Goal: Task Accomplishment & Management: Complete application form

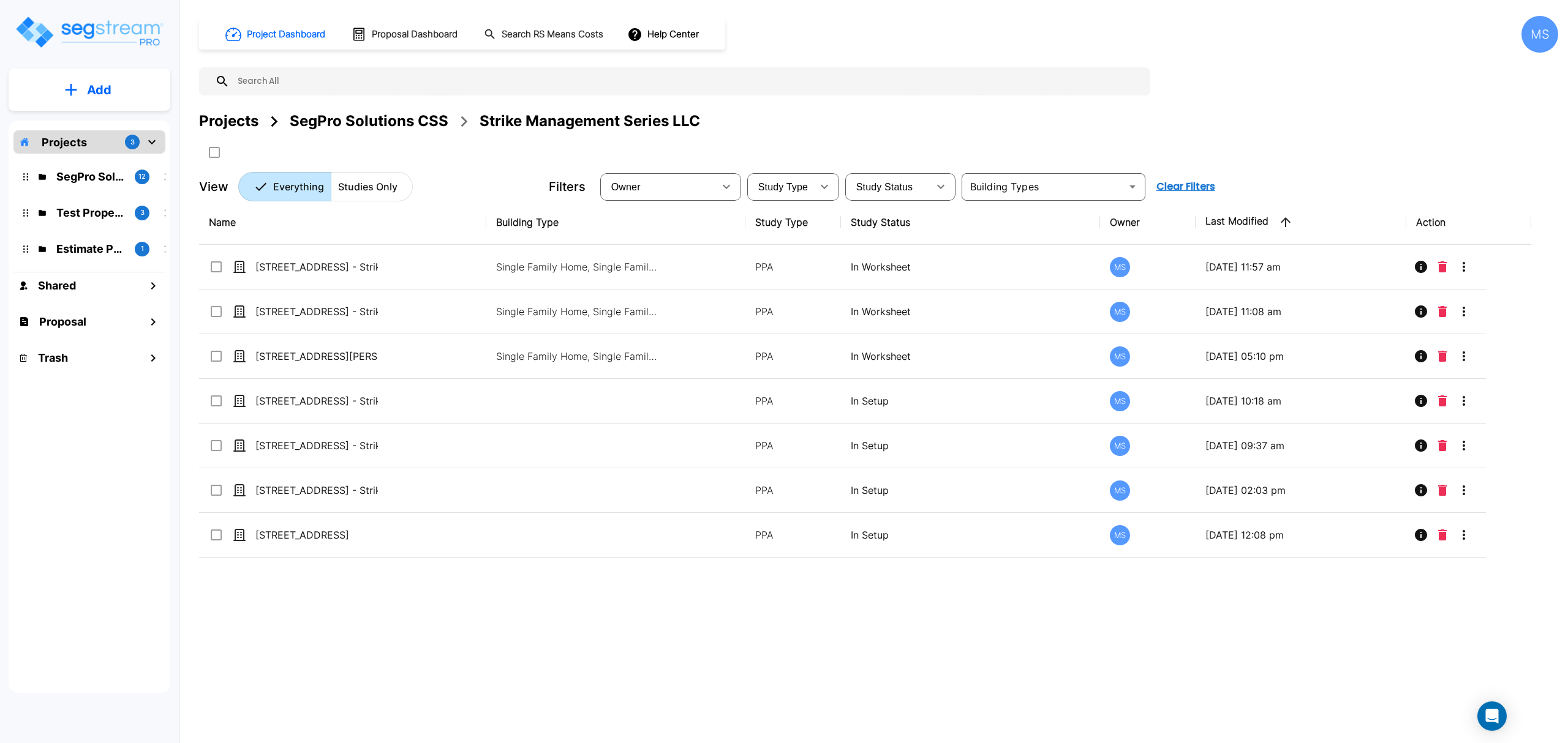
click at [374, 119] on div "SegPro Solutions CSS" at bounding box center [368, 121] width 158 height 22
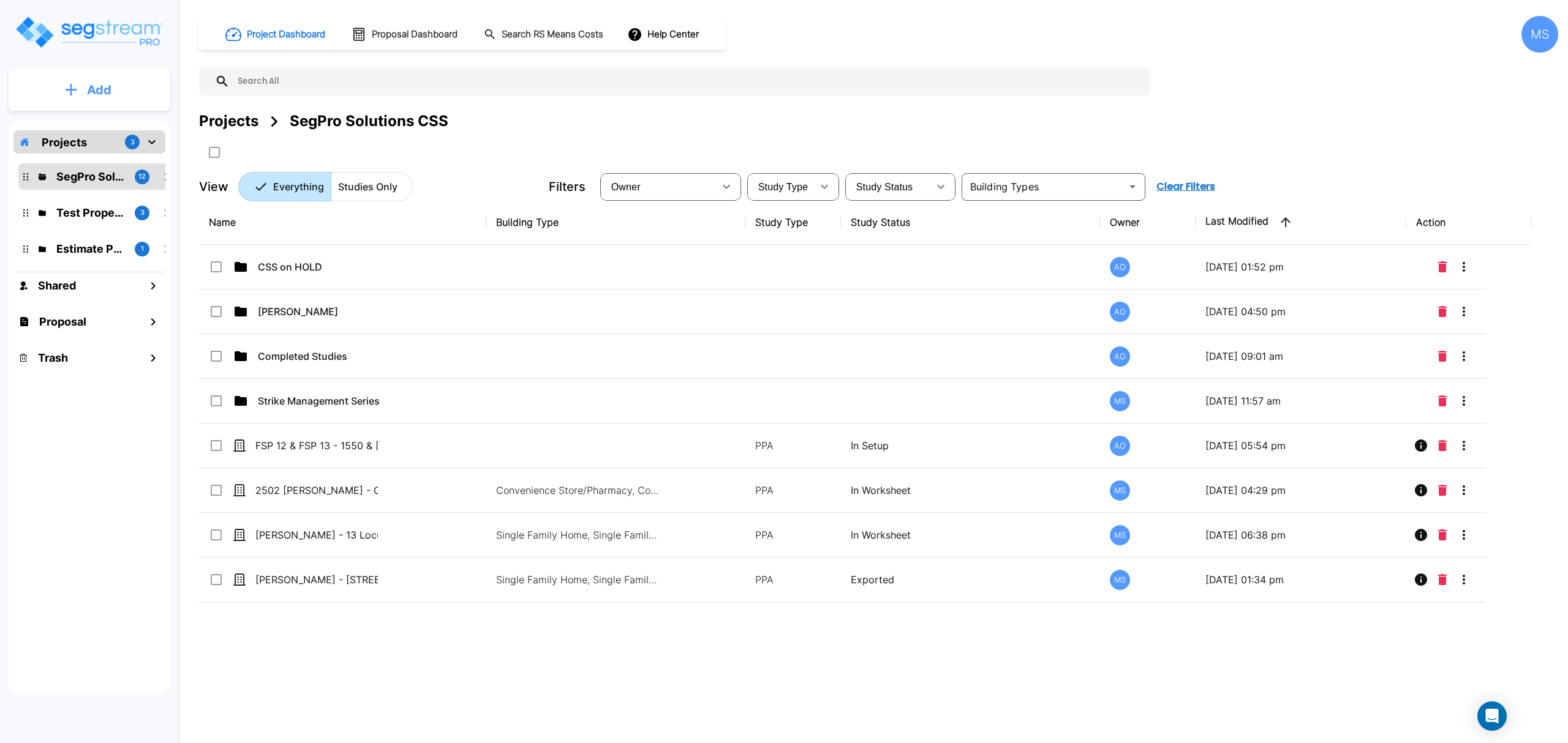
click at [109, 97] on p "Add" at bounding box center [99, 90] width 25 height 19
click at [115, 159] on p "Add Study" at bounding box center [96, 158] width 49 height 14
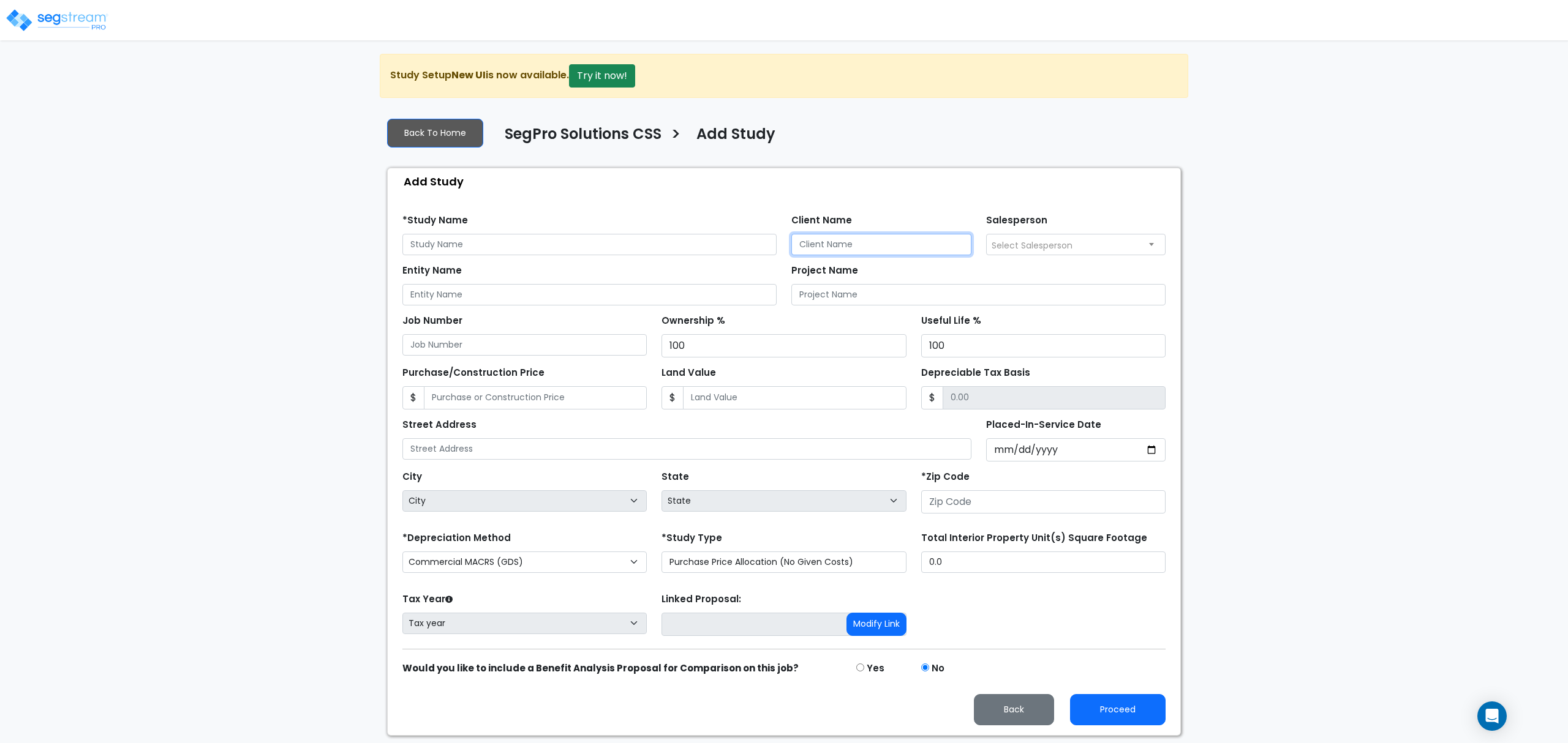
click at [861, 249] on input "Client Name" at bounding box center [881, 244] width 180 height 21
type input "[PERSON_NAME]"
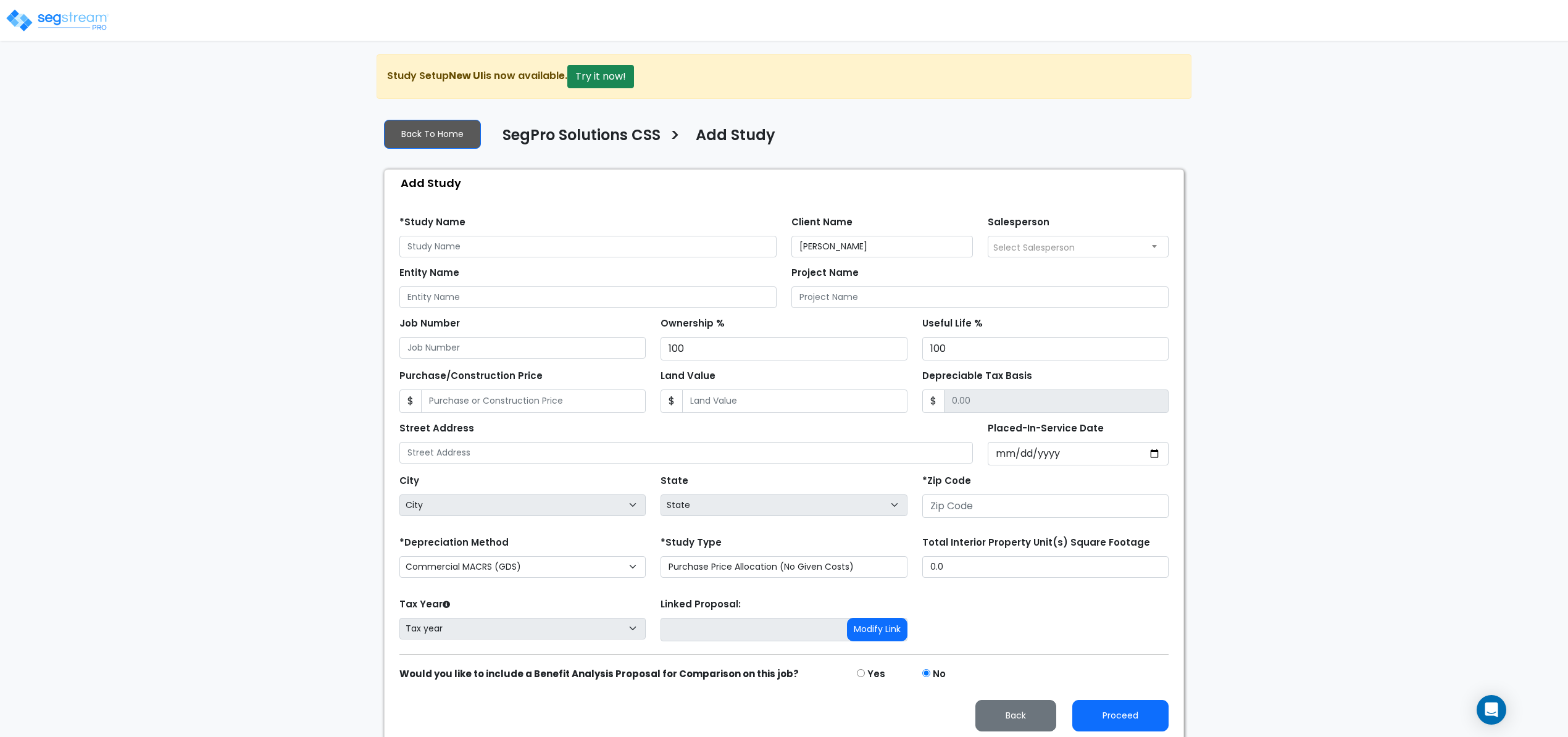
click at [1038, 252] on span "Select Salesperson" at bounding box center [1034, 248] width 82 height 12
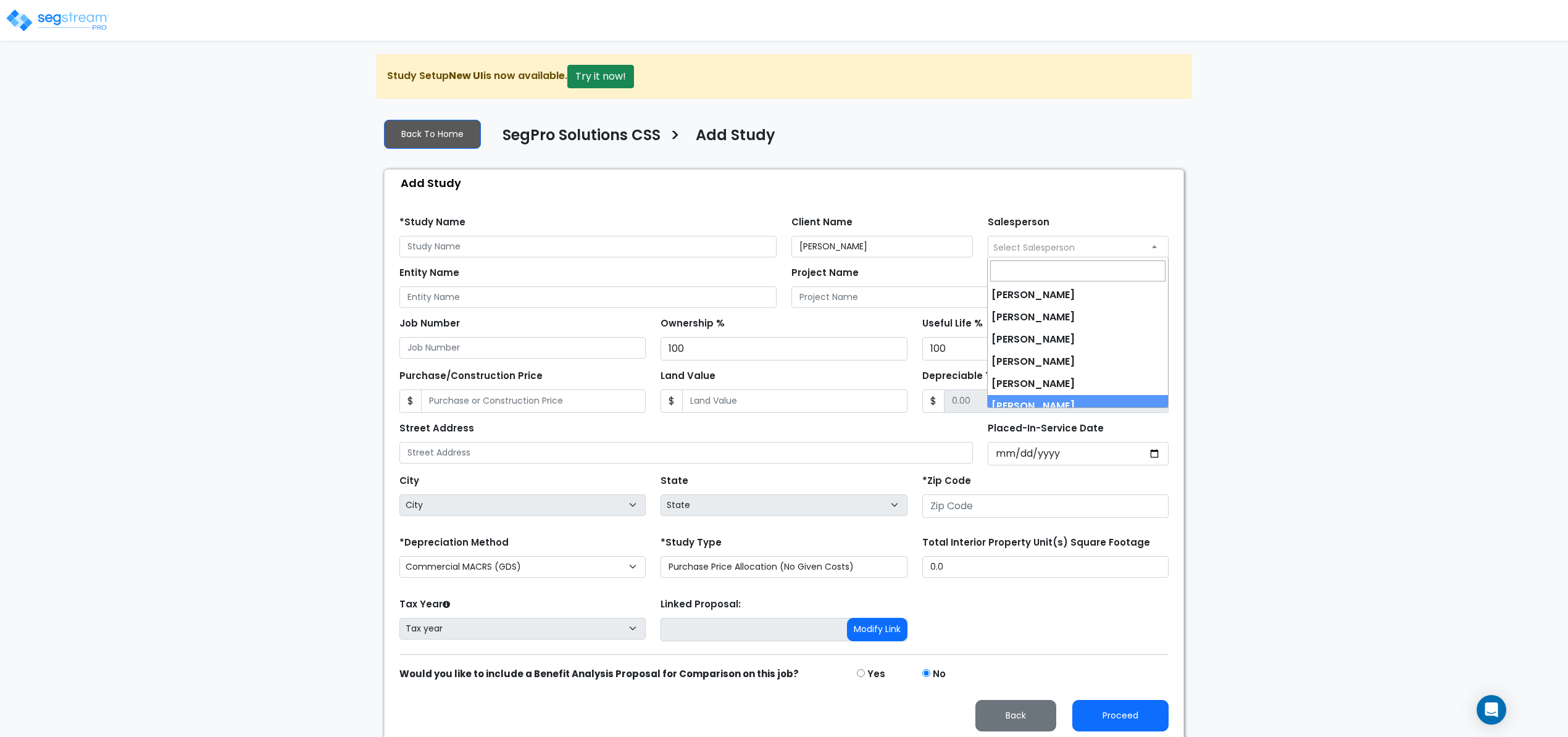
select select "190"
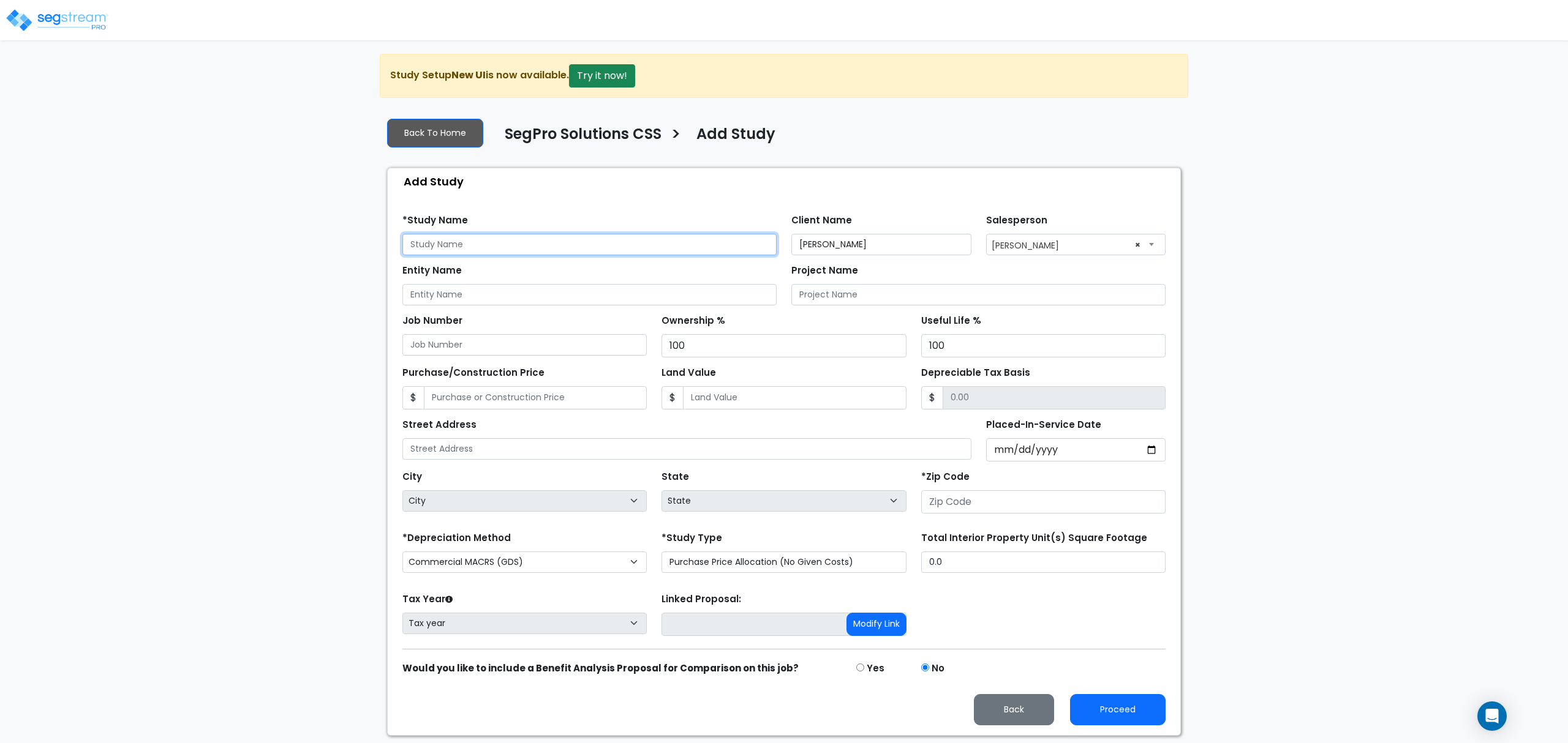
click at [449, 255] on input "text" at bounding box center [590, 244] width 374 height 21
click at [467, 453] on input "text" at bounding box center [687, 449] width 569 height 21
paste input "[STREET_ADDRESS]"
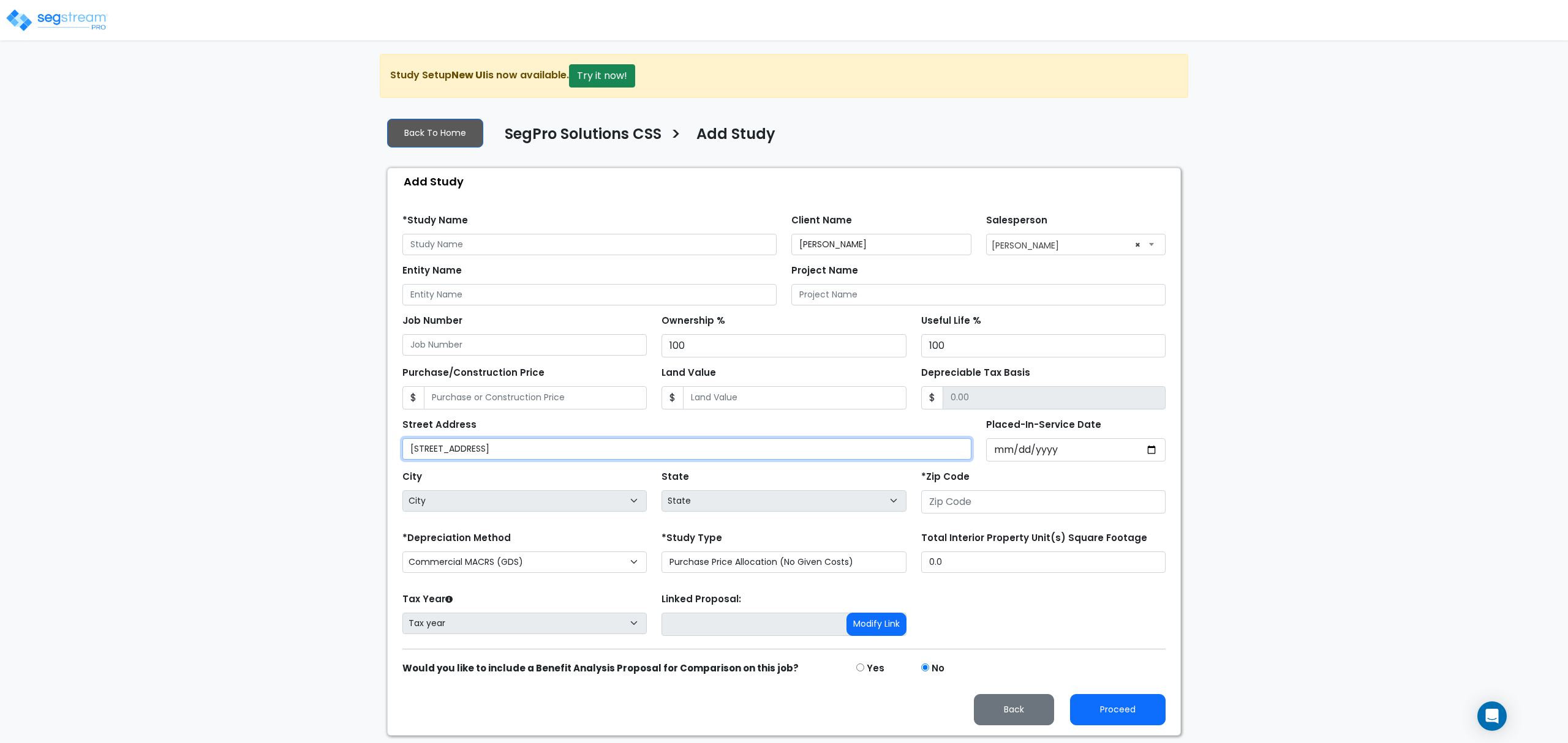
type input "[STREET_ADDRESS]"
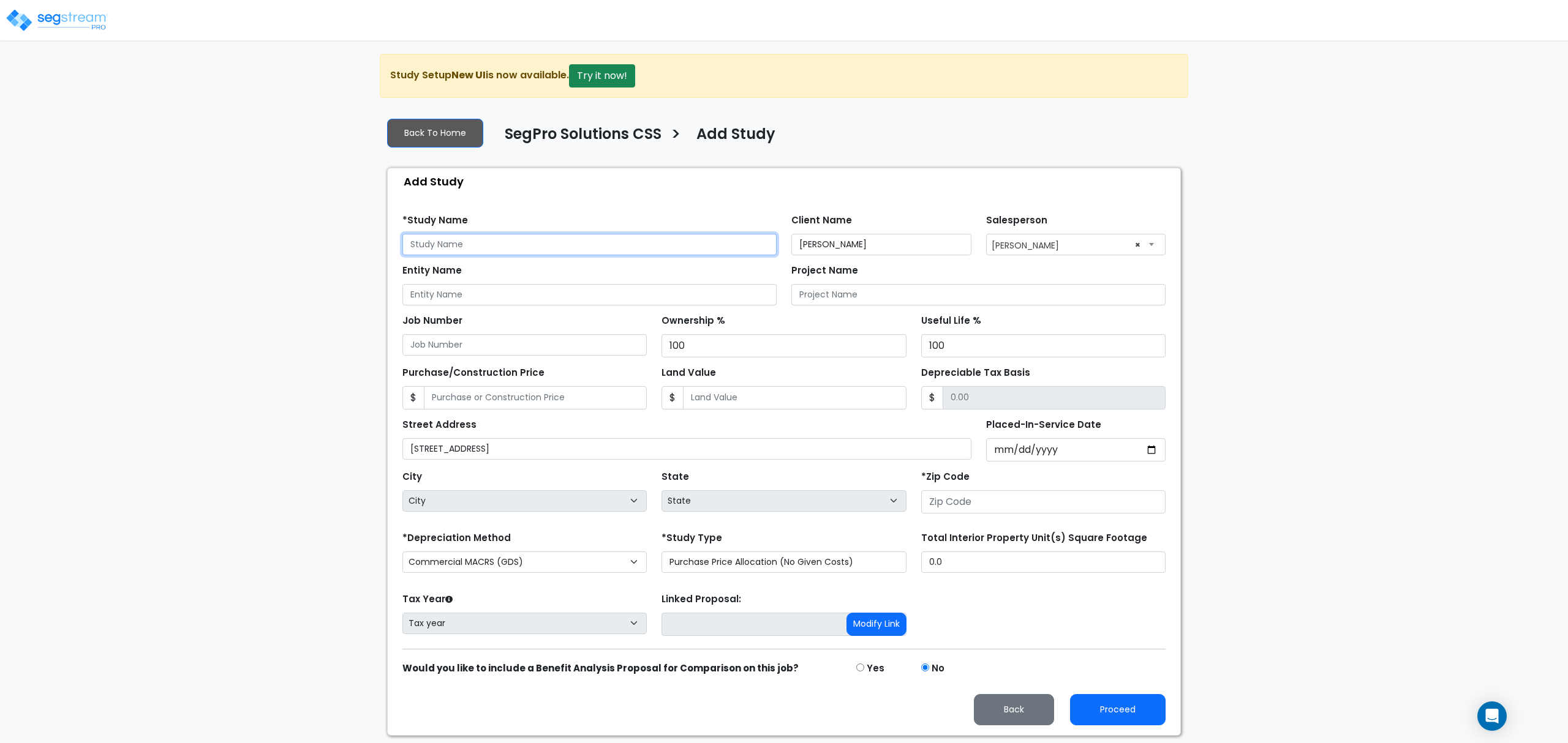
paste input "[STREET_ADDRESS]"
click at [461, 248] on input "text" at bounding box center [590, 244] width 374 height 21
type input "[STREET_ADDRESS]"
click at [547, 408] on input "Purchase/Construction Price" at bounding box center [535, 398] width 223 height 23
click at [731, 404] on input "Land Value" at bounding box center [794, 398] width 223 height 23
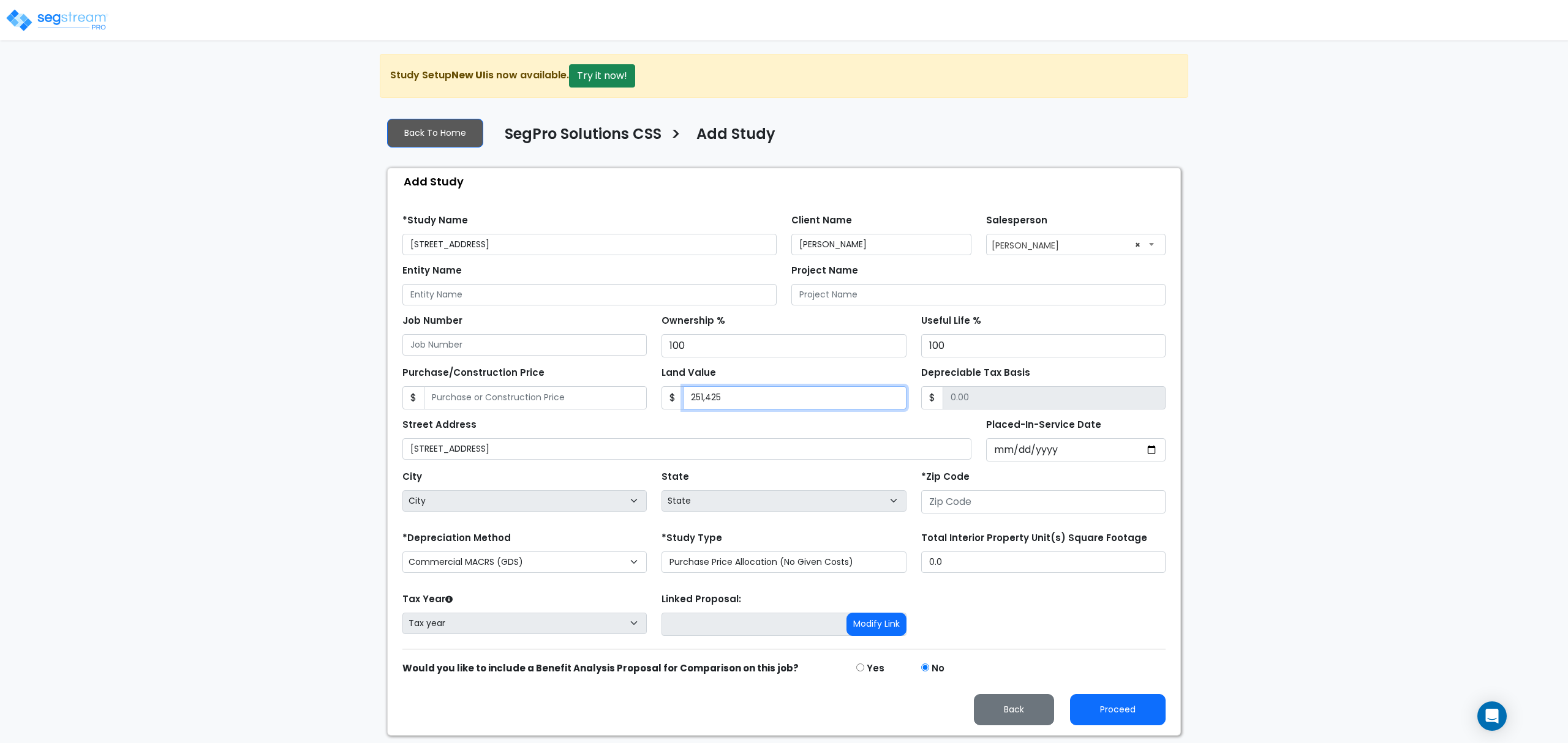
type input "251,425"
click at [517, 404] on input "Purchase/Construction Price" at bounding box center [535, 398] width 223 height 23
type input "5"
type input "-251,420.00"
type input "56"
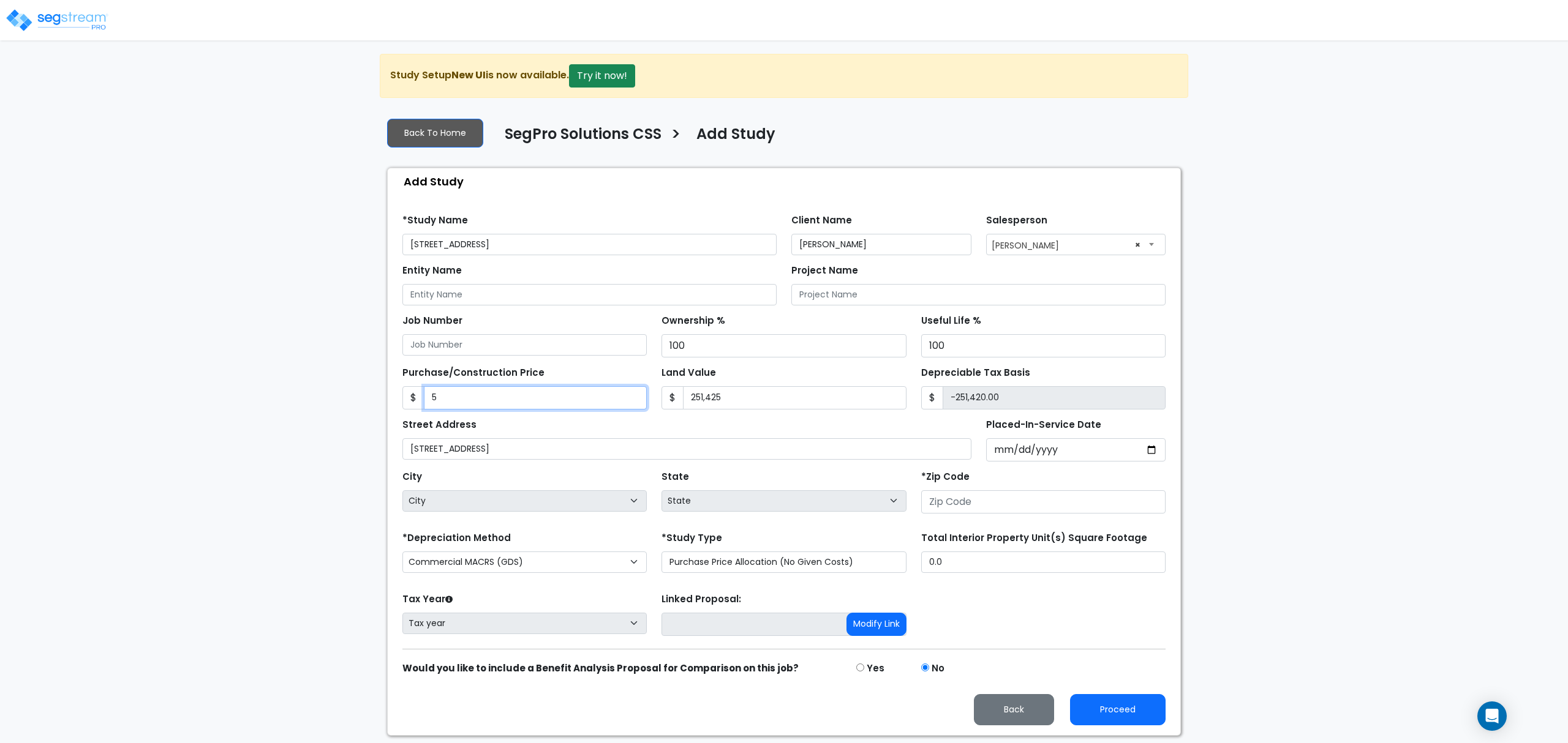
type input "-251,369.00"
type input "565"
type input "-250,860.00"
type input "5650"
type input "-245,775.00"
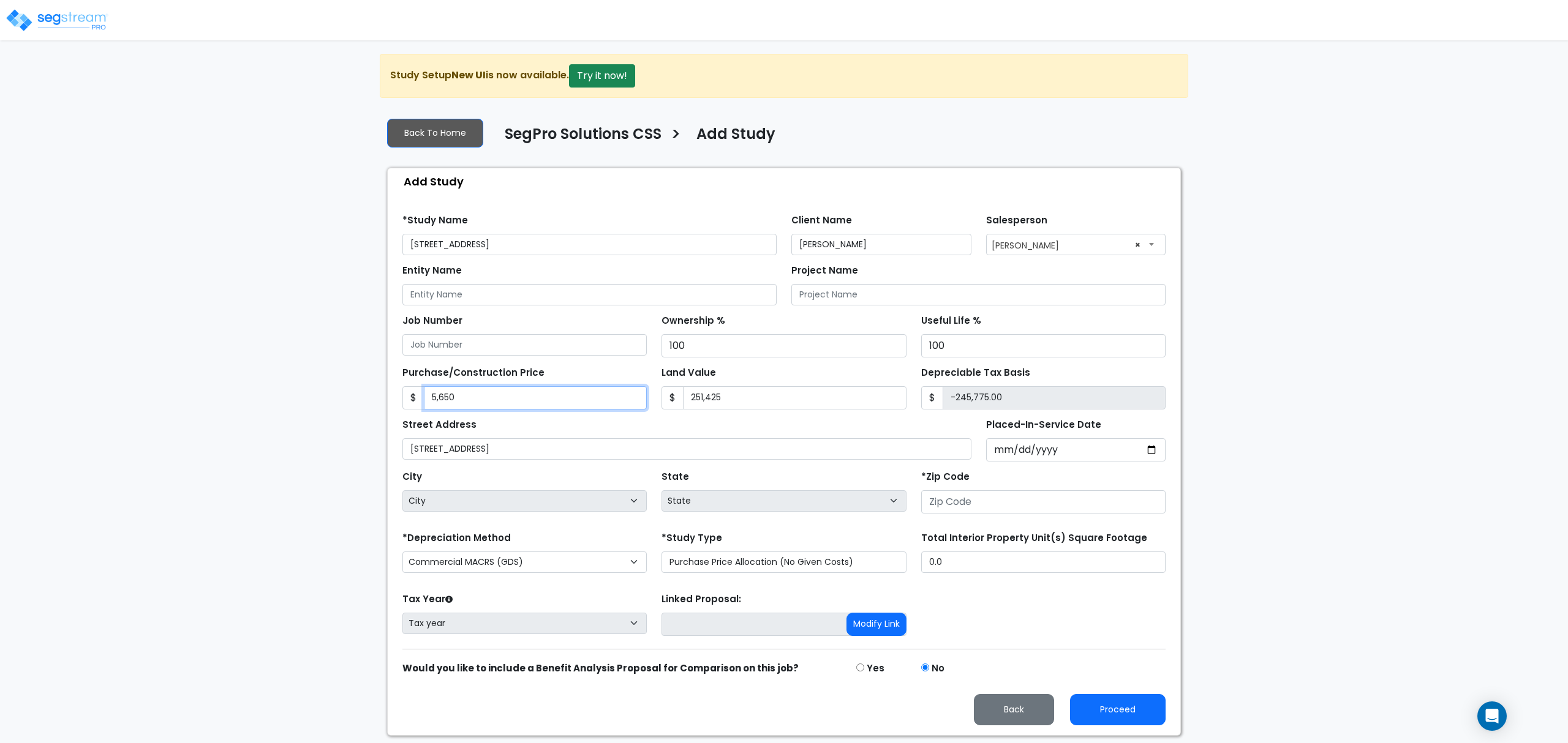
type input "5,6500"
type input "-194,925.00"
type input "56,5000"
type input "313,575.00"
click at [531, 395] on input "565,000" at bounding box center [535, 398] width 223 height 23
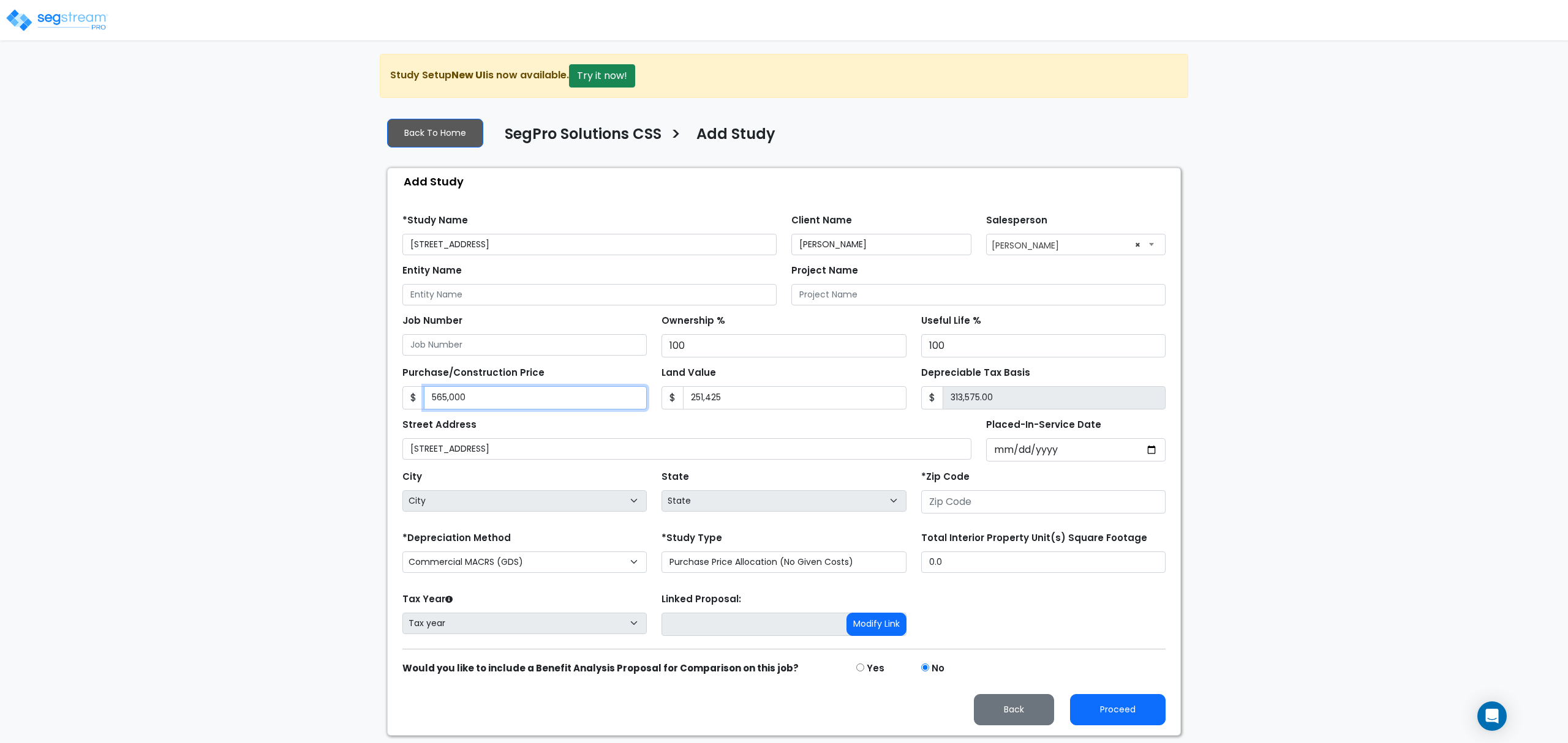
click at [531, 395] on input "565,000" at bounding box center [535, 398] width 223 height 23
click at [474, 404] on input "565,000" at bounding box center [535, 398] width 223 height 23
type input "5"
type input "-251,420.00"
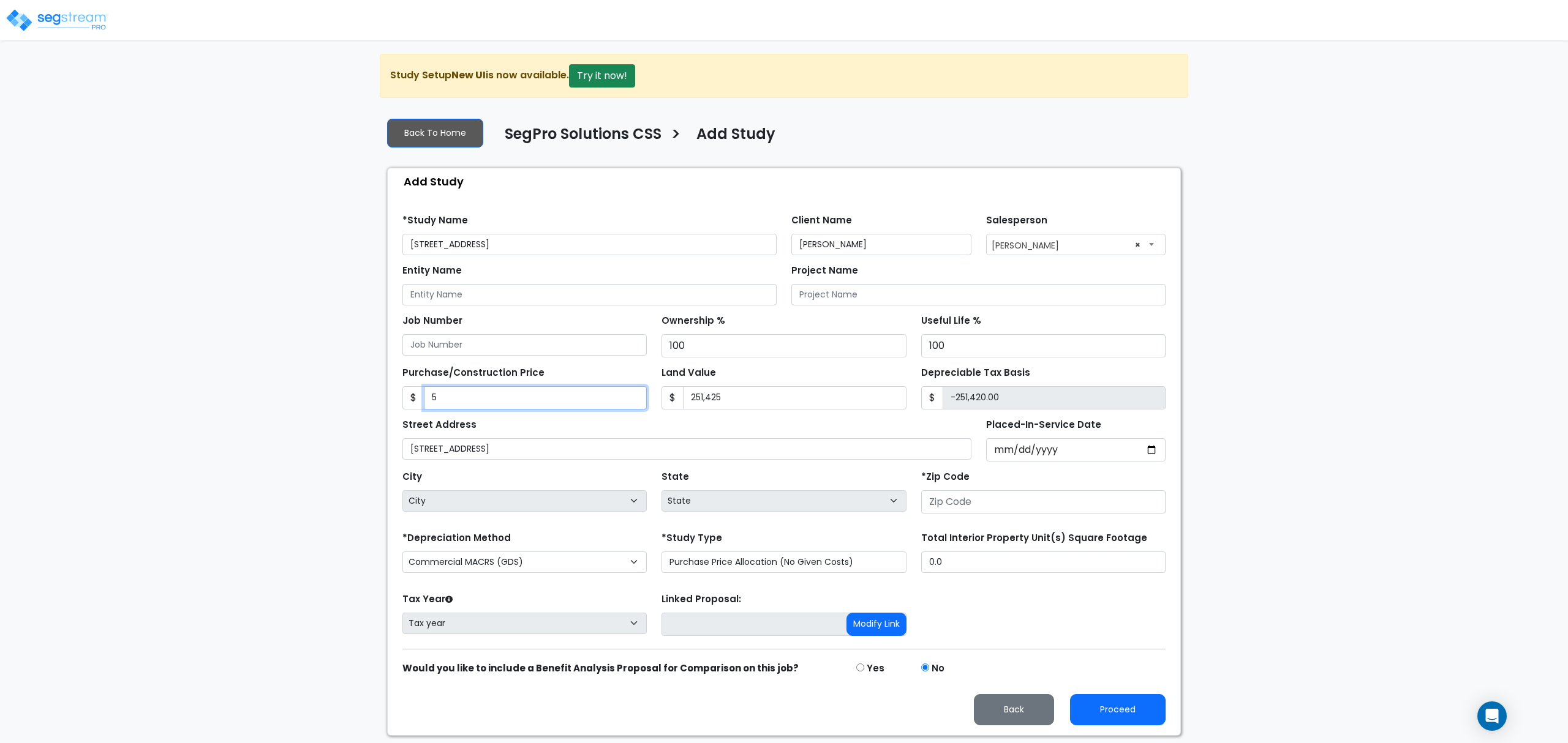
type input "59"
type input "-251,366.00"
type input "599"
type input "-250,826.00"
type input "5998"
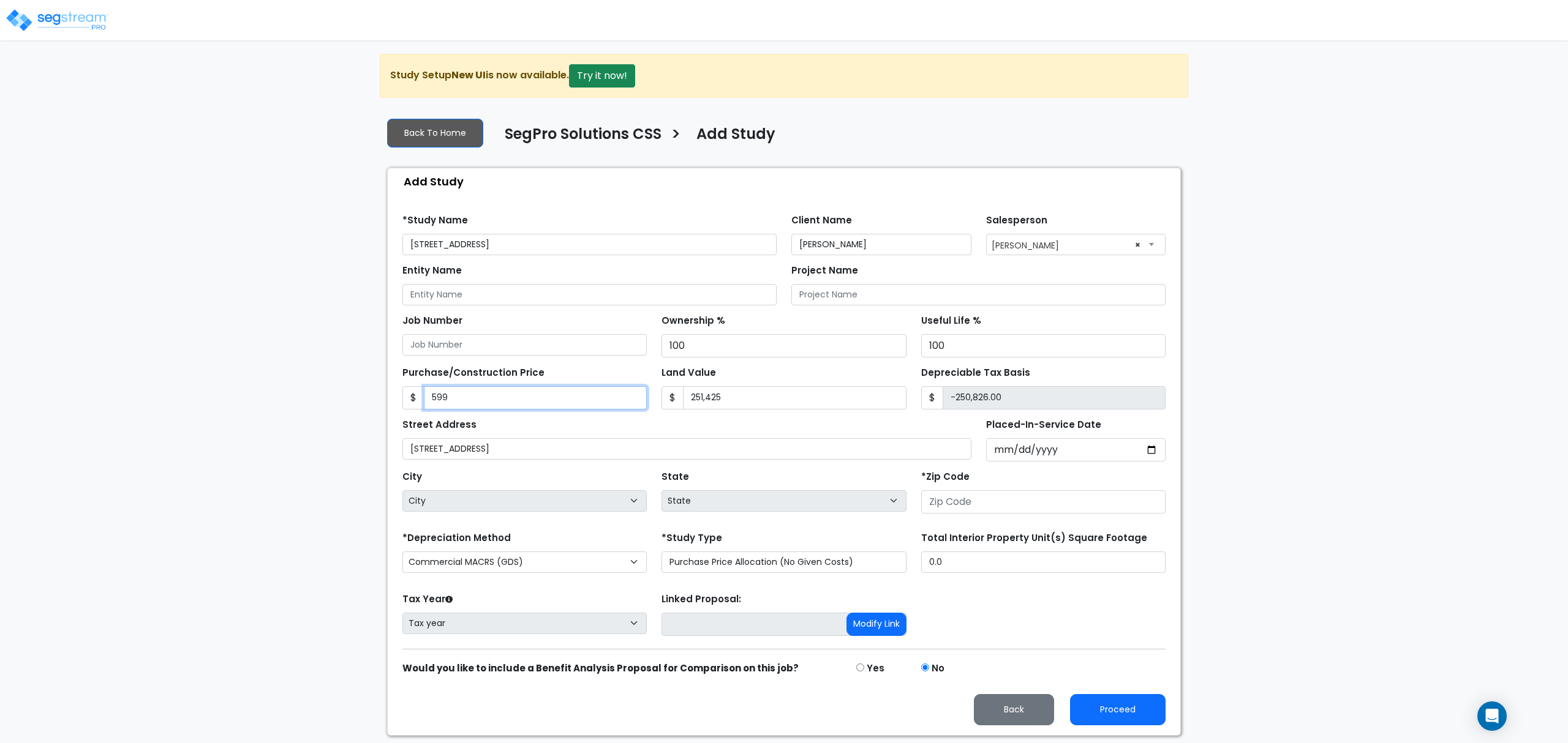
type input "-245,427.00"
type input "5,9987"
type input "-191,438.00"
type input "5,99870"
type input "348,445.00"
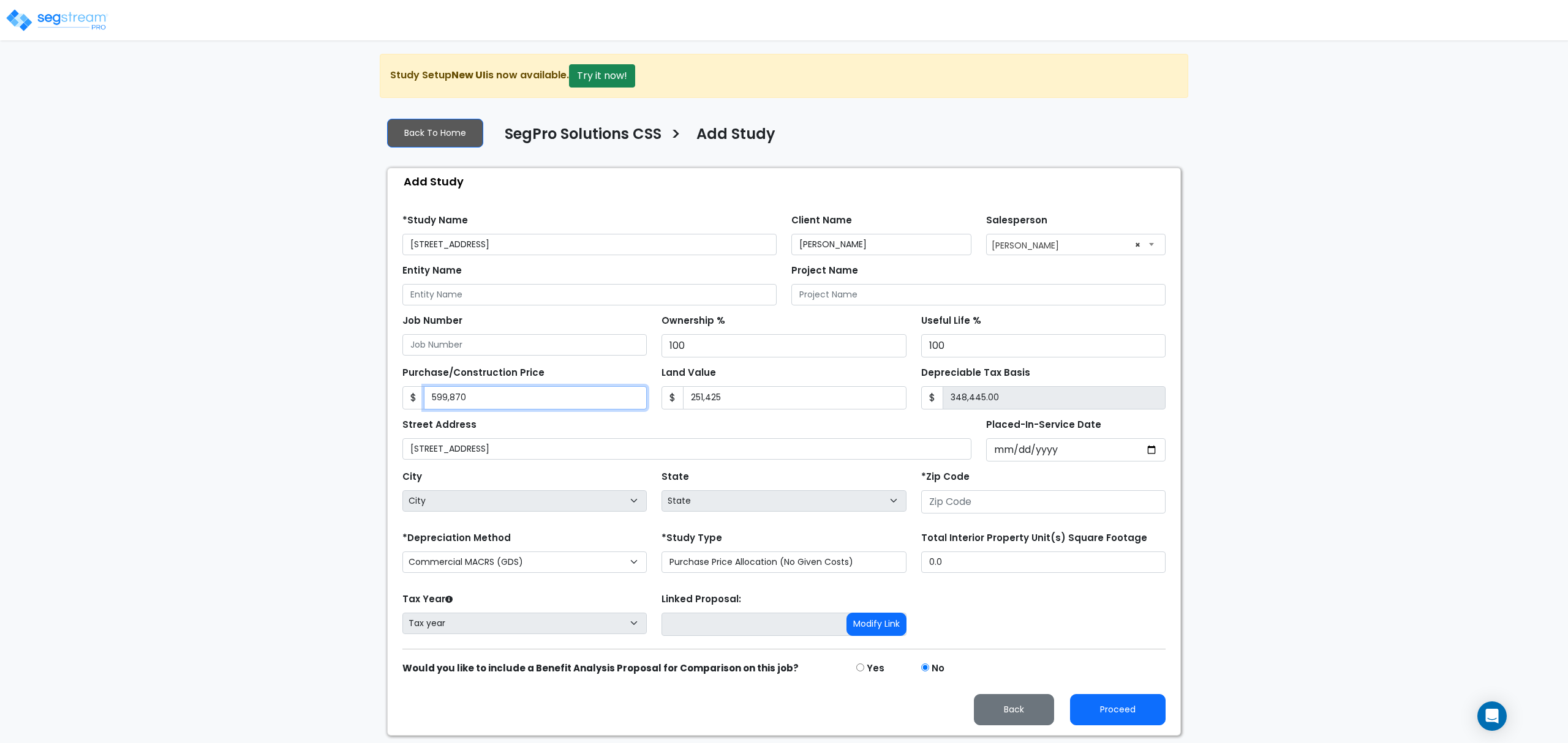
type input "599,870"
click at [1006, 456] on input "Placed-In-Service Date" at bounding box center [1076, 450] width 180 height 23
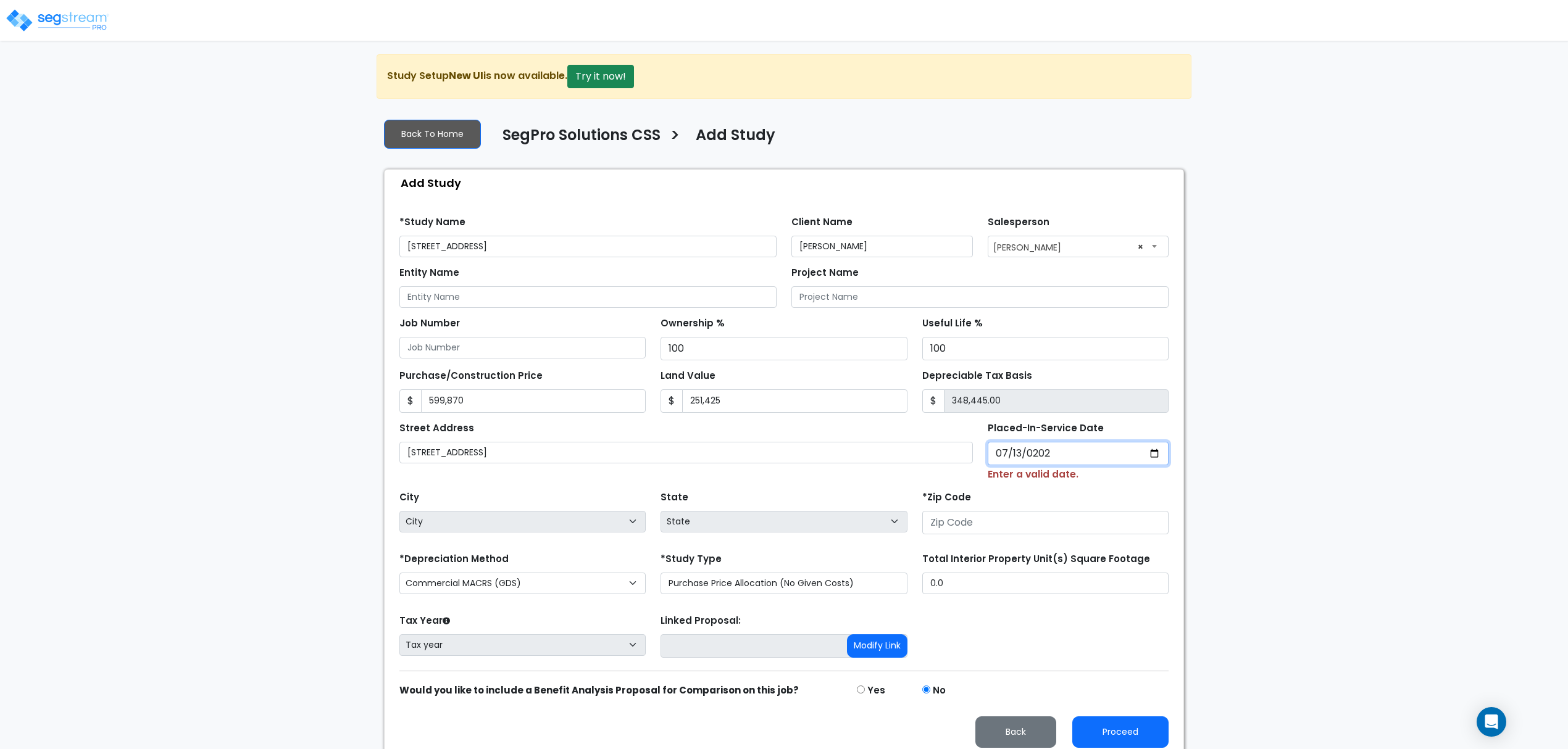
type input "2024-07-13"
select select "2024"
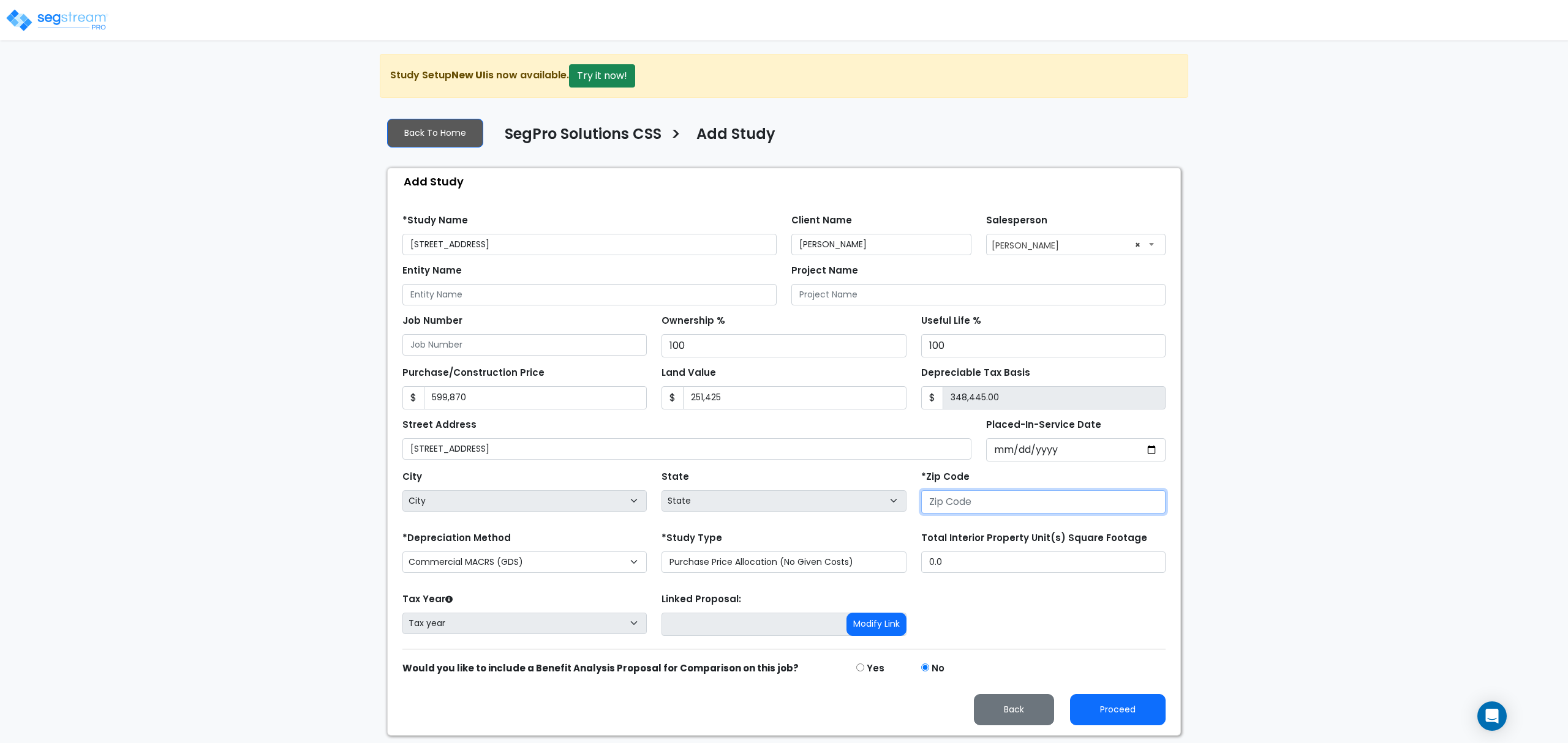
click at [1002, 498] on input "number" at bounding box center [1043, 502] width 244 height 23
type input "20"
select select "DC"
type input "2012"
select select "VA"
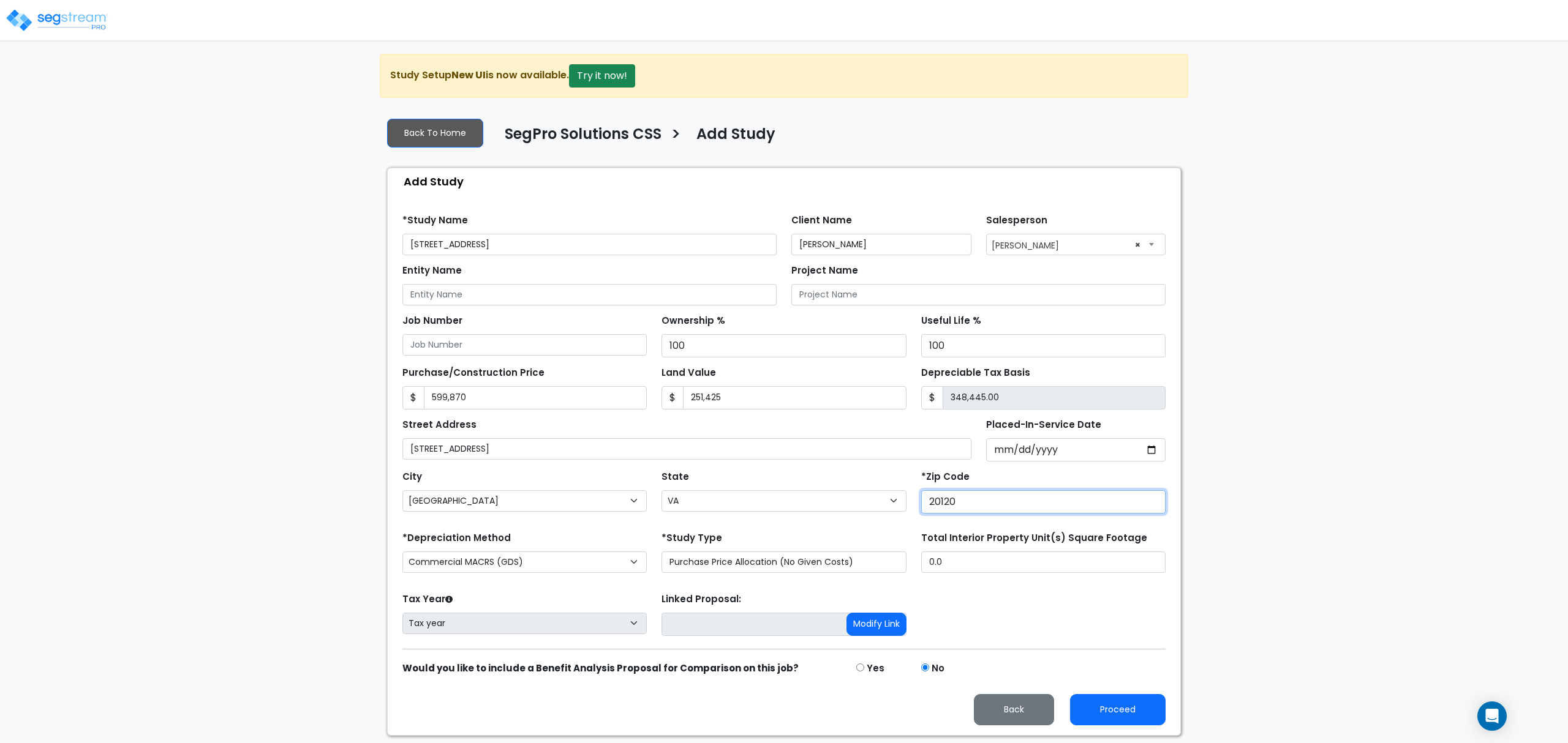
type input "20120"
click at [997, 566] on input "0.0" at bounding box center [1043, 562] width 244 height 21
click at [998, 566] on input "0.0" at bounding box center [1043, 562] width 244 height 21
click at [528, 251] on input "[STREET_ADDRESS]" at bounding box center [590, 244] width 374 height 21
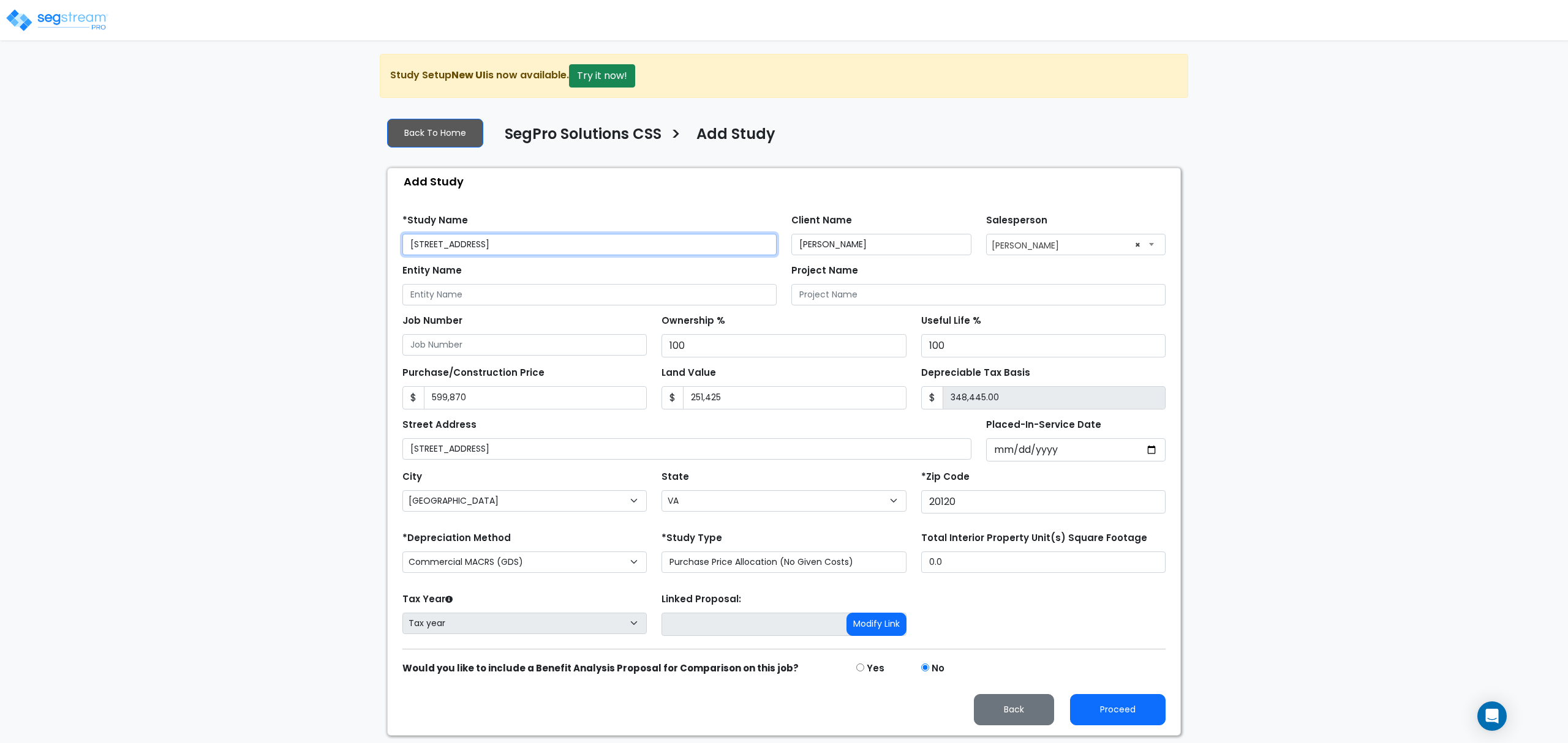
click at [528, 251] on input "[STREET_ADDRESS]" at bounding box center [590, 244] width 374 height 21
click at [542, 246] on input "[STREET_ADDRESS]" at bounding box center [590, 244] width 374 height 21
drag, startPoint x: 297, startPoint y: 570, endPoint x: 332, endPoint y: 568, distance: 35.1
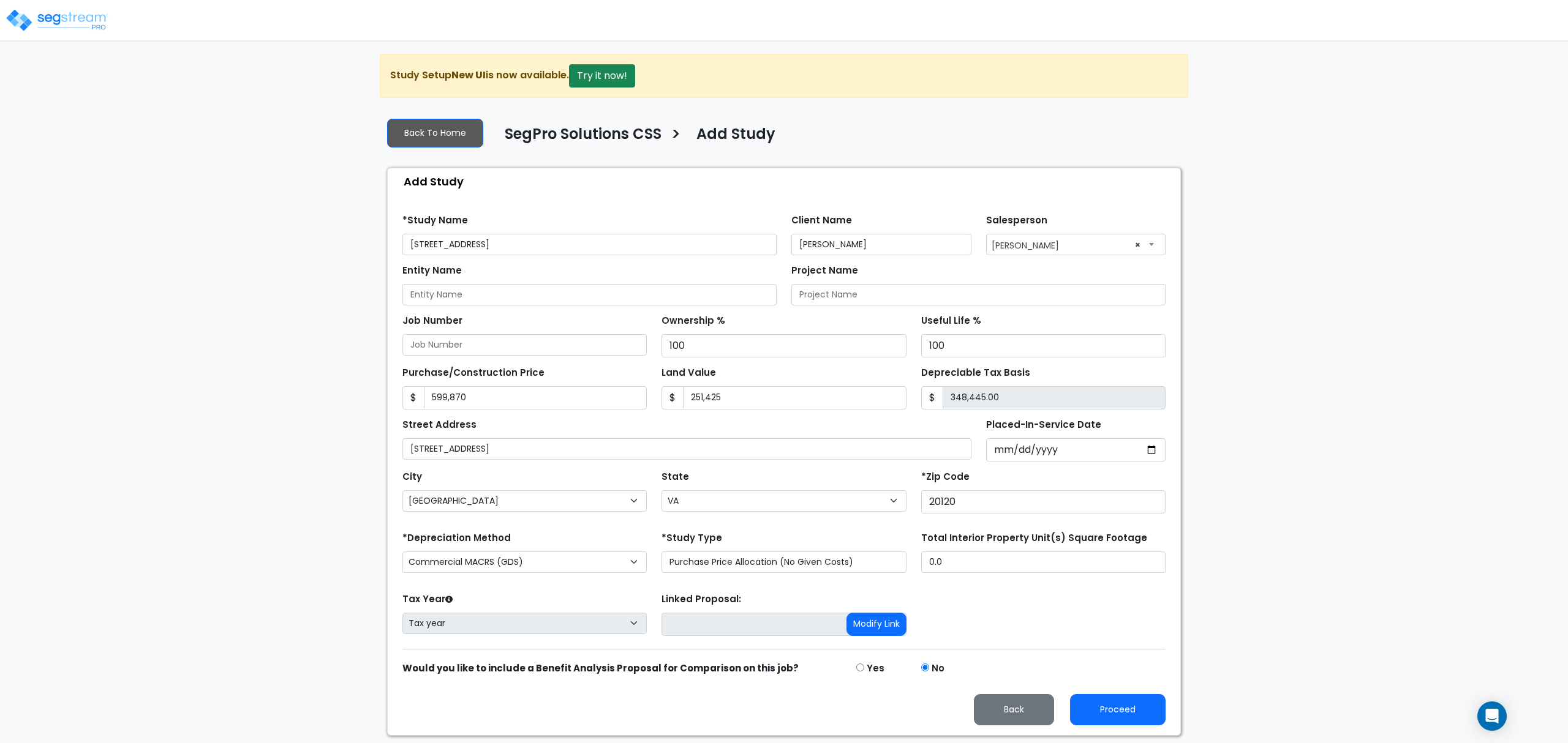
click at [297, 570] on div "We are Building your Study. So please grab a coffee and let us do the heavy lif…" at bounding box center [784, 395] width 1568 height 682
click at [1091, 578] on div "Total Interior Property Unit(s) Square Footage 0.0" at bounding box center [1044, 553] width 259 height 49
drag, startPoint x: 1091, startPoint y: 578, endPoint x: 1089, endPoint y: 567, distance: 11.2
click at [1091, 576] on div "Total Interior Property Unit(s) Square Footage 0.0" at bounding box center [1044, 553] width 259 height 49
click at [1089, 567] on input "0.0" at bounding box center [1043, 562] width 244 height 21
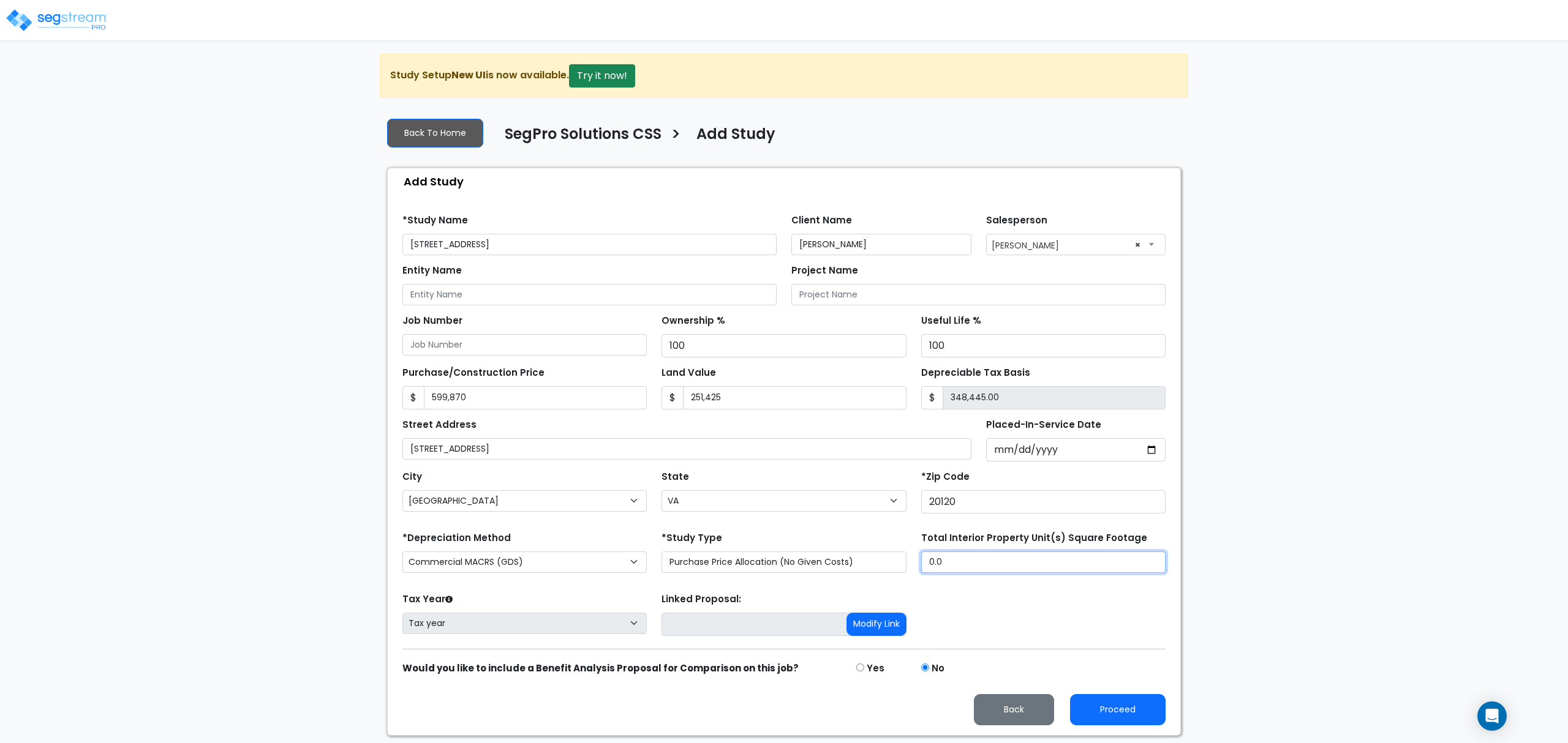
click at [1089, 567] on input "0.0" at bounding box center [1043, 562] width 244 height 21
type input "2,157"
click at [576, 569] on select "Commercial MACRS (GDS) Residential Rental MACRS (GDS) Commercial MACRS (GDS) QIP" at bounding box center [524, 562] width 244 height 21
select select "RRM(_30"
click at [690, 295] on input "Entity Name" at bounding box center [590, 294] width 374 height 21
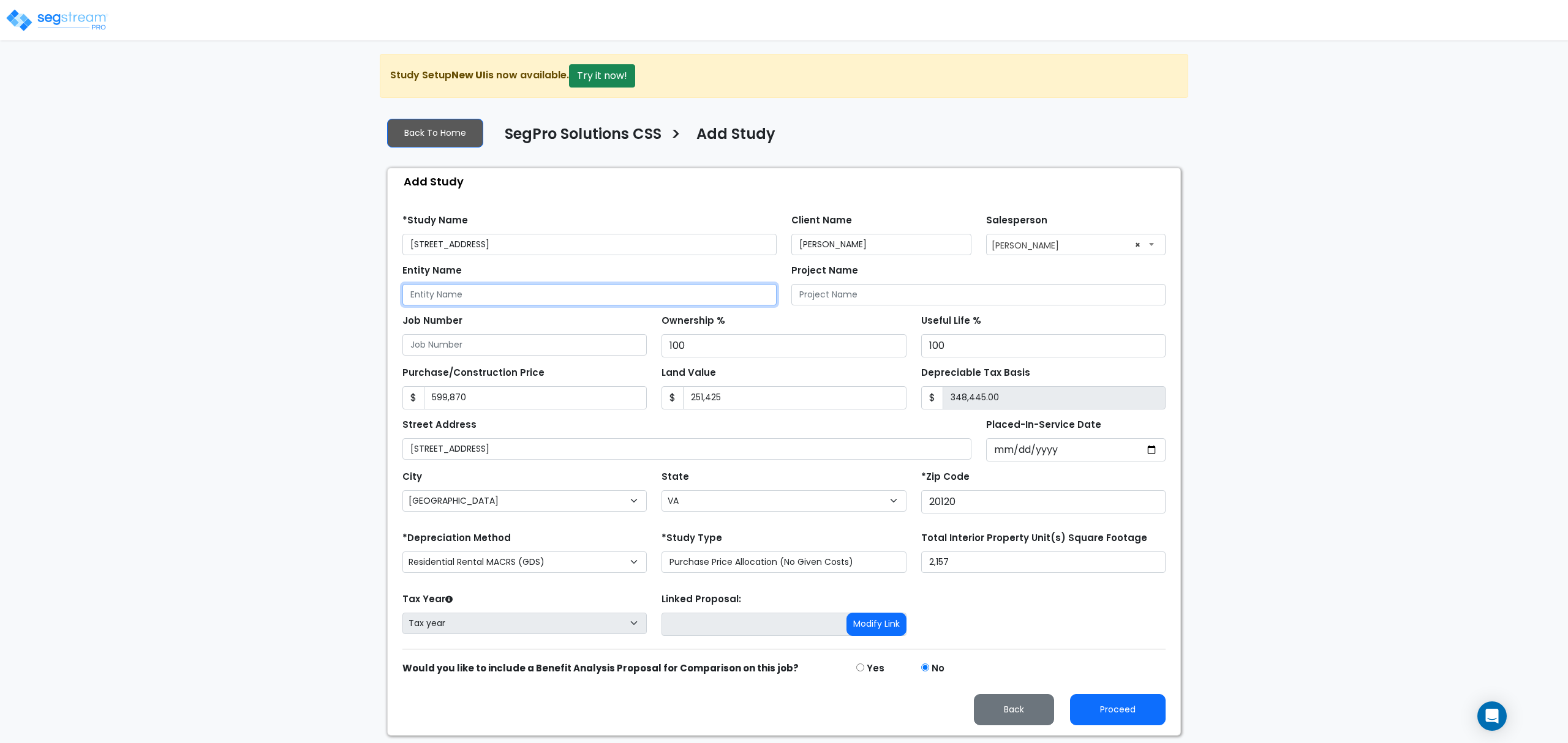
paste input "Angel & [PERSON_NAME]"
type input "Angel & [PERSON_NAME]"
click at [581, 243] on input "[STREET_ADDRESS]" at bounding box center [590, 244] width 374 height 21
paste input "Angel & [PERSON_NAME]"
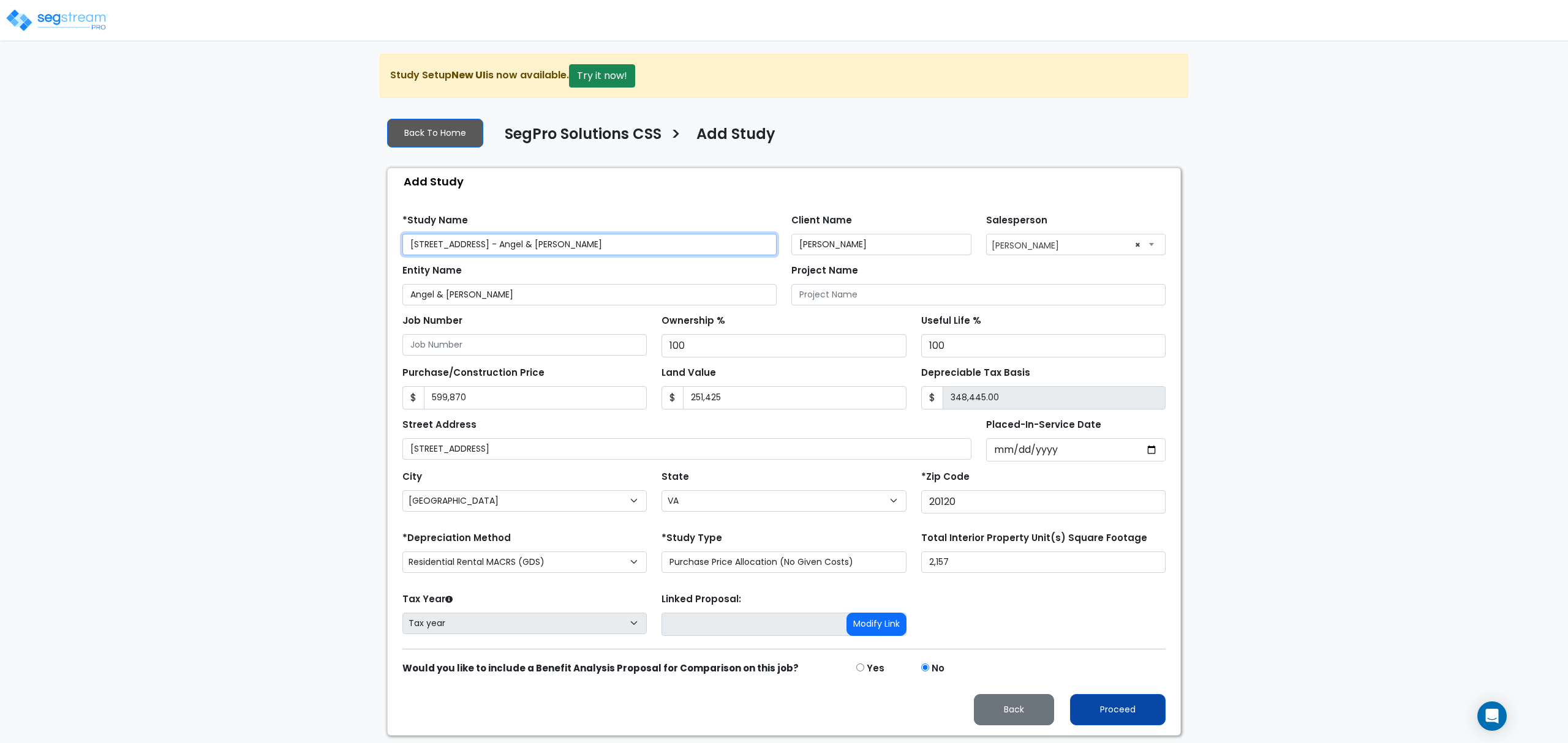
type input "[STREET_ADDRESS] - Angel & [PERSON_NAME]"
click at [1121, 715] on button "Proceed" at bounding box center [1117, 710] width 95 height 32
type input "599870"
type input "251425"
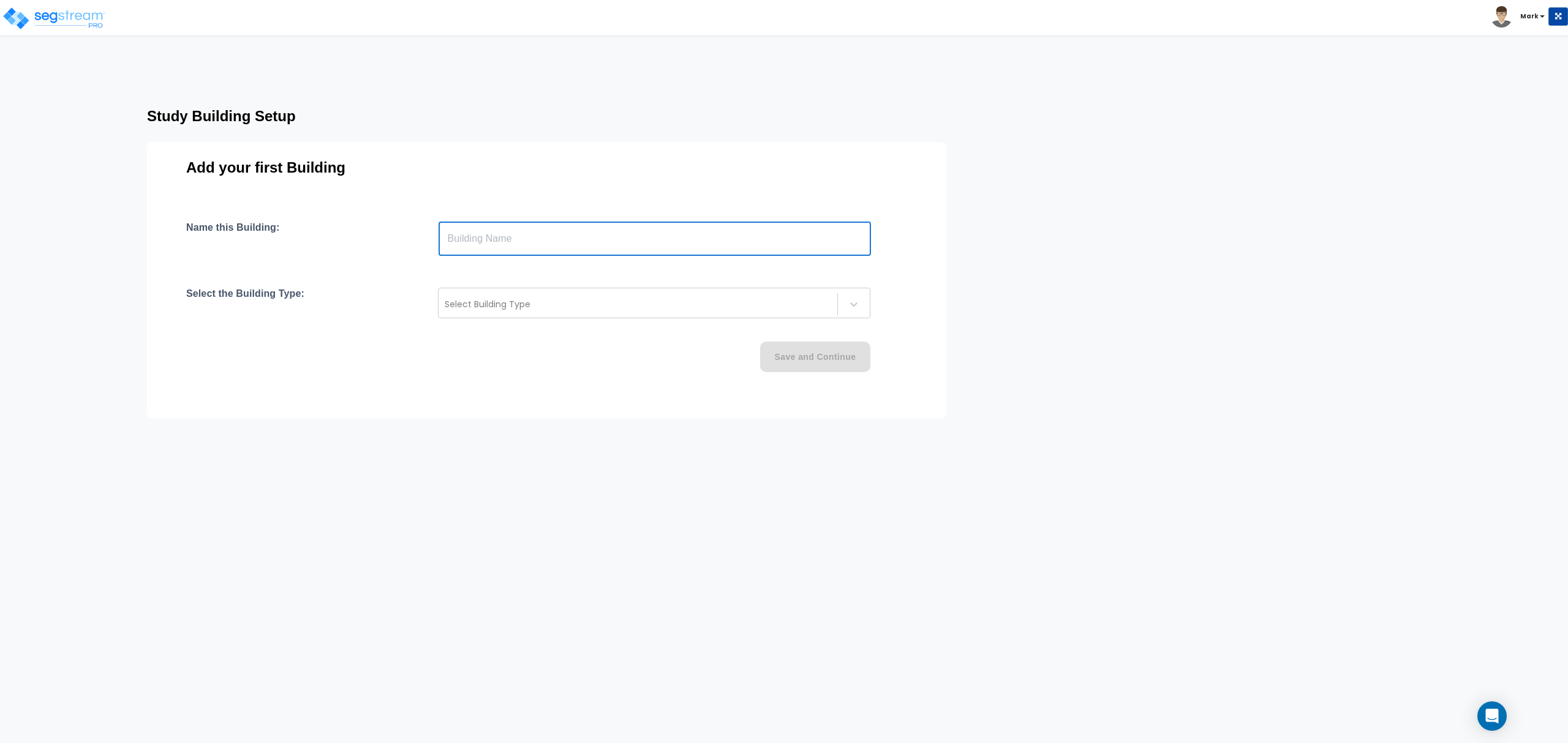
paste input "text"
click at [579, 254] on input "text" at bounding box center [655, 239] width 433 height 34
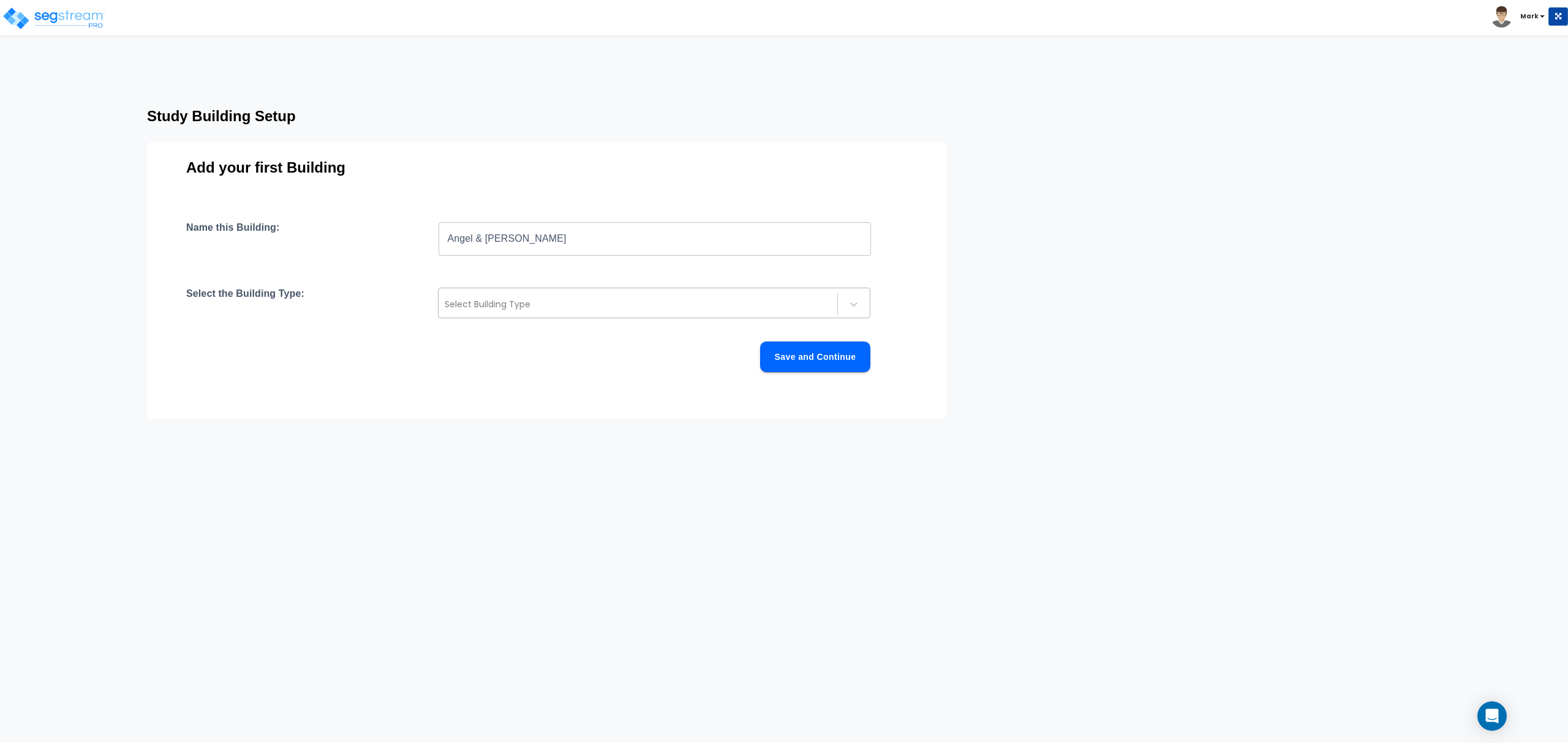
click at [600, 304] on div at bounding box center [638, 304] width 387 height 14
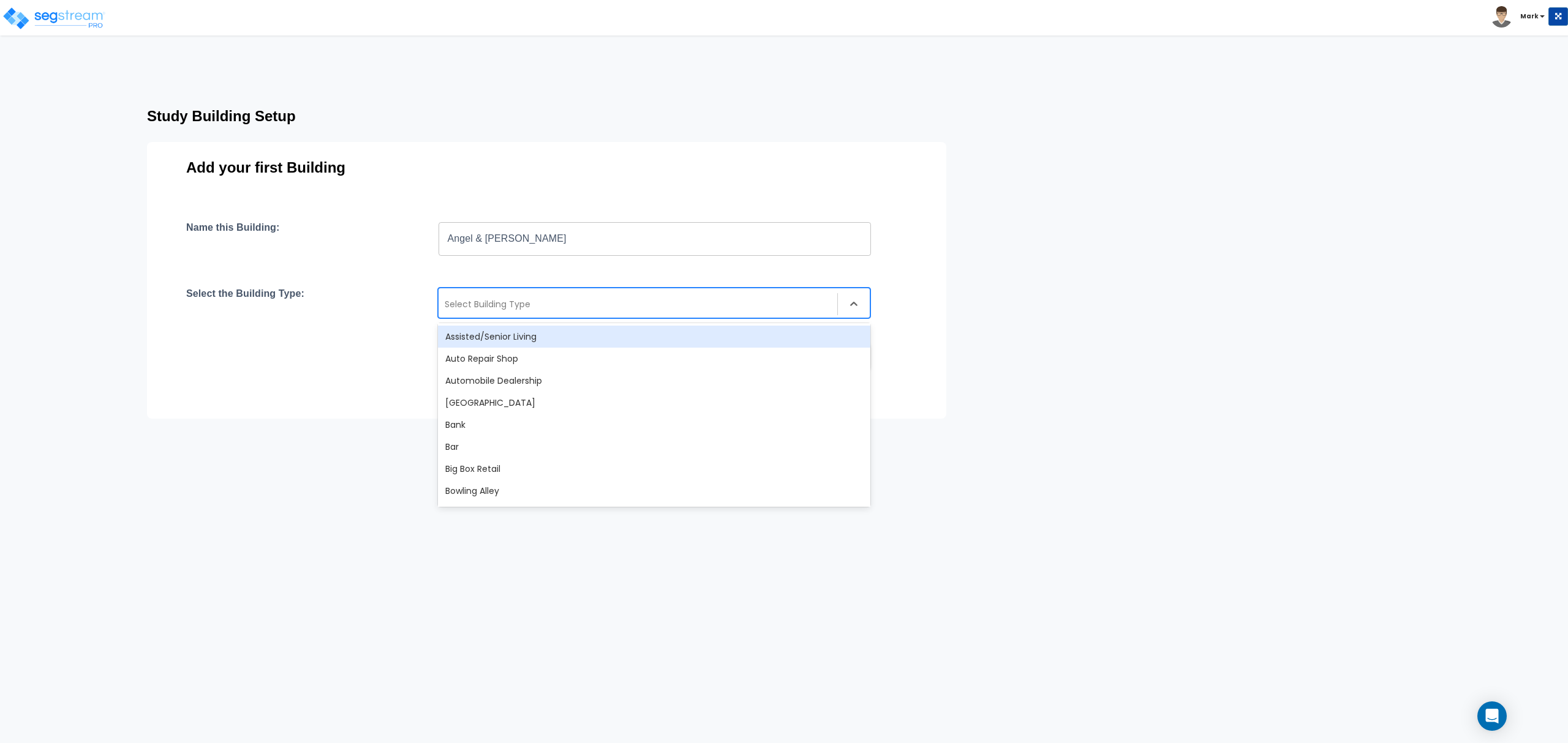
click at [589, 247] on input "Angel & [PERSON_NAME]" at bounding box center [655, 239] width 433 height 34
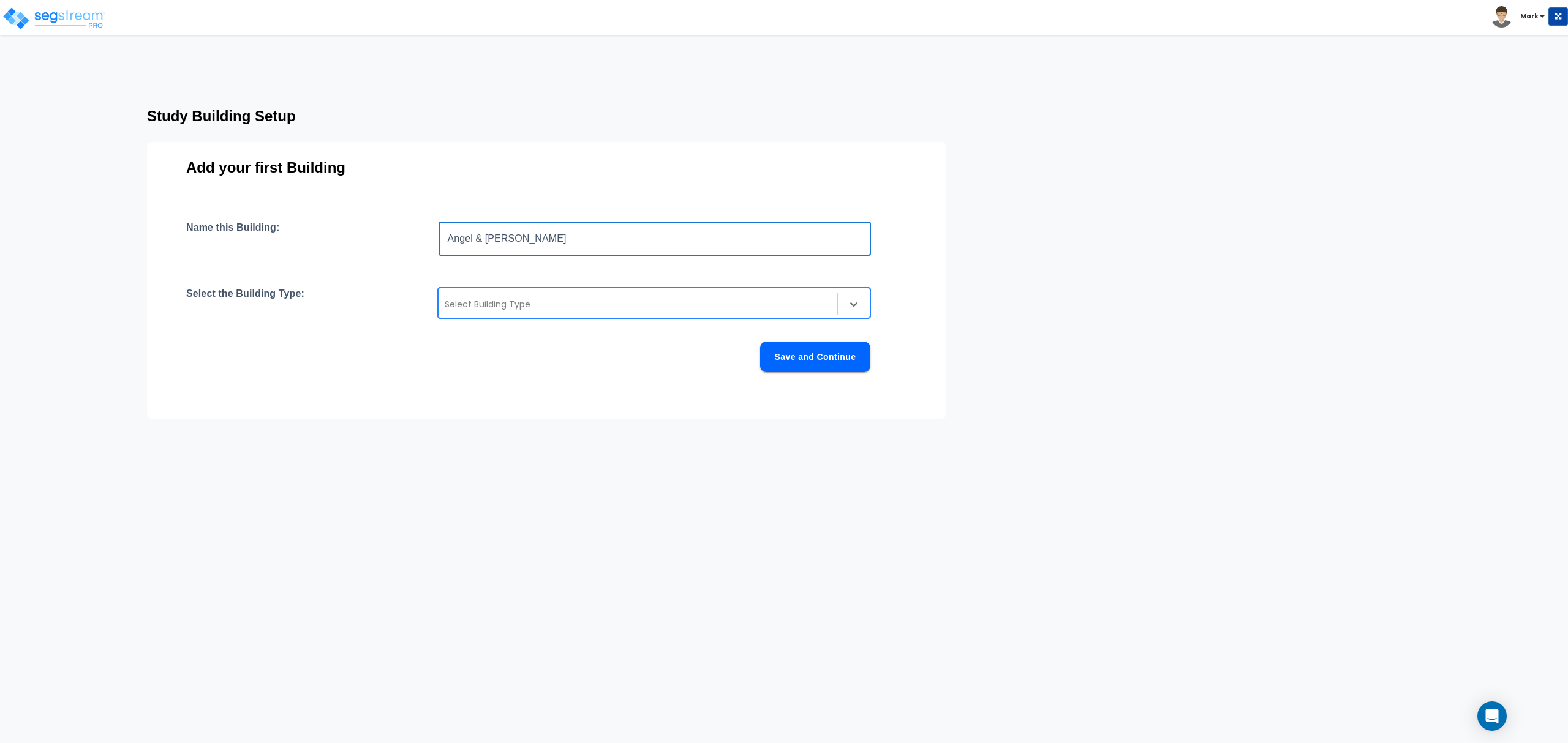
click at [589, 247] on input "Angel & [PERSON_NAME]" at bounding box center [655, 239] width 433 height 34
paste input "[STREET_ADDRESS]"
click at [737, 304] on div at bounding box center [638, 304] width 387 height 14
type input "[STREET_ADDRESS]"
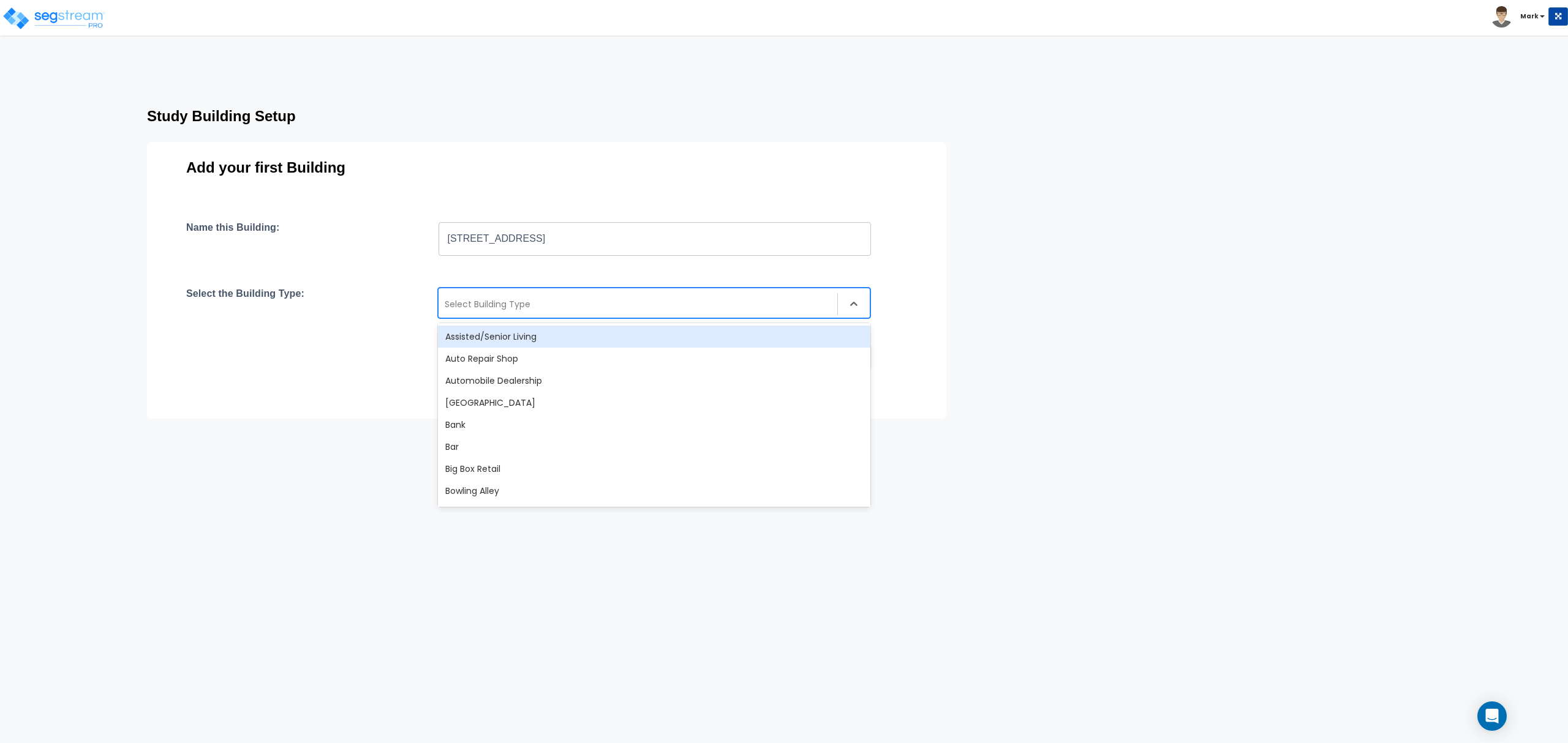
click at [735, 306] on div at bounding box center [638, 304] width 387 height 14
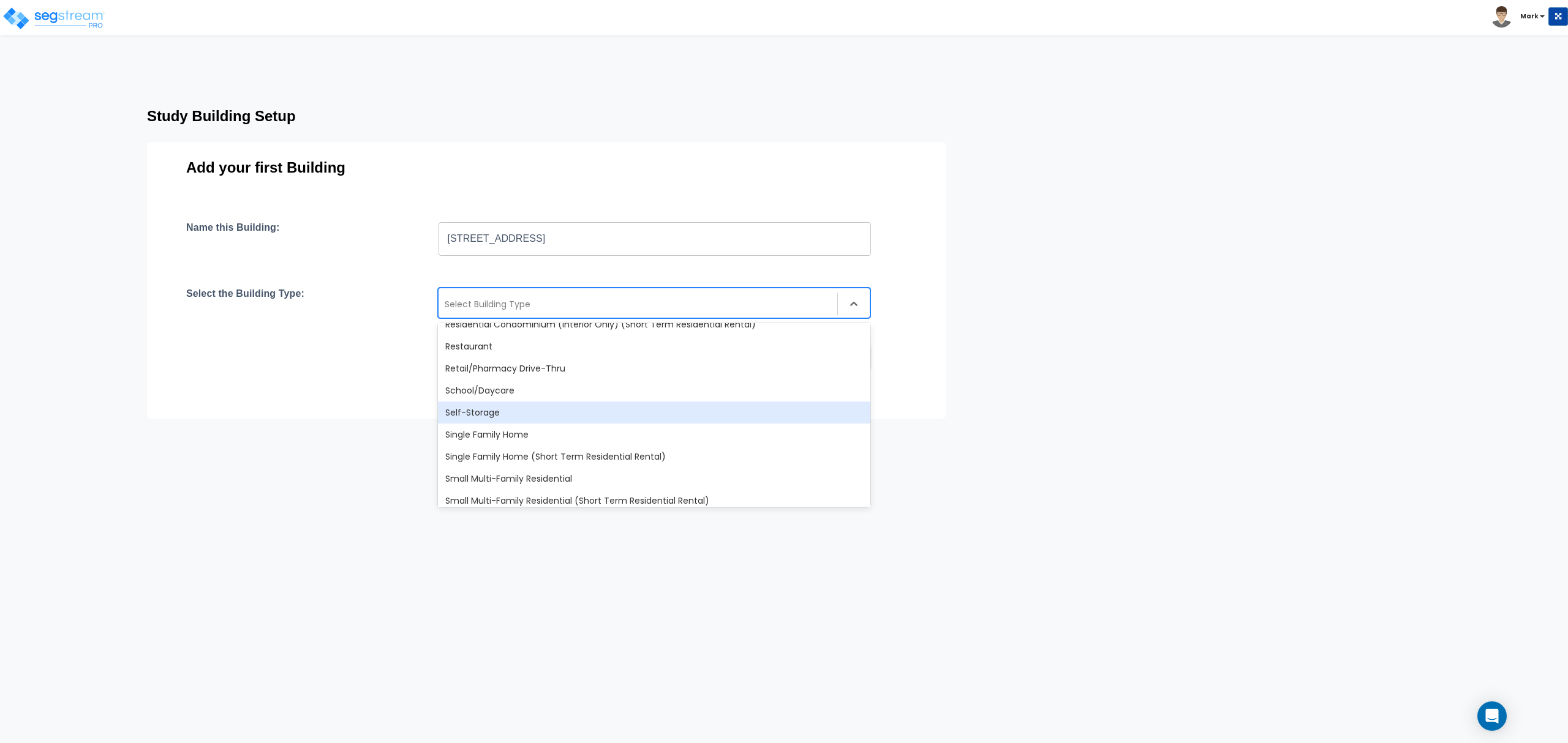
scroll to position [1056, 0]
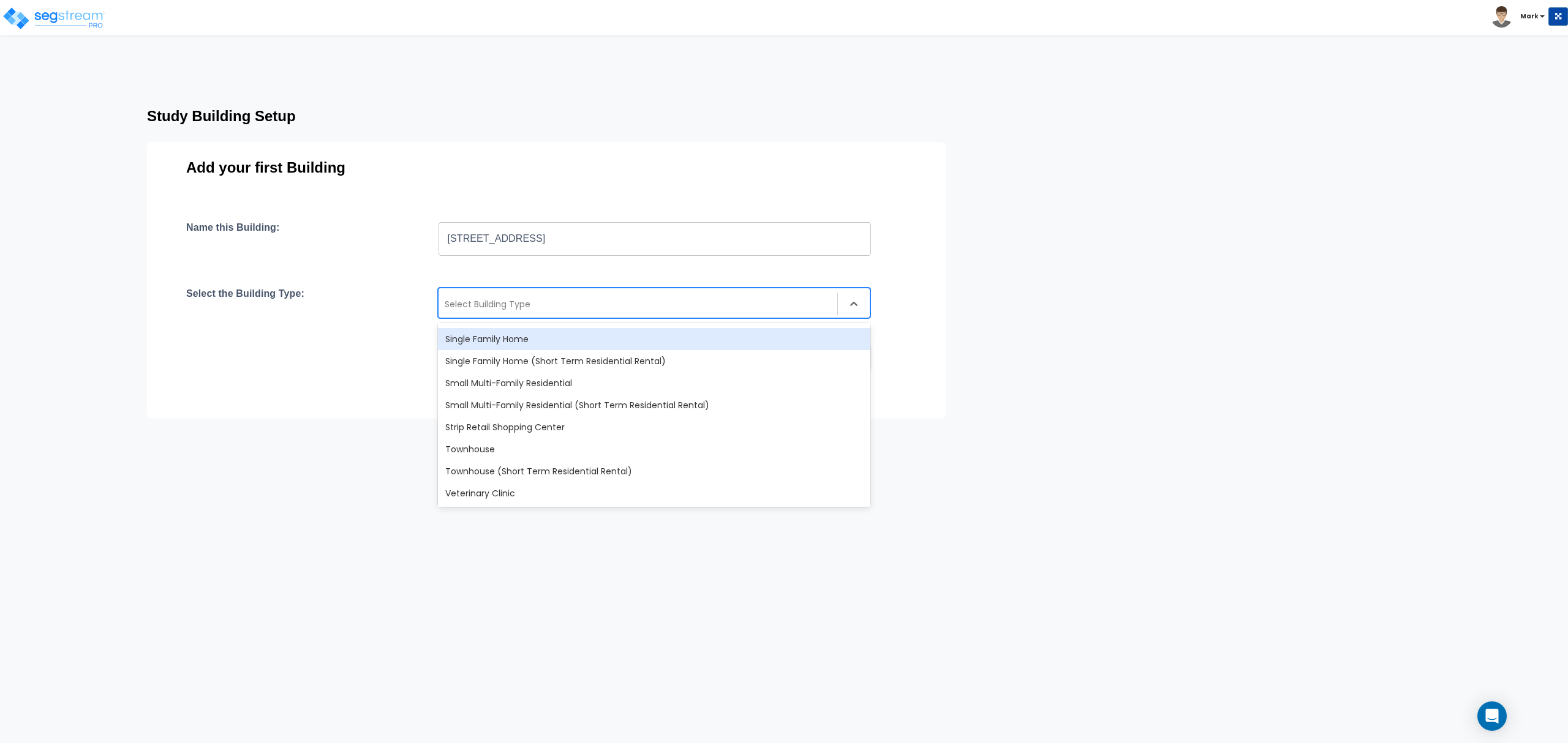
click at [527, 348] on div "Single Family Home" at bounding box center [654, 339] width 433 height 22
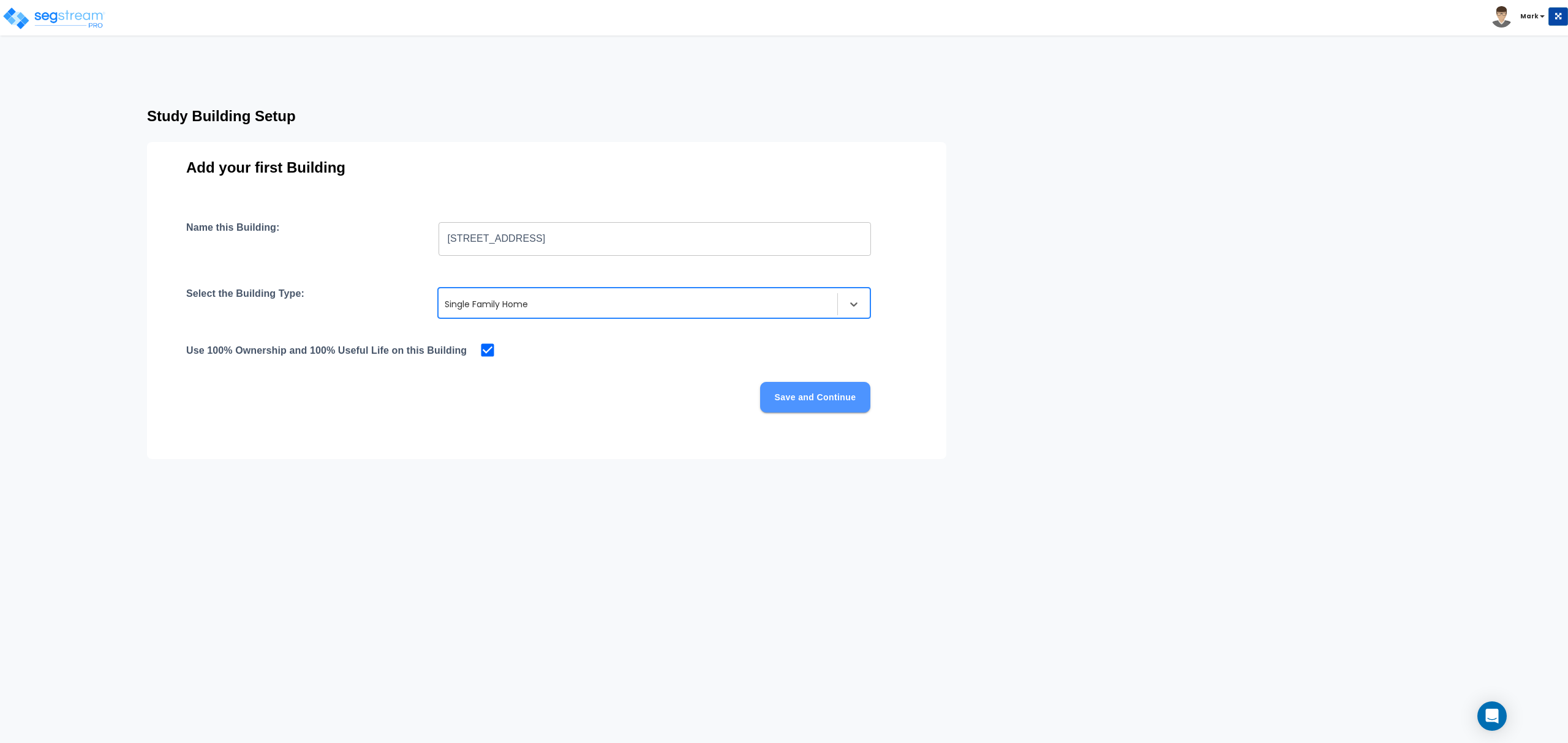
click at [858, 392] on button "Save and Continue" at bounding box center [815, 397] width 110 height 31
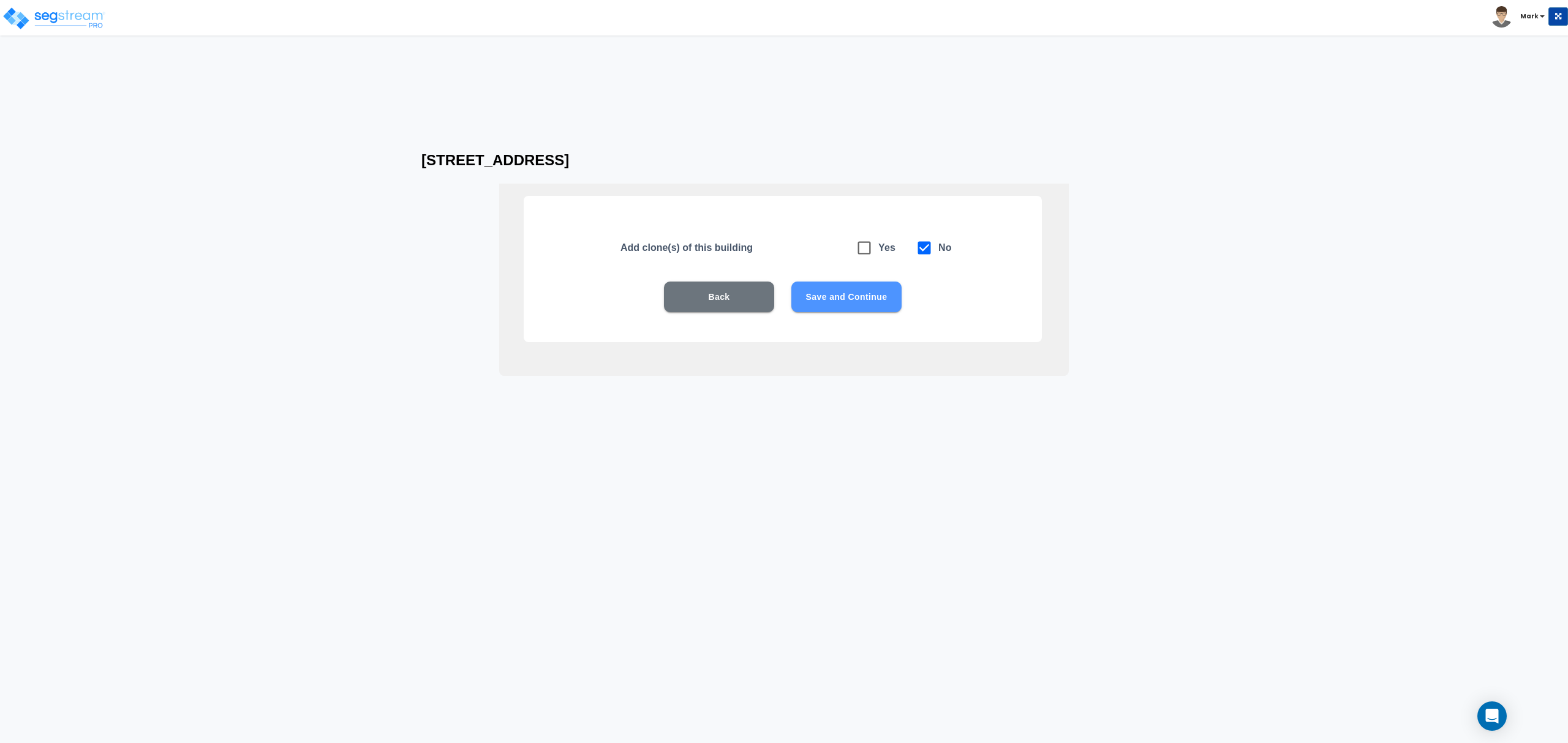
click at [860, 311] on button "Save and Continue" at bounding box center [846, 297] width 110 height 31
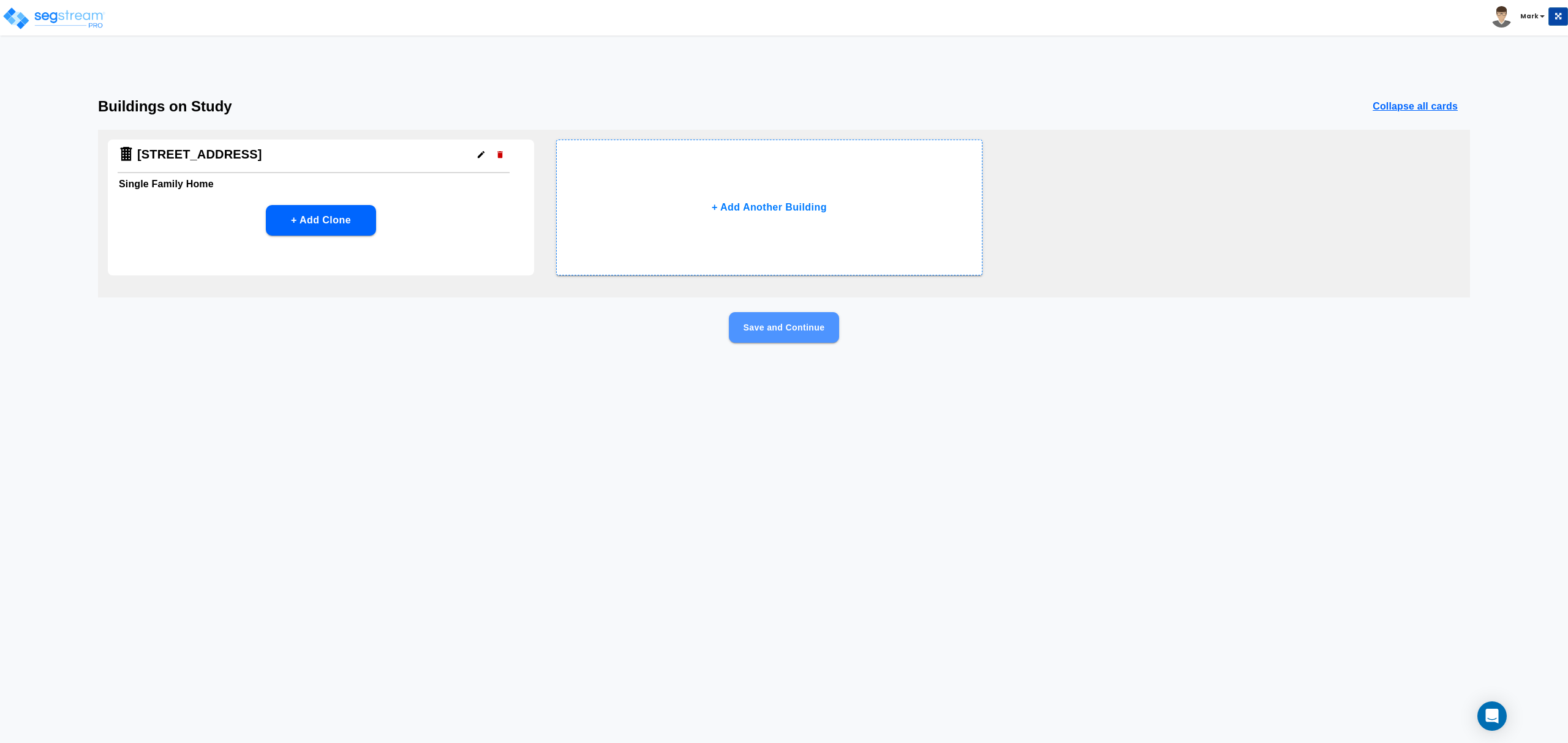
click at [818, 324] on button "Save and Continue" at bounding box center [784, 328] width 110 height 31
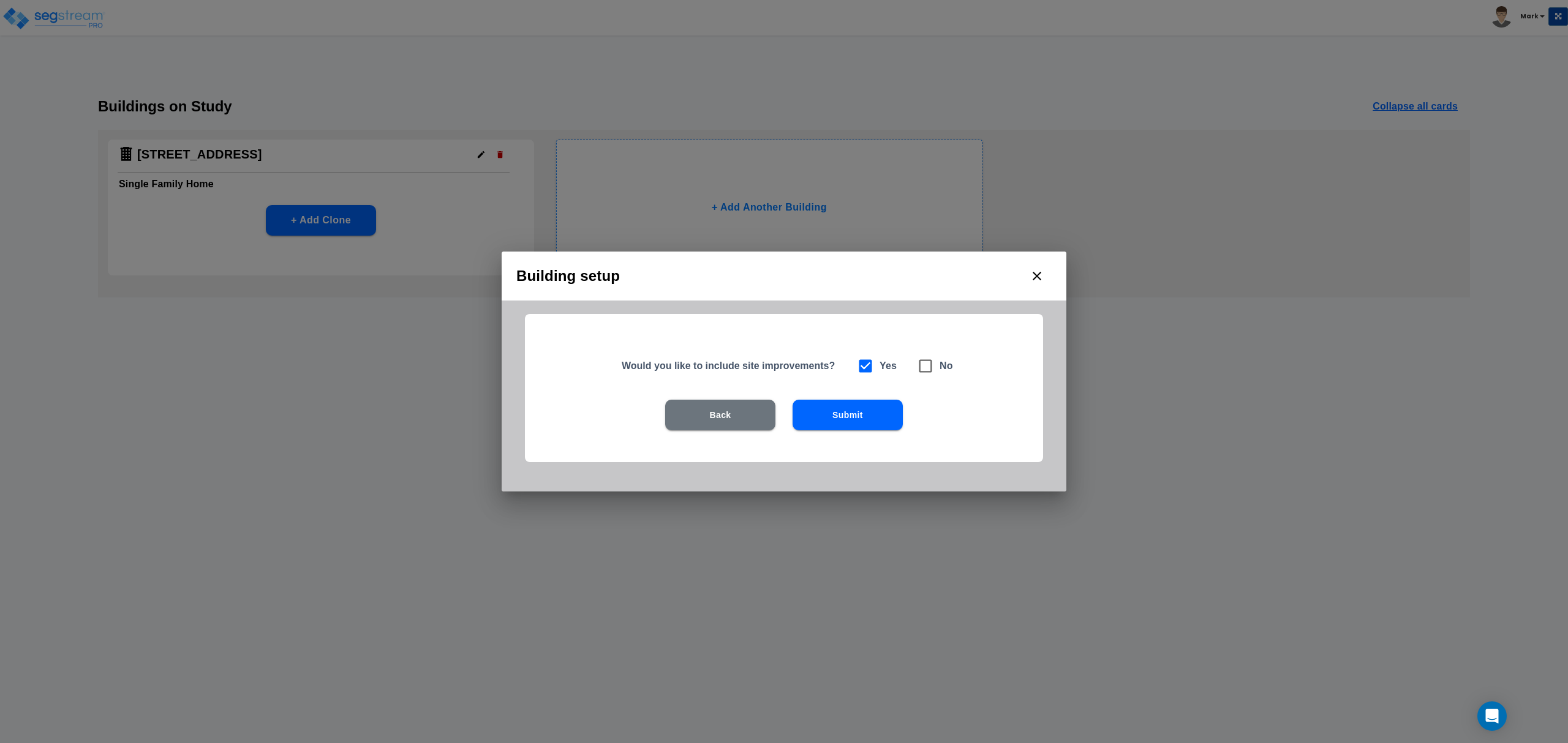
click at [823, 408] on button "Submit" at bounding box center [847, 415] width 110 height 31
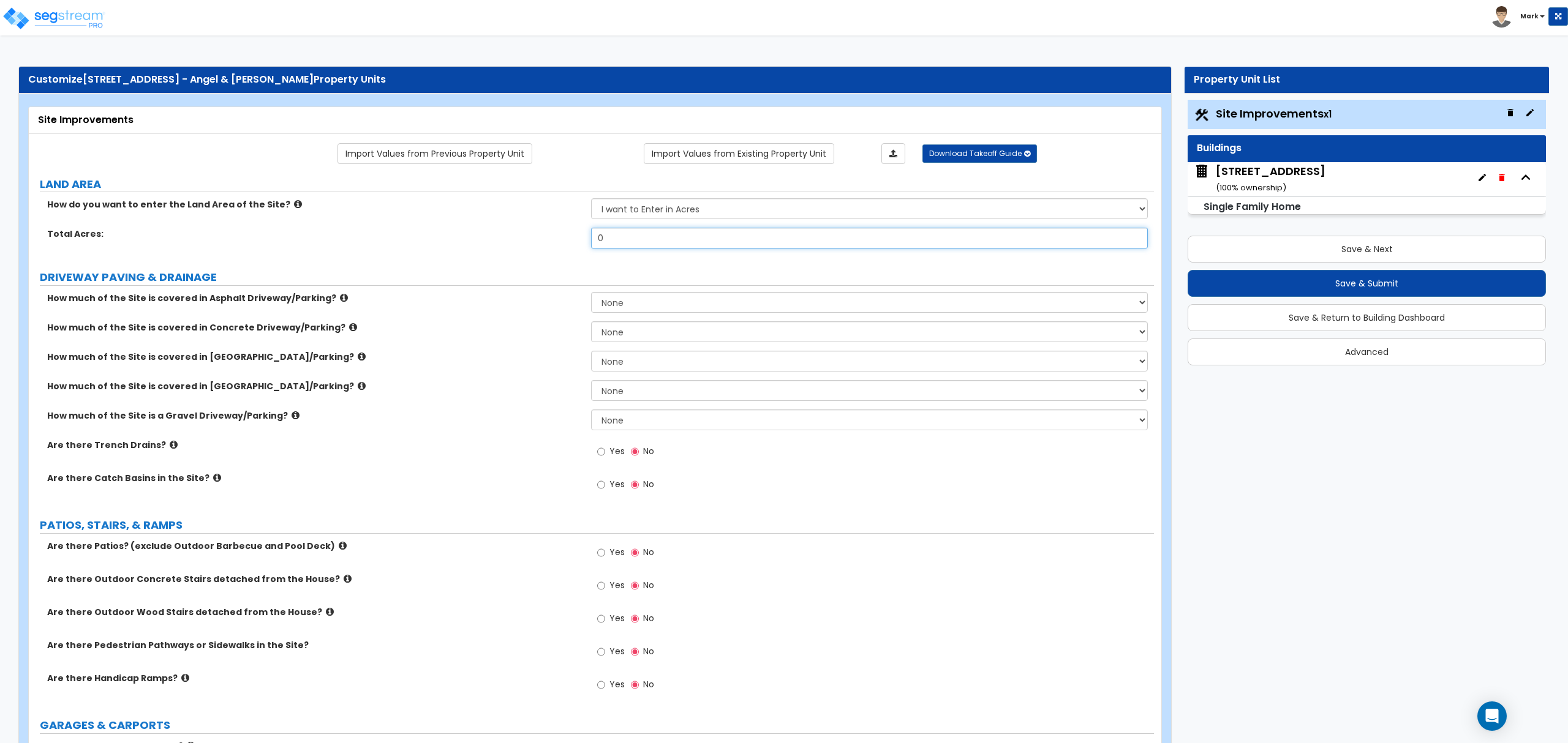
click at [709, 247] on input "0" at bounding box center [869, 238] width 556 height 21
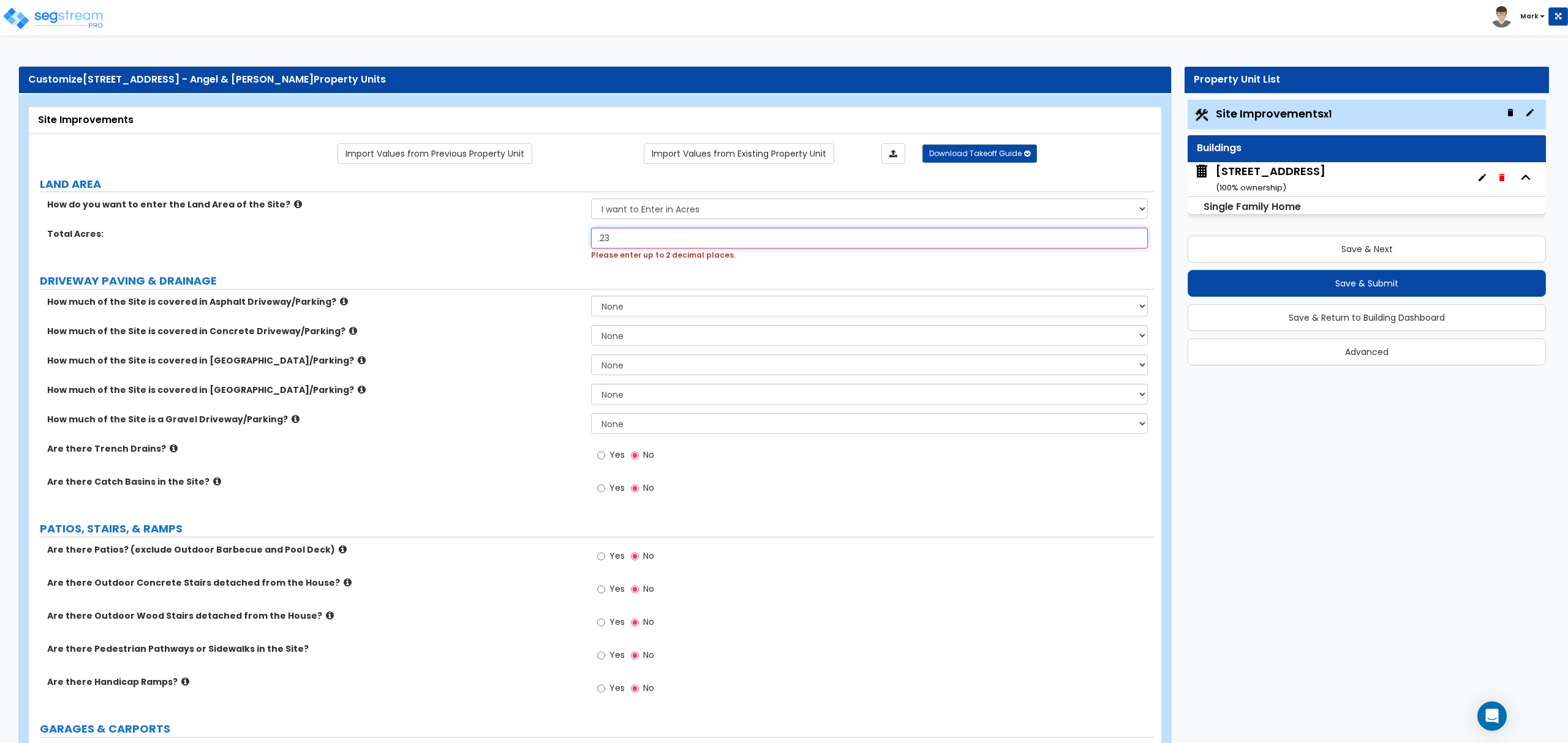
type input ".23"
click at [620, 277] on label "DRIVEWAY PAVING & DRAINAGE" at bounding box center [596, 280] width 1114 height 16
click at [635, 309] on select "None I want to Enter an Approximate Percentage I want to Enter the Square Foota…" at bounding box center [869, 306] width 556 height 21
click at [591, 297] on select "None I want to Enter an Approximate Percentage I want to Enter the Square Foota…" at bounding box center [869, 306] width 556 height 21
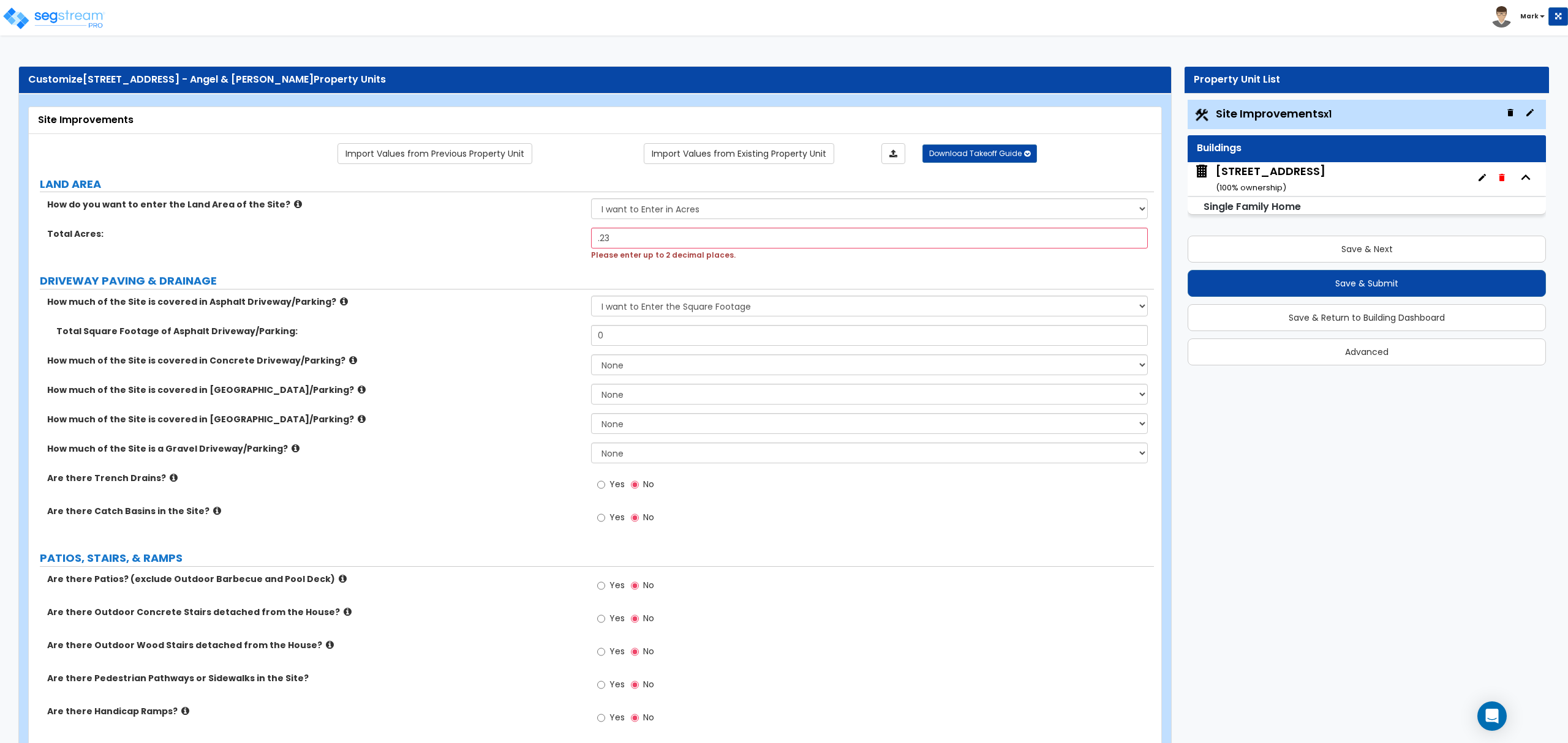
click at [647, 318] on div "How much of the Site is covered in Asphalt Driveway/Parking? None I want to Ent…" at bounding box center [591, 310] width 1125 height 29
drag, startPoint x: 664, startPoint y: 307, endPoint x: 662, endPoint y: 317, distance: 10.2
click at [662, 307] on select "None I want to Enter an Approximate Percentage I want to Enter the Square Foota…" at bounding box center [869, 306] width 556 height 21
select select "0"
click at [591, 297] on select "None I want to Enter an Approximate Percentage I want to Enter the Square Foota…" at bounding box center [869, 306] width 556 height 21
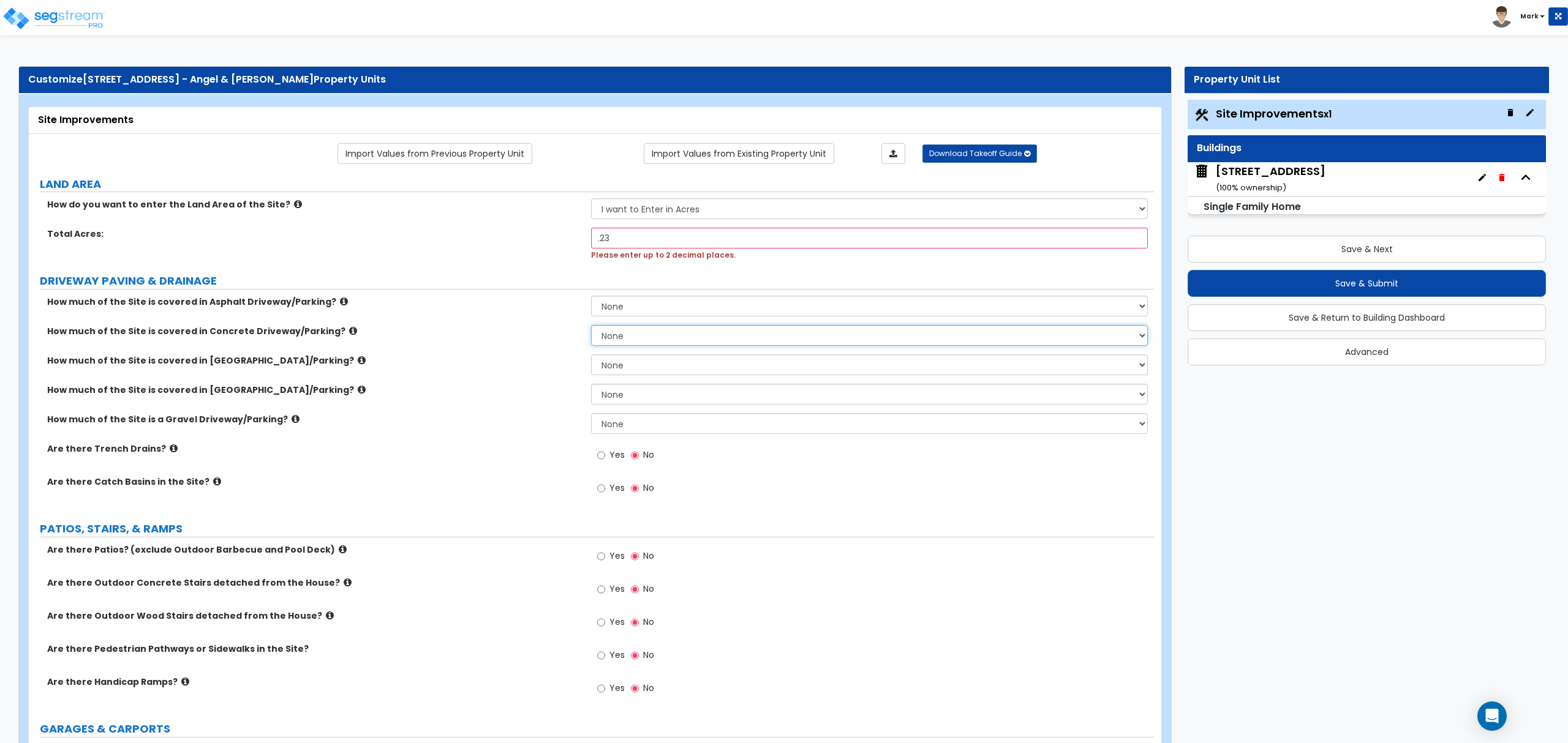
click at [616, 341] on select "None I want to Enter an Approximate Percentage I want to Enter the Square Foota…" at bounding box center [869, 335] width 556 height 21
select select "2"
click at [591, 326] on select "None I want to Enter an Approximate Percentage I want to Enter the Square Foota…" at bounding box center [869, 335] width 556 height 21
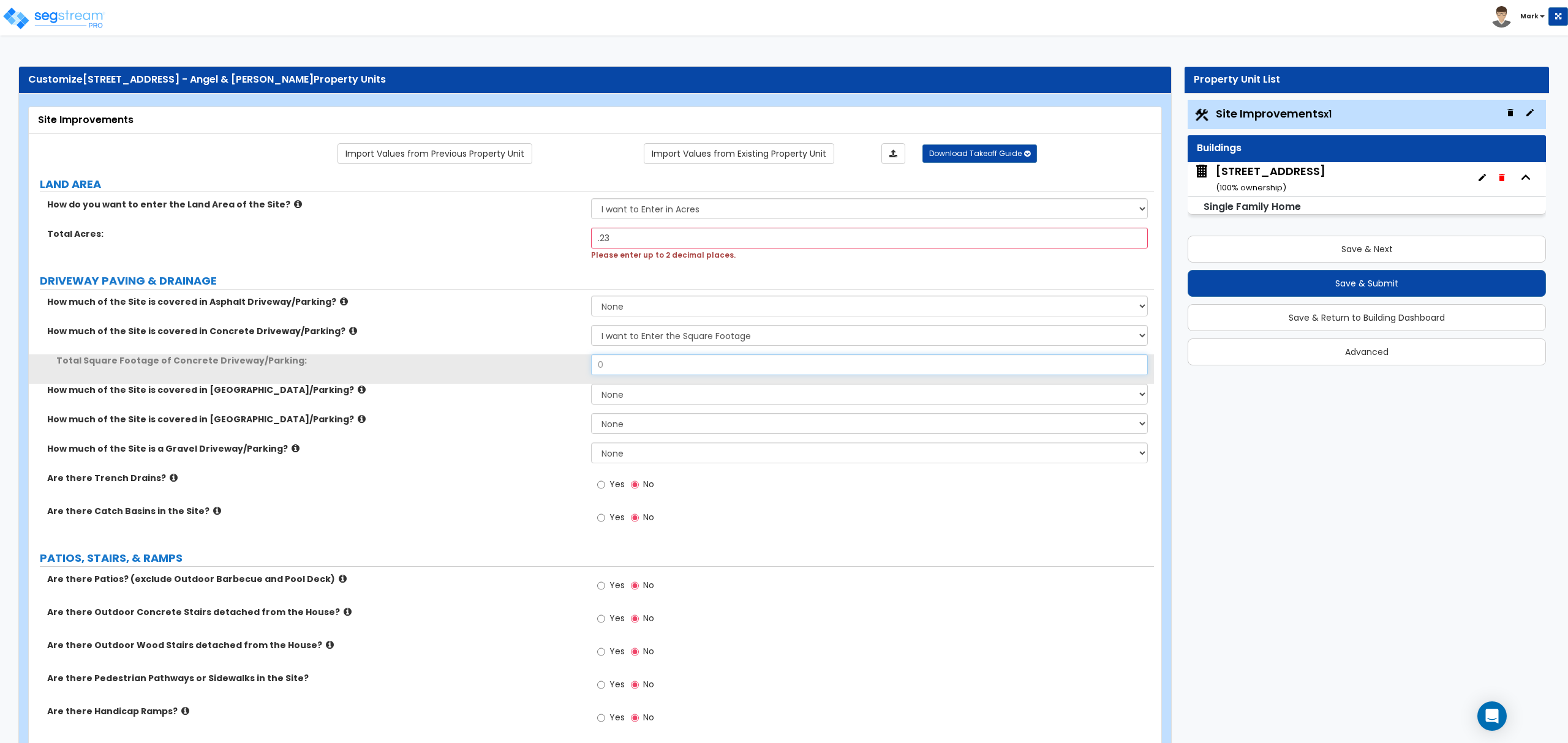
click at [618, 373] on input "0" at bounding box center [869, 365] width 556 height 21
drag, startPoint x: 618, startPoint y: 373, endPoint x: 647, endPoint y: 383, distance: 30.7
click at [618, 373] on input "0" at bounding box center [869, 365] width 556 height 21
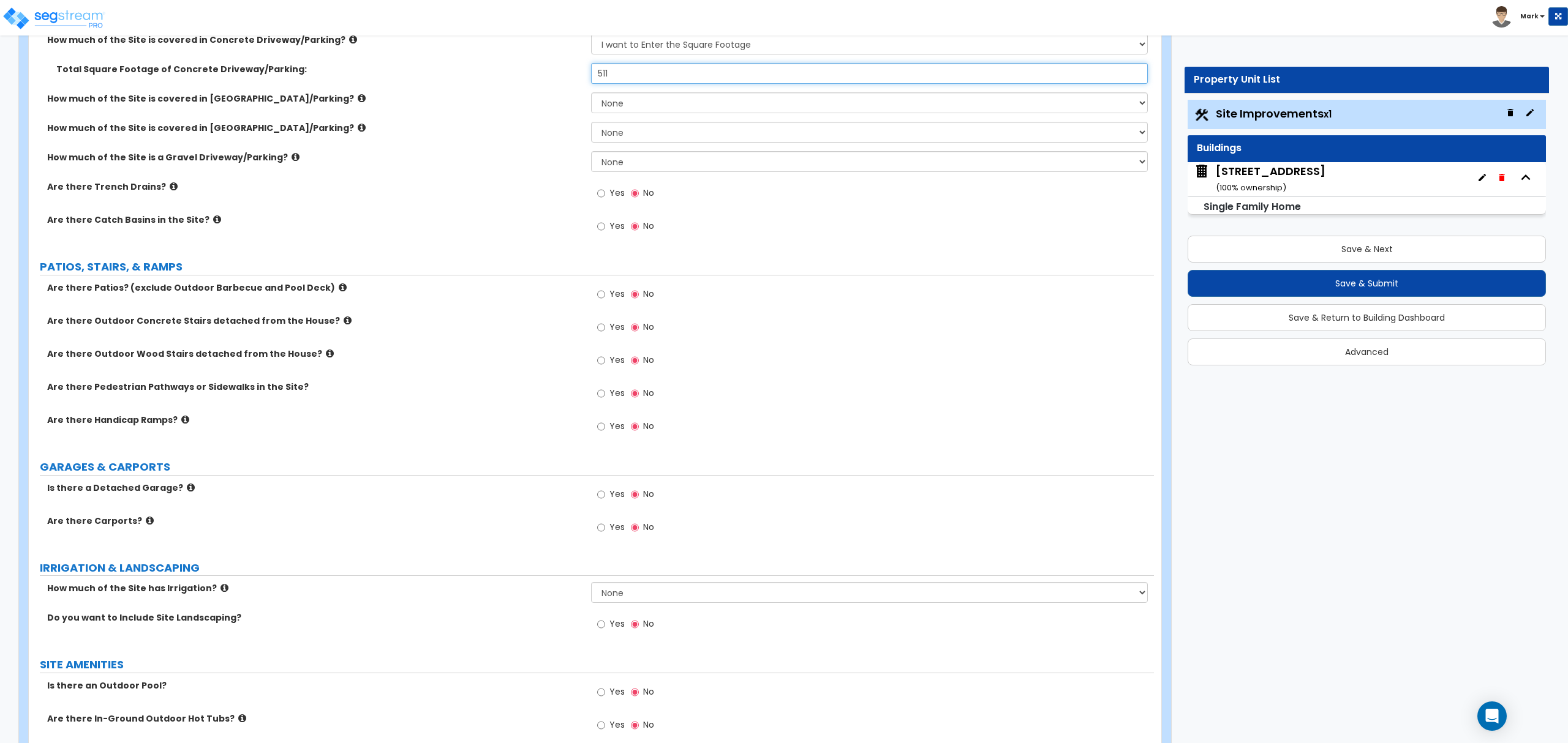
scroll to position [326, 0]
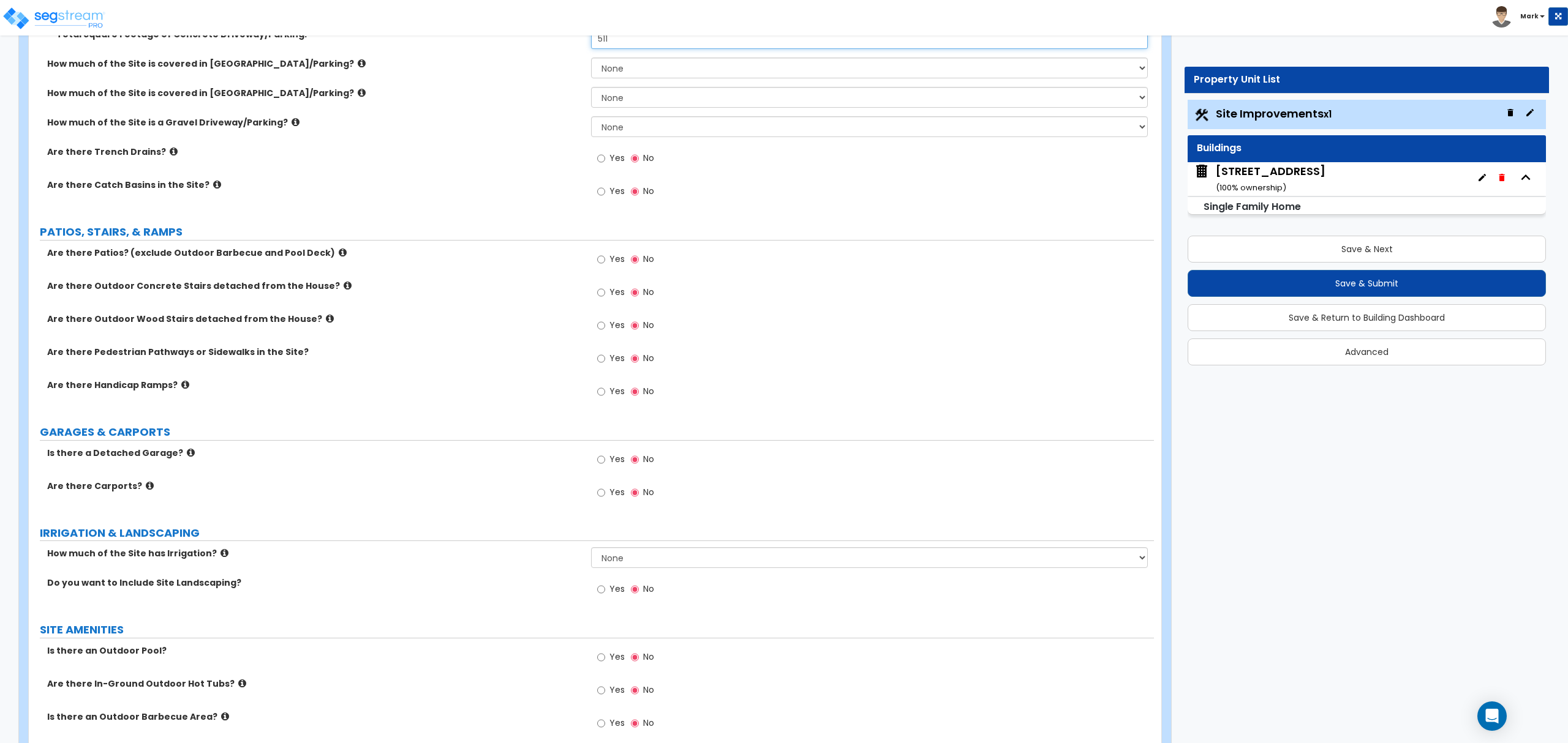
type input "511"
click at [339, 255] on icon at bounding box center [343, 252] width 8 height 9
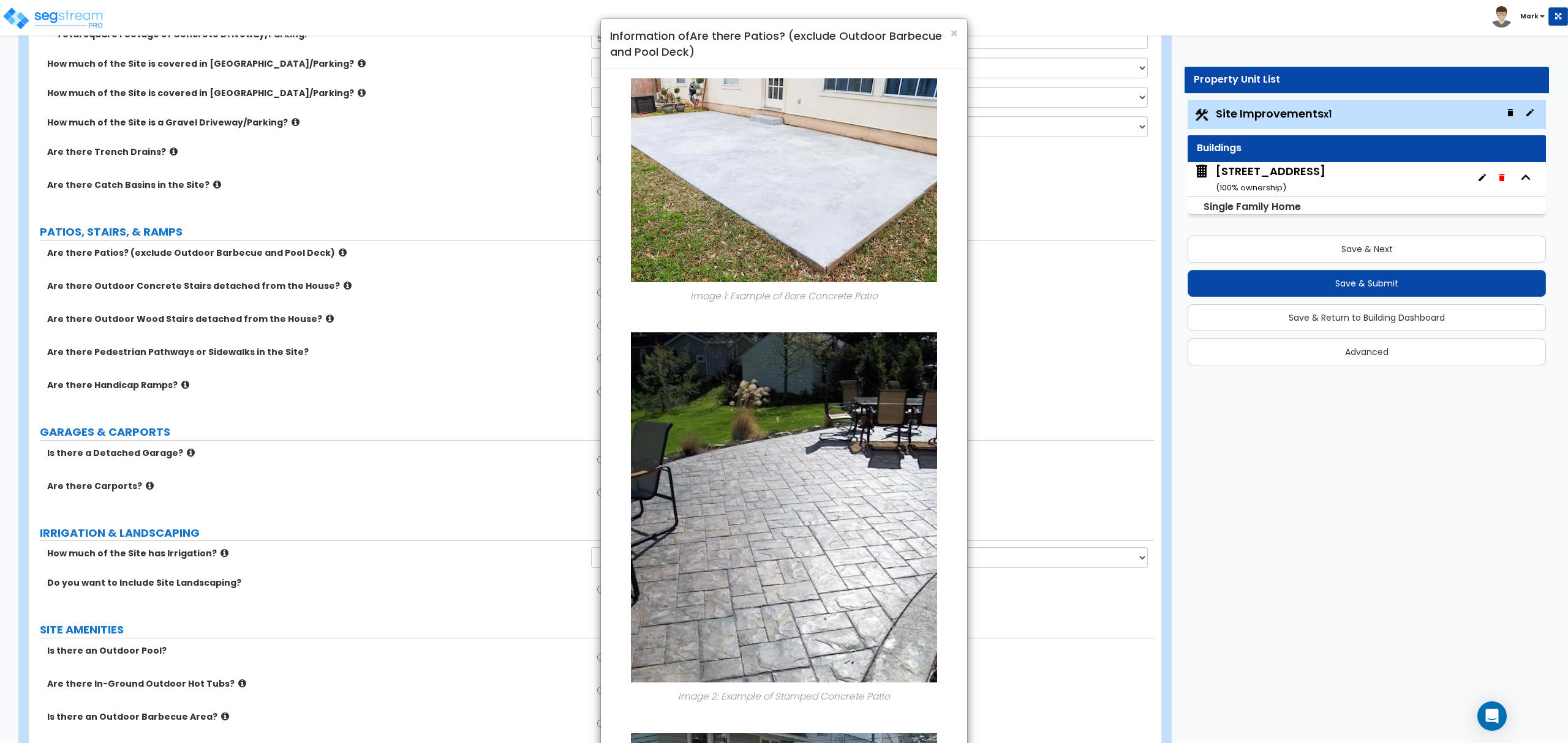
drag, startPoint x: 978, startPoint y: 40, endPoint x: 967, endPoint y: 34, distance: 12.5
click at [969, 36] on div "× Information of Are there Patios? (exclude Outdoor Barbecue and Pool Deck) Ima…" at bounding box center [784, 372] width 1568 height 743
click at [952, 34] on span "×" at bounding box center [954, 34] width 8 height 18
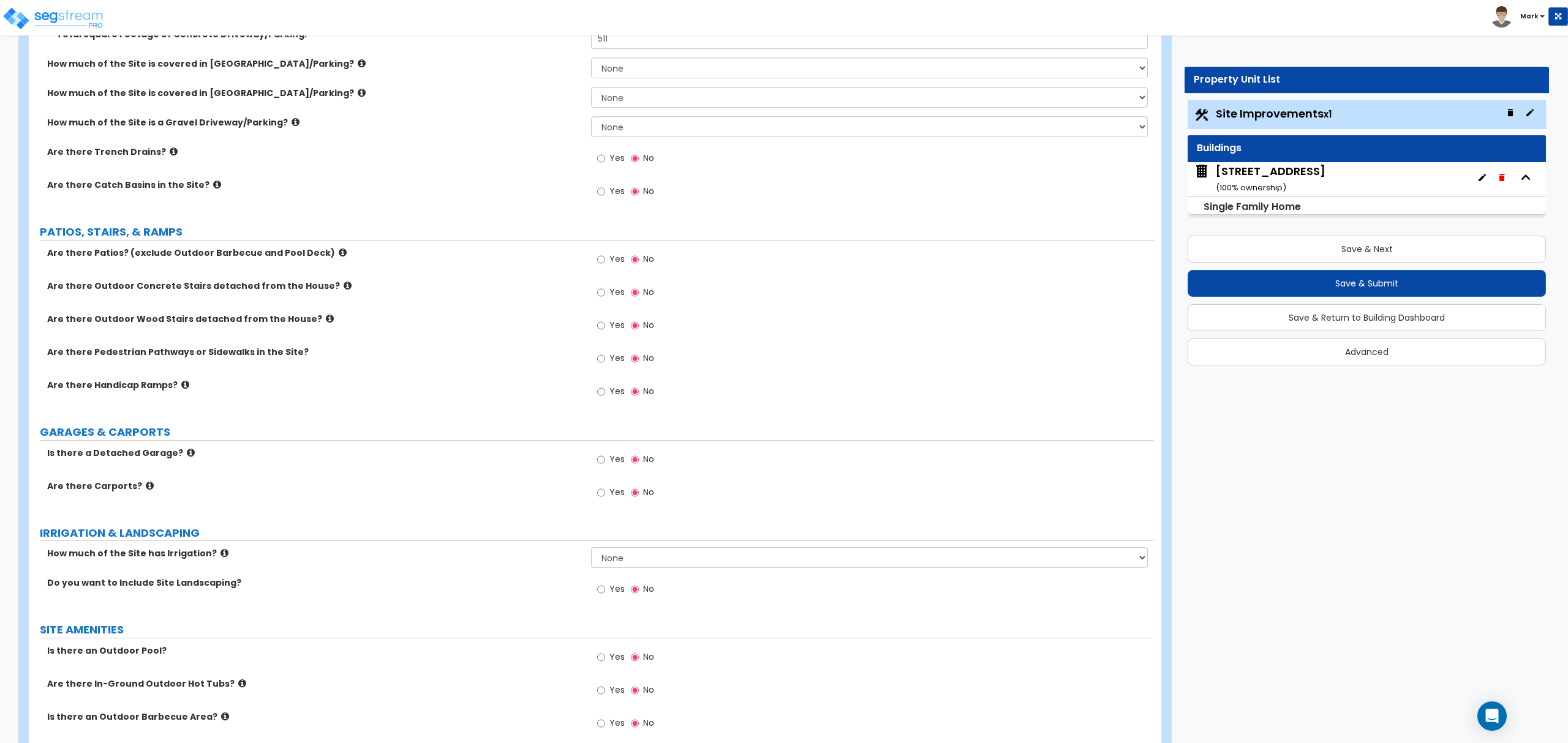
click at [326, 319] on icon at bounding box center [330, 318] width 8 height 9
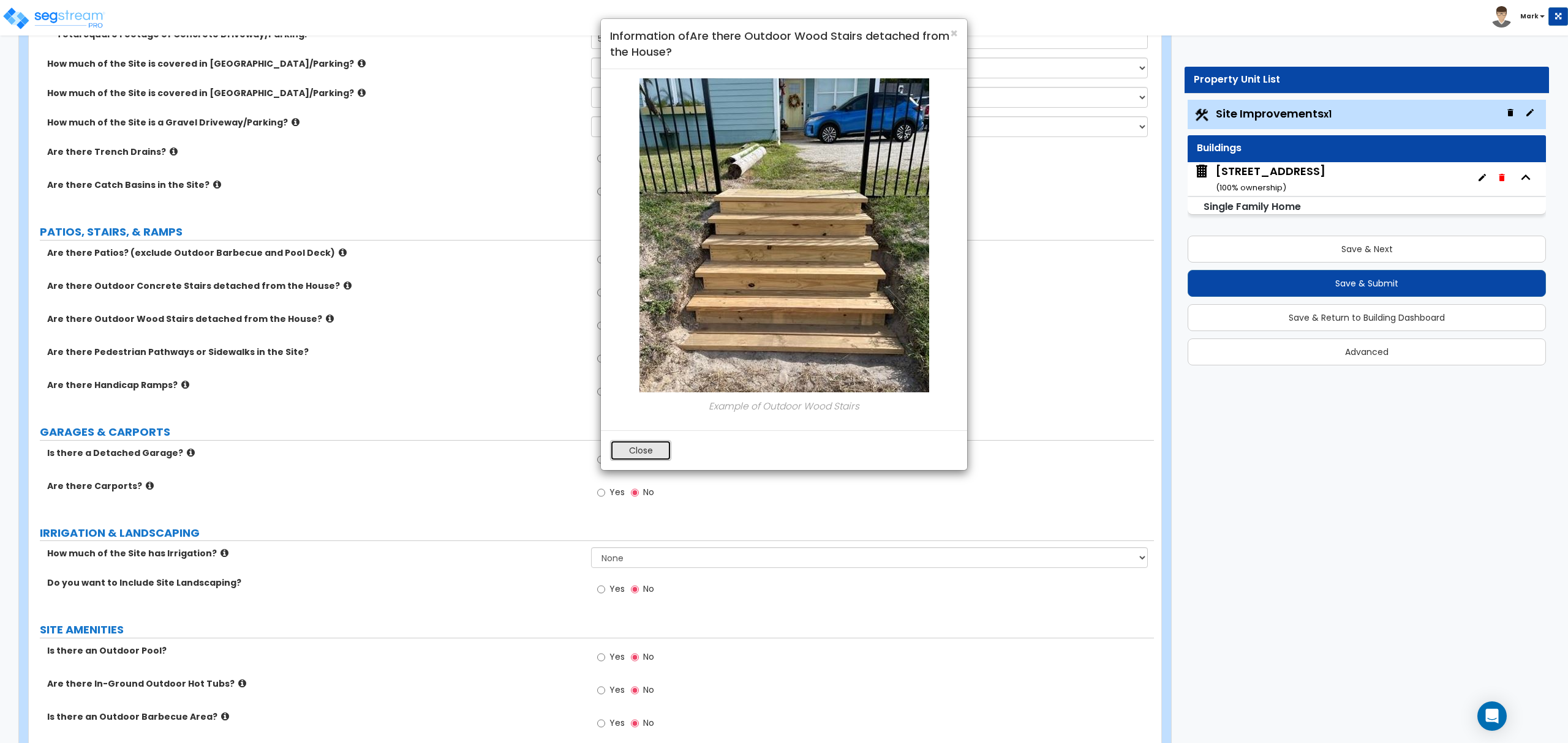
click at [654, 450] on button "Close" at bounding box center [640, 450] width 61 height 21
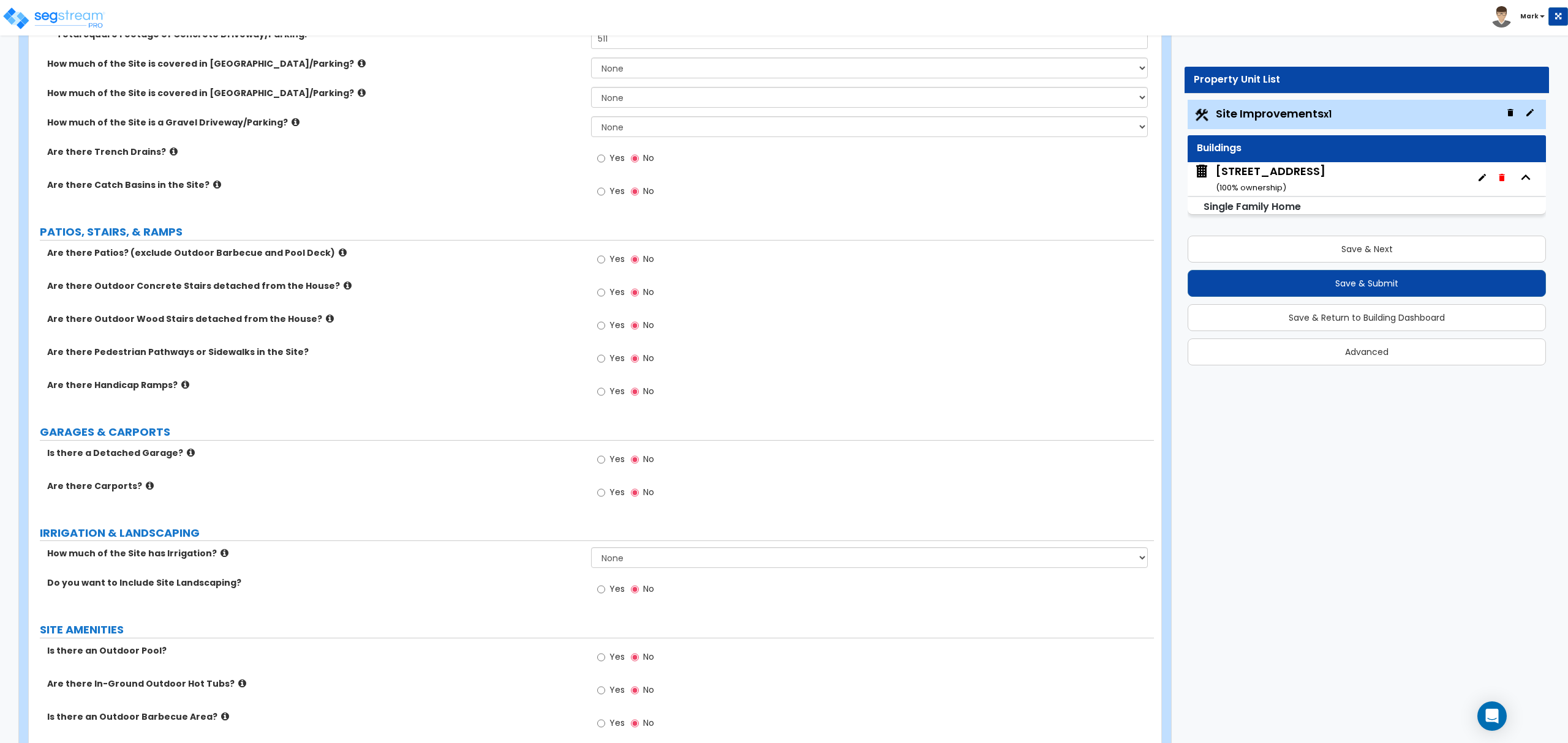
click at [598, 368] on label "Yes" at bounding box center [611, 360] width 27 height 21
click at [598, 365] on input "Yes" at bounding box center [601, 359] width 8 height 14
radio input "true"
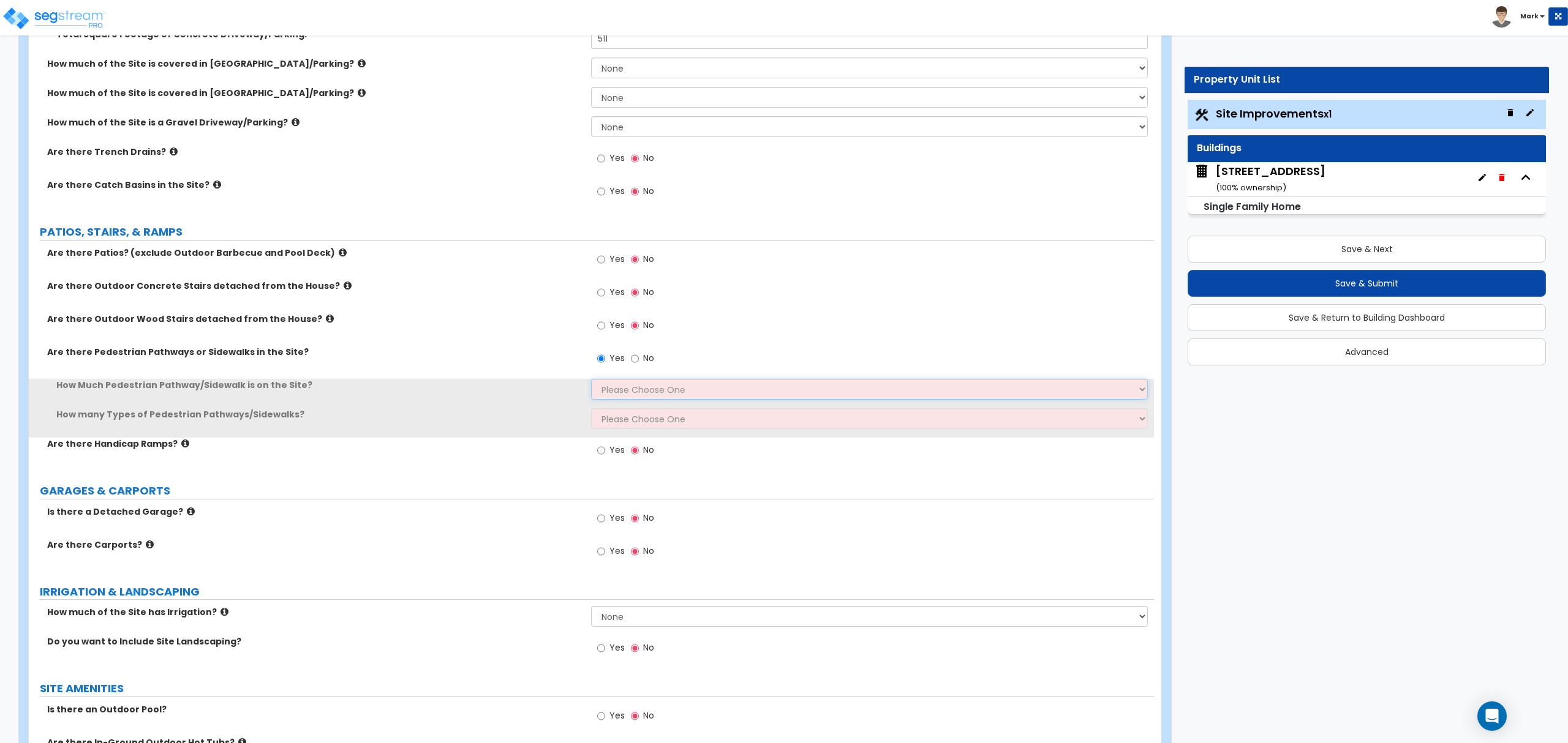
click at [614, 391] on select "Please Choose One I Don't Know, Please Estimate For Me Enter Linear Footage" at bounding box center [869, 389] width 556 height 21
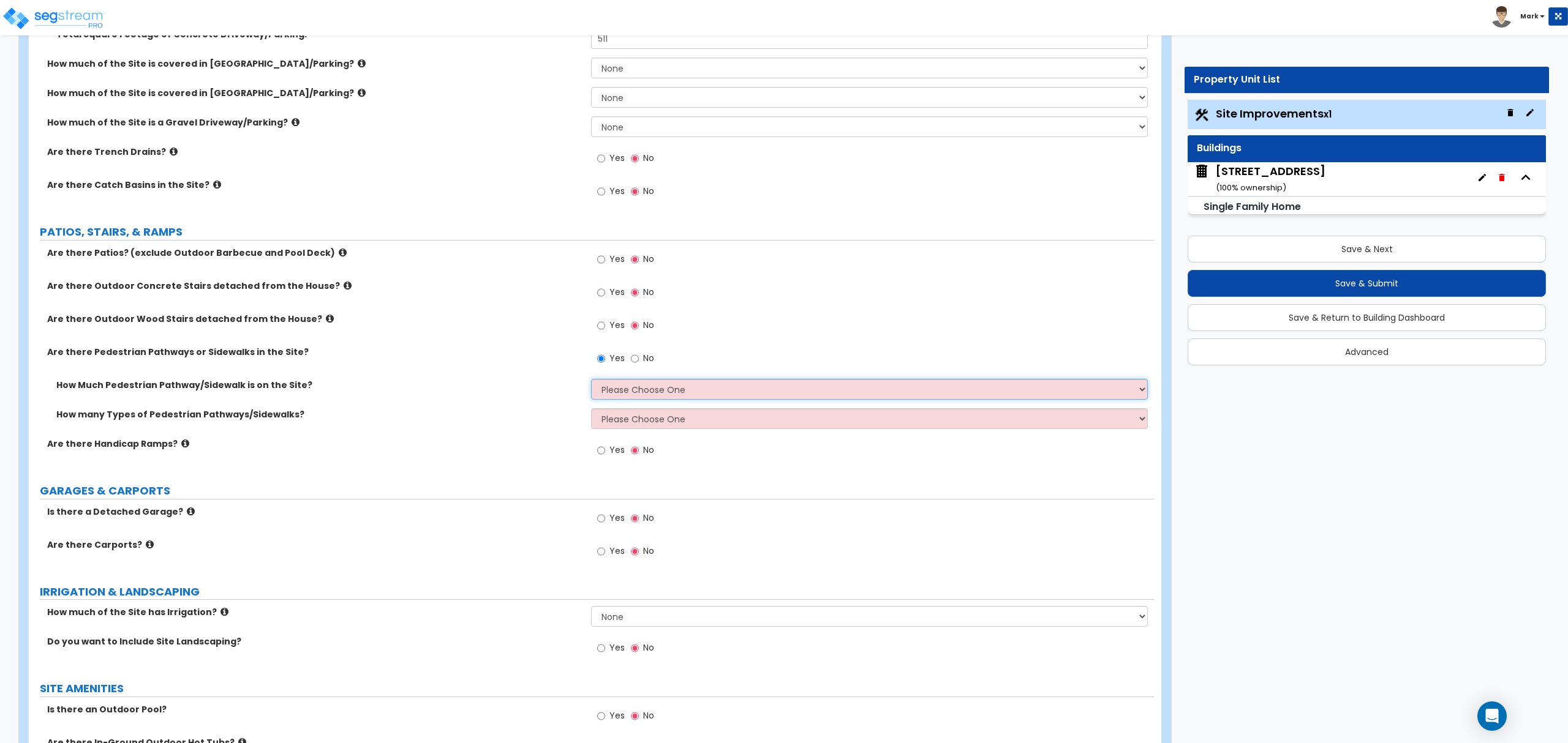
select select "2"
click at [591, 380] on select "Please Choose One I Don't Know, Please Estimate For Me Enter Linear Footage" at bounding box center [869, 389] width 556 height 21
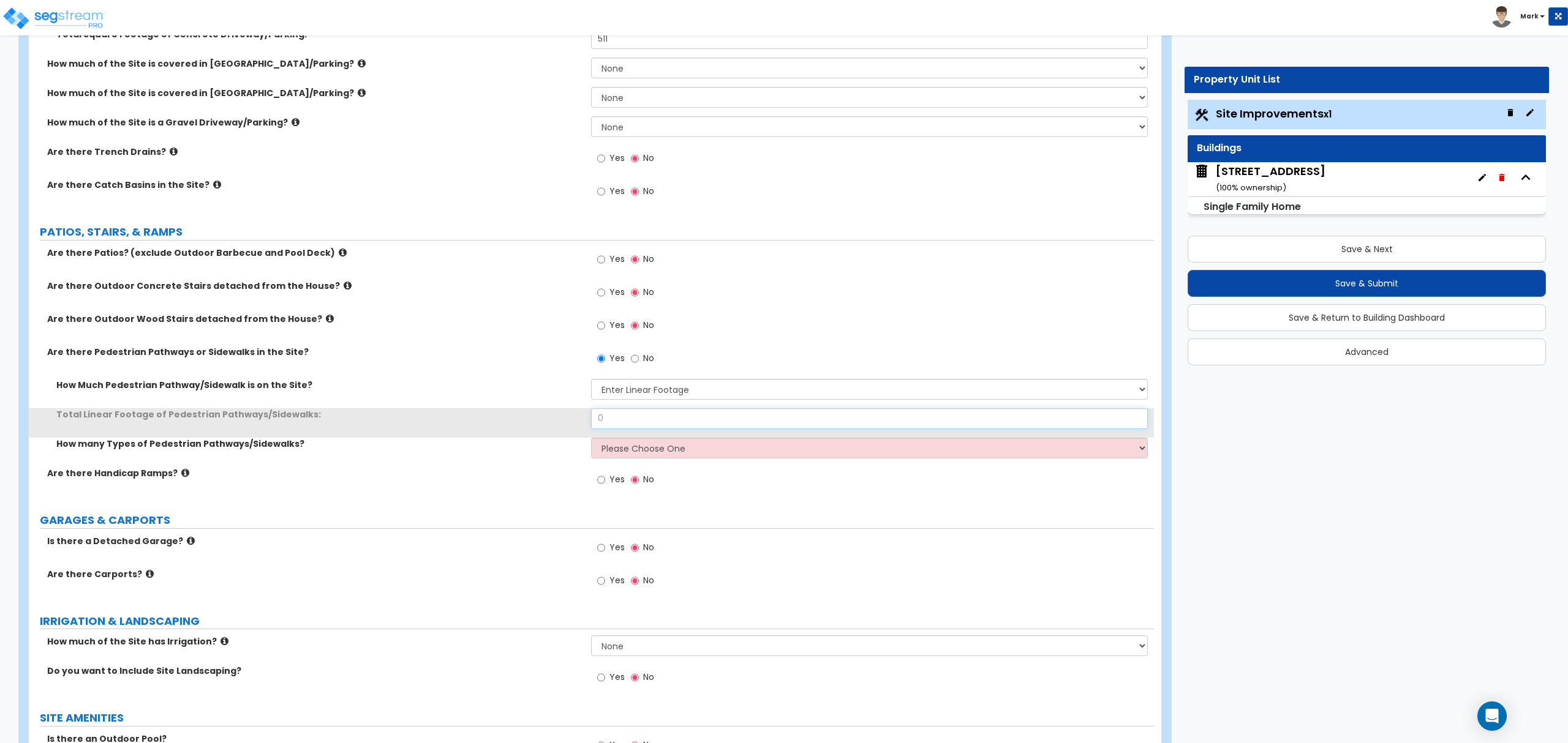
click at [640, 424] on input "0" at bounding box center [869, 419] width 556 height 21
type input "82"
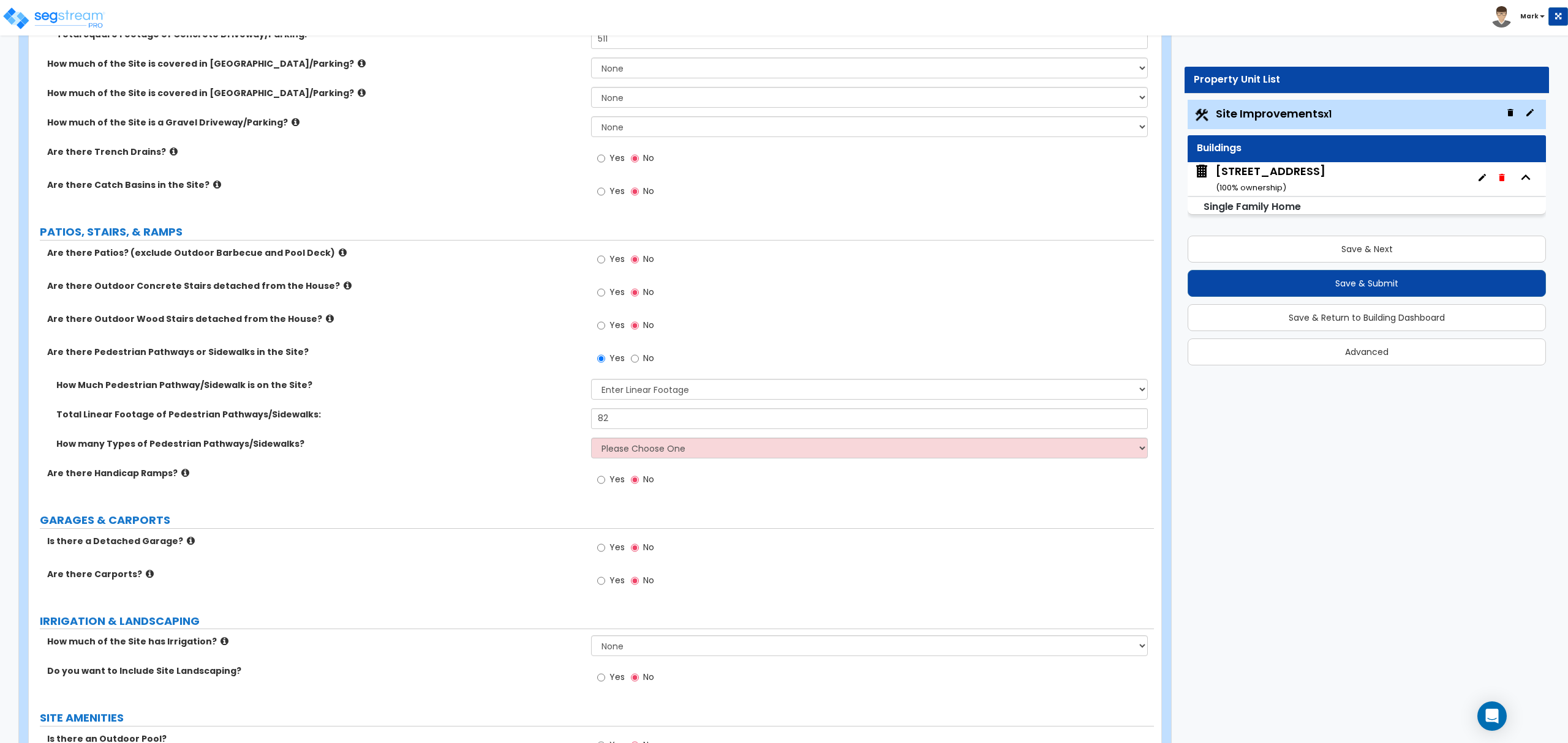
click at [623, 461] on div "How many Types of Pedestrian Pathways/Sidewalks? Please Choose One 1 2 3" at bounding box center [591, 452] width 1125 height 29
click at [632, 450] on select "Please Choose One 1 2 3" at bounding box center [869, 448] width 556 height 21
select select "1"
click at [591, 439] on select "Please Choose One 1 2 3" at bounding box center [869, 448] width 556 height 21
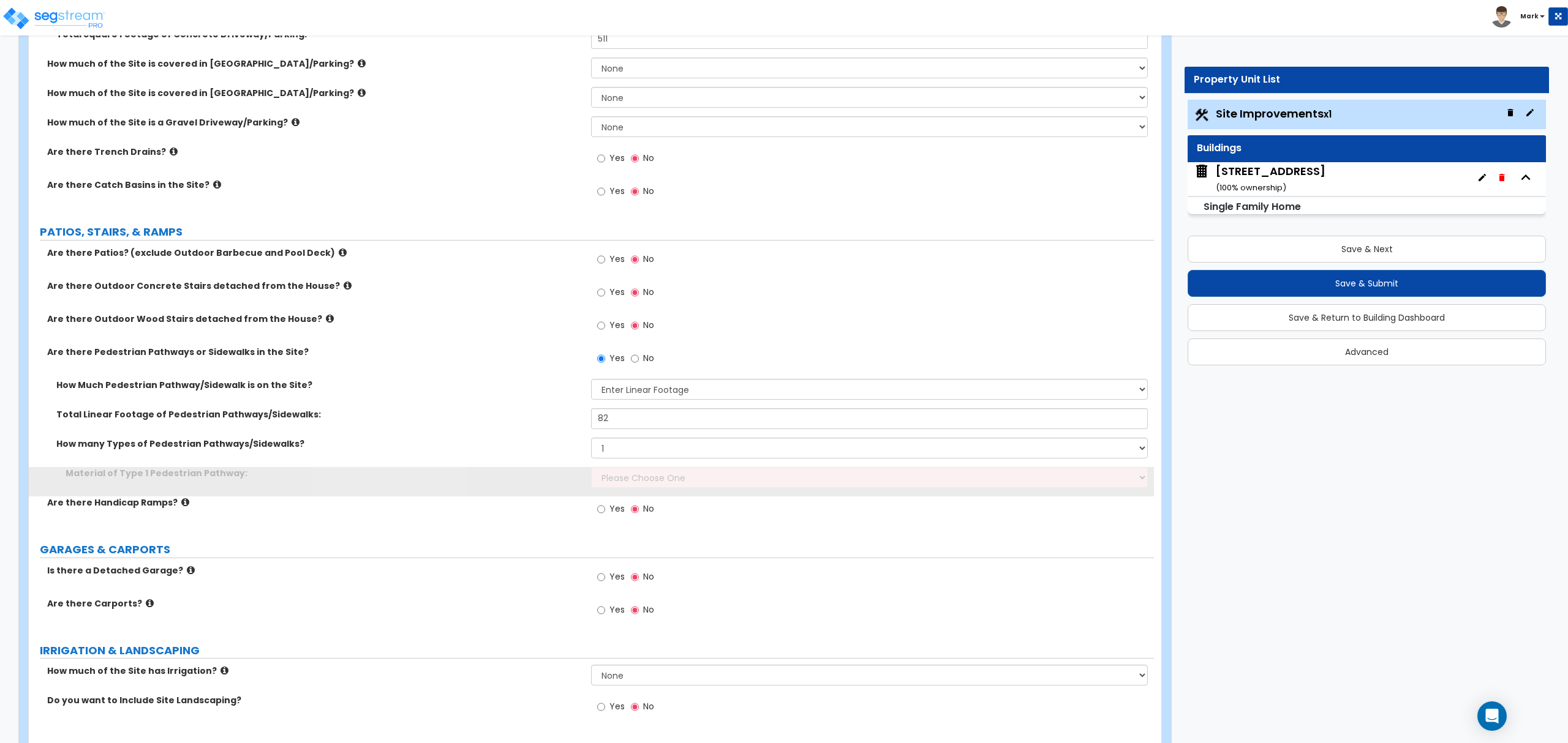
click at [639, 490] on div "Material of Type 1 Pedestrian Pathway: Please Choose One Bare Concrete Stamped …" at bounding box center [591, 482] width 1125 height 29
click at [645, 478] on select "Please Choose One Bare Concrete Stamped Concrete Brick Pavers Stone Pavers Wood…" at bounding box center [869, 478] width 556 height 21
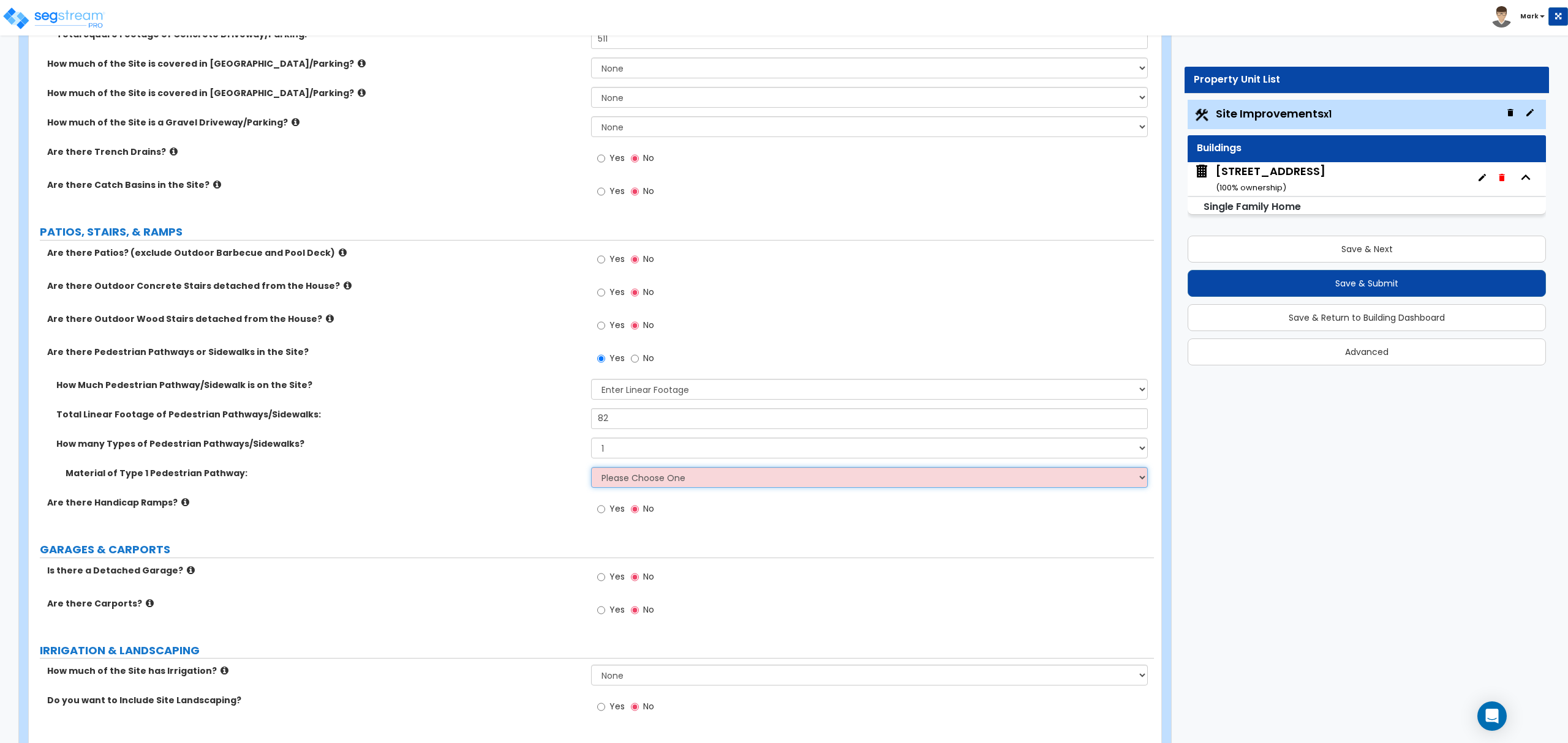
select select "1"
click at [591, 468] on select "Please Choose One Bare Concrete Stamped Concrete Brick Pavers Stone Pavers Wood…" at bounding box center [869, 478] width 556 height 21
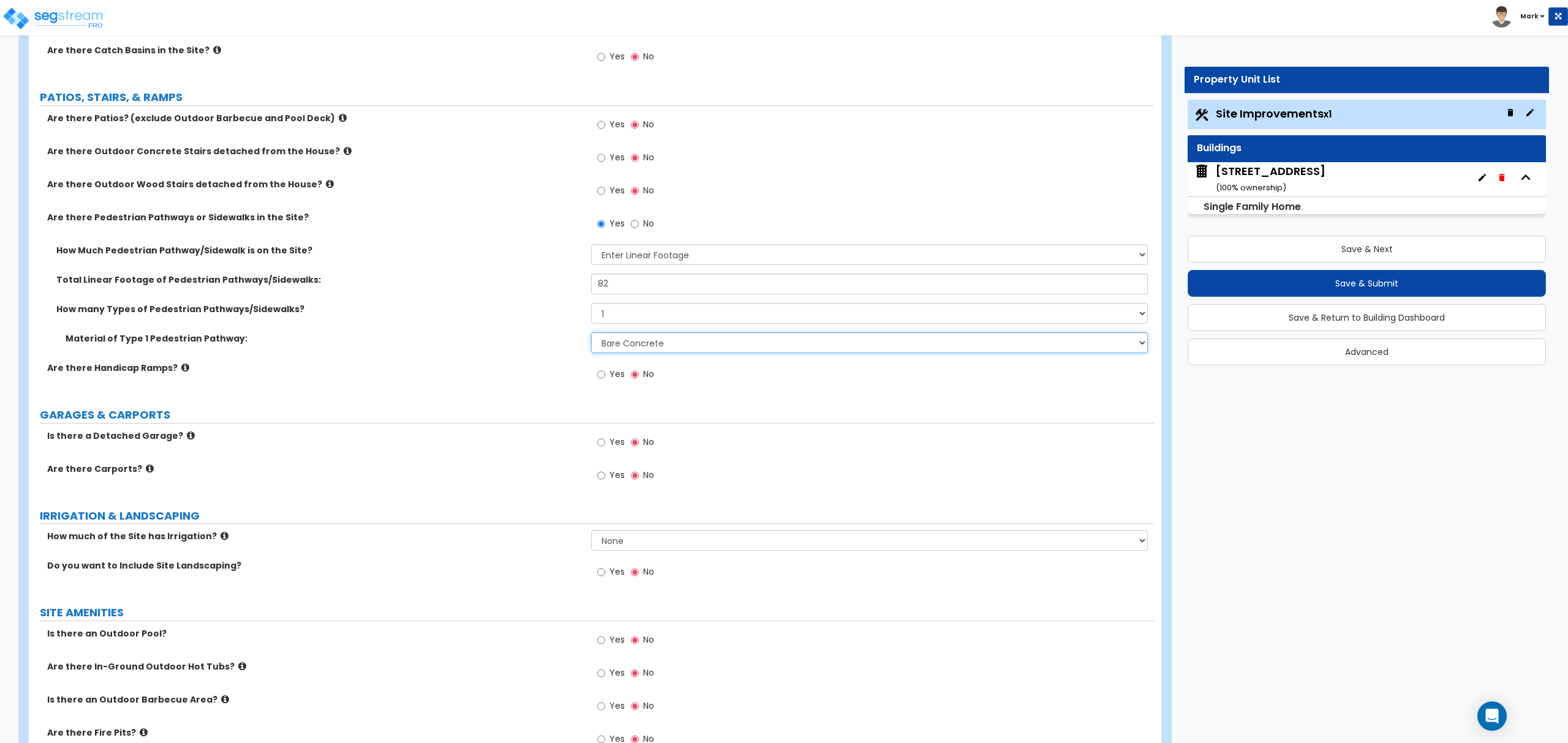
scroll to position [490, 0]
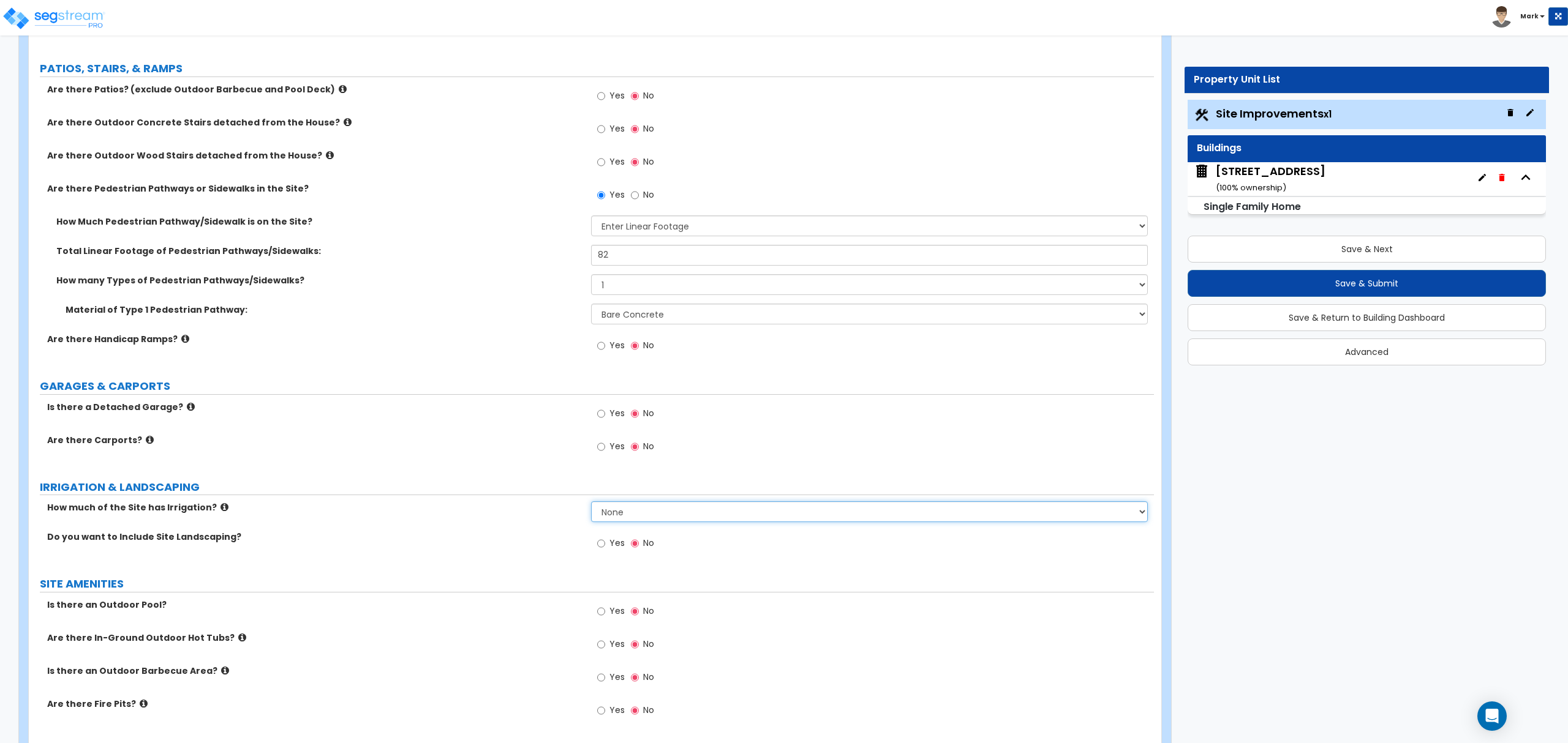
click at [603, 519] on select "None I want to Enter an Approximate Percentage I want to Enter the Square Foota…" at bounding box center [869, 512] width 556 height 21
click at [600, 542] on input "Yes" at bounding box center [601, 544] width 8 height 14
radio input "true"
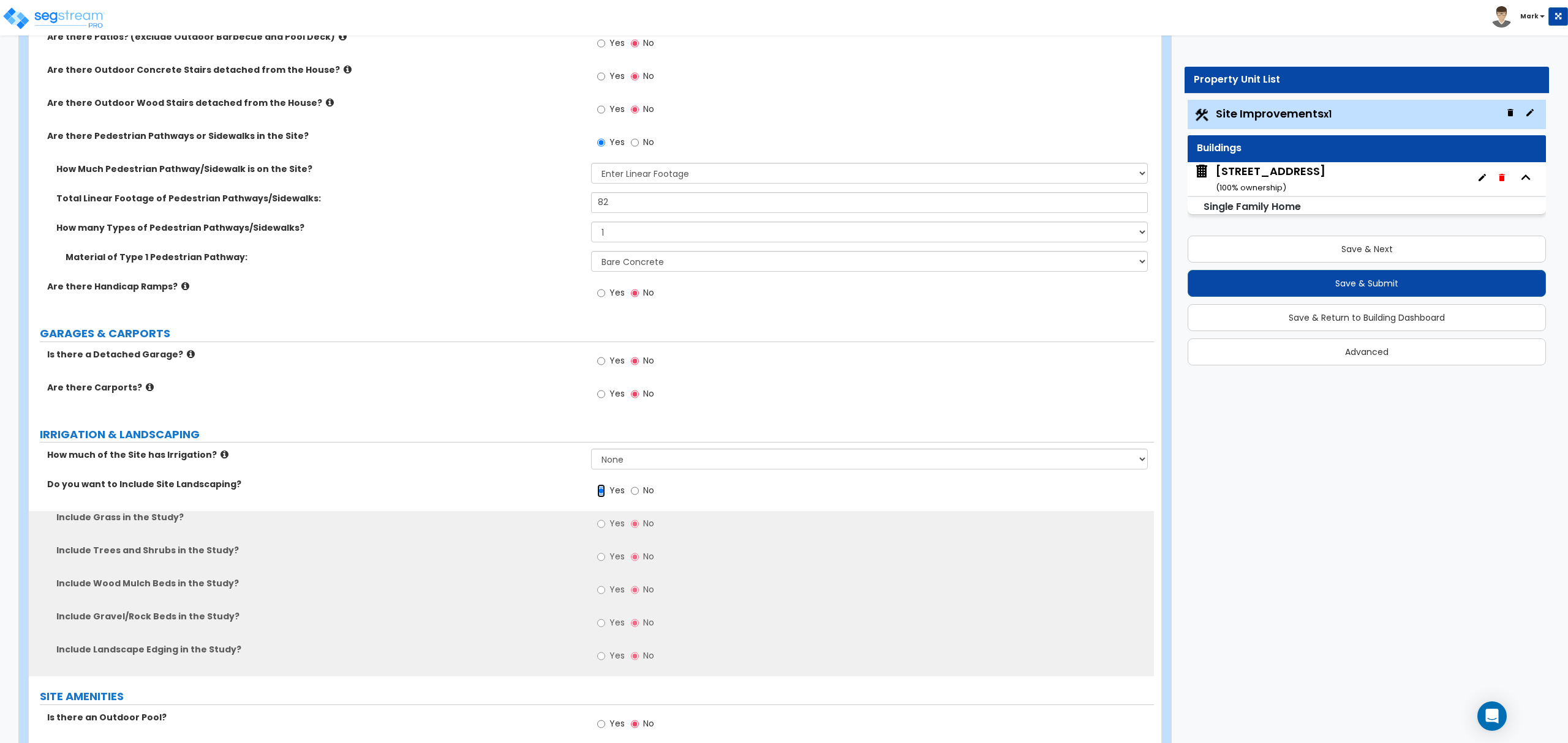
scroll to position [571, 0]
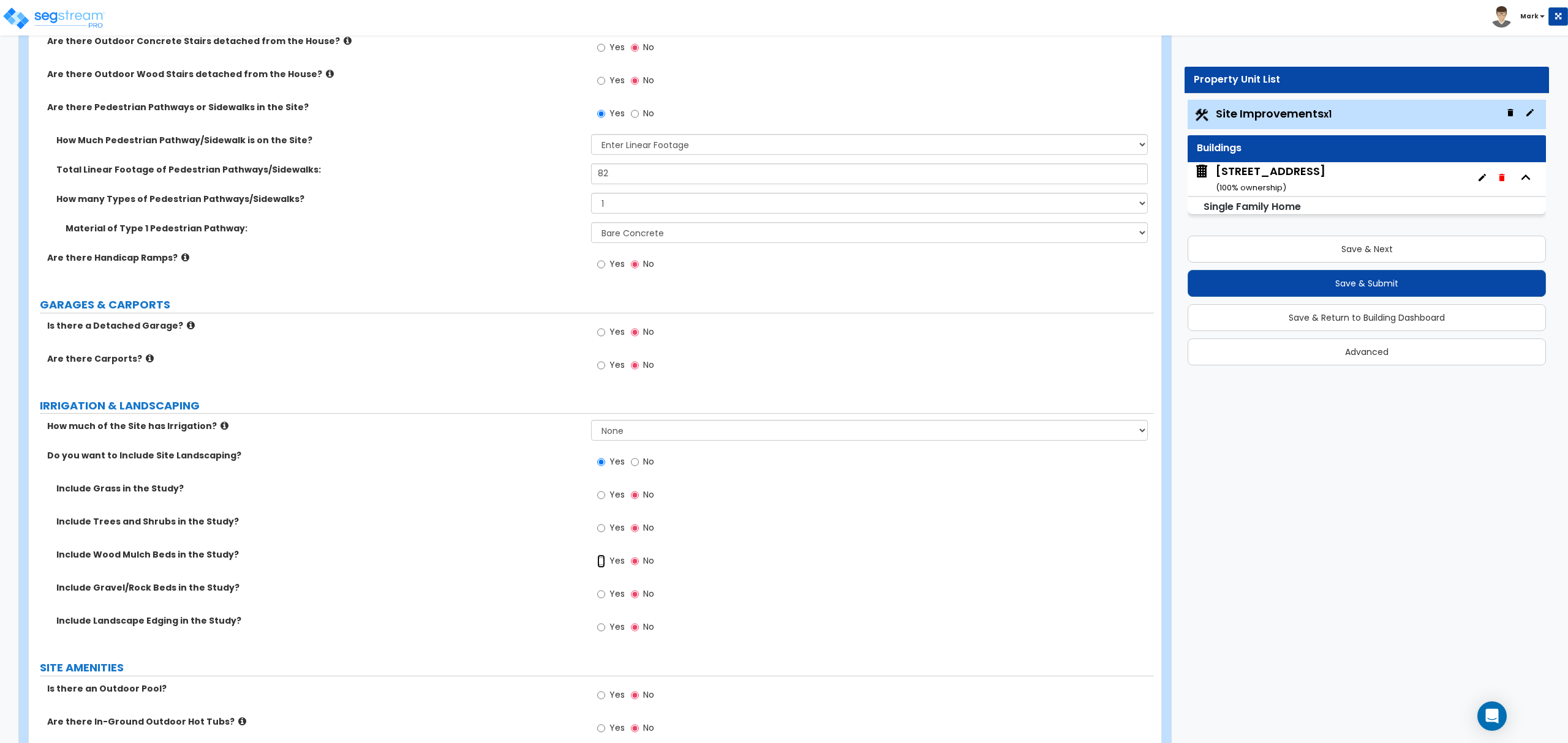
click at [598, 561] on input "Yes" at bounding box center [601, 561] width 8 height 14
radio input "true"
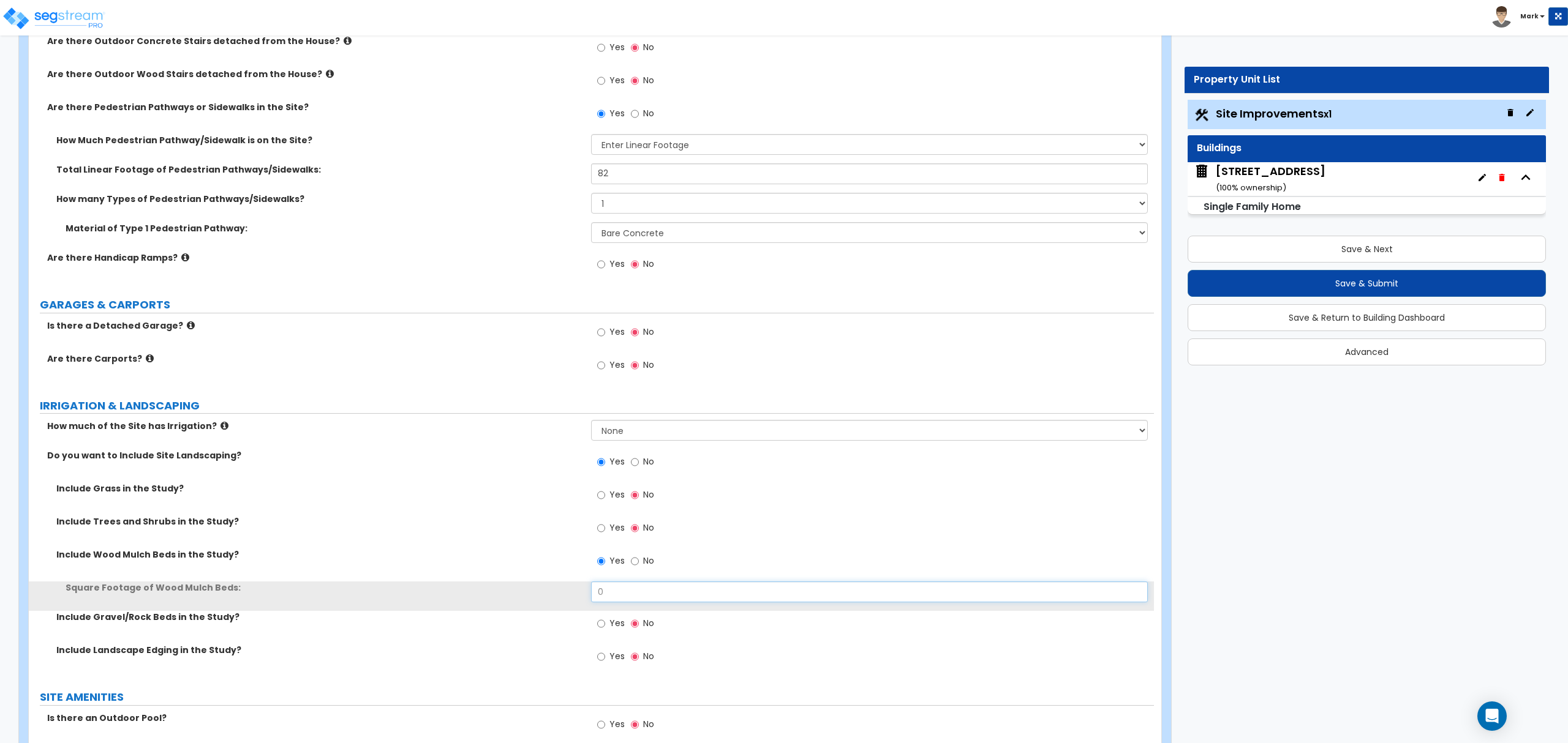
click at [607, 594] on input "0" at bounding box center [869, 592] width 556 height 21
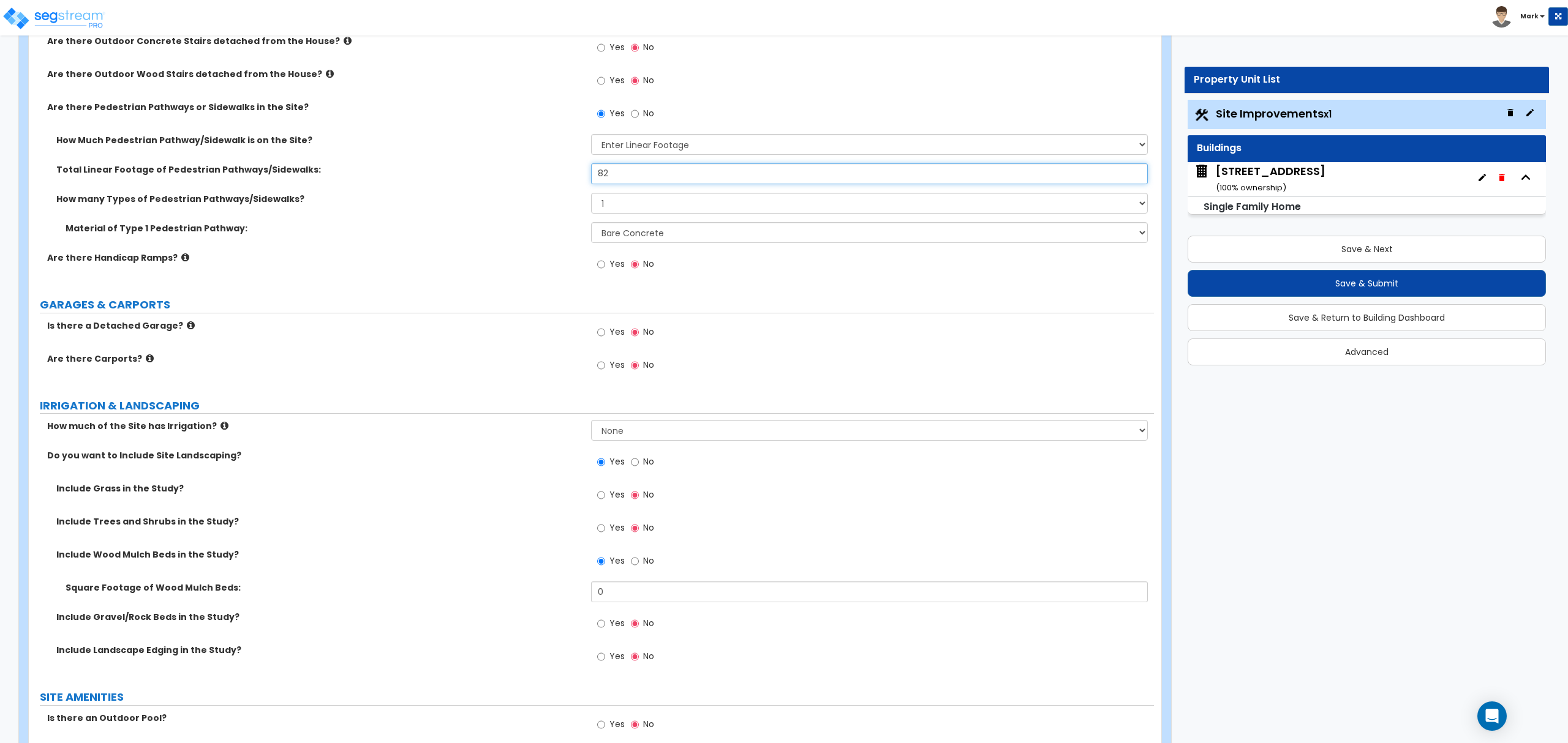
drag, startPoint x: 622, startPoint y: 182, endPoint x: 553, endPoint y: 612, distance: 435.5
drag, startPoint x: 553, startPoint y: 612, endPoint x: 873, endPoint y: 600, distance: 320.2
click at [873, 600] on input "0" at bounding box center [869, 592] width 556 height 21
click at [873, 600] on input "0" at bounding box center [869, 592] width 556 height 21
type input "283"
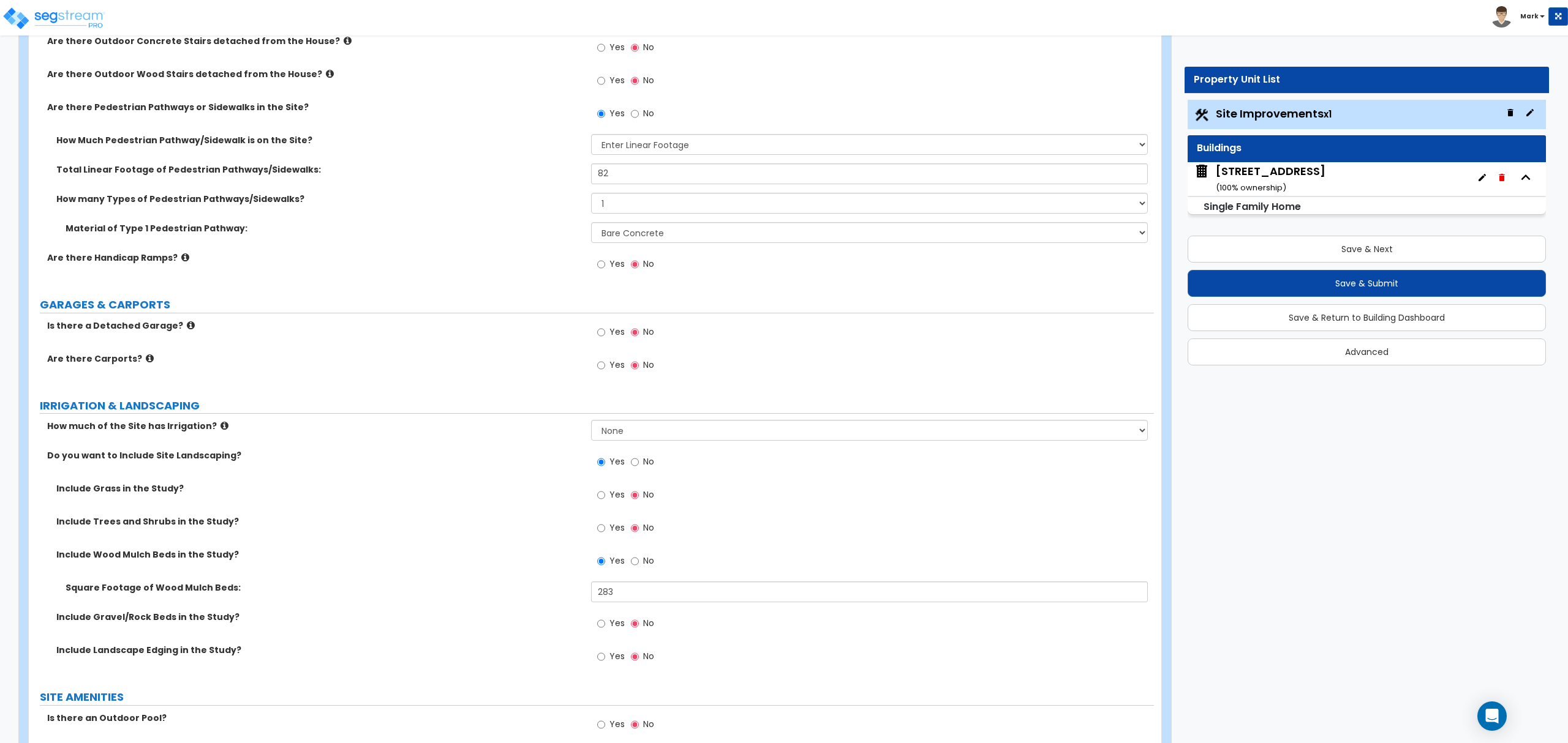
click at [359, 532] on div "Include Trees and Shrubs in the Study? Yes No" at bounding box center [591, 532] width 1125 height 33
click at [594, 659] on div "Yes No" at bounding box center [625, 658] width 69 height 28
click at [607, 655] on label "Yes" at bounding box center [611, 658] width 27 height 21
click at [605, 655] on input "Yes" at bounding box center [601, 657] width 8 height 14
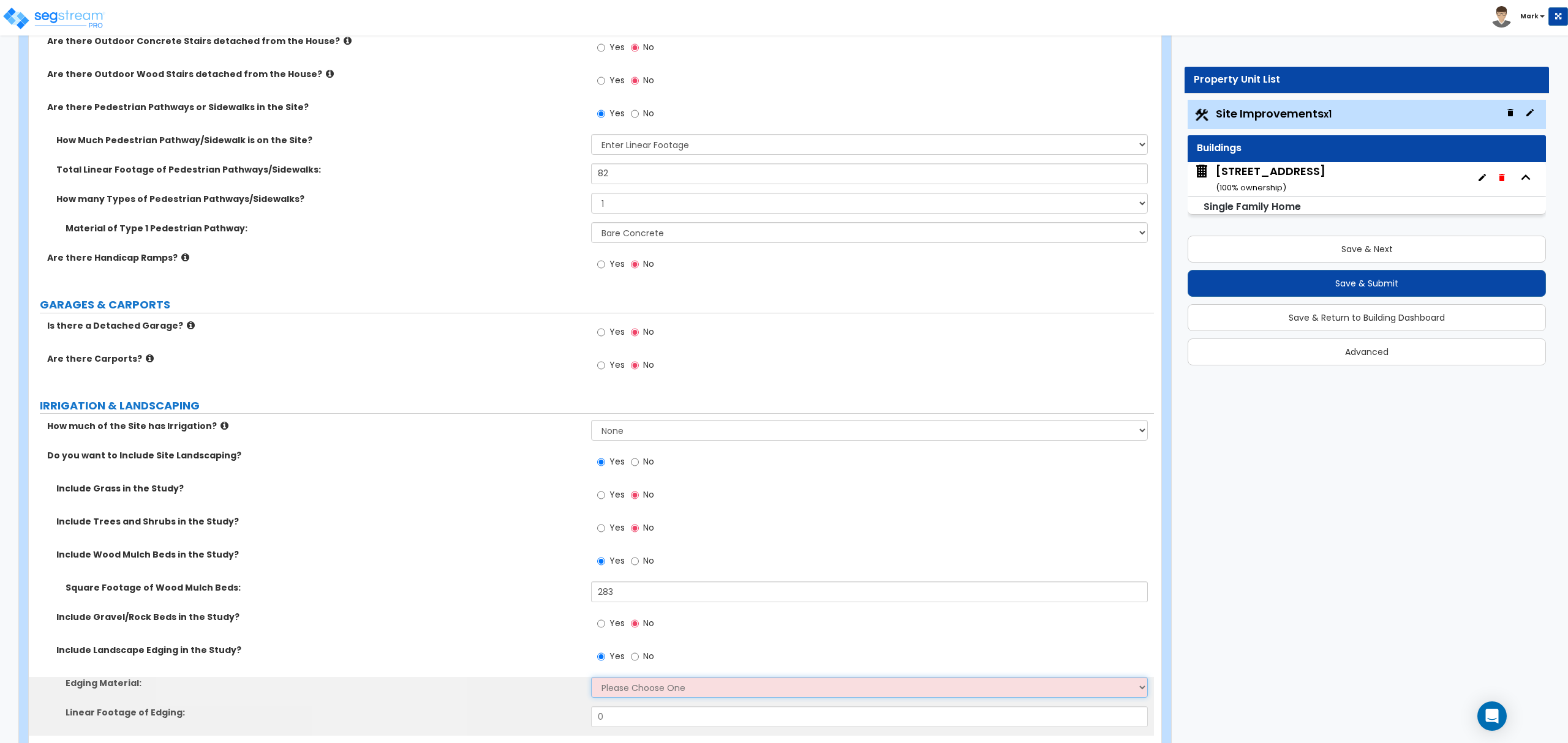
click at [618, 688] on select "Please Choose One Metal Brick Railroad Ties Concrete" at bounding box center [869, 687] width 556 height 21
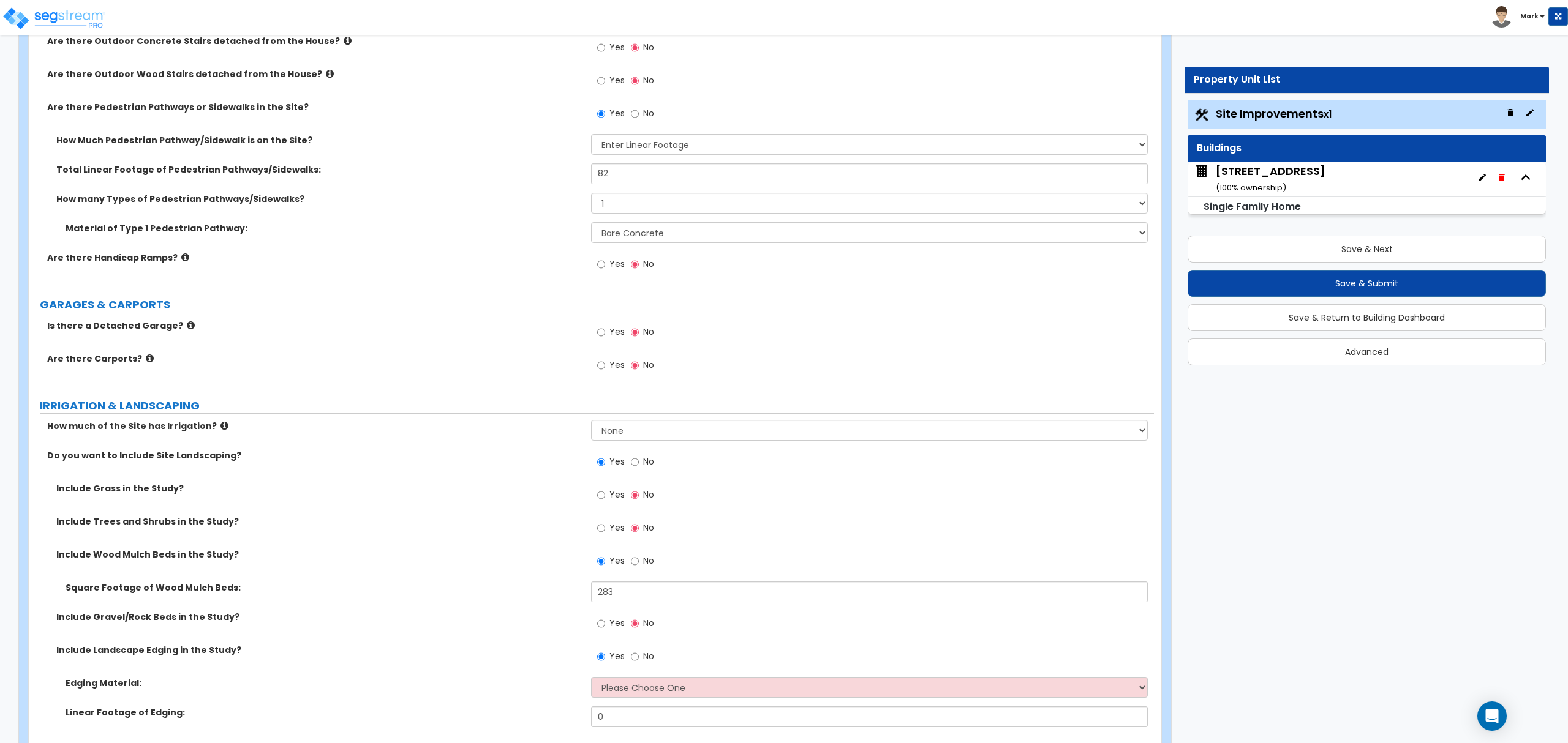
click at [481, 659] on div "Include Landscape Edging in the Study? Yes No" at bounding box center [591, 661] width 1125 height 33
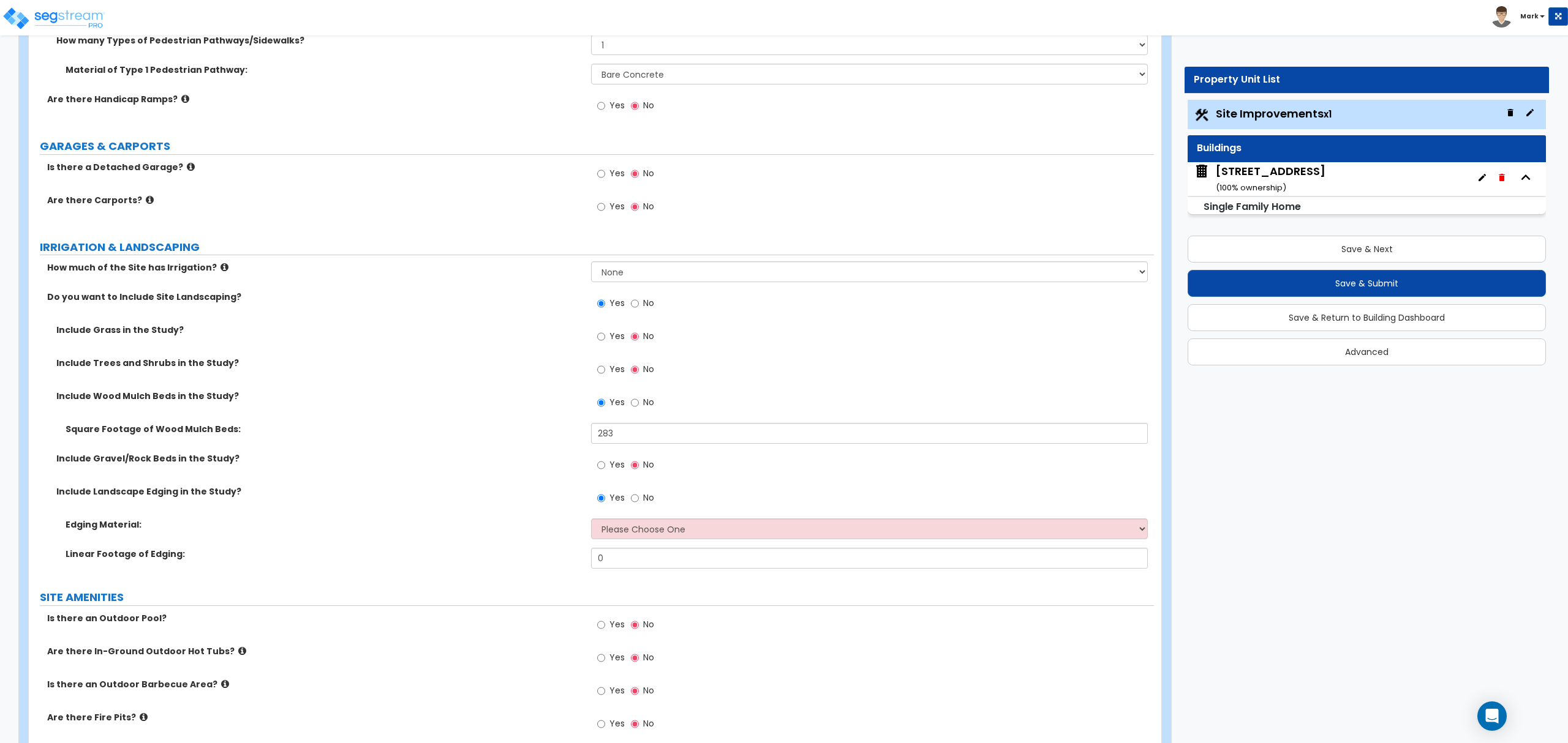
scroll to position [735, 0]
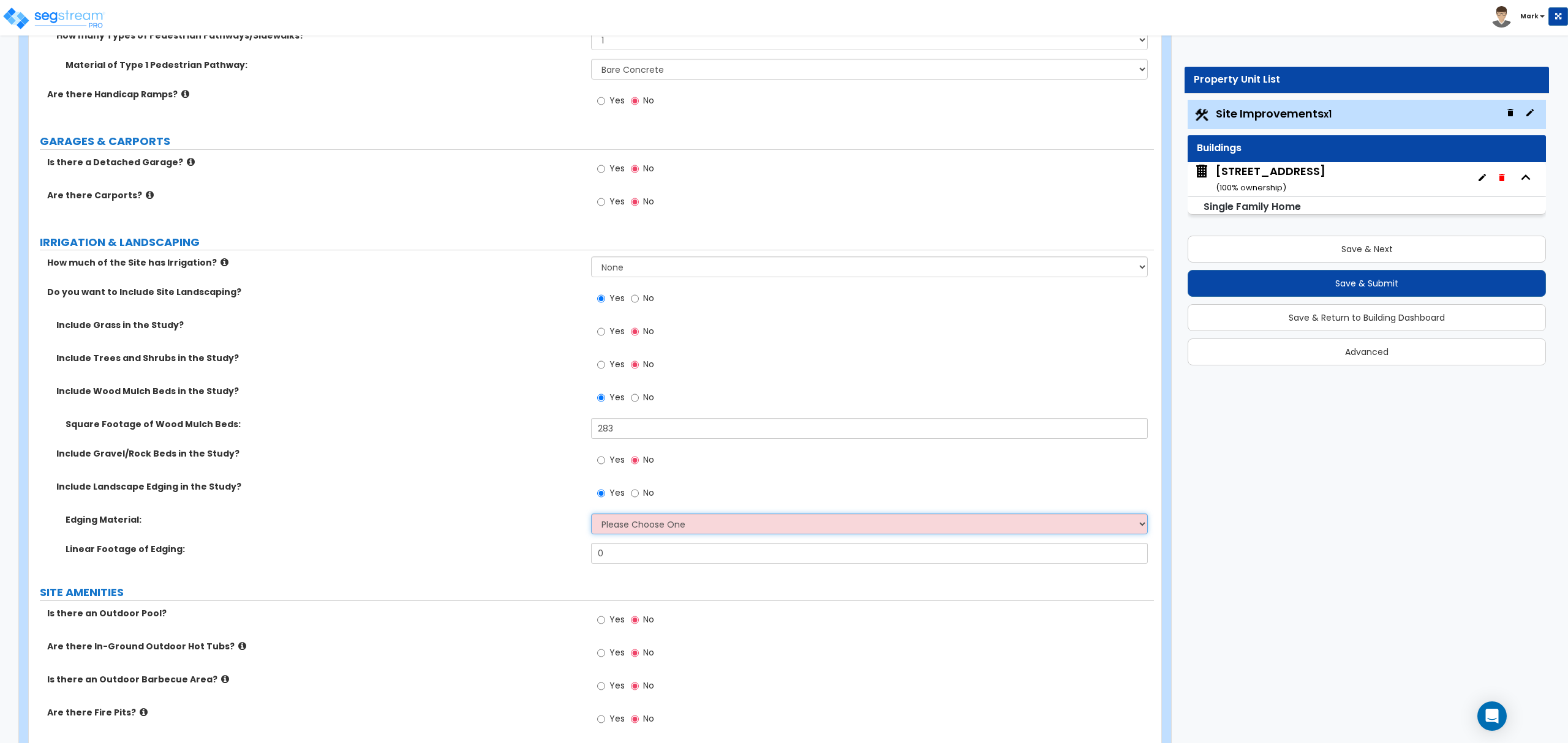
click at [644, 532] on select "Please Choose One Metal Brick Railroad Ties Concrete" at bounding box center [869, 524] width 556 height 21
drag, startPoint x: 507, startPoint y: 590, endPoint x: 532, endPoint y: 581, distance: 26.6
click at [511, 590] on label "SITE AMENITIES" at bounding box center [596, 592] width 1114 height 16
click at [634, 526] on select "Please Choose One Metal Brick Railroad Ties Concrete" at bounding box center [869, 524] width 556 height 21
click at [632, 496] on input "No" at bounding box center [635, 494] width 8 height 14
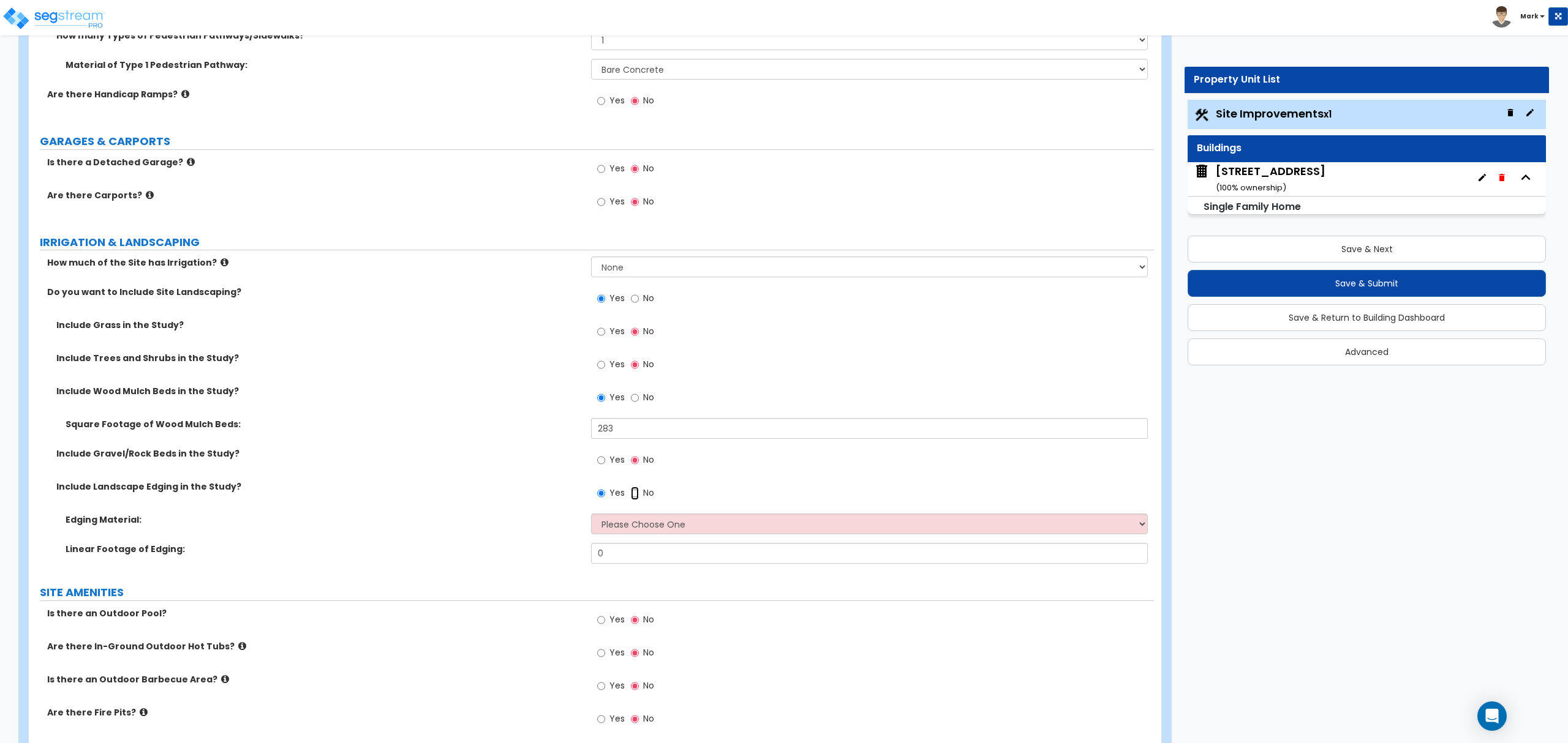
radio input "false"
radio input "true"
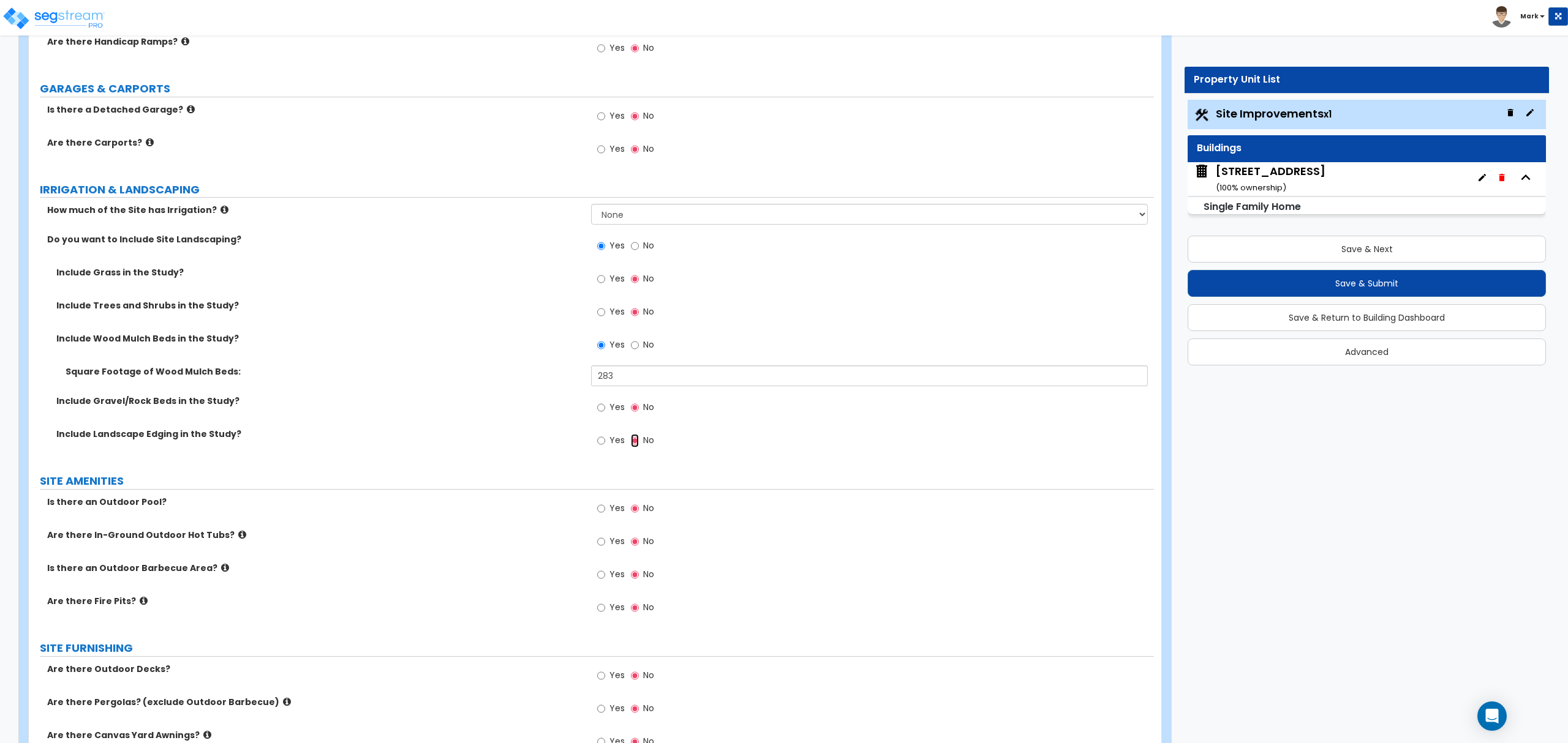
scroll to position [816, 0]
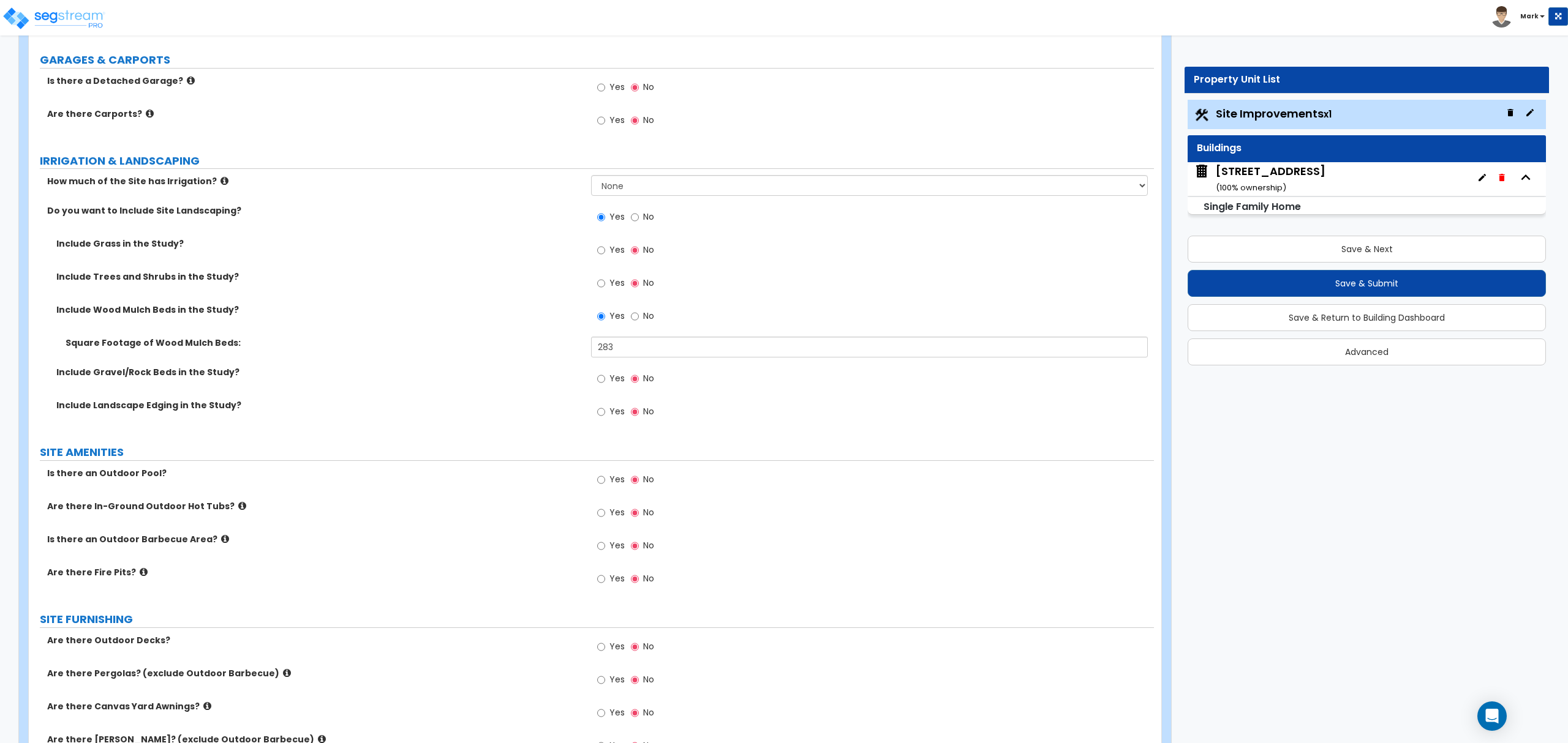
click at [603, 588] on label "Yes" at bounding box center [611, 581] width 27 height 21
click at [603, 586] on input "Yes" at bounding box center [601, 579] width 8 height 14
radio input "true"
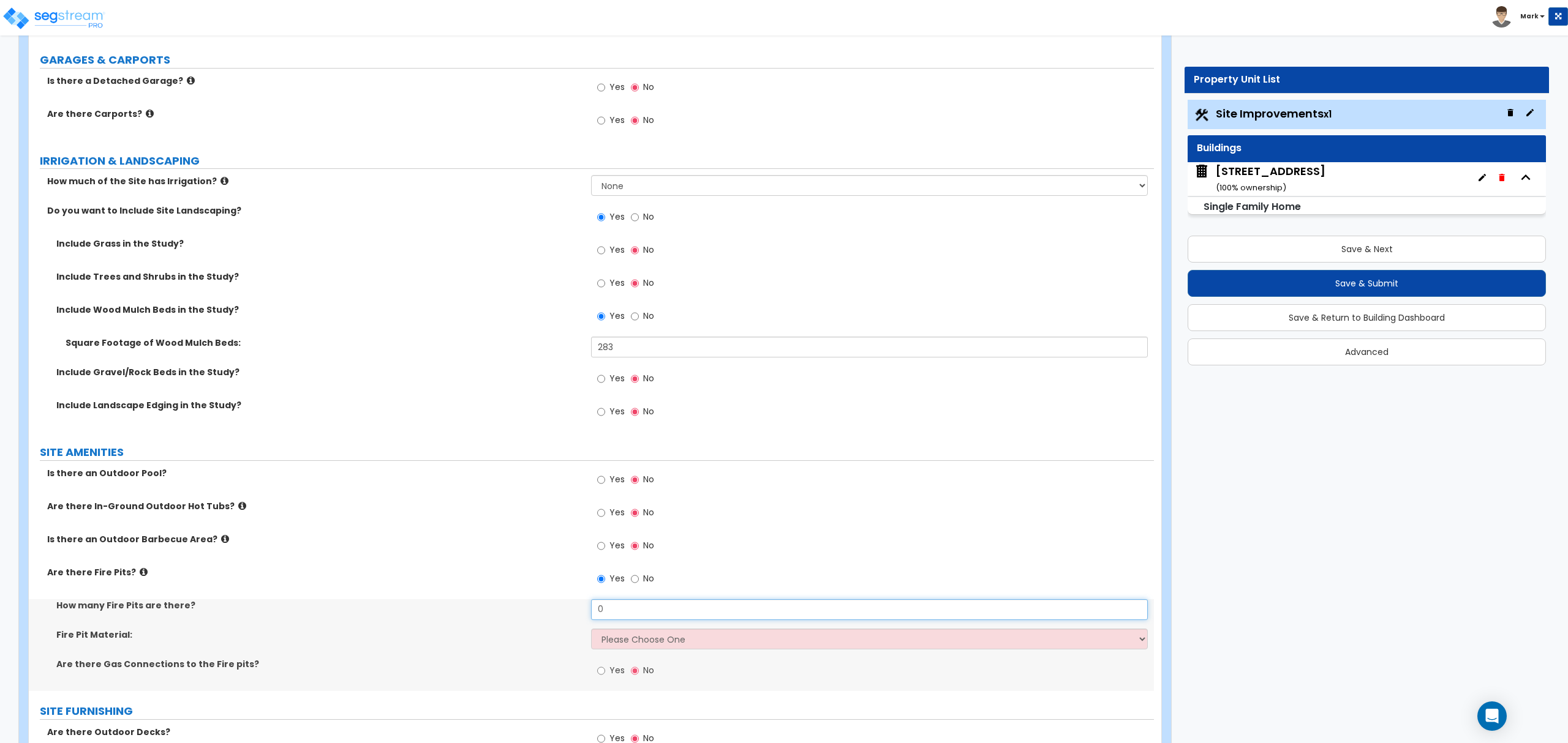
click at [620, 615] on input "0" at bounding box center [869, 609] width 556 height 21
click at [618, 615] on input "0" at bounding box center [869, 609] width 556 height 21
type input "1"
click at [660, 644] on select "Please Choose One Concrete Block Brick Stone" at bounding box center [869, 639] width 556 height 21
select select "3"
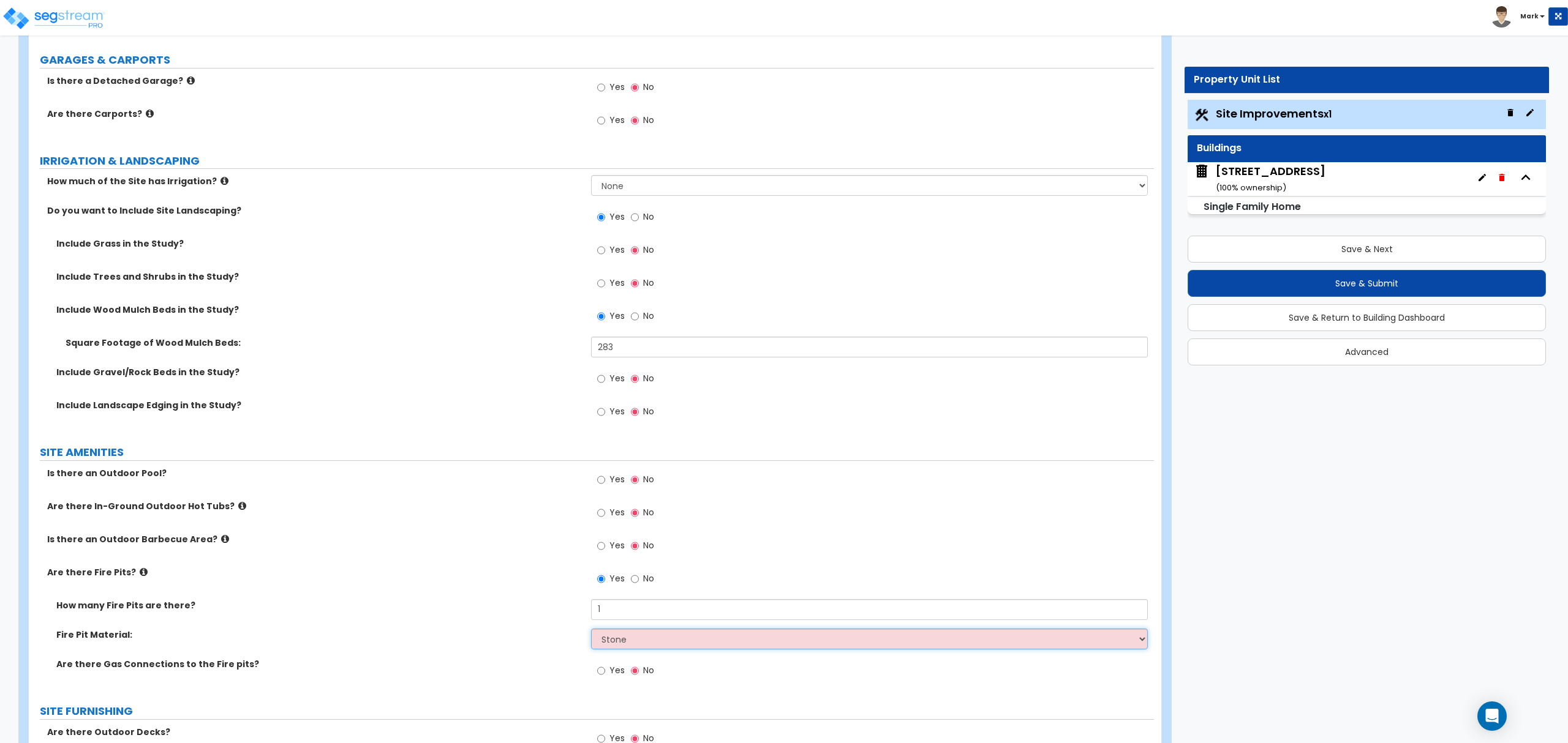
click at [591, 631] on select "Please Choose One Concrete Block Brick Stone" at bounding box center [869, 639] width 556 height 21
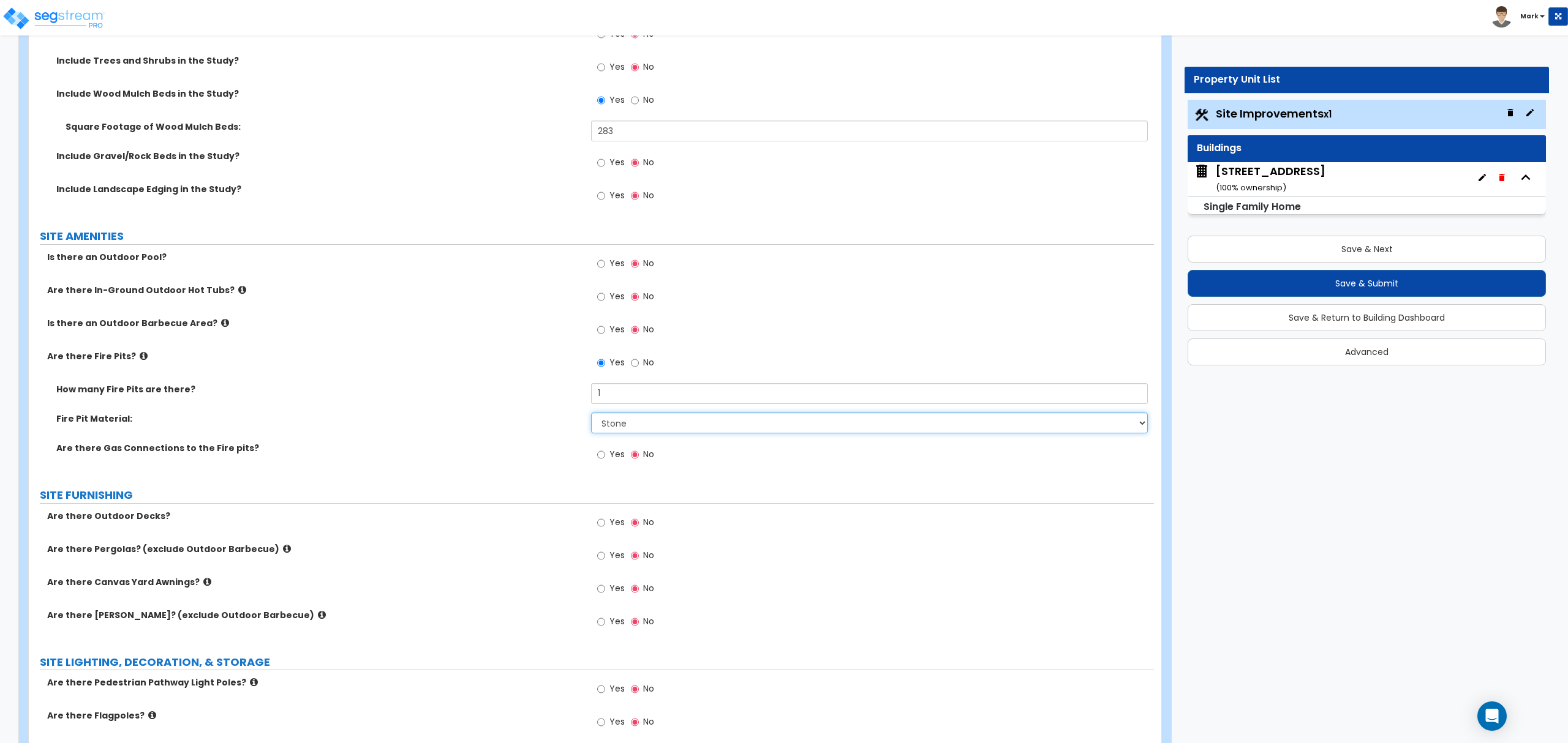
scroll to position [1061, 0]
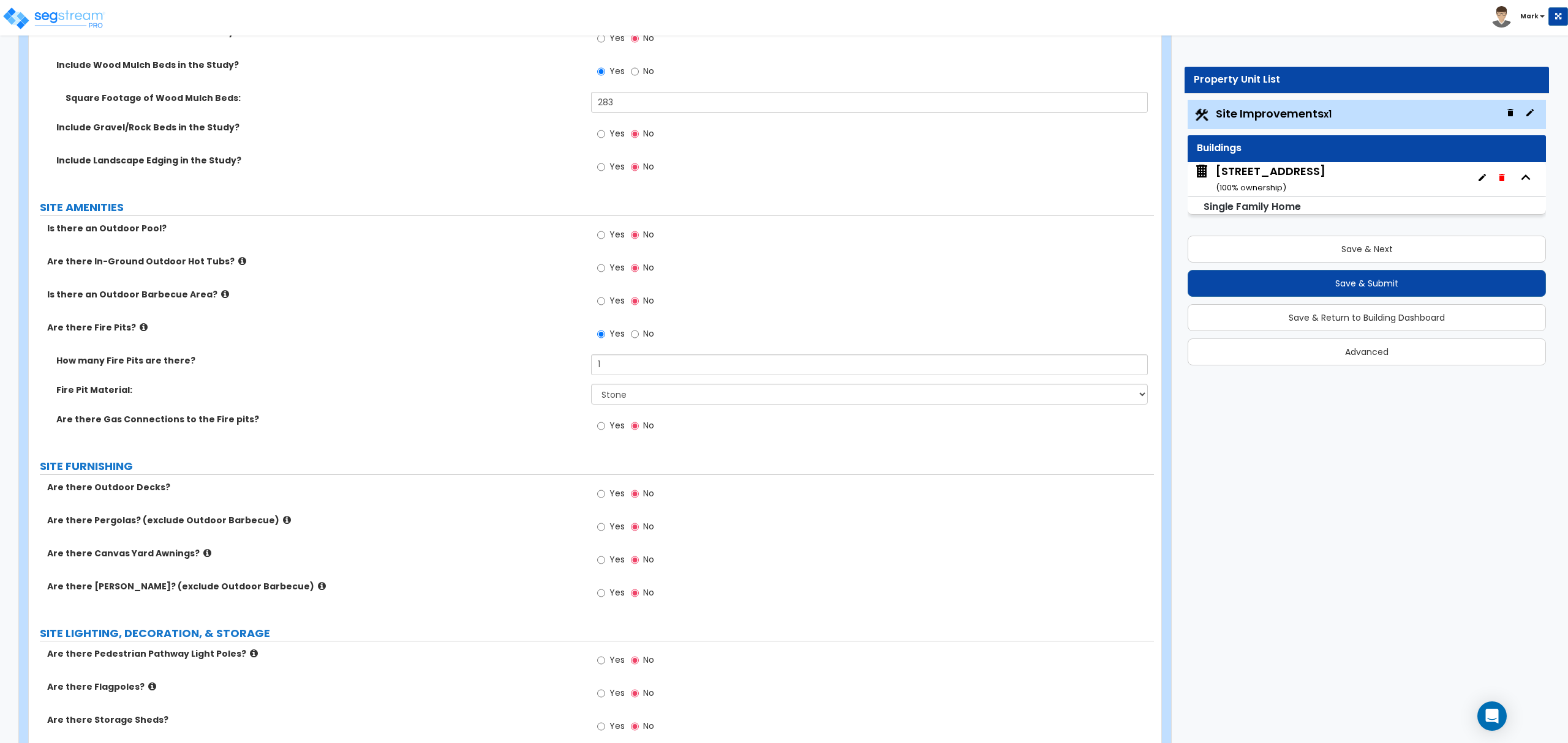
click at [611, 497] on span "Yes" at bounding box center [617, 494] width 15 height 12
click at [605, 497] on input "Yes" at bounding box center [601, 494] width 8 height 14
radio input "true"
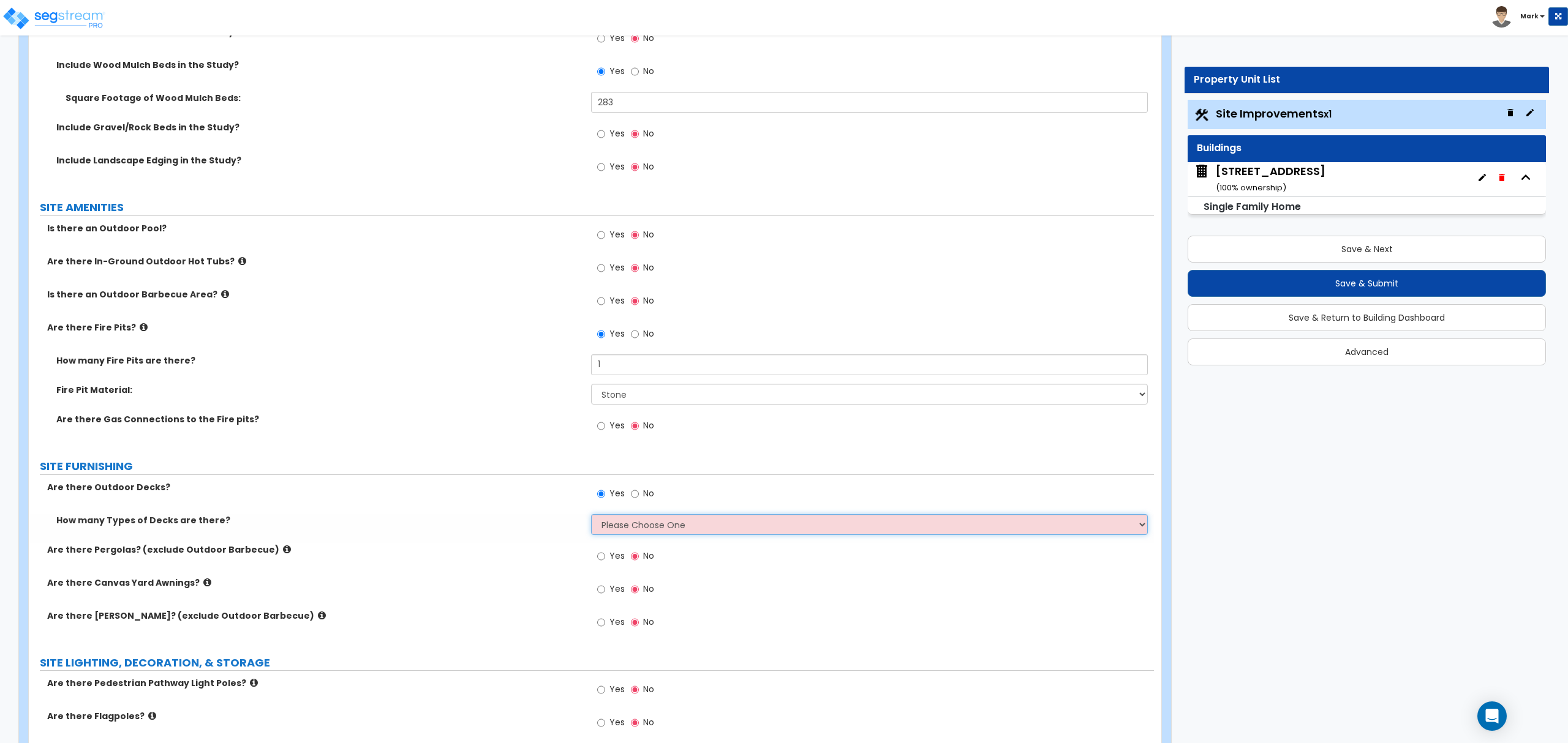
click at [657, 524] on select "Please Choose One 1 2 3 4" at bounding box center [869, 524] width 556 height 21
select select "1"
click at [591, 516] on select "Please Choose One 1 2 3 4" at bounding box center [869, 524] width 556 height 21
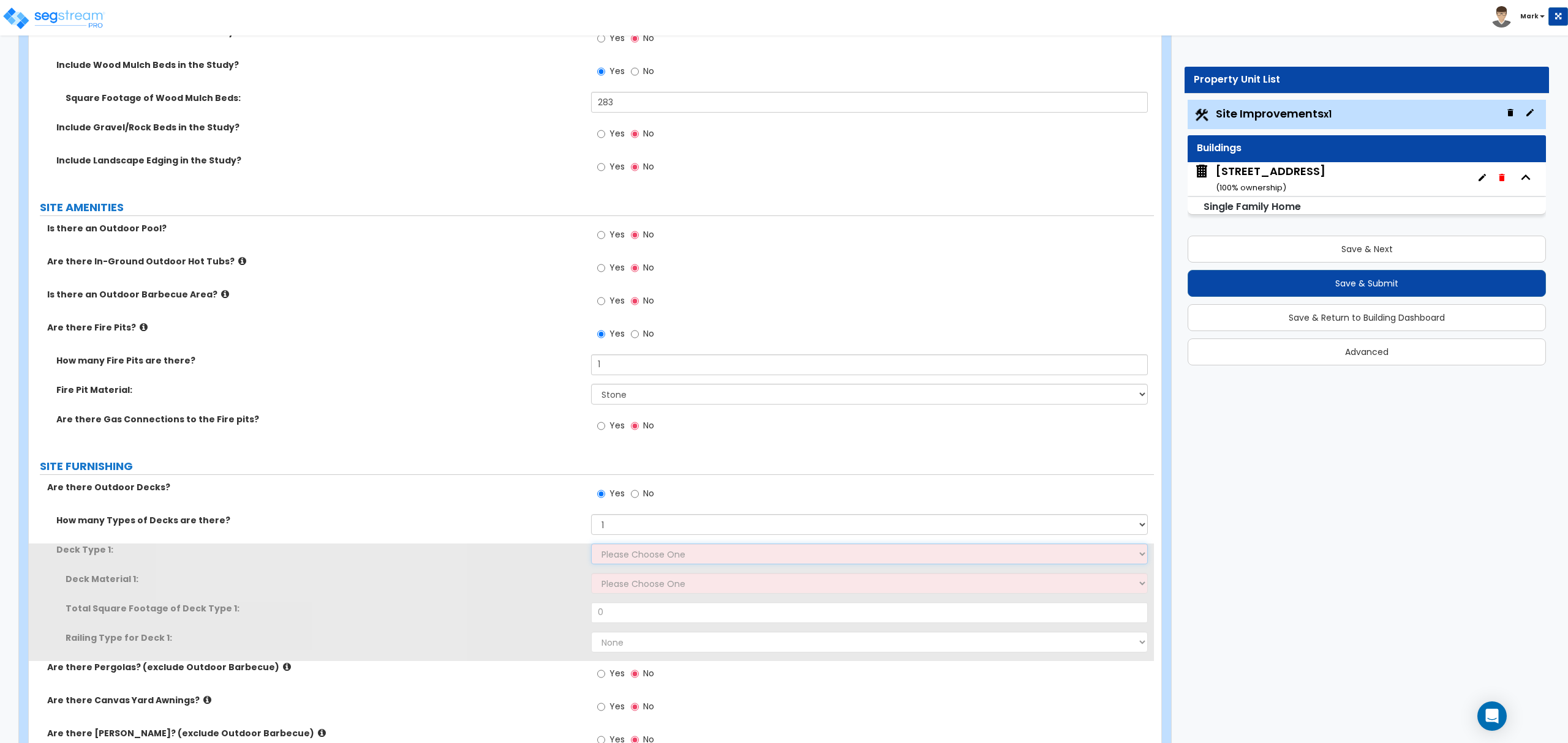
click at [647, 553] on select "Please Choose One Attached to Structure Detached from Structure" at bounding box center [869, 554] width 556 height 21
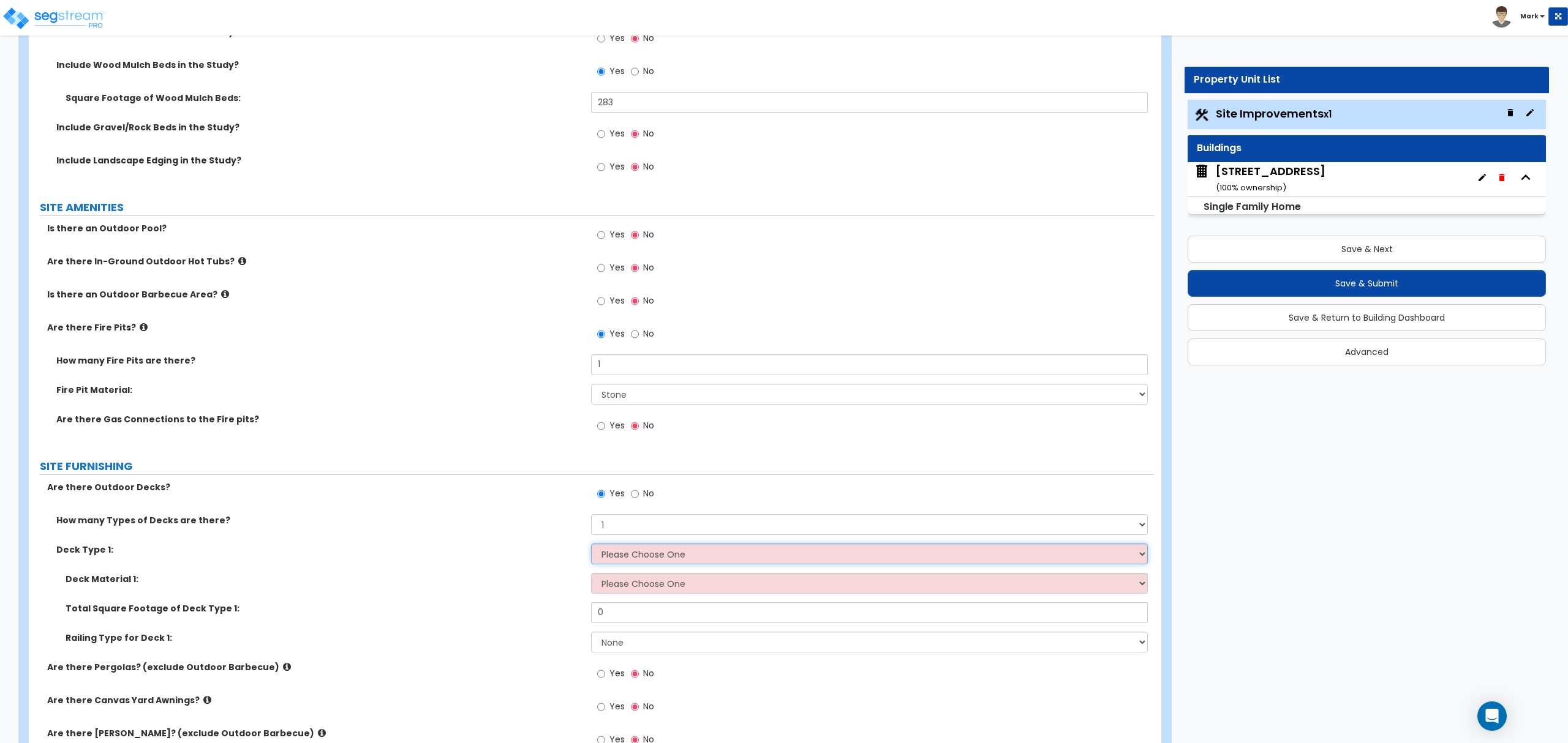
select select "1"
click at [591, 546] on select "Please Choose One Attached to Structure Detached from Structure" at bounding box center [869, 554] width 556 height 21
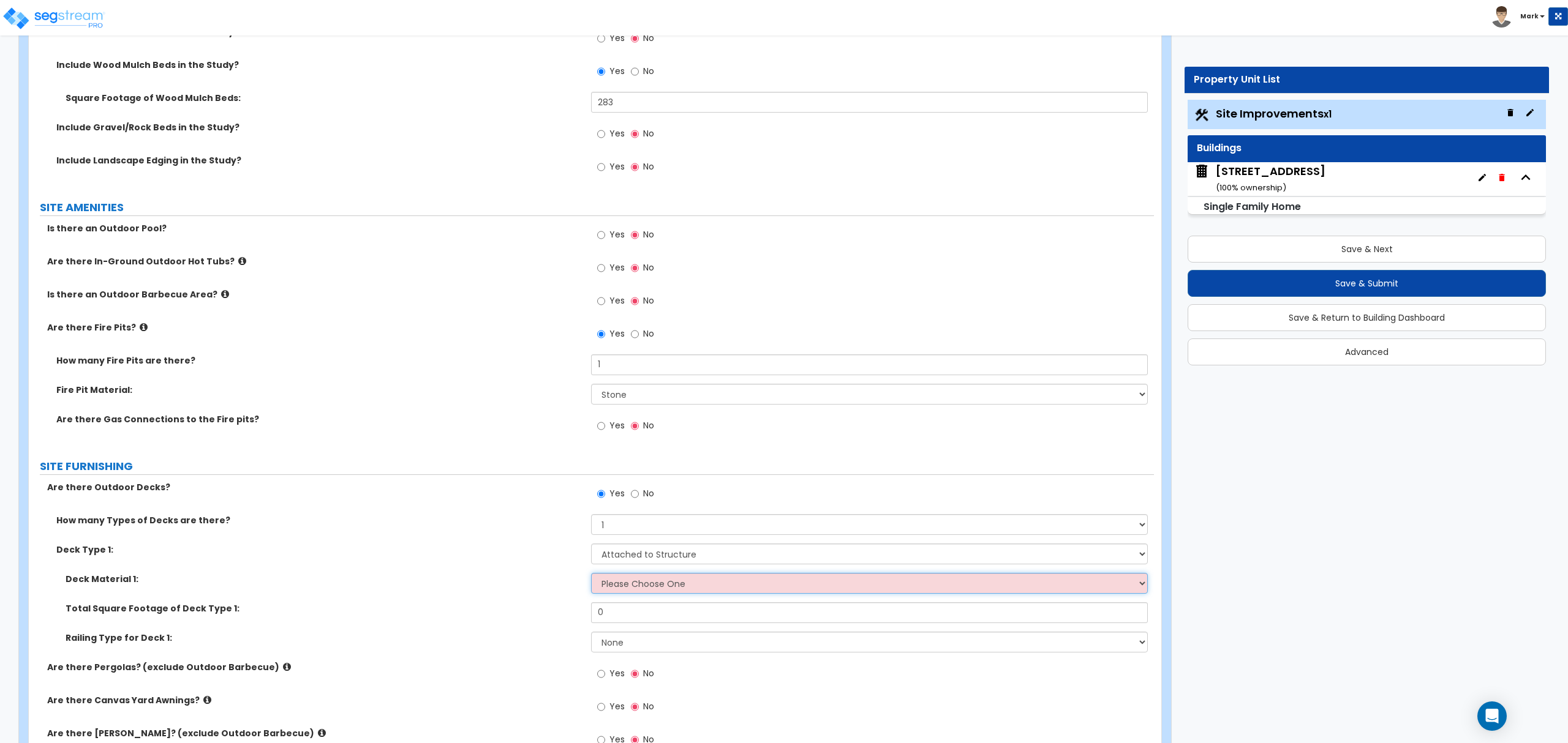
click at [657, 579] on select "Please Choose One Wood Plastic/PVC" at bounding box center [869, 583] width 556 height 21
select select "1"
click at [591, 575] on select "Please Choose One Wood Plastic/PVC" at bounding box center [869, 583] width 556 height 21
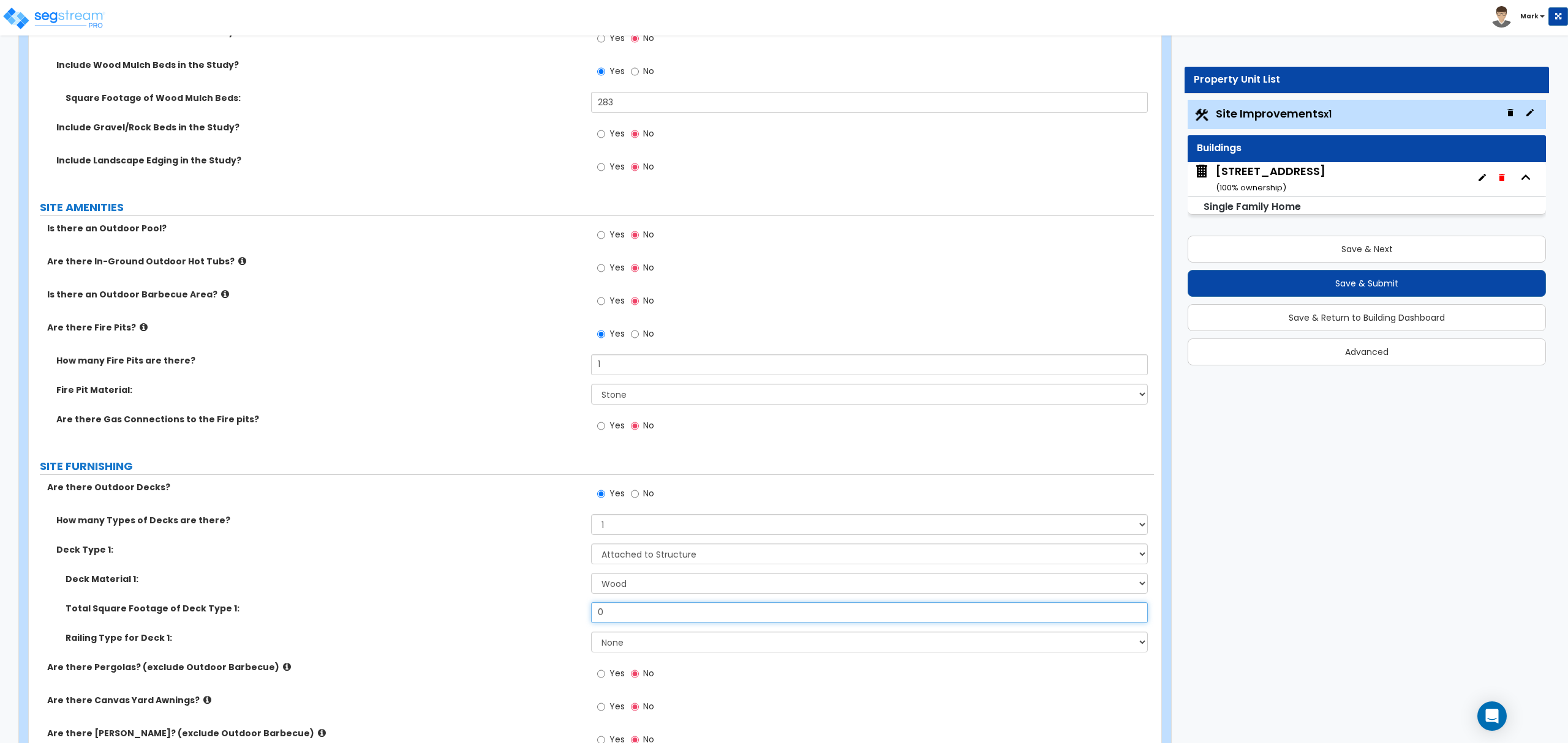
click at [657, 615] on input "0" at bounding box center [869, 613] width 556 height 21
type input "300"
click at [625, 652] on select "None Wood Plastic" at bounding box center [869, 642] width 556 height 21
click at [591, 633] on select "None Wood Plastic" at bounding box center [869, 642] width 556 height 21
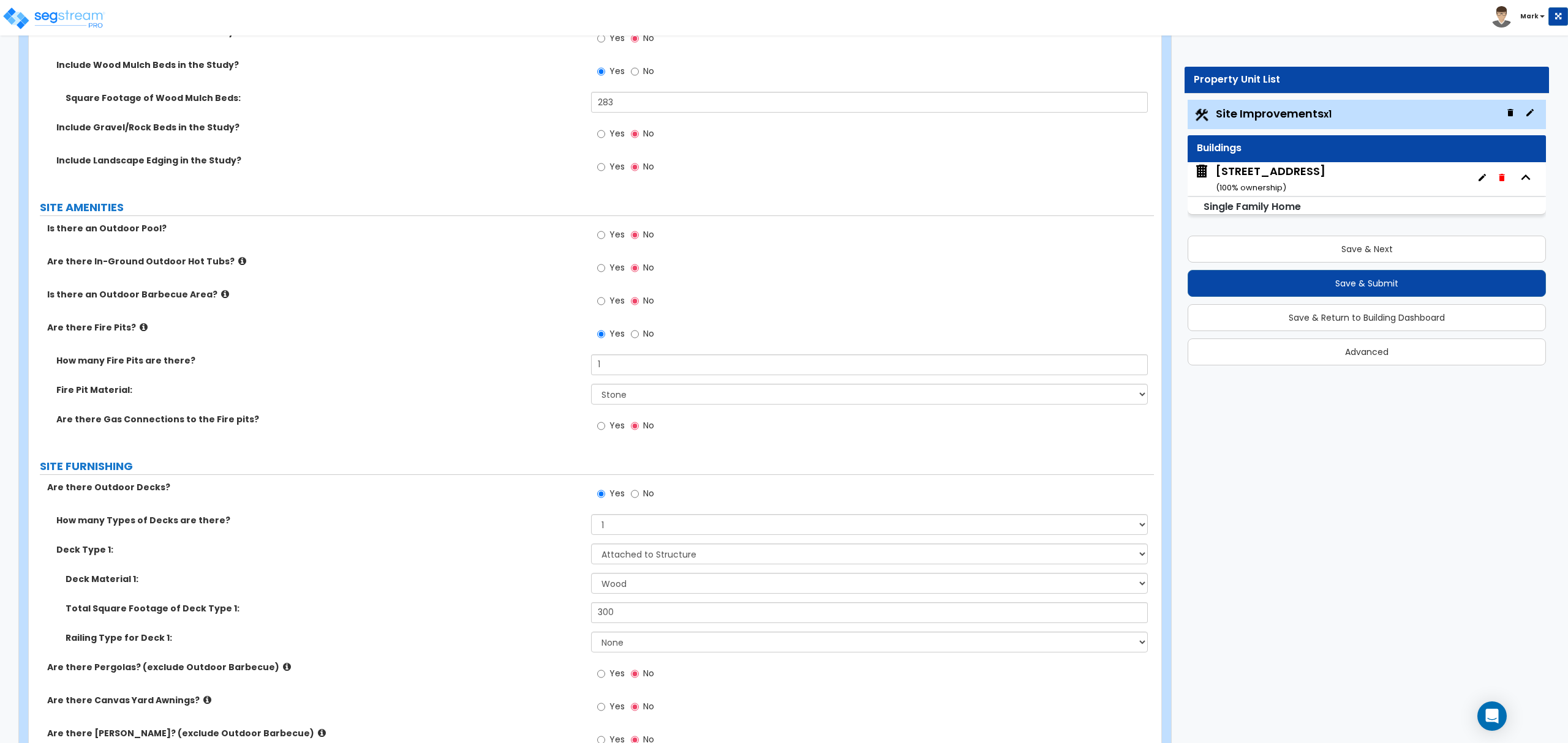
click at [631, 660] on div "Railing Type for Deck 1: None Wood Plastic" at bounding box center [591, 646] width 1125 height 29
click at [638, 652] on select "None Wood Plastic" at bounding box center [869, 642] width 556 height 21
select select "1"
click at [591, 633] on select "None Wood Plastic" at bounding box center [869, 642] width 556 height 21
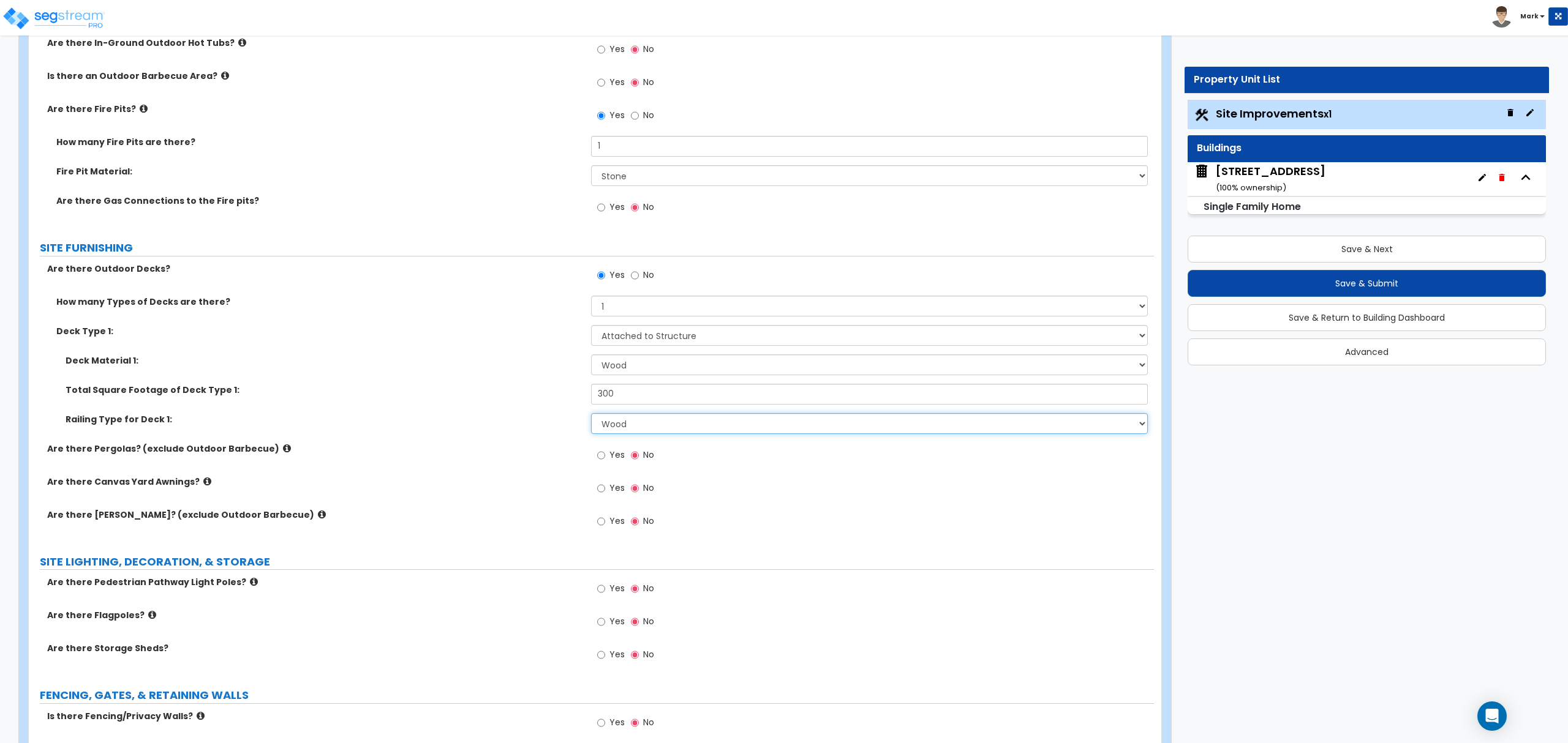
scroll to position [1306, 0]
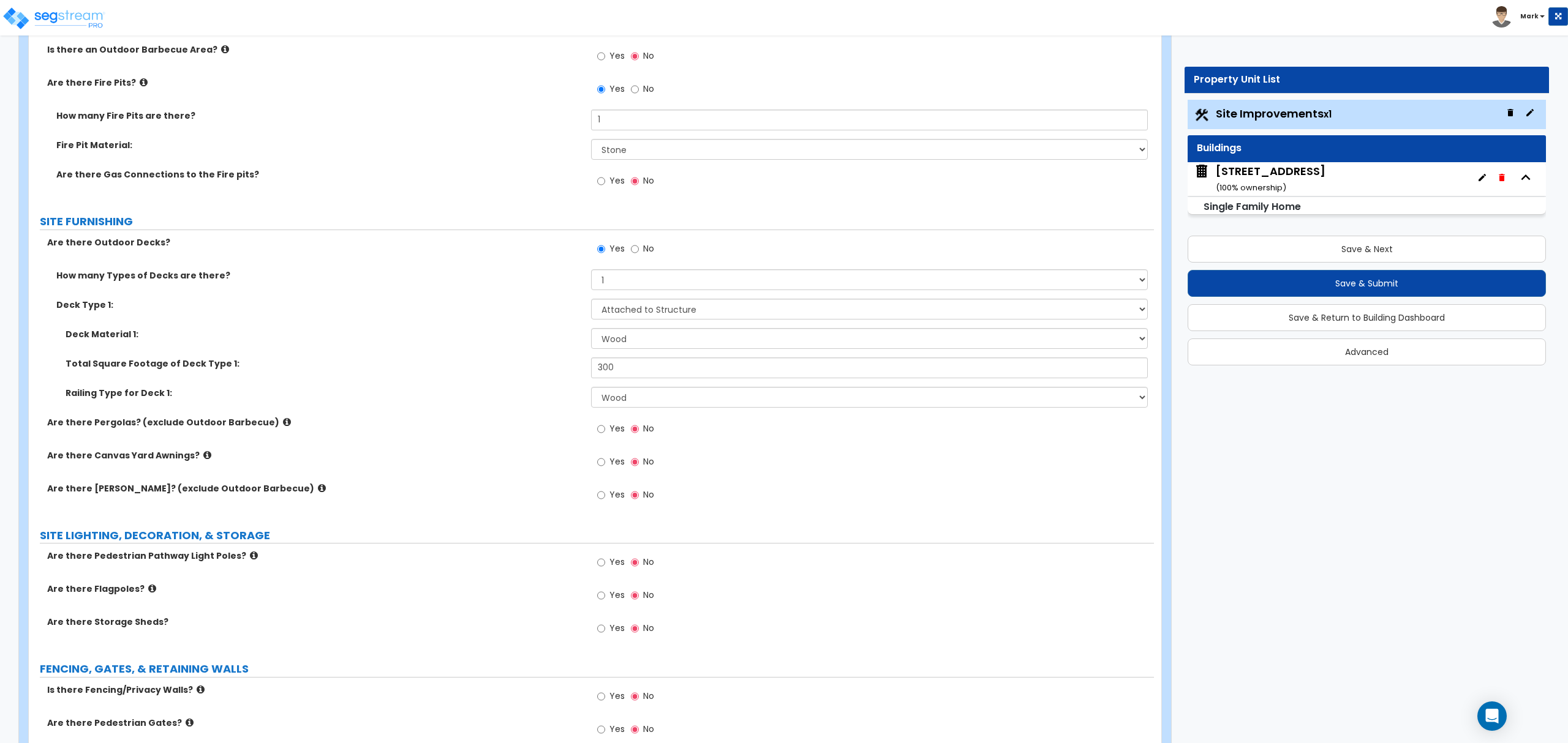
click at [611, 629] on span "Yes" at bounding box center [617, 628] width 15 height 12
click at [605, 629] on input "Yes" at bounding box center [601, 629] width 8 height 14
radio input "true"
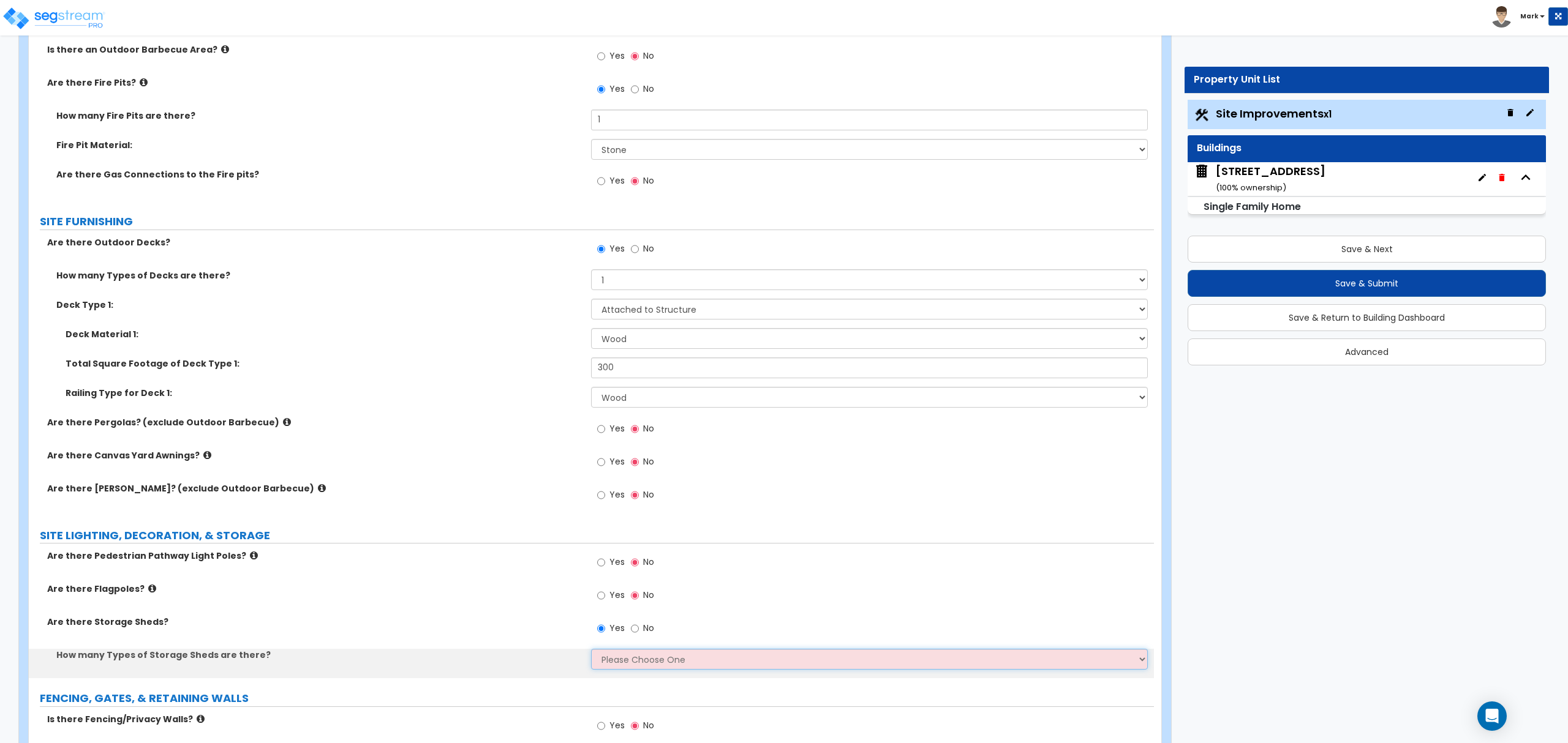
click at [613, 659] on select "Please Choose One 1 2" at bounding box center [869, 659] width 556 height 21
select select "1"
click at [591, 651] on select "Please Choose One 1 2" at bounding box center [869, 659] width 556 height 21
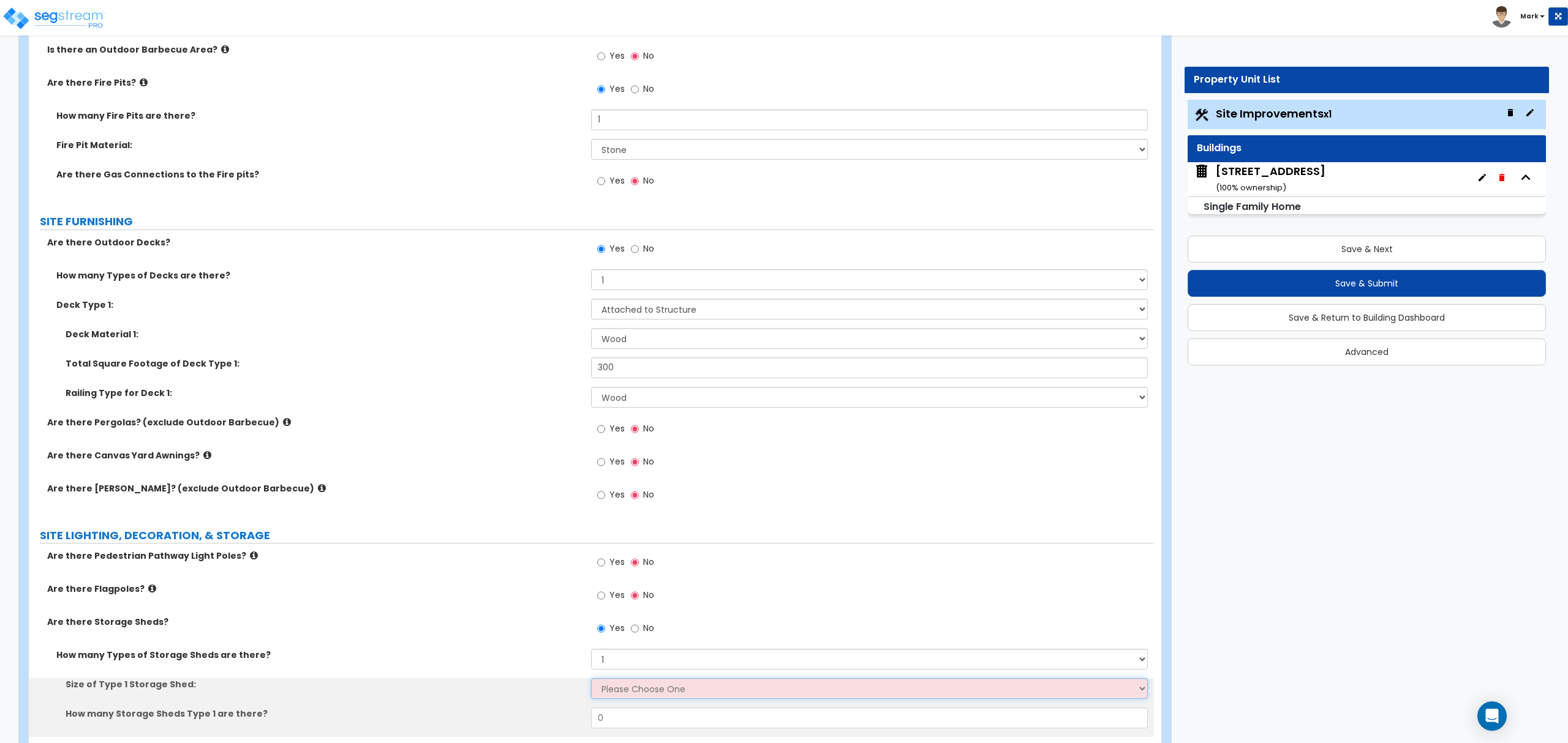
click at [626, 691] on select "Please Choose One 16' x 32' 30' x 64'" at bounding box center [869, 689] width 556 height 21
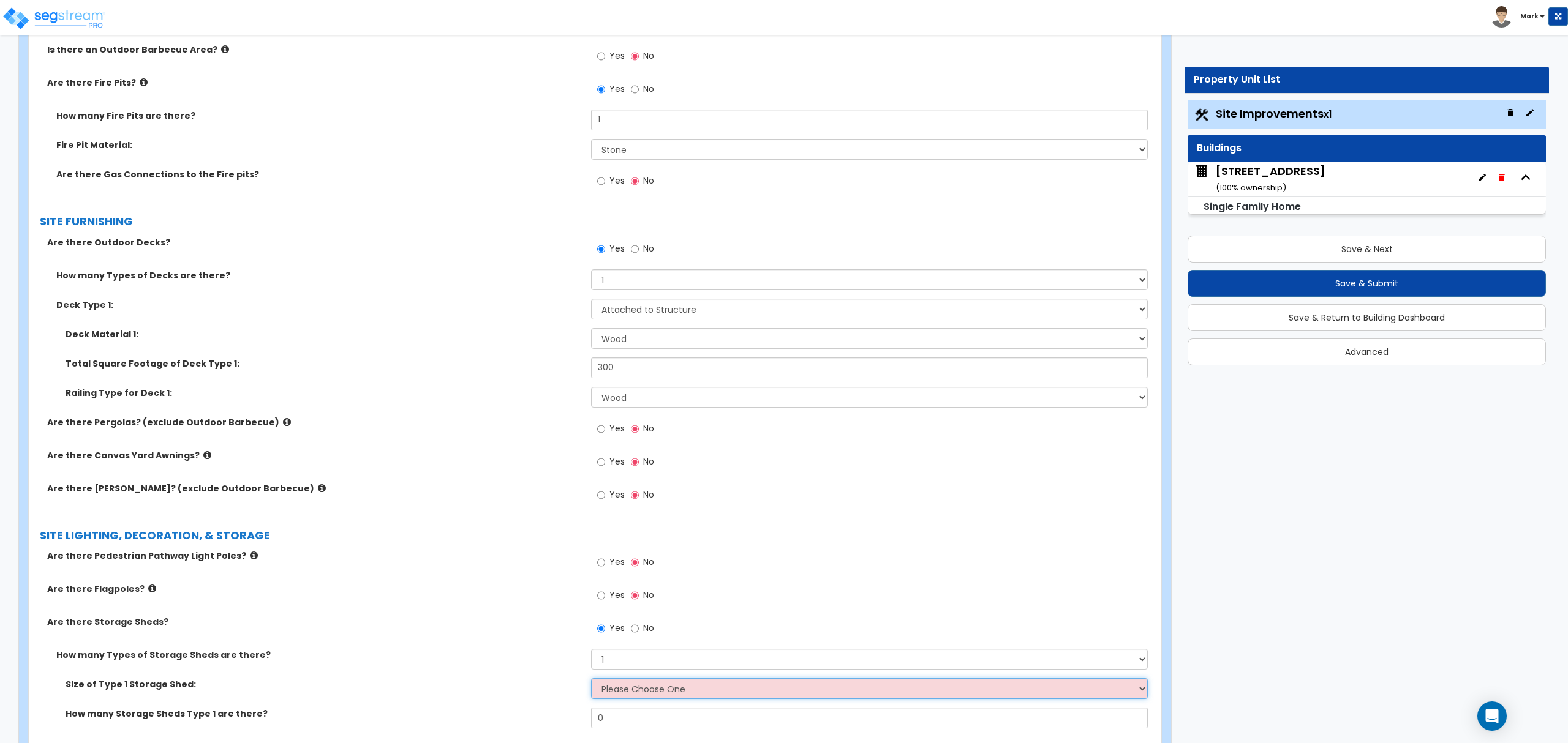
select select "1"
click at [591, 681] on select "Please Choose One 16' x 32' 30' x 64'" at bounding box center [869, 689] width 556 height 21
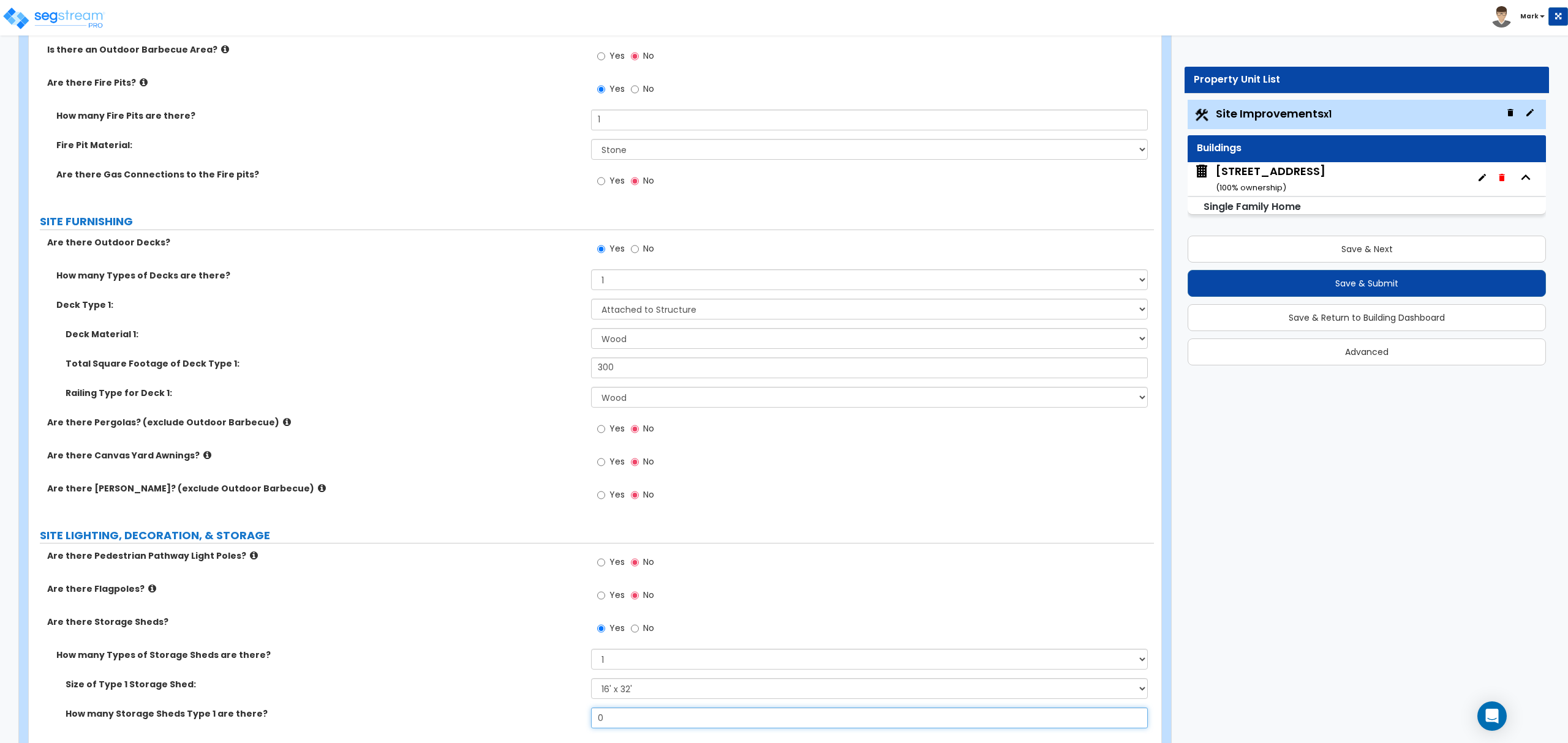
click at [630, 720] on input "0" at bounding box center [869, 718] width 556 height 21
type input "1"
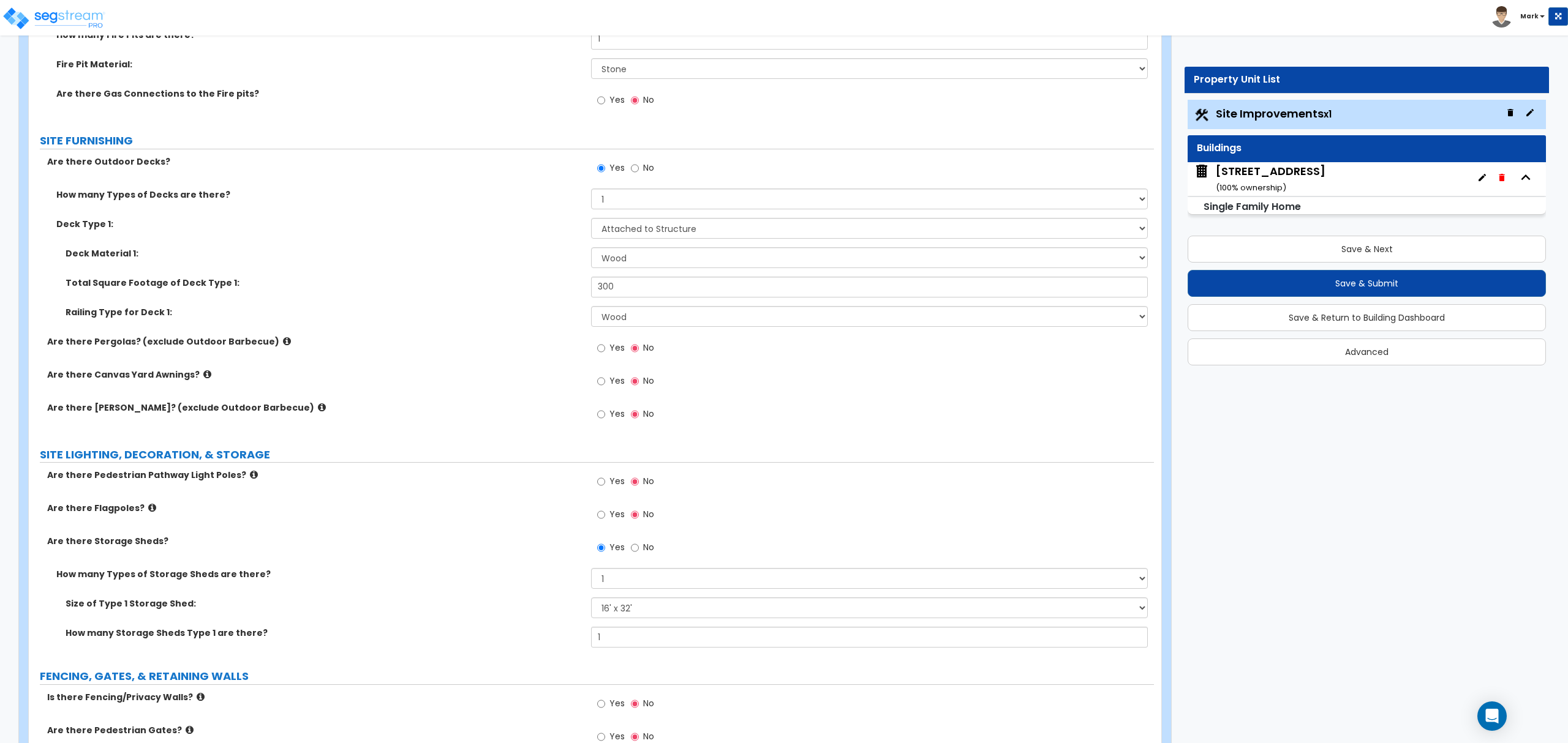
scroll to position [1387, 0]
click at [596, 517] on div "Yes No" at bounding box center [625, 515] width 69 height 28
click at [601, 517] on input "Yes" at bounding box center [601, 514] width 8 height 14
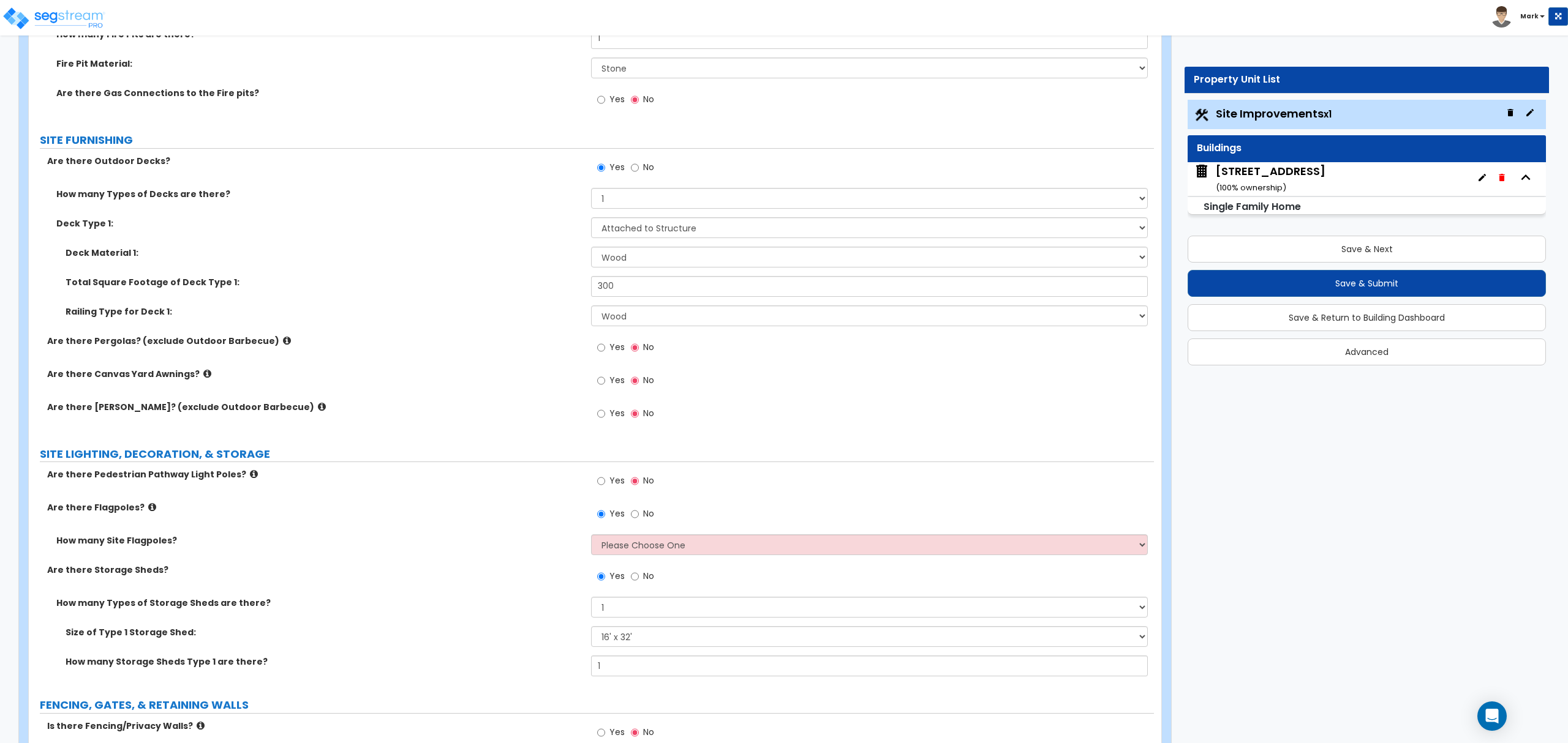
click at [148, 507] on icon at bounding box center [152, 507] width 8 height 9
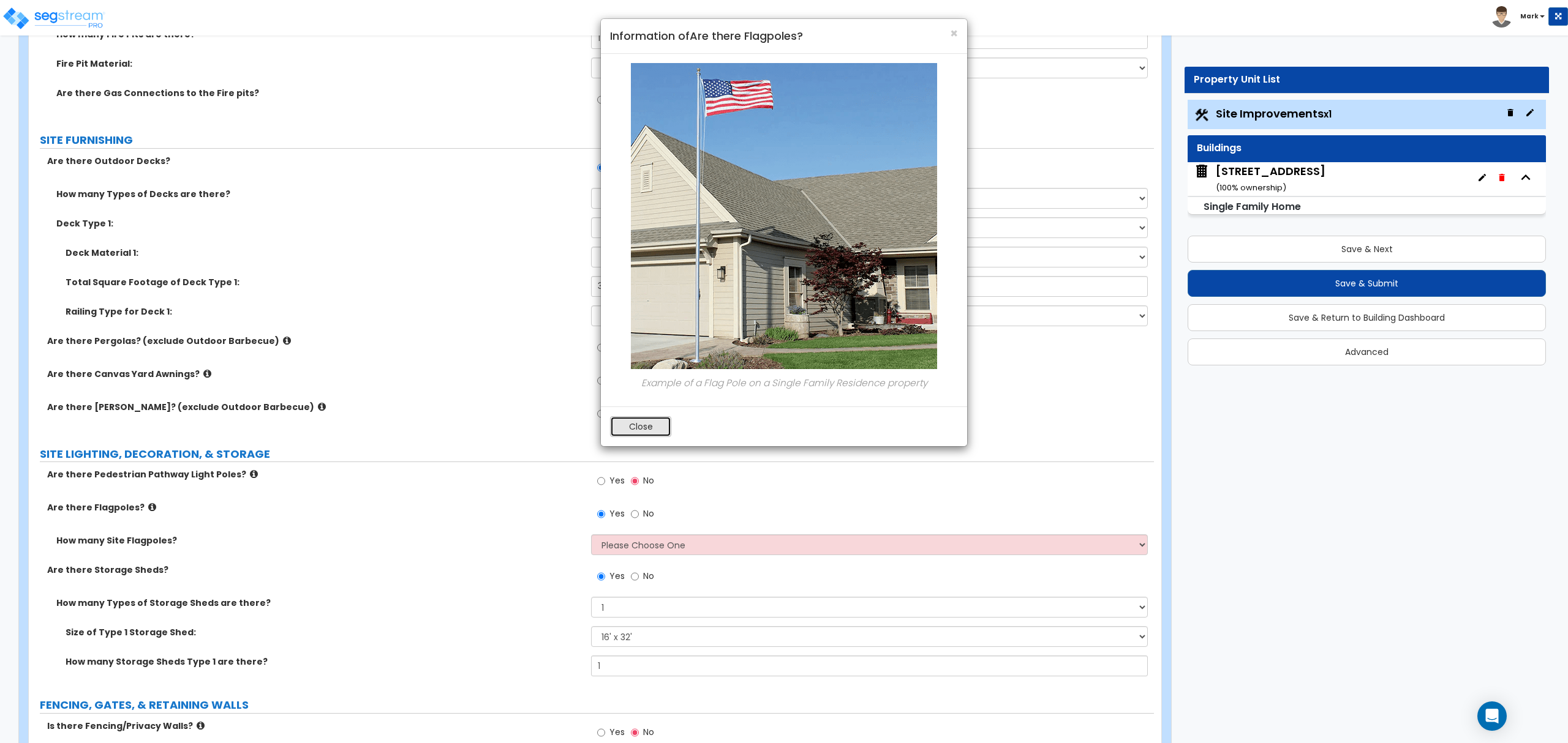
drag, startPoint x: 642, startPoint y: 437, endPoint x: 651, endPoint y: 490, distance: 53.8
click at [643, 439] on div "Close" at bounding box center [784, 426] width 366 height 40
drag, startPoint x: 642, startPoint y: 513, endPoint x: 634, endPoint y: 436, distance: 77.4
click at [643, 497] on div "× Information of Are there Flagpoles? Example of a Flag Pole on a Single Family…" at bounding box center [784, 372] width 1568 height 743
drag, startPoint x: 633, startPoint y: 434, endPoint x: 643, endPoint y: 496, distance: 62.8
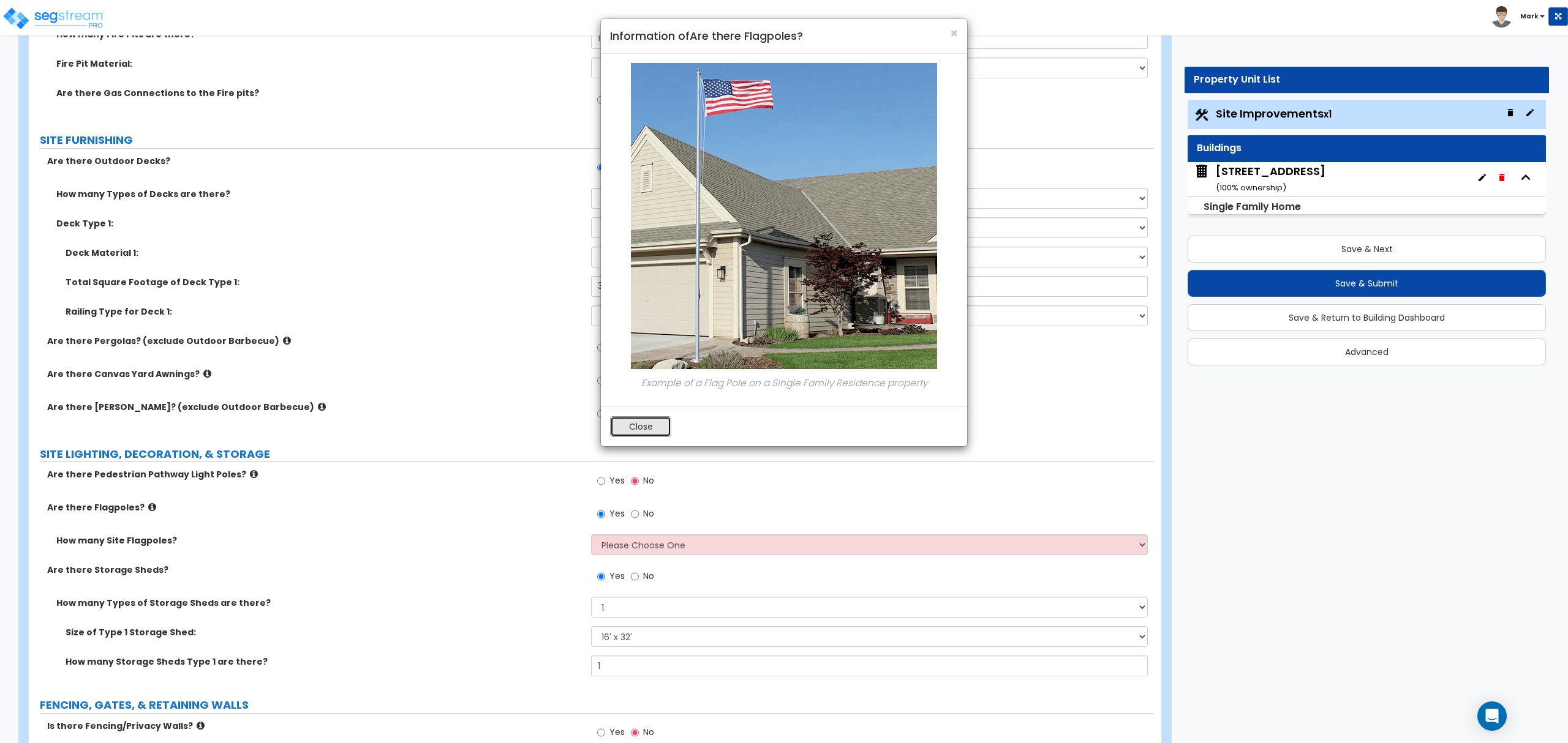
click at [633, 436] on button "Close" at bounding box center [640, 426] width 61 height 21
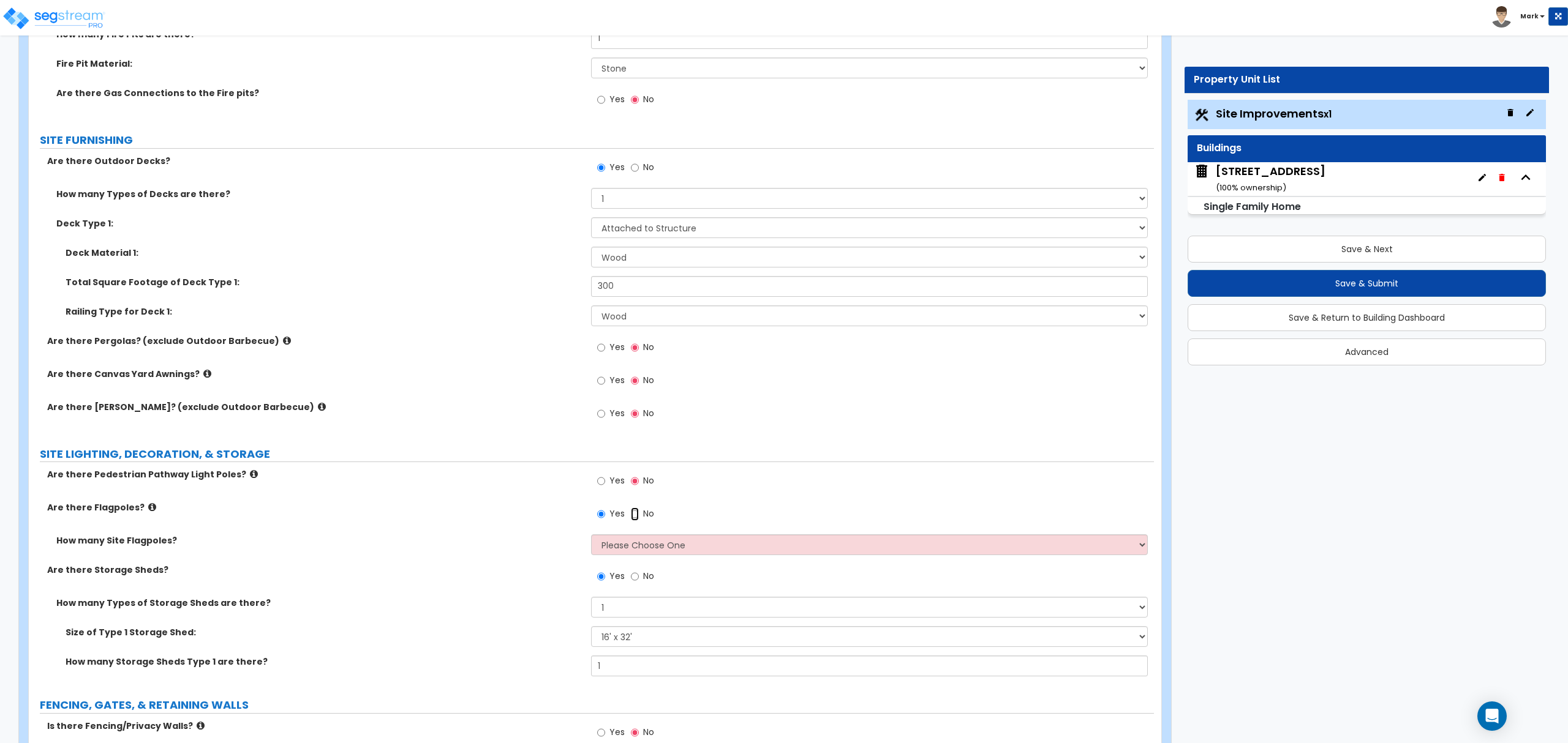
click at [635, 521] on input "No" at bounding box center [635, 514] width 8 height 14
radio input "false"
radio input "true"
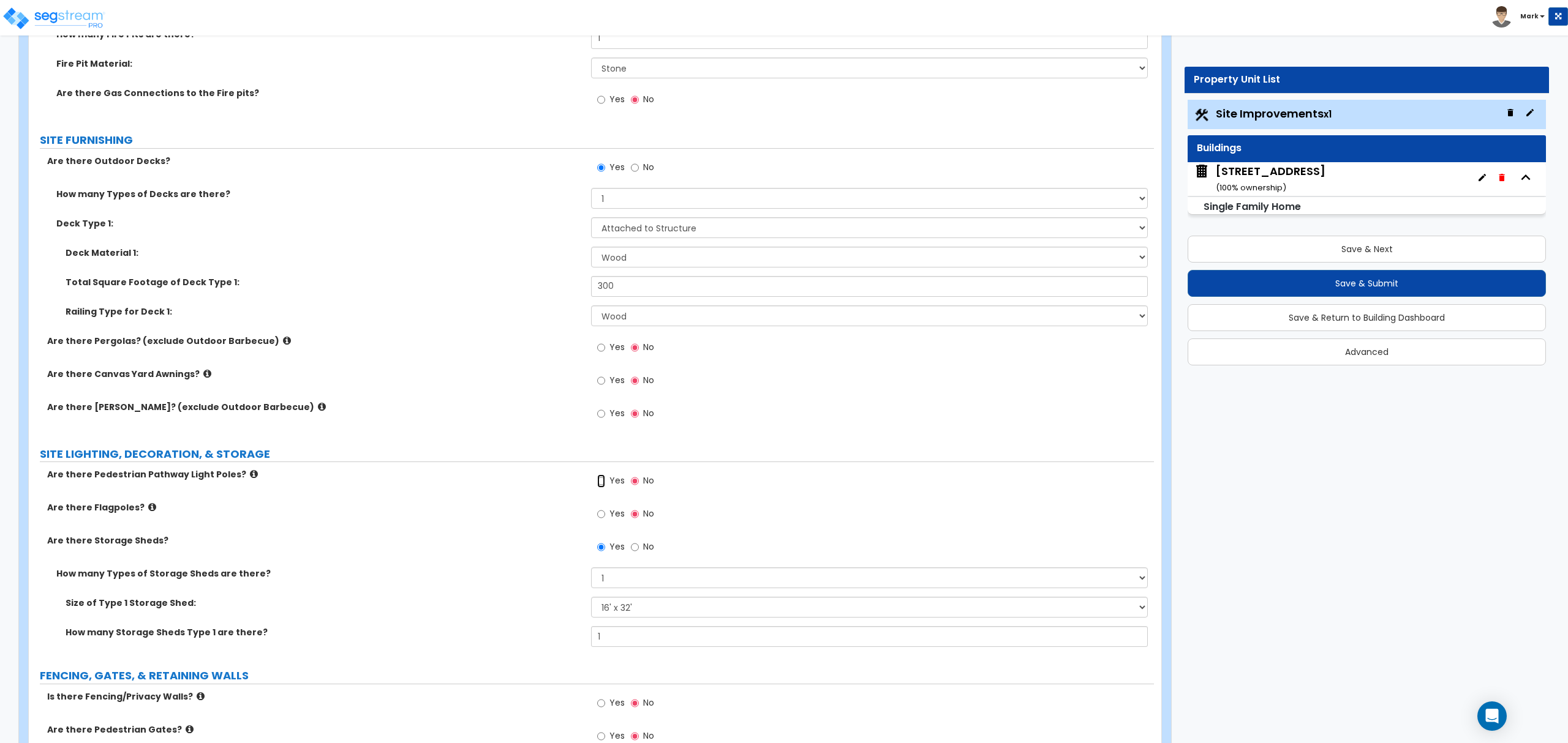
click at [603, 485] on input "Yes" at bounding box center [601, 481] width 8 height 14
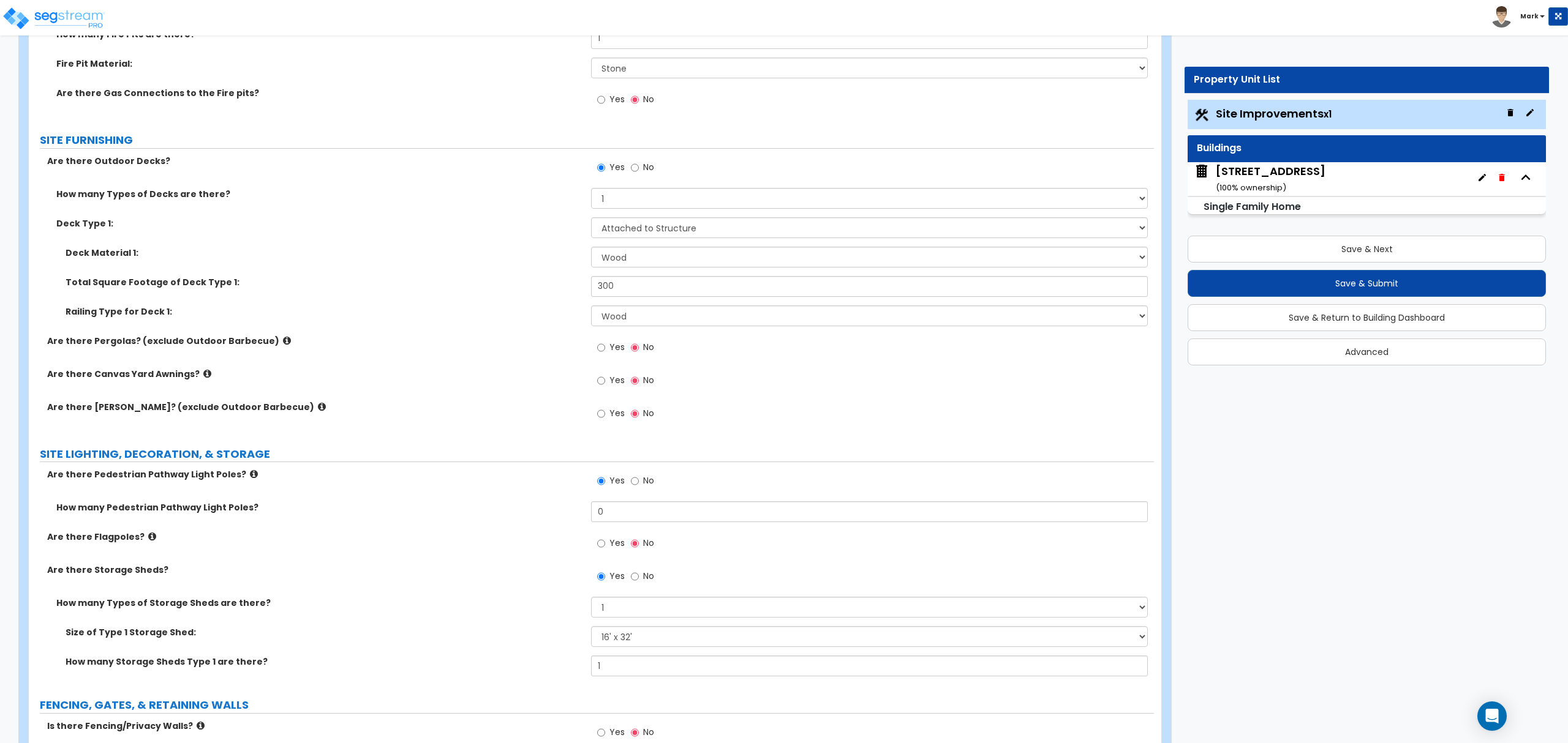
click at [238, 470] on div "LAND AREA How do you want to enter the Land Area of the Site? I want to Enter i…" at bounding box center [591, 4] width 1107 height 2431
click at [245, 476] on label "Are there Pedestrian Pathway Light Poles?" at bounding box center [315, 474] width 535 height 12
click at [250, 474] on icon at bounding box center [254, 474] width 8 height 9
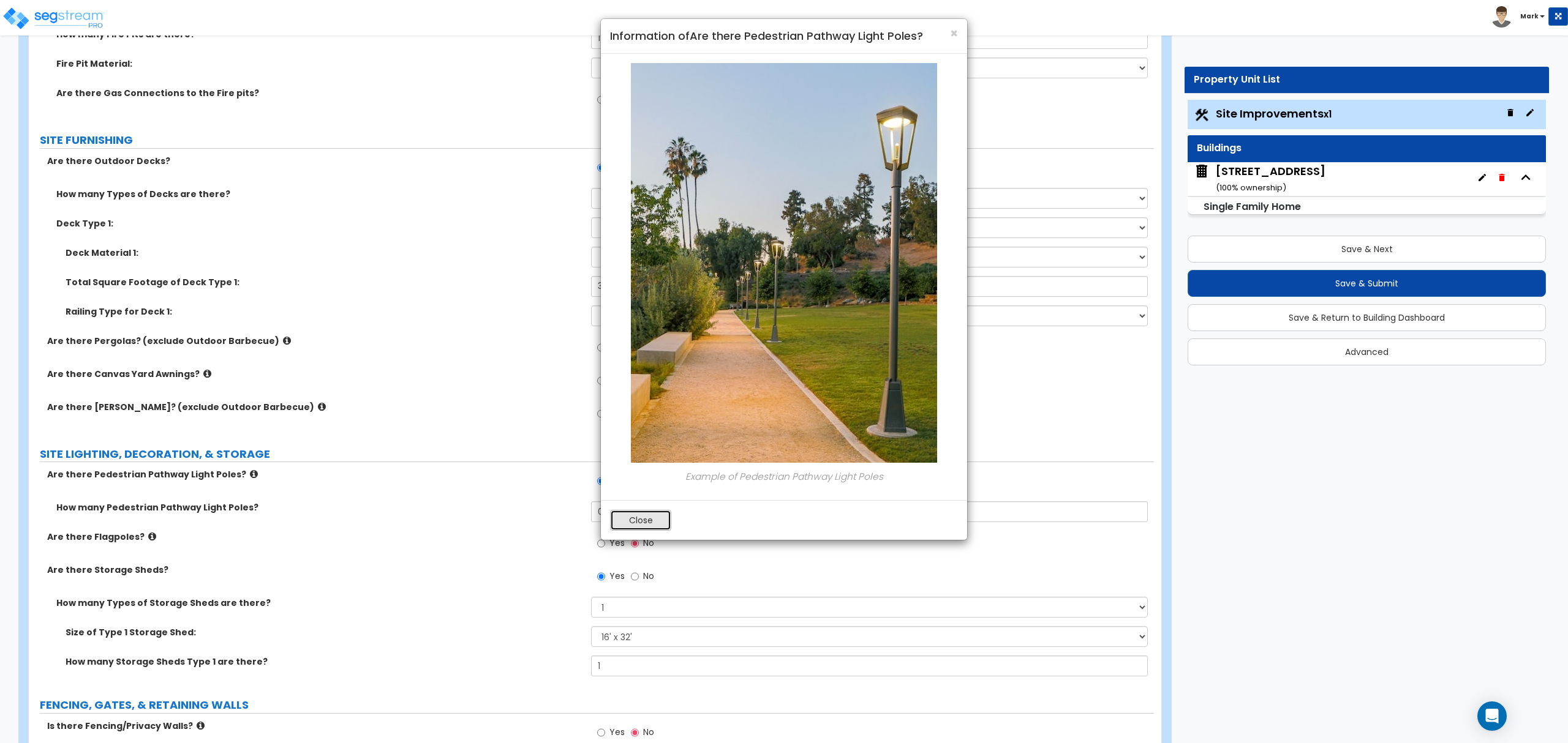
click at [621, 517] on button "Close" at bounding box center [640, 520] width 61 height 21
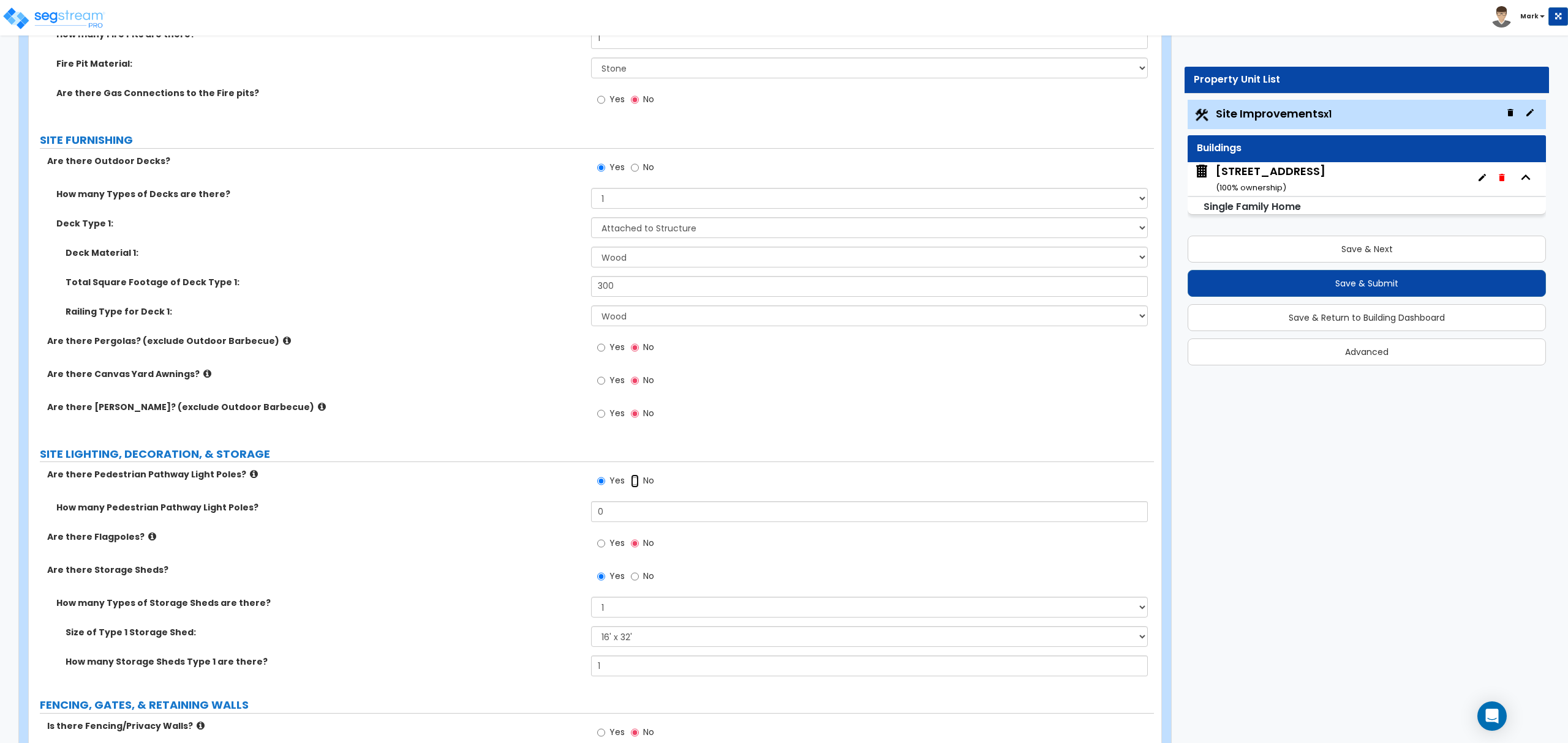
click at [631, 485] on input "No" at bounding box center [635, 481] width 8 height 14
radio input "false"
radio input "true"
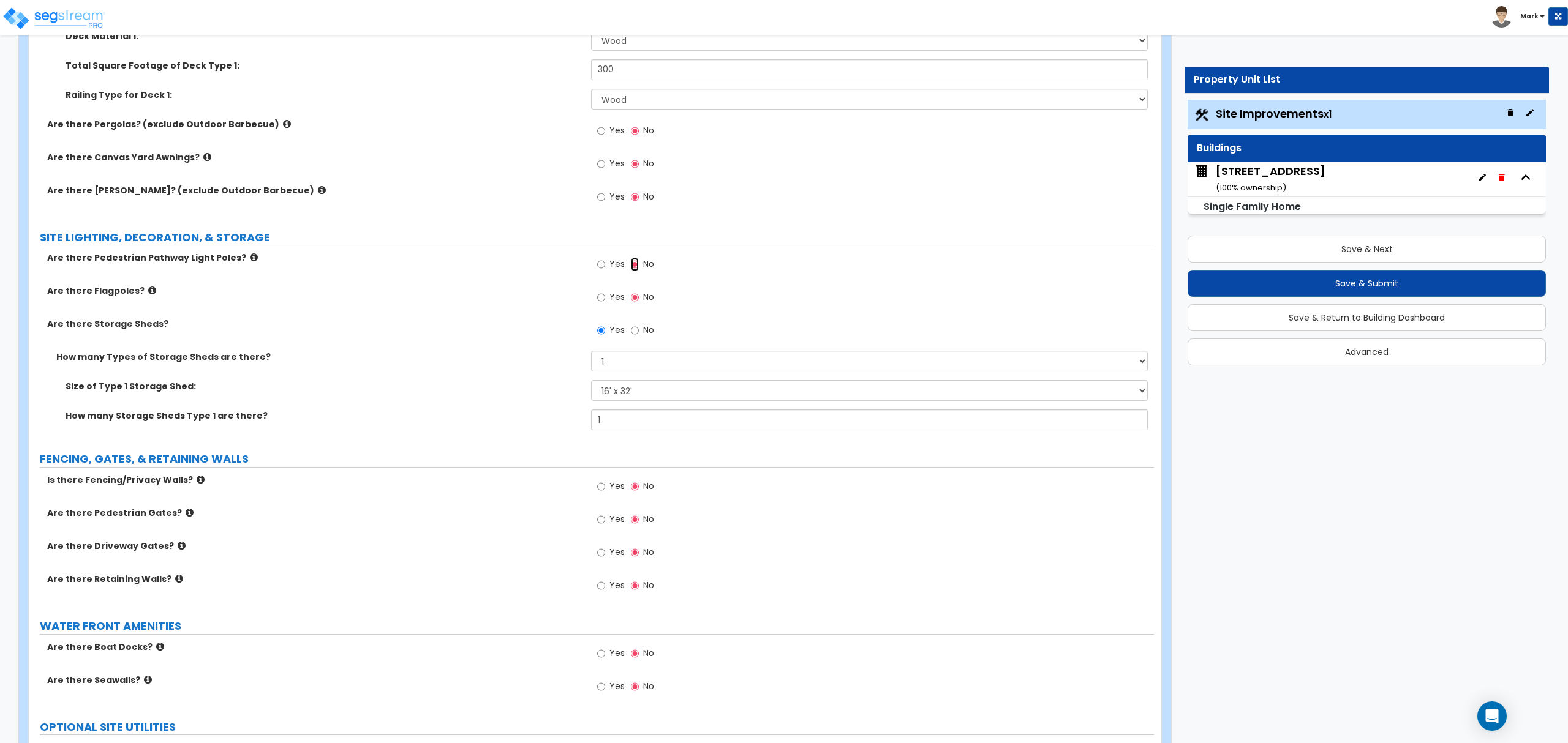
scroll to position [1632, 0]
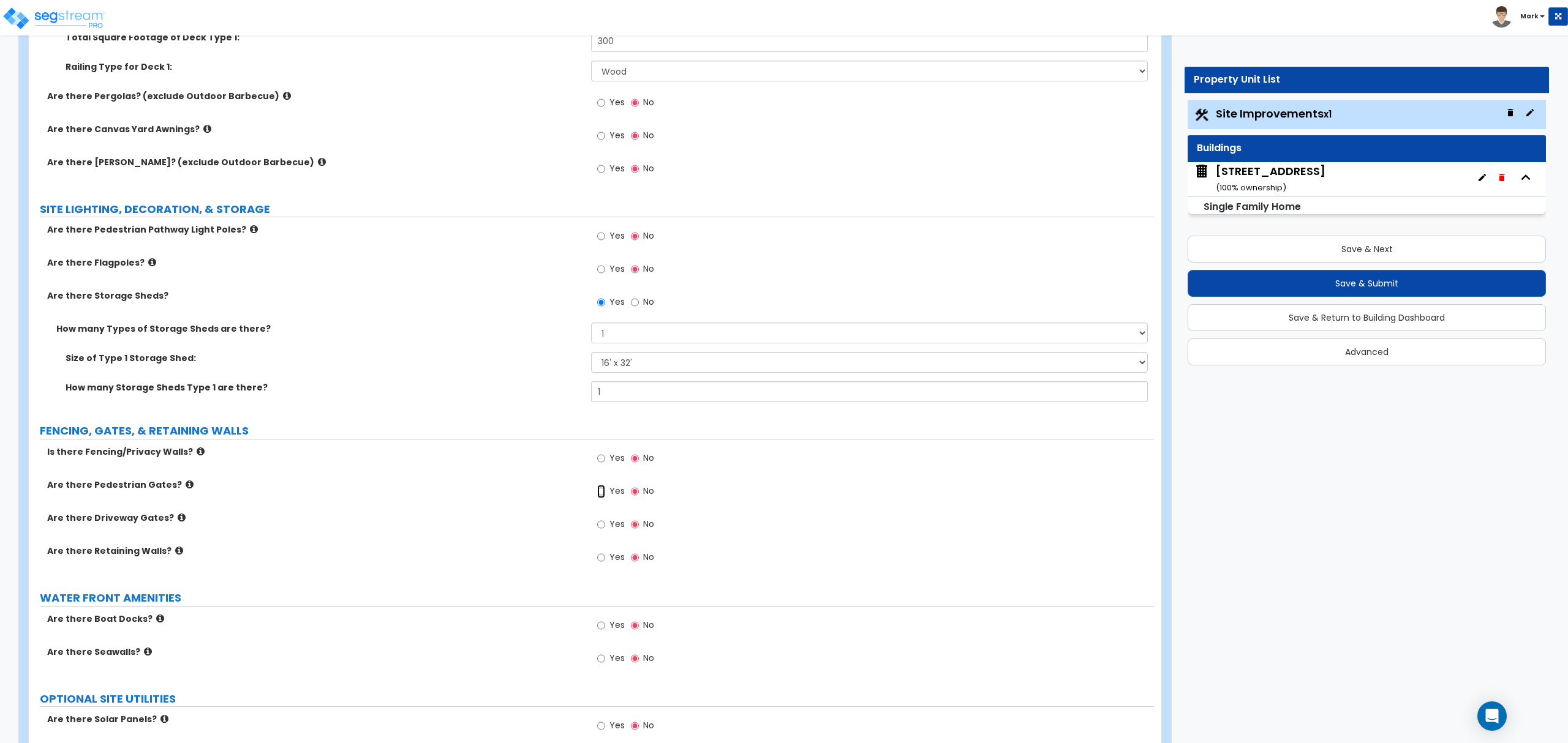
click at [603, 498] on input "Yes" at bounding box center [601, 491] width 8 height 14
radio input "true"
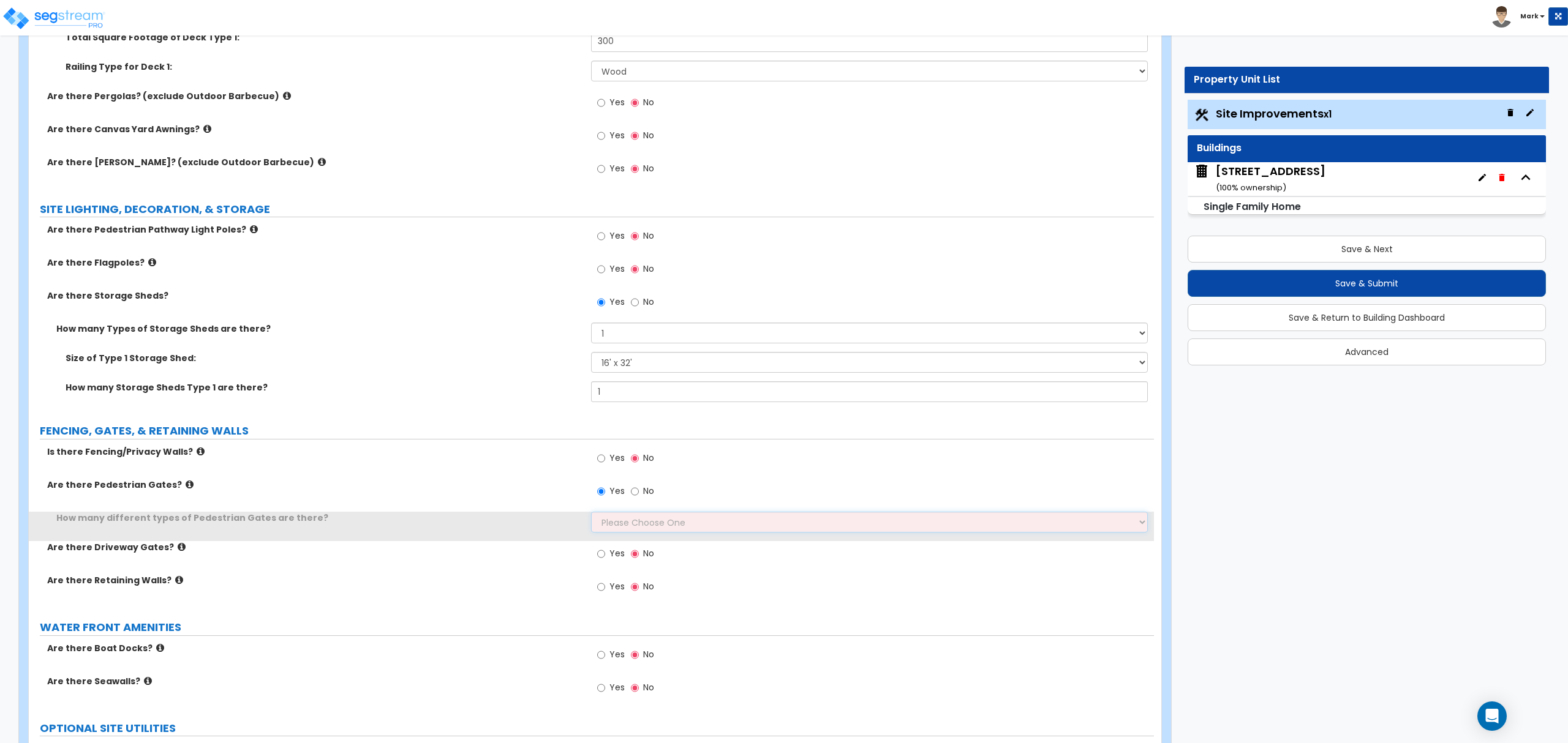
click at [614, 529] on select "Please Choose One 1 2 3" at bounding box center [869, 522] width 556 height 21
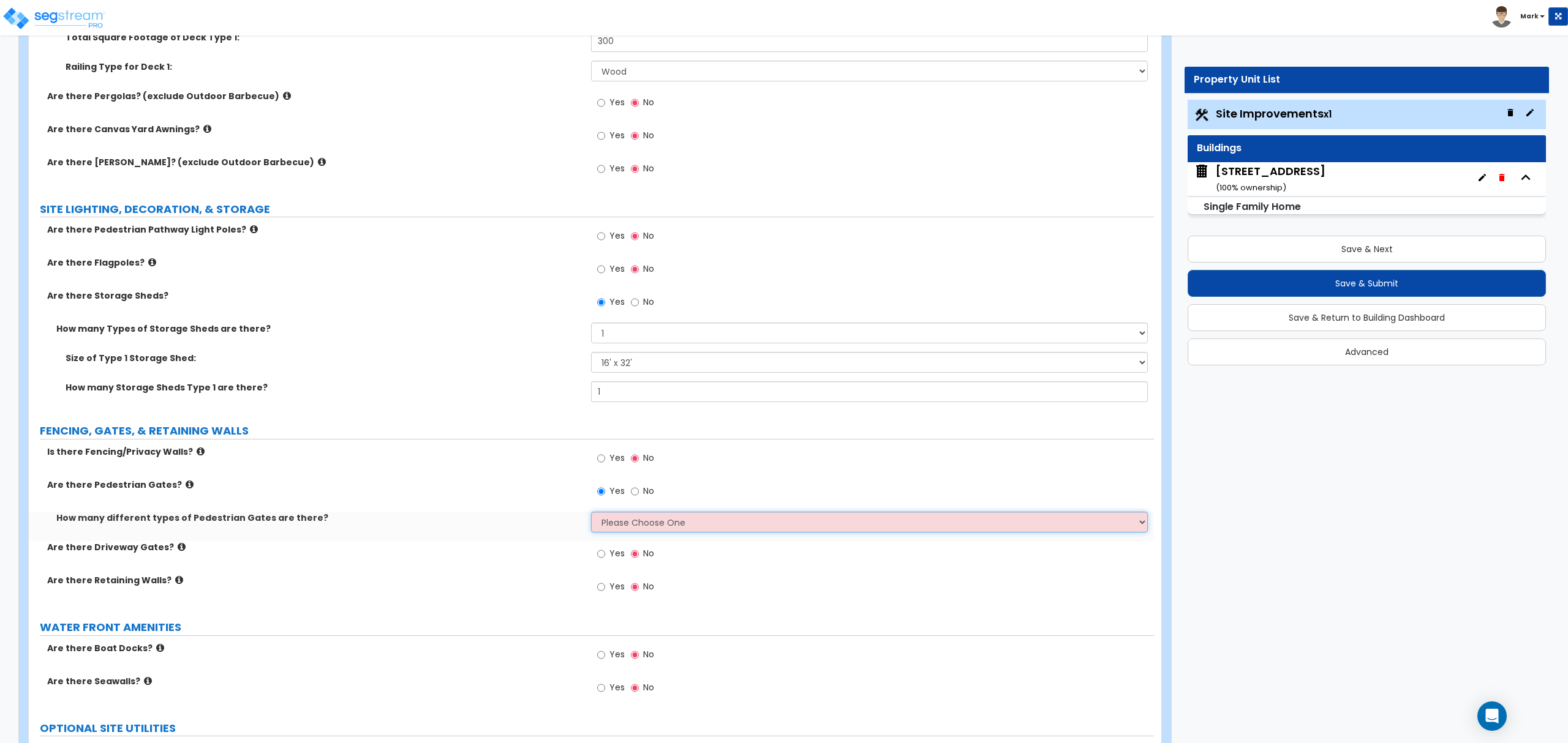
click at [614, 529] on select "Please Choose One 1 2 3" at bounding box center [869, 522] width 556 height 21
click at [591, 514] on select "Please Choose One 1 2 3" at bounding box center [869, 522] width 556 height 21
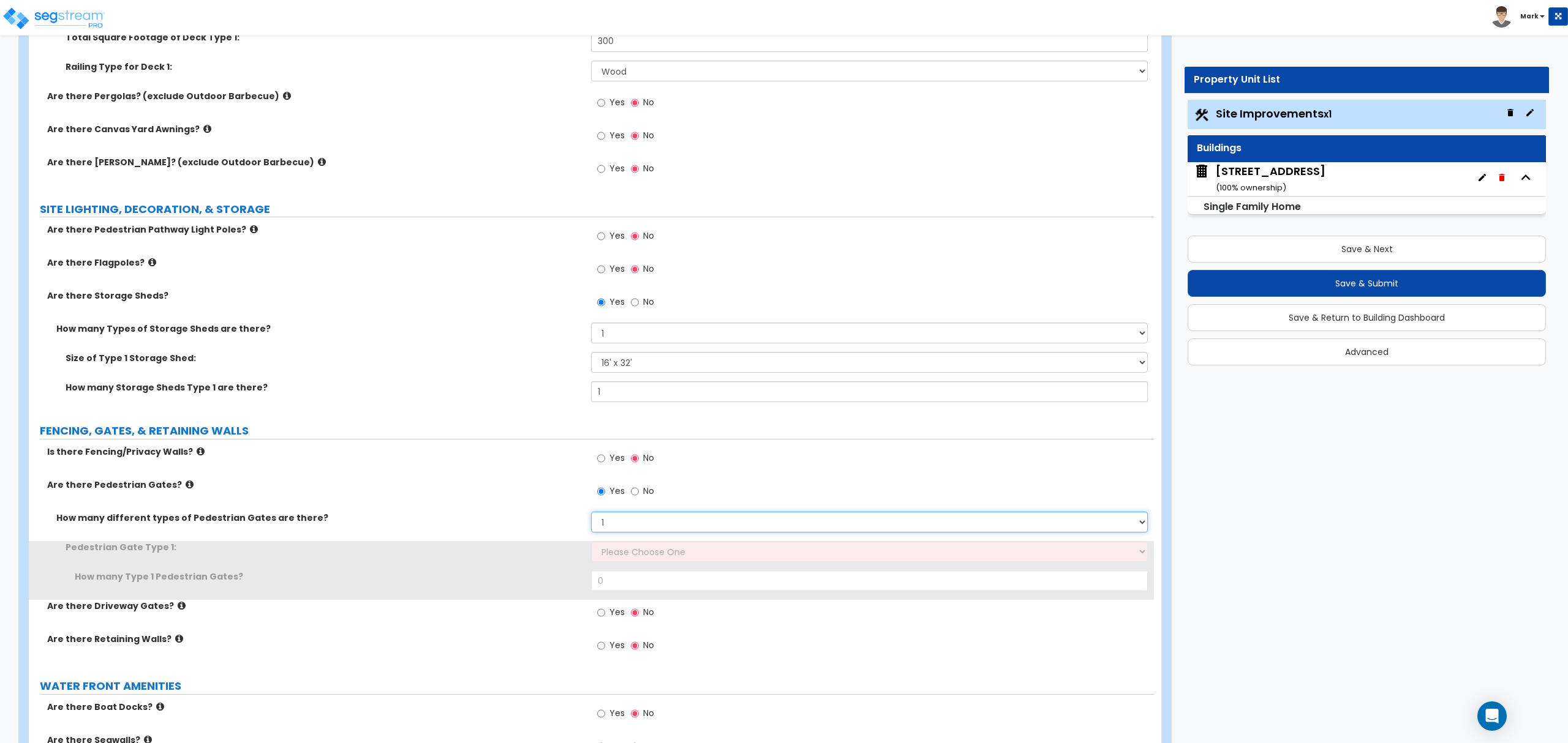
click at [623, 530] on select "Please Choose One 1 2 3" at bounding box center [869, 522] width 556 height 21
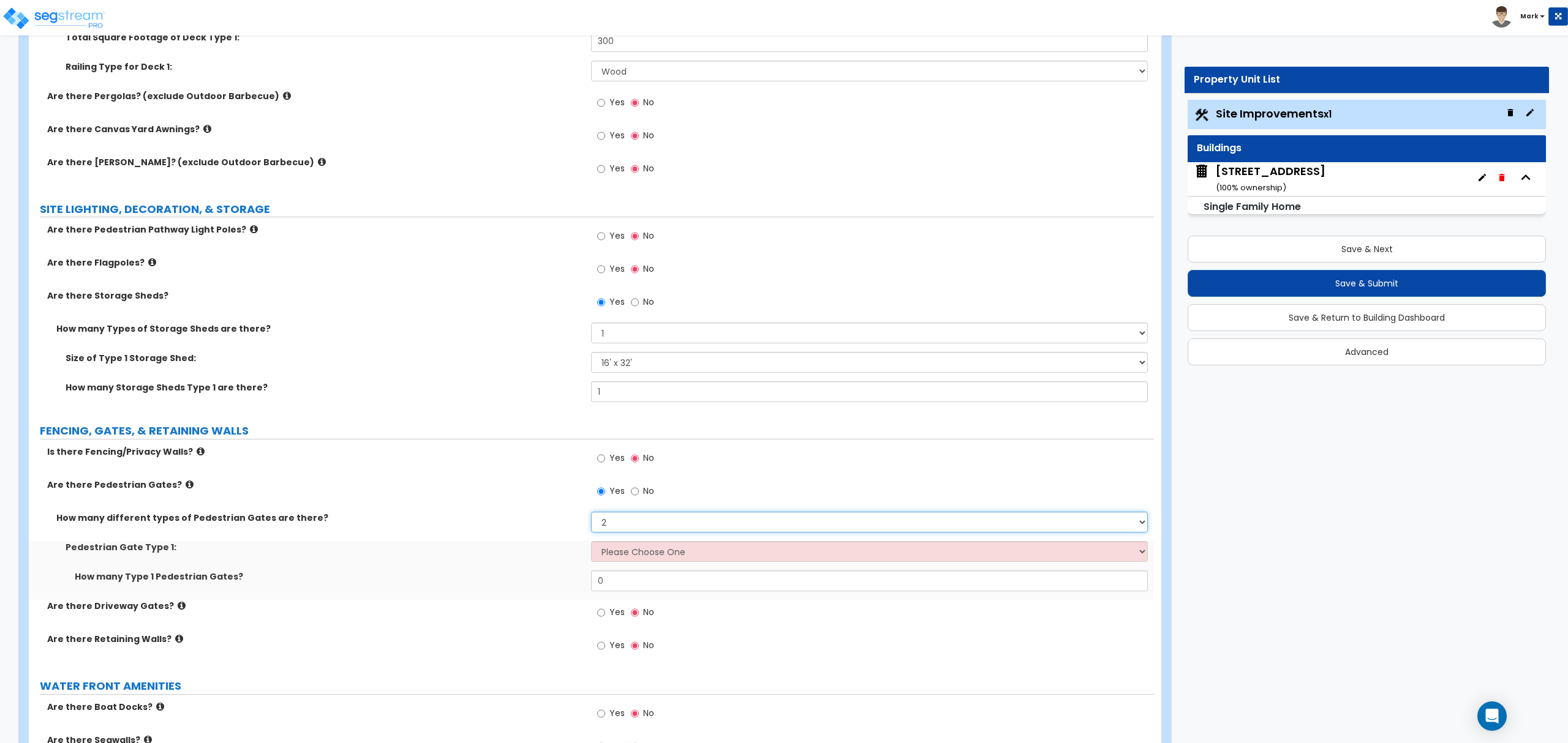
click at [591, 514] on select "Please Choose One 1 2 3" at bounding box center [869, 522] width 556 height 21
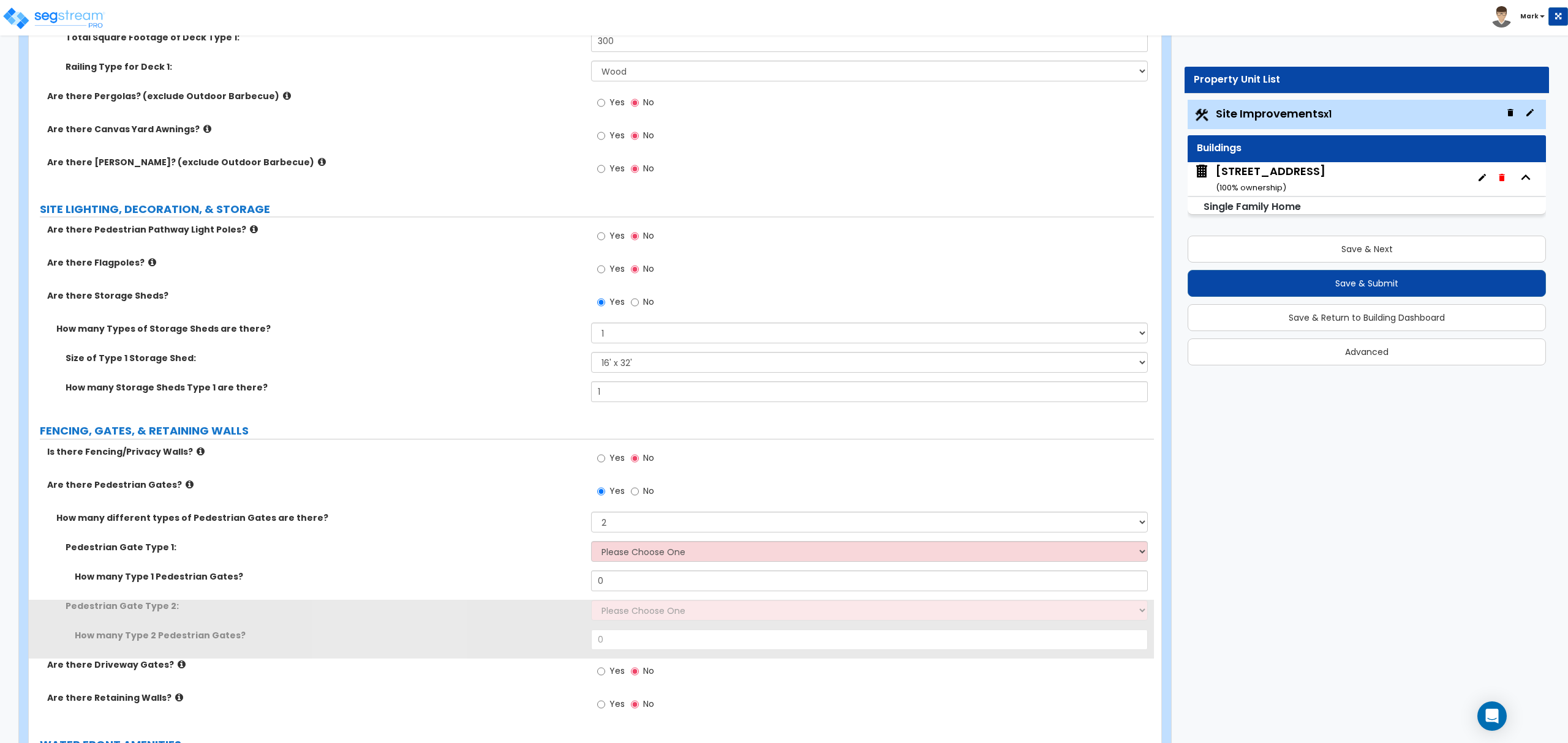
click at [622, 565] on div "Pedestrian Gate Type 1: Please Choose One Chain Link, 3 ft Height Chain Link, 4…" at bounding box center [591, 556] width 1125 height 29
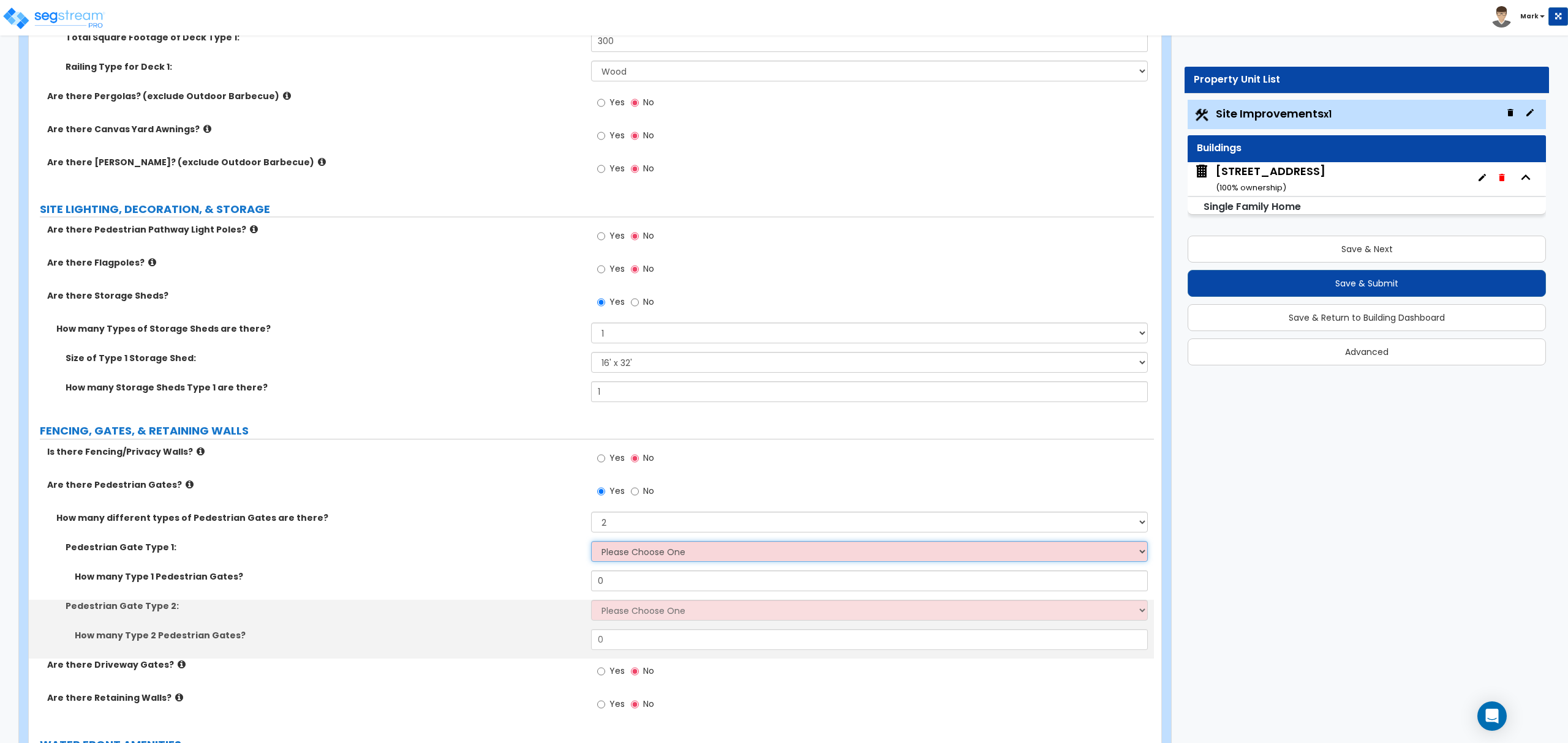
click at [623, 557] on select "Please Choose One Chain Link, 3 ft Height Chain Link, 4 ft Height Chain Link, 6…" at bounding box center [869, 552] width 556 height 21
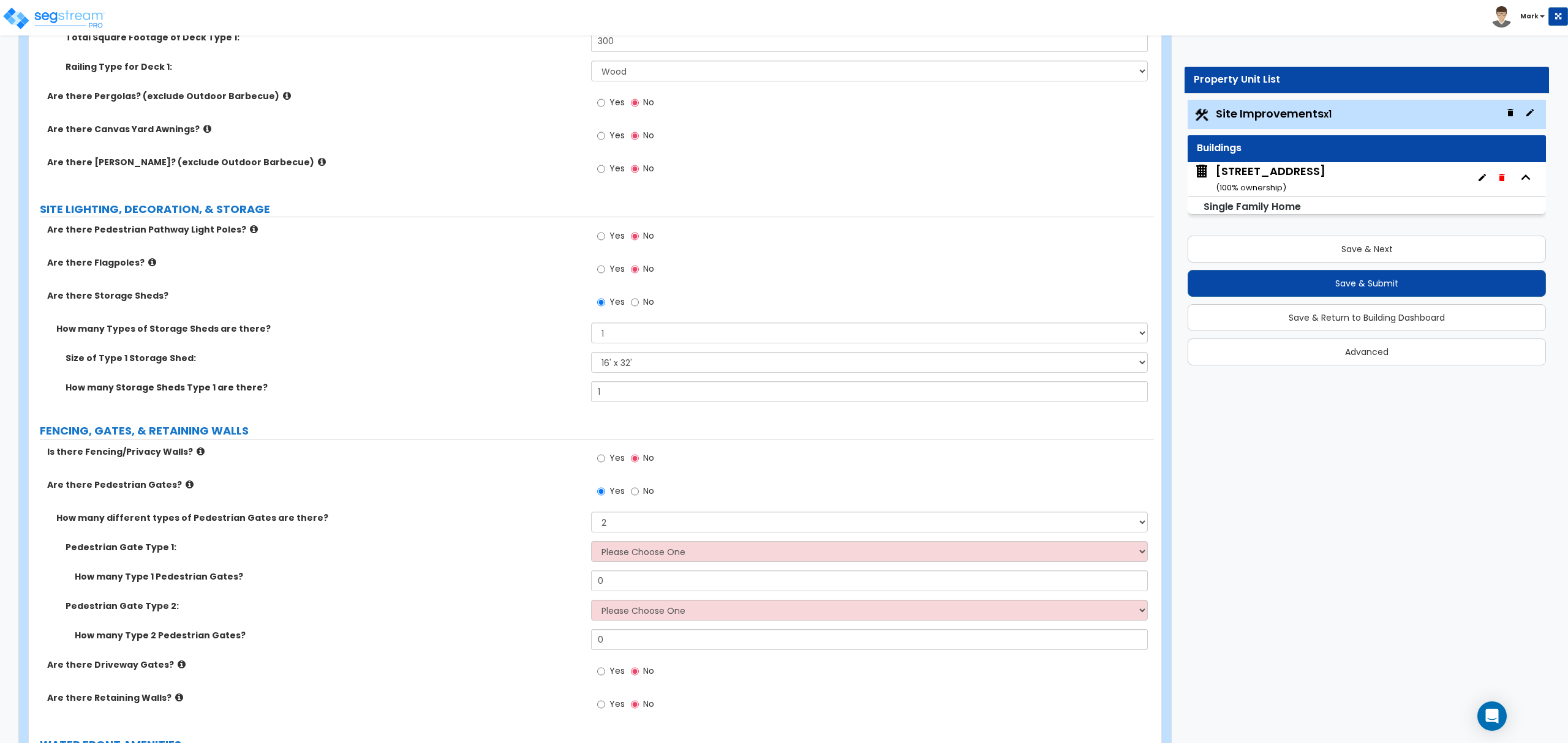
drag, startPoint x: 578, startPoint y: 574, endPoint x: 634, endPoint y: 520, distance: 77.8
click at [586, 570] on div "Pedestrian Gate Type 1: Please Choose One Chain Link, 3 ft Height Chain Link, 4…" at bounding box center [591, 600] width 1107 height 117
click at [642, 512] on div "Yes No" at bounding box center [872, 495] width 562 height 33
click at [636, 525] on select "Please Choose One 1 2 3" at bounding box center [869, 522] width 556 height 21
select select "1"
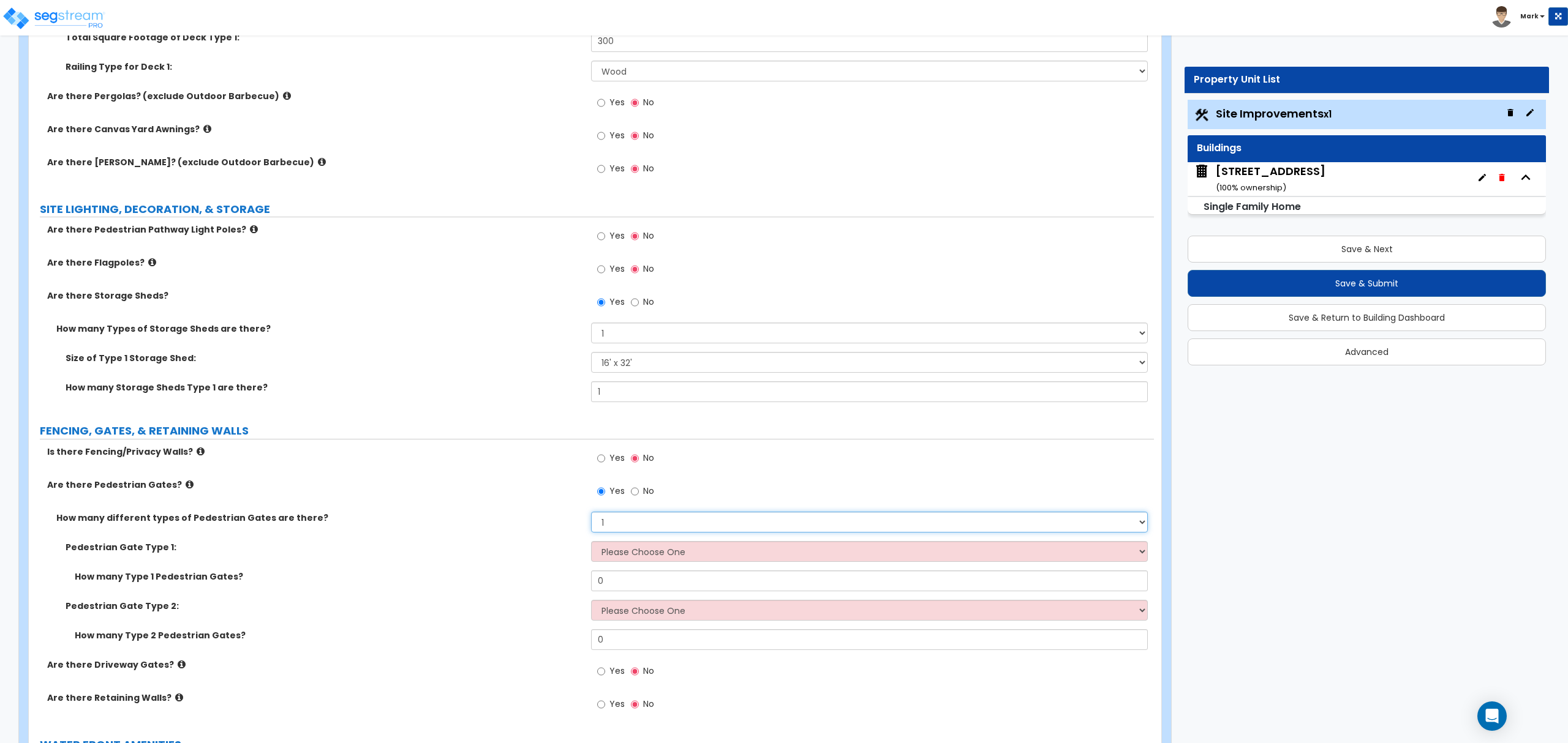
click at [591, 514] on select "Please Choose One 1 2 3" at bounding box center [869, 522] width 556 height 21
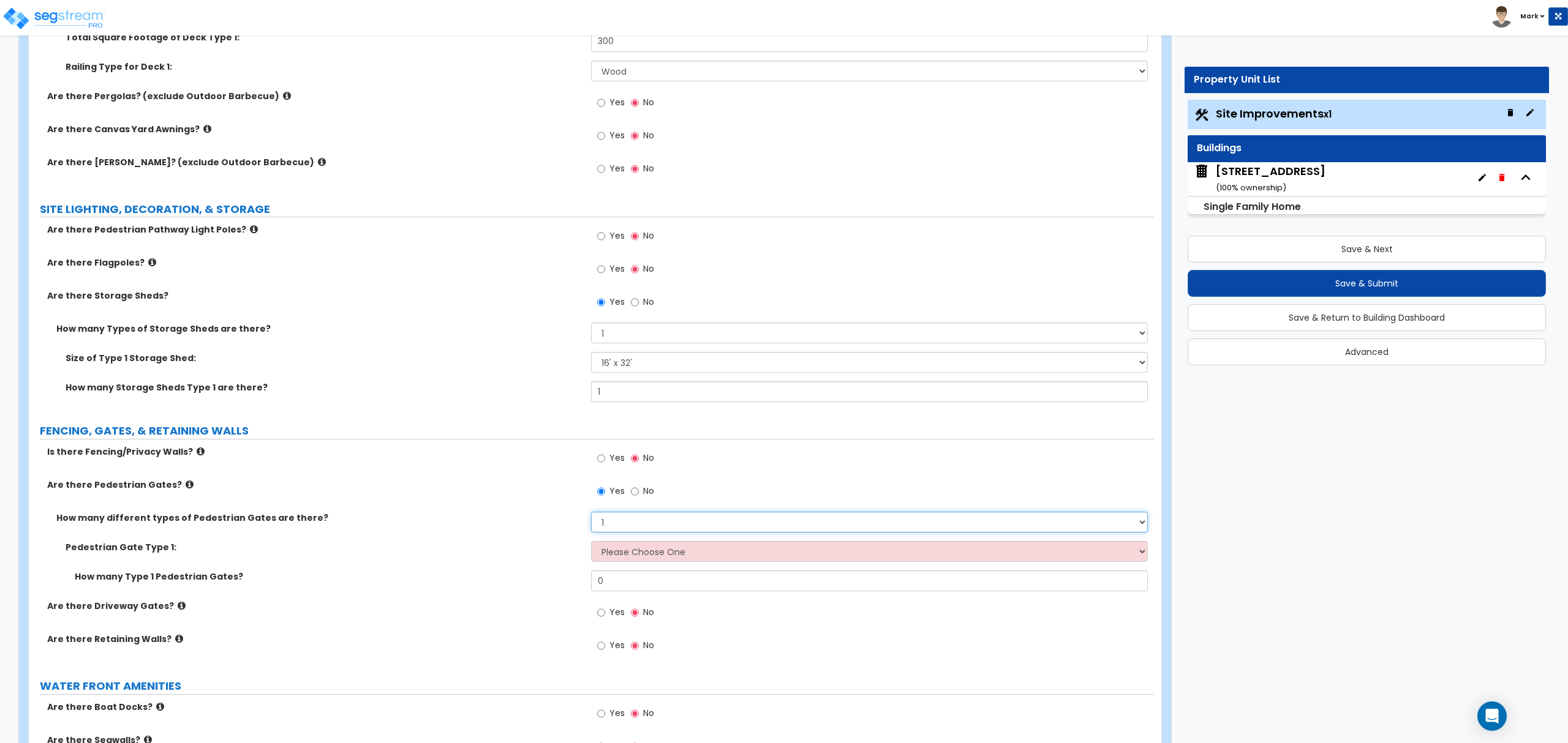
click at [625, 530] on select "Please Choose One 1 2 3" at bounding box center [869, 522] width 556 height 21
drag, startPoint x: 531, startPoint y: 544, endPoint x: 577, endPoint y: 545, distance: 46.0
click at [540, 542] on div "How many different types of Pedestrian Gates are there? Please Choose One 1 2 3…" at bounding box center [591, 556] width 1107 height 88
click at [605, 548] on select "Please Choose One Chain Link, 3 ft Height Chain Link, 4 ft Height Chain Link, 6…" at bounding box center [869, 552] width 556 height 21
select select "11"
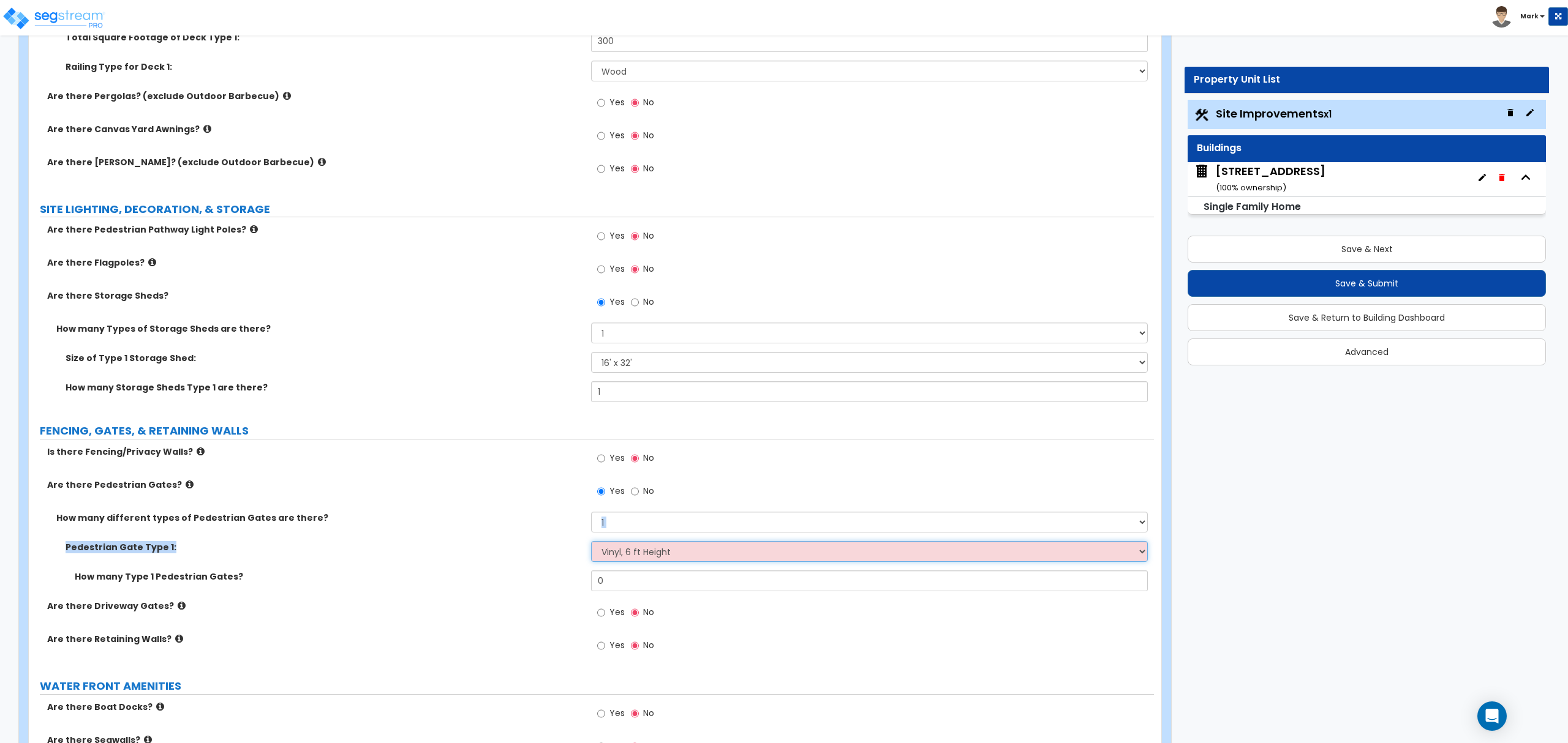
click at [591, 544] on select "Please Choose One Chain Link, 3 ft Height Chain Link, 4 ft Height Chain Link, 6…" at bounding box center [869, 552] width 556 height 21
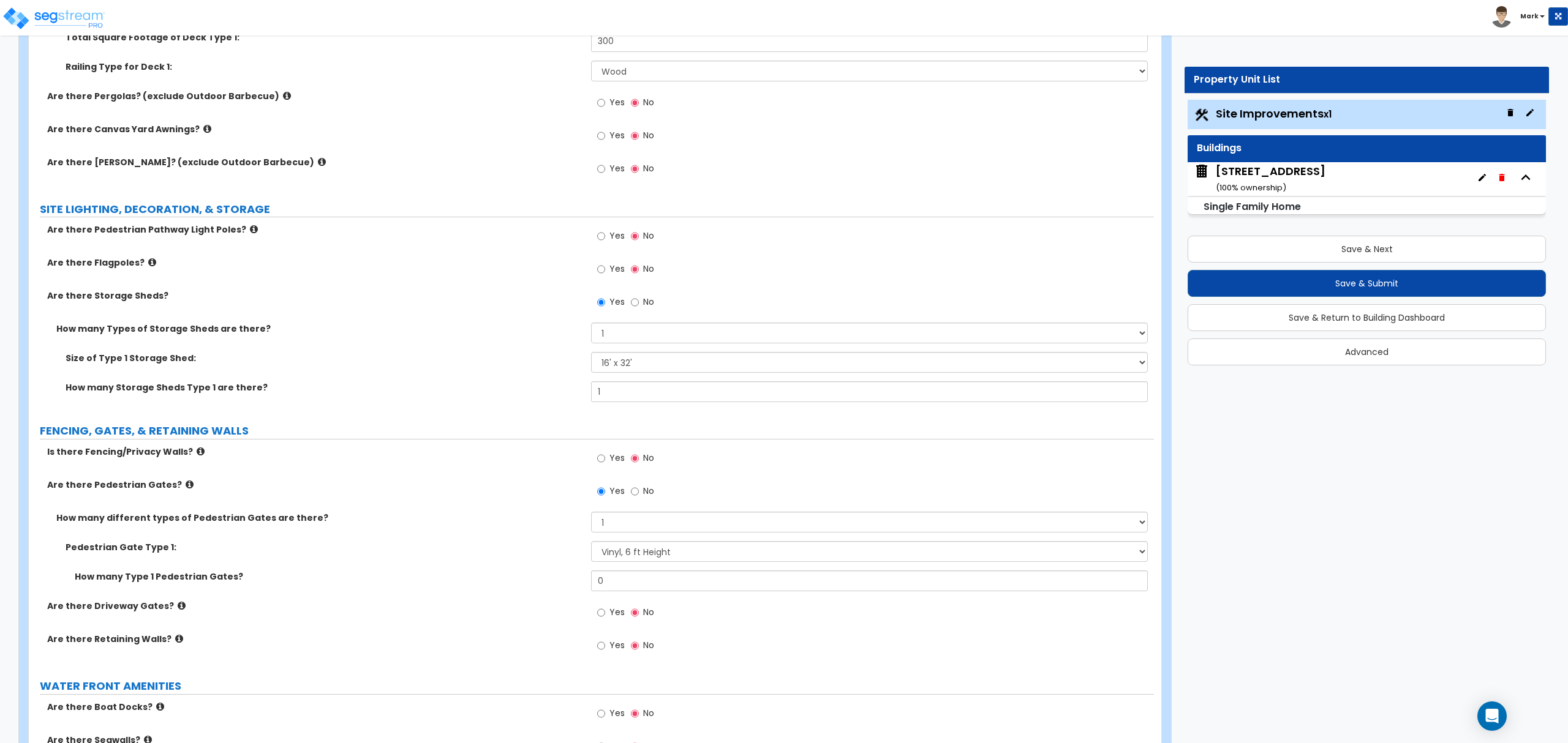
click at [606, 466] on label "Yes" at bounding box center [611, 460] width 27 height 21
click at [605, 465] on input "Yes" at bounding box center [601, 459] width 8 height 14
radio input "true"
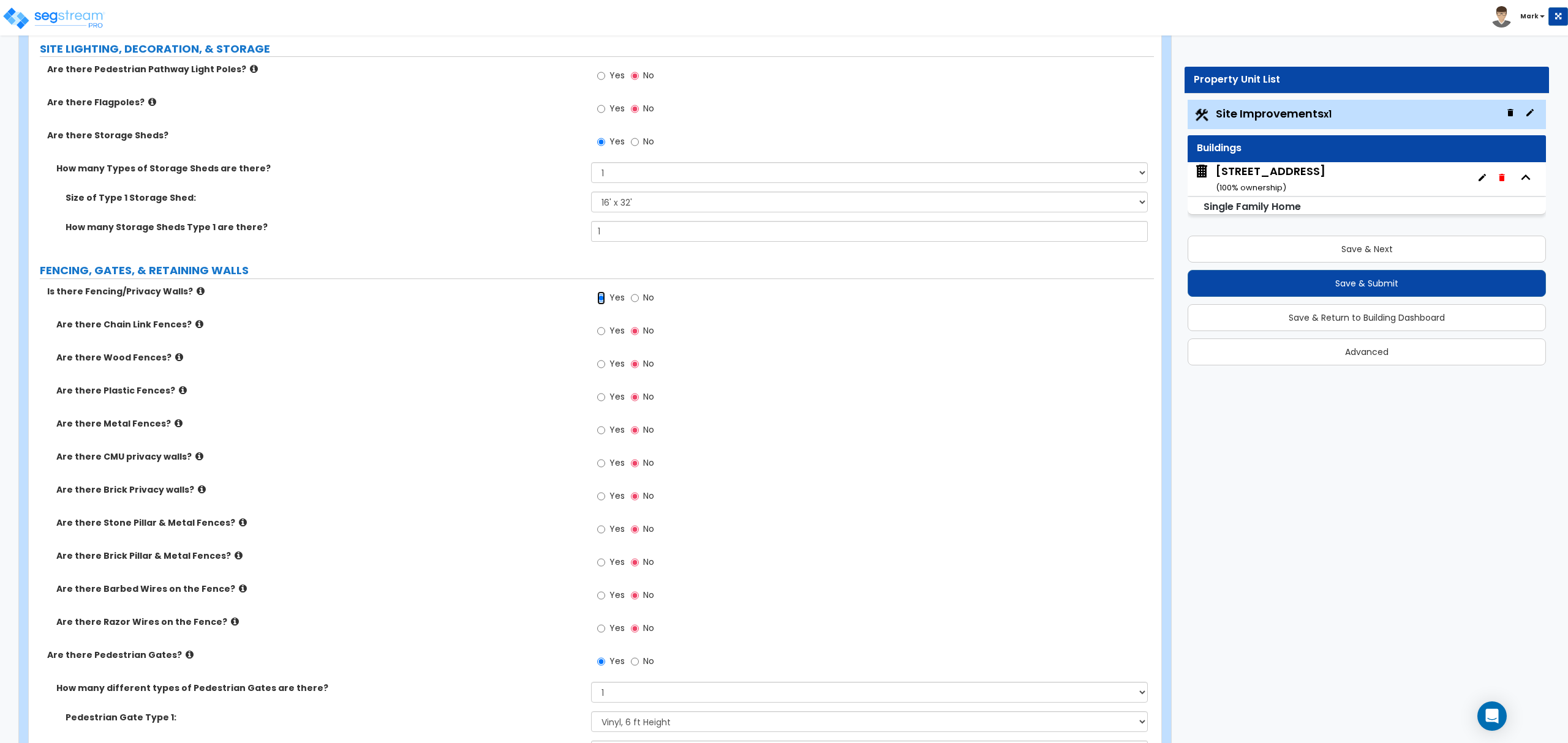
scroll to position [1796, 0]
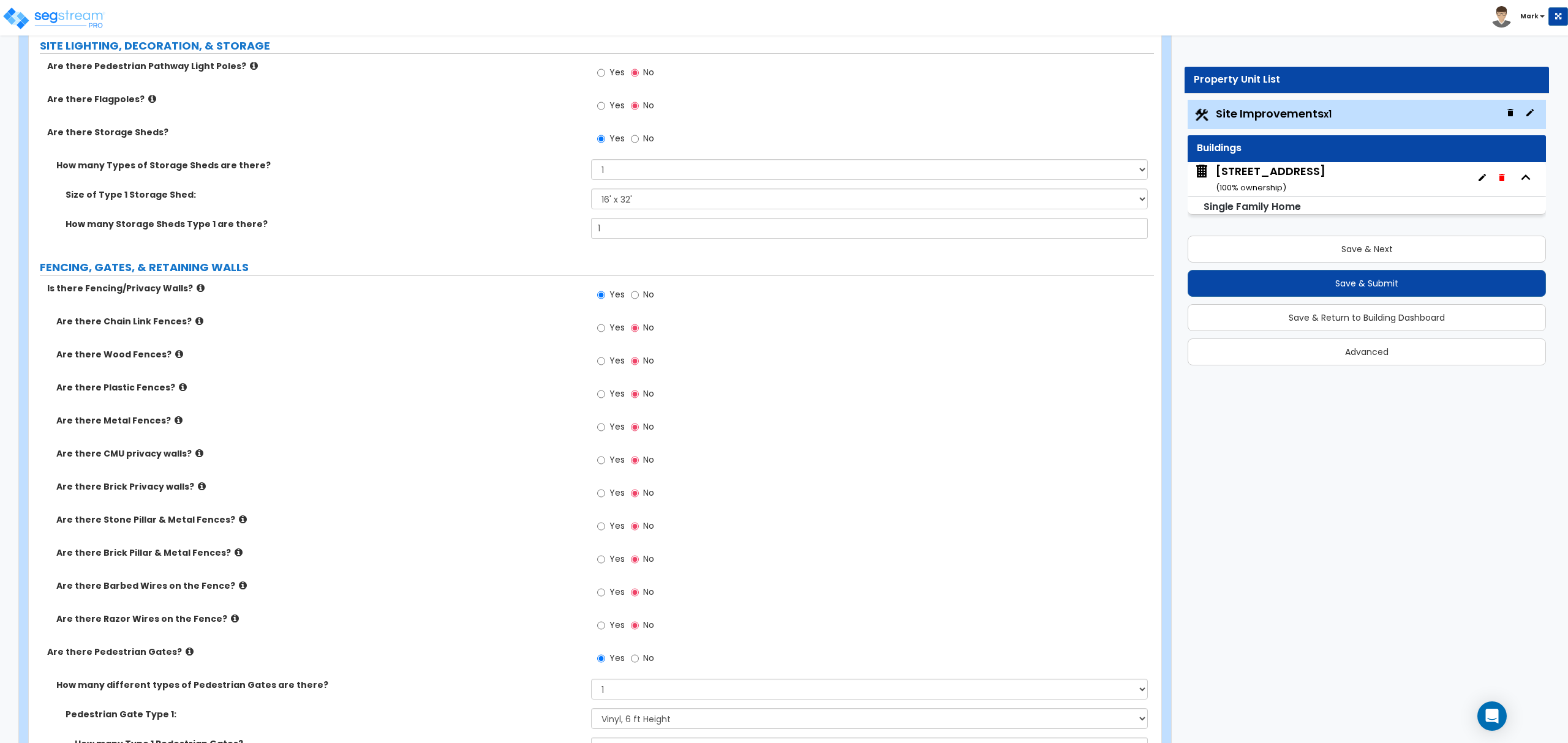
click at [609, 403] on label "Yes" at bounding box center [611, 395] width 27 height 21
click at [605, 401] on input "Yes" at bounding box center [601, 394] width 8 height 14
radio input "true"
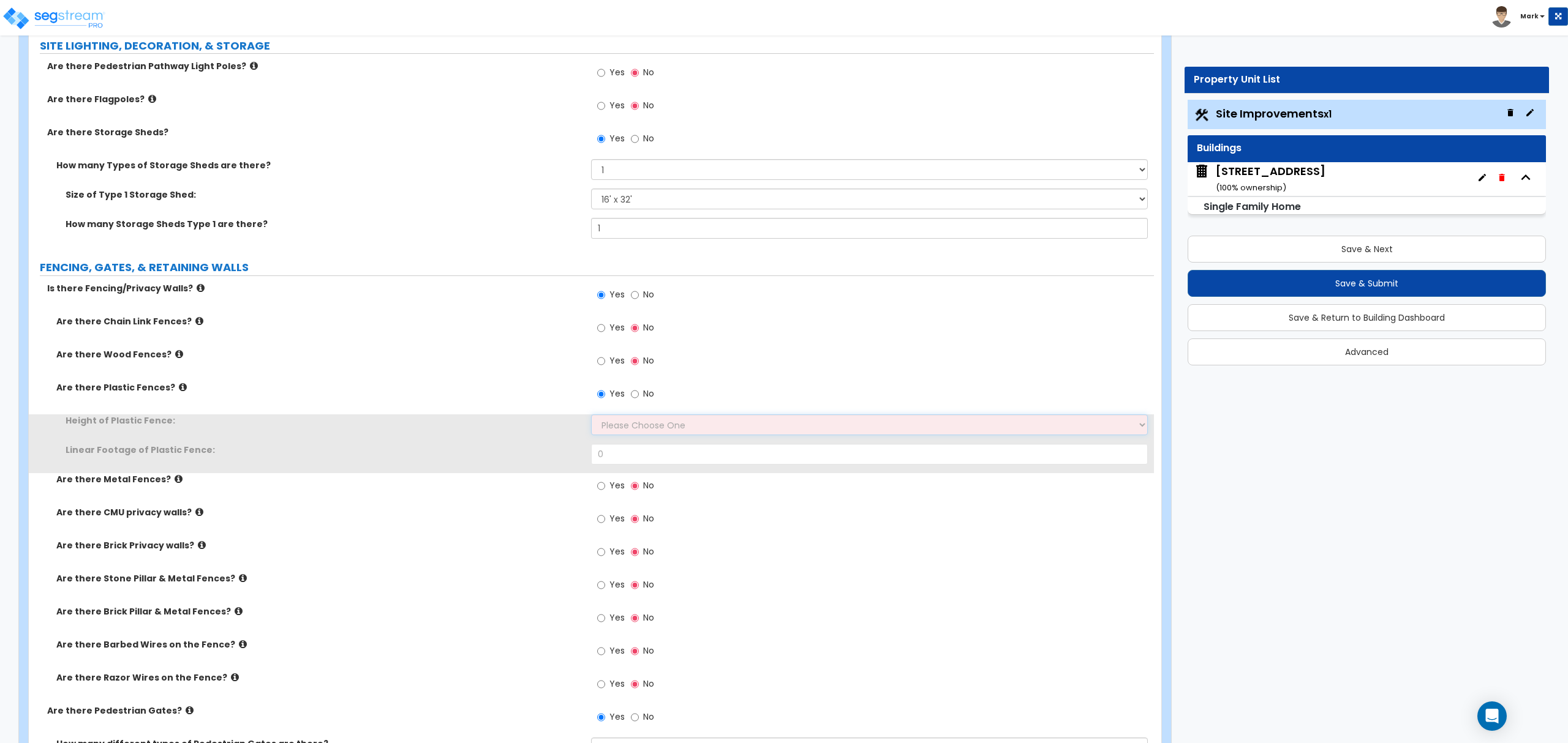
click at [614, 431] on select "Please Choose One 3 feet 4 feet 5 feet 6 feet" at bounding box center [869, 425] width 556 height 21
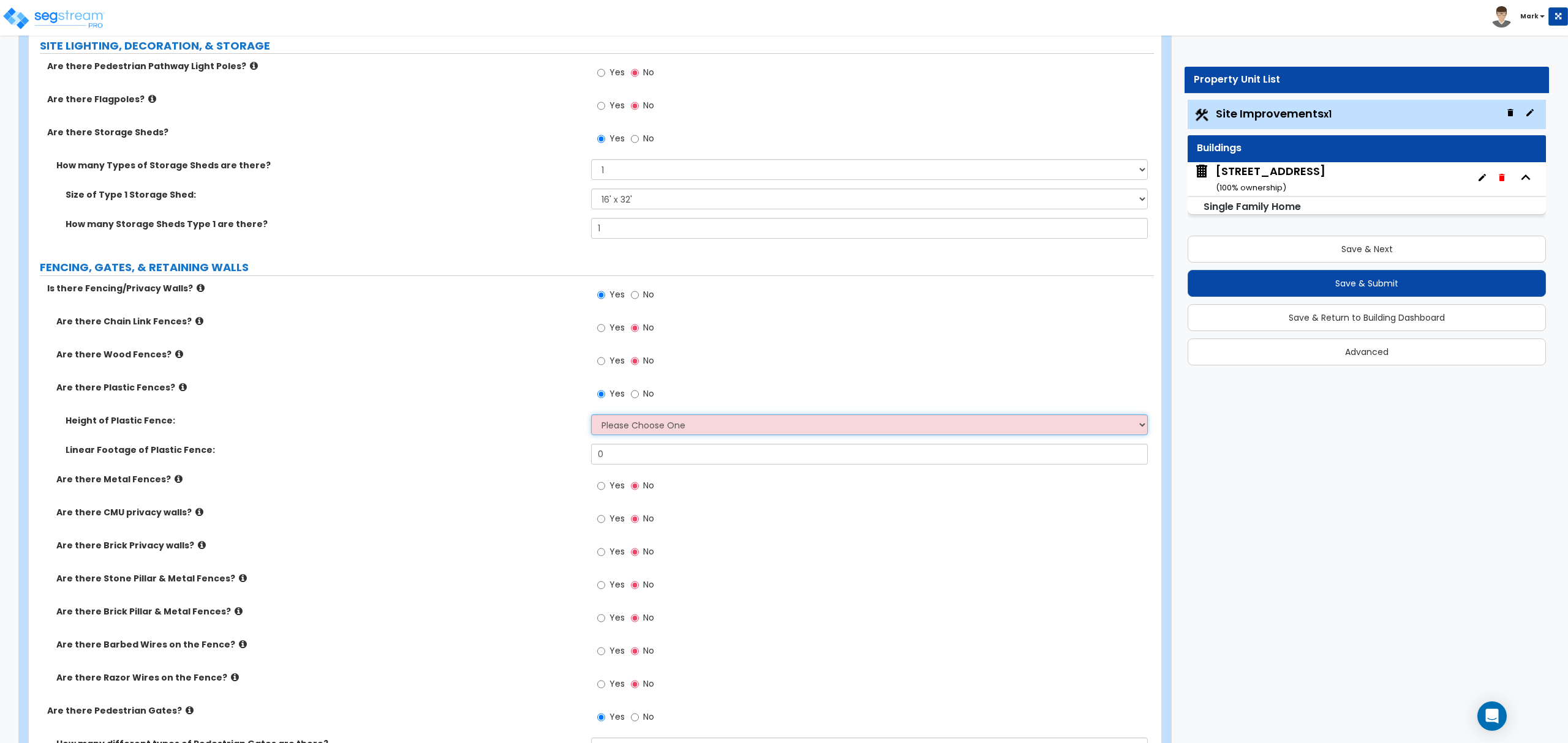
select select "4"
click at [591, 417] on select "Please Choose One 3 feet 4 feet 5 feet 6 feet" at bounding box center [869, 425] width 556 height 21
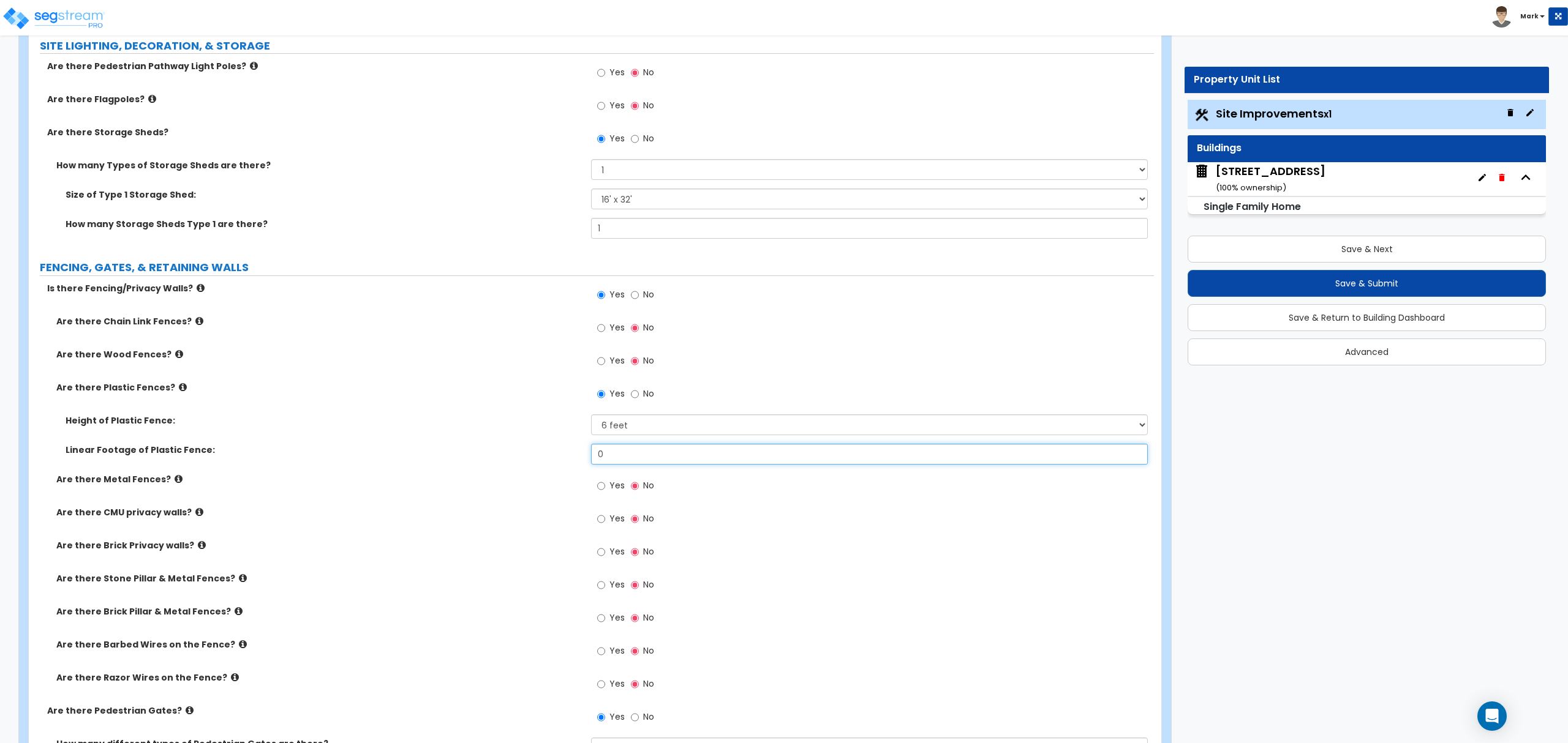
click at [632, 454] on input "0" at bounding box center [869, 454] width 556 height 21
type input "130"
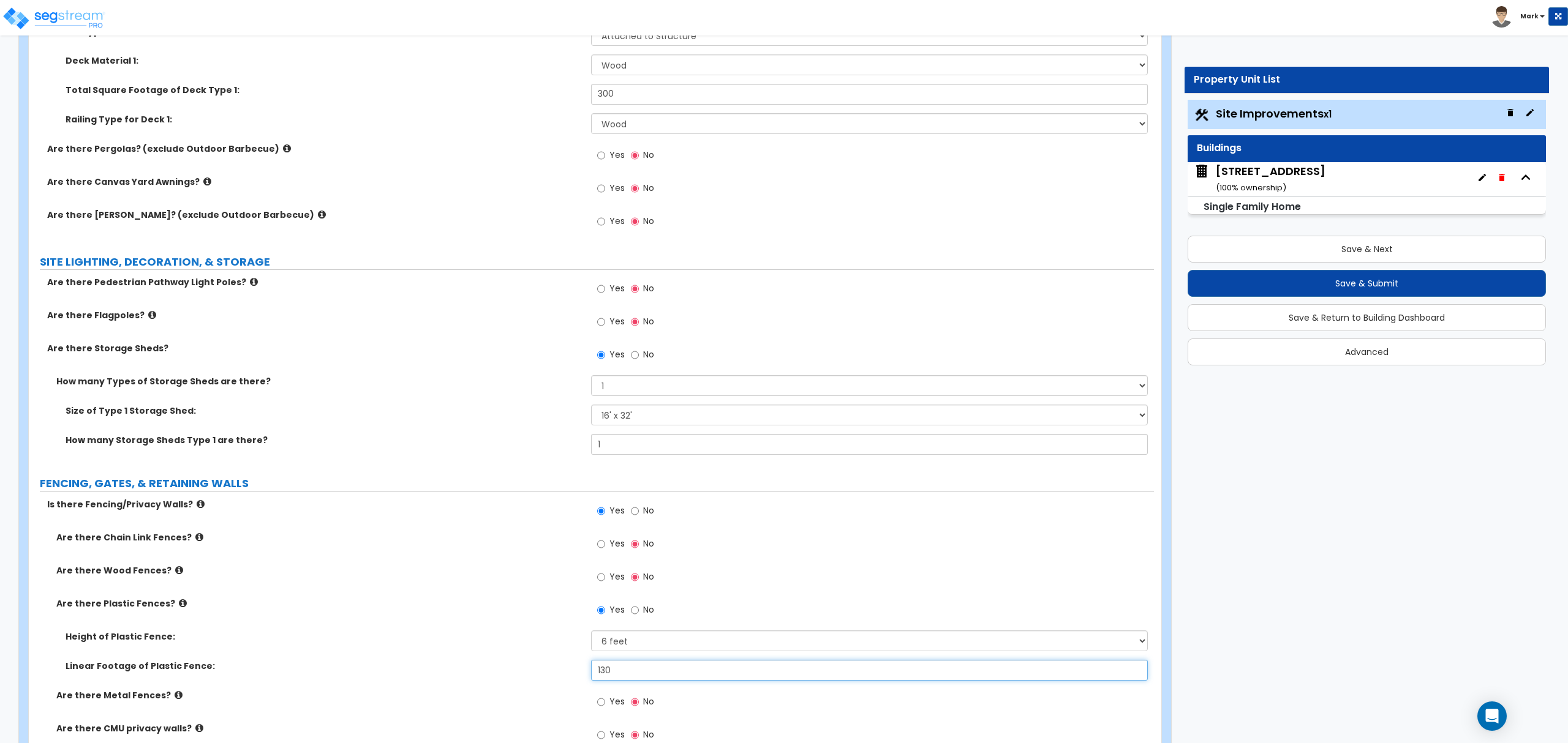
scroll to position [1470, 0]
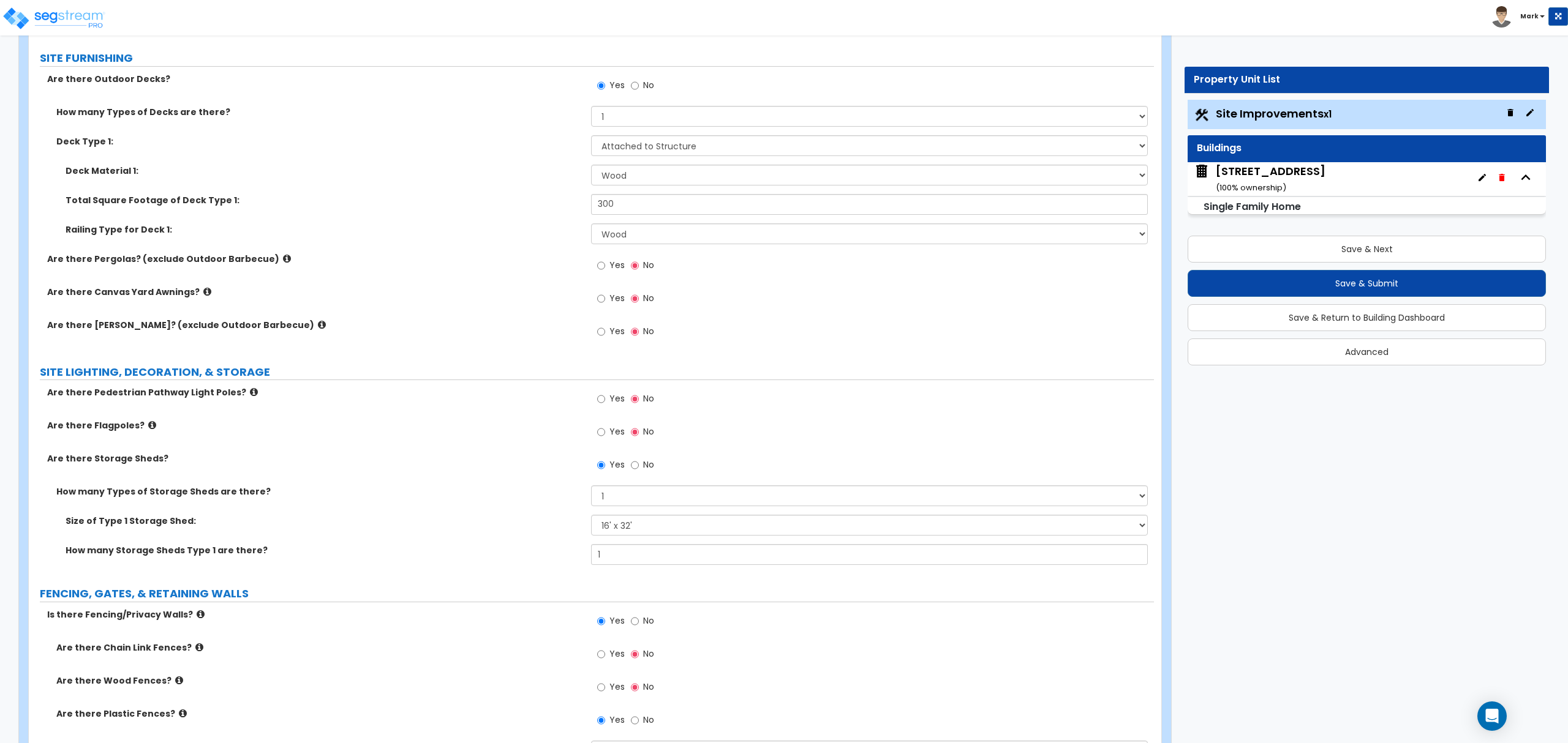
click at [596, 406] on div "Yes No" at bounding box center [625, 400] width 69 height 28
click at [600, 402] on input "Yes" at bounding box center [601, 400] width 8 height 14
radio input "true"
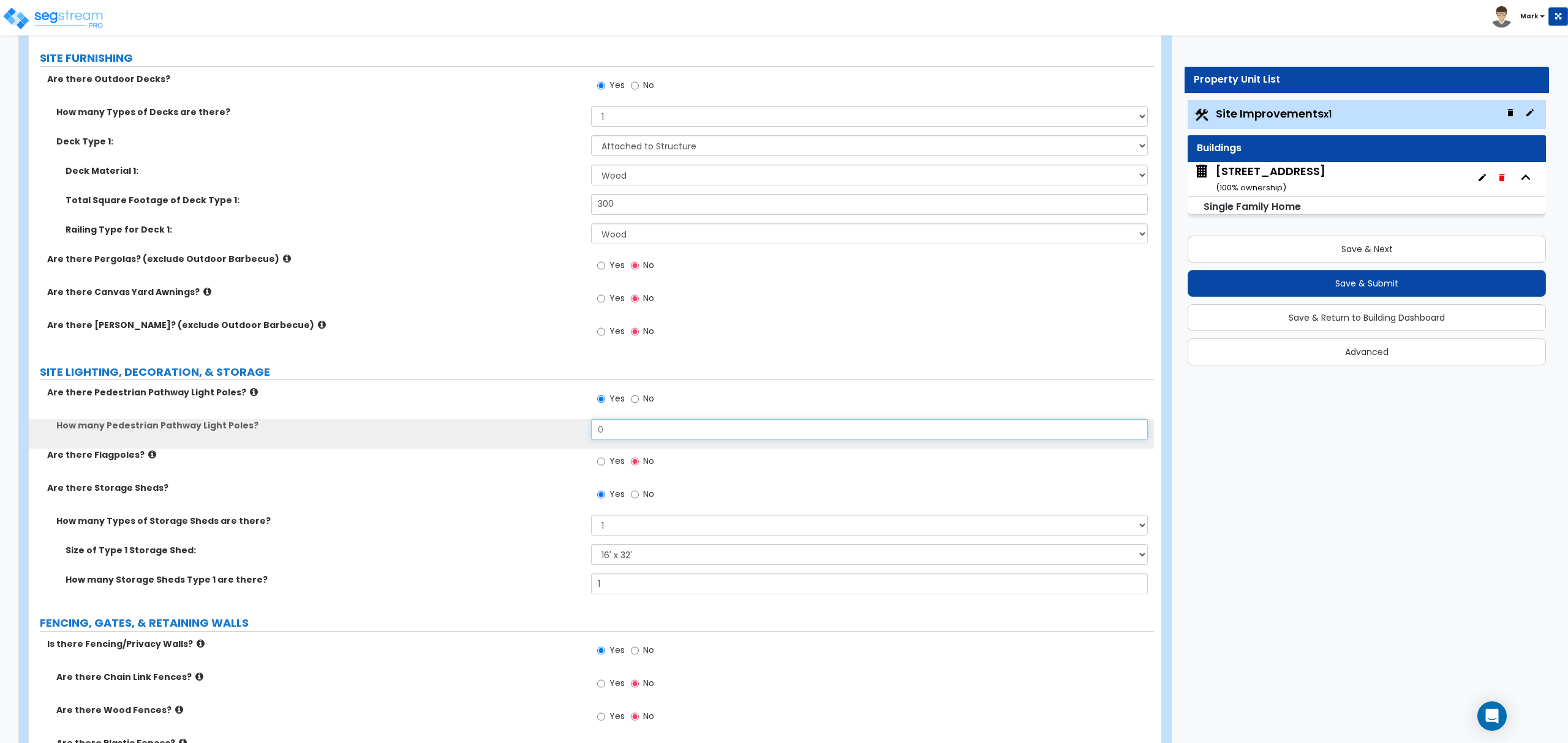
click at [616, 437] on input "0" at bounding box center [869, 430] width 556 height 21
type input "1"
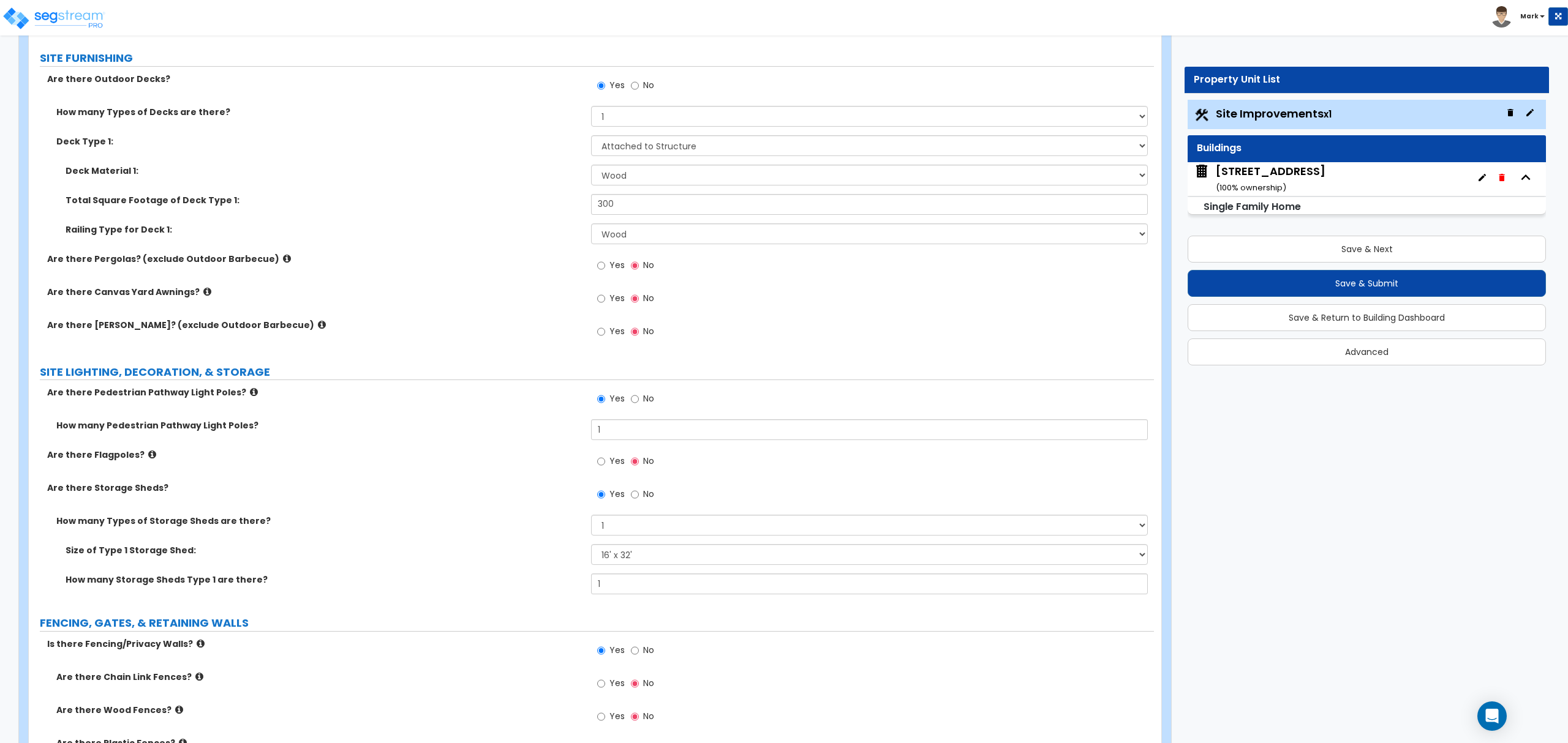
drag, startPoint x: 545, startPoint y: 442, endPoint x: 645, endPoint y: 397, distance: 109.7
click at [545, 441] on div "How many Pedestrian Pathway Light Poles? 1" at bounding box center [591, 434] width 1125 height 29
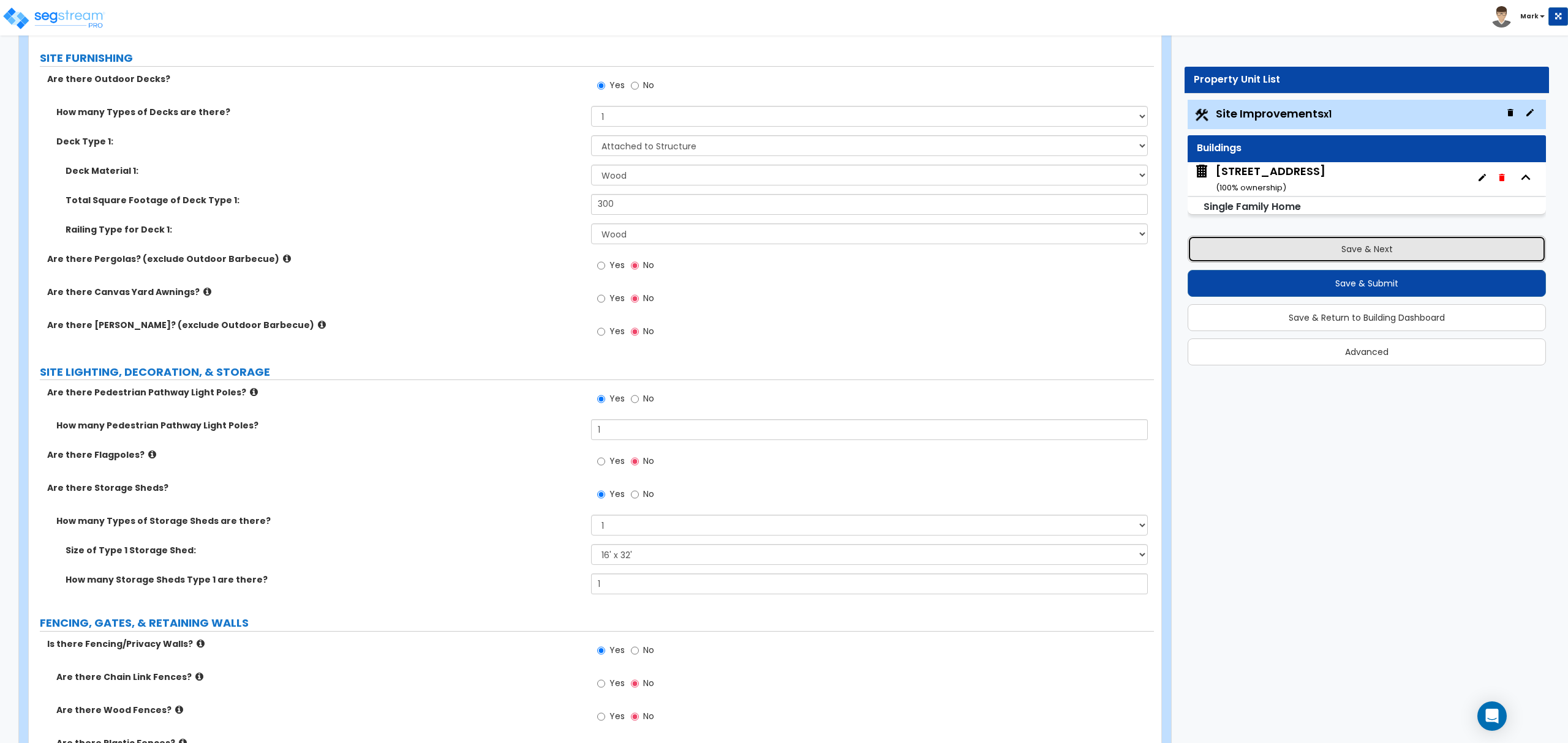
click at [1384, 256] on button "Save & Next" at bounding box center [1366, 249] width 359 height 27
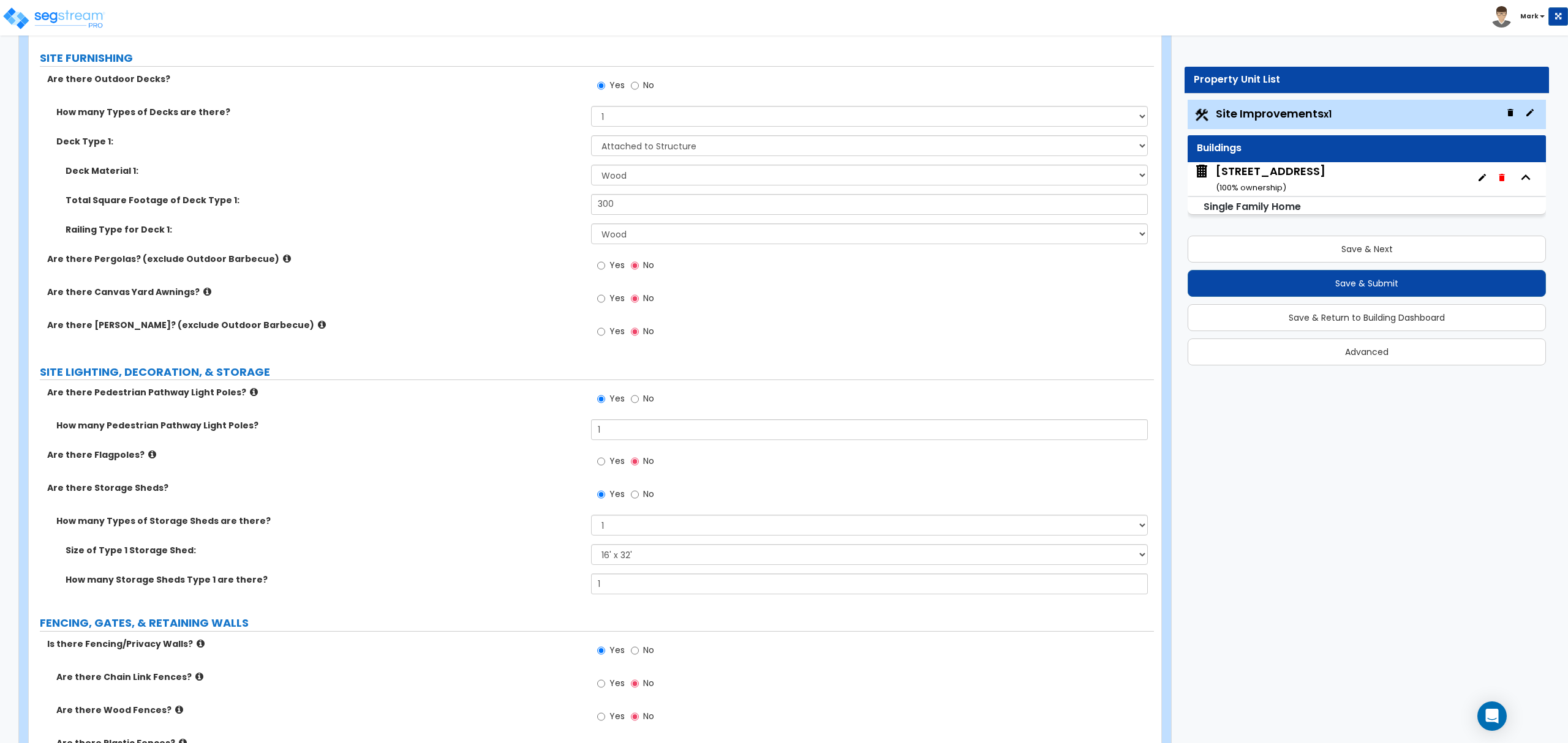
scroll to position [0, 0]
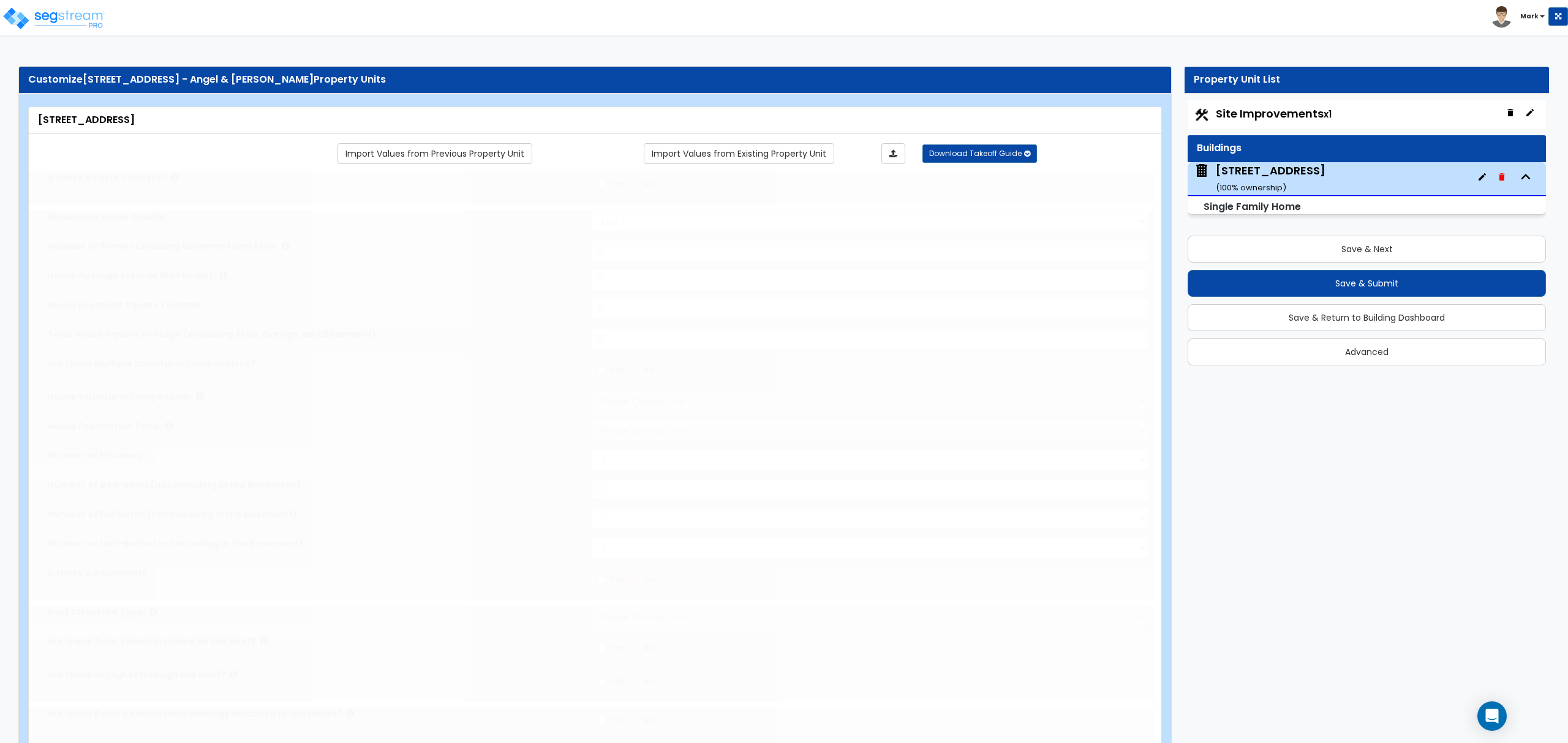
type input "1"
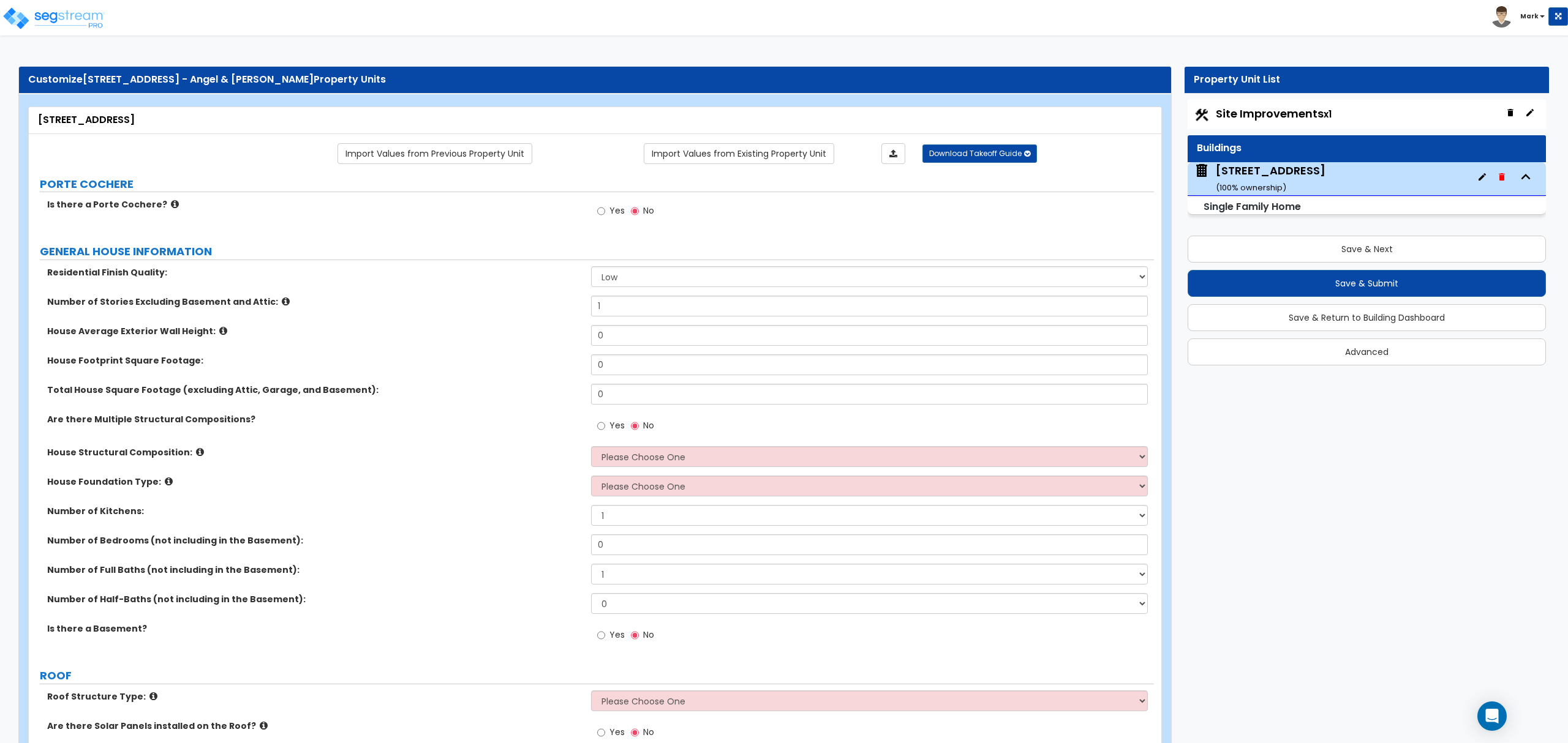
click at [668, 335] on div "House Average Exterior Wall Height: 0" at bounding box center [591, 339] width 1125 height 29
click at [670, 324] on div "Number of Stories Excluding Basement and Attic: 1" at bounding box center [591, 310] width 1125 height 29
click at [672, 321] on div "Number of Stories Excluding Basement and Attic: 1" at bounding box center [591, 310] width 1125 height 29
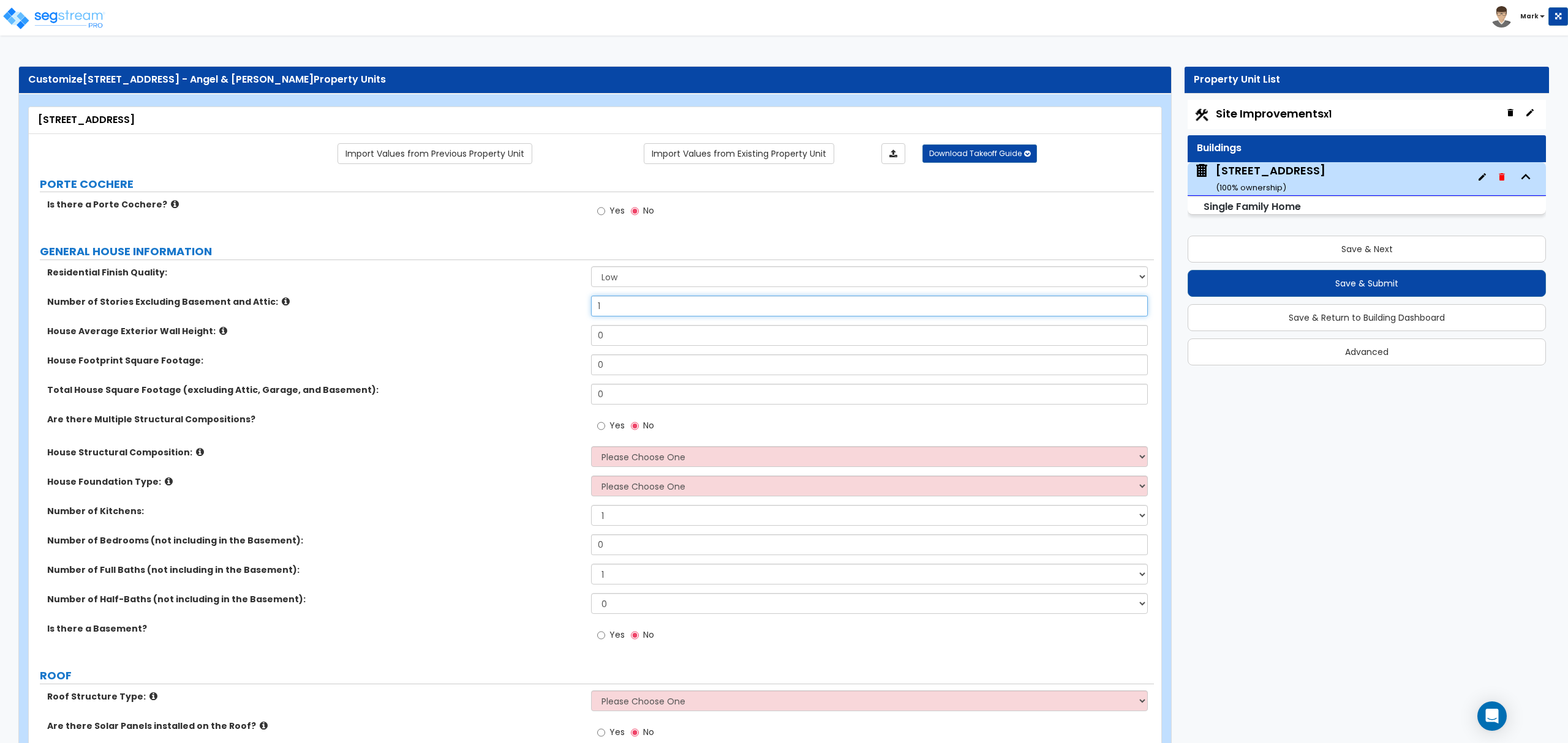
drag, startPoint x: 718, startPoint y: 297, endPoint x: 690, endPoint y: 293, distance: 28.3
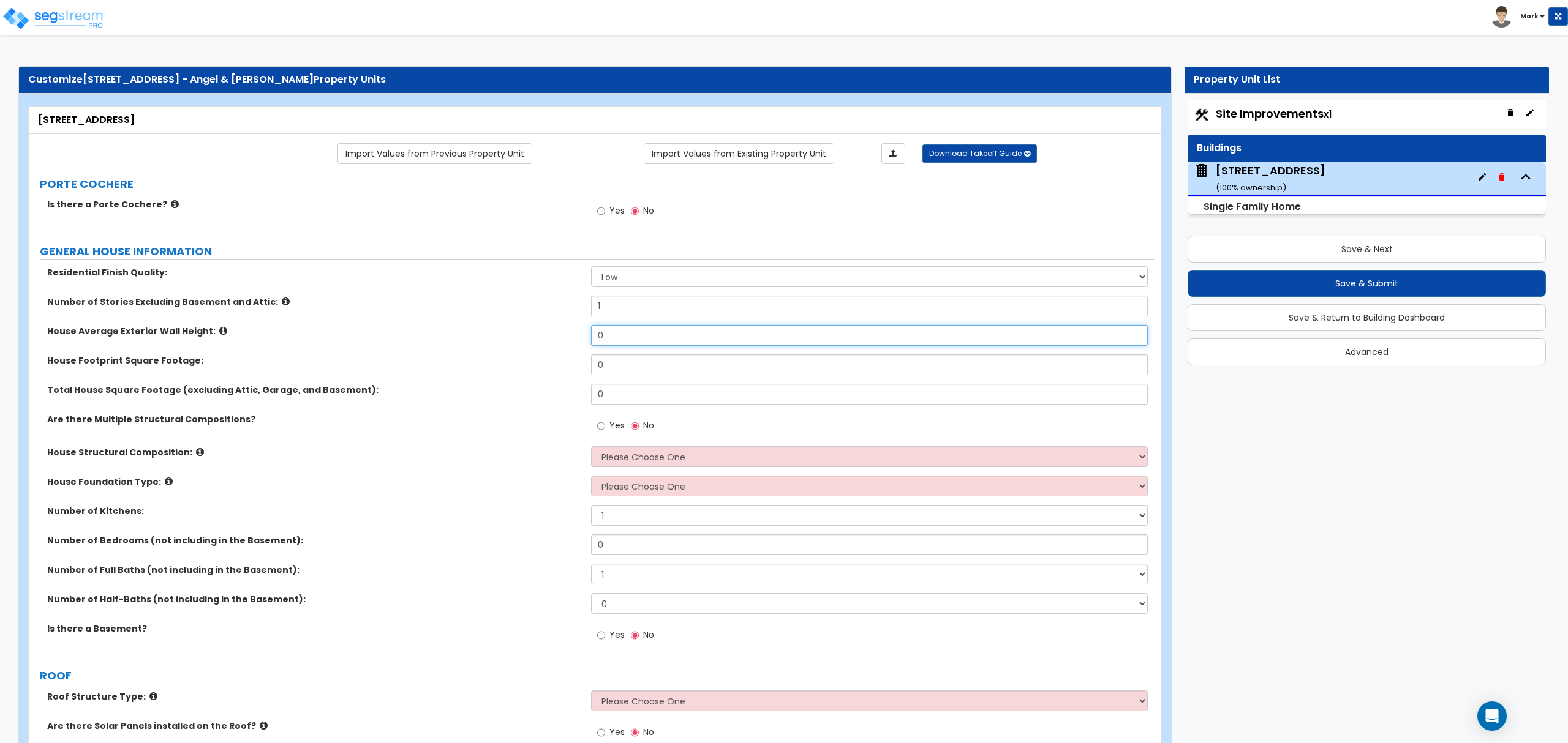
drag, startPoint x: 690, startPoint y: 293, endPoint x: 611, endPoint y: 336, distance: 89.9
click at [611, 336] on input "0" at bounding box center [869, 335] width 556 height 21
type input "18"
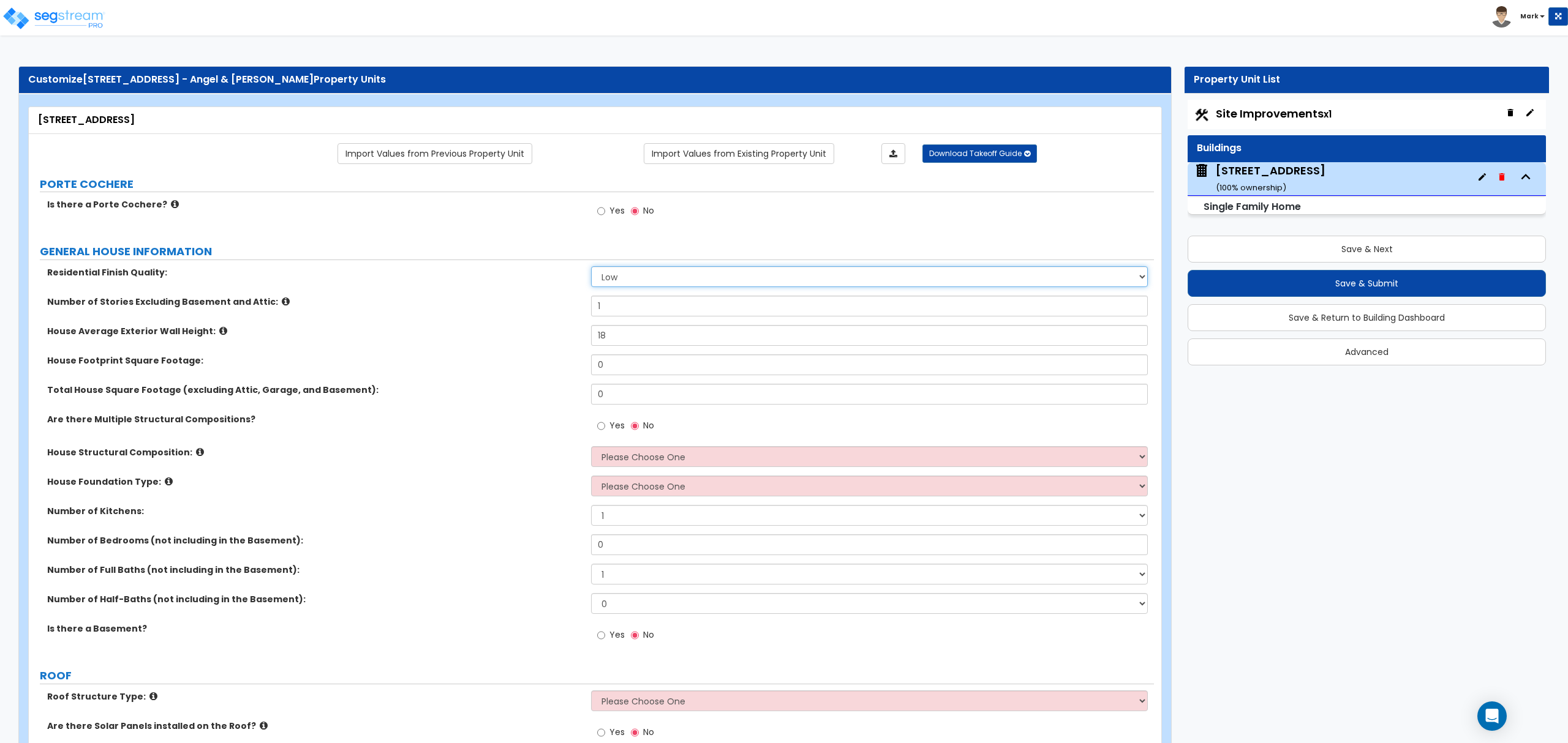
click at [603, 277] on select "Low Average High" at bounding box center [869, 277] width 556 height 21
select select "2"
click at [591, 267] on select "Low Average High" at bounding box center [869, 277] width 556 height 21
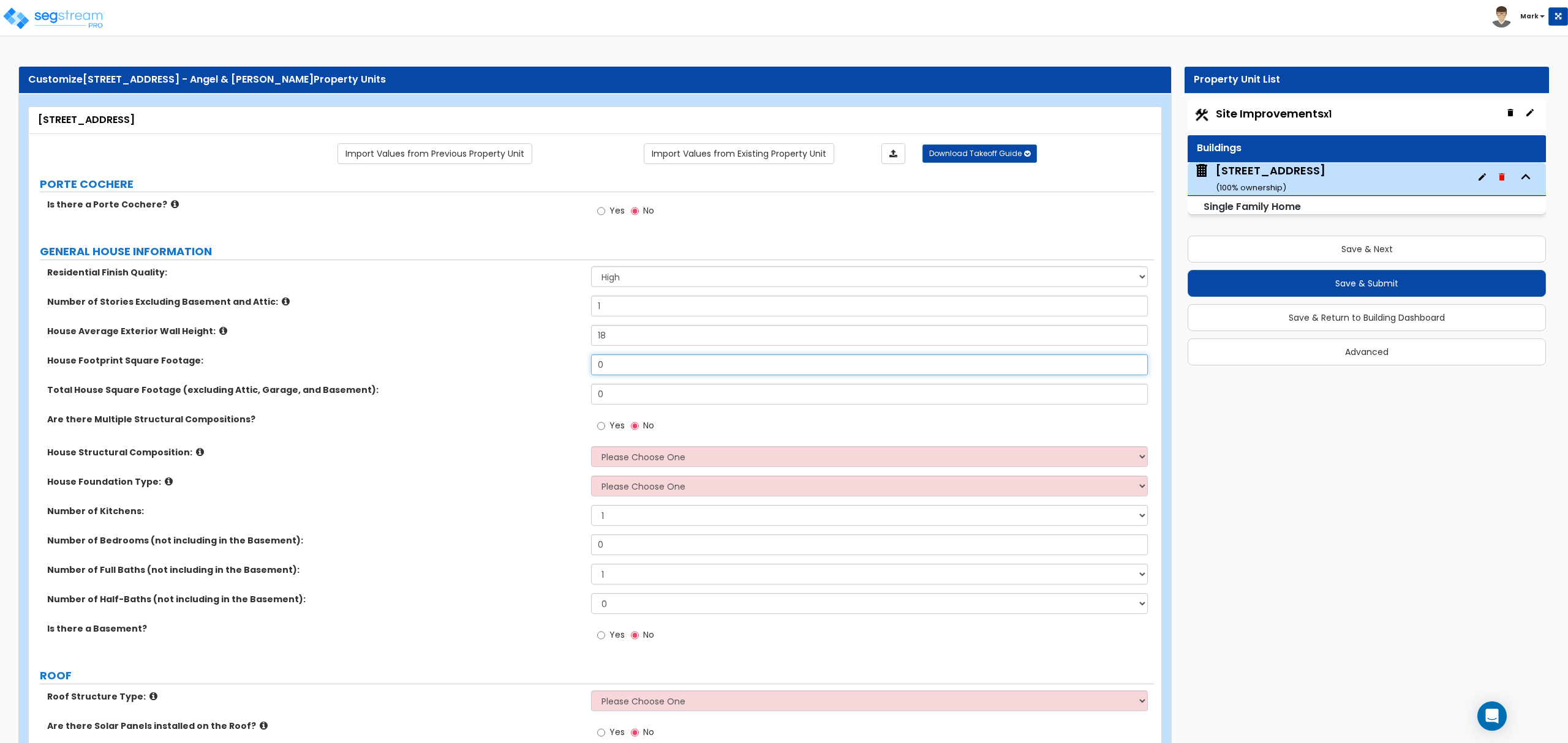
click at [599, 363] on input "0" at bounding box center [869, 365] width 556 height 21
click at [599, 361] on input "0" at bounding box center [869, 365] width 556 height 21
click at [599, 364] on input "0" at bounding box center [869, 365] width 556 height 21
click at [599, 363] on input "0" at bounding box center [869, 365] width 556 height 21
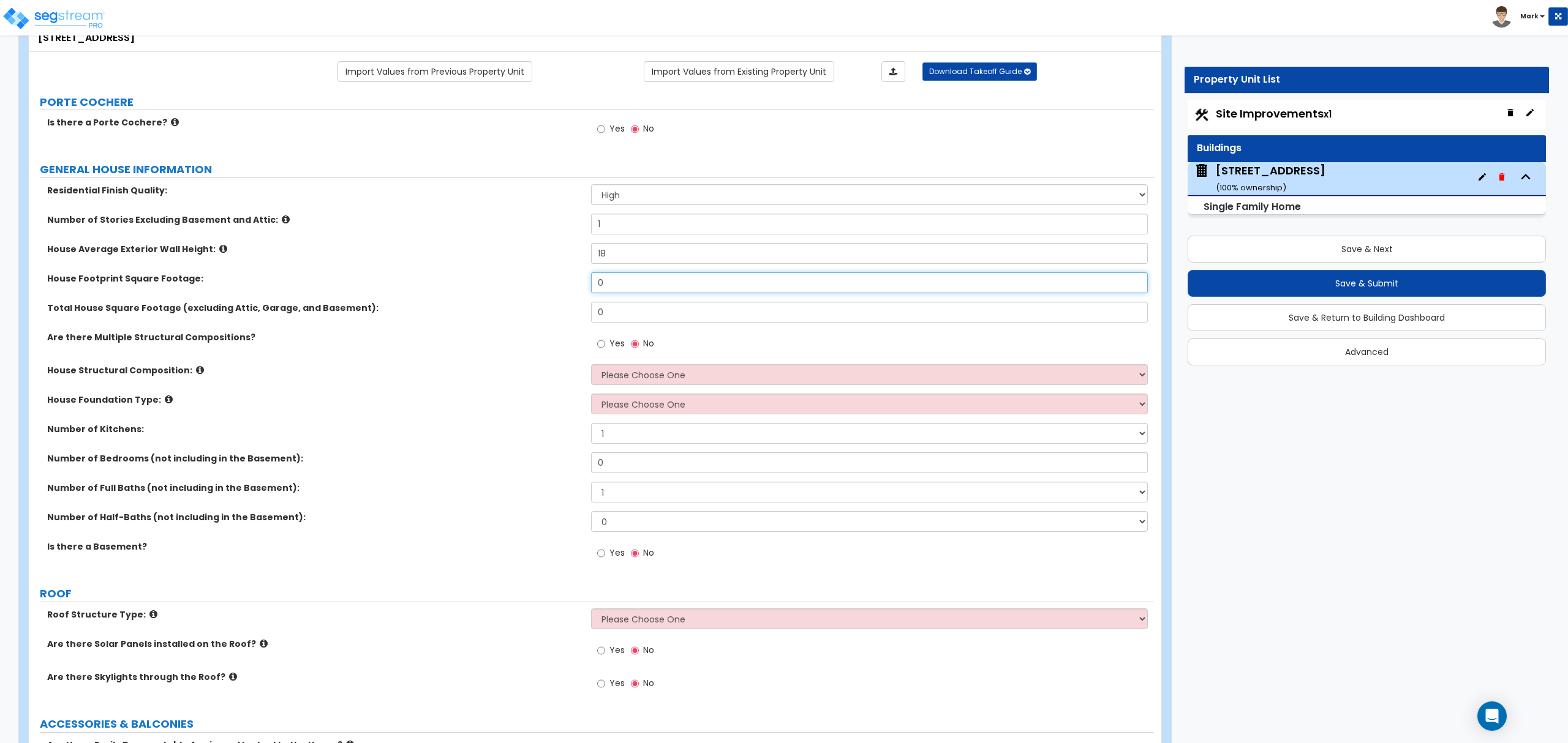
scroll to position [245, 0]
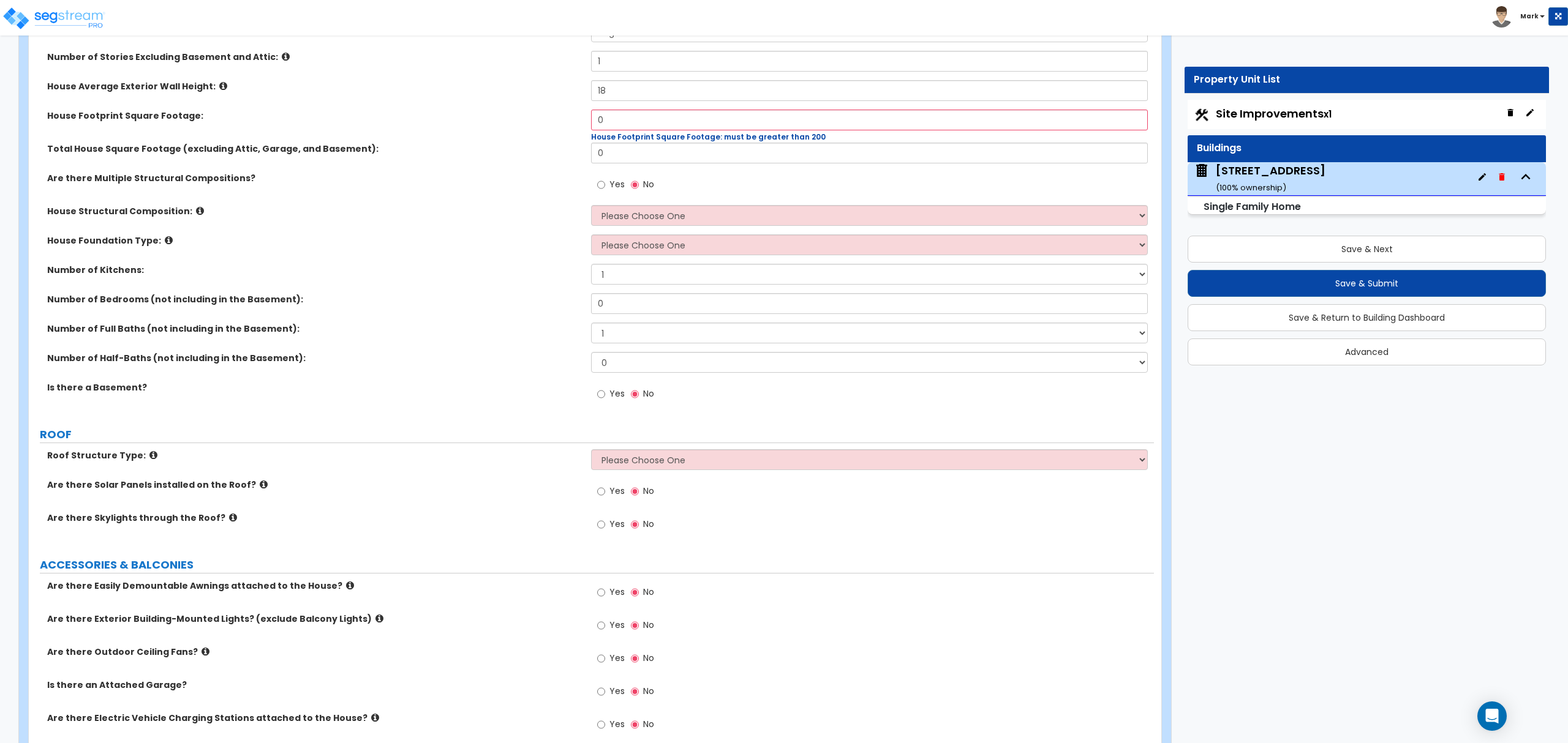
click at [485, 327] on label "Number of Full Baths (not including in the Basement):" at bounding box center [315, 329] width 535 height 12
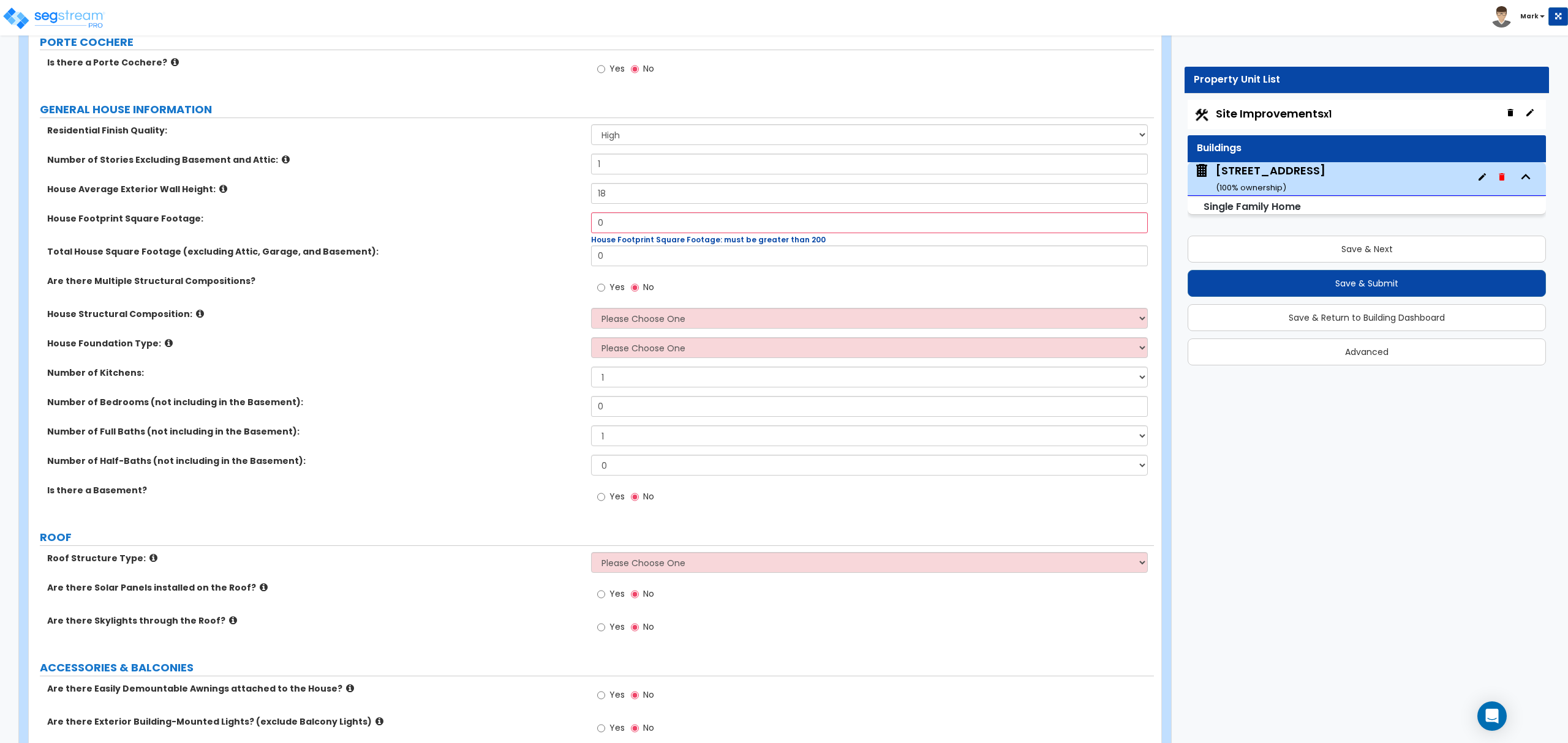
scroll to position [0, 0]
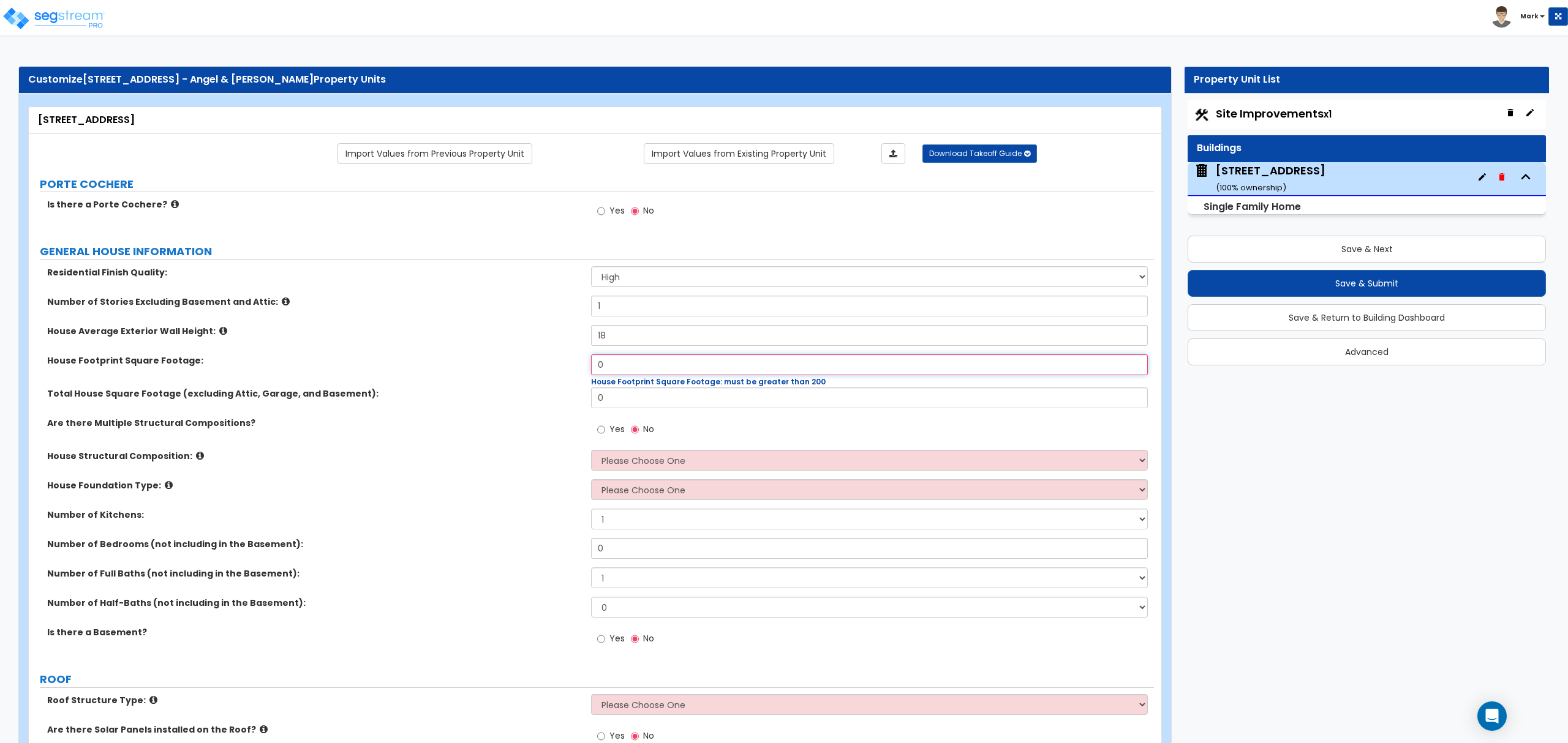
click at [606, 366] on input "0" at bounding box center [869, 365] width 556 height 21
click at [617, 478] on div "House Structural Composition: Please Choose One Reinforced Concrete Structural …" at bounding box center [591, 464] width 1125 height 29
click at [611, 473] on div "House Structural Composition: Please Choose One Reinforced Concrete Structural …" at bounding box center [591, 464] width 1125 height 29
click at [507, 456] on label "House Structural Composition:" at bounding box center [315, 456] width 535 height 12
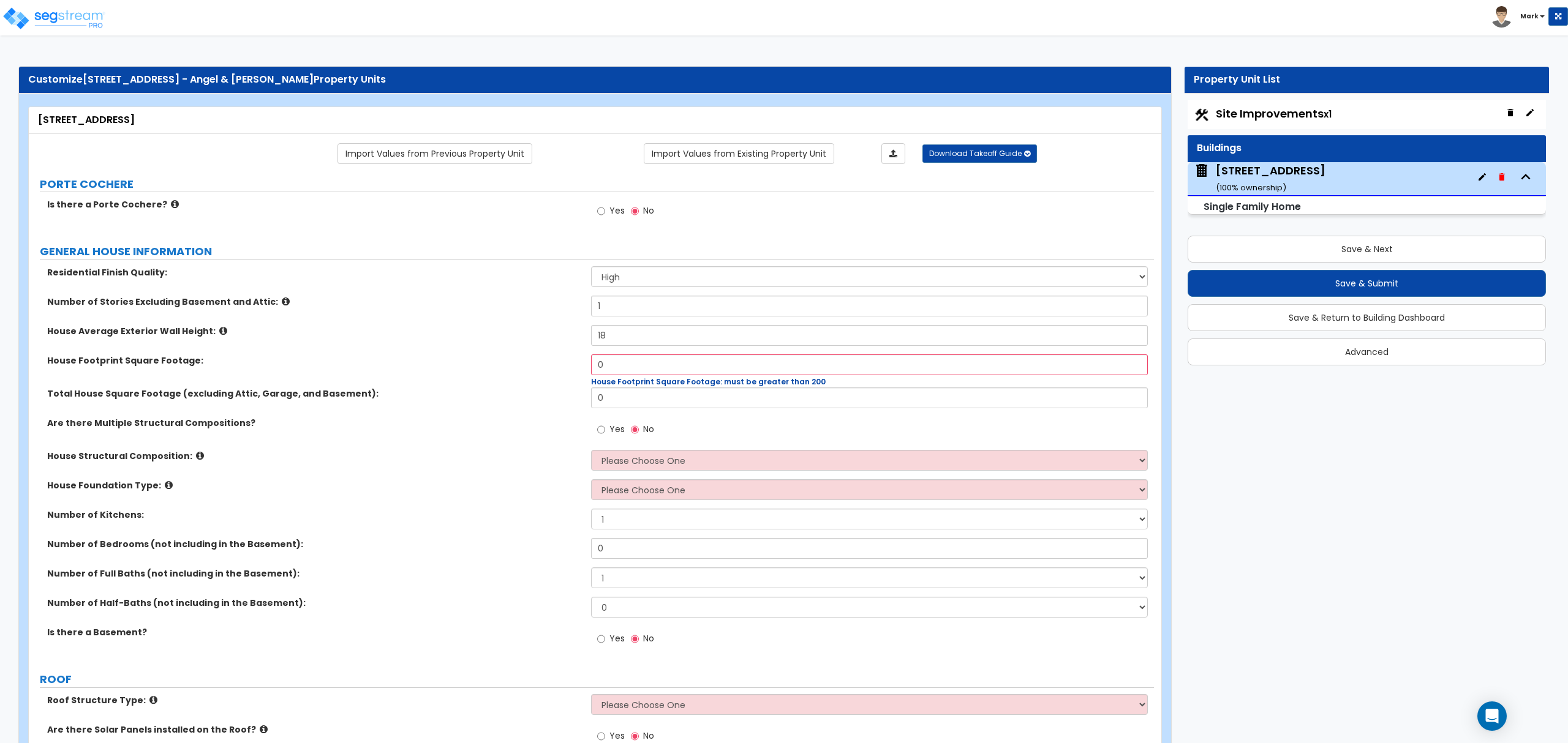
click at [506, 456] on label "House Structural Composition:" at bounding box center [315, 456] width 535 height 12
drag, startPoint x: 573, startPoint y: 467, endPoint x: 579, endPoint y: 471, distance: 7.2
click at [603, 479] on div "House Structural Composition: Please Choose One Reinforced Concrete Structural …" at bounding box center [591, 464] width 1125 height 29
drag, startPoint x: 540, startPoint y: 450, endPoint x: 511, endPoint y: 473, distance: 37.0
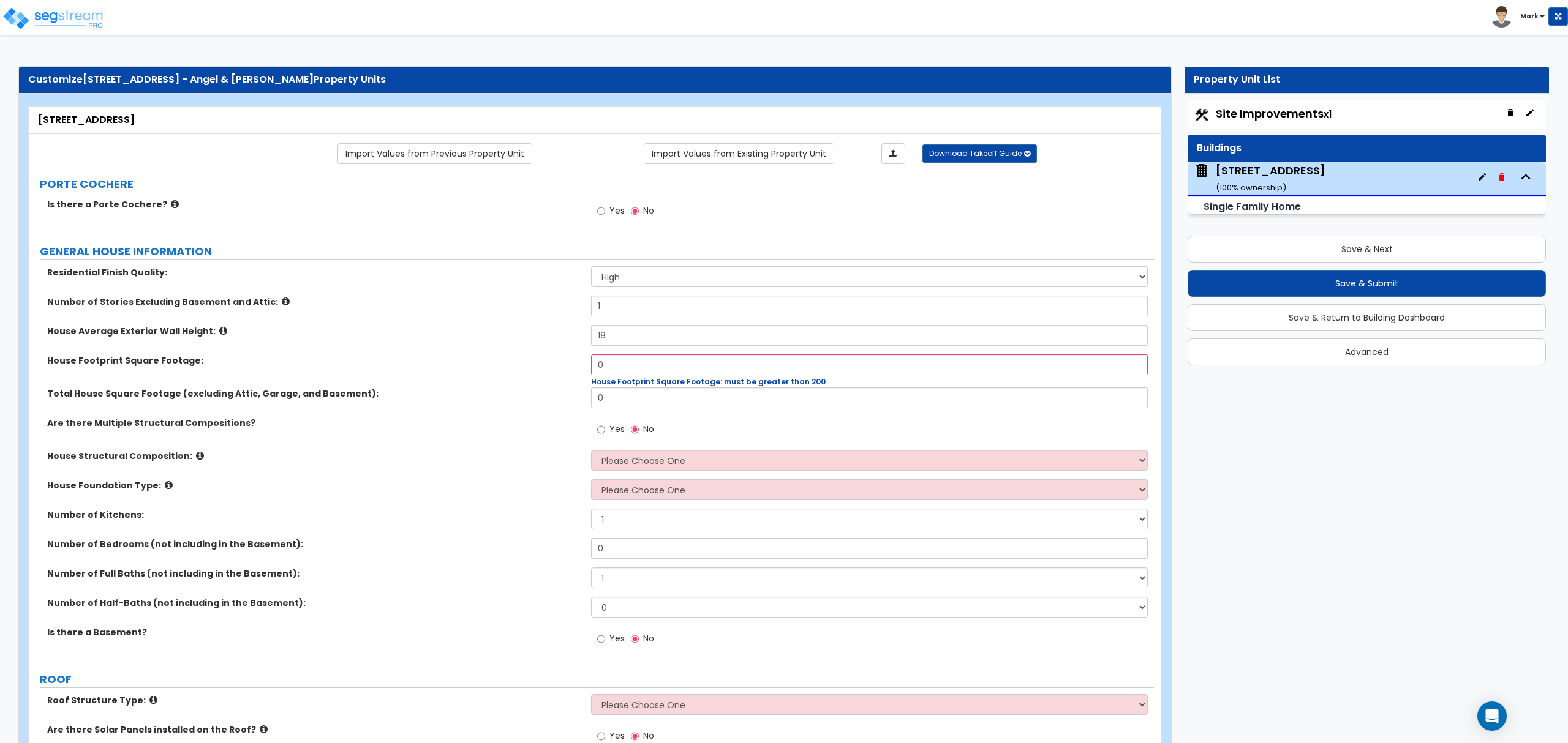
click at [511, 473] on div "House Structural Composition: Please Choose One Reinforced Concrete Structural …" at bounding box center [591, 464] width 1125 height 29
drag, startPoint x: 494, startPoint y: 458, endPoint x: 459, endPoint y: 478, distance: 40.3
click at [459, 478] on div "Residential Finish Quality: Low Average High Number of Stories Excluding Baseme…" at bounding box center [591, 463] width 1107 height 393
drag, startPoint x: 453, startPoint y: 466, endPoint x: 444, endPoint y: 441, distance: 26.6
click at [444, 441] on div "Are there Multiple Structural Compositions? Yes No" at bounding box center [591, 433] width 1125 height 33
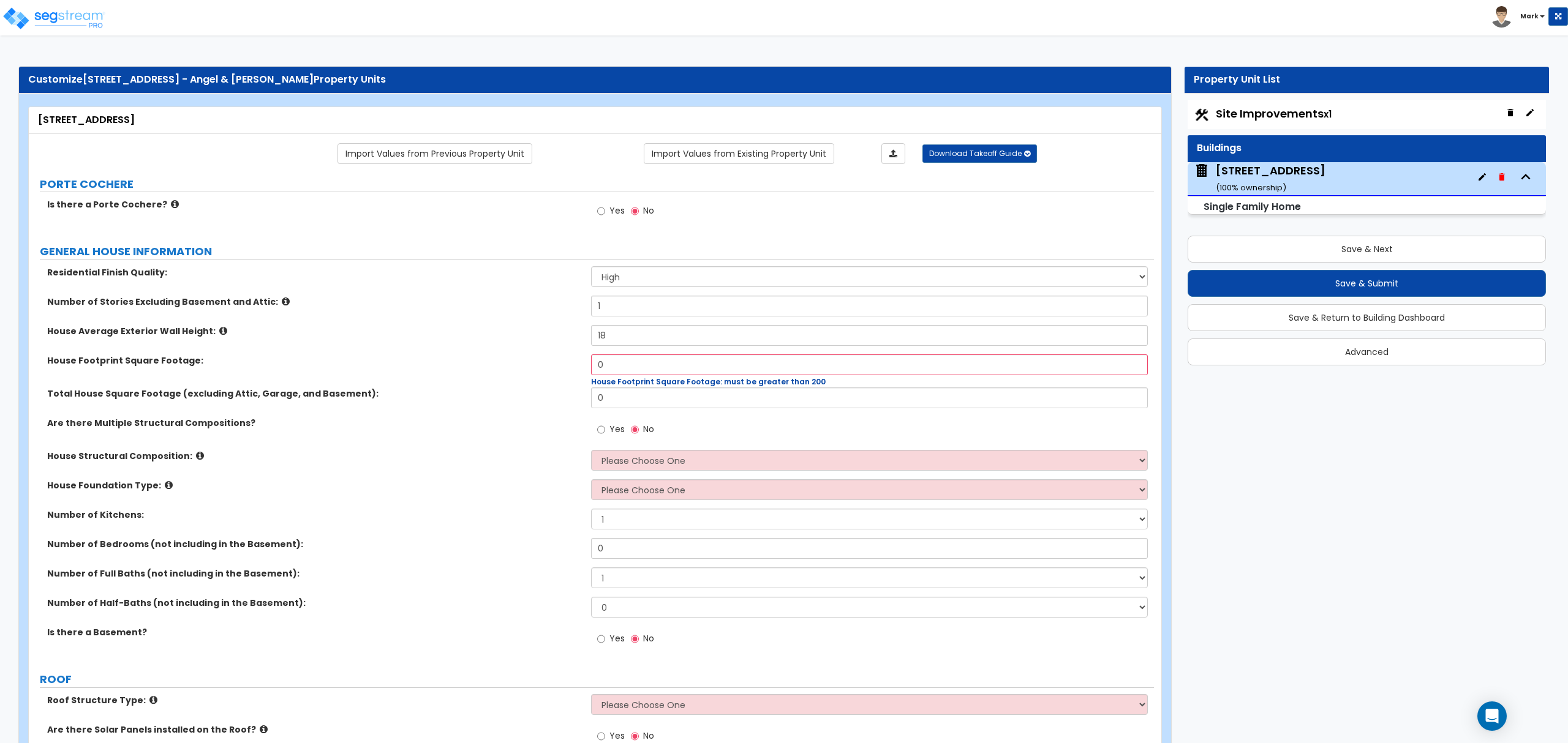
drag, startPoint x: 515, startPoint y: 388, endPoint x: 517, endPoint y: 382, distance: 6.3
drag, startPoint x: 517, startPoint y: 382, endPoint x: 551, endPoint y: 544, distance: 165.5
click at [550, 544] on label "Number of Bedrooms (not including in the Basement):" at bounding box center [315, 544] width 535 height 12
drag, startPoint x: 614, startPoint y: 454, endPoint x: 620, endPoint y: 465, distance: 12.5
click at [622, 467] on select "Please Choose One Reinforced Concrete Structural Steel Brick Masonry CMU Masonr…" at bounding box center [869, 460] width 556 height 21
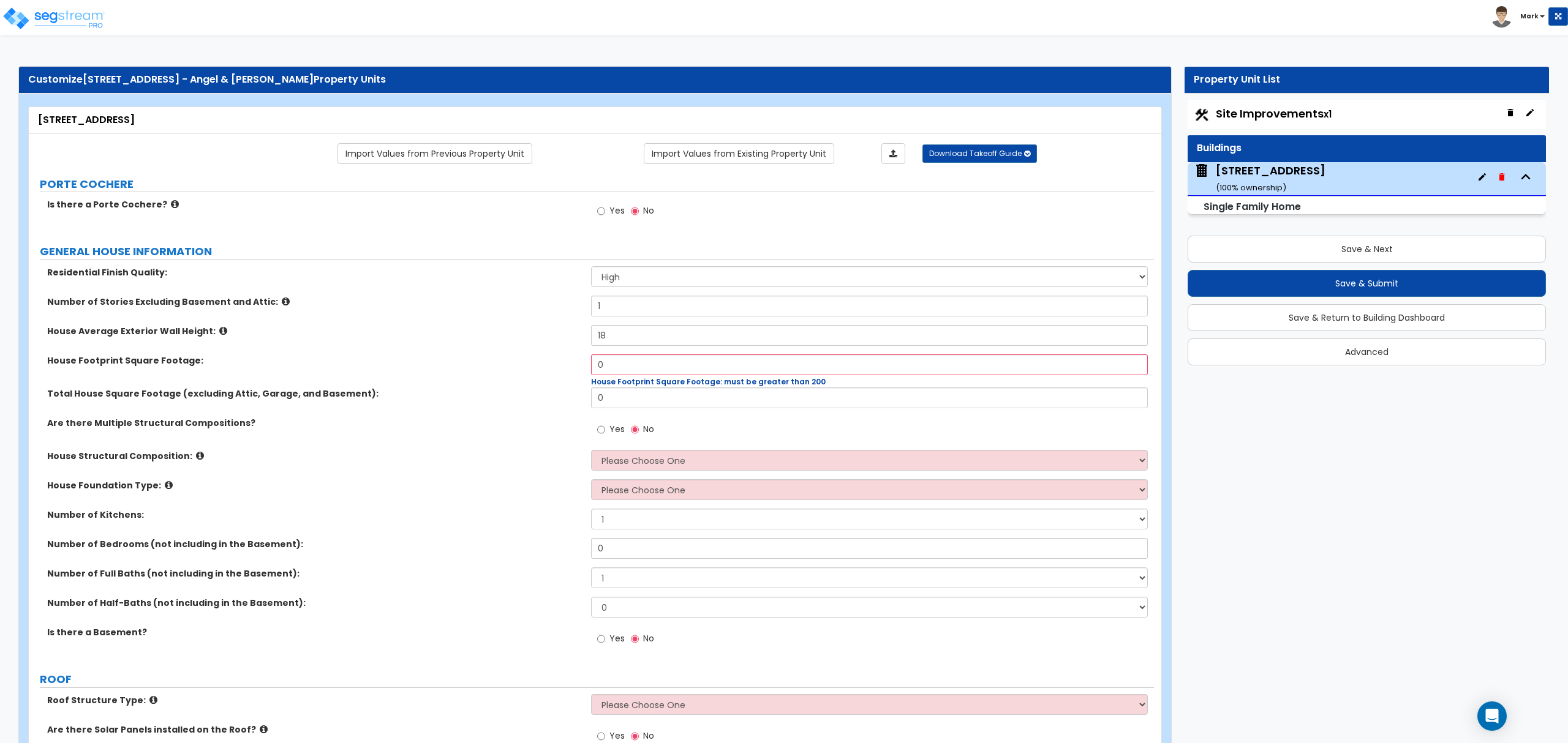
drag, startPoint x: 548, startPoint y: 493, endPoint x: 553, endPoint y: 502, distance: 10.3
click at [552, 501] on div "House Foundation Type: Please Choose One Crawl Space Pier-Elevated First floor …" at bounding box center [591, 494] width 1125 height 29
click at [601, 503] on div "House Foundation Type: Please Choose One Crawl Space Pier-Elevated First floor …" at bounding box center [591, 494] width 1125 height 29
click at [551, 519] on label "Number of Kitchens:" at bounding box center [315, 515] width 535 height 12
click at [601, 517] on select "1 2 3" at bounding box center [869, 519] width 556 height 21
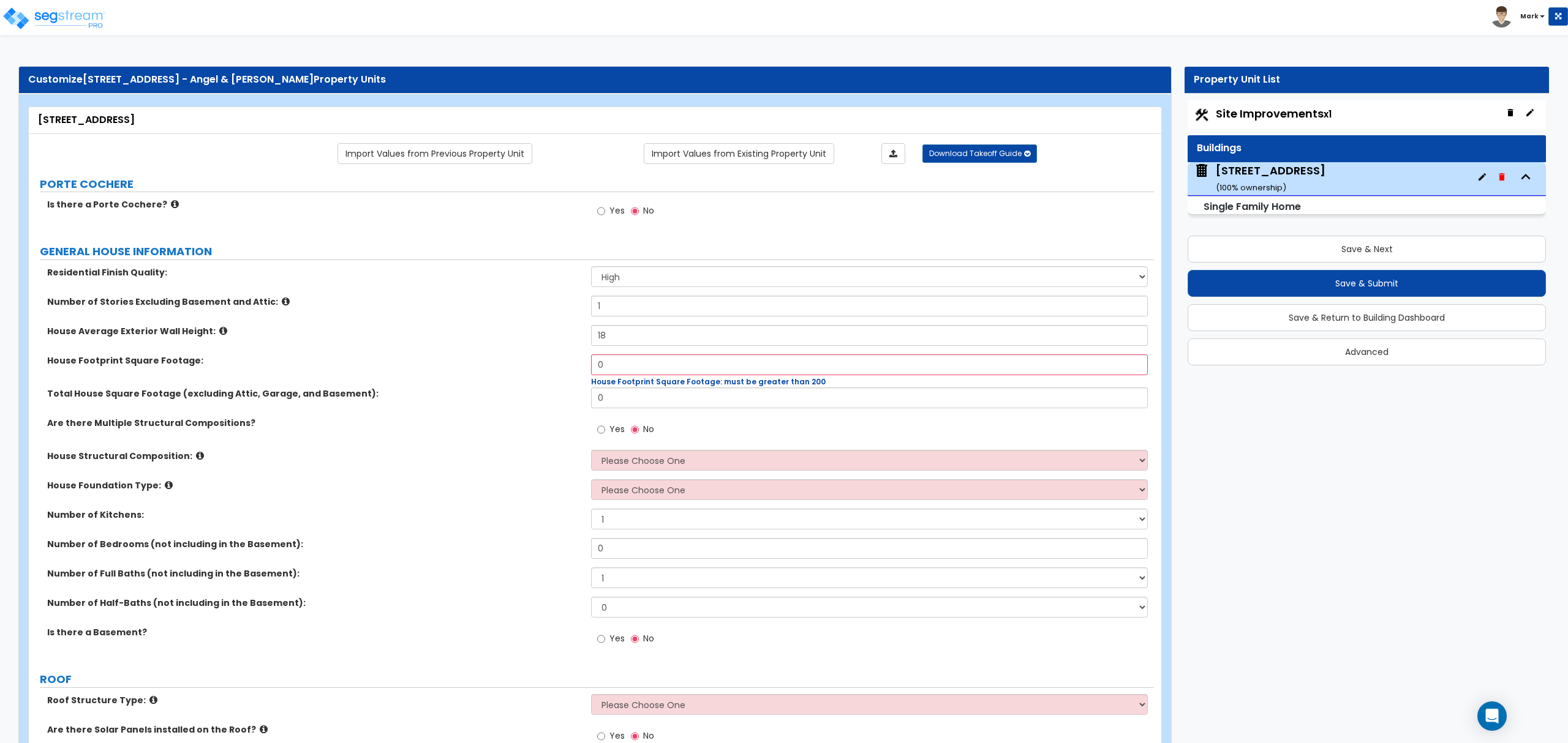
click at [596, 503] on div "House Foundation Type: Please Choose One Crawl Space Pier-Elevated First floor …" at bounding box center [591, 494] width 1125 height 29
click at [607, 474] on div "House Structural Composition: Please Choose One Reinforced Concrete Structural …" at bounding box center [591, 464] width 1125 height 29
click at [591, 451] on select "Please Choose One Reinforced Concrete Structural Steel Brick Masonry CMU Masonr…" at bounding box center [869, 460] width 556 height 21
drag, startPoint x: 617, startPoint y: 578, endPoint x: 1150, endPoint y: 555, distance: 533.5
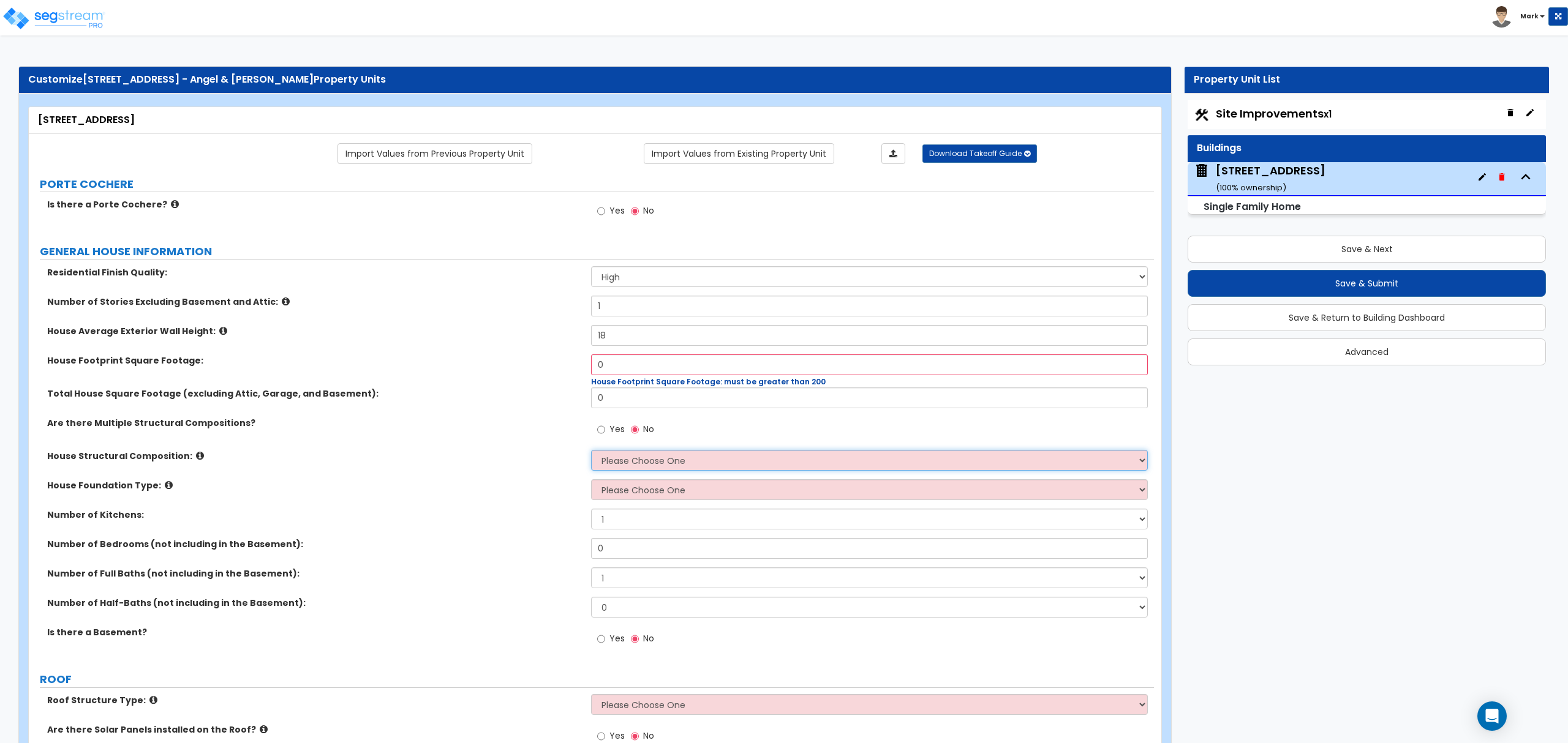
click at [754, 461] on select "Please Choose One Reinforced Concrete Structural Steel Brick Masonry CMU Masonr…" at bounding box center [869, 460] width 556 height 21
click at [753, 466] on select "Please Choose One Reinforced Concrete Structural Steel Brick Masonry CMU Masonr…" at bounding box center [869, 460] width 556 height 21
click at [760, 360] on input "0" at bounding box center [869, 365] width 556 height 21
click at [760, 361] on input "0" at bounding box center [869, 365] width 556 height 21
click at [760, 363] on input "0" at bounding box center [869, 365] width 556 height 21
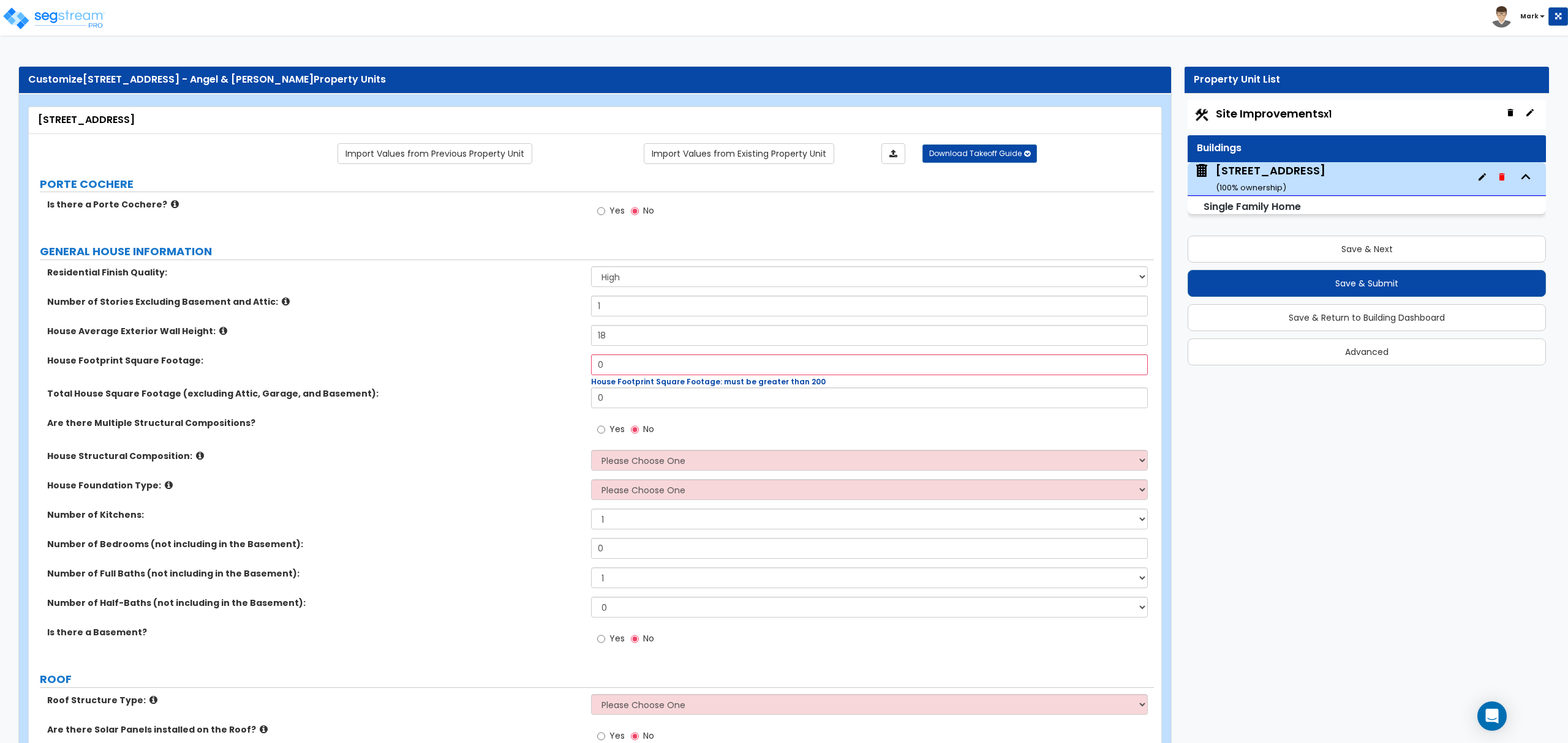
drag, startPoint x: 606, startPoint y: 447, endPoint x: 613, endPoint y: 465, distance: 19.3
click at [607, 454] on div "Residential Finish Quality: Low Average High Number of Stories Excluding Baseme…" at bounding box center [591, 463] width 1107 height 393
drag, startPoint x: 616, startPoint y: 463, endPoint x: 609, endPoint y: 471, distance: 10.6
click at [615, 464] on select "Please Choose One Reinforced Concrete Structural Steel Brick Masonry CMU Masonr…" at bounding box center [869, 460] width 556 height 21
click at [478, 496] on div "House Foundation Type: Please Choose One Crawl Space Pier-Elevated First floor …" at bounding box center [591, 494] width 1125 height 29
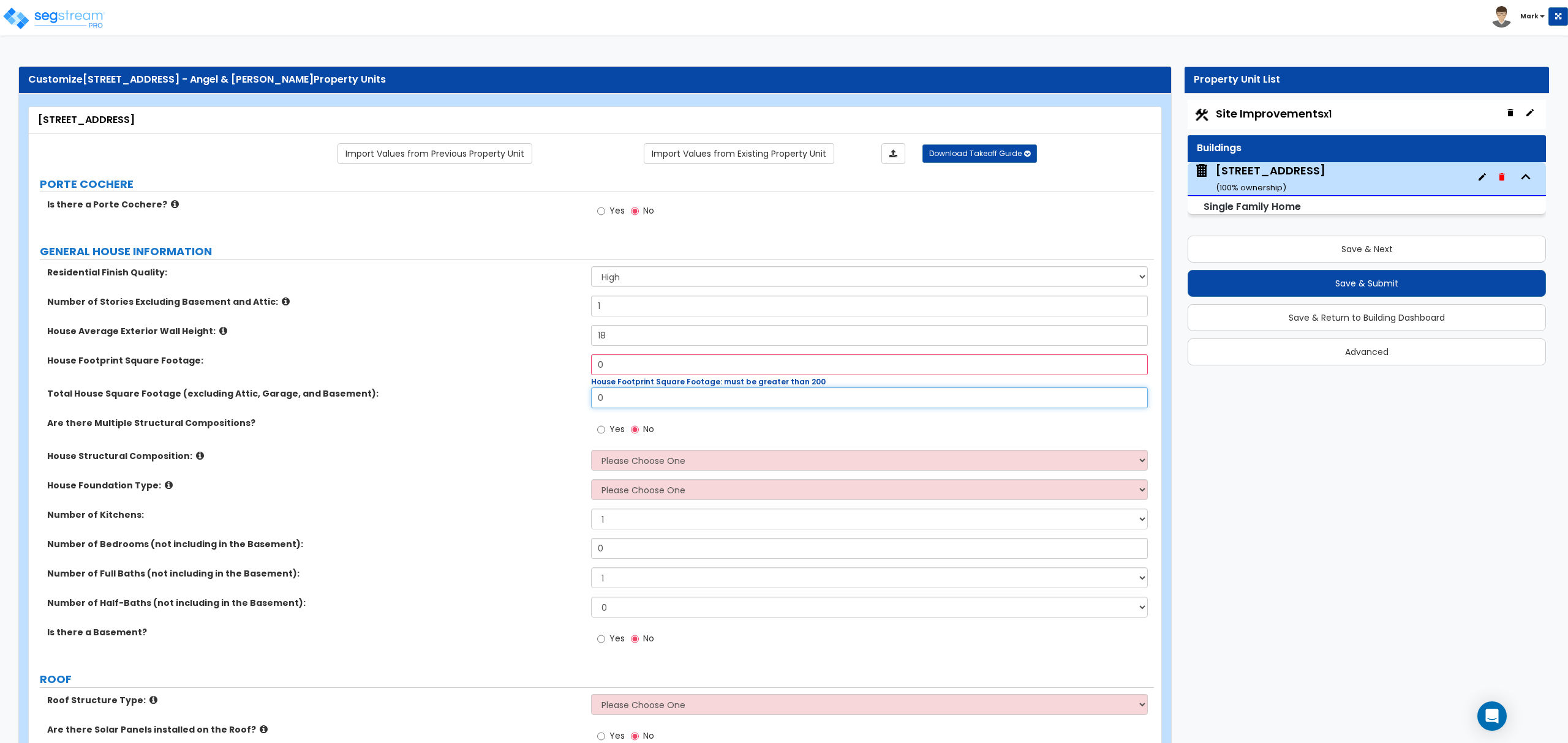
click at [628, 388] on input "0" at bounding box center [869, 398] width 556 height 21
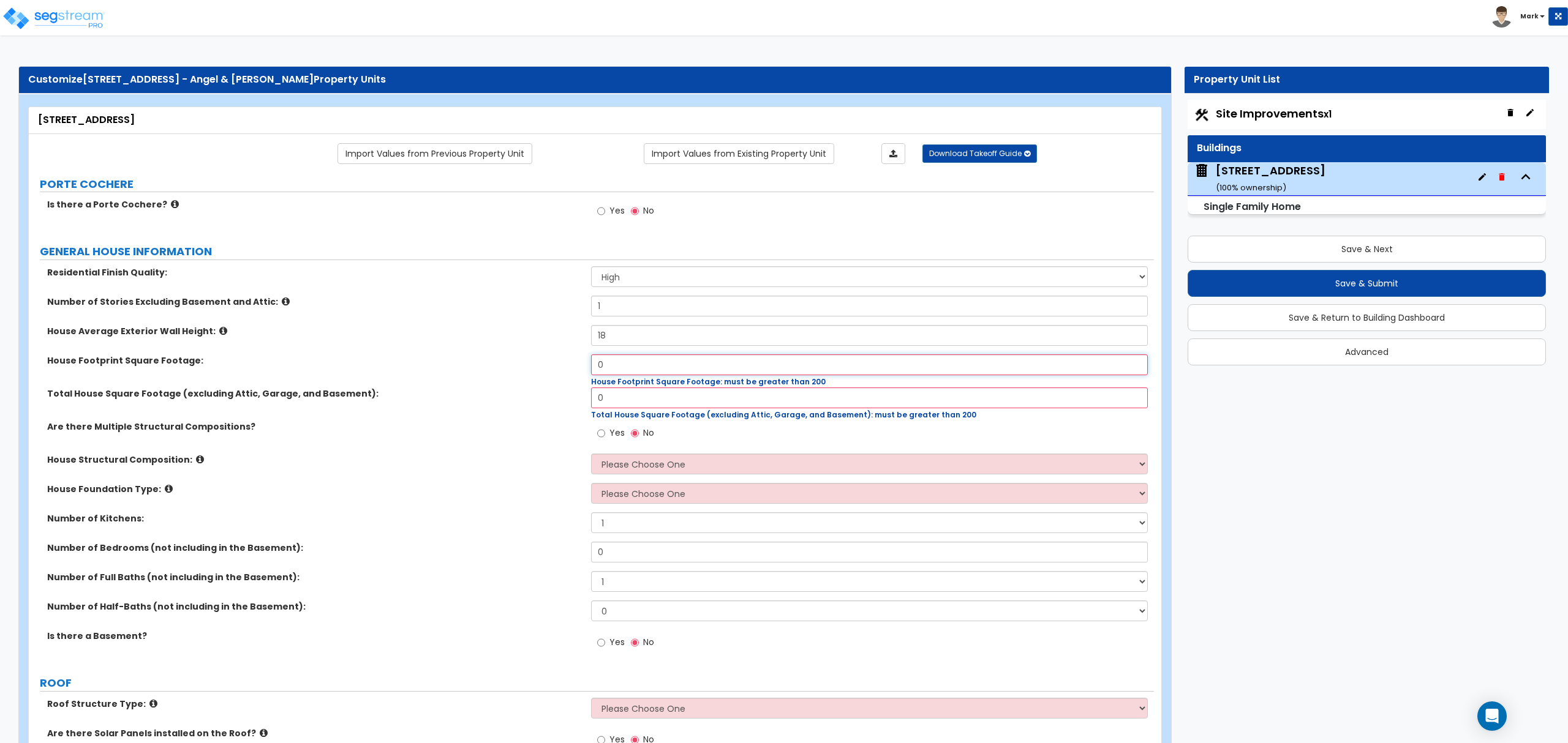
click at [638, 372] on input "0" at bounding box center [869, 365] width 556 height 21
type input "1,380"
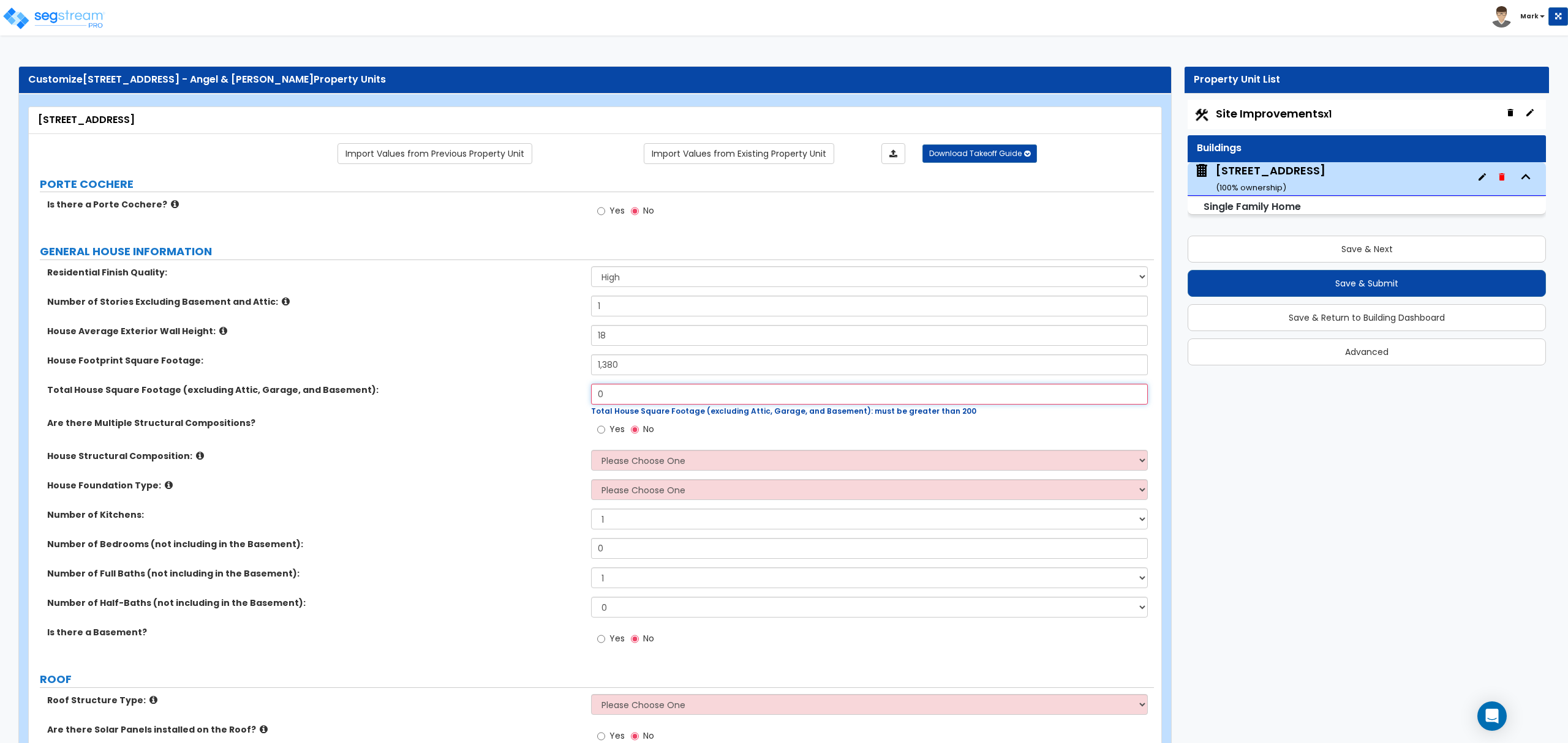
click at [794, 395] on input "0" at bounding box center [869, 394] width 556 height 21
click at [869, 400] on input "0" at bounding box center [869, 394] width 556 height 21
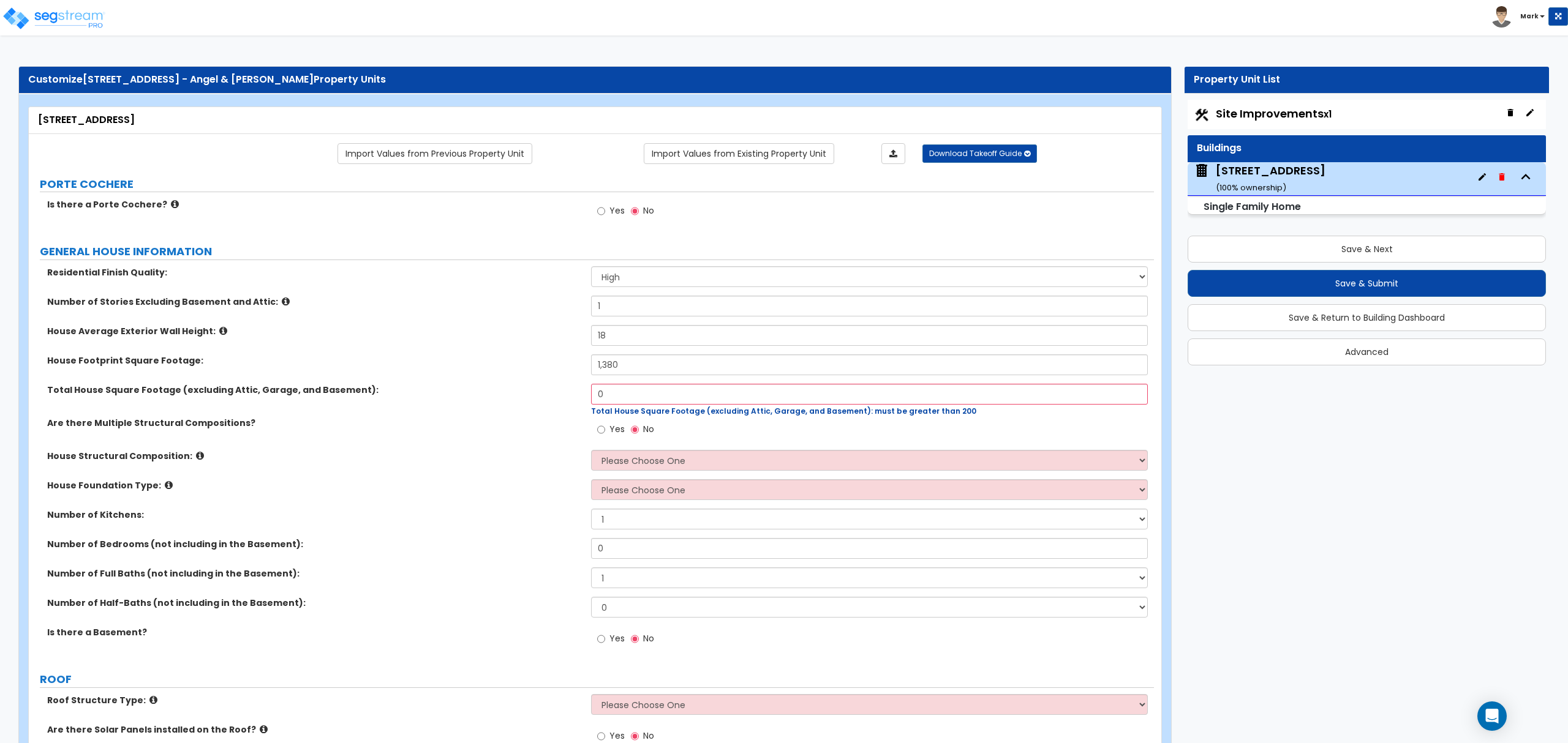
drag, startPoint x: 605, startPoint y: 192, endPoint x: 671, endPoint y: 284, distance: 113.2
click at [653, 405] on div "0 Total House Square Footage (excluding Attic, Garage, and Basement): must be g…" at bounding box center [872, 400] width 562 height 33
click at [653, 404] on input "0" at bounding box center [869, 394] width 556 height 21
type input "2,157"
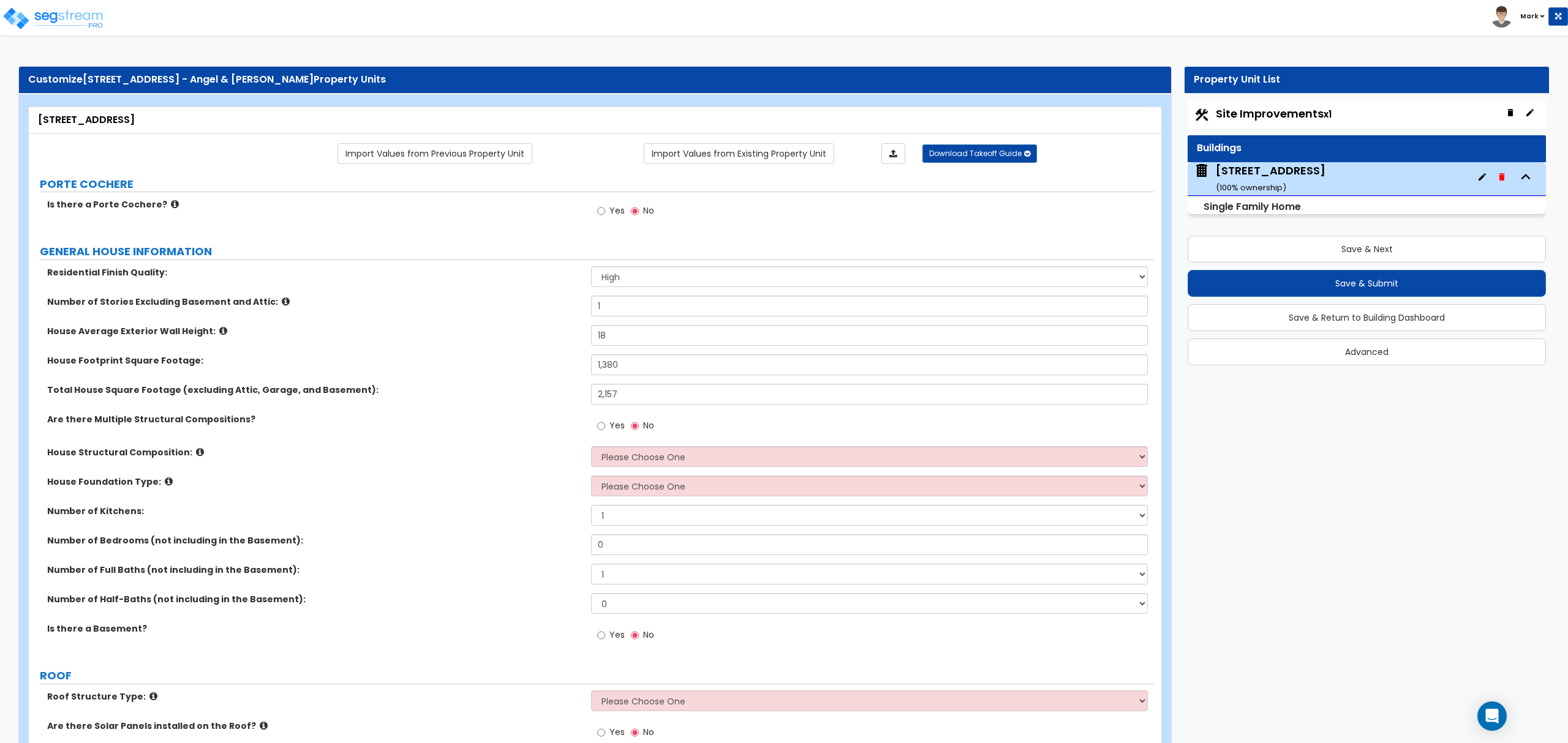
click at [456, 437] on div "Are there Multiple Structural Compositions? Yes No" at bounding box center [591, 430] width 1125 height 33
click at [618, 435] on label "Yes" at bounding box center [611, 427] width 27 height 21
click at [605, 433] on input "Yes" at bounding box center [601, 426] width 8 height 14
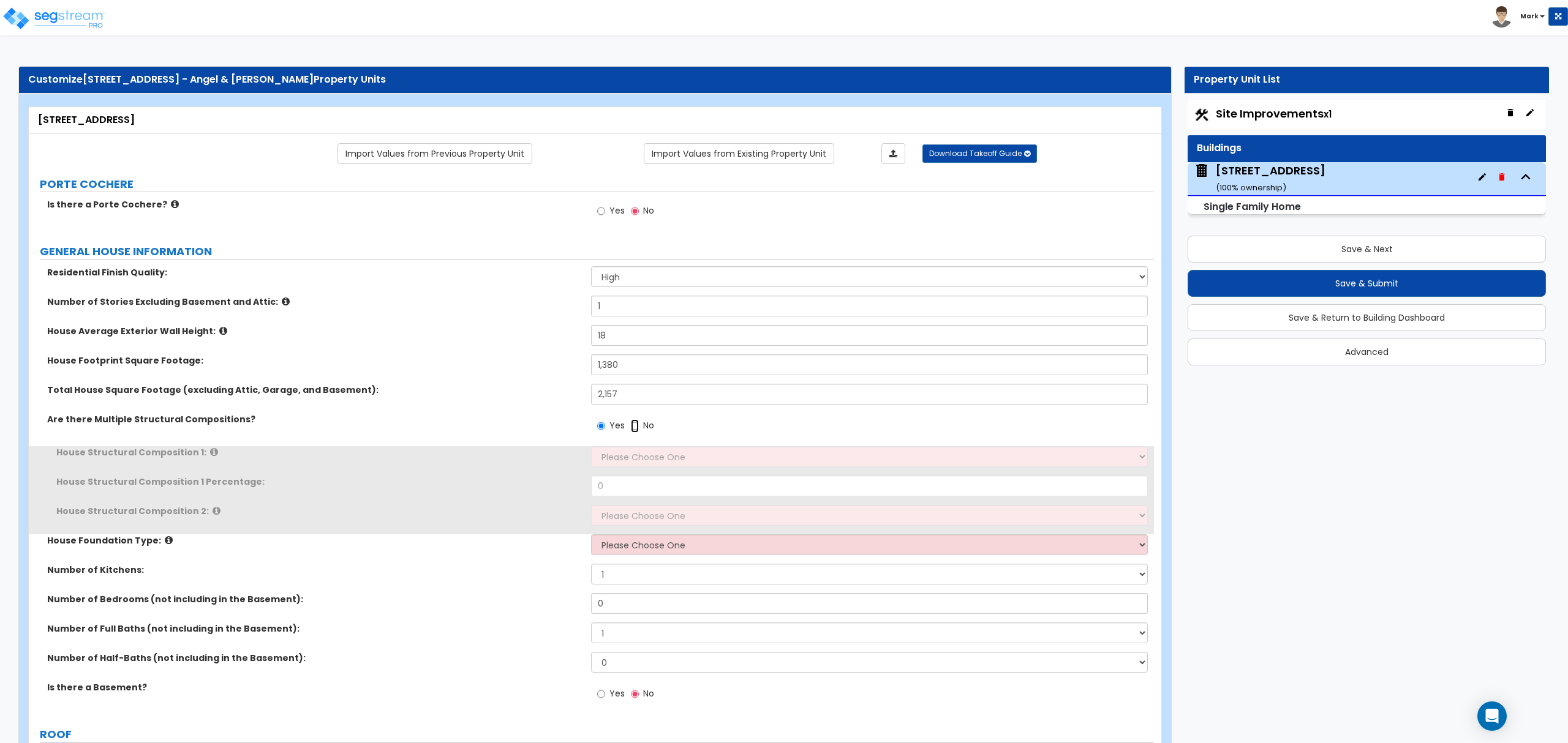
click at [634, 433] on input "No" at bounding box center [635, 426] width 8 height 14
radio input "false"
radio input "true"
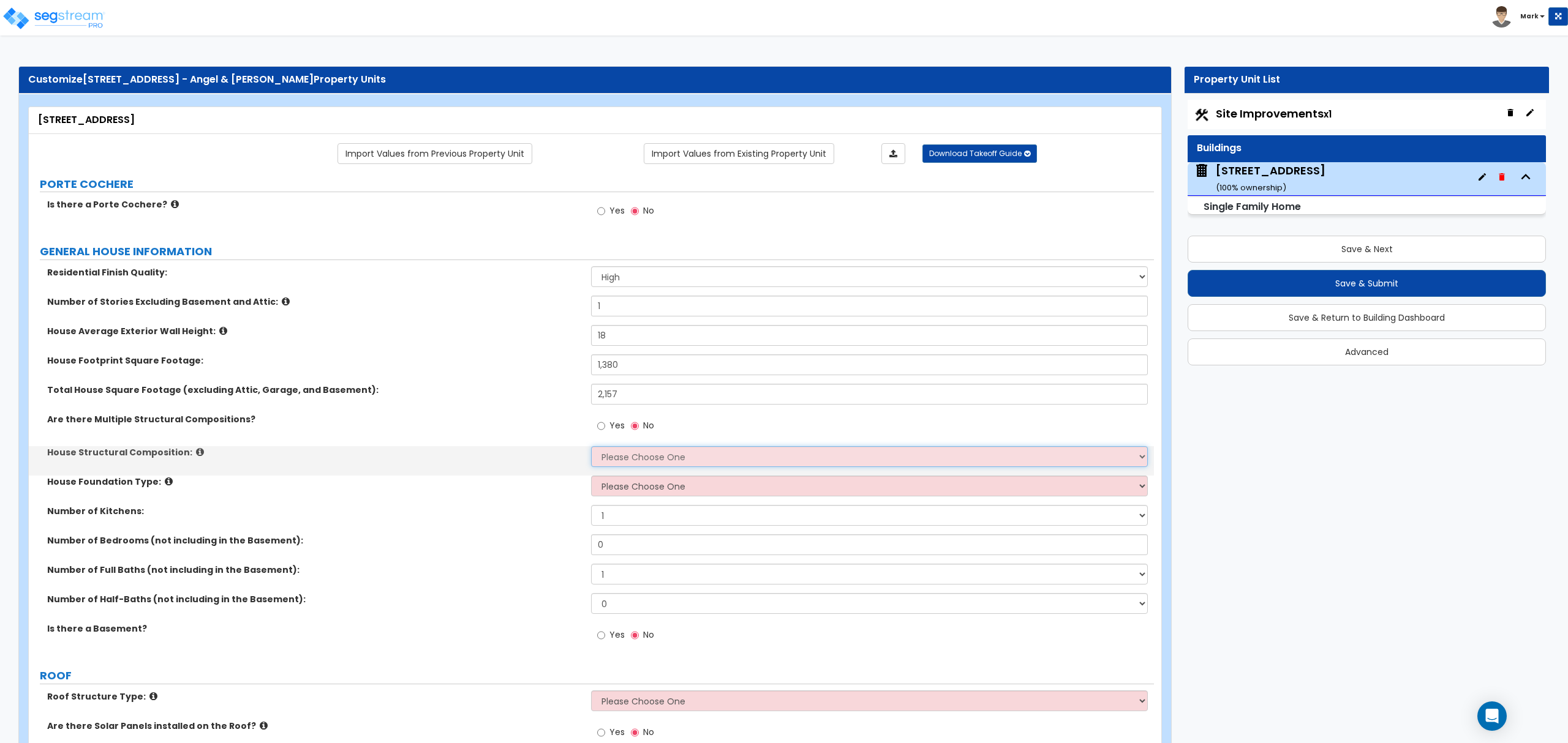
click at [647, 465] on select "Please Choose One Reinforced Concrete Structural Steel Brick Masonry CMU Masonr…" at bounding box center [869, 456] width 556 height 21
select select "7"
click at [591, 448] on select "Please Choose One Reinforced Concrete Structural Steel Brick Masonry CMU Masonr…" at bounding box center [869, 456] width 556 height 21
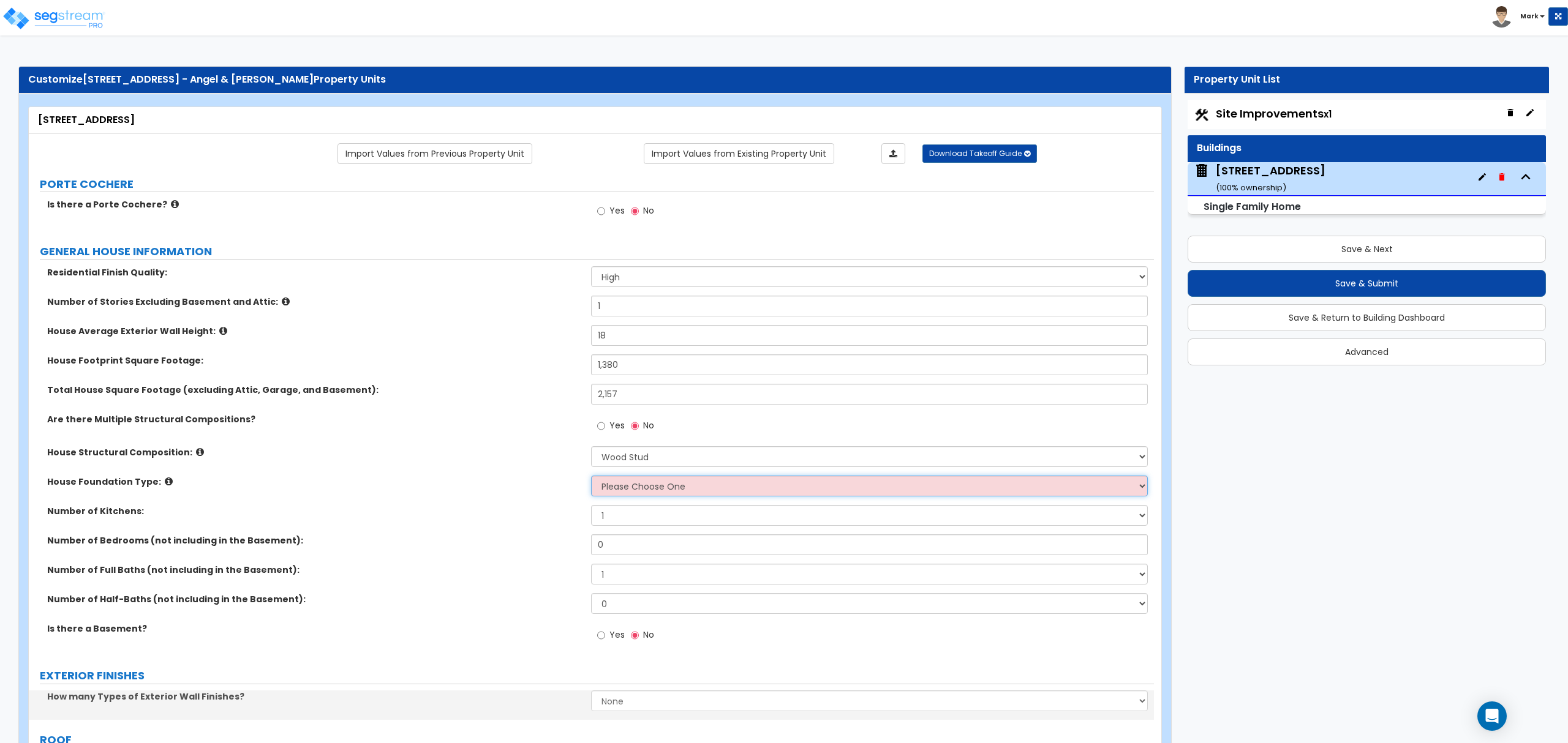
click at [662, 489] on select "Please Choose One Crawl Space Pier-Elevated First floor Slab on Grade" at bounding box center [869, 486] width 556 height 21
select select "3"
click at [591, 477] on select "Please Choose One Crawl Space Pier-Elevated First floor Slab on Grade" at bounding box center [869, 486] width 556 height 21
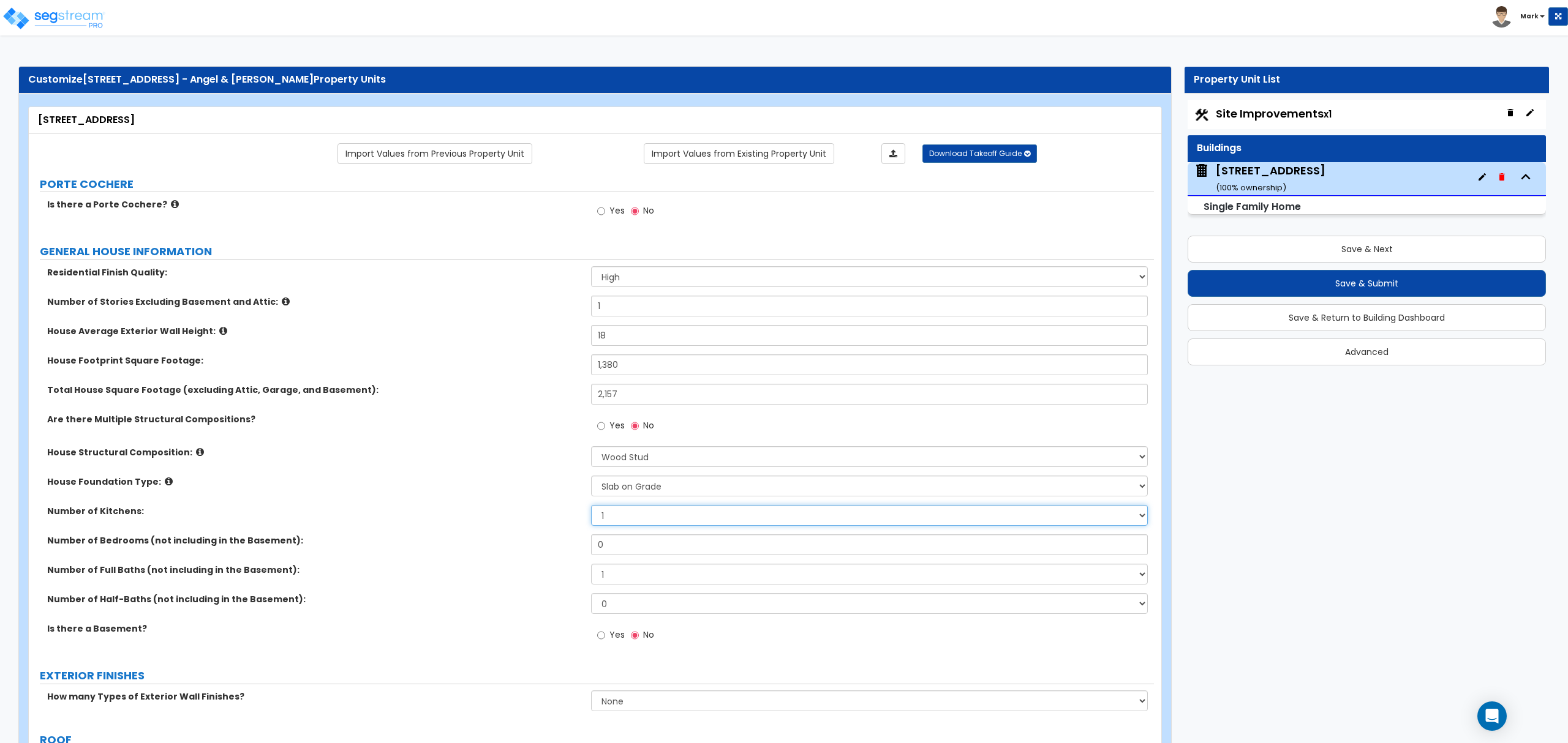
click at [665, 520] on select "1 2 3" at bounding box center [869, 515] width 556 height 21
click at [616, 542] on input "0" at bounding box center [869, 545] width 556 height 21
type input "5"
click at [620, 566] on select "1 2 3 4 5 6 7 8 9 10" at bounding box center [869, 574] width 556 height 21
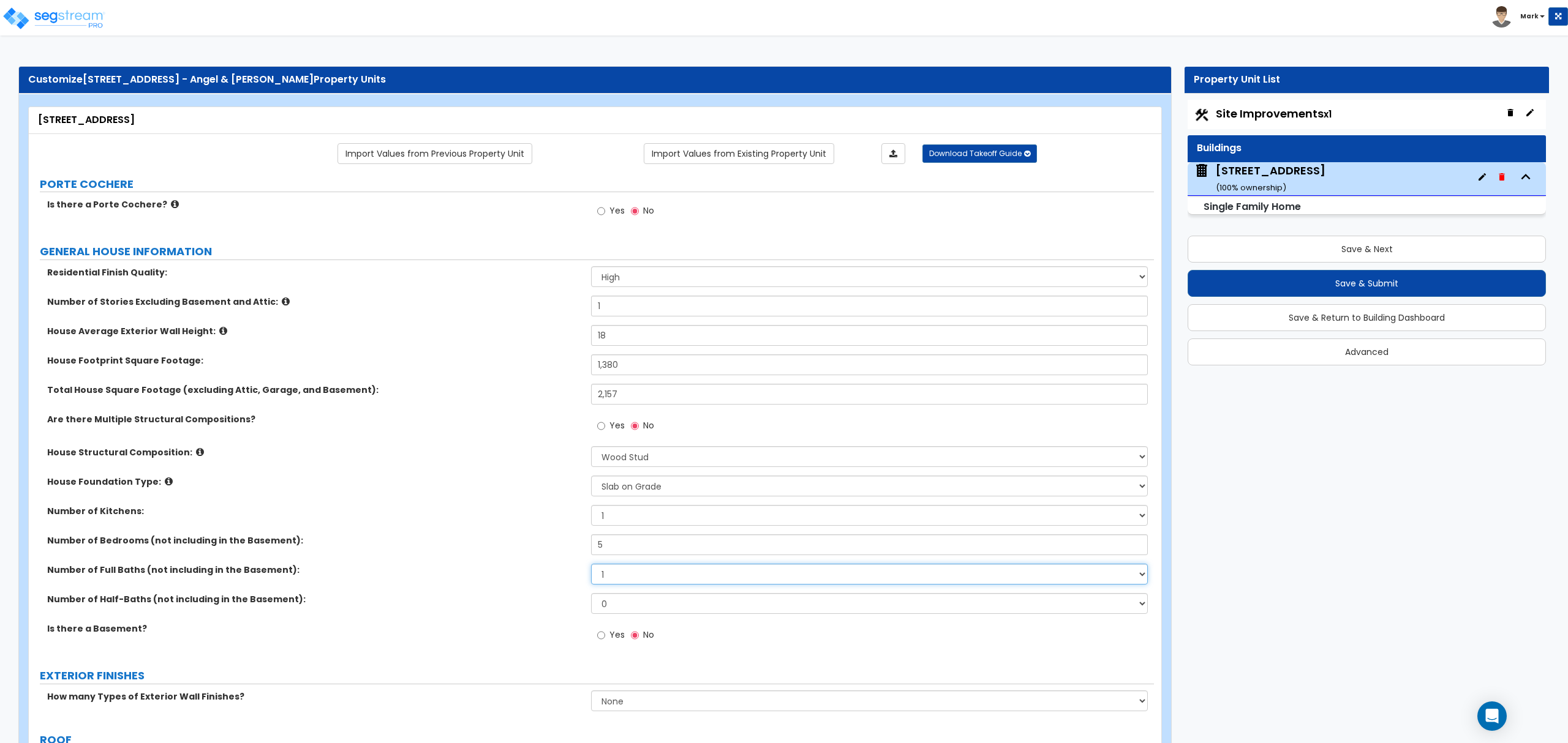
select select "3"
click at [591, 565] on select "1 2 3 4 5 6 7 8 9 10" at bounding box center [869, 574] width 556 height 21
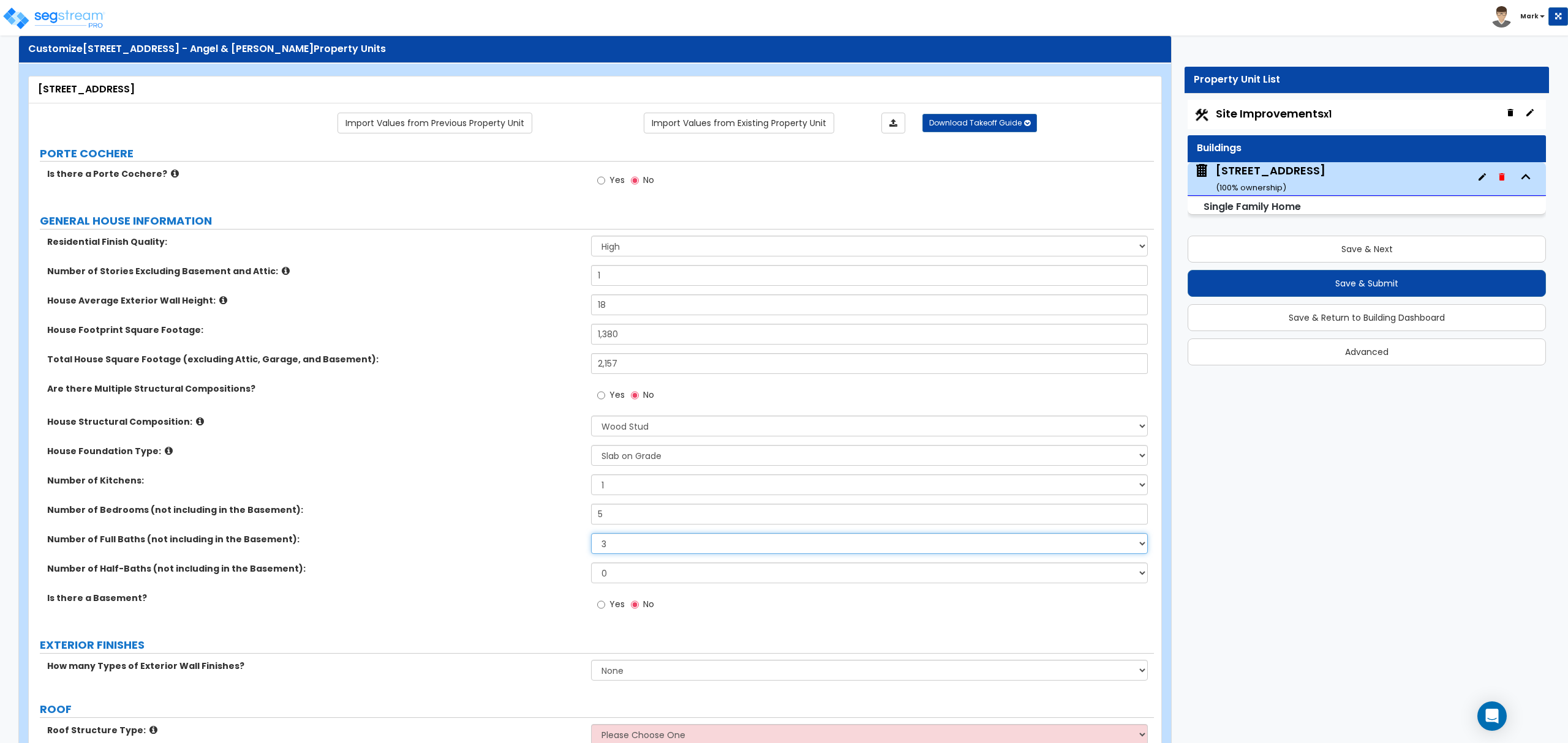
scroll to position [82, 0]
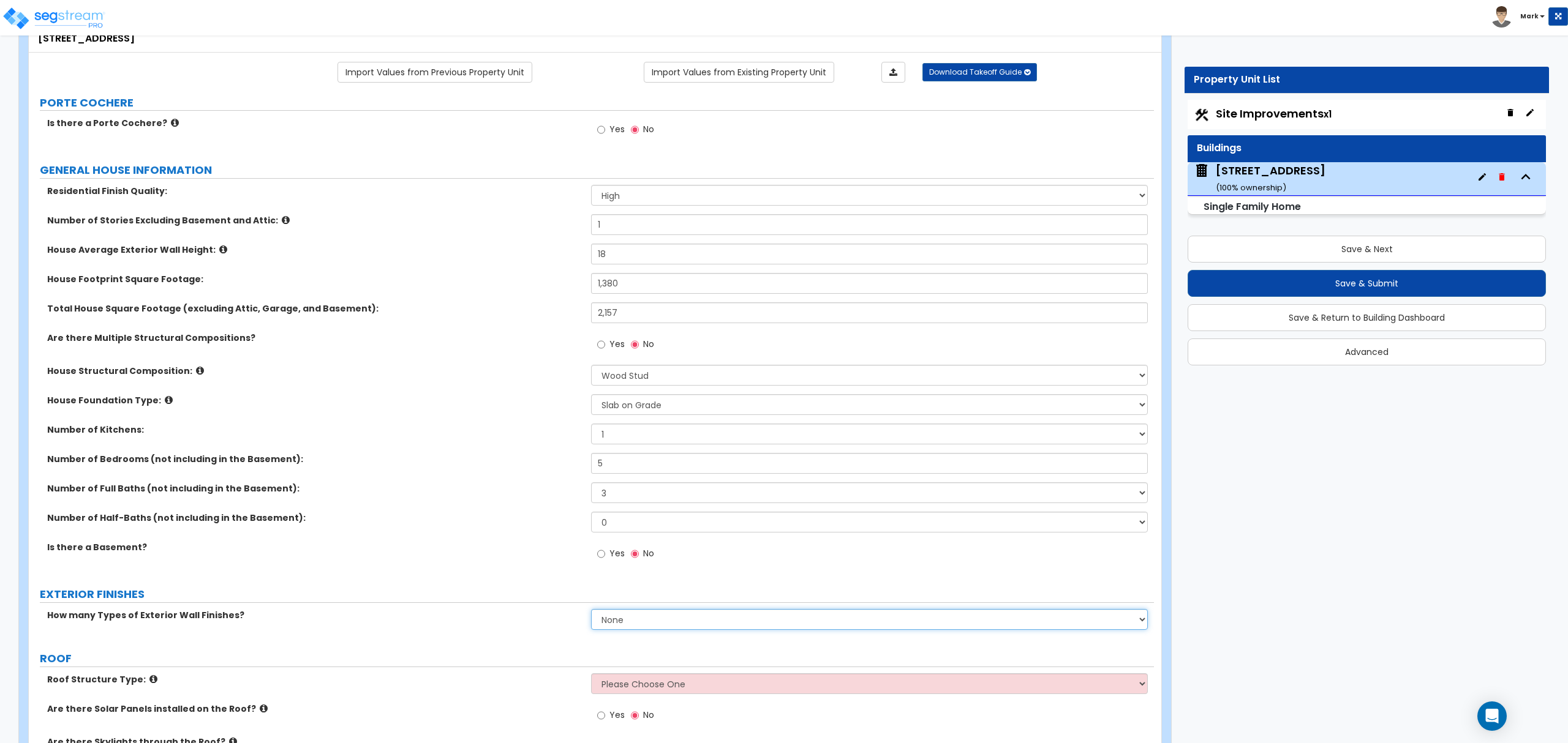
click at [638, 626] on select "None 1 2 3" at bounding box center [869, 620] width 556 height 21
select select "2"
click at [591, 611] on select "None 1 2 3" at bounding box center [869, 620] width 556 height 21
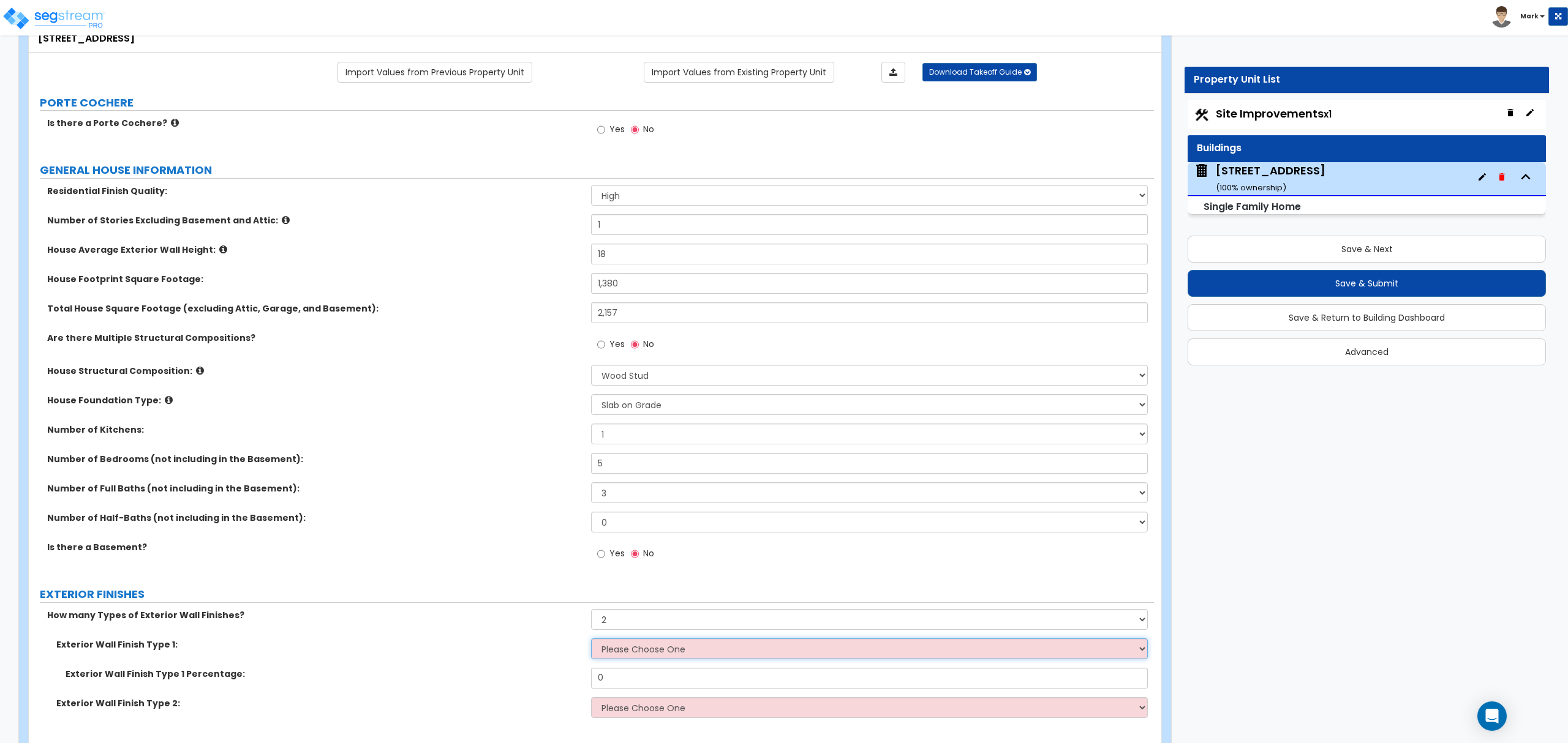
click at [631, 645] on select "Please Choose One No Finish/Shared Wall No Wall Brick Finish Stone Finish Wood …" at bounding box center [869, 649] width 556 height 21
select select "2"
click at [591, 640] on select "Please Choose One No Finish/Shared Wall No Wall Brick Finish Stone Finish Wood …" at bounding box center [869, 649] width 556 height 21
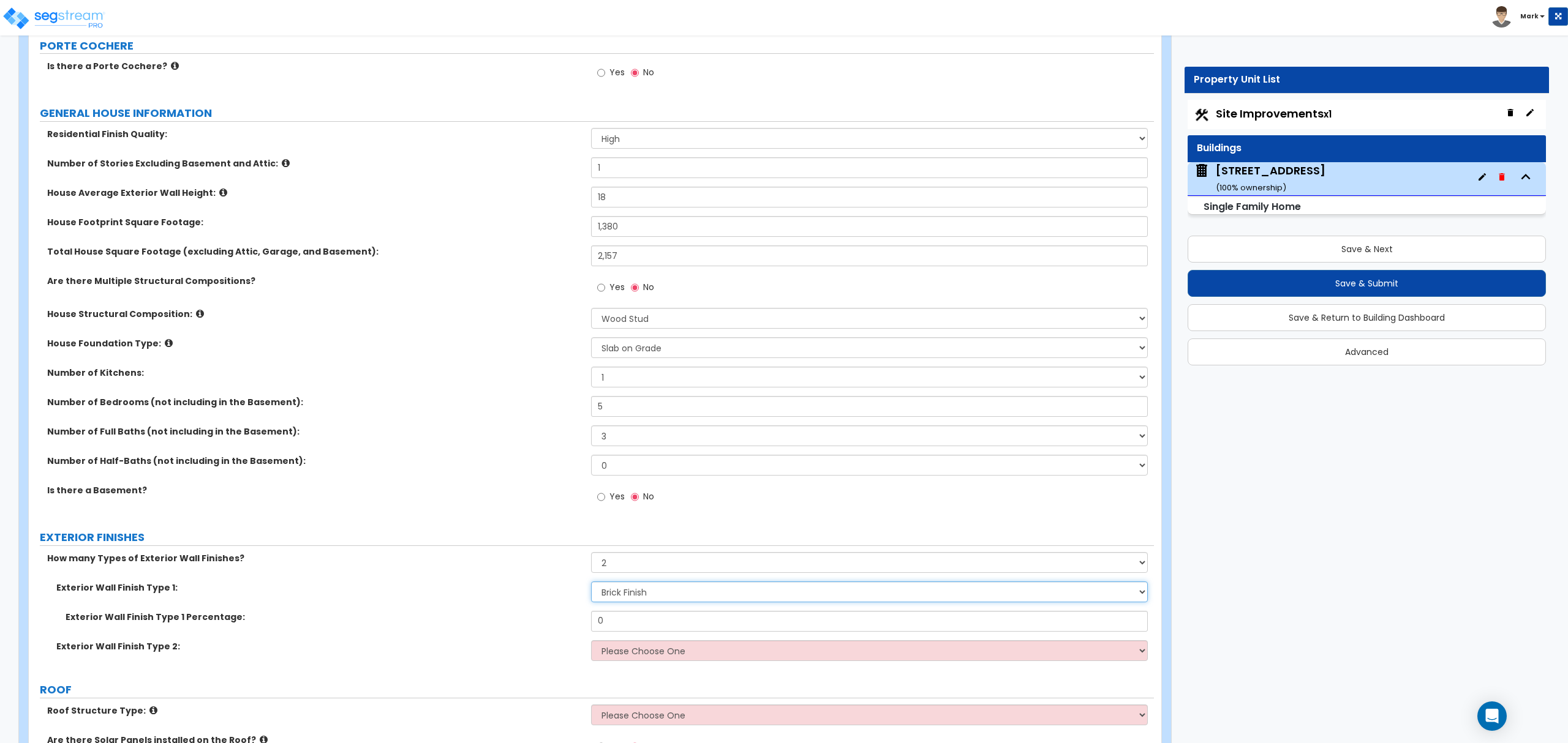
scroll to position [163, 0]
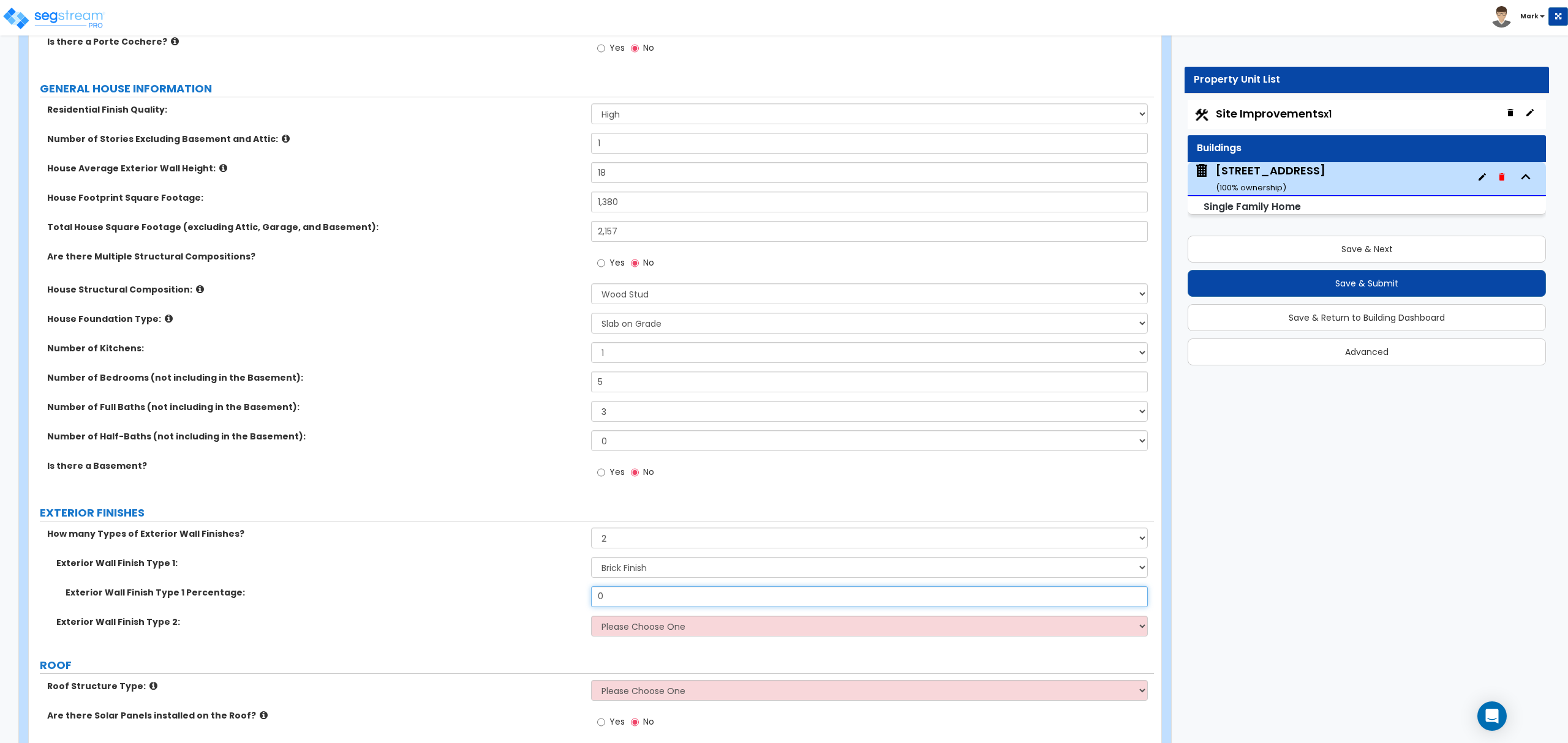
click at [645, 598] on input "0" at bounding box center [869, 597] width 556 height 21
type input "35"
click at [719, 633] on select "Please Choose One No Finish/Shared Wall No Wall Brick Finish Stone Finish Wood …" at bounding box center [869, 626] width 556 height 21
select select "5"
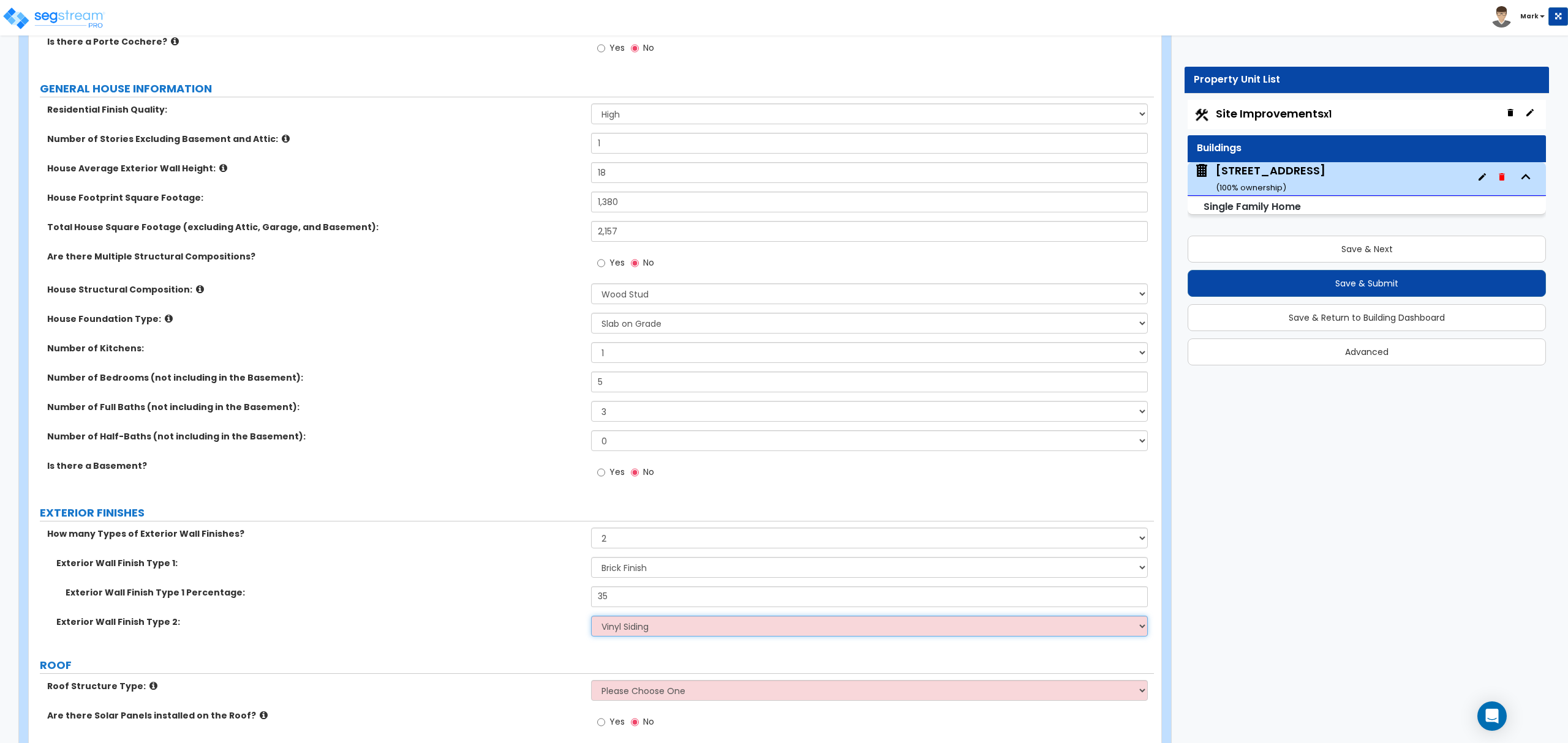
click at [591, 617] on select "Please Choose One No Finish/Shared Wall No Wall Brick Finish Stone Finish Wood …" at bounding box center [869, 626] width 556 height 21
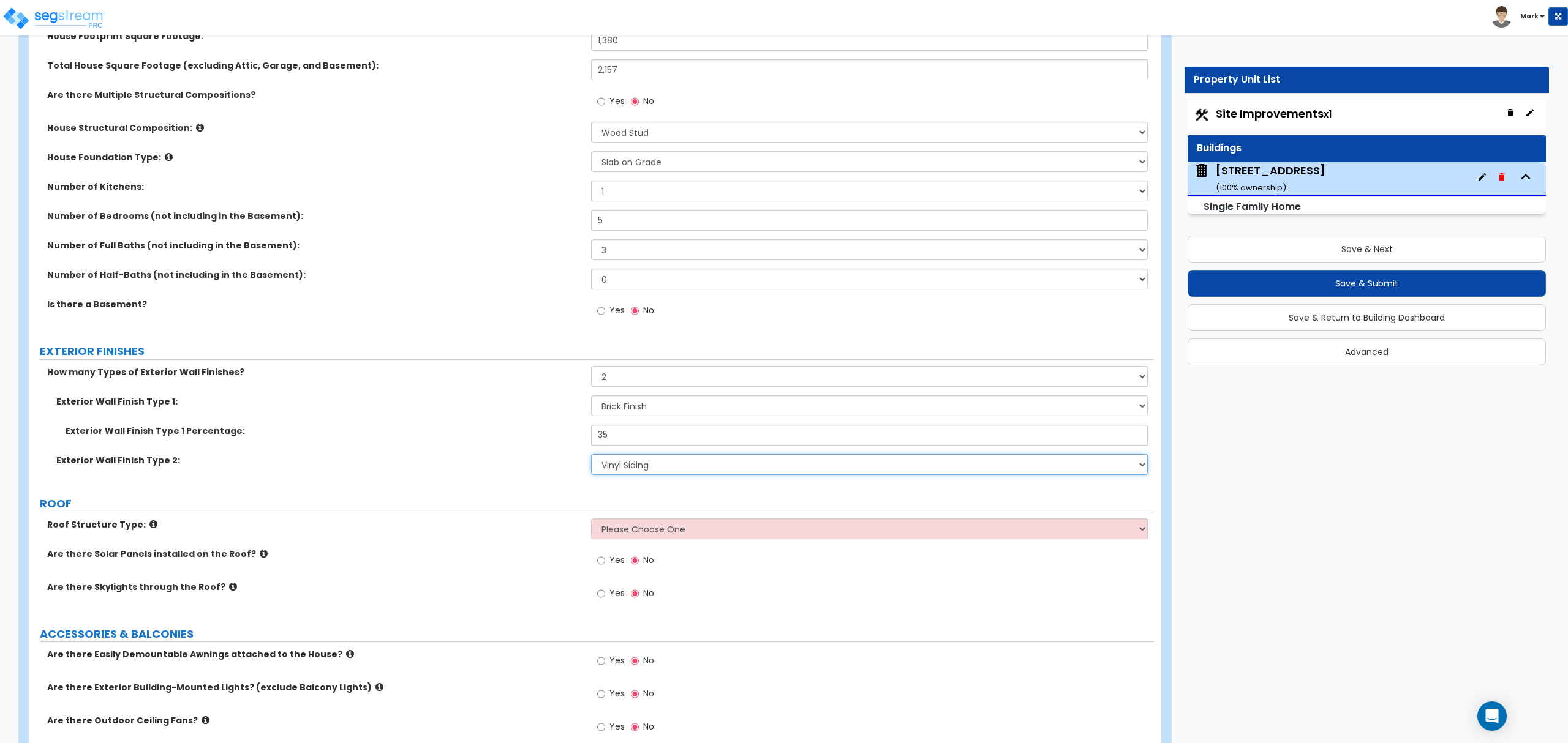
scroll to position [326, 0]
click at [649, 531] on select "Please Choose One Gable Roof Flat Roof Hybrid Gable & Flat Roof" at bounding box center [869, 527] width 556 height 21
select select "1"
click at [591, 518] on select "Please Choose One Gable Roof Flat Roof Hybrid Gable & Flat Roof" at bounding box center [869, 527] width 556 height 21
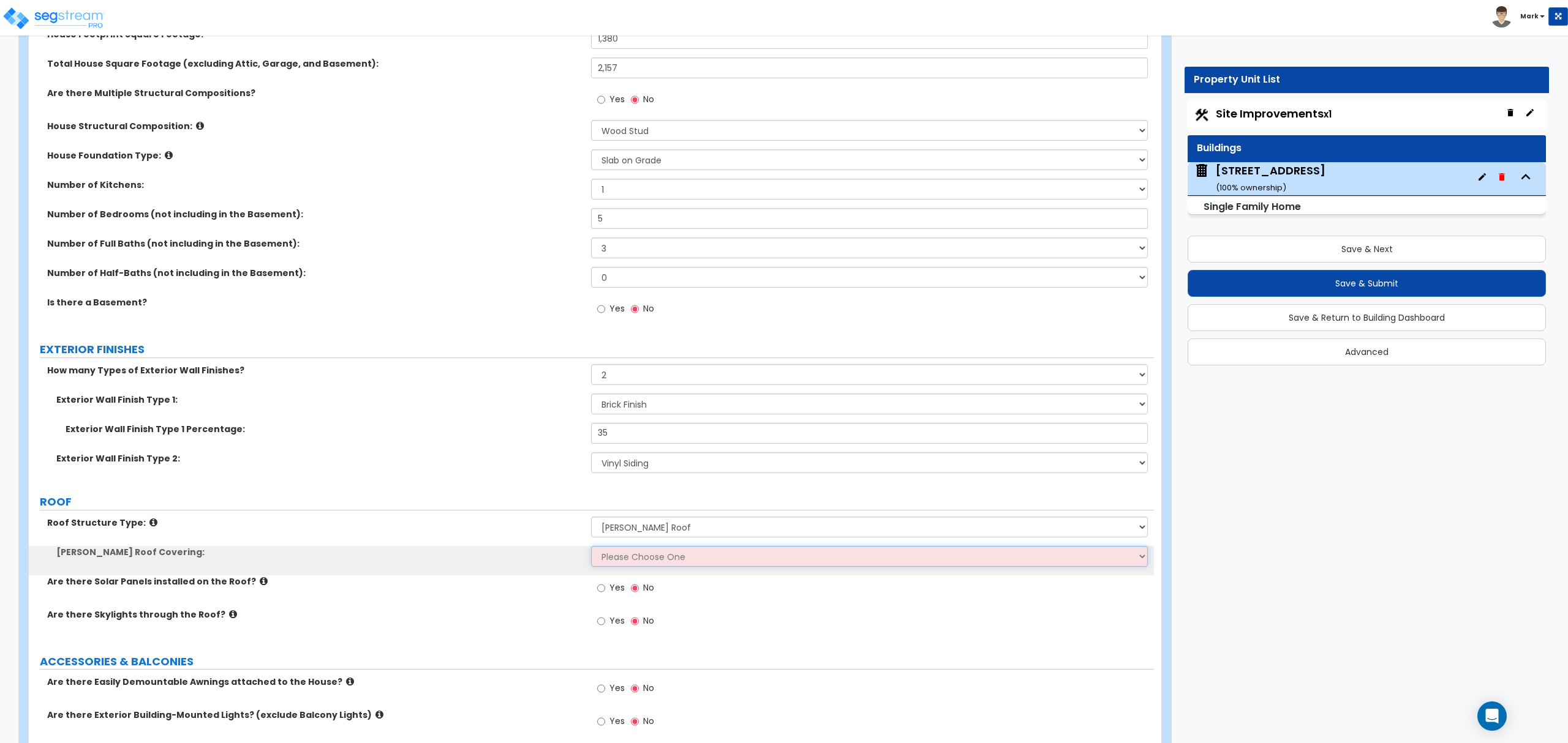
click at [655, 559] on select "Please Choose One Asphalt Shingle Clay Tile Wood Shingle Metal Shingle Standing…" at bounding box center [869, 557] width 556 height 21
select select "1"
click at [591, 548] on select "Please Choose One Asphalt Shingle Clay Tile Wood Shingle Metal Shingle Standing…" at bounding box center [869, 557] width 556 height 21
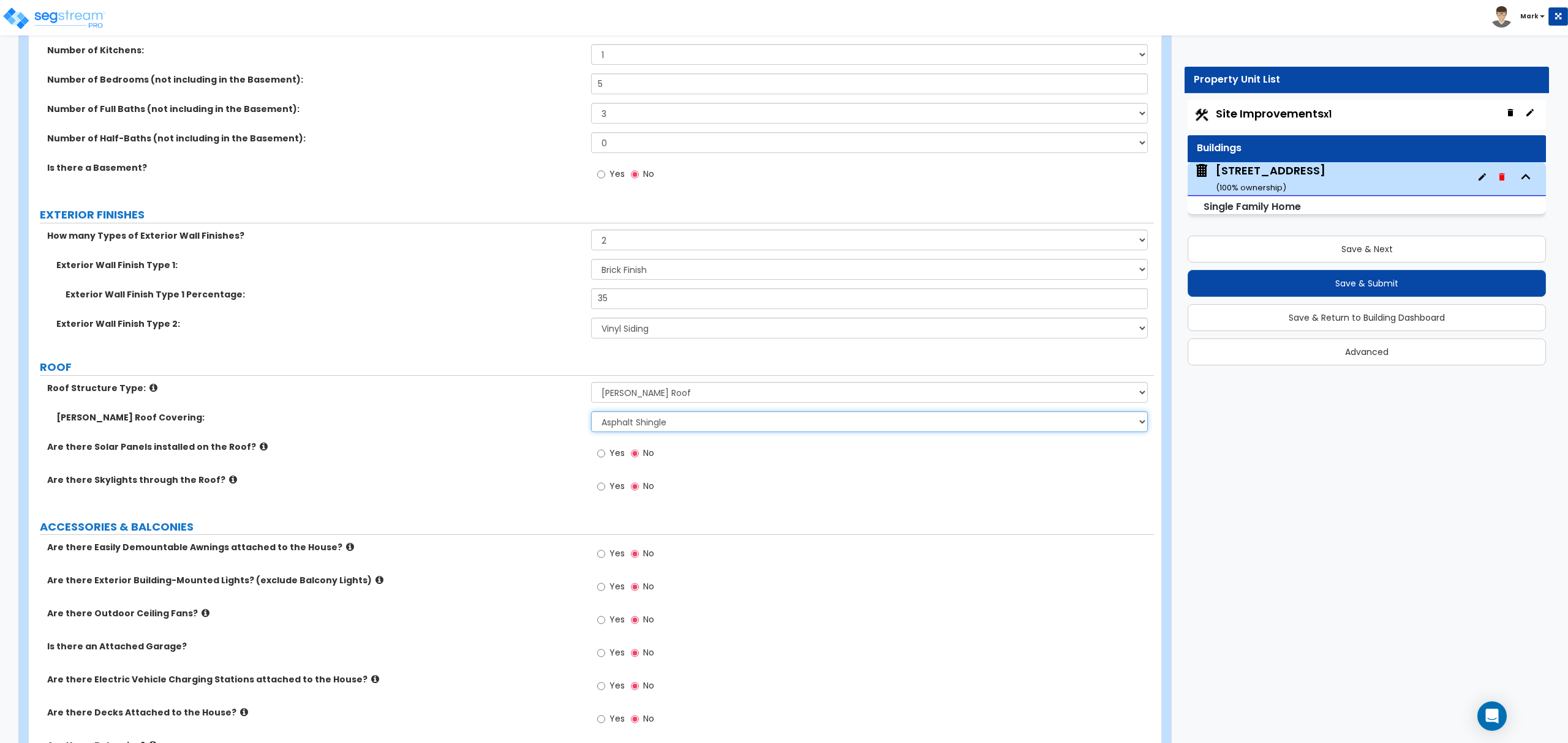
scroll to position [490, 0]
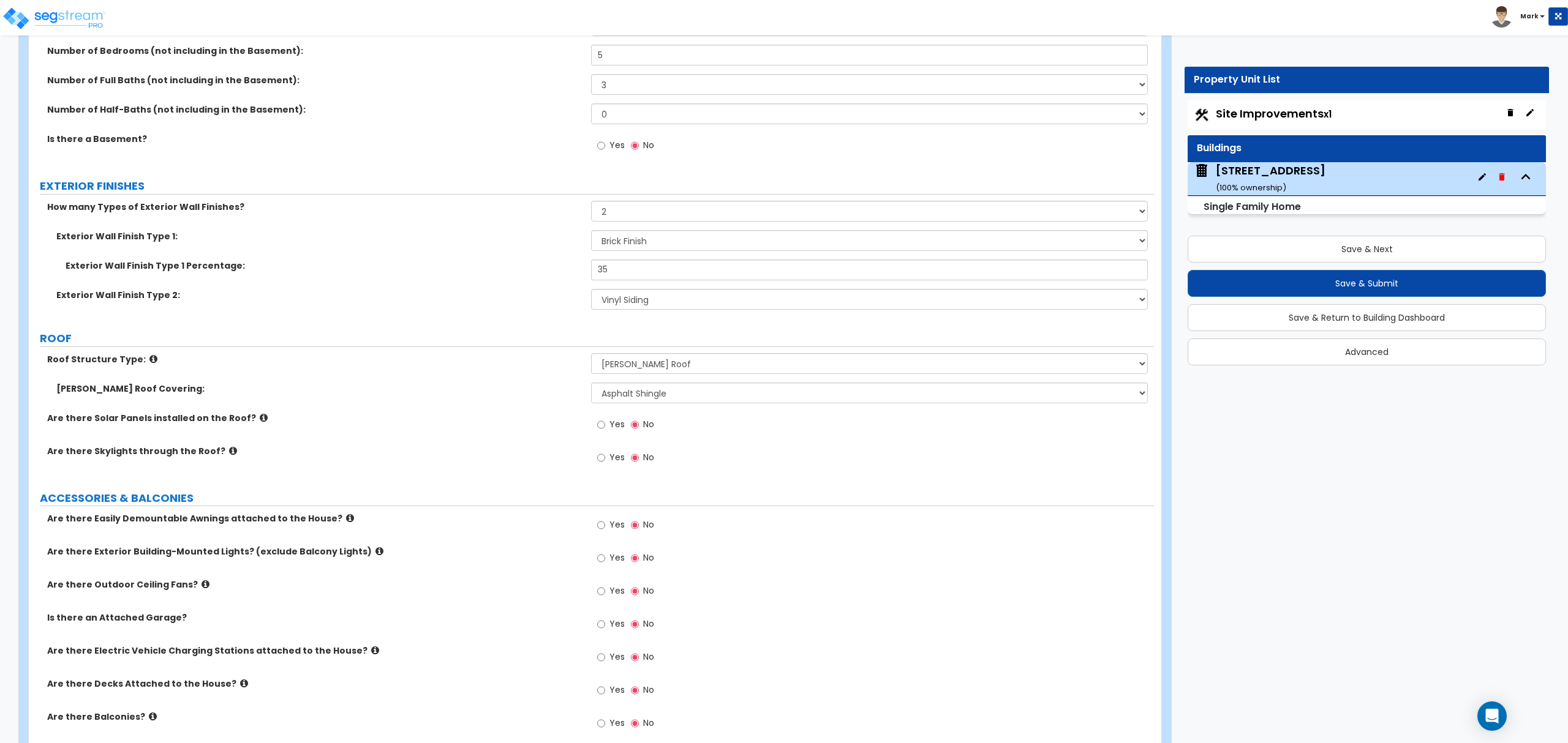
click at [599, 570] on label "Yes" at bounding box center [611, 559] width 27 height 21
click at [599, 565] on input "Yes" at bounding box center [601, 559] width 8 height 14
radio input "true"
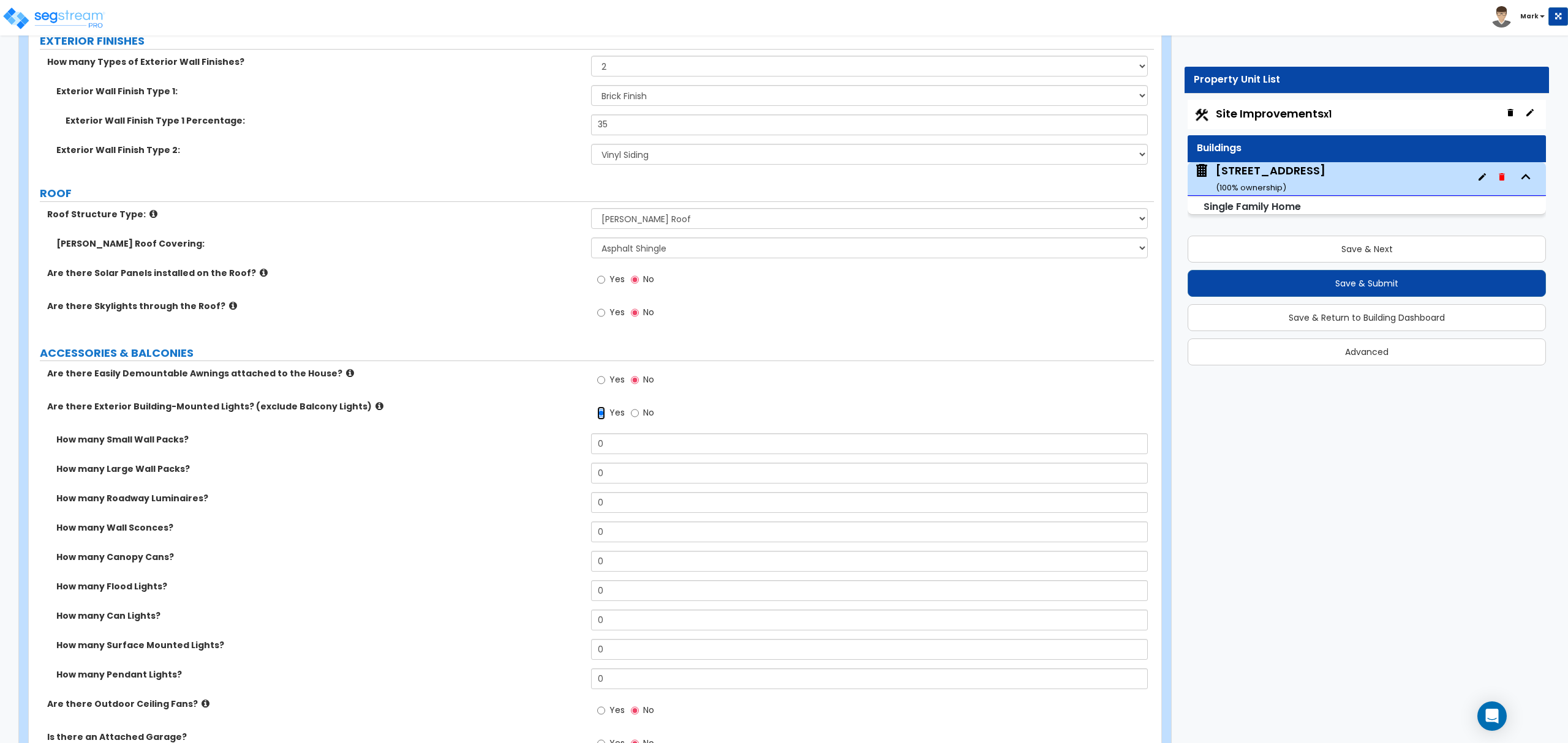
scroll to position [735, 0]
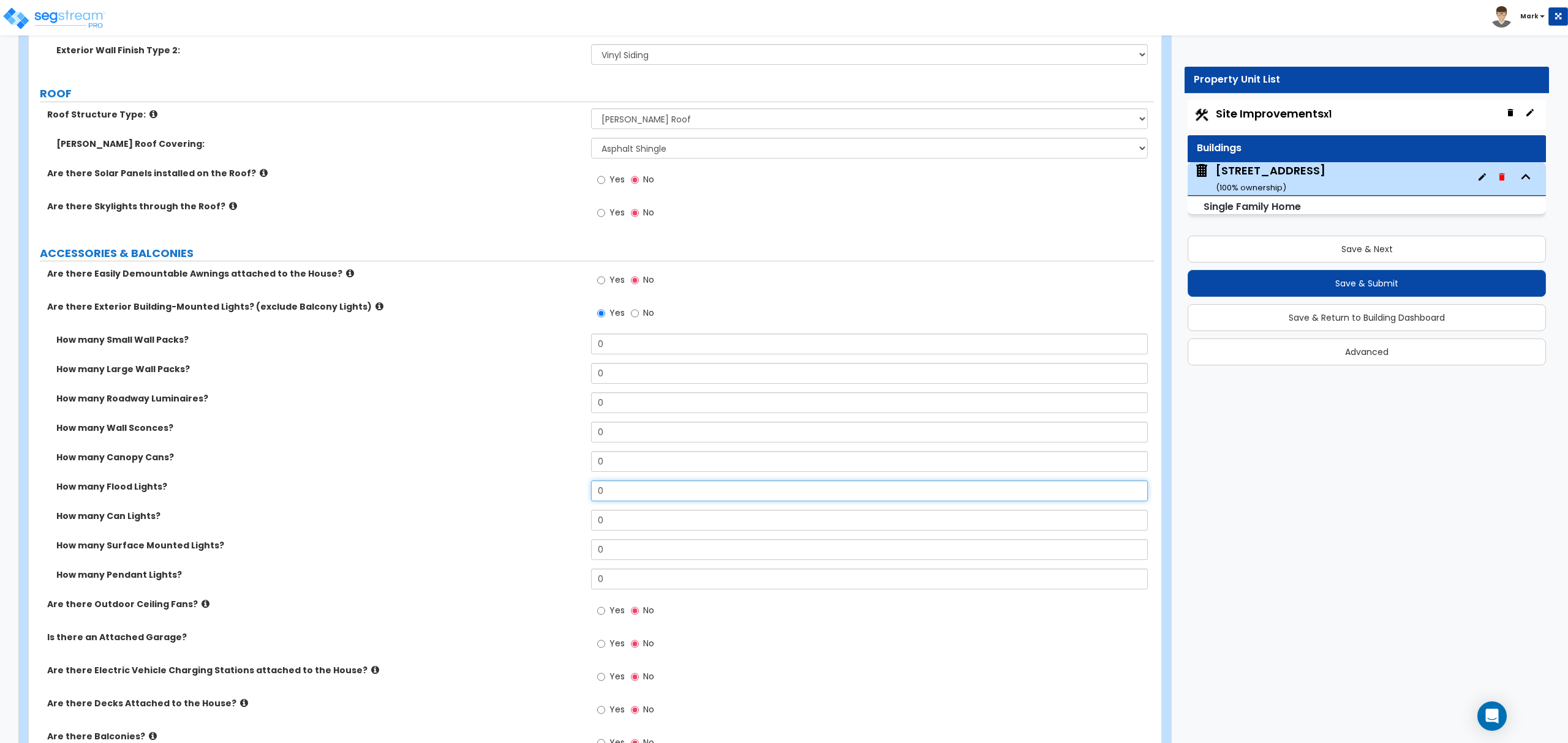
click at [674, 500] on input "0" at bounding box center [869, 491] width 556 height 21
type input "1"
click at [718, 548] on input "0" at bounding box center [869, 550] width 556 height 21
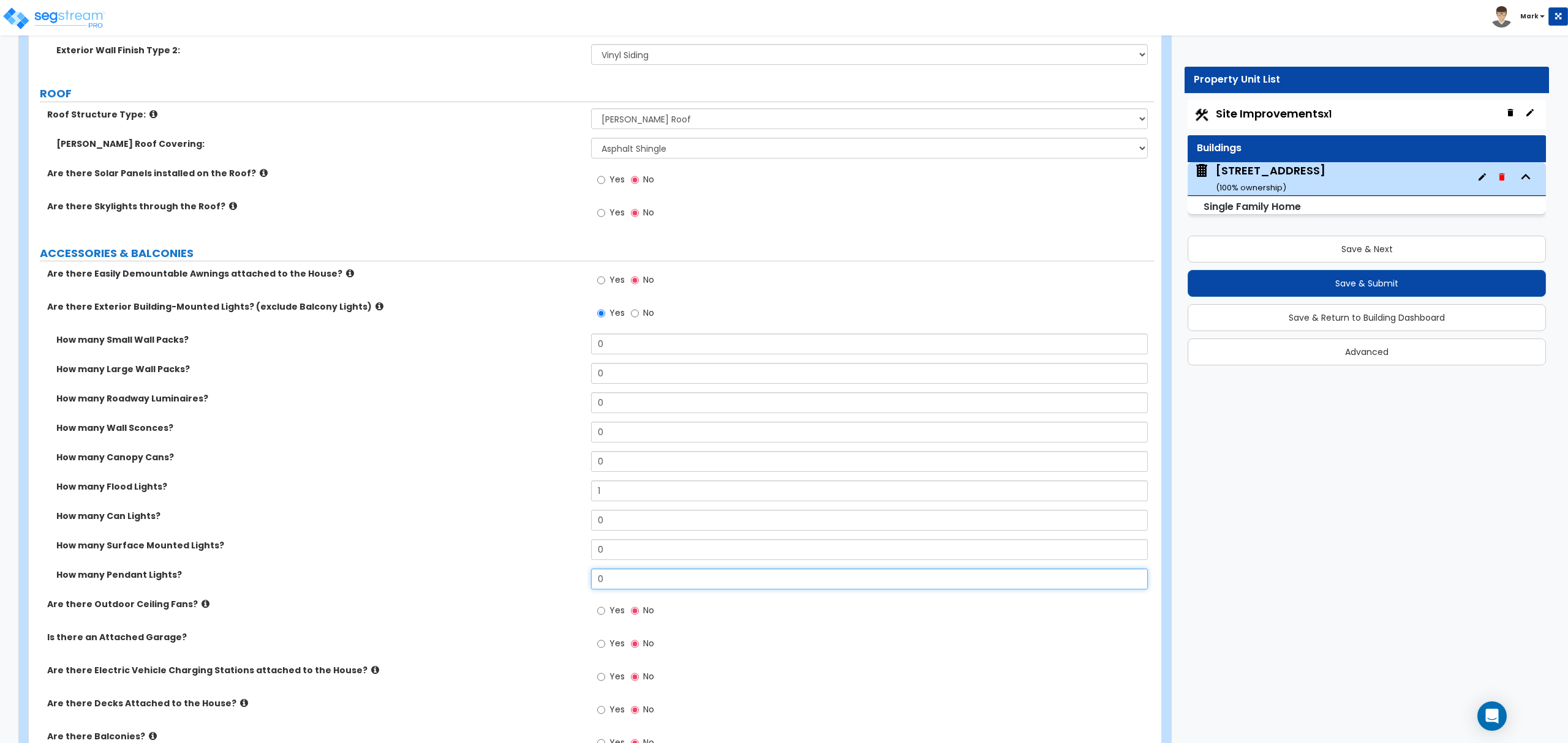
click at [667, 583] on input "0" at bounding box center [869, 579] width 556 height 21
click at [666, 583] on input "0" at bounding box center [869, 579] width 556 height 21
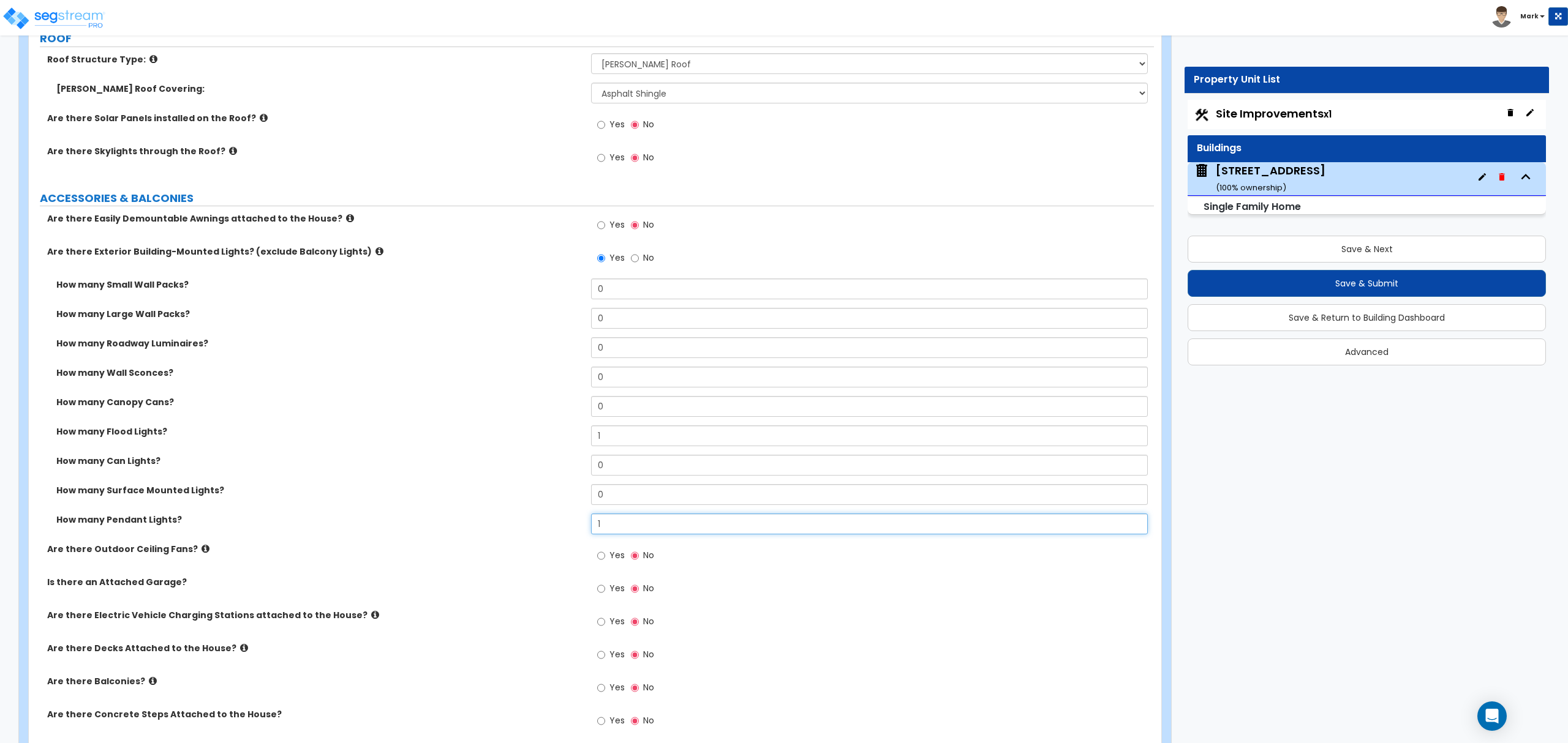
scroll to position [816, 0]
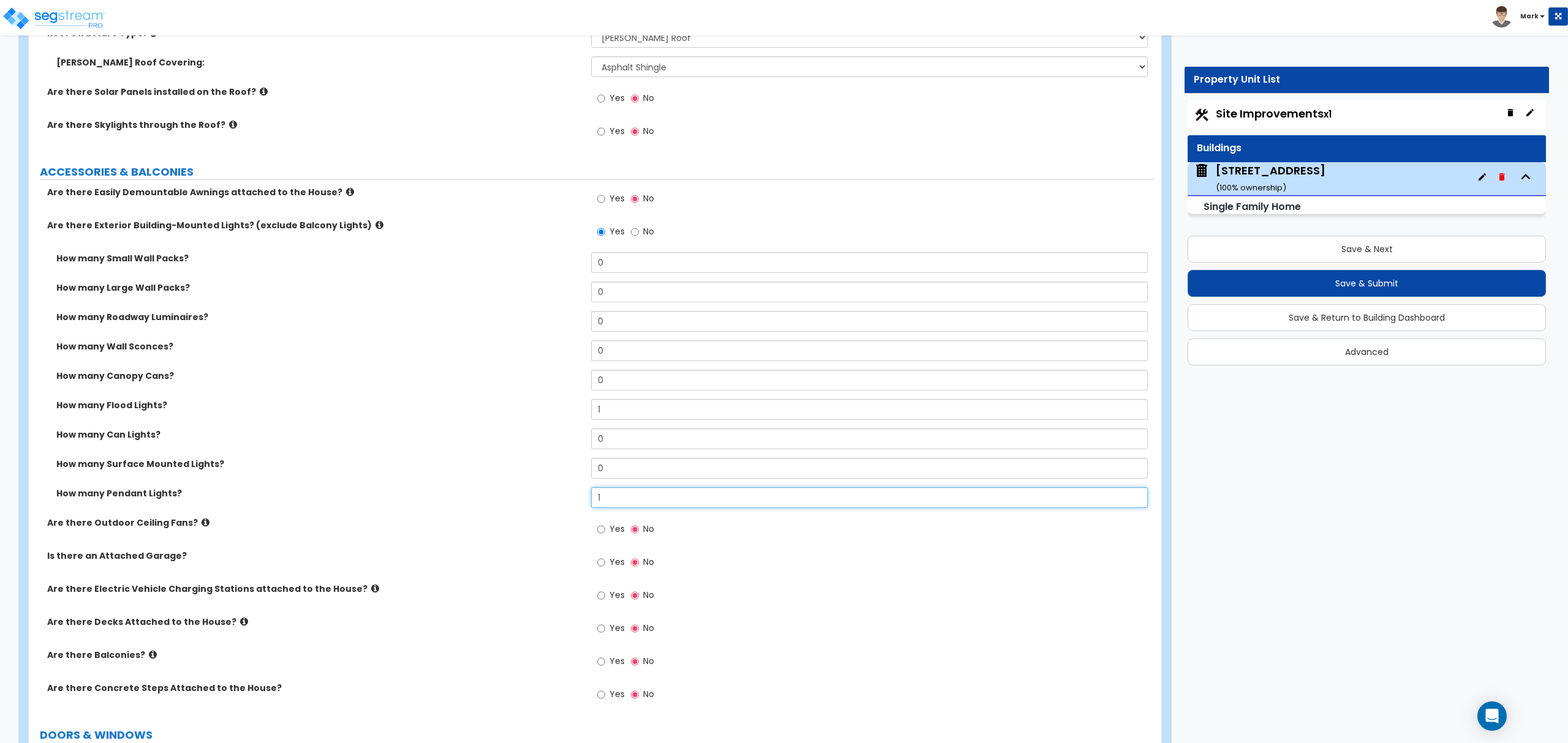
type input "1"
click at [615, 562] on span "Yes" at bounding box center [617, 562] width 15 height 12
click at [605, 562] on input "Yes" at bounding box center [601, 563] width 8 height 14
radio input "true"
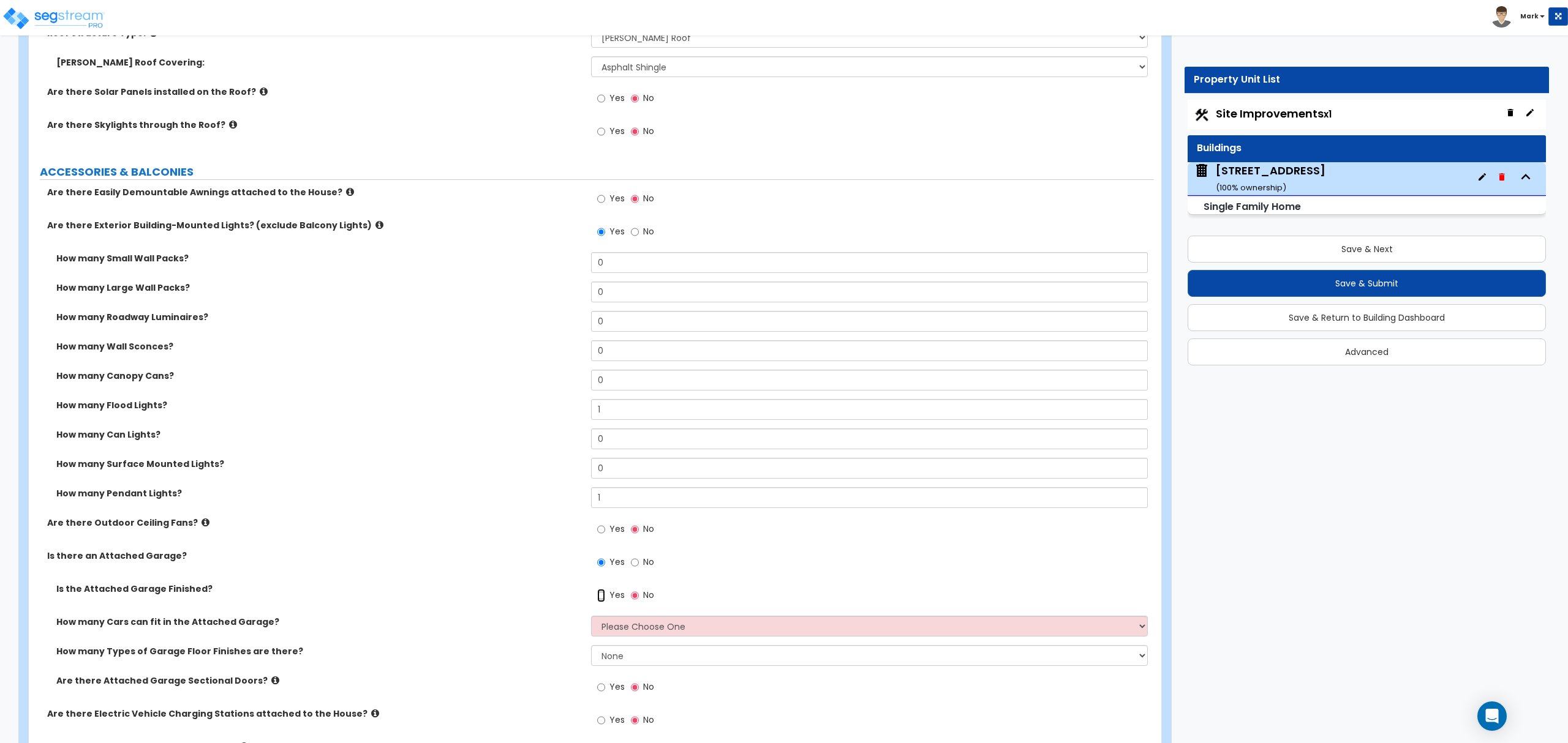
click at [601, 594] on input "Yes" at bounding box center [601, 596] width 8 height 14
click at [628, 596] on div "Yes No" at bounding box center [625, 596] width 69 height 28
click at [637, 602] on input "No" at bounding box center [635, 596] width 8 height 14
radio input "false"
radio input "true"
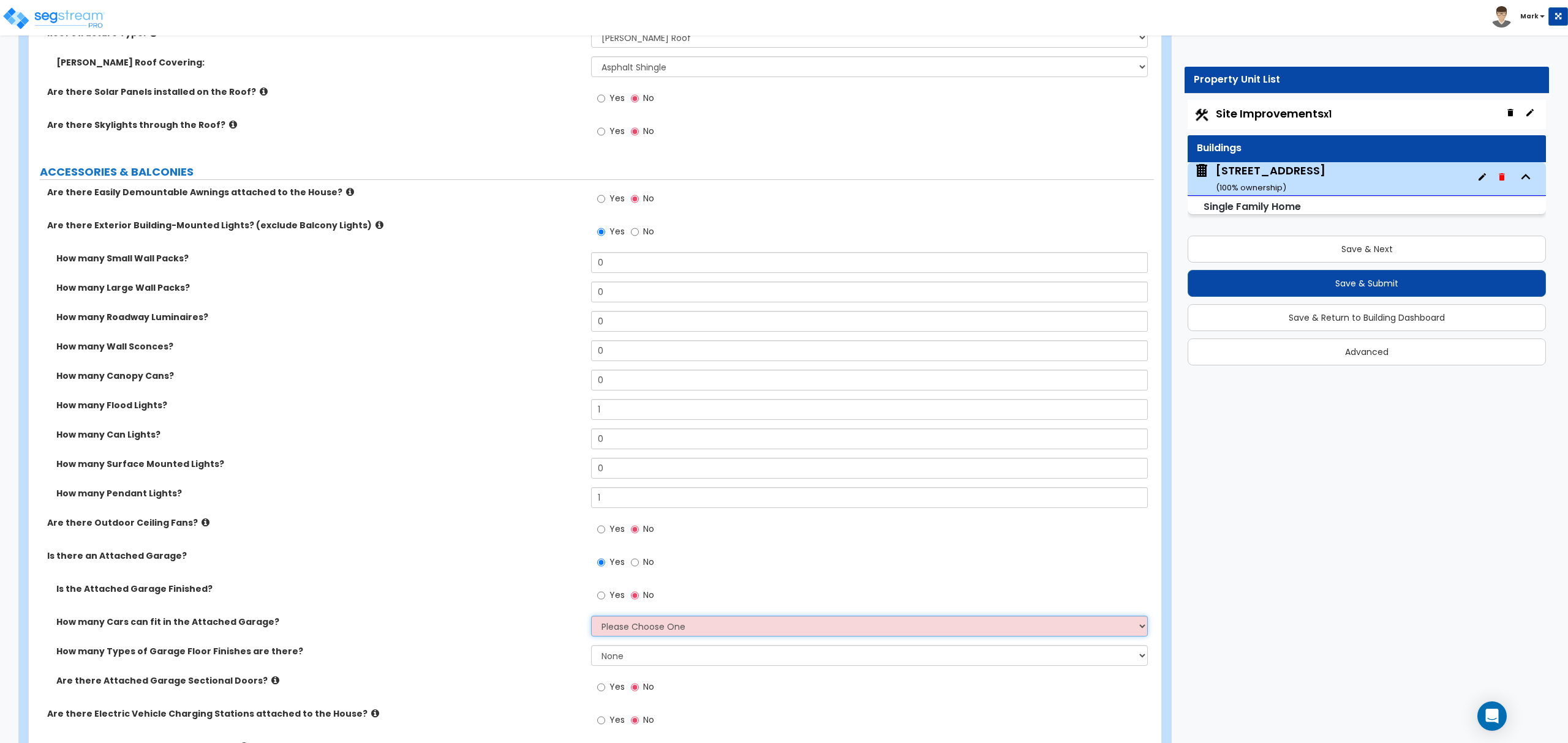
click at [645, 632] on select "Please Choose One 1 2 3 4 5" at bounding box center [869, 626] width 556 height 21
select select "1"
click at [591, 618] on select "Please Choose One 1 2 3 4 5" at bounding box center [869, 626] width 556 height 21
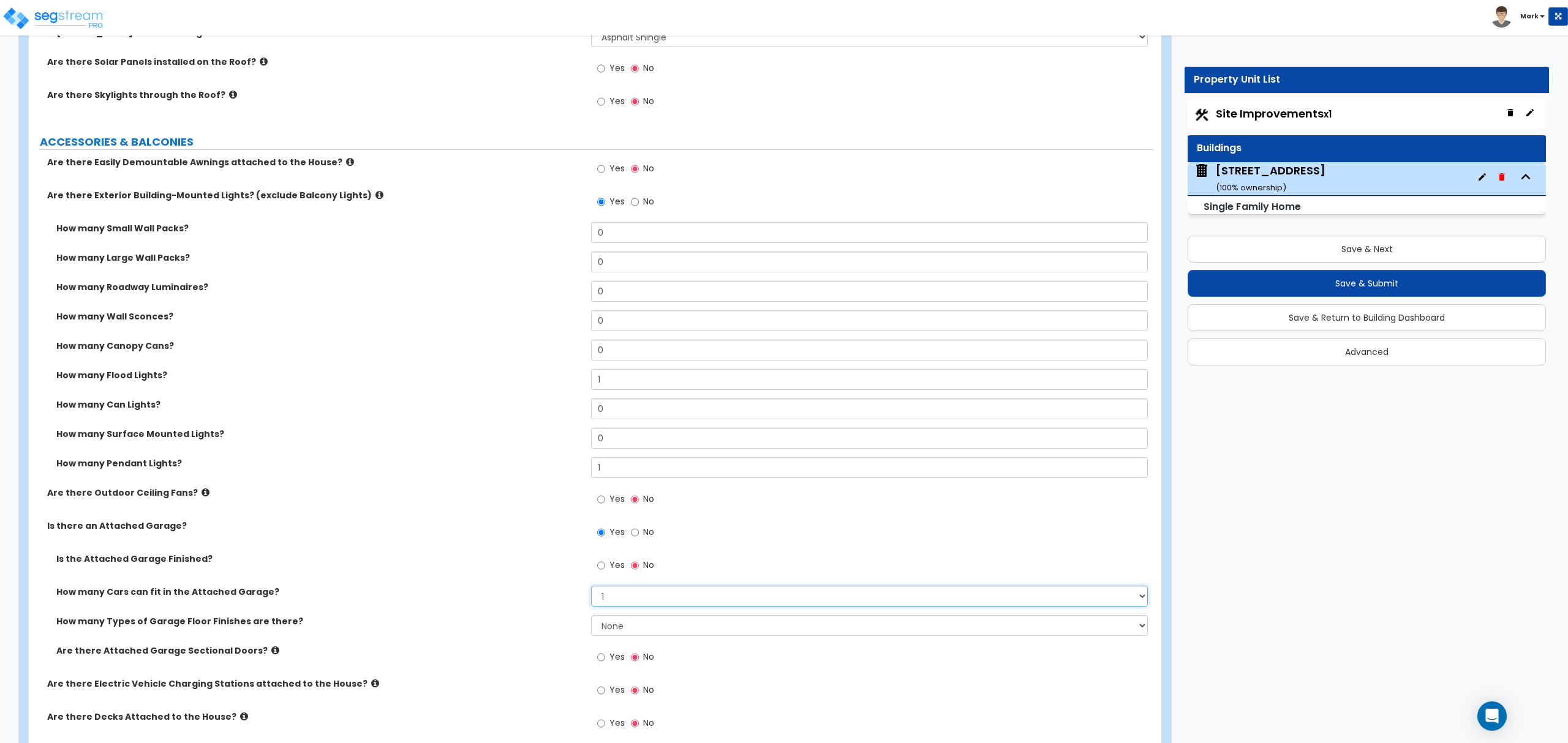
scroll to position [897, 0]
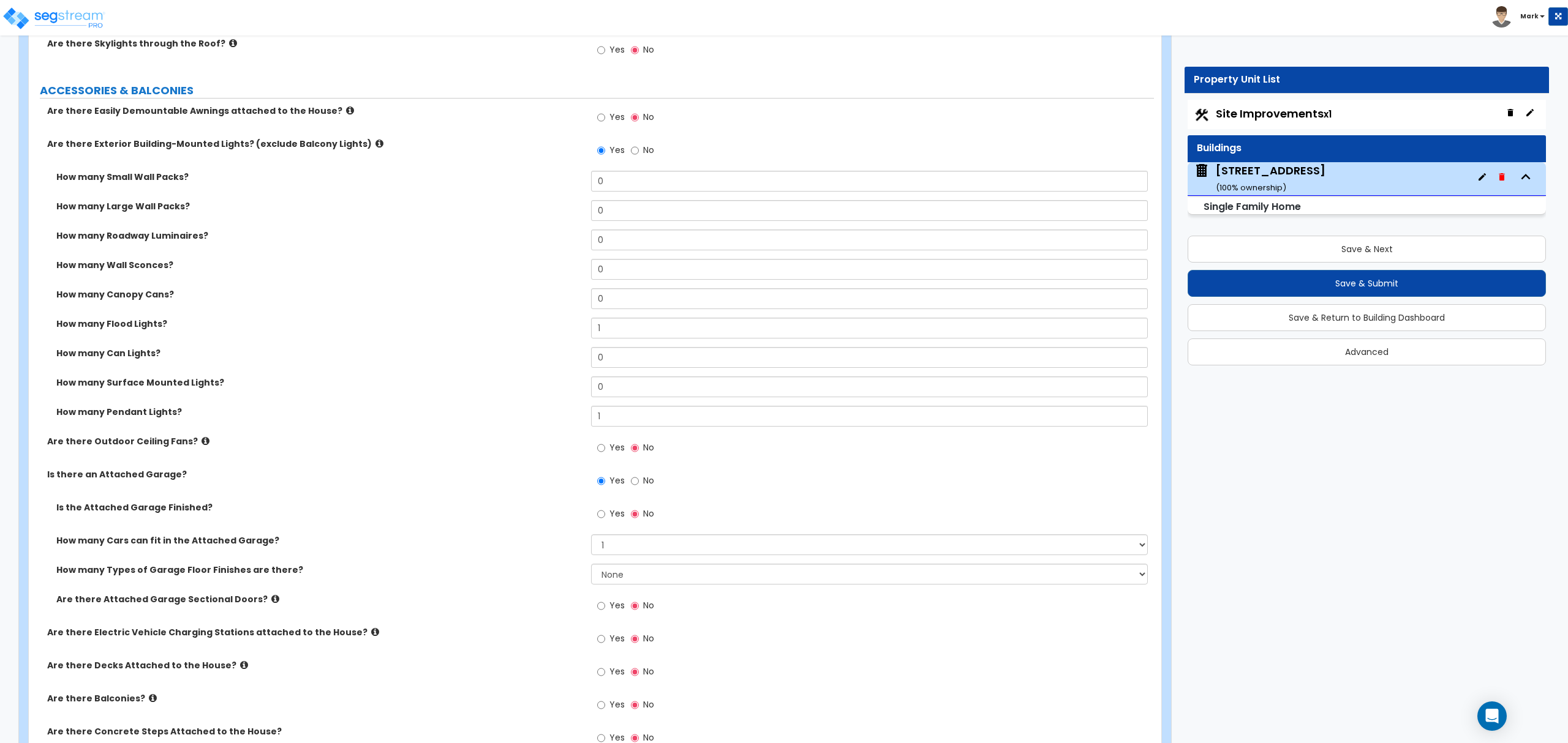
click at [606, 610] on label "Yes" at bounding box center [611, 607] width 27 height 21
click at [605, 610] on input "Yes" at bounding box center [601, 606] width 8 height 14
radio input "true"
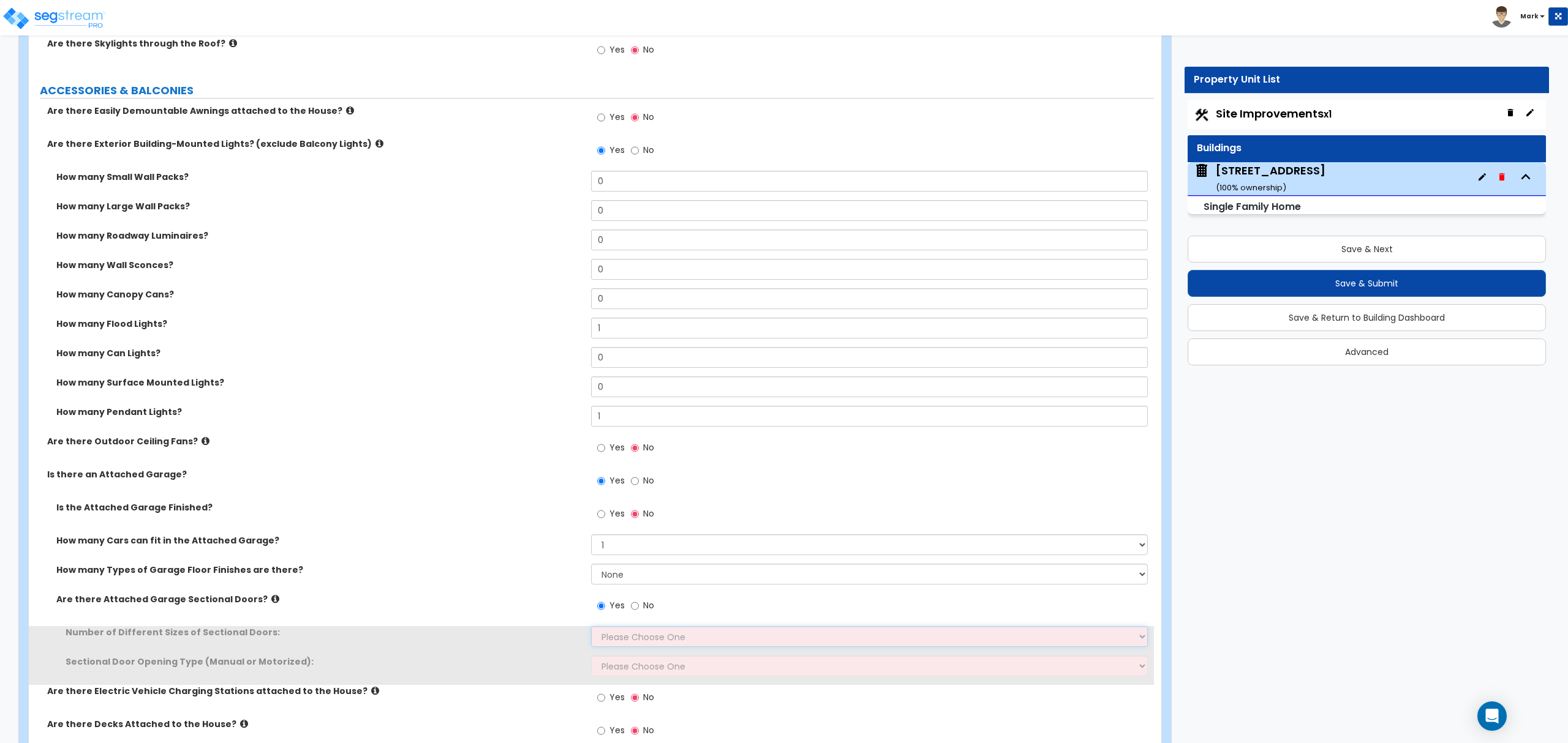
click at [625, 637] on select "Please Choose One 1 2" at bounding box center [869, 637] width 556 height 21
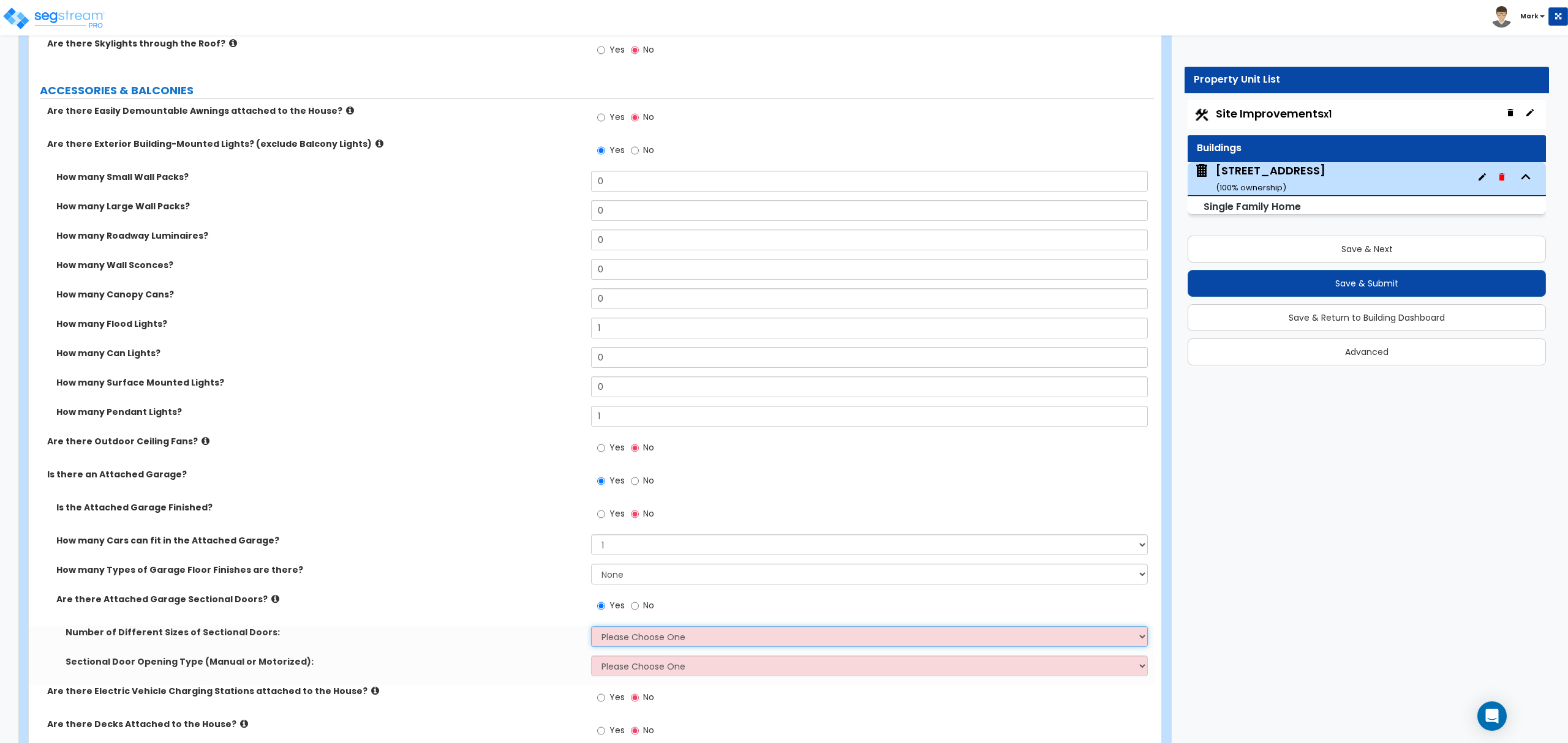
select select "1"
click at [591, 628] on select "Please Choose One 1 2" at bounding box center [869, 637] width 556 height 21
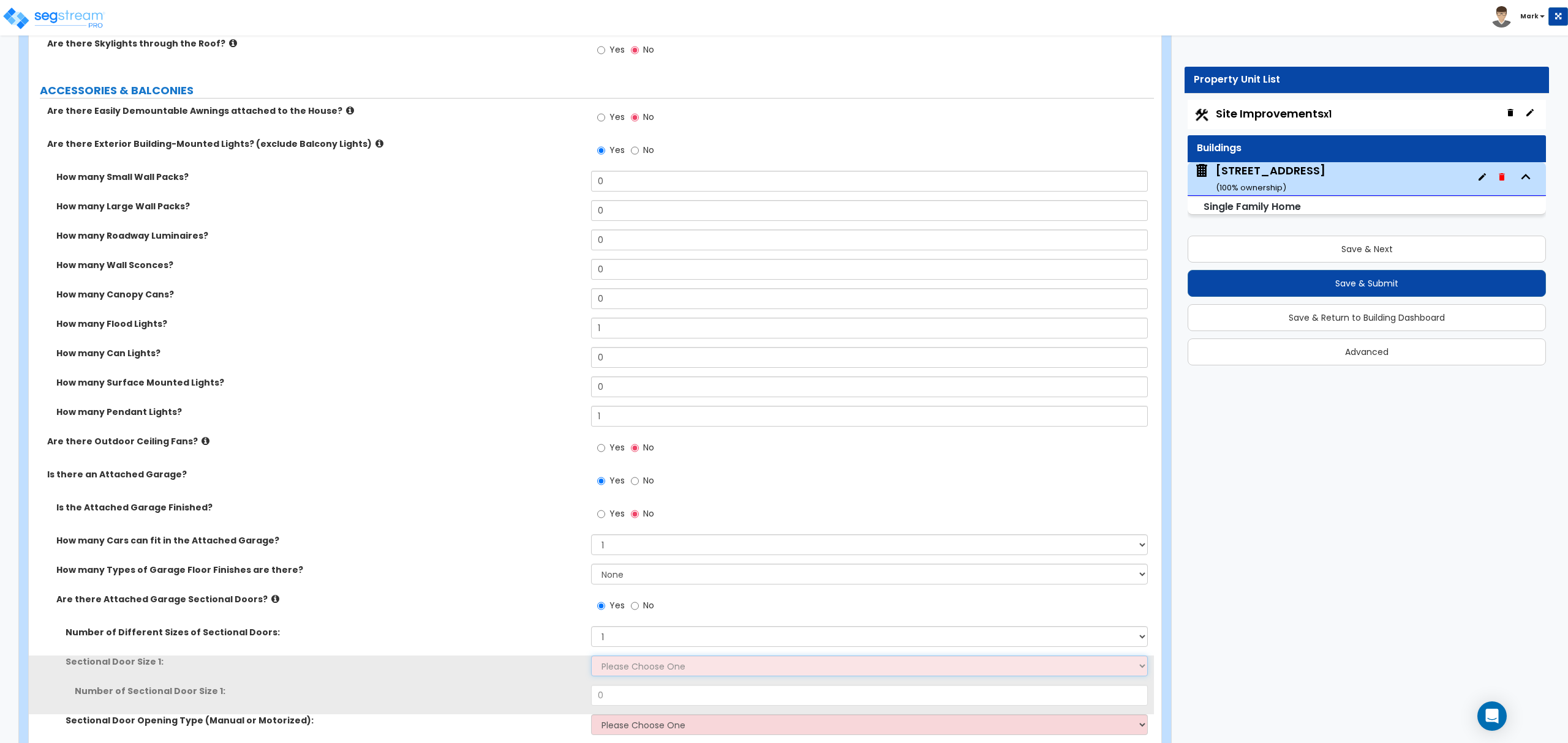
click at [633, 664] on select "Please Choose One 9' x 7' 16' x 7'" at bounding box center [869, 666] width 556 height 21
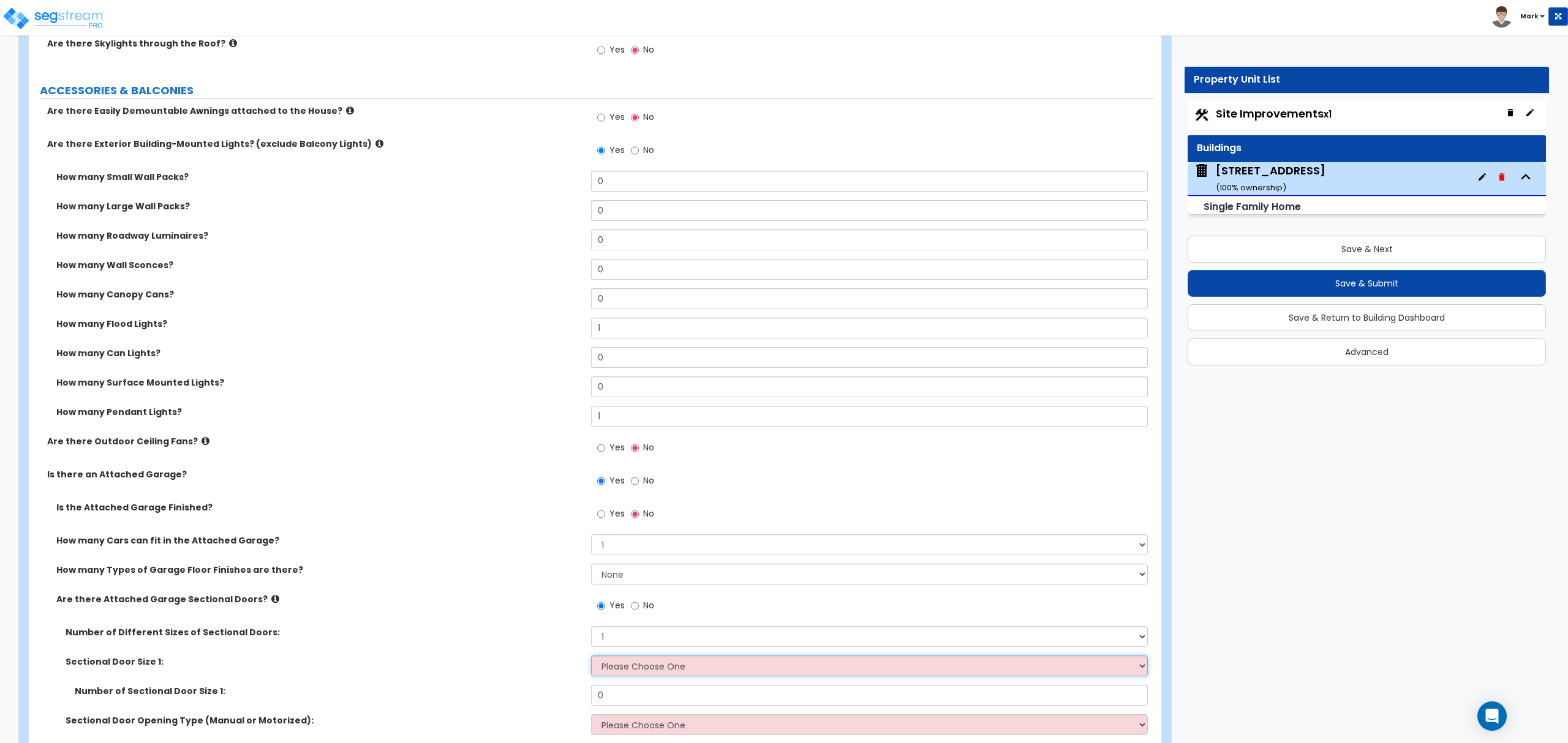
select select "1"
click at [591, 657] on select "Please Choose One 9' x 7' 16' x 7'" at bounding box center [869, 666] width 556 height 21
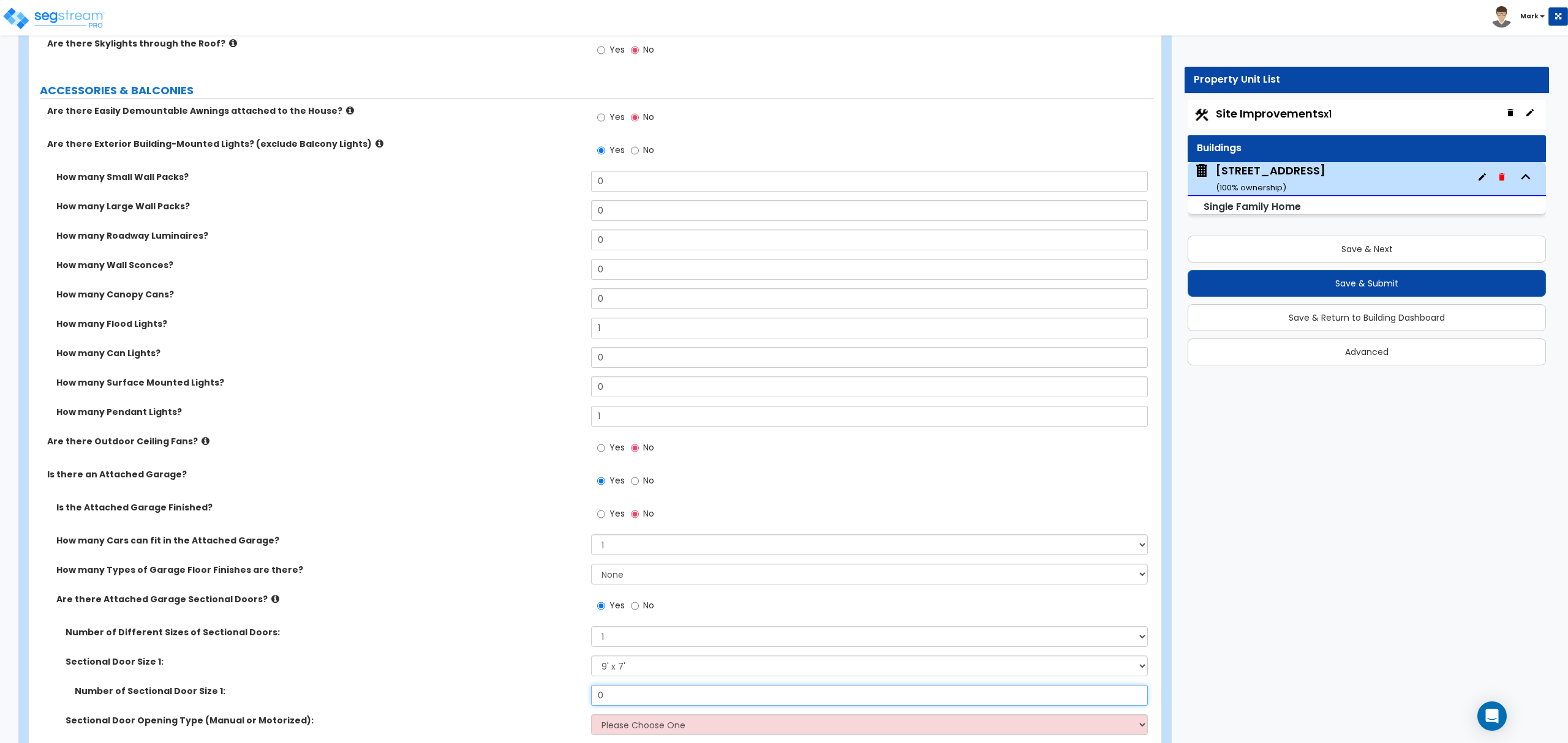
click at [637, 698] on input "0" at bounding box center [869, 695] width 556 height 21
type input "1"
click at [706, 728] on select "Please Choose One All Manual All Motorized Some are Motorized" at bounding box center [869, 724] width 556 height 21
select select "2"
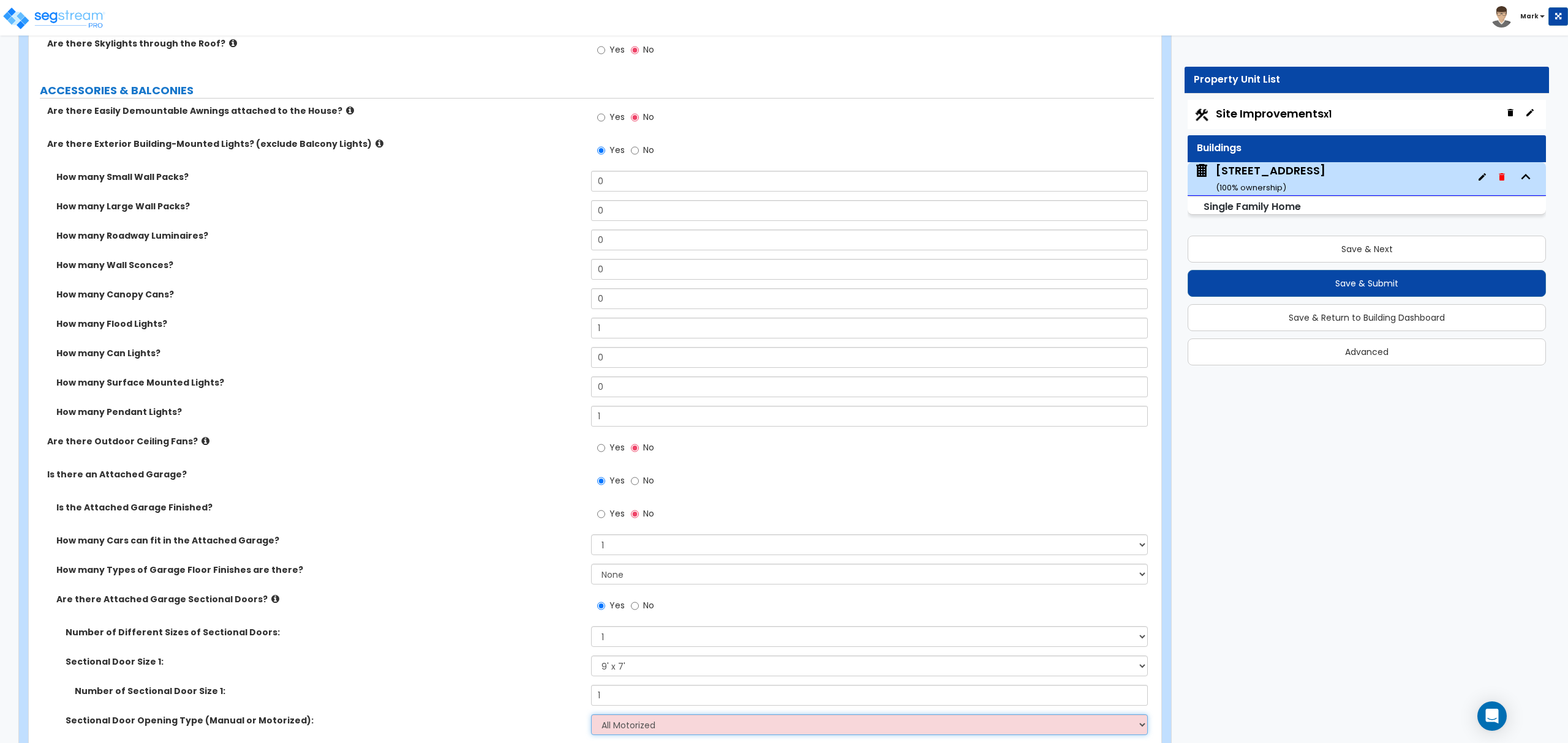
click at [591, 716] on select "Please Choose One All Manual All Motorized Some are Motorized" at bounding box center [869, 724] width 556 height 21
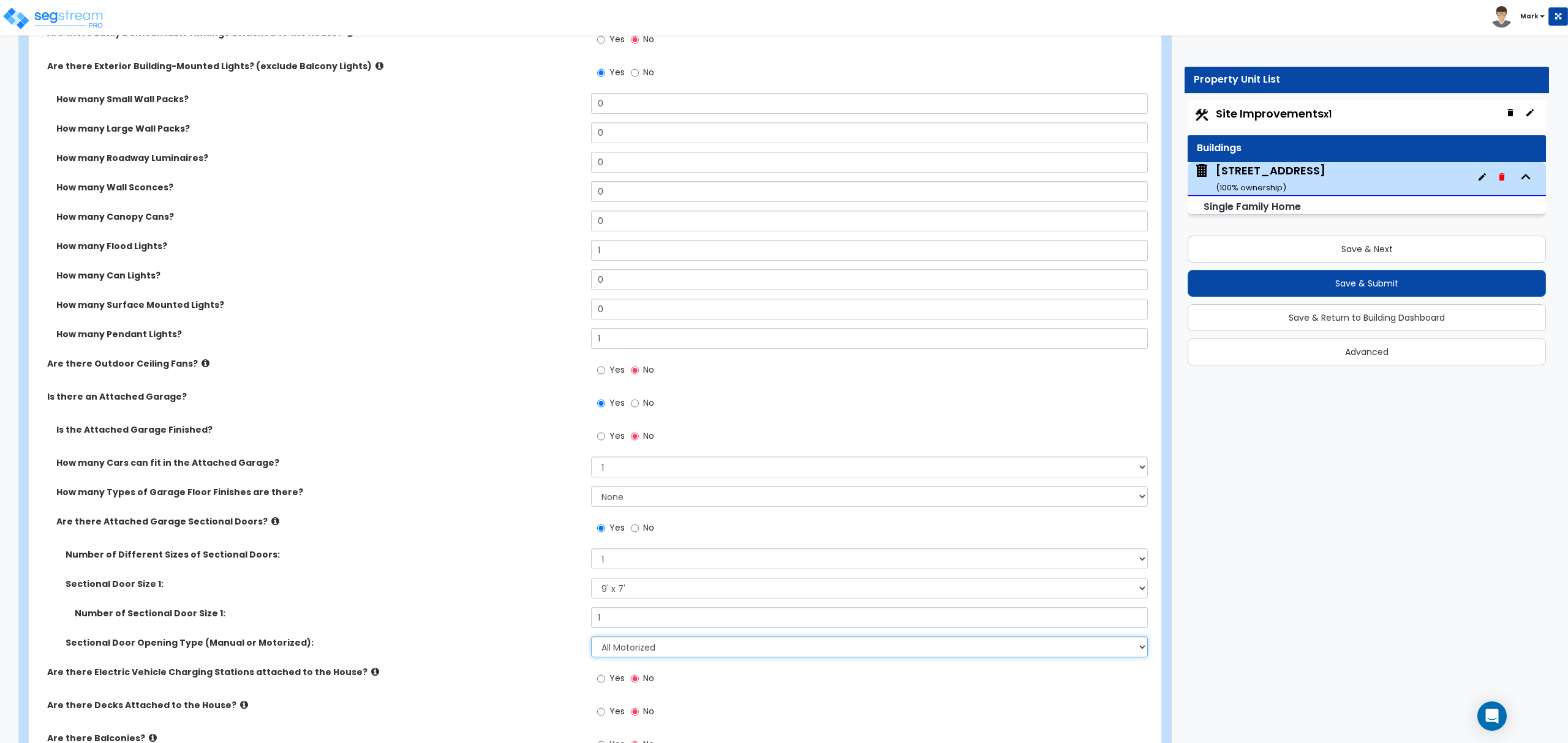
scroll to position [1061, 0]
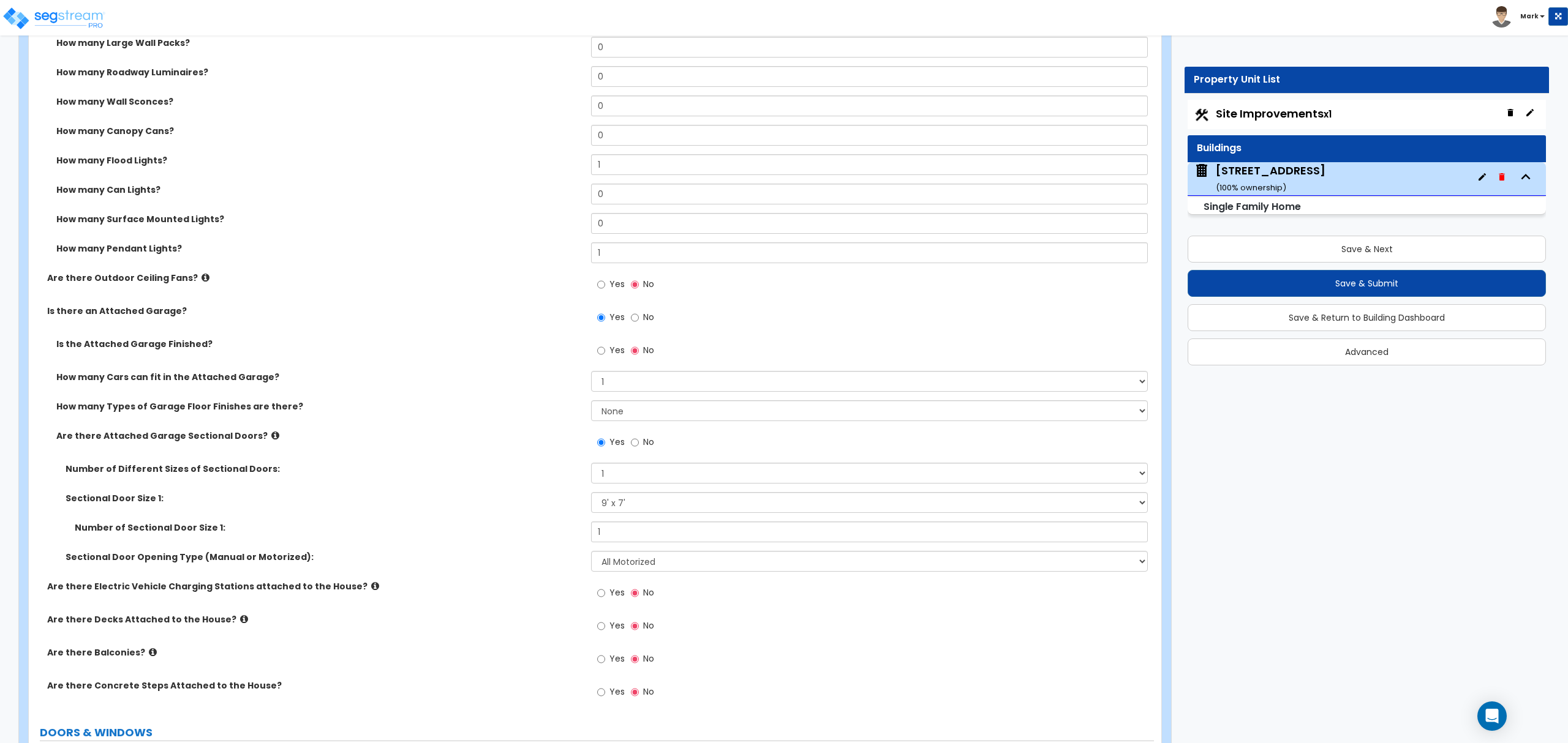
click at [240, 621] on icon at bounding box center [244, 619] width 8 height 9
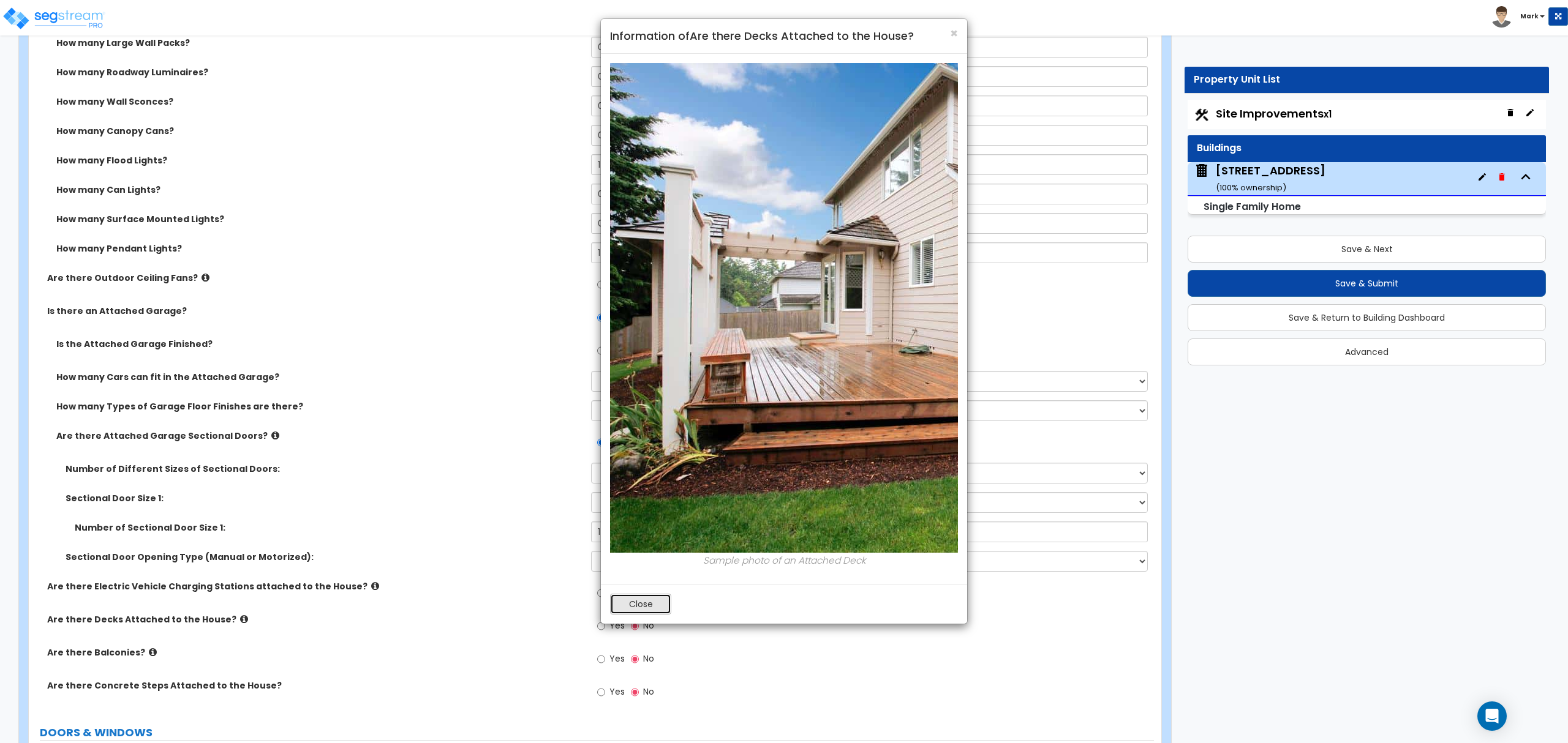
click at [638, 615] on button "Close" at bounding box center [640, 604] width 61 height 21
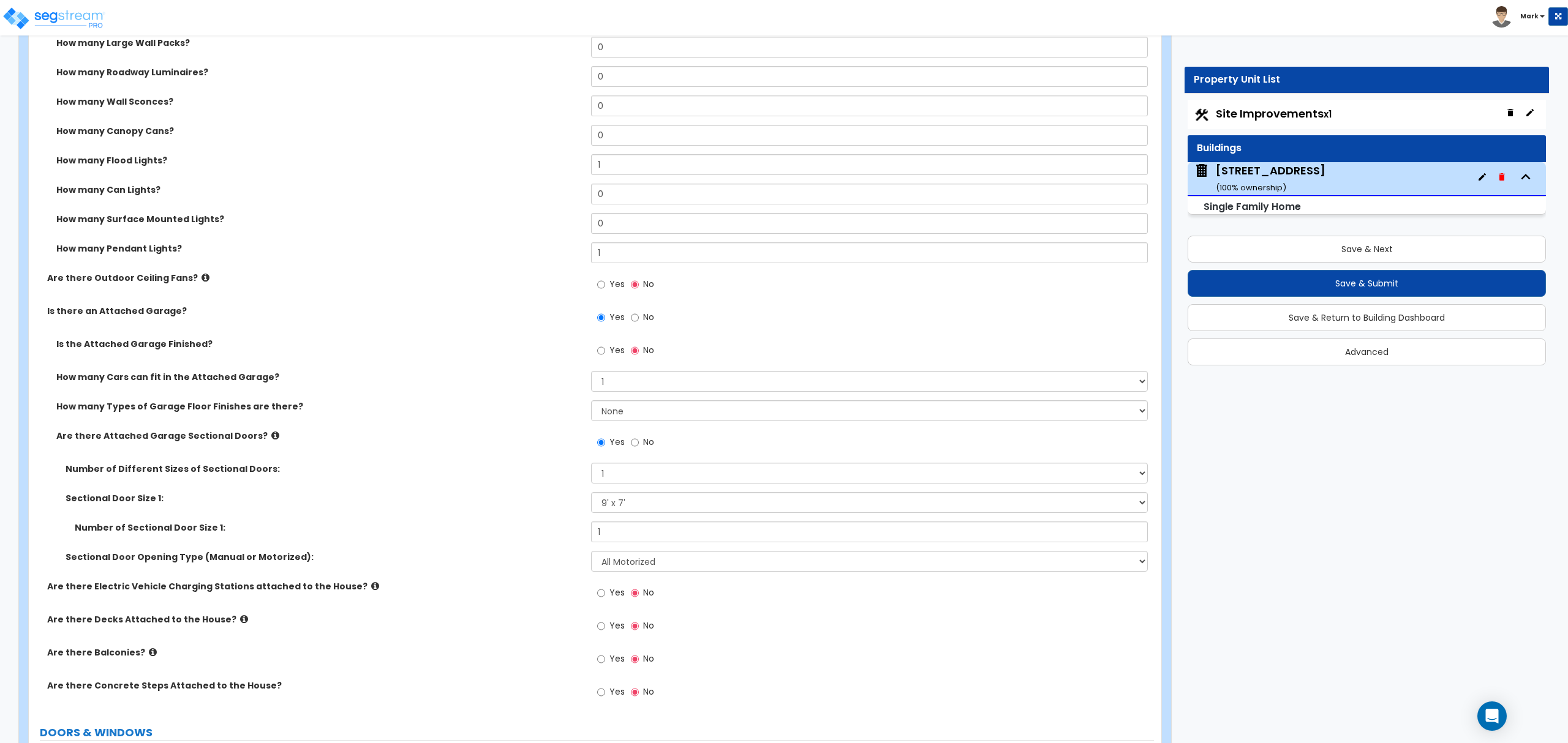
click at [149, 653] on icon at bounding box center [153, 652] width 8 height 9
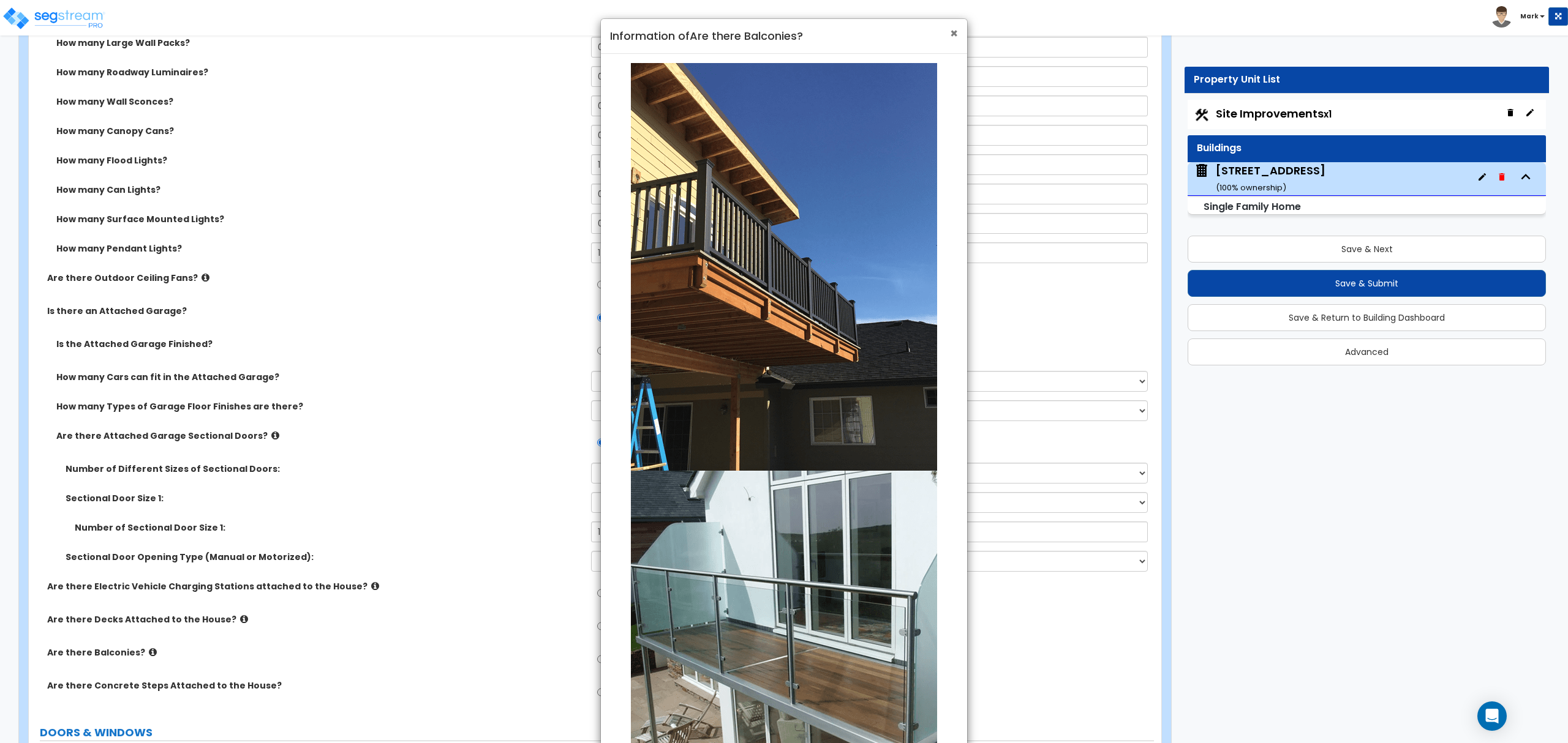
click at [954, 32] on span "×" at bounding box center [954, 34] width 8 height 18
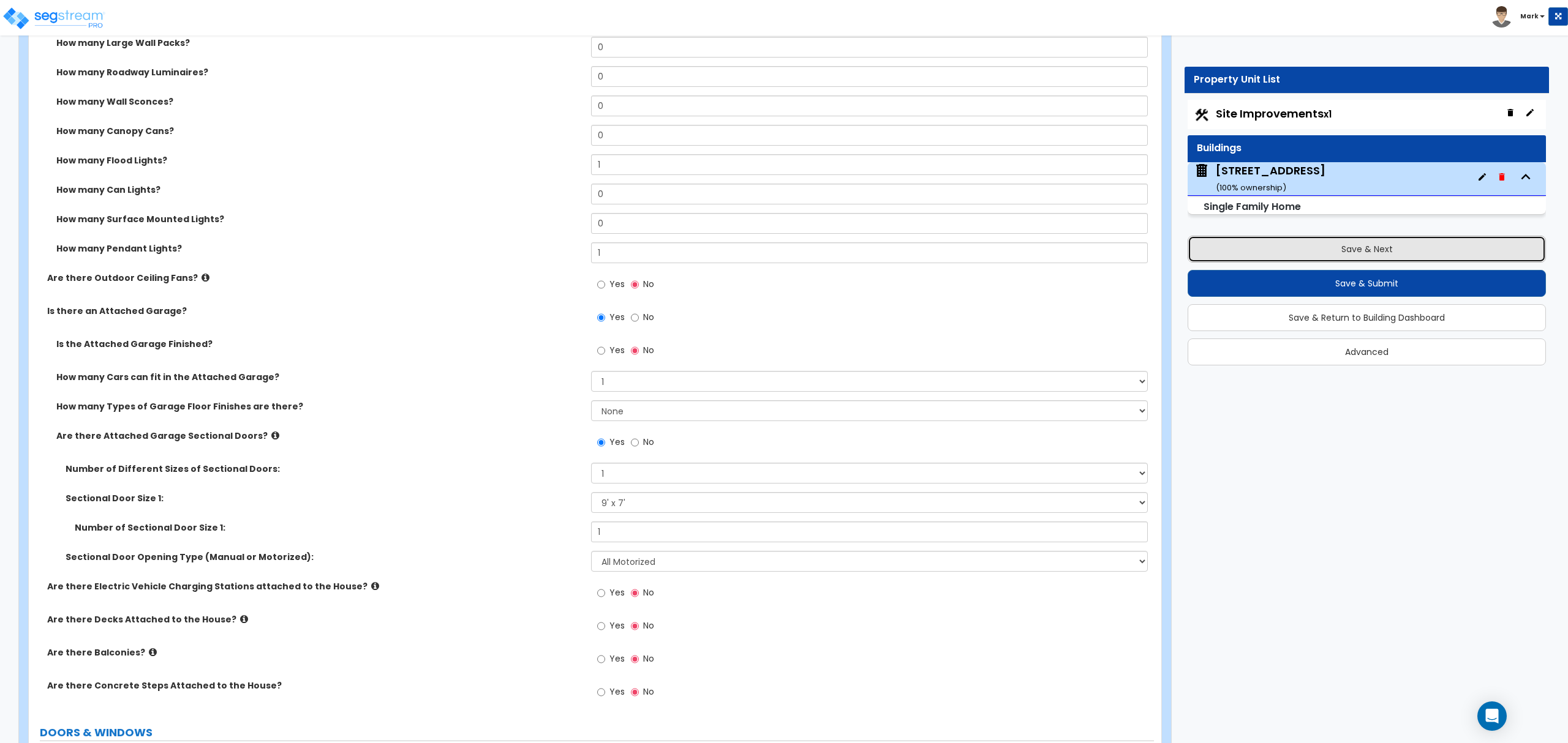
click at [1308, 260] on button "Save & Next" at bounding box center [1366, 249] width 359 height 27
select select "2"
select select "1"
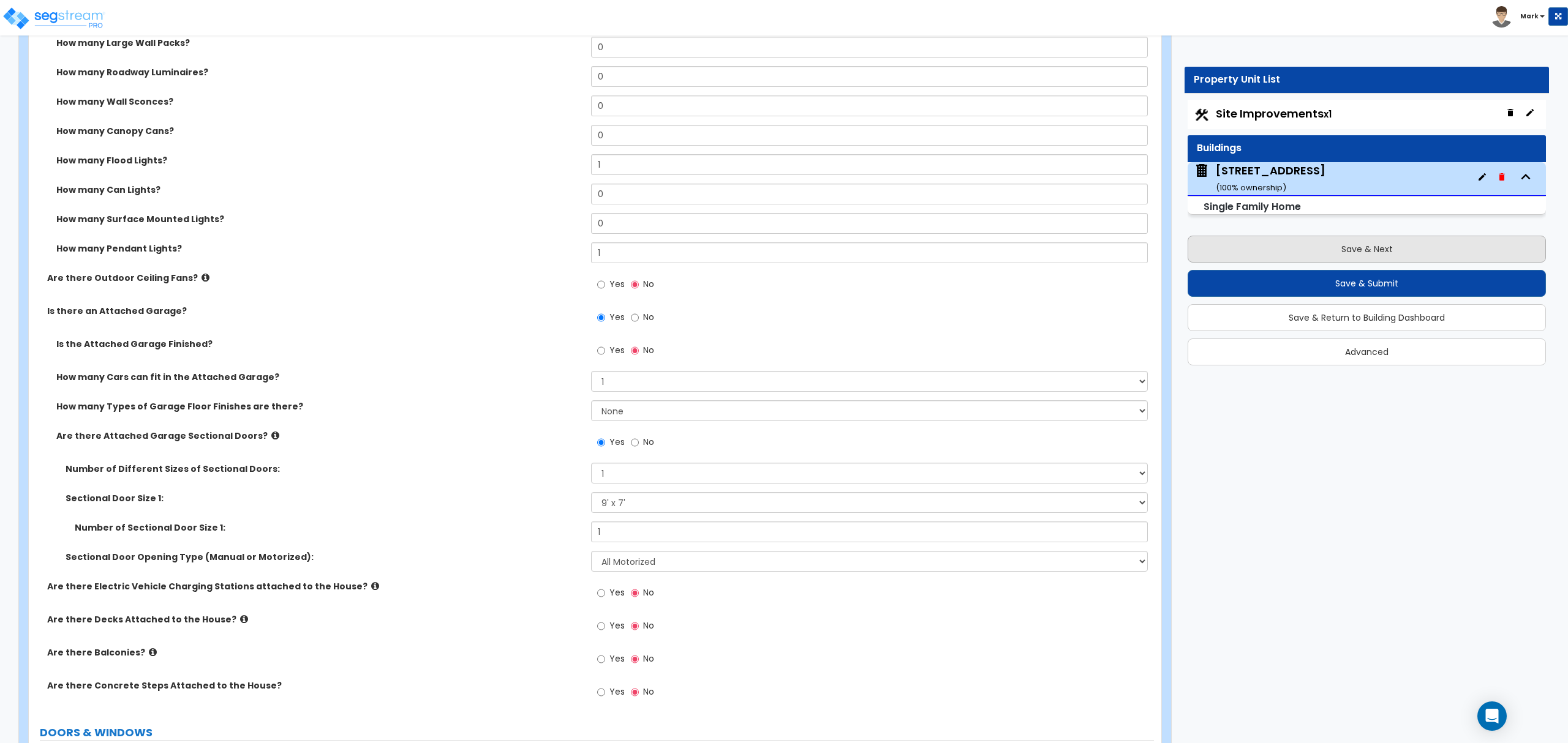
select select "3"
select select "1"
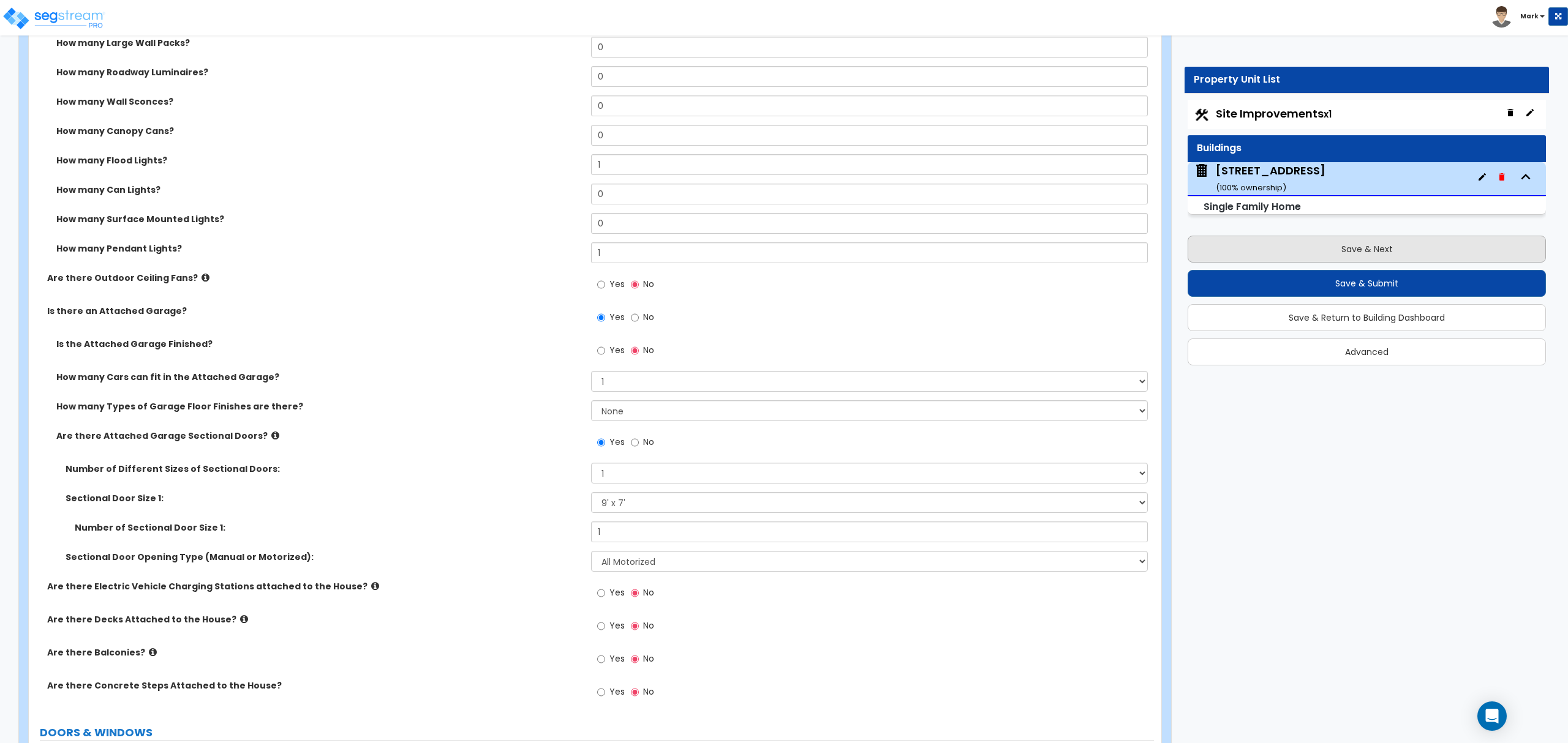
select select "1"
select select "4"
select select "1"
select select "11"
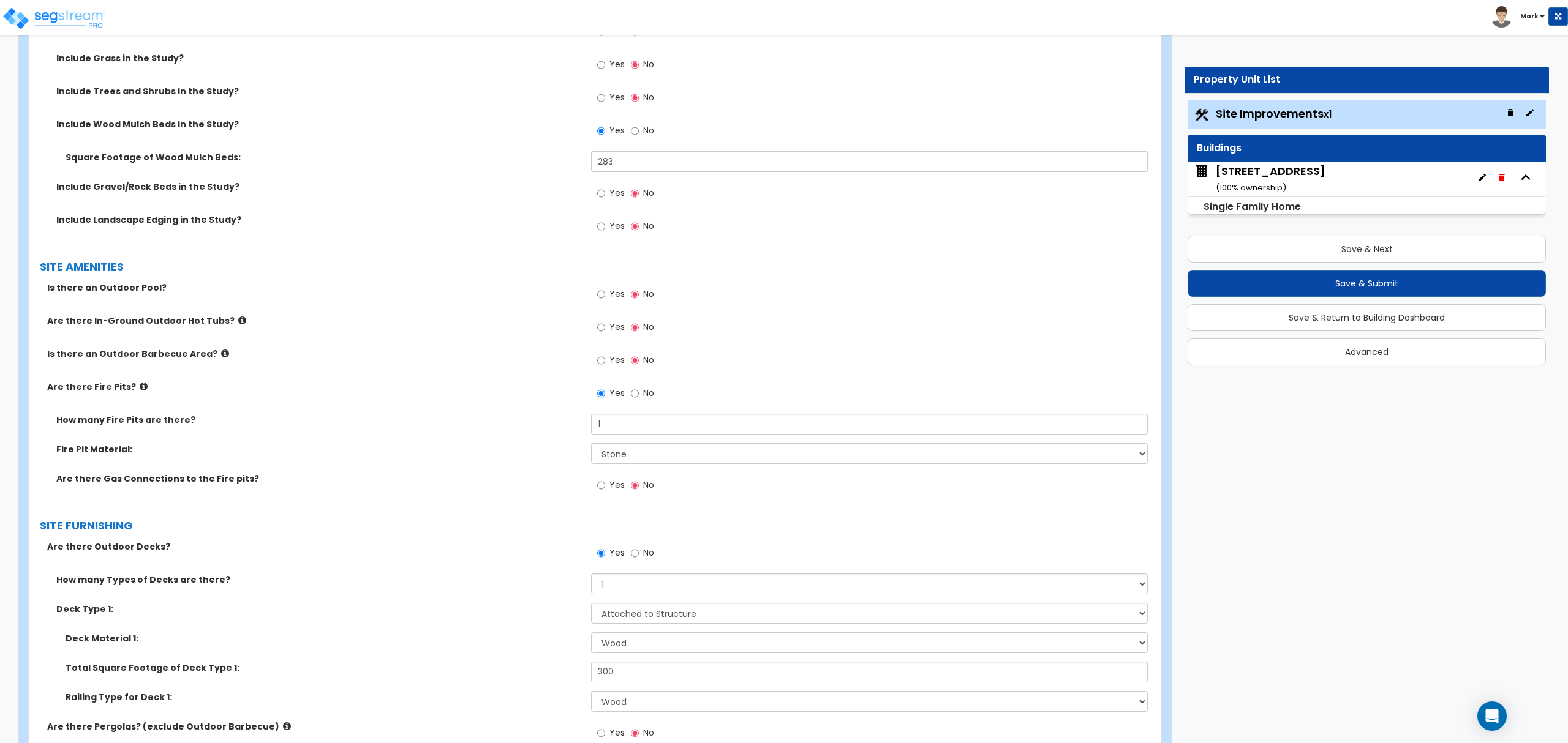
scroll to position [1224, 0]
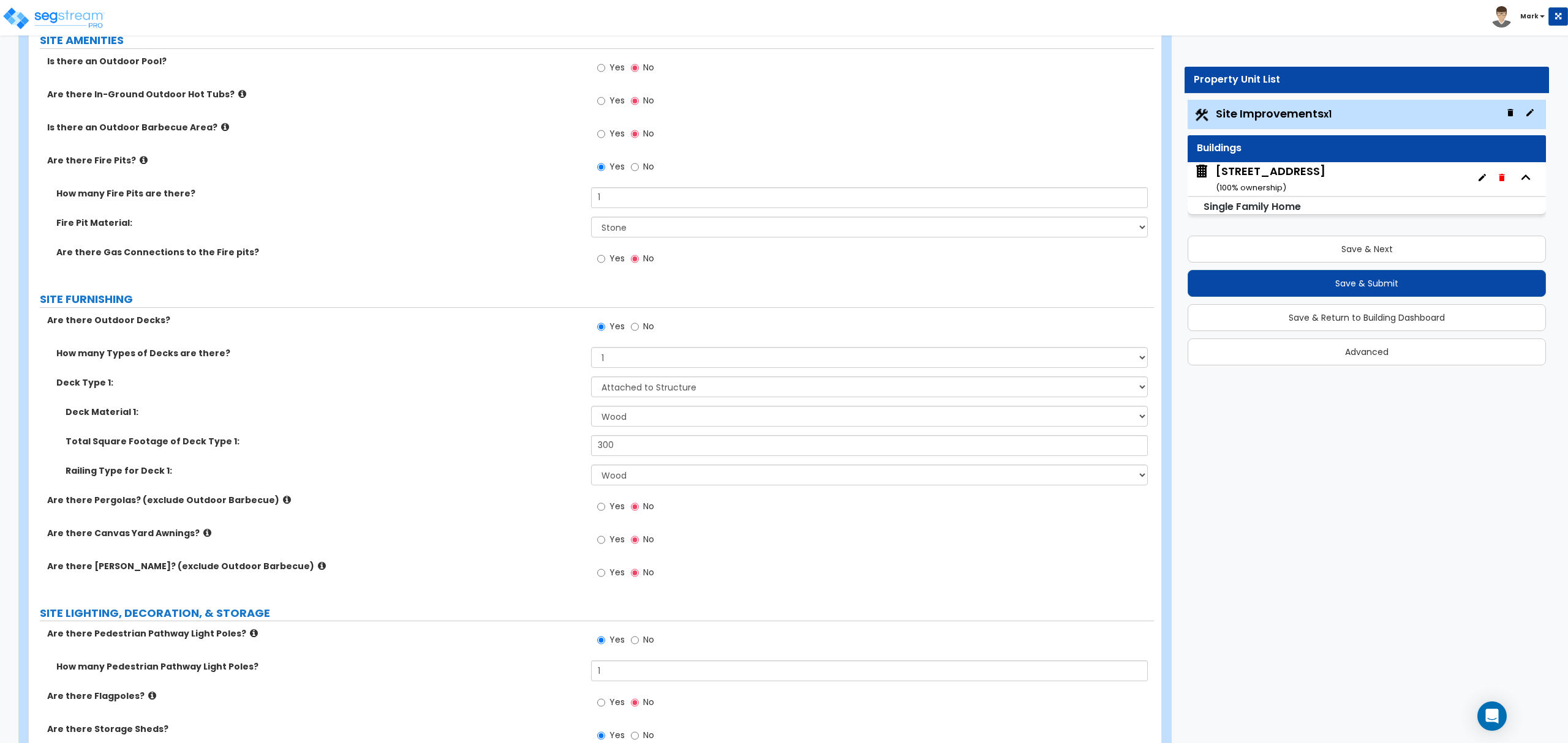
click at [642, 330] on label "No" at bounding box center [642, 328] width 23 height 21
click at [639, 330] on input "No" at bounding box center [635, 327] width 8 height 14
radio input "false"
radio input "true"
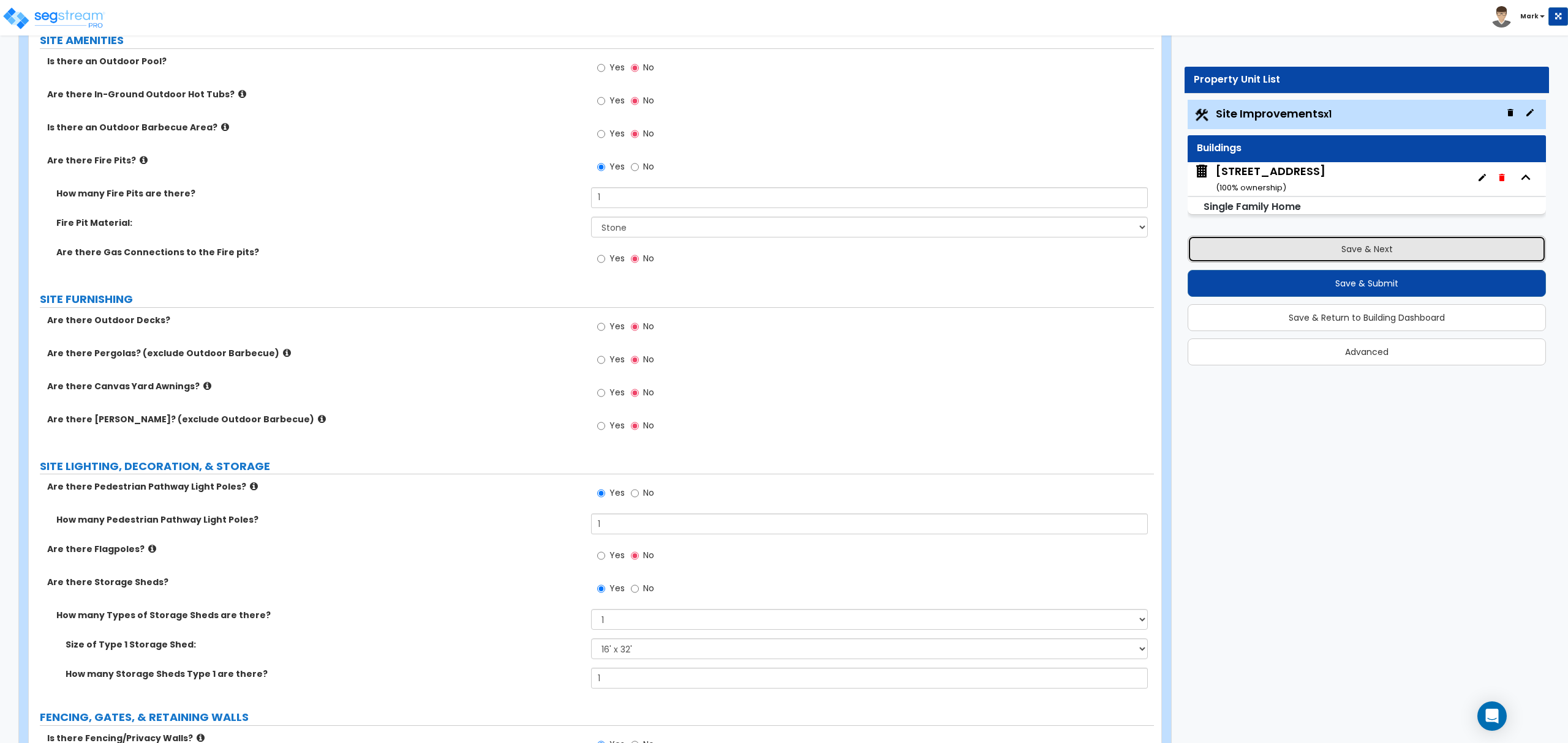
click at [1301, 262] on button "Save & Next" at bounding box center [1366, 249] width 359 height 27
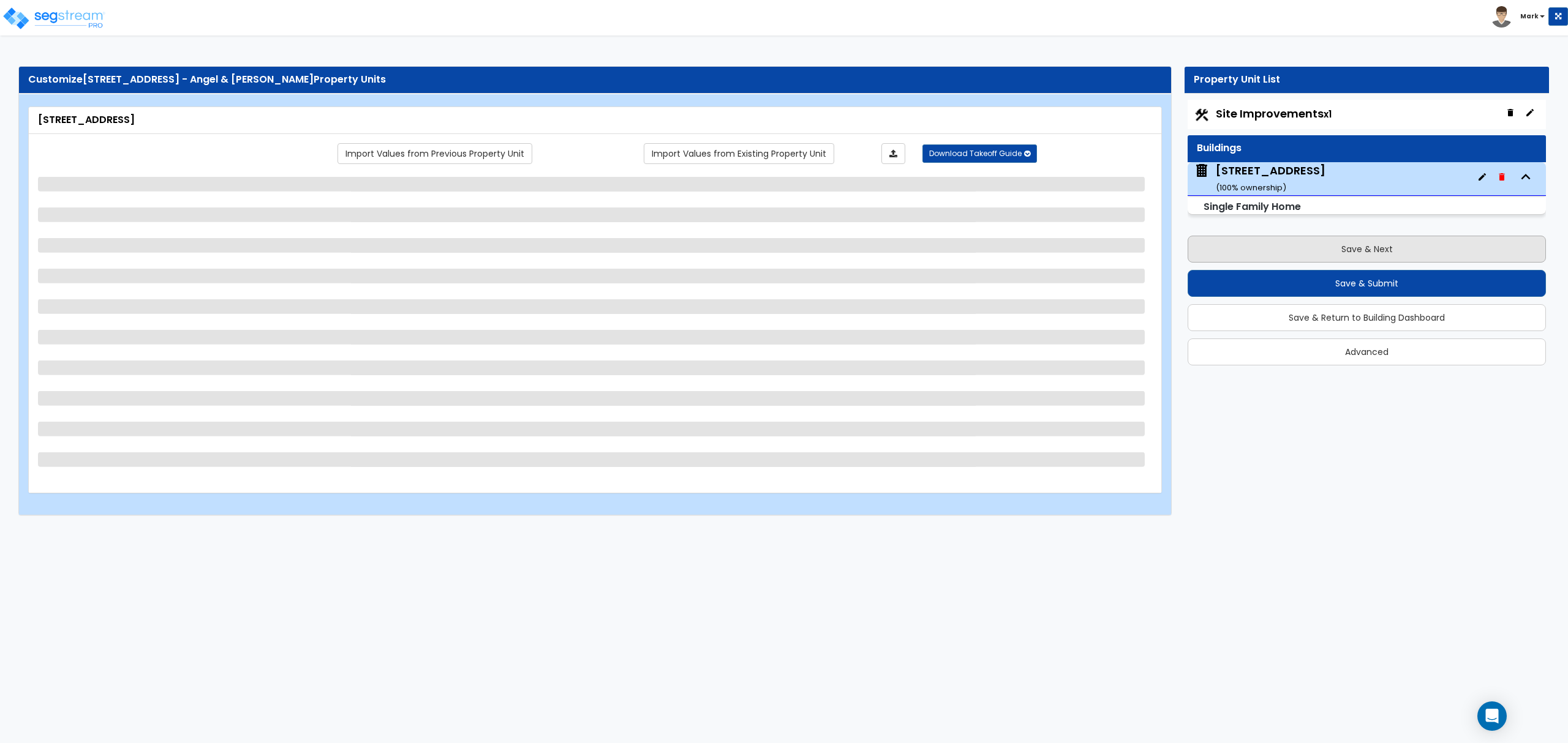
scroll to position [0, 0]
select select "2"
select select "7"
select select "3"
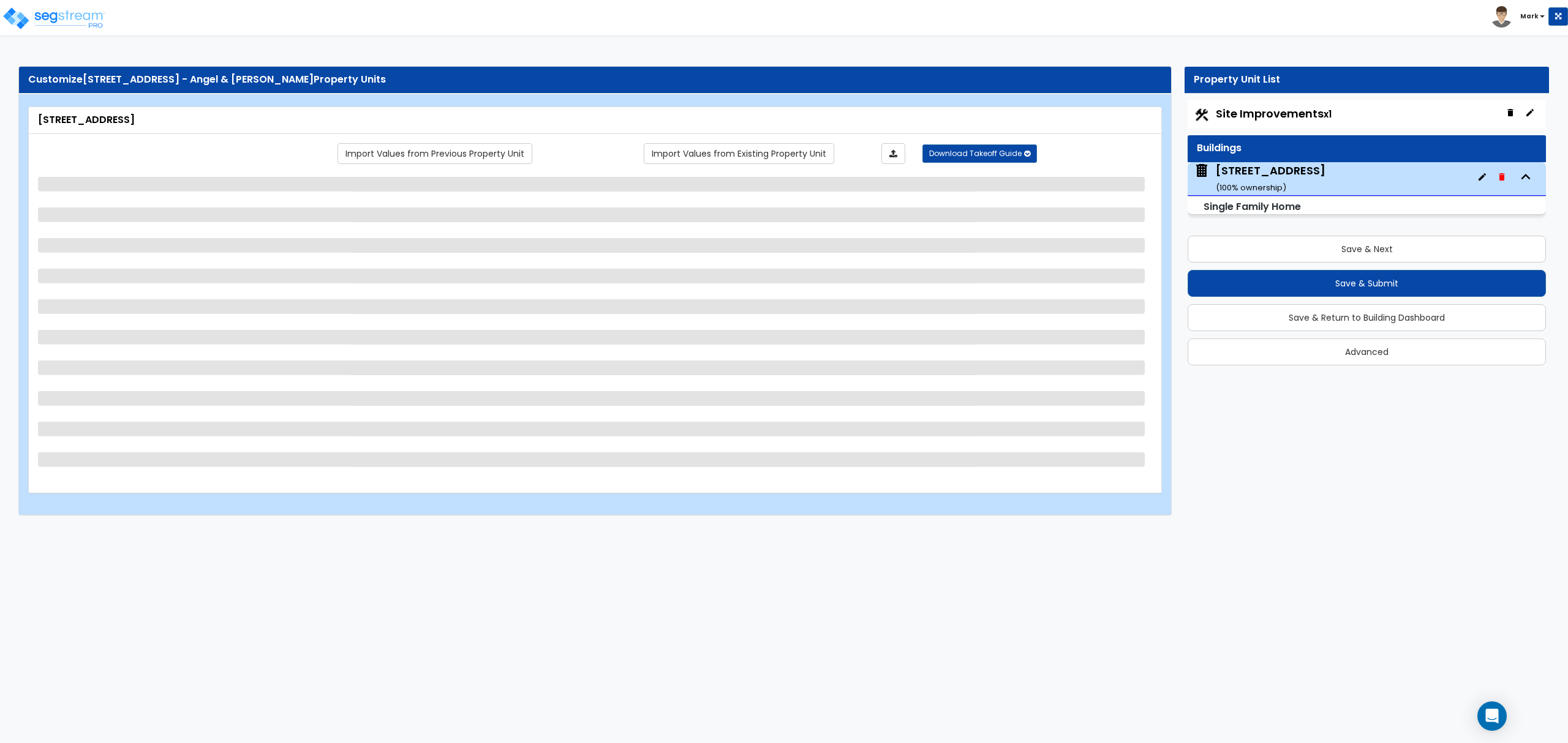
select select "2"
select select "5"
select select "1"
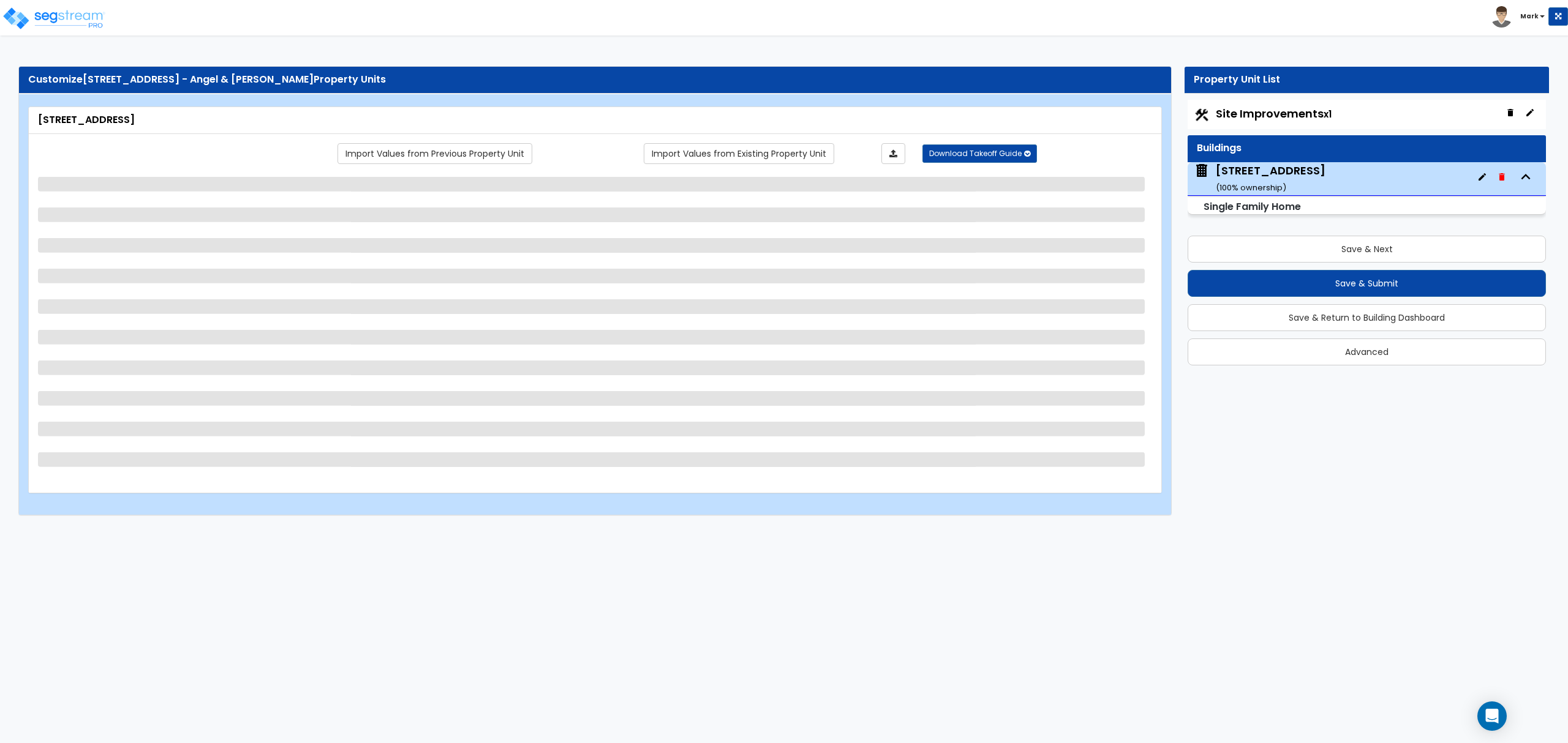
select select "1"
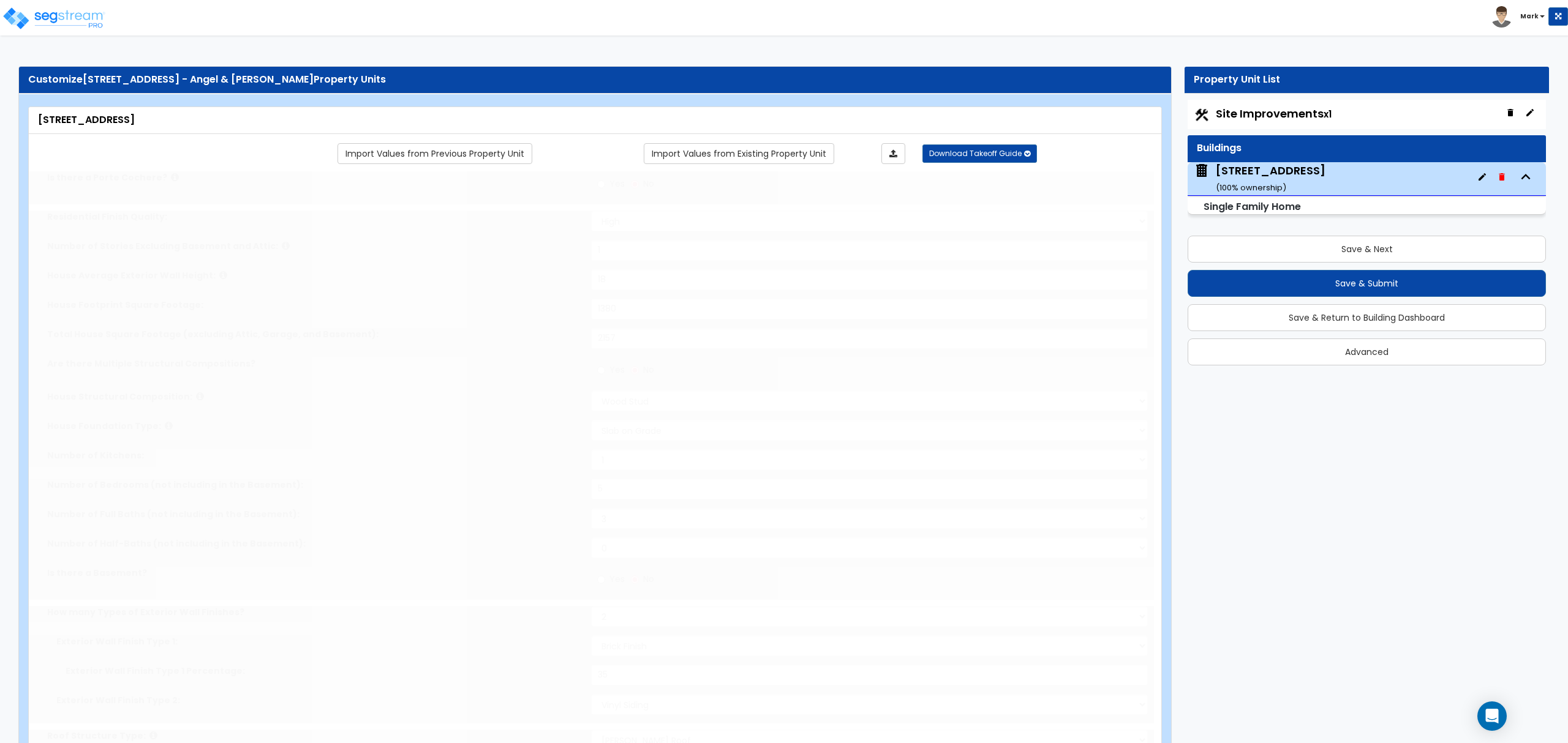
type input "1"
select select "1"
type input "1"
select select "2"
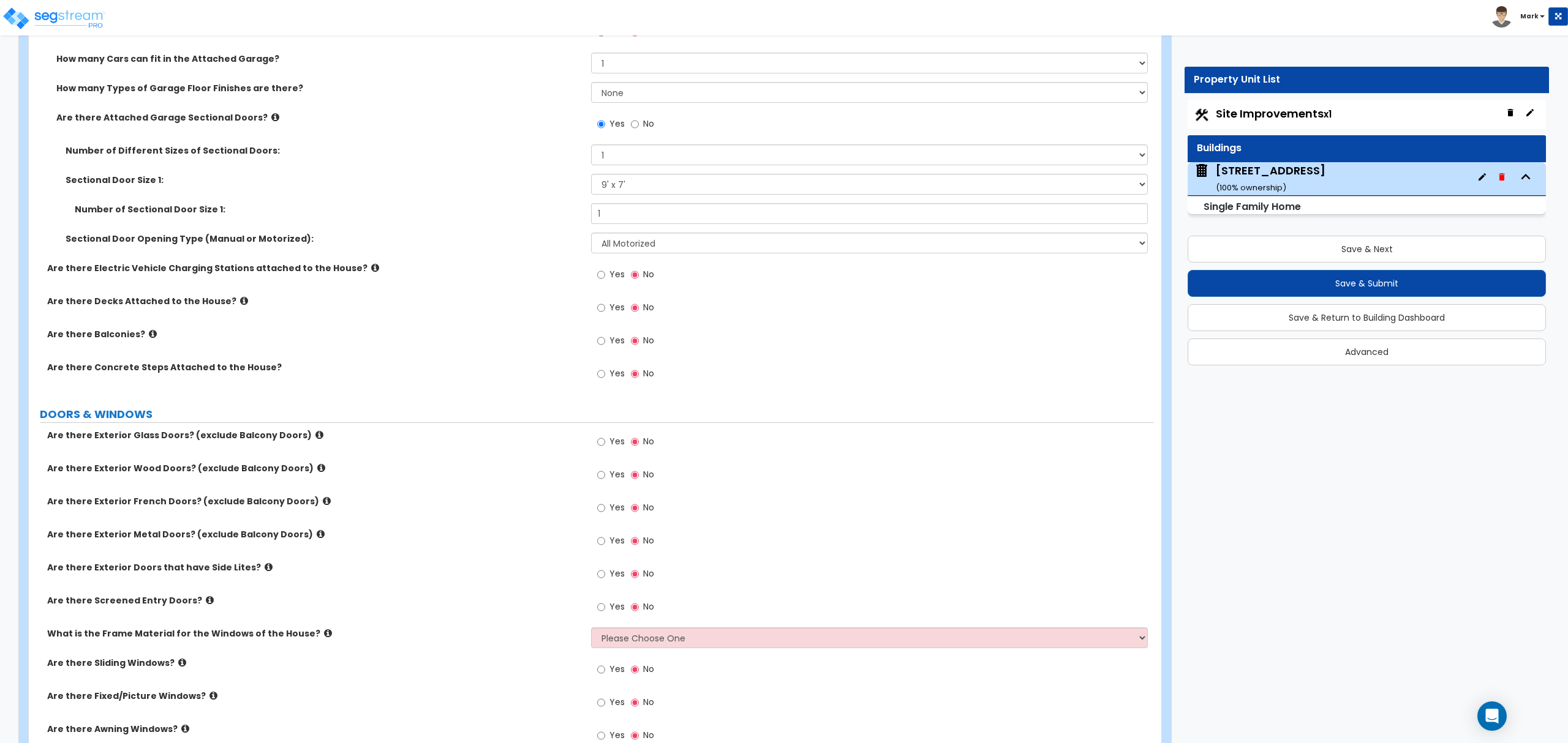
scroll to position [1224, 0]
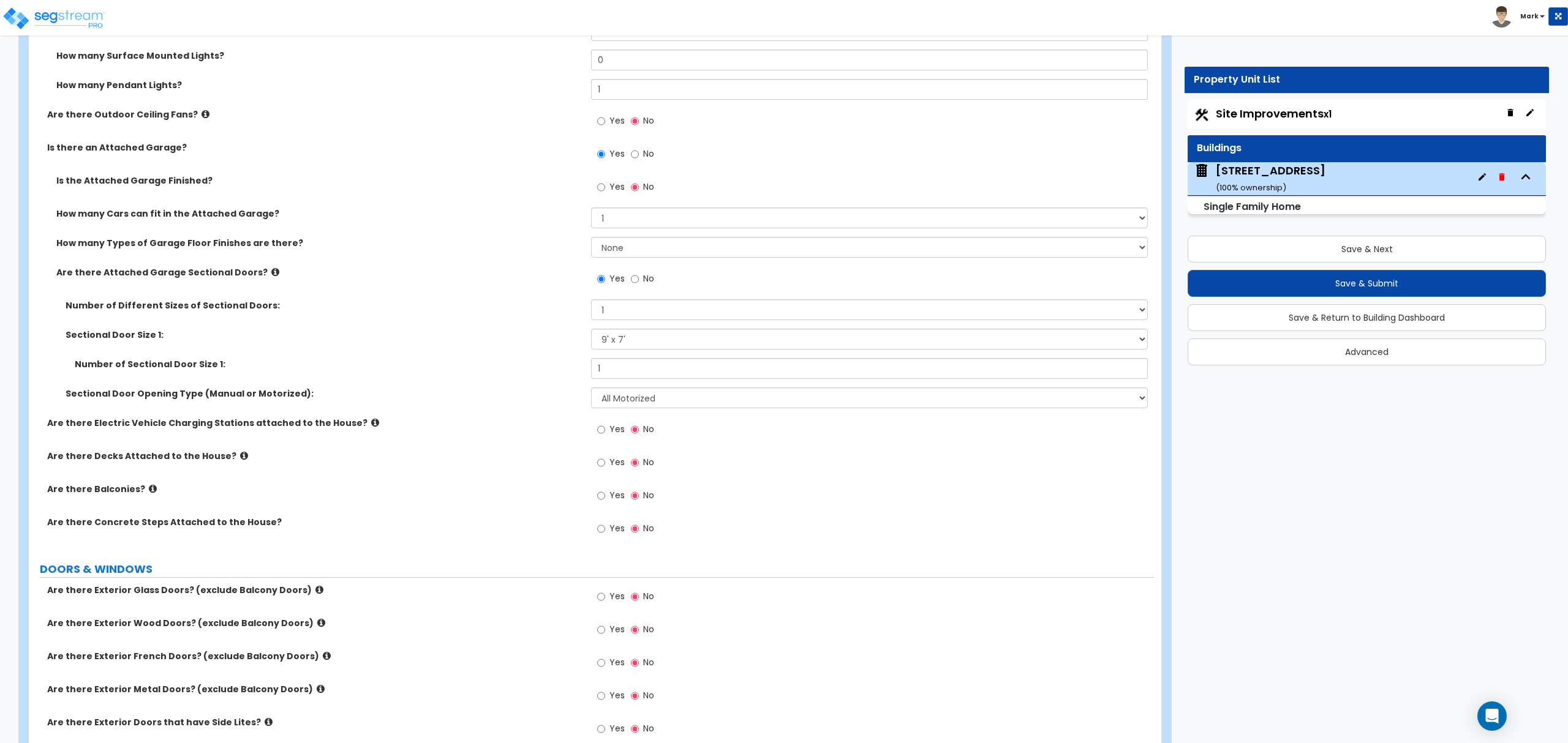
click at [149, 494] on icon at bounding box center [153, 489] width 8 height 9
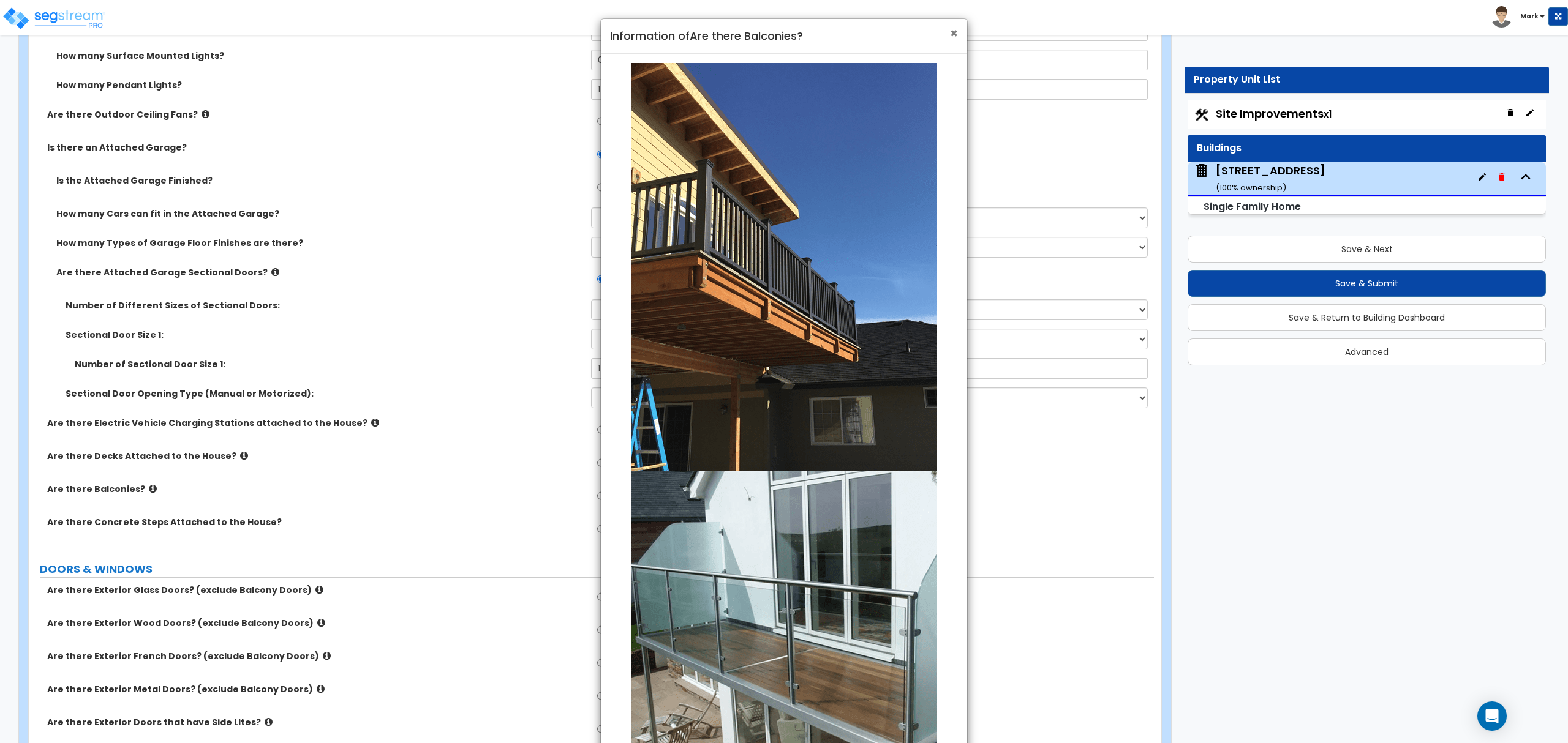
click at [953, 31] on span "×" at bounding box center [954, 34] width 8 height 18
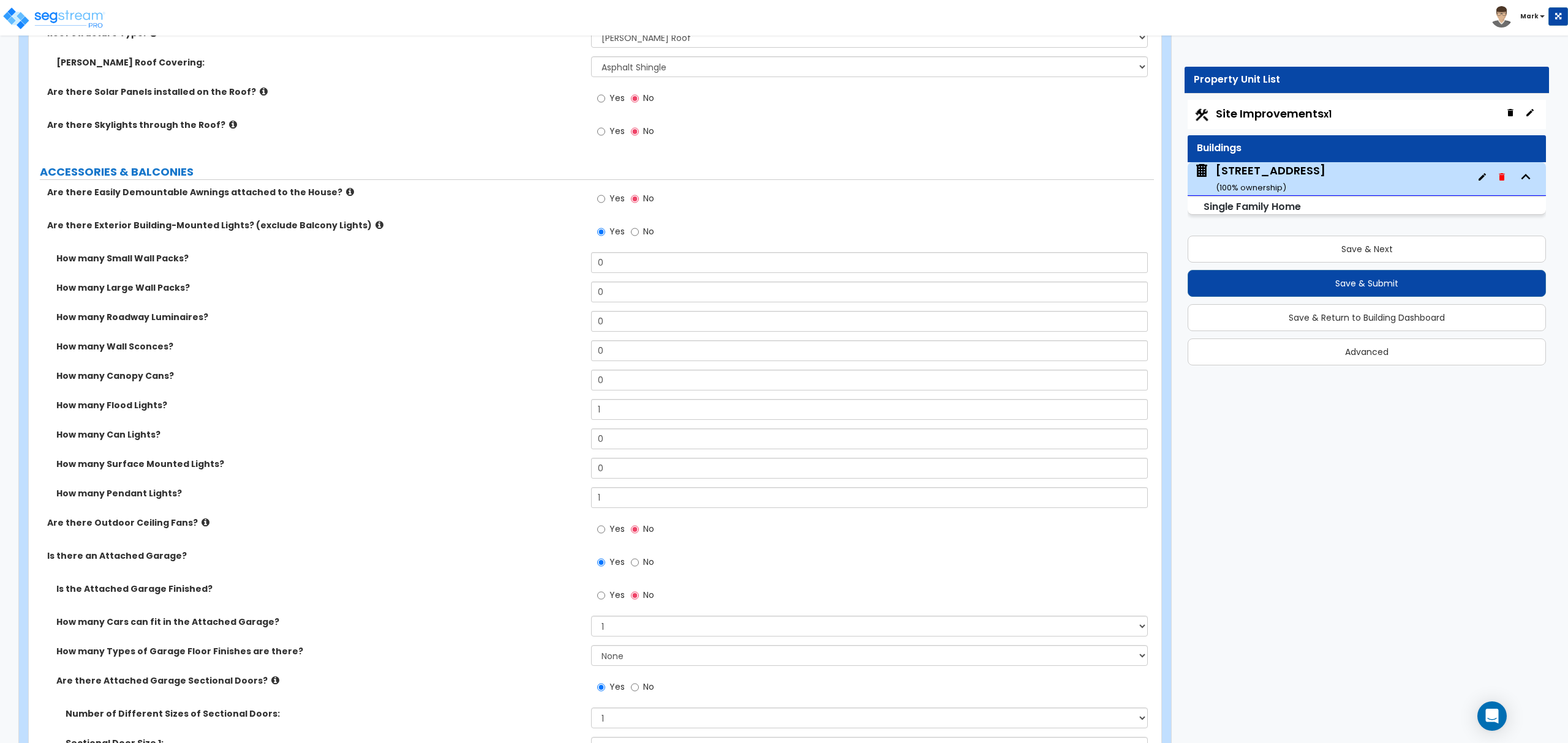
scroll to position [1350, 0]
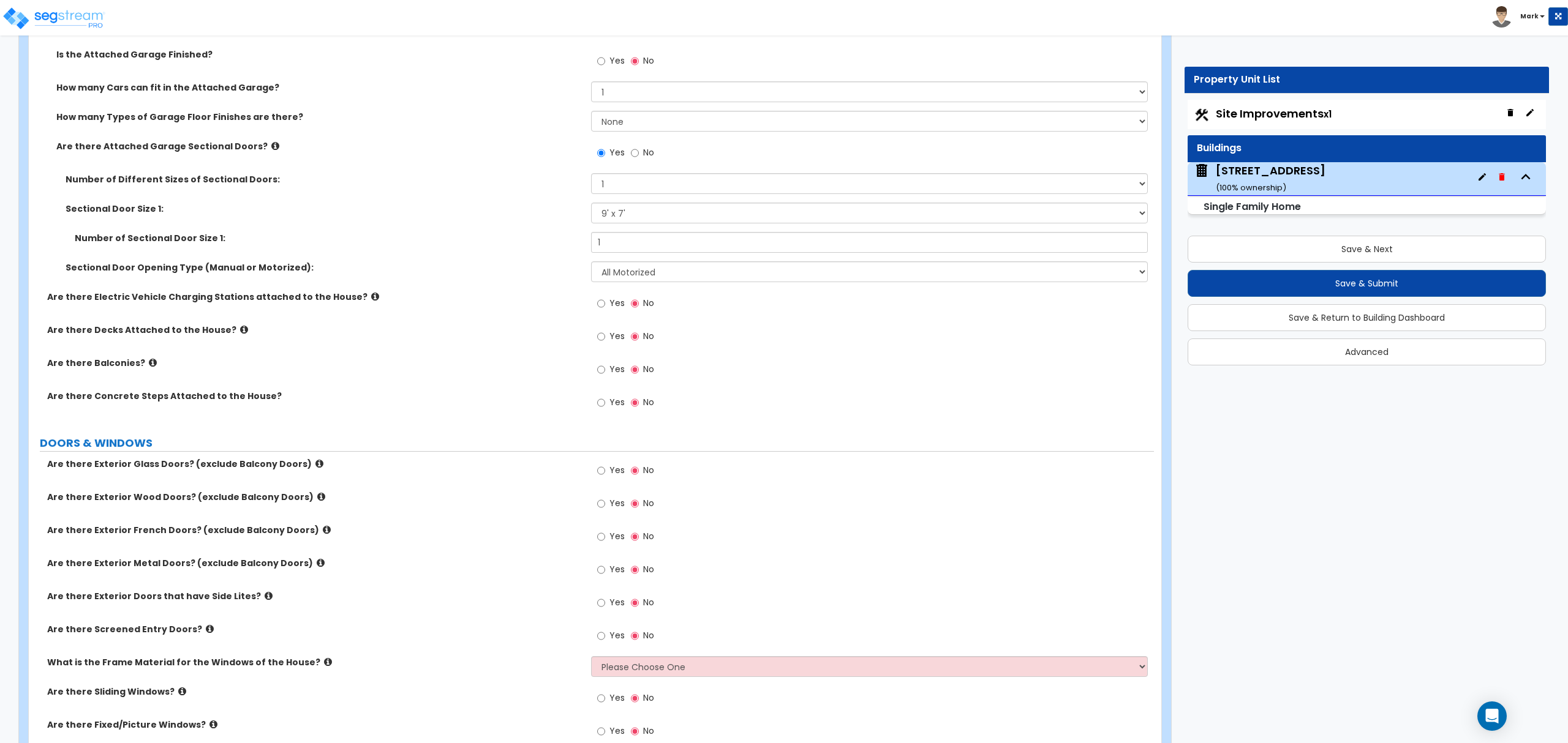
click at [240, 330] on icon at bounding box center [244, 329] width 8 height 9
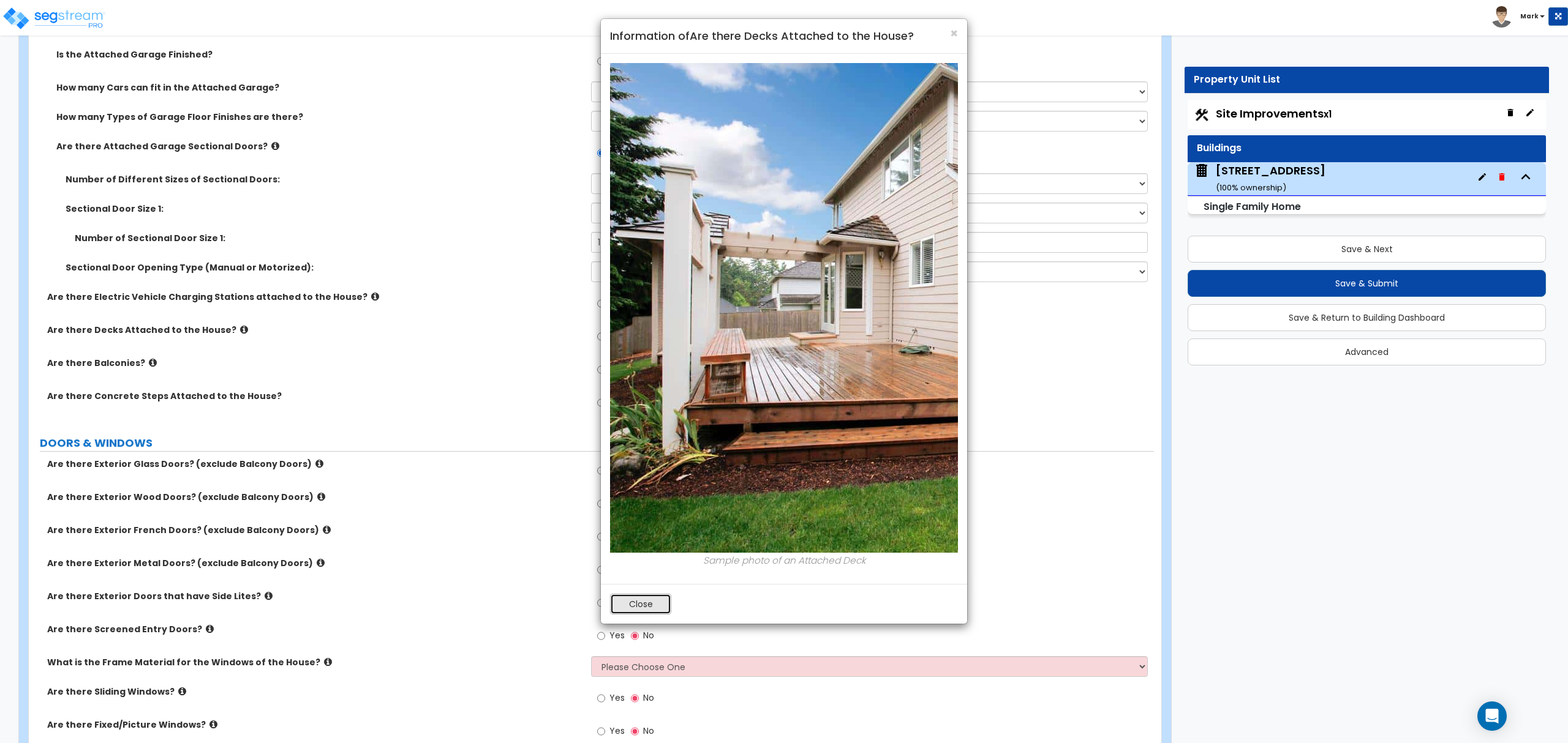
click at [631, 605] on button "Close" at bounding box center [640, 604] width 61 height 21
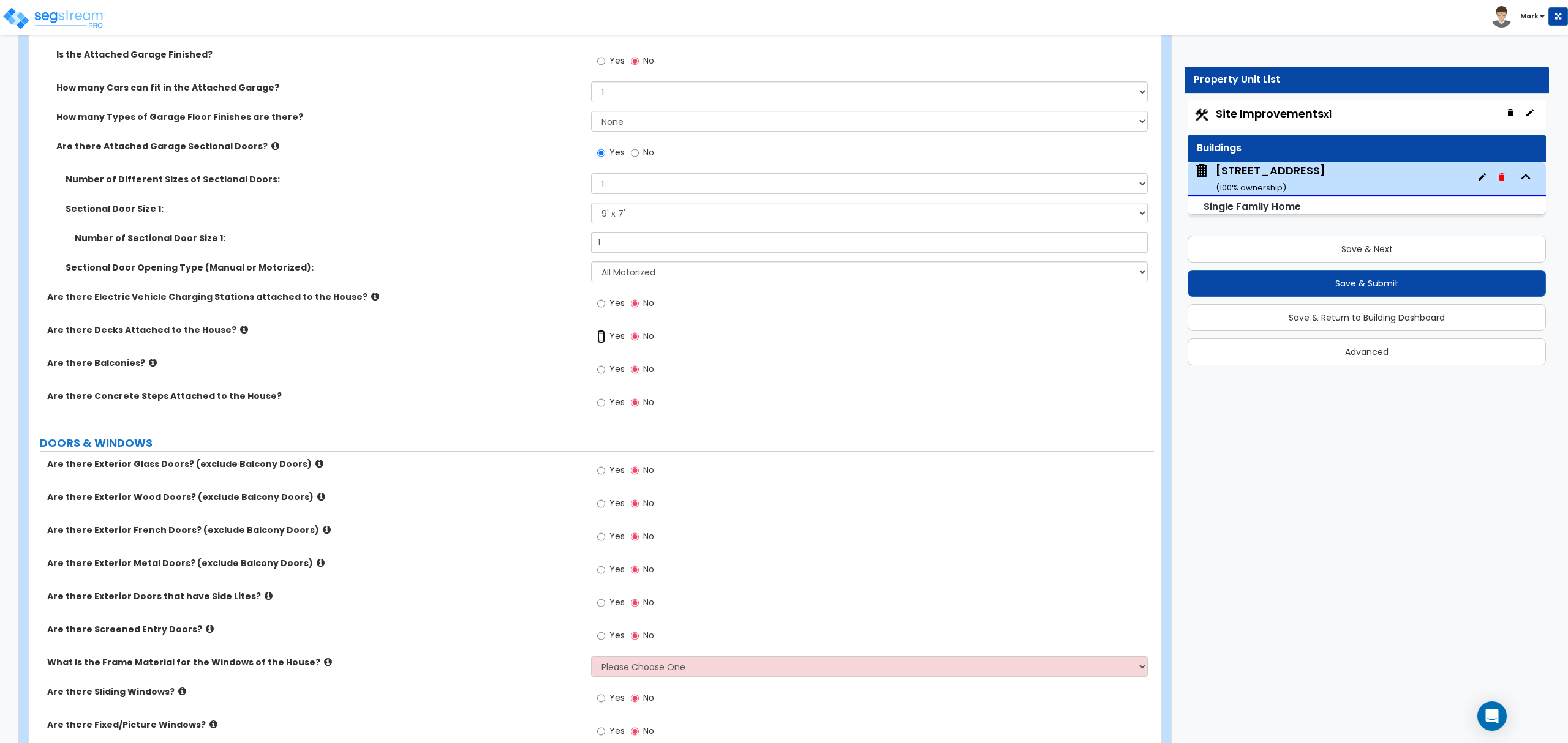
click at [600, 341] on input "Yes" at bounding box center [601, 337] width 8 height 14
radio input "true"
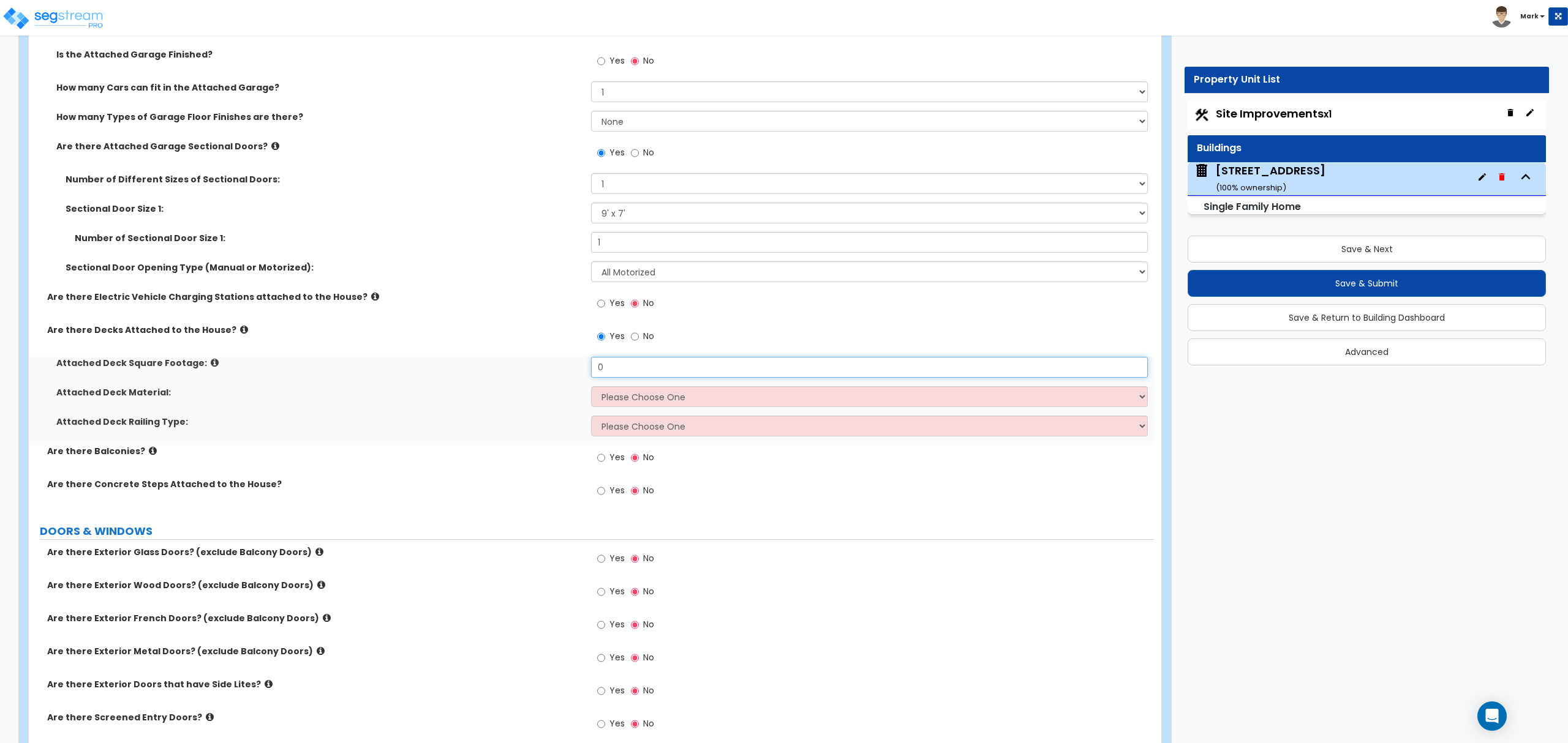
click at [608, 373] on input "0" at bounding box center [869, 367] width 556 height 21
type input "300"
click at [625, 397] on select "Please Choose One Wood Plastic/PVC" at bounding box center [869, 397] width 556 height 21
select select "1"
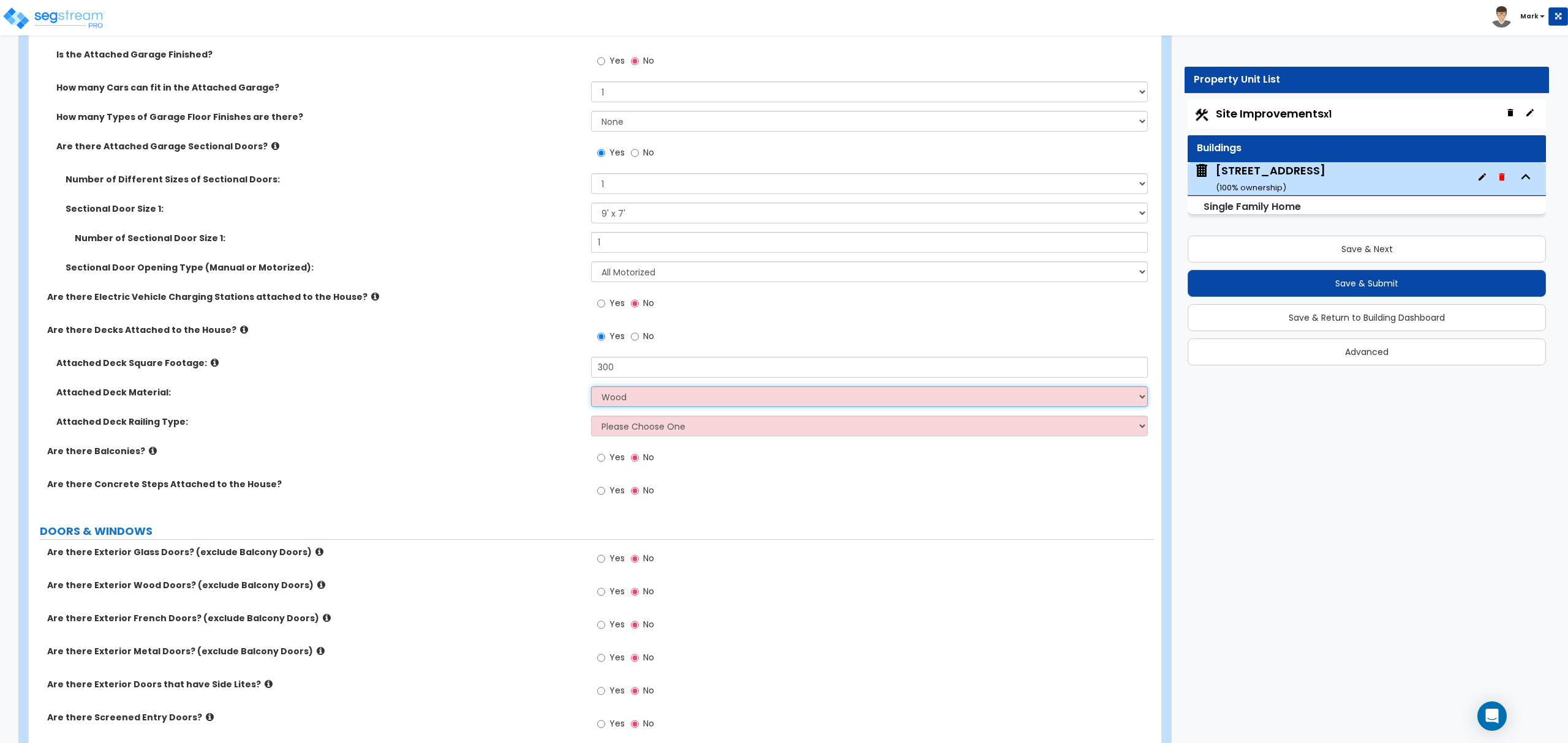
click at [591, 388] on select "Please Choose One Wood Plastic/PVC" at bounding box center [869, 397] width 556 height 21
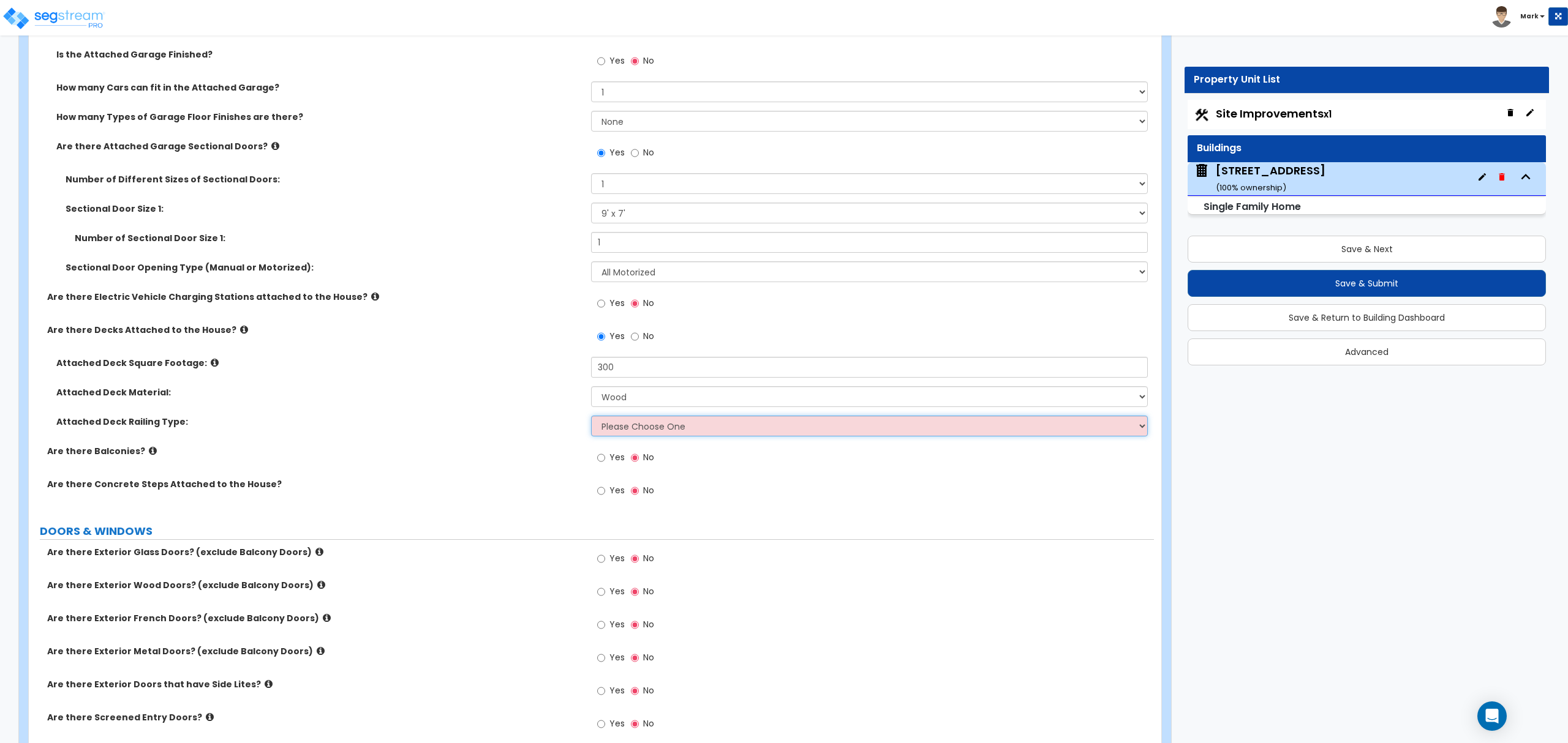
click at [632, 430] on select "Please Choose One Wood Plastic" at bounding box center [869, 426] width 556 height 21
select select "1"
click at [591, 417] on select "Please Choose One Wood Plastic" at bounding box center [869, 426] width 556 height 21
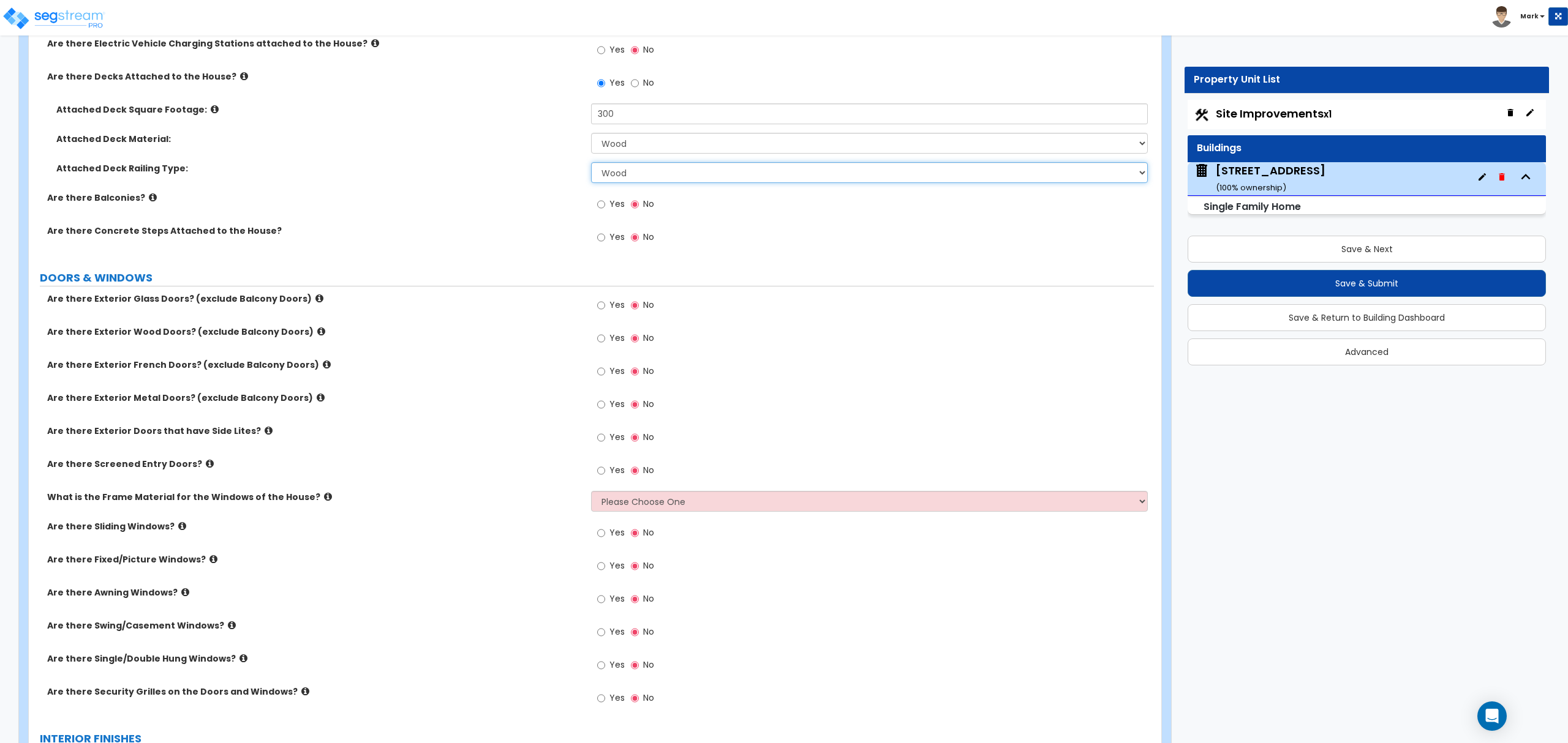
scroll to position [1677, 0]
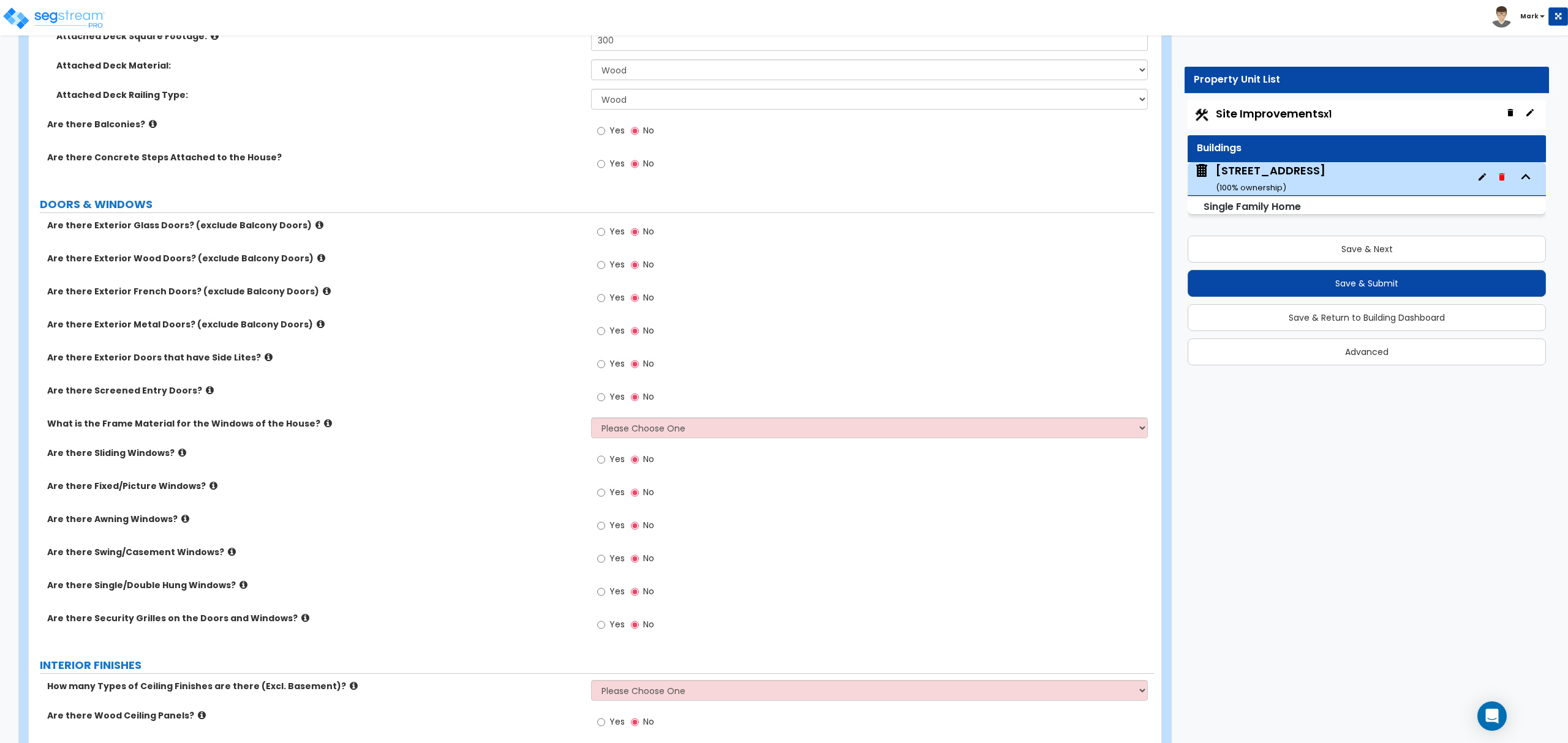
click at [606, 301] on label "Yes" at bounding box center [611, 300] width 27 height 21
click at [605, 301] on input "Yes" at bounding box center [601, 298] width 8 height 14
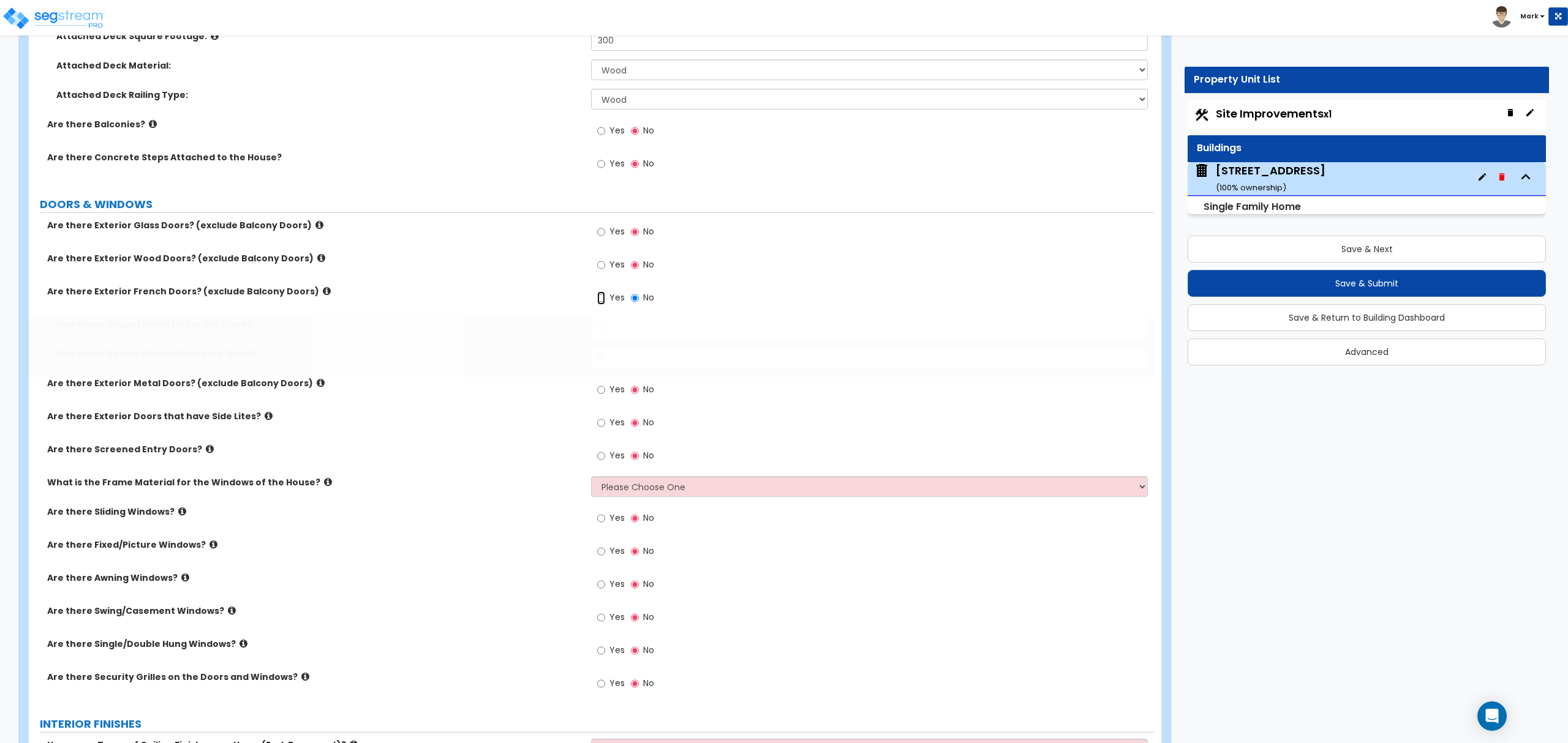
radio input "true"
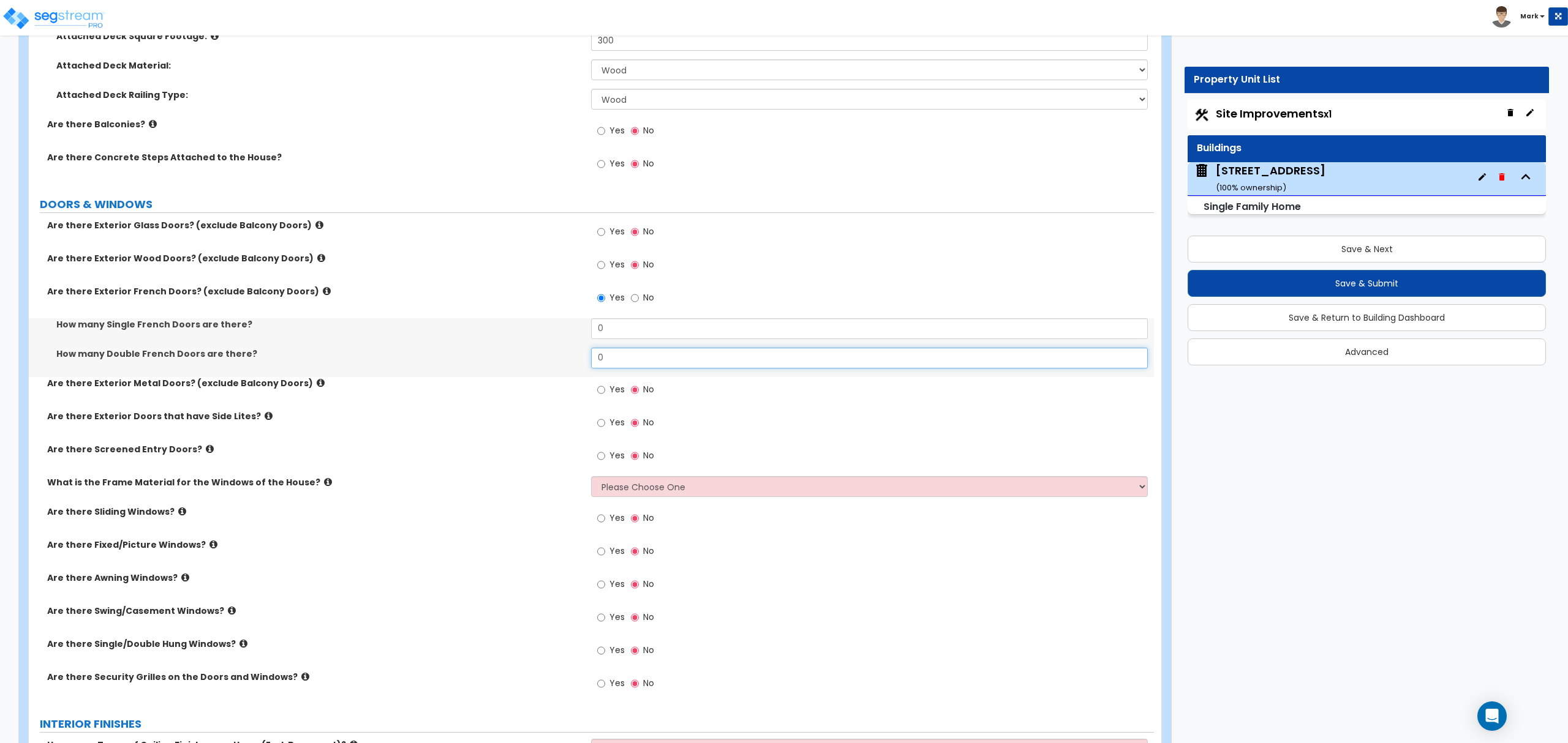
click at [622, 369] on input "0" at bounding box center [869, 358] width 556 height 21
type input "1"
click at [606, 272] on label "Yes" at bounding box center [611, 266] width 27 height 21
click at [605, 272] on input "Yes" at bounding box center [601, 265] width 8 height 14
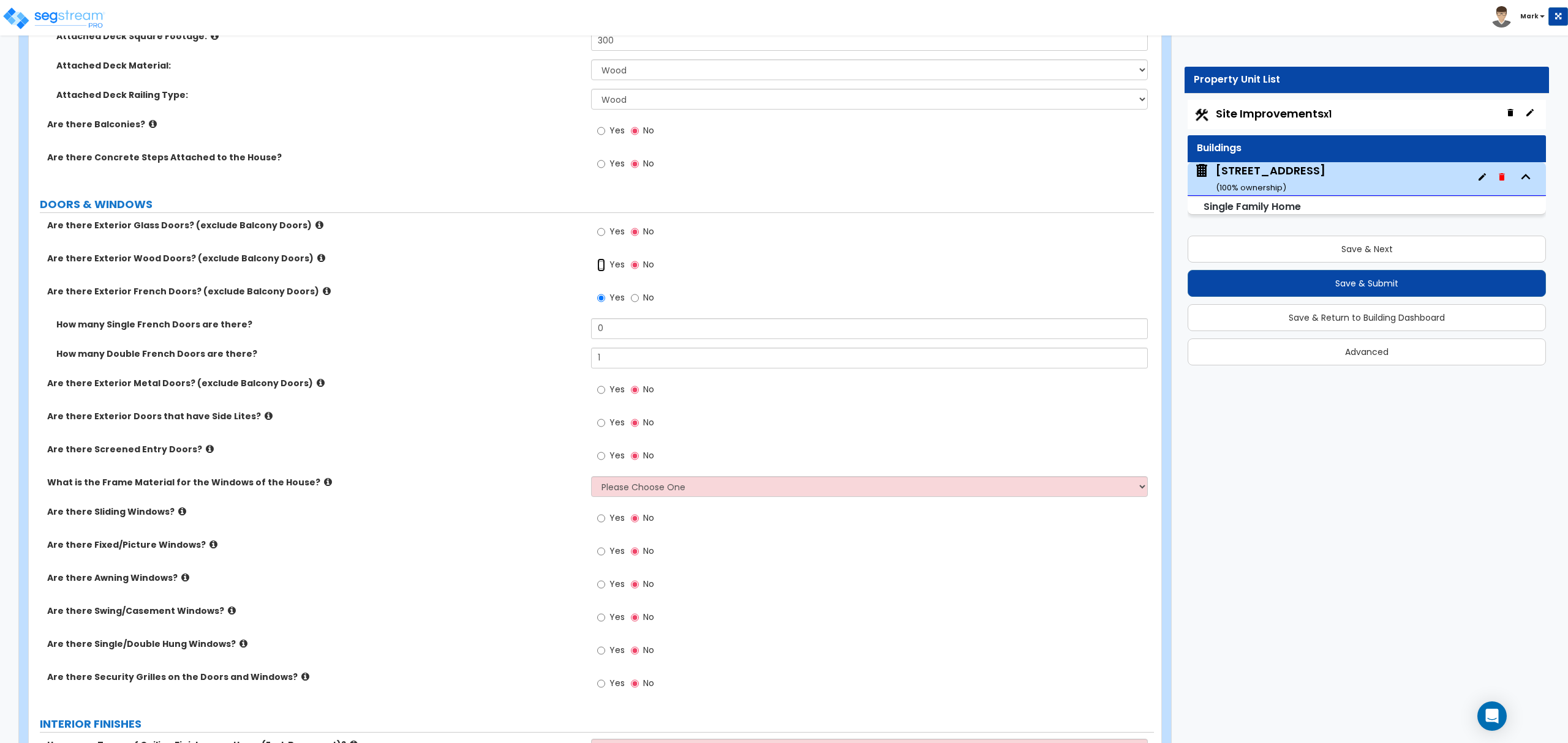
radio input "true"
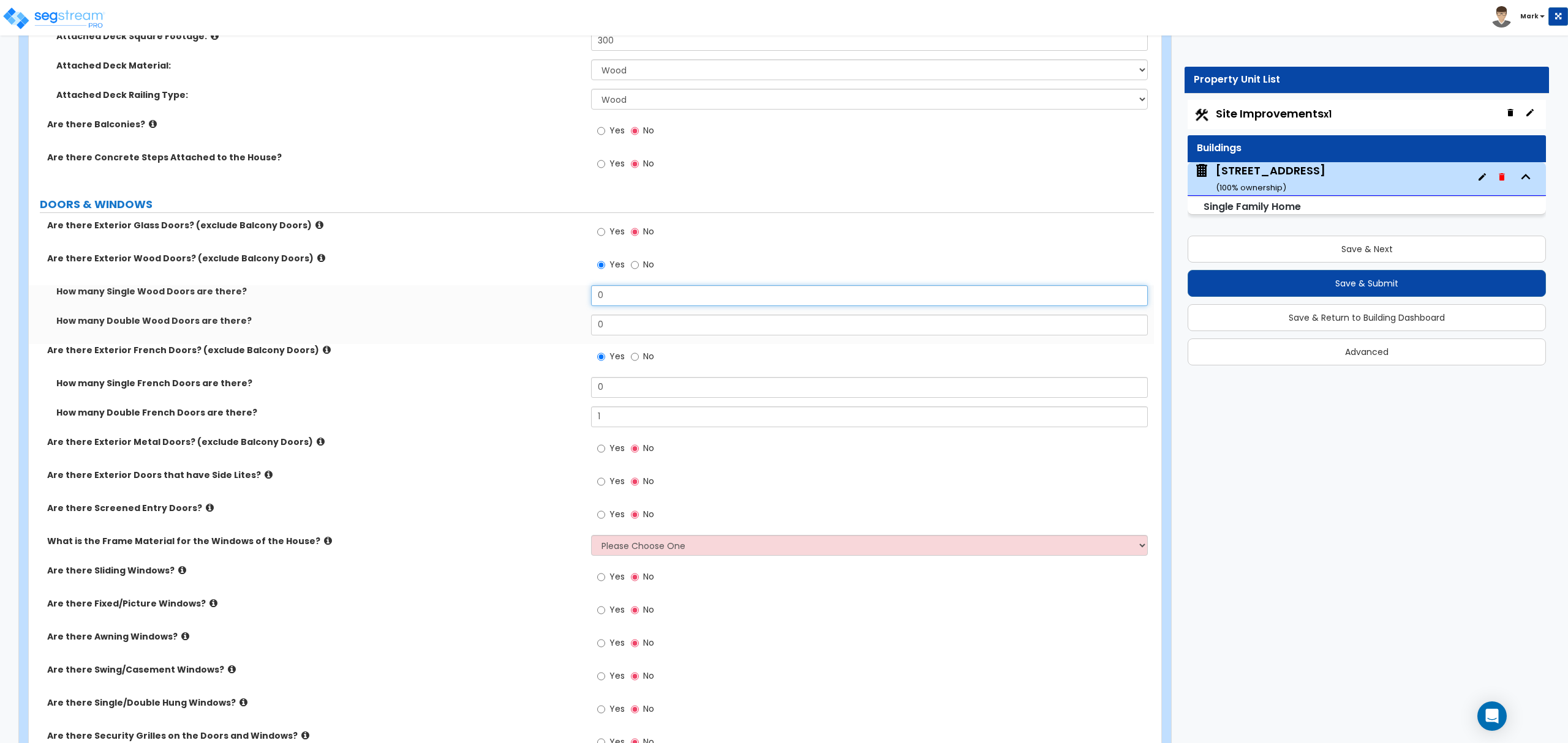
click at [638, 299] on input "0" at bounding box center [869, 295] width 556 height 21
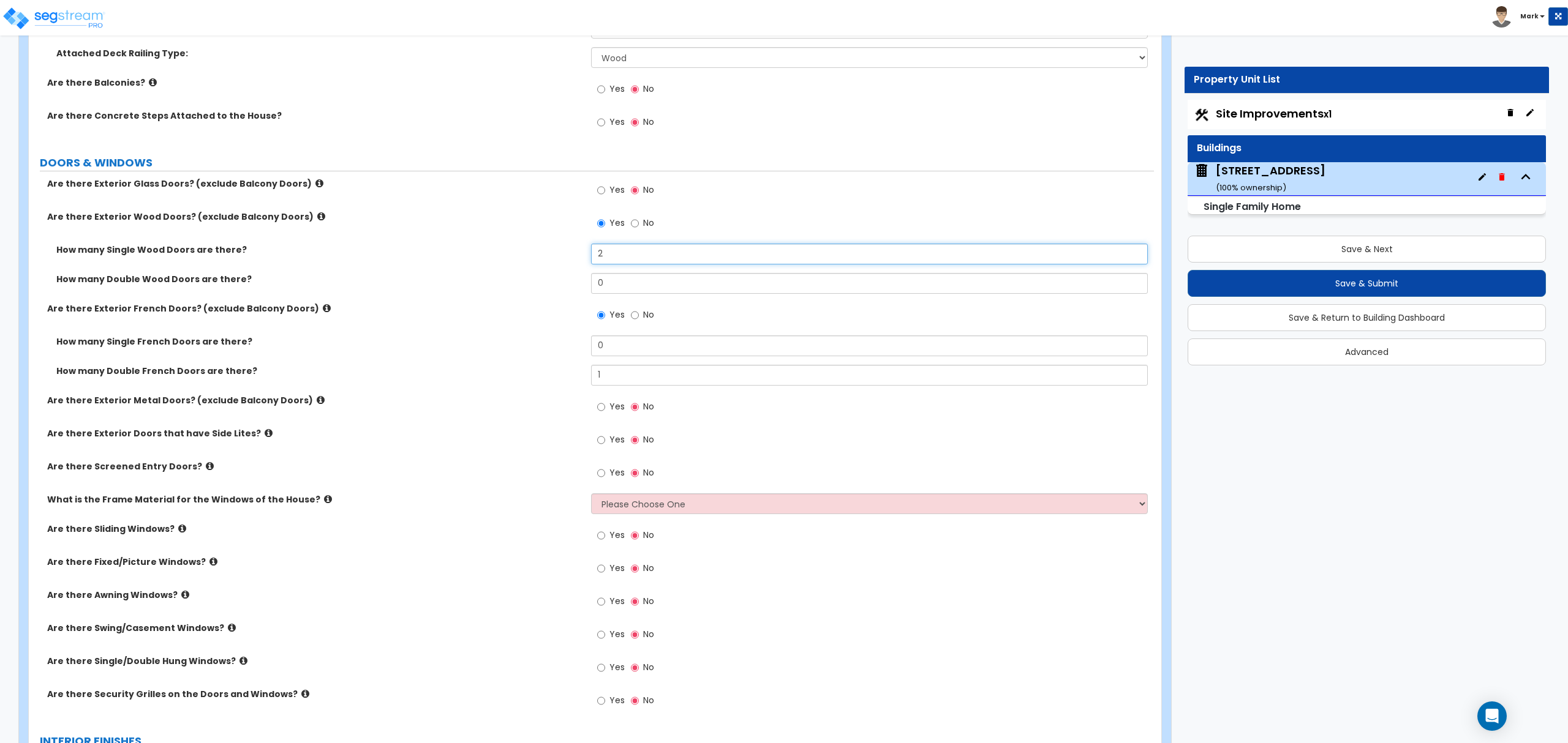
scroll to position [1759, 0]
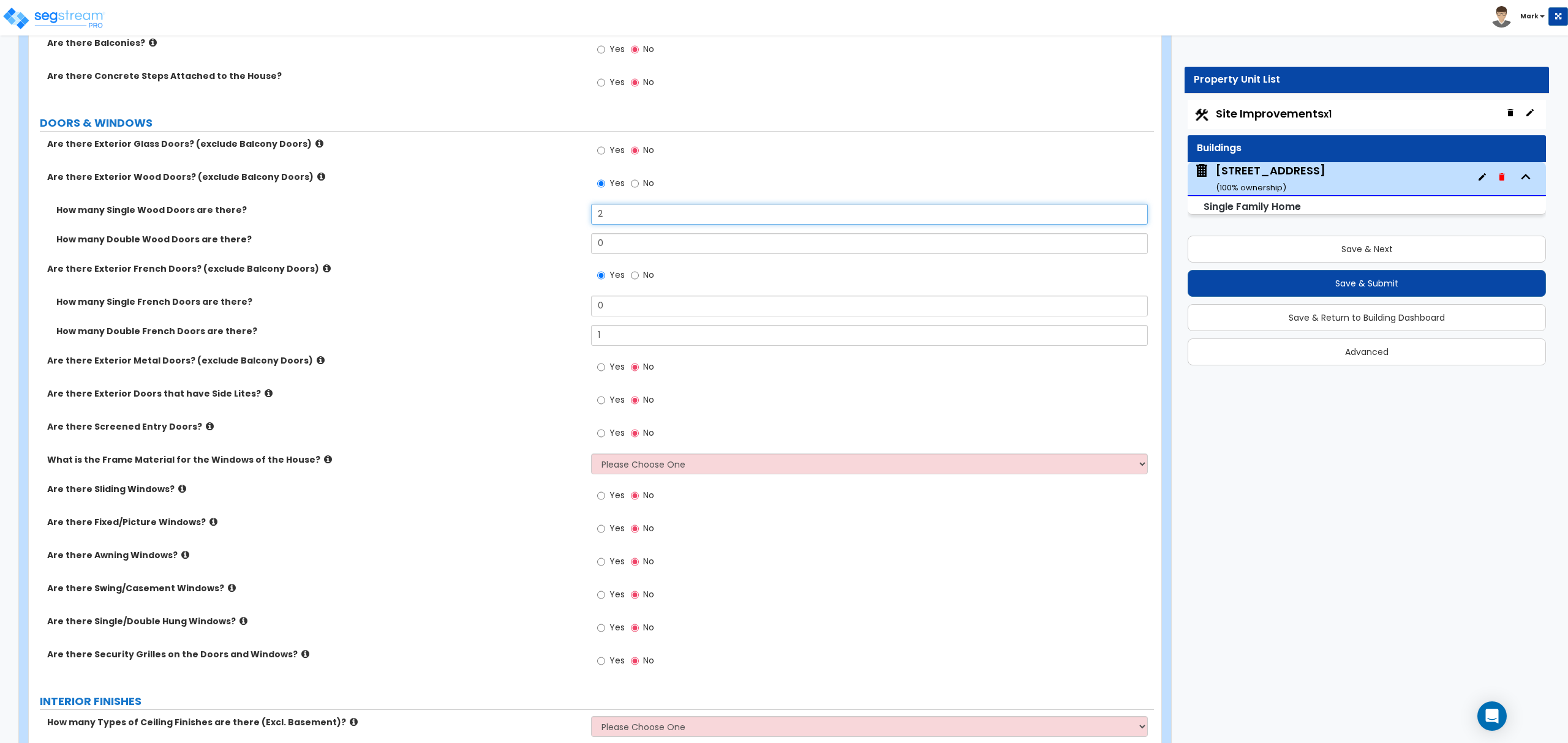
type input "2"
drag, startPoint x: 666, startPoint y: 467, endPoint x: 662, endPoint y: 474, distance: 8.1
click at [666, 467] on select "Please Choose One Vinyl Aluminum Wood" at bounding box center [869, 464] width 556 height 21
select select "1"
click at [591, 456] on select "Please Choose One Vinyl Aluminum Wood" at bounding box center [869, 464] width 556 height 21
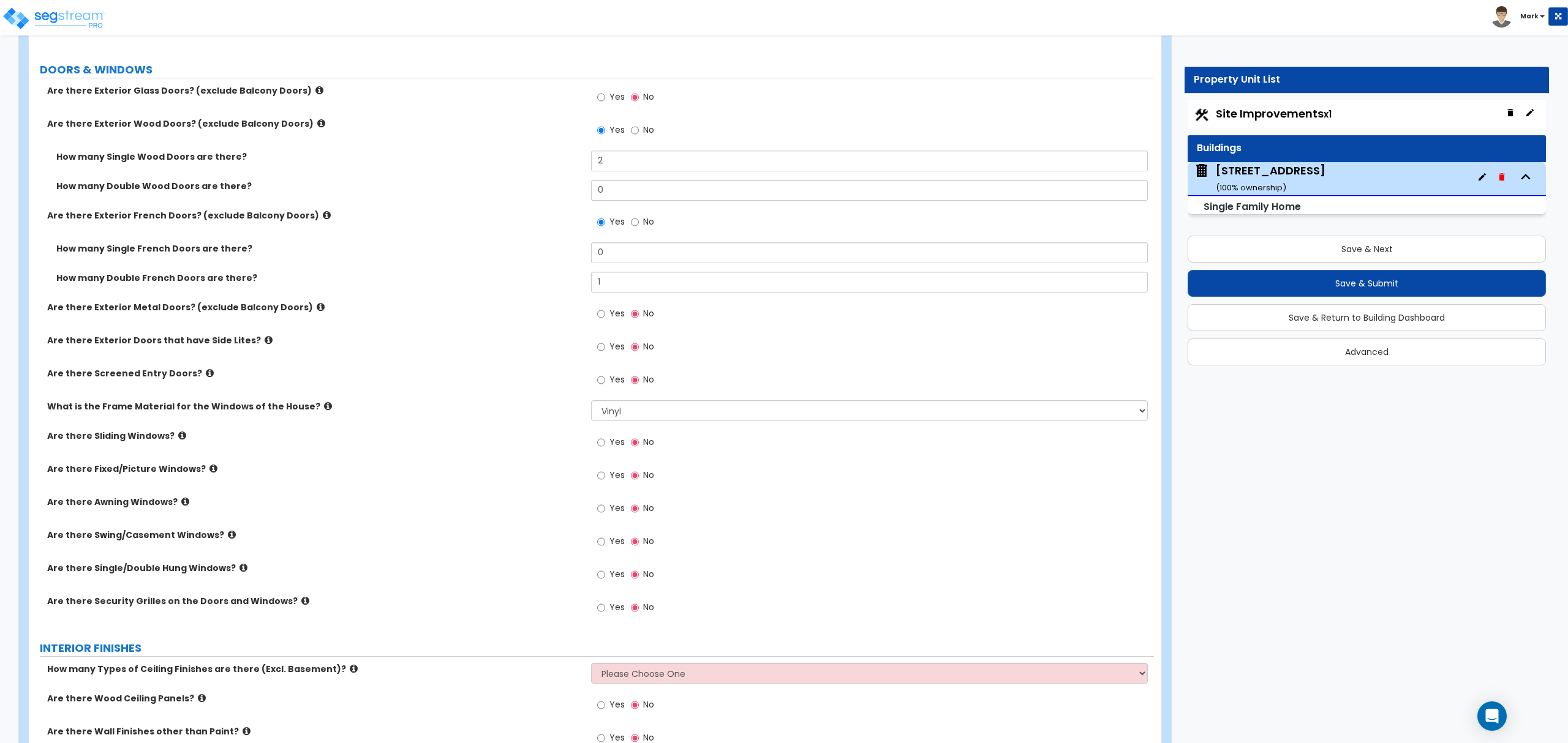
scroll to position [1840, 0]
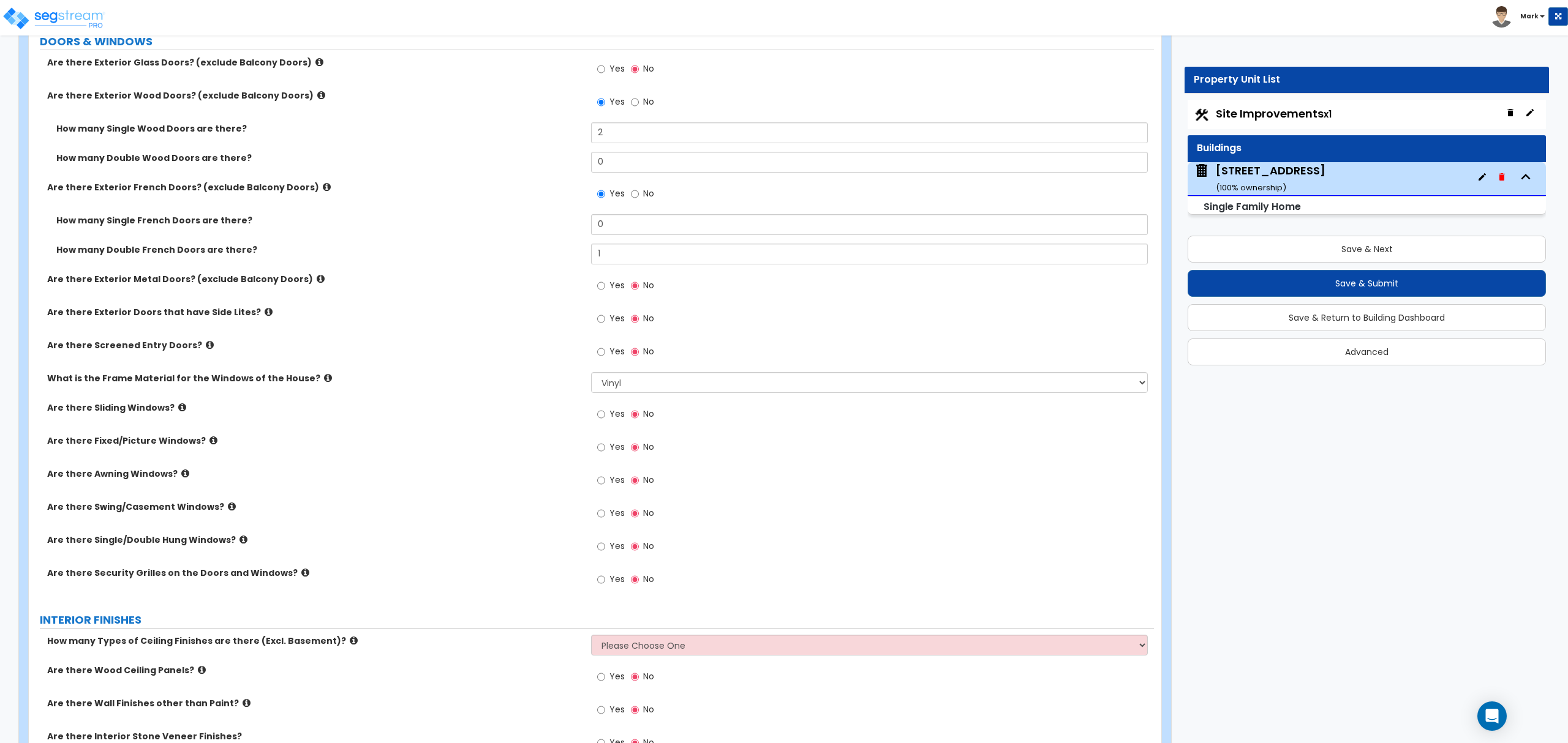
click at [610, 552] on span "Yes" at bounding box center [617, 546] width 15 height 12
click at [605, 552] on input "Yes" at bounding box center [601, 547] width 8 height 14
radio input "true"
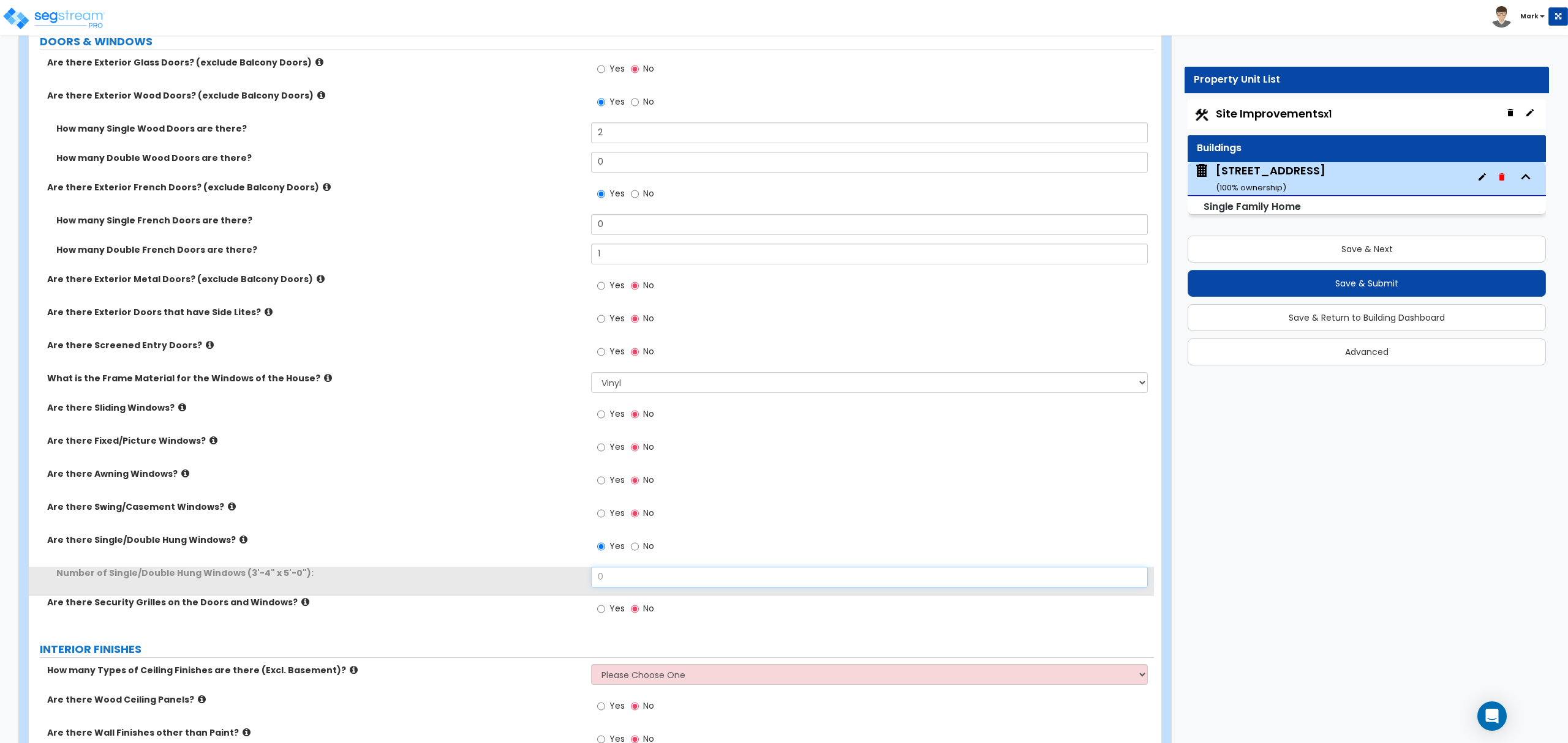
click at [628, 579] on input "0" at bounding box center [869, 577] width 556 height 21
click at [626, 576] on input "13" at bounding box center [869, 577] width 556 height 21
click at [689, 576] on input "14" at bounding box center [869, 577] width 556 height 21
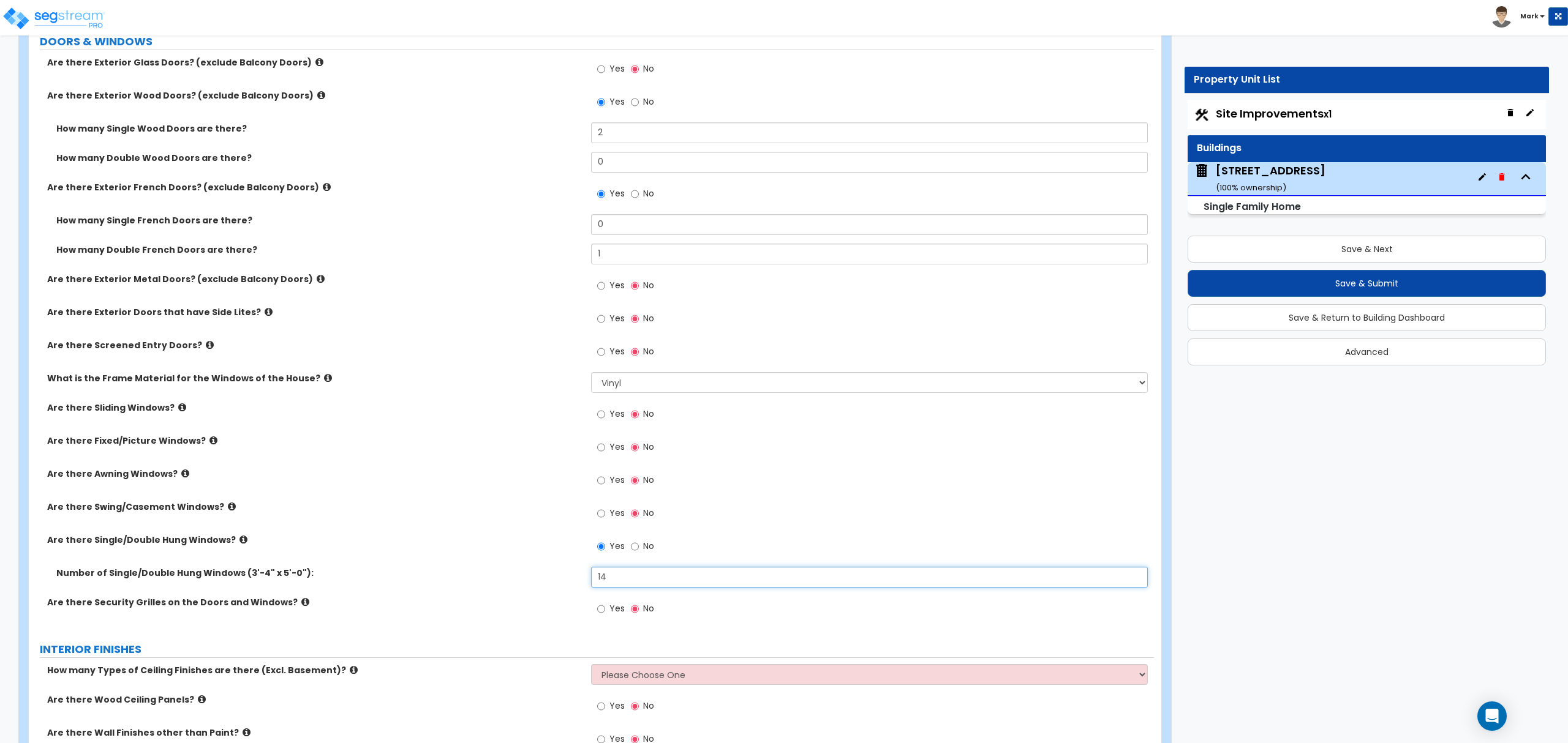
click at [689, 578] on input "14" at bounding box center [869, 577] width 556 height 21
type input "15"
drag, startPoint x: 596, startPoint y: 444, endPoint x: 603, endPoint y: 448, distance: 8.1
click at [599, 446] on div "Yes No" at bounding box center [625, 448] width 69 height 28
click at [604, 449] on input "Yes" at bounding box center [601, 448] width 8 height 14
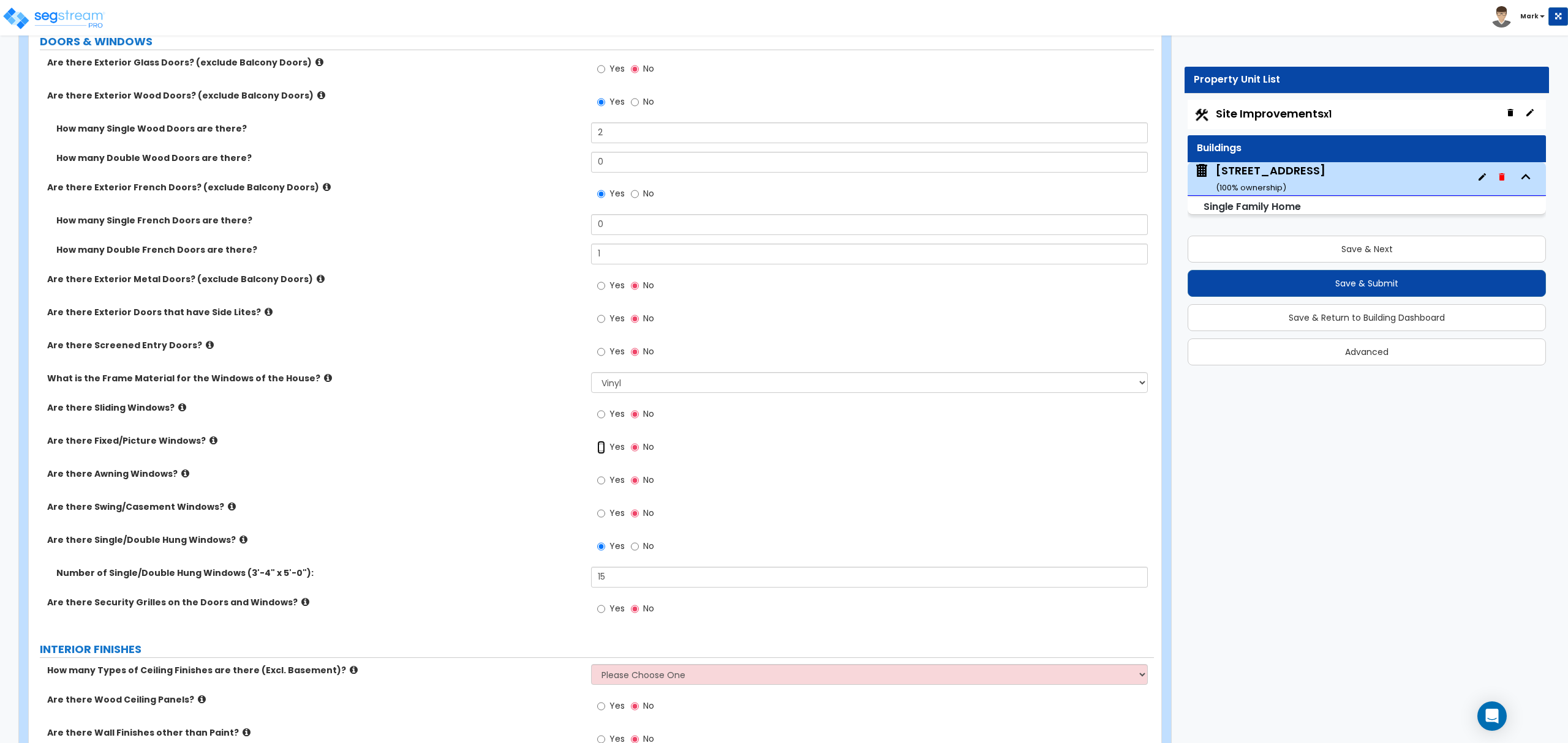
radio input "true"
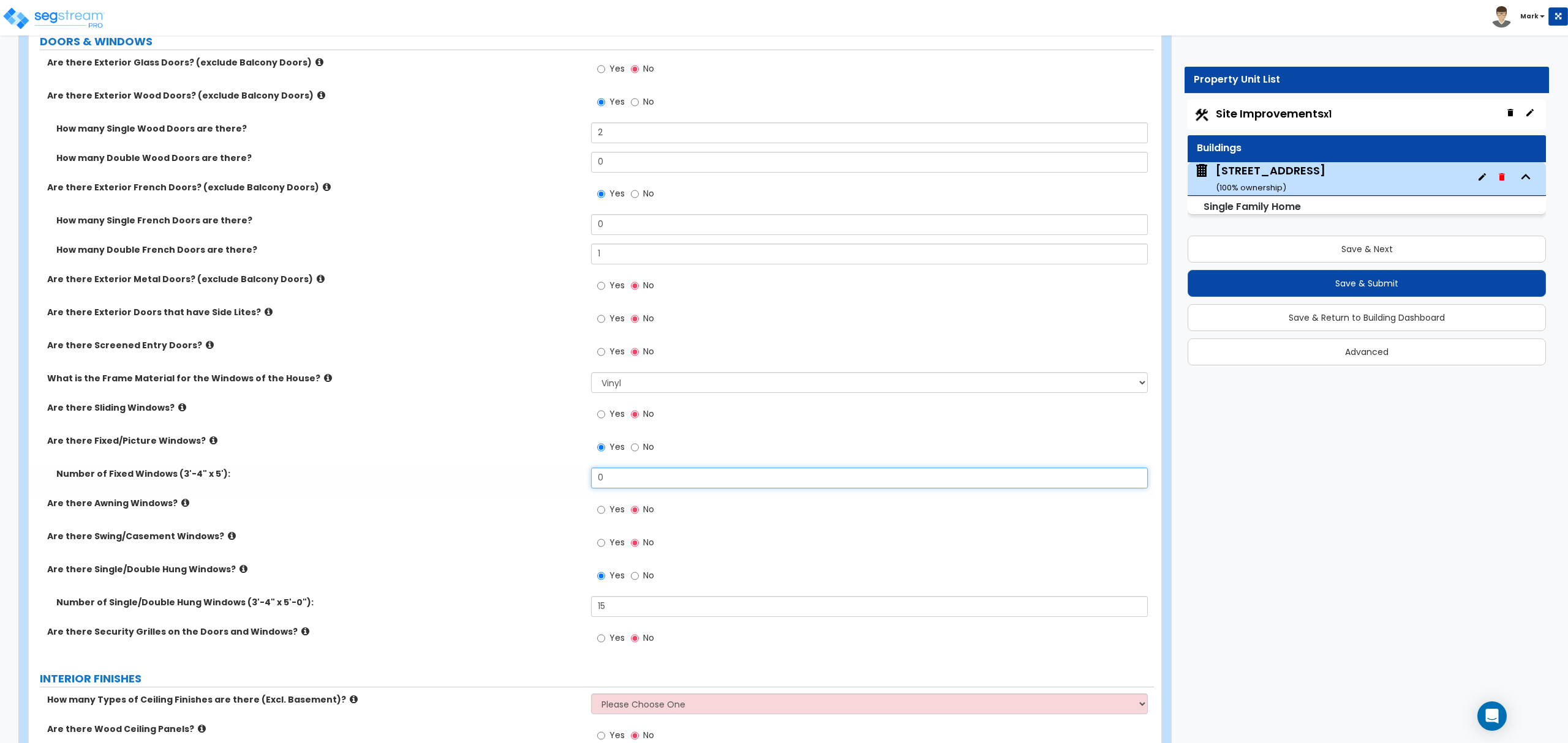
click at [611, 481] on input "0" at bounding box center [869, 478] width 556 height 21
drag, startPoint x: 611, startPoint y: 481, endPoint x: 613, endPoint y: 474, distance: 7.3
click at [610, 480] on input "0" at bounding box center [869, 478] width 556 height 21
type input "2"
drag, startPoint x: 509, startPoint y: 493, endPoint x: 531, endPoint y: 489, distance: 22.4
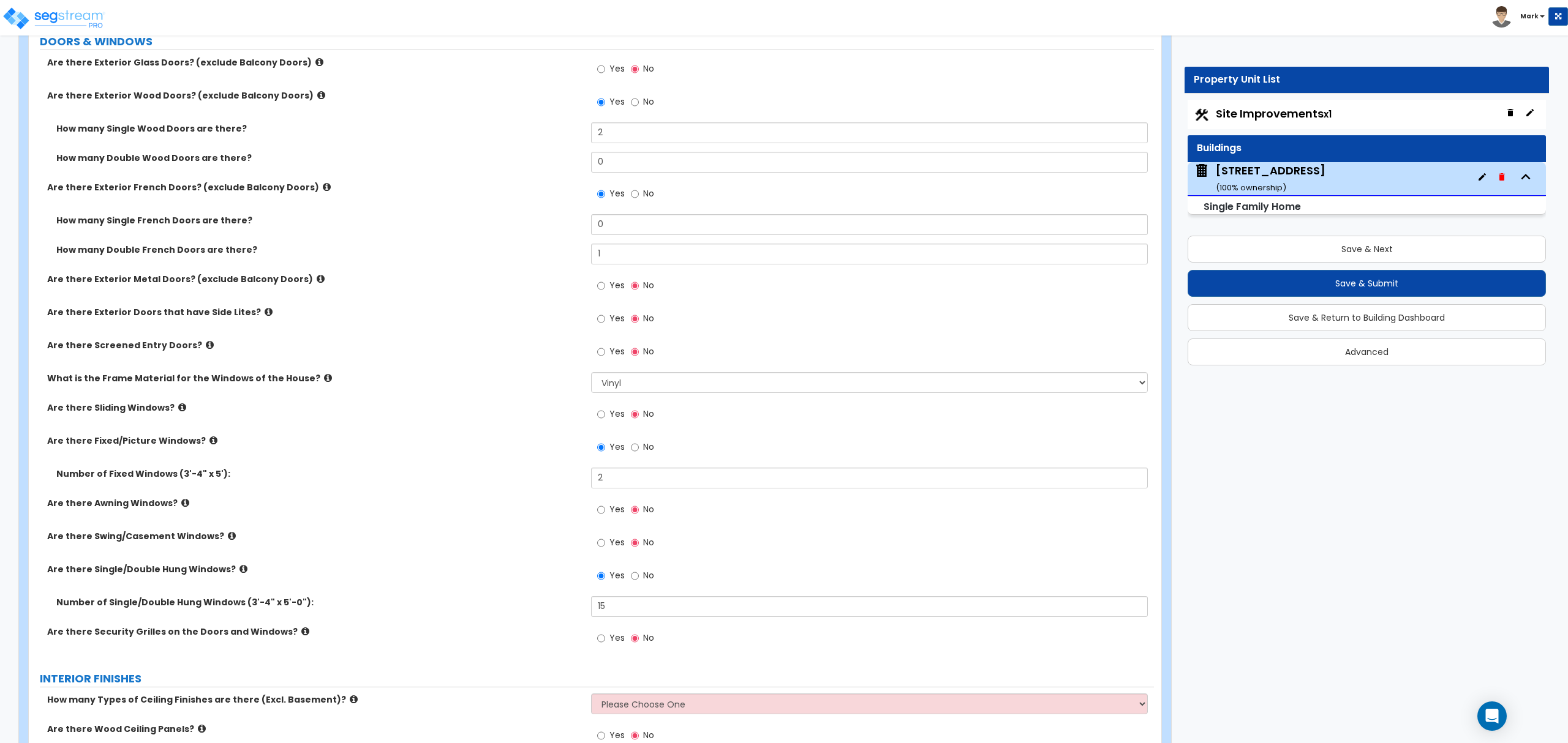
click at [516, 490] on div "Number of Fixed Windows (3'-4" x 5'): 2" at bounding box center [591, 482] width 1125 height 29
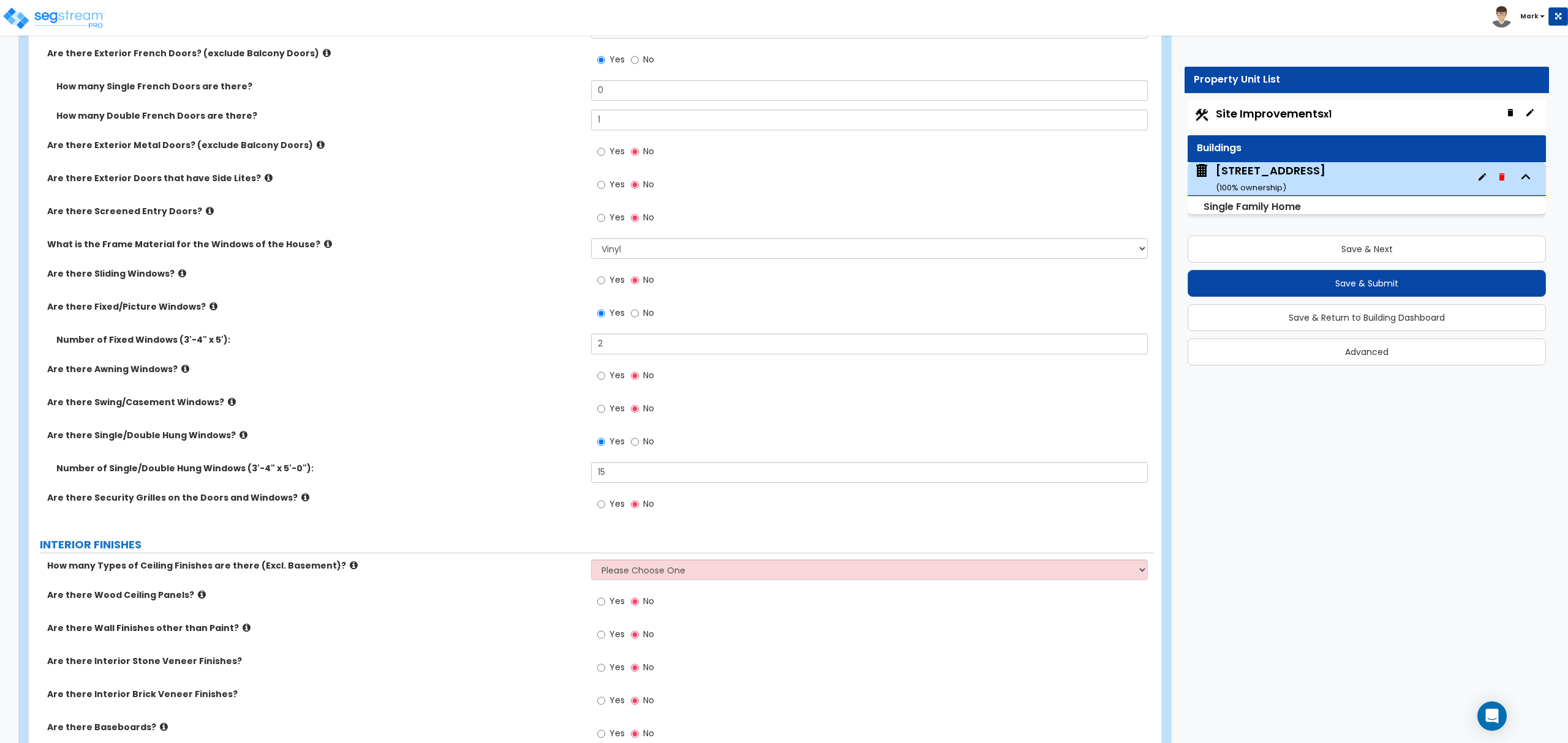
scroll to position [2003, 0]
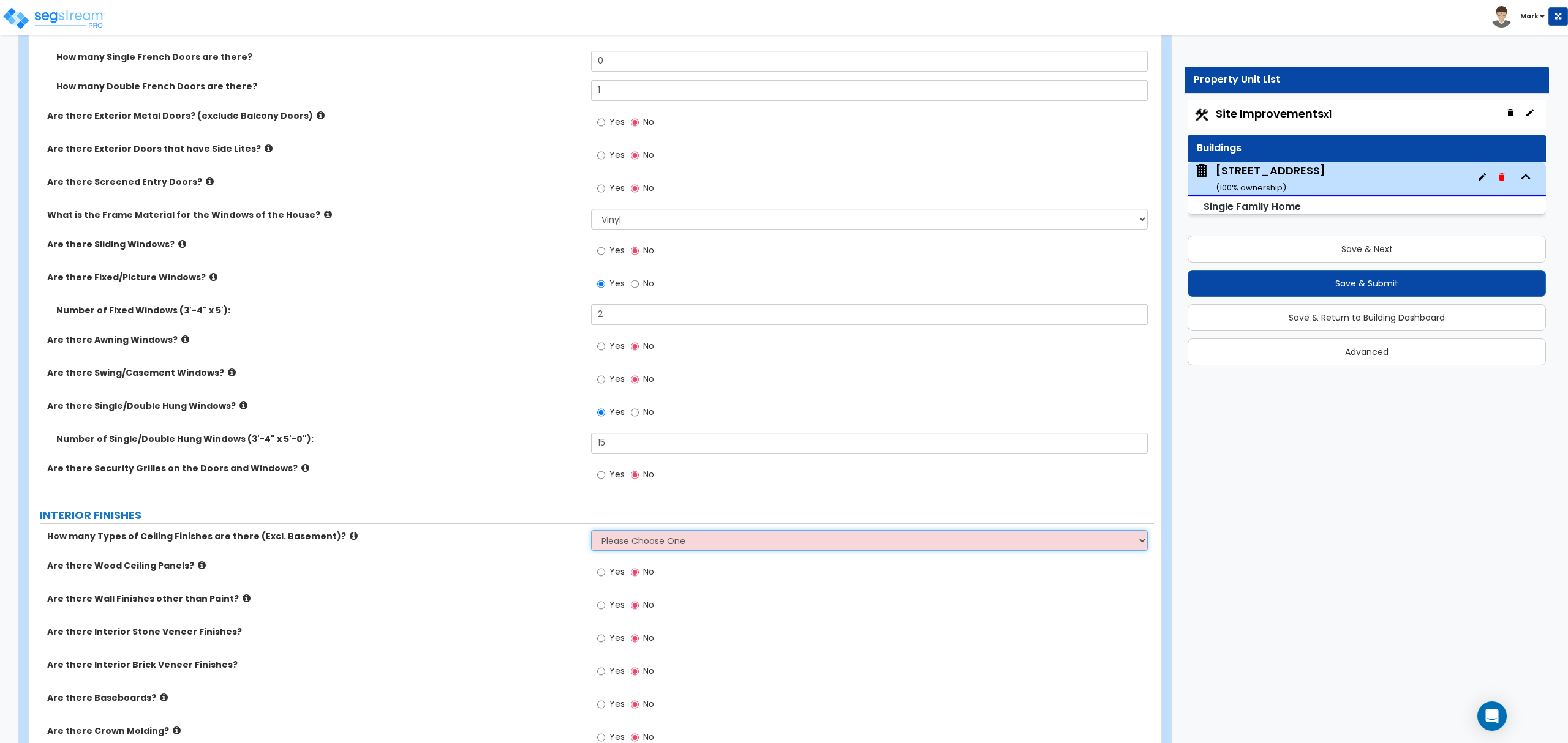
click at [620, 544] on select "Please Choose One 1 2 3" at bounding box center [869, 541] width 556 height 21
select select "1"
click at [591, 532] on select "Please Choose One 1 2 3" at bounding box center [869, 541] width 556 height 21
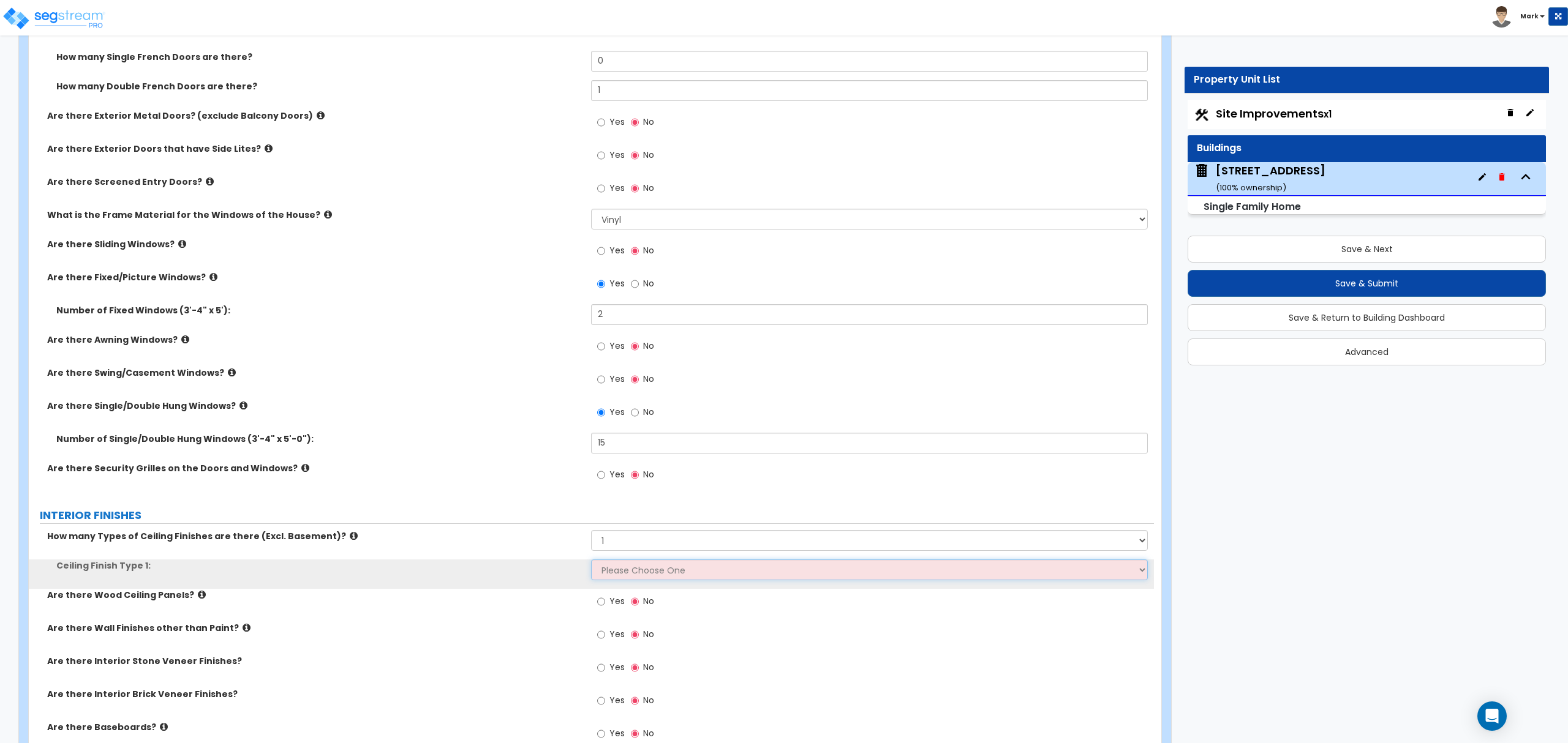
drag, startPoint x: 644, startPoint y: 563, endPoint x: 645, endPoint y: 579, distance: 16.0
click at [645, 563] on select "Please Choose One Drop Ceiling Drywall Ceiling Open Ceiling" at bounding box center [869, 570] width 556 height 21
select select "2"
click at [591, 561] on select "Please Choose One Drop Ceiling Drywall Ceiling Open Ceiling" at bounding box center [869, 570] width 556 height 21
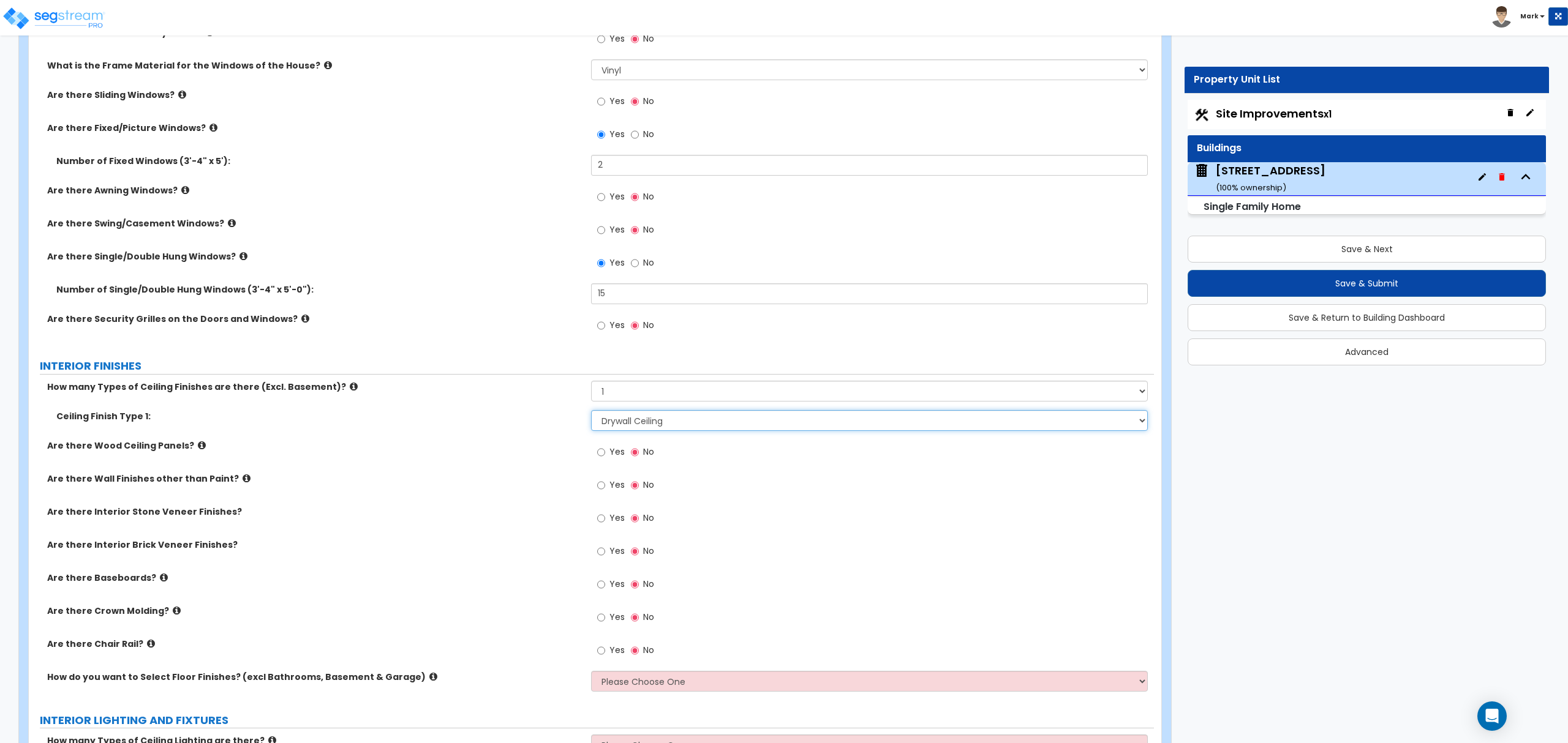
scroll to position [2167, 0]
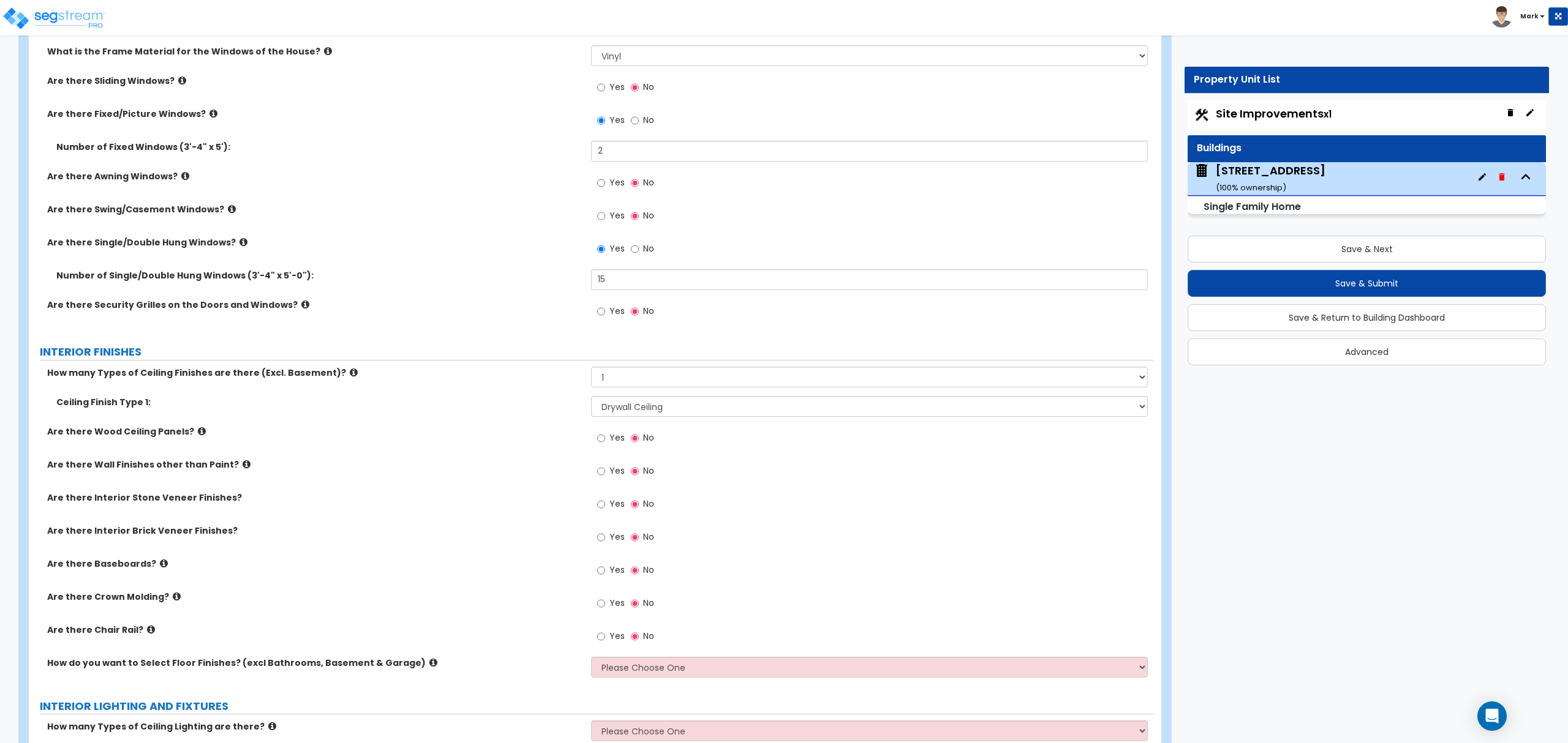
click at [604, 564] on label "Yes" at bounding box center [611, 572] width 27 height 21
click at [604, 564] on input "Yes" at bounding box center [601, 571] width 8 height 14
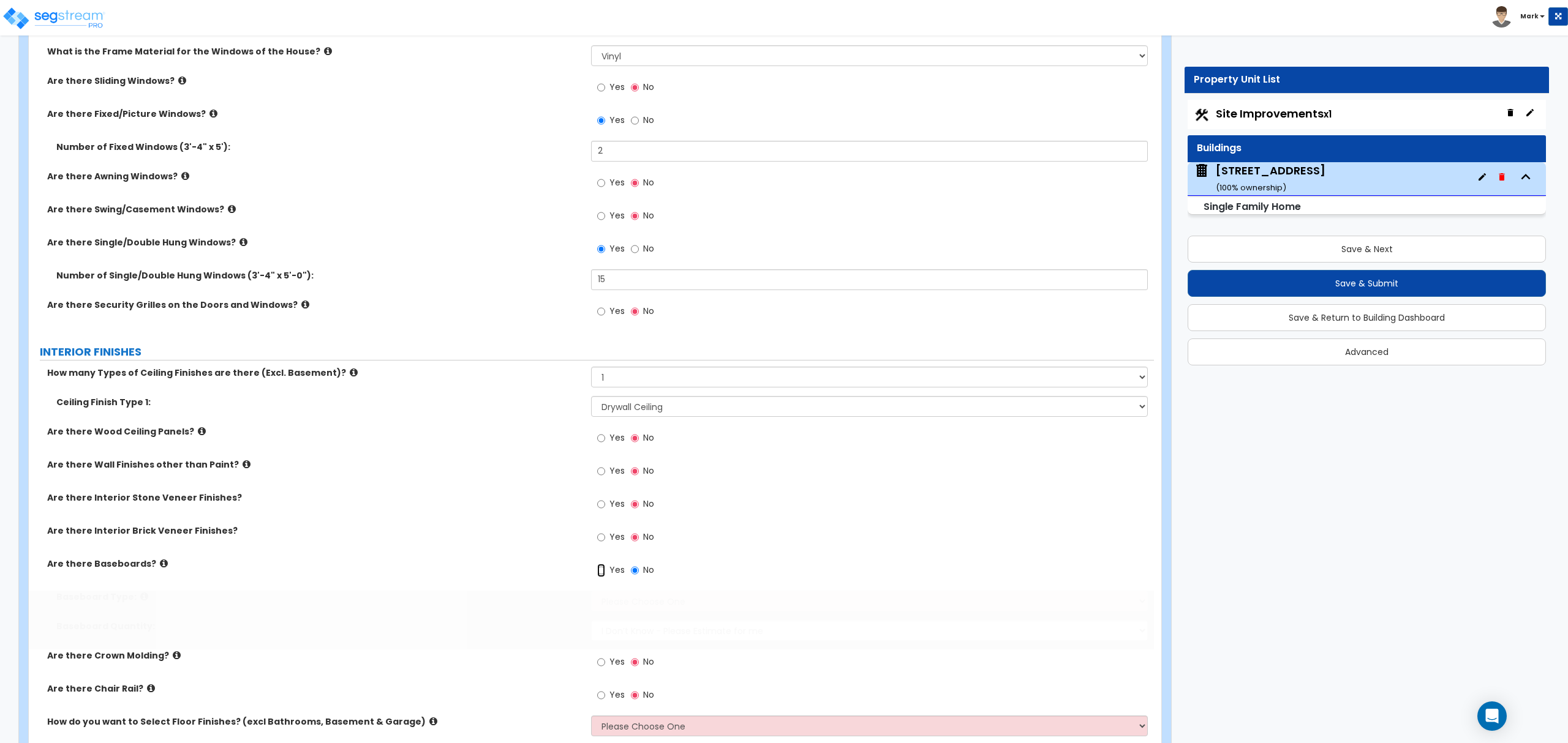
radio input "true"
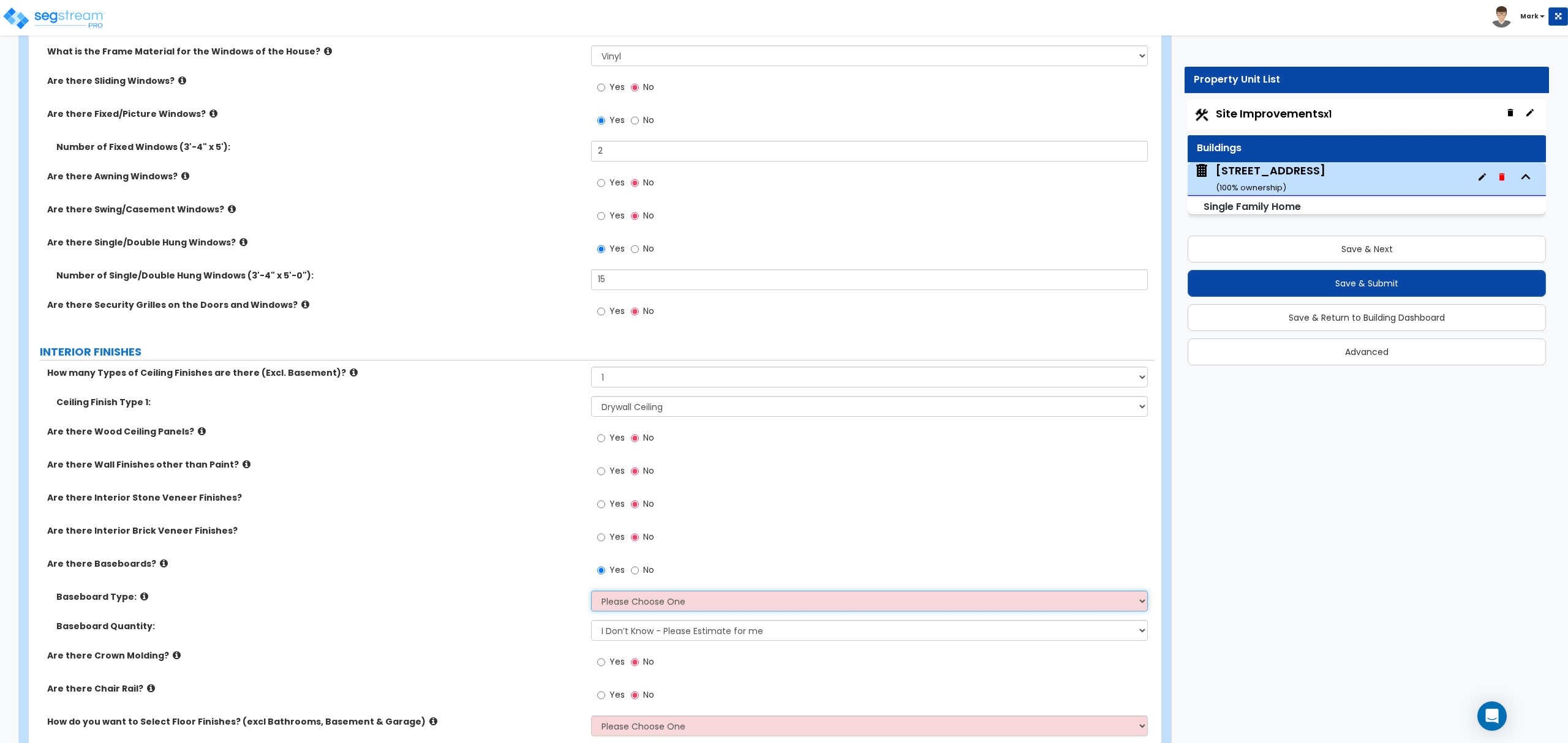
click at [612, 606] on select "Please Choose One Wood Vinyl Carpet Tile" at bounding box center [869, 601] width 556 height 21
select select "1"
click at [591, 594] on select "Please Choose One Wood Vinyl Carpet Tile" at bounding box center [869, 601] width 556 height 21
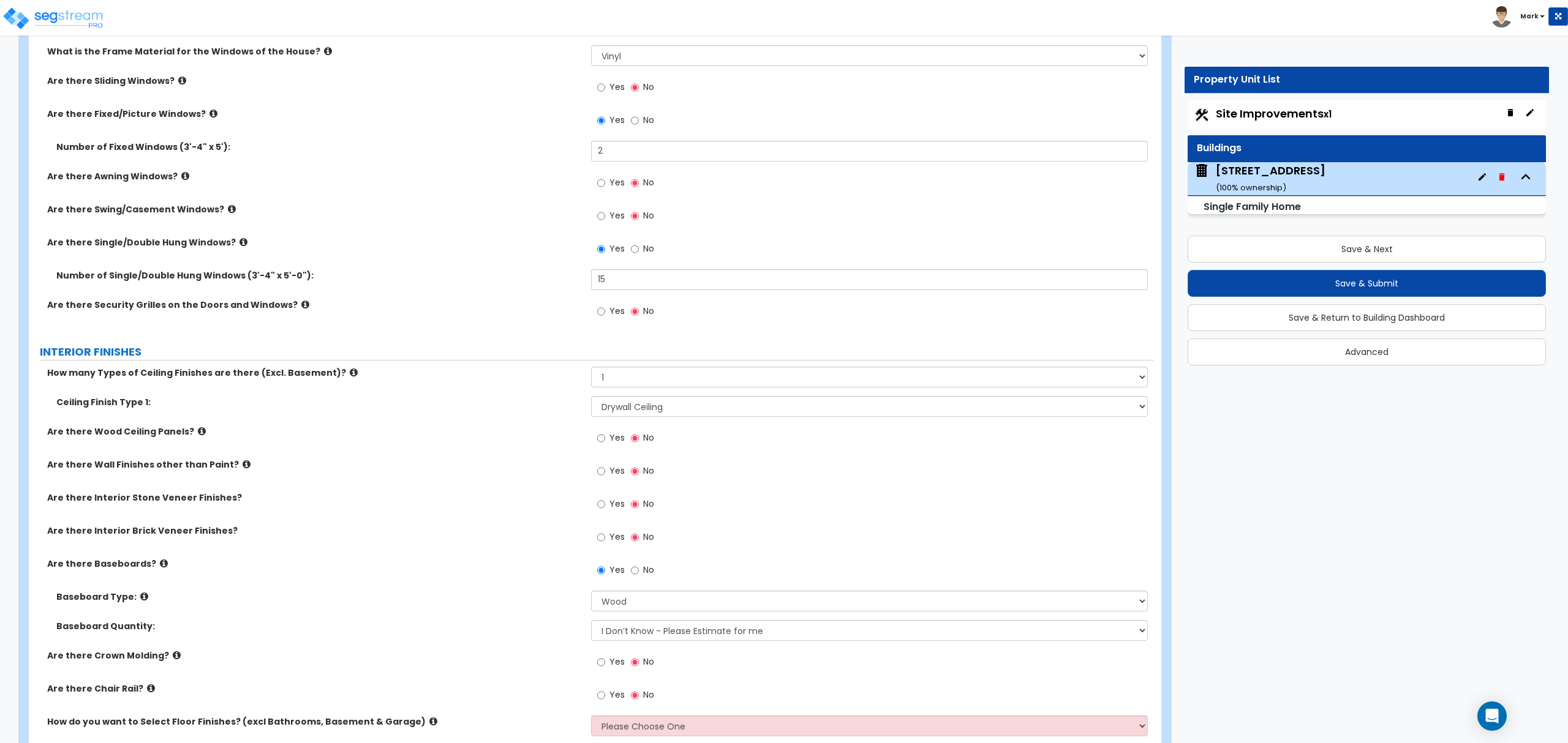
click at [611, 672] on label "Yes" at bounding box center [611, 663] width 27 height 21
click at [605, 669] on input "Yes" at bounding box center [601, 663] width 8 height 14
radio input "true"
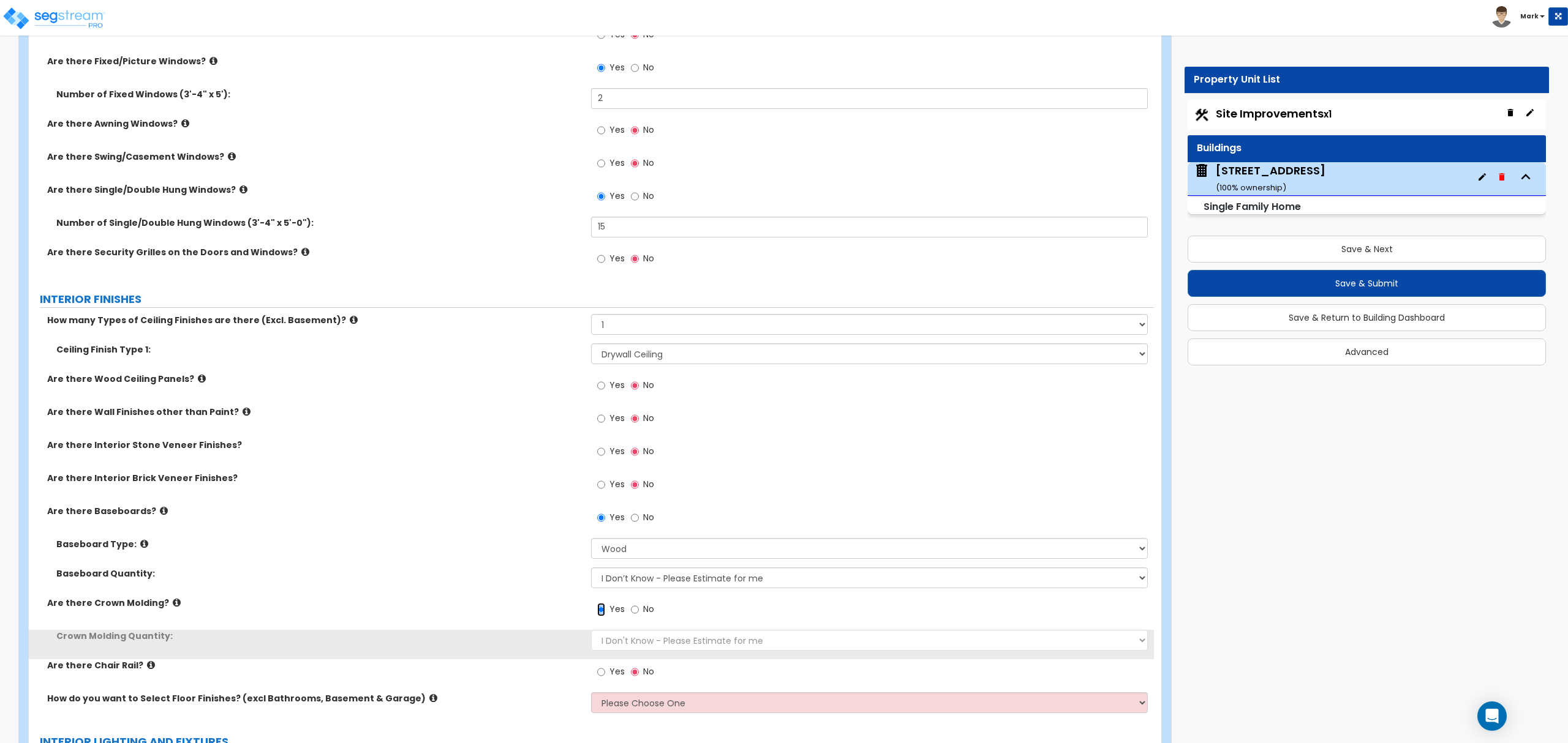
scroll to position [2249, 0]
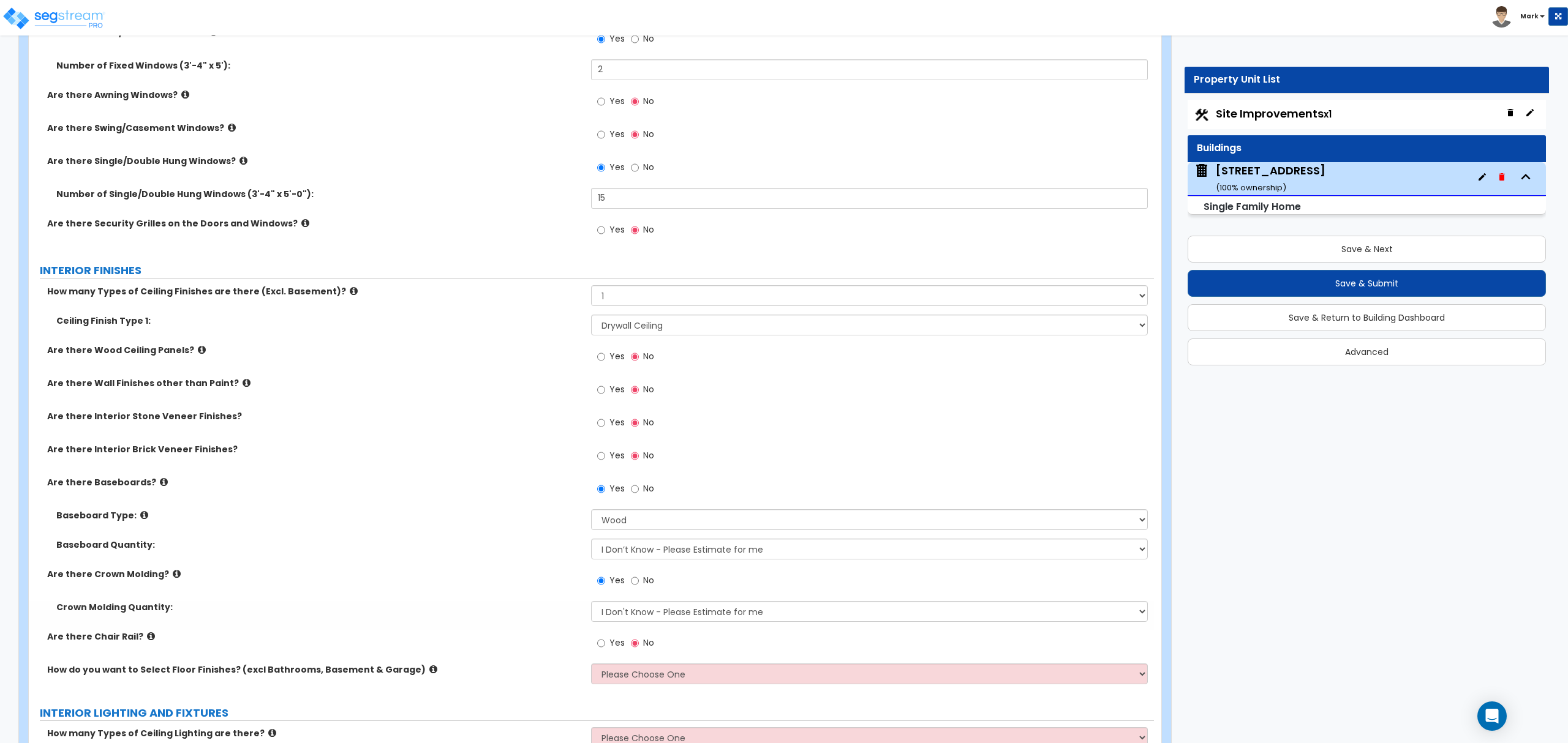
click at [627, 624] on div "Crown Molding Quantity: I Don't Know - Please Estimate for me I want to Enter t…" at bounding box center [591, 616] width 1125 height 29
click at [628, 616] on select "I Don't Know - Please Estimate for me I want to Enter the Linear Footage" at bounding box center [869, 611] width 556 height 21
click at [603, 655] on label "Yes" at bounding box center [611, 644] width 27 height 21
click at [603, 650] on input "Yes" at bounding box center [601, 644] width 8 height 14
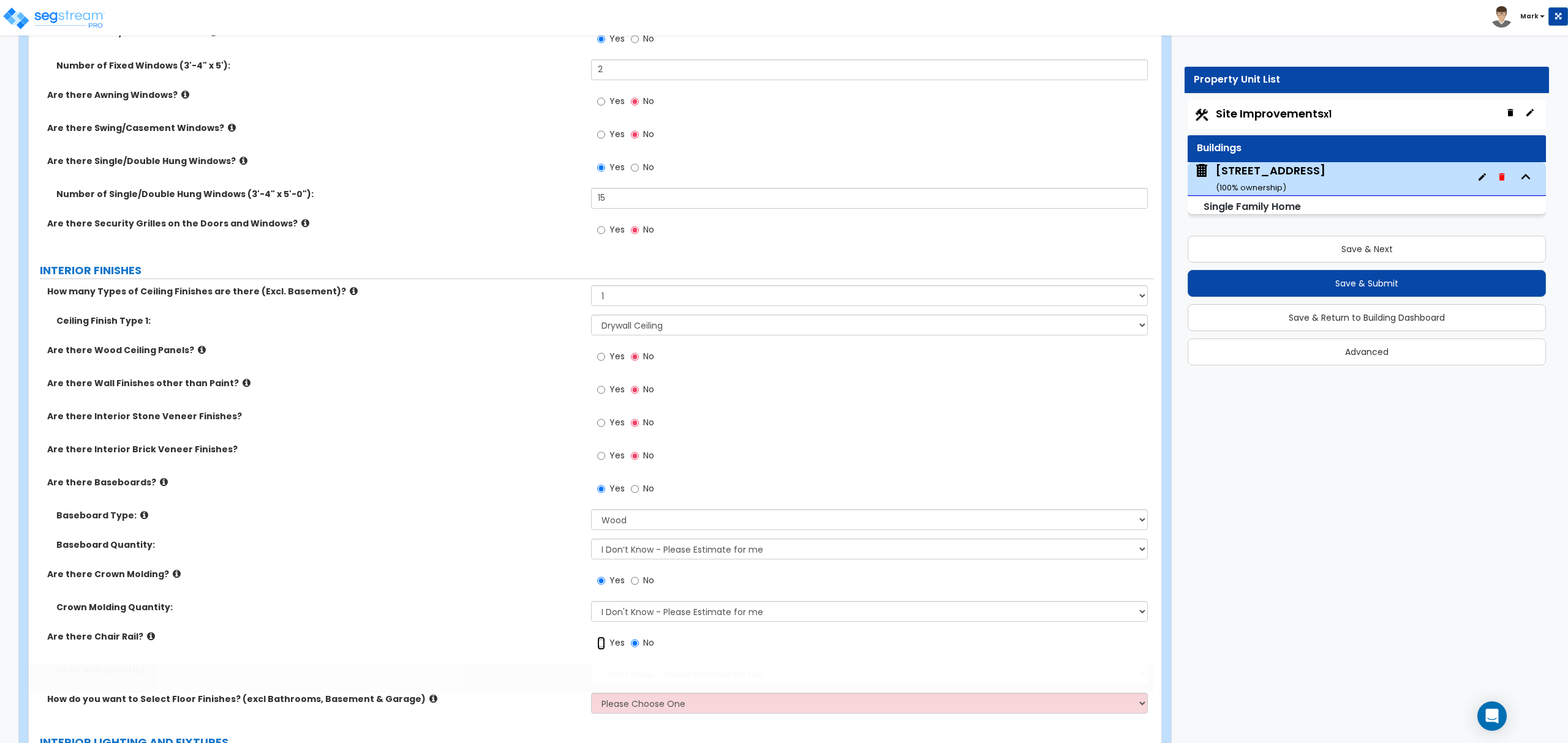
radio input "true"
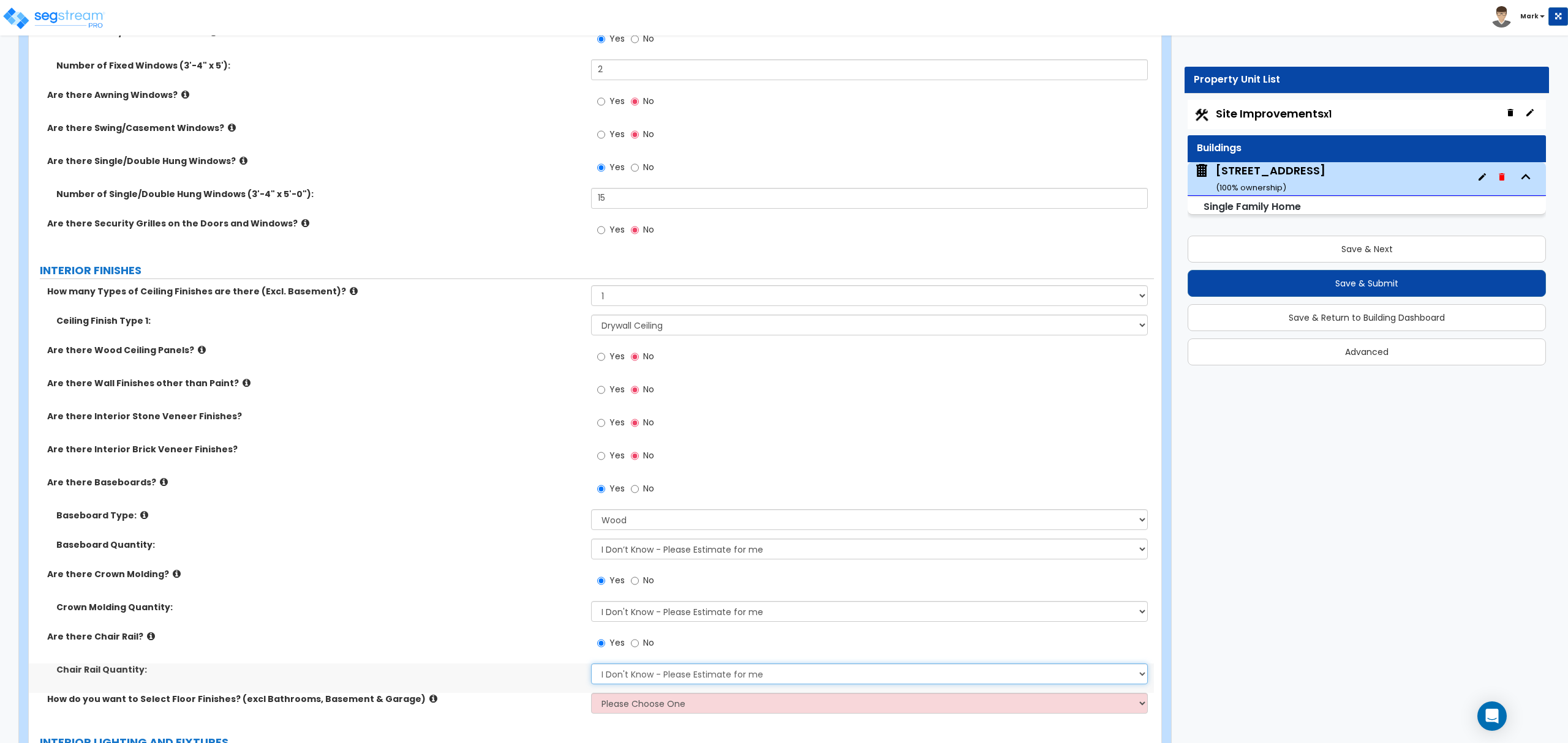
click at [613, 674] on select "I Don't Know - Please Estimate for me I want to Enter the Linear Footage" at bounding box center [869, 674] width 556 height 21
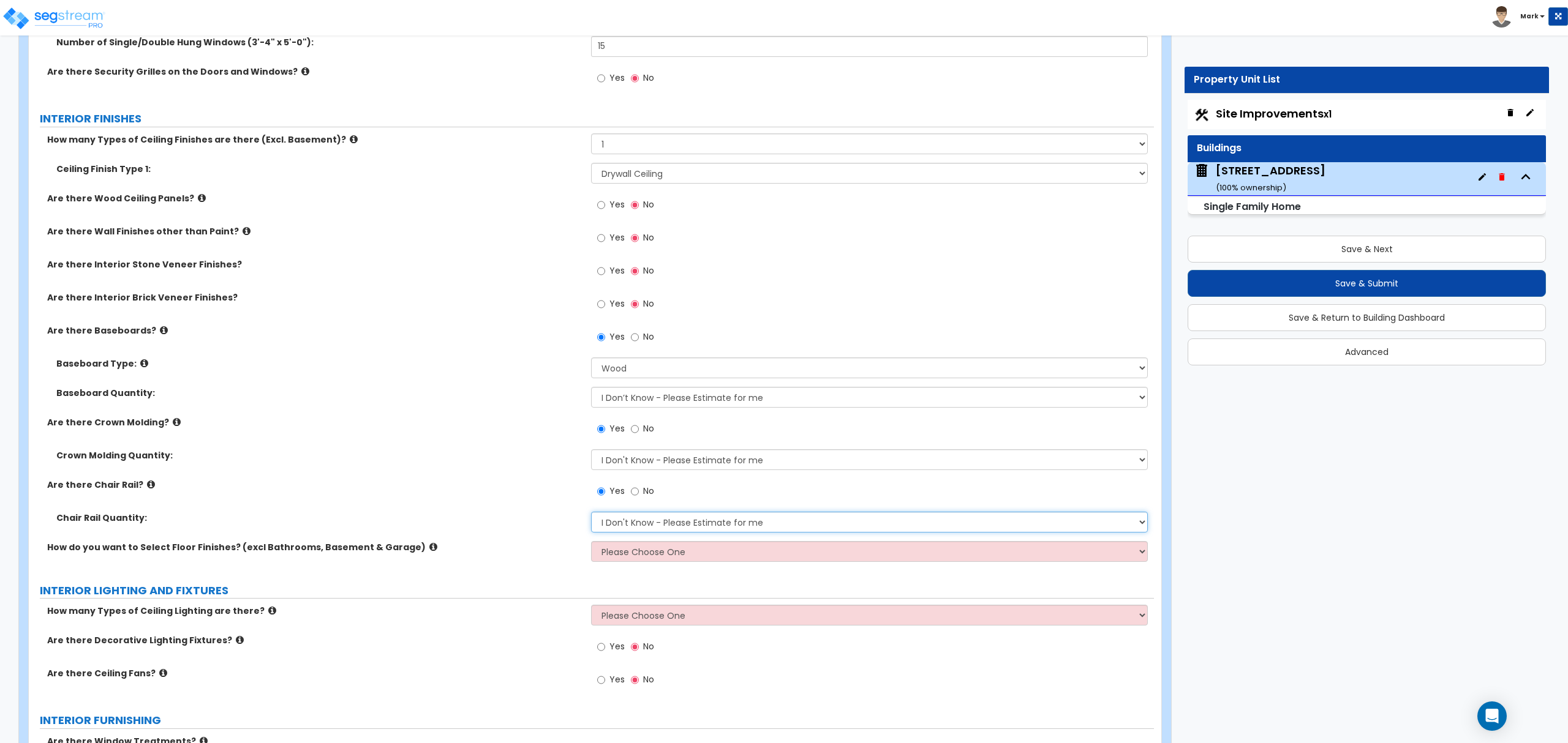
scroll to position [2412, 0]
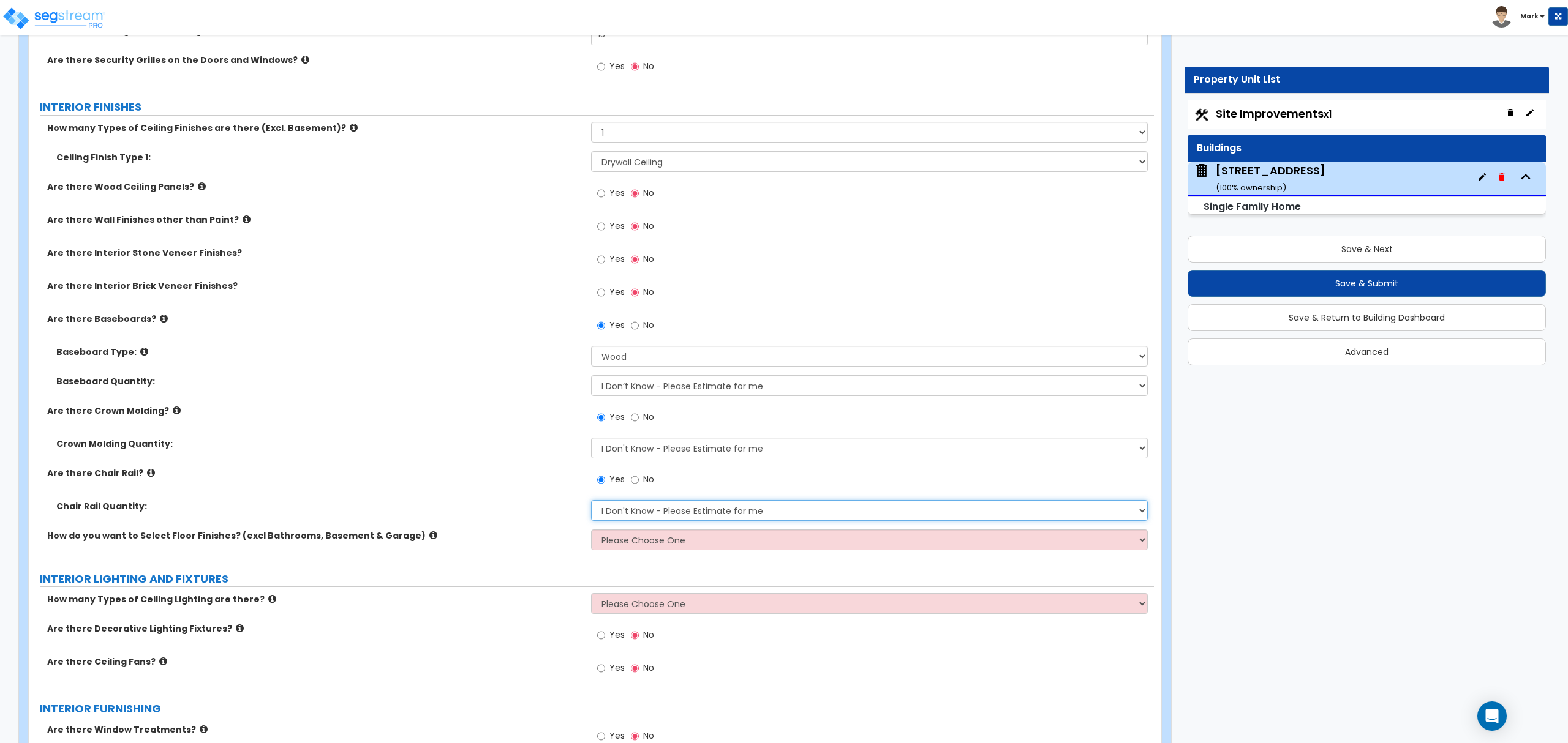
click at [639, 514] on select "I Don't Know - Please Estimate for me I want to Enter the Linear Footage" at bounding box center [869, 511] width 556 height 21
select select "1"
click at [591, 502] on select "I Don't Know - Please Estimate for me I want to Enter the Linear Footage" at bounding box center [869, 511] width 556 height 21
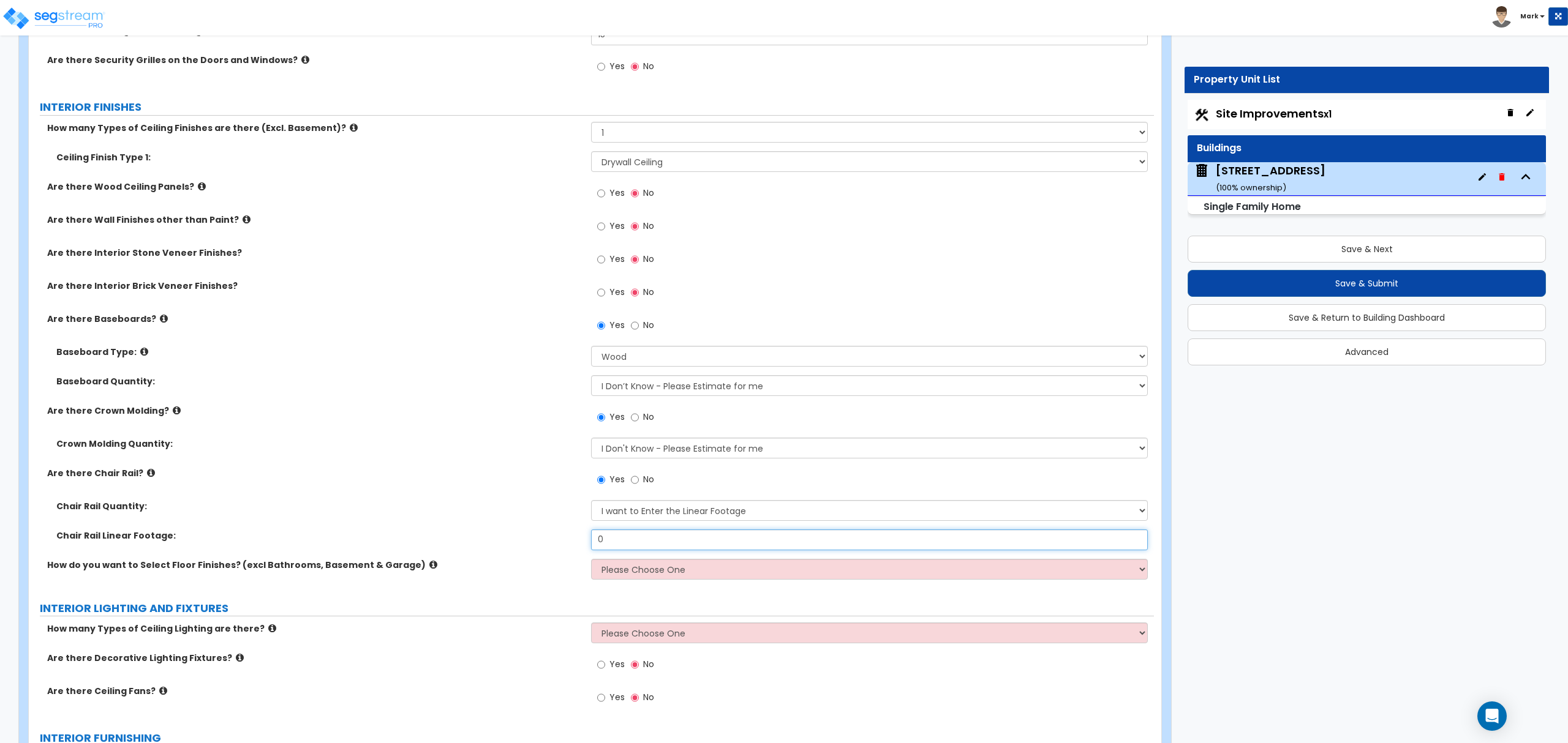
click at [640, 533] on input "0" at bounding box center [869, 540] width 556 height 21
click at [649, 534] on input "0" at bounding box center [869, 540] width 556 height 21
click at [650, 539] on input "0" at bounding box center [869, 540] width 556 height 21
click at [652, 540] on input "0" at bounding box center [869, 540] width 556 height 21
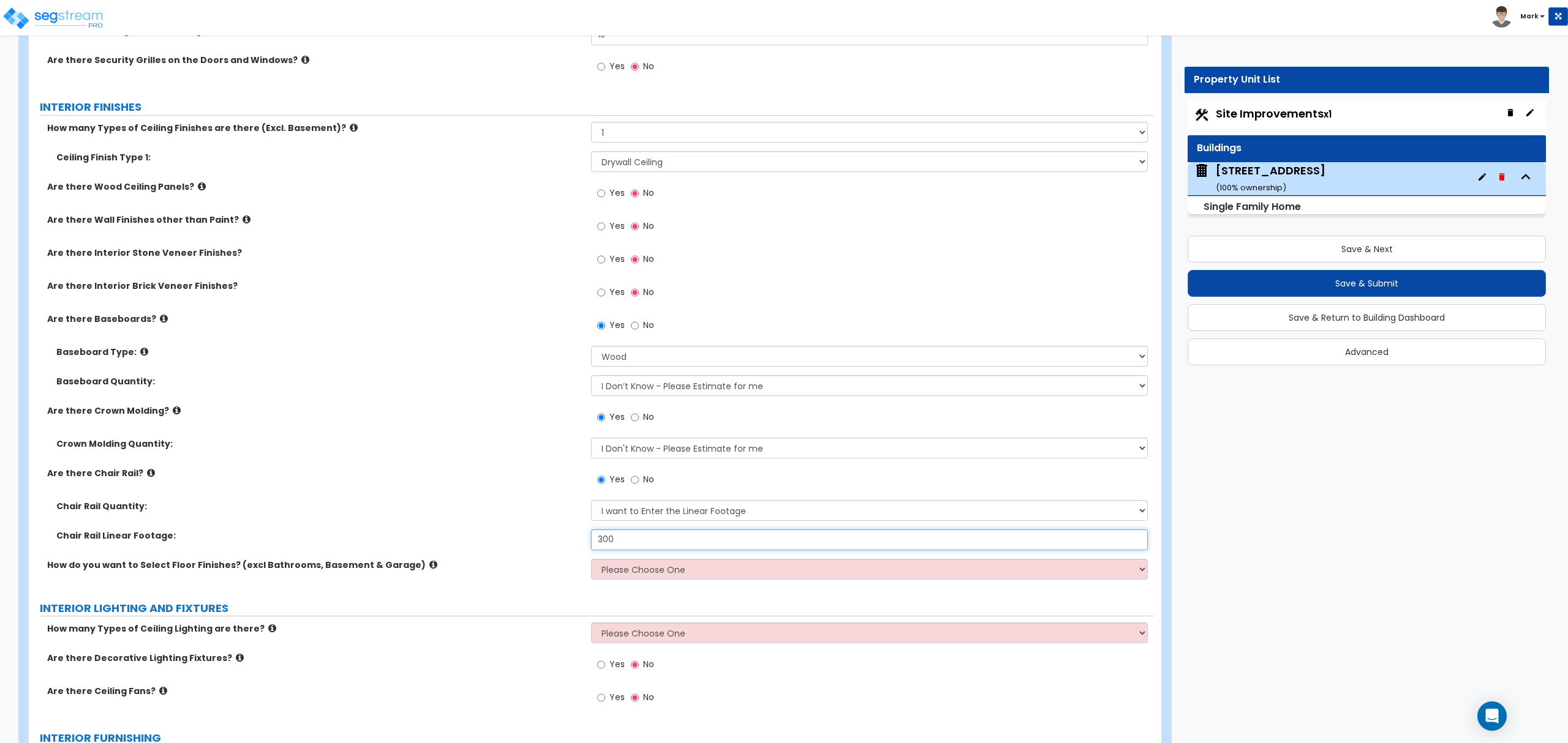
type input "300"
click at [505, 541] on label "Chair Rail Linear Footage:" at bounding box center [319, 536] width 525 height 12
click at [623, 576] on select "Please Choose One I want to Select Floor Finishes for the Areas of the House I …" at bounding box center [869, 569] width 556 height 21
click at [591, 561] on select "Please Choose One I want to Select Floor Finishes for the Areas of the House I …" at bounding box center [869, 569] width 556 height 21
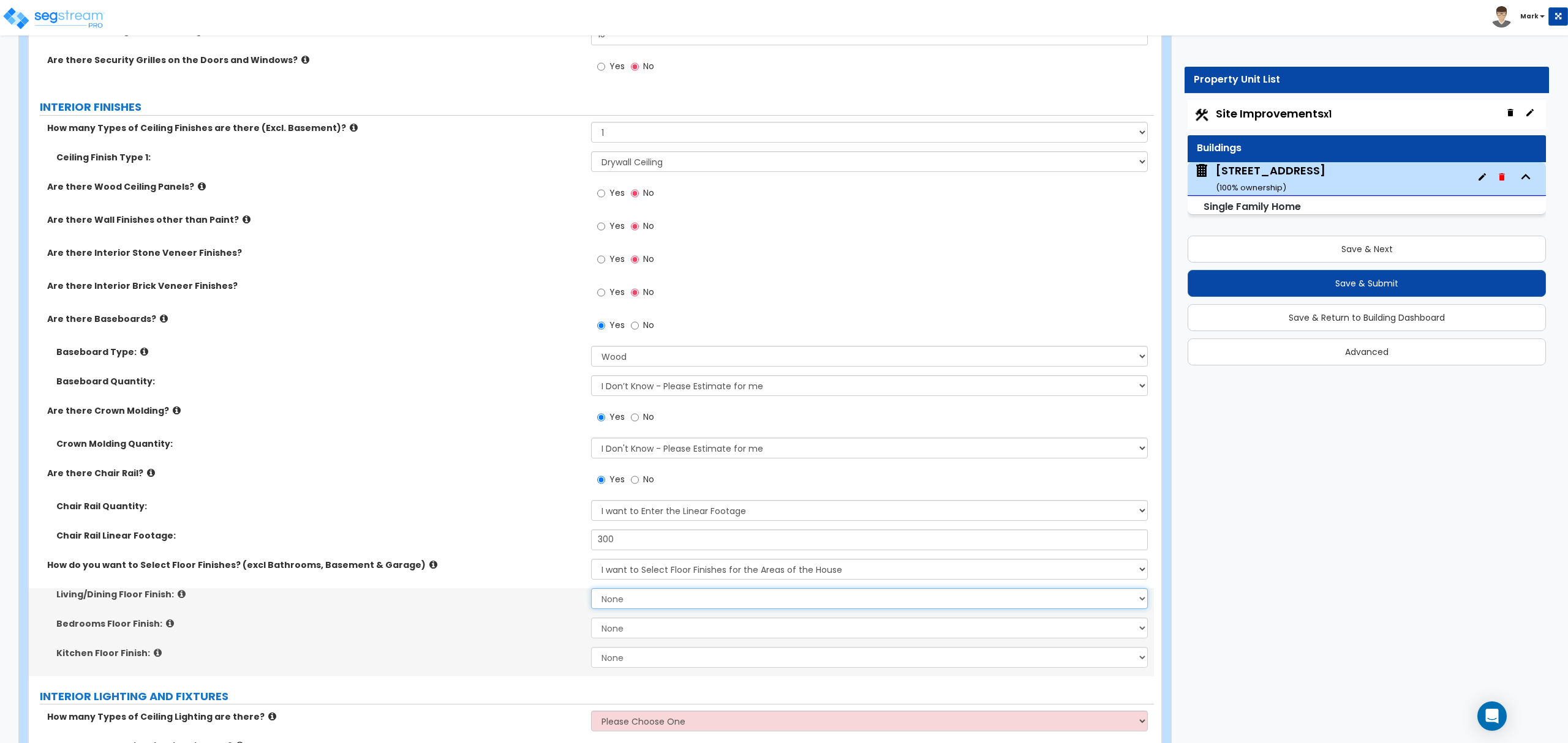
click at [645, 605] on select "None Tile Flooring Hardwood Flooring Resilient Laminate Flooring VCT Flooring S…" at bounding box center [869, 598] width 556 height 21
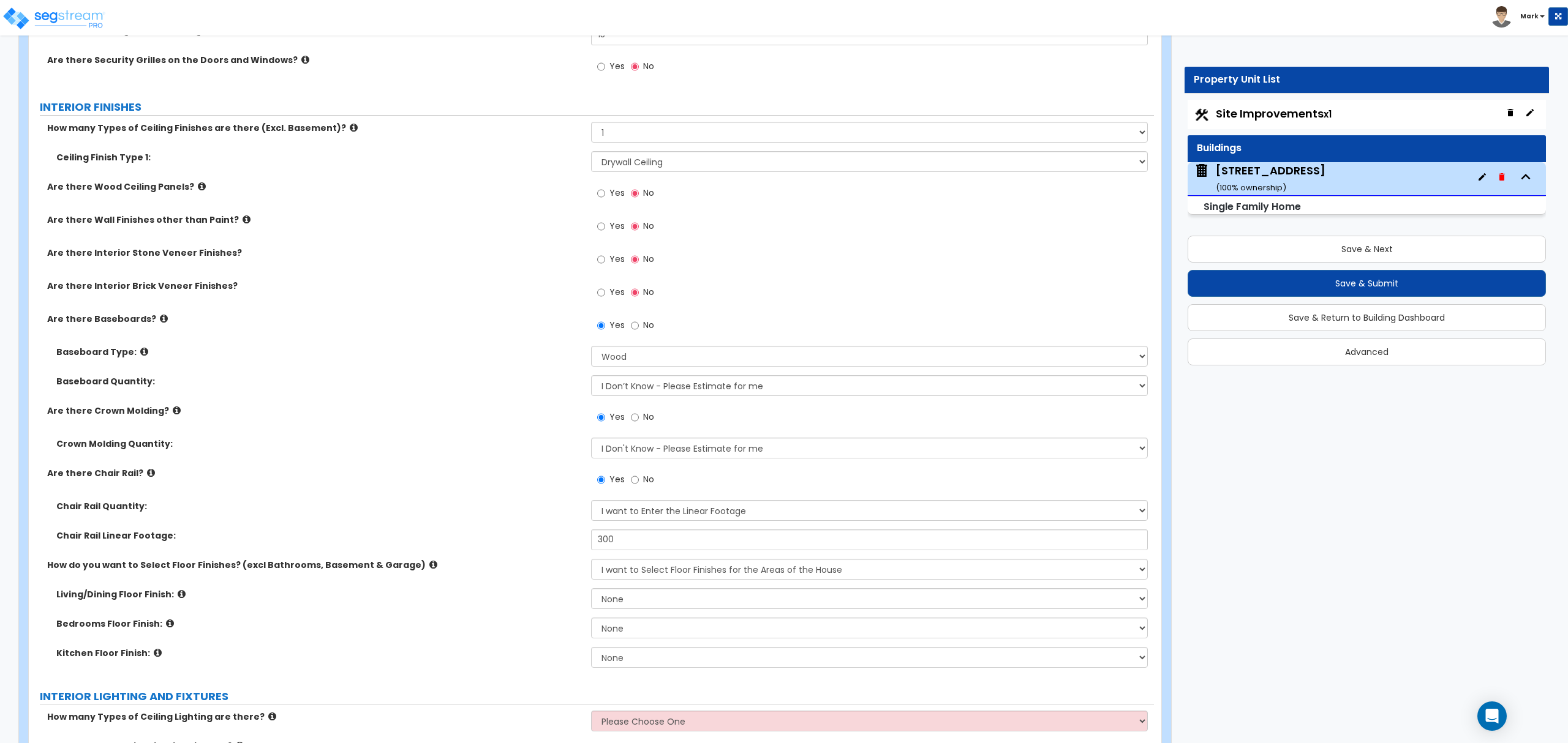
drag, startPoint x: 540, startPoint y: 604, endPoint x: 570, endPoint y: 596, distance: 31.0
click at [540, 604] on div "Living/Dining Floor Finish: None Tile Flooring Hardwood Flooring Resilient Lami…" at bounding box center [591, 602] width 1125 height 29
click at [633, 576] on select "Please Choose One I want to Select Floor Finishes for the Areas of the House I …" at bounding box center [869, 569] width 556 height 21
select select "2"
click at [591, 561] on select "Please Choose One I want to Select Floor Finishes for the Areas of the House I …" at bounding box center [869, 569] width 556 height 21
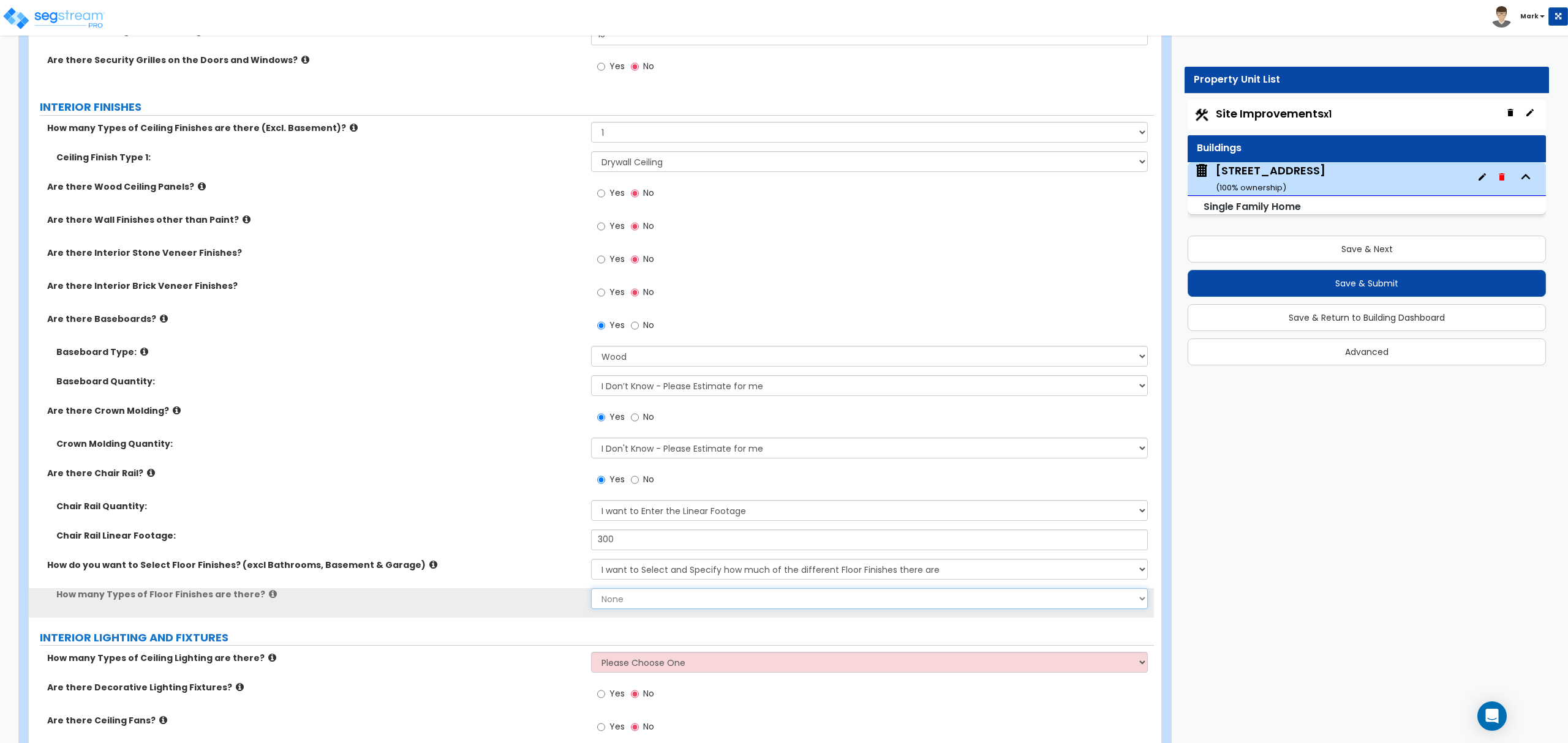
click at [640, 603] on select "None 1 2 3 4" at bounding box center [869, 598] width 556 height 21
select select "3"
click at [591, 591] on select "None 1 2 3 4" at bounding box center [869, 598] width 556 height 21
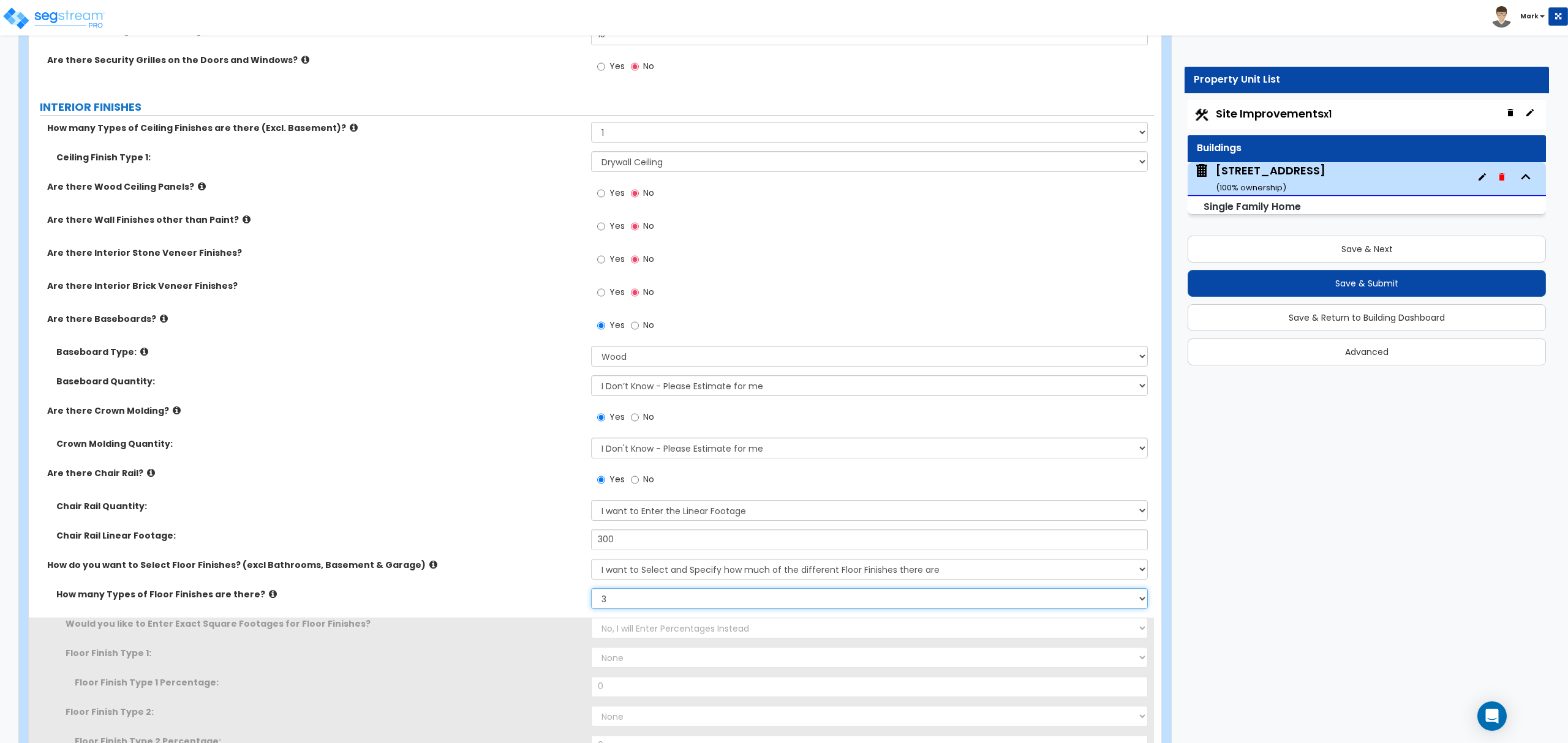
scroll to position [2494, 0]
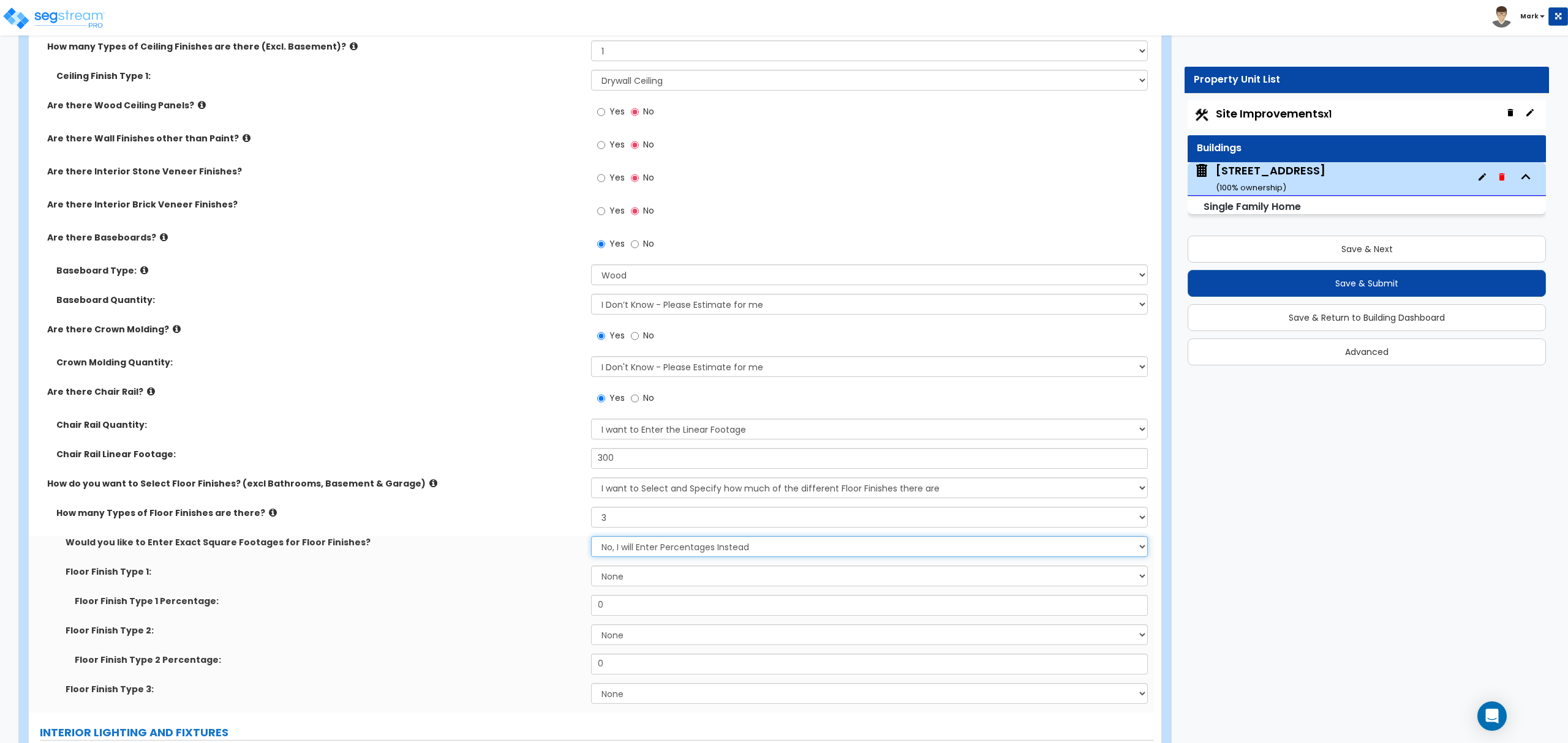
click at [638, 548] on select "No, I will Enter Percentages Instead Yes, I will Enter Exact Square Footages" at bounding box center [869, 546] width 556 height 21
click at [636, 576] on select "None Tile Flooring Hardwood Flooring Resilient Laminate Flooring VCT Flooring S…" at bounding box center [869, 576] width 556 height 21
select select "1"
click at [591, 568] on select "None Tile Flooring Hardwood Flooring Resilient Laminate Flooring VCT Flooring S…" at bounding box center [869, 576] width 556 height 21
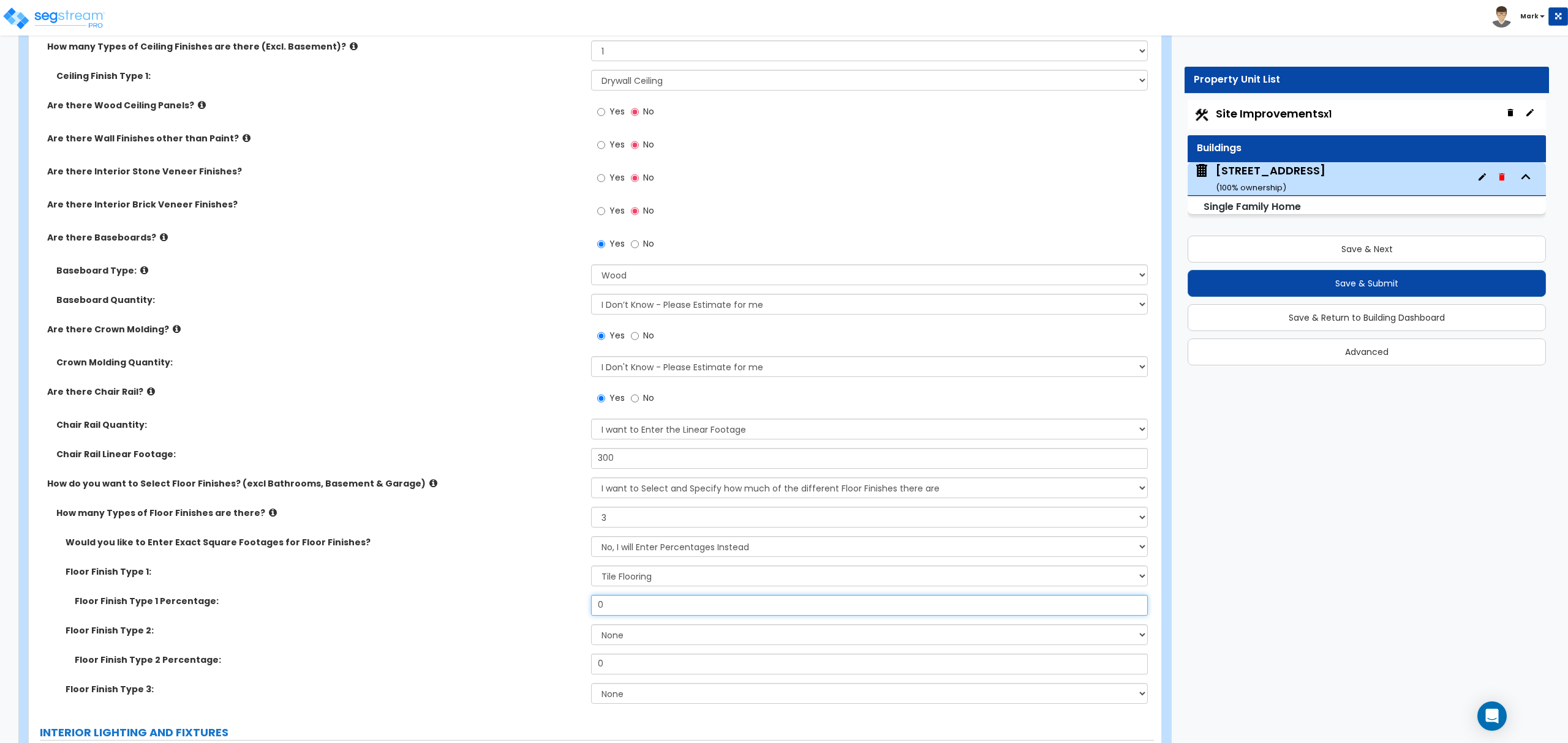
click at [614, 602] on input "0" at bounding box center [869, 605] width 556 height 21
click at [638, 638] on select "None Tile Flooring Hardwood Flooring Resilient Laminate Flooring VCT Flooring S…" at bounding box center [869, 635] width 556 height 21
drag, startPoint x: 530, startPoint y: 648, endPoint x: 590, endPoint y: 624, distance: 64.6
click at [540, 645] on div "Floor Finish Type 2: None Tile Flooring Hardwood Flooring Resilient Laminate Fl…" at bounding box center [591, 639] width 1125 height 29
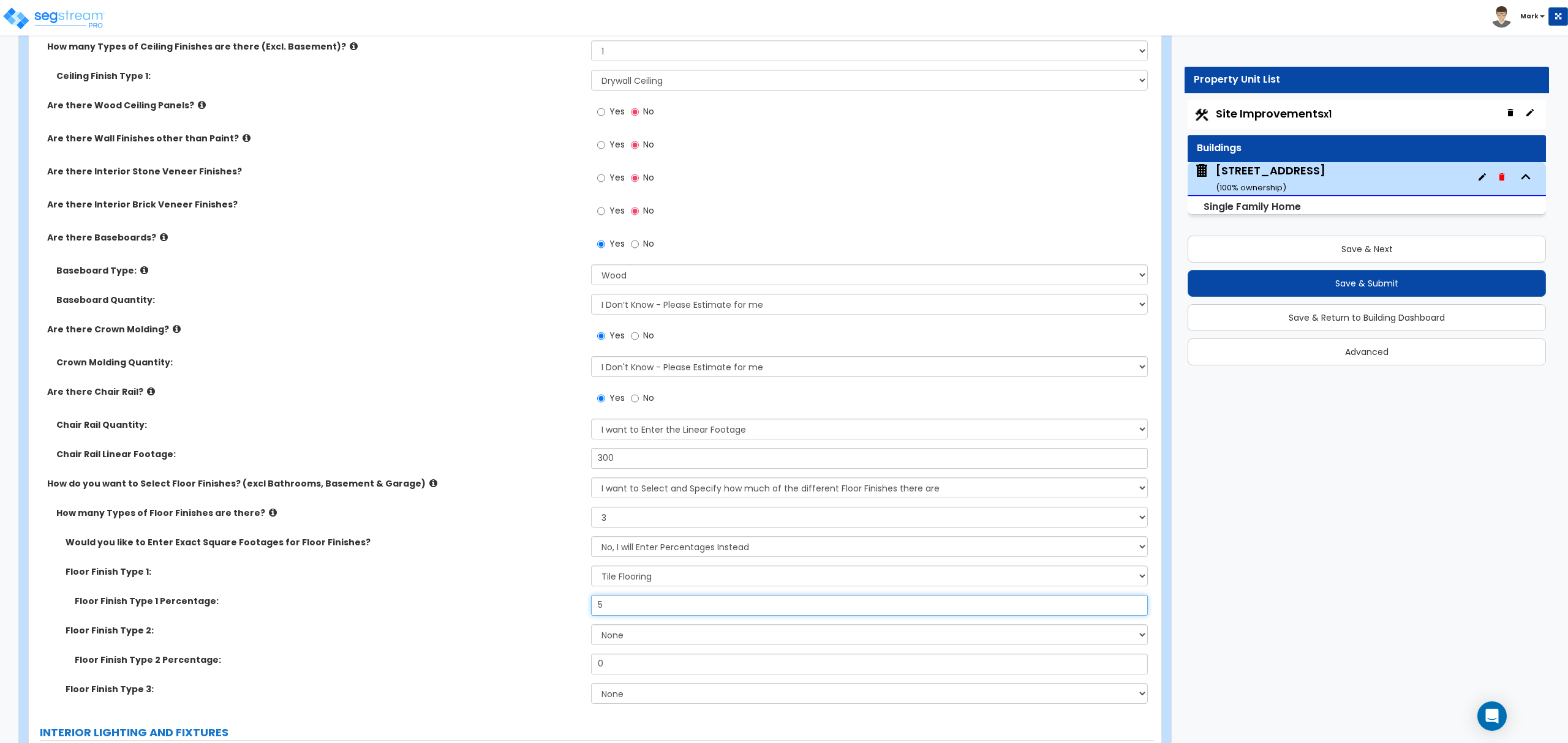
click at [616, 605] on input "5" at bounding box center [869, 605] width 556 height 21
type input "10"
click at [620, 645] on select "None Tile Flooring Hardwood Flooring Resilient Laminate Flooring VCT Flooring S…" at bounding box center [869, 635] width 556 height 21
select select "2"
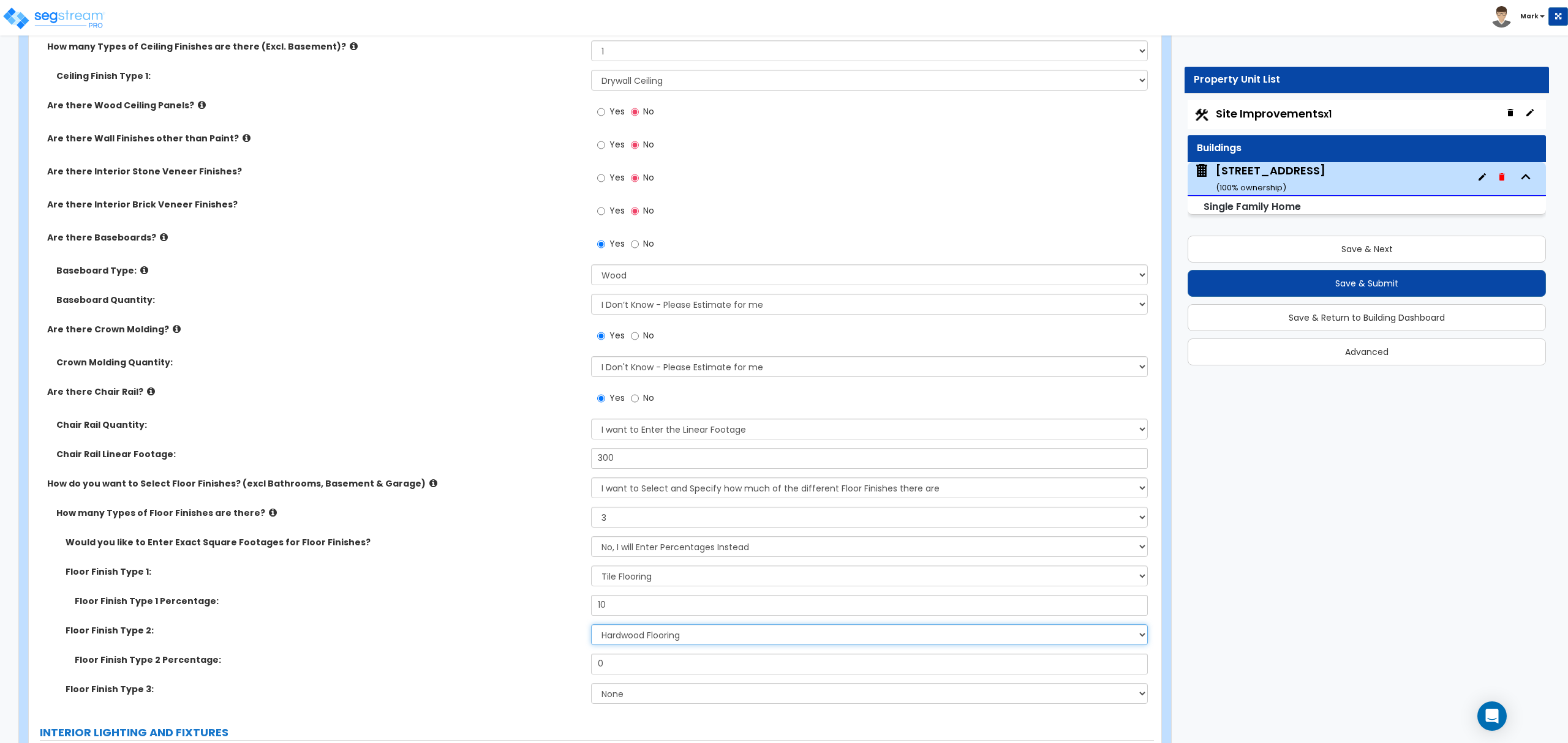
click at [591, 626] on select "None Tile Flooring Hardwood Flooring Resilient Laminate Flooring VCT Flooring S…" at bounding box center [869, 635] width 556 height 21
click at [623, 688] on select "None Tile Flooring Hardwood Flooring Resilient Laminate Flooring VCT Flooring S…" at bounding box center [869, 694] width 556 height 21
select select "3"
click at [591, 685] on select "None Tile Flooring Hardwood Flooring Resilient Laminate Flooring VCT Flooring S…" at bounding box center [869, 694] width 556 height 21
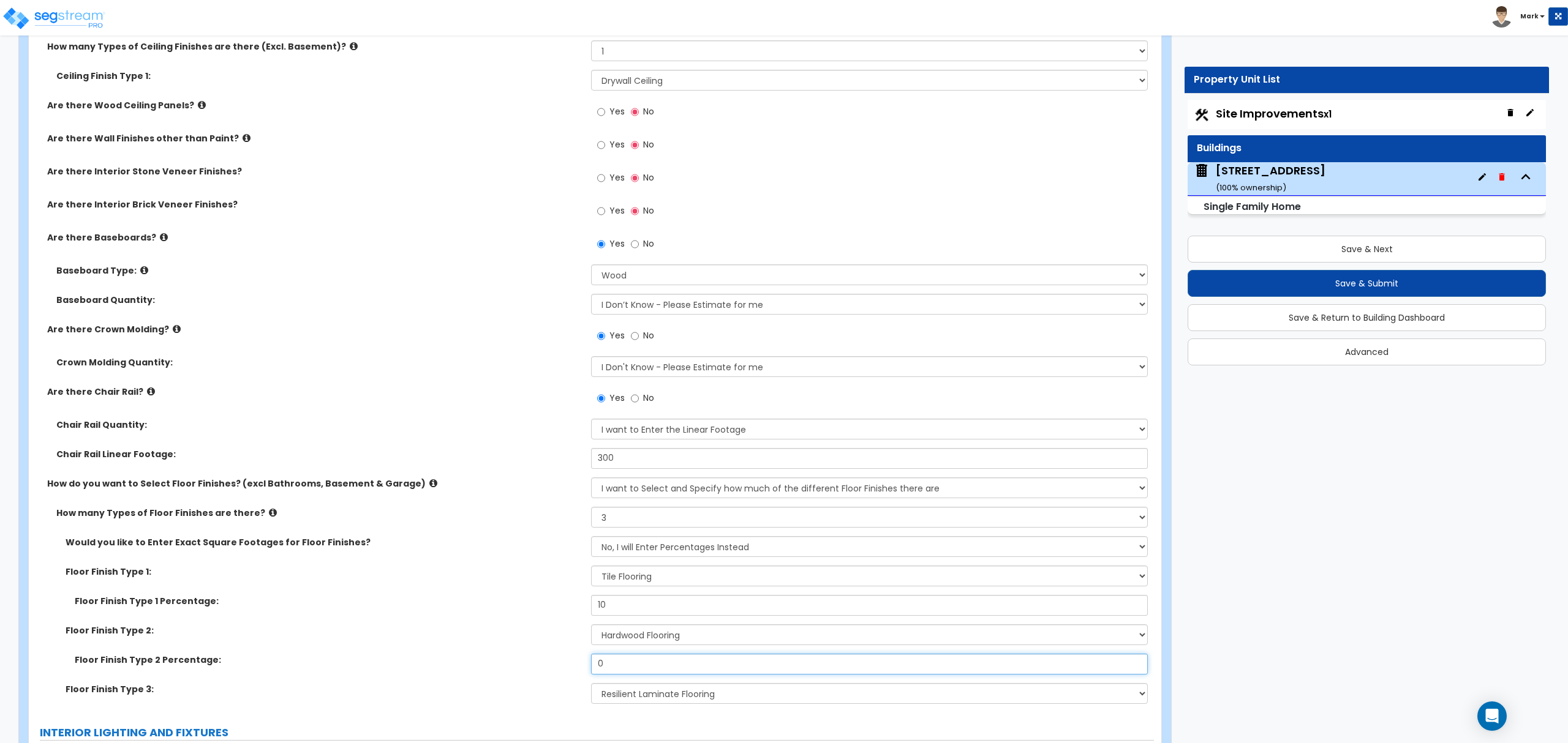
click at [611, 674] on input "0" at bounding box center [869, 664] width 556 height 21
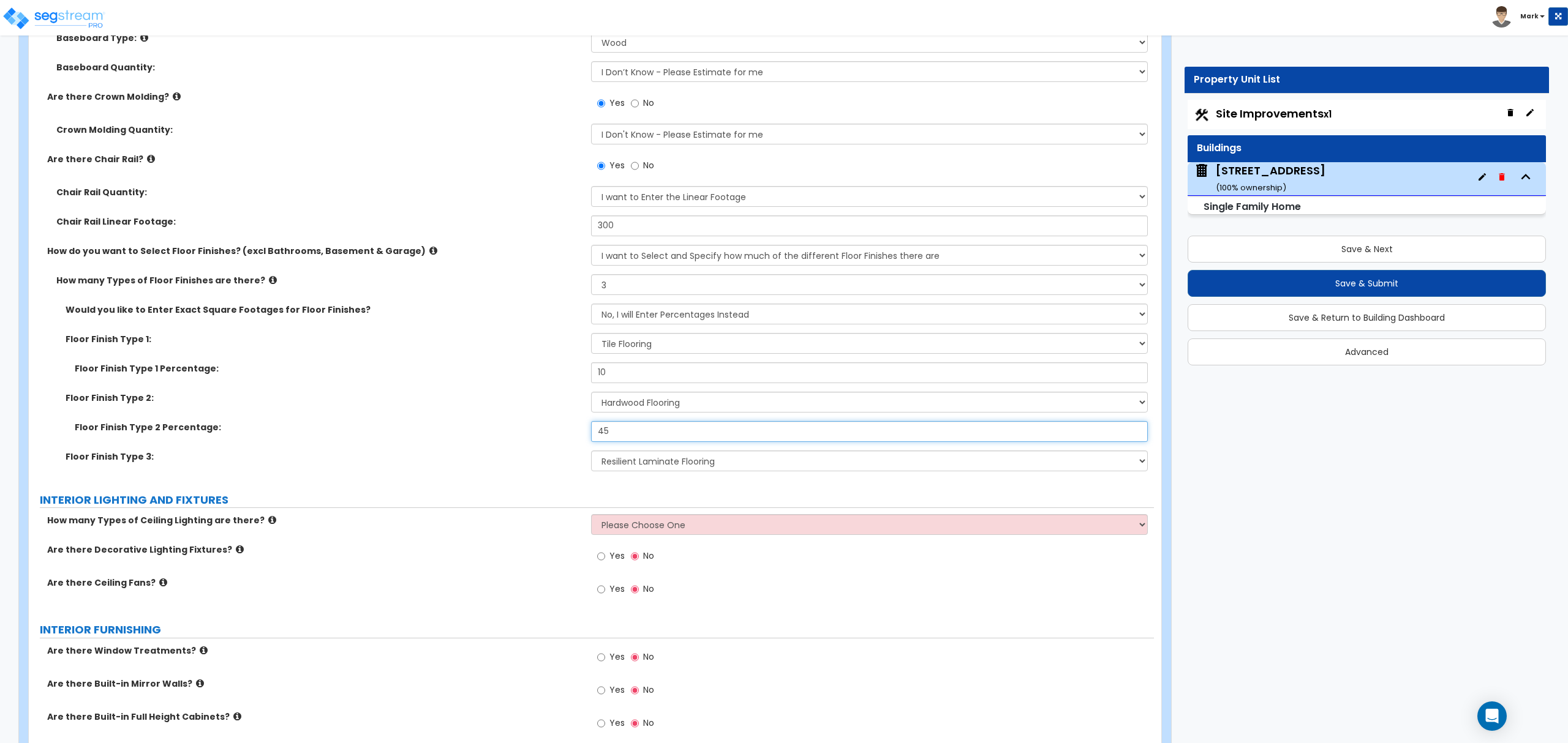
scroll to position [2738, 0]
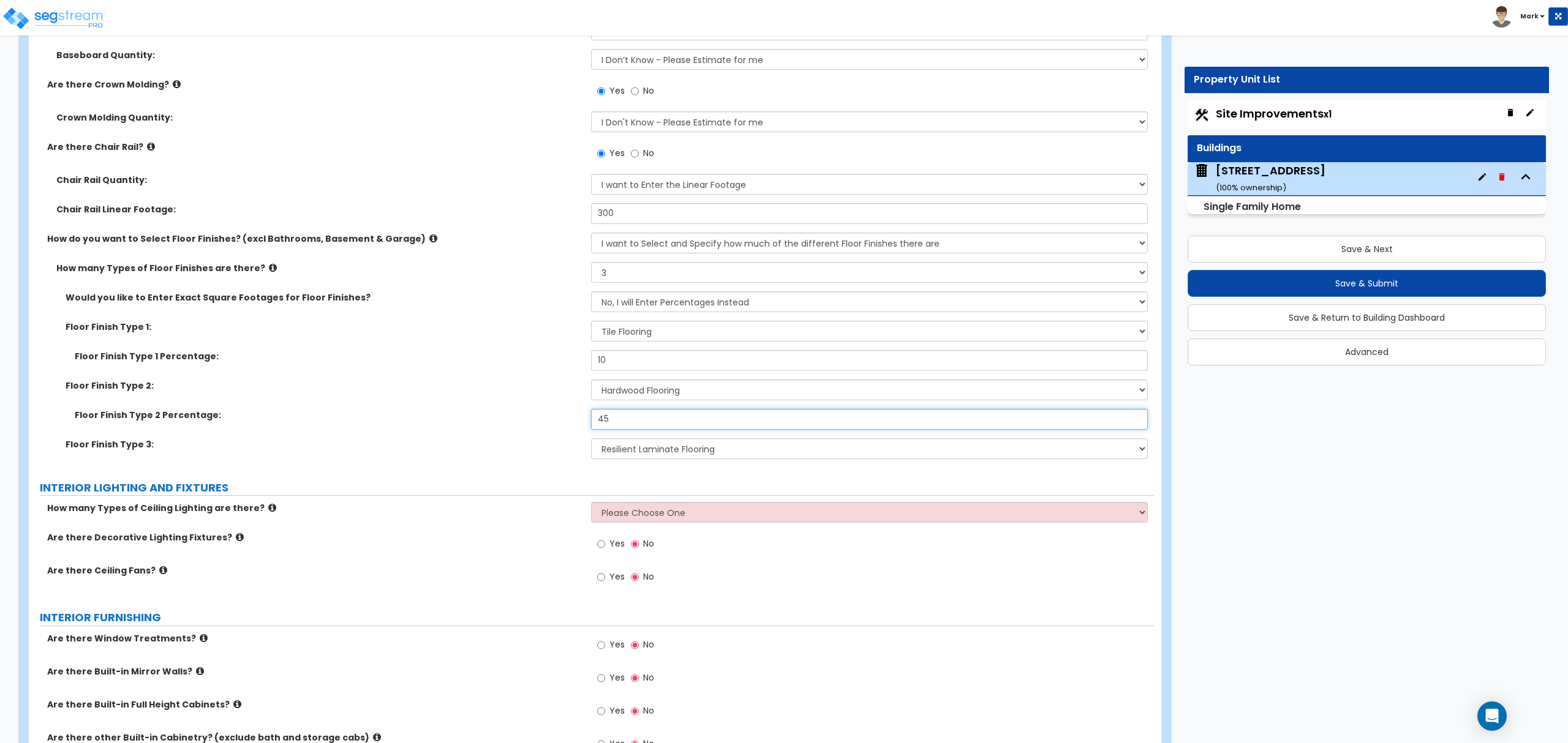
type input "45"
click at [628, 519] on select "Please Choose One 1 2 3" at bounding box center [869, 512] width 556 height 21
click at [461, 559] on div "Are there Decorative Lighting Fixtures? Yes No" at bounding box center [591, 548] width 1125 height 33
drag, startPoint x: 629, startPoint y: 513, endPoint x: 626, endPoint y: 520, distance: 7.6
click at [629, 514] on select "Please Choose One 1 2 3" at bounding box center [869, 512] width 556 height 21
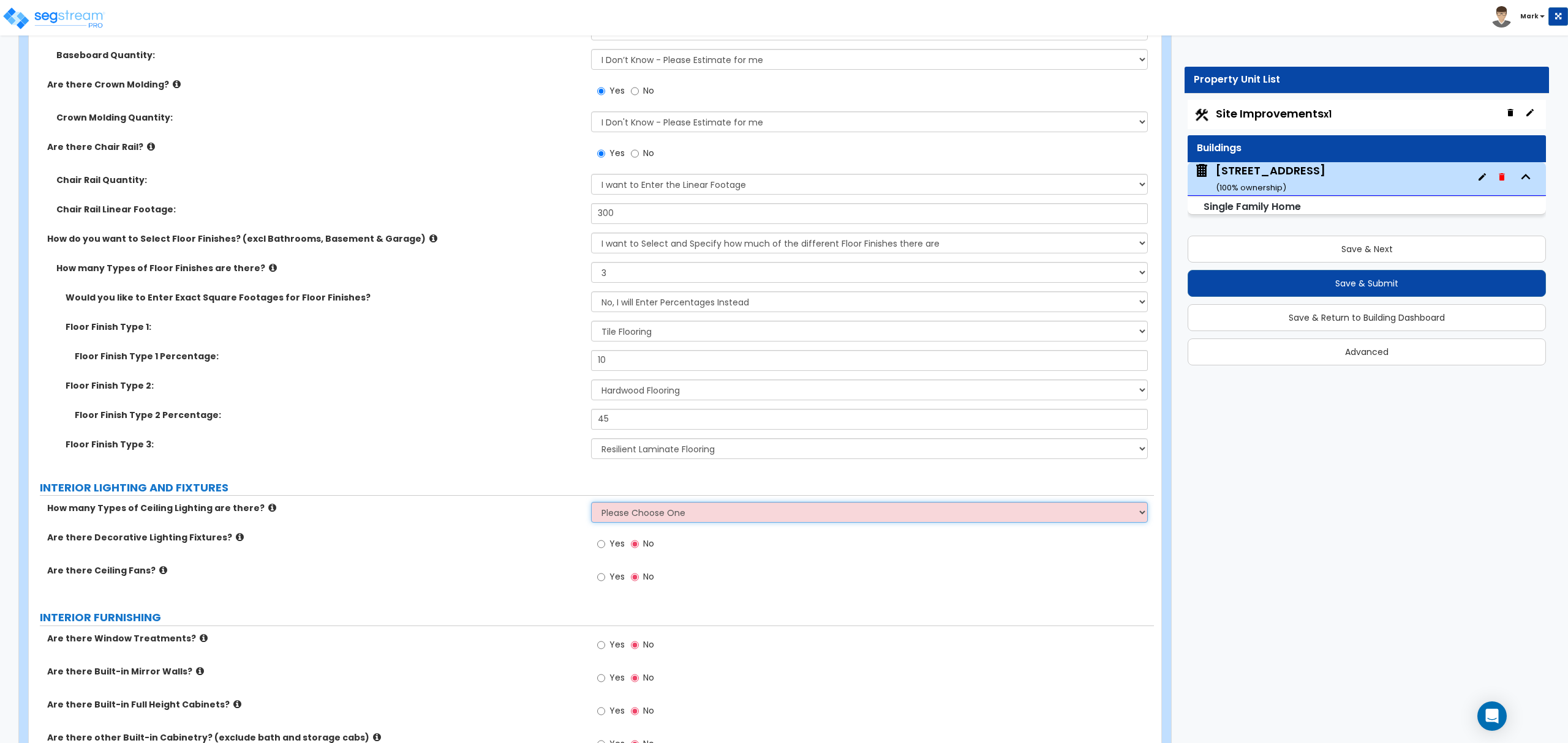
select select "1"
click at [591, 504] on select "Please Choose One 1 2 3" at bounding box center [869, 512] width 556 height 21
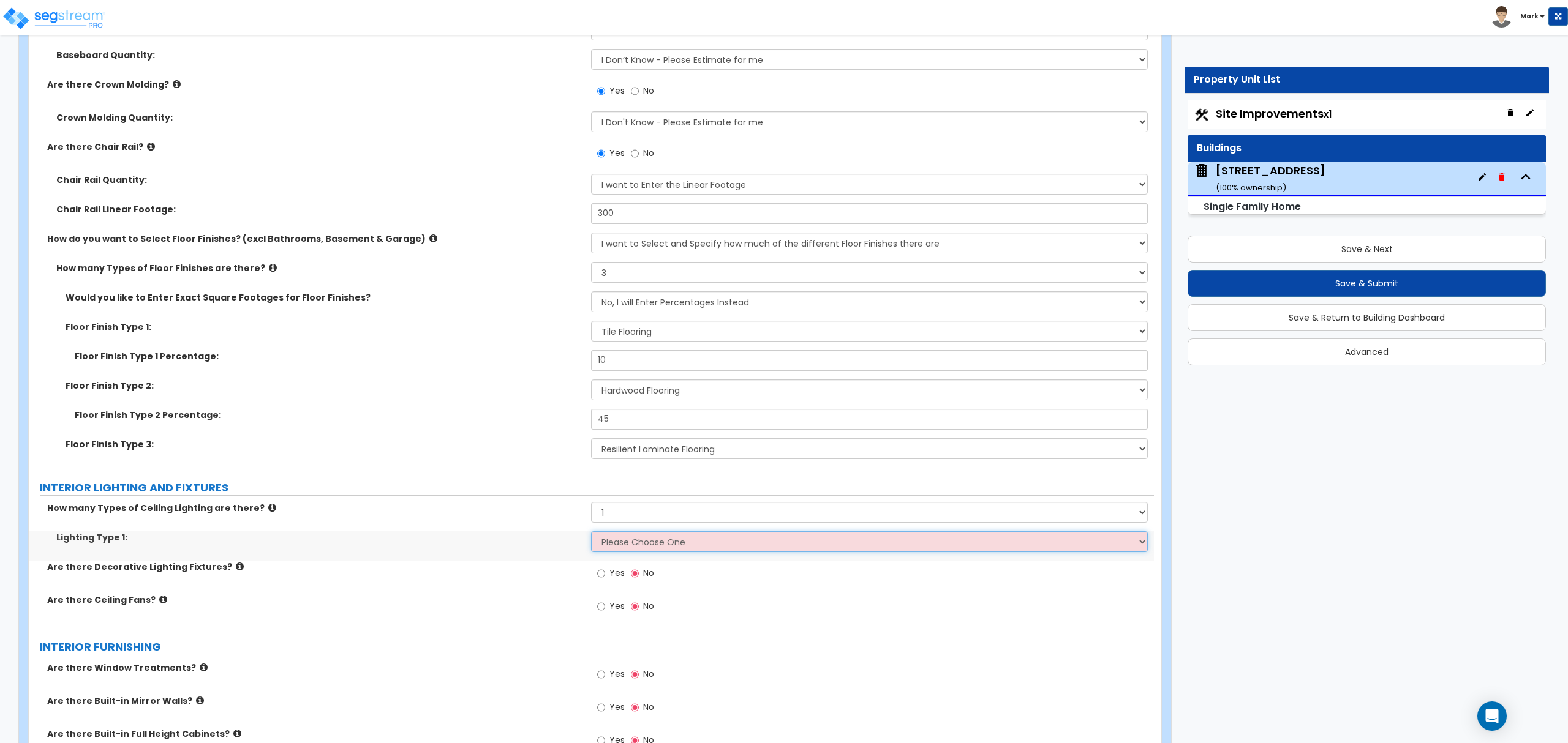
click at [621, 548] on select "Please Choose One LED Surface-Mounted LED Recessed Fluorescent Surface-Mounted …" at bounding box center [869, 541] width 556 height 21
click at [532, 561] on div "Lighting Type 1: Please Choose One LED Surface-Mounted LED Recessed Fluorescent…" at bounding box center [591, 546] width 1125 height 29
click at [647, 540] on select "Please Choose One LED Surface-Mounted LED Recessed Fluorescent Surface-Mounted …" at bounding box center [869, 541] width 556 height 21
click at [681, 552] on select "Please Choose One LED Surface-Mounted LED Recessed Fluorescent Surface-Mounted …" at bounding box center [869, 541] width 556 height 21
select select "2"
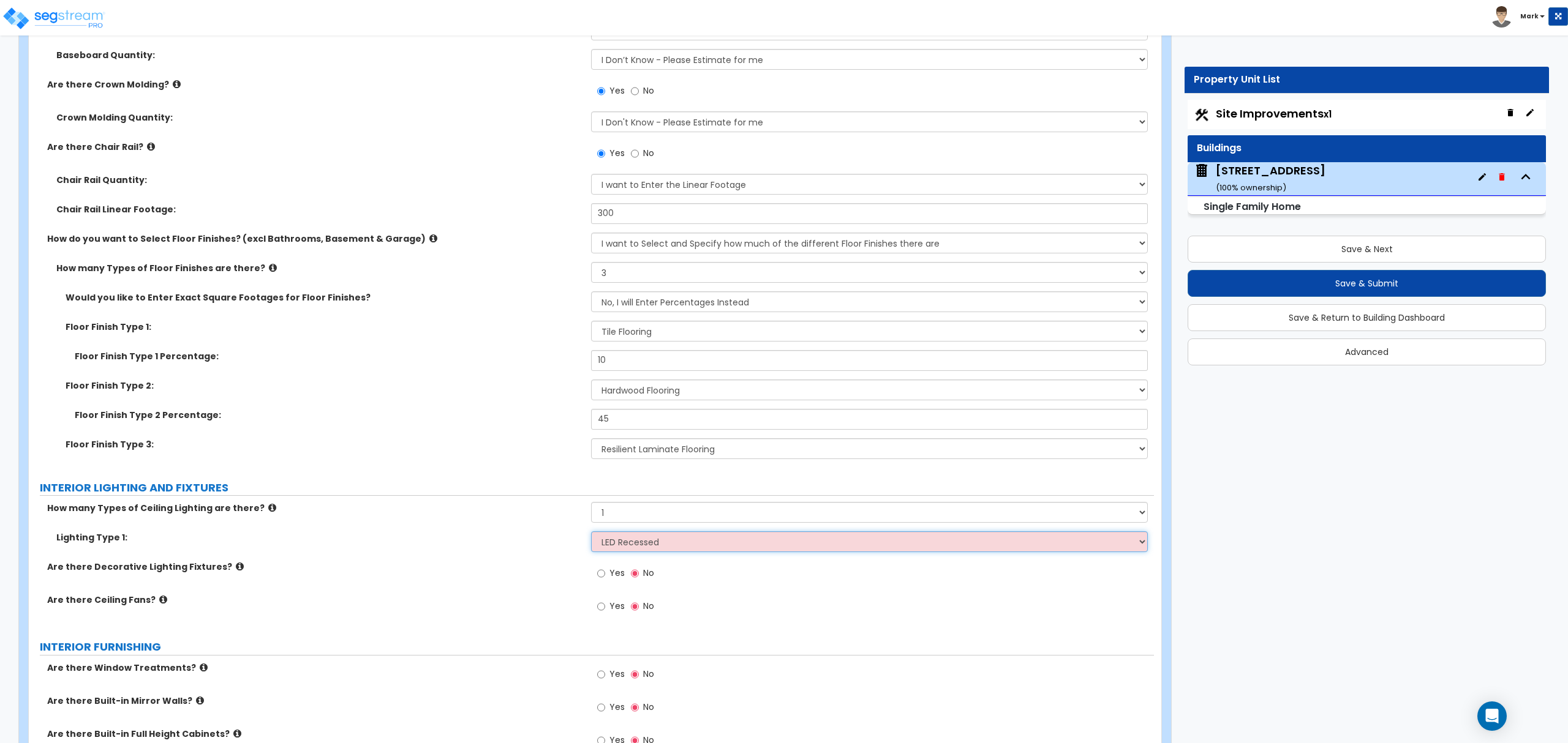
click at [591, 534] on select "Please Choose One LED Surface-Mounted LED Recessed Fluorescent Surface-Mounted …" at bounding box center [869, 541] width 556 height 21
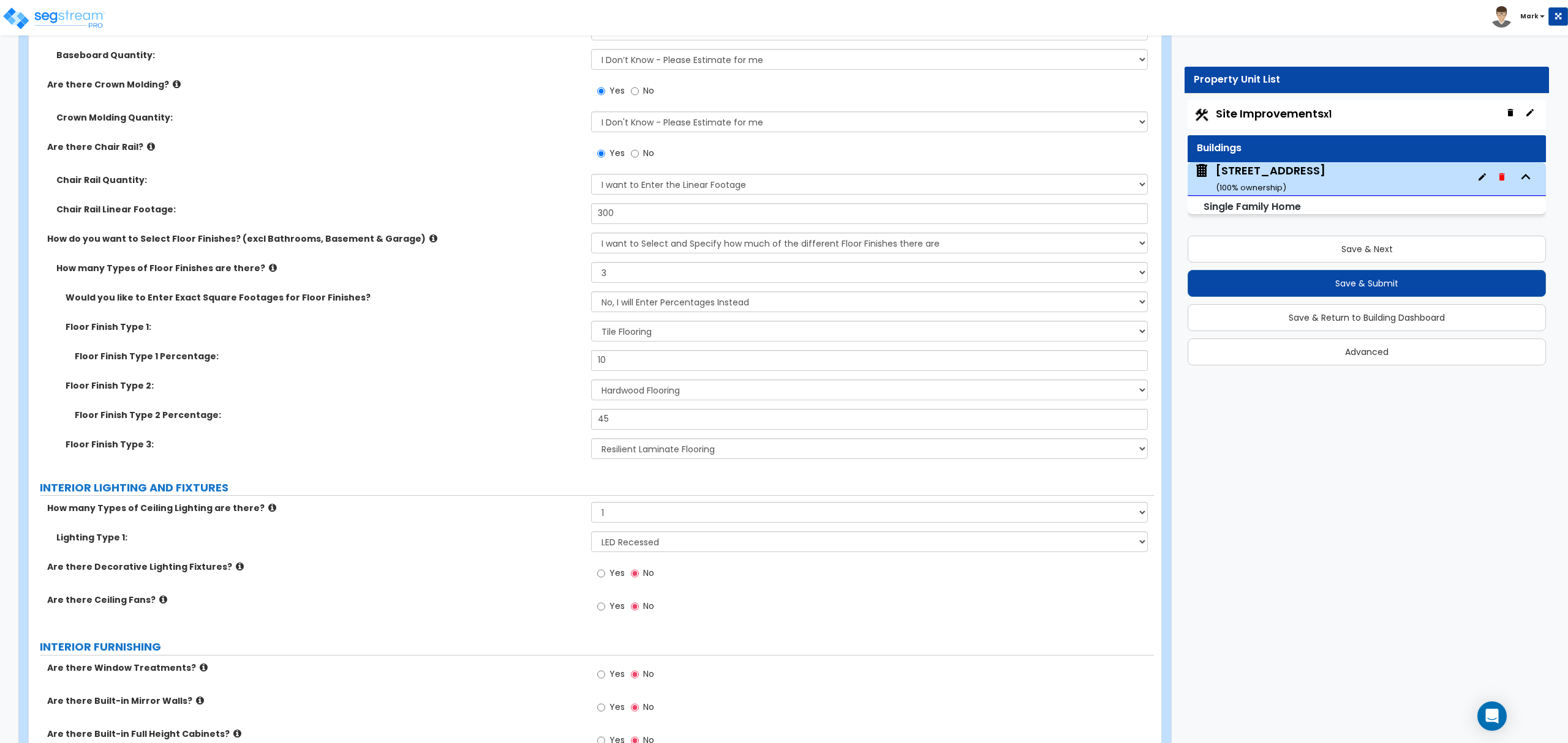
click at [607, 609] on label "Yes" at bounding box center [611, 608] width 27 height 21
click at [605, 609] on input "Yes" at bounding box center [601, 607] width 8 height 14
radio input "true"
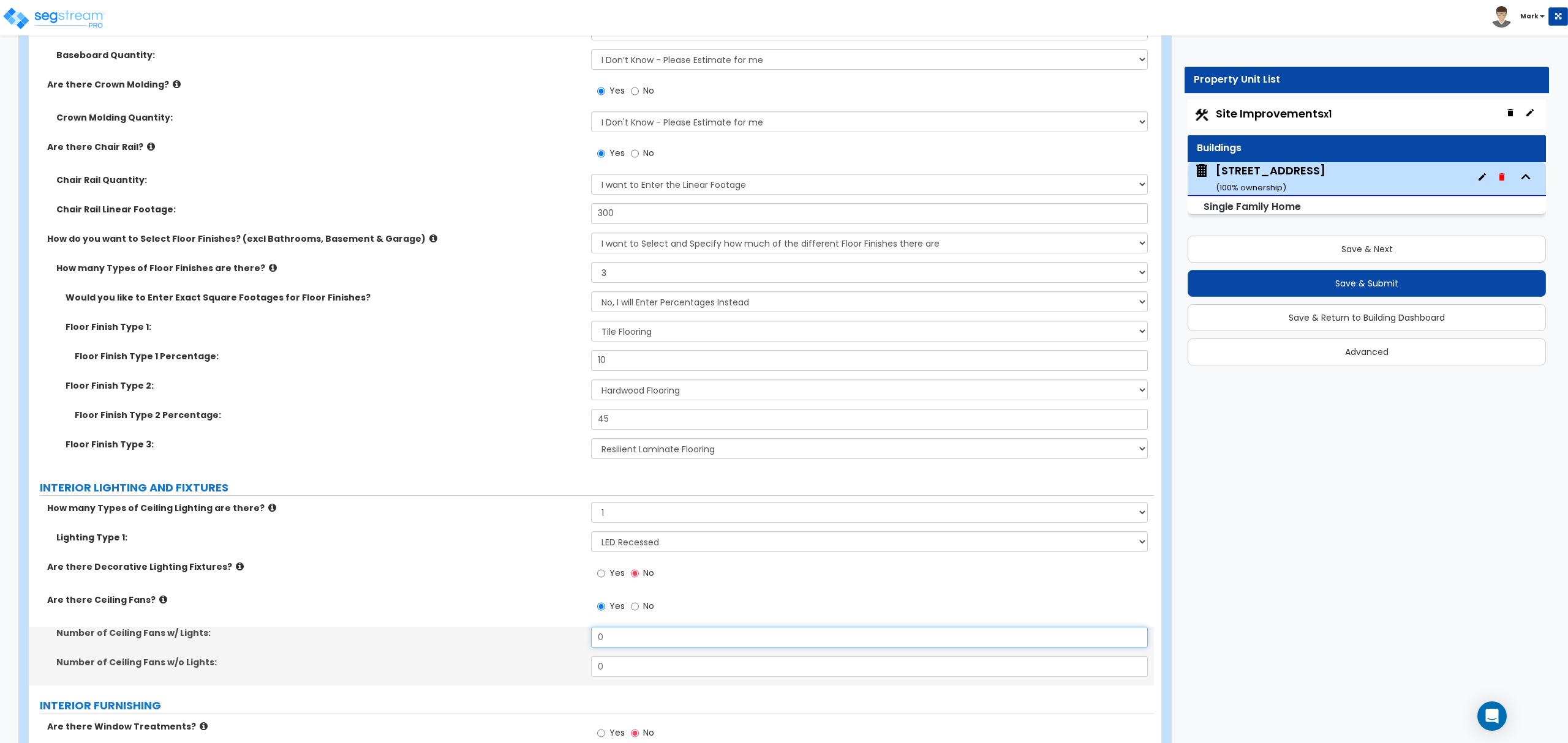
click at [612, 638] on input "0" at bounding box center [869, 637] width 556 height 21
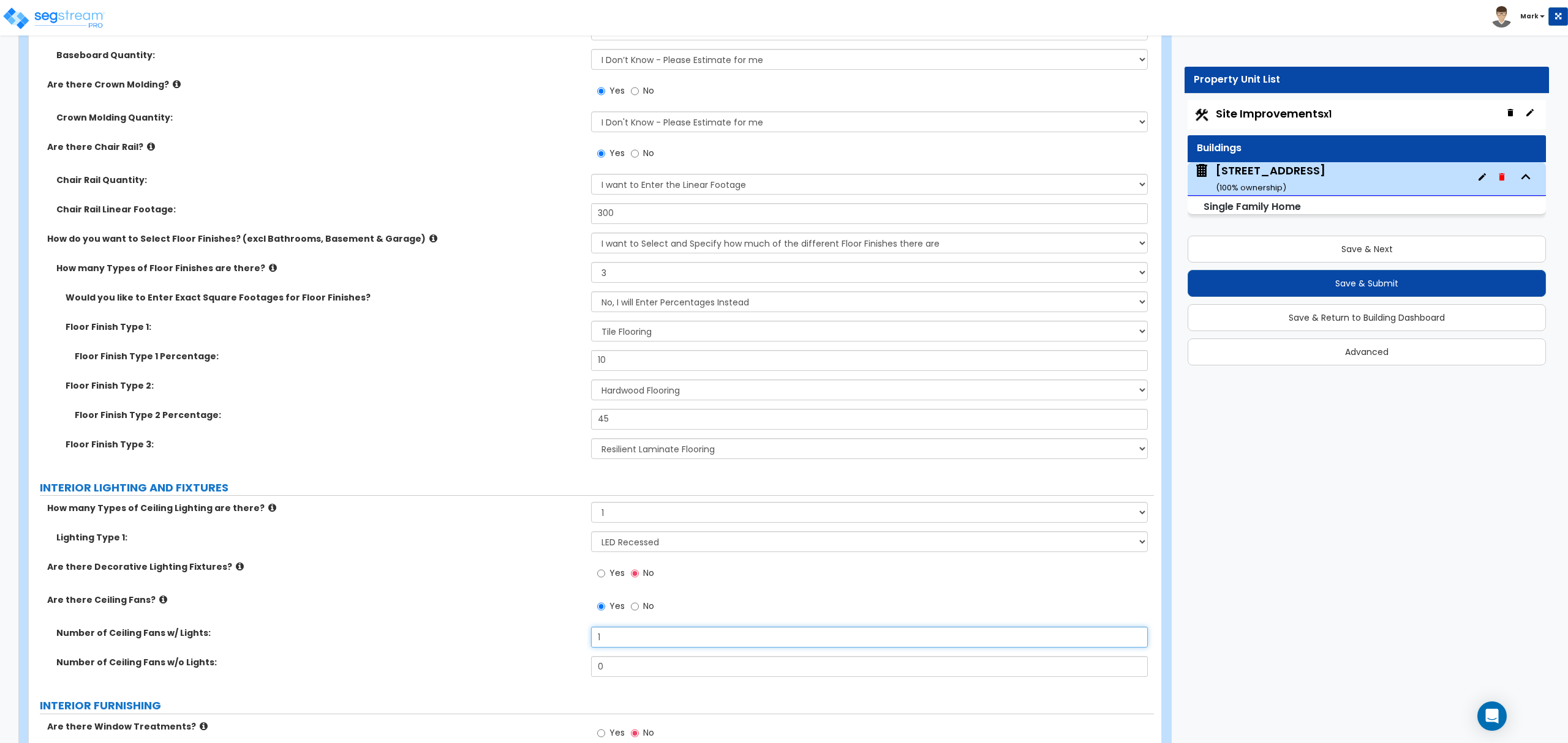
type input "1"
click at [236, 570] on icon at bounding box center [240, 566] width 8 height 9
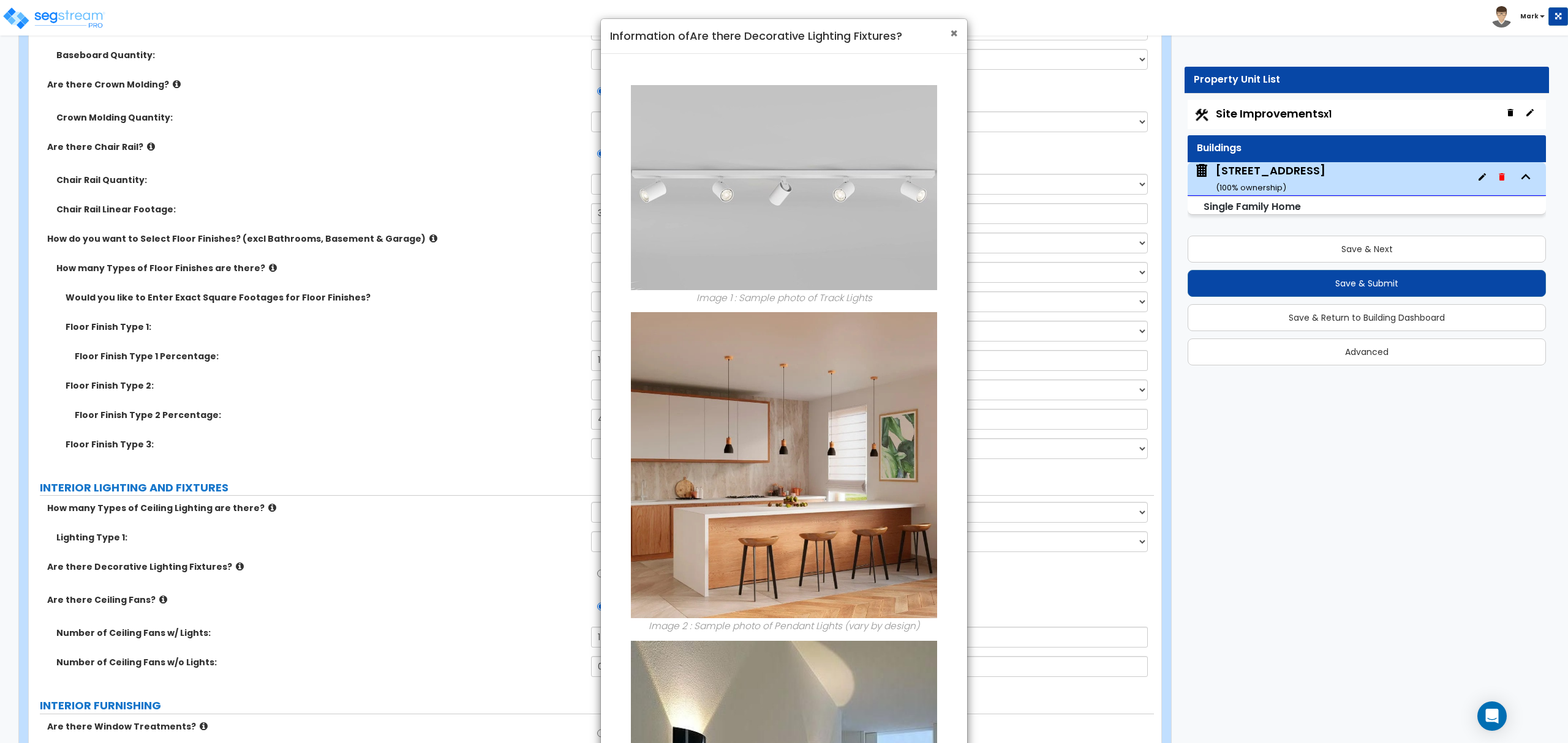
click at [950, 34] on span "×" at bounding box center [954, 34] width 8 height 18
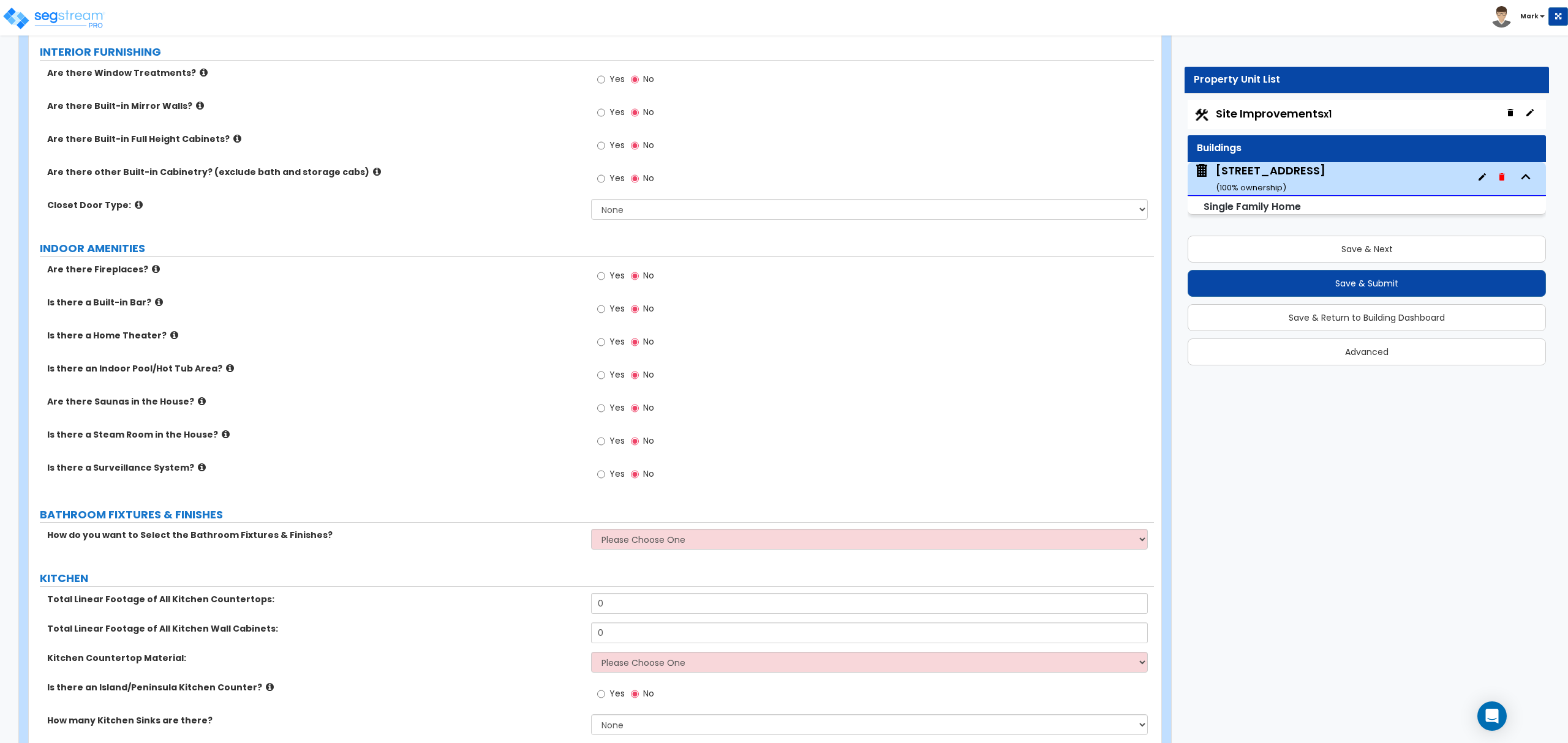
scroll to position [3391, 0]
click at [659, 541] on select "Please Choose One I want to Select Fixtures and Finishes only for one Bath and …" at bounding box center [869, 540] width 556 height 21
select select "2"
click at [591, 533] on select "Please Choose One I want to Select Fixtures and Finishes only for one Bath and …" at bounding box center [869, 540] width 556 height 21
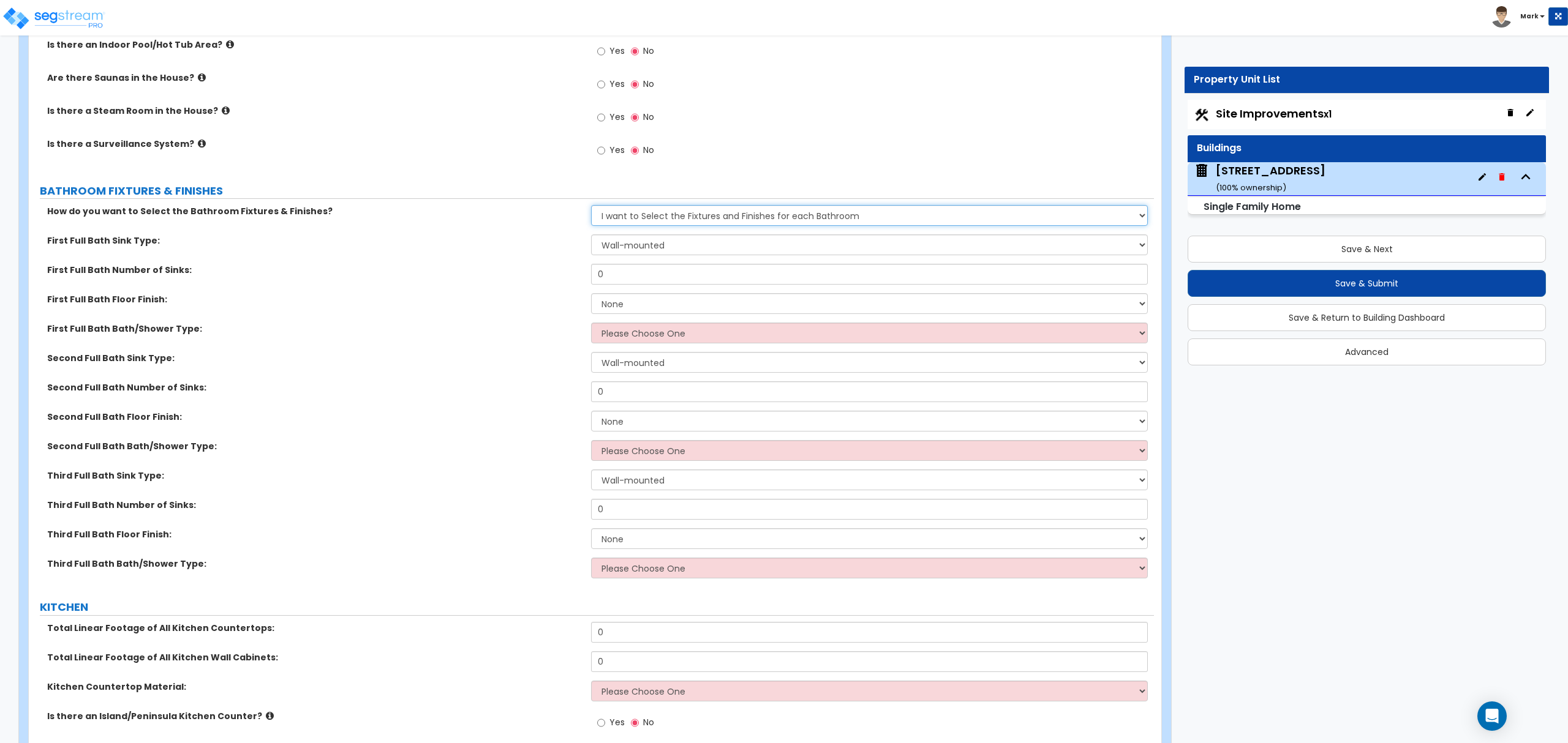
scroll to position [3718, 0]
click at [638, 246] on select "Wall-mounted Pedestal-mounted Vanity-mounted" at bounding box center [869, 243] width 556 height 21
select select "3"
click at [591, 236] on select "Wall-mounted Pedestal-mounted Vanity-mounted" at bounding box center [869, 243] width 556 height 21
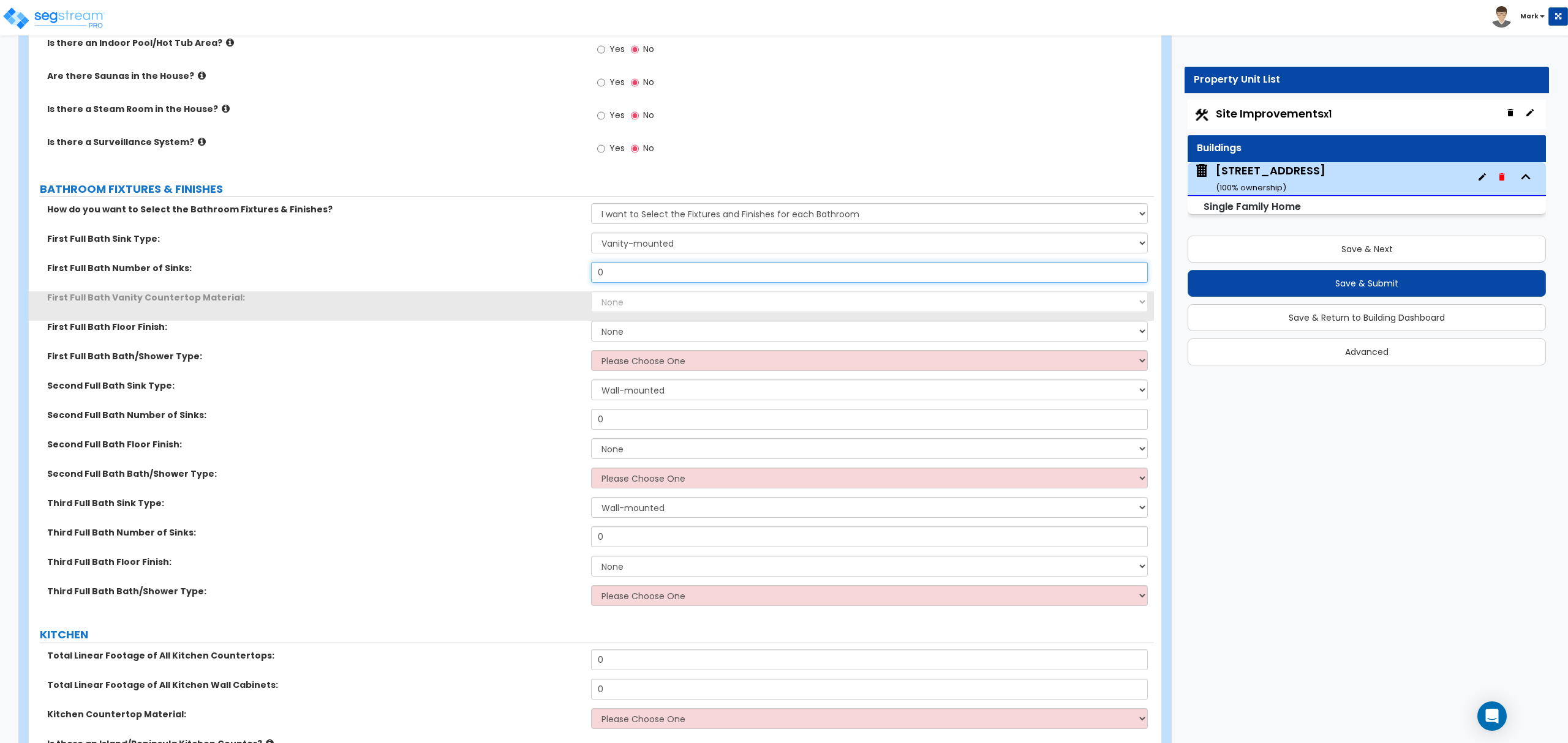
click at [623, 275] on input "0" at bounding box center [869, 272] width 556 height 21
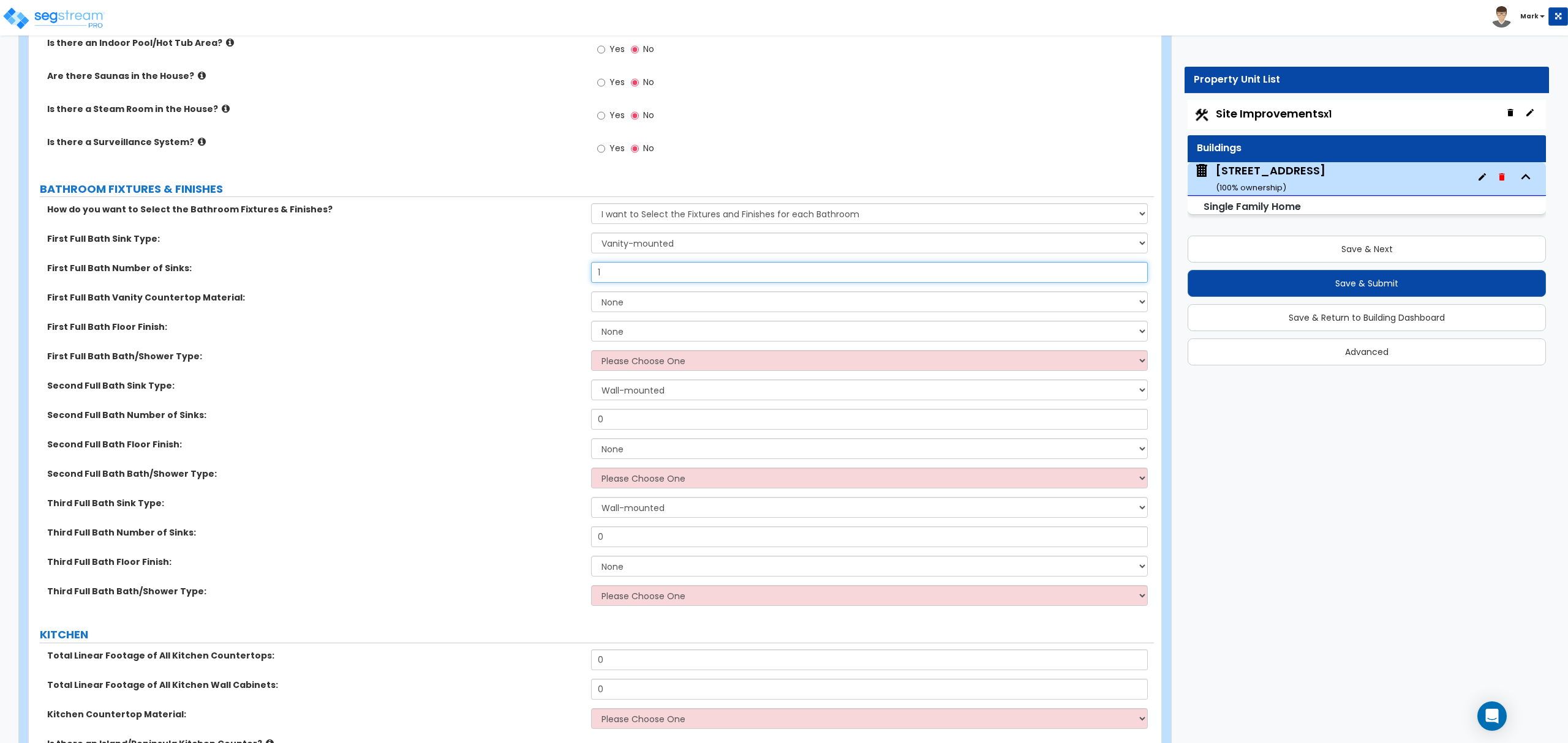
type input "1"
click at [628, 313] on select "None Plastic Laminate Solid Surface Stone Quartz Marble Tile Wood Stainless Ste…" at bounding box center [869, 302] width 556 height 21
select select "6"
click at [591, 295] on select "None Plastic Laminate Solid Surface Stone Quartz Marble Tile Wood Stainless Ste…" at bounding box center [869, 302] width 556 height 21
click at [644, 341] on select "None Tile Flooring Hardwood Flooring Resilient Laminate Flooring VCT Flooring S…" at bounding box center [869, 331] width 556 height 21
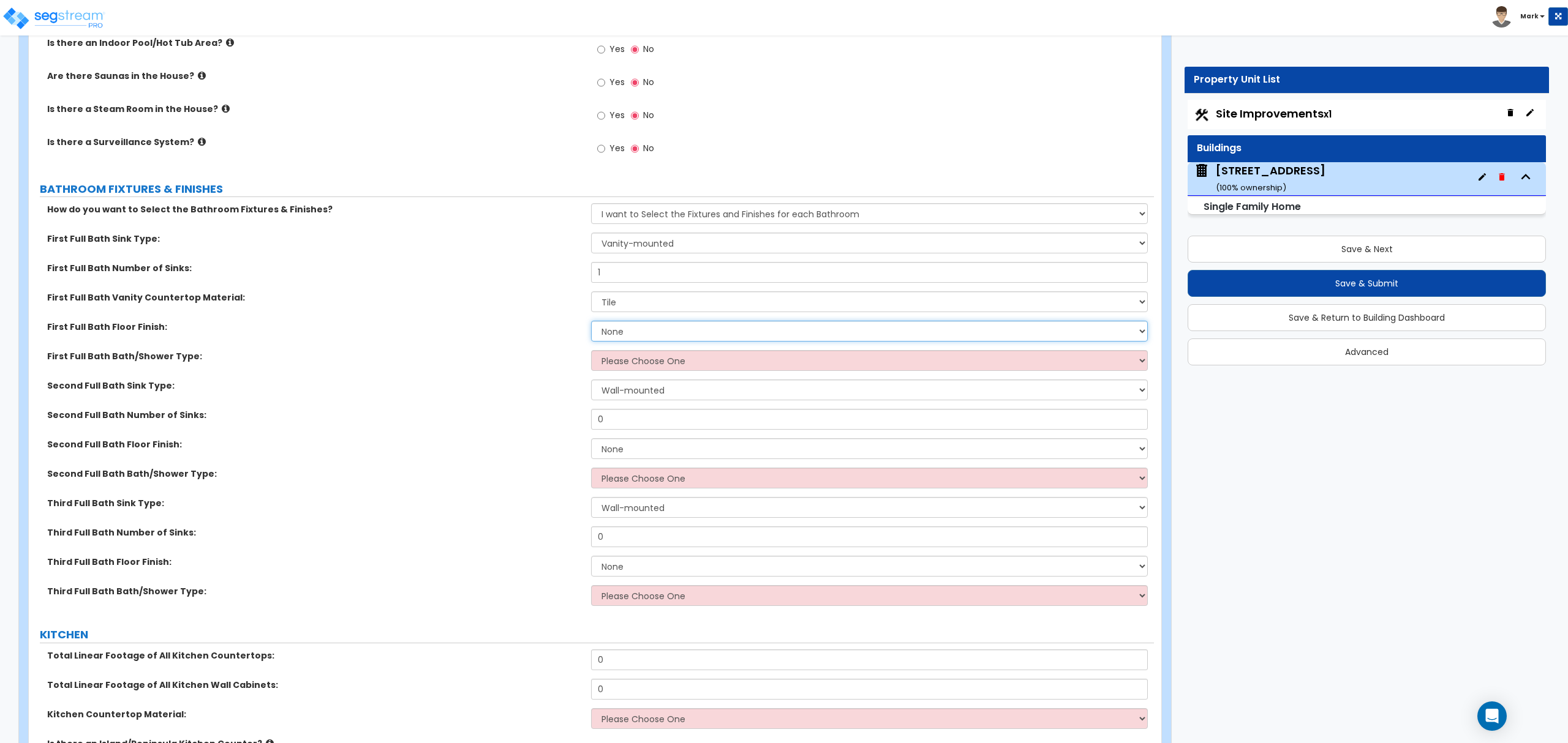
select select "1"
click at [591, 324] on select "None Tile Flooring Hardwood Flooring Resilient Laminate Flooring VCT Flooring S…" at bounding box center [869, 331] width 556 height 21
click at [648, 366] on select "Please Choose One Standalone Shower Bathtub - Shower Combo" at bounding box center [869, 361] width 556 height 21
select select "1"
click at [591, 353] on select "Please Choose One Standalone Shower Bathtub - Shower Combo" at bounding box center [869, 361] width 556 height 21
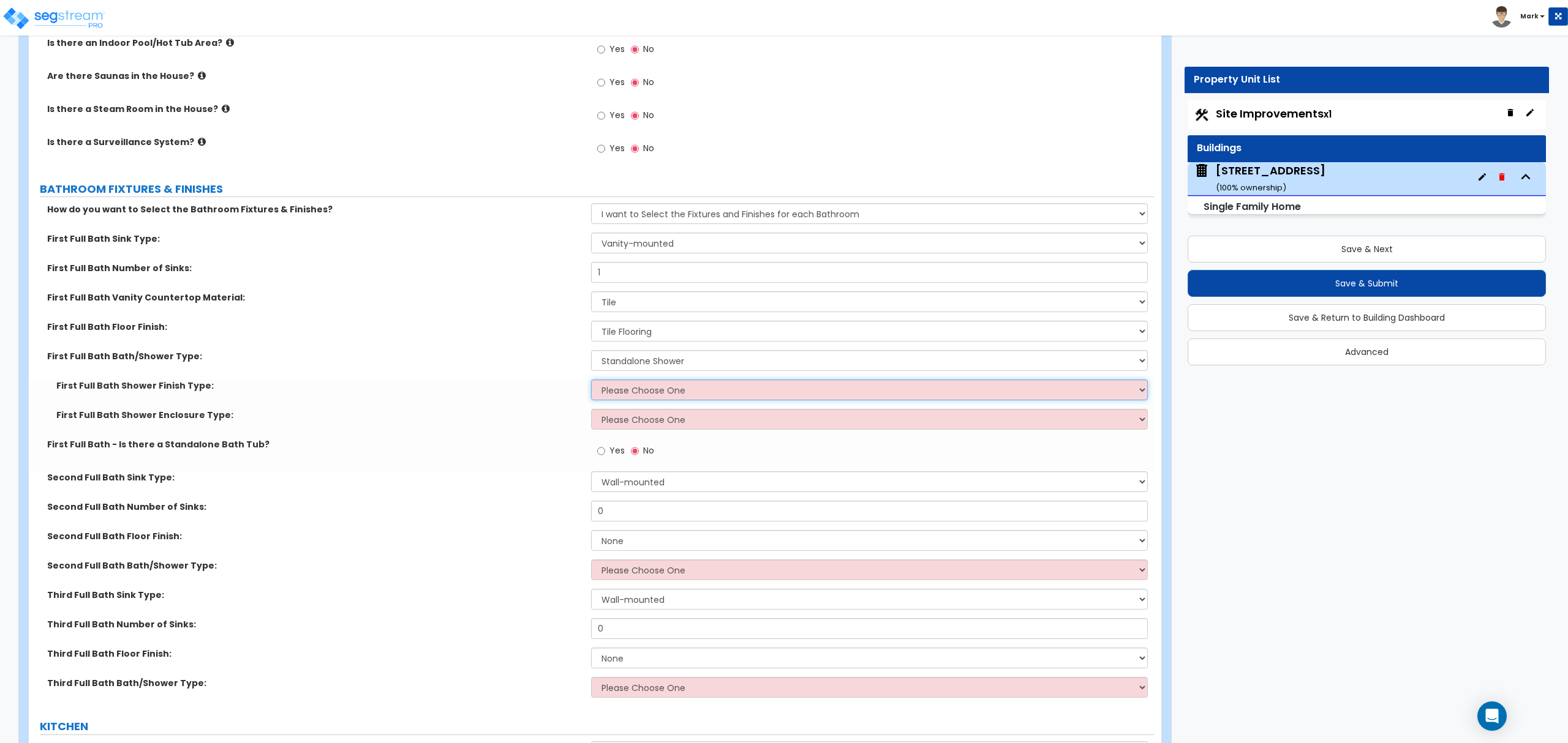
click at [669, 397] on select "Please Choose One Plastic Tile Stone" at bounding box center [869, 390] width 556 height 21
select select "2"
click at [591, 382] on select "Please Choose One Plastic Tile Stone" at bounding box center [869, 390] width 556 height 21
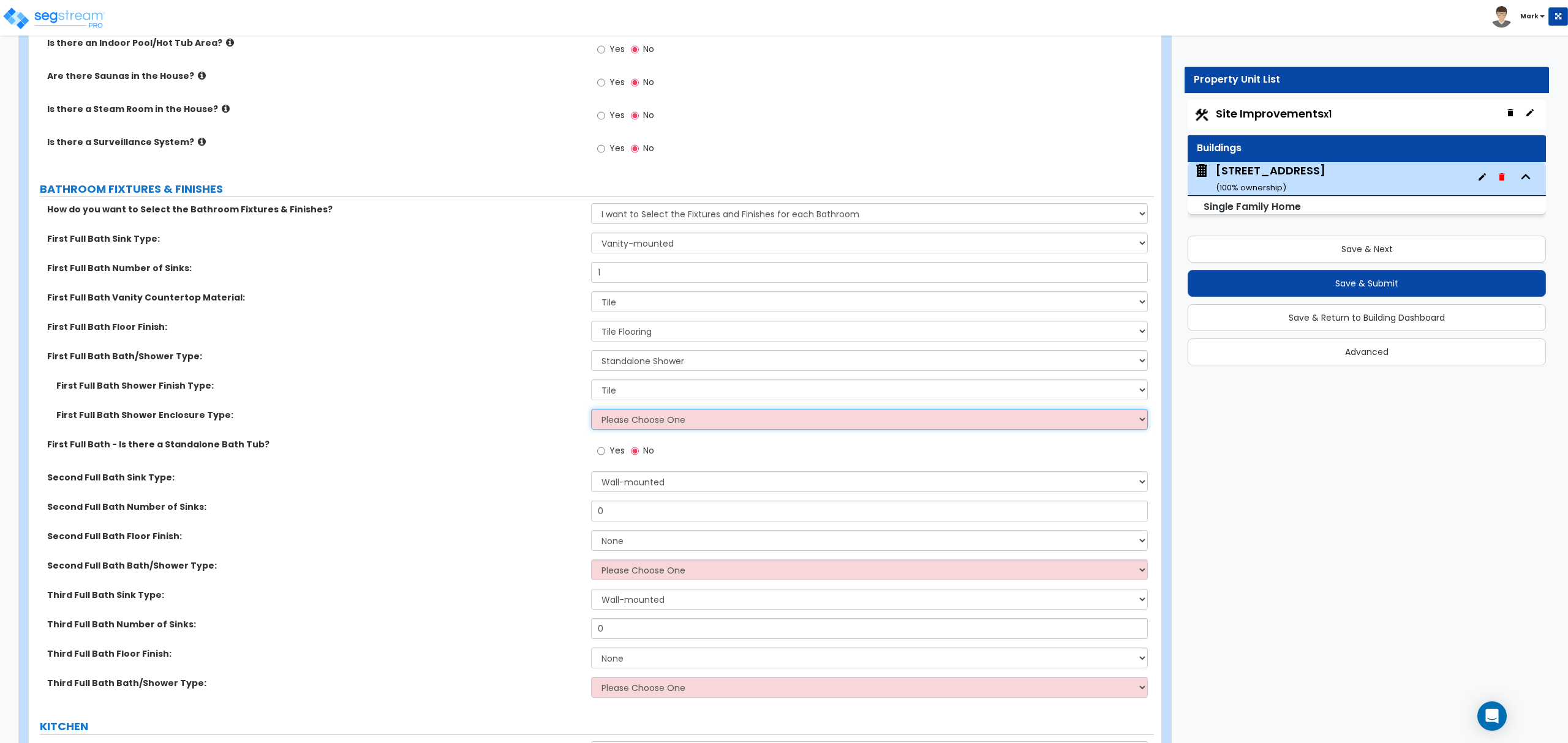
click at [645, 429] on select "Please Choose One Curtain & Rod Glass Sliding Doors Glass Hinged Doors" at bounding box center [869, 419] width 556 height 21
click at [591, 412] on select "Please Choose One Curtain & Rod Glass Sliding Doors Glass Hinged Doors" at bounding box center [869, 419] width 556 height 21
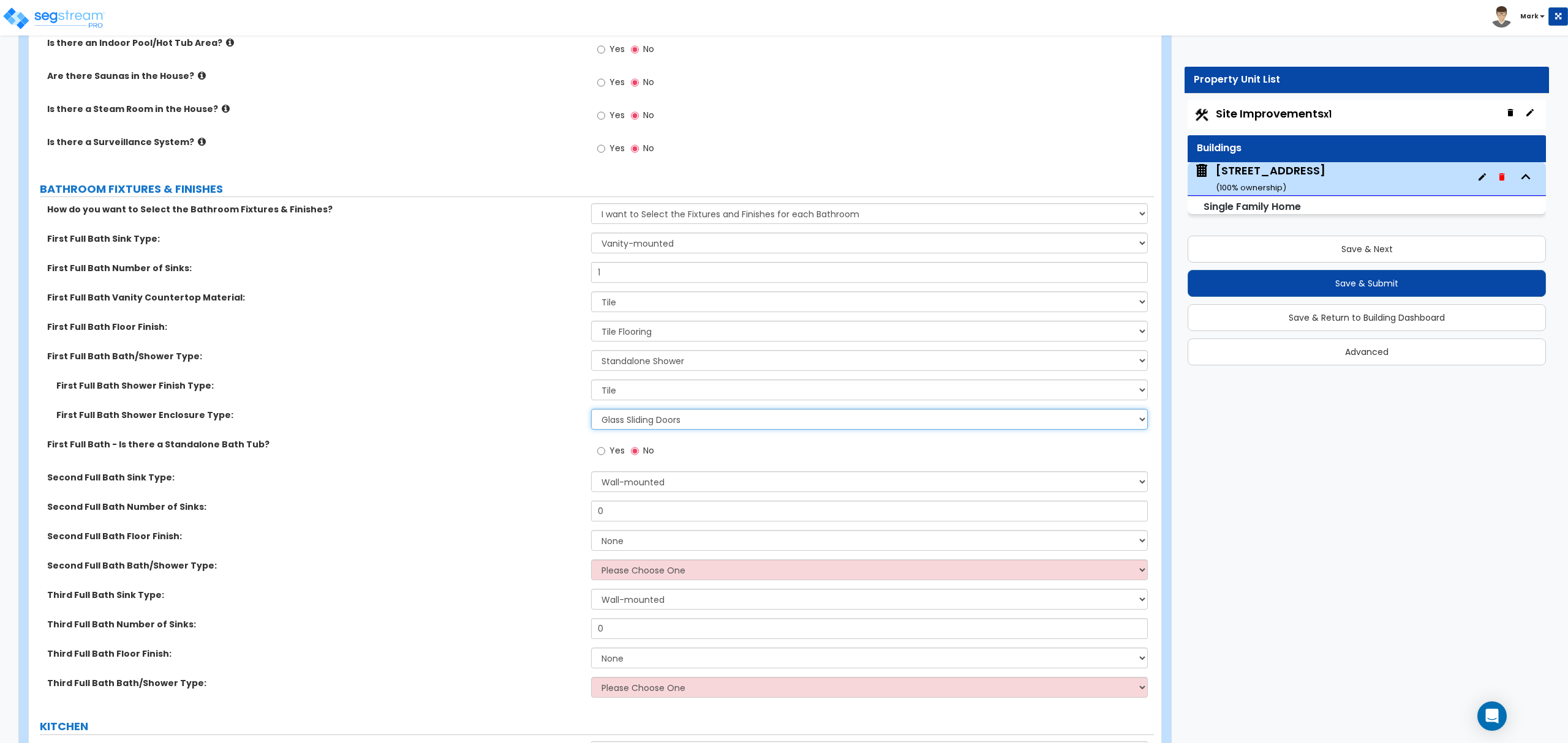
click at [654, 422] on select "Please Choose One Curtain & Rod Glass Sliding Doors Glass Hinged Doors" at bounding box center [869, 419] width 556 height 21
select select "3"
click at [591, 412] on select "Please Choose One Curtain & Rod Glass Sliding Doors Glass Hinged Doors" at bounding box center [869, 419] width 556 height 21
click at [642, 491] on select "Wall-mounted Pedestal-mounted Vanity-mounted" at bounding box center [869, 482] width 556 height 21
select select "3"
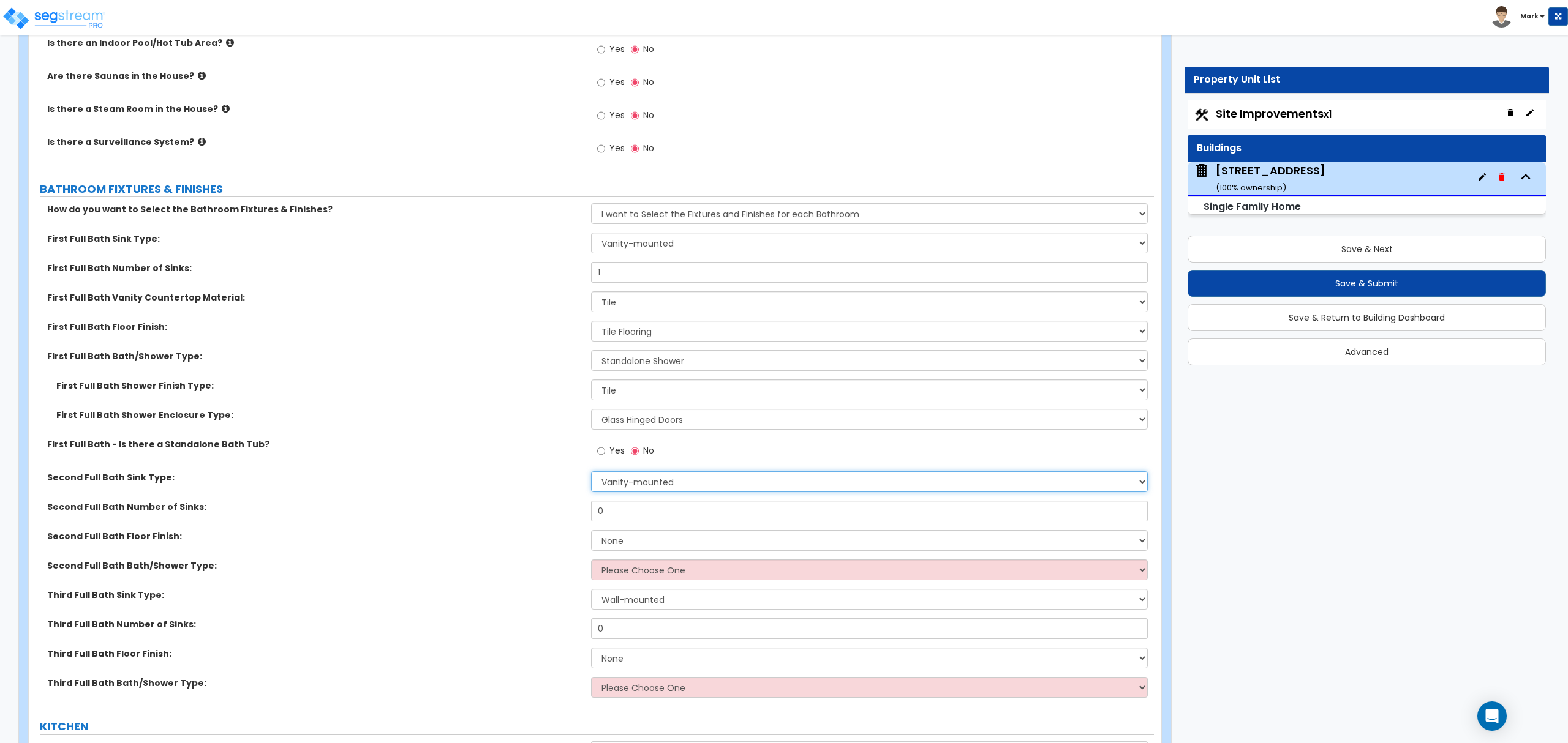
click at [591, 474] on select "Wall-mounted Pedestal-mounted Vanity-mounted" at bounding box center [869, 482] width 556 height 21
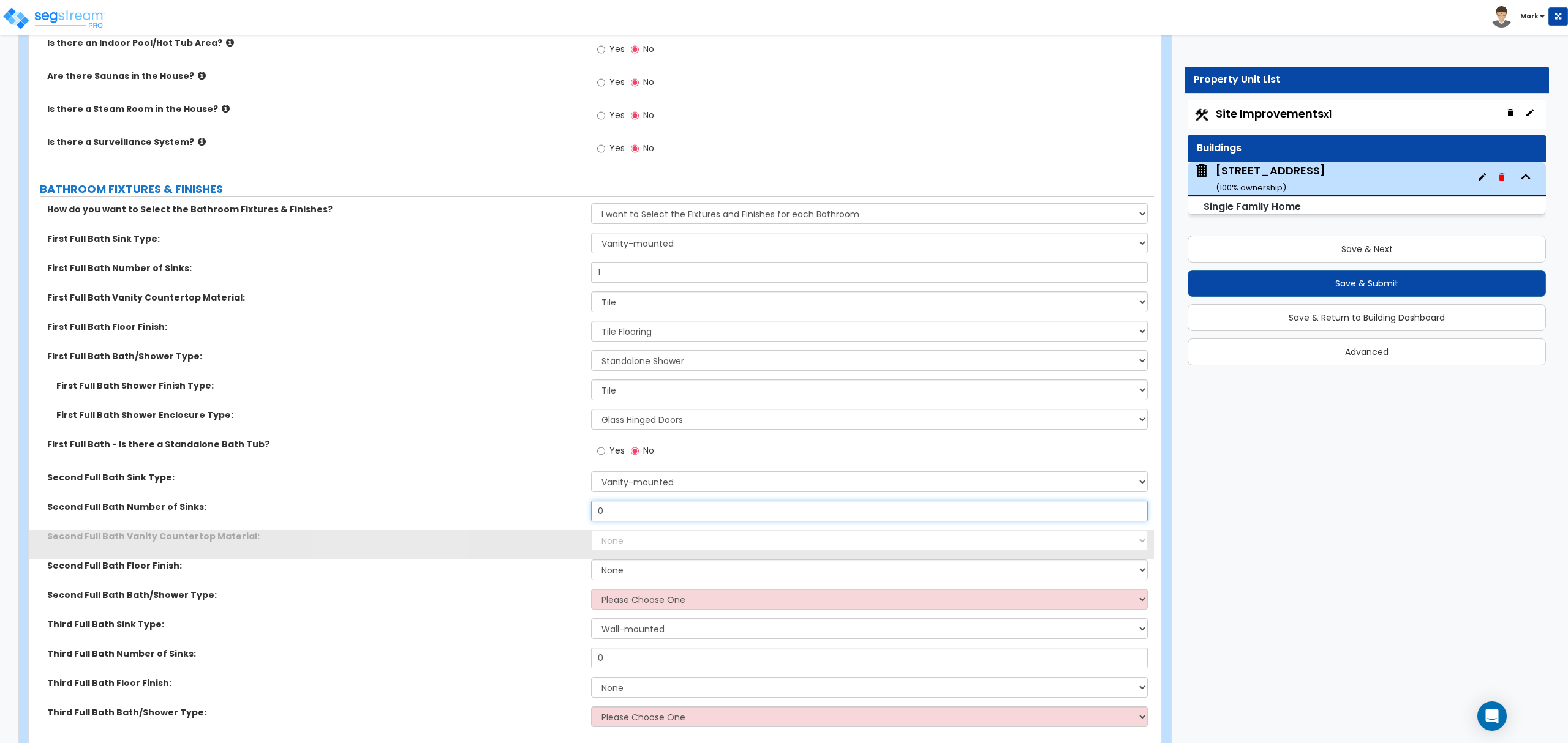
click at [648, 510] on input "0" at bounding box center [869, 511] width 556 height 21
type input "1"
click at [653, 551] on select "None Plastic Laminate Solid Surface Stone Quartz Marble Tile Wood Stainless Ste…" at bounding box center [869, 541] width 556 height 21
select select "6"
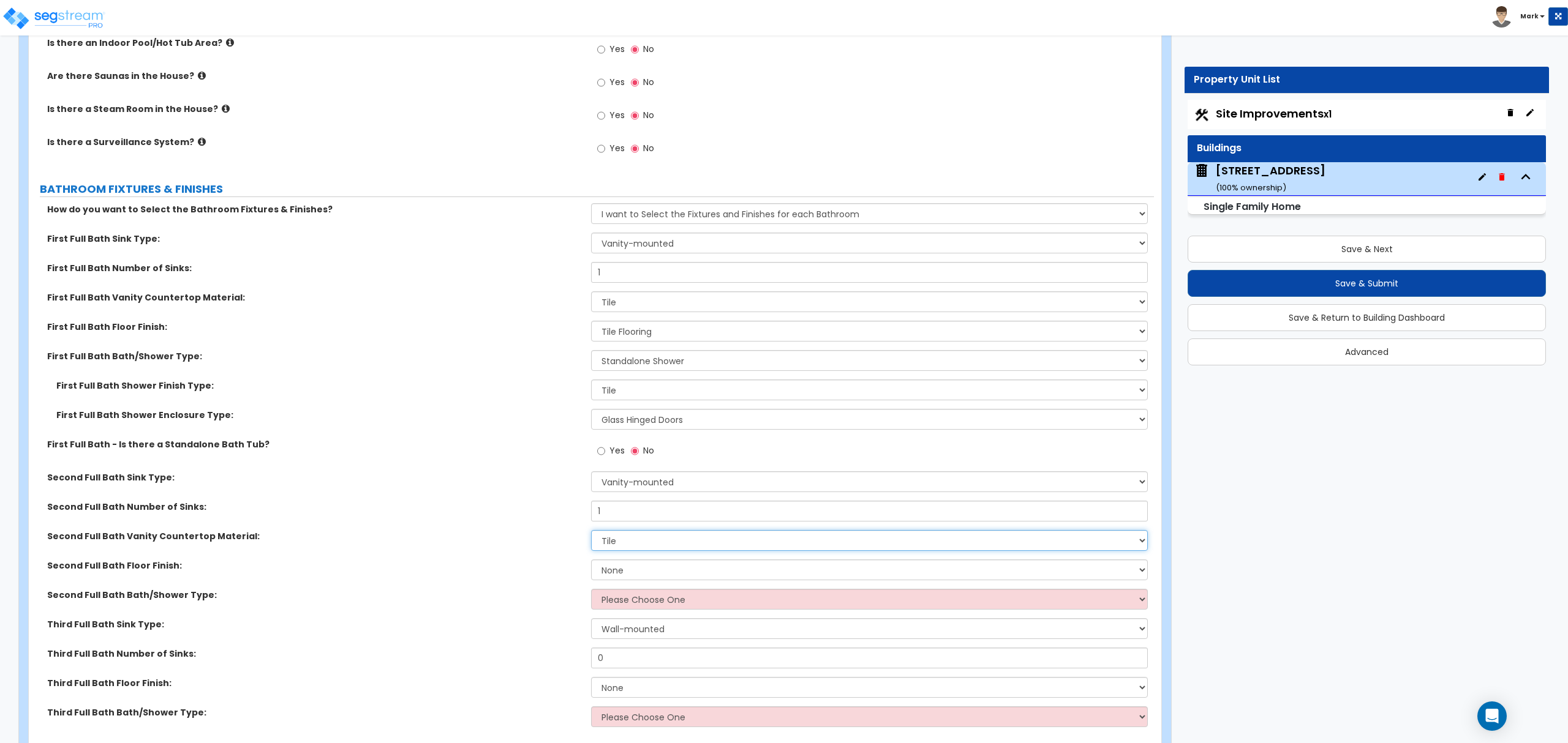
click at [591, 533] on select "None Plastic Laminate Solid Surface Stone Quartz Marble Tile Wood Stainless Ste…" at bounding box center [869, 541] width 556 height 21
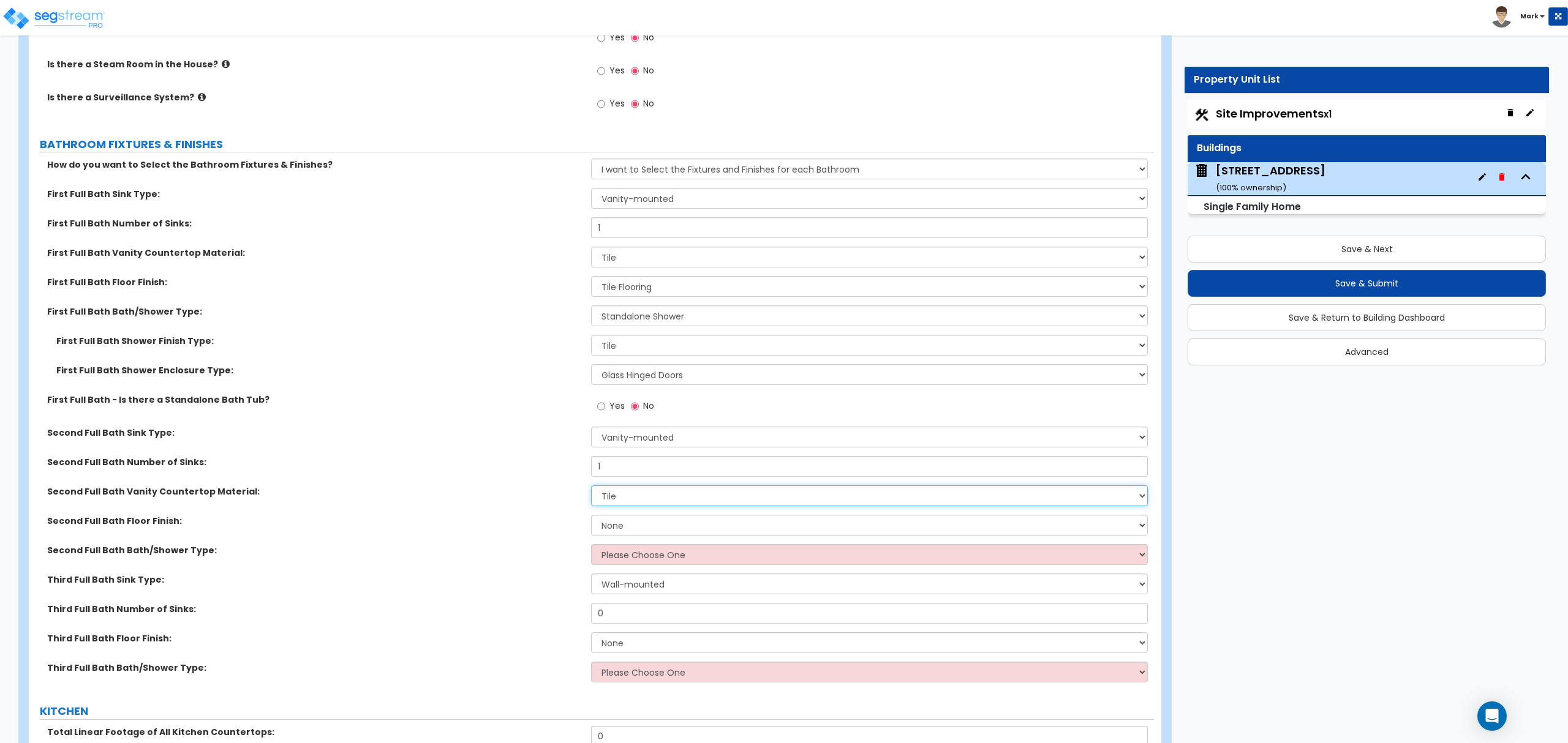
scroll to position [3799, 0]
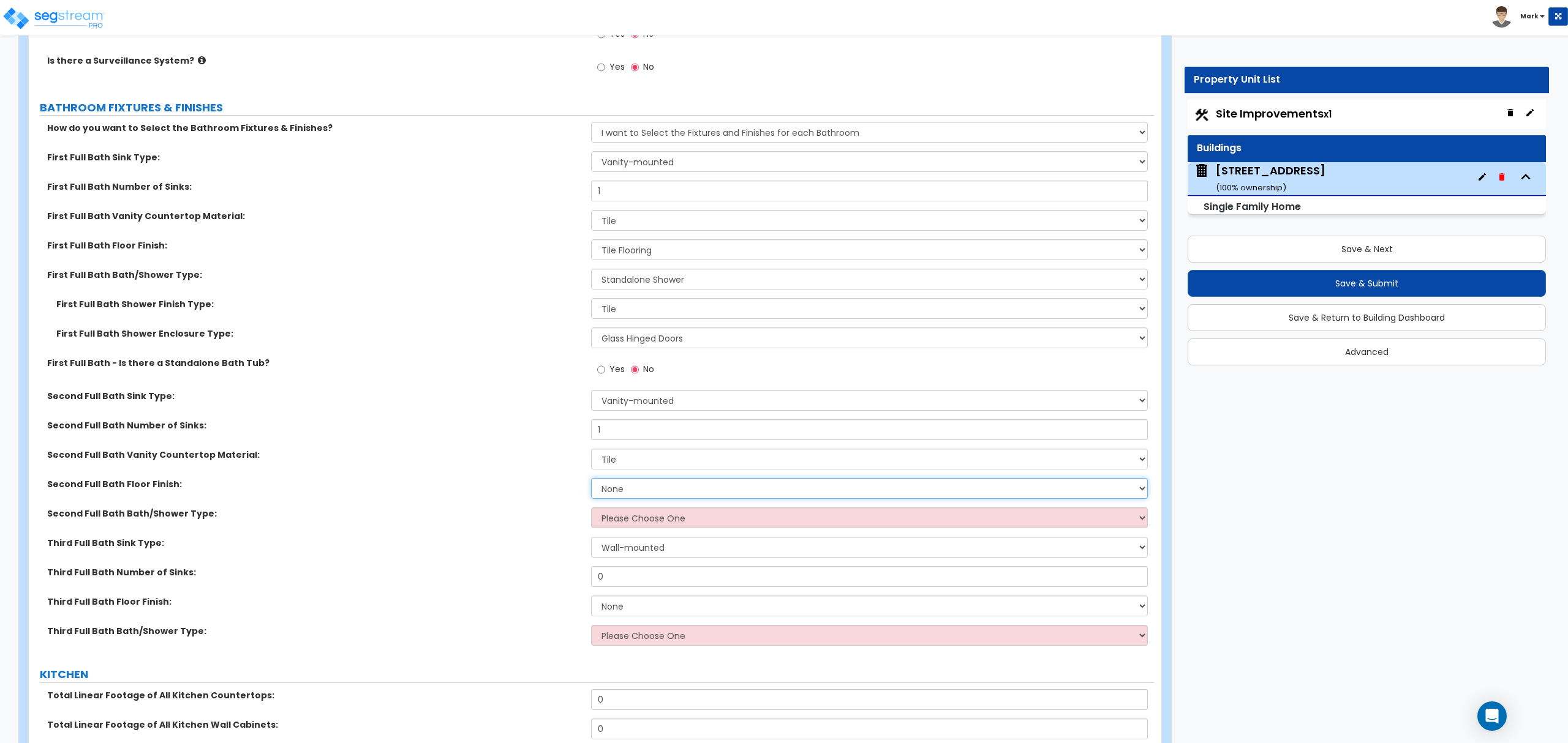
click at [623, 496] on select "None Tile Flooring Hardwood Flooring Resilient Laminate Flooring VCT Flooring S…" at bounding box center [869, 489] width 556 height 21
select select "1"
click at [591, 481] on select "None Tile Flooring Hardwood Flooring Resilient Laminate Flooring VCT Flooring S…" at bounding box center [869, 489] width 556 height 21
click at [633, 465] on select "None Plastic Laminate Solid Surface Stone Quartz Marble Tile Wood Stainless Ste…" at bounding box center [869, 459] width 556 height 21
select select "2"
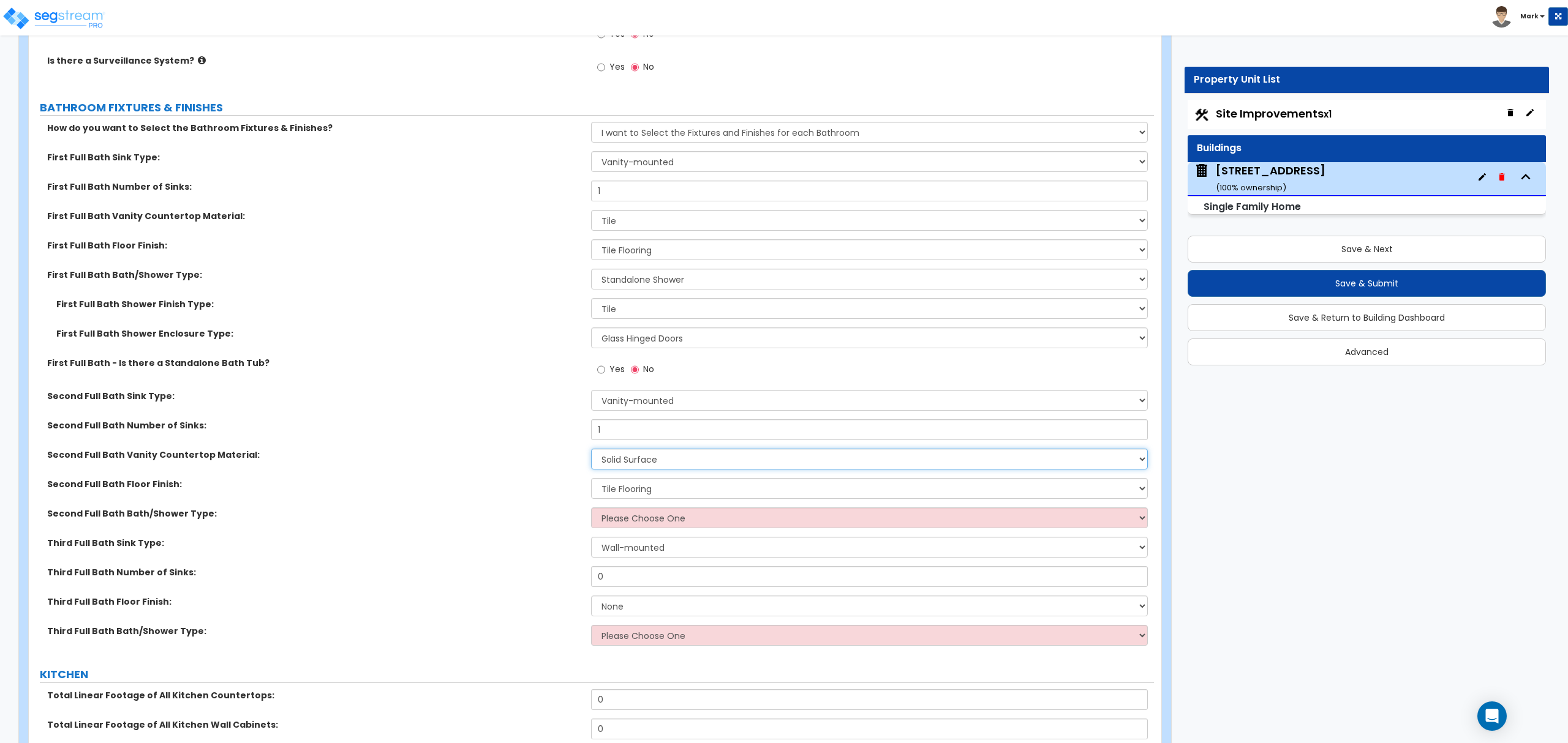
click at [591, 452] on select "None Plastic Laminate Solid Surface Stone Quartz Marble Tile Wood Stainless Ste…" at bounding box center [869, 459] width 556 height 21
drag, startPoint x: 653, startPoint y: 224, endPoint x: 651, endPoint y: 232, distance: 8.2
click at [652, 226] on select "None Plastic Laminate Solid Surface Stone Quartz Marble Tile Wood Stainless Ste…" at bounding box center [869, 220] width 556 height 21
select select "2"
click at [591, 213] on select "None Plastic Laminate Solid Surface Stone Quartz Marble Tile Wood Stainless Ste…" at bounding box center [869, 220] width 556 height 21
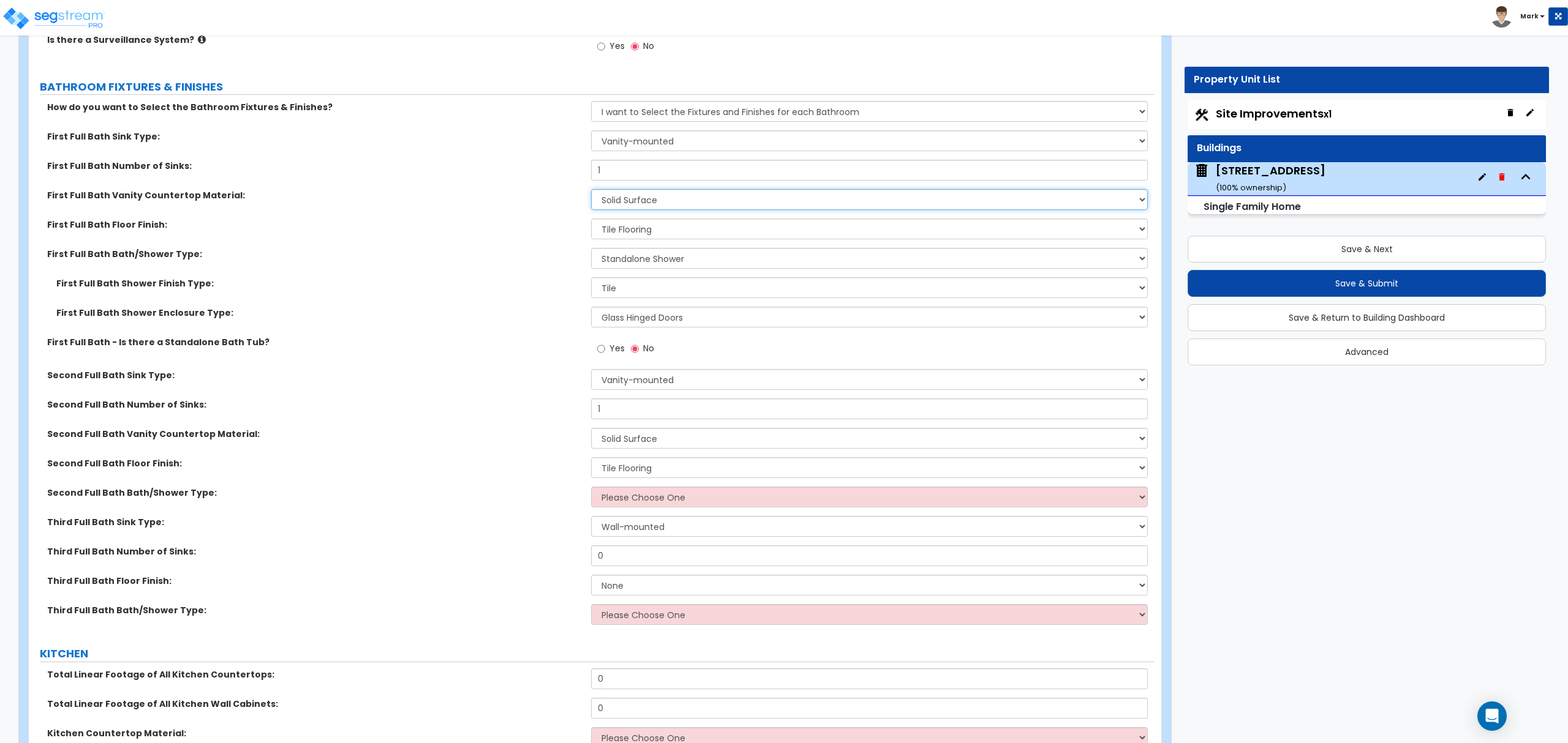
scroll to position [3882, 0]
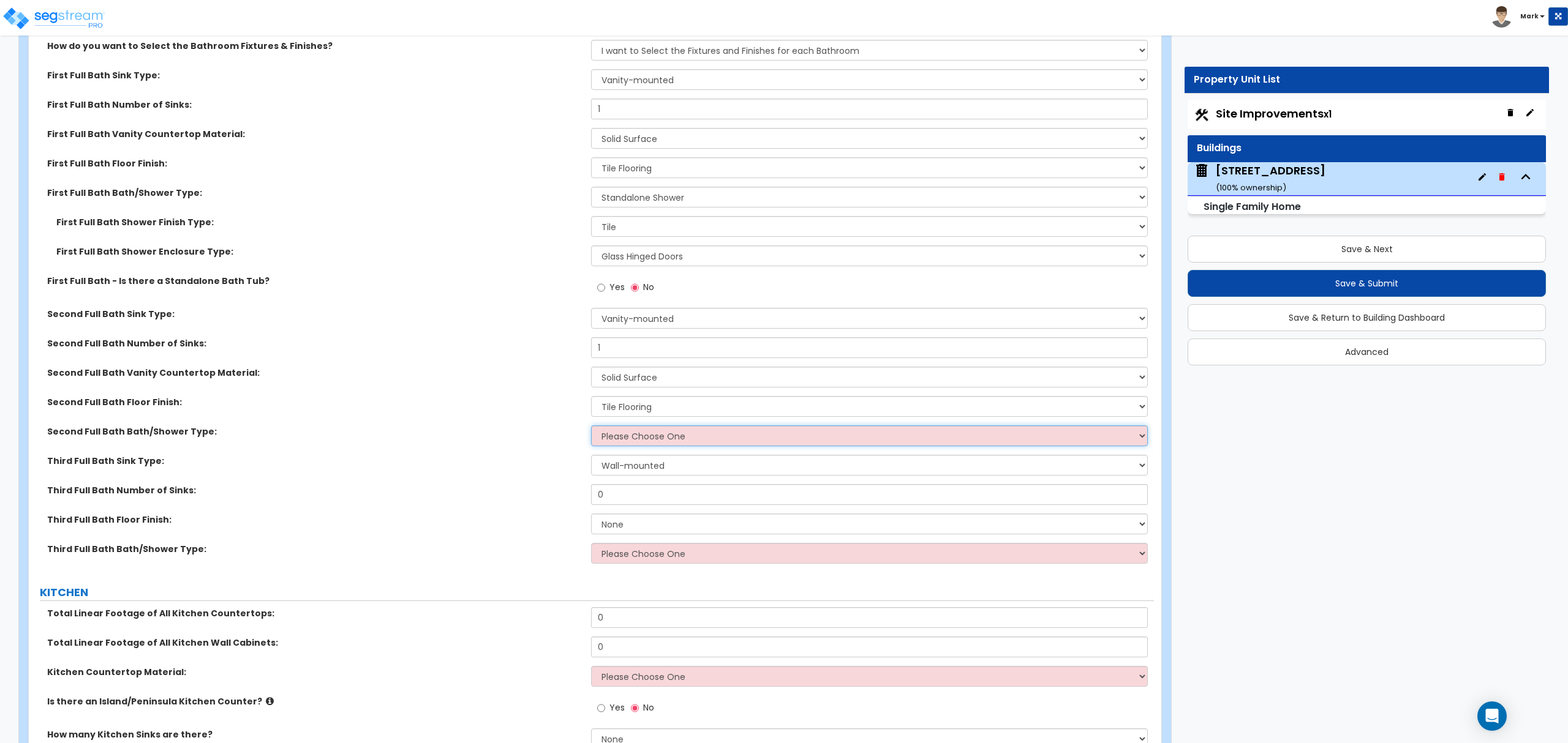
click at [623, 442] on select "Please Choose One Standalone Shower Bathtub - Shower Combo" at bounding box center [869, 436] width 556 height 21
click at [628, 441] on select "Please Choose One Standalone Shower Bathtub - Shower Combo" at bounding box center [869, 436] width 556 height 21
select select "2"
click at [591, 429] on select "Please Choose One Standalone Shower Bathtub - Shower Combo" at bounding box center [869, 436] width 556 height 21
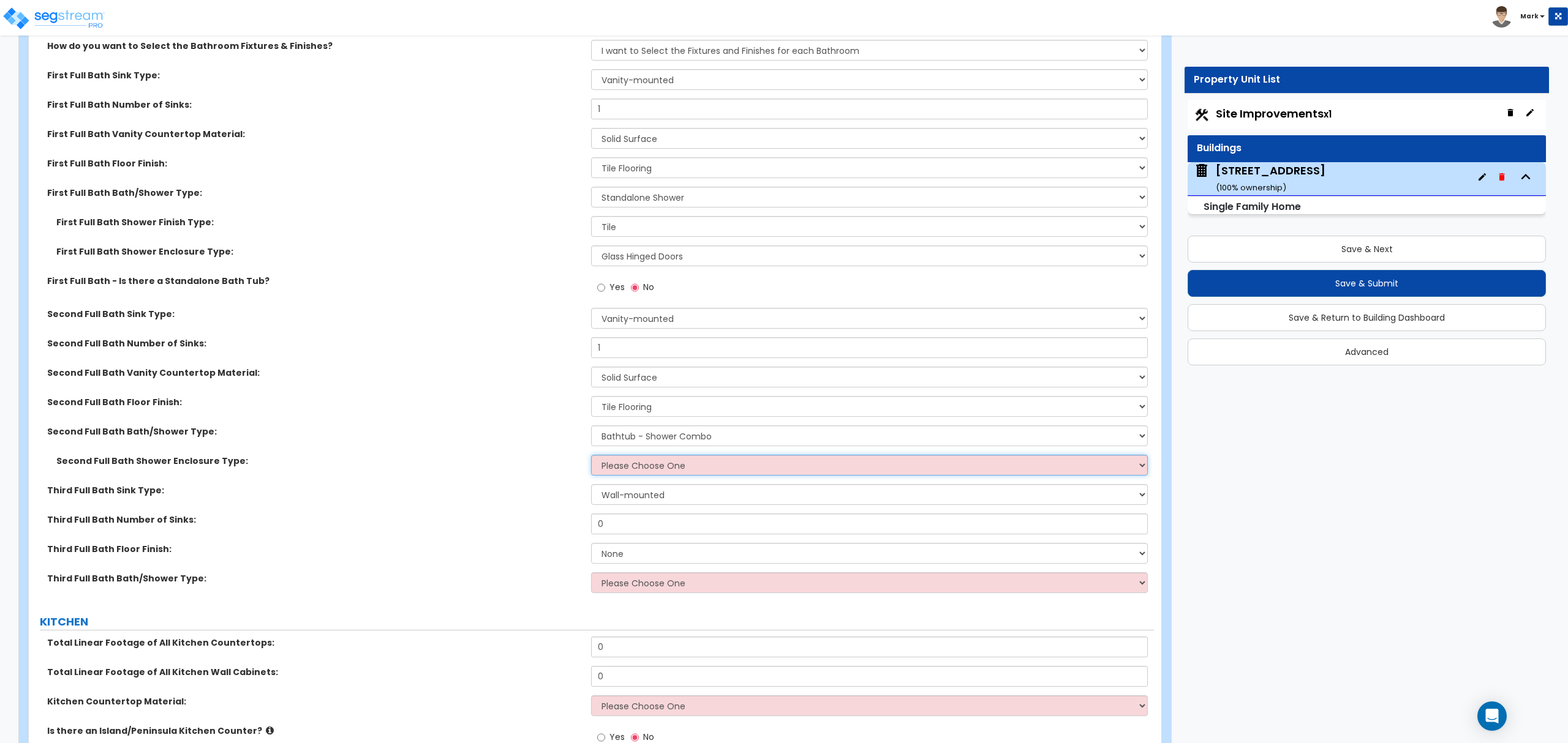
click at [658, 468] on select "Please Choose One Curtain & Rod Glass Sliding Doors Glass Hinged Doors" at bounding box center [869, 465] width 556 height 21
select select "1"
click at [591, 459] on select "Please Choose One Curtain & Rod Glass Sliding Doors Glass Hinged Doors" at bounding box center [869, 465] width 556 height 21
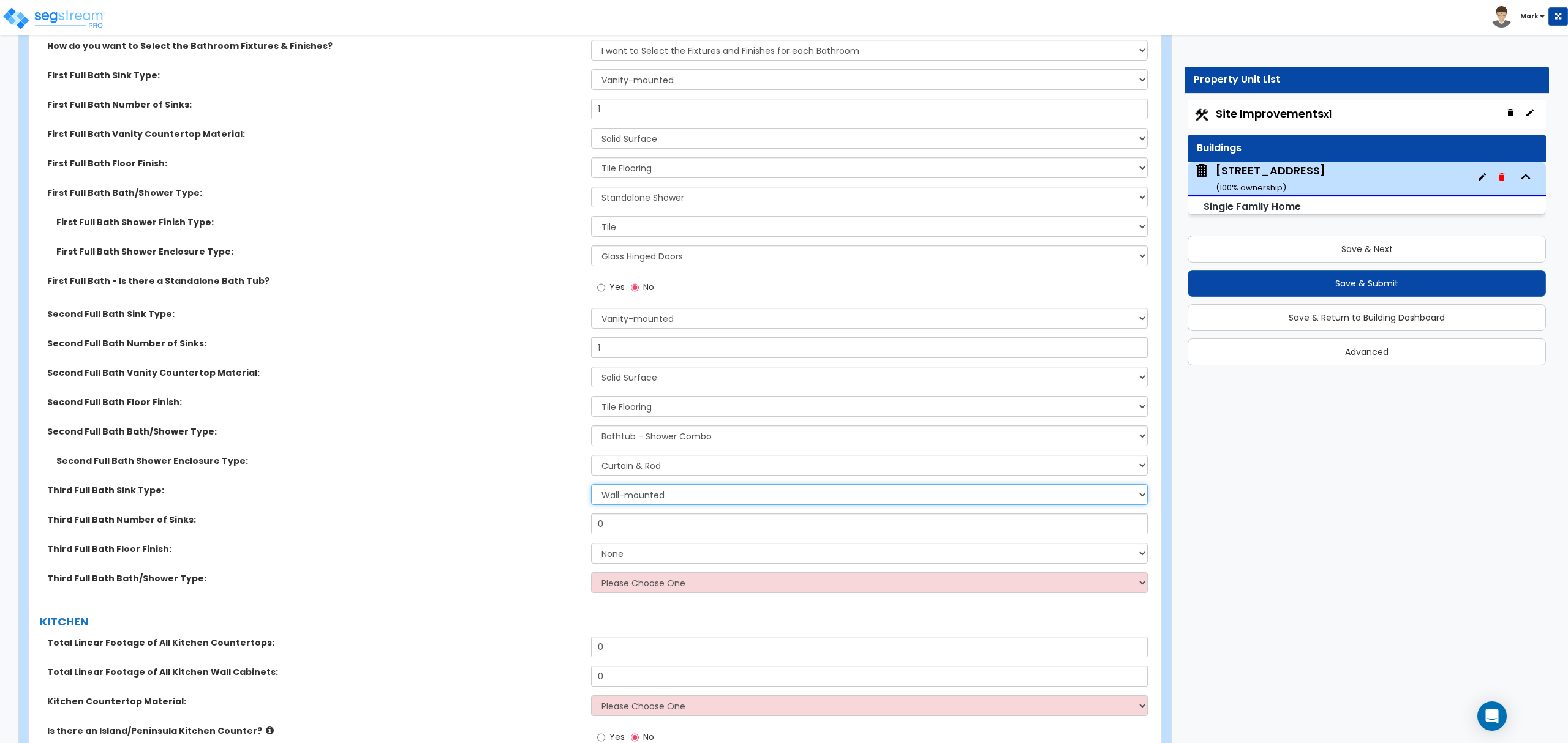
click at [651, 498] on select "Wall-mounted Pedestal-mounted Vanity-mounted" at bounding box center [869, 495] width 556 height 21
select select "3"
click at [591, 488] on select "Wall-mounted Pedestal-mounted Vanity-mounted" at bounding box center [869, 495] width 556 height 21
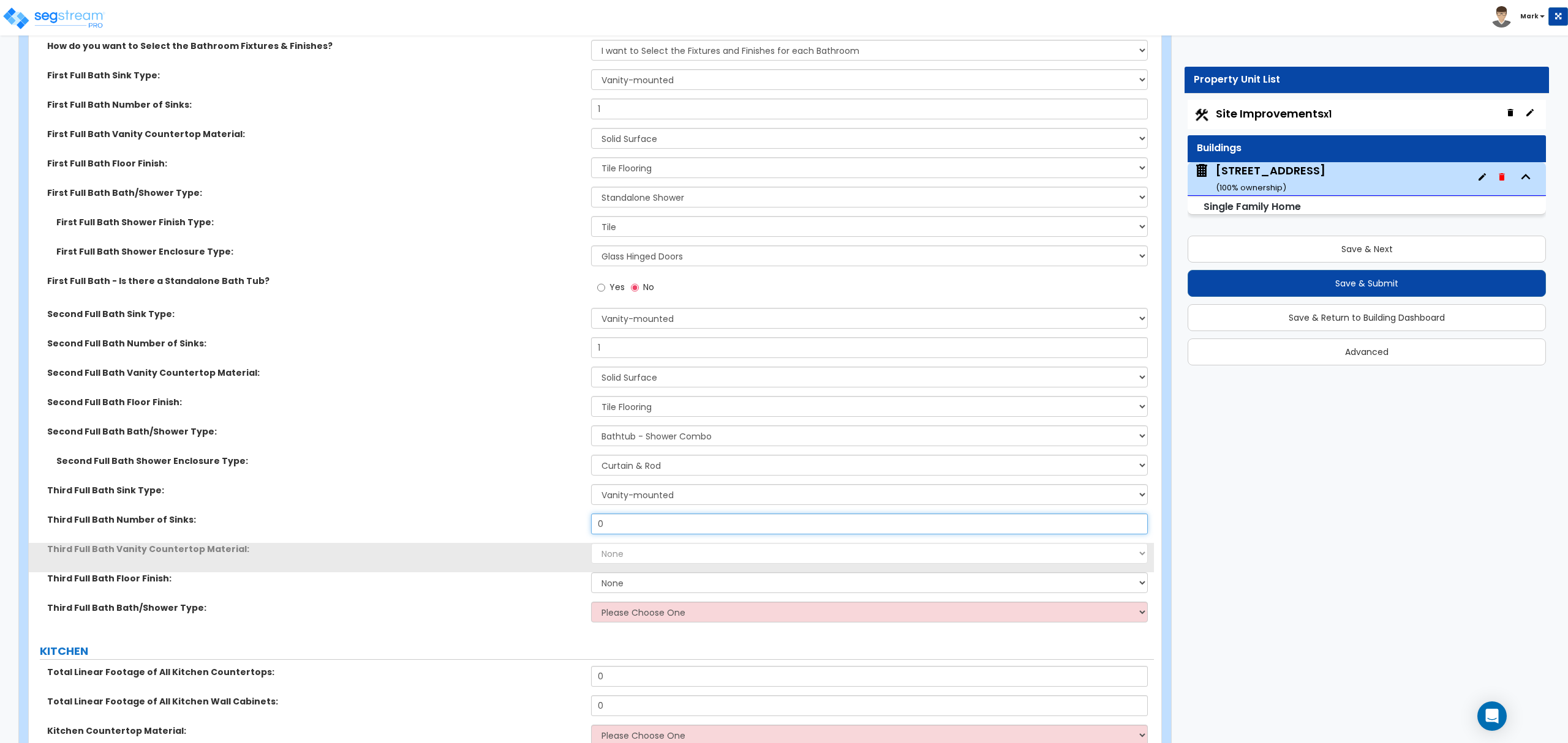
click at [645, 530] on input "0" at bounding box center [869, 524] width 556 height 21
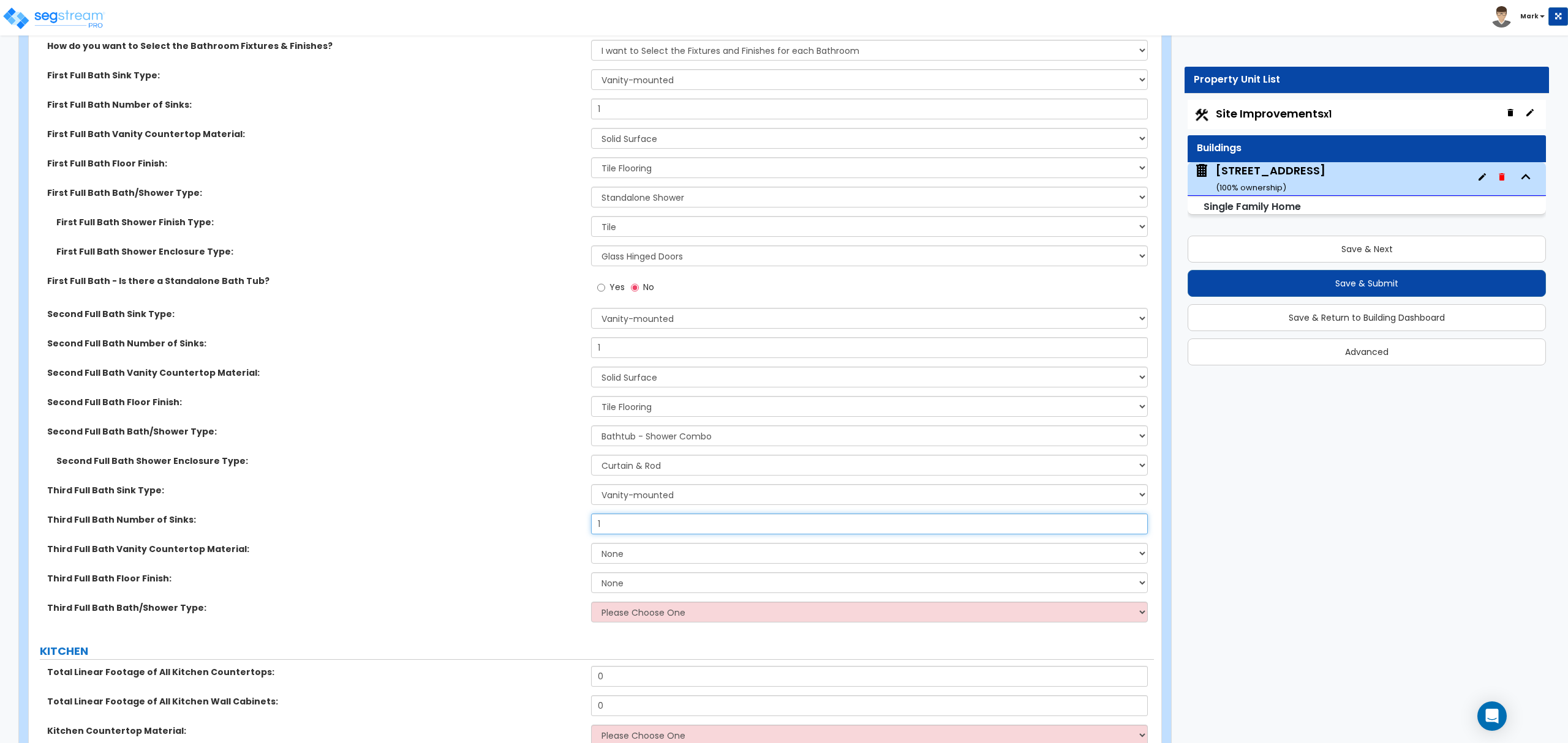
type input "1"
click at [618, 564] on select "None Plastic Laminate Solid Surface Stone Quartz Marble Tile Wood Stainless Ste…" at bounding box center [869, 553] width 556 height 21
click at [591, 547] on select "None Plastic Laminate Solid Surface Stone Quartz Marble Tile Wood Stainless Ste…" at bounding box center [869, 553] width 556 height 21
click at [642, 554] on select "None Plastic Laminate Solid Surface Stone Quartz Marble Tile Wood Stainless Ste…" at bounding box center [869, 553] width 556 height 21
select select "2"
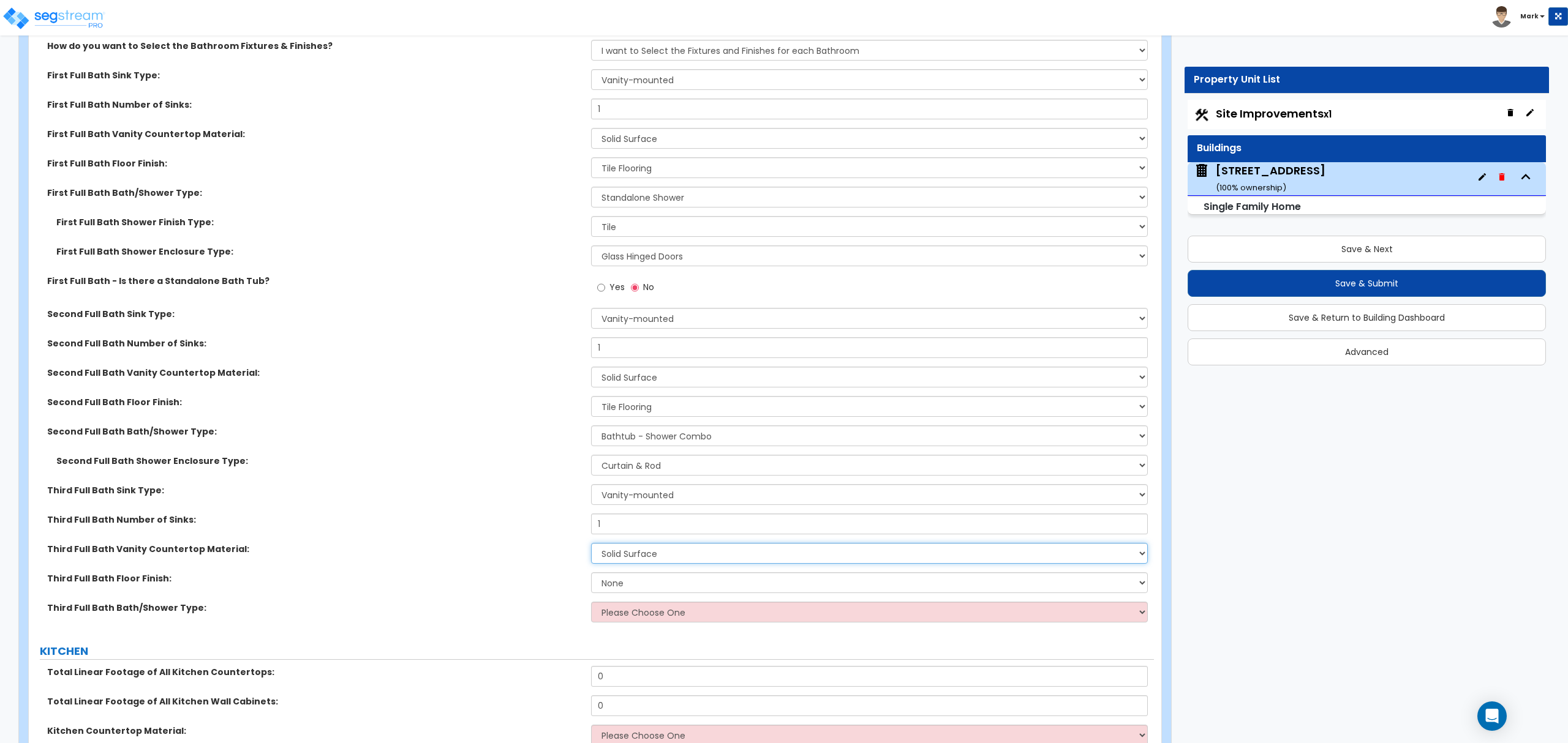
click at [591, 547] on select "None Plastic Laminate Solid Surface Stone Quartz Marble Tile Wood Stainless Ste…" at bounding box center [869, 553] width 556 height 21
click at [635, 589] on select "None Tile Flooring Hardwood Flooring Resilient Laminate Flooring VCT Flooring S…" at bounding box center [869, 583] width 556 height 21
select select "1"
click at [591, 576] on select "None Tile Flooring Hardwood Flooring Resilient Laminate Flooring VCT Flooring S…" at bounding box center [869, 583] width 556 height 21
click at [648, 617] on select "Please Choose One Standalone Shower Bathtub - Shower Combo" at bounding box center [869, 612] width 556 height 21
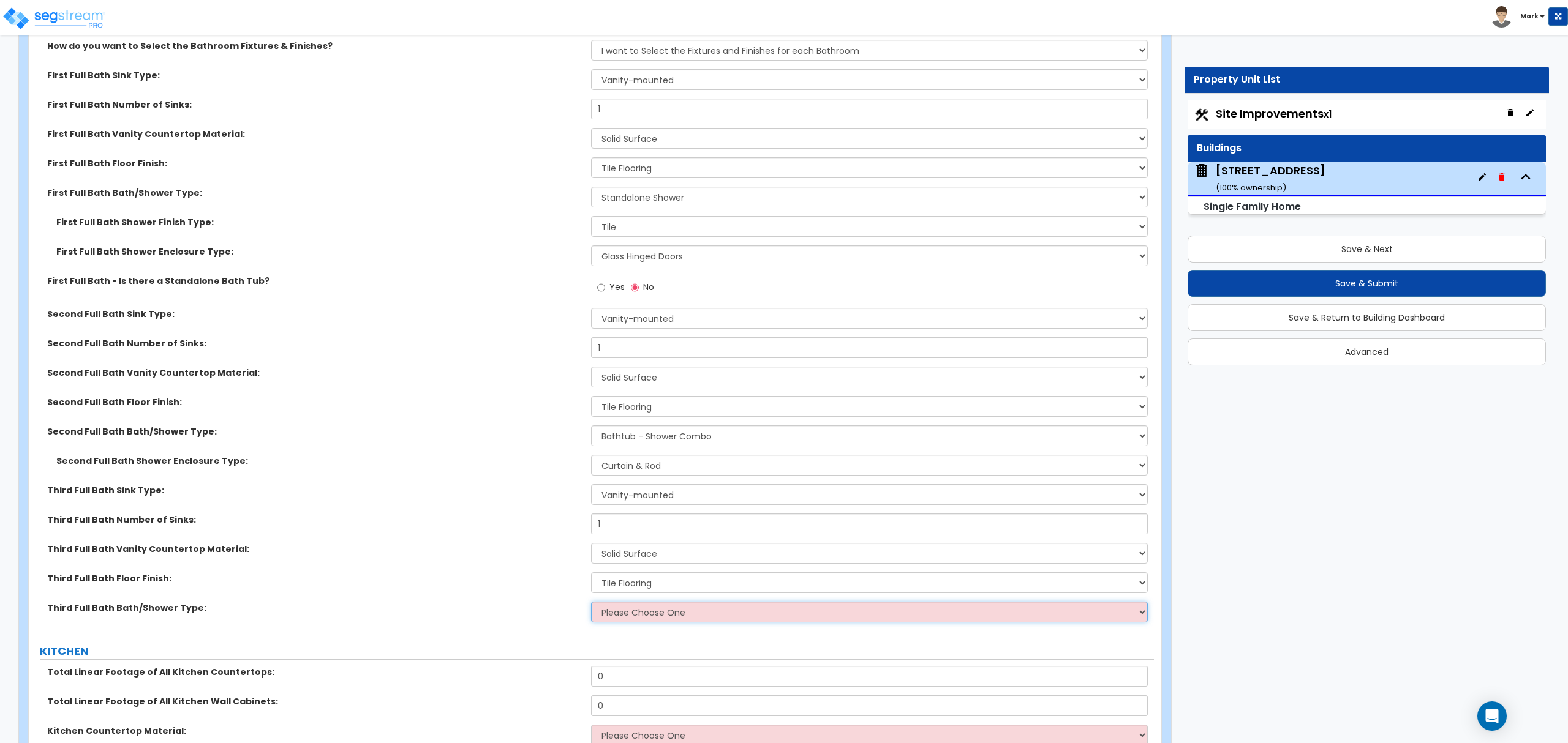
select select "1"
click at [591, 605] on select "Please Choose One Standalone Shower Bathtub - Shower Combo" at bounding box center [869, 612] width 556 height 21
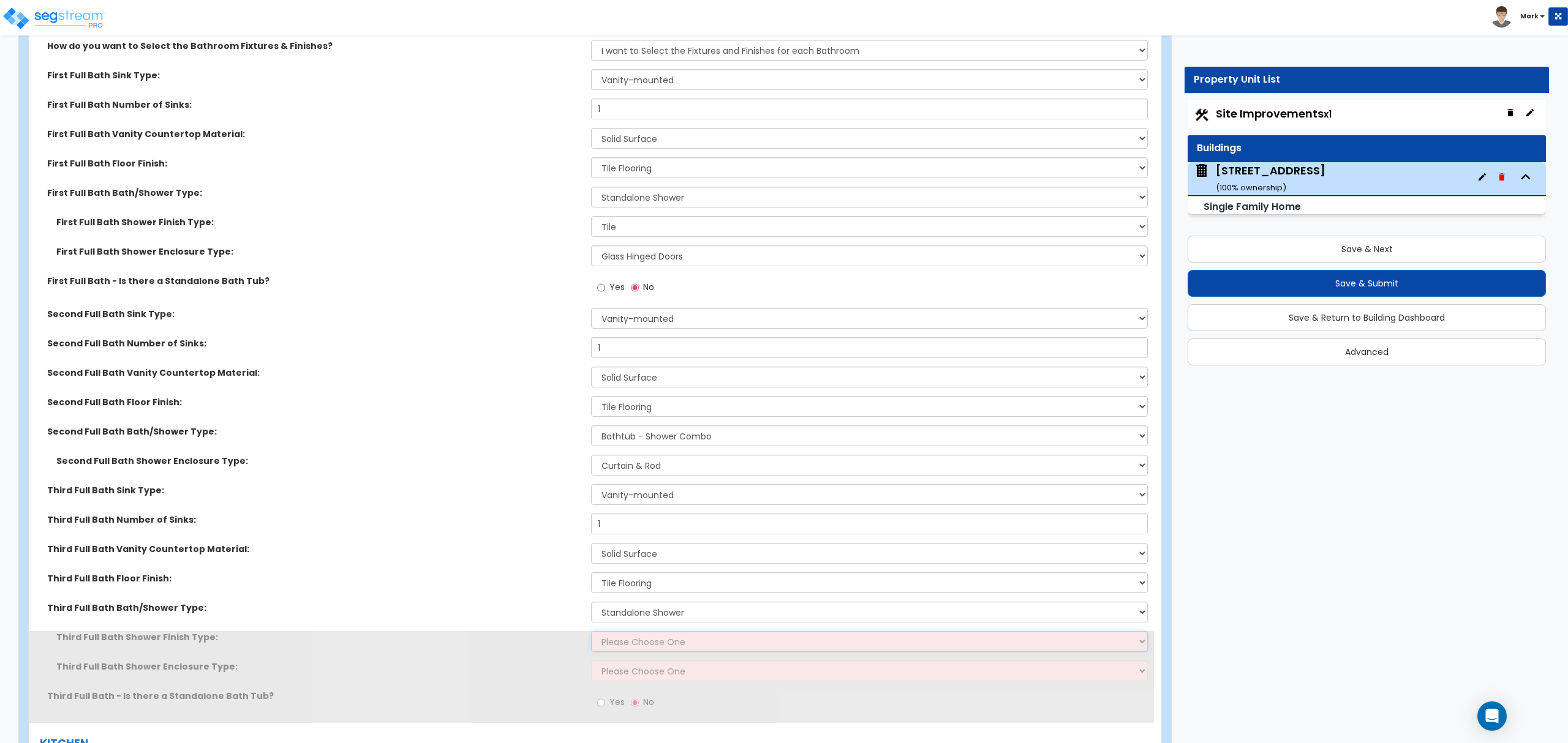
click at [653, 637] on select "Please Choose One Plastic Tile Stone" at bounding box center [869, 642] width 556 height 21
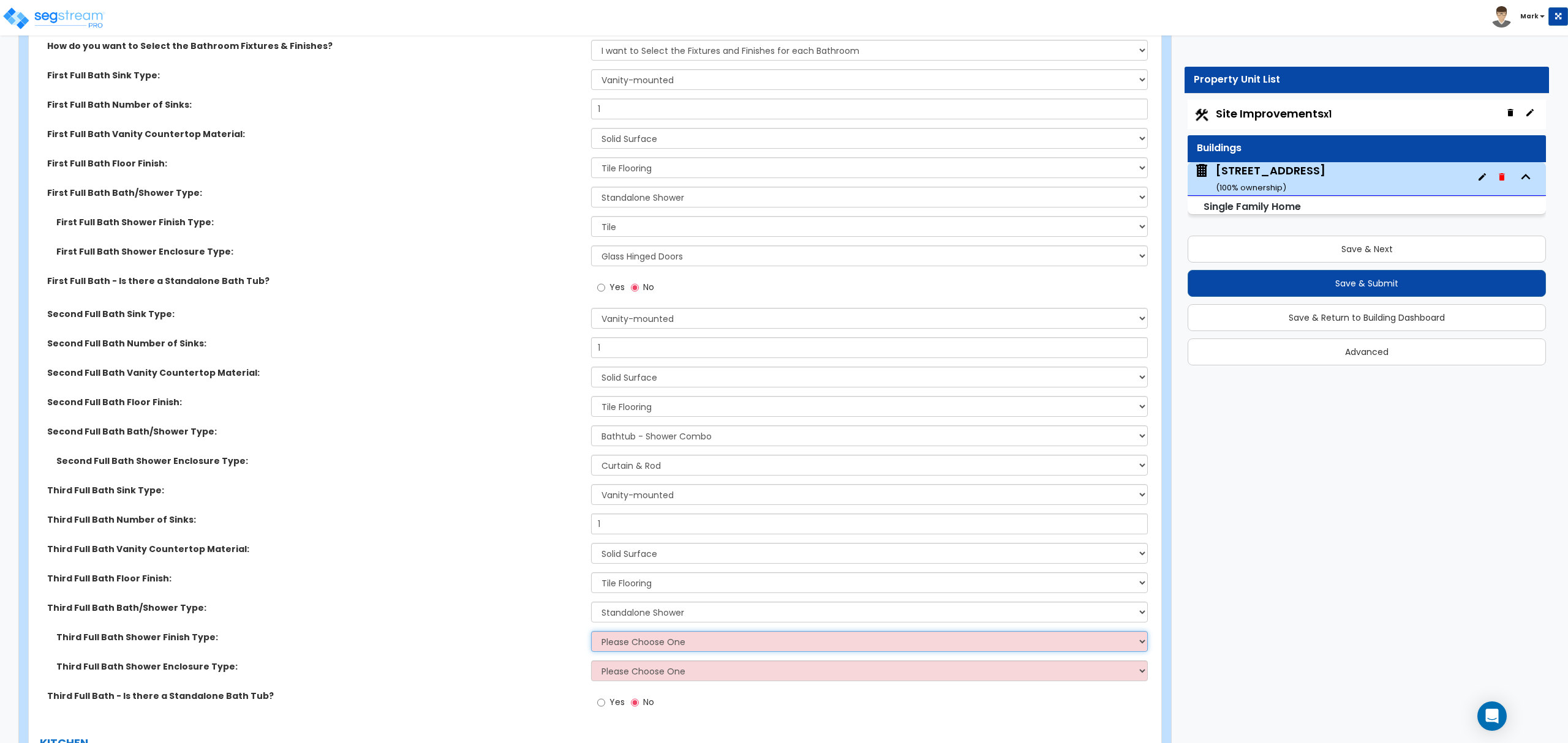
select select "2"
click at [591, 635] on select "Please Choose One Plastic Tile Stone" at bounding box center [869, 642] width 556 height 21
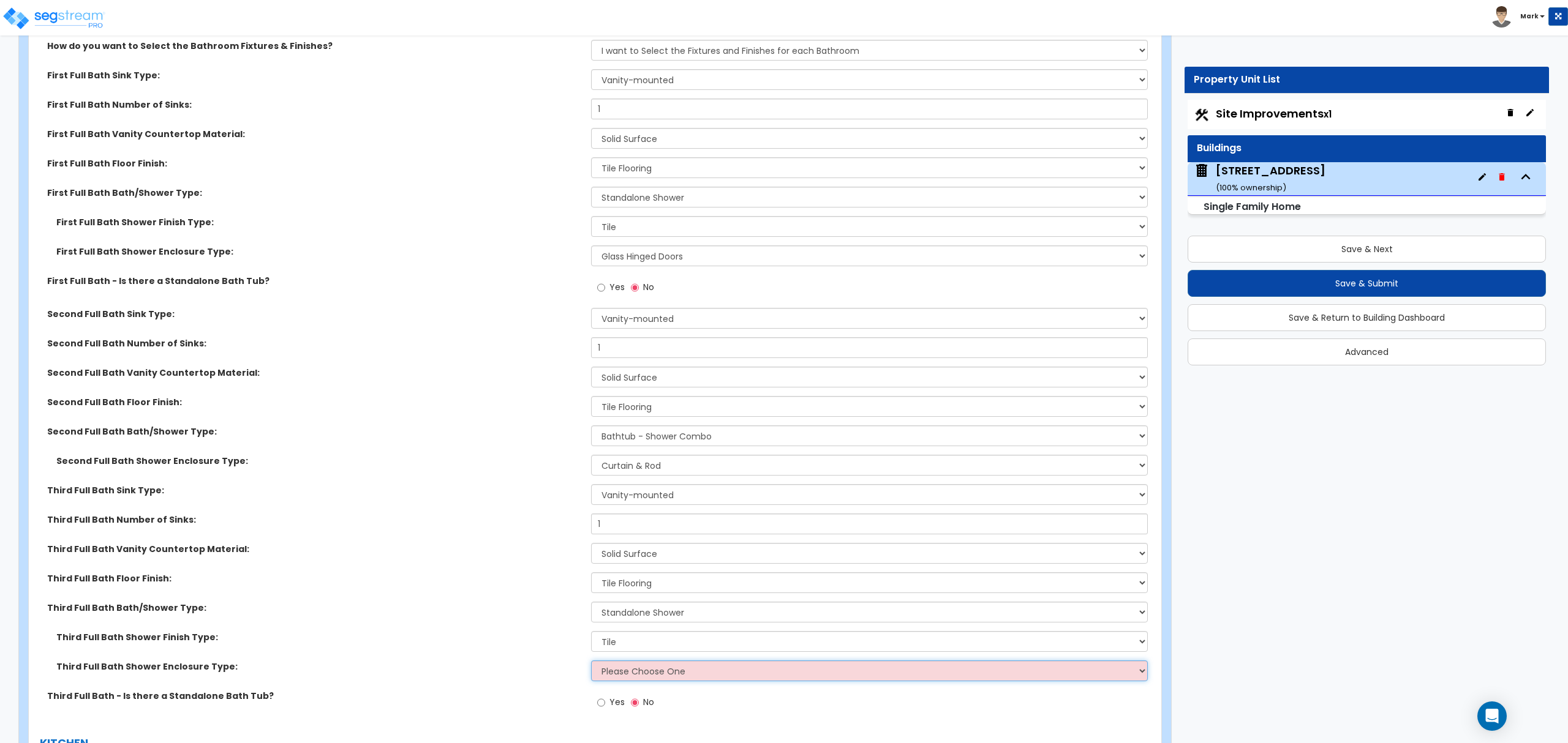
click at [645, 681] on select "Please Choose One Curtain & Rod Glass Sliding Doors Glass Hinged Doors" at bounding box center [869, 671] width 556 height 21
click at [591, 664] on select "Please Choose One Curtain & Rod Glass Sliding Doors Glass Hinged Doors" at bounding box center [869, 671] width 556 height 21
click at [645, 679] on select "Please Choose One Curtain & Rod Glass Sliding Doors Glass Hinged Doors" at bounding box center [869, 671] width 556 height 21
select select "3"
click at [591, 664] on select "Please Choose One Curtain & Rod Glass Sliding Doors Glass Hinged Doors" at bounding box center [869, 671] width 556 height 21
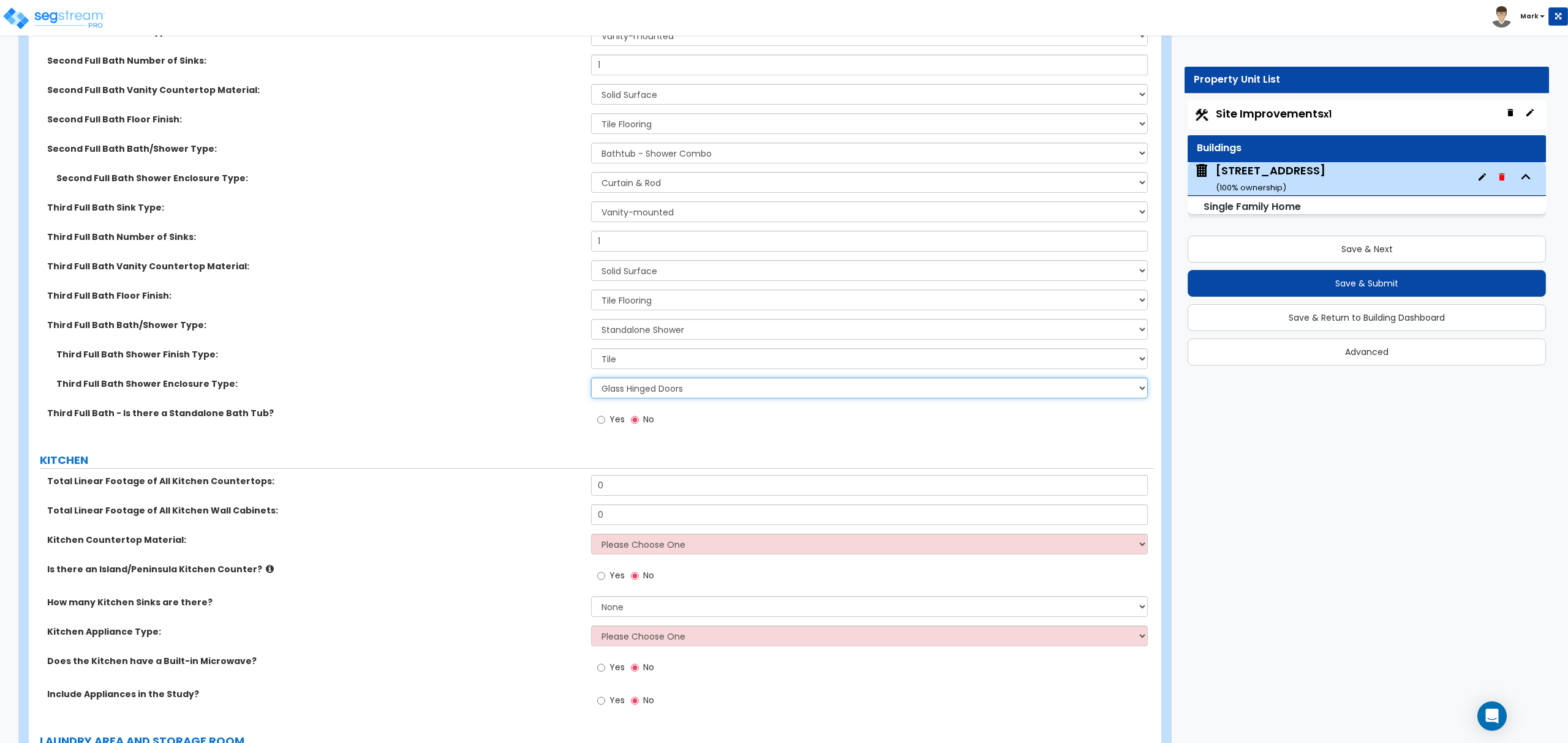
scroll to position [4208, 0]
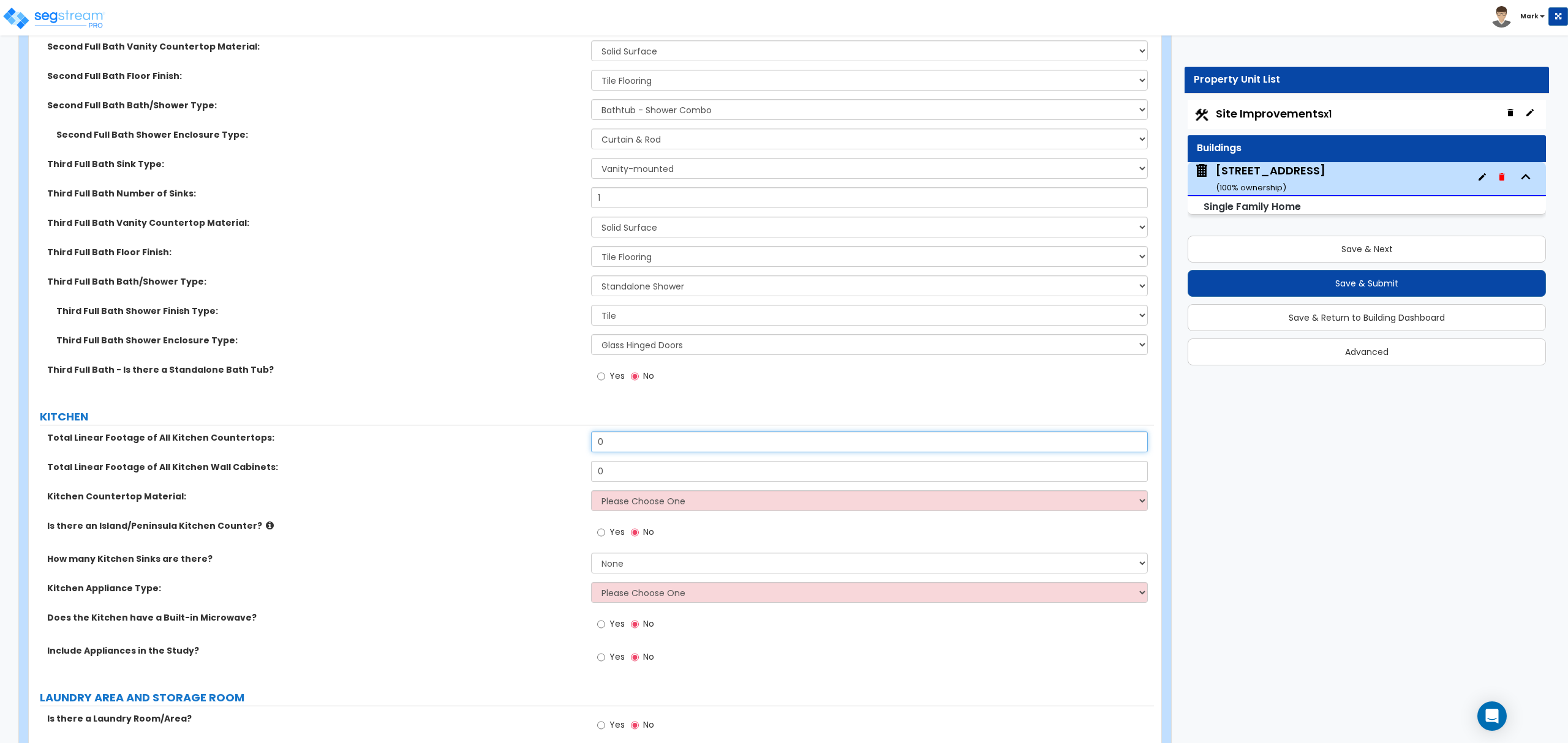
click at [664, 450] on input "0" at bounding box center [869, 442] width 556 height 21
drag, startPoint x: 665, startPoint y: 450, endPoint x: 668, endPoint y: 458, distance: 8.5
click at [666, 450] on input "0" at bounding box center [869, 442] width 556 height 21
type input "12"
click at [684, 475] on input "0" at bounding box center [869, 472] width 556 height 21
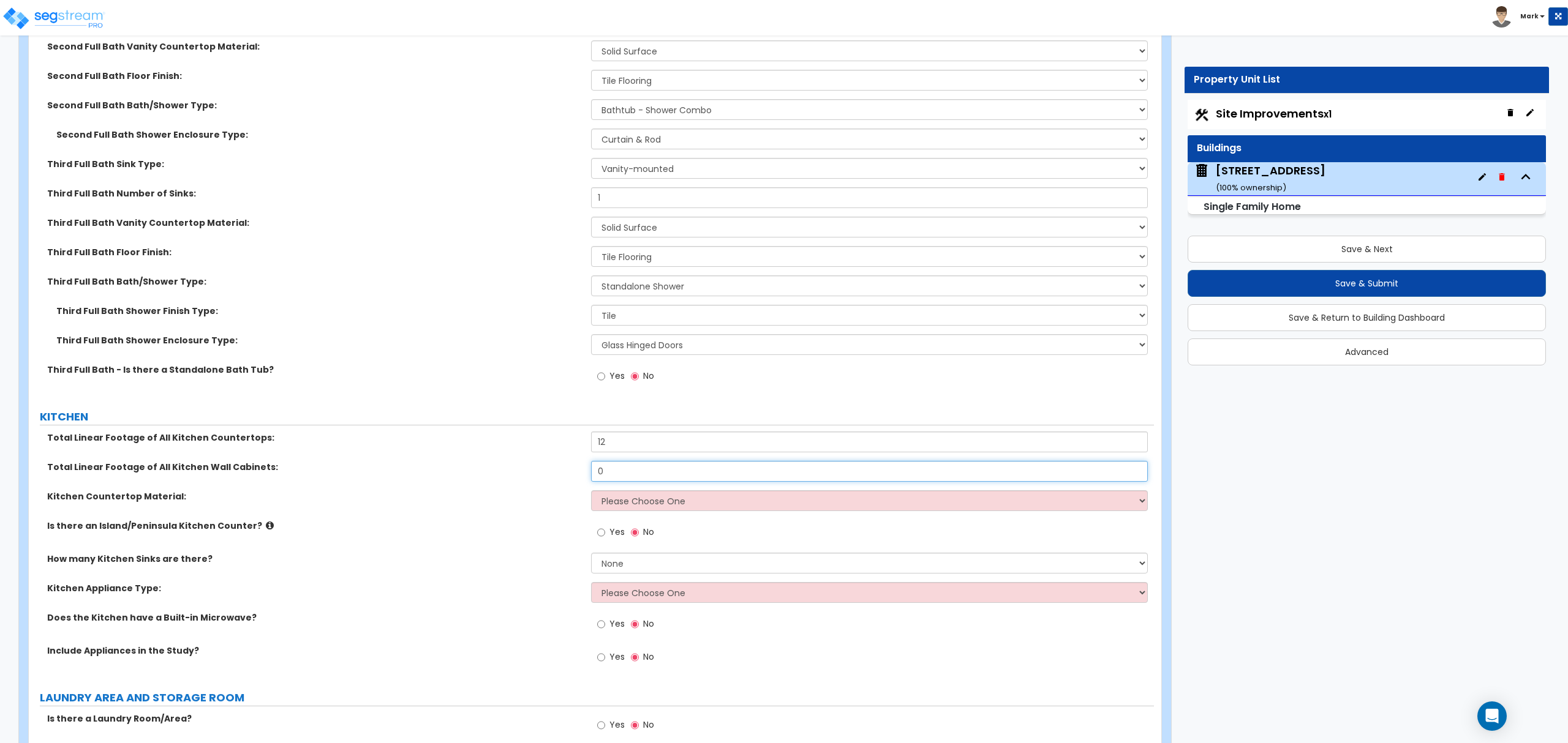
click at [684, 475] on input "0" at bounding box center [869, 472] width 556 height 21
click at [668, 469] on input "0" at bounding box center [869, 472] width 556 height 21
click at [671, 470] on input "0" at bounding box center [869, 472] width 556 height 21
drag, startPoint x: 671, startPoint y: 470, endPoint x: 664, endPoint y: 480, distance: 12.2
drag, startPoint x: 664, startPoint y: 480, endPoint x: 633, endPoint y: 464, distance: 34.9
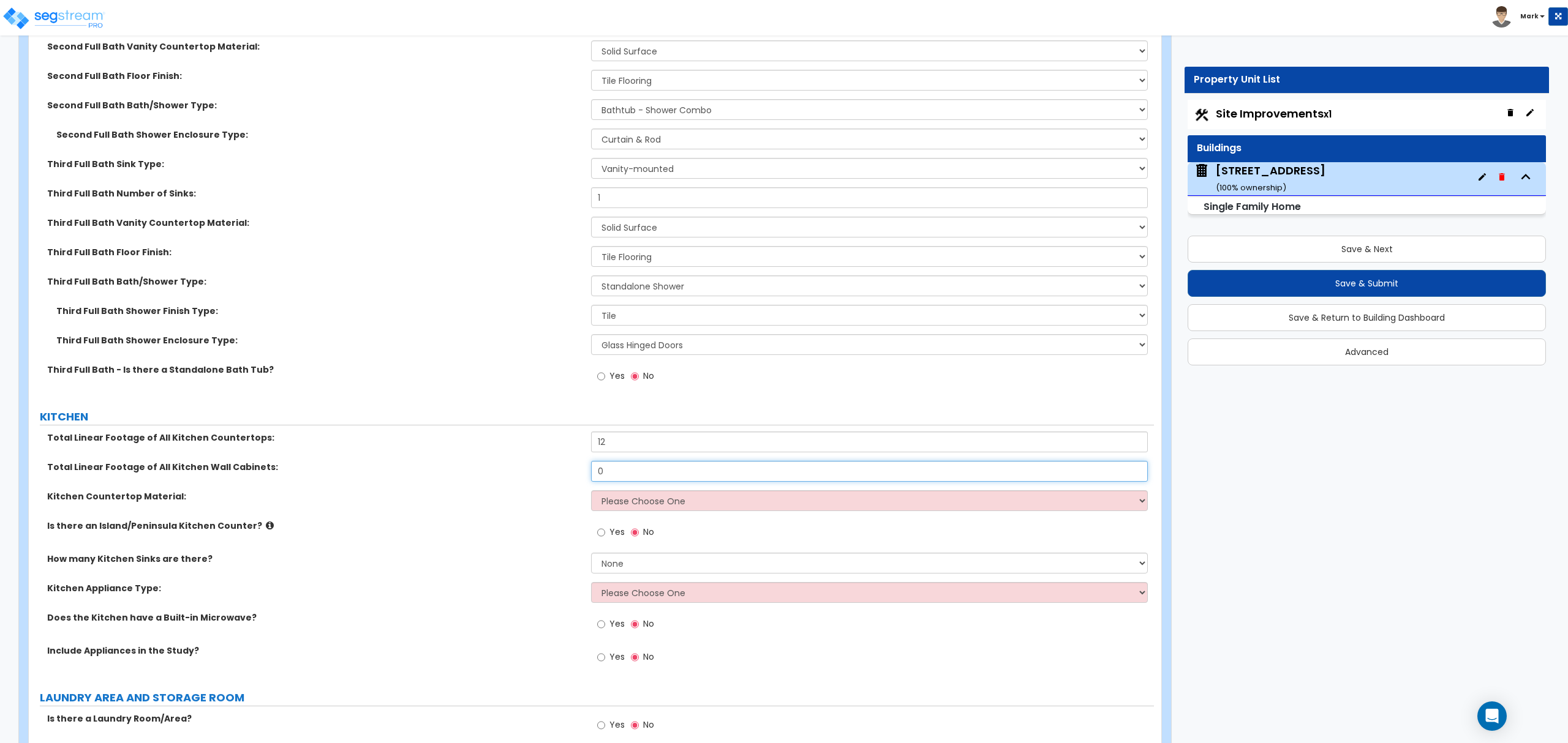
click at [633, 464] on input "0" at bounding box center [869, 472] width 556 height 21
click at [634, 472] on input "0" at bounding box center [869, 472] width 556 height 21
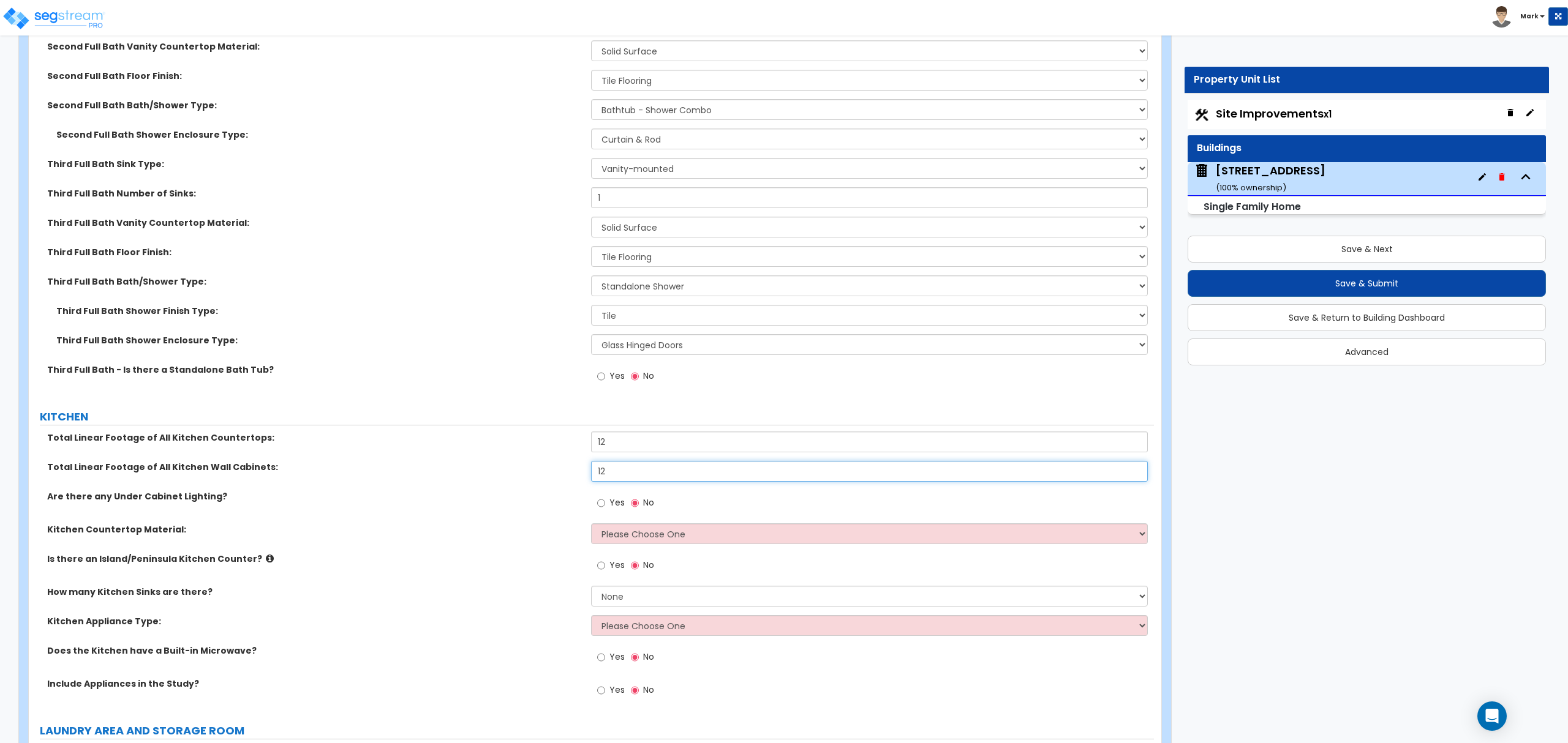
click at [647, 478] on input "12" at bounding box center [869, 472] width 556 height 21
type input "14"
click at [651, 536] on select "Please Choose One Plastic Laminate Solid Surface Stone Quartz Marble Tile Wood …" at bounding box center [869, 534] width 556 height 21
select select "2"
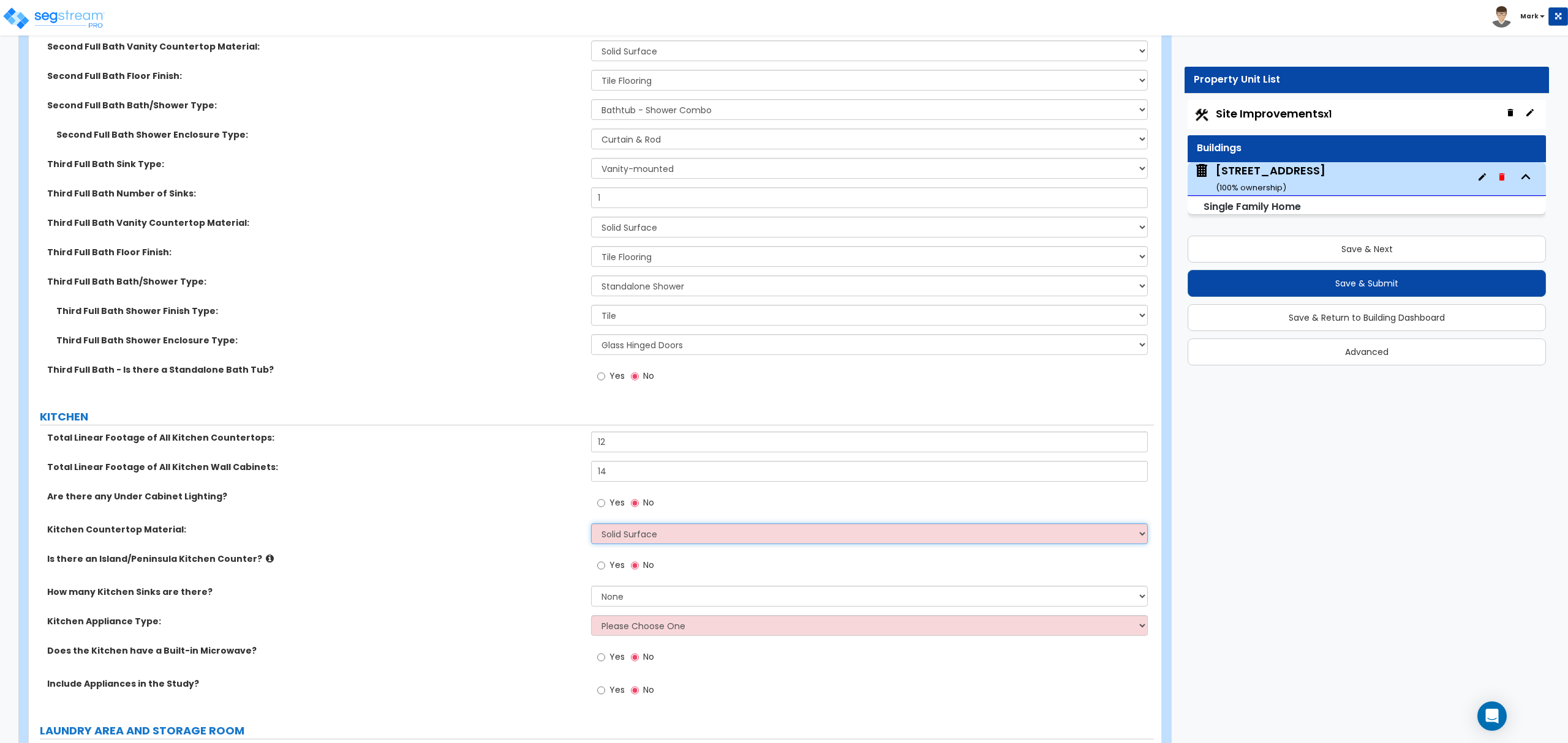
click at [591, 526] on select "Please Choose One Plastic Laminate Solid Surface Stone Quartz Marble Tile Wood …" at bounding box center [869, 534] width 556 height 21
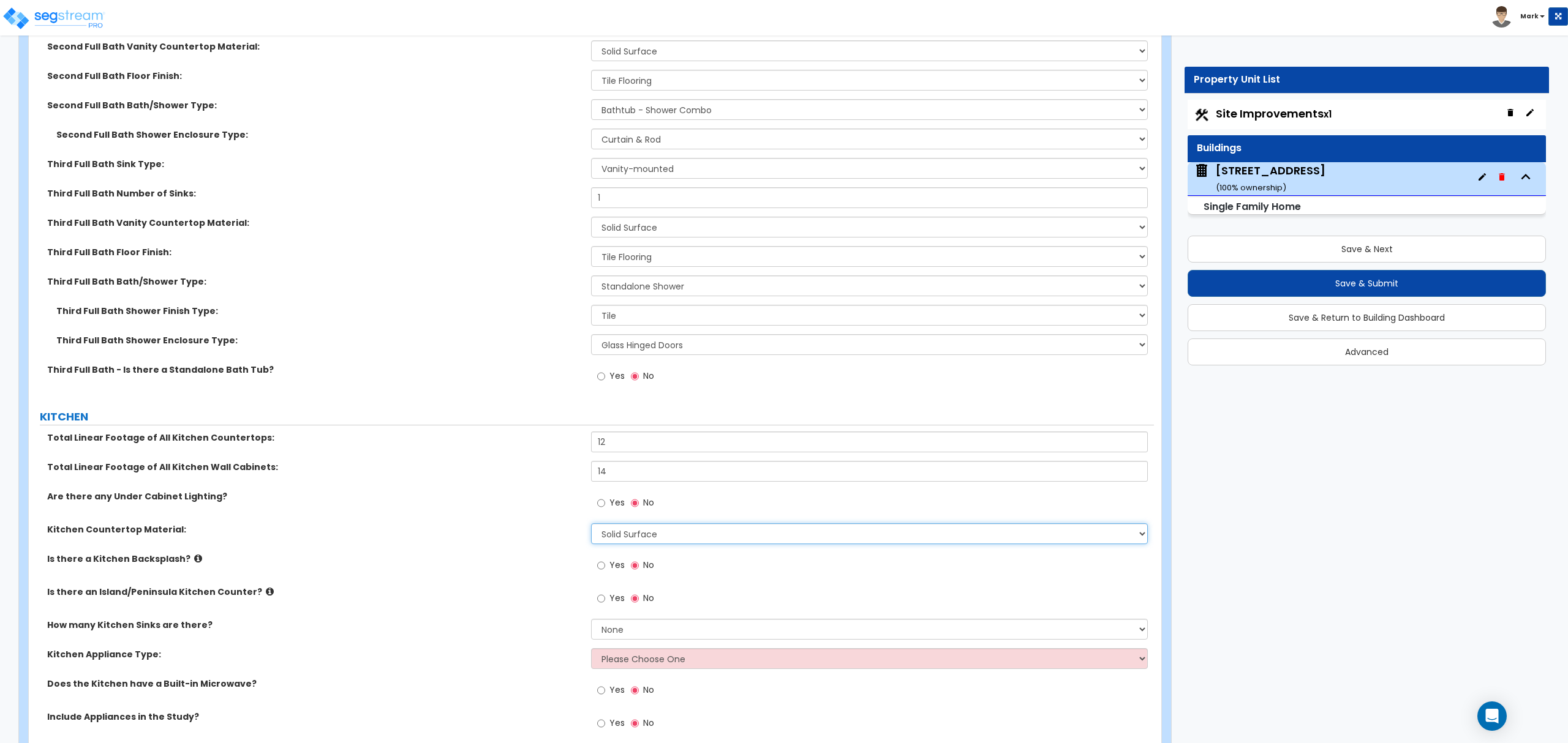
scroll to position [4289, 0]
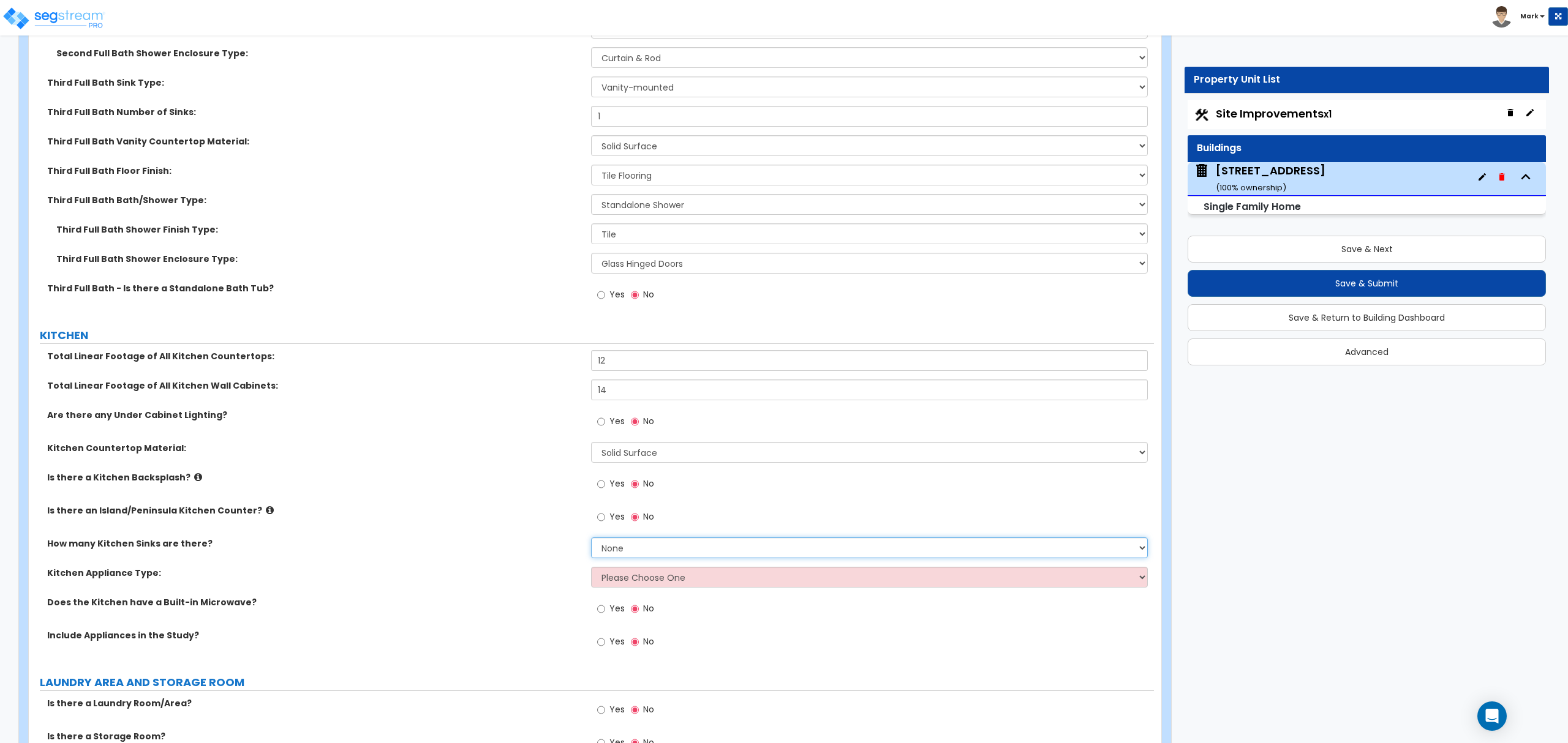
click at [617, 541] on select "None 1 2 3" at bounding box center [869, 548] width 556 height 21
select select "1"
click at [591, 541] on select "None 1 2 3" at bounding box center [869, 548] width 556 height 21
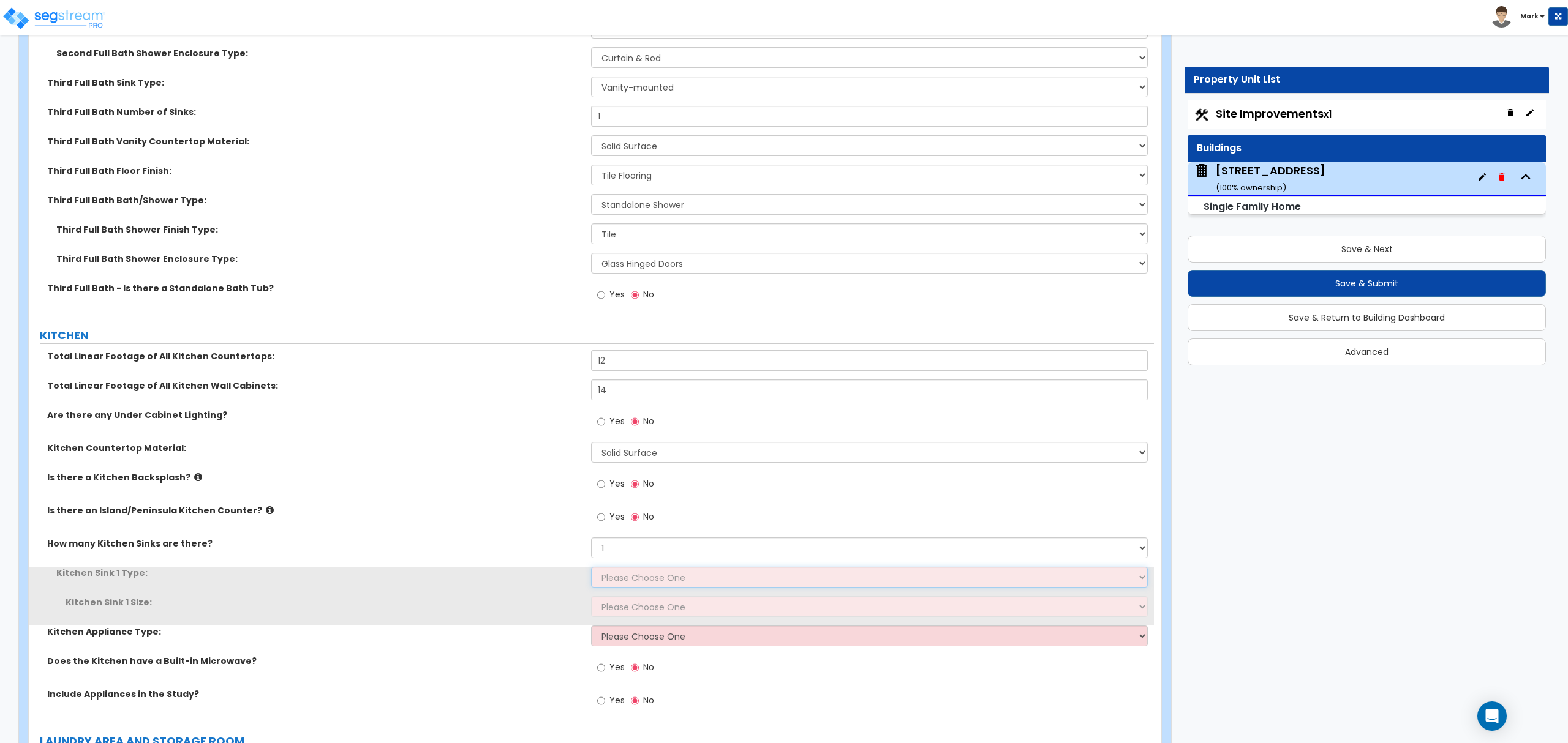
click at [616, 576] on select "Please Choose One Stainless Steel Porcelain Enamel Cast Iron Granite Composite" at bounding box center [869, 577] width 556 height 21
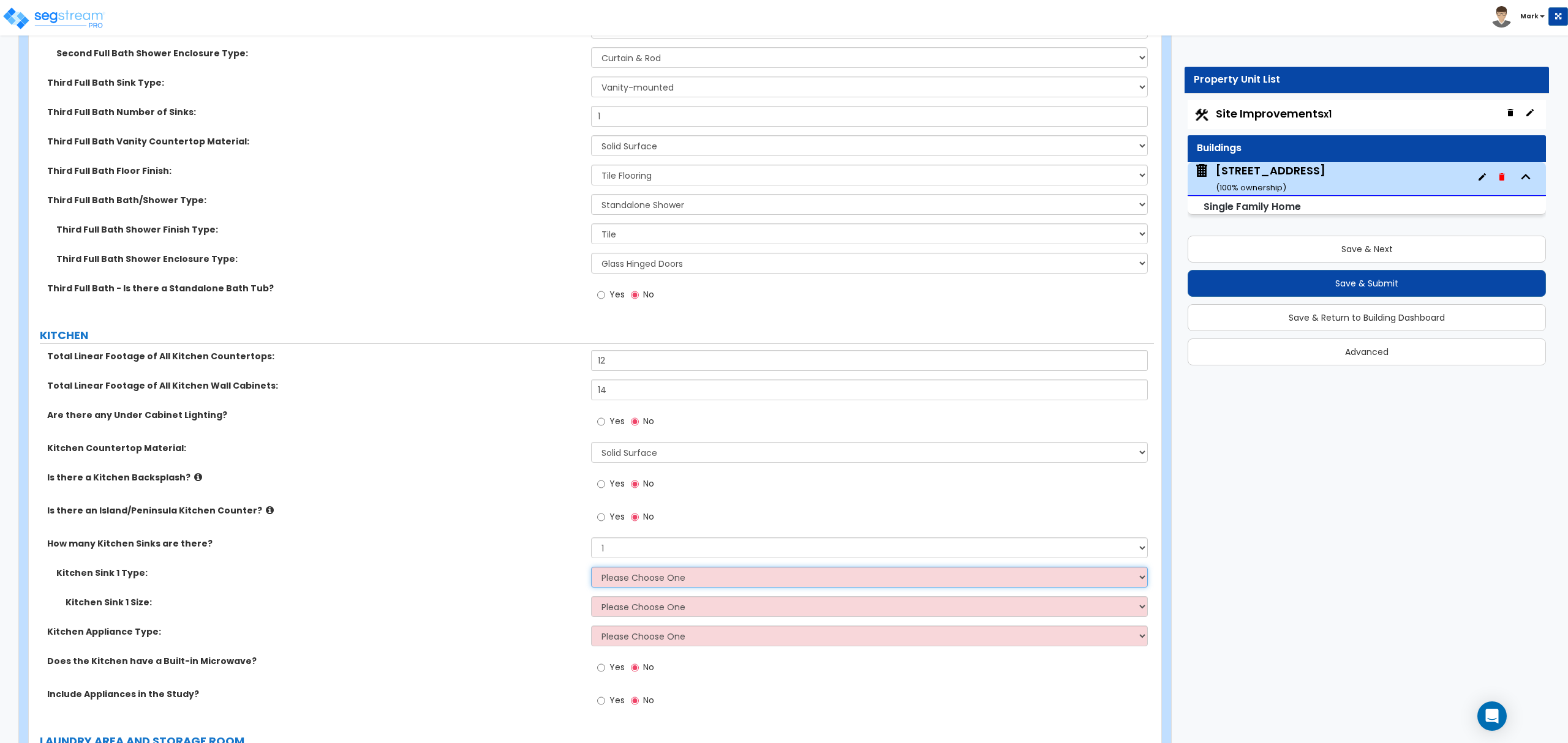
select select "1"
click at [591, 570] on select "Please Choose One Stainless Steel Porcelain Enamel Cast Iron Granite Composite" at bounding box center [869, 577] width 556 height 21
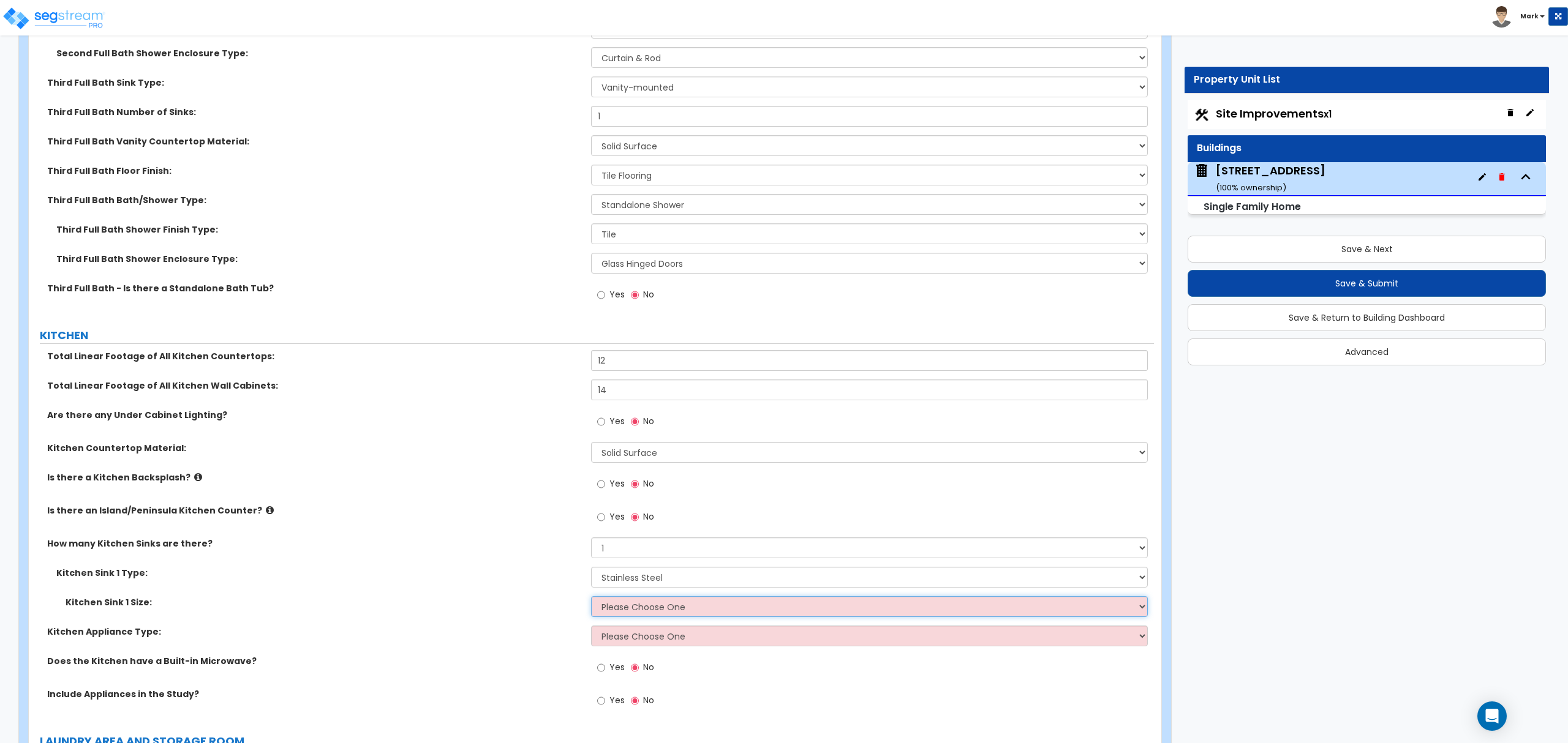
click at [618, 613] on select "Please Choose One Single Sink Double Sink" at bounding box center [869, 607] width 556 height 21
select select "2"
click at [591, 599] on select "Please Choose One Single Sink Double Sink" at bounding box center [869, 607] width 556 height 21
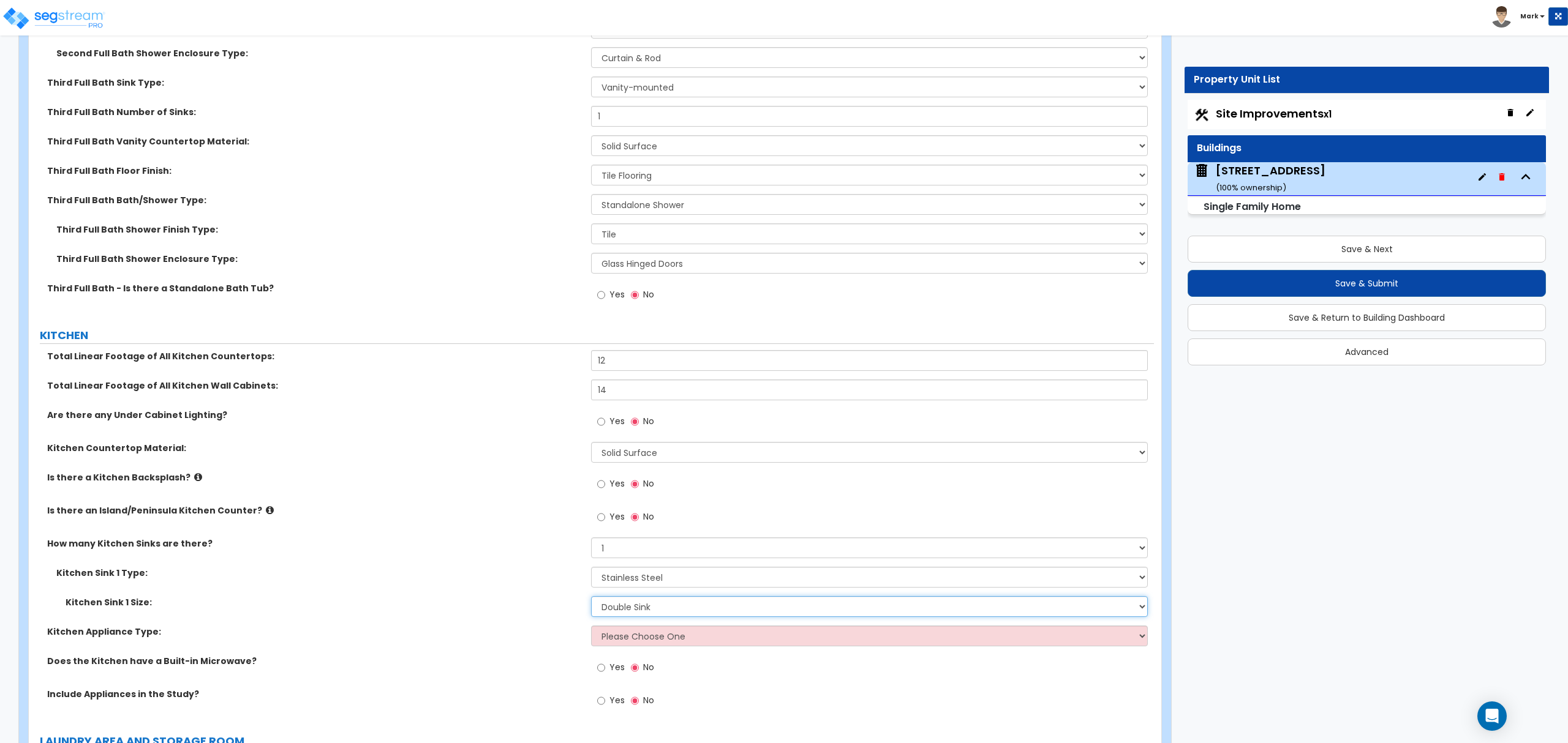
click at [625, 610] on select "Please Choose One Single Sink Double Sink" at bounding box center [869, 607] width 556 height 21
click at [542, 637] on label "Kitchen Appliance Type:" at bounding box center [315, 632] width 535 height 12
click at [623, 630] on select "Please Choose One Gas Electric" at bounding box center [869, 636] width 556 height 21
select select "1"
click at [591, 629] on select "Please Choose One Gas Electric" at bounding box center [869, 636] width 556 height 21
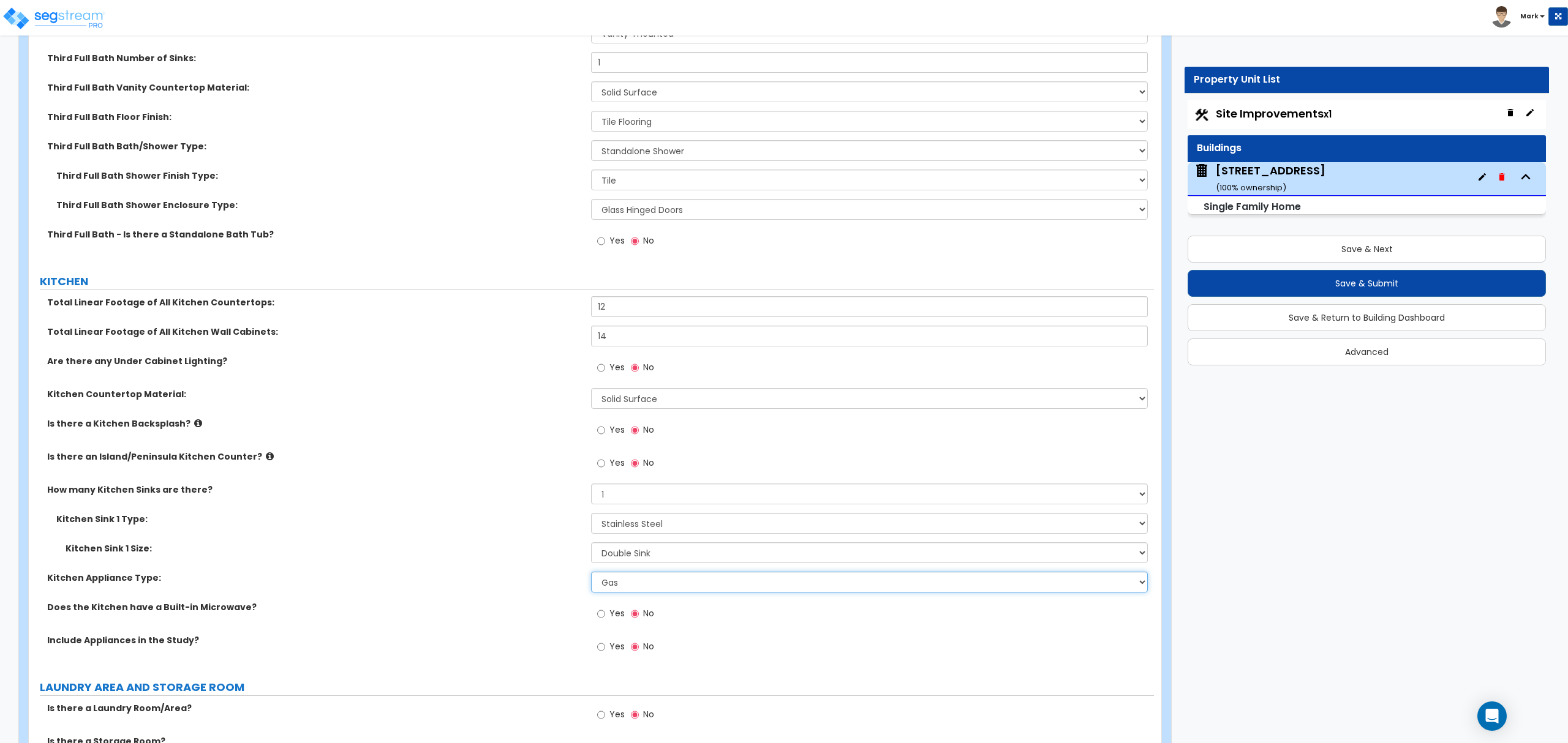
scroll to position [4371, 0]
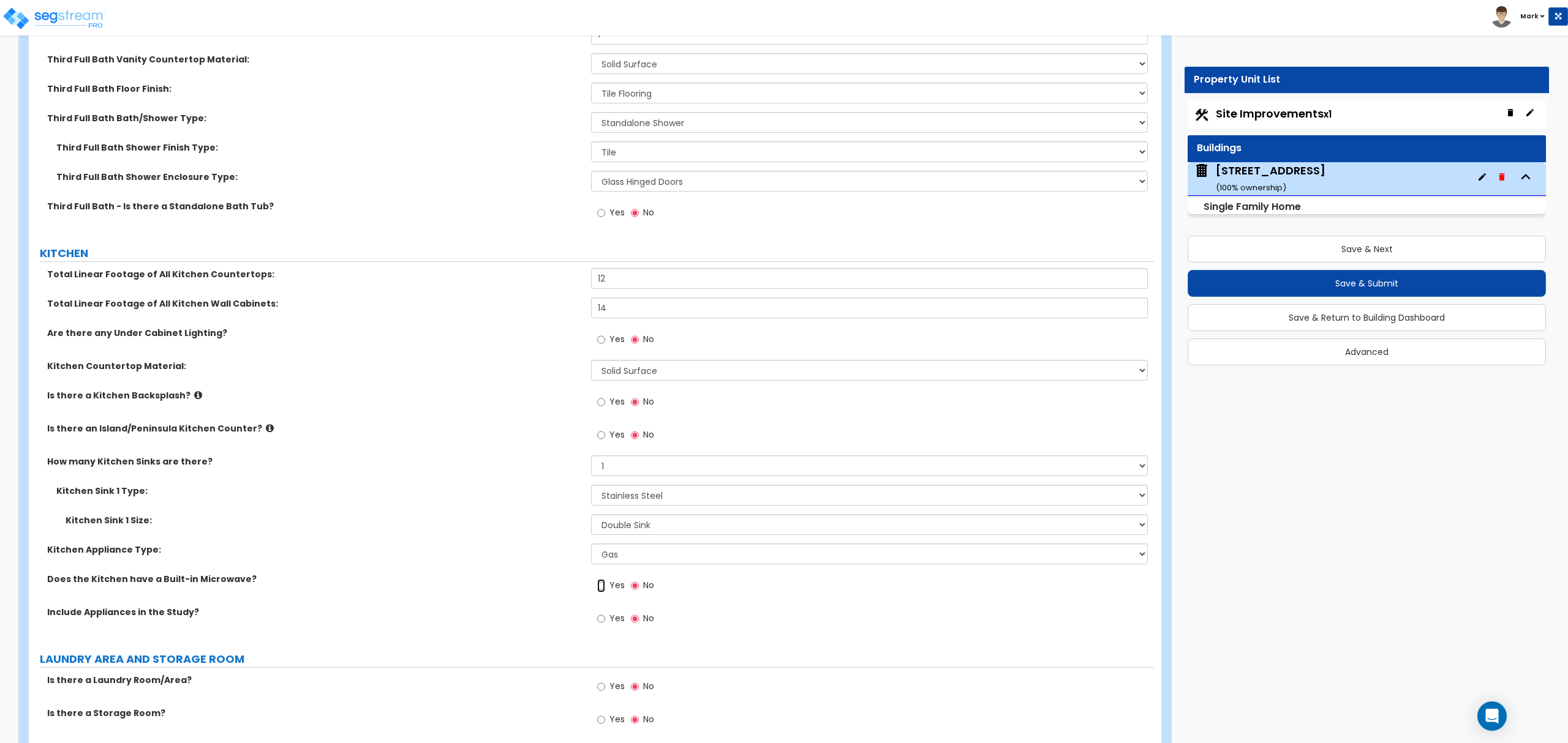
click at [603, 593] on input "Yes" at bounding box center [601, 586] width 8 height 14
radio input "true"
click at [599, 623] on input "Yes" at bounding box center [601, 619] width 8 height 14
radio input "true"
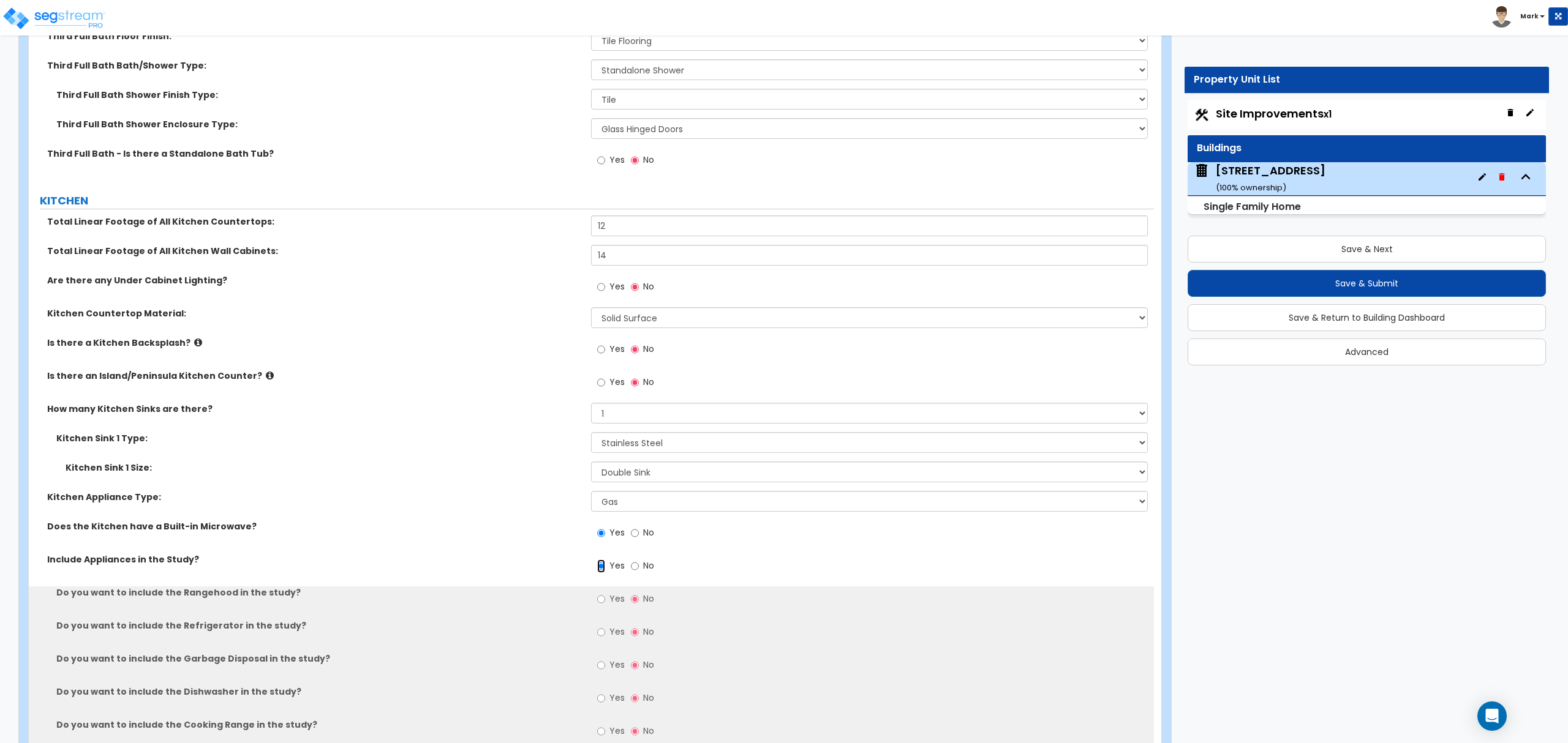
scroll to position [4453, 0]
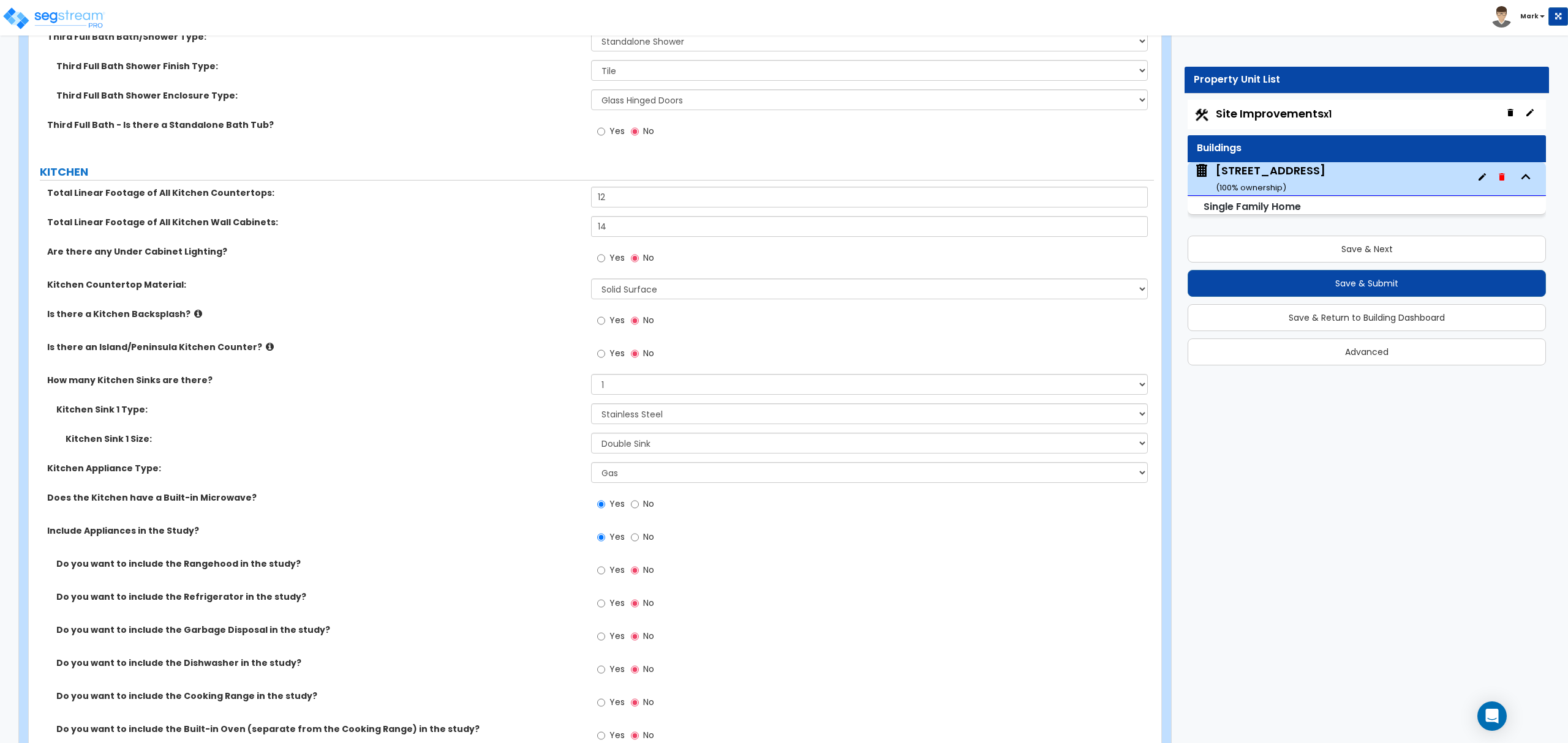
click at [608, 611] on label "Yes" at bounding box center [611, 605] width 27 height 21
click at [605, 611] on input "Yes" at bounding box center [601, 604] width 8 height 14
radio input "true"
click at [603, 644] on input "Yes" at bounding box center [601, 637] width 8 height 14
radio input "true"
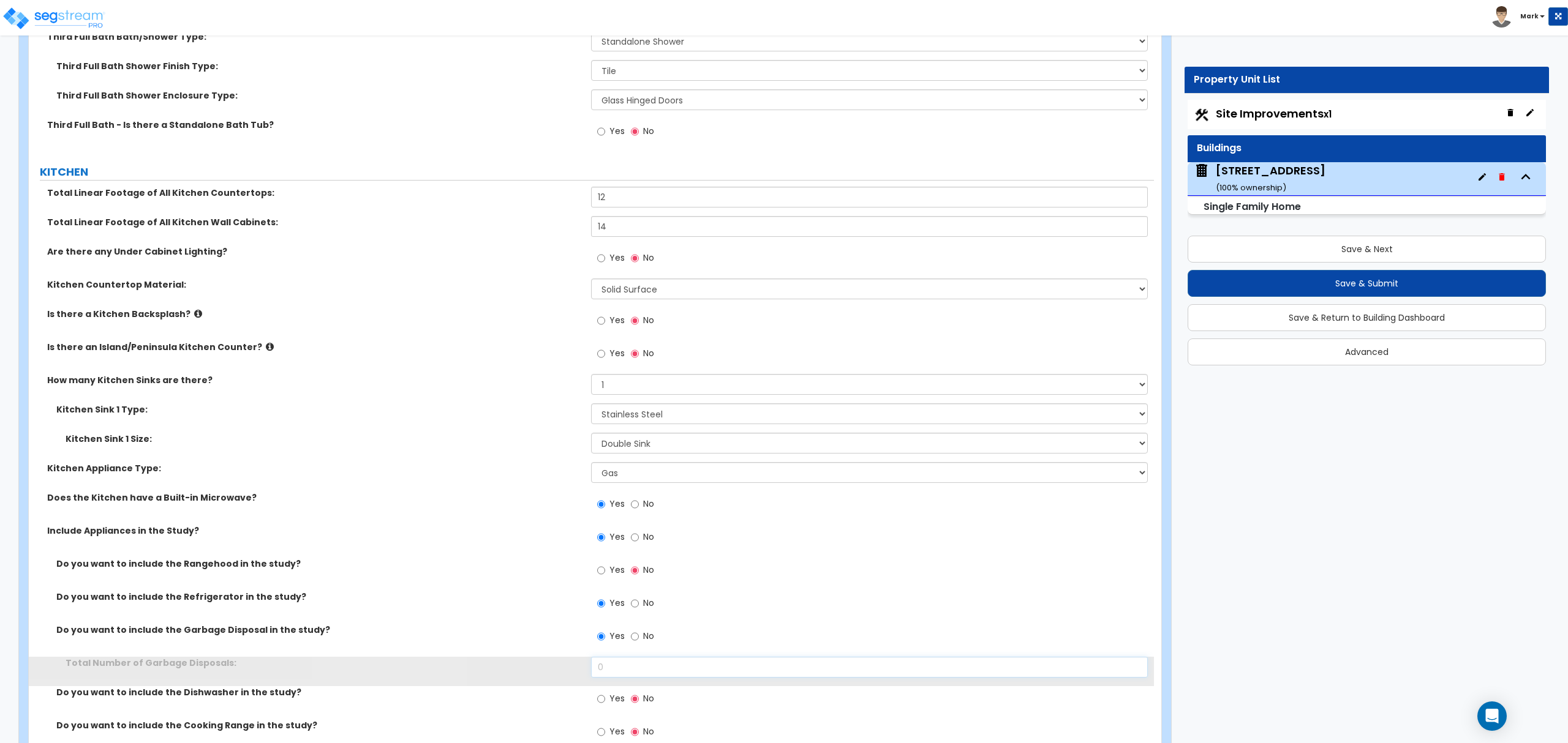
click at [603, 664] on input "0" at bounding box center [869, 667] width 556 height 21
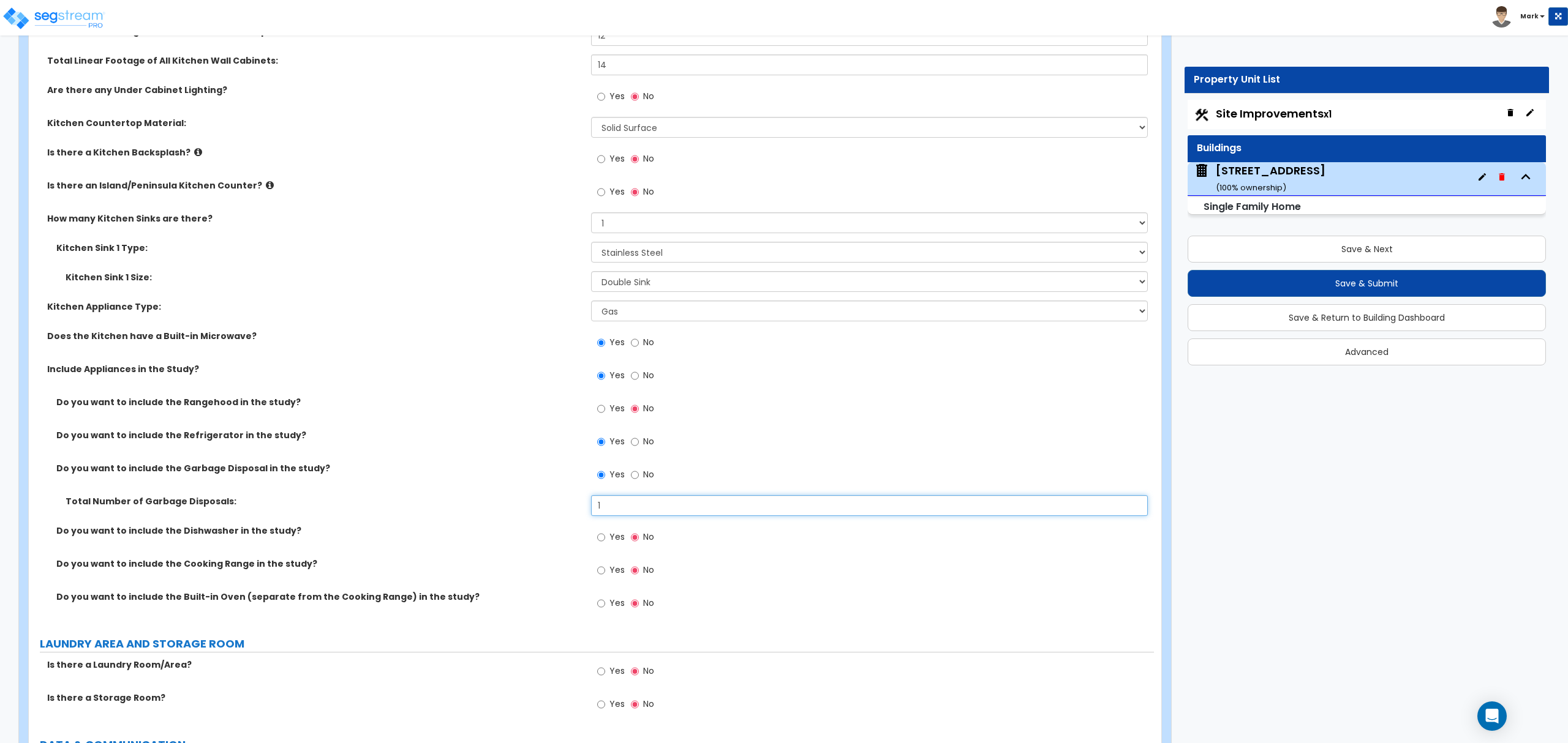
scroll to position [4616, 0]
type input "1"
click at [613, 548] on label "Yes" at bounding box center [611, 537] width 27 height 21
click at [605, 542] on input "Yes" at bounding box center [601, 536] width 8 height 14
radio input "true"
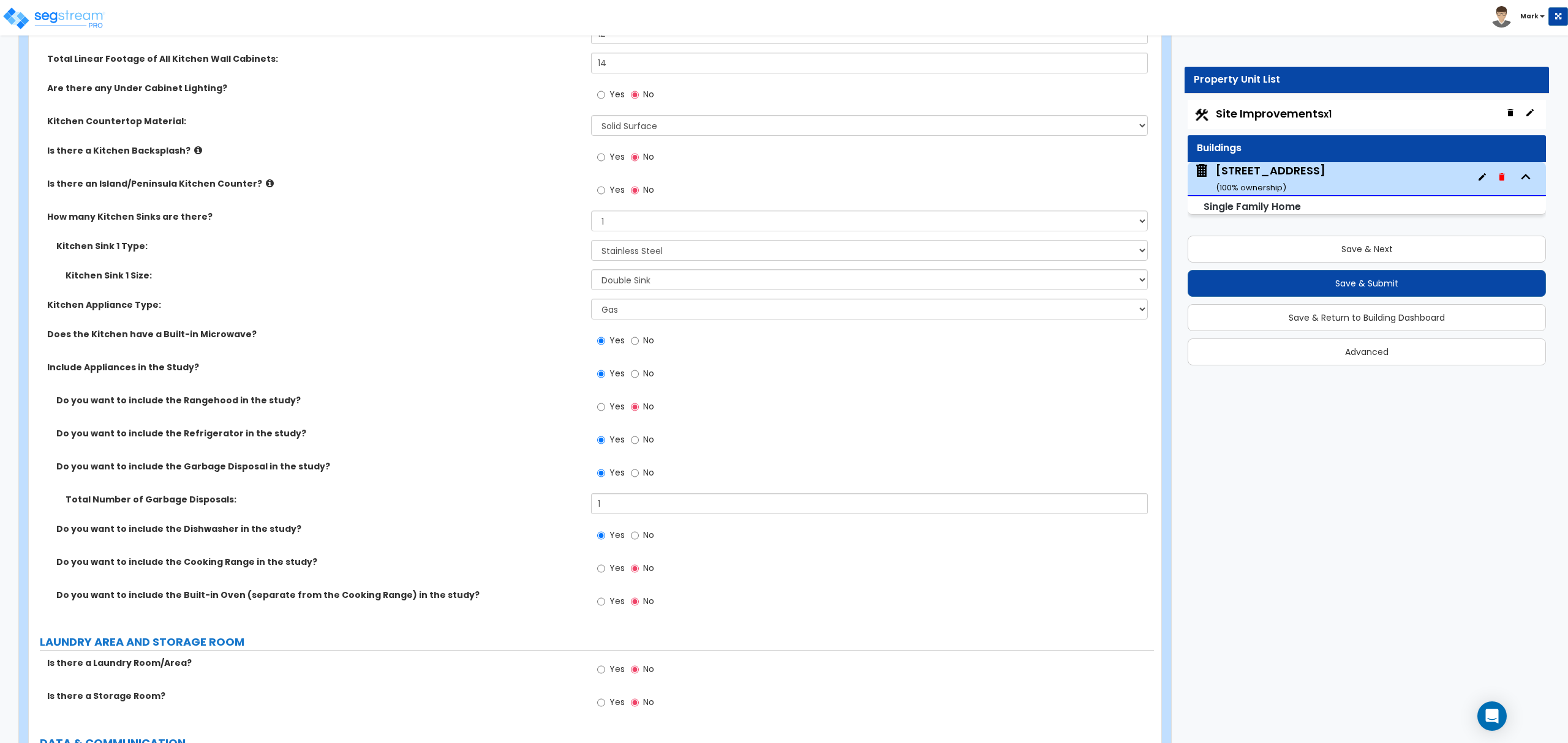
click at [611, 574] on span "Yes" at bounding box center [617, 568] width 15 height 12
click at [605, 576] on input "Yes" at bounding box center [601, 569] width 8 height 14
radio input "true"
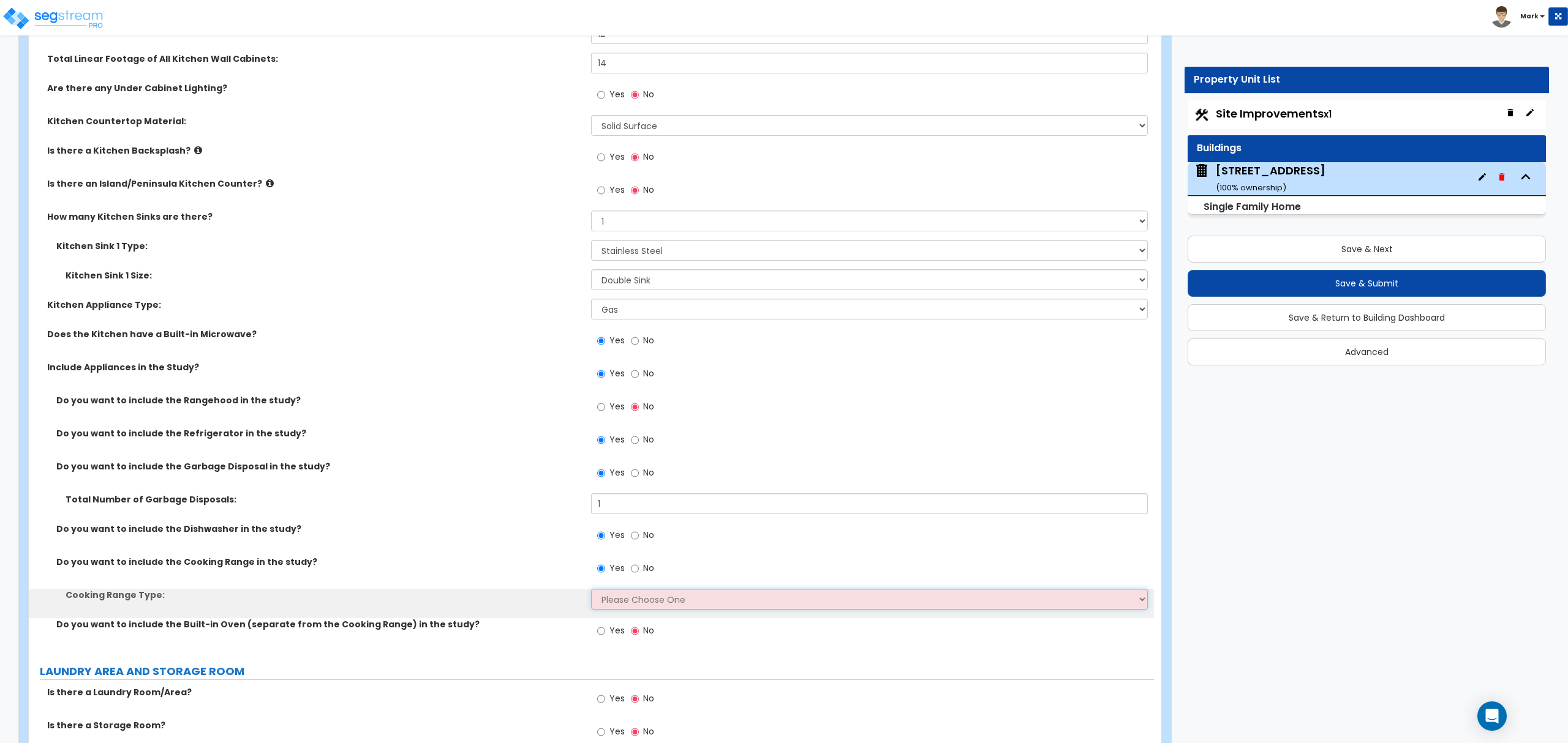
click at [615, 605] on select "Please Choose One Cook Top Only Range with Oven" at bounding box center [869, 599] width 556 height 21
select select "2"
click at [591, 593] on select "Please Choose One Cook Top Only Range with Oven" at bounding box center [869, 599] width 556 height 21
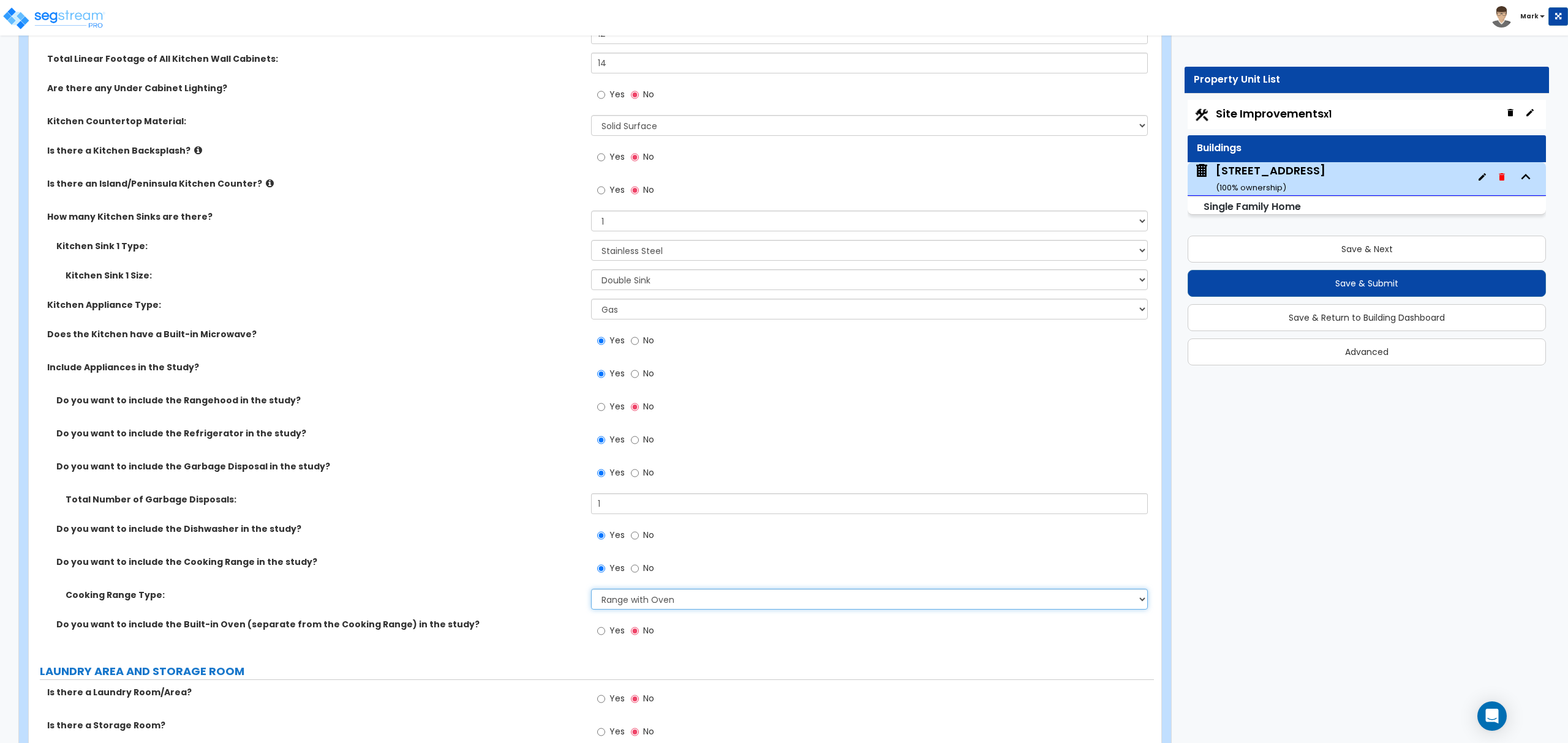
click at [617, 602] on select "Please Choose One Cook Top Only Range with Oven" at bounding box center [869, 599] width 556 height 21
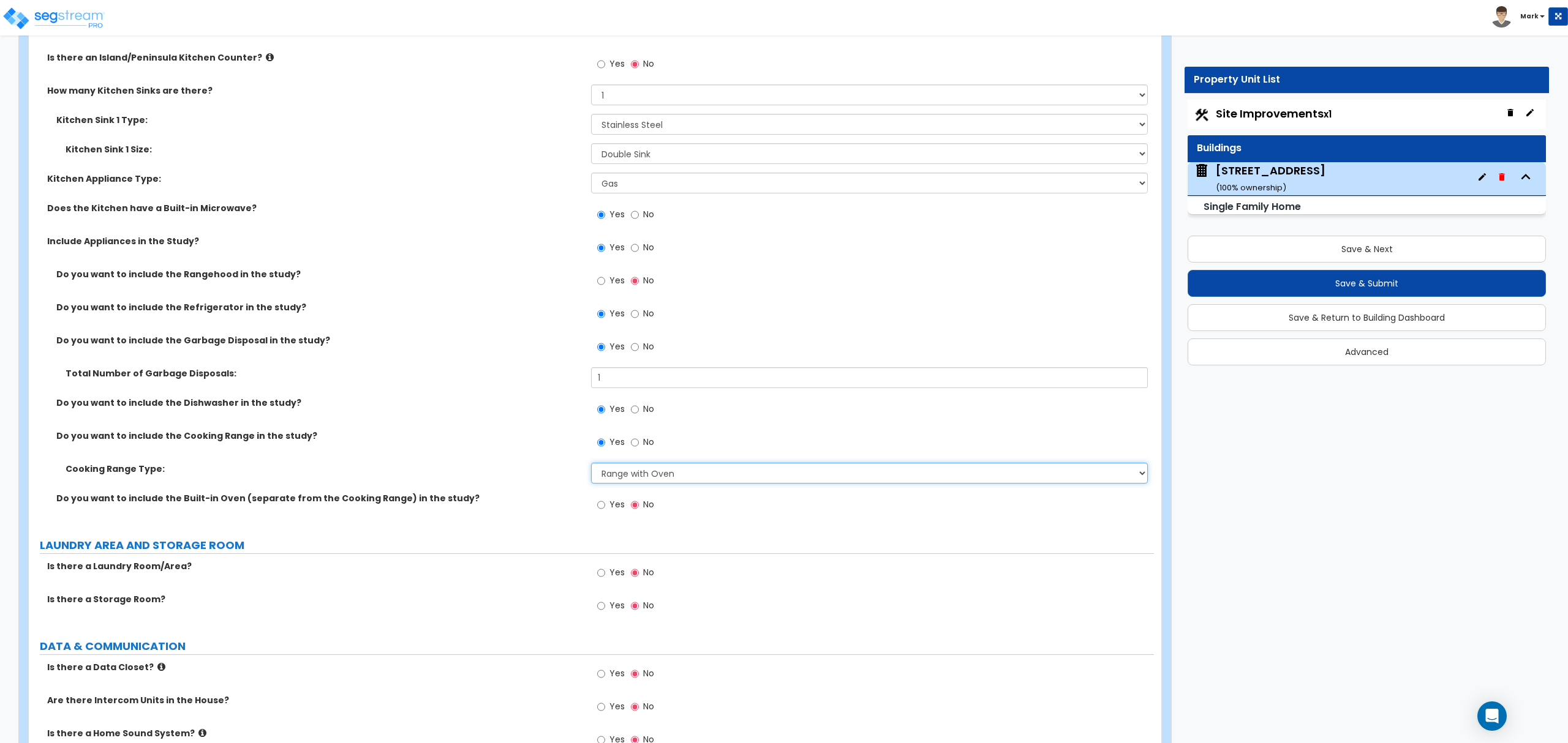
scroll to position [4779, 0]
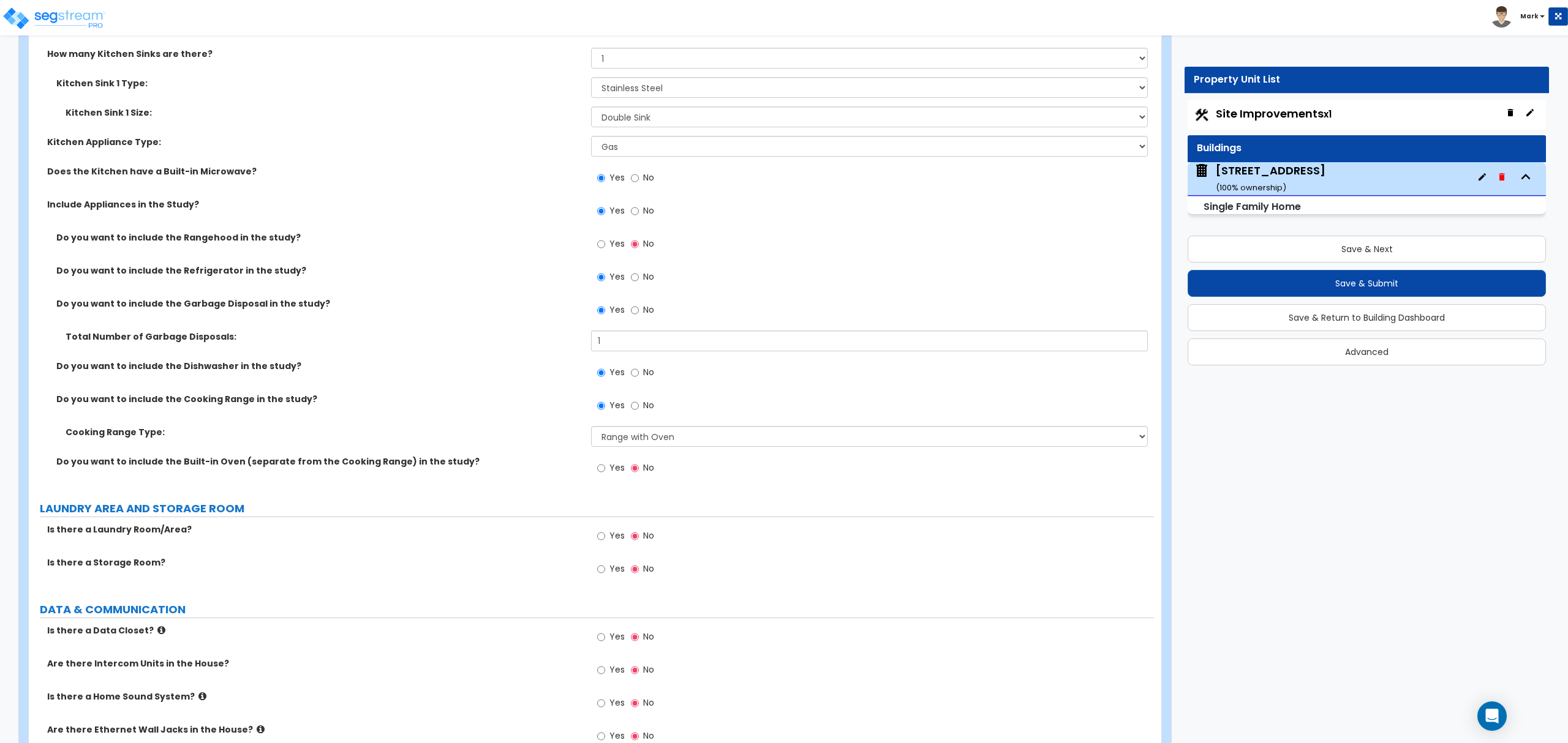
click at [609, 548] on label "Yes" at bounding box center [611, 537] width 27 height 21
click at [605, 543] on input "Yes" at bounding box center [601, 537] width 8 height 14
radio input "true"
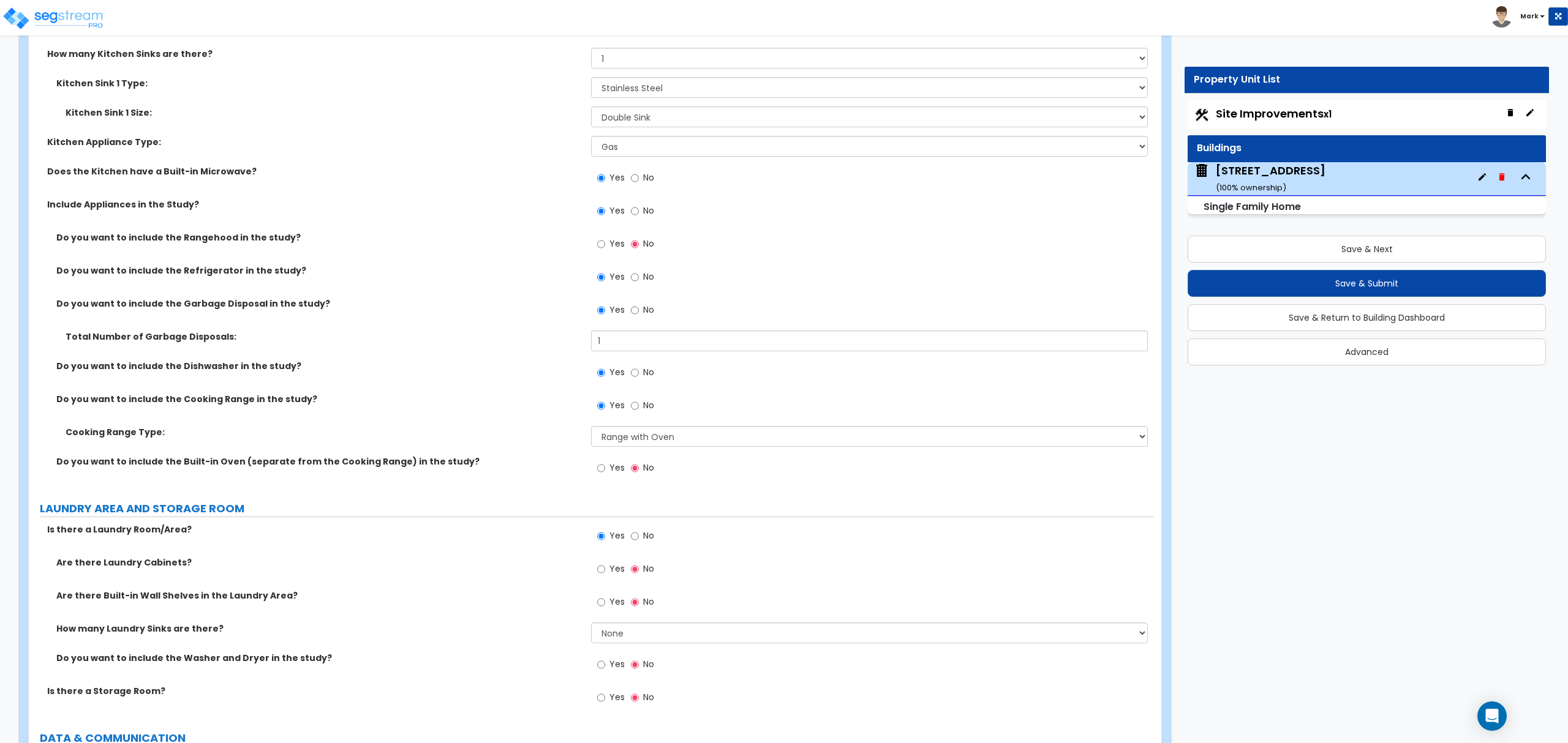
click at [616, 578] on label "Yes" at bounding box center [611, 570] width 27 height 21
click at [605, 576] on input "Yes" at bounding box center [601, 570] width 8 height 14
radio input "true"
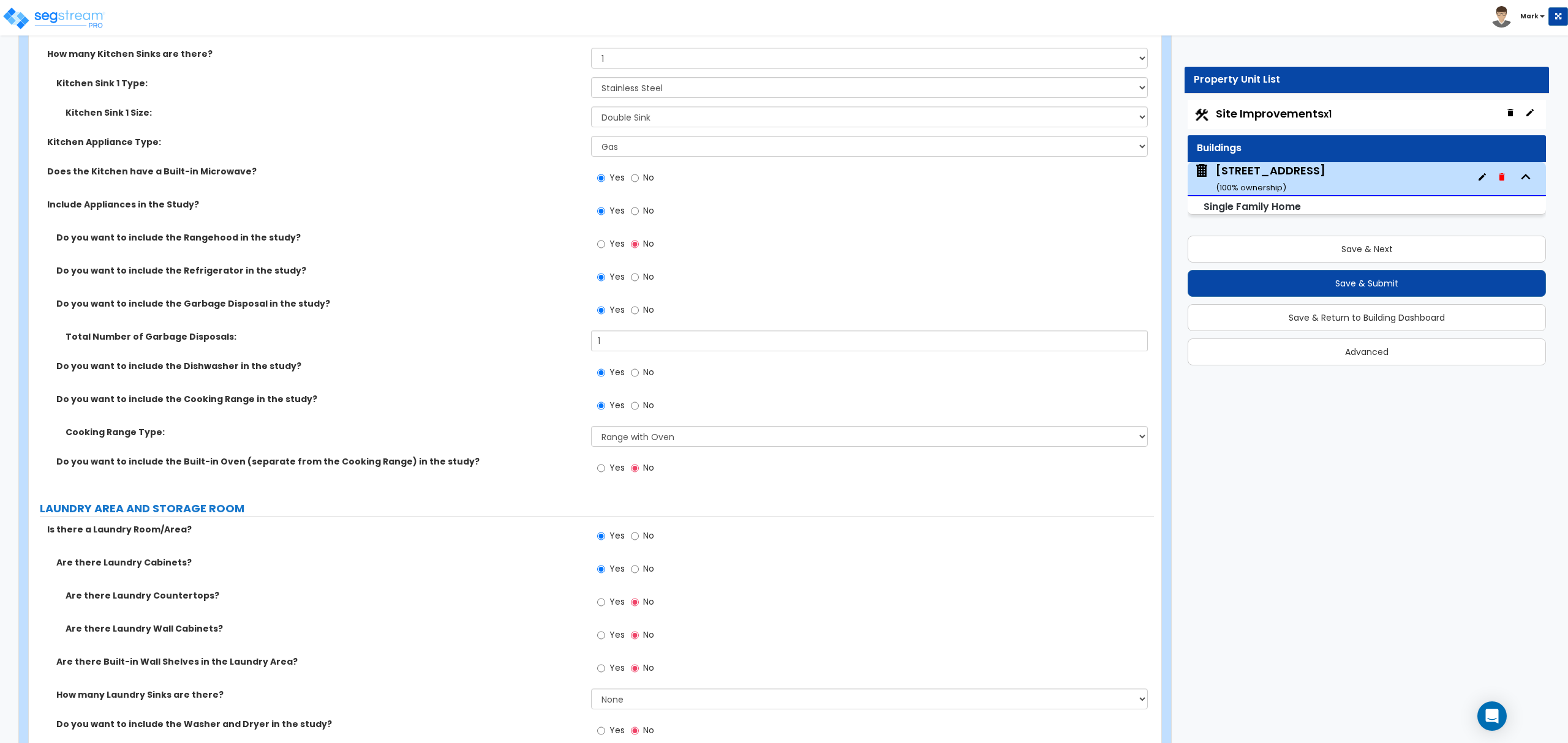
click at [616, 608] on span "Yes" at bounding box center [617, 602] width 15 height 12
click at [605, 609] on input "Yes" at bounding box center [601, 602] width 8 height 14
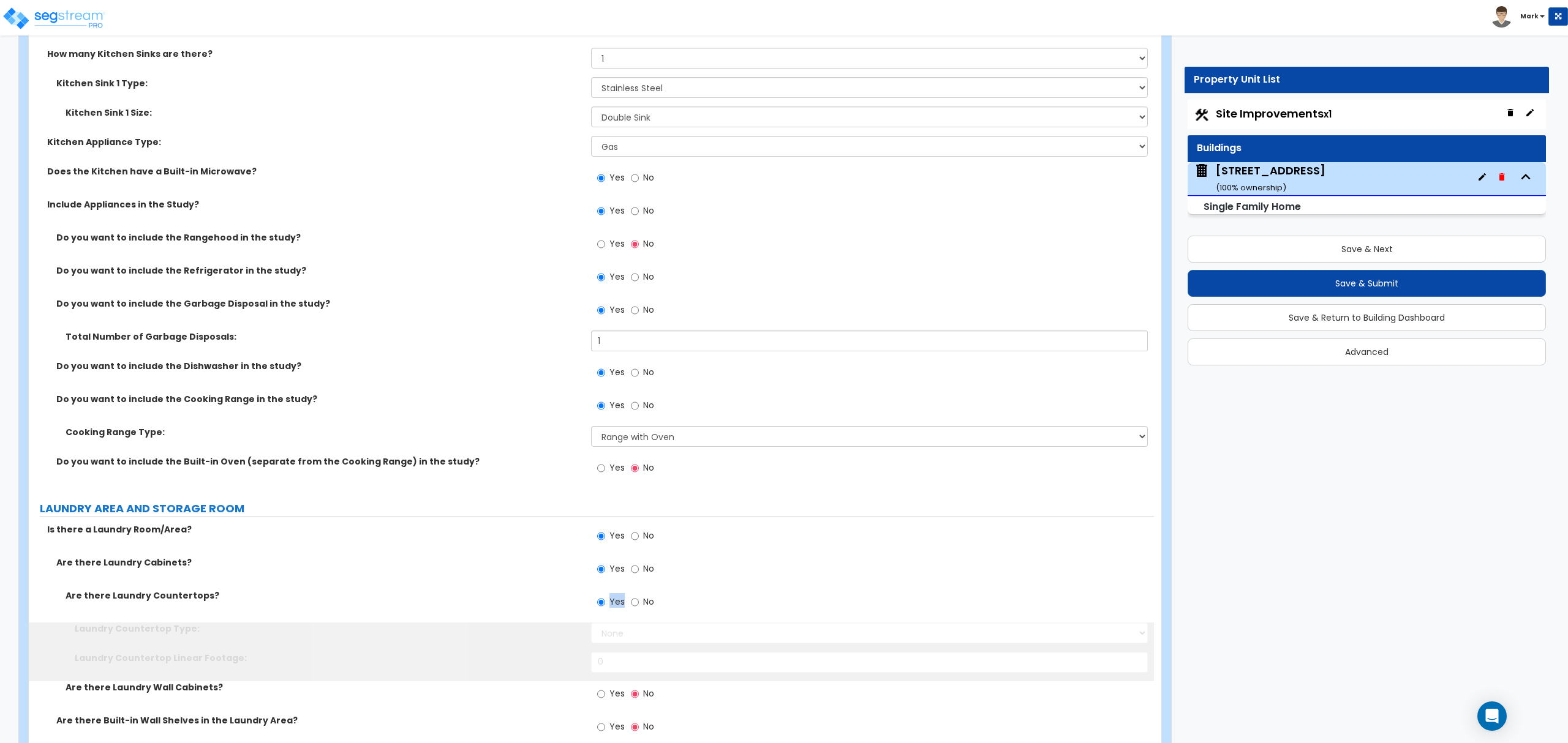
click at [616, 608] on span "Yes" at bounding box center [617, 602] width 15 height 12
click at [605, 609] on input "Yes" at bounding box center [601, 602] width 8 height 14
click at [637, 604] on label "No" at bounding box center [642, 604] width 23 height 21
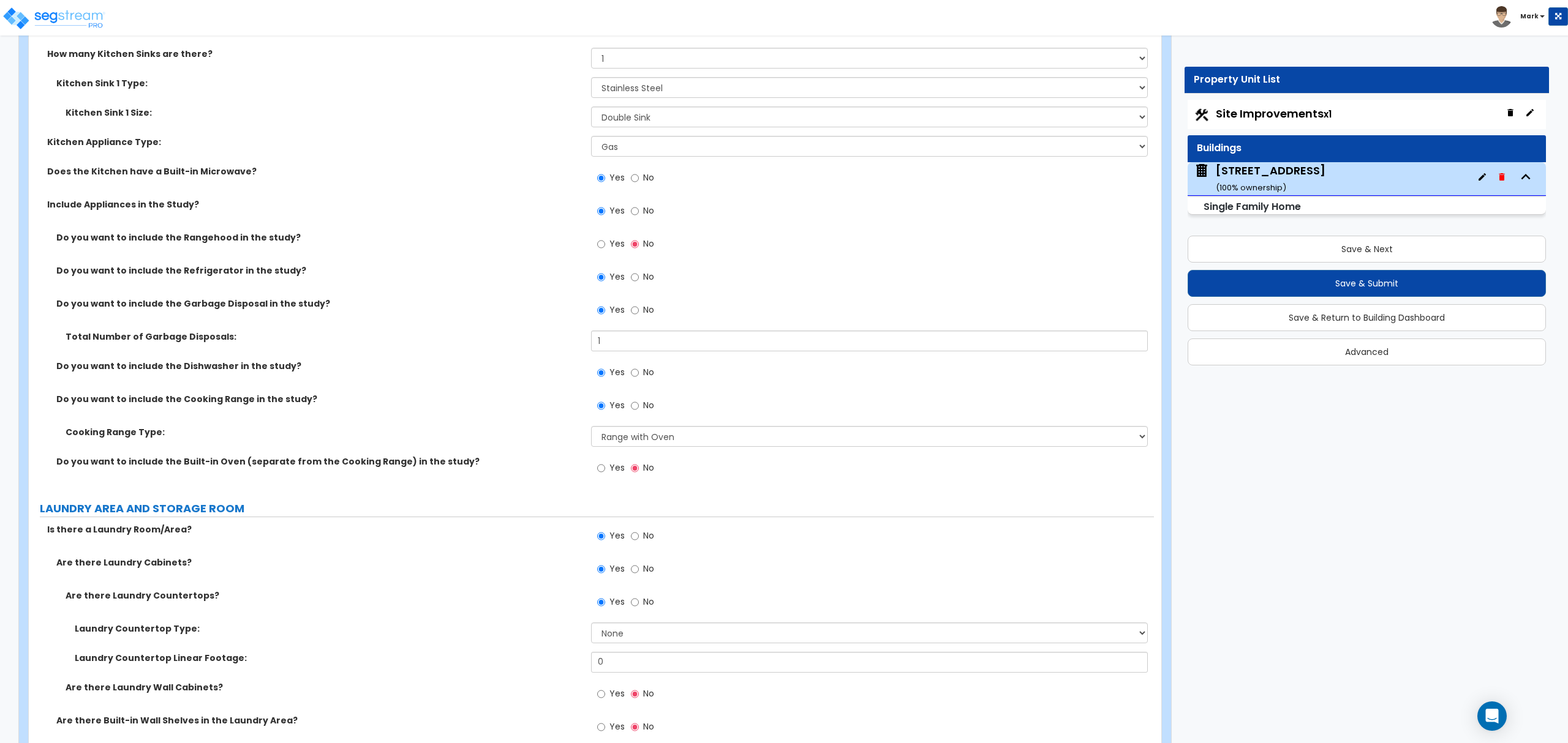
click at [631, 618] on div "Yes No" at bounding box center [625, 603] width 69 height 28
click at [634, 608] on input "No" at bounding box center [635, 602] width 8 height 14
radio input "false"
radio input "true"
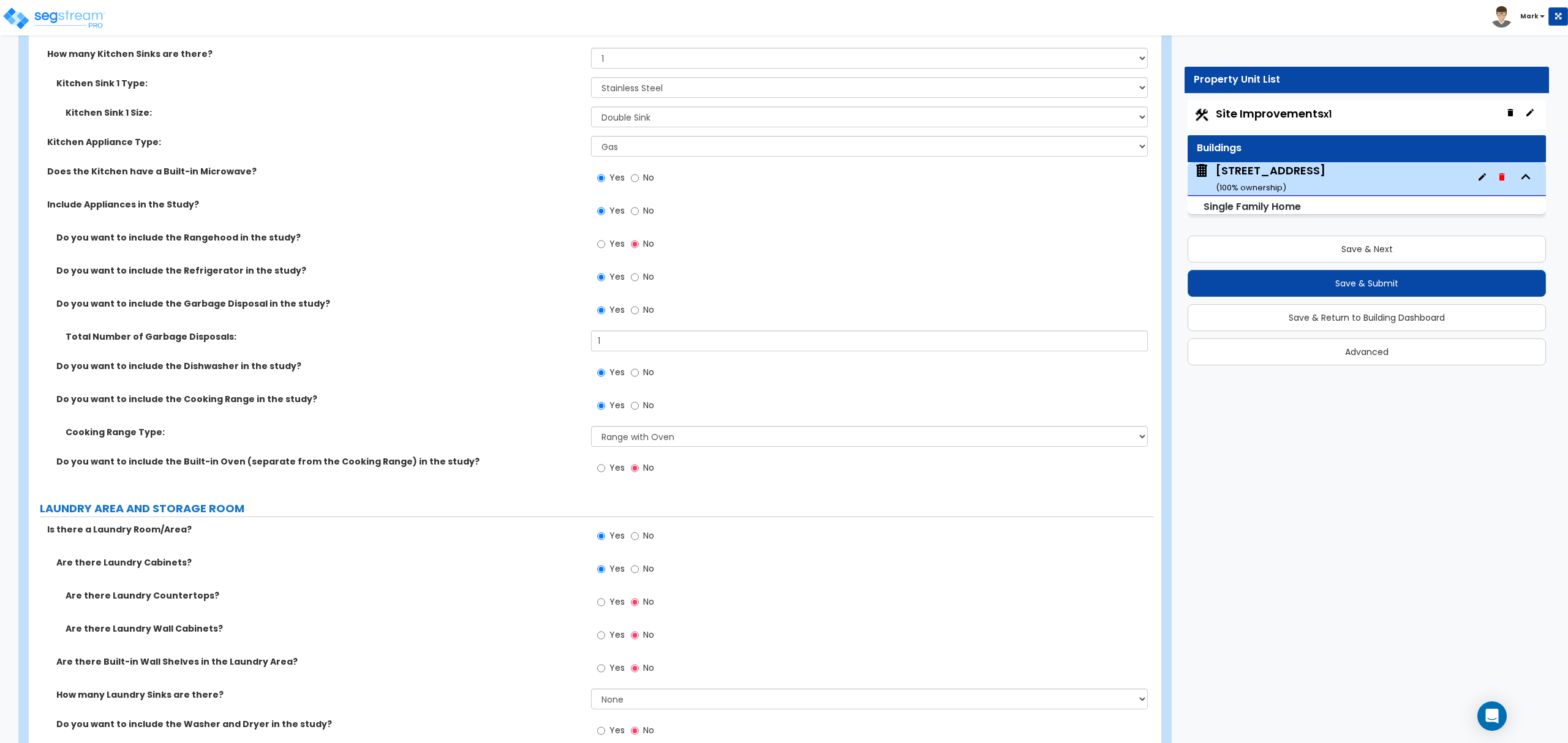
click at [604, 630] on label "Yes" at bounding box center [611, 637] width 27 height 21
click at [604, 630] on input "Yes" at bounding box center [601, 635] width 8 height 14
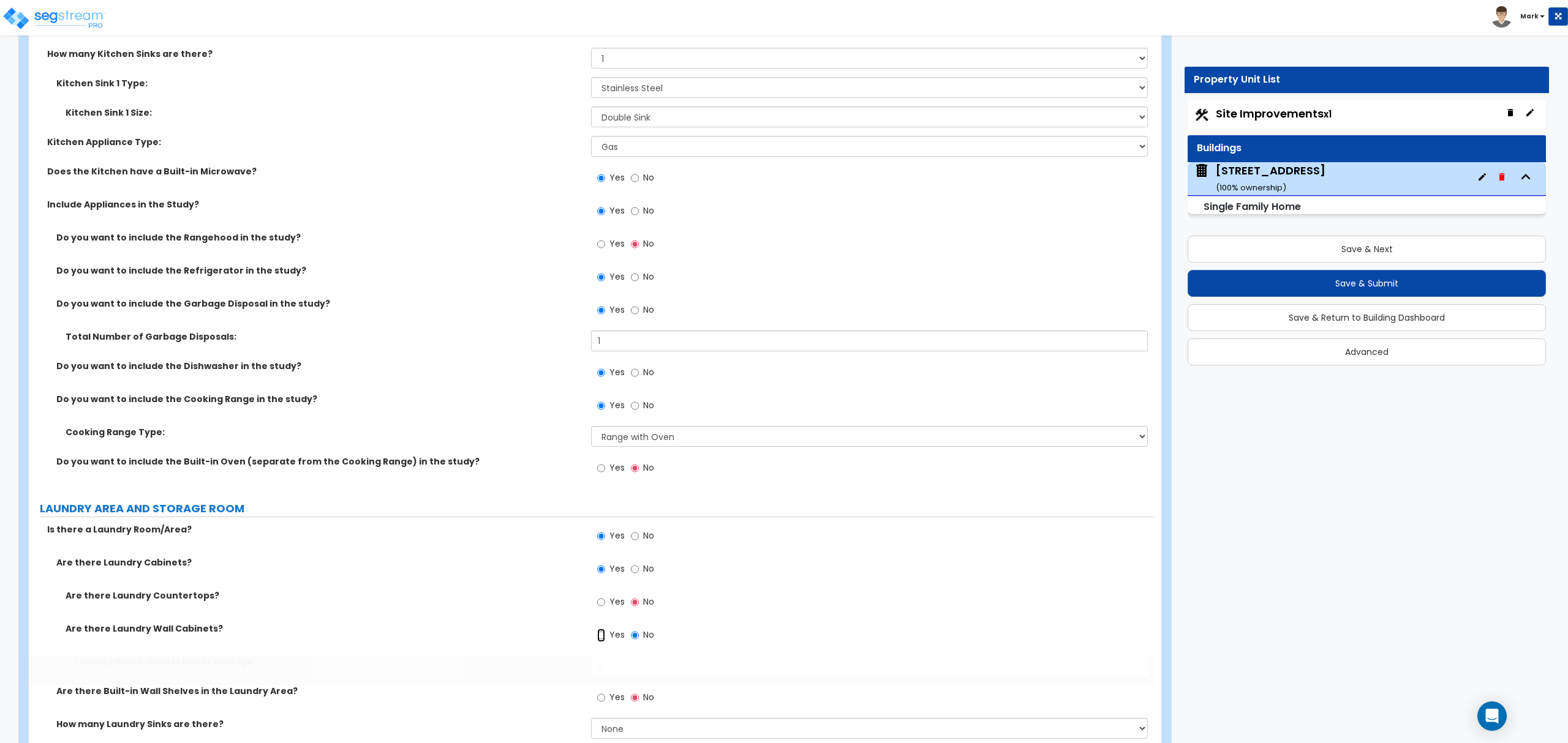
radio input "true"
click at [617, 659] on input "0" at bounding box center [869, 666] width 556 height 21
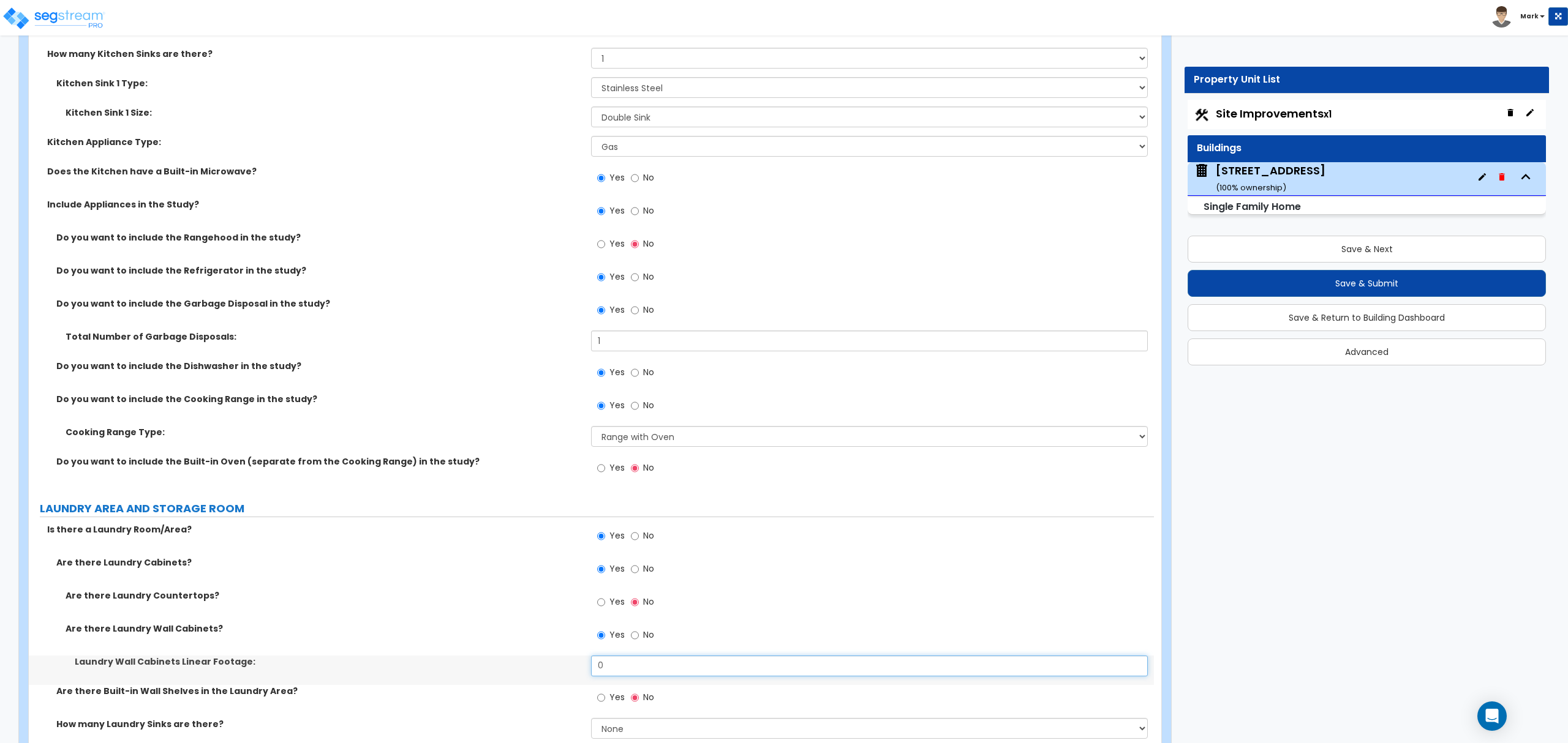
click at [617, 659] on input "0" at bounding box center [869, 666] width 556 height 21
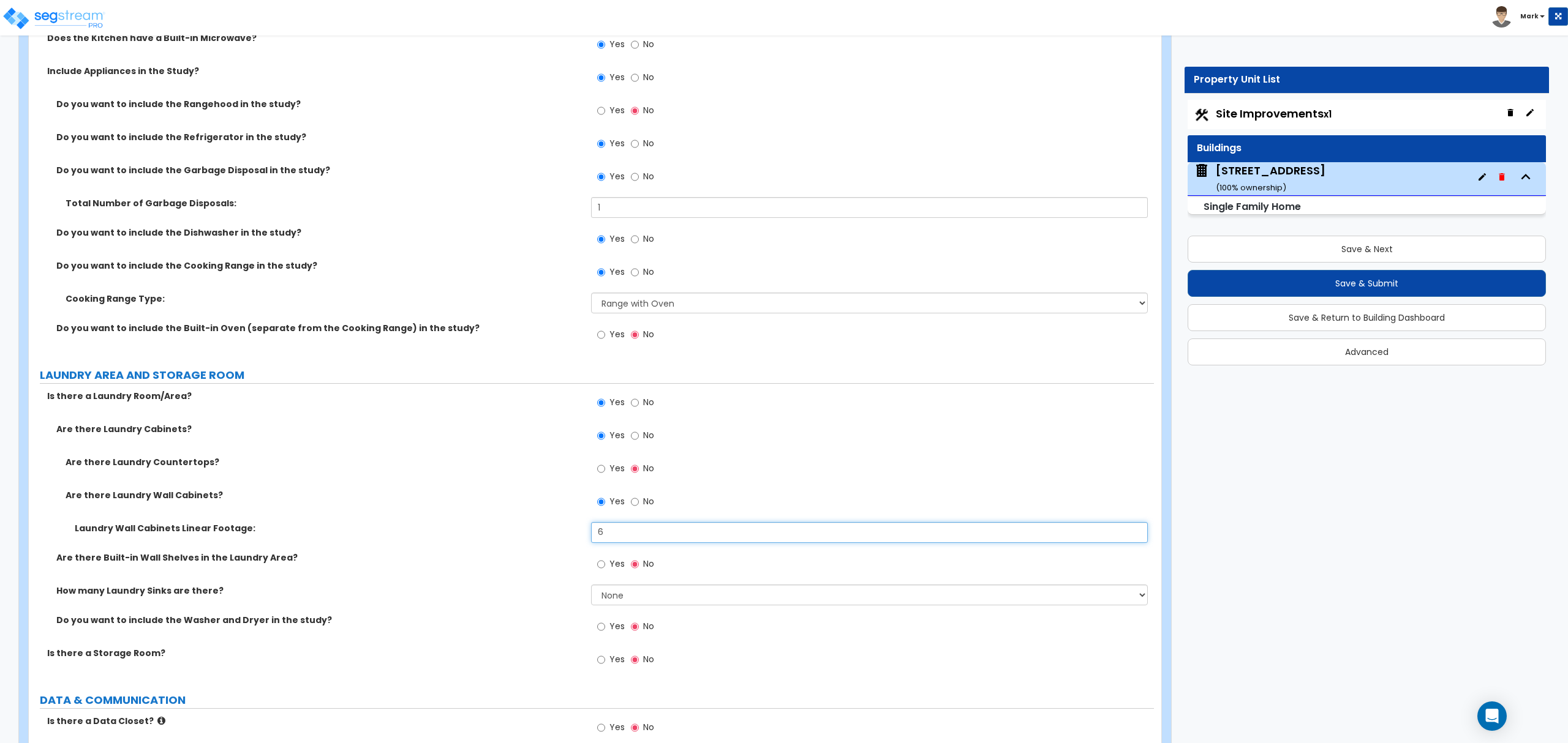
scroll to position [4943, 0]
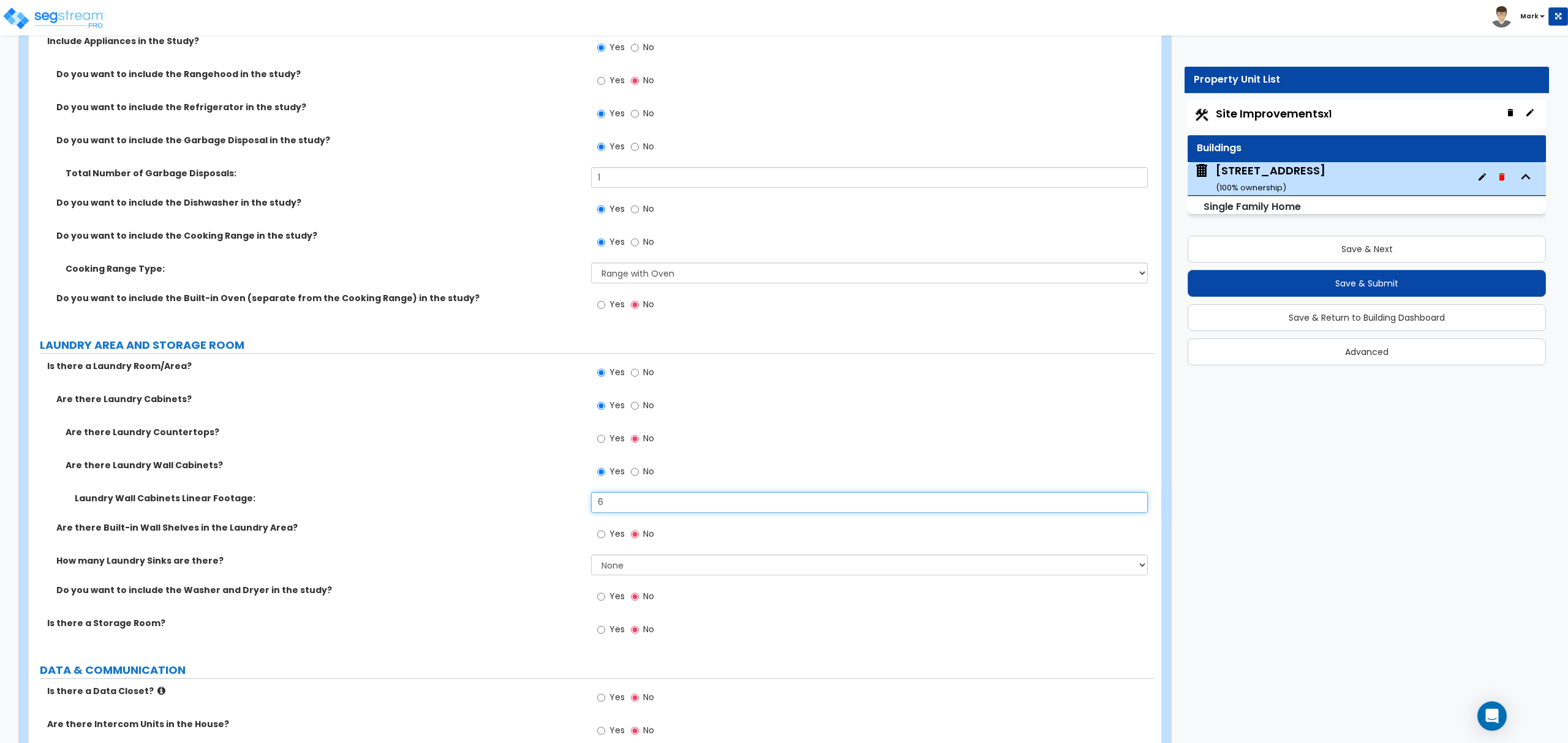
type input "6"
click at [616, 573] on select "None 1 2 3" at bounding box center [869, 565] width 556 height 21
select select "1"
click at [591, 558] on select "None 1 2 3" at bounding box center [869, 565] width 556 height 21
click at [611, 602] on span "Yes" at bounding box center [617, 596] width 15 height 12
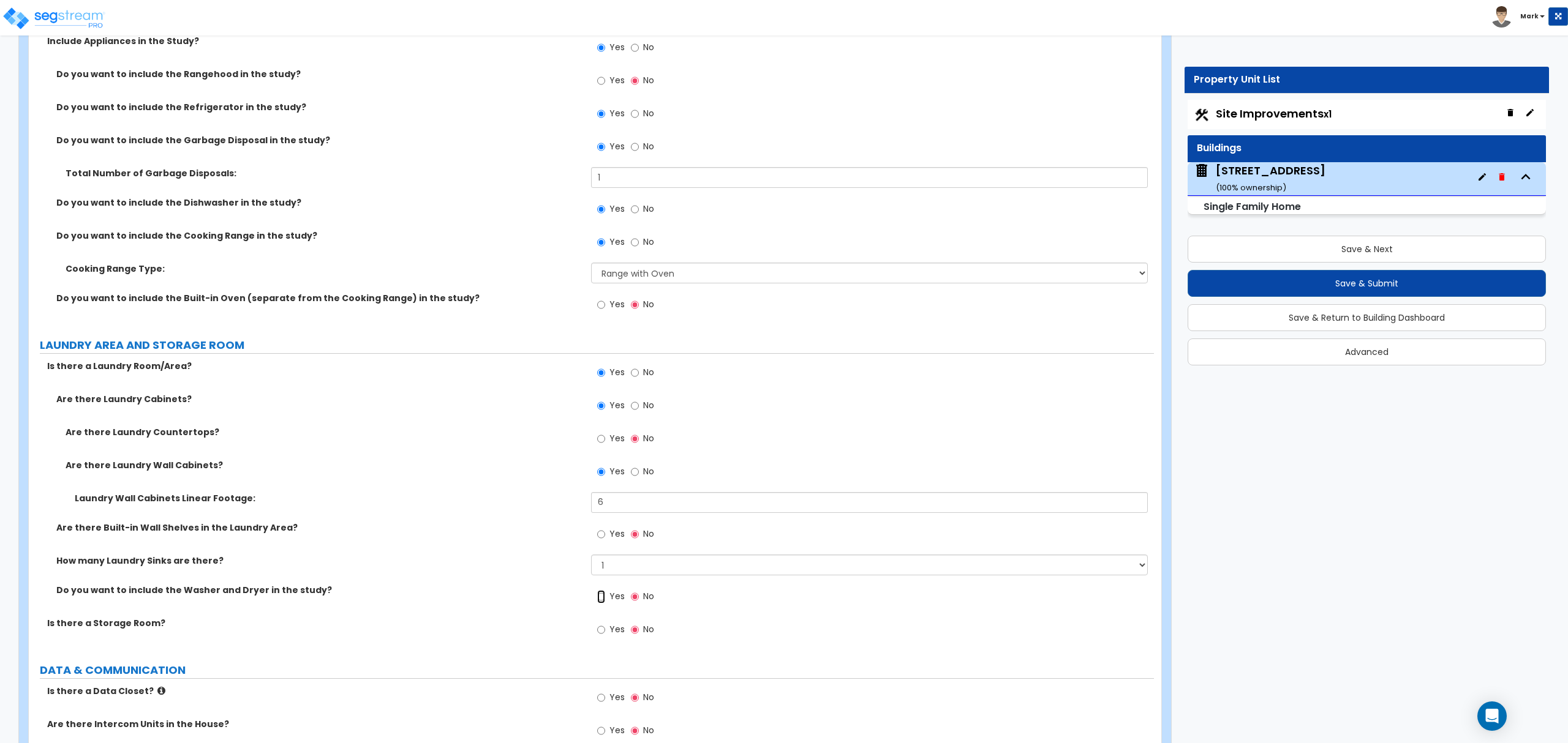
click at [605, 602] on input "Yes" at bounding box center [601, 597] width 8 height 14
radio input "true"
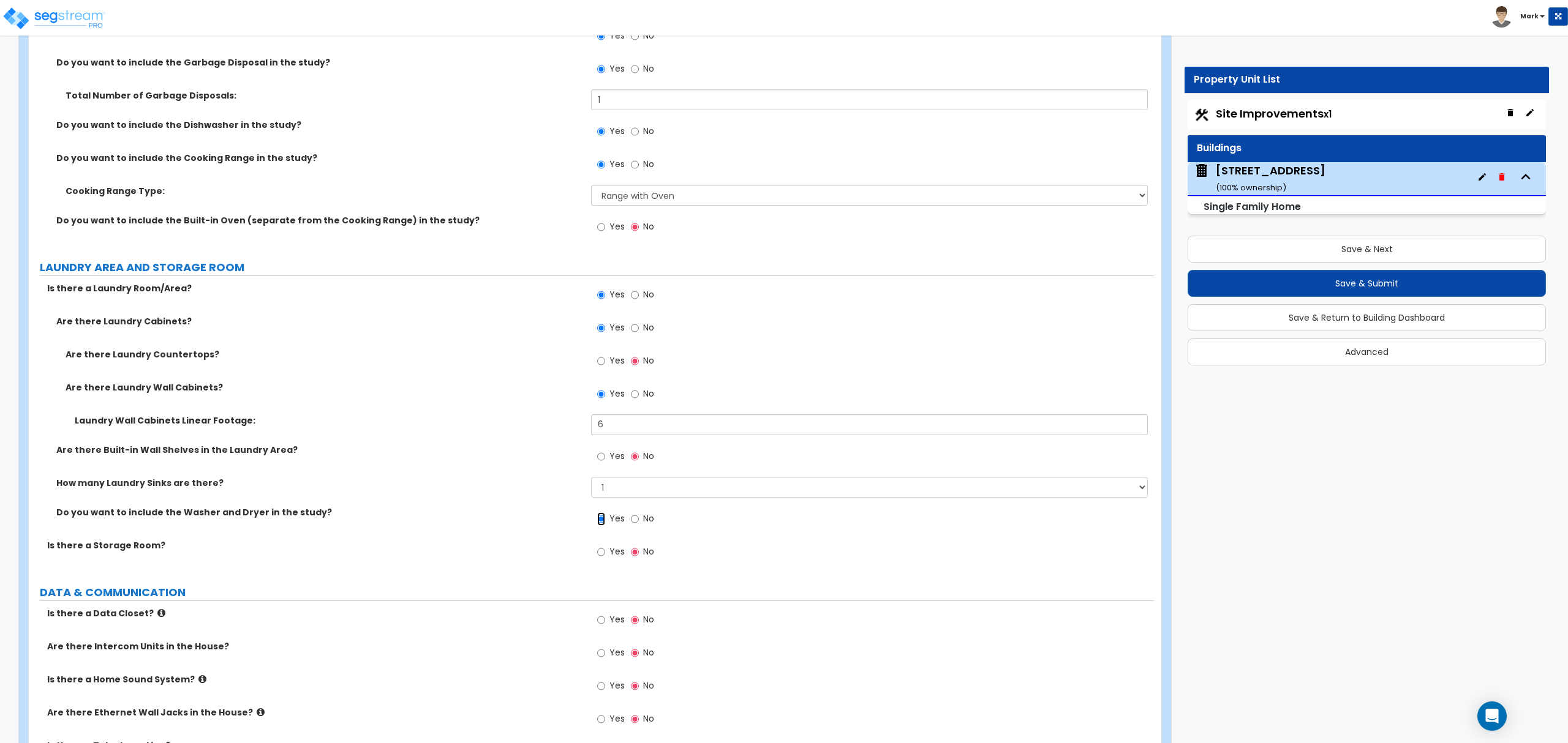
scroll to position [5187, 0]
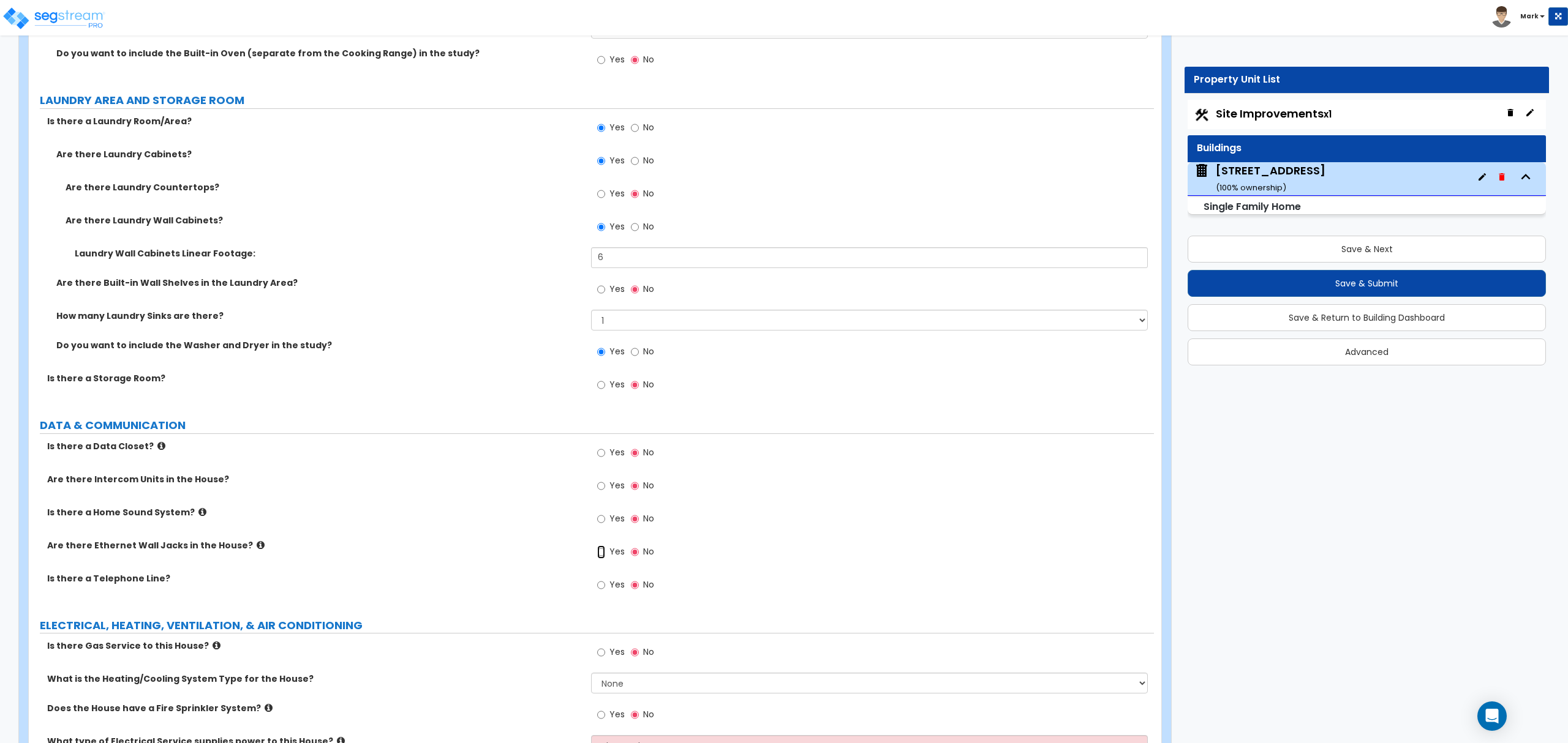
click at [603, 559] on input "Yes" at bounding box center [601, 552] width 8 height 14
radio input "true"
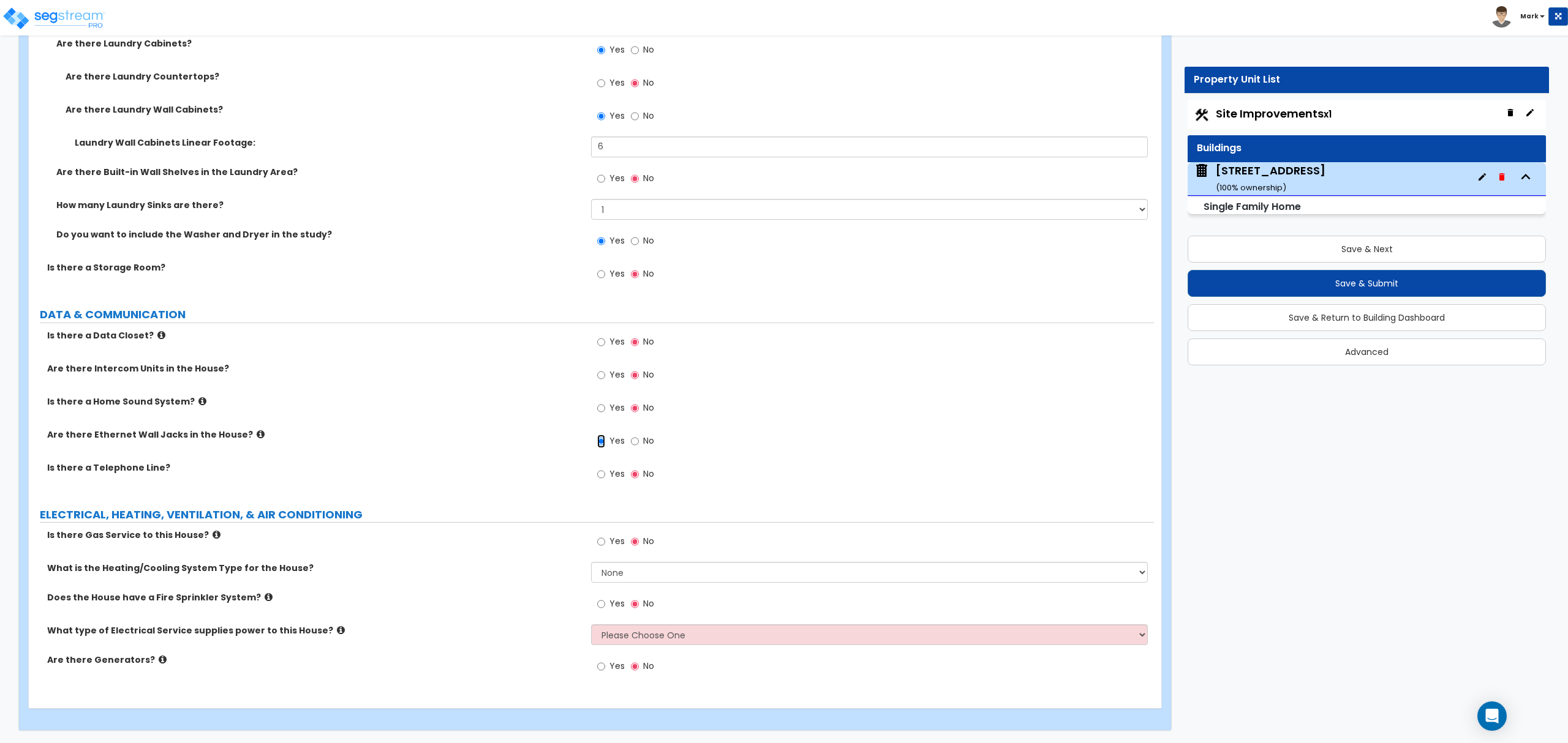
scroll to position [5302, 0]
click at [601, 544] on input "Yes" at bounding box center [601, 542] width 8 height 14
radio input "true"
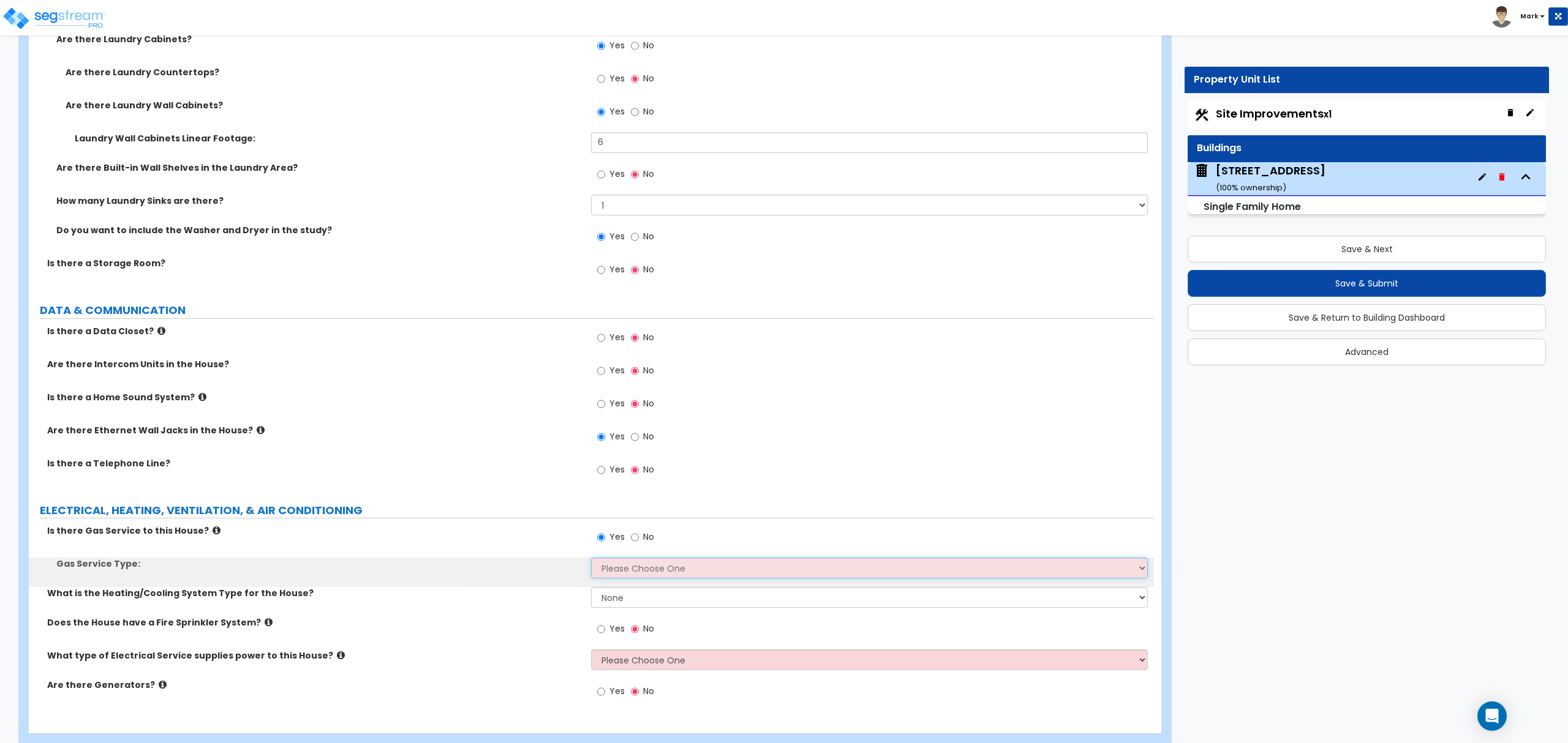
click at [613, 571] on select "Please Choose One Natural Gas Service Propane Tank On-site" at bounding box center [869, 568] width 556 height 21
select select "1"
click at [591, 562] on select "Please Choose One Natural Gas Service Propane Tank On-site" at bounding box center [869, 568] width 556 height 21
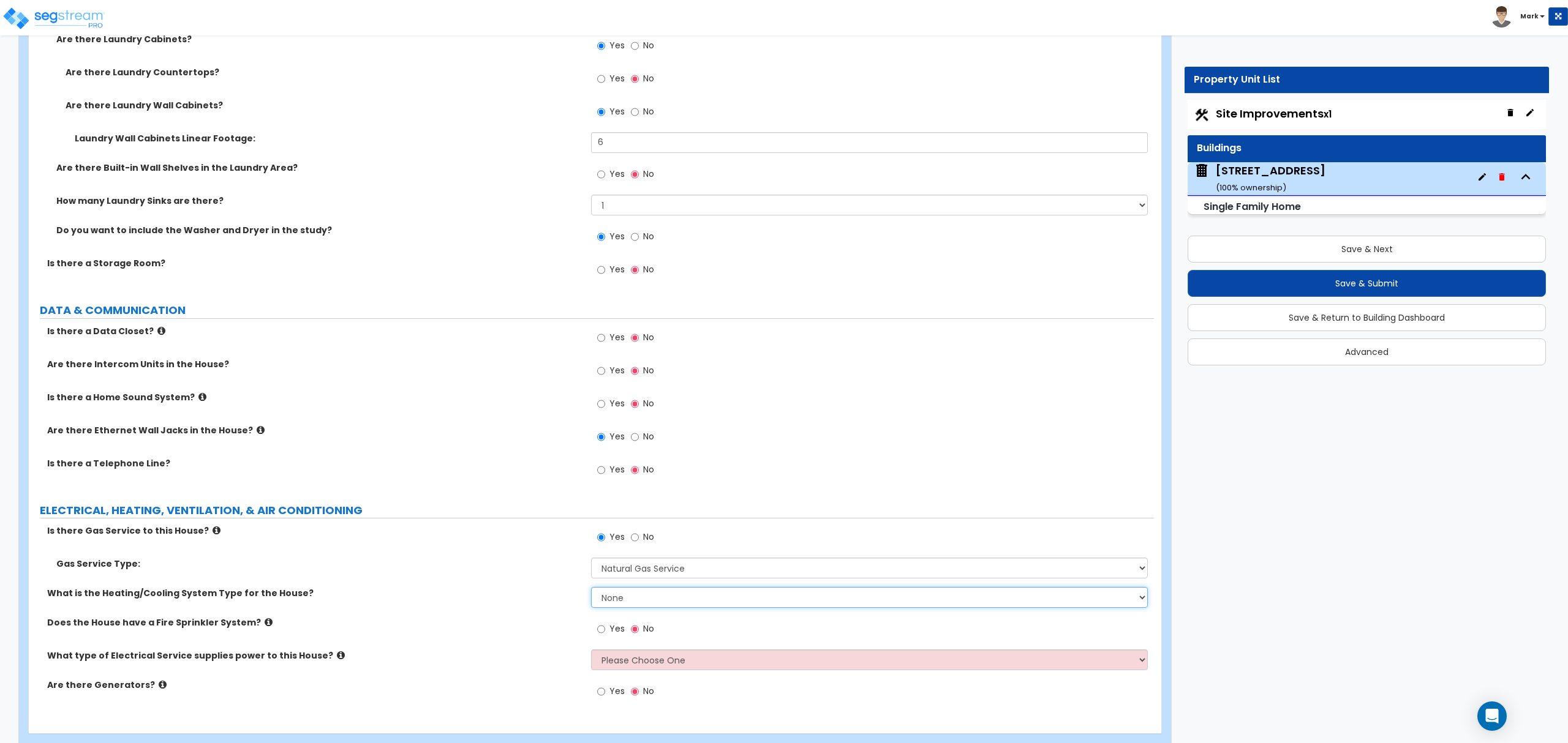
click at [634, 599] on select "None Heat Only Centralized Heating & Cooling Thru Wall Air Conditioners Mini Sp…" at bounding box center [869, 598] width 556 height 21
select select "2"
click at [591, 592] on select "None Heat Only Centralized Heating & Cooling Thru Wall Air Conditioners Mini Sp…" at bounding box center [869, 598] width 556 height 21
click at [608, 664] on select "Please Choose One Overhead Underground" at bounding box center [869, 660] width 556 height 21
select select "2"
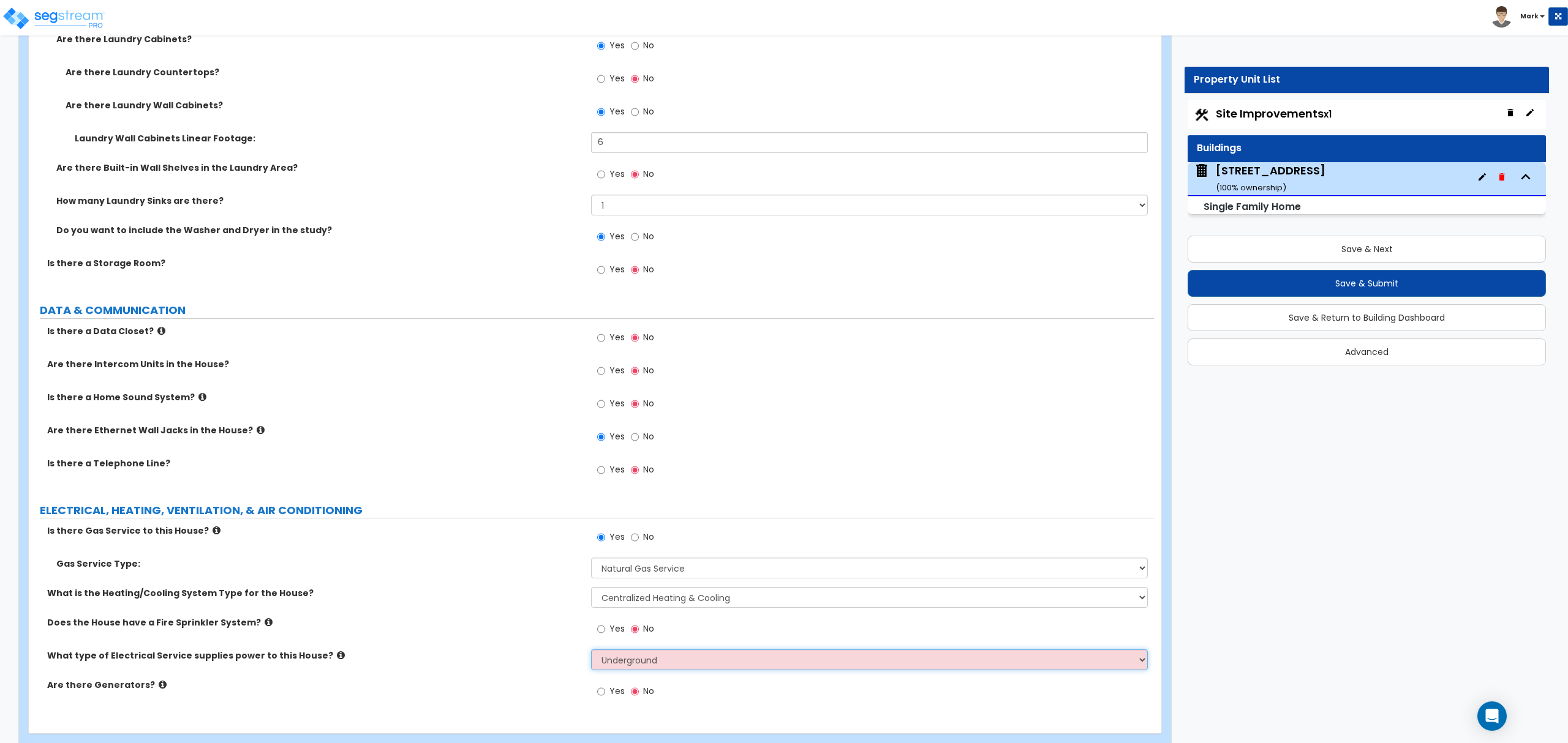
click at [591, 654] on select "Please Choose One Overhead Underground" at bounding box center [869, 660] width 556 height 21
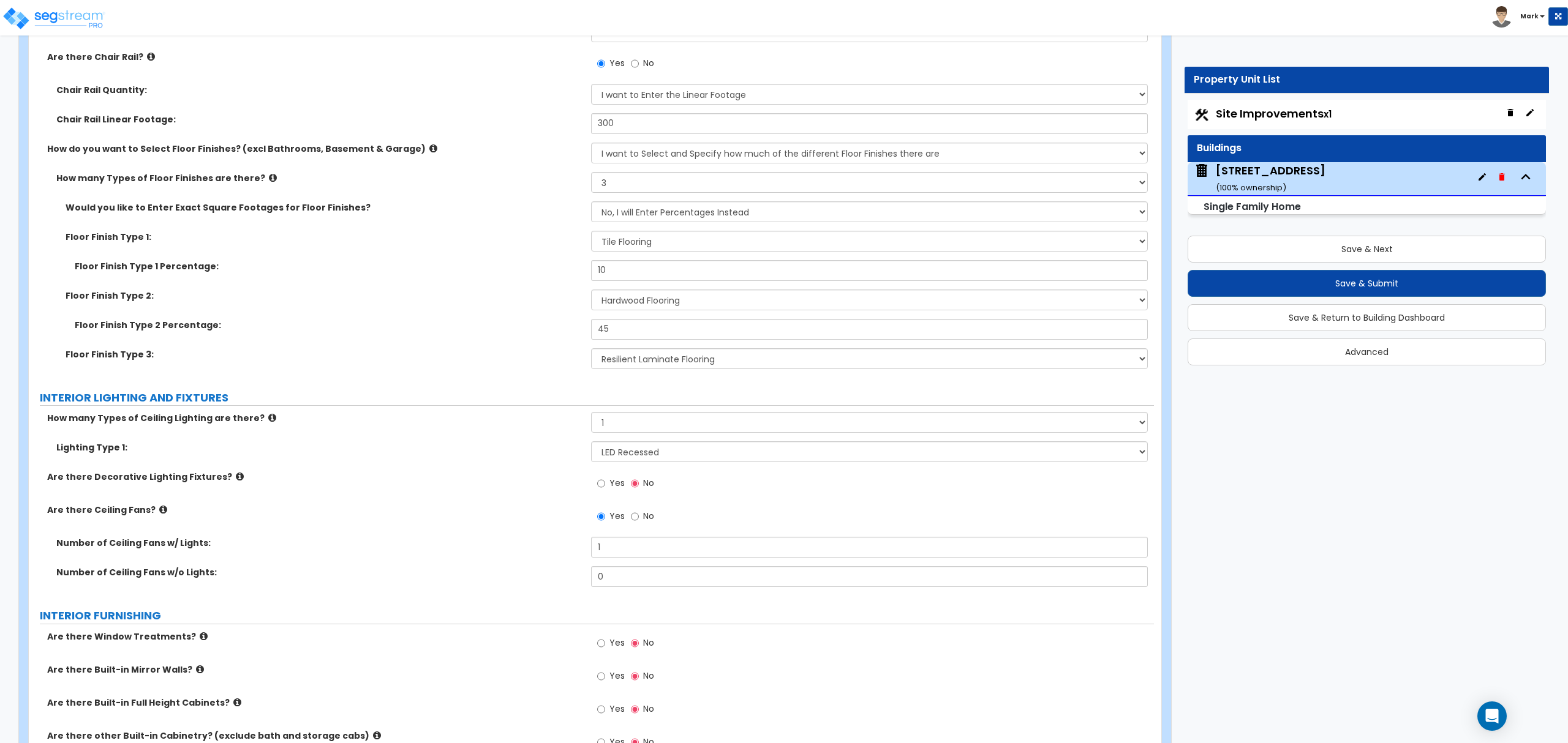
scroll to position [2857, 0]
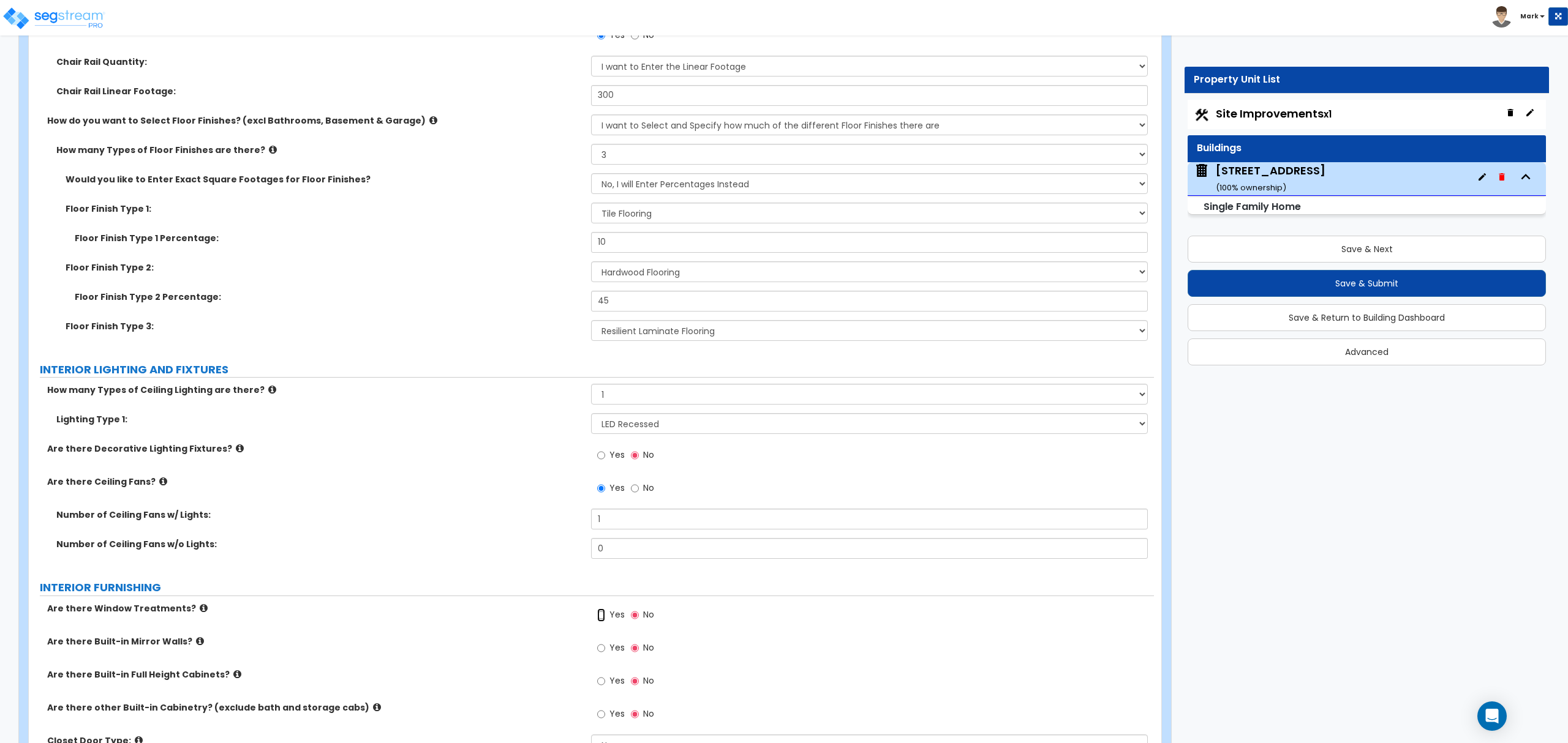
click at [604, 622] on input "Yes" at bounding box center [601, 616] width 8 height 14
radio input "true"
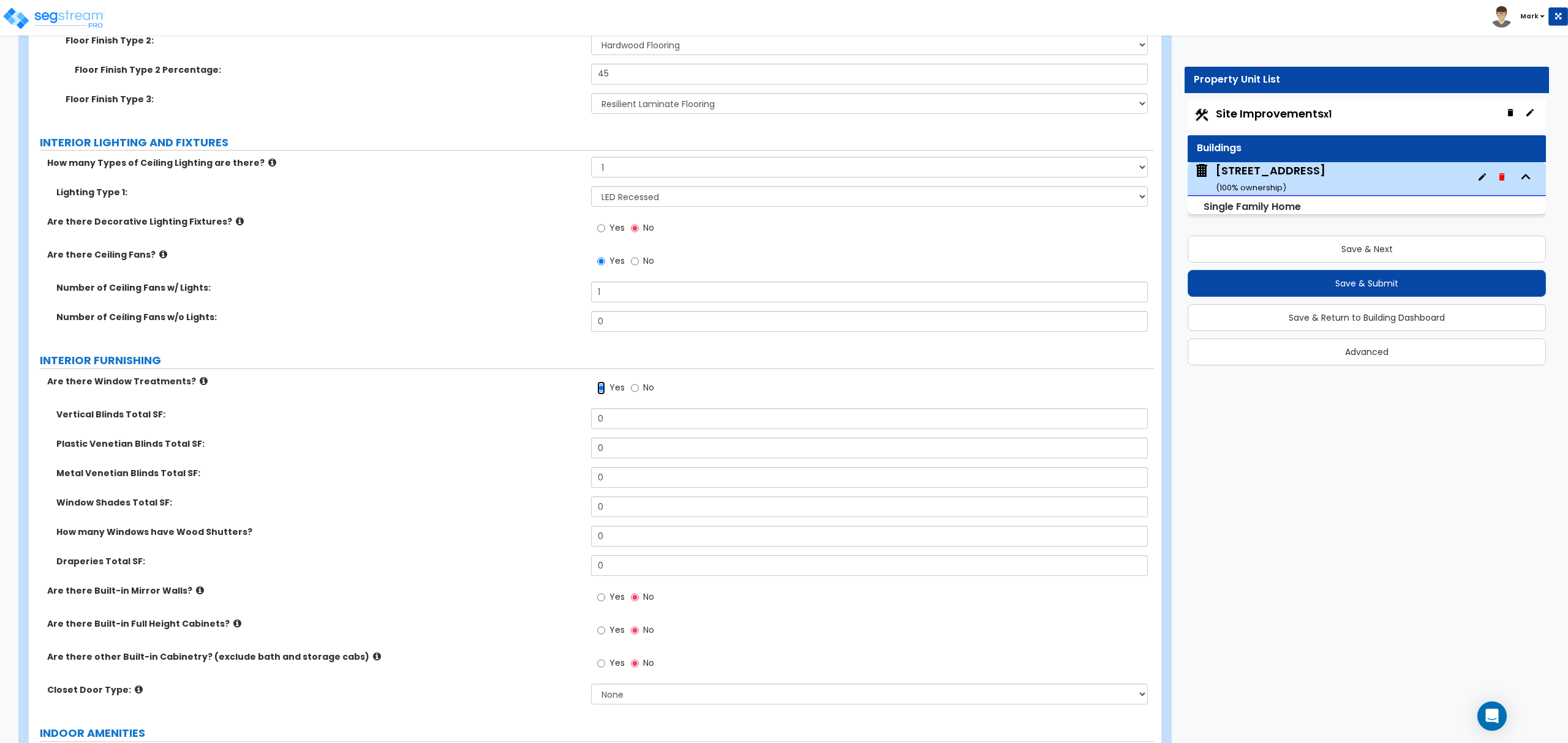
scroll to position [3102, 0]
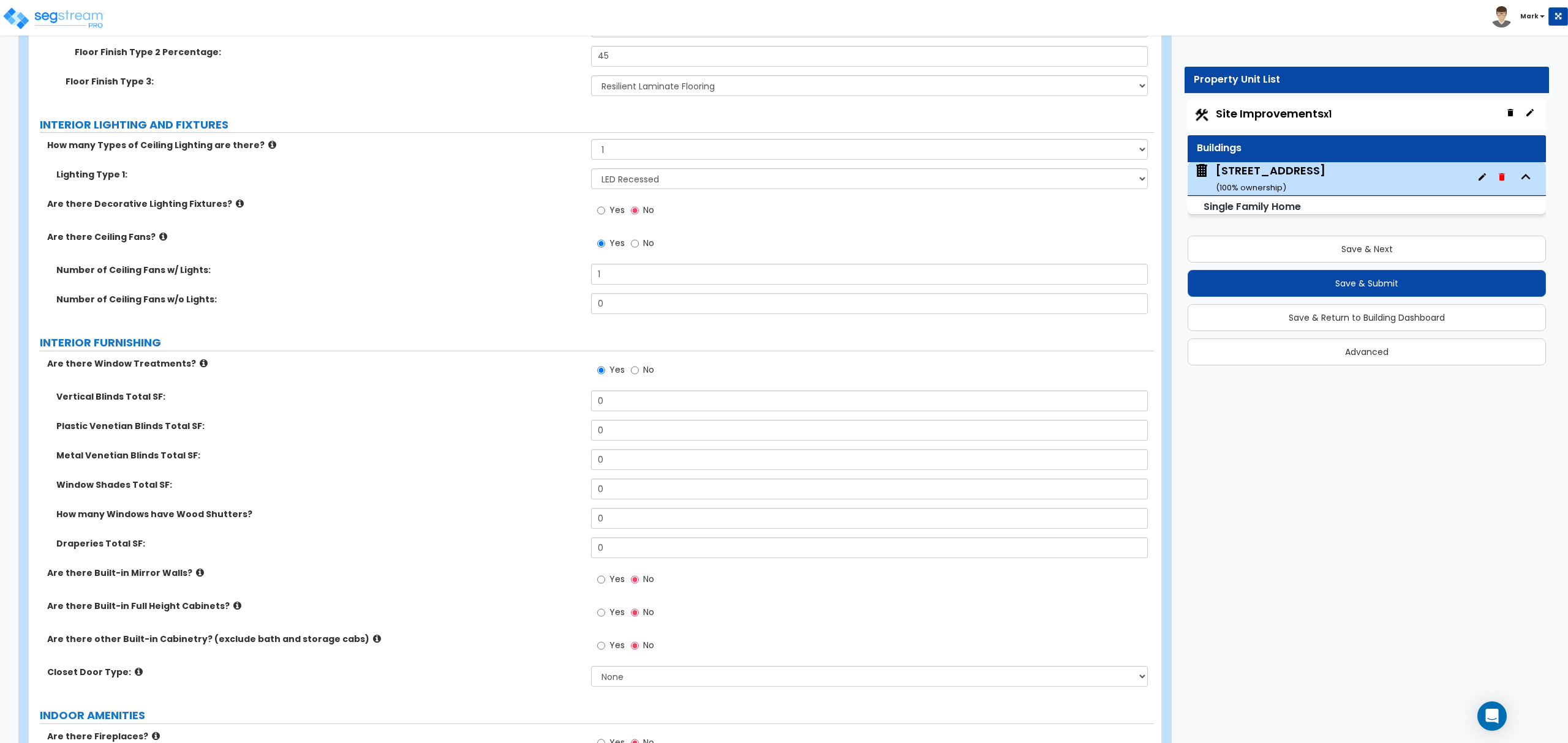
click at [373, 643] on icon at bounding box center [377, 638] width 8 height 9
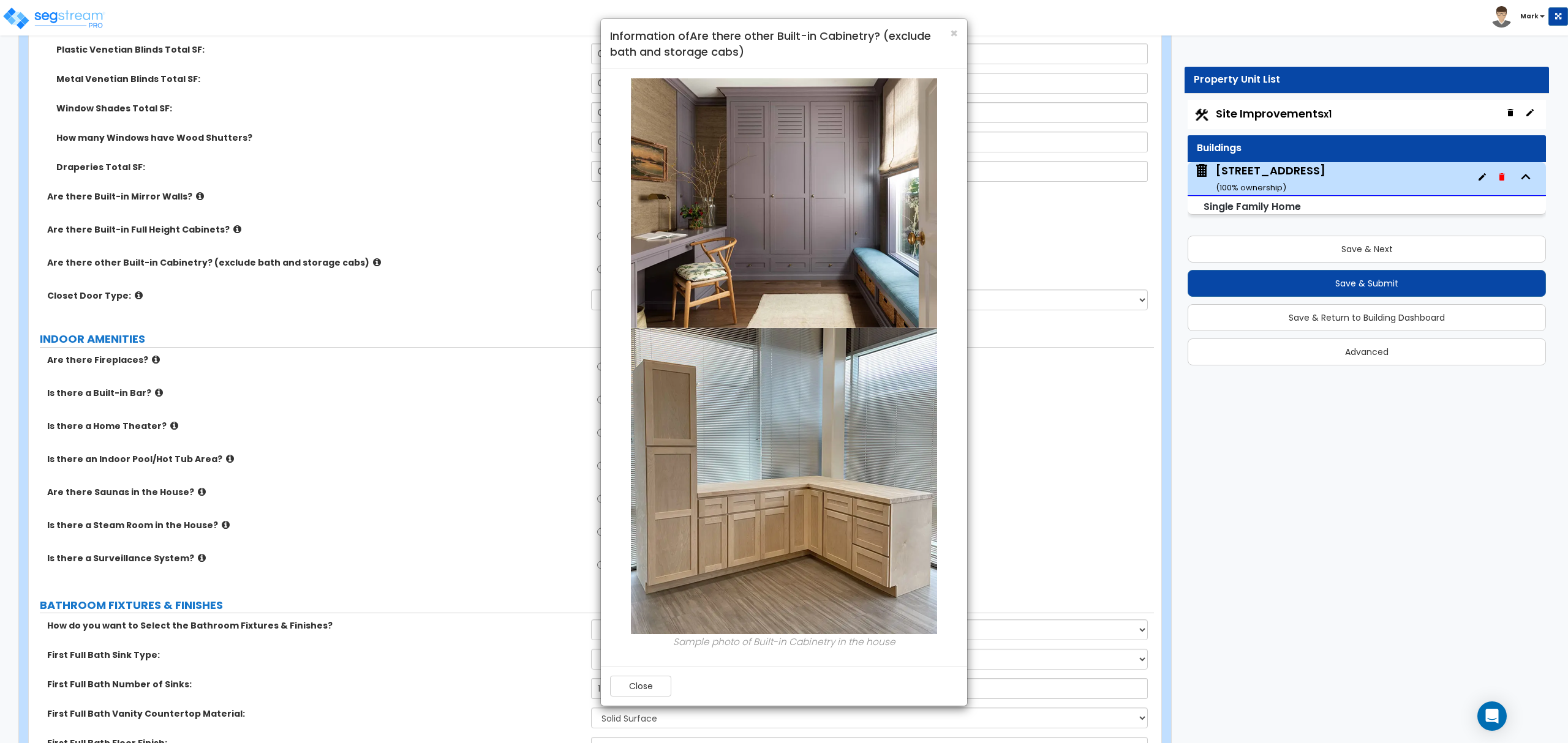
scroll to position [3184, 0]
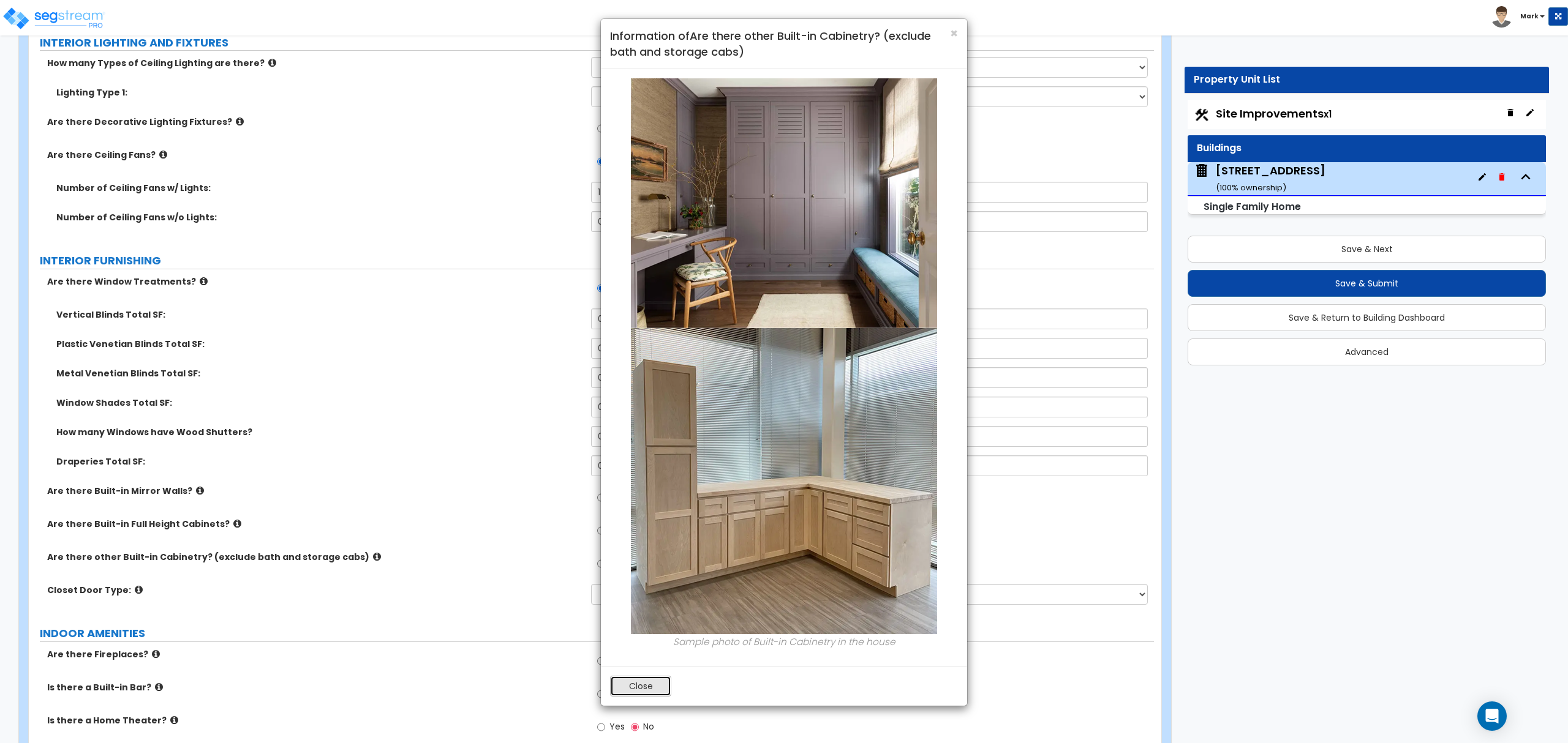
click at [632, 694] on button "Close" at bounding box center [640, 686] width 61 height 21
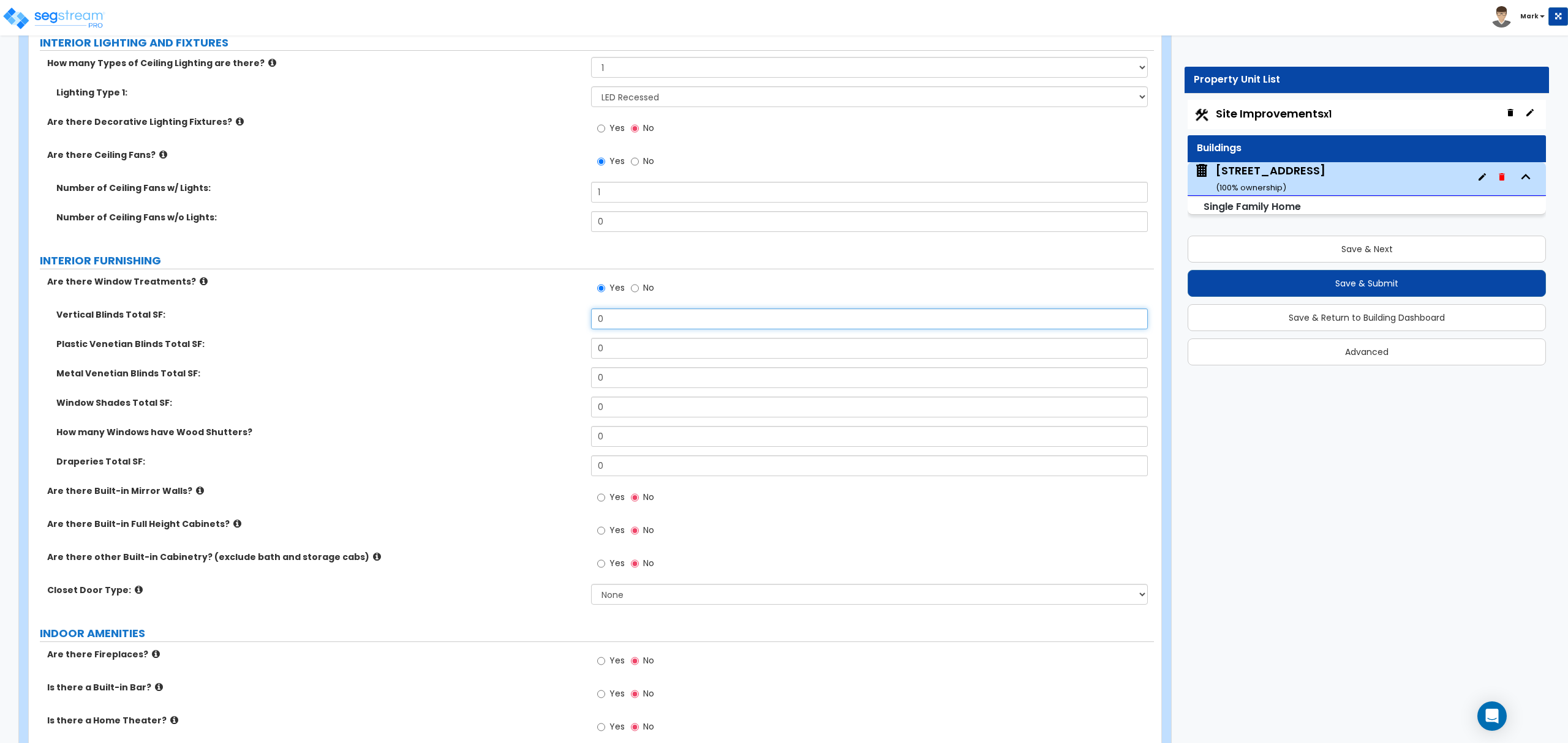
click at [611, 327] on input "0" at bounding box center [869, 319] width 556 height 21
click at [614, 337] on div "Vertical Blinds Total SF: 0" at bounding box center [591, 323] width 1125 height 29
click at [616, 324] on input "0" at bounding box center [869, 319] width 556 height 21
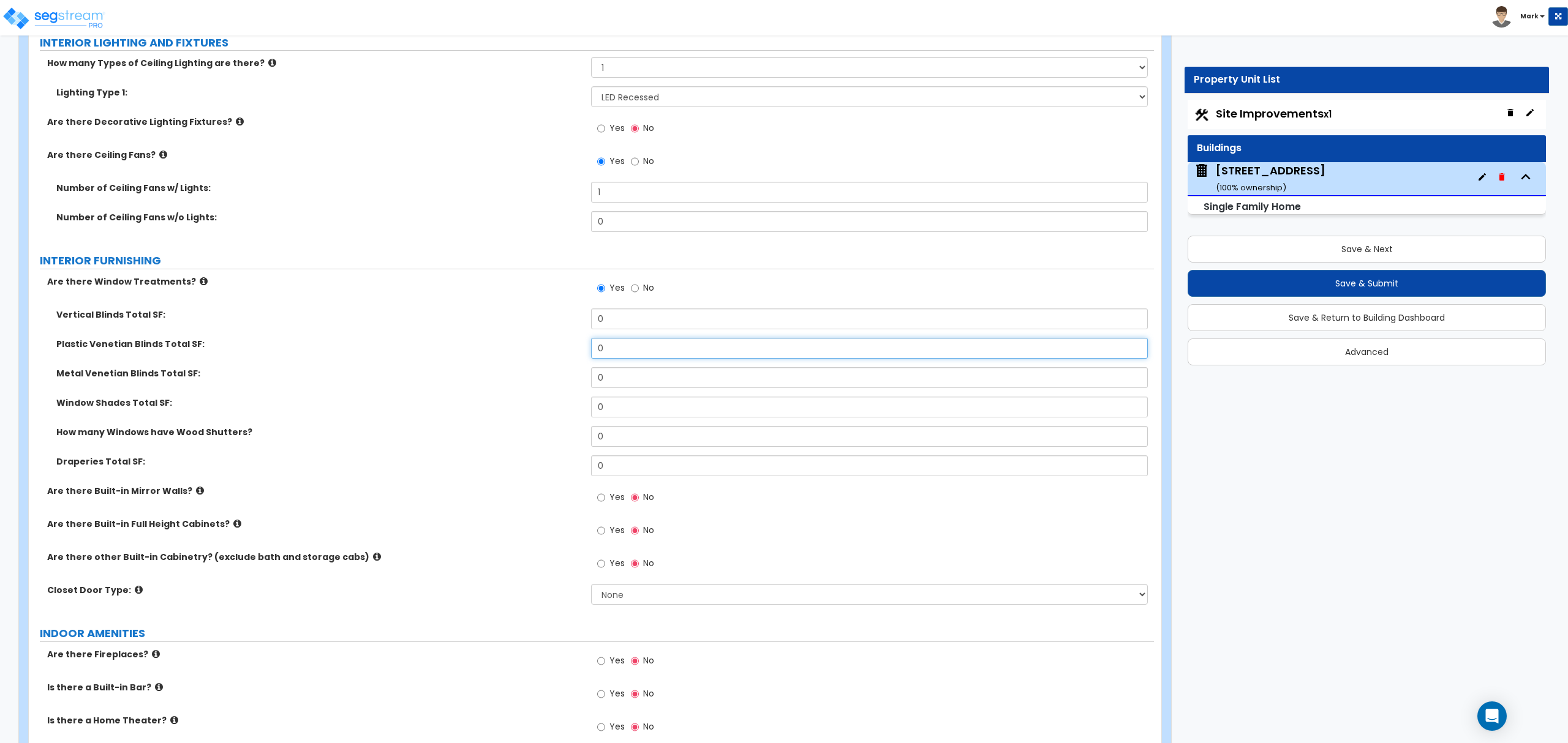
click at [617, 354] on input "0" at bounding box center [869, 348] width 556 height 21
type input "300"
drag, startPoint x: 415, startPoint y: 383, endPoint x: 415, endPoint y: 390, distance: 7.0
click at [415, 385] on div "Metal Venetian Blinds Total SF: 0" at bounding box center [591, 382] width 1125 height 29
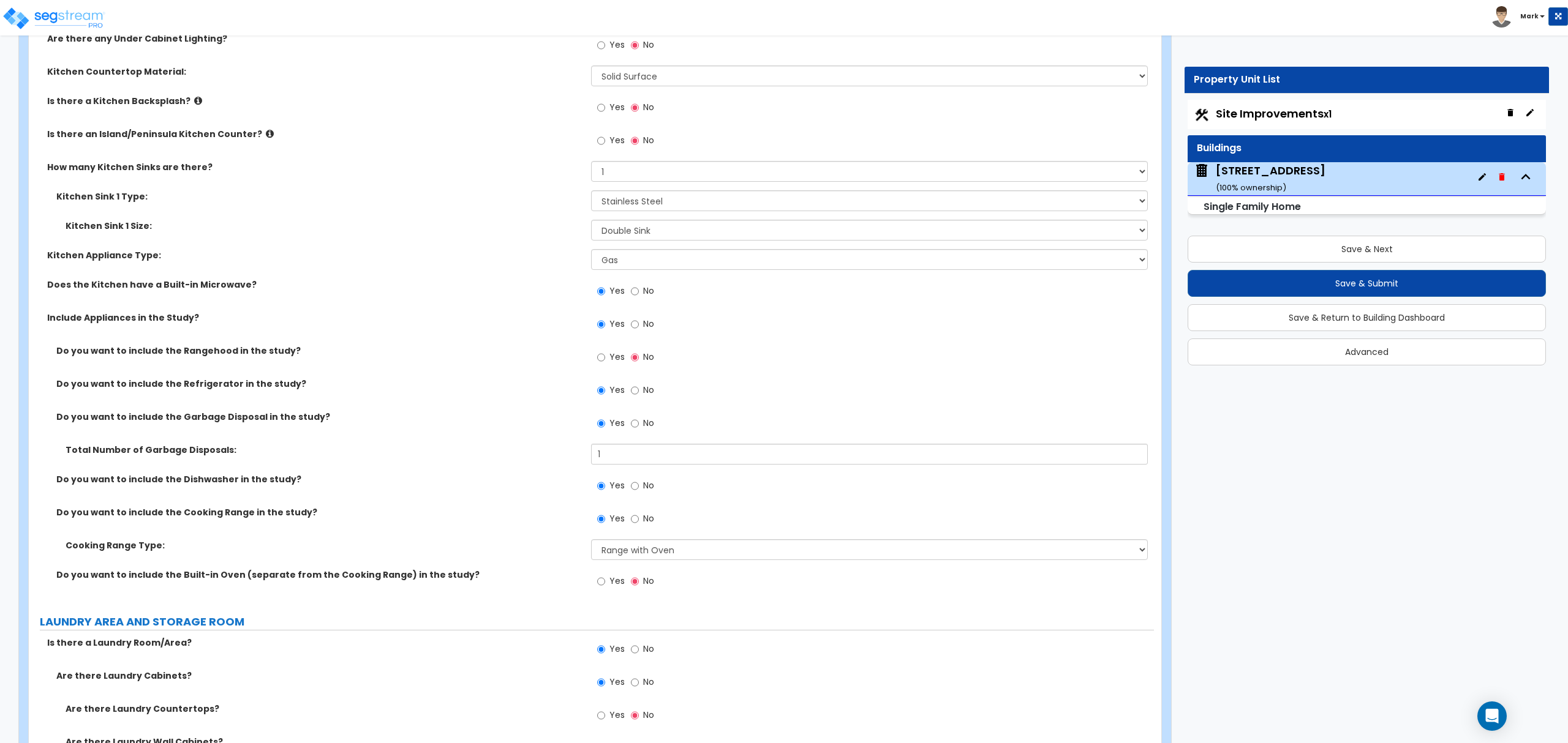
scroll to position [5224, 0]
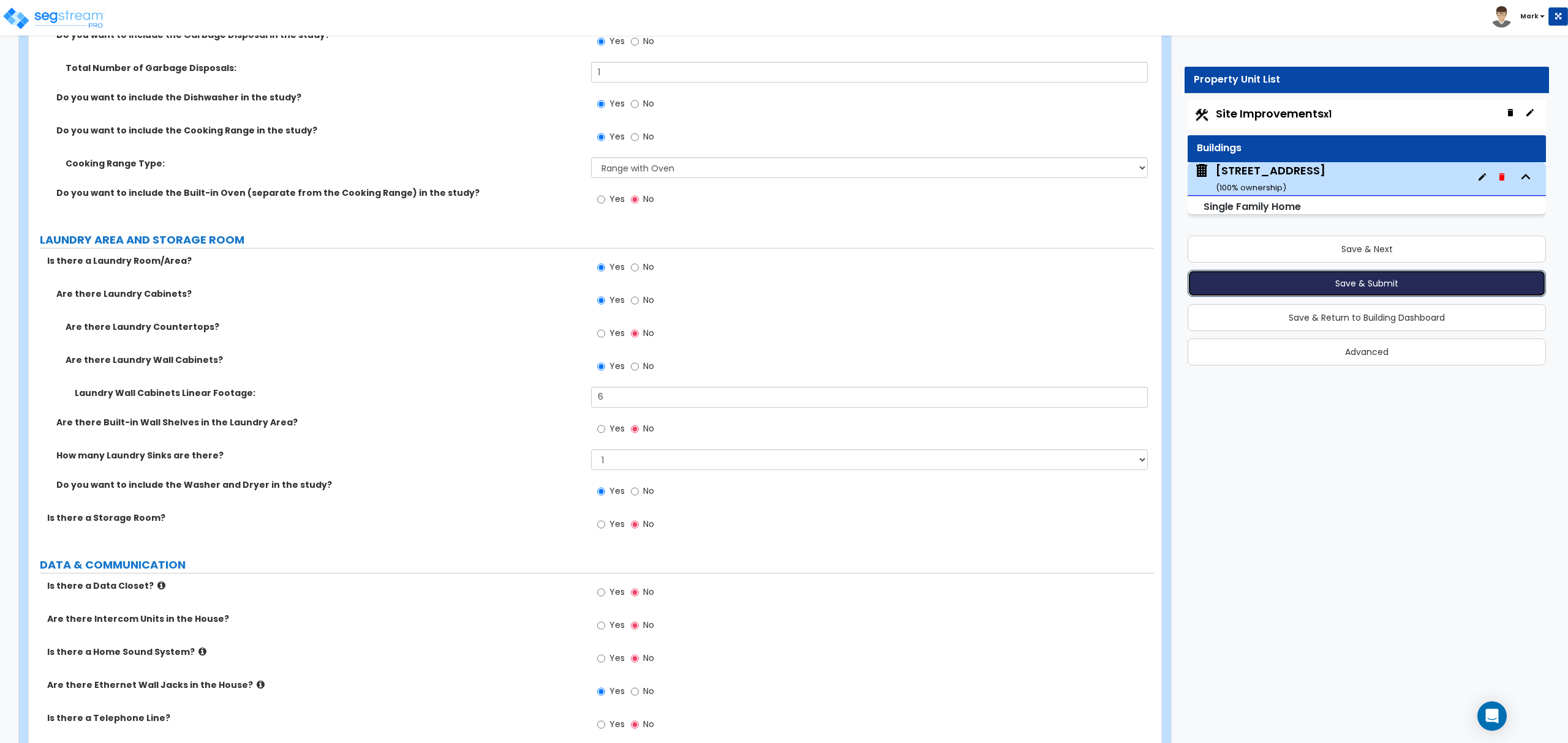
click at [1355, 288] on button "Save & Submit" at bounding box center [1366, 283] width 359 height 27
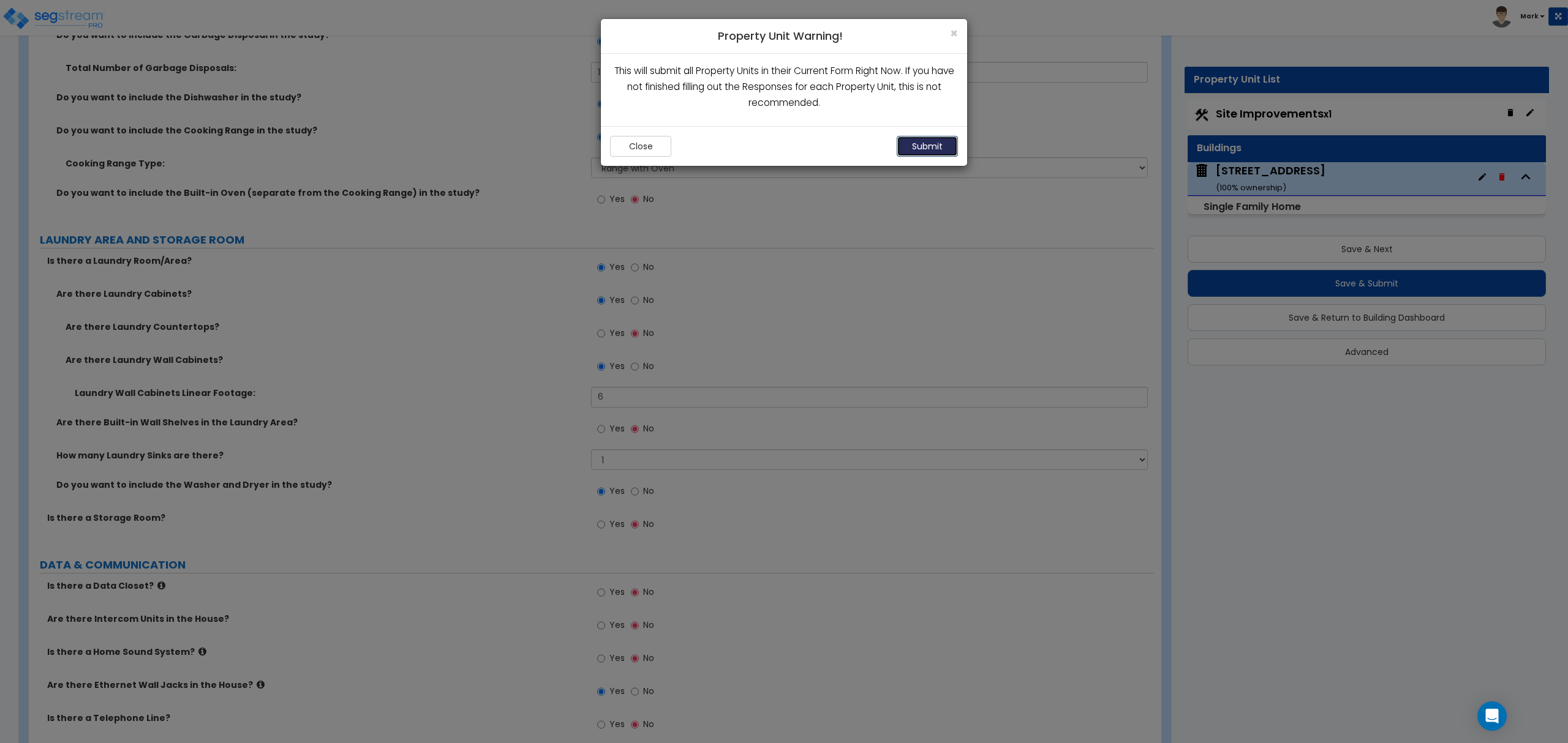
click at [933, 147] on button "Submit" at bounding box center [927, 146] width 61 height 21
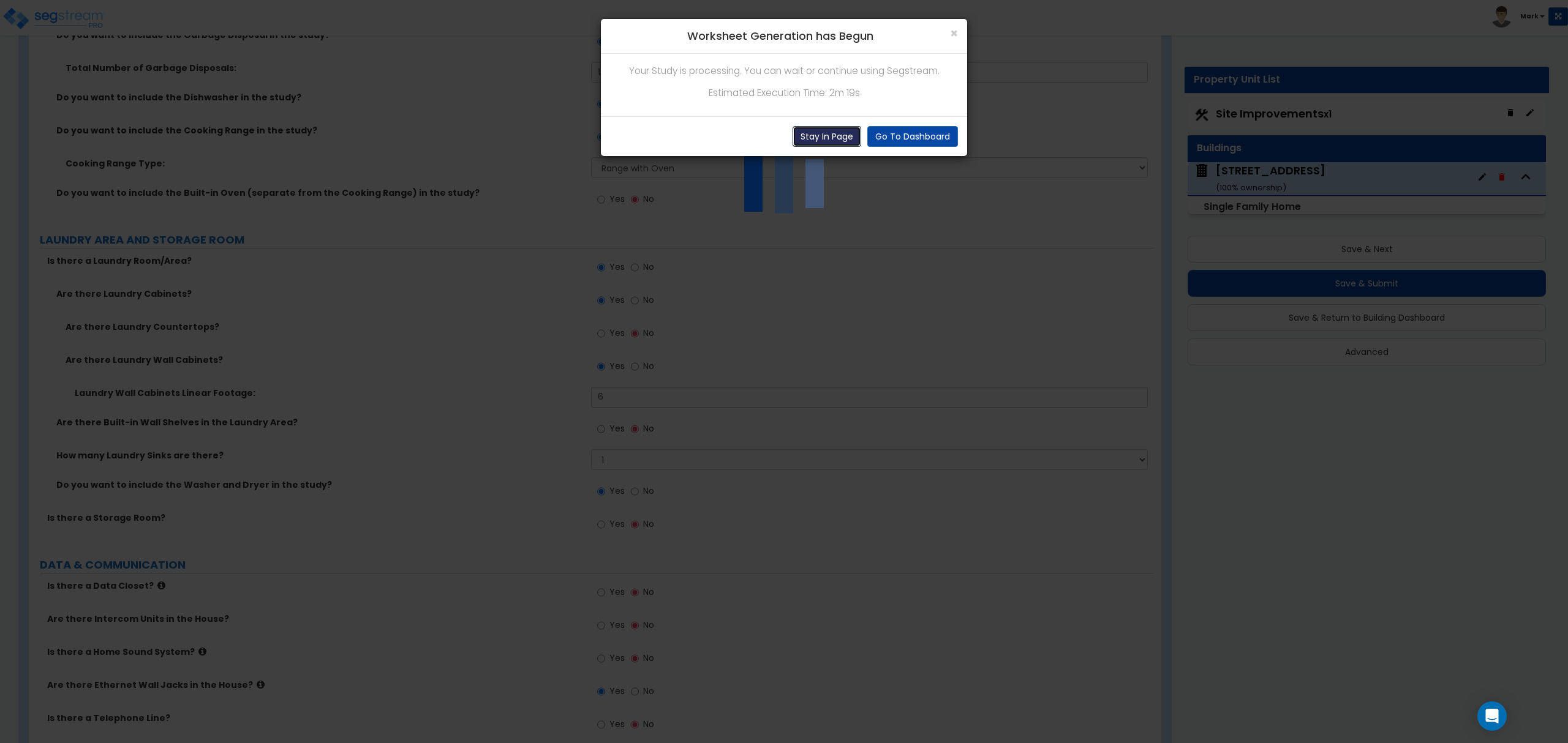
click at [819, 147] on button "Stay In Page" at bounding box center [827, 136] width 69 height 21
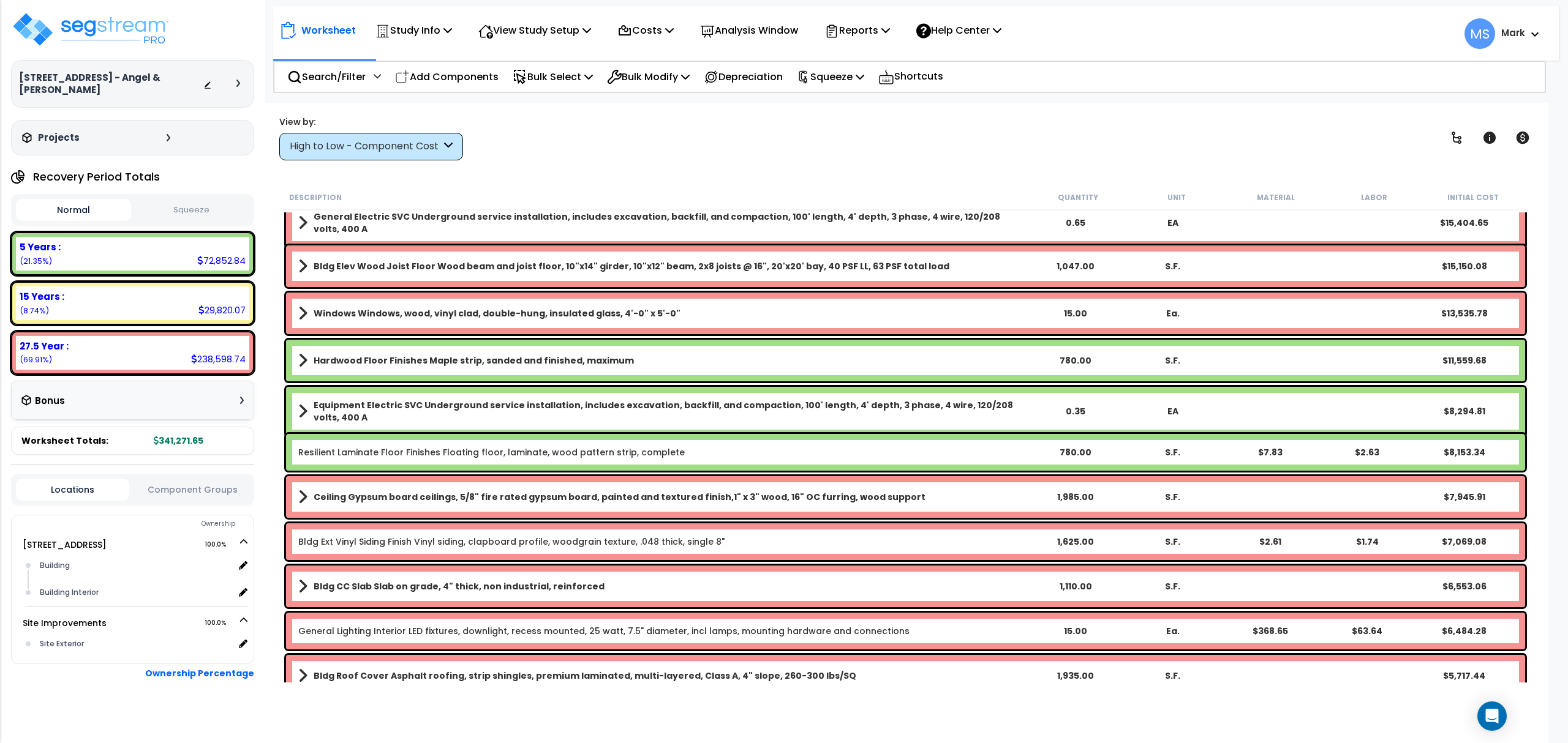
scroll to position [408, 0]
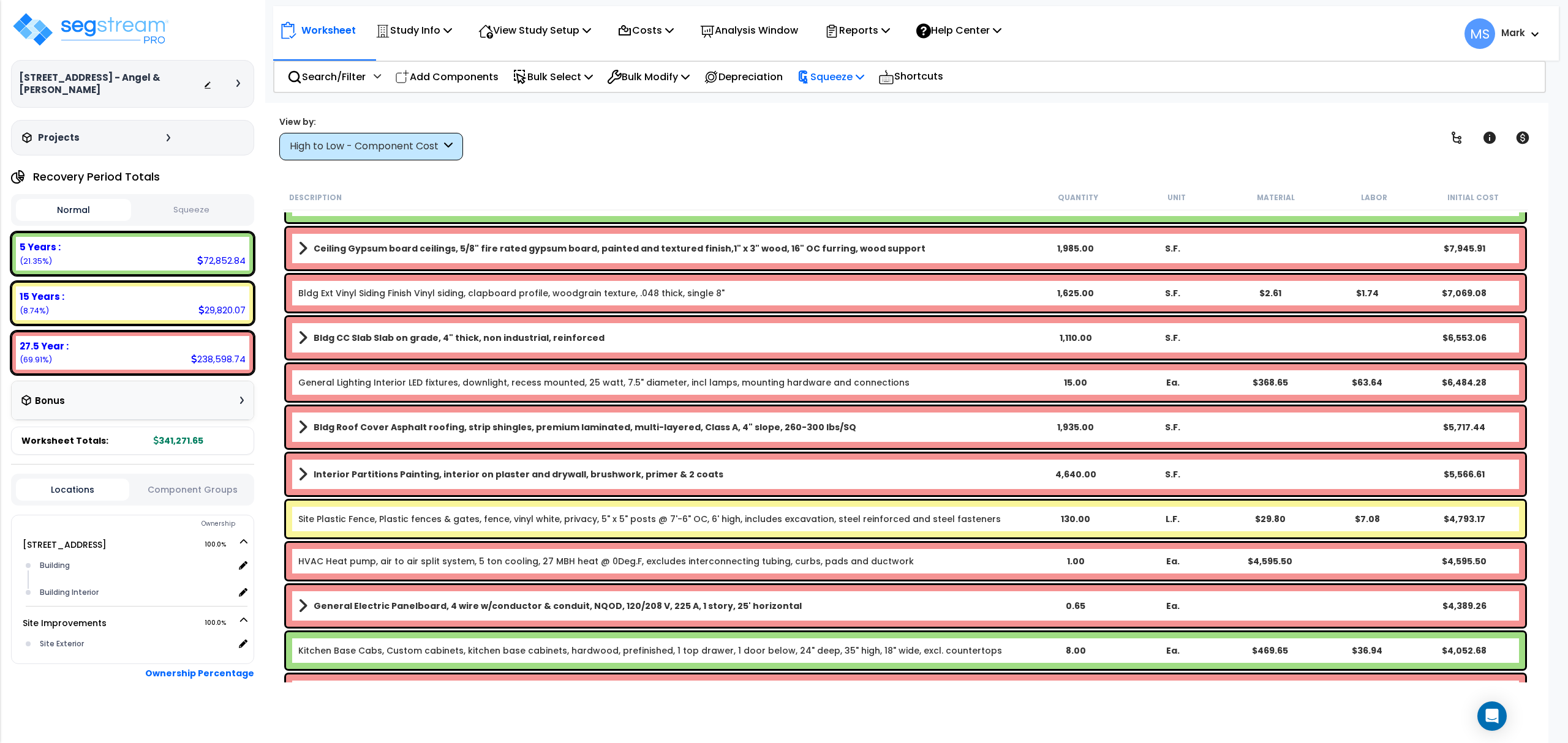
click at [834, 74] on p "Squeeze" at bounding box center [830, 77] width 67 height 16
click at [828, 108] on link "Squeeze" at bounding box center [851, 104] width 121 height 25
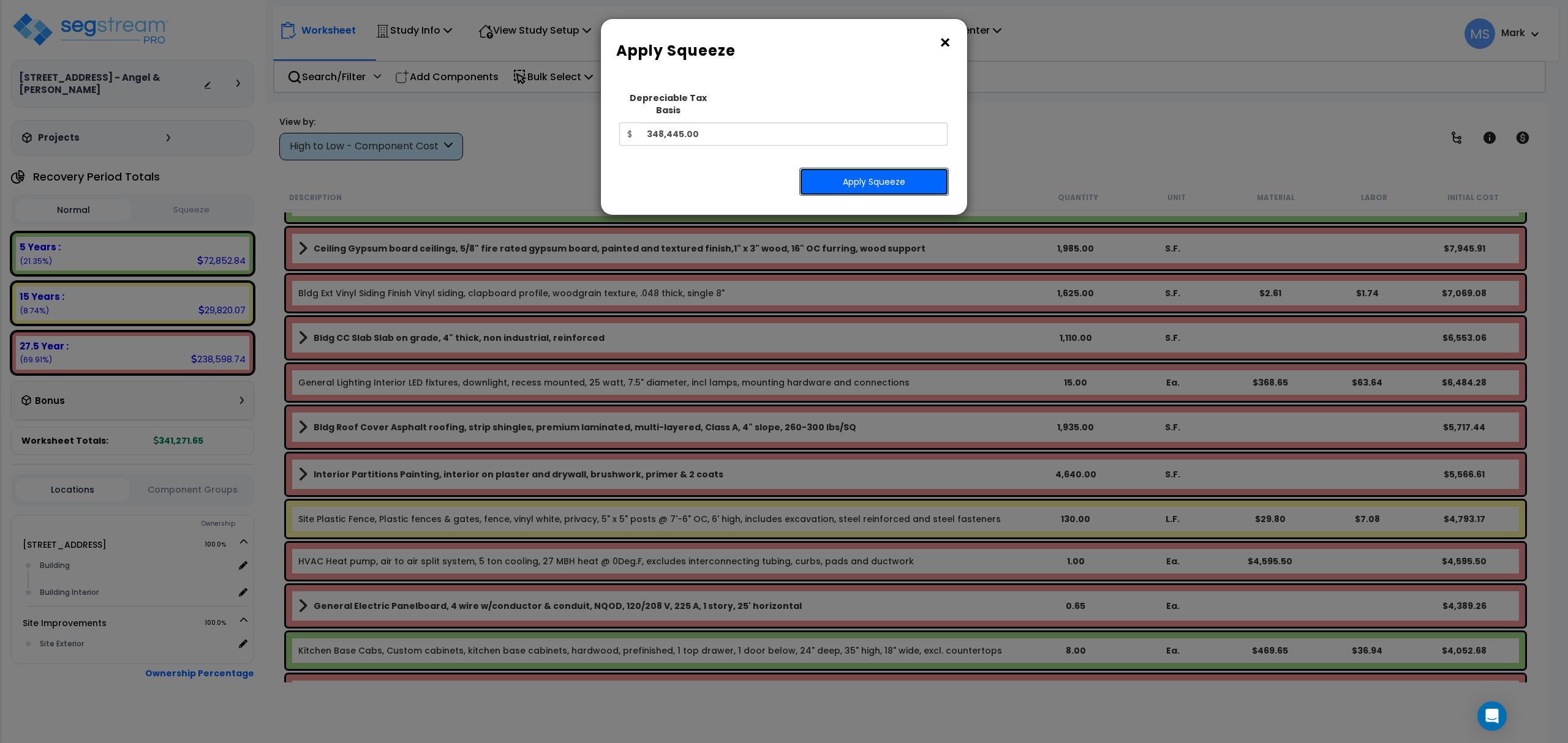
click at [839, 170] on button "Apply Squeeze" at bounding box center [874, 182] width 149 height 28
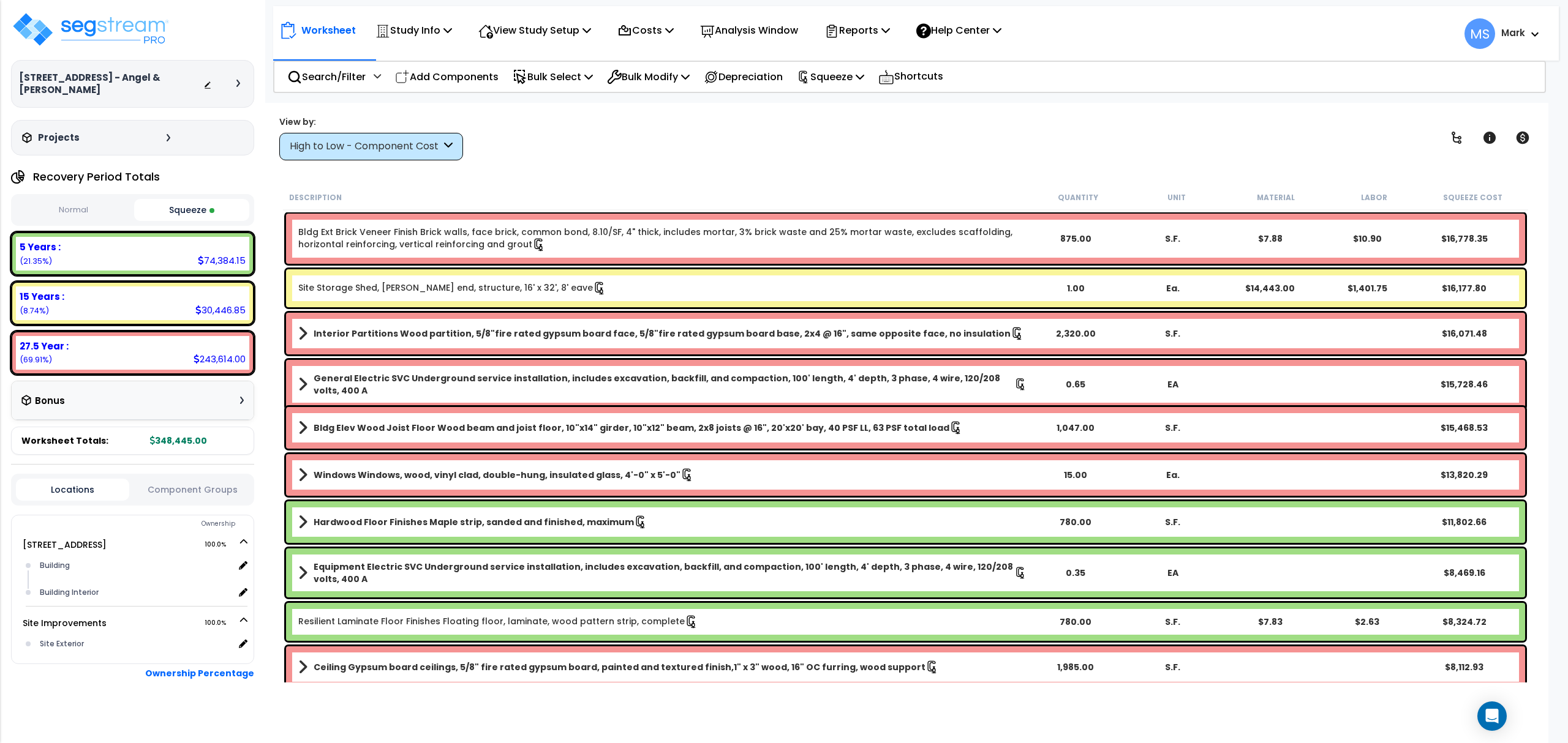
click at [448, 295] on div "Site Storage Shed, [PERSON_NAME] end, structure, 16' x 32', 8' eave 1.00 Ea. $1…" at bounding box center [905, 288] width 1239 height 38
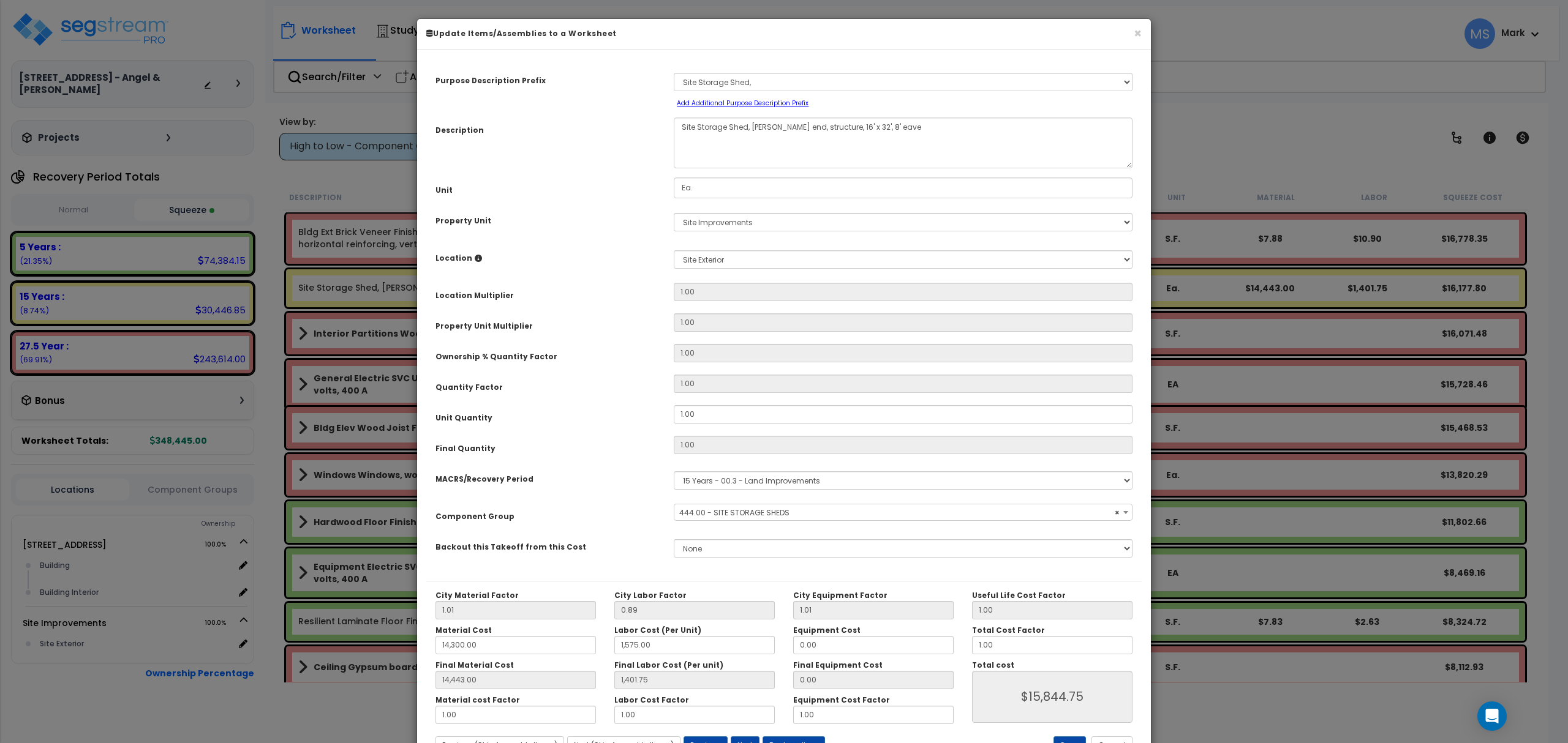
select select "46237"
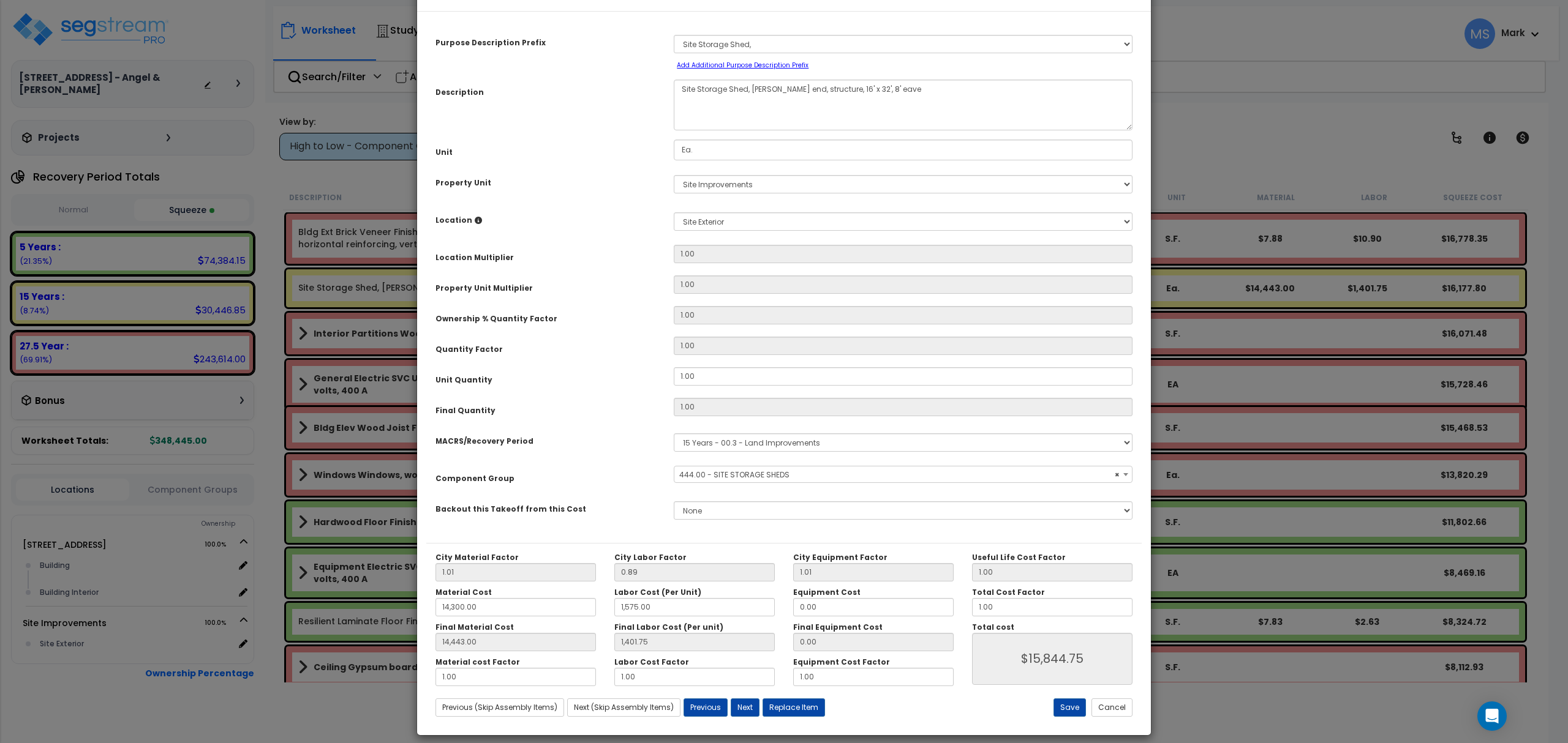
scroll to position [49, 0]
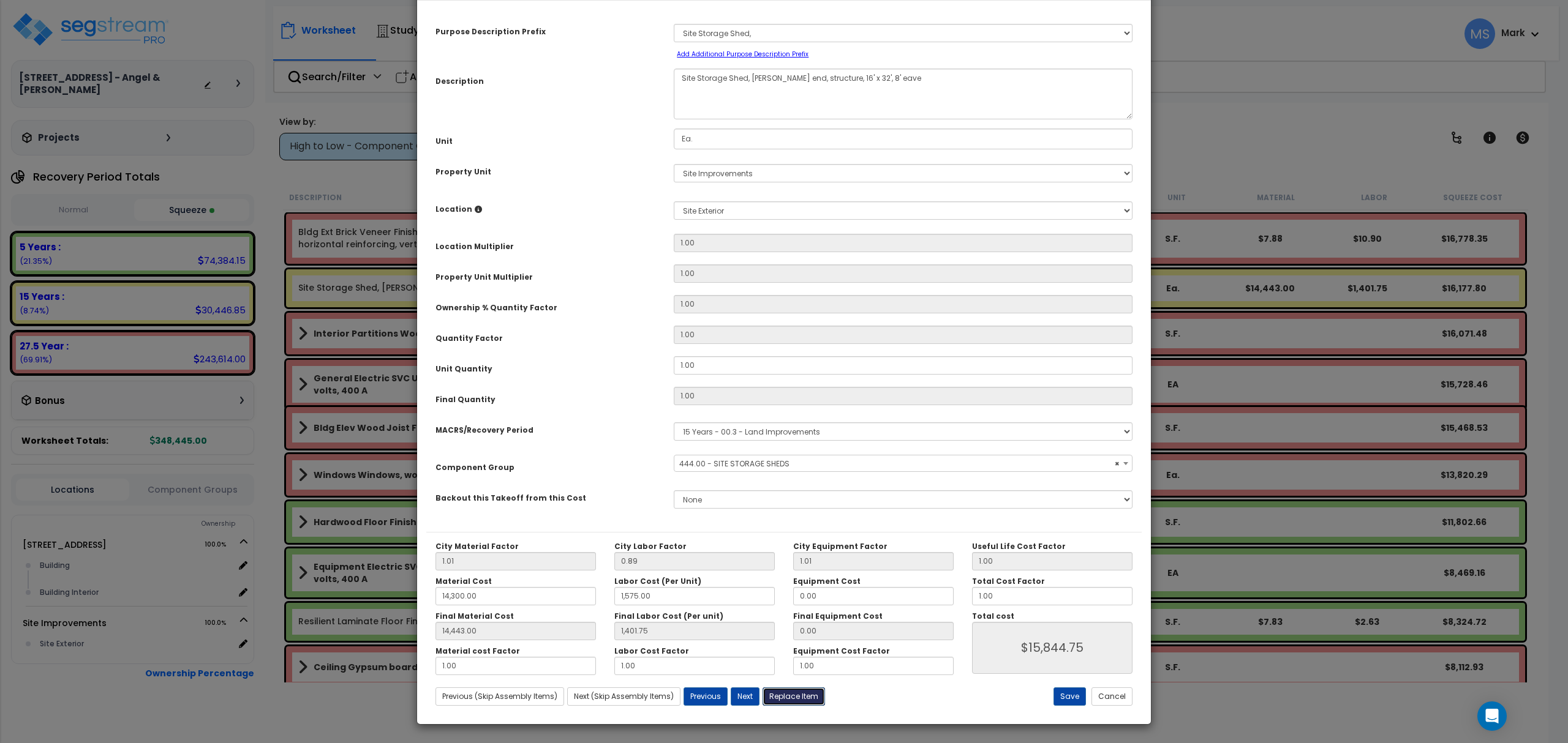
click at [796, 694] on button "Replace Item" at bounding box center [793, 696] width 62 height 19
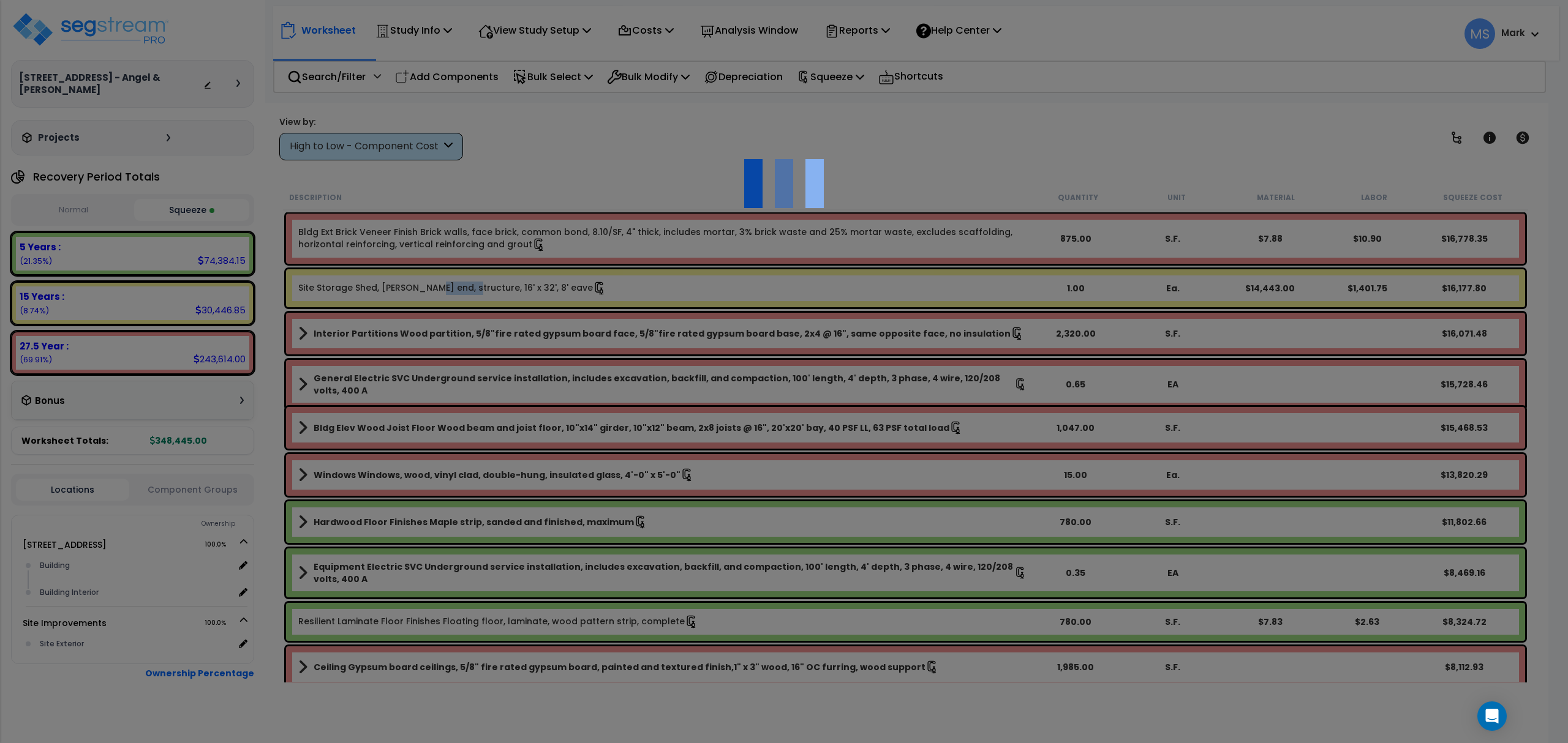
type input "1"
type input "Ea."
select select "173111"
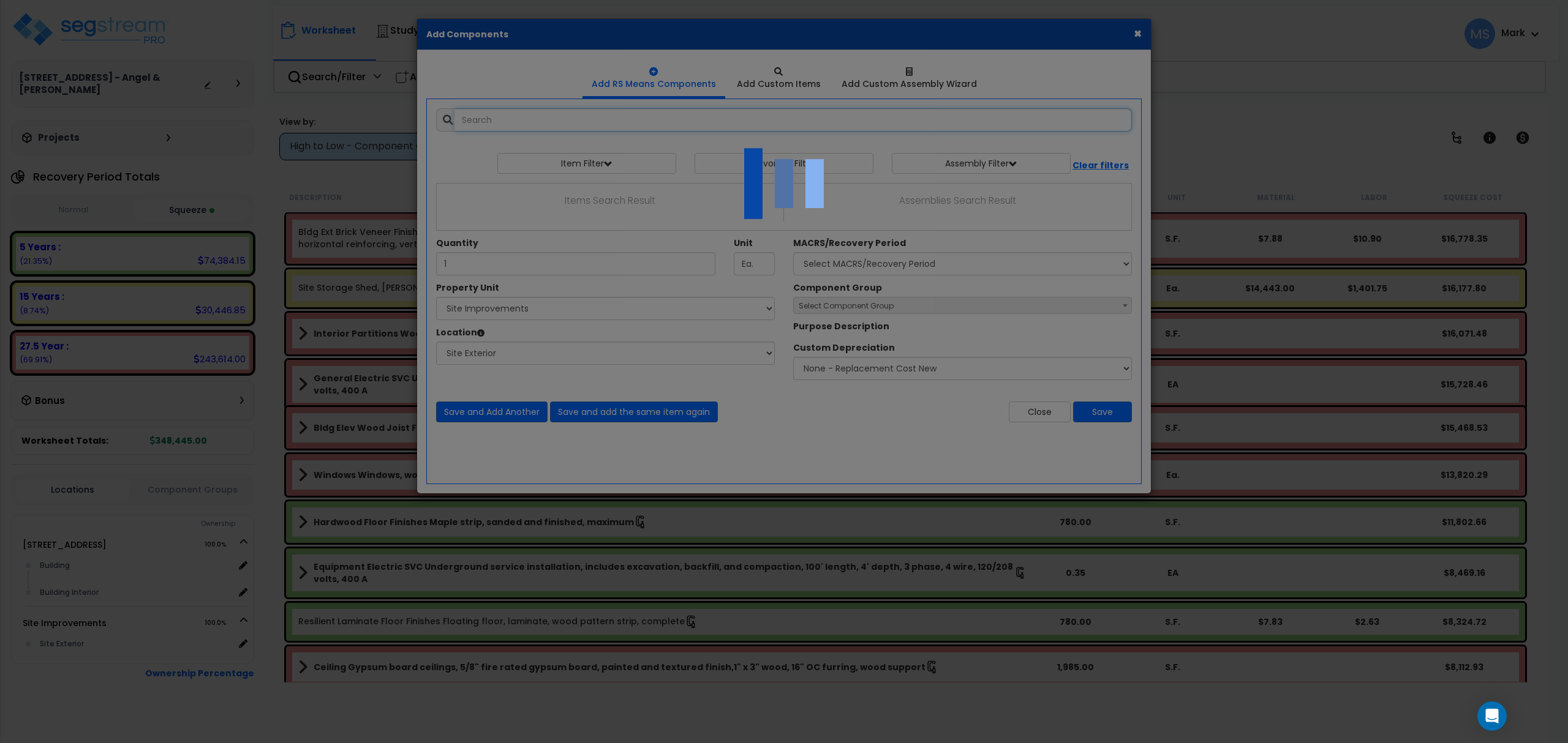
select select "462"
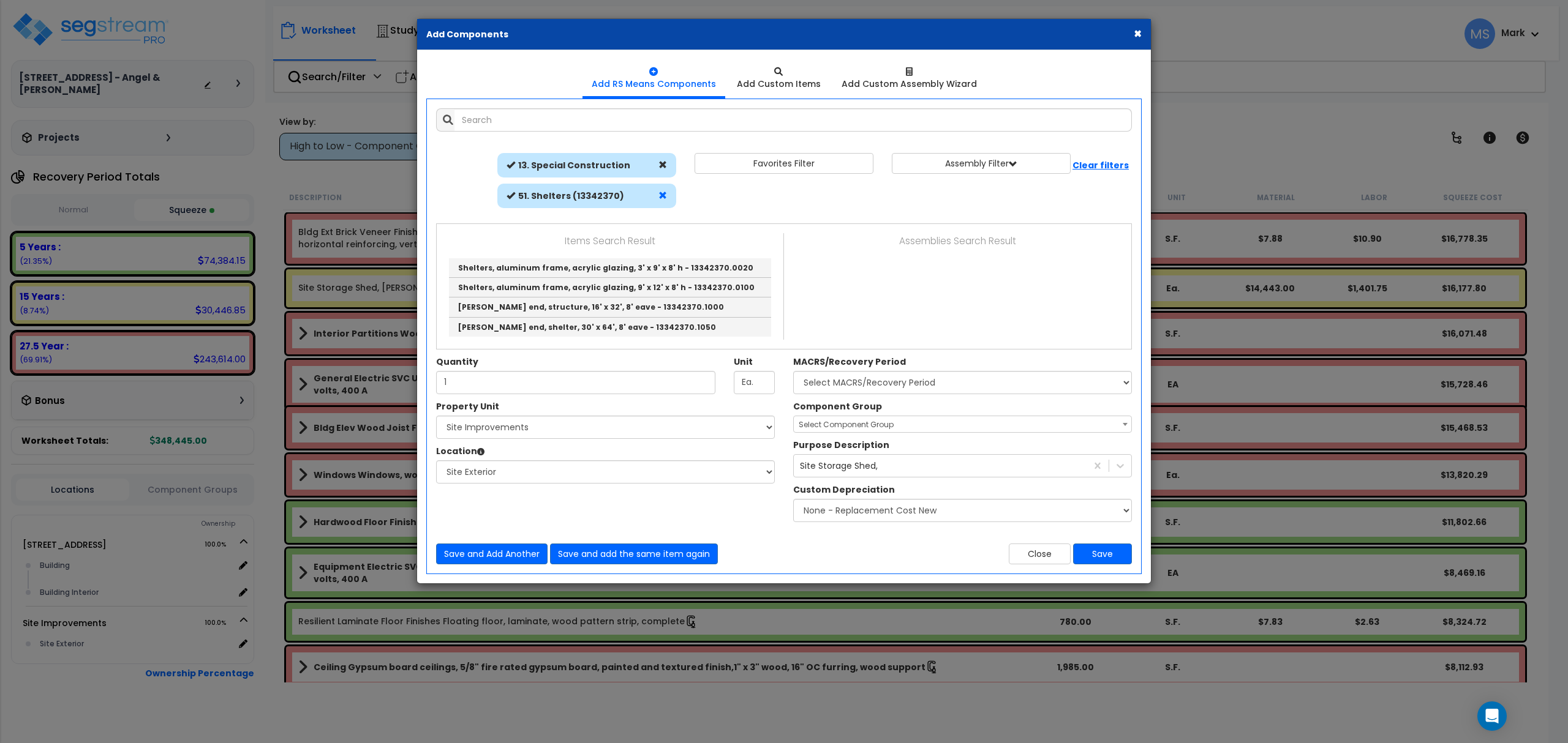
click at [659, 195] on span at bounding box center [662, 195] width 9 height 9
select select
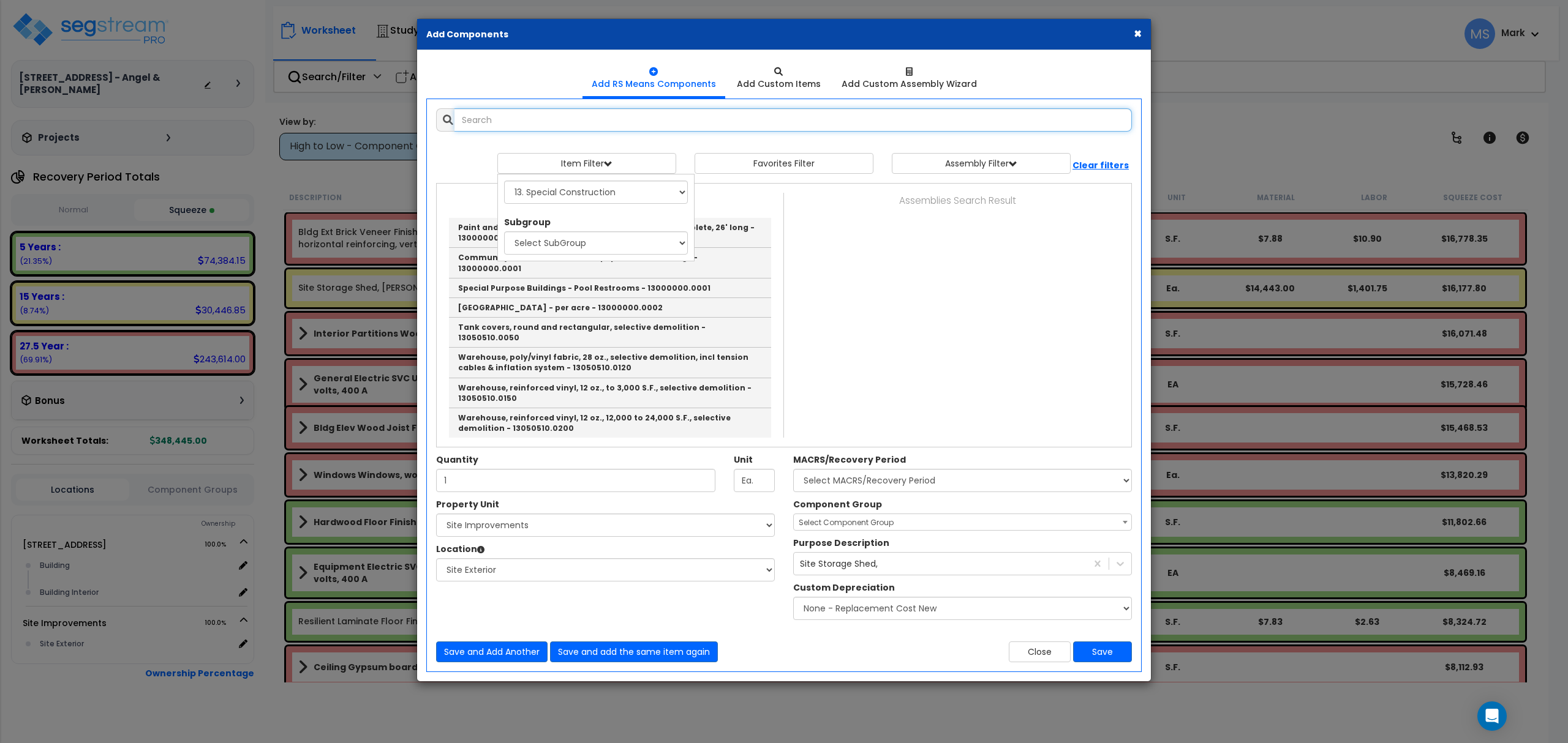
click at [640, 130] on input "text" at bounding box center [793, 120] width 677 height 23
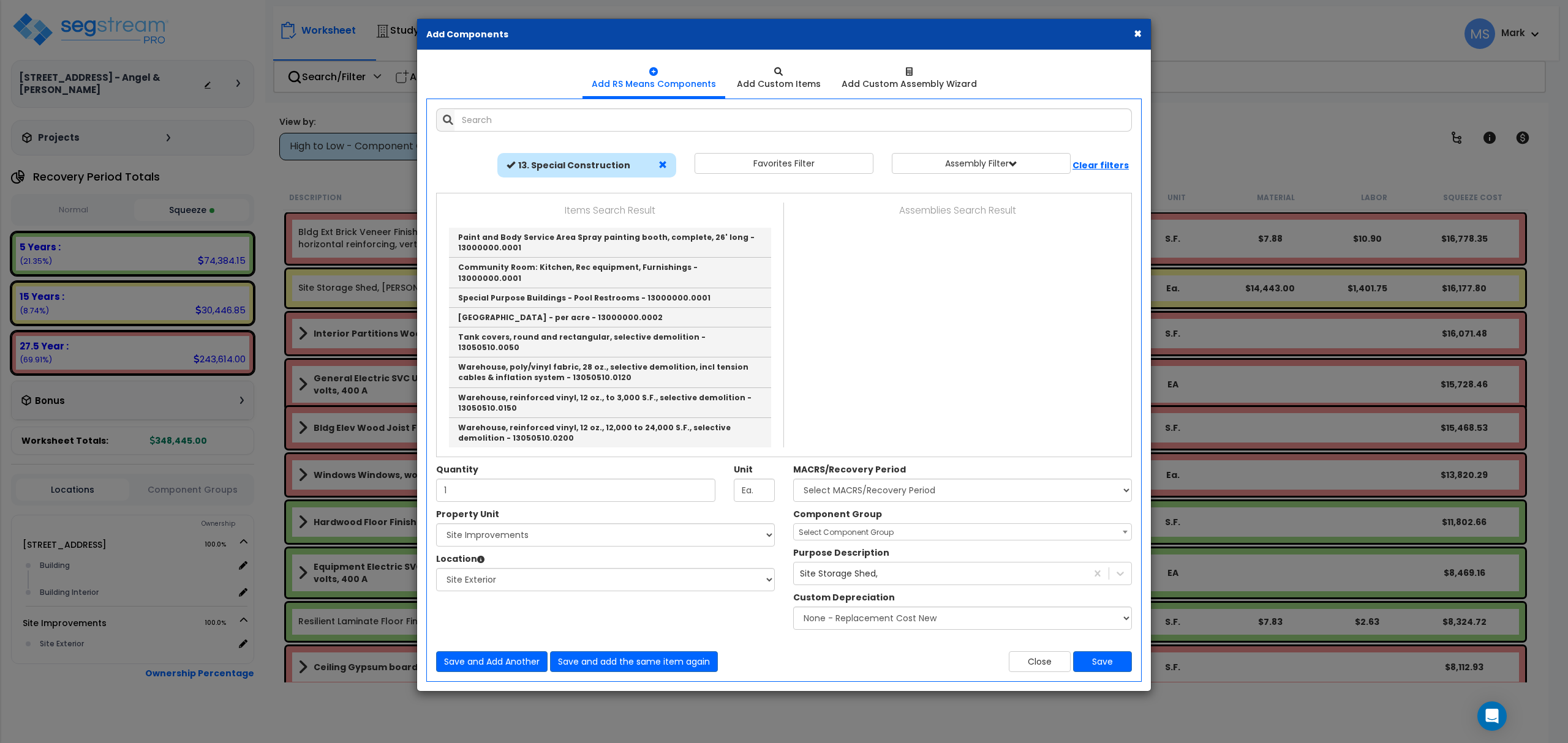
click at [664, 162] on span at bounding box center [662, 165] width 9 height 9
select select
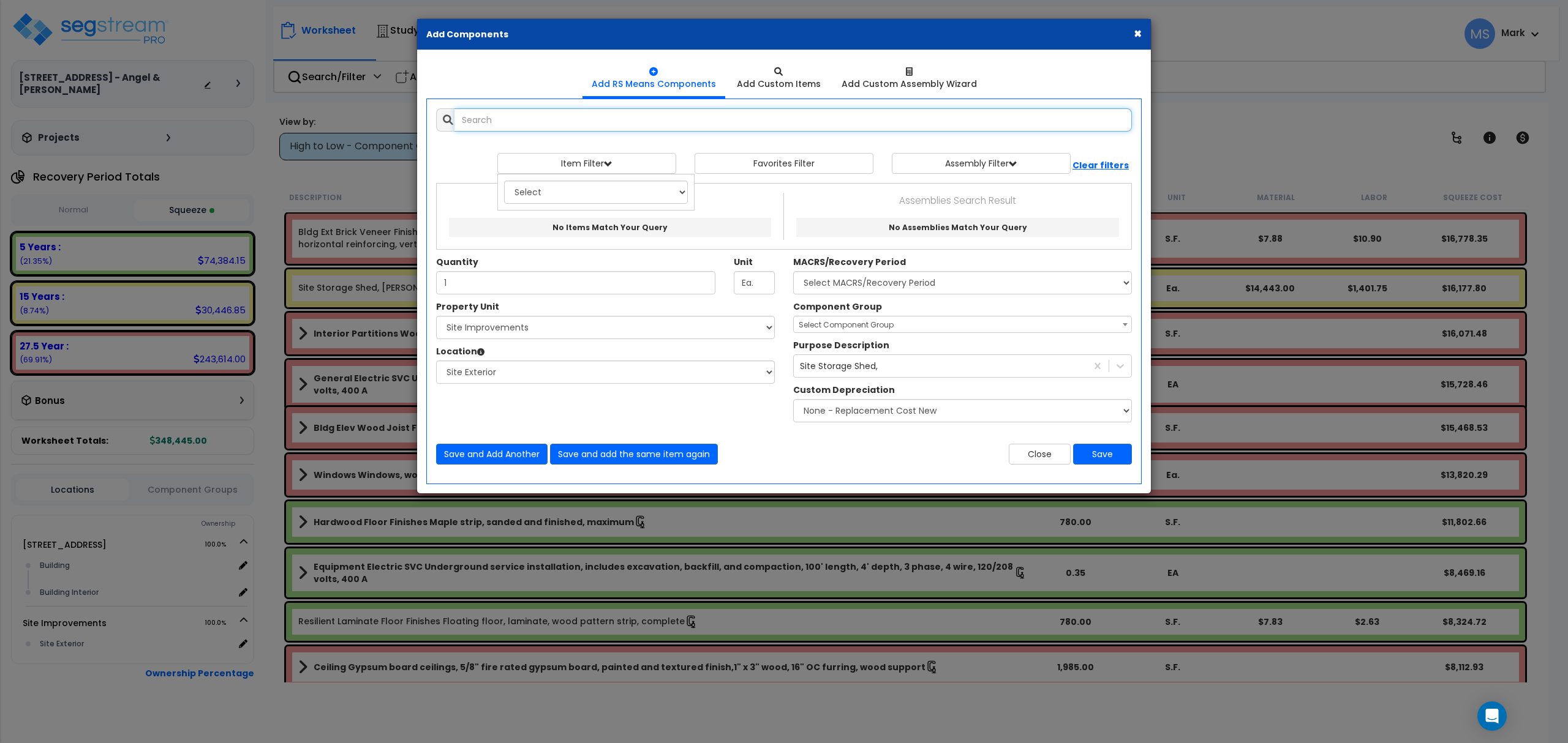
click at [642, 125] on input "text" at bounding box center [793, 120] width 677 height 23
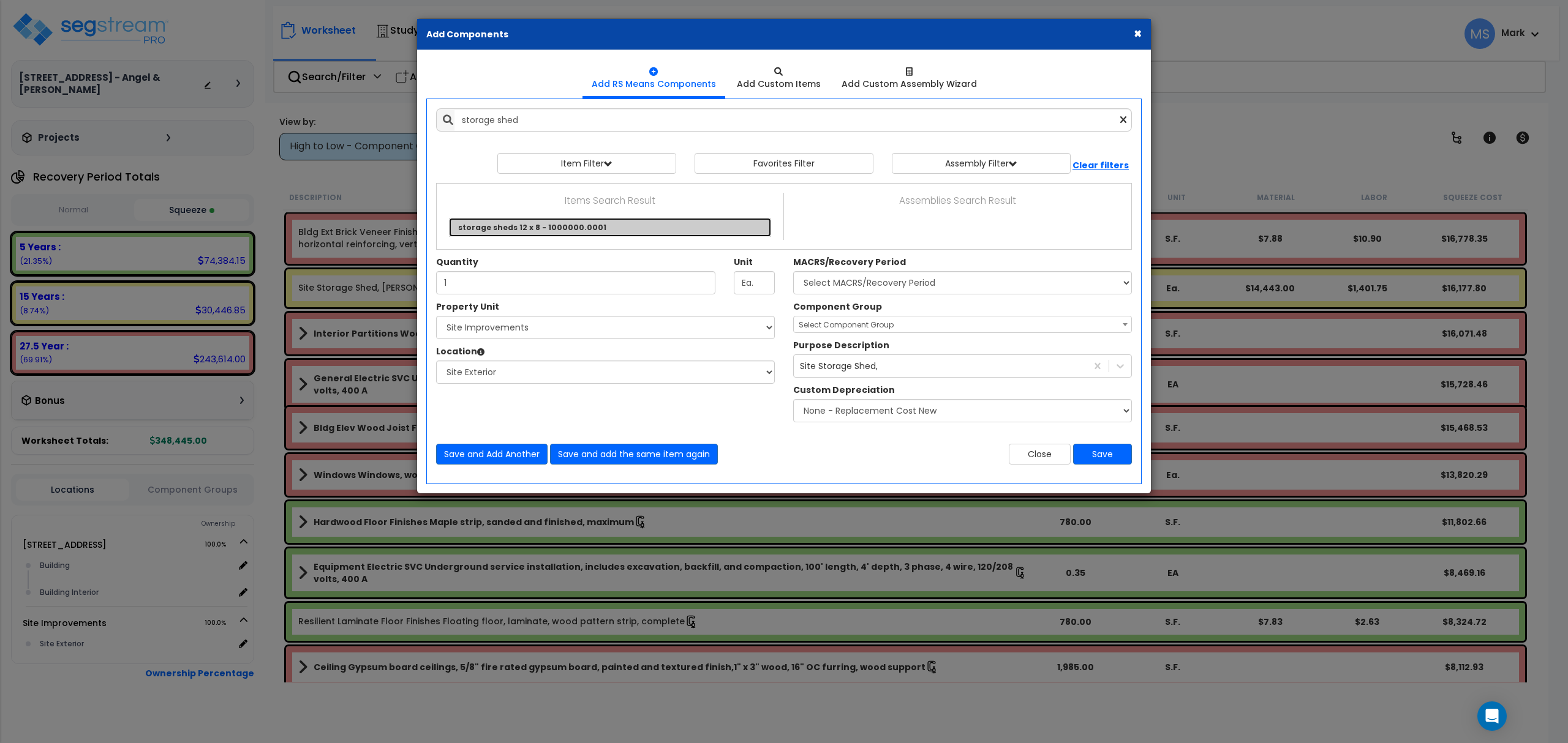
click at [612, 232] on link "storage sheds 12 x 8 - 1000000.0001" at bounding box center [610, 228] width 322 height 19
type input "storage sheds 12 x 8 - 1000000.0001"
checkbox input "true"
type input "EA"
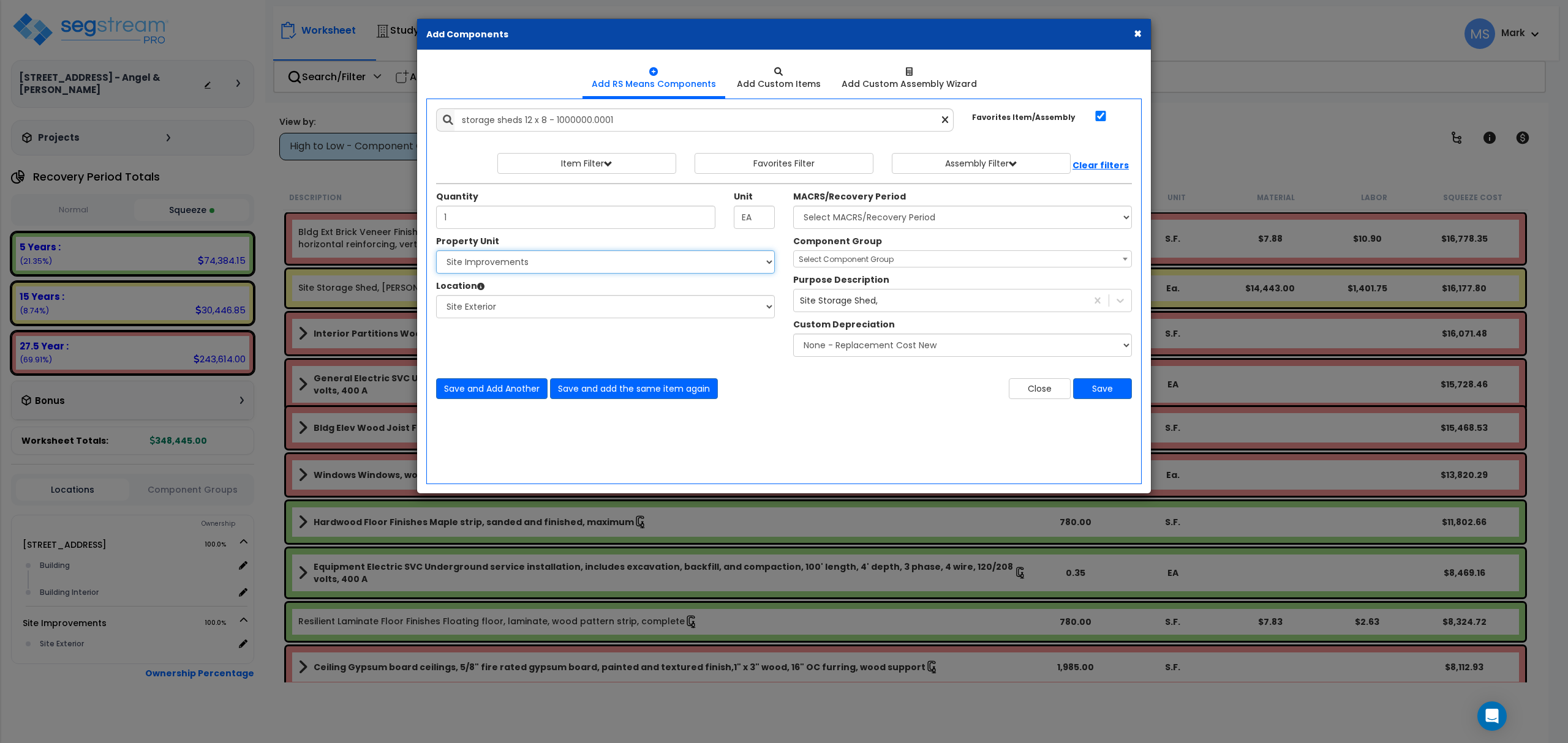
click at [721, 262] on select "Select 14834 Cranoke Street Site Improvements" at bounding box center [605, 262] width 339 height 23
click at [436, 252] on select "Select 14834 Cranoke Street Site Improvements" at bounding box center [605, 262] width 339 height 23
click at [817, 221] on select "Select MACRS/Recovery Period 5 Years - 57.0 - Distributive Trades & Services 5 …" at bounding box center [963, 217] width 339 height 23
select select "3666"
click at [793, 207] on select "Select MACRS/Recovery Period 5 Years - 57.0 - Distributive Trades & Services 5 …" at bounding box center [963, 217] width 339 height 23
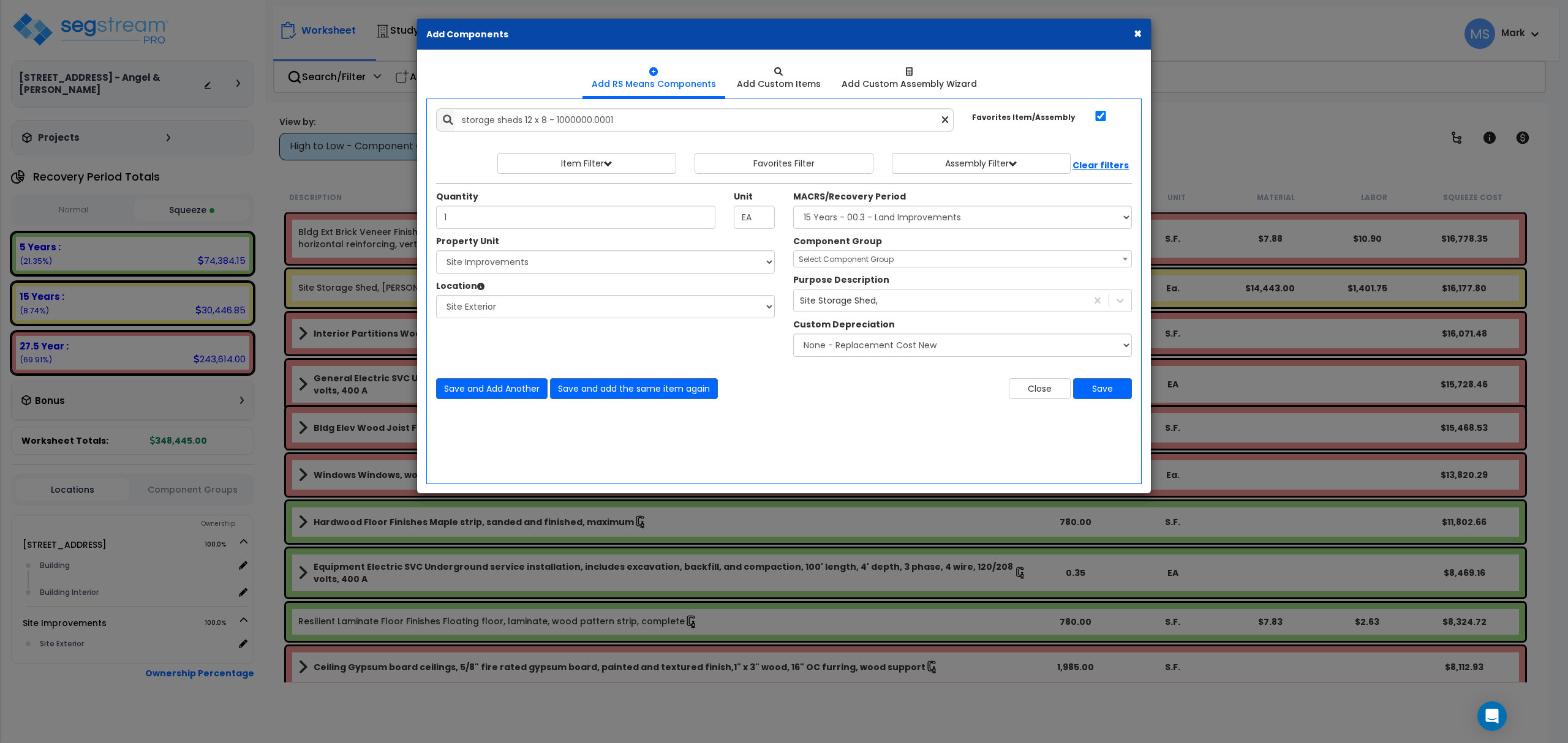
click at [836, 260] on span "Select Component Group" at bounding box center [846, 259] width 95 height 10
type input "storag"
select select "46237"
click at [1107, 390] on button "Save" at bounding box center [1102, 389] width 59 height 21
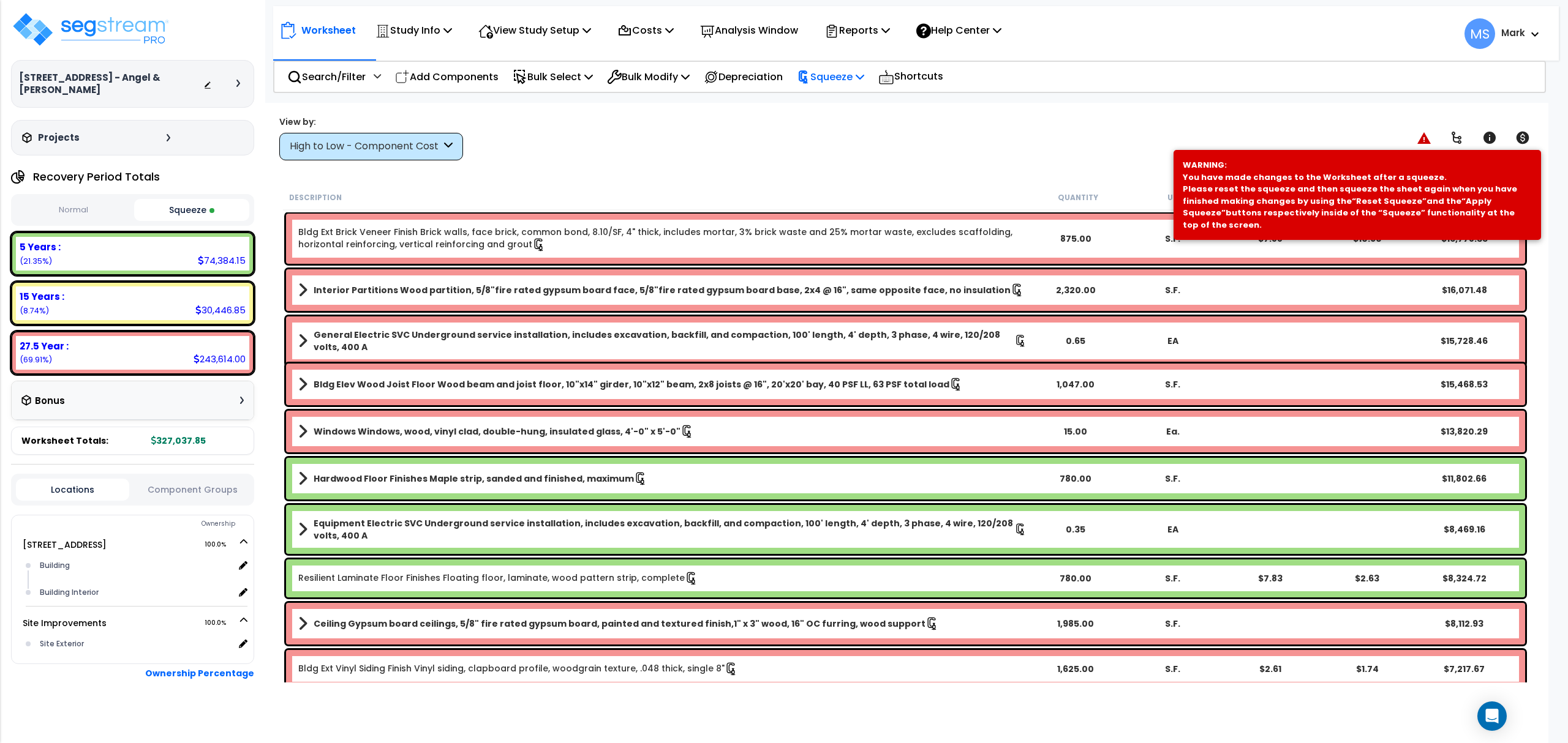
click at [810, 81] on icon at bounding box center [804, 77] width 14 height 14
click at [832, 108] on link "Re-squeeze" at bounding box center [851, 106] width 121 height 28
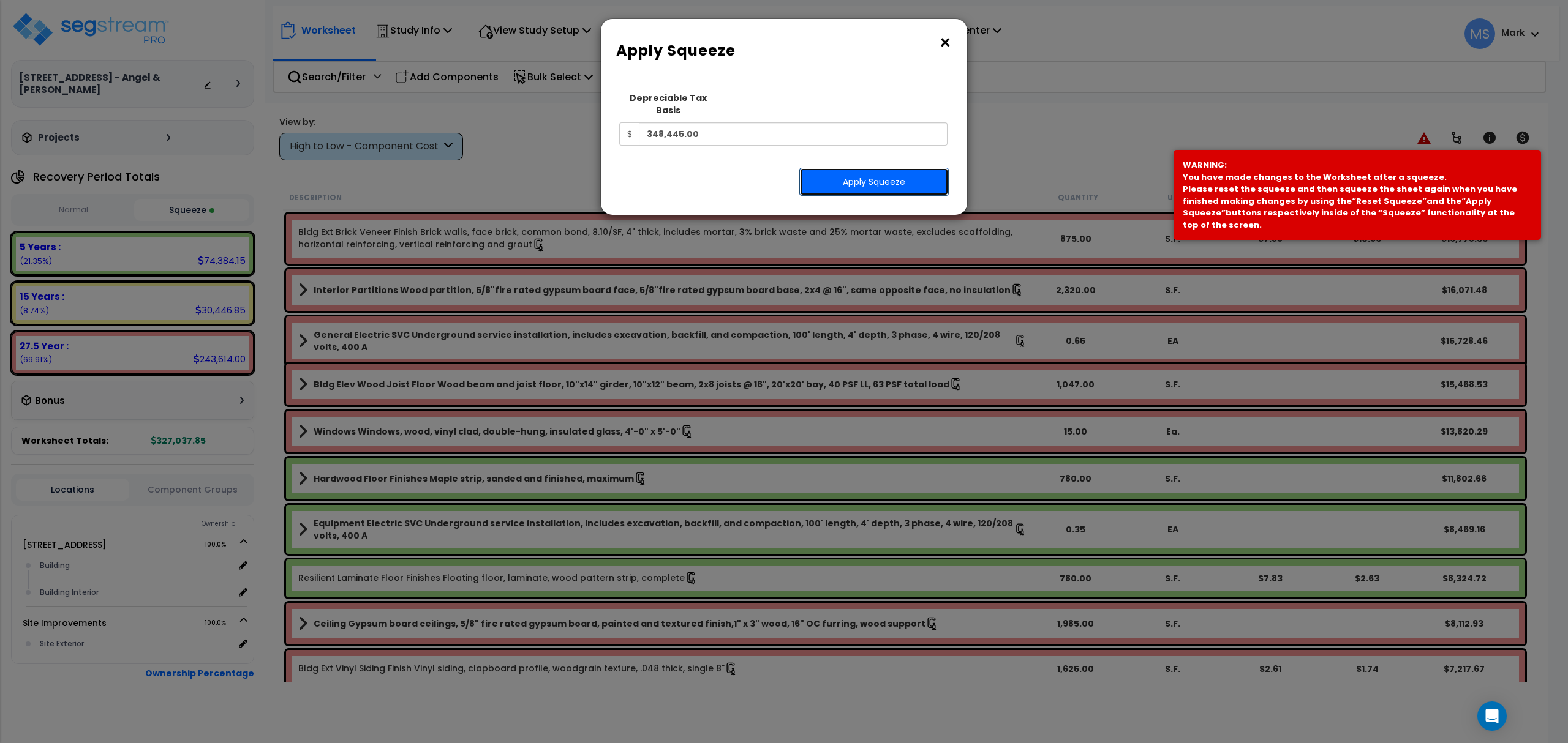
click at [841, 175] on button "Apply Squeeze" at bounding box center [874, 182] width 149 height 28
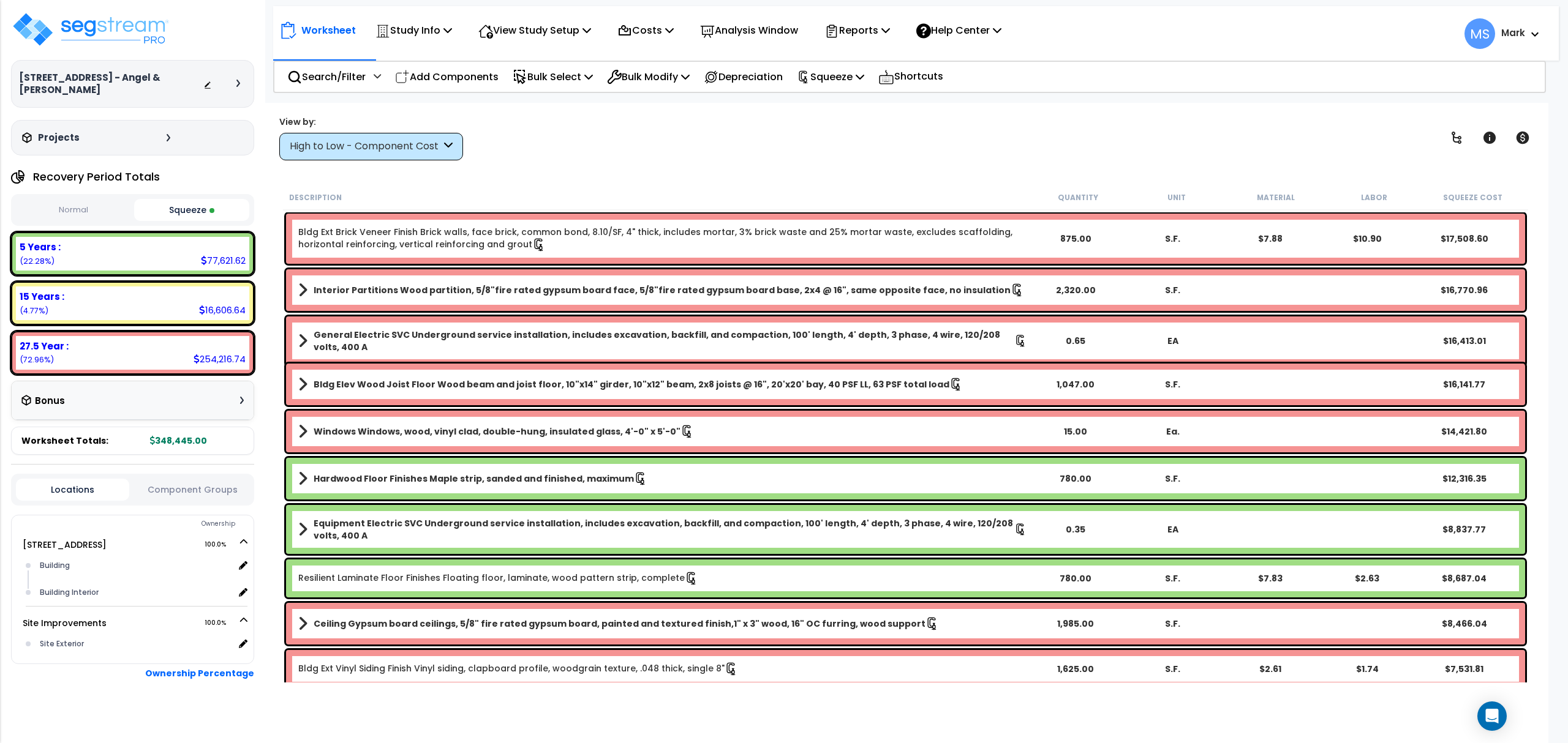
click at [133, 299] on div "15 Years :" at bounding box center [133, 296] width 226 height 13
click at [45, 295] on b "15 Years :" at bounding box center [42, 296] width 45 height 13
click at [324, 145] on div "High to Low - Component Cost" at bounding box center [365, 147] width 152 height 14
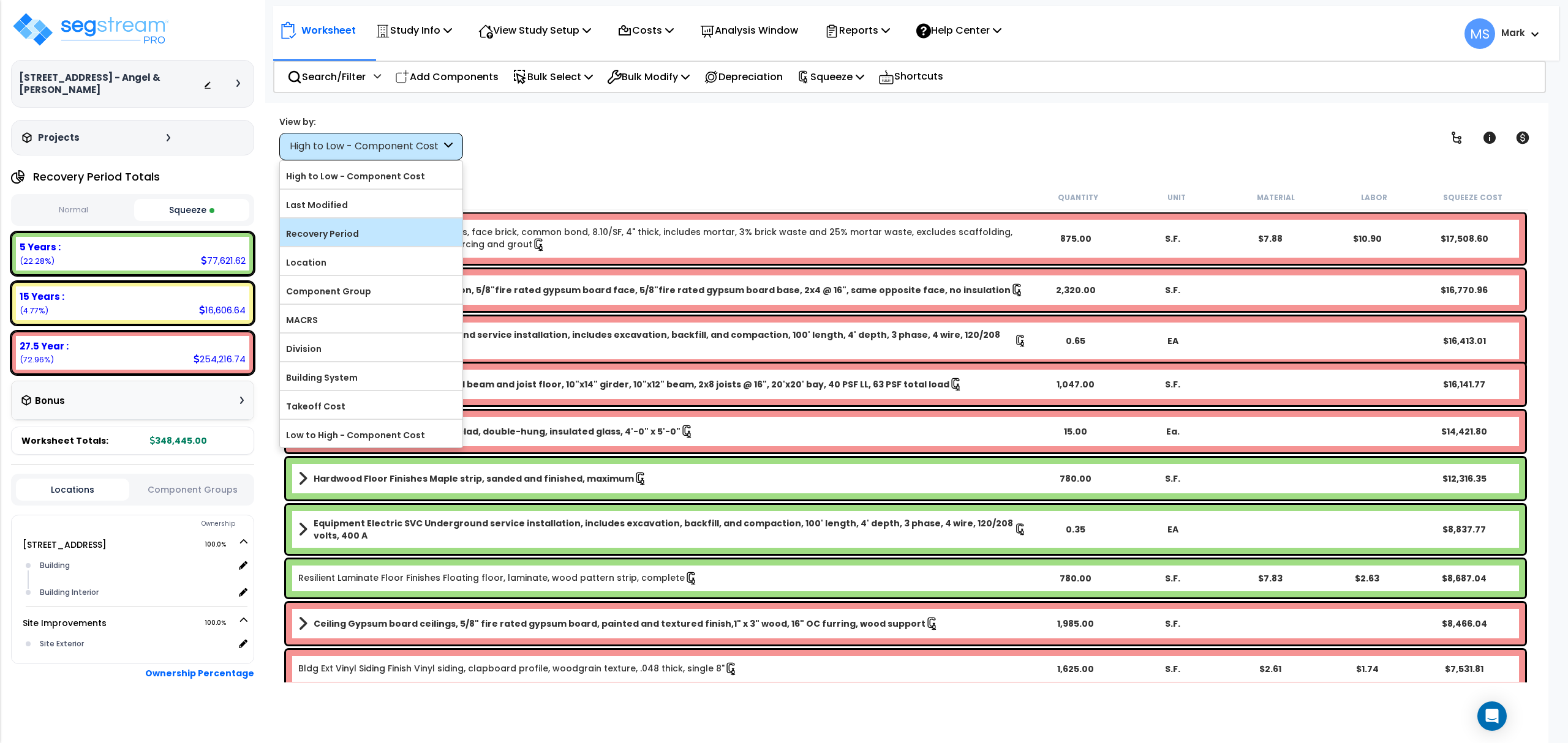
click at [335, 236] on label "Recovery Period" at bounding box center [371, 234] width 182 height 19
click at [0, 0] on input "Recovery Period" at bounding box center [0, 0] width 0 height 0
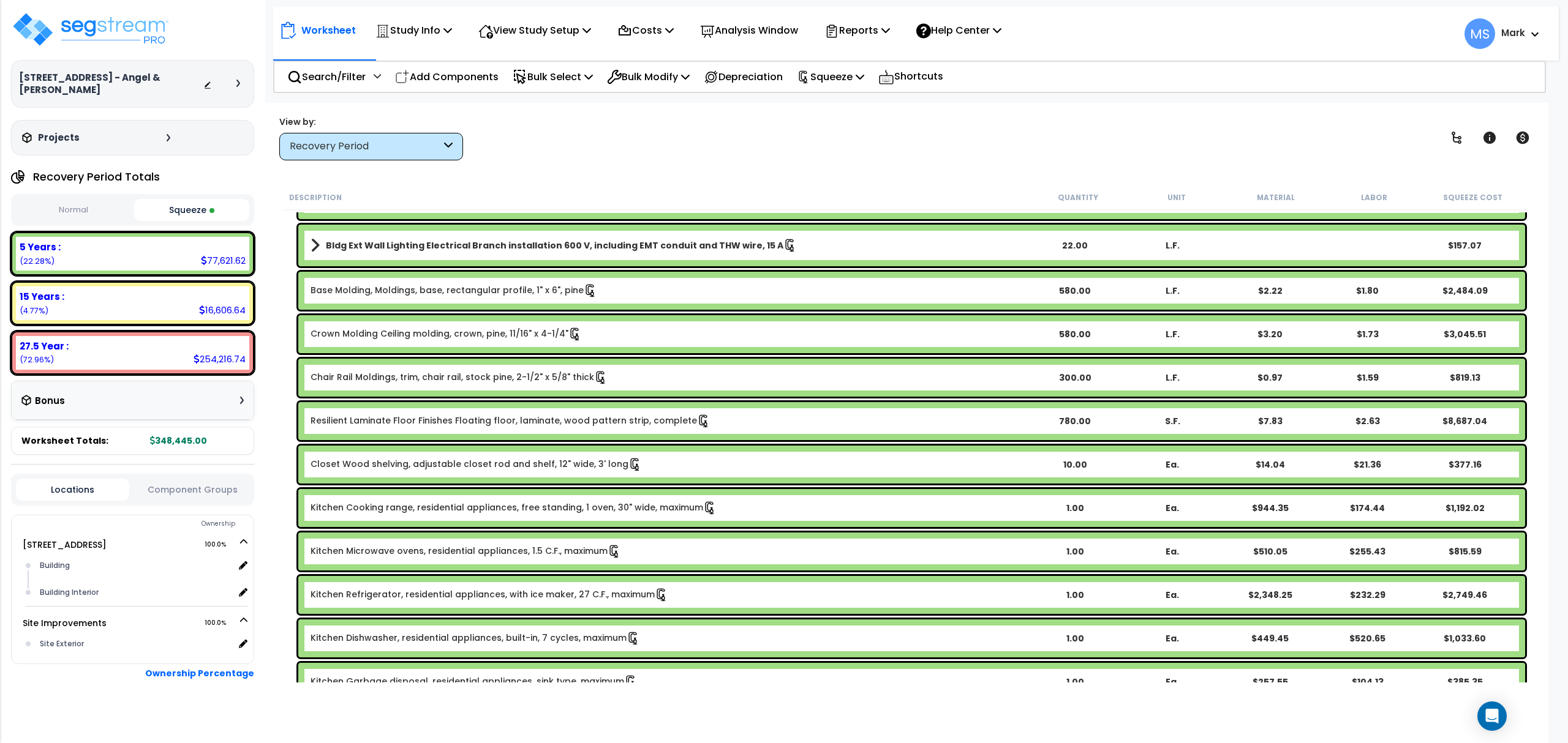
scroll to position [571, 0]
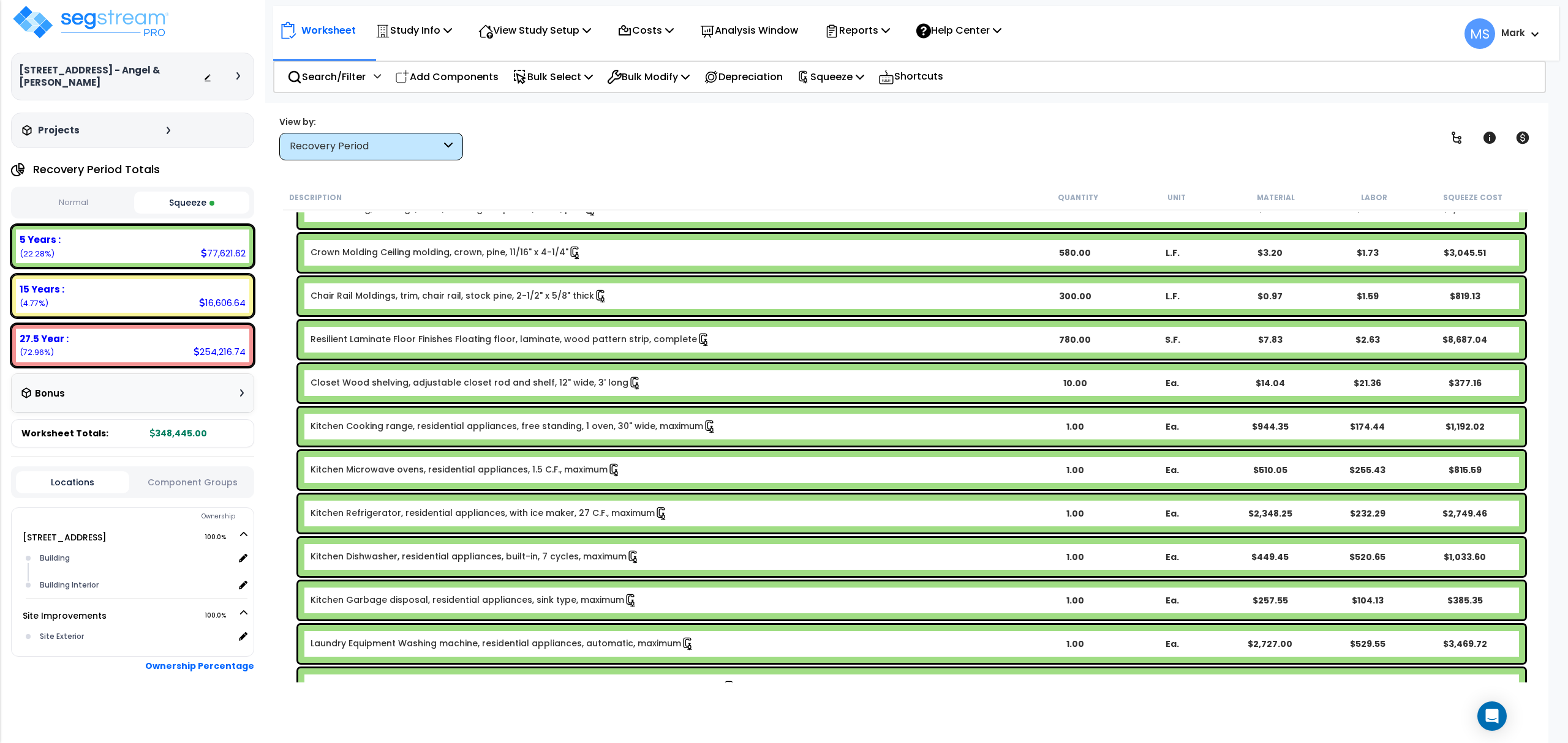
click at [197, 488] on button "Component Groups" at bounding box center [191, 483] width 113 height 14
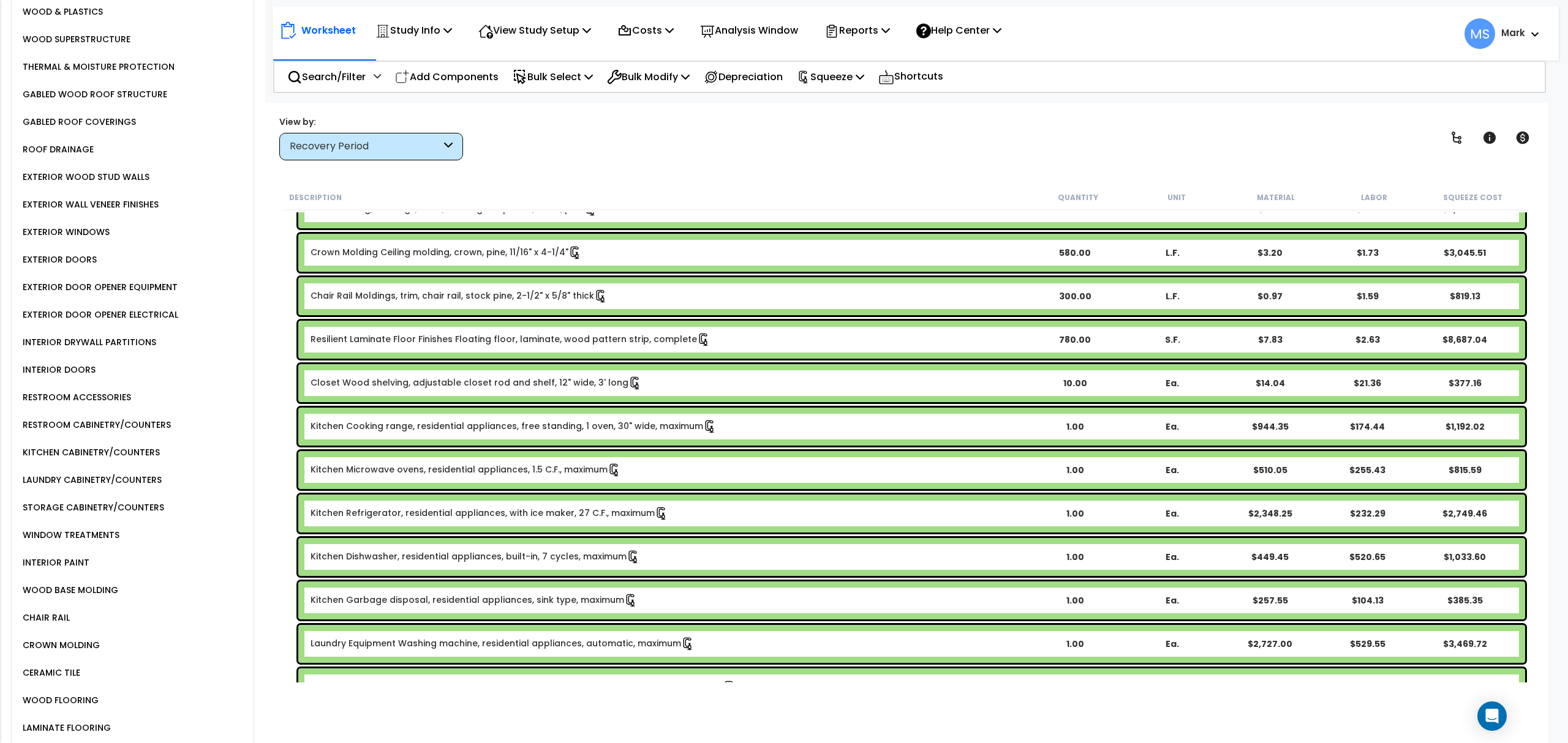
scroll to position [660, 0]
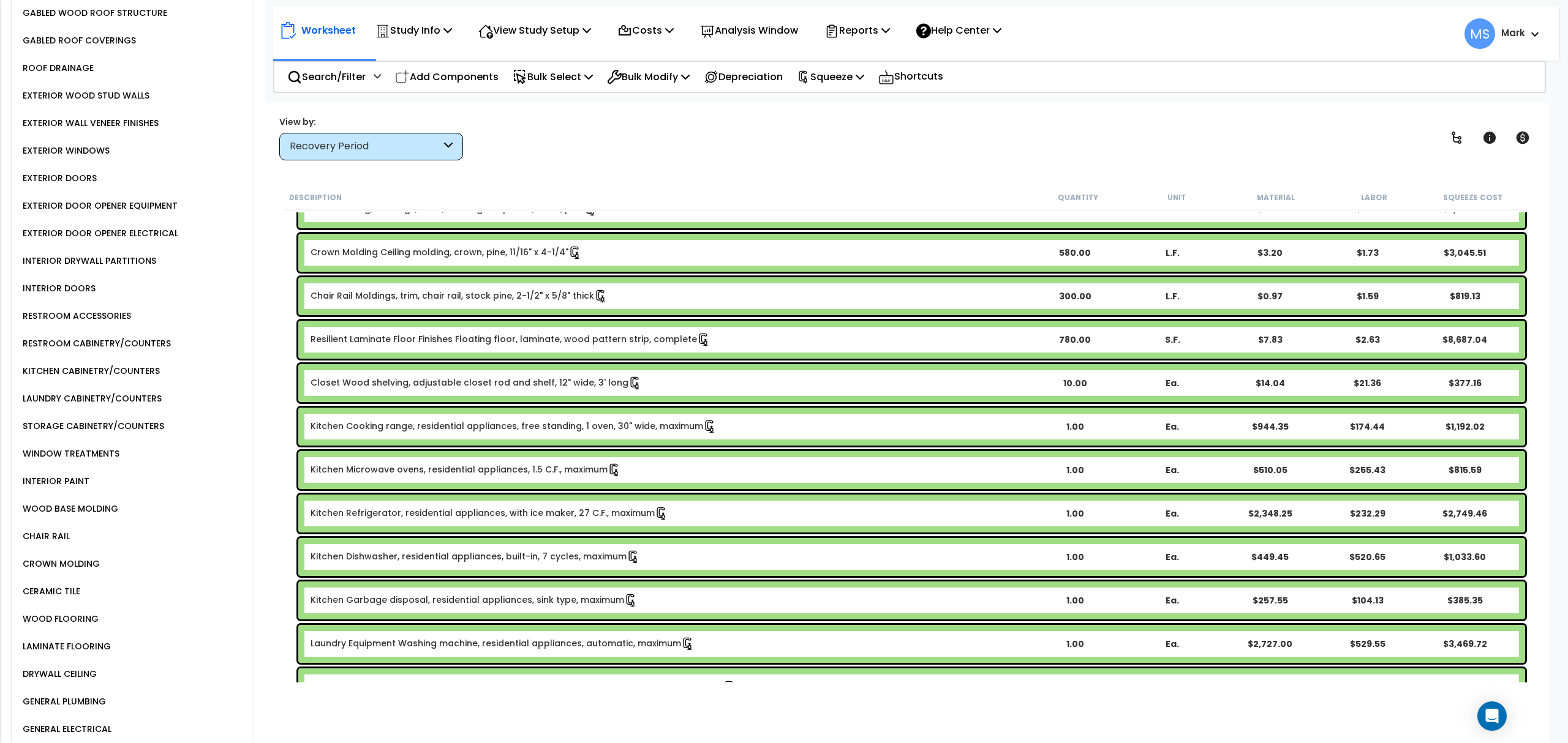
click at [82, 611] on div "WOOD FLOORING" at bounding box center [59, 618] width 79 height 14
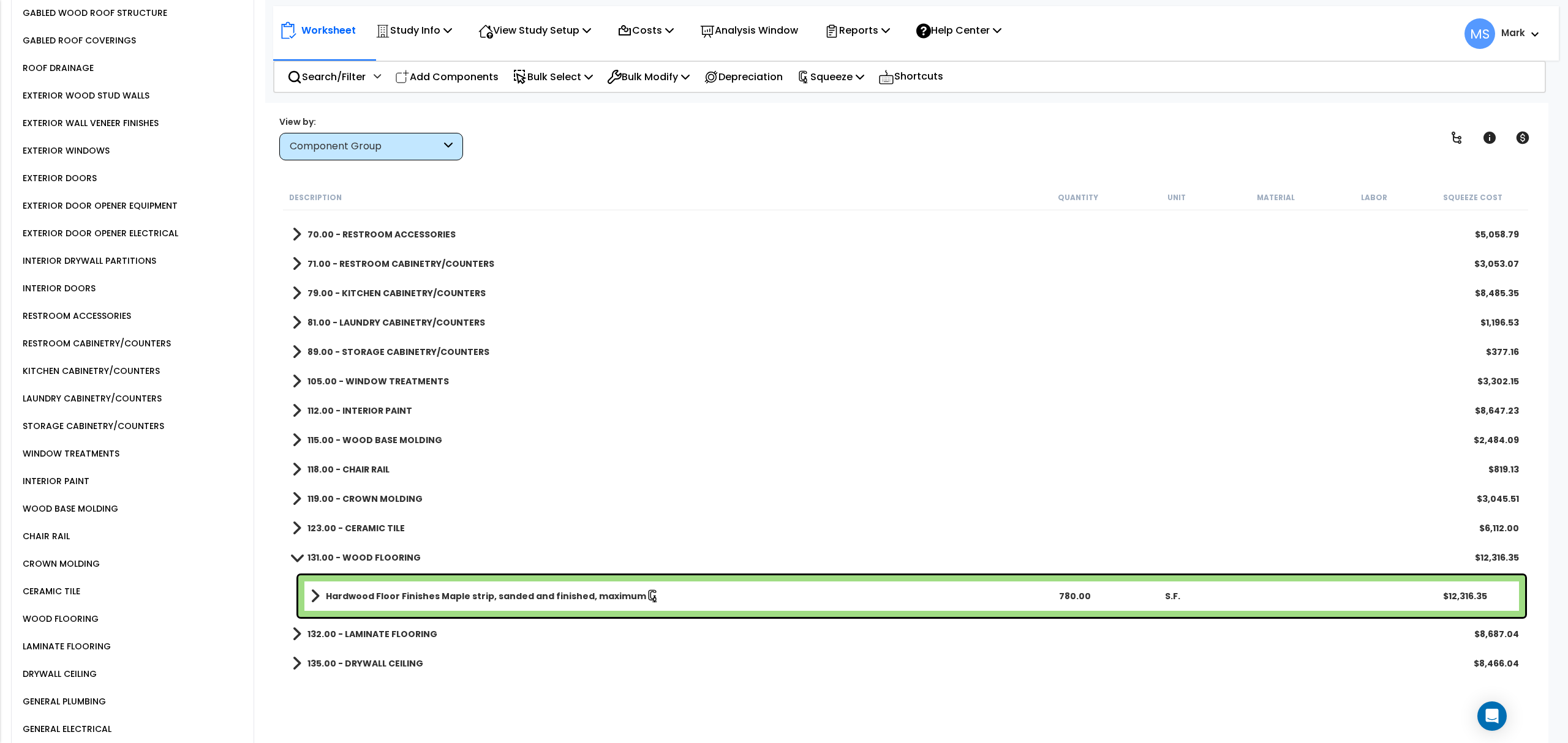
click at [348, 631] on b "132.00 - LAMINATE FLOORING" at bounding box center [372, 634] width 130 height 12
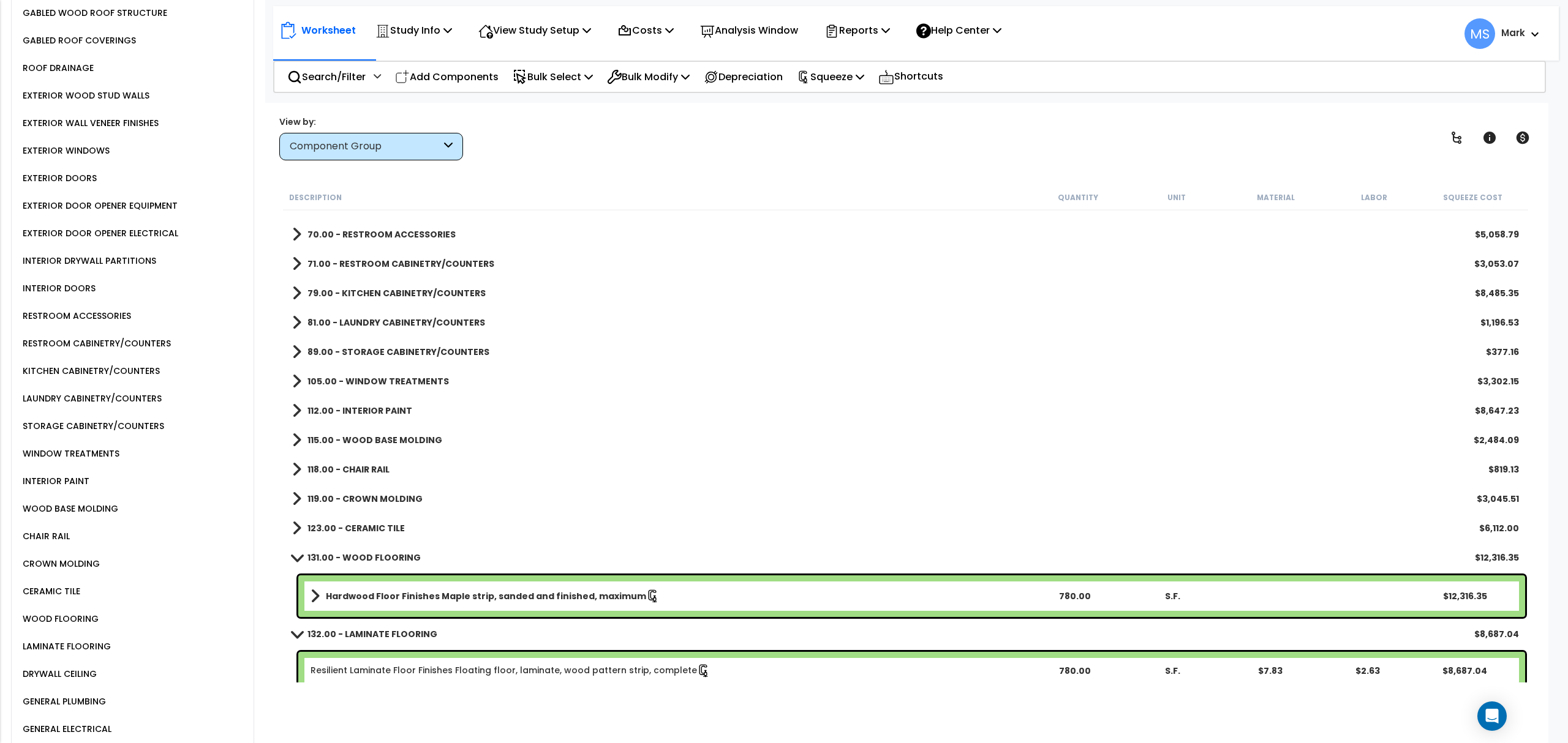
scroll to position [653, 0]
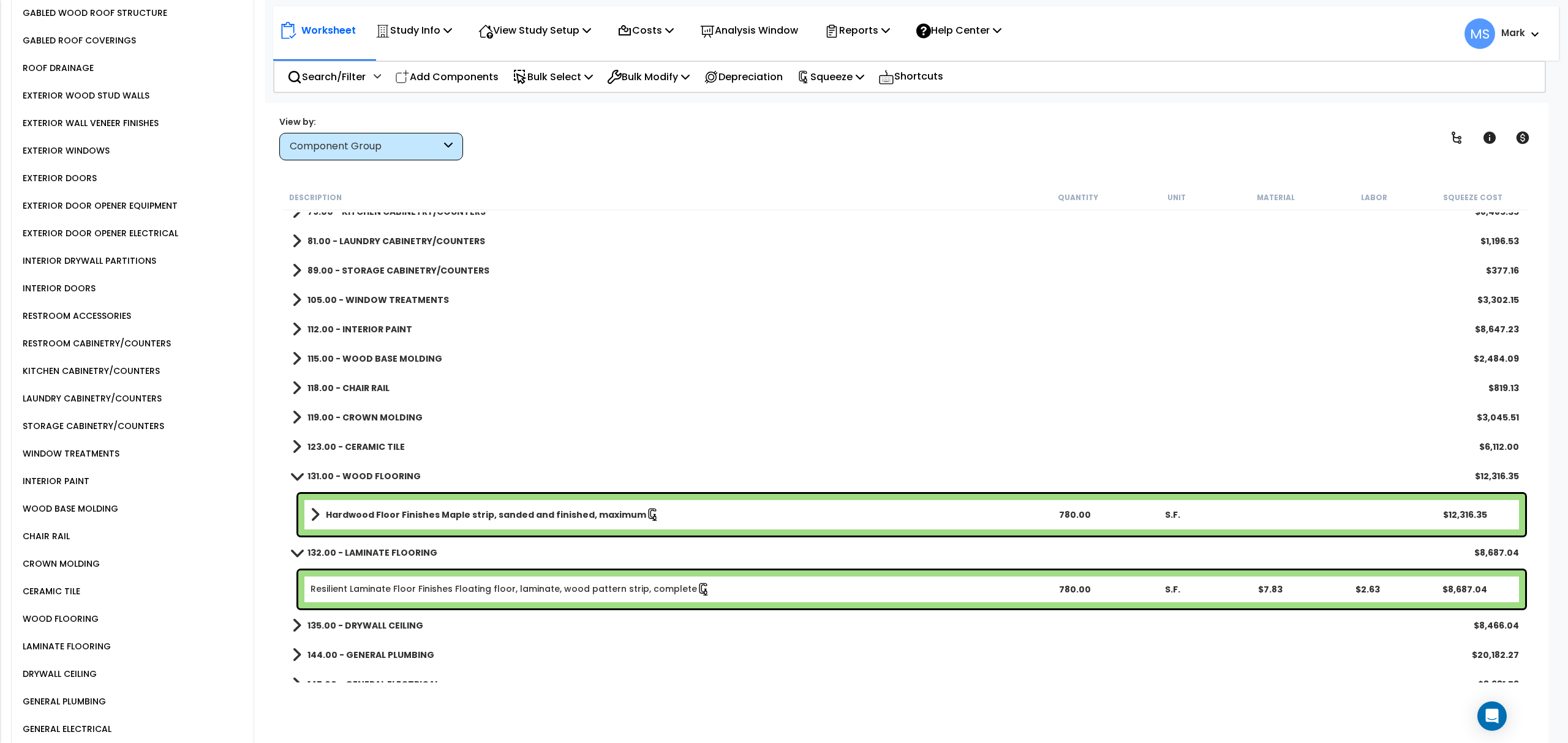
click at [387, 605] on div "Resilient Laminate Floor Finishes Floating floor, laminate, wood pattern strip,…" at bounding box center [911, 589] width 1227 height 38
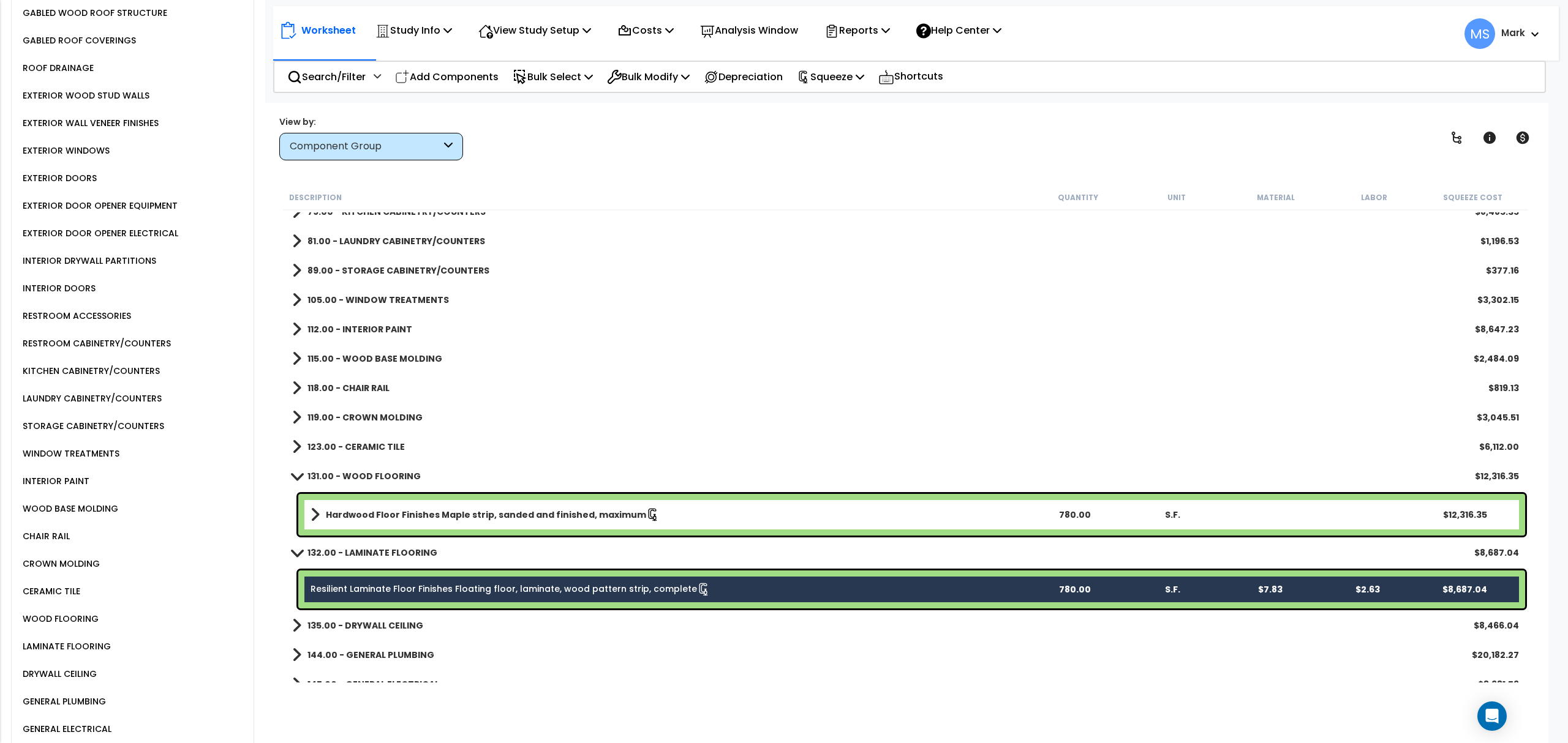
click at [388, 523] on div "Hardwood Floor Finishes Maple strip, sanded and finished, maximum 780.00 S.F. $…" at bounding box center [911, 515] width 1227 height 42
click at [457, 509] on b "Hardwood Floor Finishes Maple strip, sanded and finished, maximum" at bounding box center [485, 515] width 320 height 12
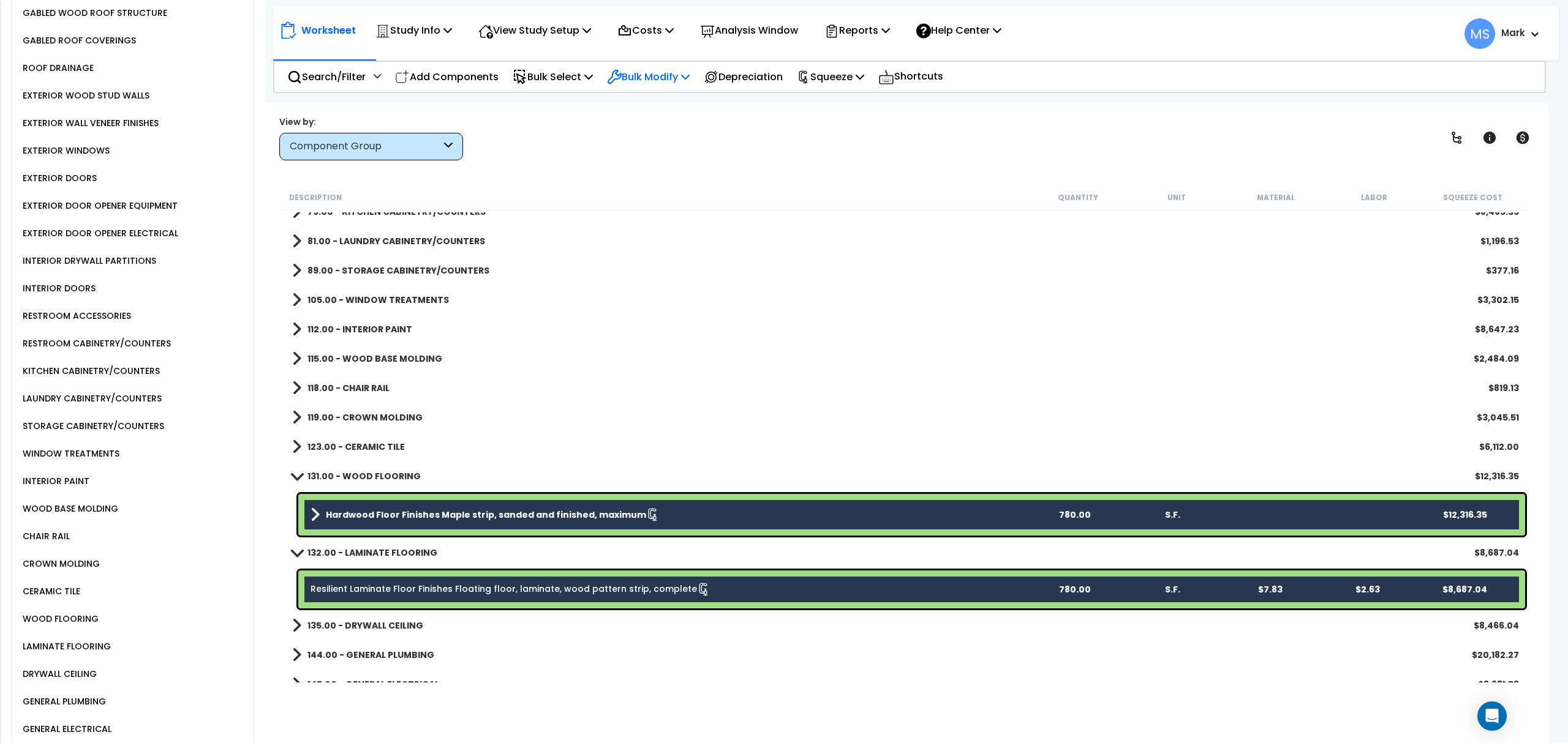
click at [664, 79] on p "Bulk Modify" at bounding box center [648, 77] width 83 height 16
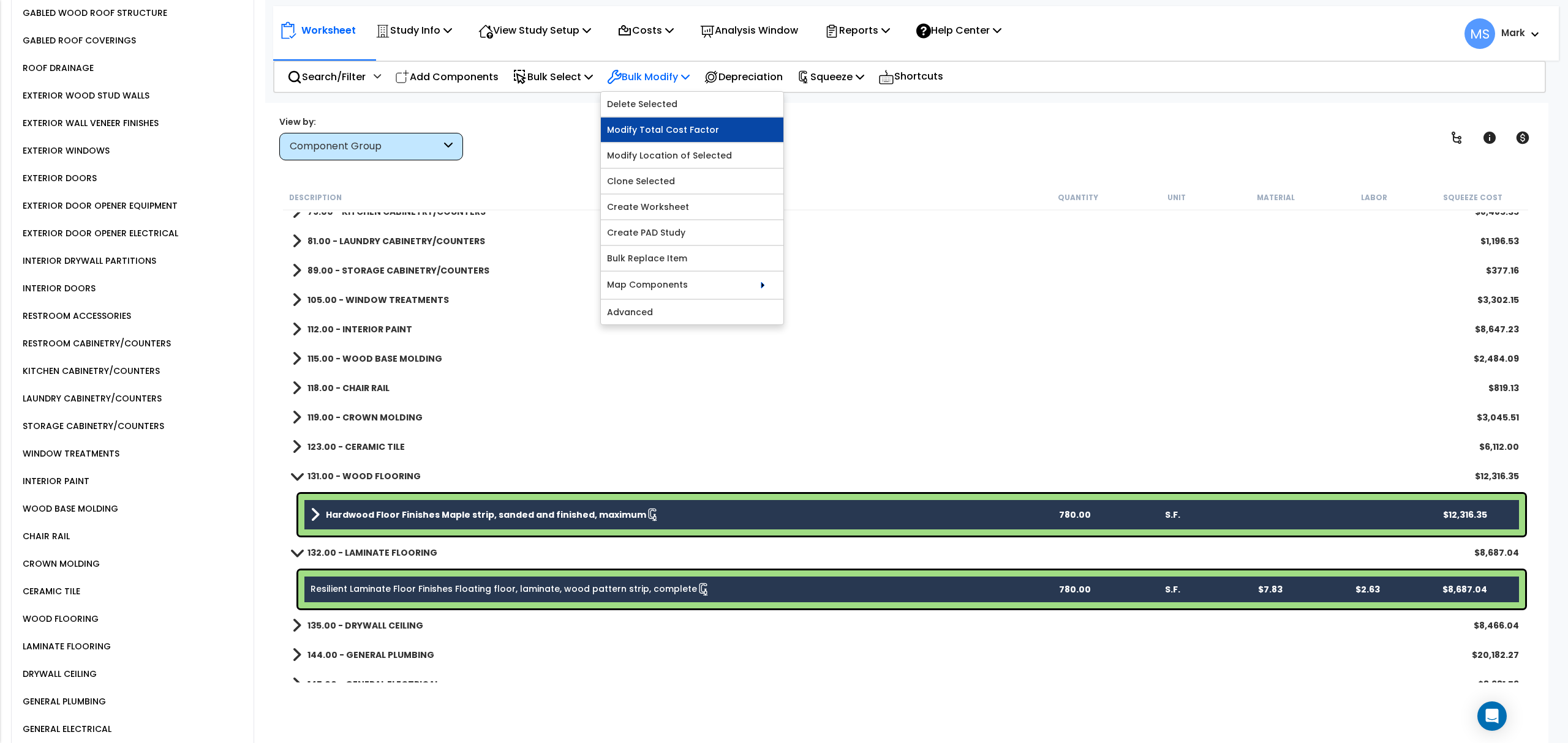
click at [668, 141] on link "Modify Total Cost Factor" at bounding box center [692, 130] width 182 height 25
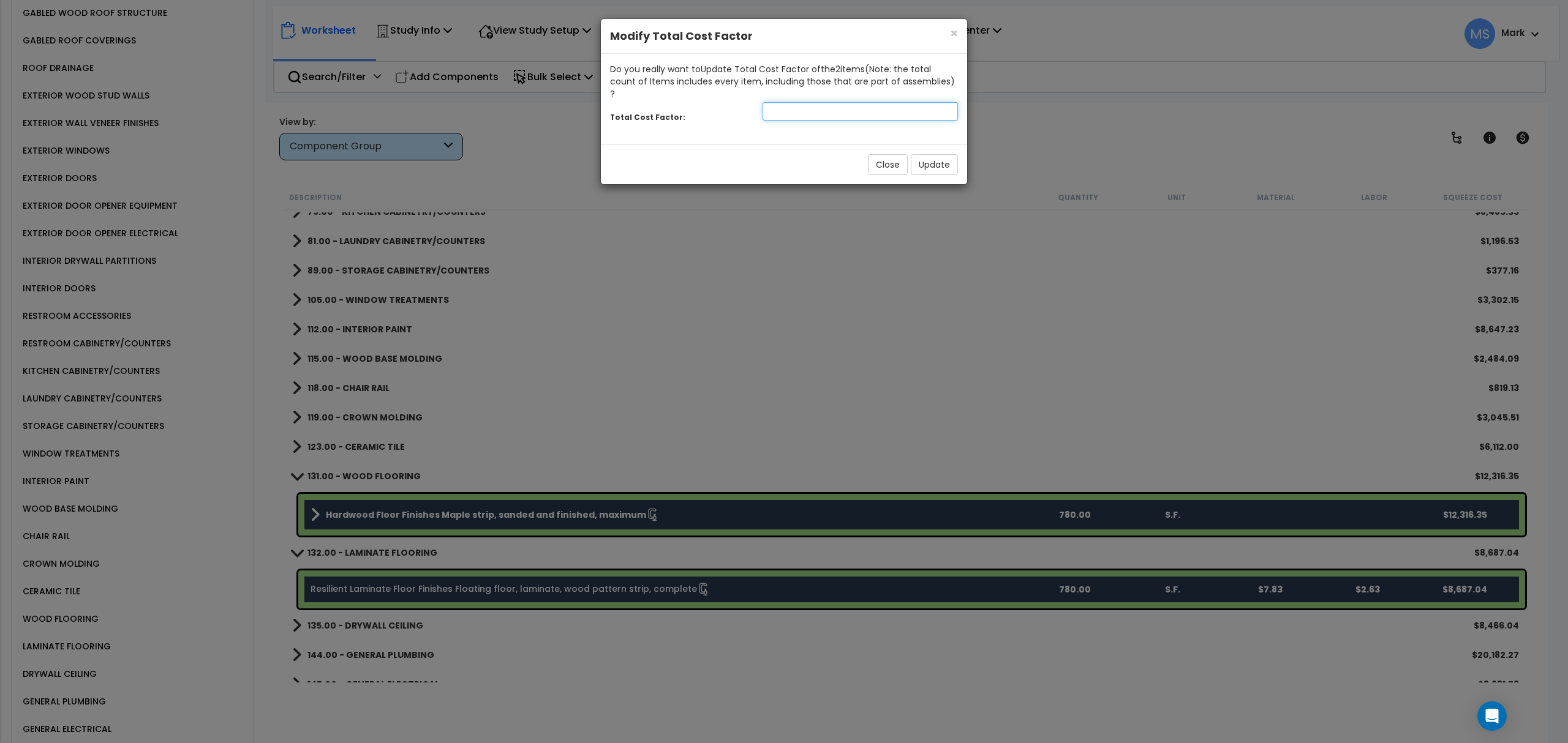
click at [777, 102] on input "number" at bounding box center [860, 111] width 195 height 19
type input ".5"
click at [932, 155] on button "Update" at bounding box center [934, 165] width 47 height 21
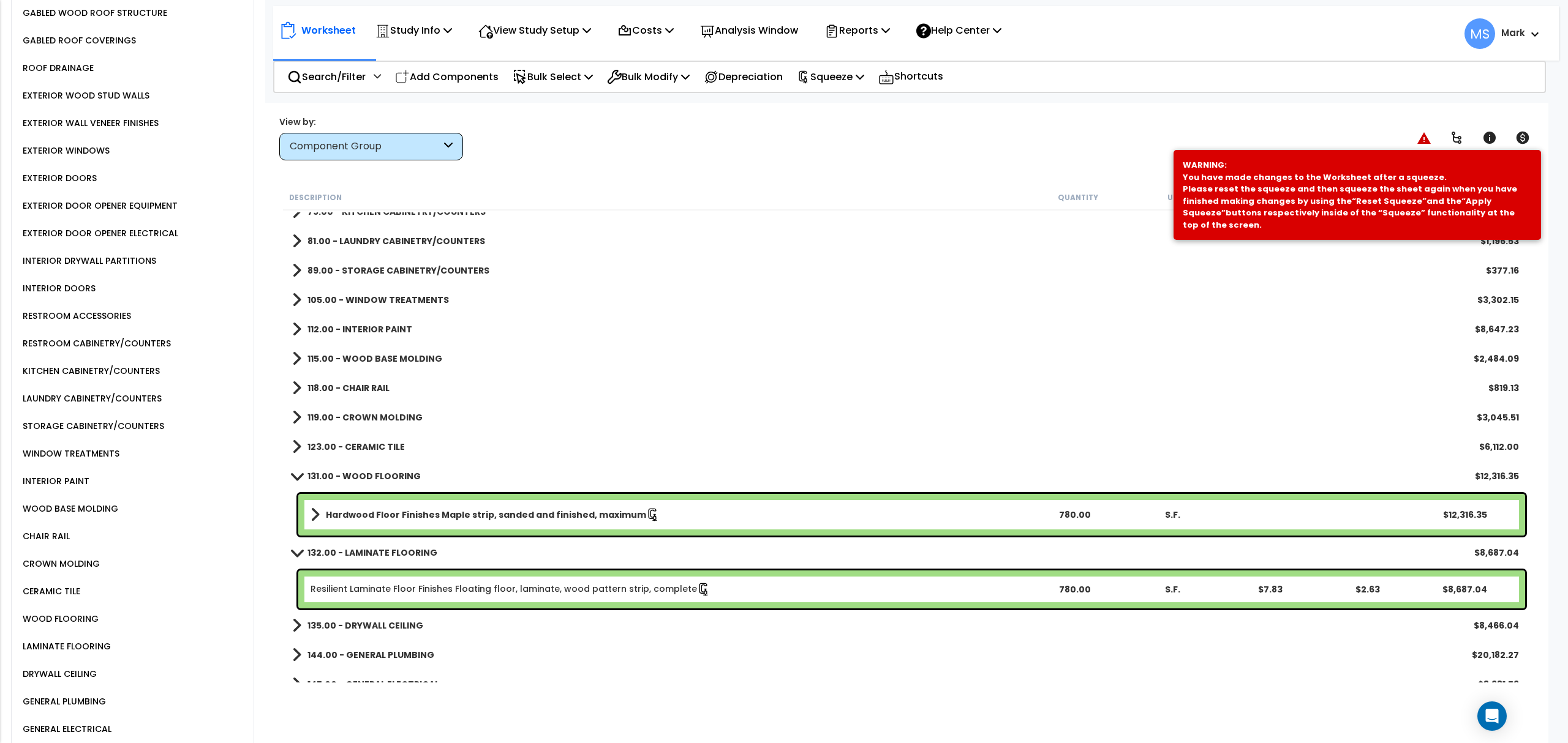
scroll to position [270, 0]
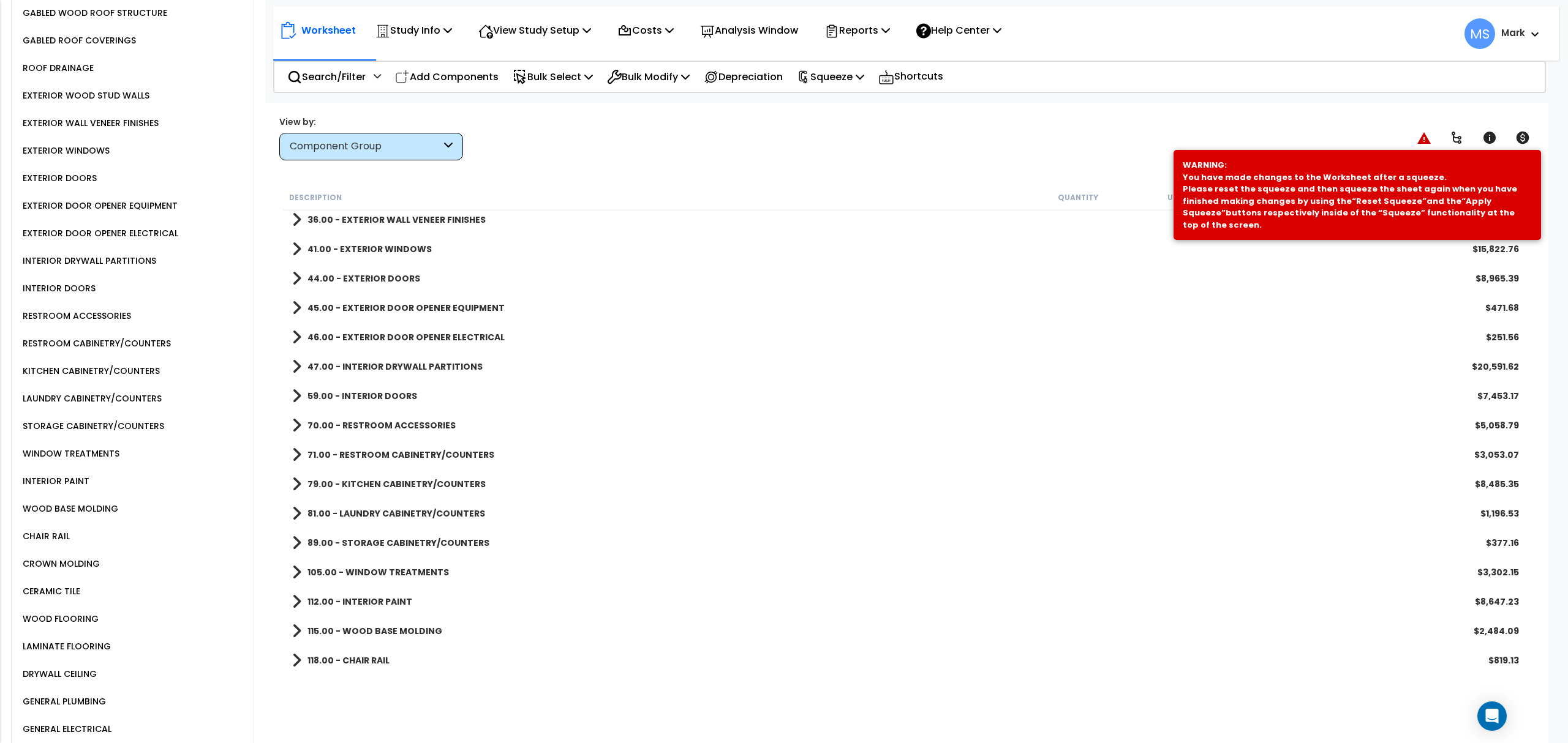
click at [88, 364] on div "KITCHEN CABINETRY/COUNTERS" at bounding box center [90, 371] width 141 height 14
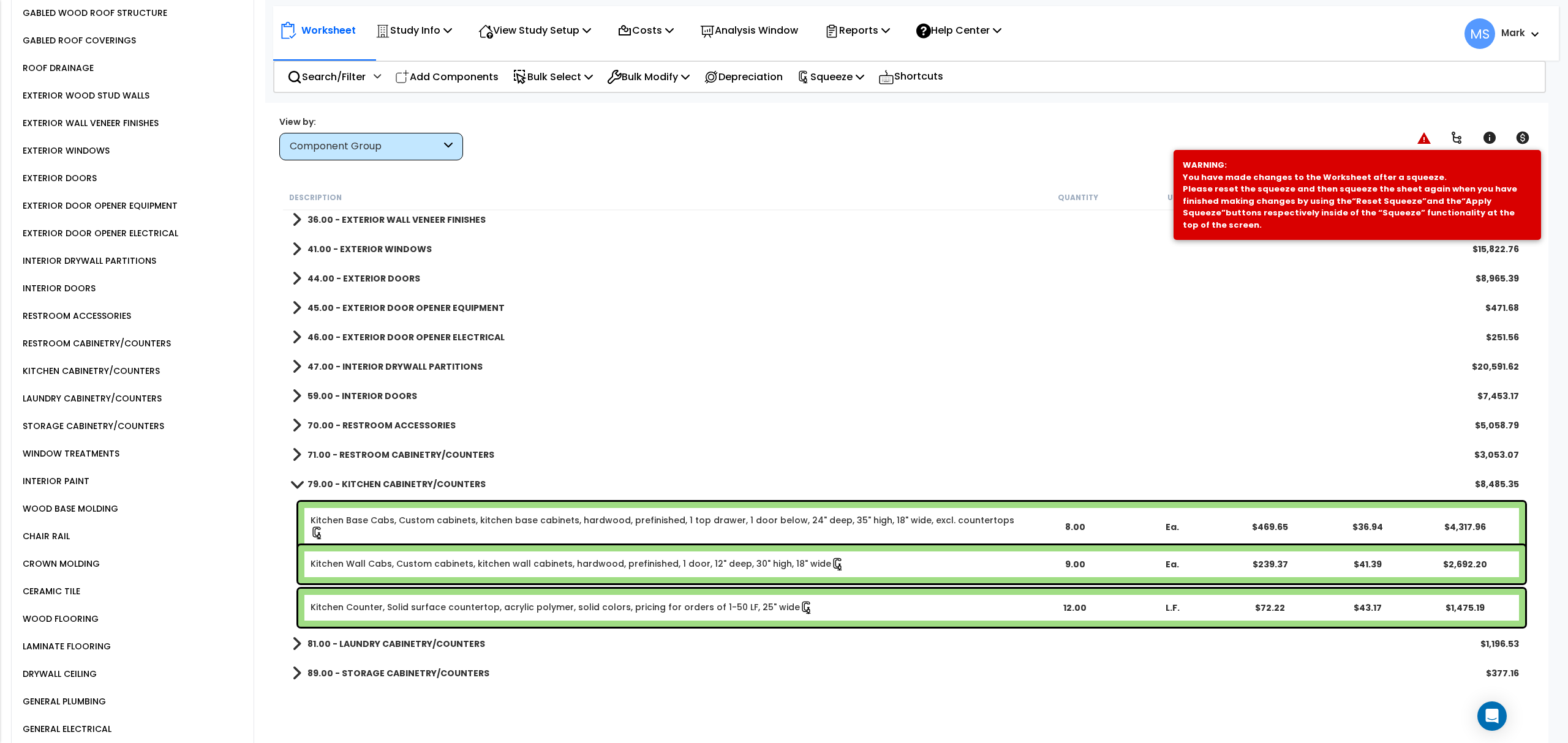
click at [502, 613] on link "Kitchen Counter, Solid surface countertop, acrylic polymer, solid colors, prici…" at bounding box center [562, 608] width 503 height 14
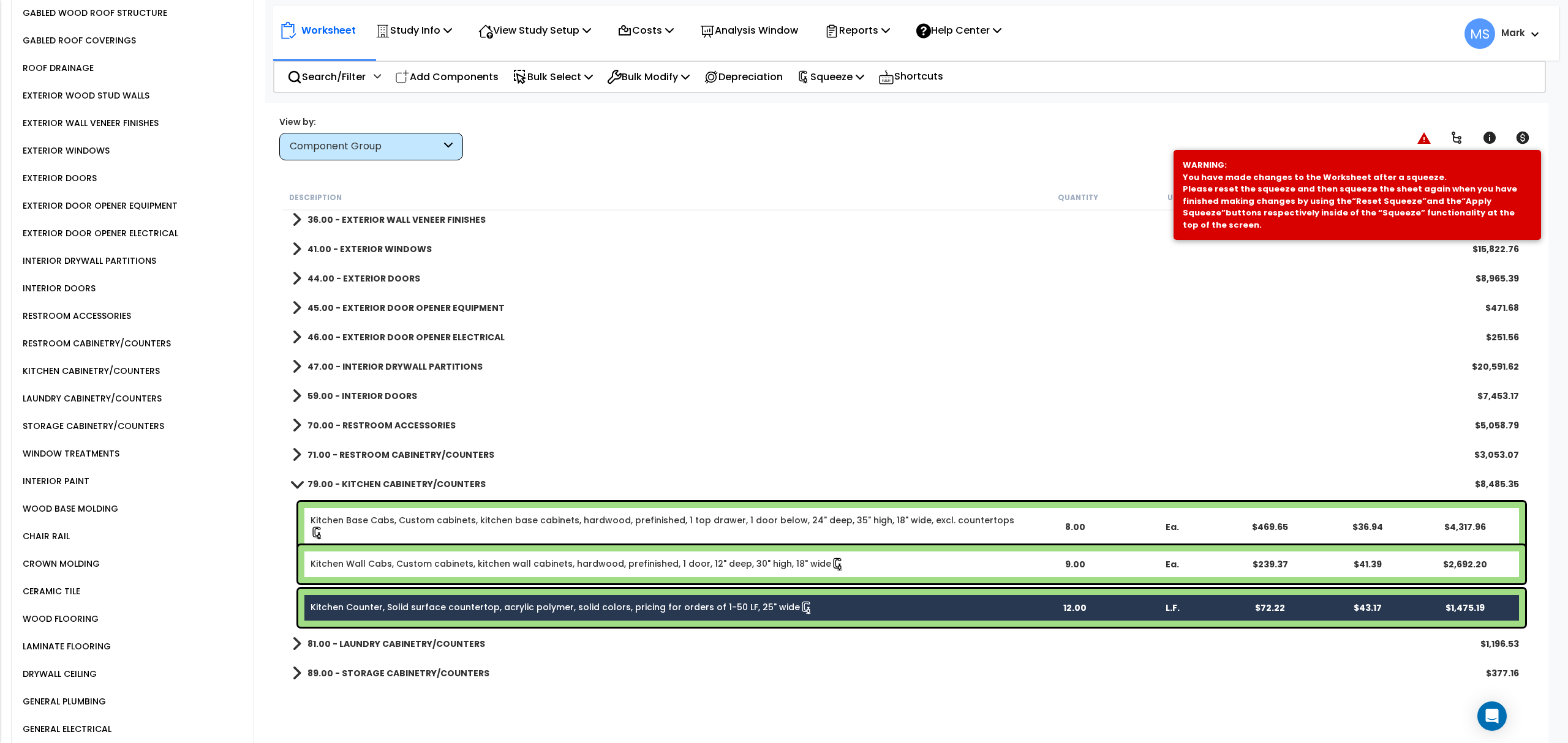
click at [490, 573] on div "Kitchen Wall Cabs, Custom cabinets, kitchen wall cabinets, hardwood, prefinishe…" at bounding box center [911, 564] width 1227 height 38
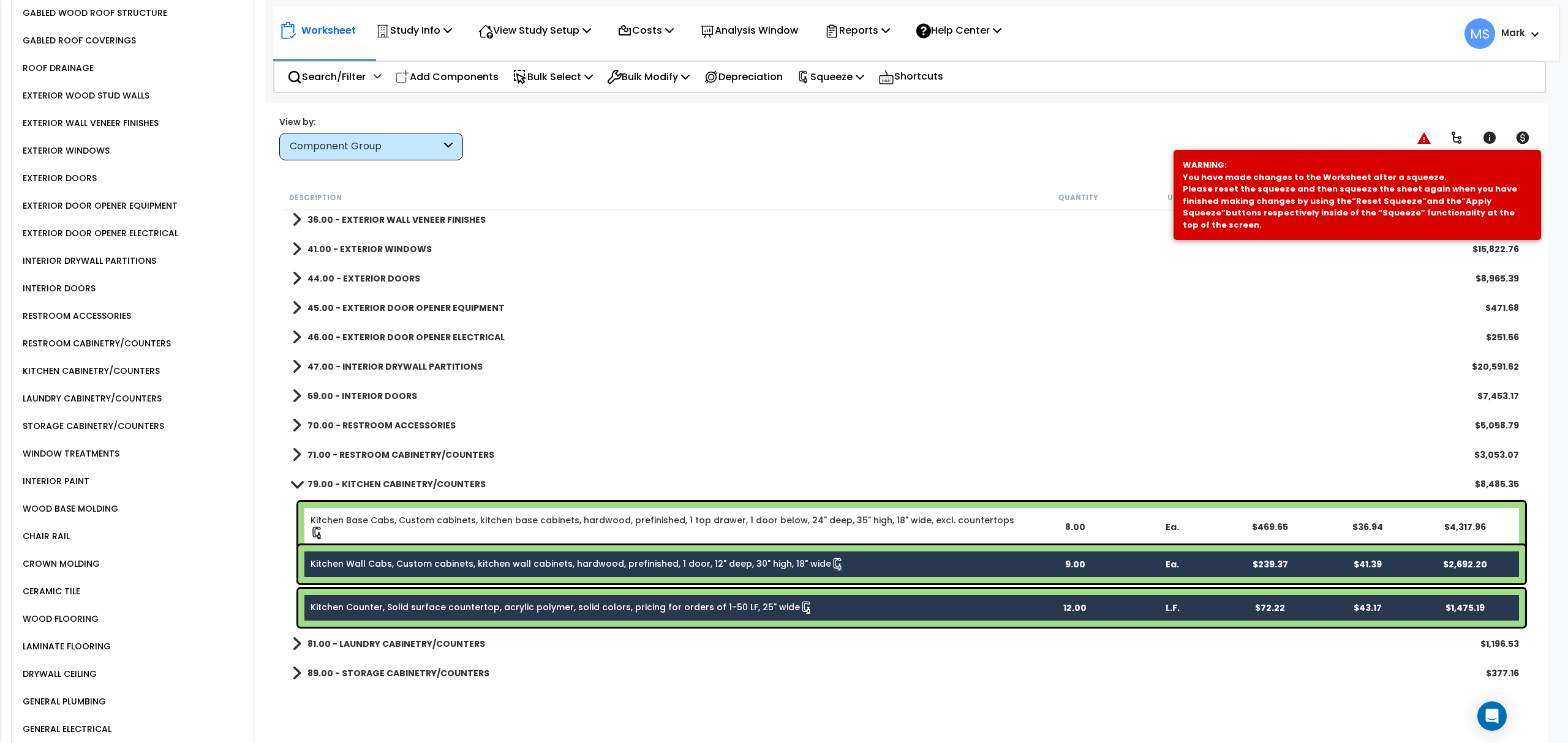
click at [490, 524] on link "Kitchen Base Cabs, Custom cabinets, kitchen base cabinets, hardwood, prefinishe…" at bounding box center [668, 527] width 715 height 26
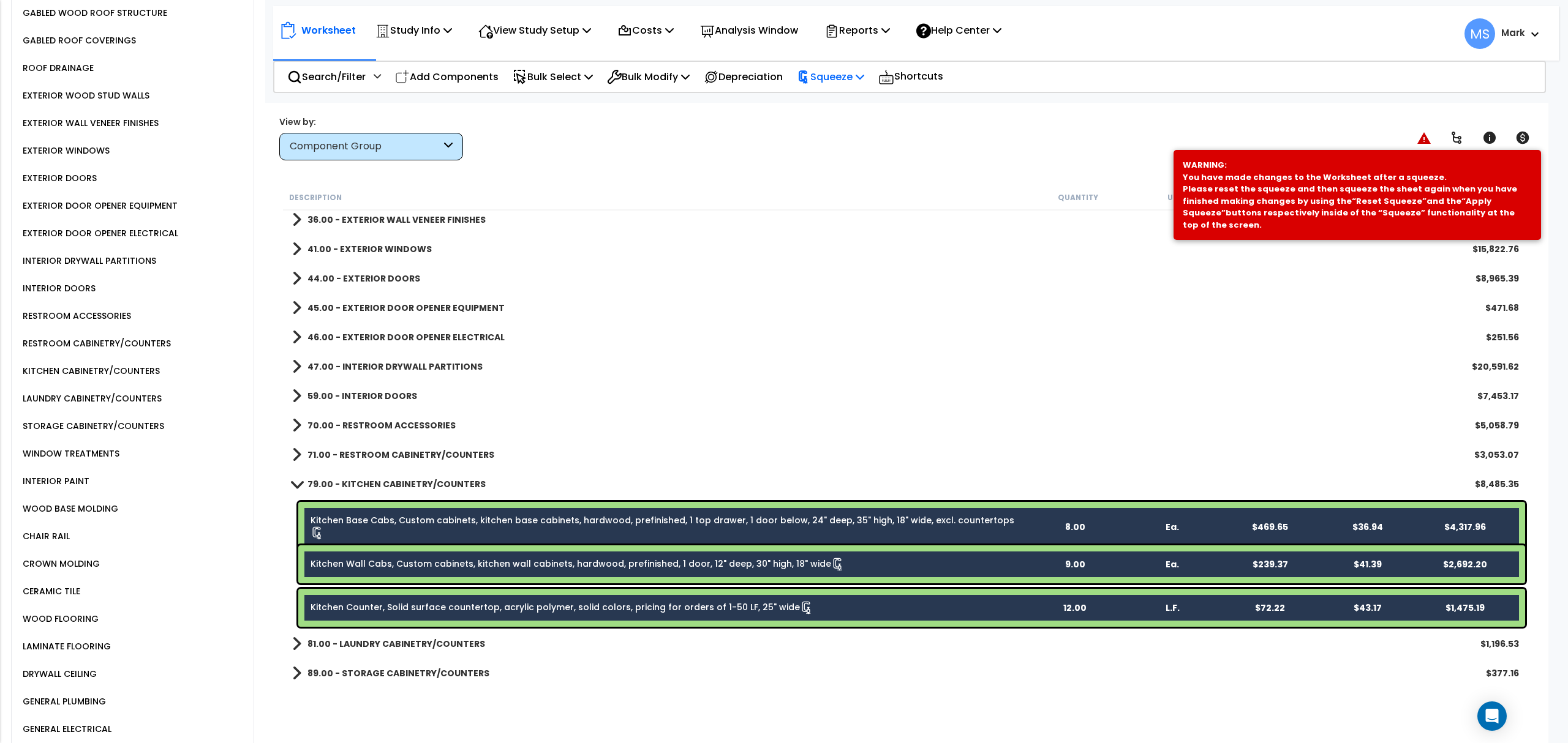
click at [847, 72] on p "Squeeze" at bounding box center [830, 77] width 67 height 16
click at [660, 79] on p "Bulk Modify" at bounding box center [648, 77] width 83 height 16
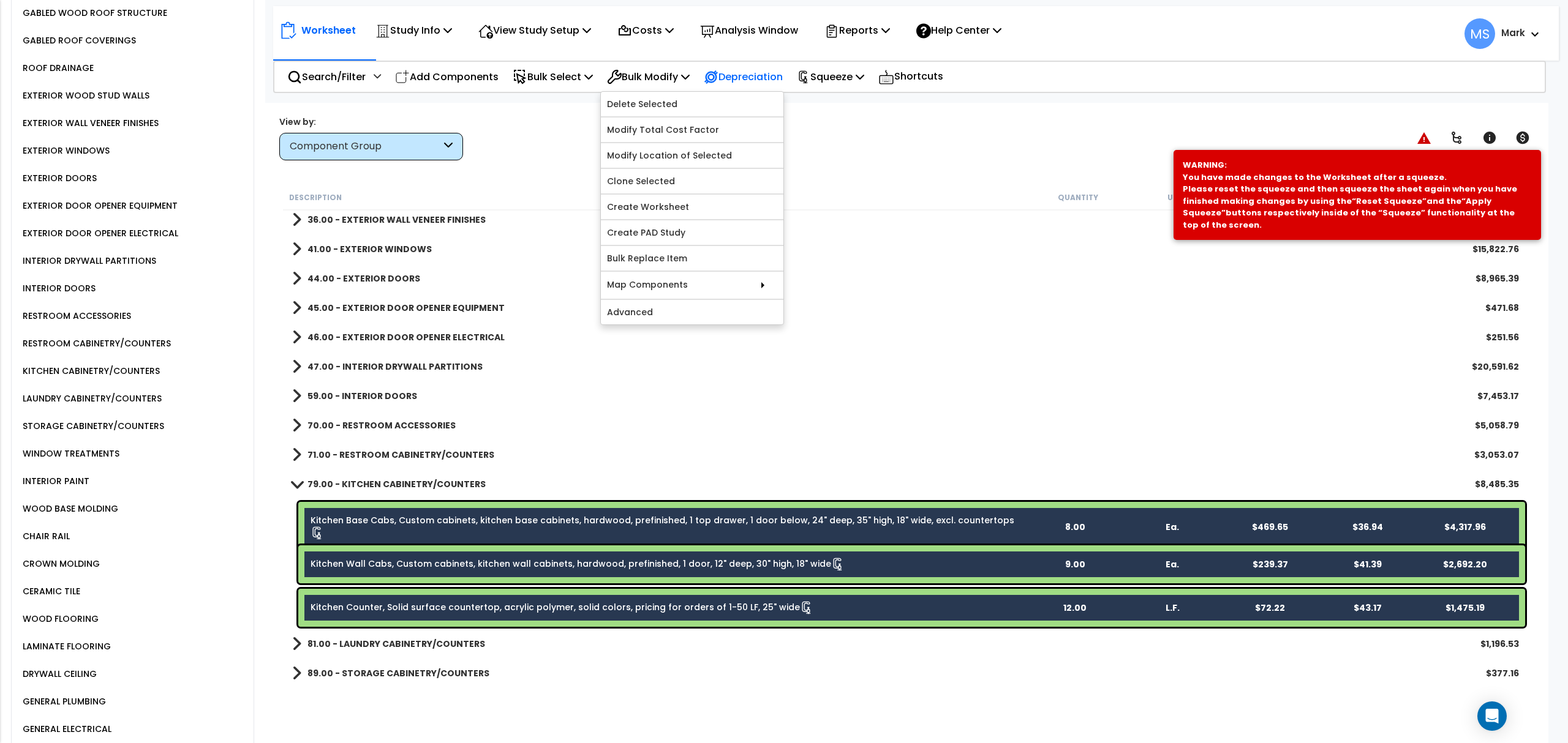
click at [736, 78] on p "Depreciation" at bounding box center [743, 77] width 79 height 16
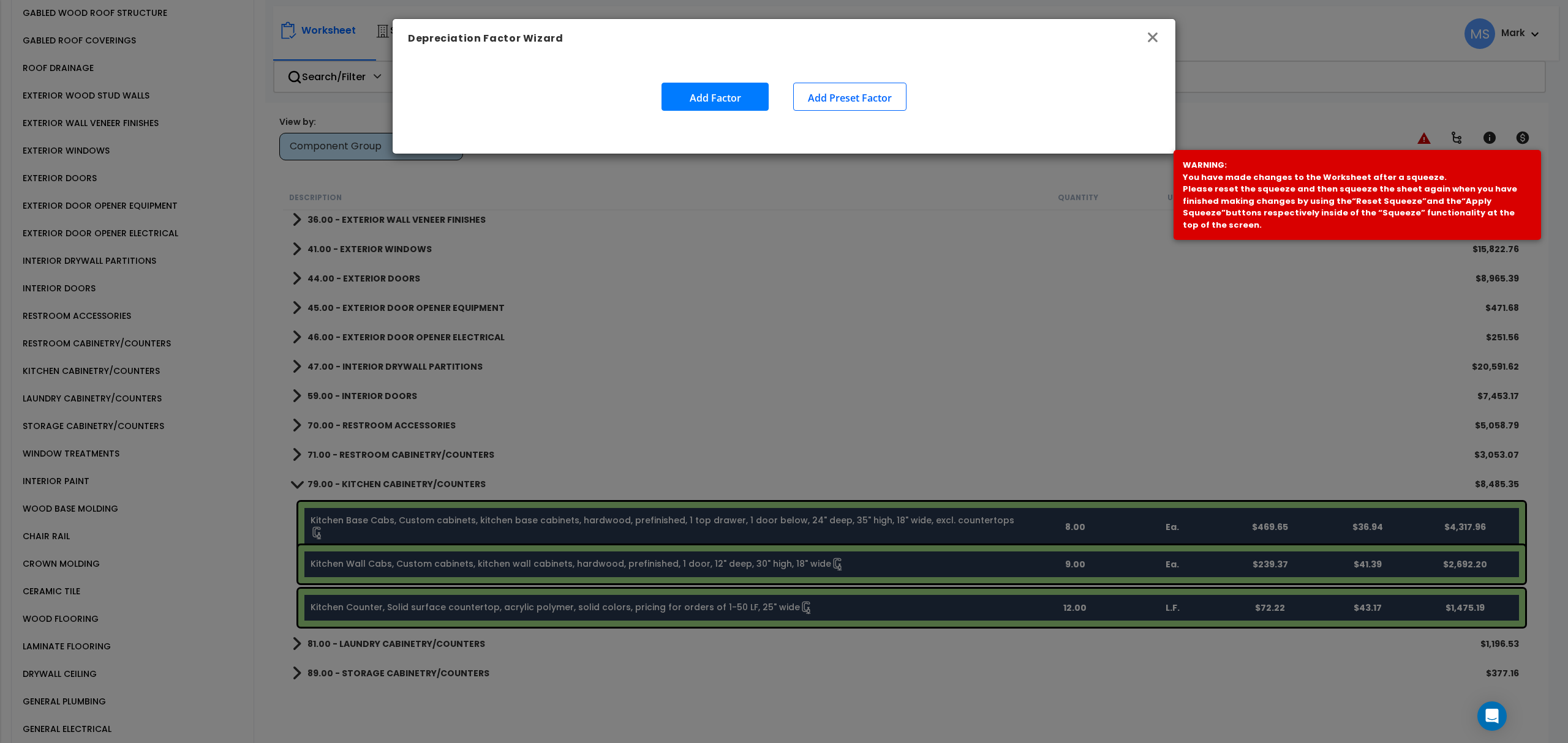
click at [1156, 43] on icon "button" at bounding box center [1152, 37] width 14 height 14
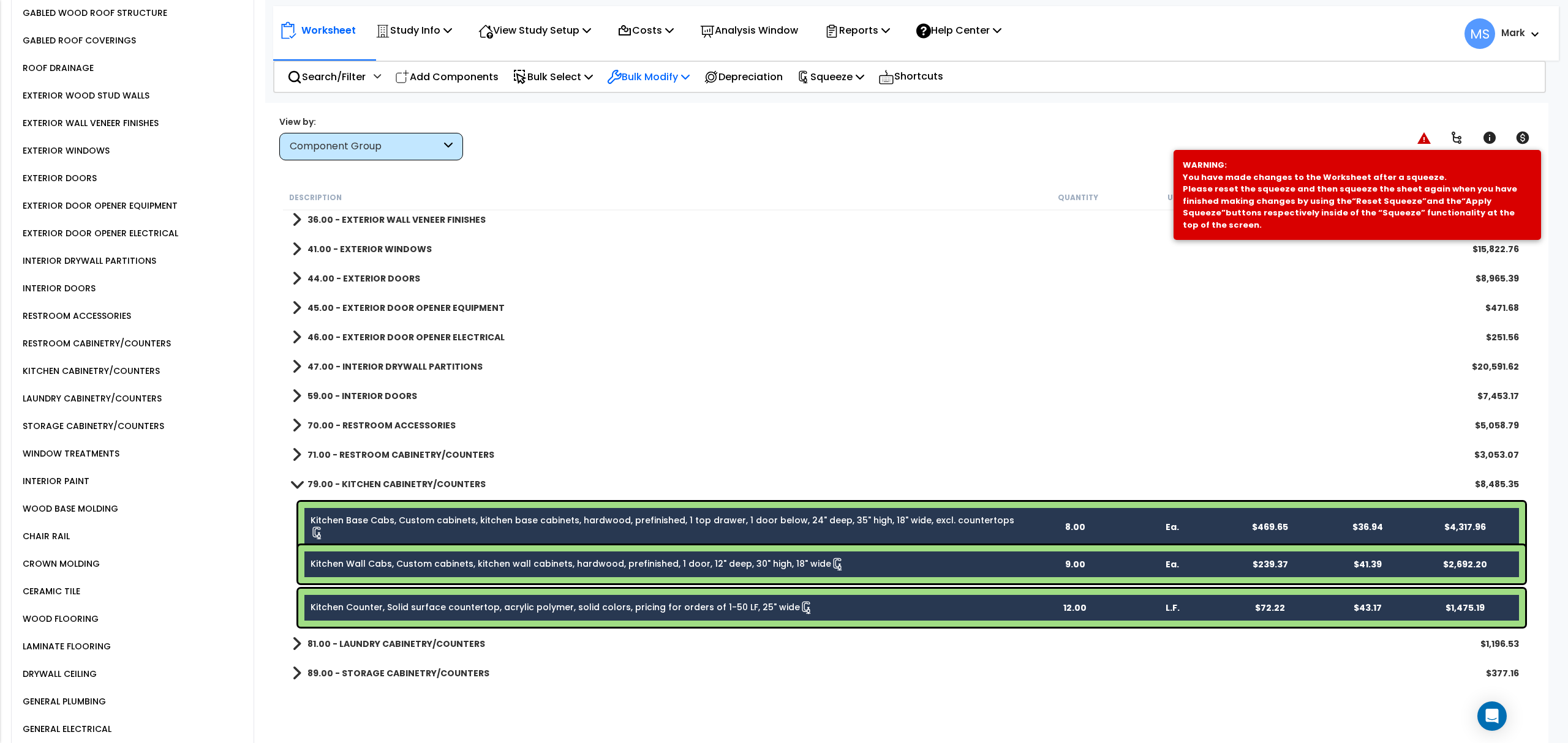
click at [658, 87] on div "Bulk Modify" at bounding box center [648, 77] width 83 height 29
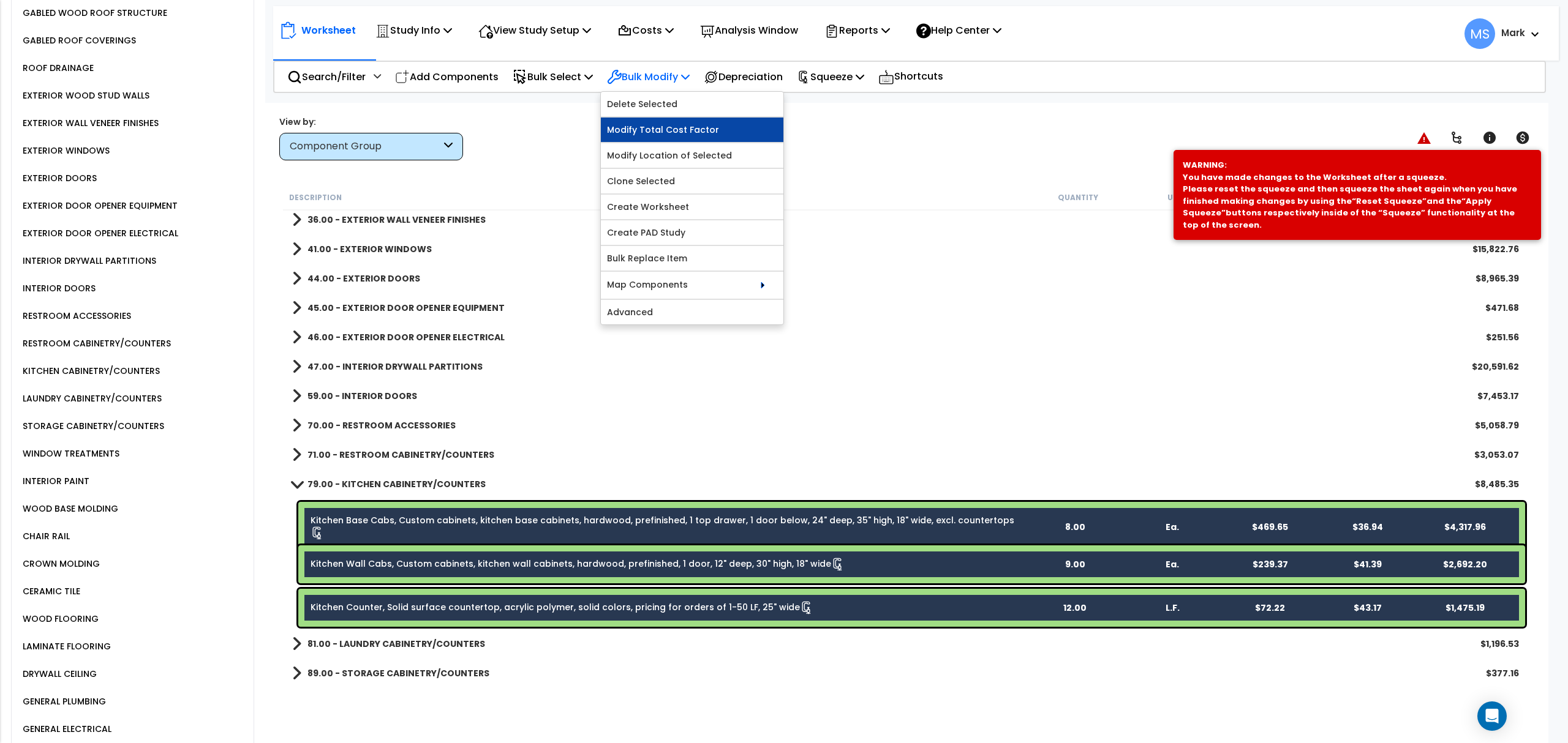
click at [677, 137] on link "Modify Total Cost Factor" at bounding box center [692, 130] width 182 height 25
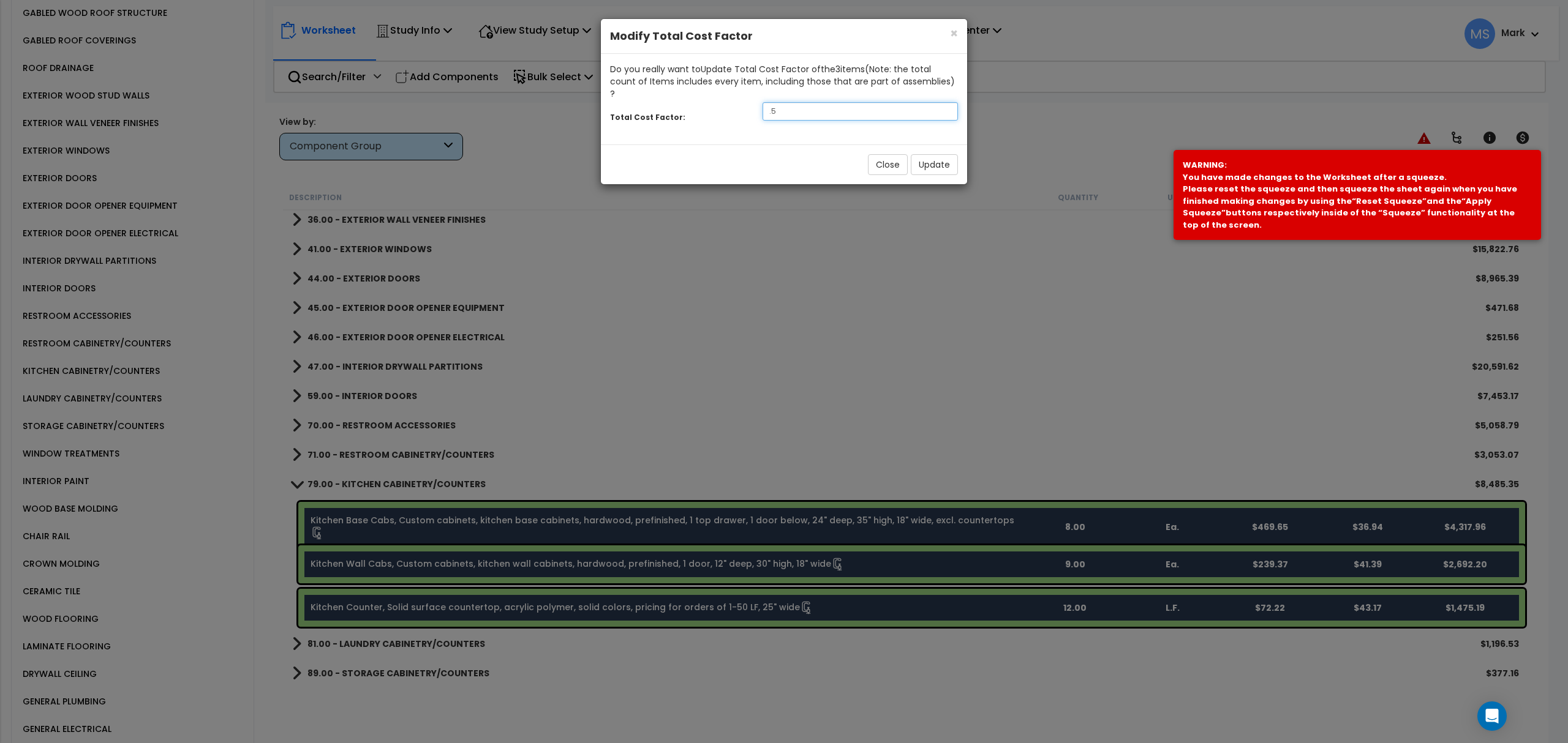
click at [796, 103] on input ".5" at bounding box center [860, 111] width 195 height 19
type input "1.5"
click at [773, 145] on div "Close Update" at bounding box center [784, 165] width 366 height 40
click at [943, 160] on button "Update" at bounding box center [934, 165] width 47 height 21
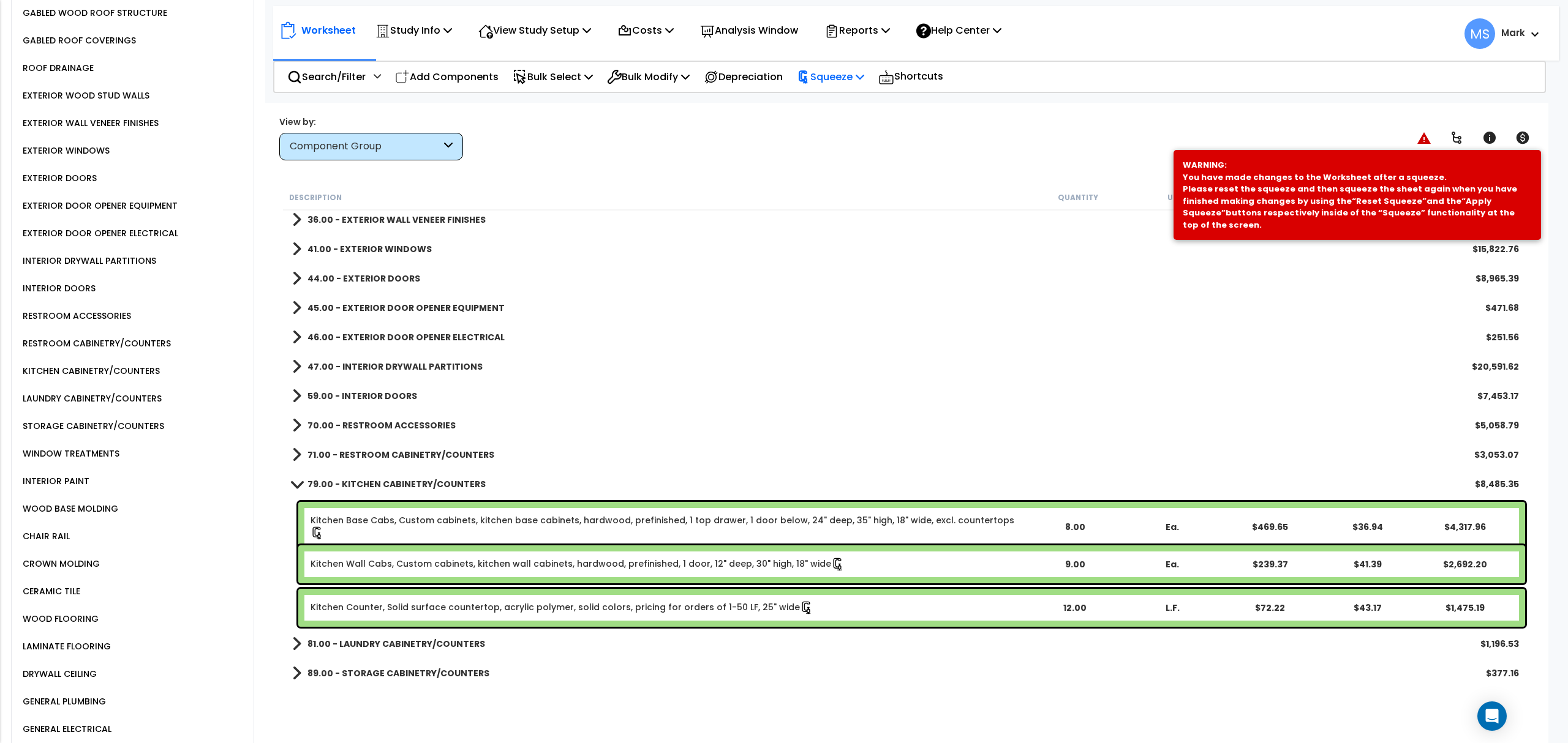
click at [864, 84] on div "Squeeze" at bounding box center [830, 77] width 67 height 29
click at [857, 103] on link "Re-squeeze" at bounding box center [851, 106] width 121 height 28
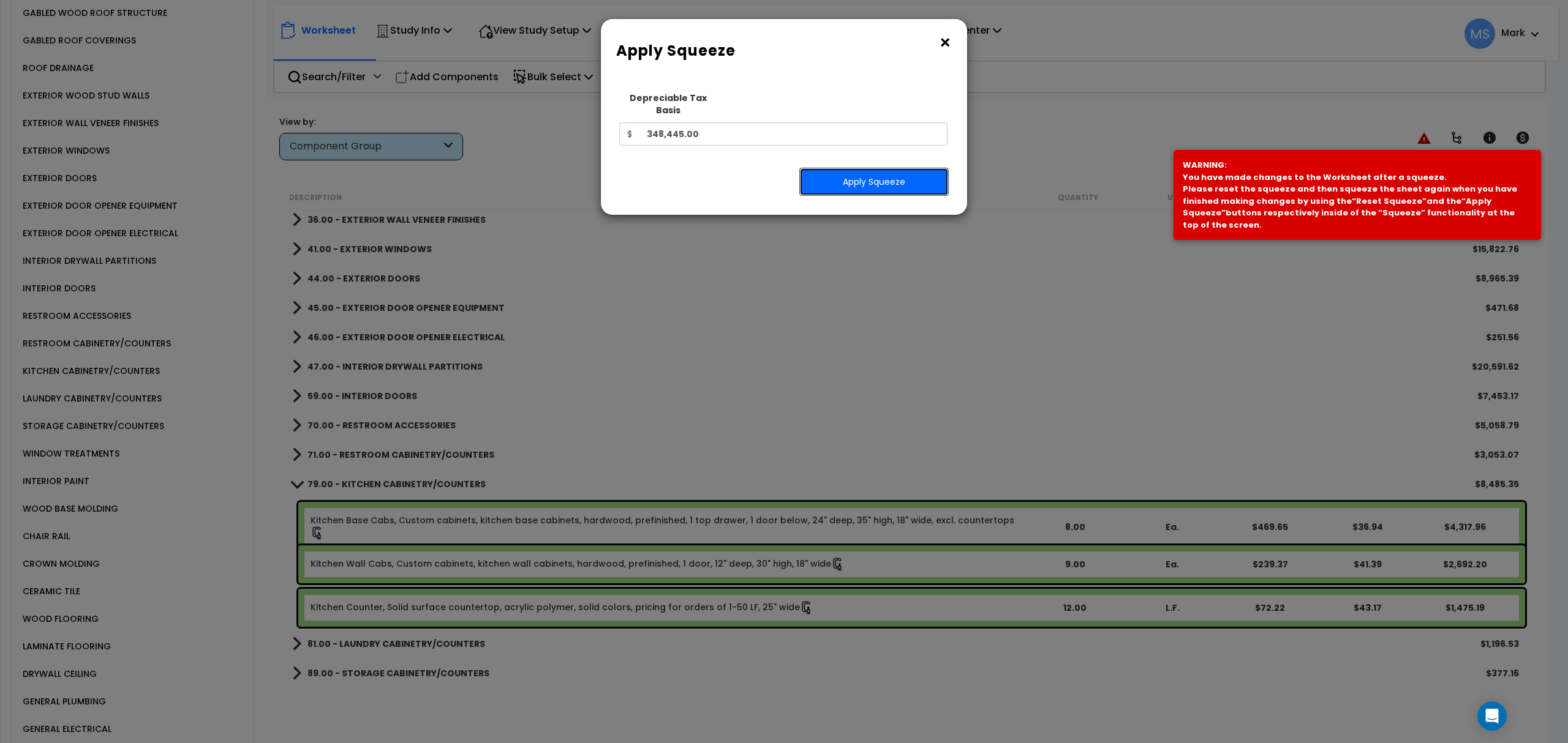
click at [845, 168] on button "Apply Squeeze" at bounding box center [874, 182] width 149 height 28
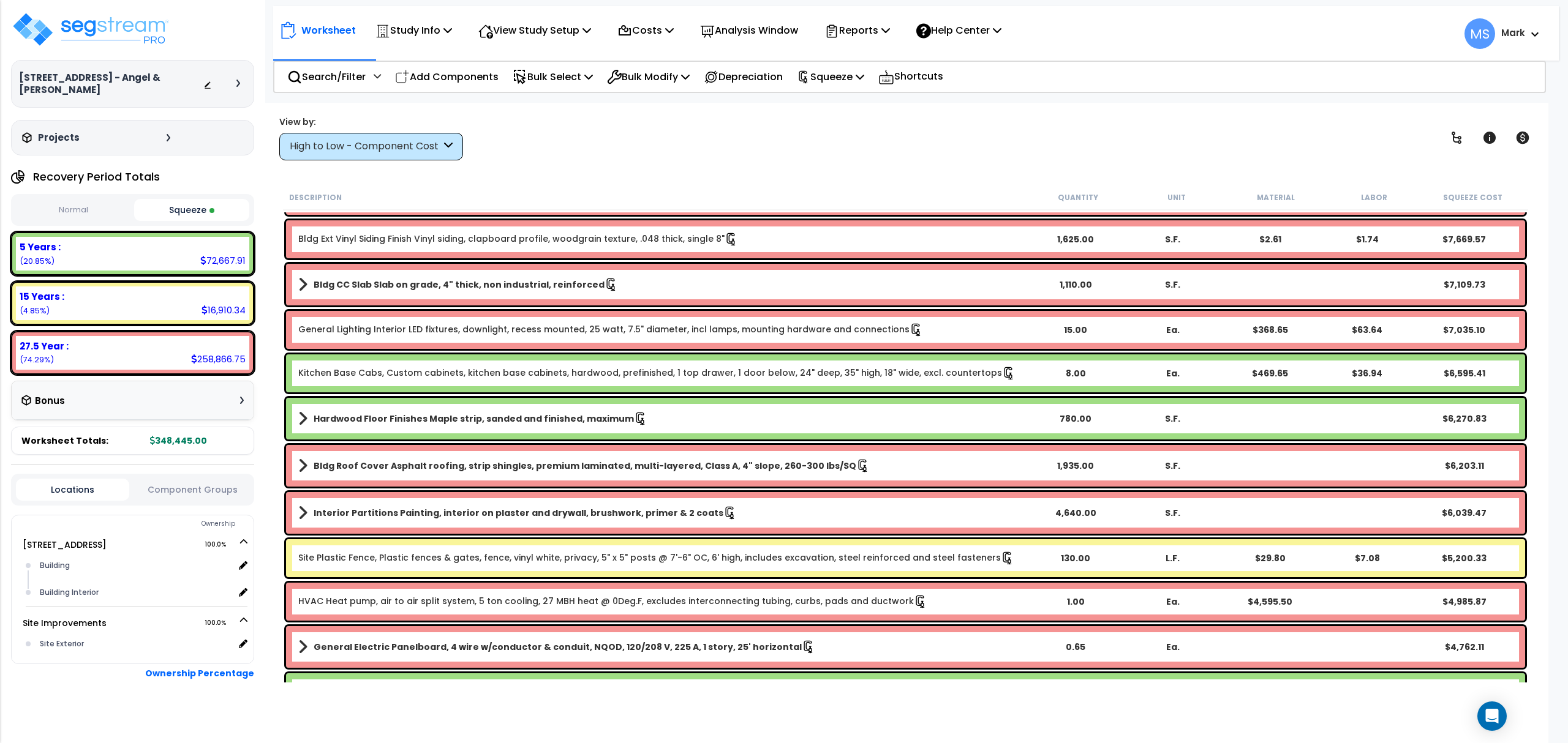
scroll to position [326, 0]
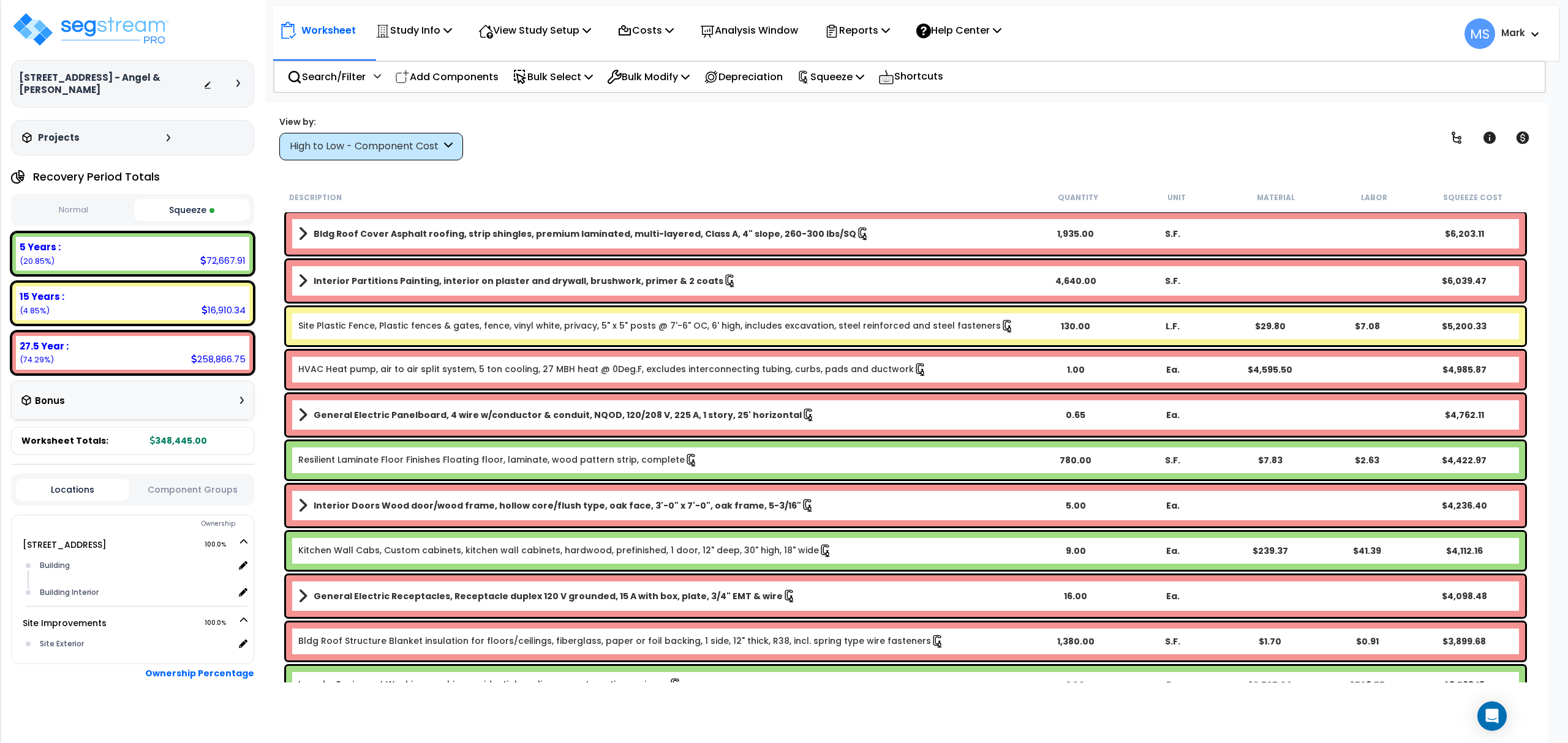
drag, startPoint x: 487, startPoint y: 395, endPoint x: 496, endPoint y: 417, distance: 23.8
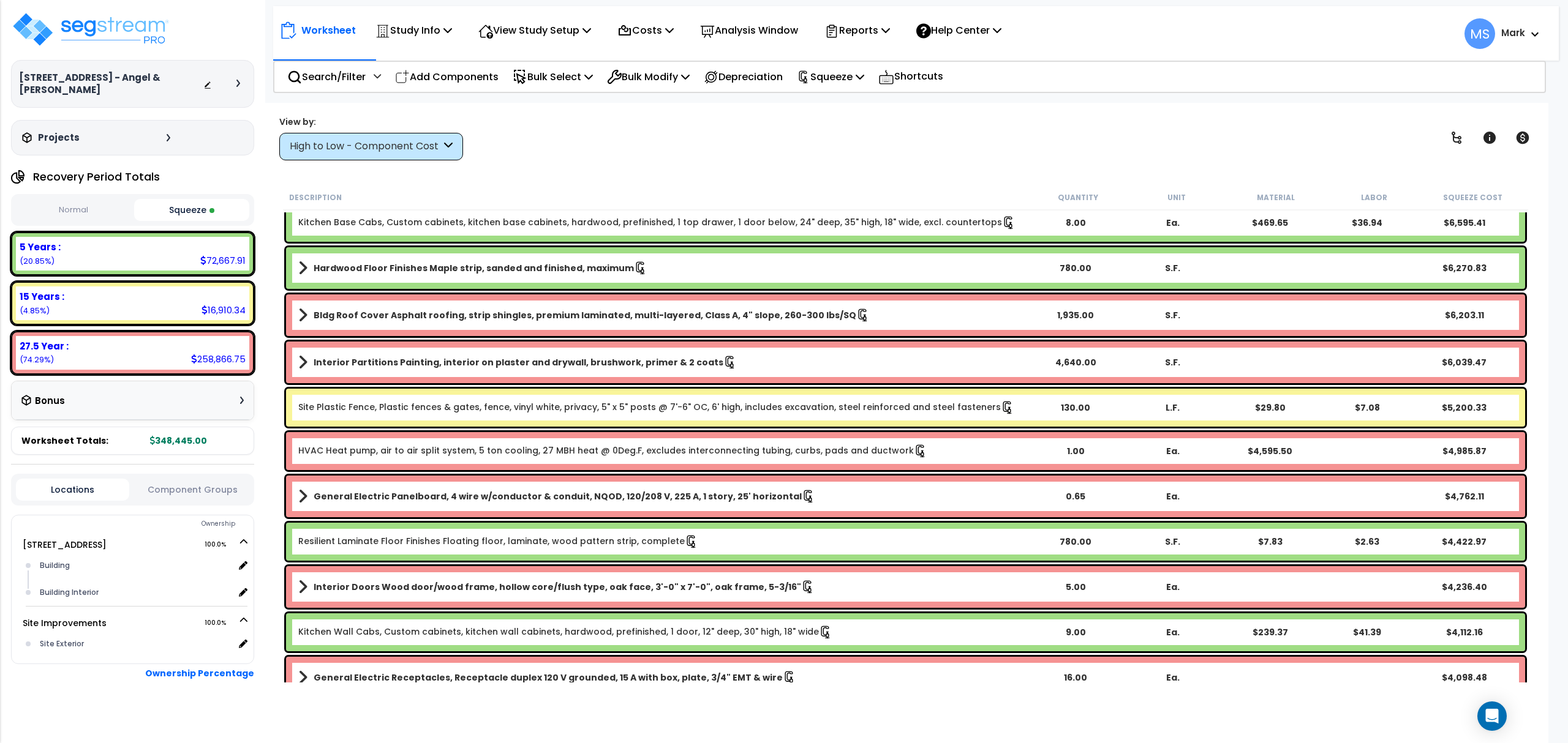
scroll to position [408, 0]
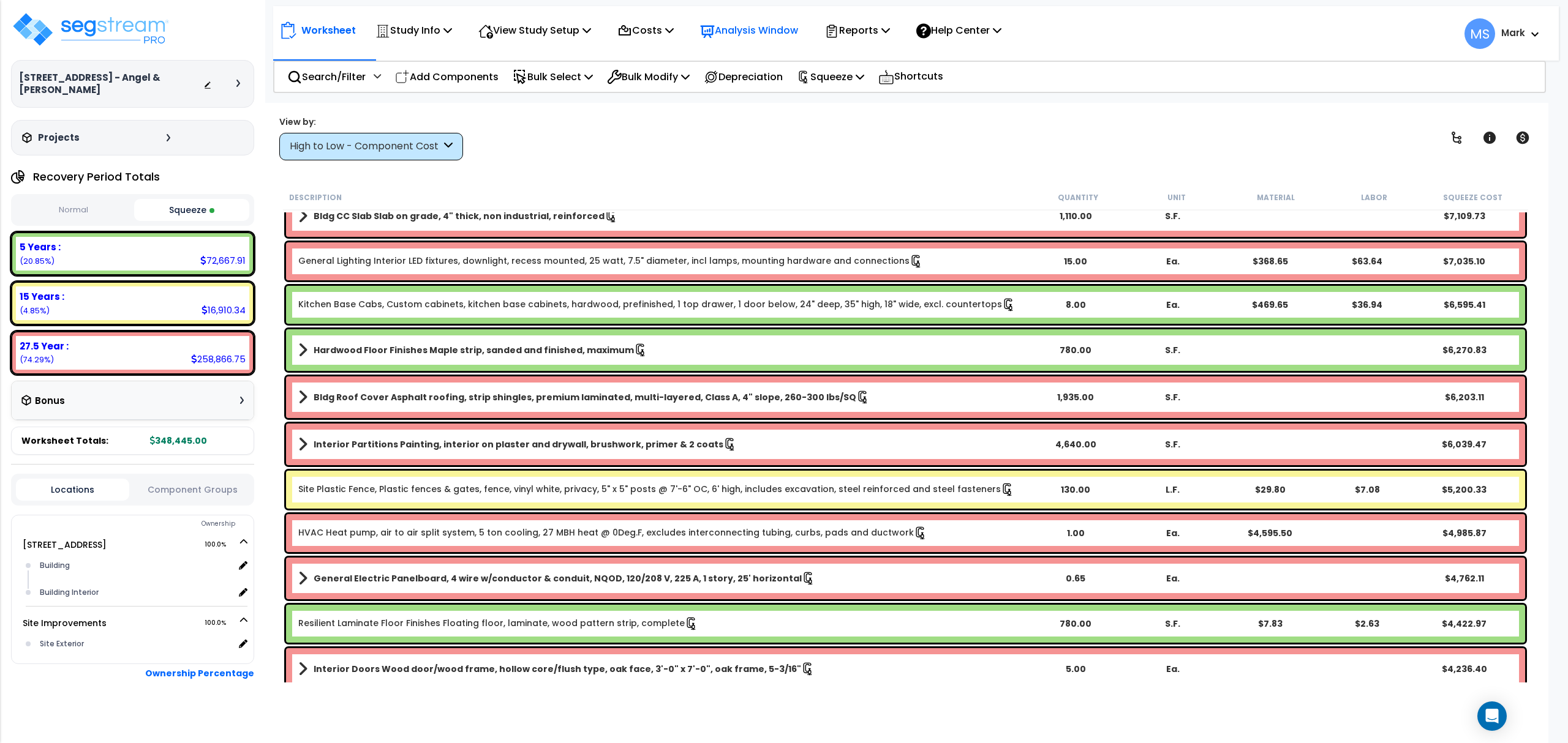
click at [767, 33] on p "Analysis Window" at bounding box center [749, 30] width 98 height 16
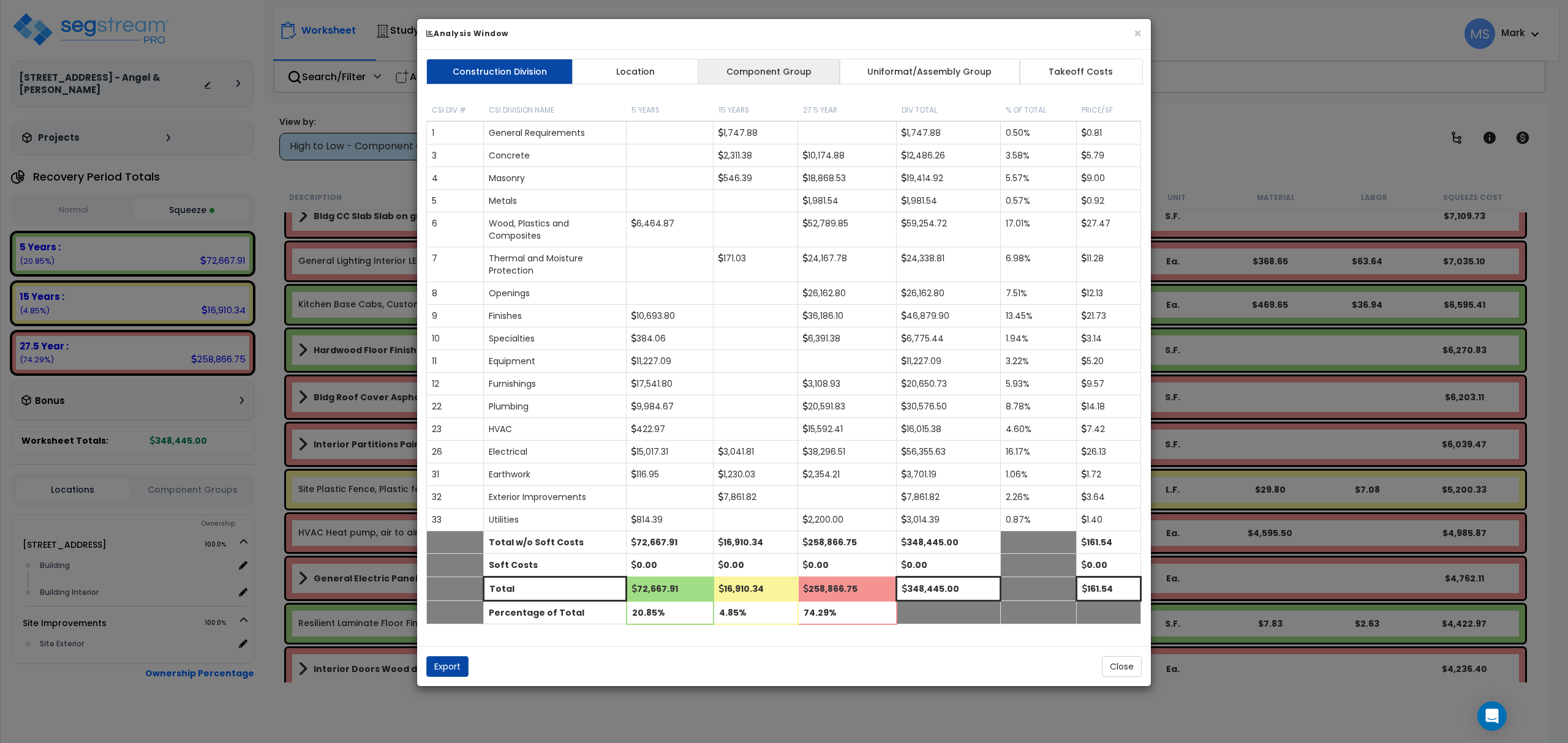
click at [770, 78] on link "Component Group" at bounding box center [768, 72] width 142 height 26
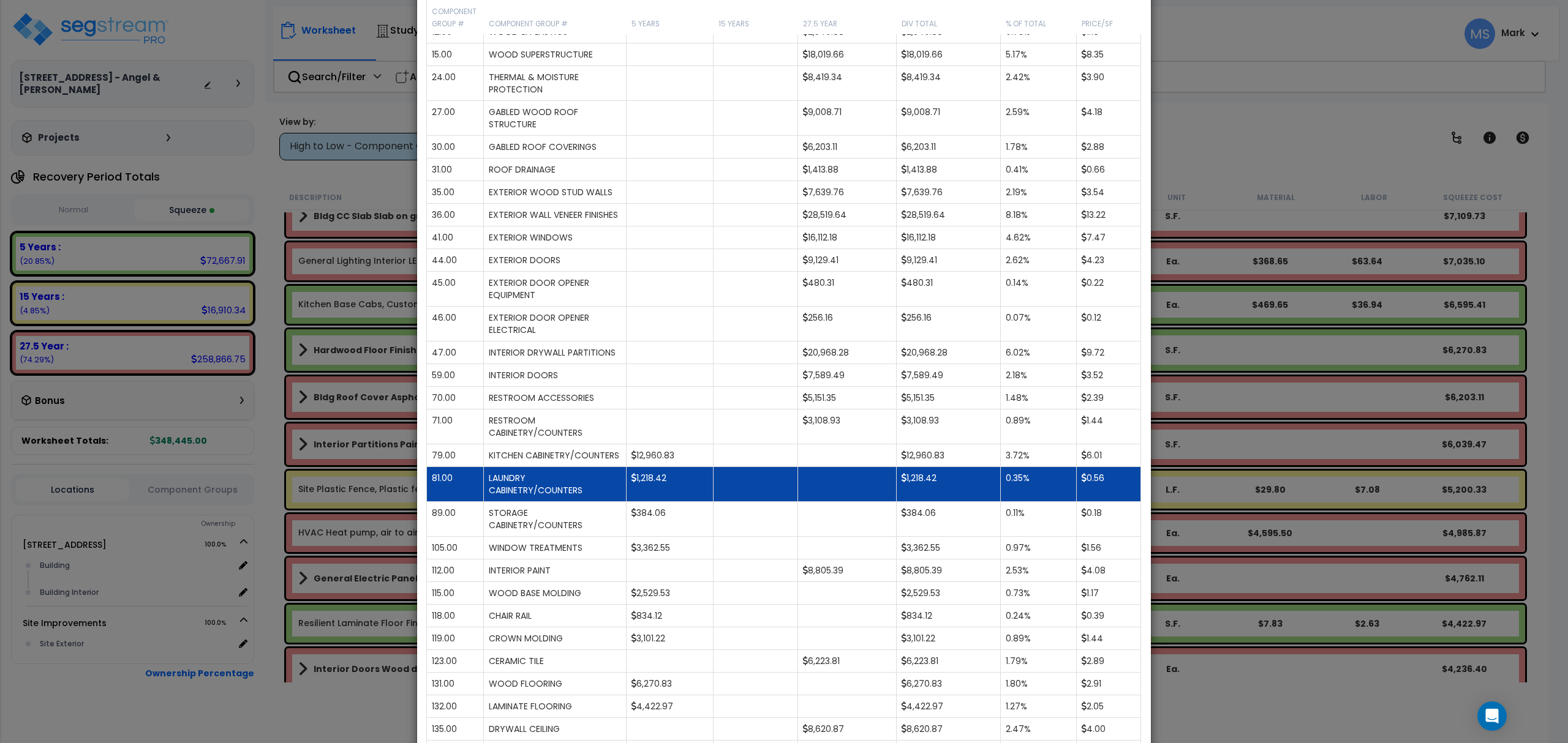
scroll to position [245, 0]
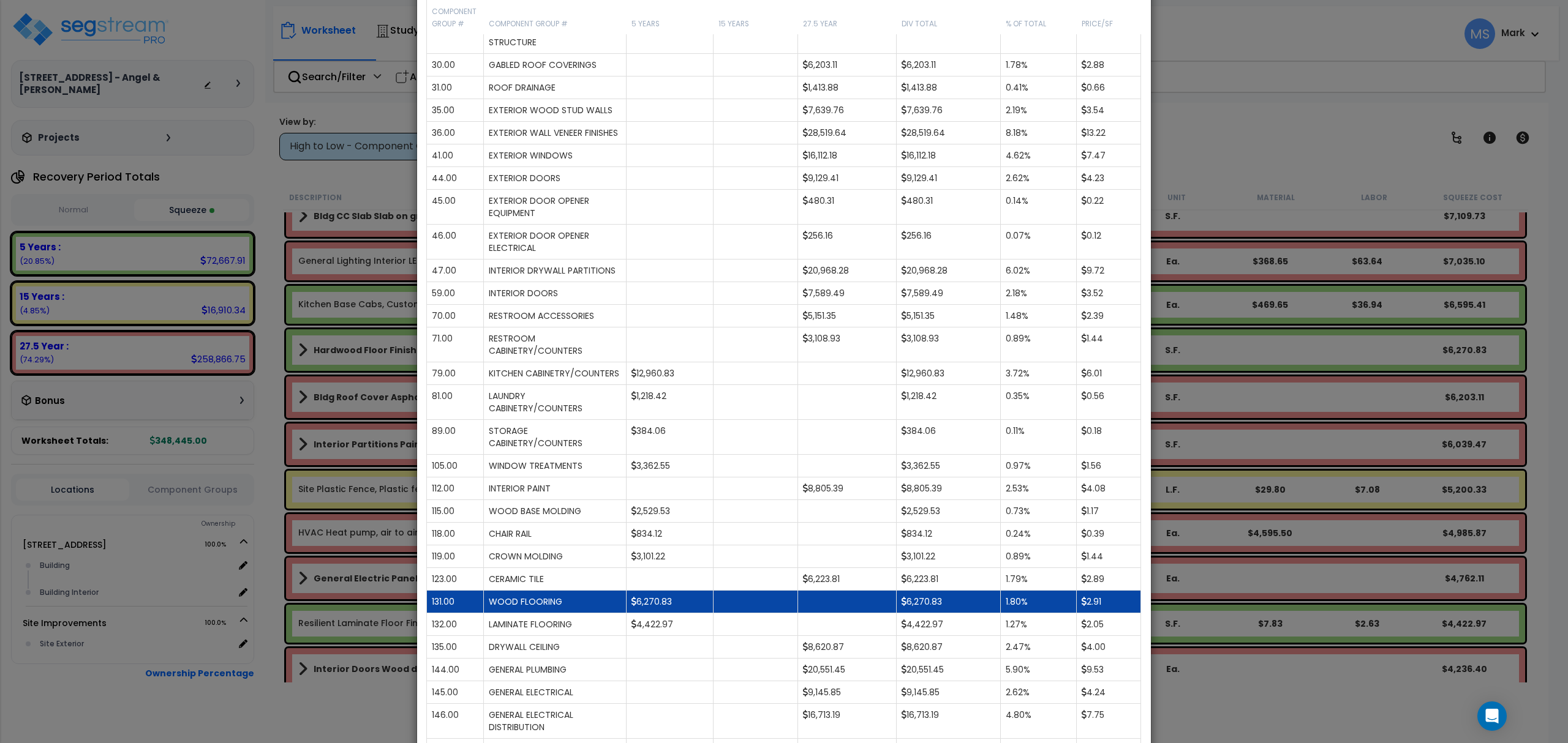
drag, startPoint x: 823, startPoint y: 605, endPoint x: 797, endPoint y: 640, distance: 43.6
click at [798, 613] on td at bounding box center [847, 602] width 99 height 23
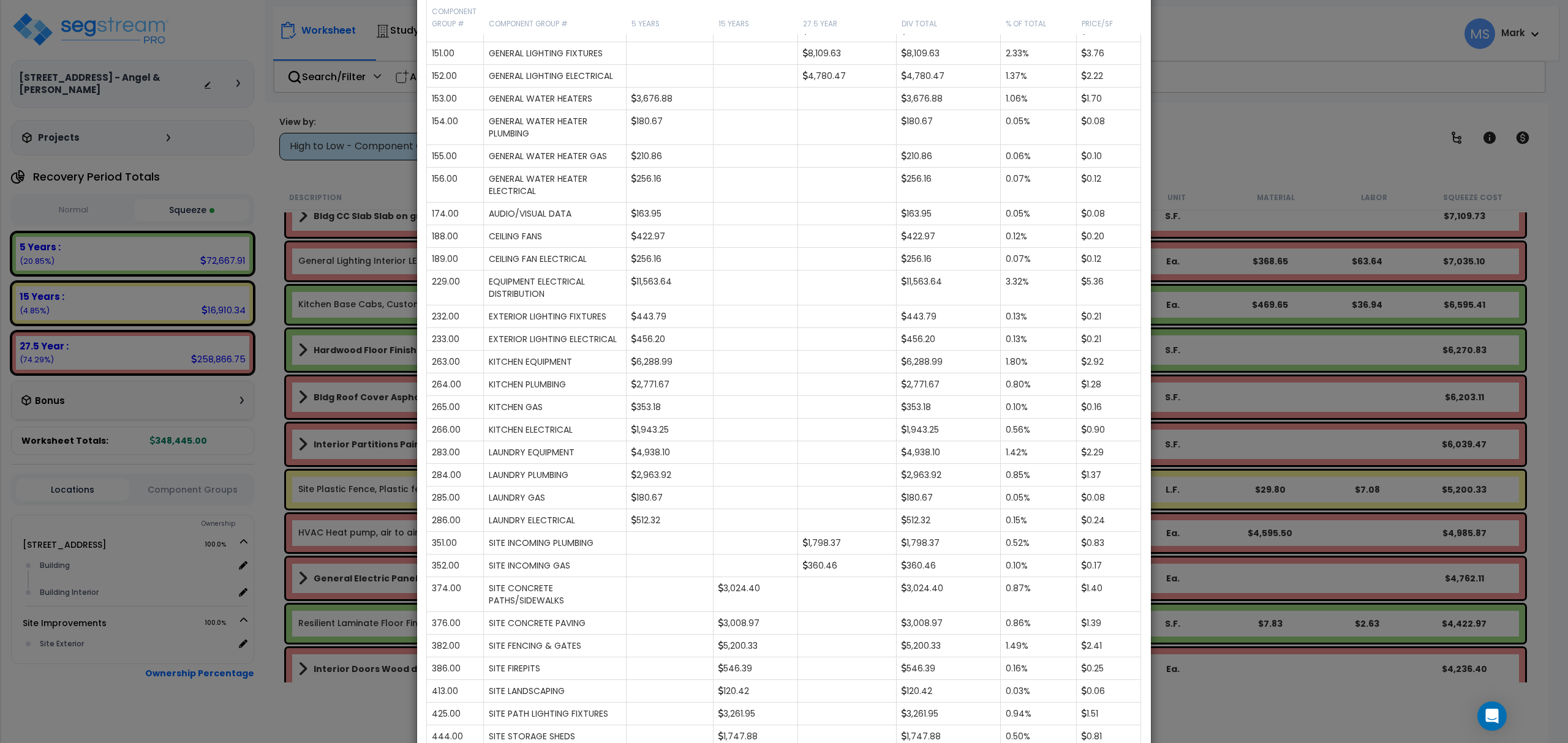
scroll to position [1230, 0]
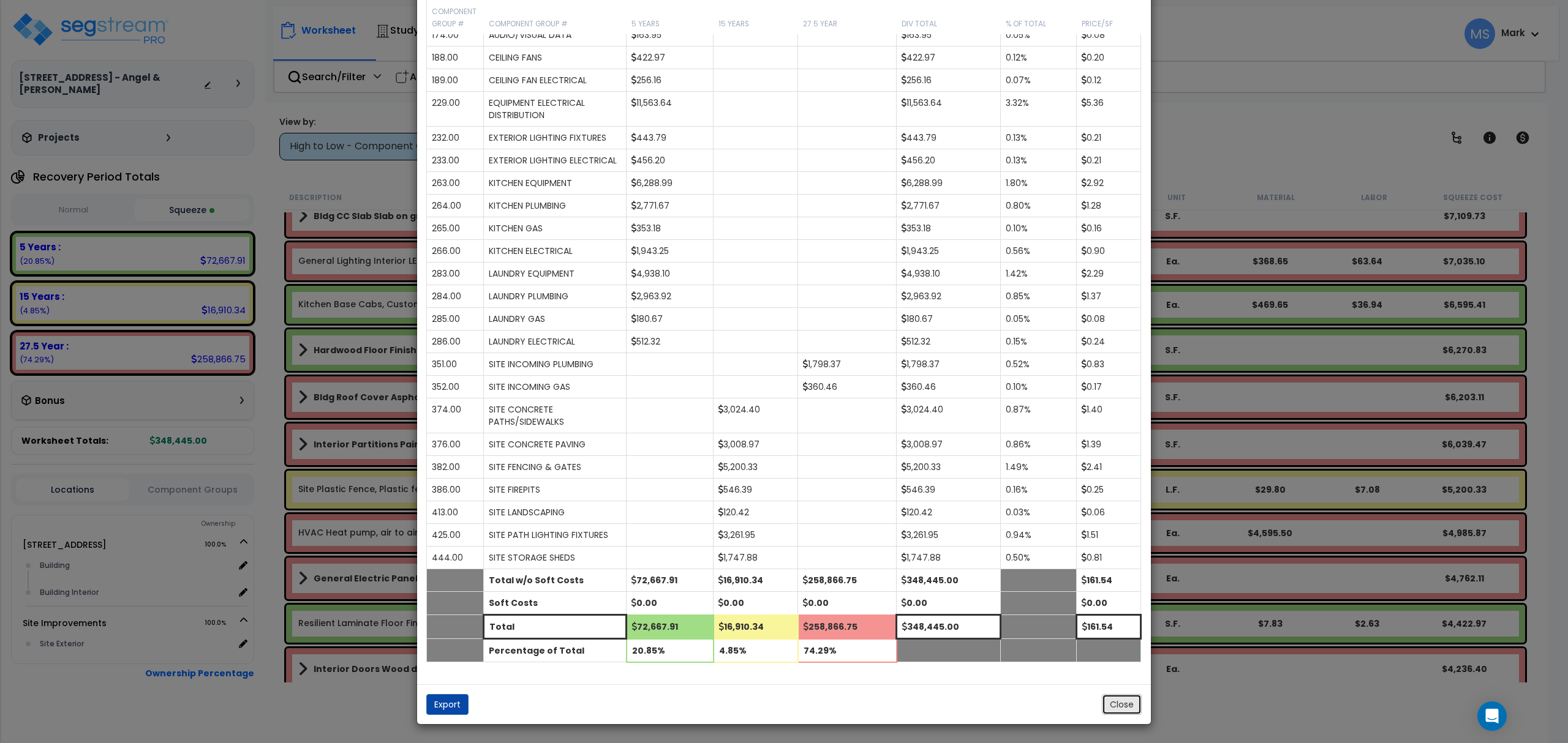
click at [1118, 714] on button "Close" at bounding box center [1122, 705] width 40 height 21
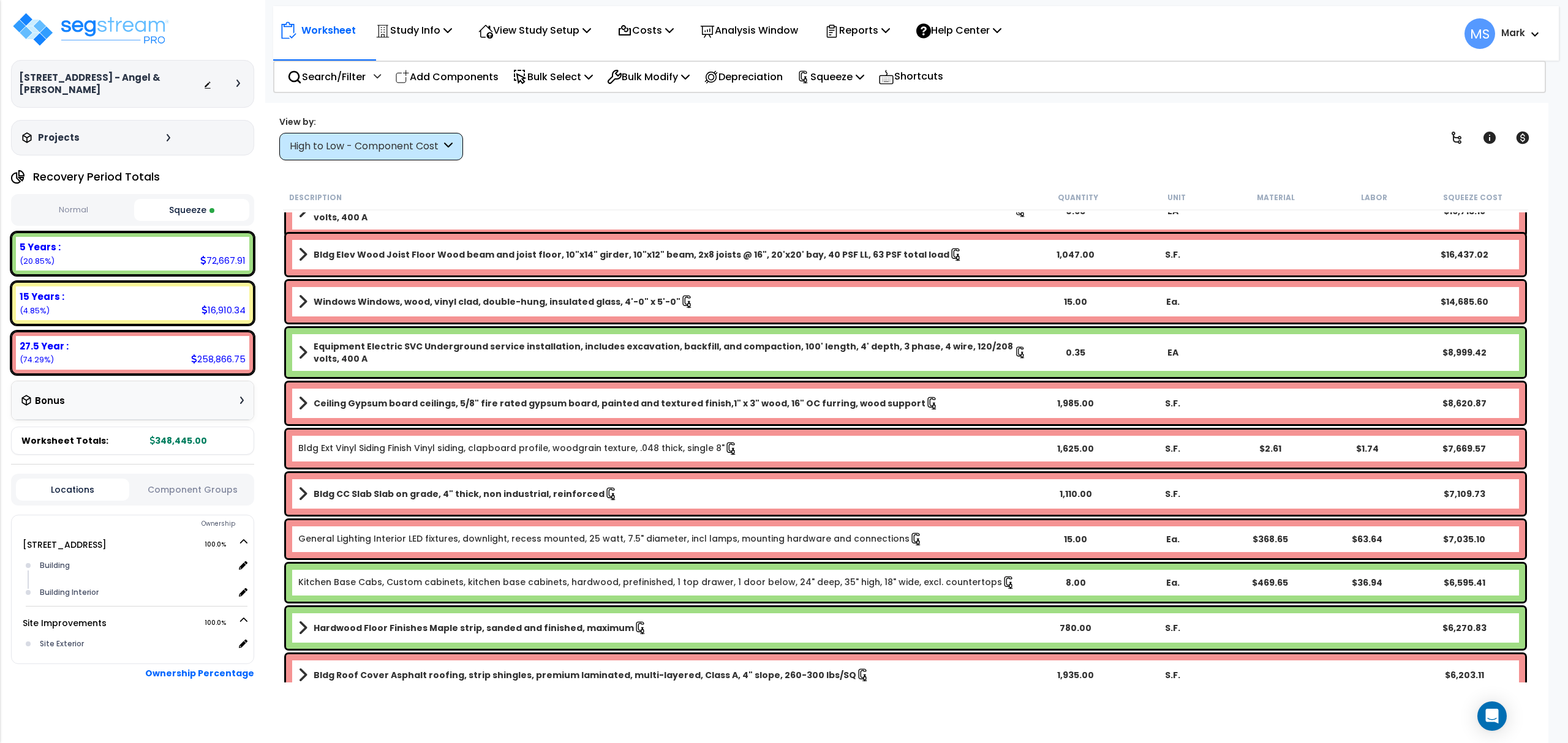
scroll to position [0, 0]
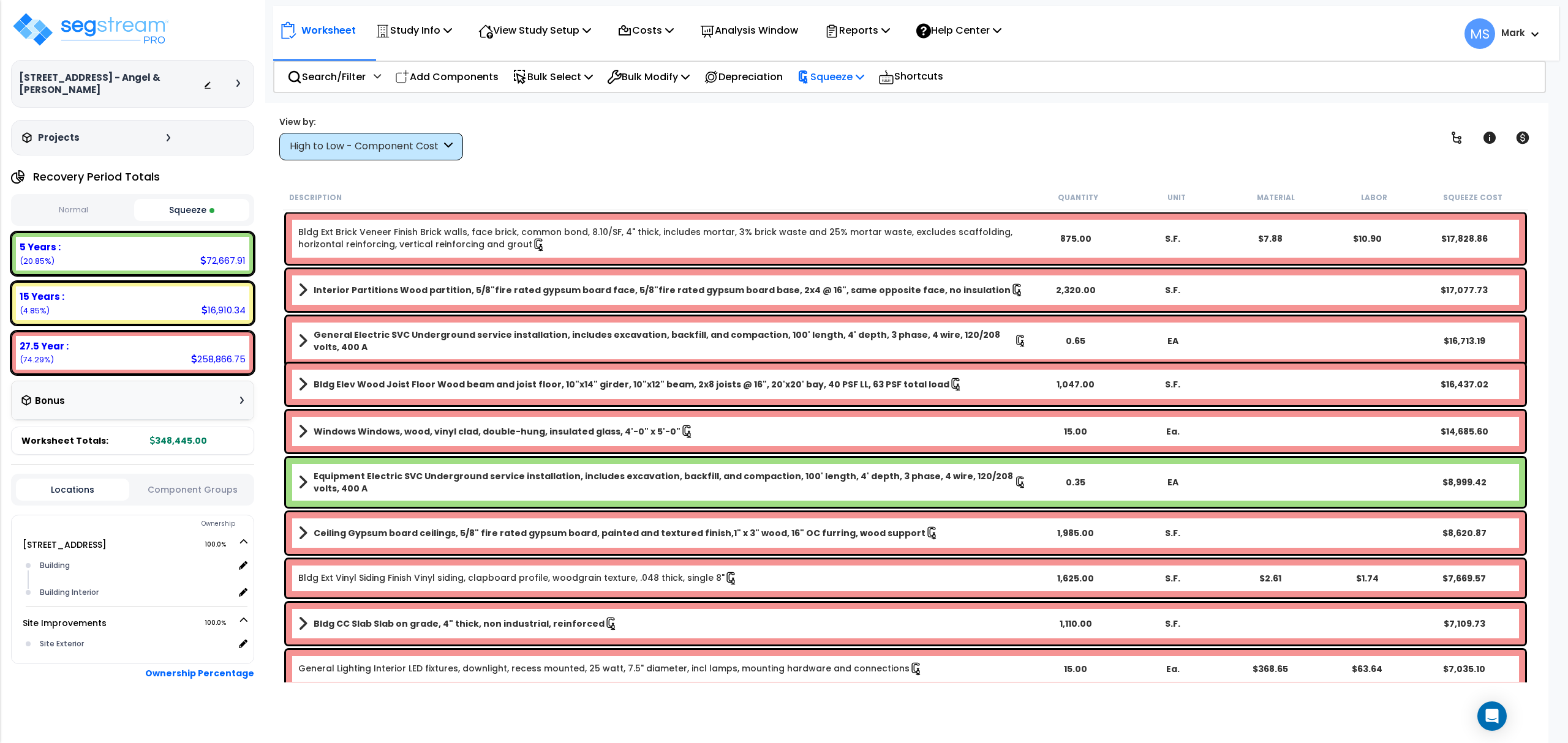
click at [836, 77] on p "Squeeze" at bounding box center [830, 77] width 67 height 16
click at [843, 100] on link "Re-squeeze" at bounding box center [851, 104] width 121 height 25
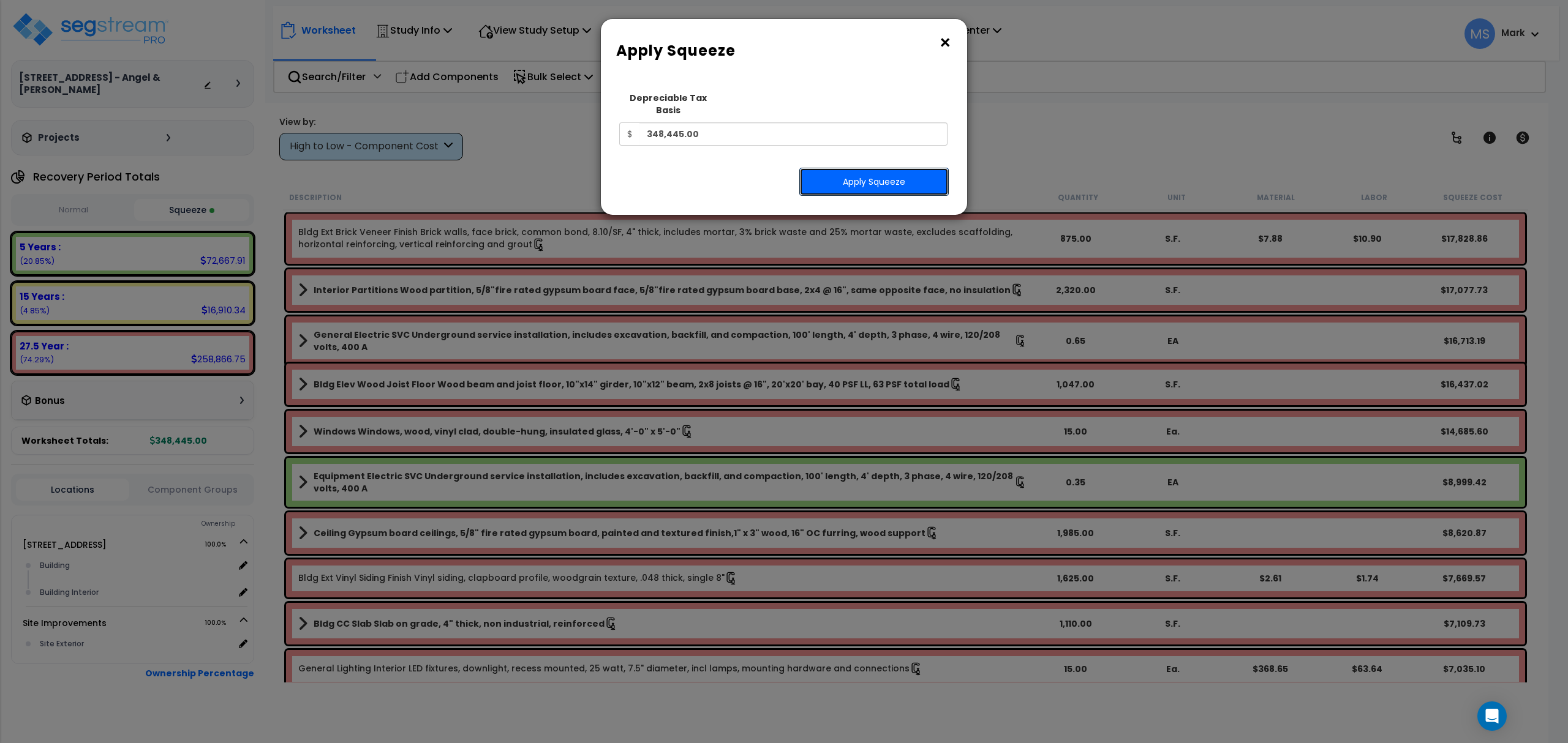
click at [854, 168] on button "Apply Squeeze" at bounding box center [874, 182] width 149 height 28
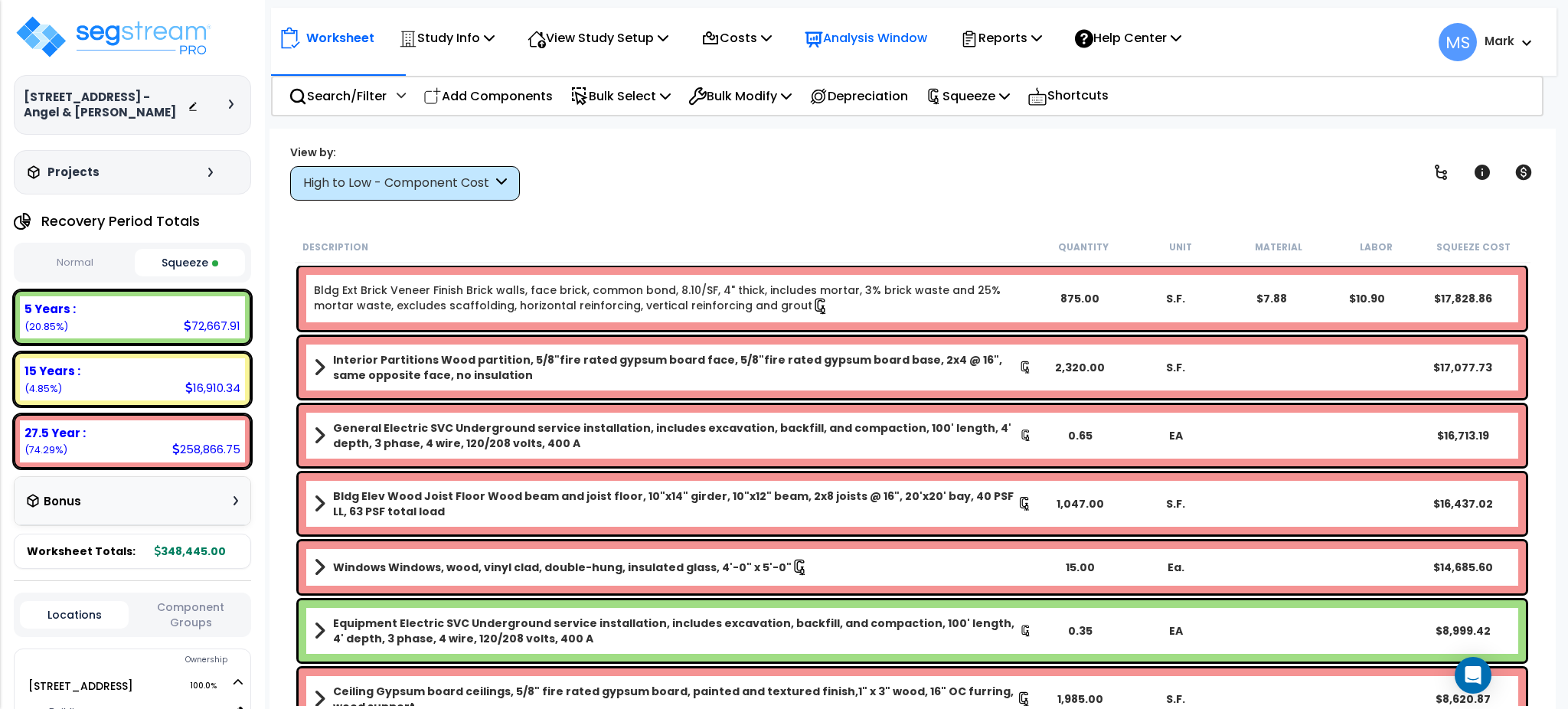
click at [898, 42] on p "Analysis Window" at bounding box center [866, 38] width 123 height 21
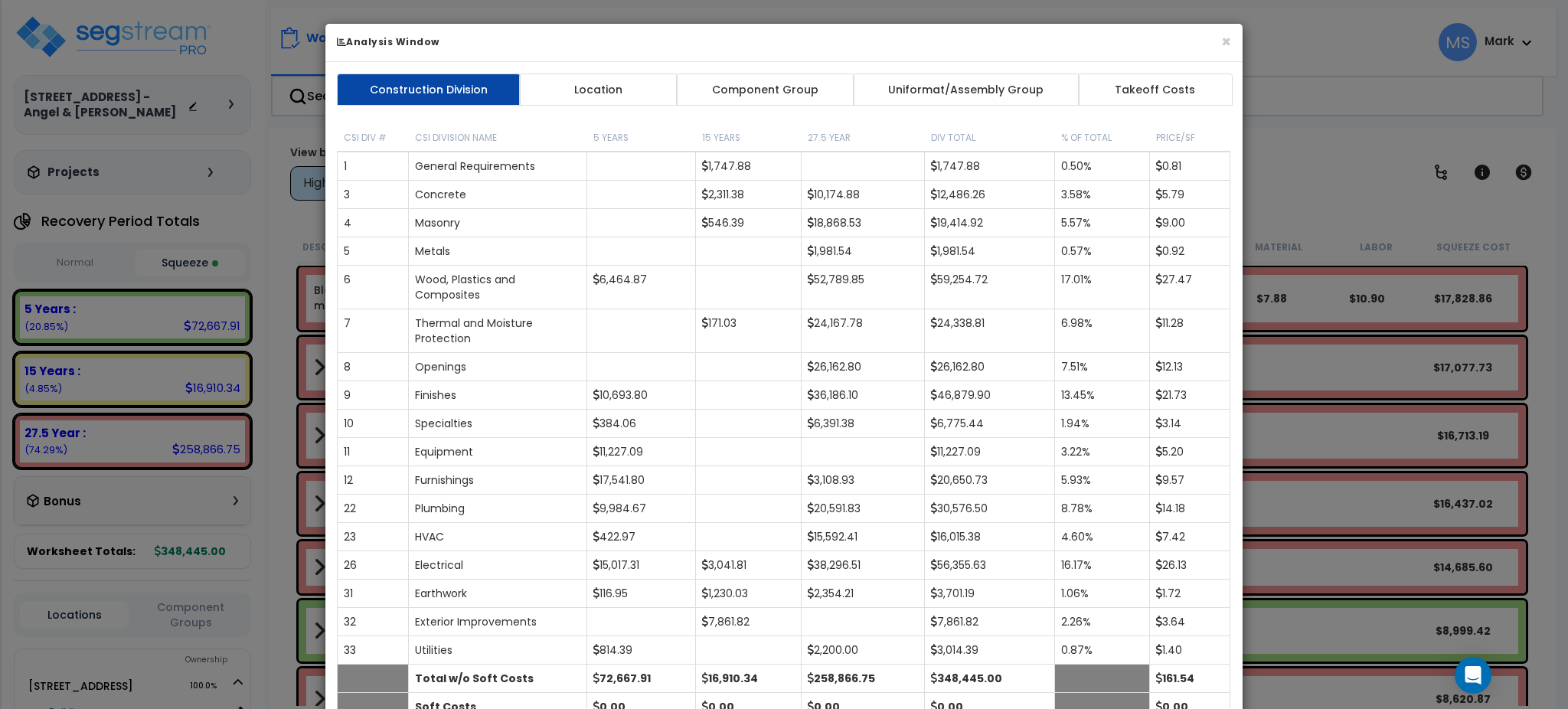
click at [753, 114] on th "15 Years" at bounding box center [748, 132] width 105 height 39
click at [753, 96] on link "Component Group" at bounding box center [765, 90] width 177 height 33
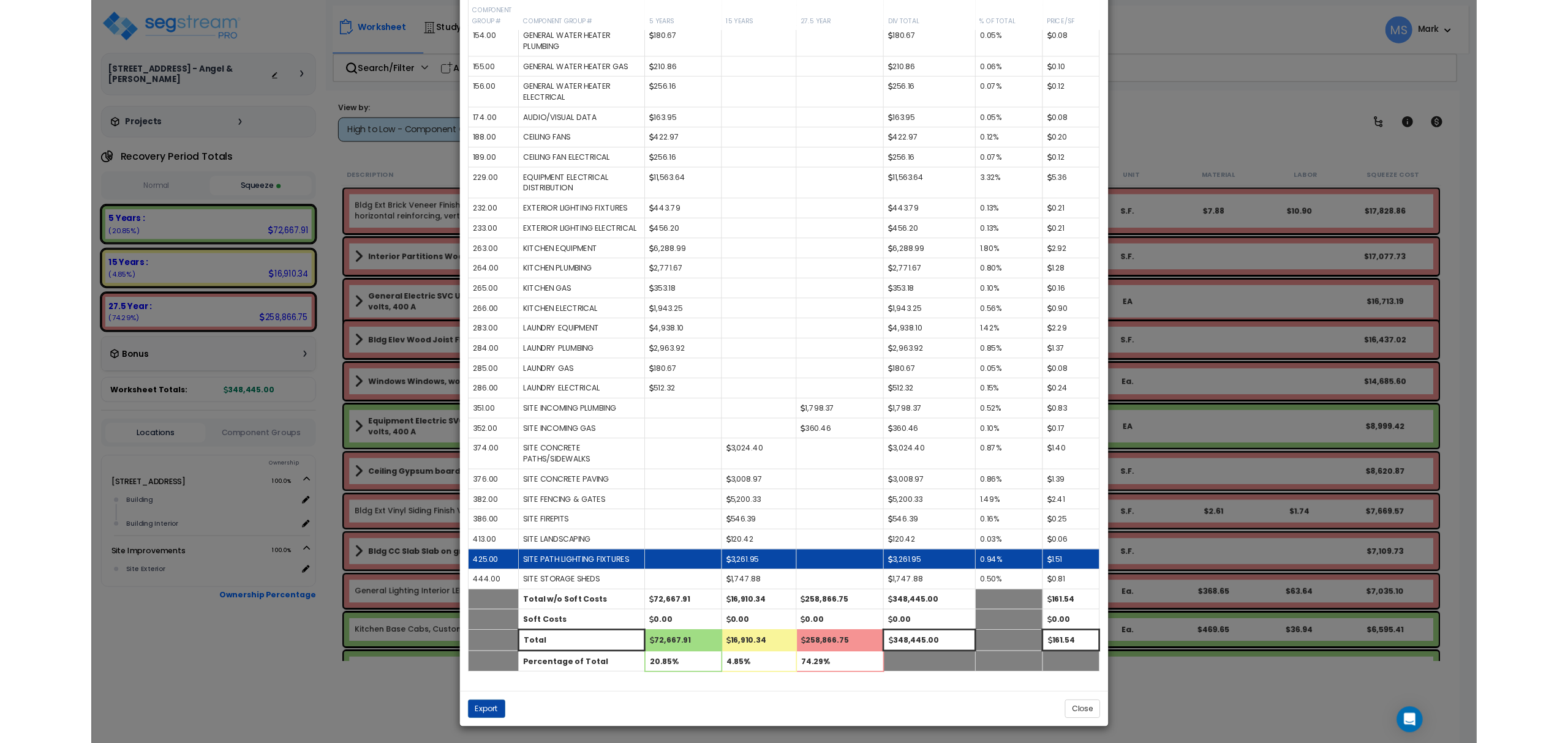
scroll to position [1132, 0]
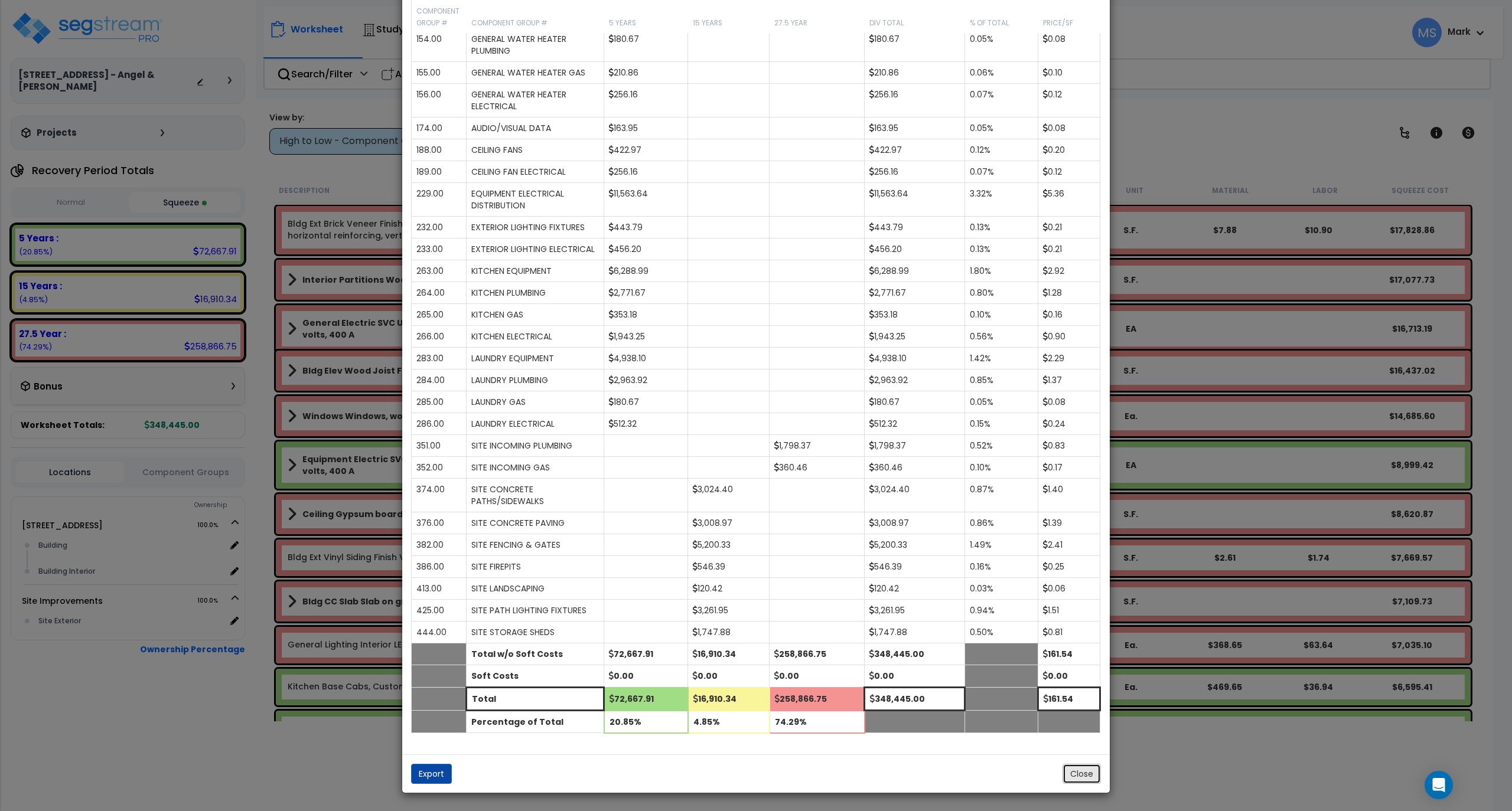
click at [1084, 716] on button "Close" at bounding box center [1082, 774] width 38 height 20
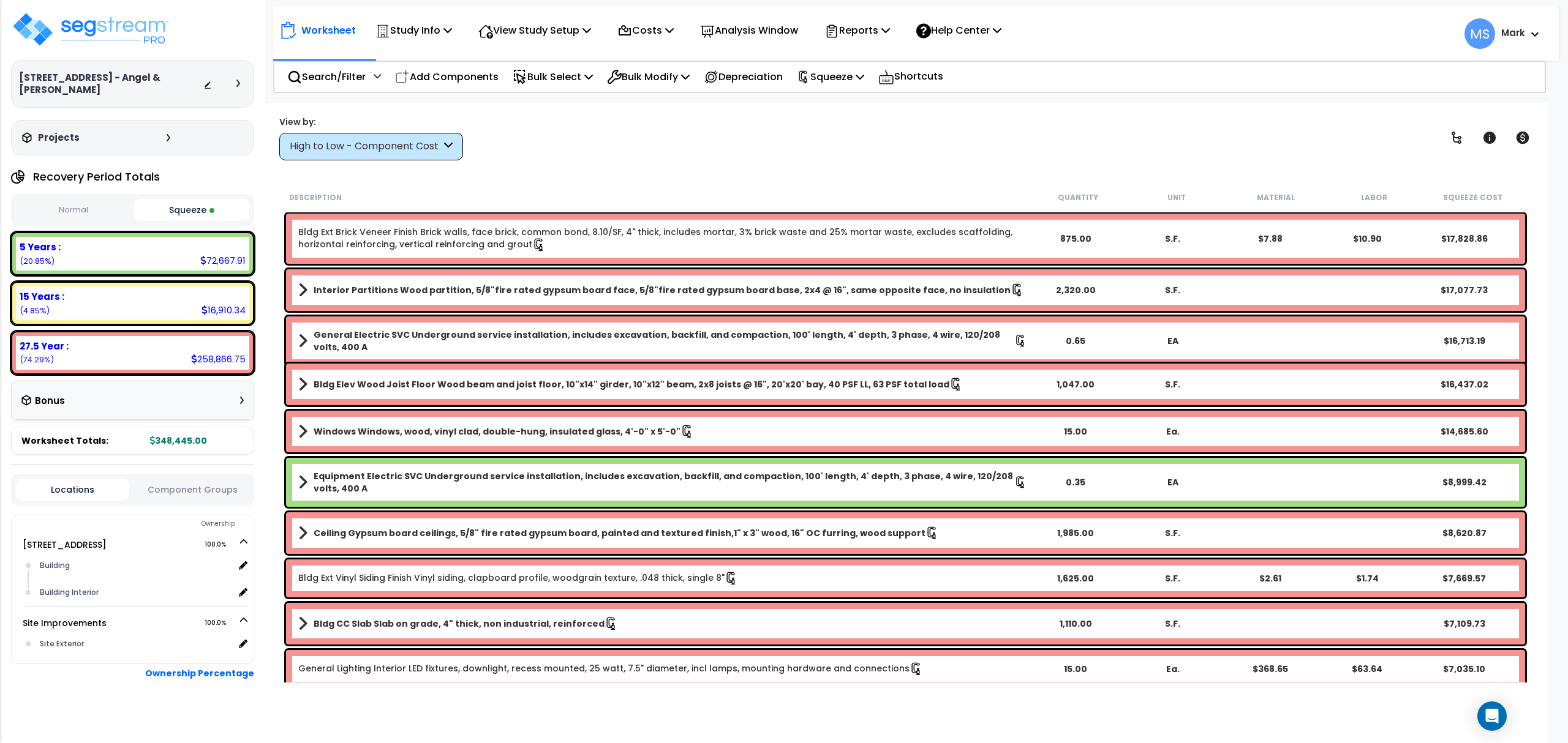
click at [411, 145] on div "High to Low - Component Cost" at bounding box center [365, 147] width 152 height 14
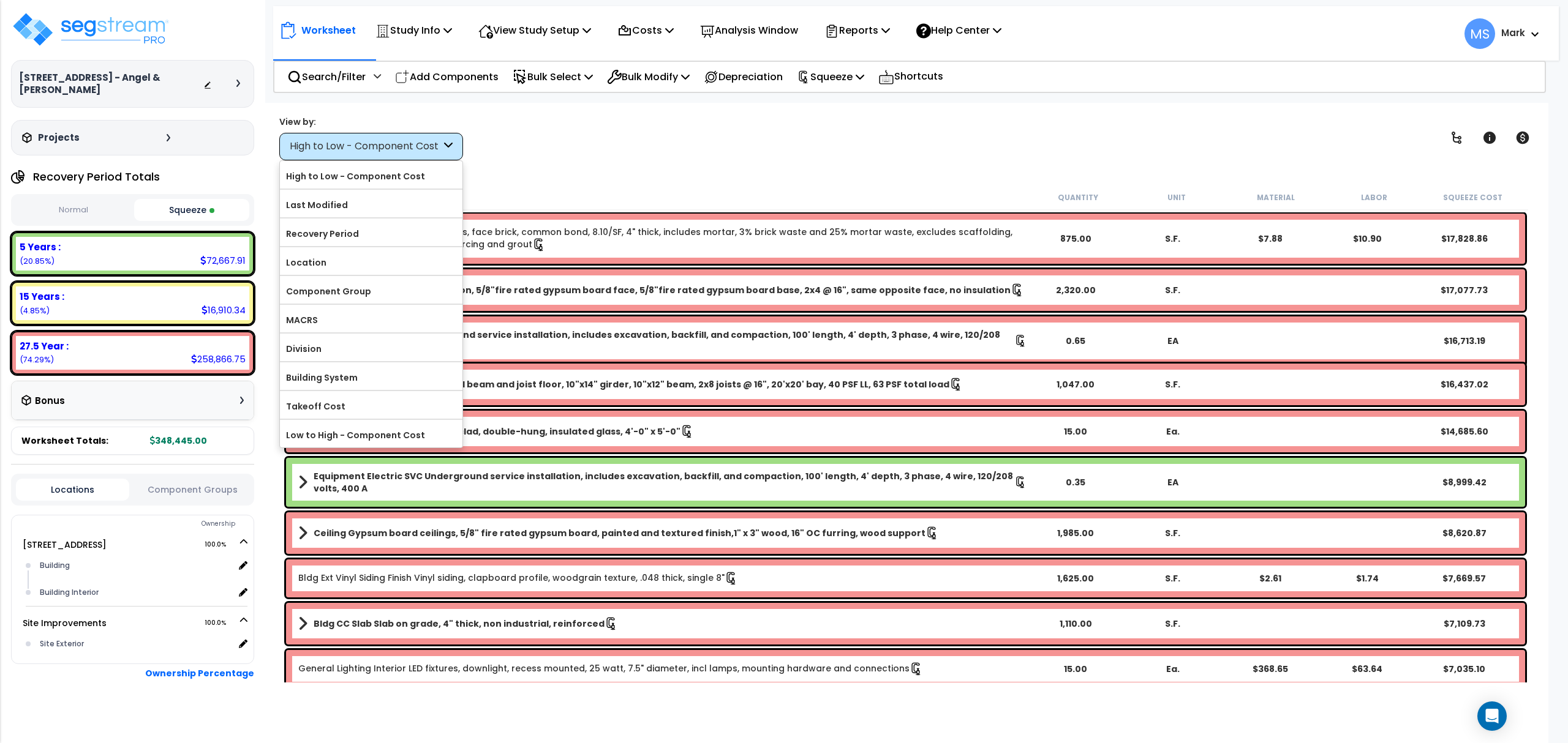
click at [536, 478] on b "Equipment Electric SVC Underground service installation, includes excavation, b…" at bounding box center [664, 483] width 701 height 25
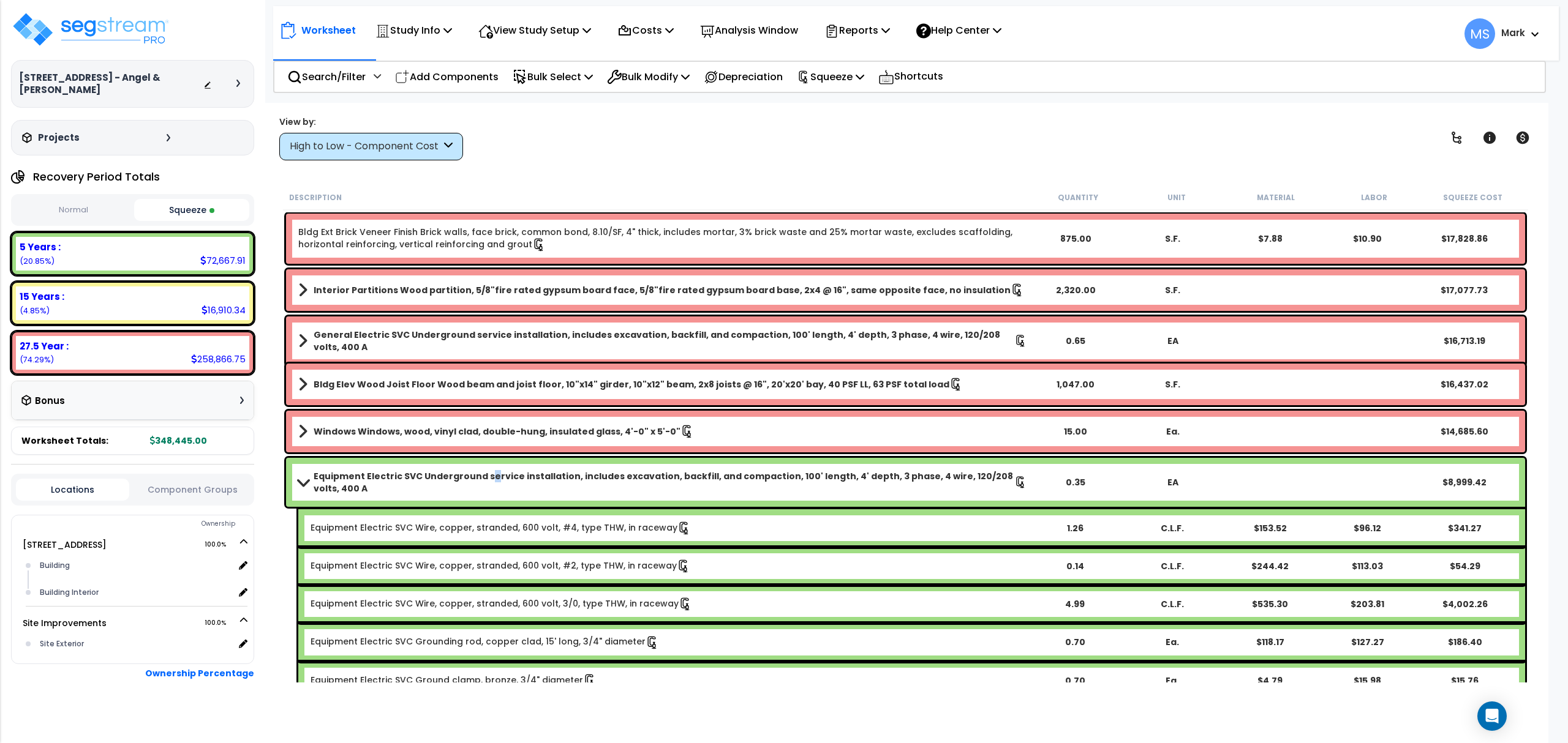
click at [485, 470] on b "Equipment Electric SVC Underground service installation, includes excavation, b…" at bounding box center [664, 483] width 701 height 25
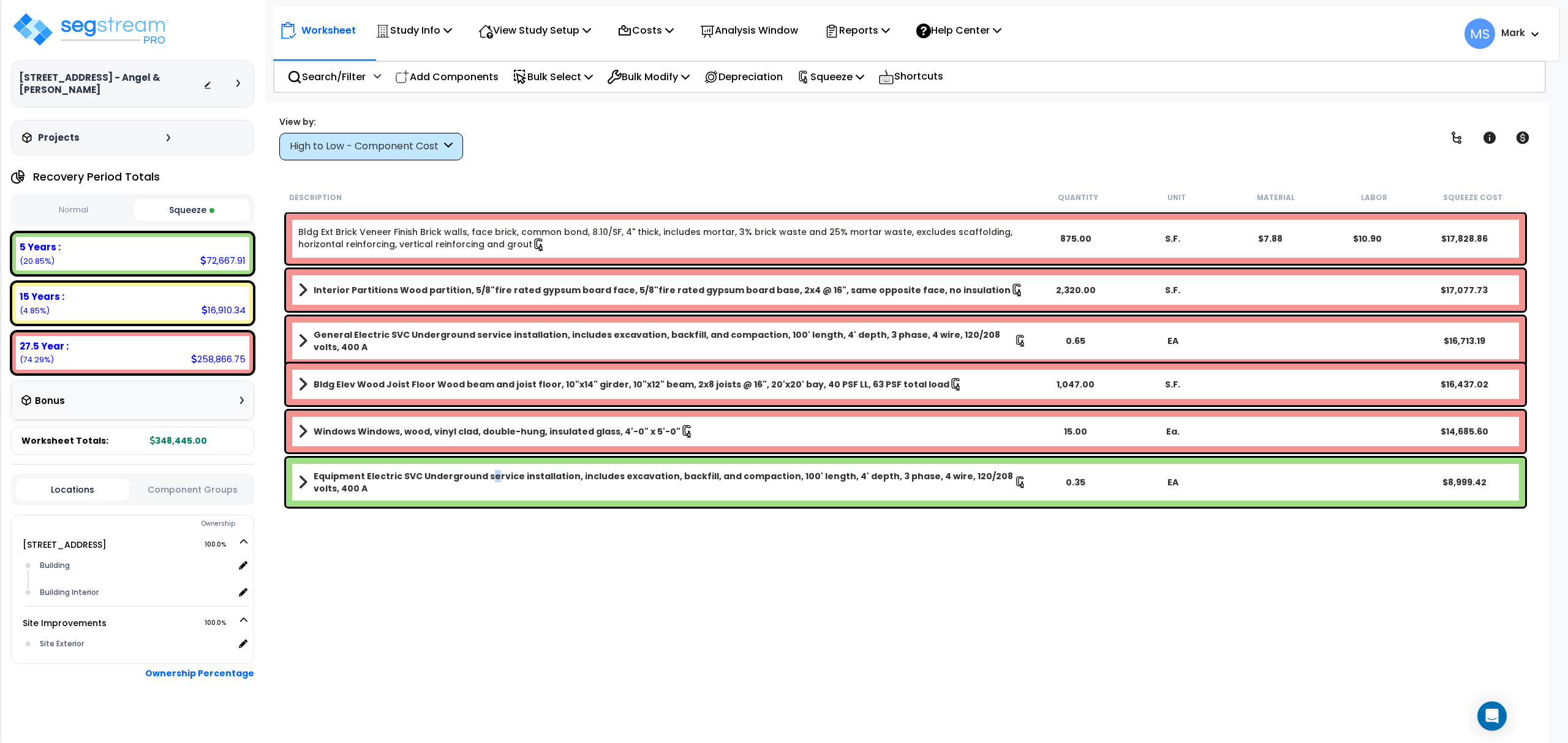
click at [485, 470] on b "Equipment Electric SVC Underground service installation, includes excavation, b…" at bounding box center [664, 483] width 701 height 25
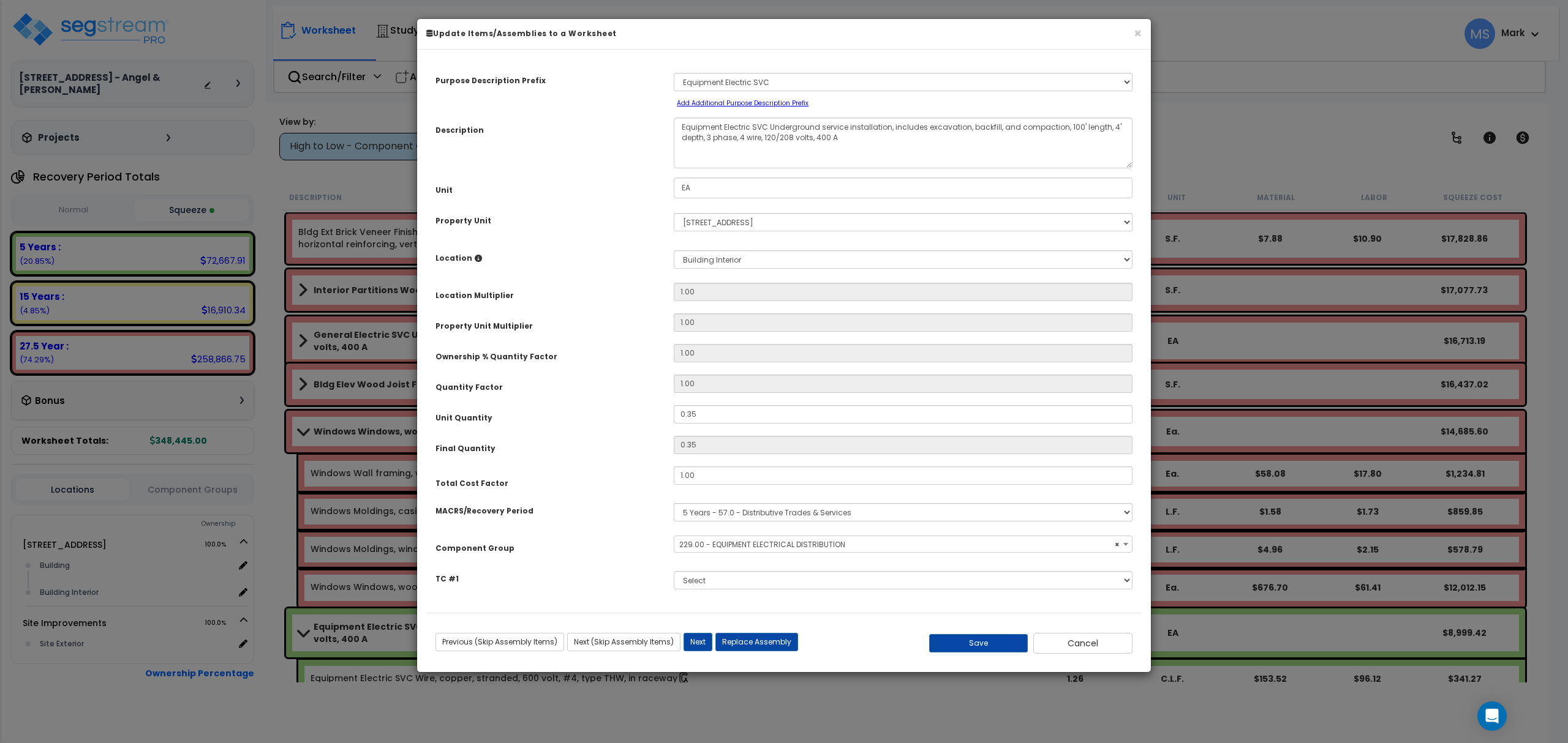
select select "46042"
click at [1086, 653] on button "Cancel" at bounding box center [1083, 644] width 99 height 21
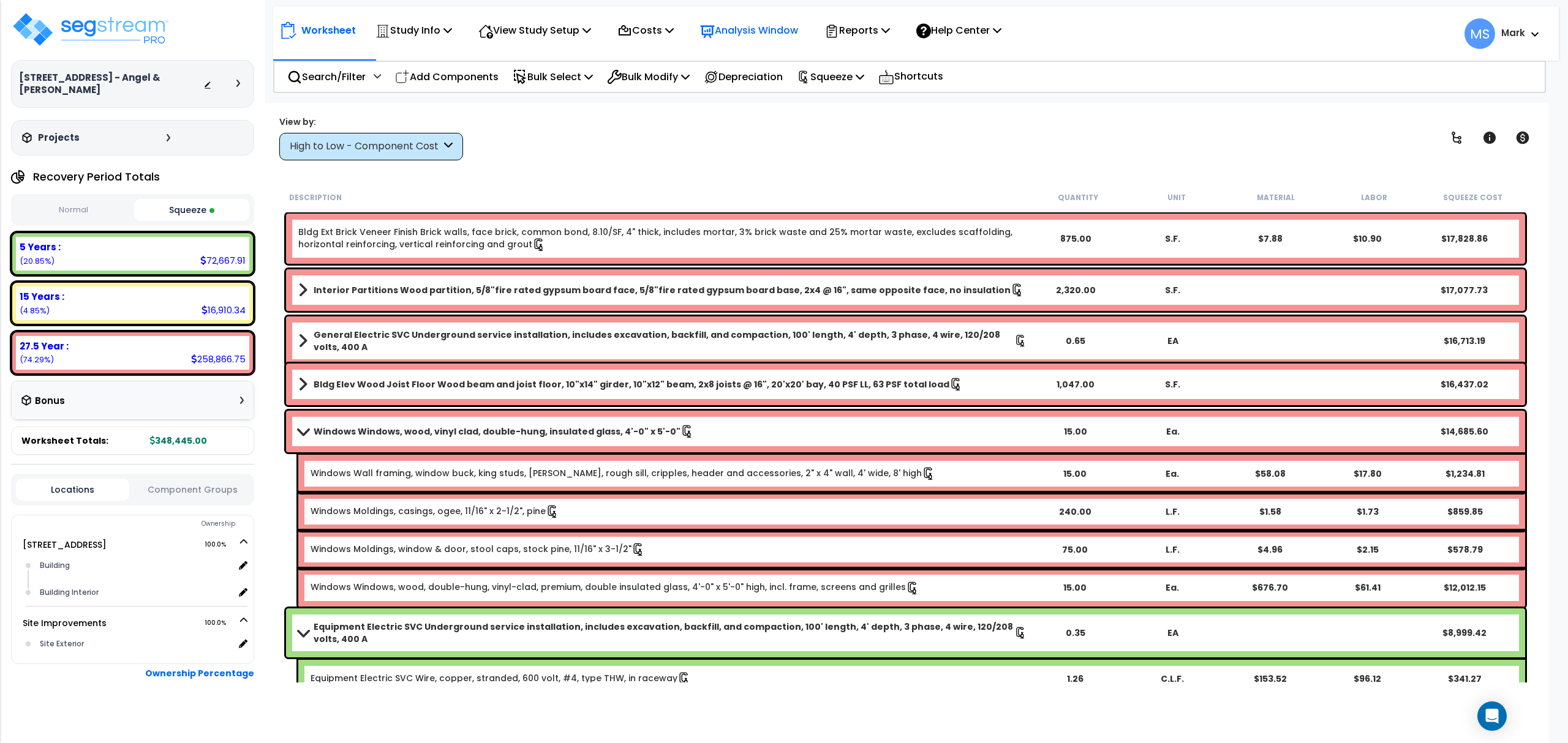
click at [757, 27] on p "Analysis Window" at bounding box center [749, 30] width 98 height 16
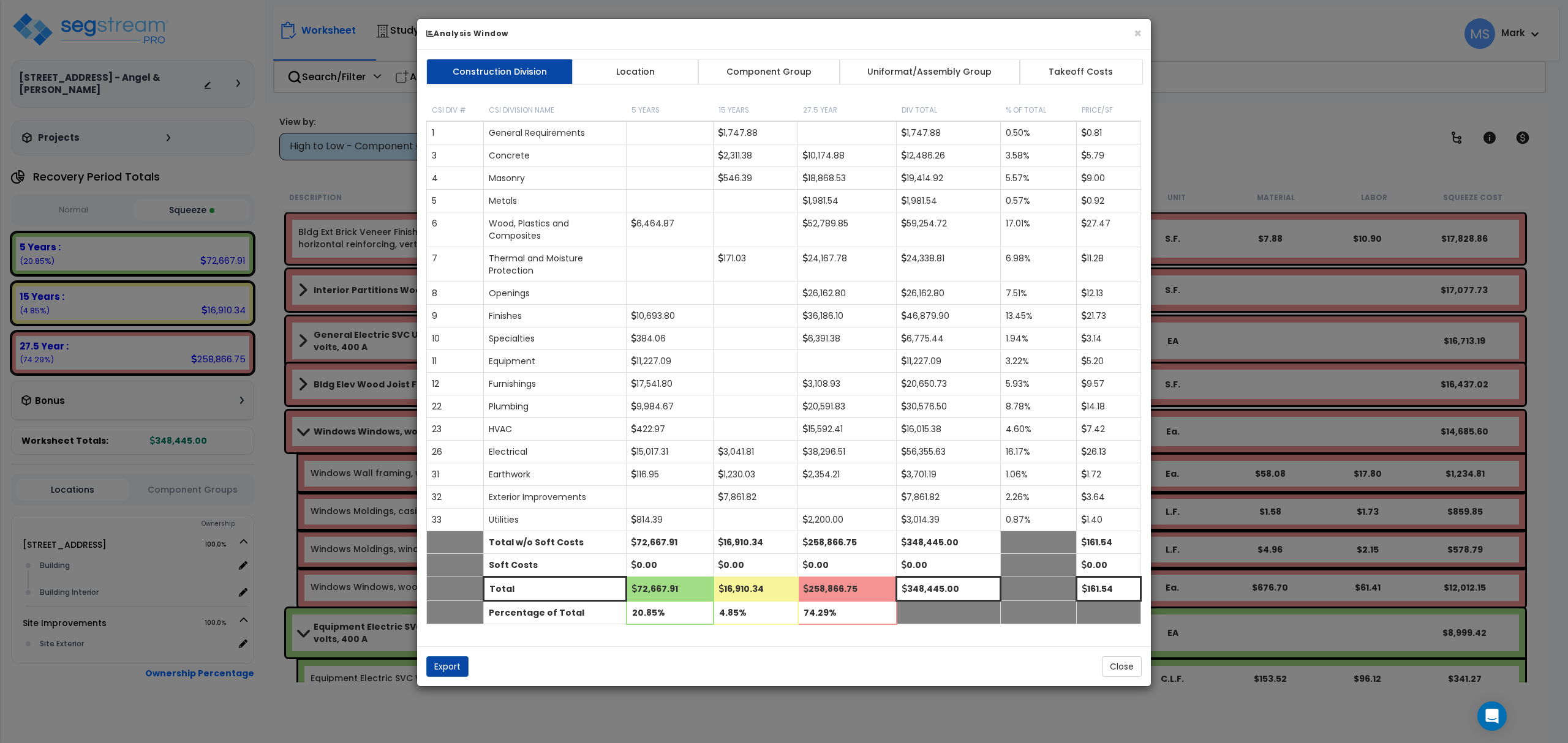
click at [736, 77] on link "Component Group" at bounding box center [768, 72] width 142 height 26
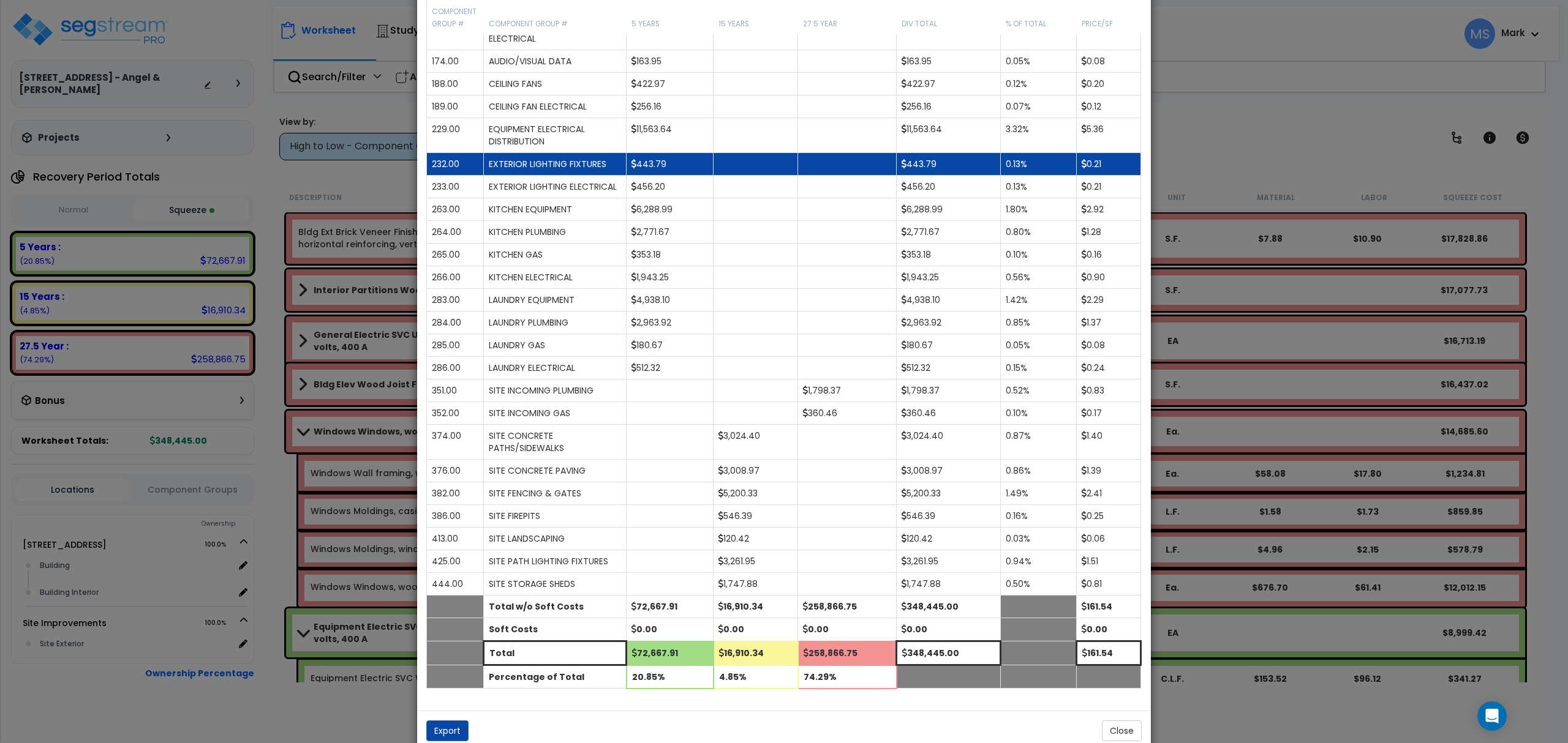
scroll to position [1147, 0]
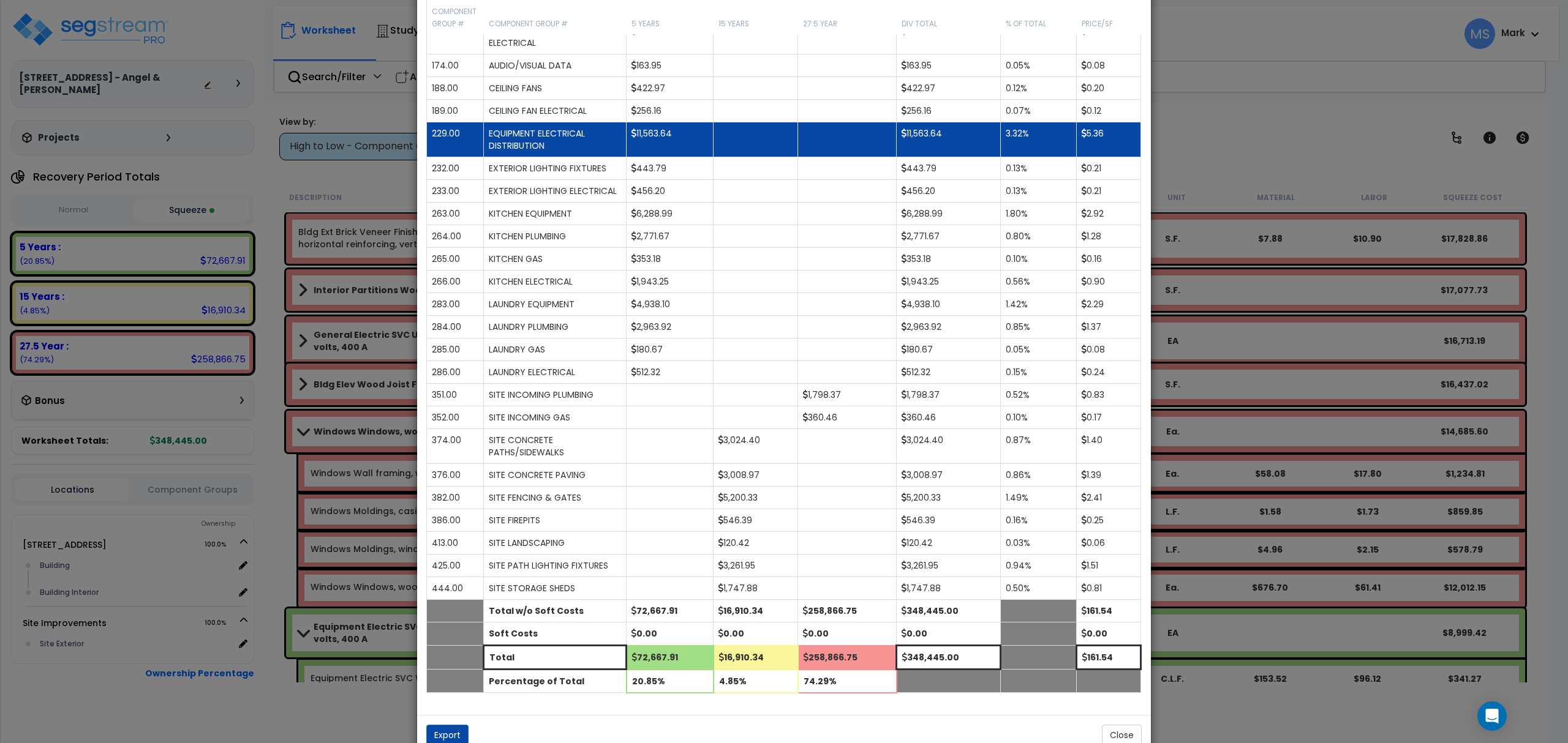
click at [567, 158] on td "EQUIPMENT ELECTRICAL DISTRIBUTION" at bounding box center [555, 140] width 143 height 35
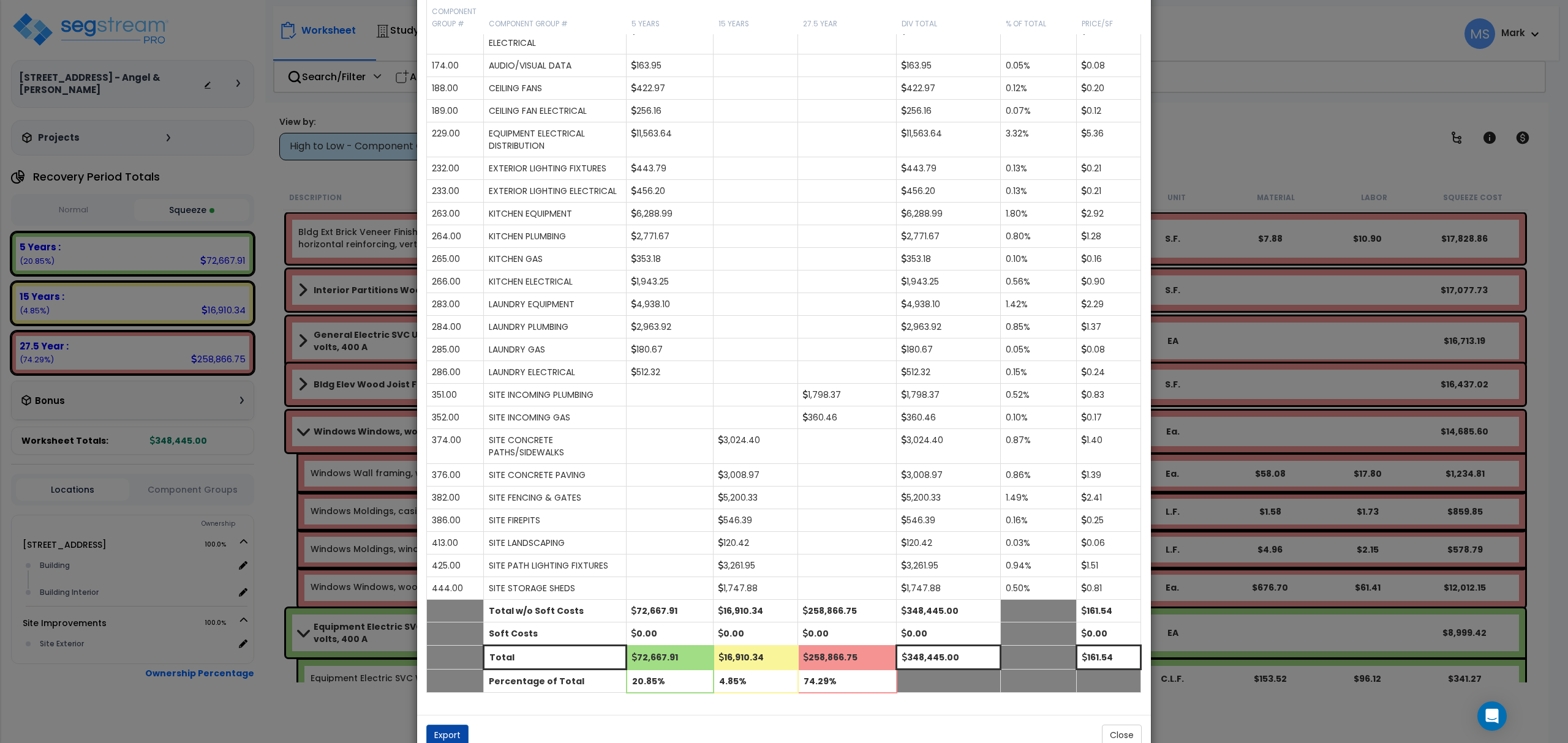
scroll to position [1230, 0]
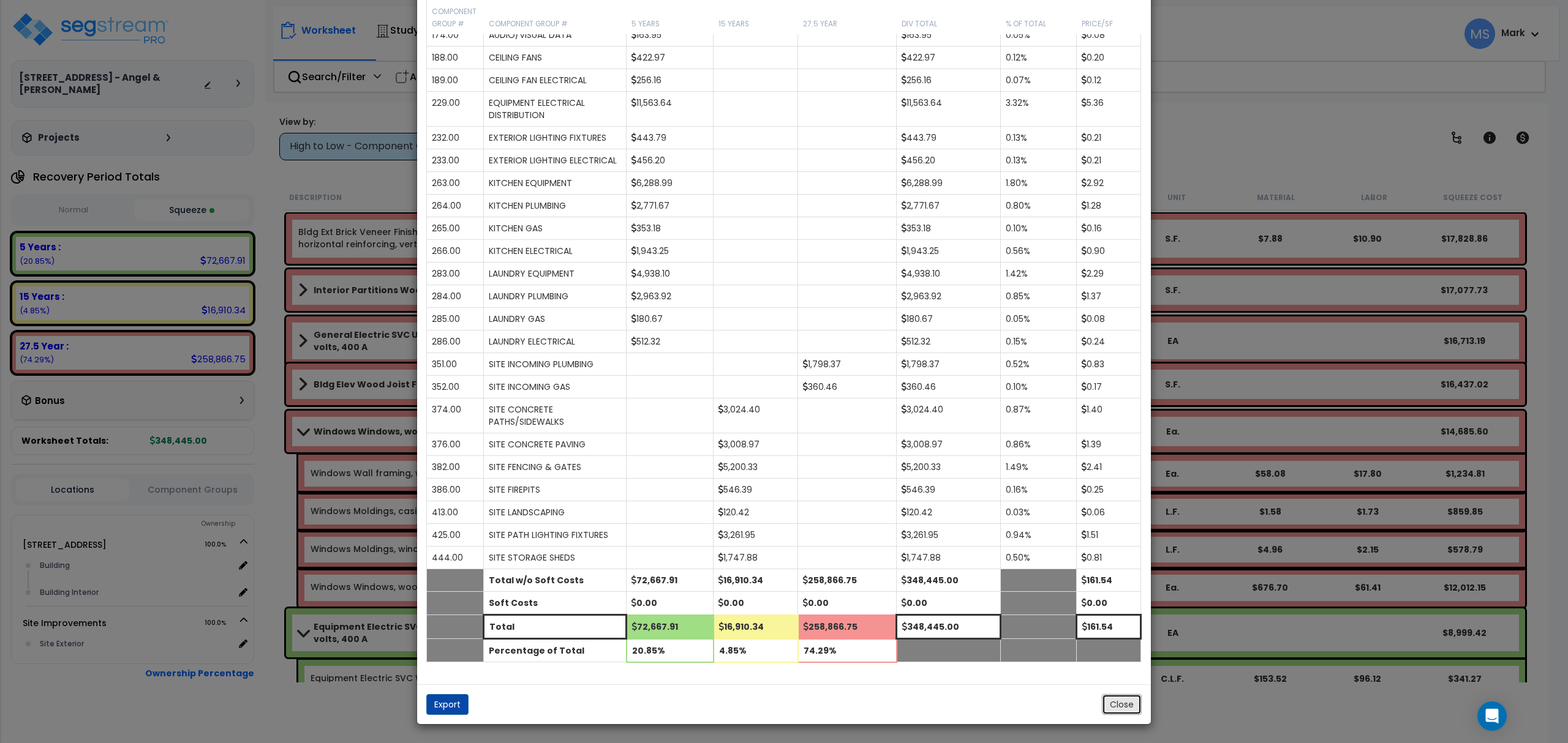
drag, startPoint x: 1105, startPoint y: 696, endPoint x: 892, endPoint y: 702, distance: 213.1
click at [1105, 696] on button "Close" at bounding box center [1122, 705] width 40 height 21
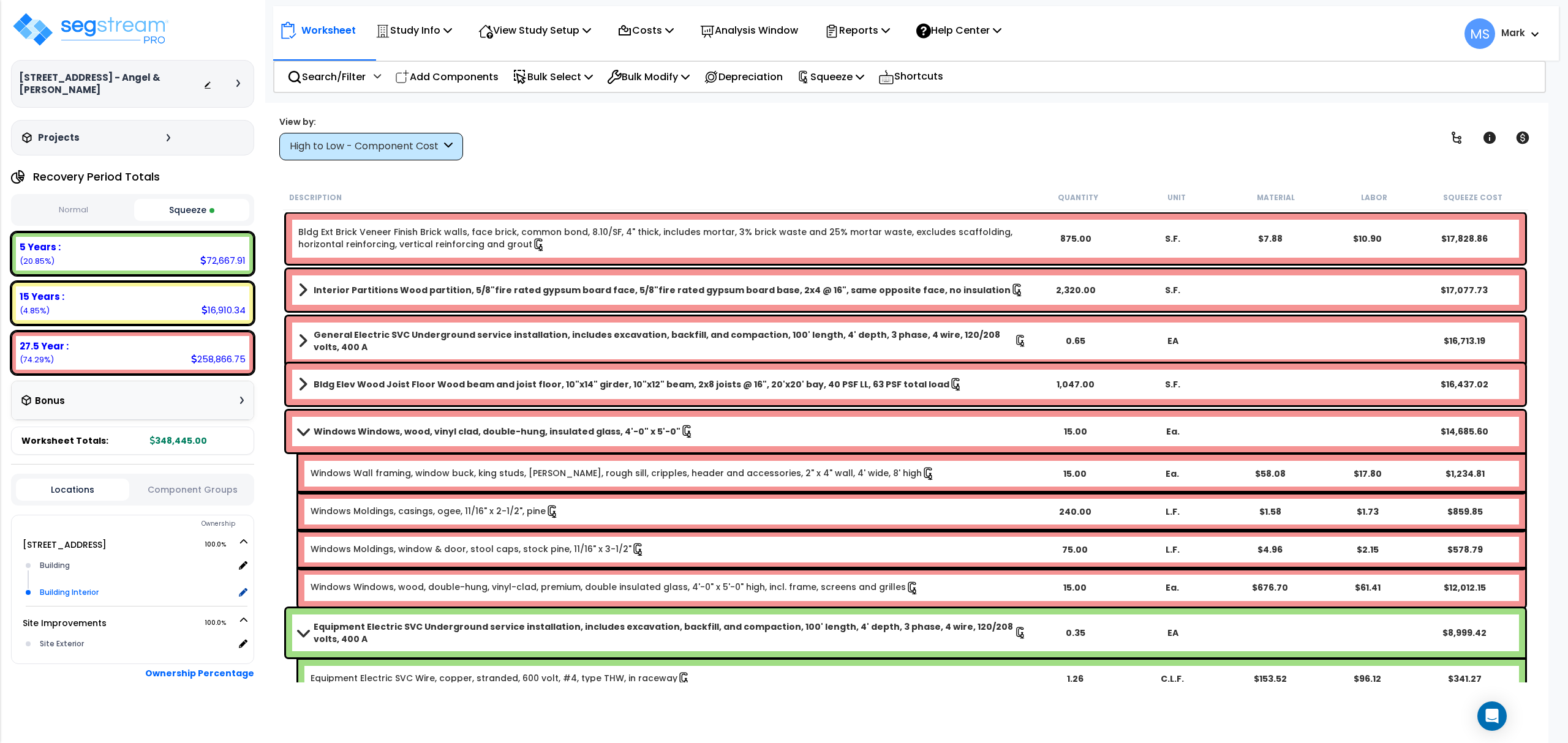
scroll to position [8, 0]
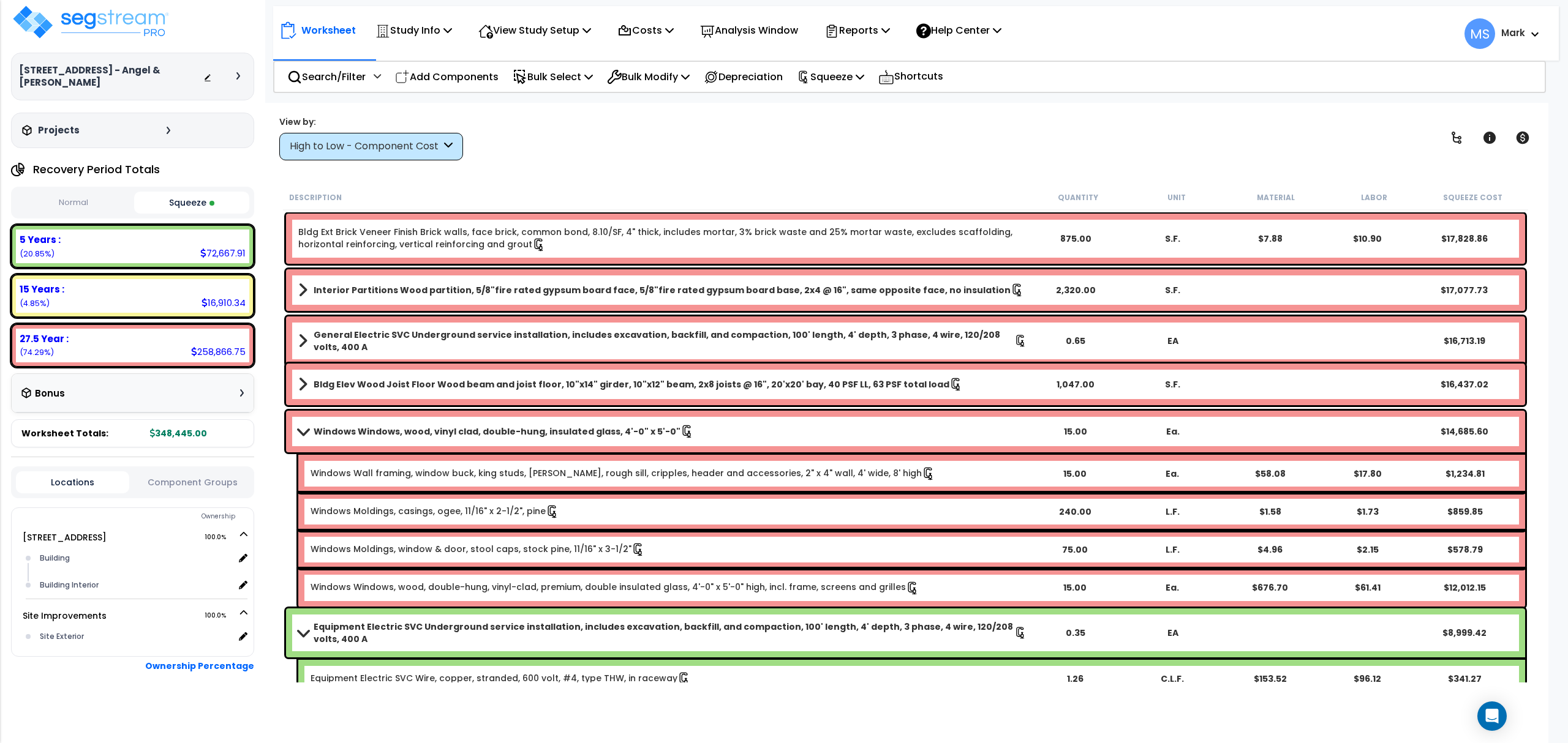
click at [215, 487] on button "Component Groups" at bounding box center [191, 483] width 113 height 14
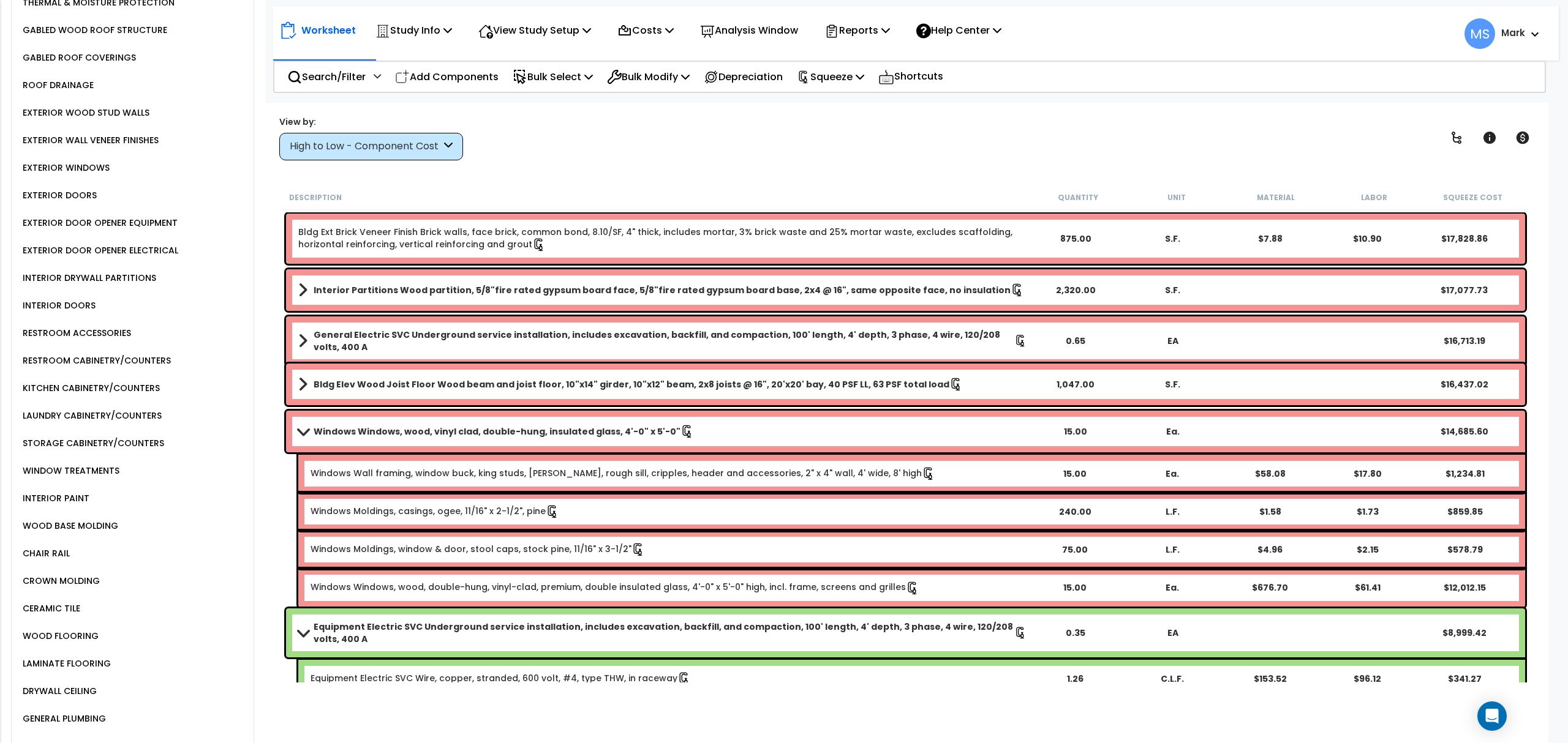
scroll to position [742, 0]
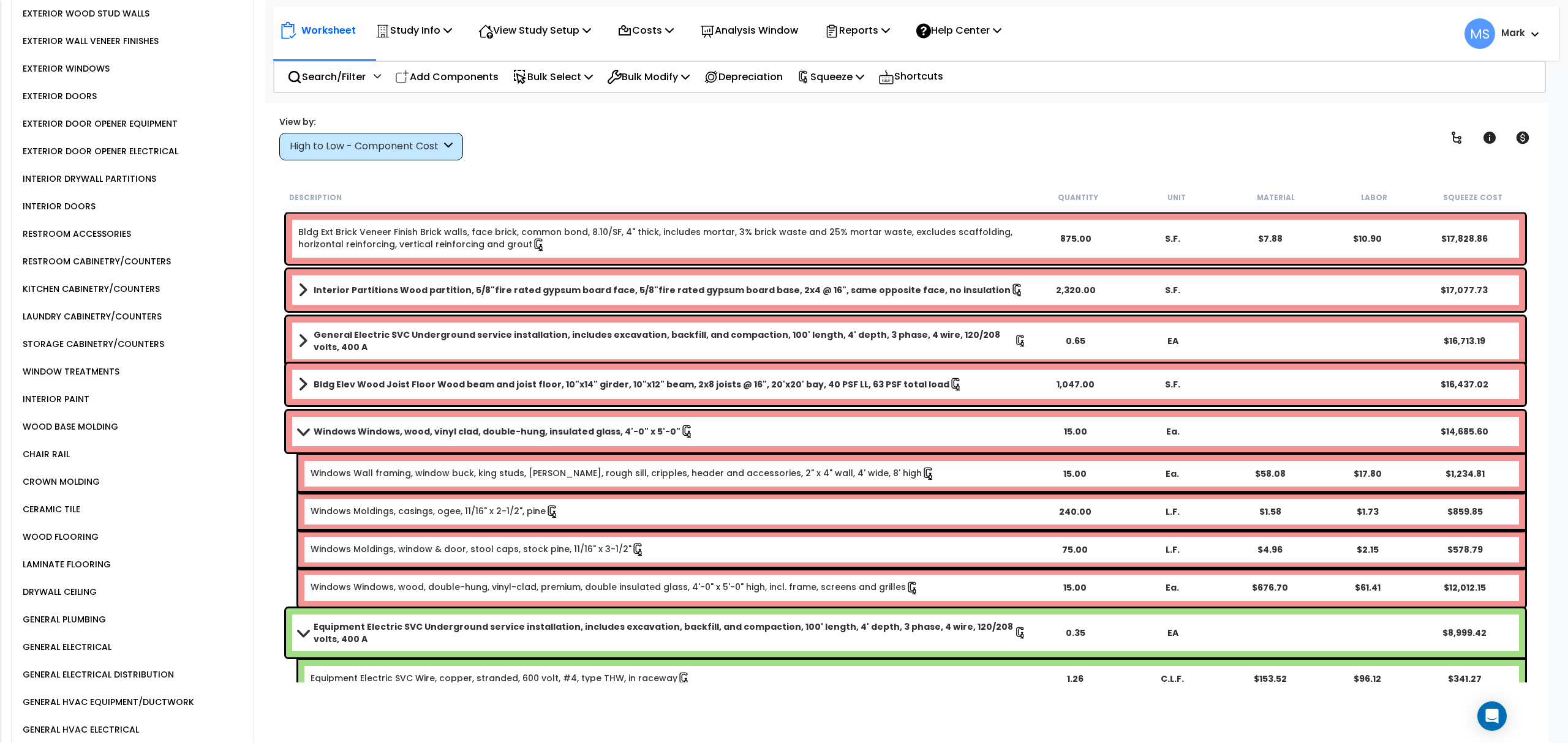
click at [138, 668] on div "GENERAL ELECTRICAL DISTRIBUTION" at bounding box center [97, 674] width 154 height 14
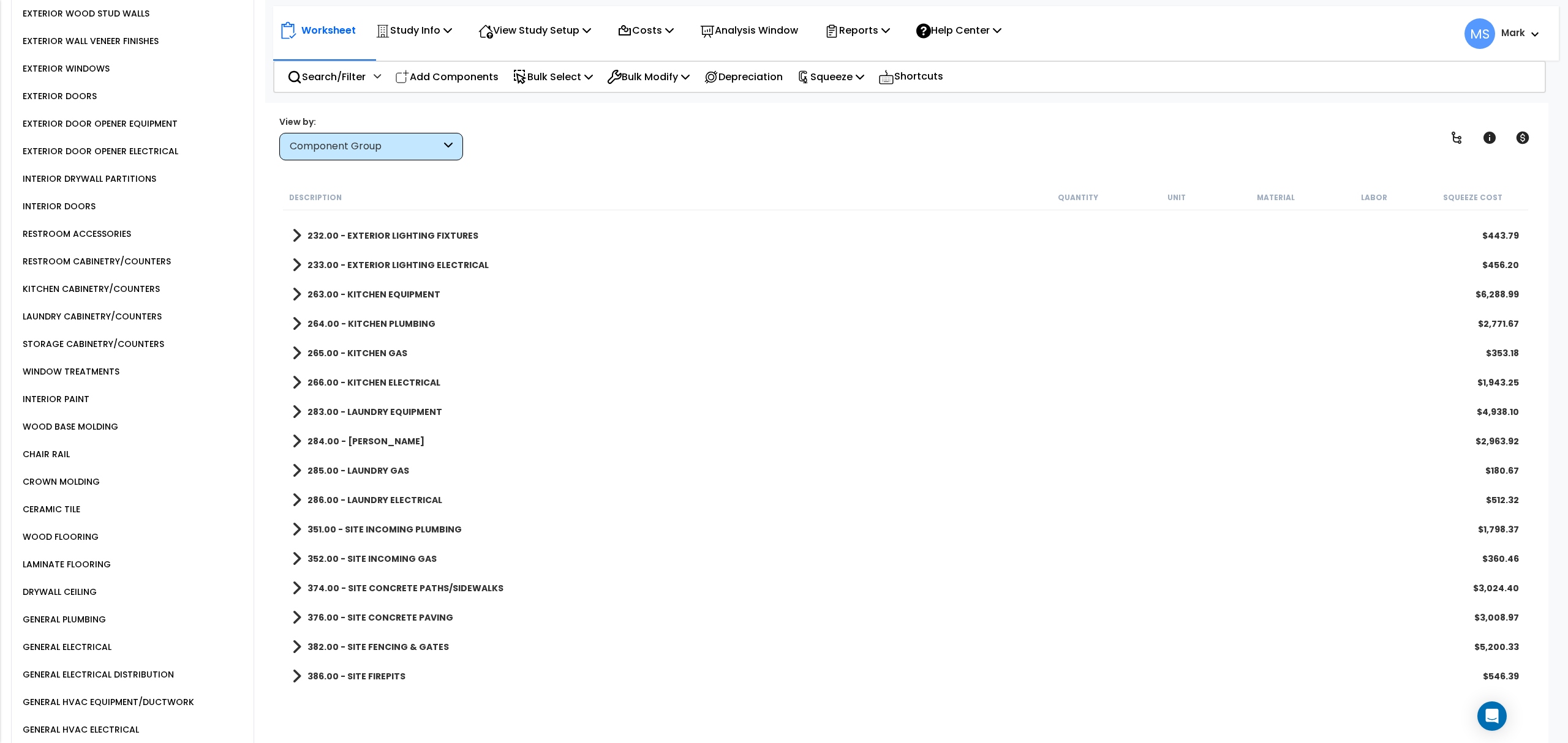
scroll to position [1218, 0]
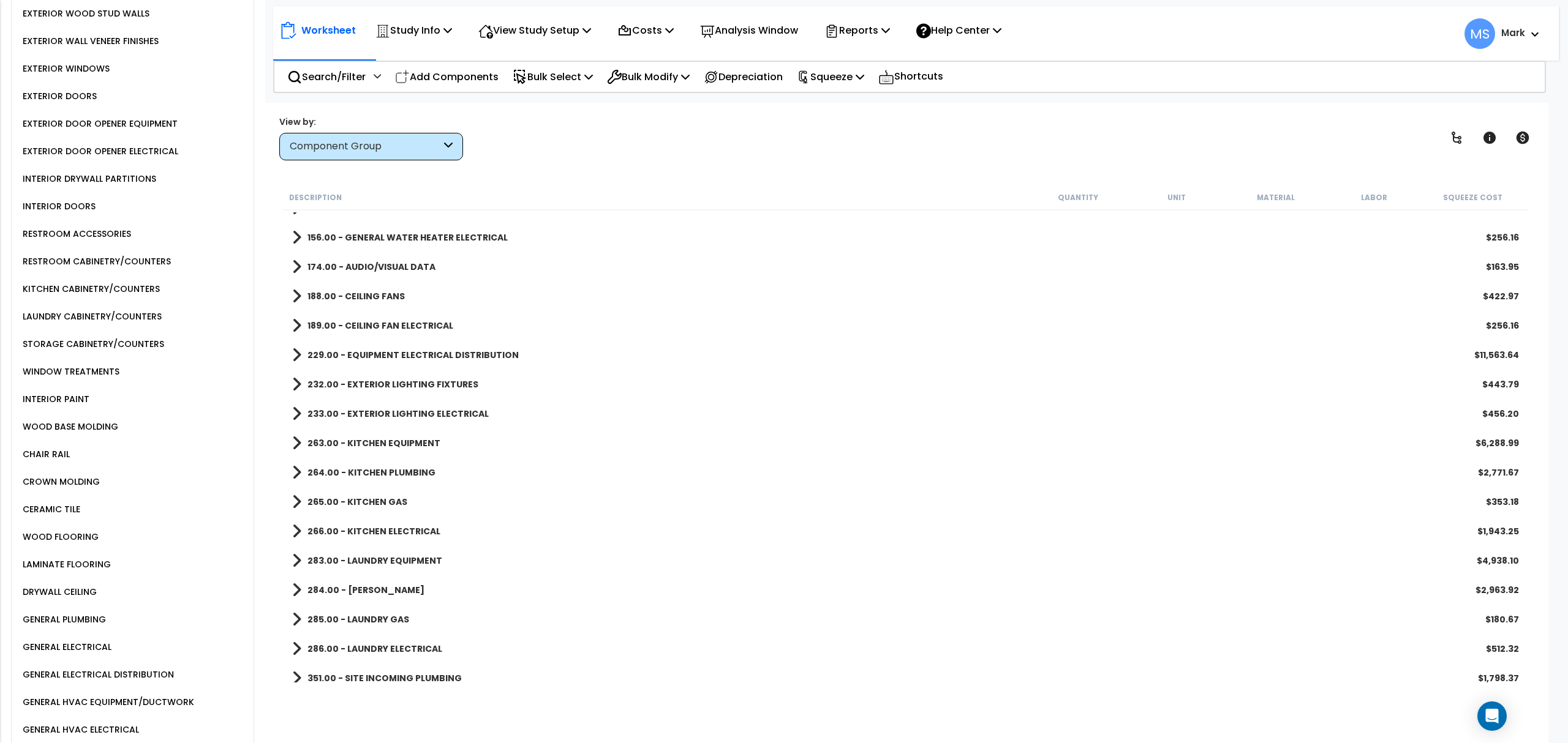
click at [420, 352] on b "229.00 - EQUIPMENT ELECTRICAL DISTRIBUTION" at bounding box center [413, 355] width 211 height 12
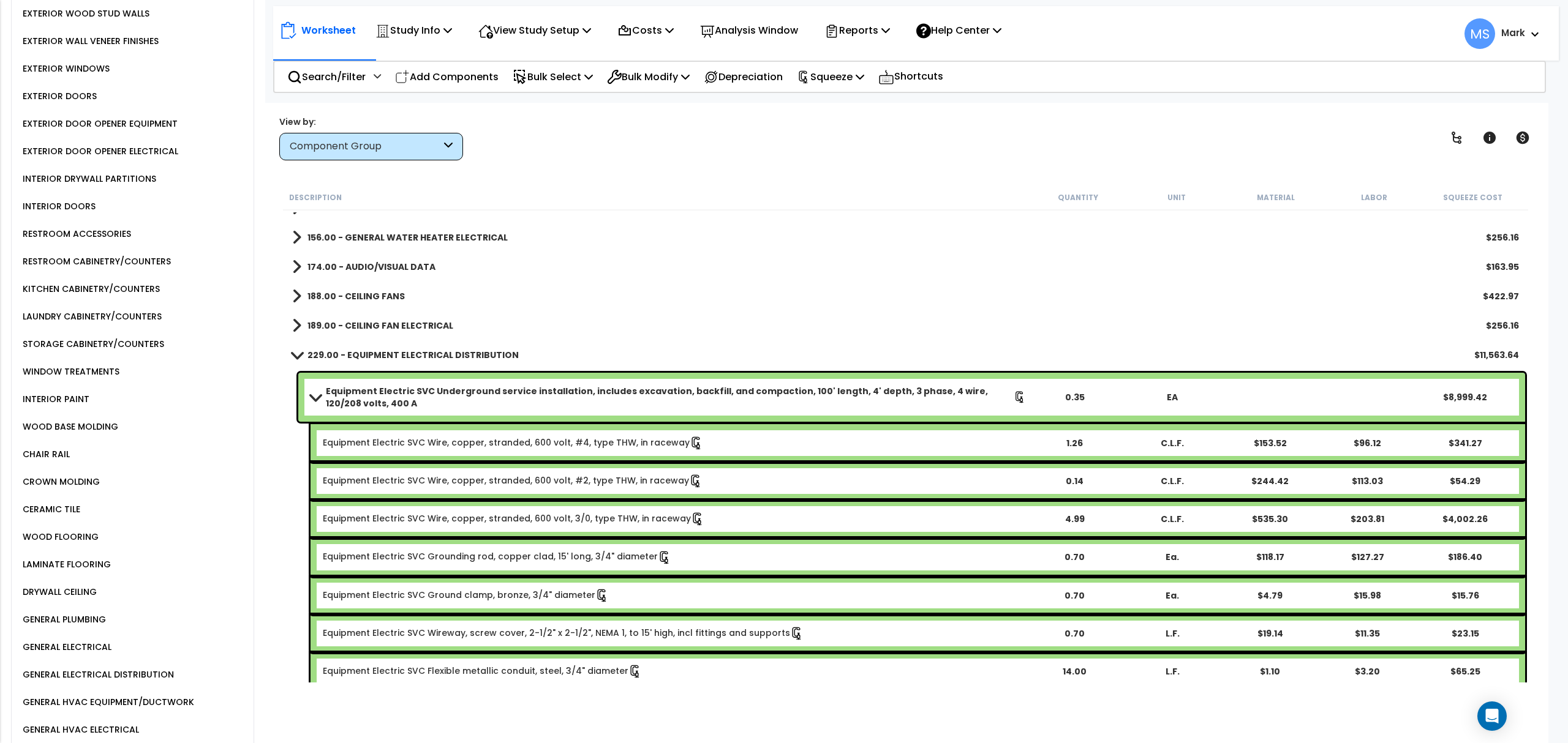
click at [542, 400] on b "Equipment Electric SVC Underground service installation, includes excavation, b…" at bounding box center [669, 398] width 688 height 25
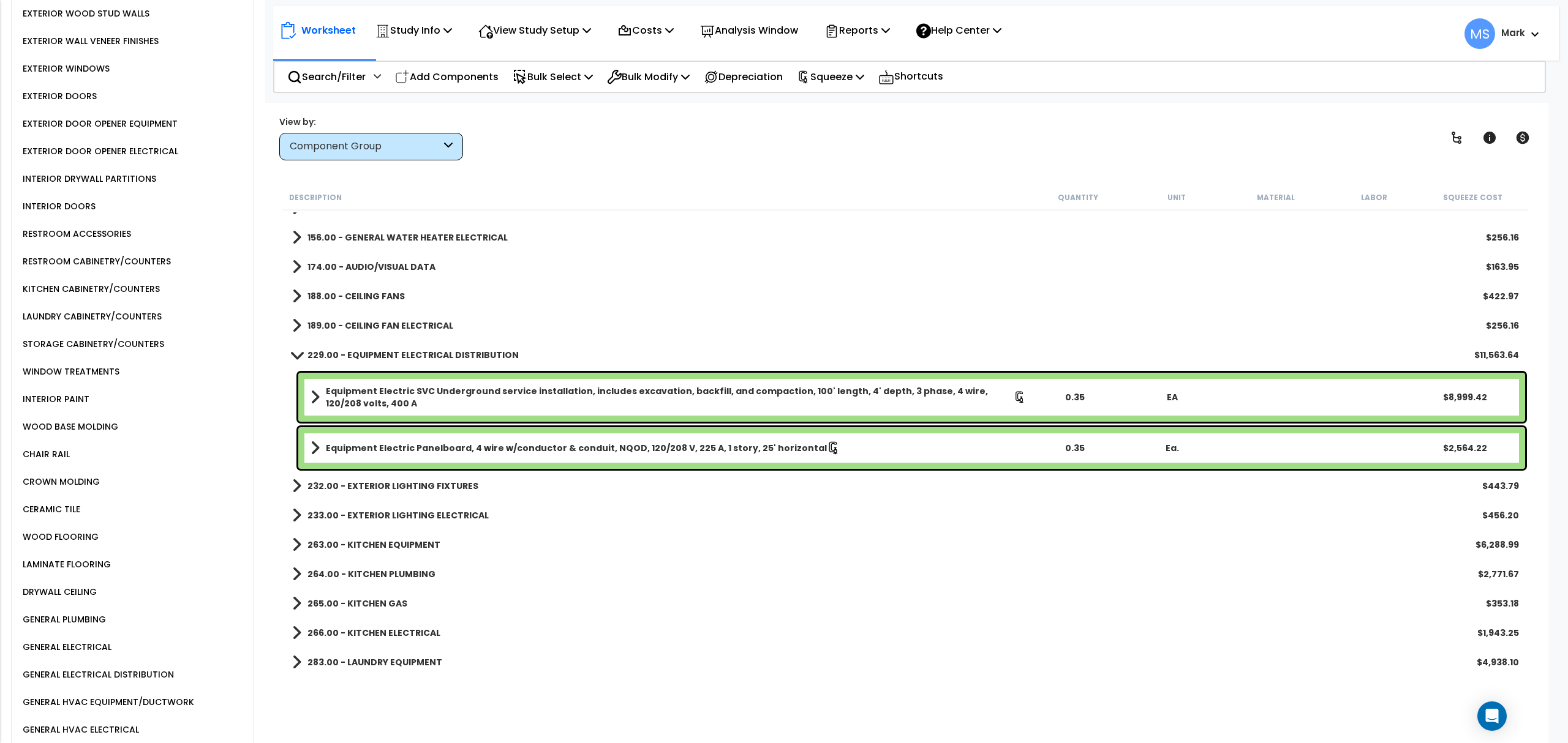
click at [547, 389] on b "Equipment Electric SVC Underground service installation, includes excavation, b…" at bounding box center [669, 398] width 688 height 25
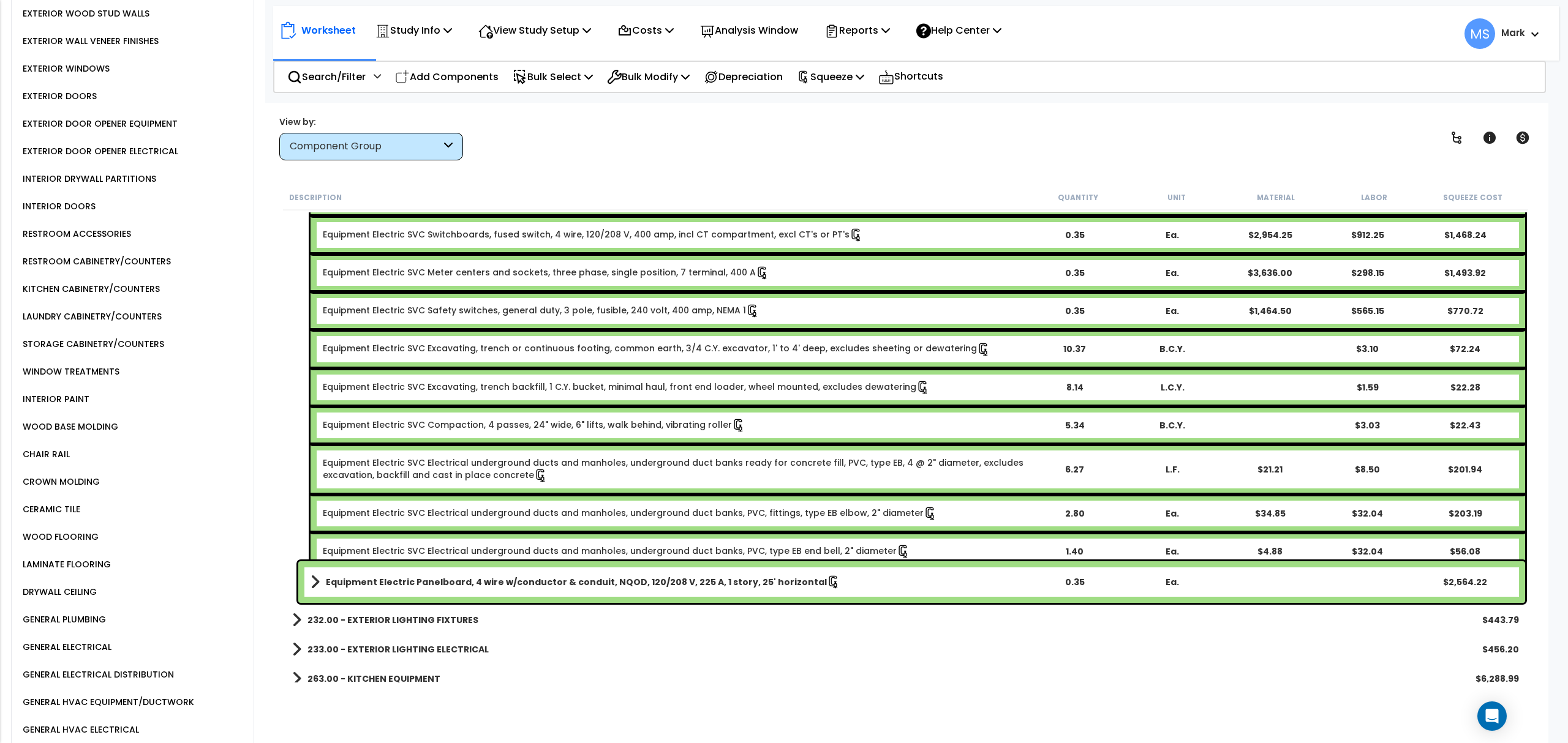
scroll to position [1871, 0]
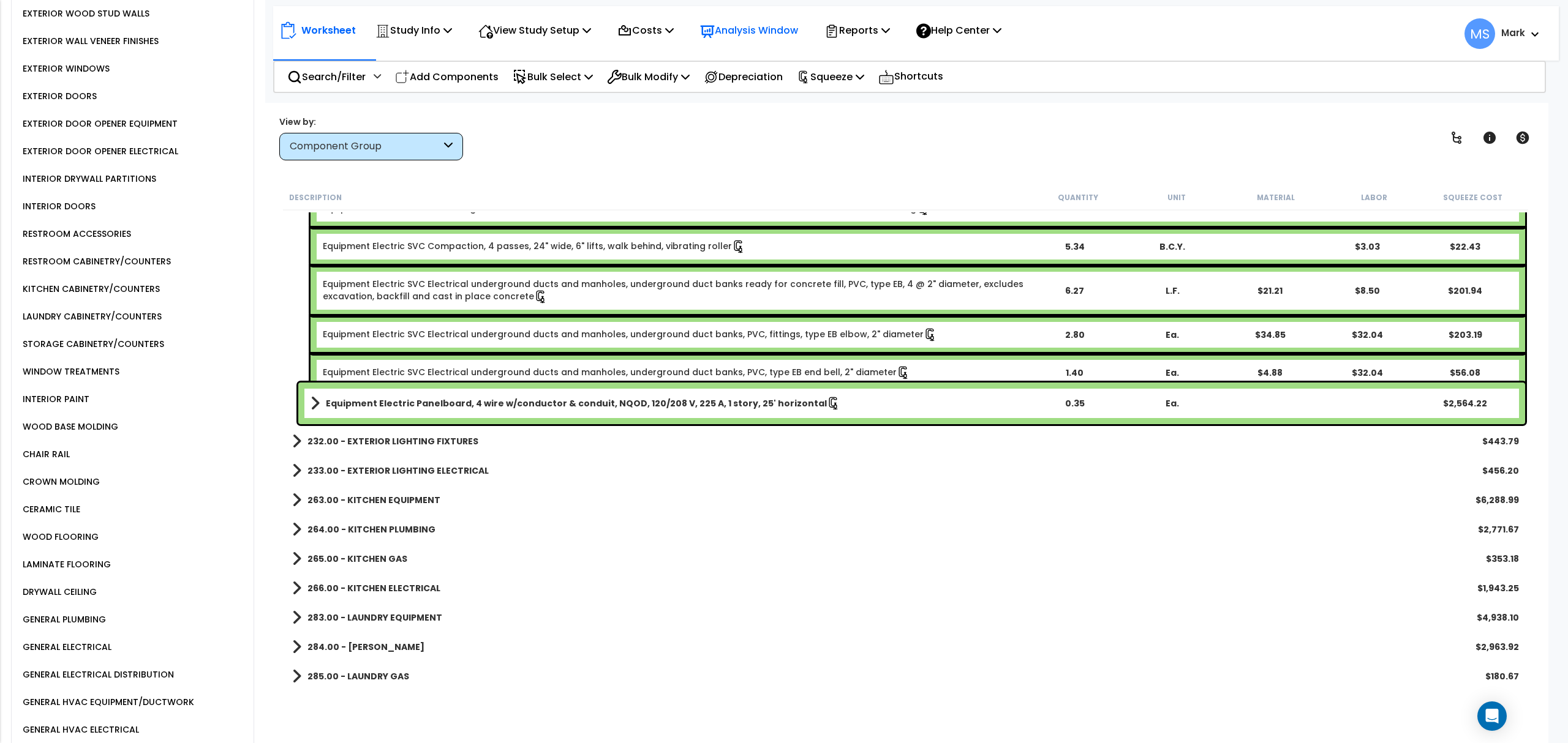
click at [753, 26] on p "Analysis Window" at bounding box center [749, 30] width 98 height 16
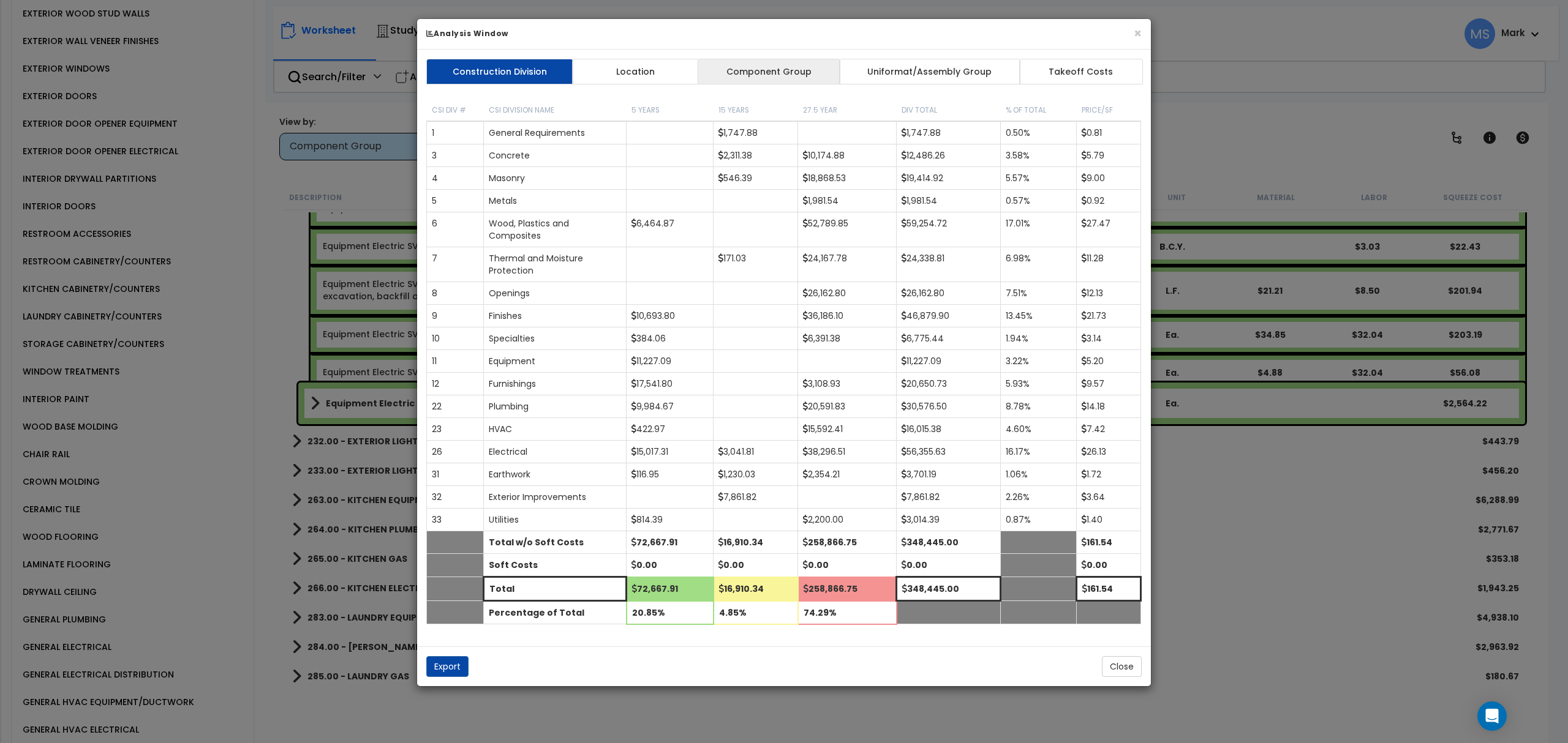
click at [785, 66] on link "Component Group" at bounding box center [768, 72] width 142 height 26
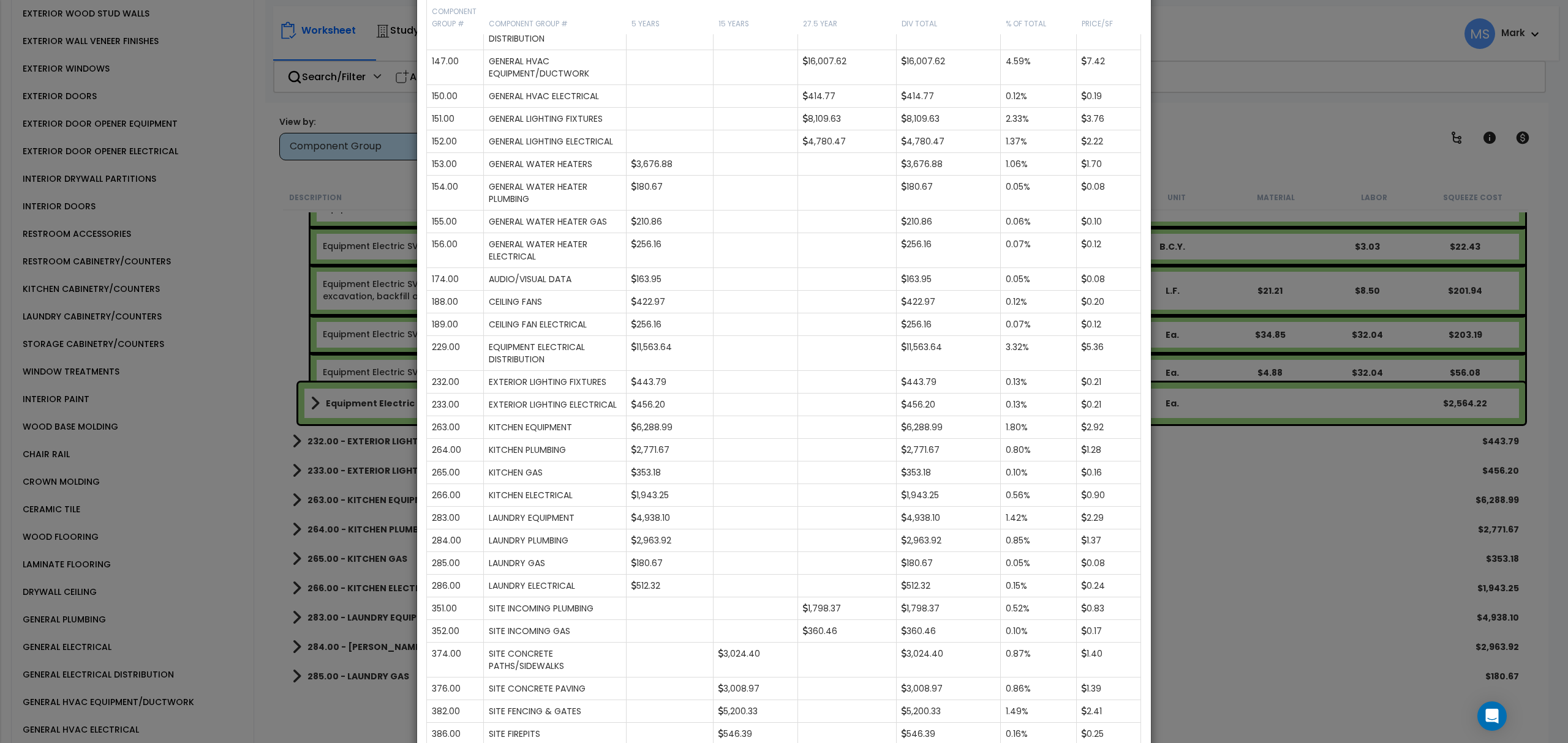
scroll to position [1224, 0]
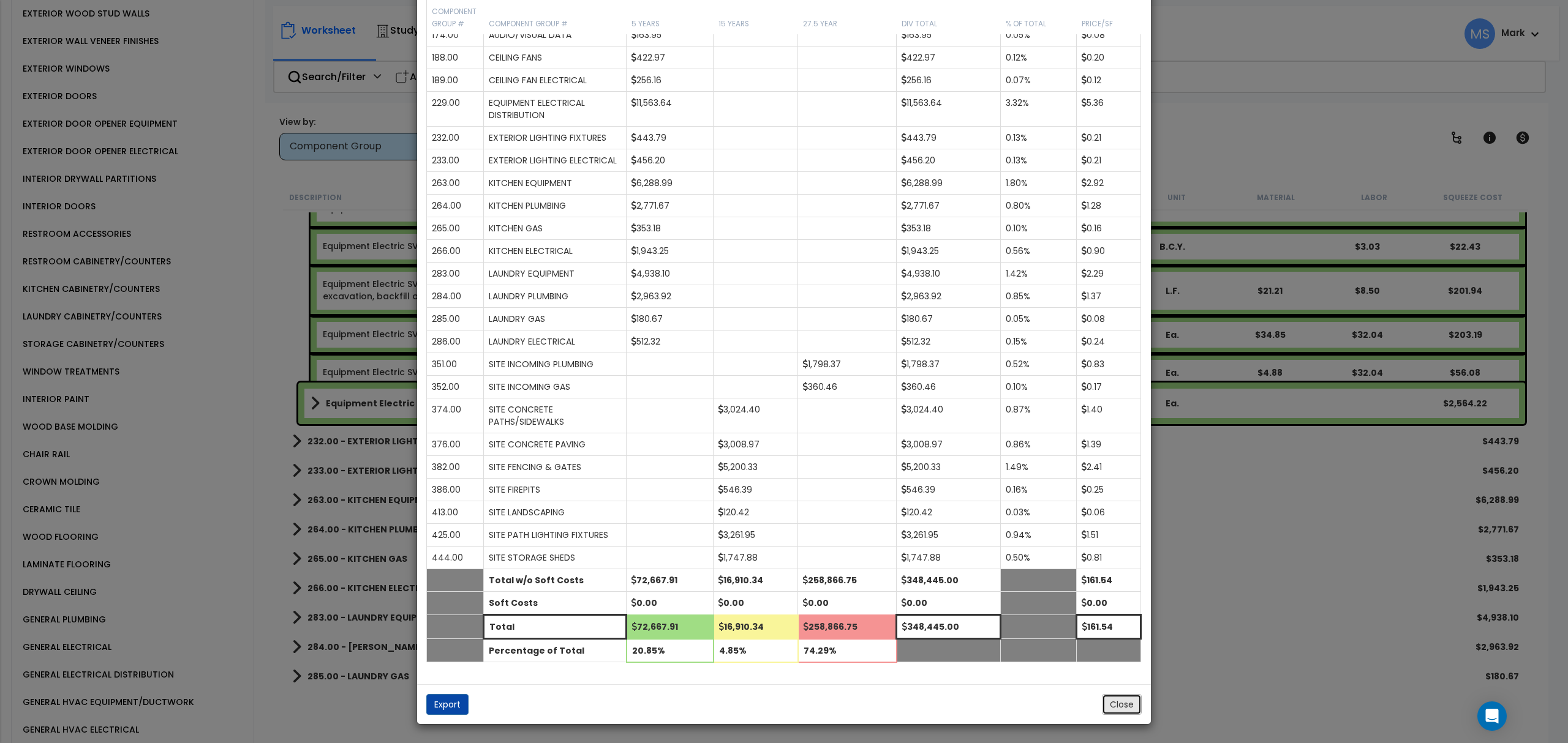
click at [1129, 715] on button "Close" at bounding box center [1122, 705] width 40 height 21
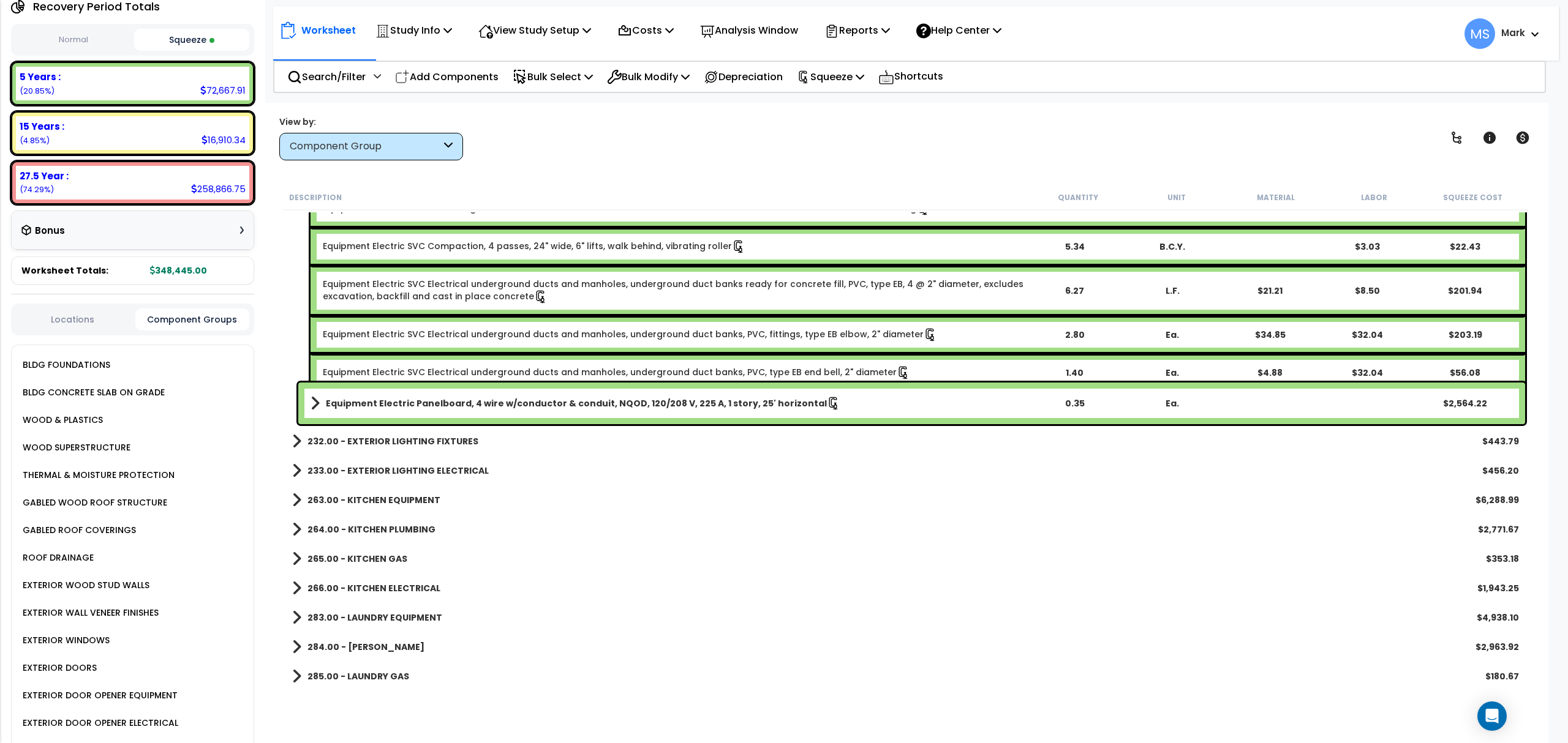
scroll to position [1381, 0]
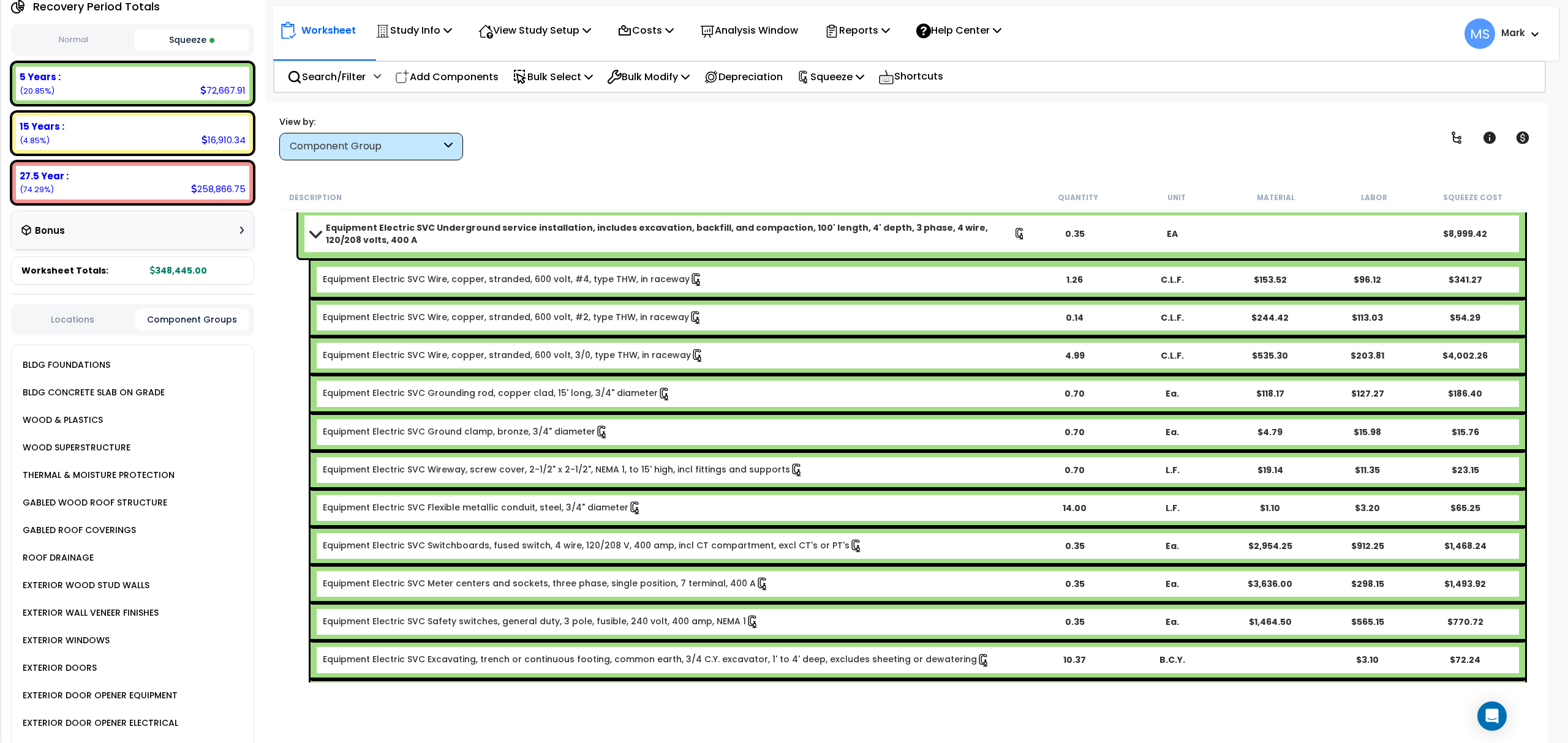
click at [304, 141] on div "Component Group" at bounding box center [365, 147] width 152 height 14
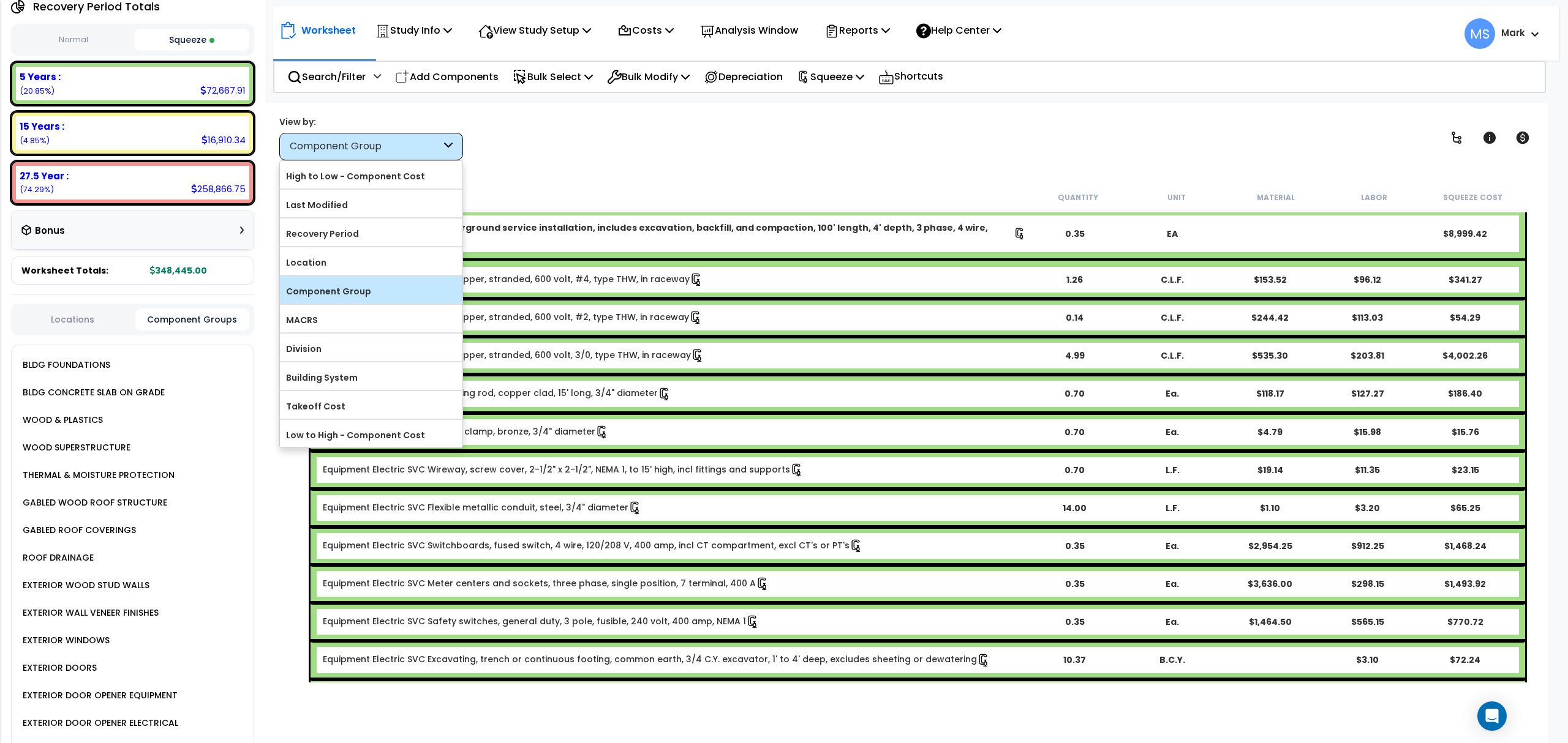
click at [394, 300] on label "Component Group" at bounding box center [371, 291] width 182 height 19
click at [0, 0] on input "Component Group" at bounding box center [0, 0] width 0 height 0
click at [375, 230] on label "Recovery Period" at bounding box center [371, 234] width 182 height 19
click at [0, 0] on input "Recovery Period" at bounding box center [0, 0] width 0 height 0
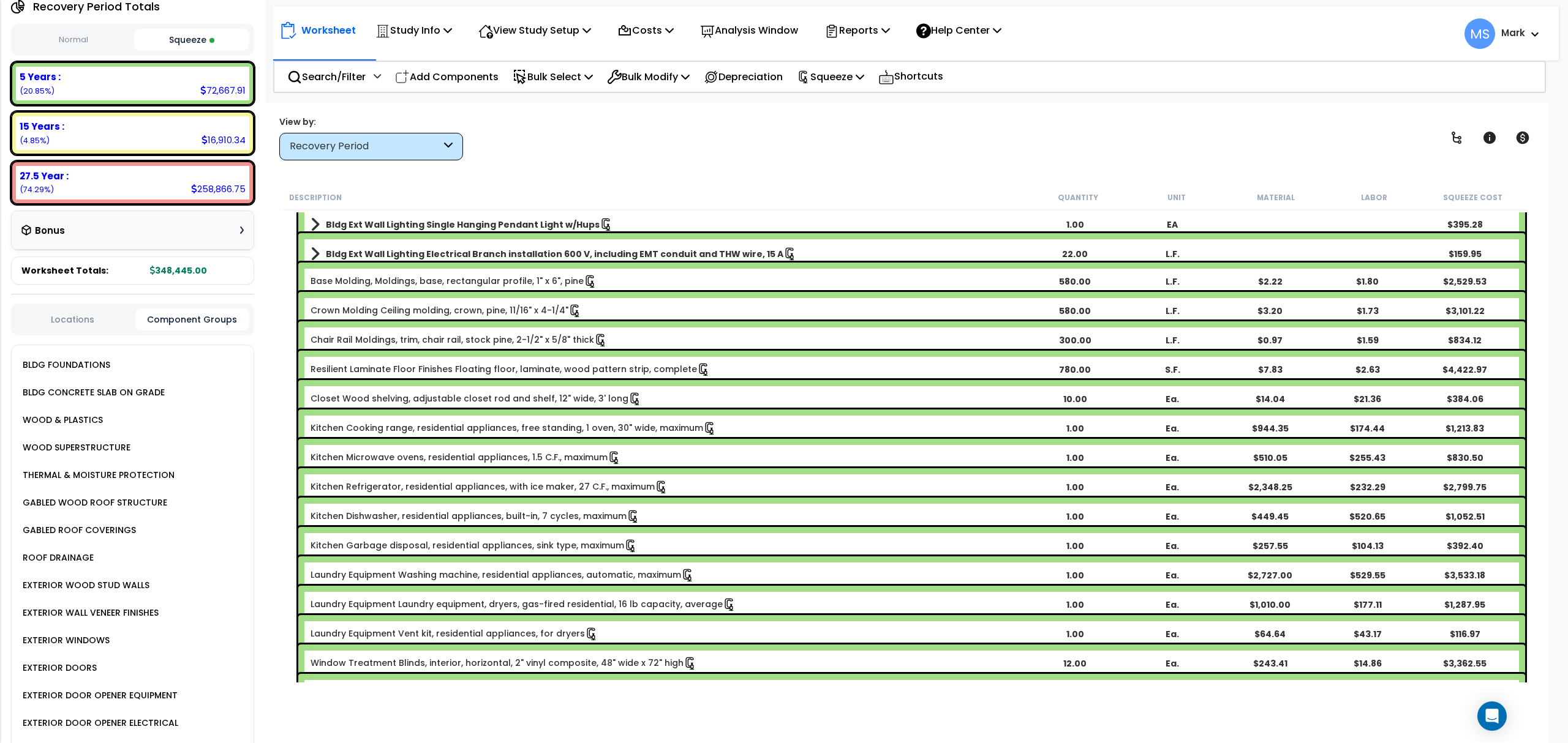
scroll to position [0, 0]
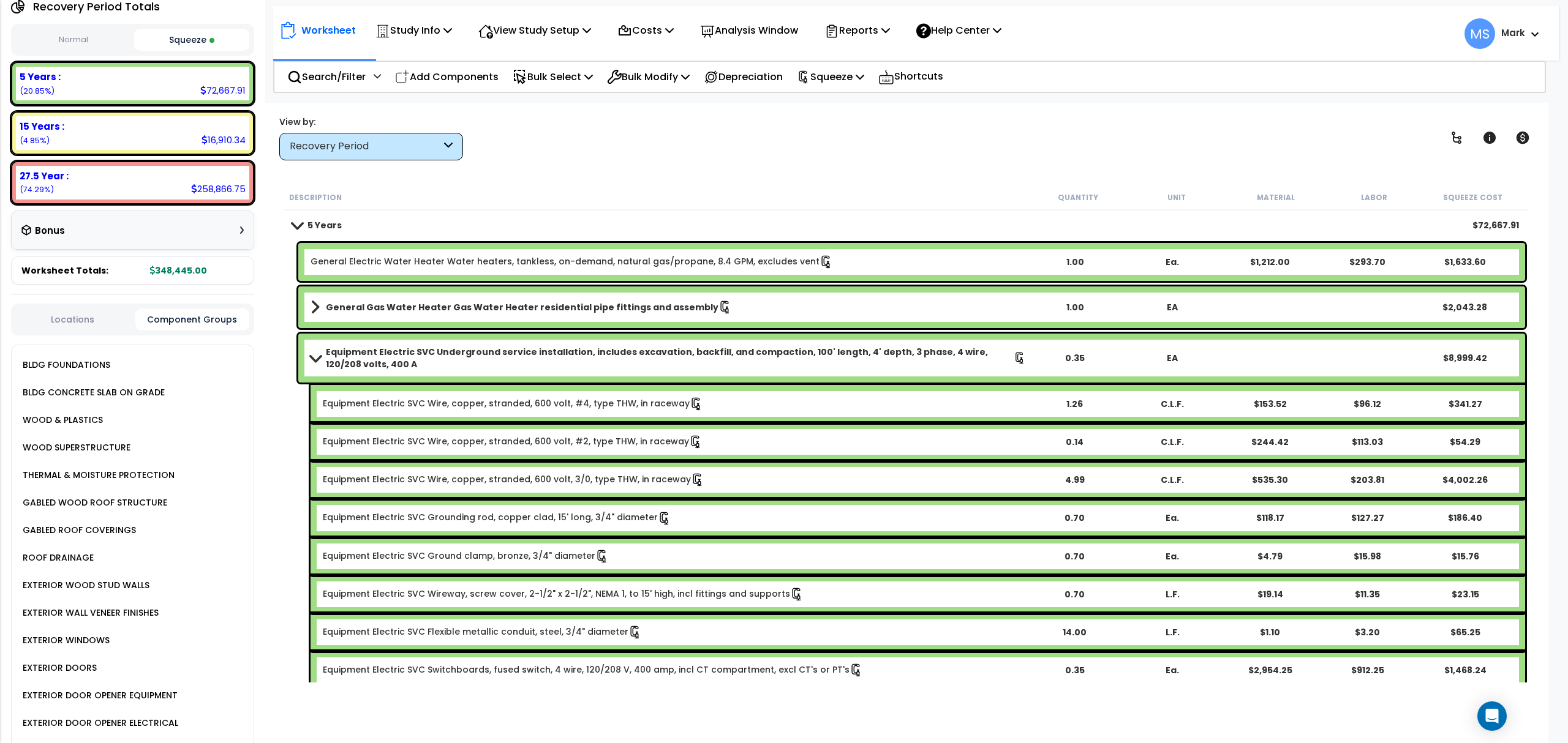
click at [315, 349] on link "Equipment Electric SVC Underground service installation, includes excavation, b…" at bounding box center [668, 358] width 715 height 25
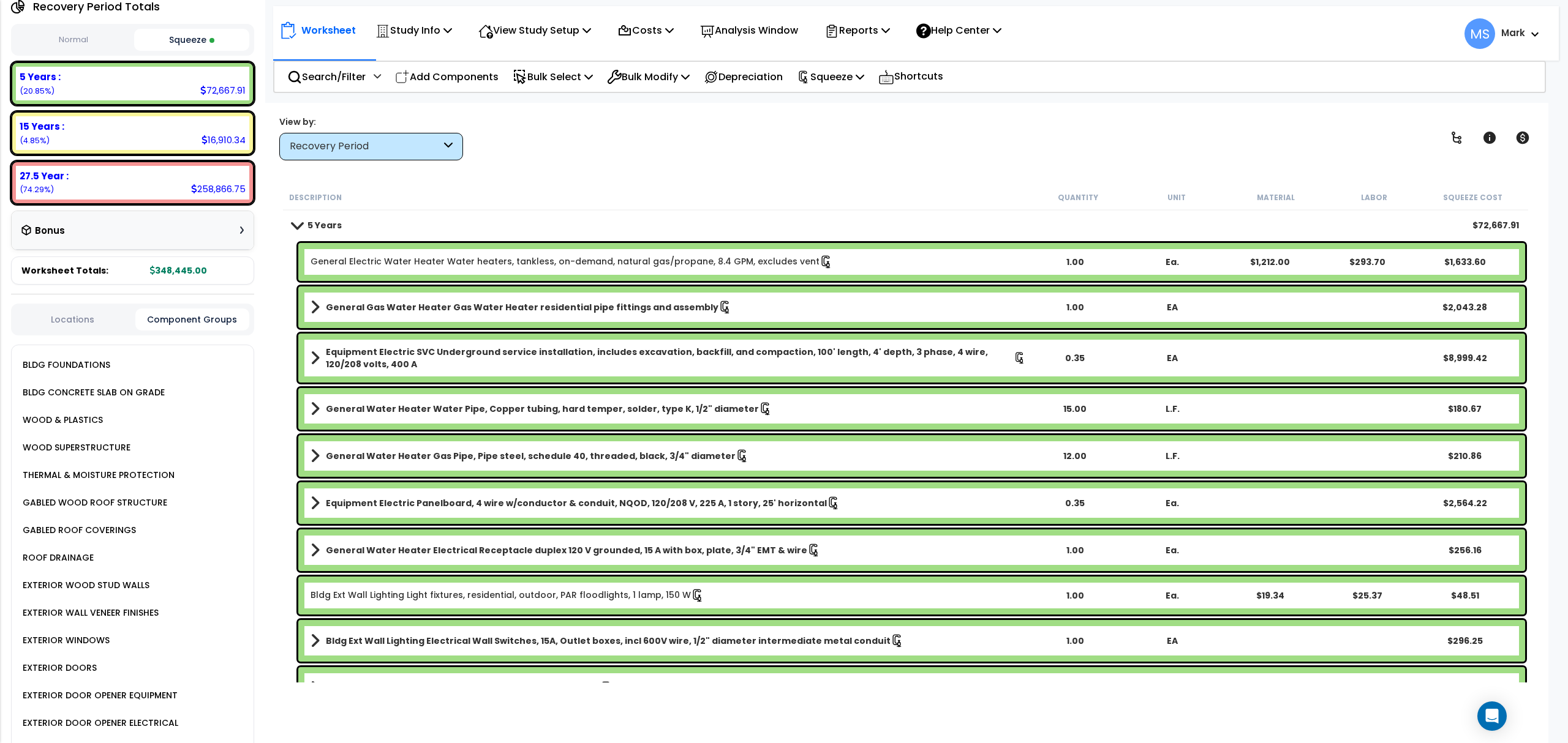
click at [94, 149] on div "15 Years : 16,910.34 (4.85%)" at bounding box center [132, 133] width 243 height 43
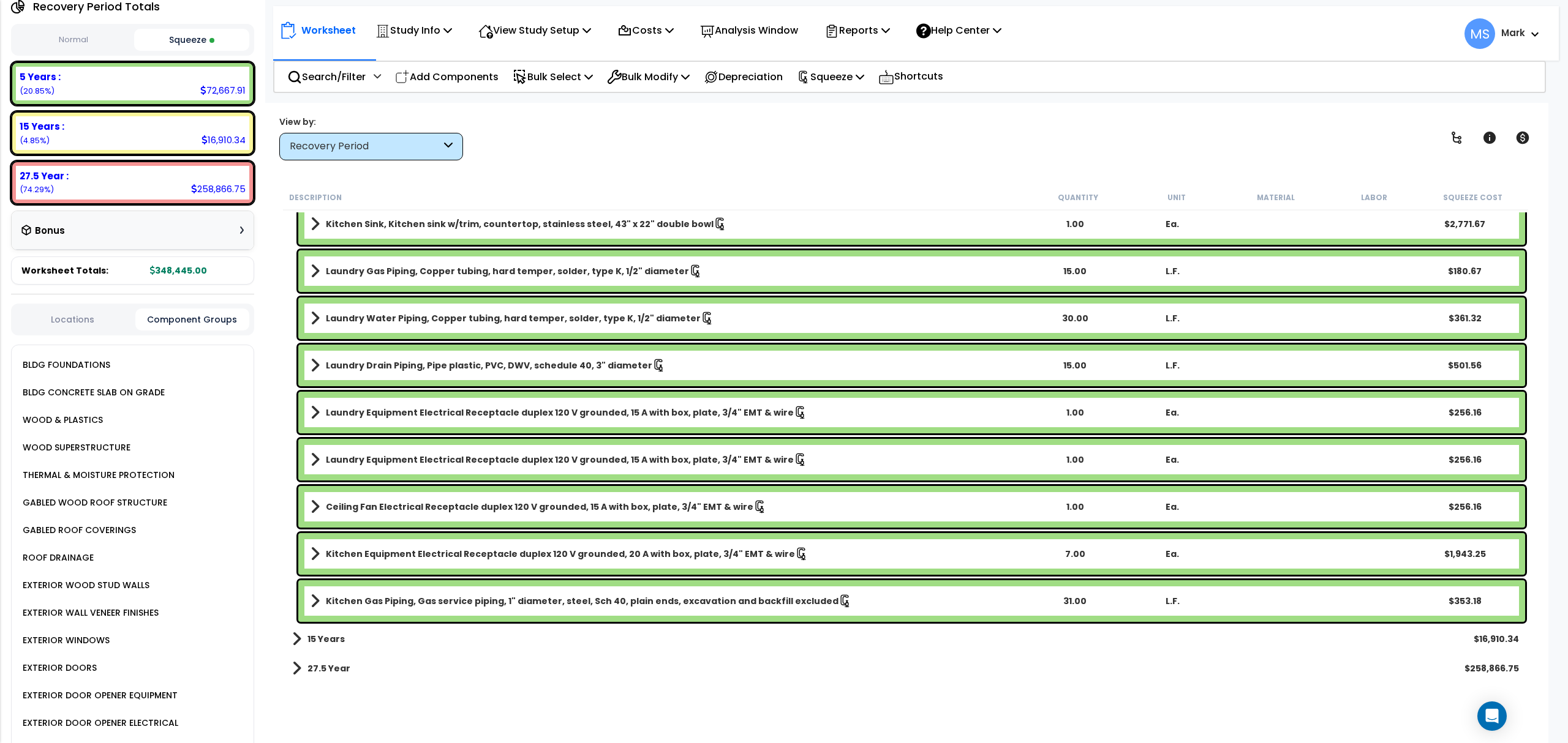
scroll to position [54, 0]
click at [322, 639] on b "15 Years" at bounding box center [326, 640] width 37 height 12
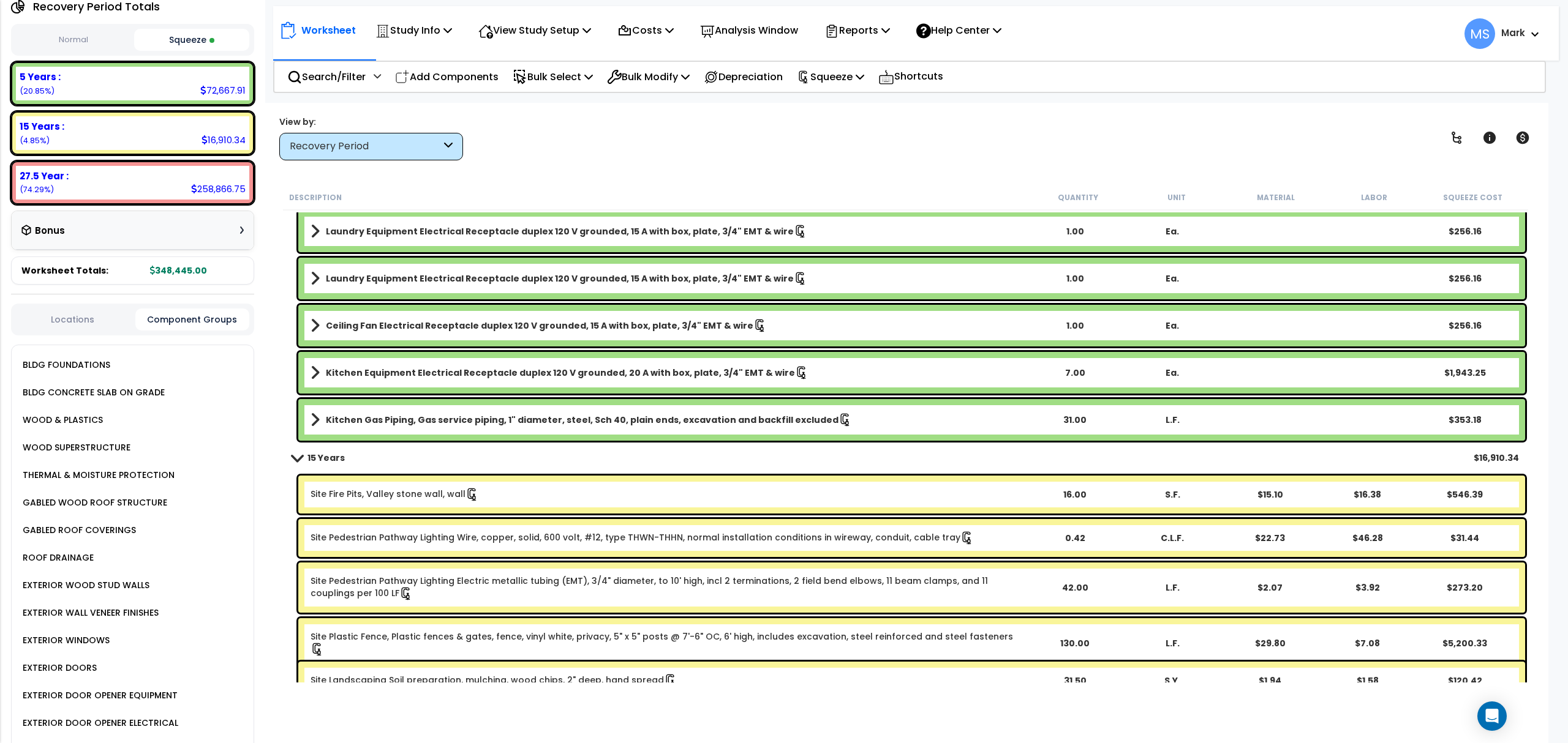
scroll to position [1947, 0]
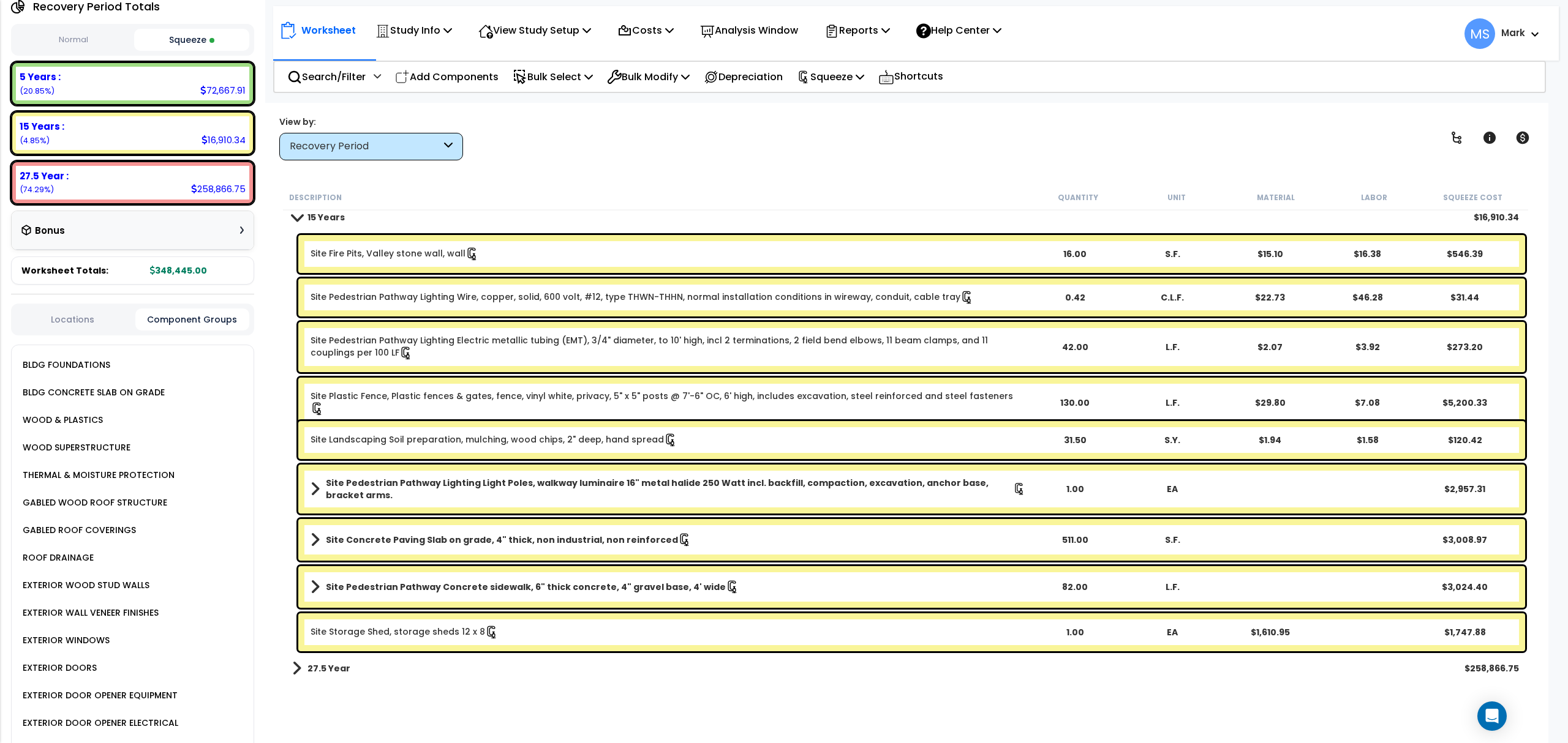
click at [381, 145] on div "Recovery Period" at bounding box center [365, 147] width 152 height 14
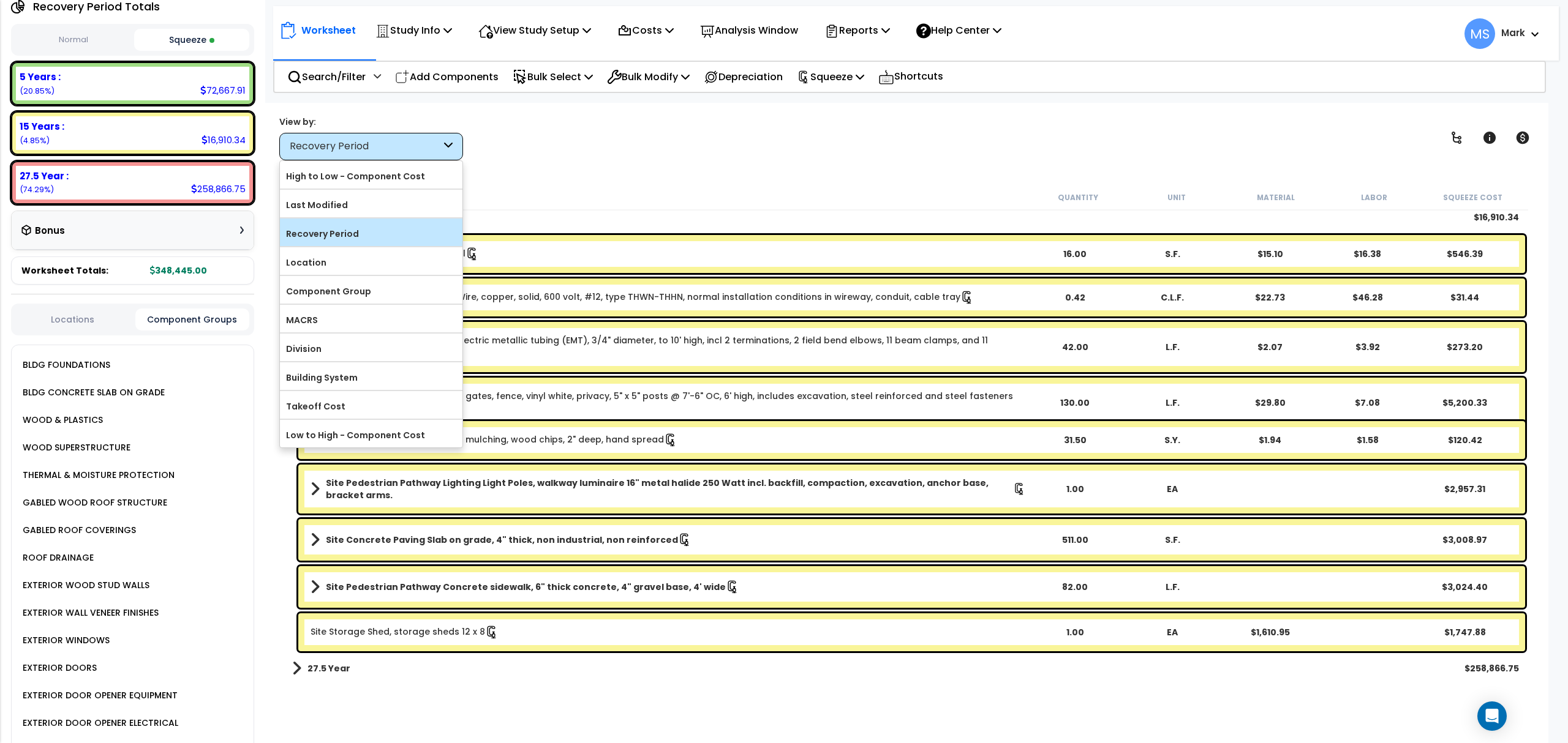
click at [378, 235] on label "Recovery Period" at bounding box center [371, 234] width 182 height 19
click at [0, 0] on input "Recovery Period" at bounding box center [0, 0] width 0 height 0
click at [338, 236] on label "Recovery Period" at bounding box center [371, 234] width 182 height 19
click at [0, 0] on input "Recovery Period" at bounding box center [0, 0] width 0 height 0
click at [322, 288] on label "Component Group" at bounding box center [371, 291] width 182 height 19
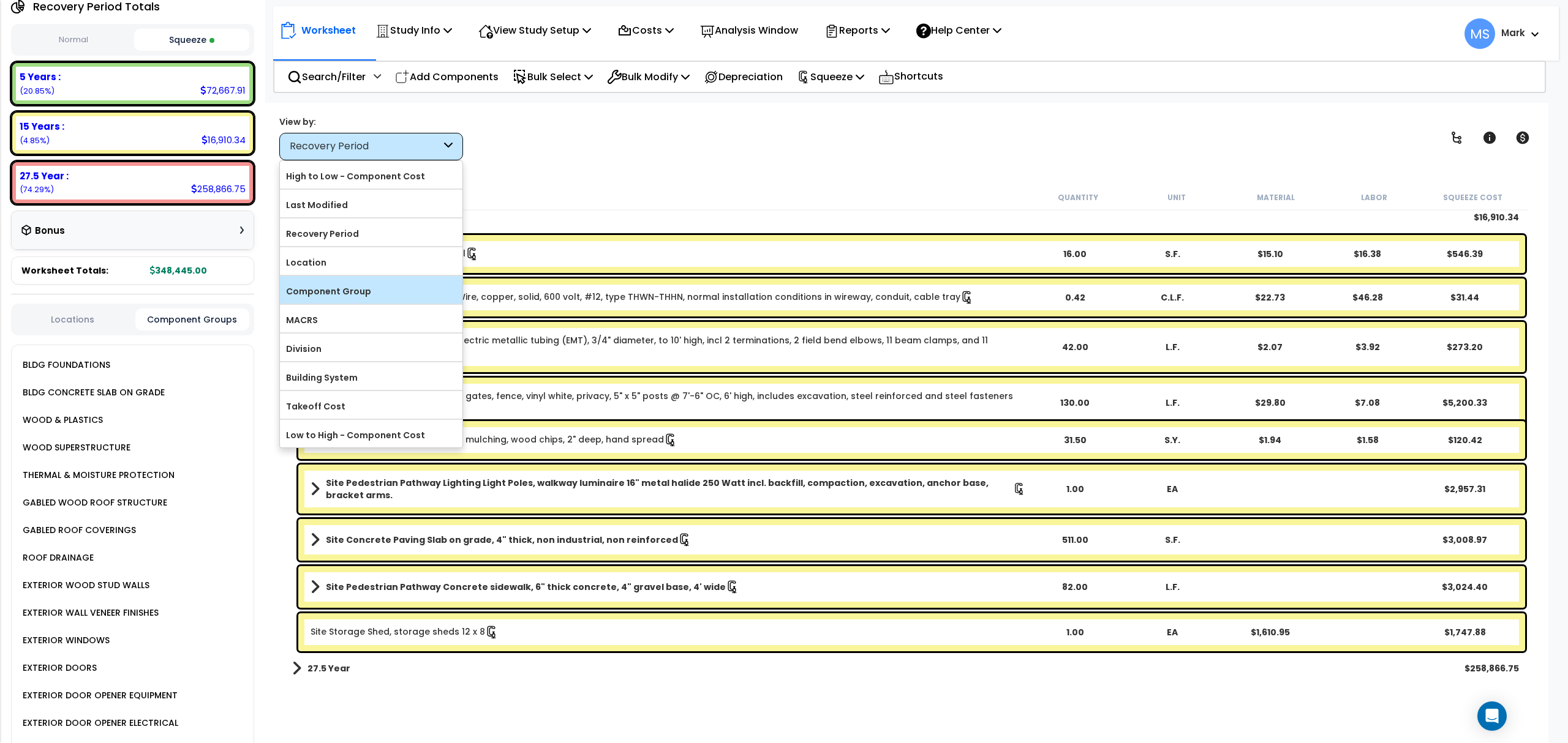
click at [0, 0] on input "Component Group" at bounding box center [0, 0] width 0 height 0
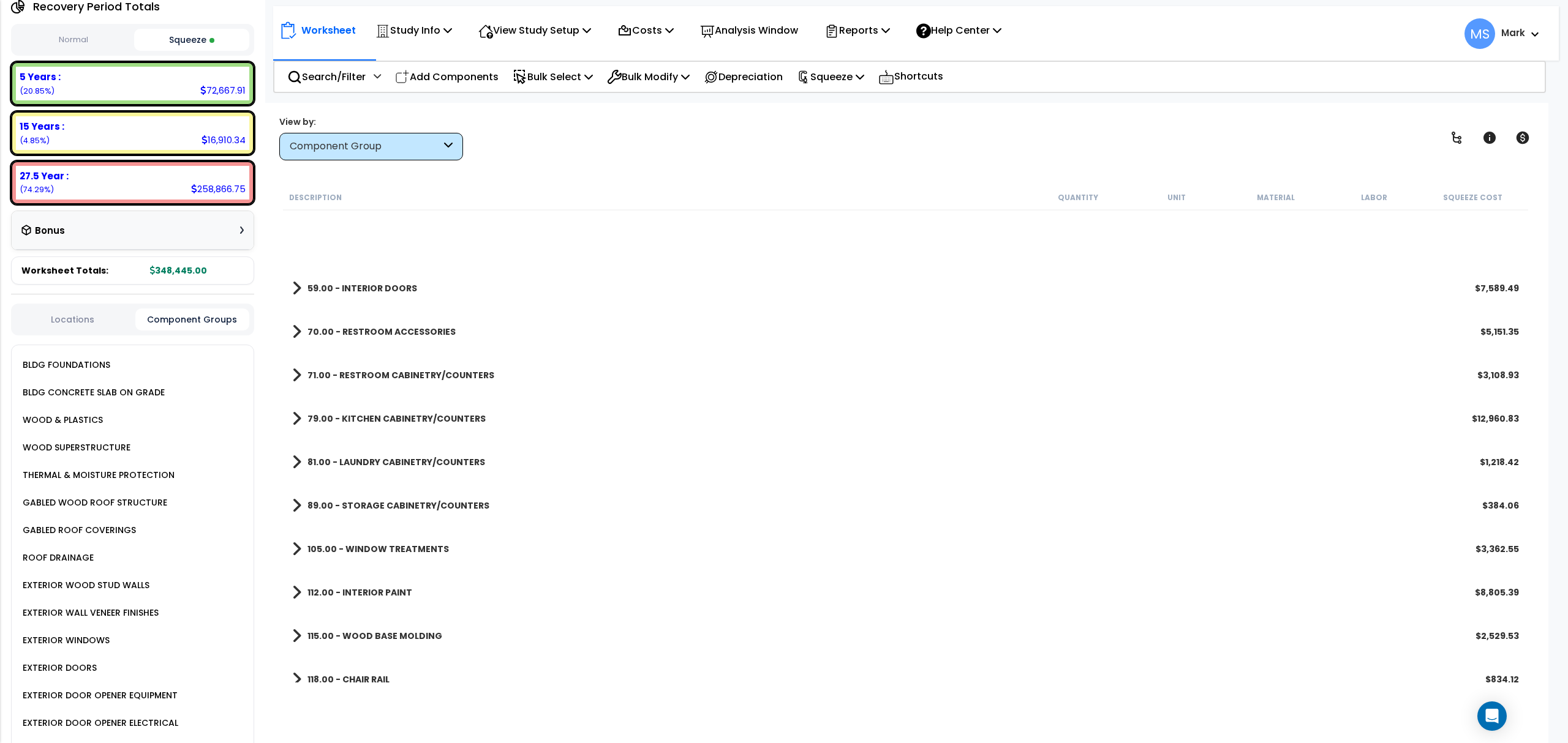
scroll to position [478, 0]
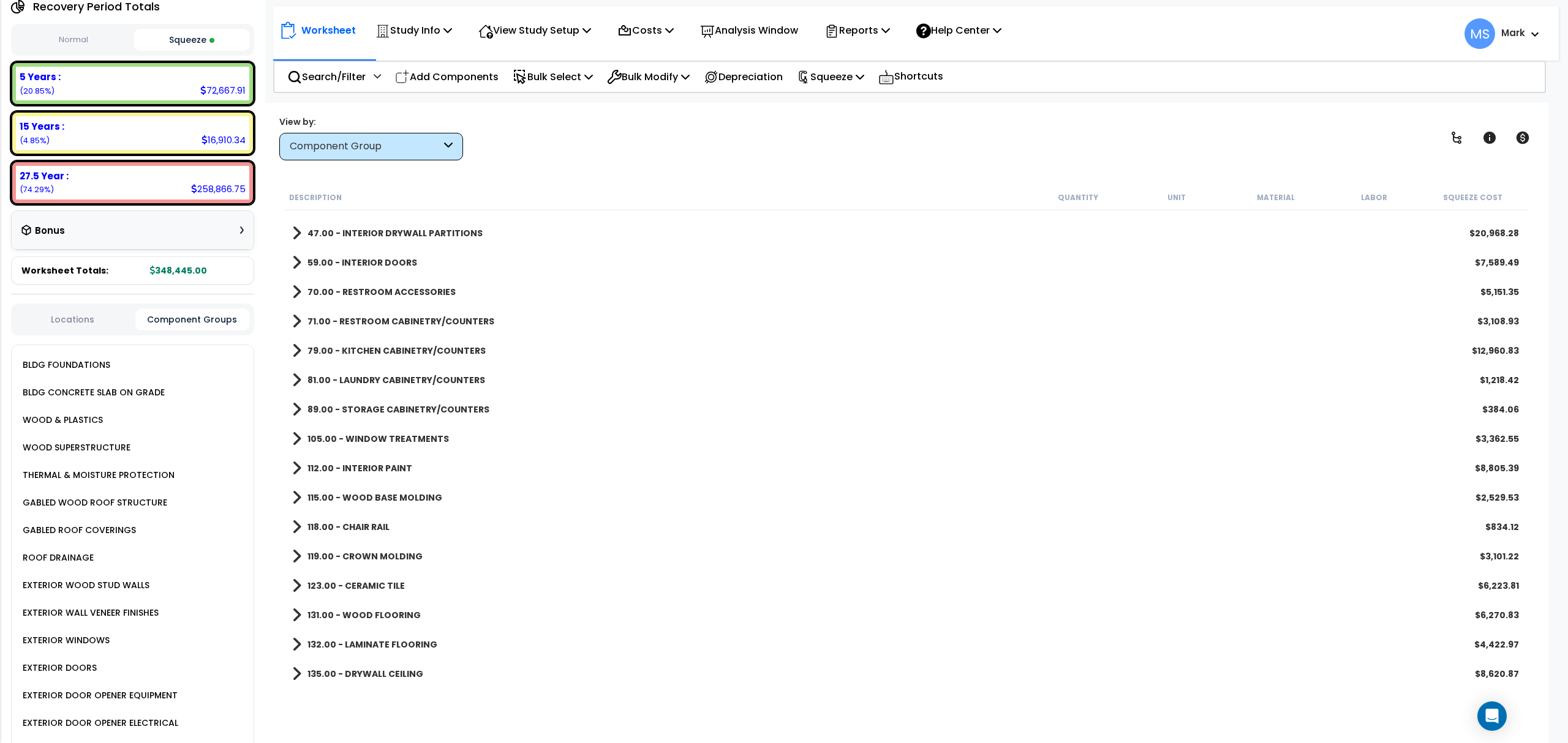
click at [329, 133] on div "Component Group" at bounding box center [371, 147] width 184 height 27
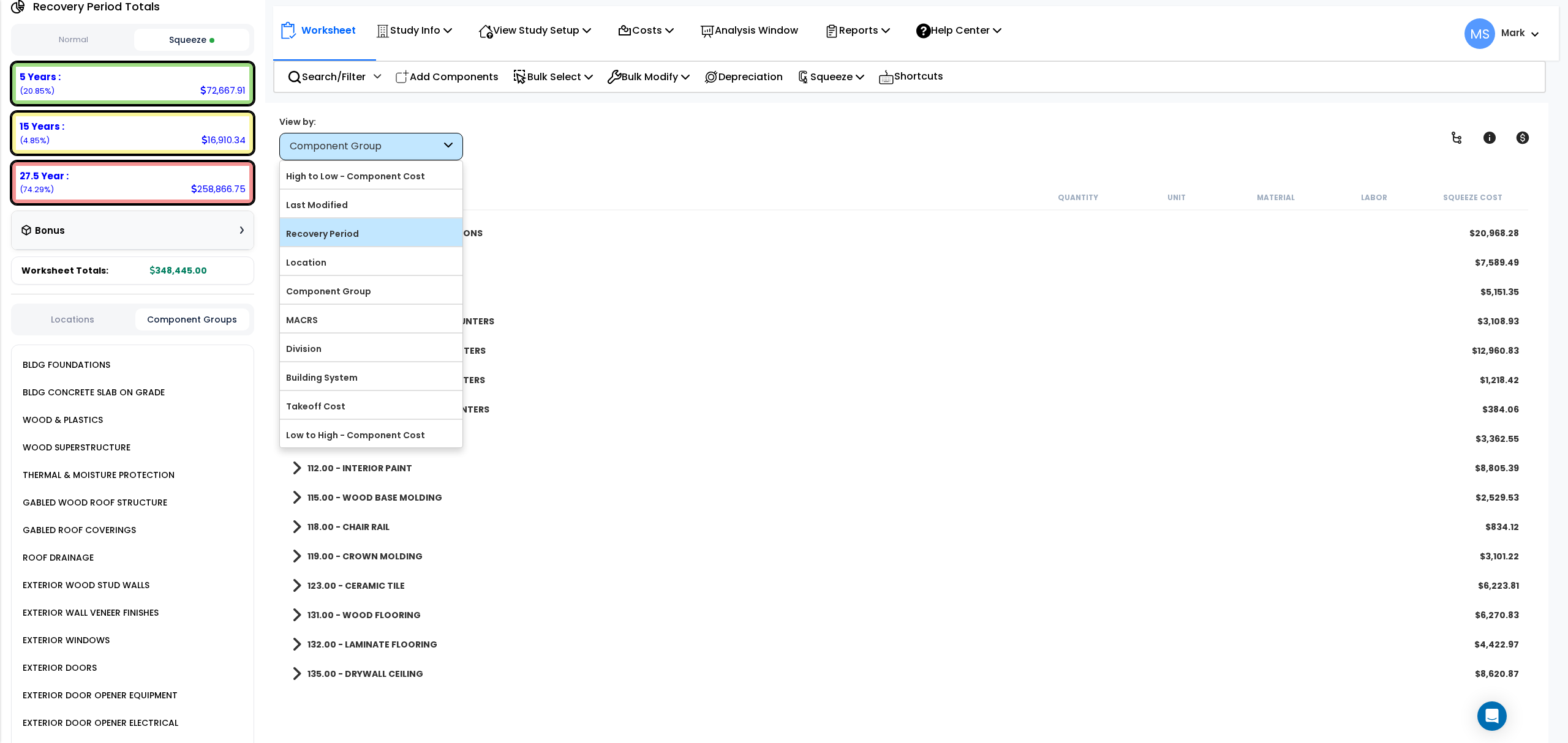
click at [317, 241] on label "Recovery Period" at bounding box center [371, 234] width 182 height 19
click at [0, 0] on input "Recovery Period" at bounding box center [0, 0] width 0 height 0
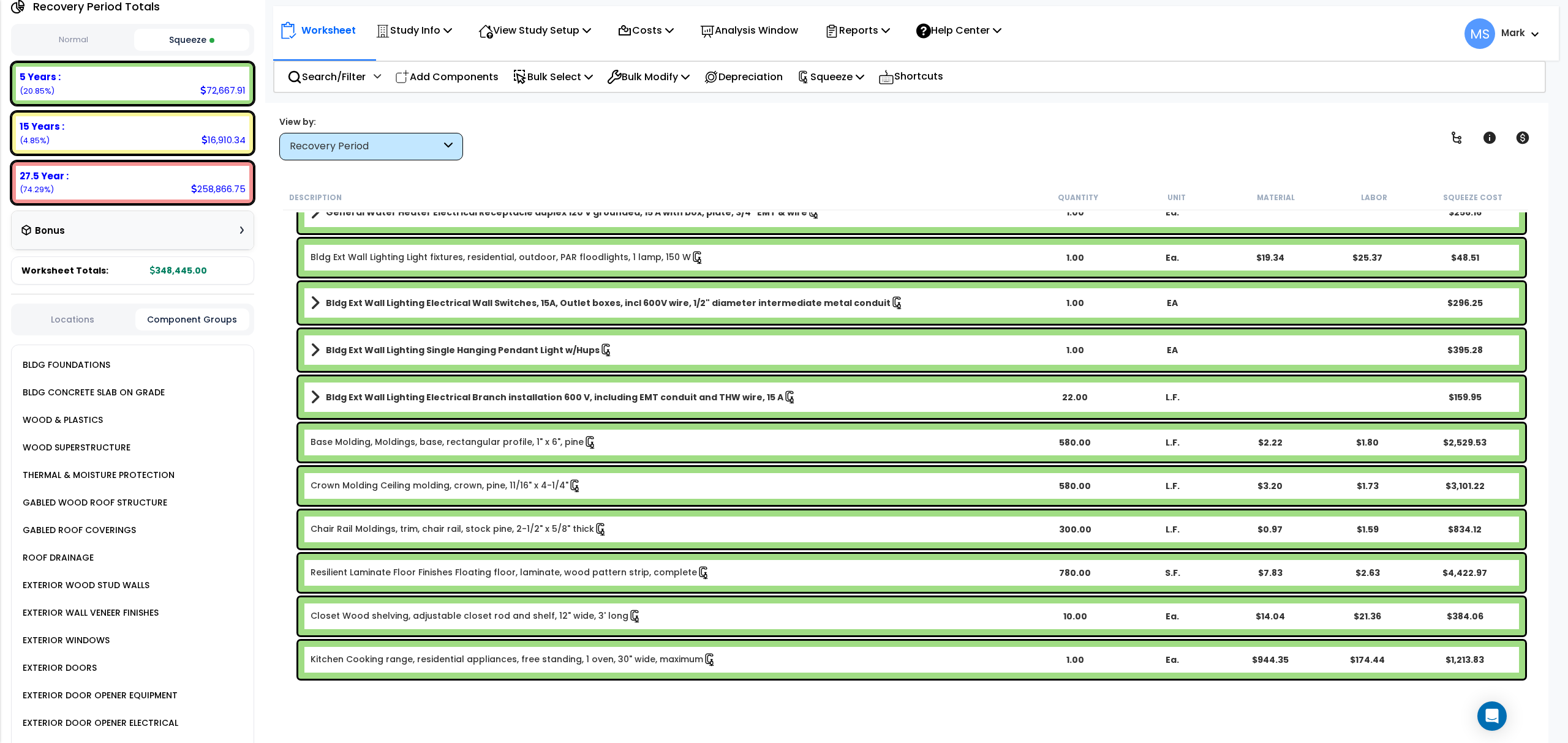
scroll to position [0, 0]
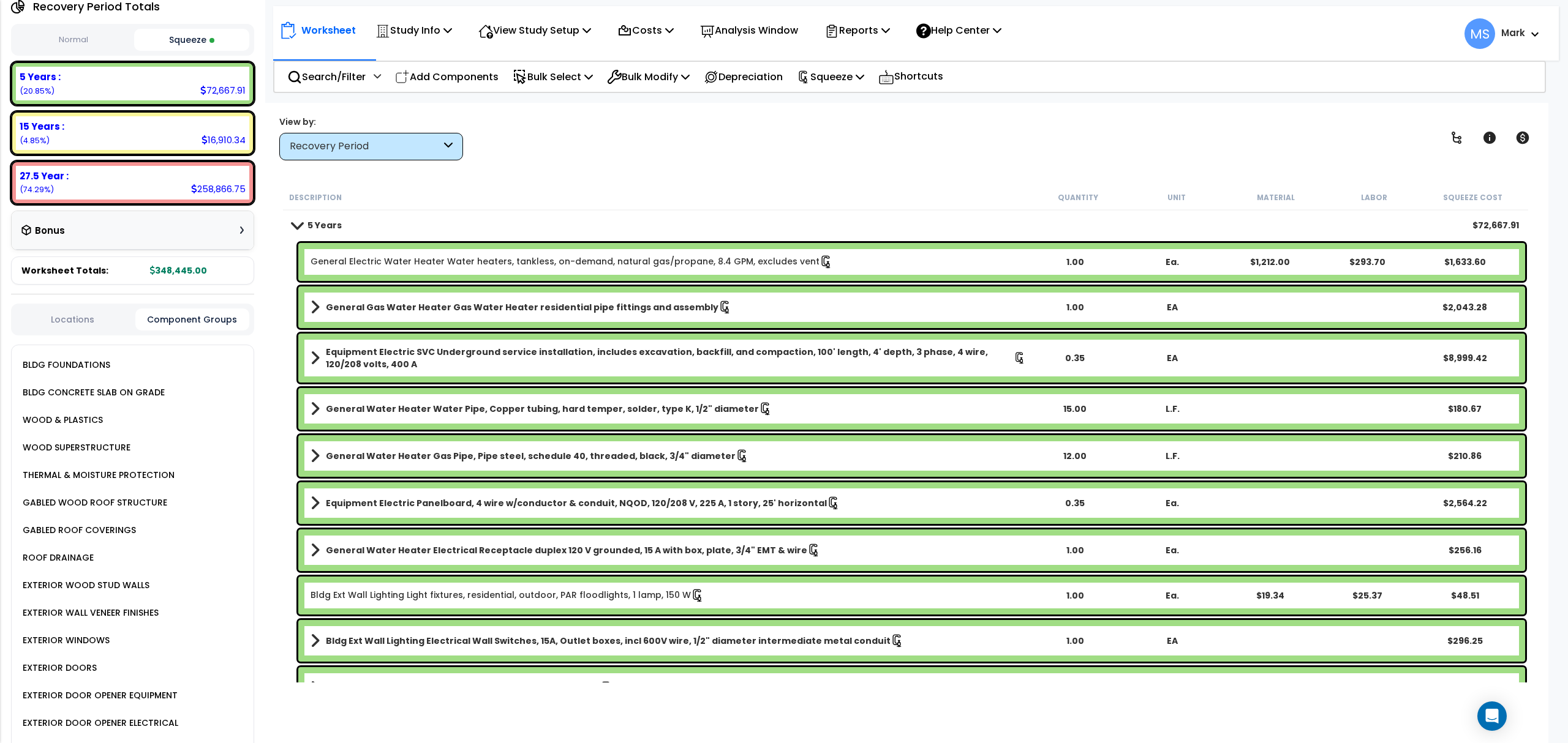
click at [422, 262] on link "General Electric Water Heater Water heaters, tankless, on-demand, natural gas/p…" at bounding box center [572, 262] width 522 height 14
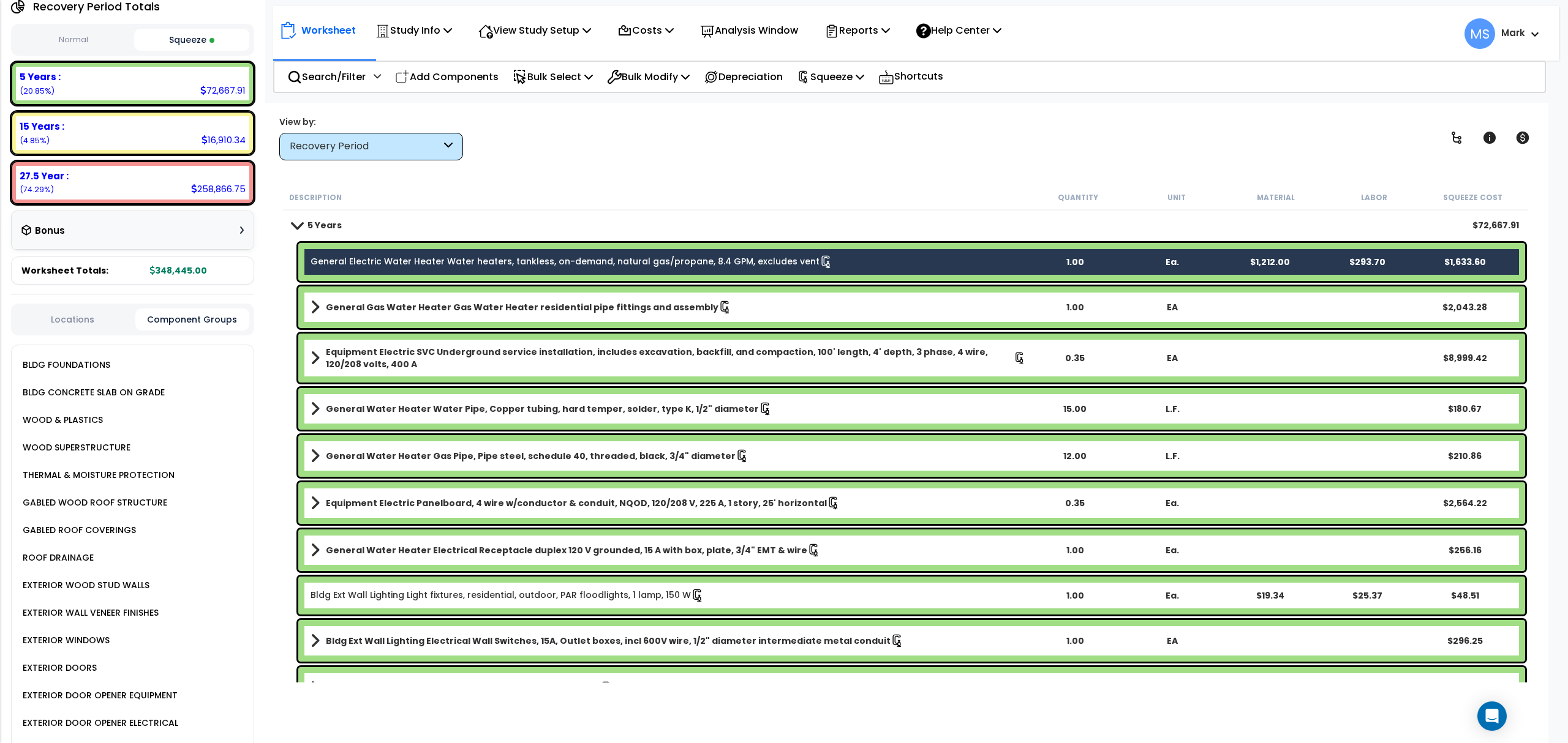
click at [422, 260] on link "General Electric Water Heater Water heaters, tankless, on-demand, natural gas/p…" at bounding box center [572, 262] width 522 height 14
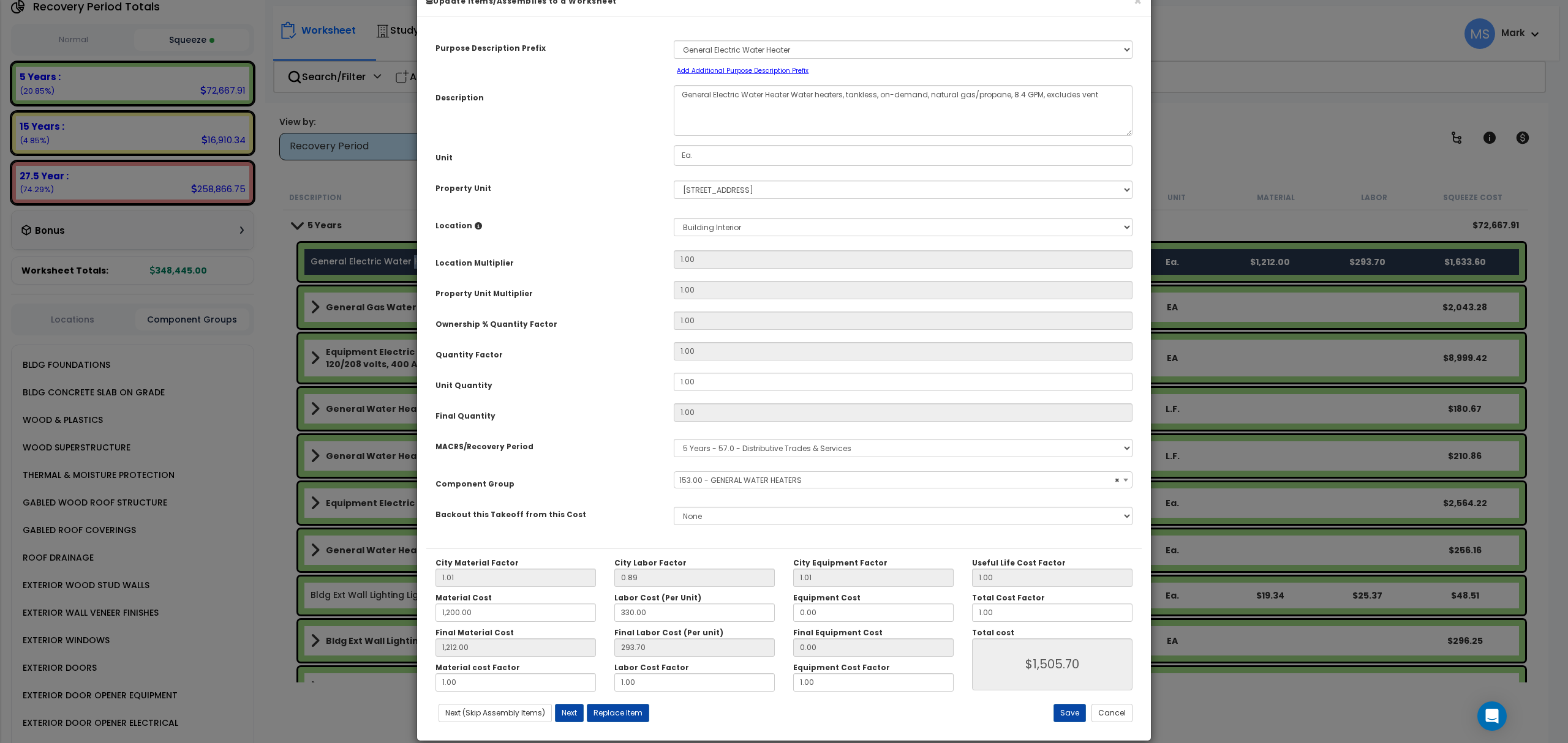
scroll to position [49, 0]
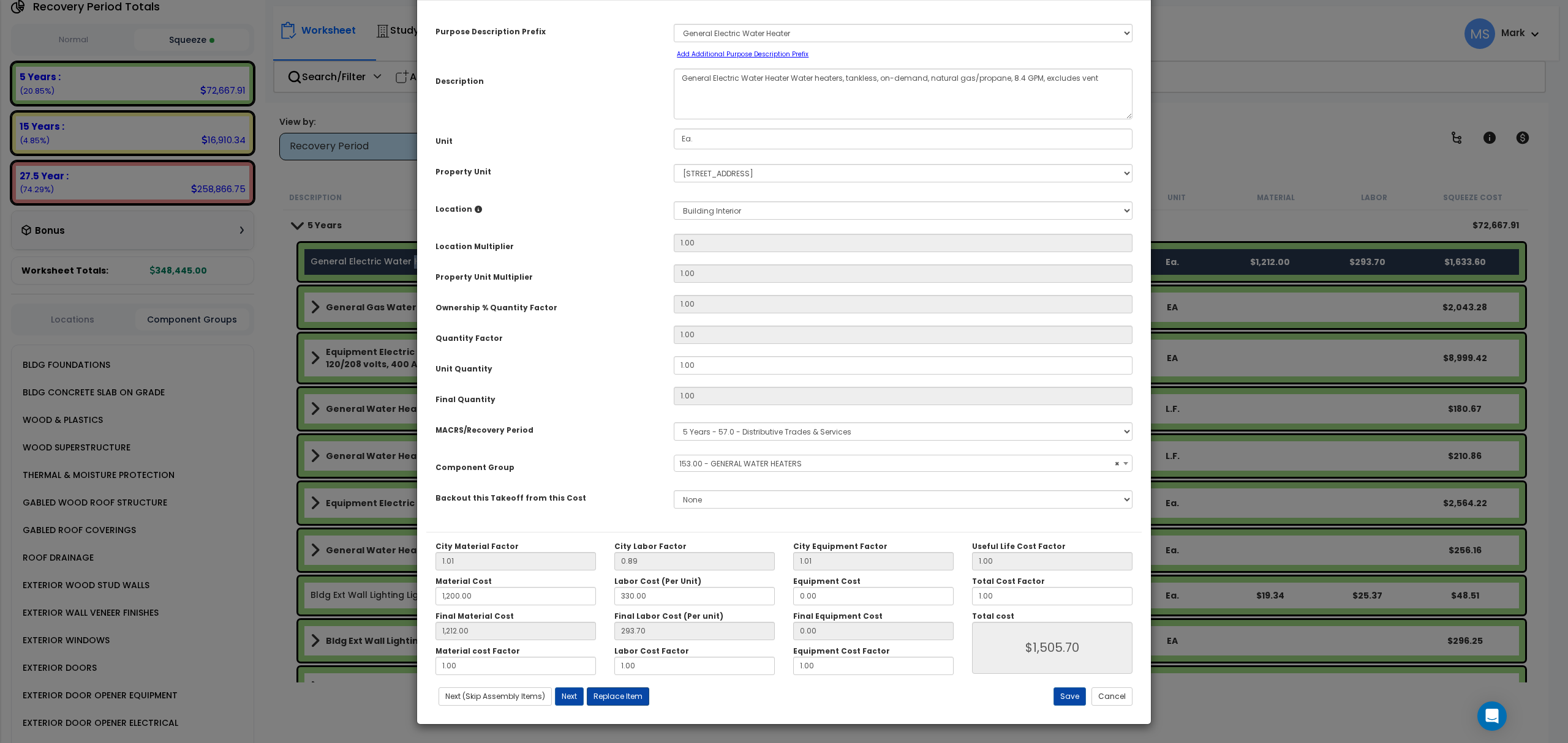
select select "45972"
click at [634, 694] on button "Replace Item" at bounding box center [618, 696] width 62 height 19
type input "1"
type input "Ea."
select select "173110"
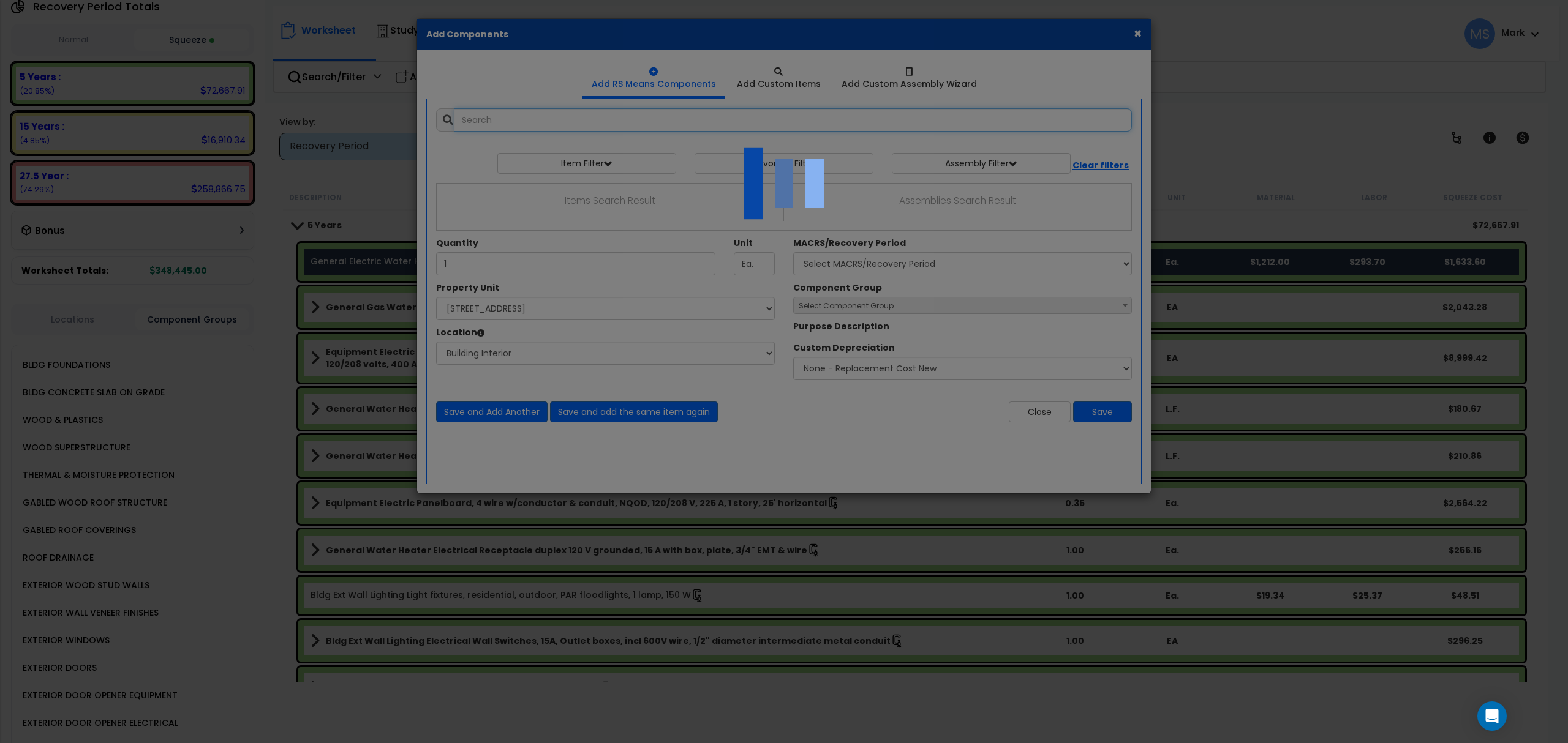
select select "461"
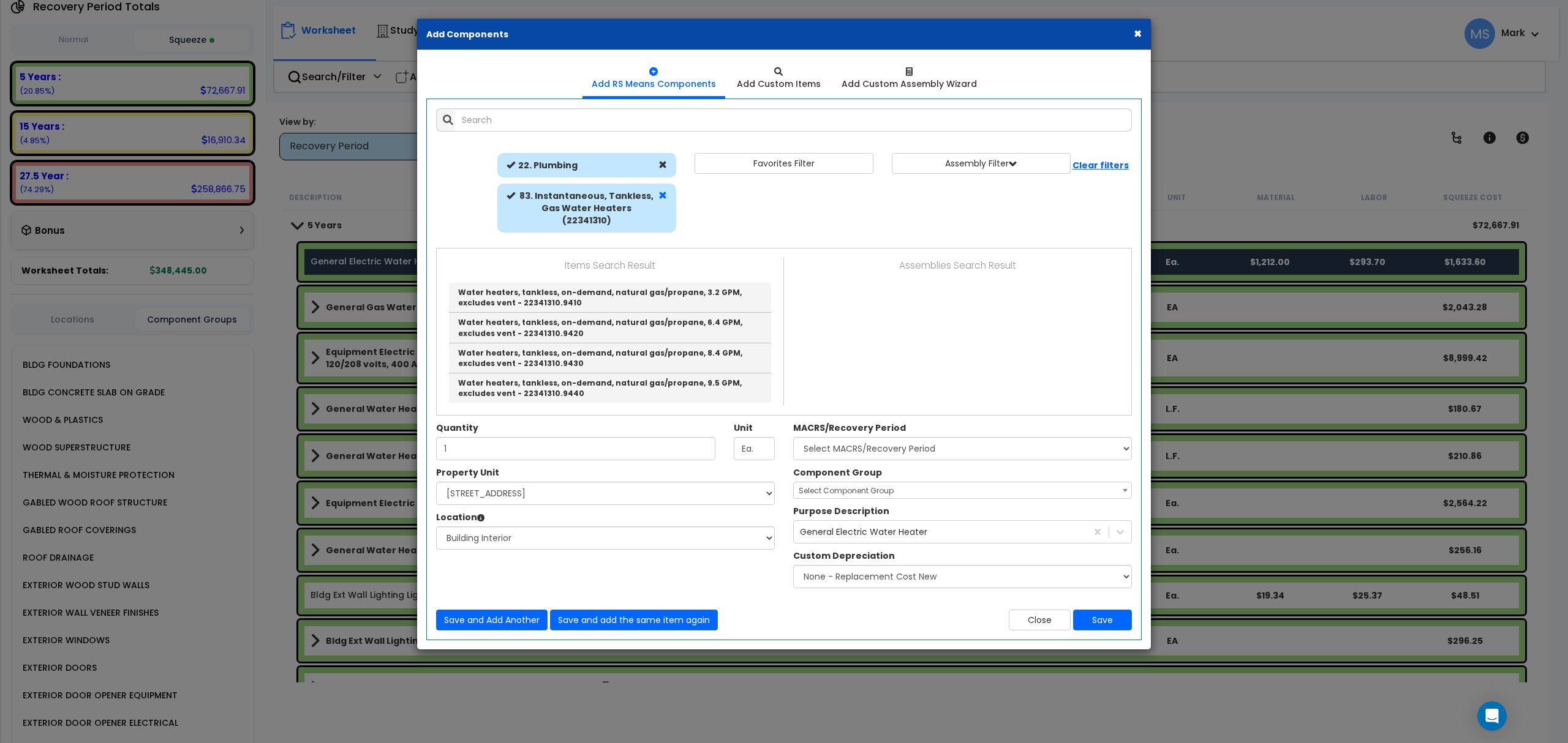
click at [664, 196] on span at bounding box center [662, 195] width 9 height 9
select select
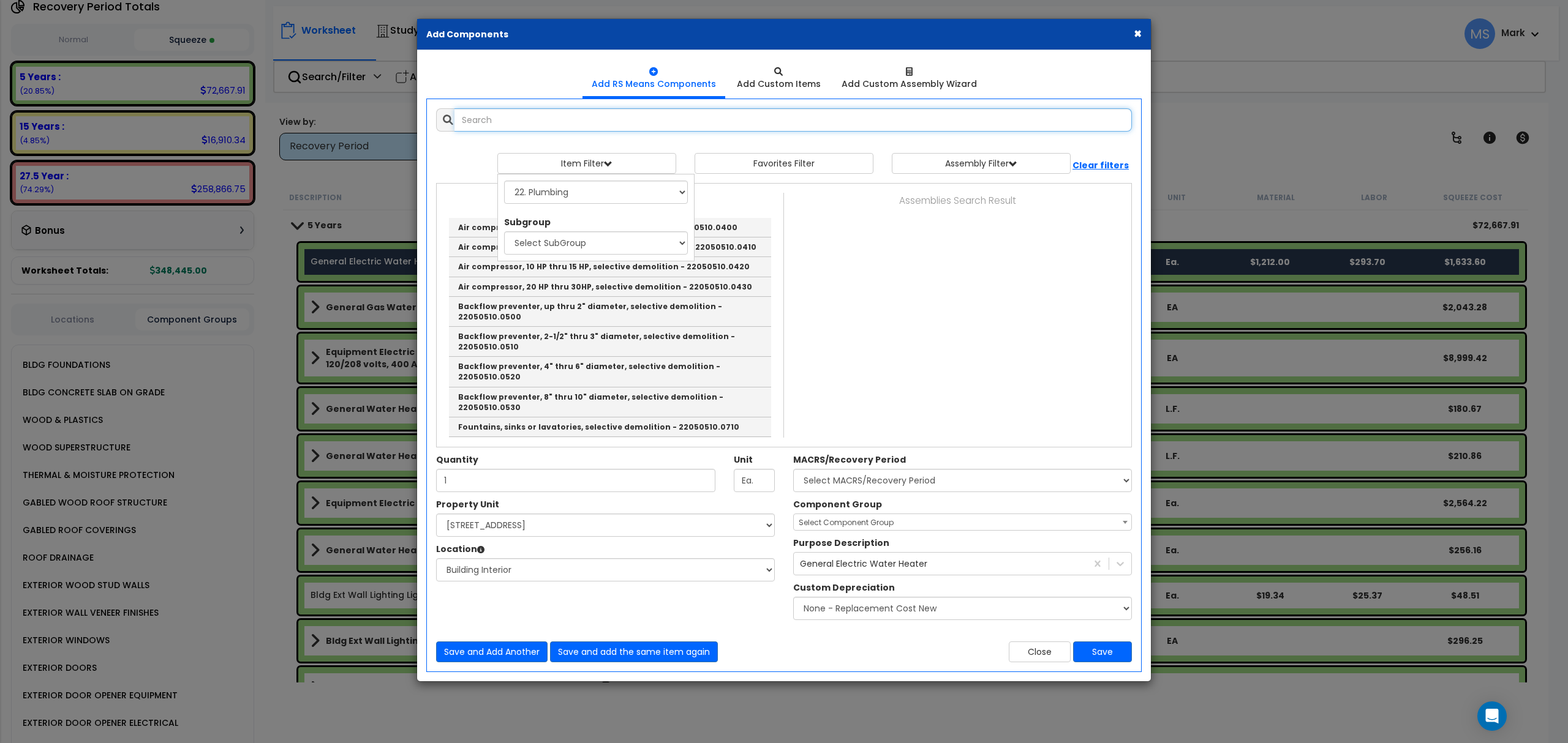
click at [611, 123] on input "text" at bounding box center [793, 120] width 677 height 23
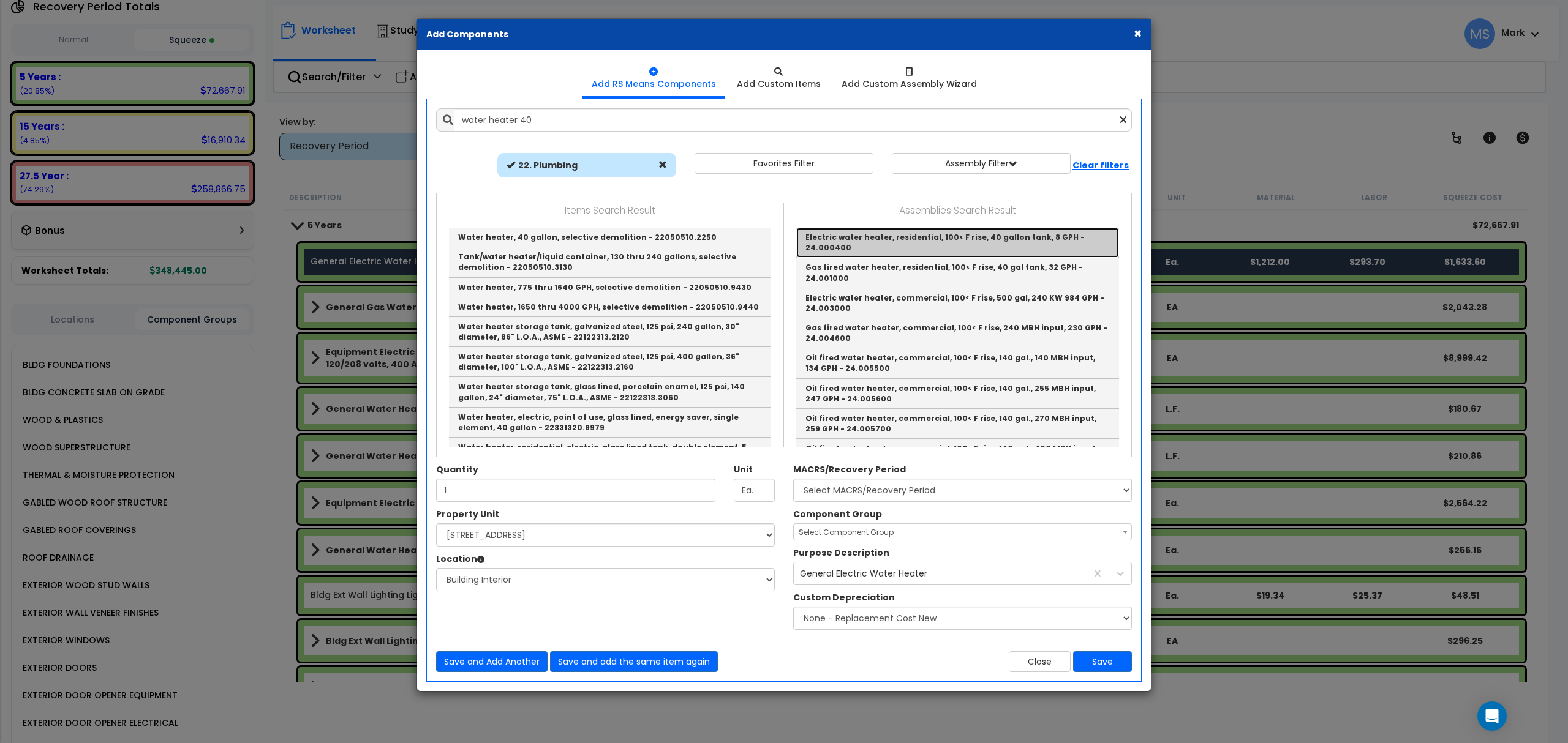
click at [924, 250] on link "Electric water heater, residential, 100< F rise, 40 gallon tank, 8 GPH - 24.000…" at bounding box center [957, 243] width 323 height 30
type input "Electric water heater, residential, 100< F rise, 40 gallon tank, 8 GPH - 24.000…"
type input "Ea."
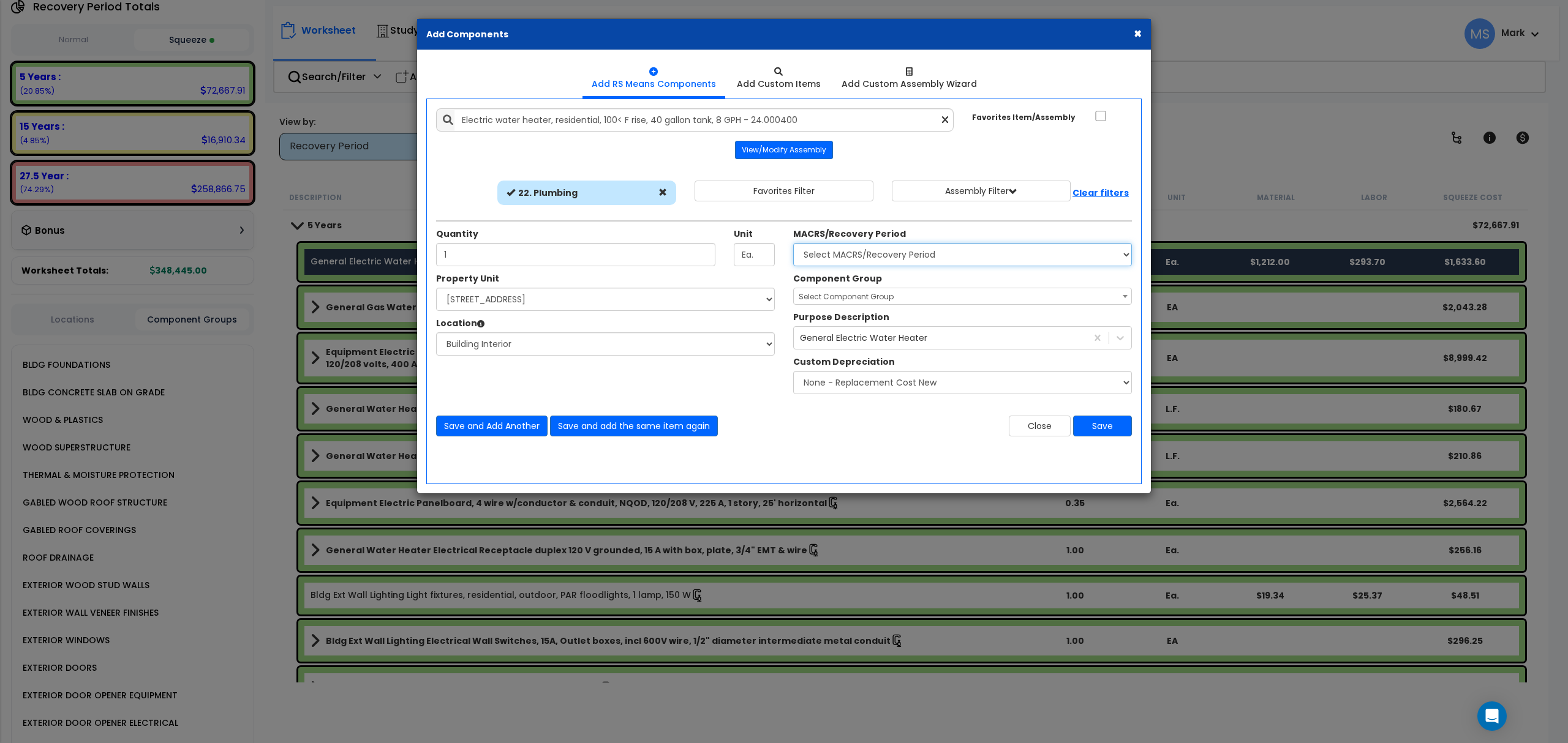
click at [897, 253] on select "Select MACRS/Recovery Period 5 Years - 57.0 - Distributive Trades & Services 5 …" at bounding box center [963, 255] width 339 height 23
select select "3667"
click at [793, 244] on select "Select MACRS/Recovery Period 5 Years - 57.0 - Distributive Trades & Services 5 …" at bounding box center [963, 255] width 339 height 23
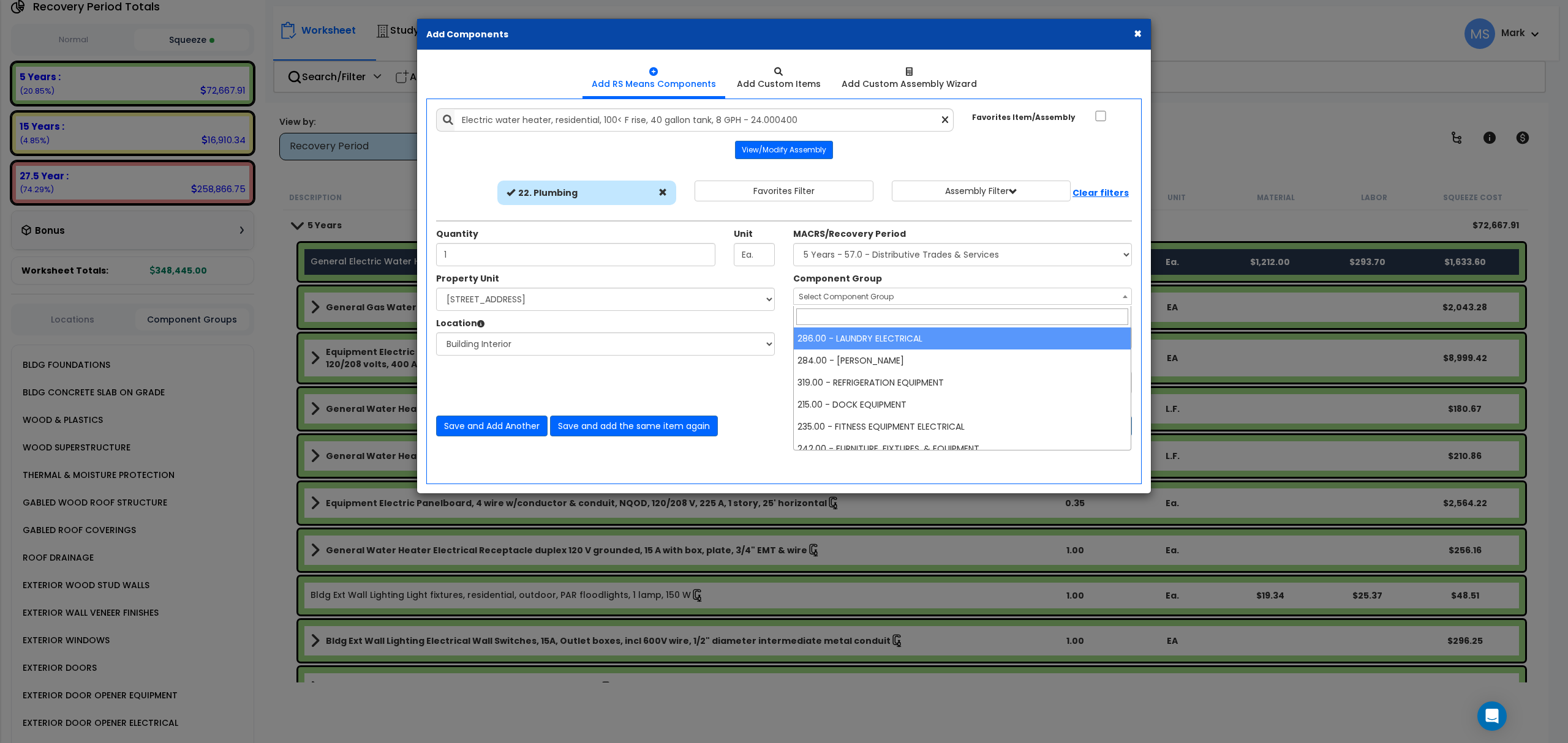
click at [893, 290] on span "Select Component Group" at bounding box center [963, 297] width 337 height 17
type input "wat"
select select "45972"
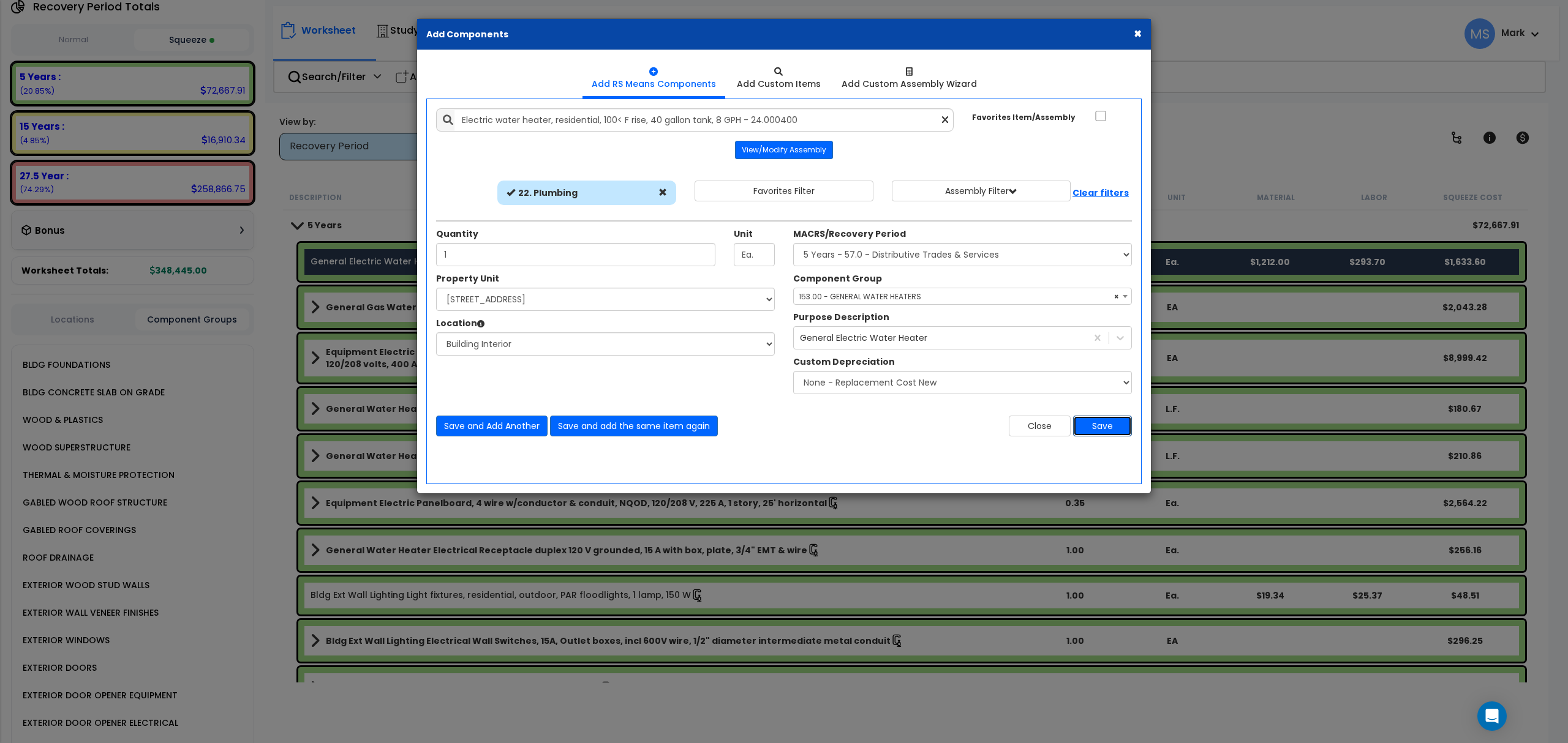
click at [1112, 427] on button "Save" at bounding box center [1102, 426] width 59 height 21
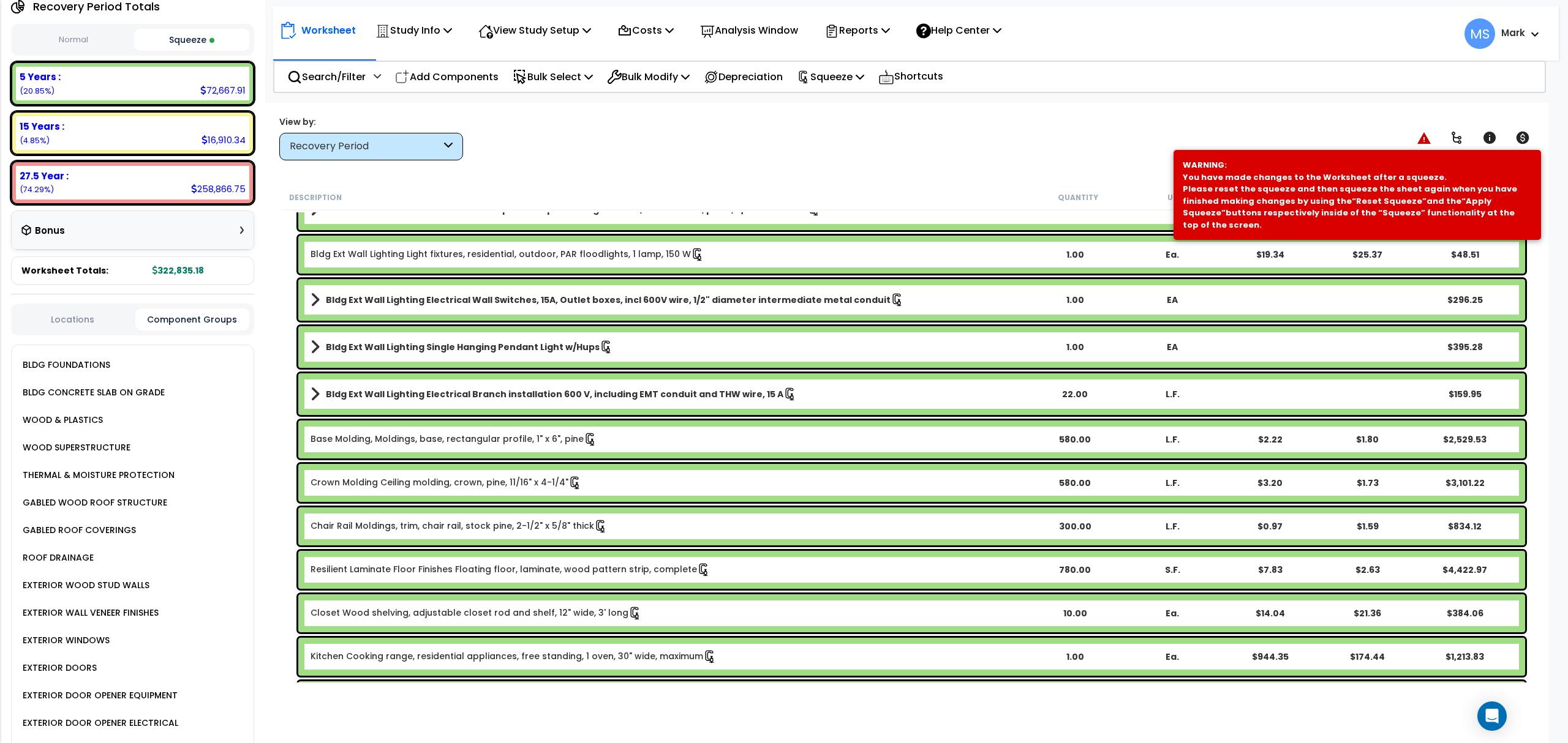
scroll to position [326, 0]
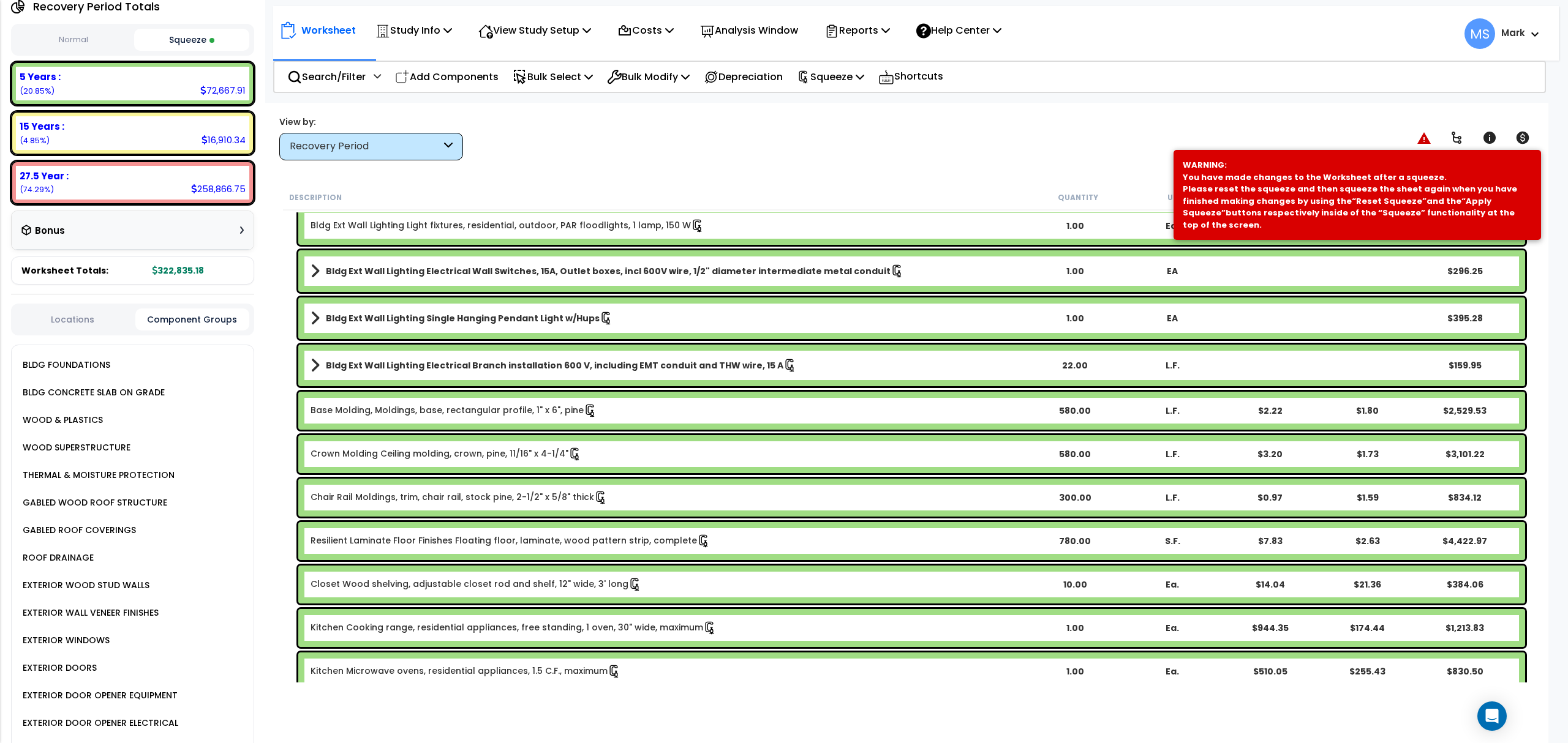
click at [902, 451] on b "Crown Molding Ceiling molding, crown, pine, 11/16" x 4-1/4"" at bounding box center [668, 454] width 715 height 14
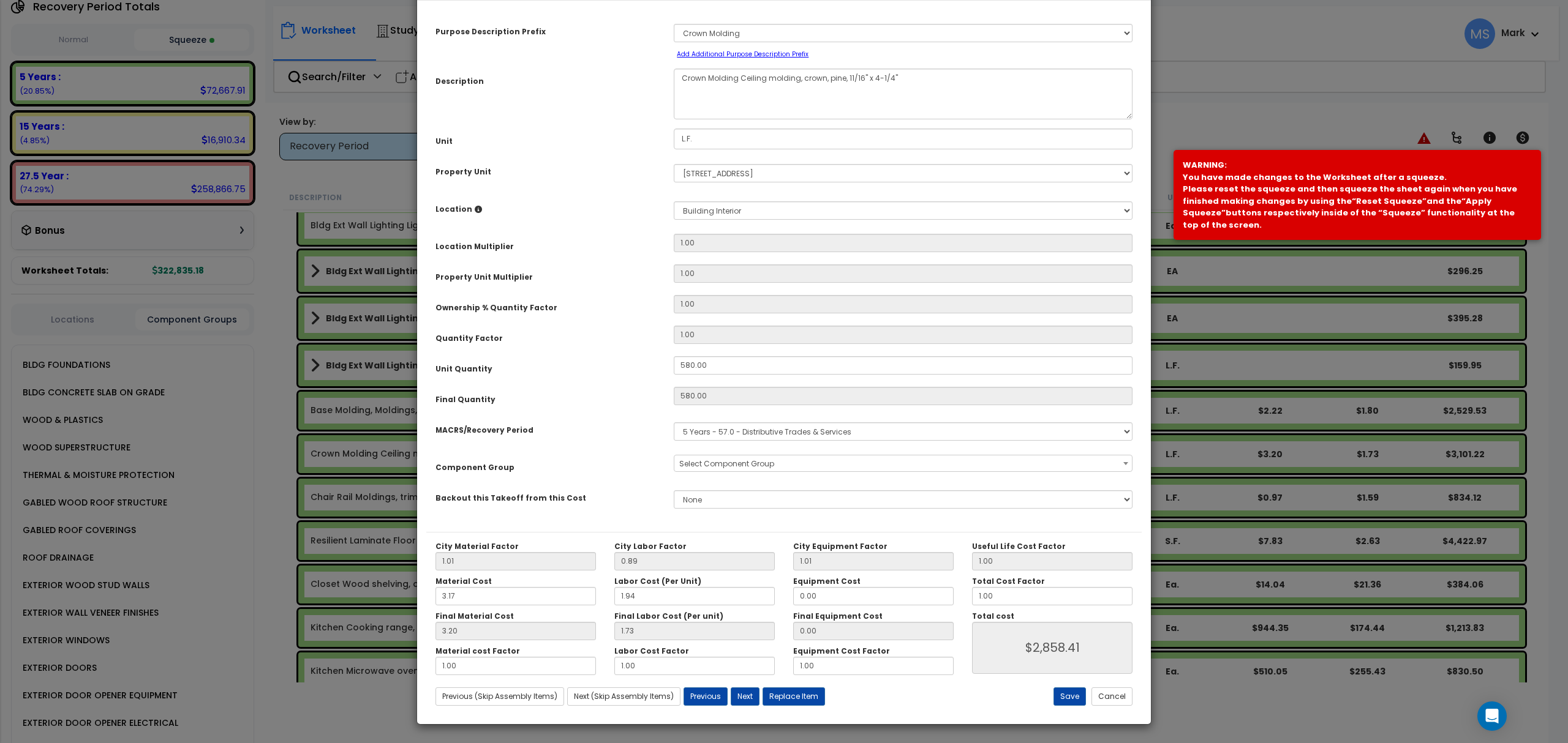
scroll to position [0, 0]
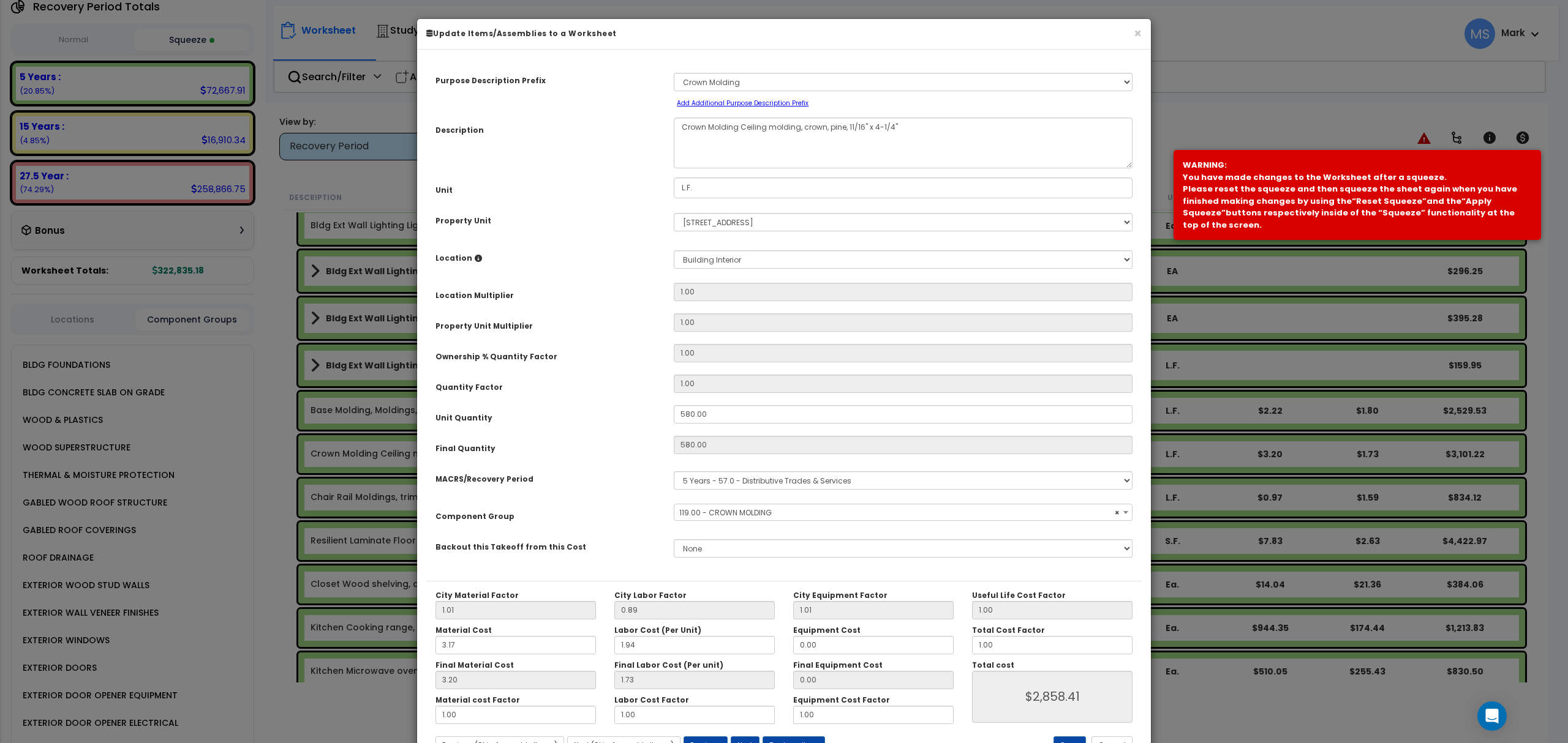
select select "45943"
click at [709, 417] on input "580.00" at bounding box center [903, 414] width 459 height 19
type input "5"
type input "580"
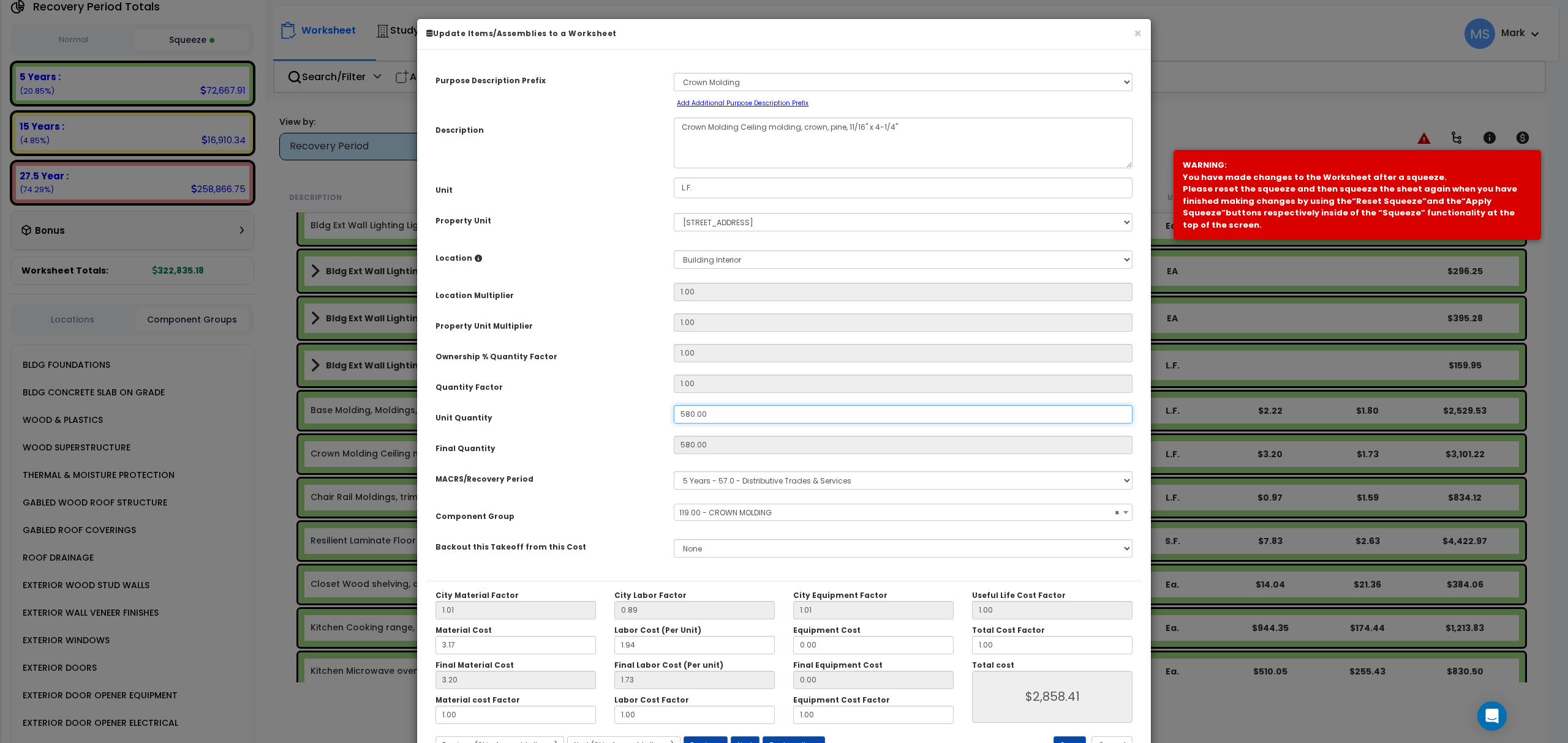
type input "$2,859.40"
type input "50"
type input "5"
type input "$24.65"
type input "50"
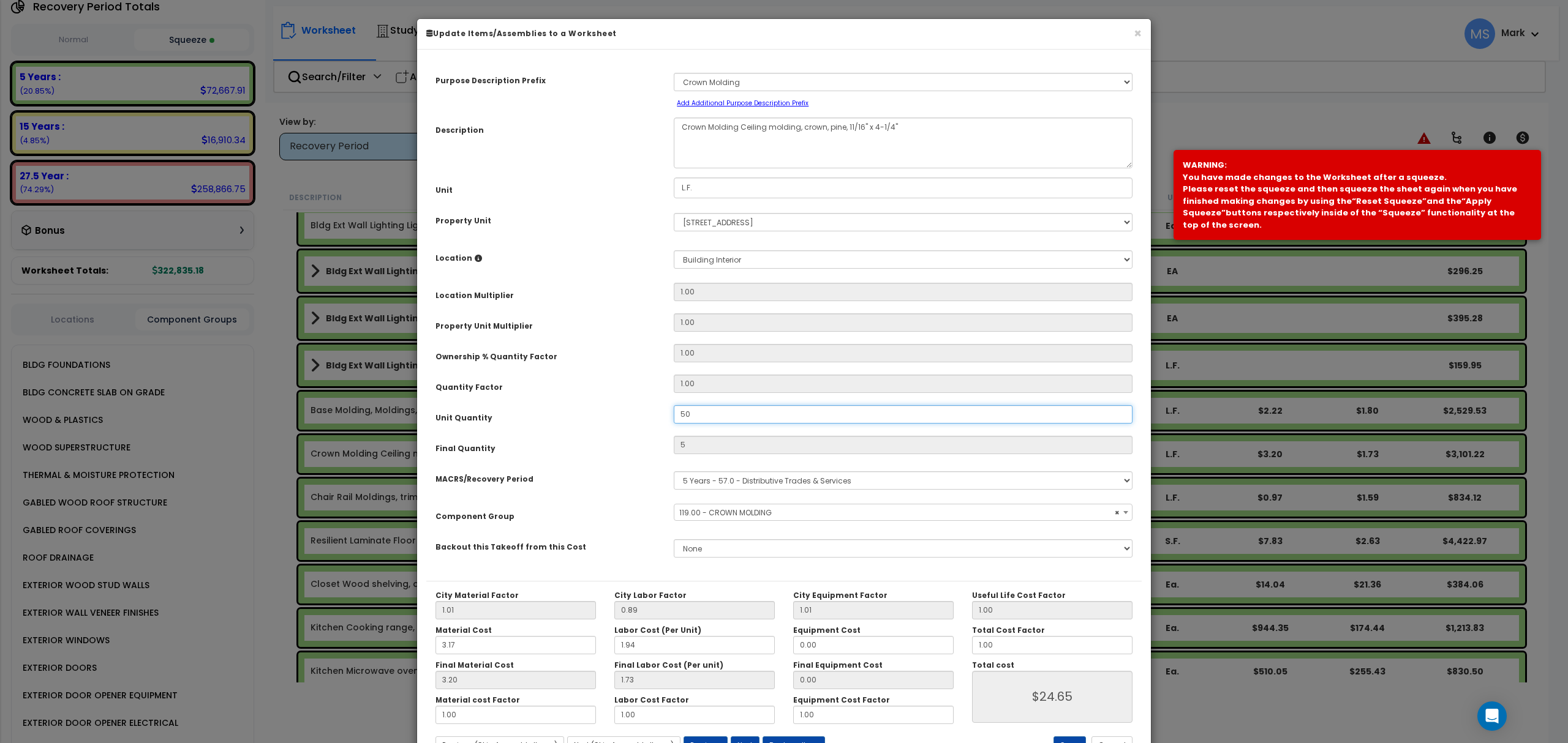
type input "$246.50"
type input "500"
type input "$2,465.00"
drag, startPoint x: 622, startPoint y: 412, endPoint x: 679, endPoint y: 442, distance: 64.4
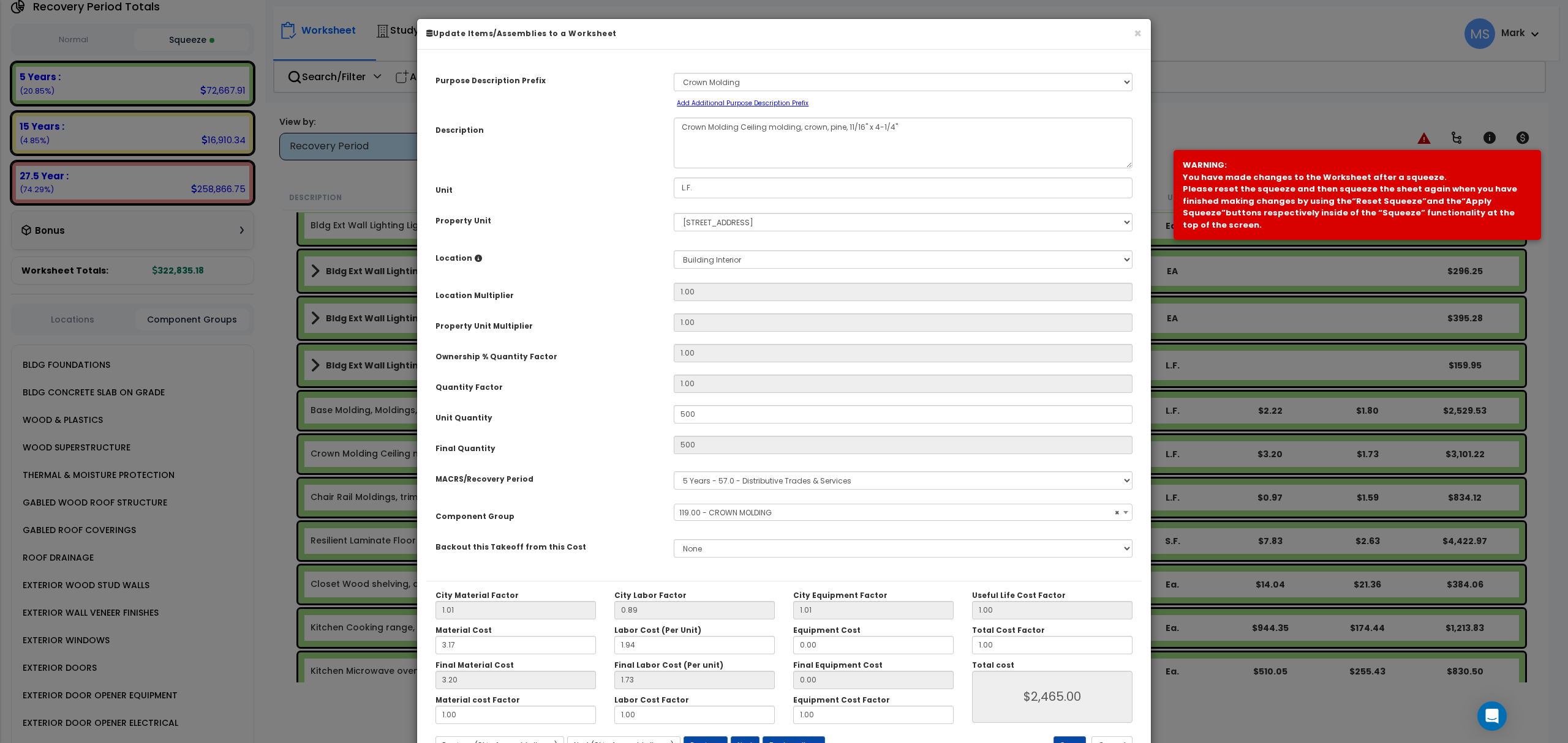
click at [622, 412] on div "Unit Quantity" at bounding box center [545, 415] width 238 height 21
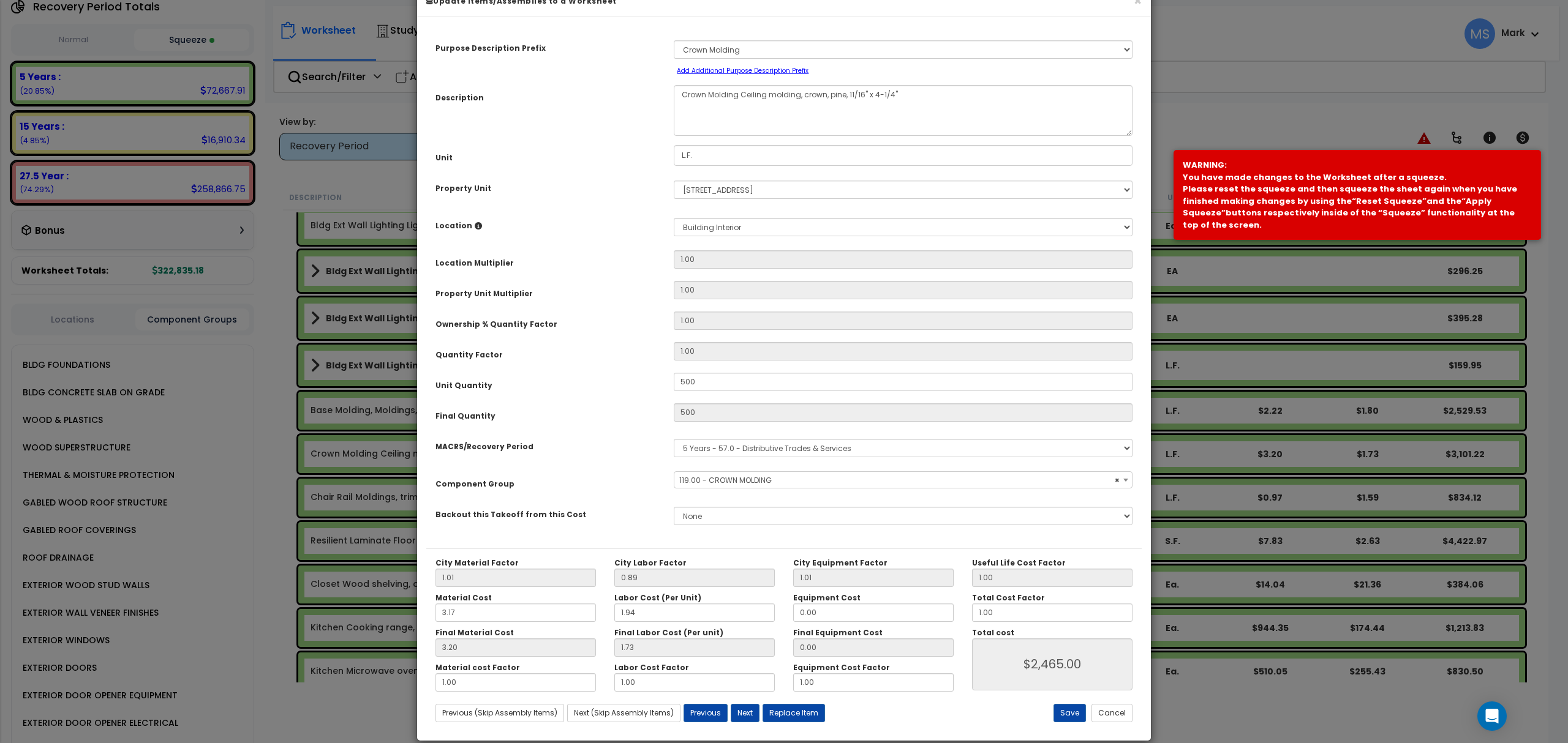
scroll to position [49, 0]
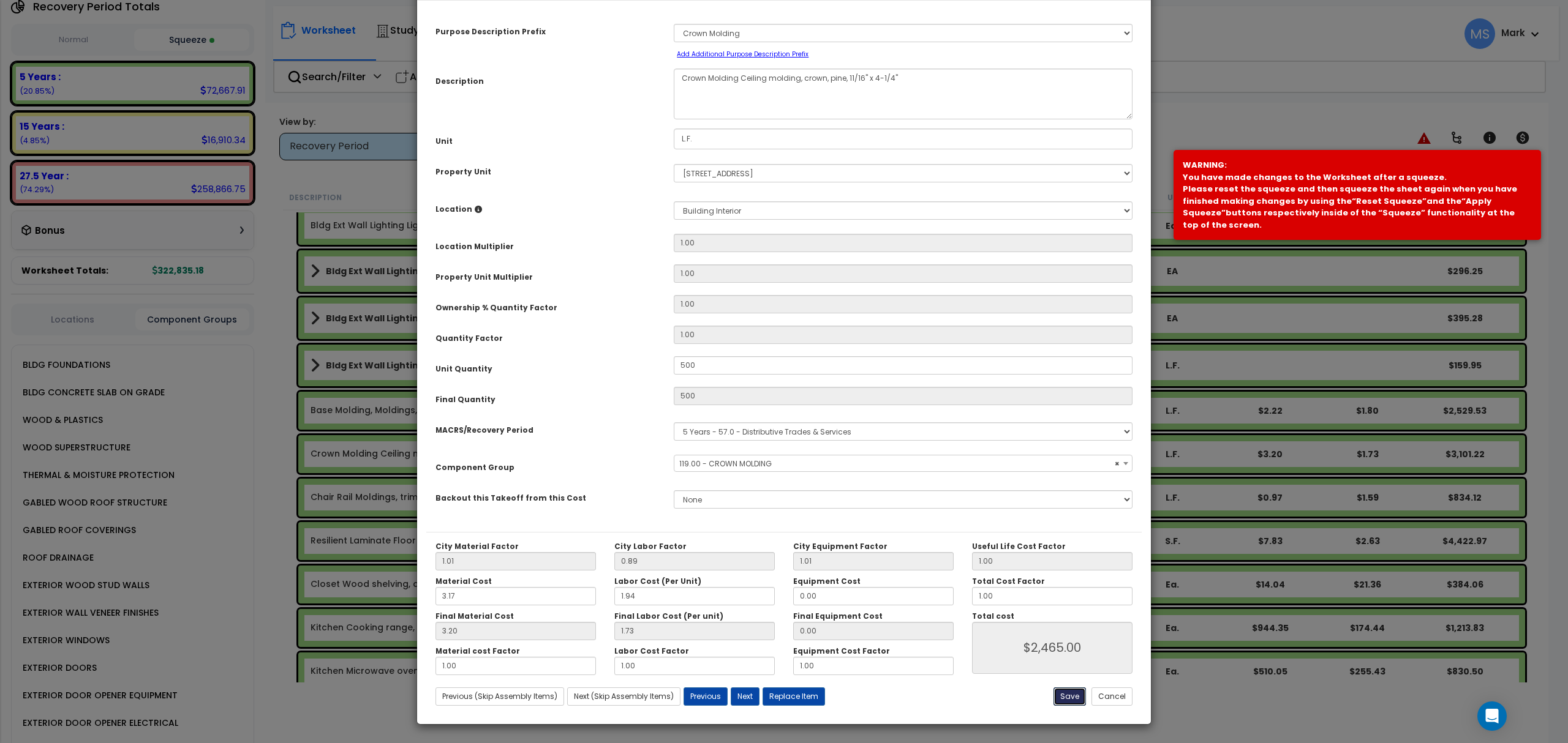
click at [1083, 702] on button "Save" at bounding box center [1069, 696] width 32 height 19
type input "500.00"
type input "2465.00"
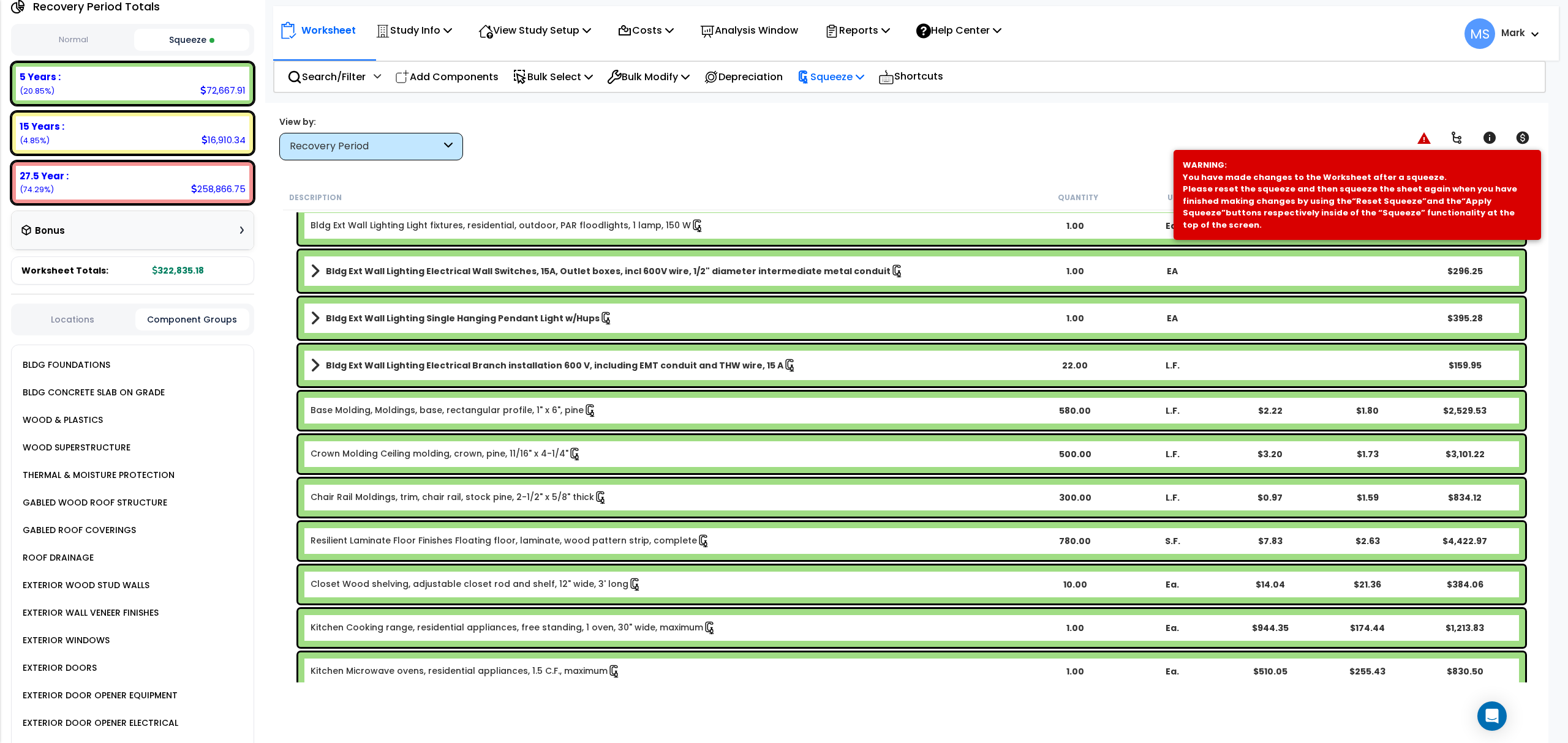
click at [855, 79] on p "Squeeze" at bounding box center [830, 77] width 67 height 16
drag, startPoint x: 843, startPoint y: 113, endPoint x: 848, endPoint y: 121, distance: 9.4
click at [843, 113] on link "Re-squeeze" at bounding box center [851, 106] width 121 height 28
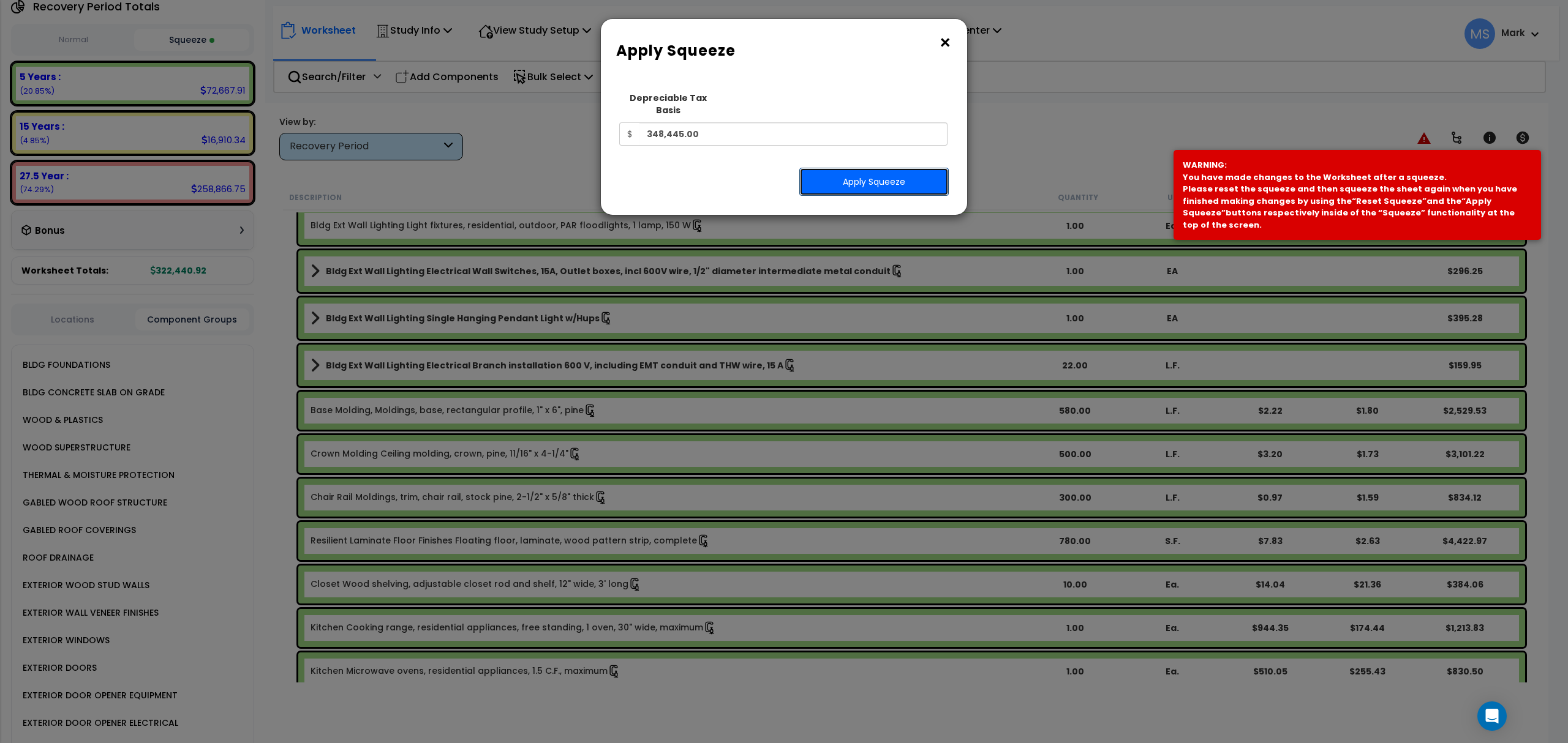
click at [867, 176] on button "Apply Squeeze" at bounding box center [874, 182] width 149 height 28
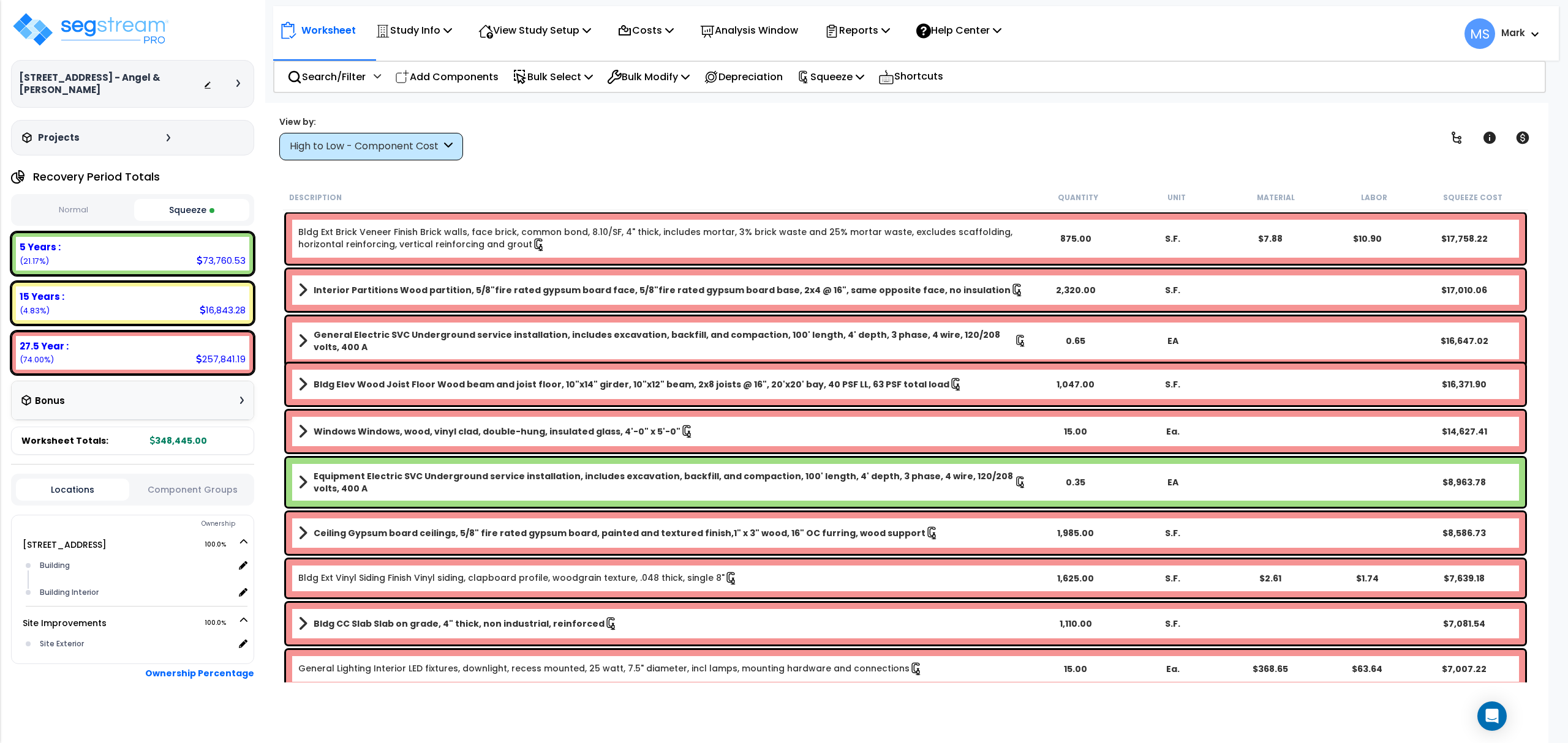
drag, startPoint x: 123, startPoint y: 270, endPoint x: 145, endPoint y: 266, distance: 22.4
click at [121, 270] on div "5 Years : 73,760.53 (21.17%)" at bounding box center [132, 254] width 233 height 34
click at [847, 81] on p "Squeeze" at bounding box center [830, 77] width 67 height 16
click at [843, 101] on link "Re-squeeze" at bounding box center [851, 104] width 121 height 25
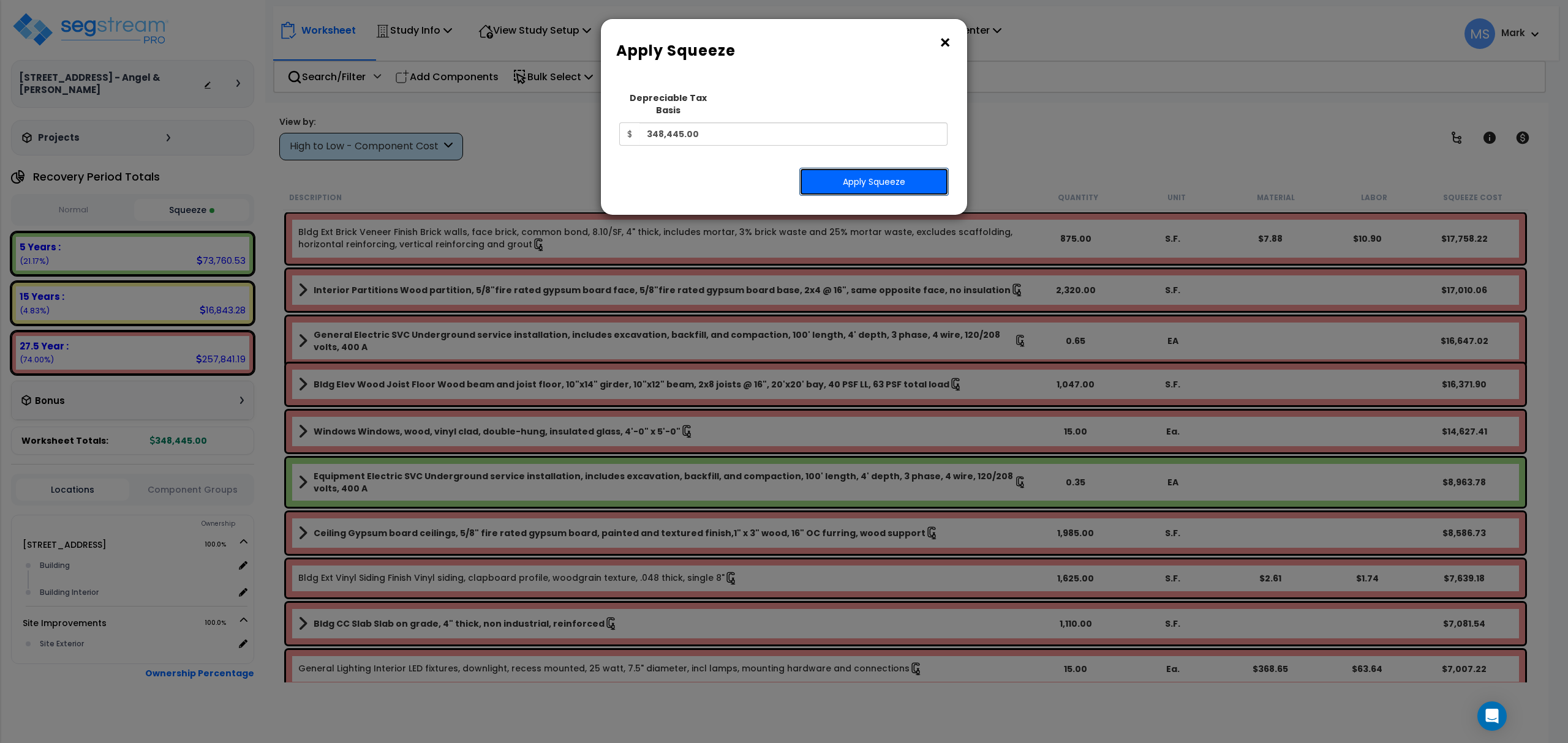
click at [853, 169] on button "Apply Squeeze" at bounding box center [874, 182] width 149 height 28
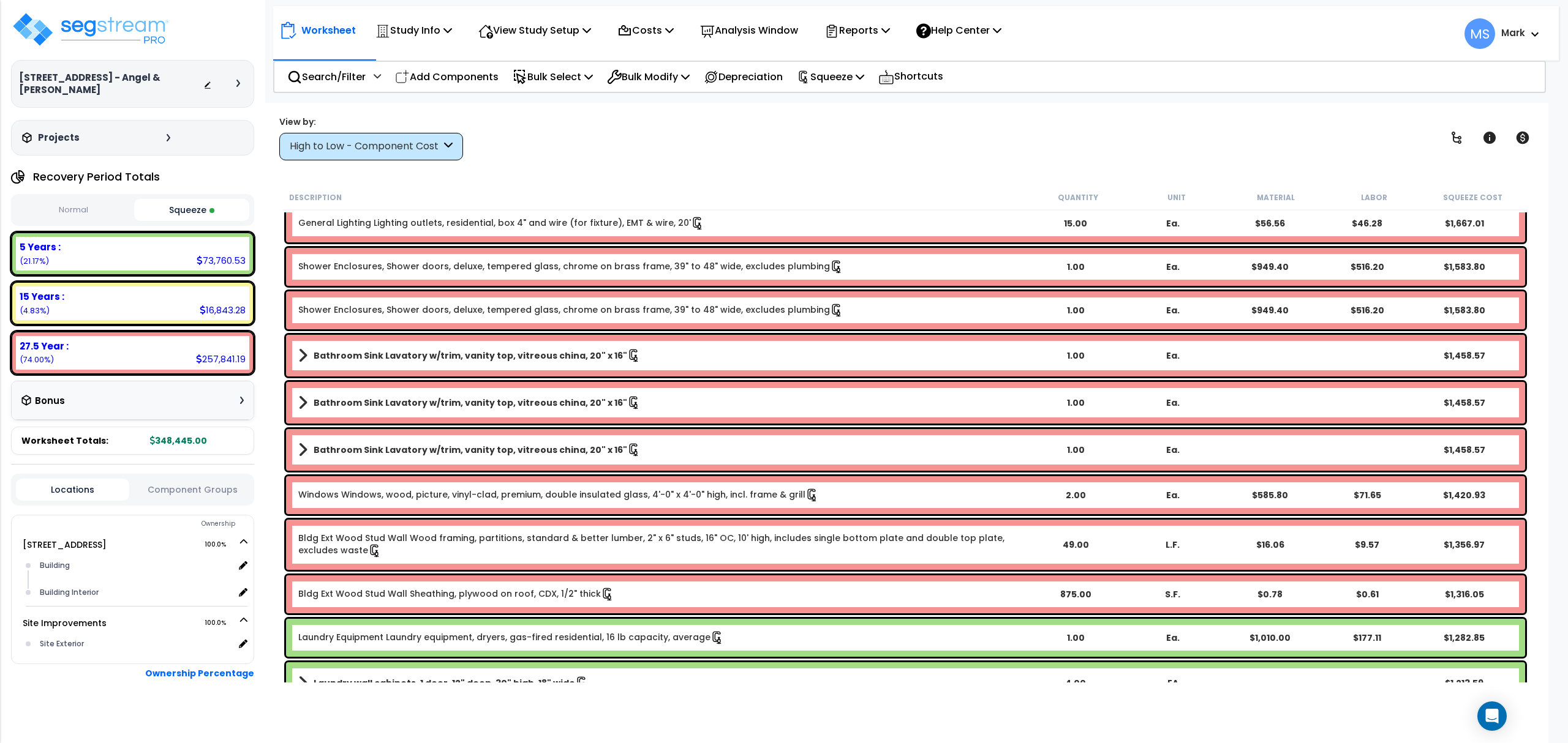
scroll to position [3102, 0]
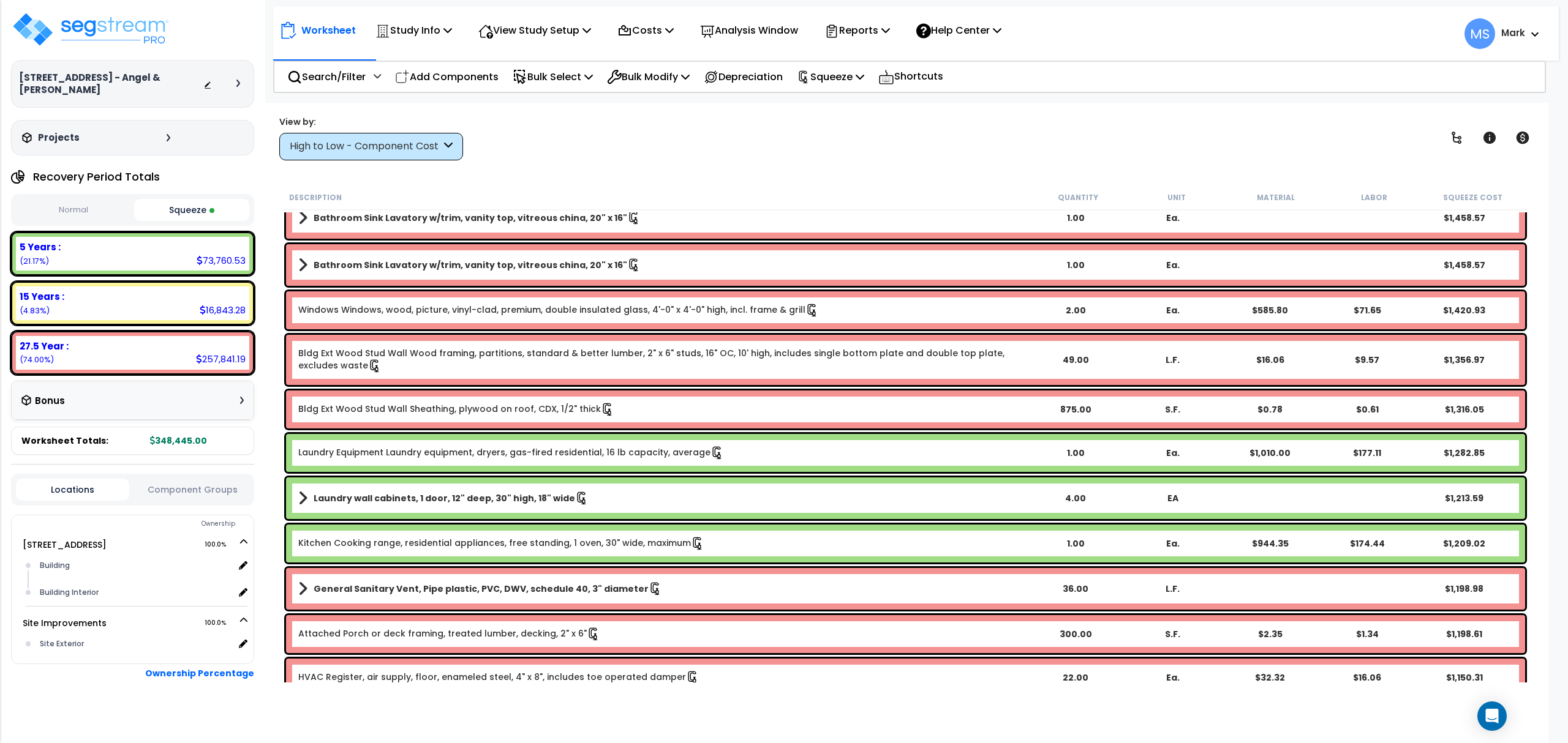
click at [464, 78] on p "Add Components" at bounding box center [446, 77] width 104 height 16
select select
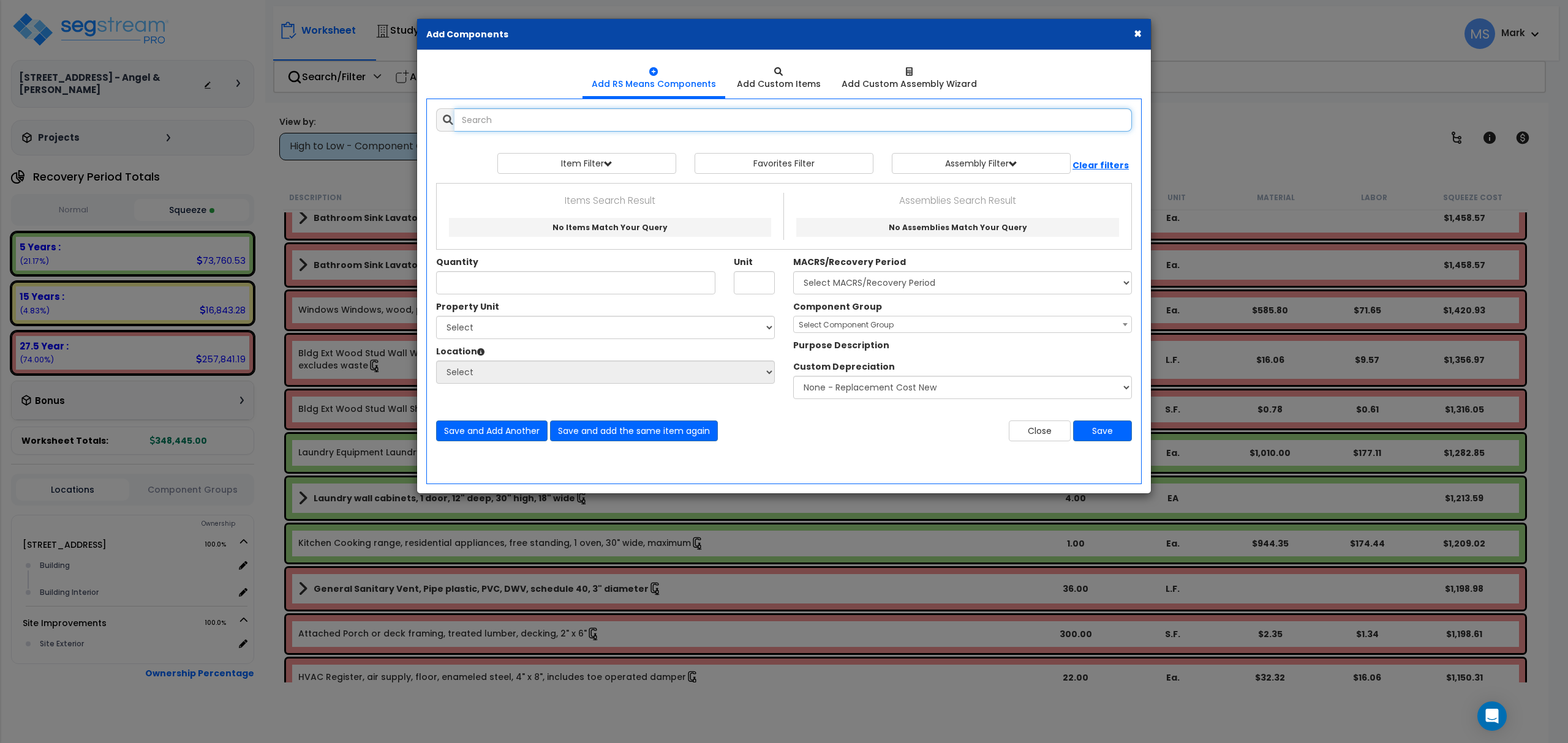
select select
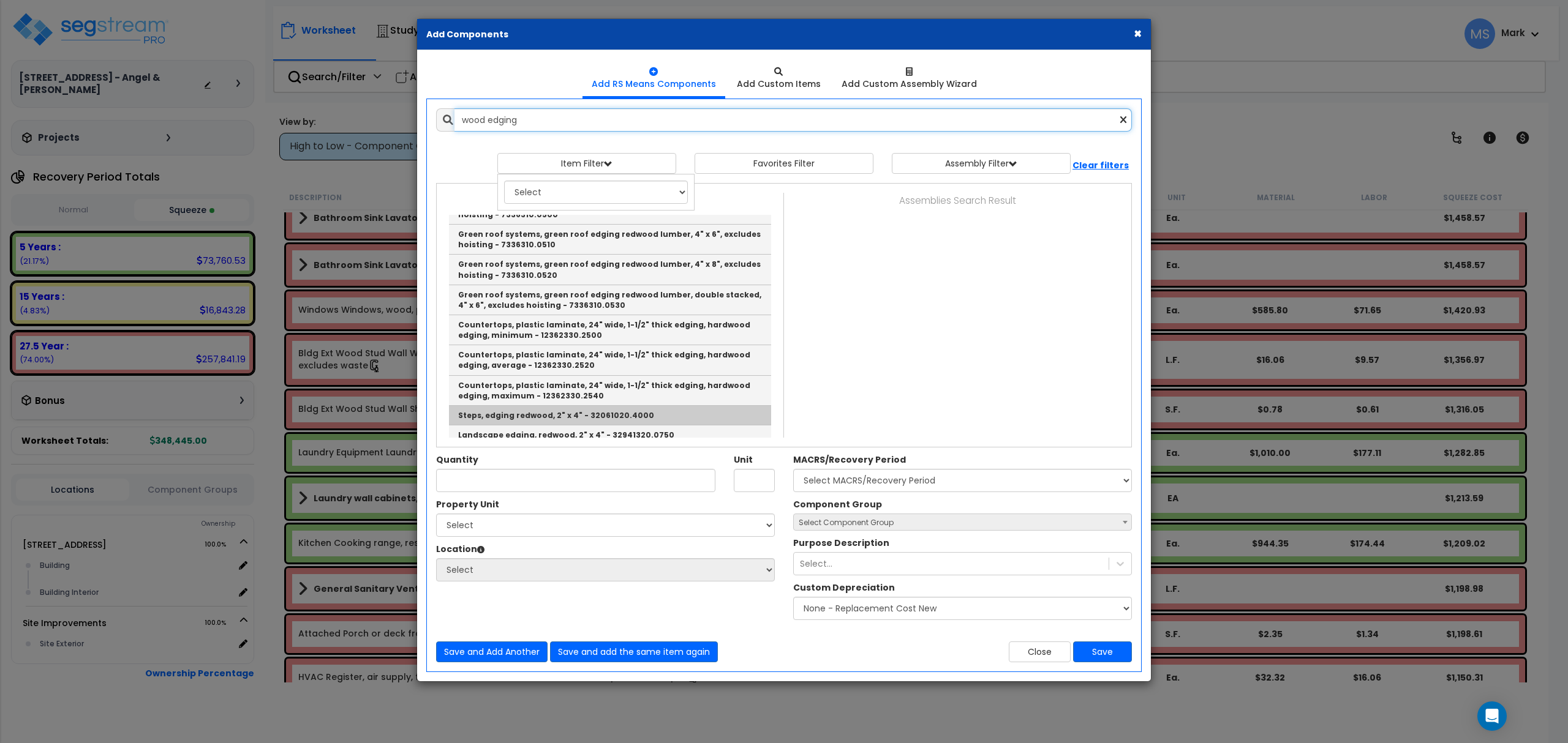
scroll to position [277, 0]
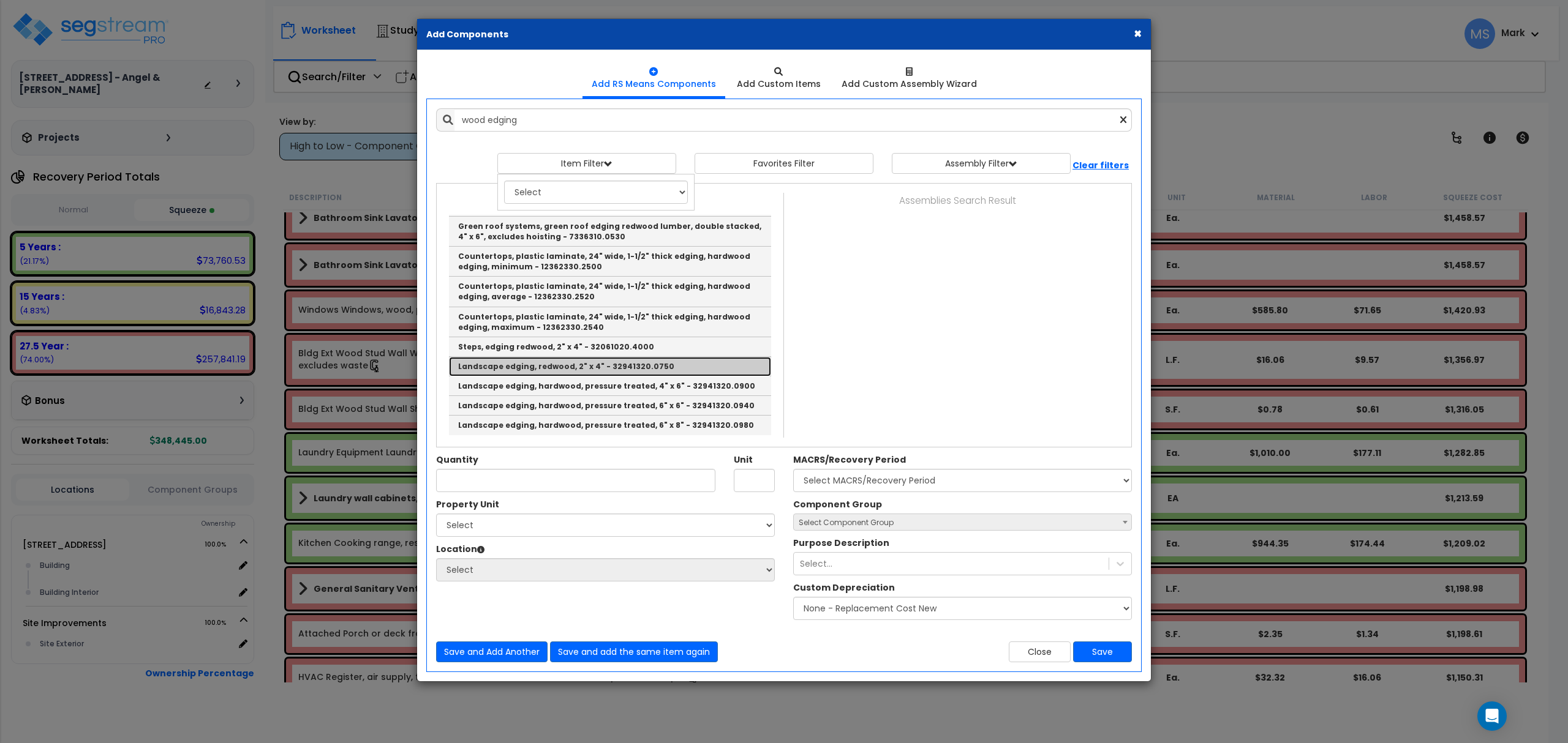
click at [540, 368] on link "Landscape edging, redwood, 2" x 4" - 32941320.0750" at bounding box center [610, 367] width 322 height 20
type input "Landscape edging, redwood, 2" x 4" - 32941320.0750"
type input "L.F."
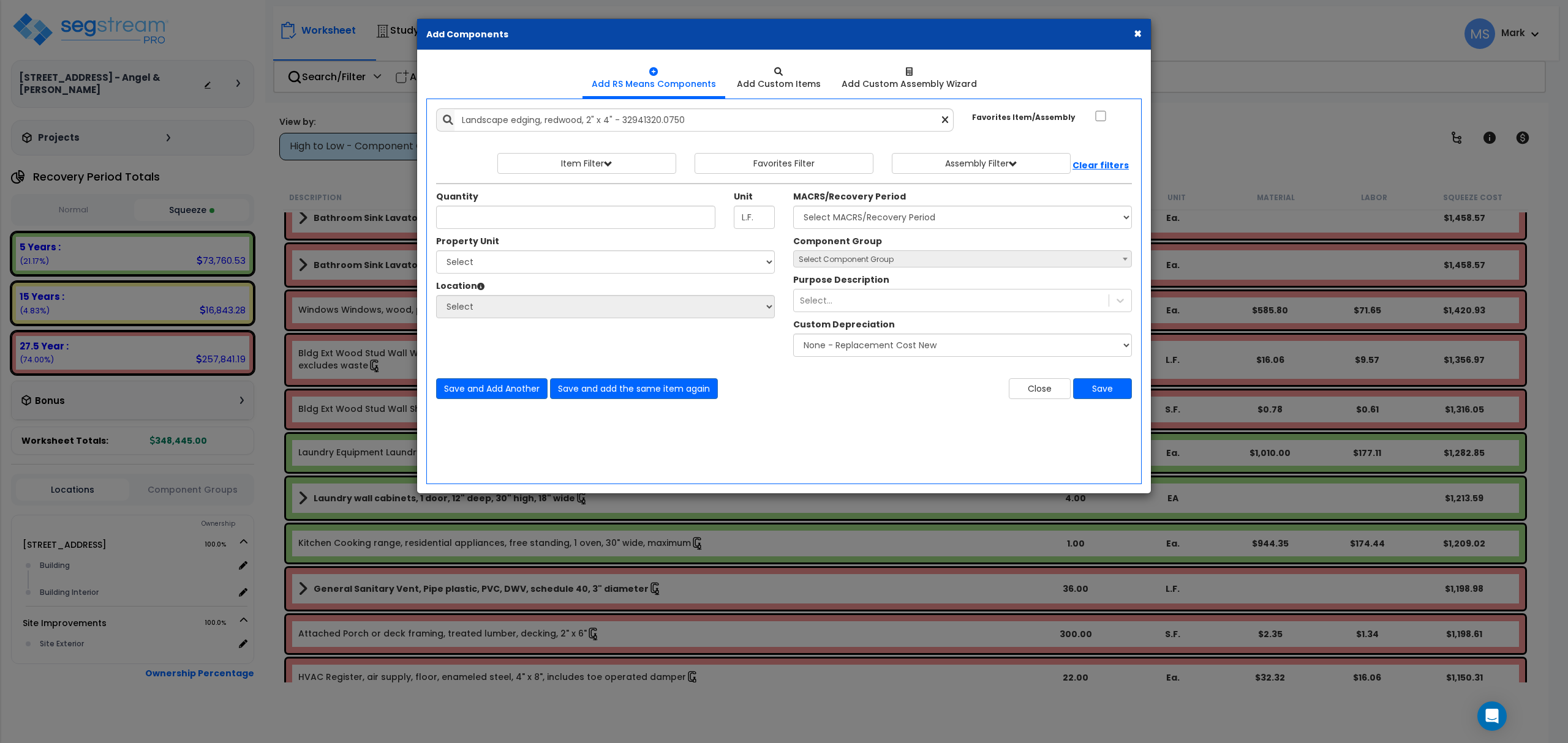
click at [889, 417] on div "Add Items Add Assemblies Both" at bounding box center [784, 291] width 715 height 386
click at [564, 226] on input "Quantity" at bounding box center [575, 217] width 279 height 23
type input "21"
click at [514, 260] on select "Select 14834 Cranoke Street Site Improvements" at bounding box center [605, 262] width 339 height 23
select select "173111"
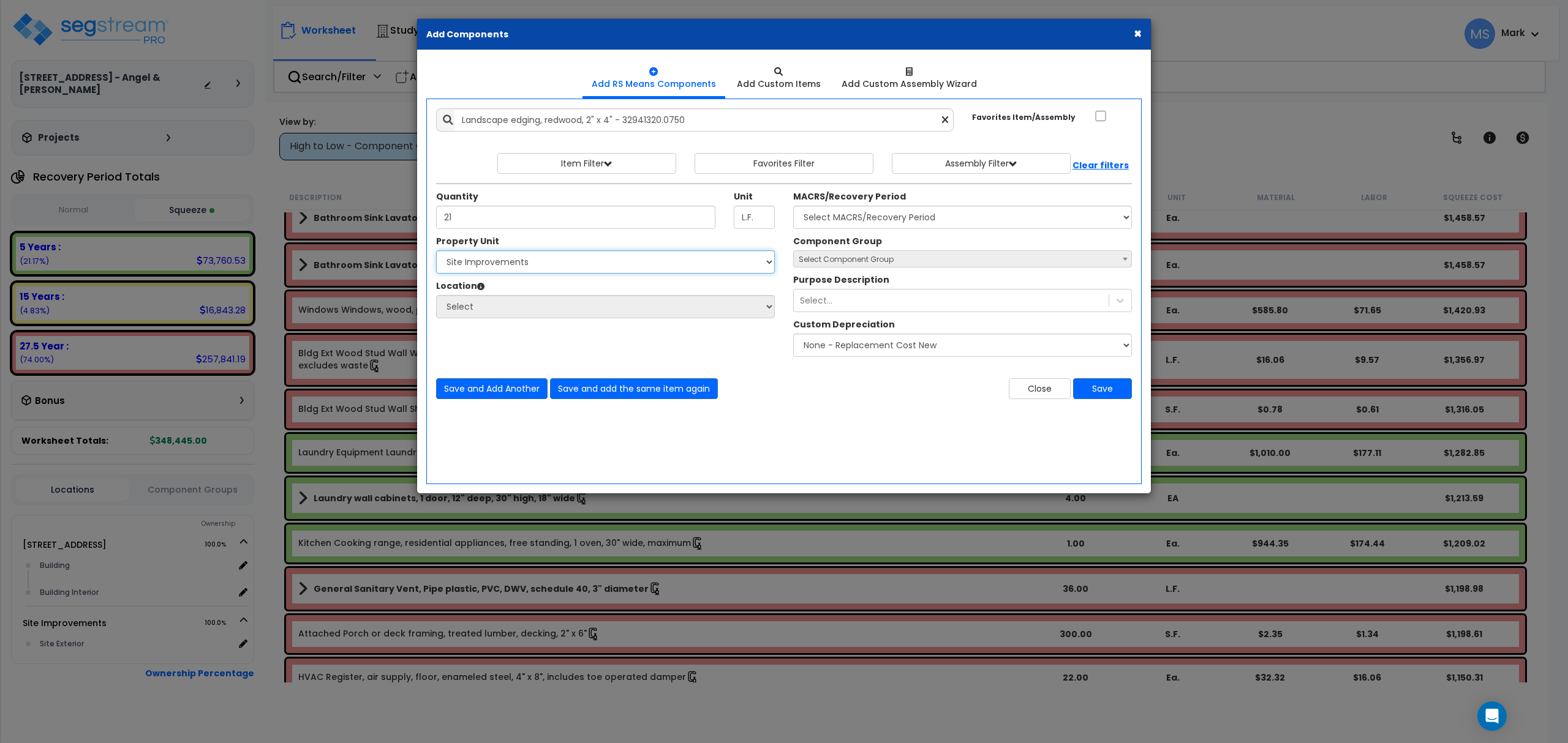
click at [436, 252] on select "Select 14834 Cranoke Street Site Improvements" at bounding box center [605, 262] width 339 height 23
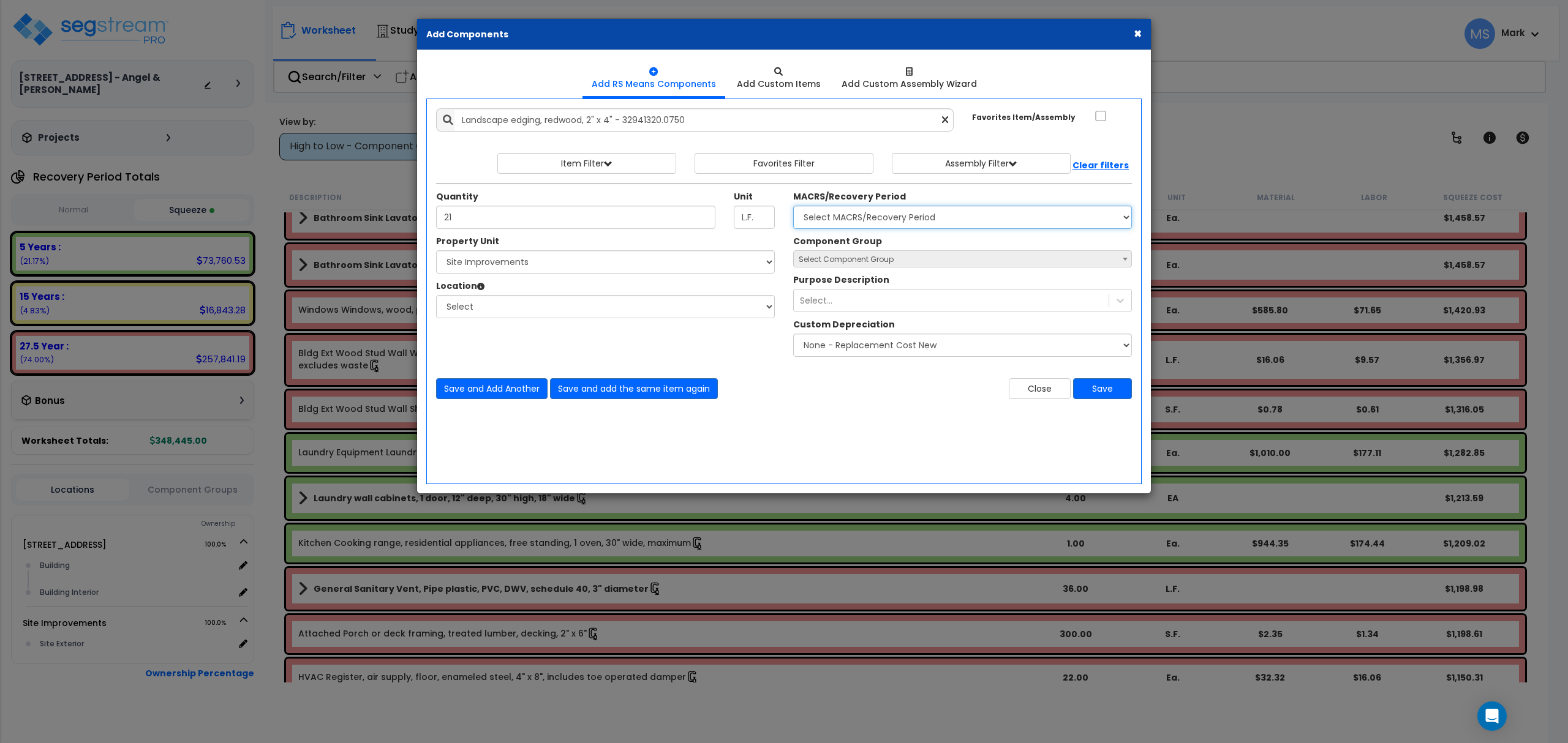
click at [863, 224] on select "Select MACRS/Recovery Period 5 Years - 57.0 - Distributive Trades & Services 5 …" at bounding box center [963, 217] width 339 height 23
select select "3666"
click at [793, 207] on select "Select MACRS/Recovery Period 5 Years - 57.0 - Distributive Trades & Services 5 …" at bounding box center [963, 217] width 339 height 23
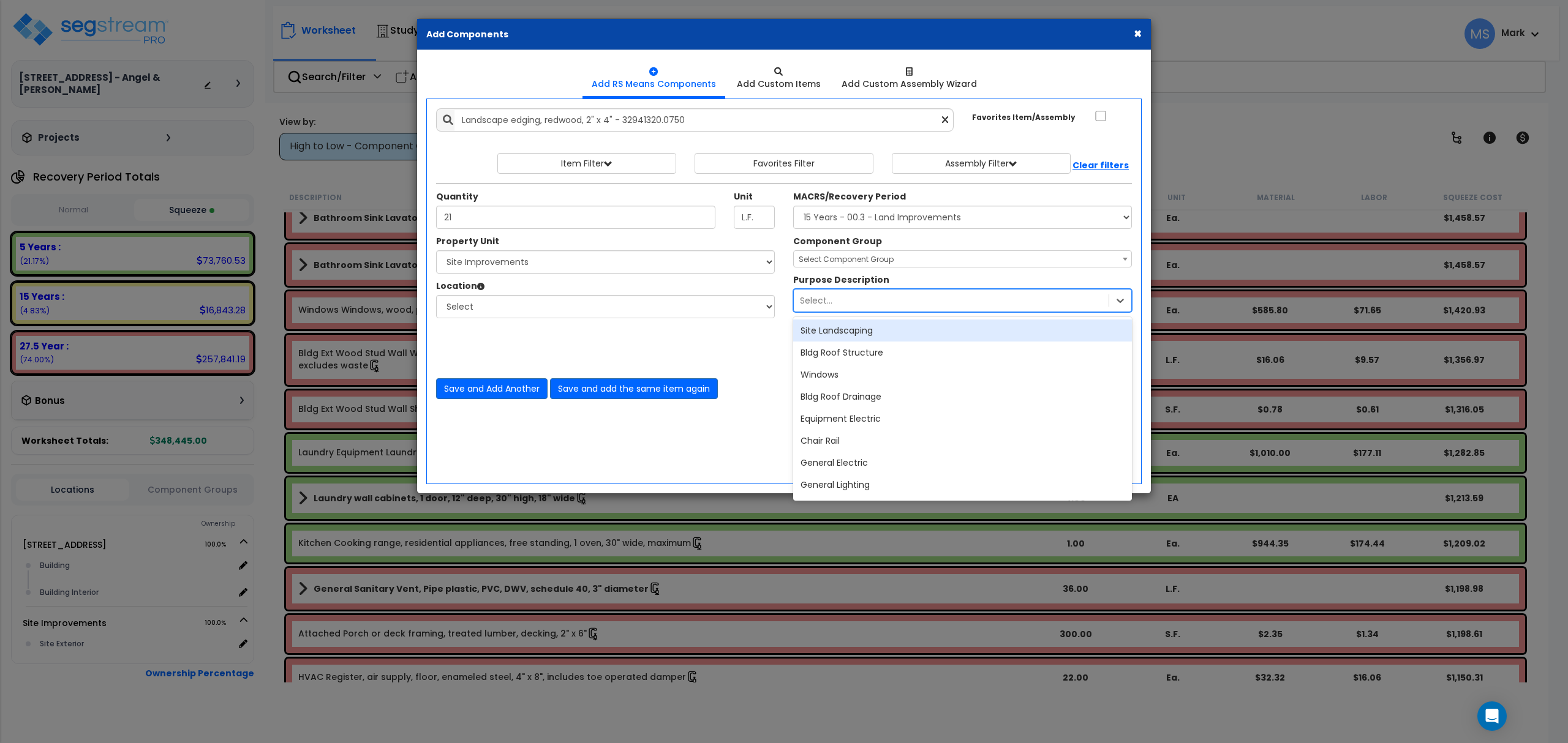
click at [858, 301] on div "Select..." at bounding box center [951, 300] width 315 height 20
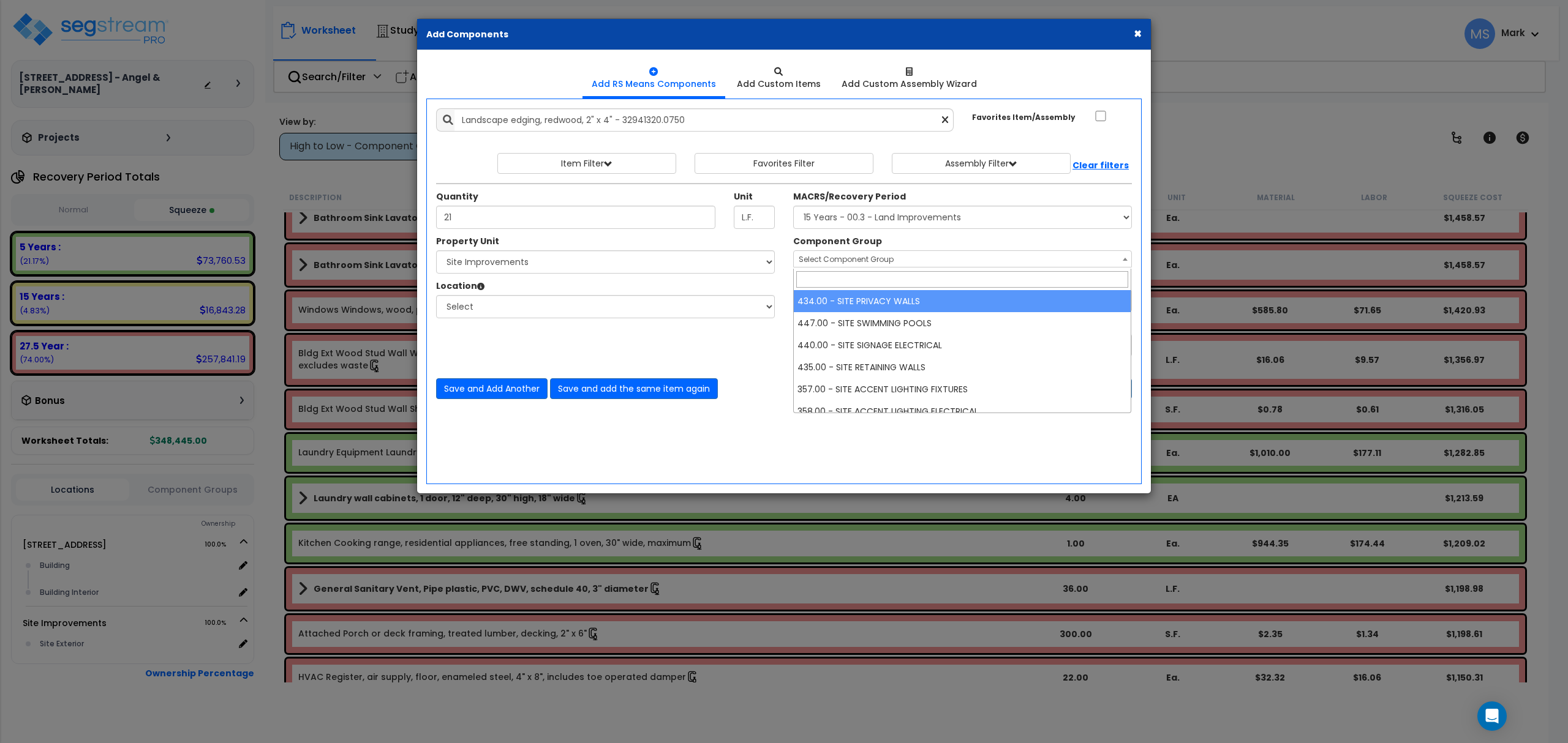
click at [852, 254] on span "Select Component Group" at bounding box center [963, 259] width 337 height 17
type input "e"
type input "s"
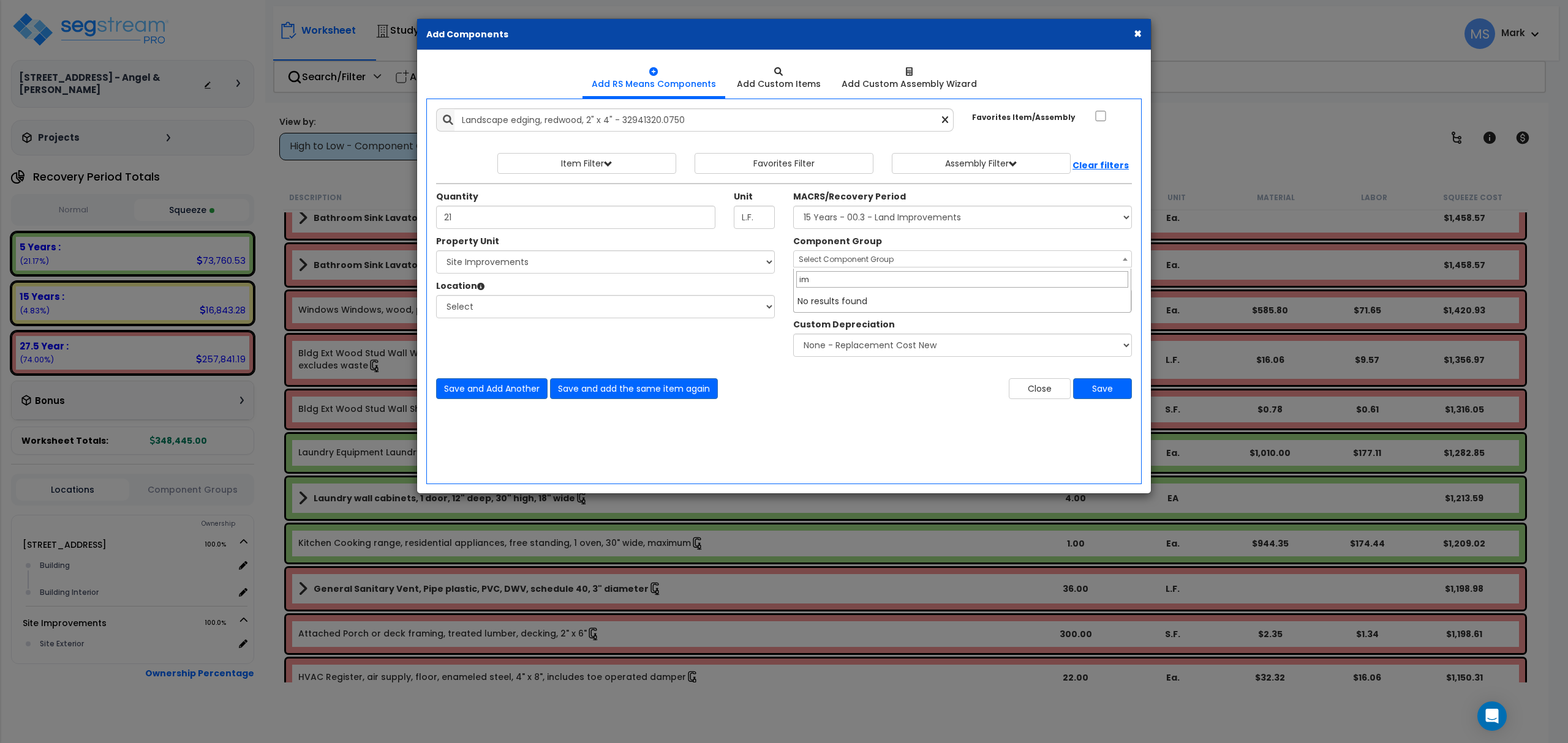
type input "i"
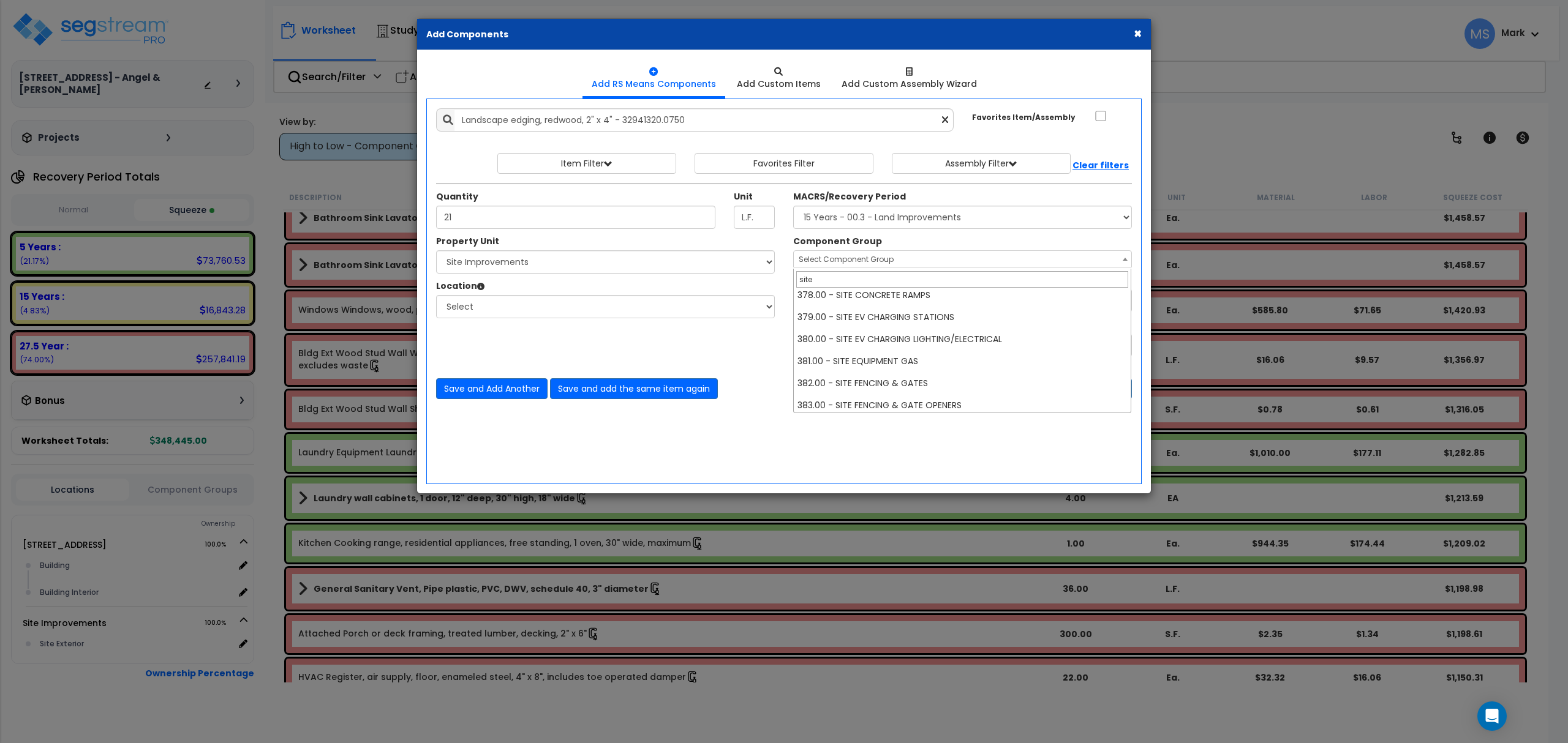
scroll to position [571, 0]
click at [885, 280] on input "site" at bounding box center [962, 280] width 332 height 16
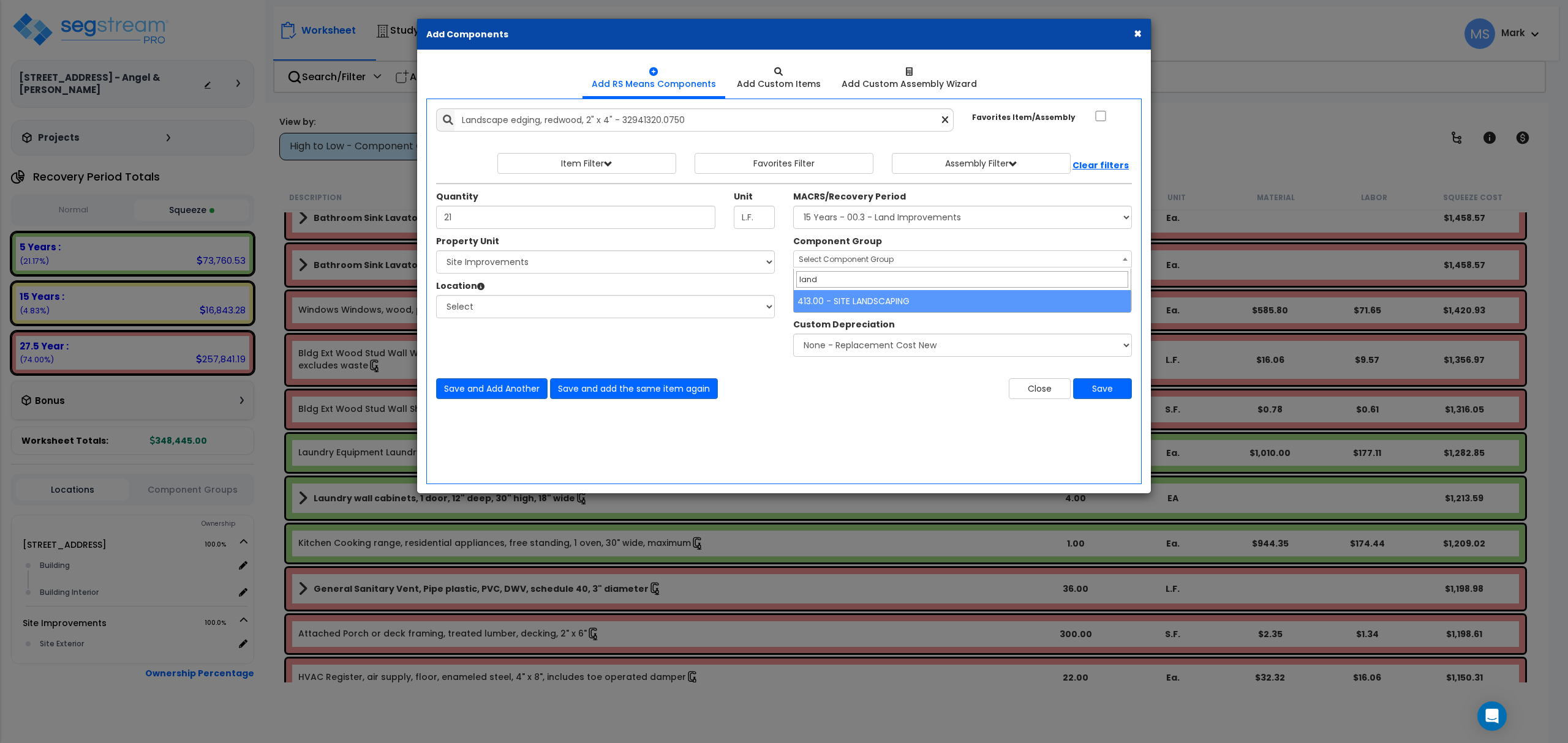
type input "land"
select select "46209"
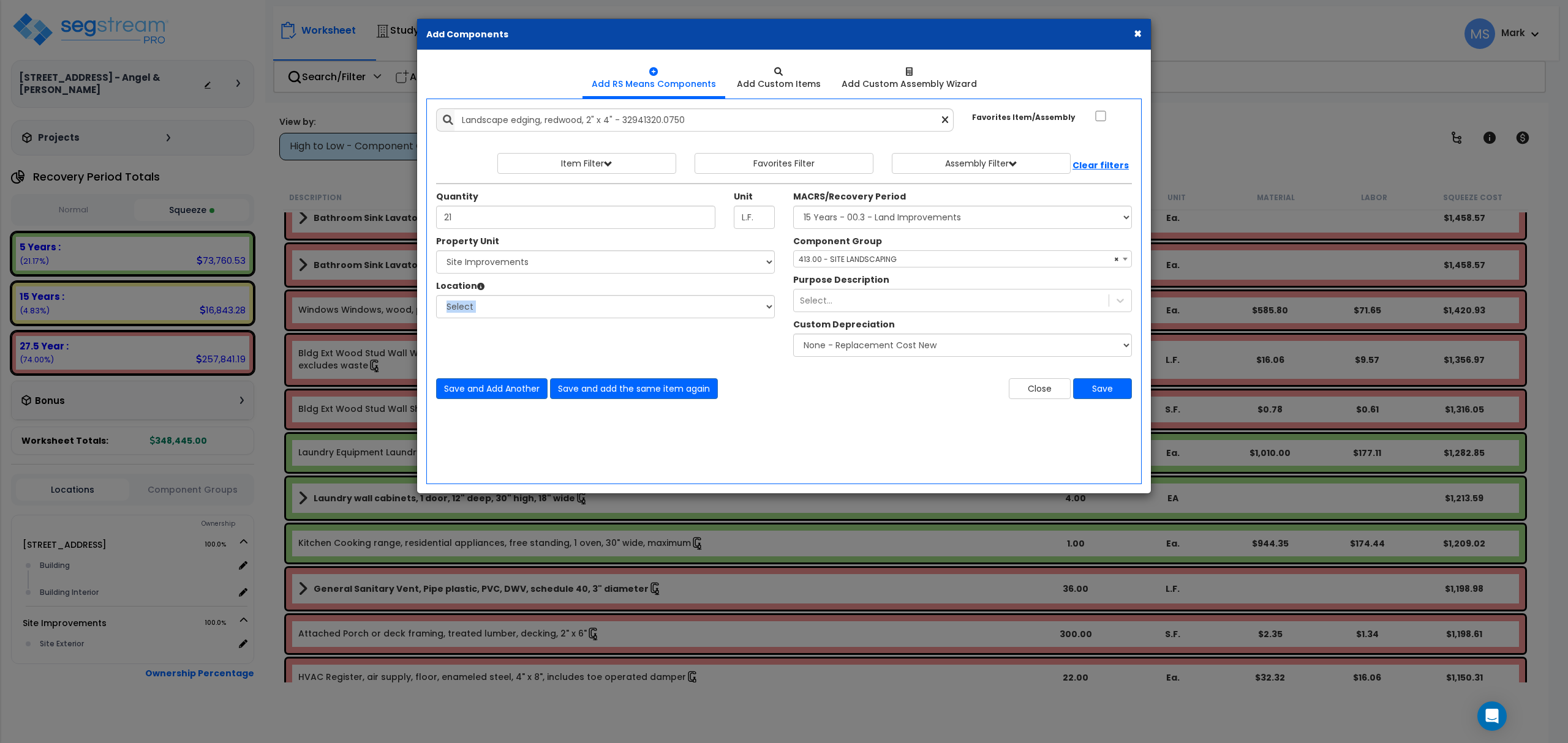
drag, startPoint x: 516, startPoint y: 324, endPoint x: 513, endPoint y: 314, distance: 10.4
click at [513, 314] on div "Property Unit Select 14834 Cranoke Street Site Improvements Select 0" at bounding box center [605, 283] width 357 height 96
click at [513, 313] on select "Select Site Exterior Add Additional Location" at bounding box center [605, 307] width 339 height 23
select select "462"
click at [436, 296] on select "Select Site Exterior Add Additional Location" at bounding box center [605, 307] width 339 height 23
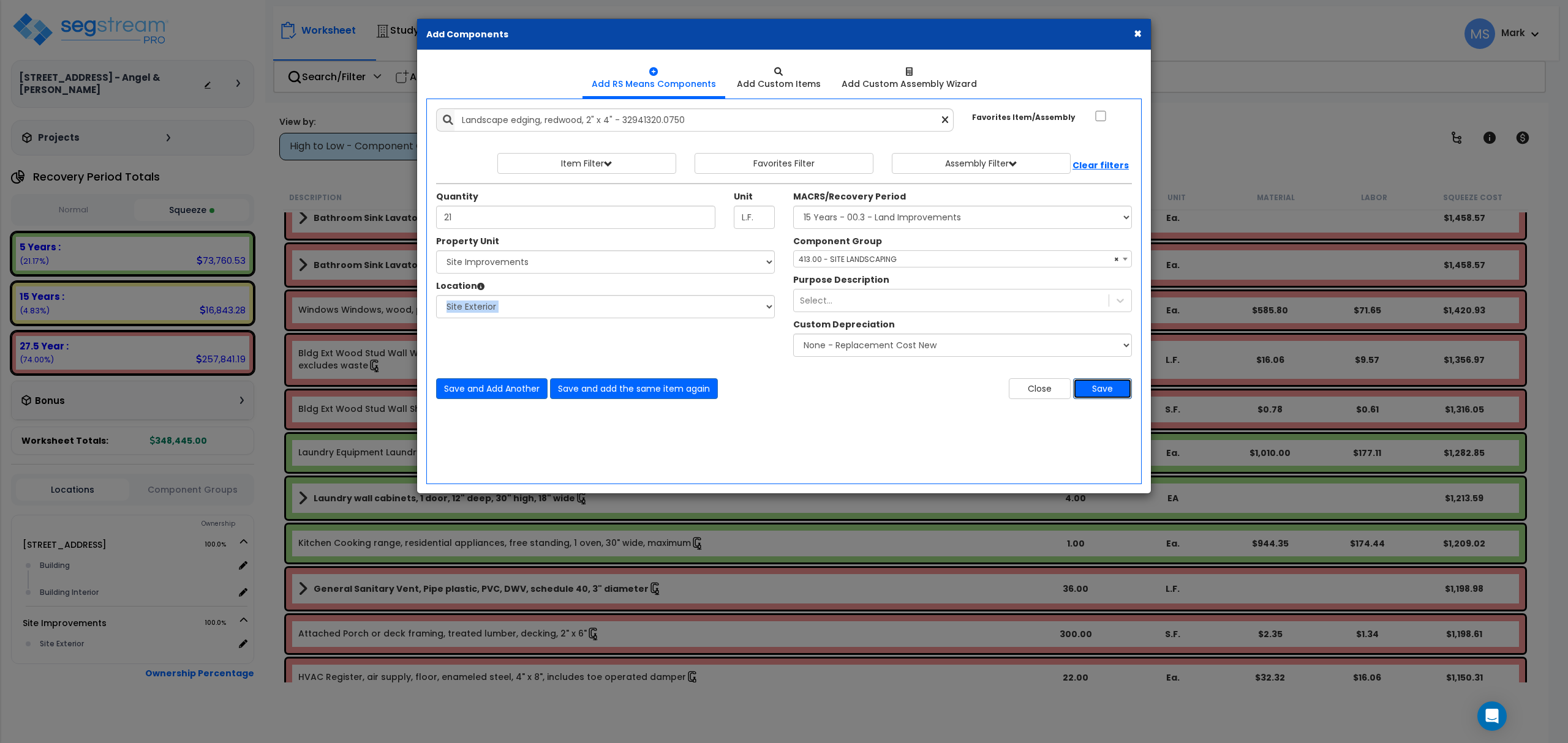
click at [1098, 399] on button "Save" at bounding box center [1102, 389] width 59 height 21
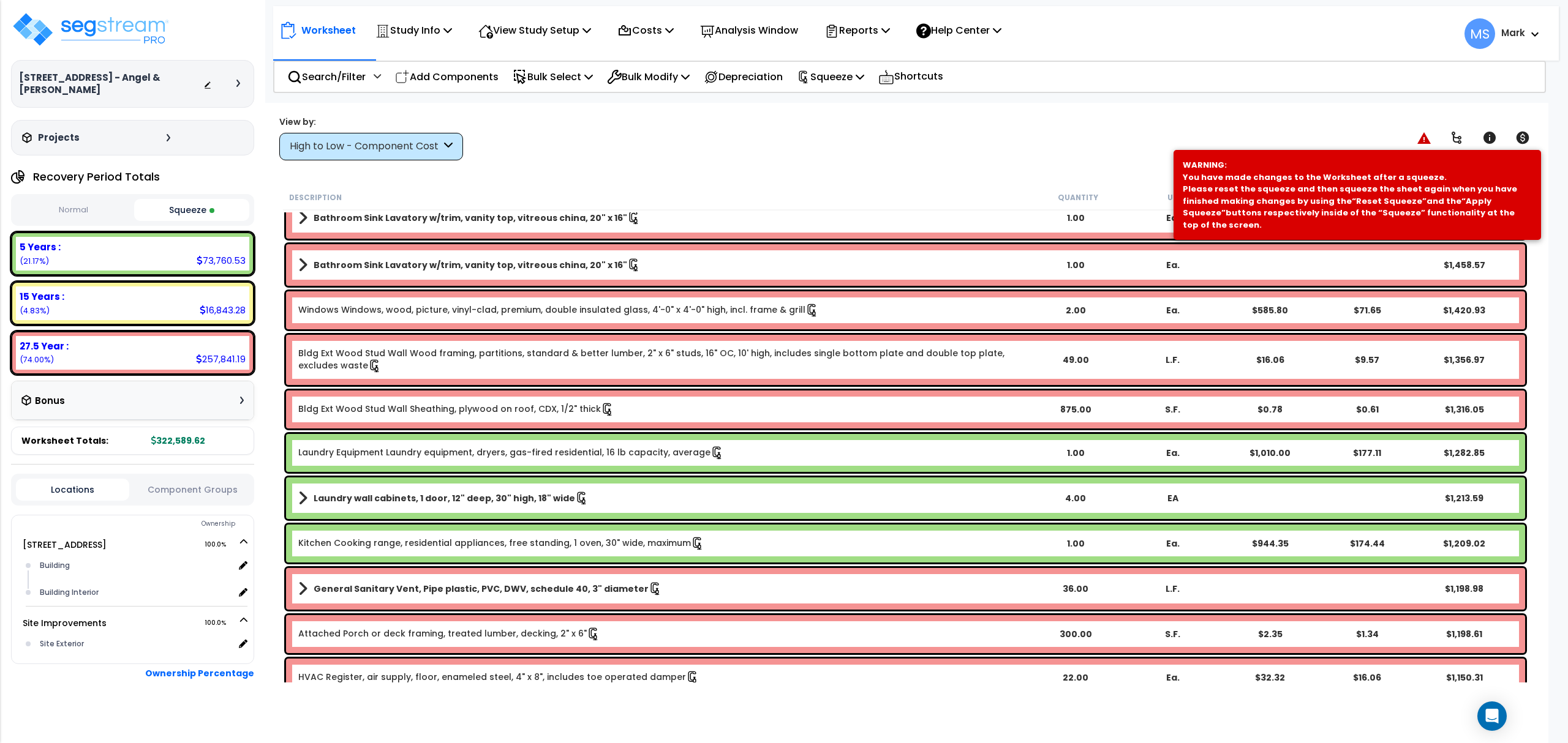
drag, startPoint x: 1098, startPoint y: 400, endPoint x: 922, endPoint y: 160, distance: 297.6
click at [920, 162] on div "Worksheet Study Info Study Setup Add Property Unit Template study Clone study MS" at bounding box center [905, 474] width 1286 height 743
click at [863, 82] on p "Squeeze" at bounding box center [830, 77] width 67 height 16
click at [863, 109] on link "Re-squeeze" at bounding box center [851, 106] width 121 height 28
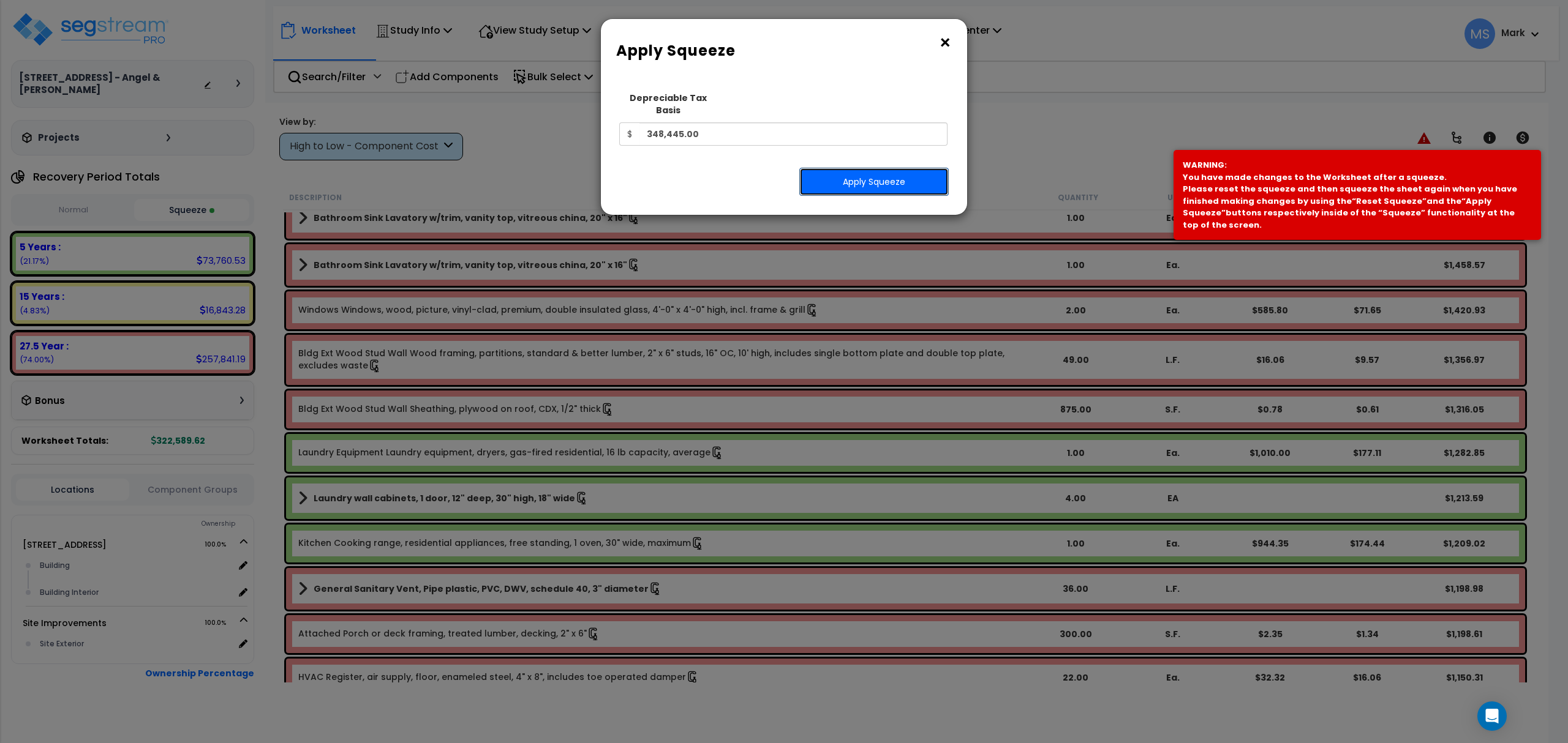
click at [866, 169] on button "Apply Squeeze" at bounding box center [874, 182] width 149 height 28
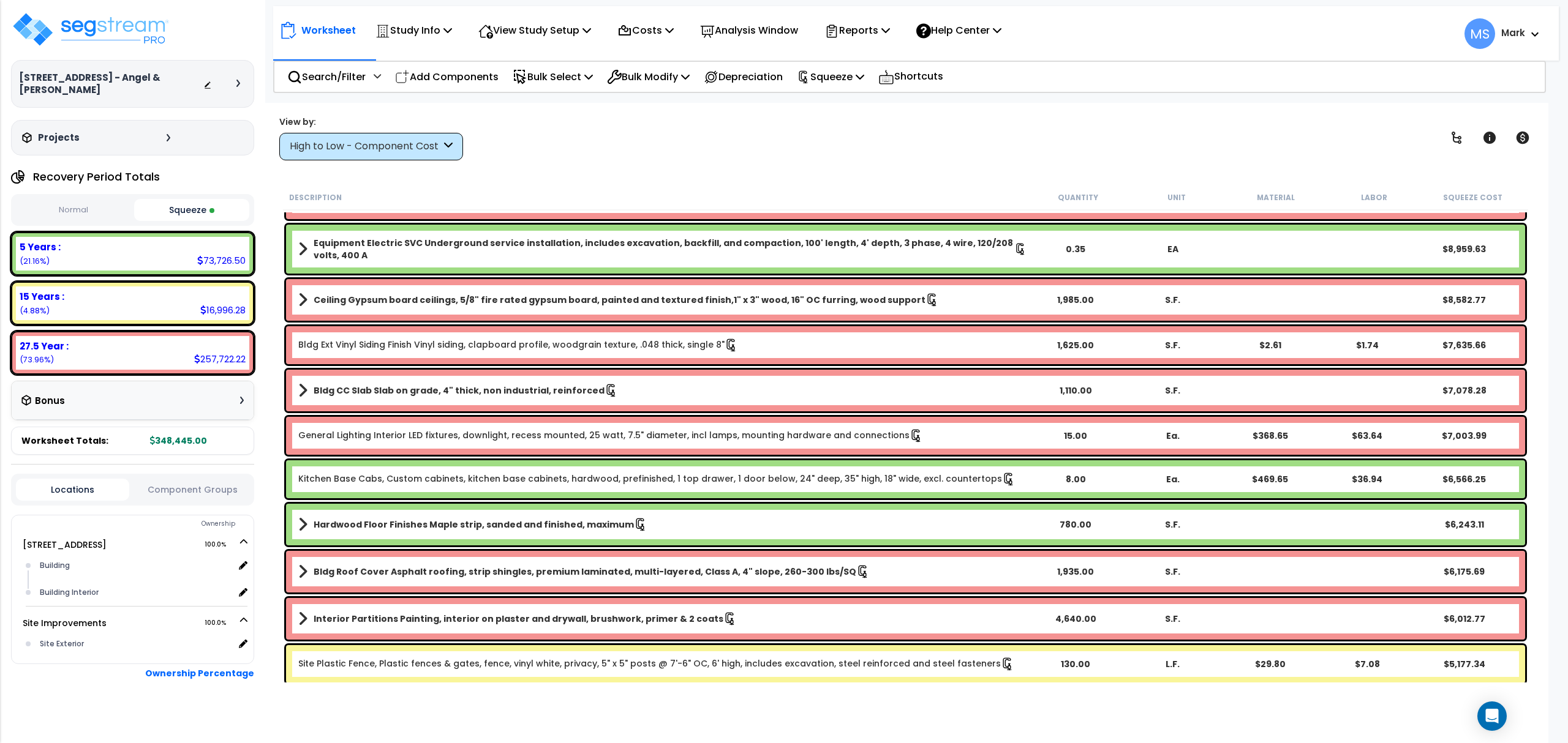
scroll to position [326, 0]
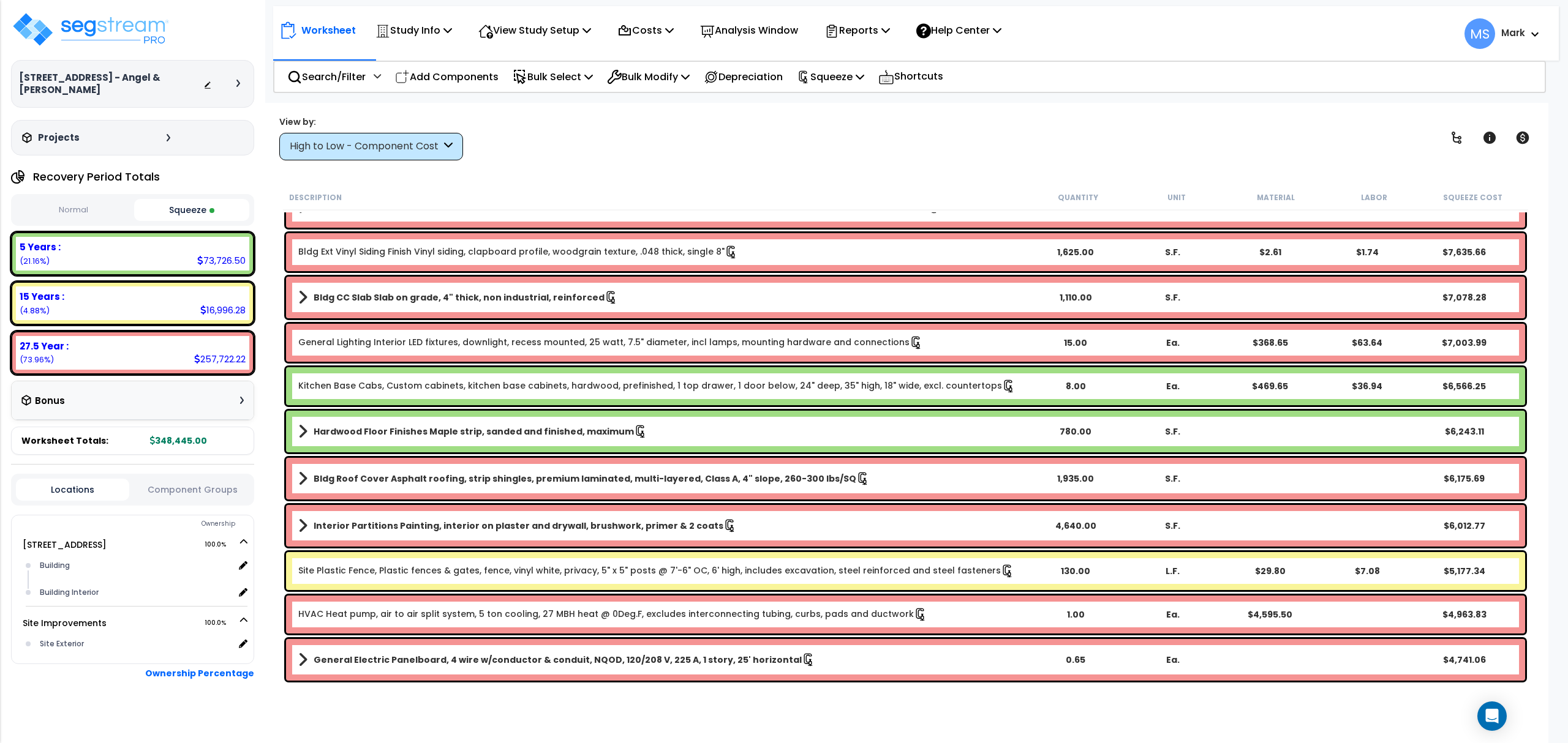
click at [369, 153] on div "High to Low - Component Cost" at bounding box center [365, 147] width 152 height 14
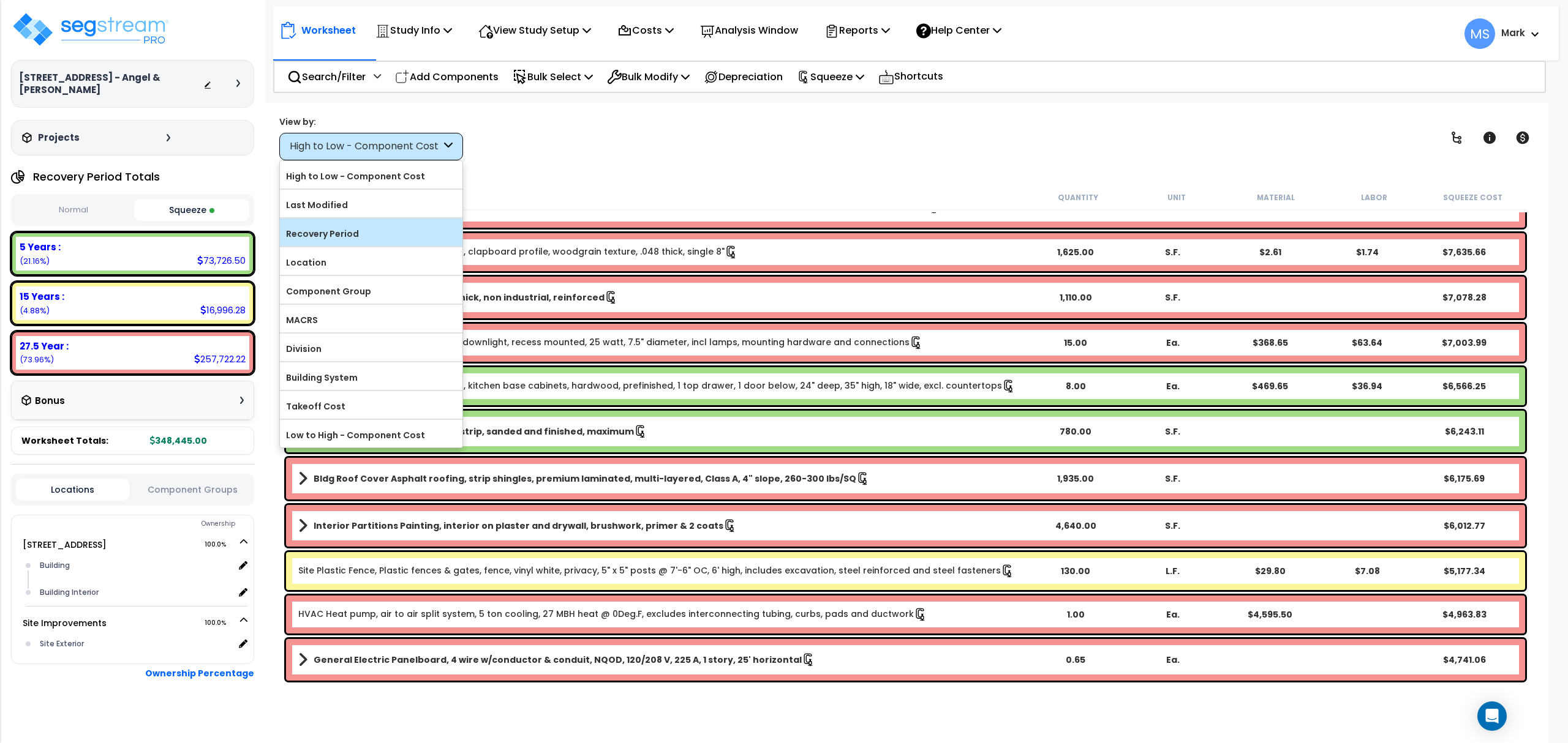
click at [381, 233] on label "Recovery Period" at bounding box center [371, 234] width 182 height 19
click at [0, 0] on input "Recovery Period" at bounding box center [0, 0] width 0 height 0
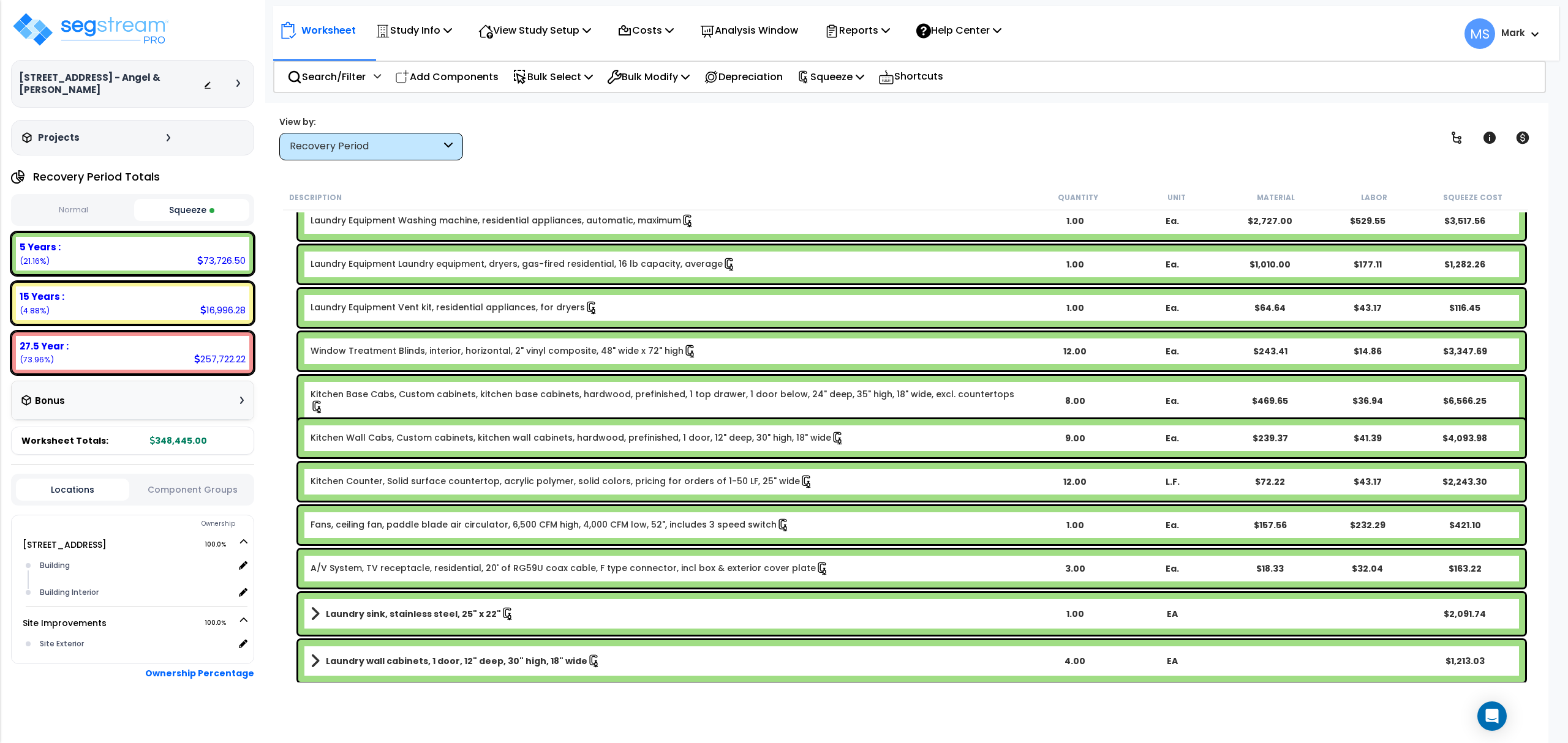
scroll to position [607, 0]
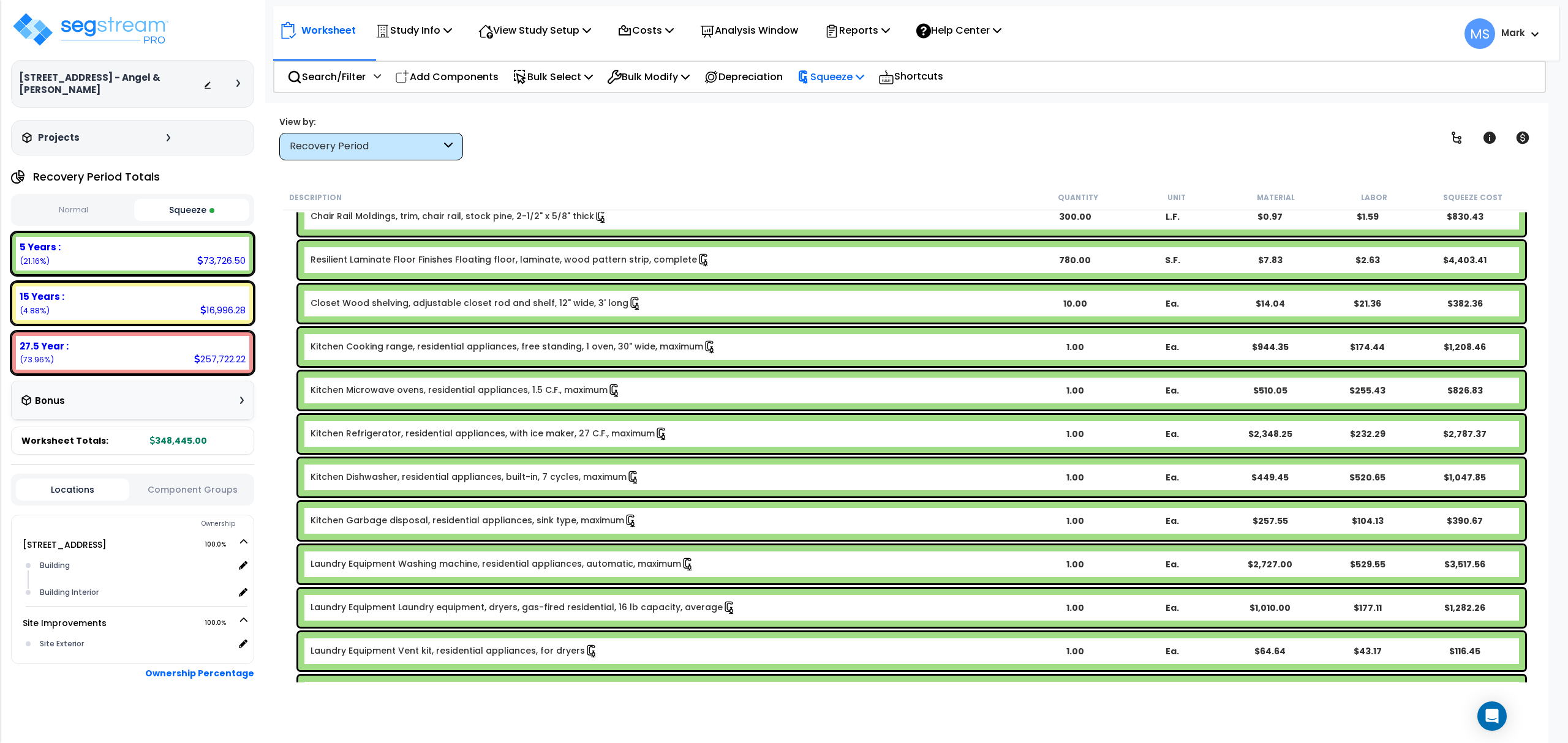
click at [856, 66] on div "Squeeze" at bounding box center [830, 77] width 67 height 29
click at [626, 162] on div "Worksheet Study Info Study Setup Add Property Unit Template study Clone study MS" at bounding box center [905, 474] width 1286 height 743
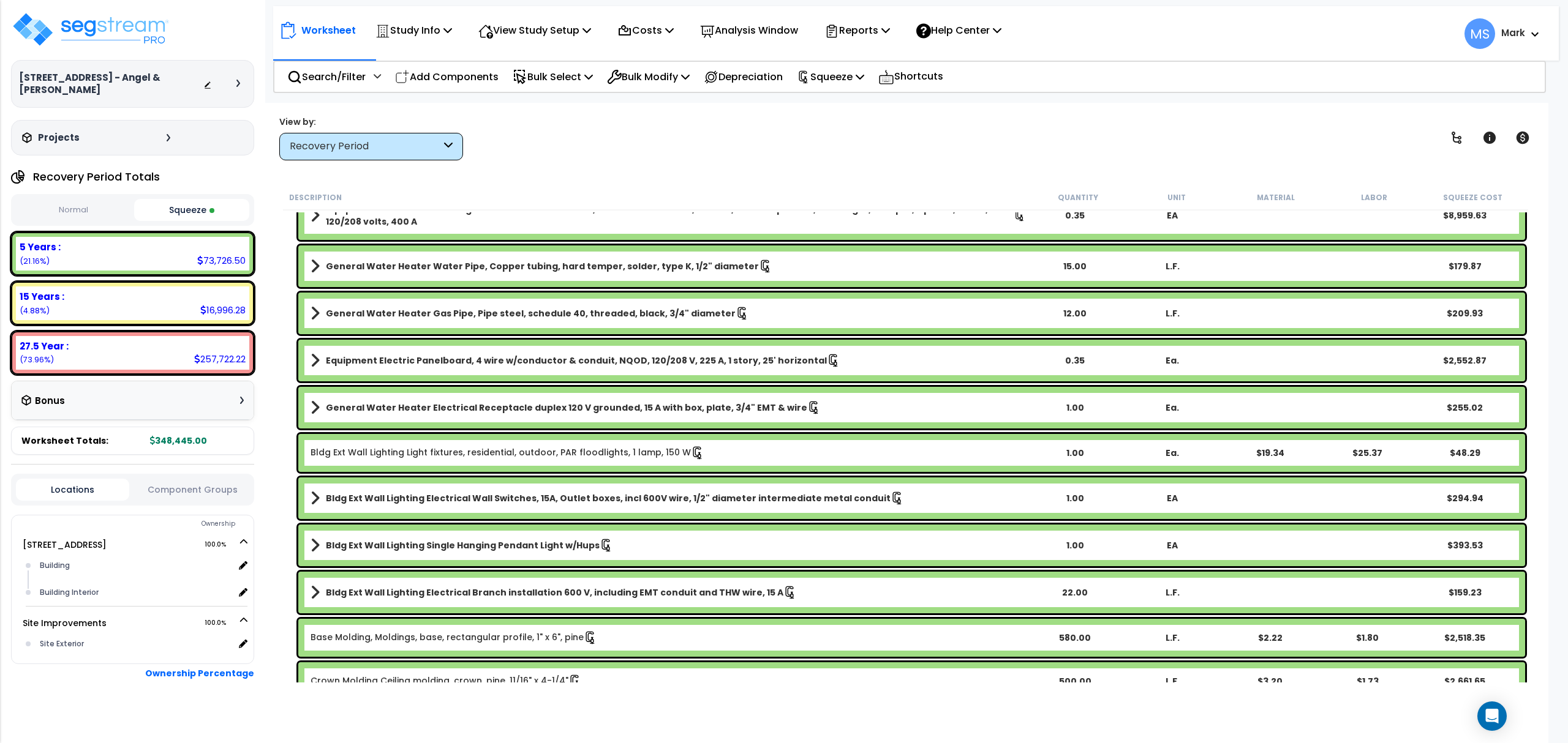
scroll to position [0, 0]
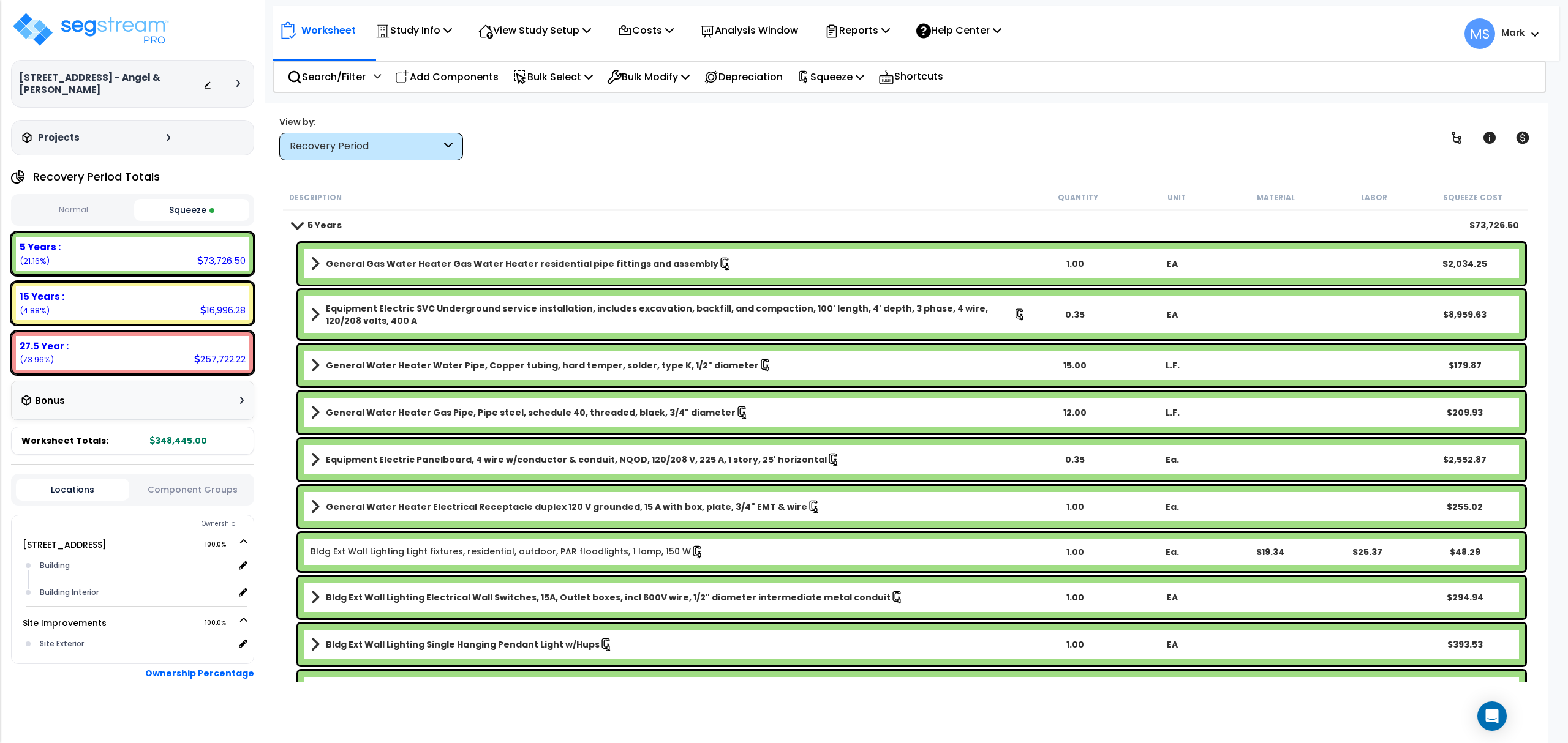
click at [1142, 27] on div "Worksheet Study Info Study Setup Add Property Unit Template study Clone study MS" at bounding box center [915, 27] width 1286 height 43
click at [433, 37] on p "Study Info" at bounding box center [414, 30] width 77 height 16
click at [433, 56] on link "Study Setup" at bounding box center [430, 58] width 121 height 25
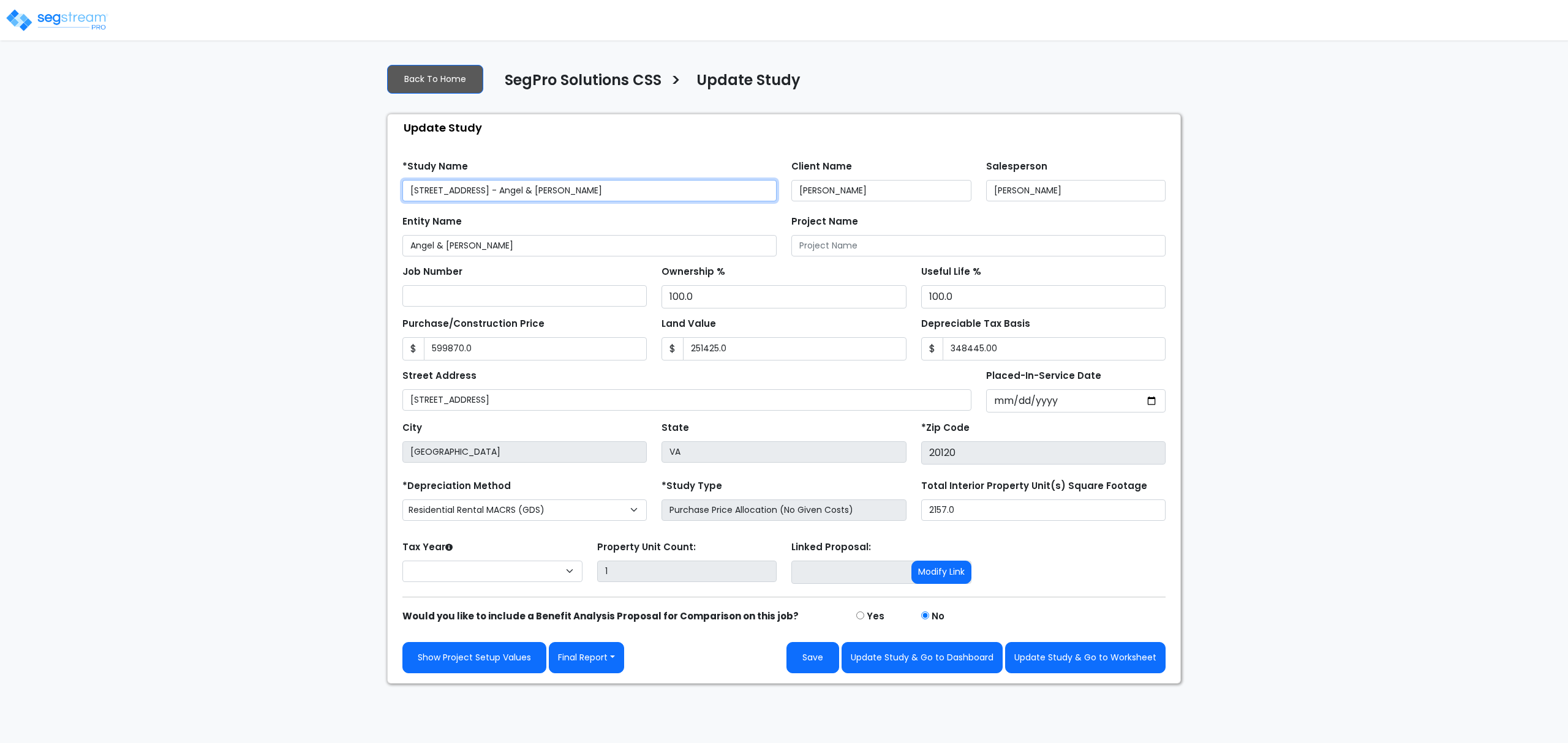
type input "599,870.0"
type input "251,425.0"
type input "348,445.00"
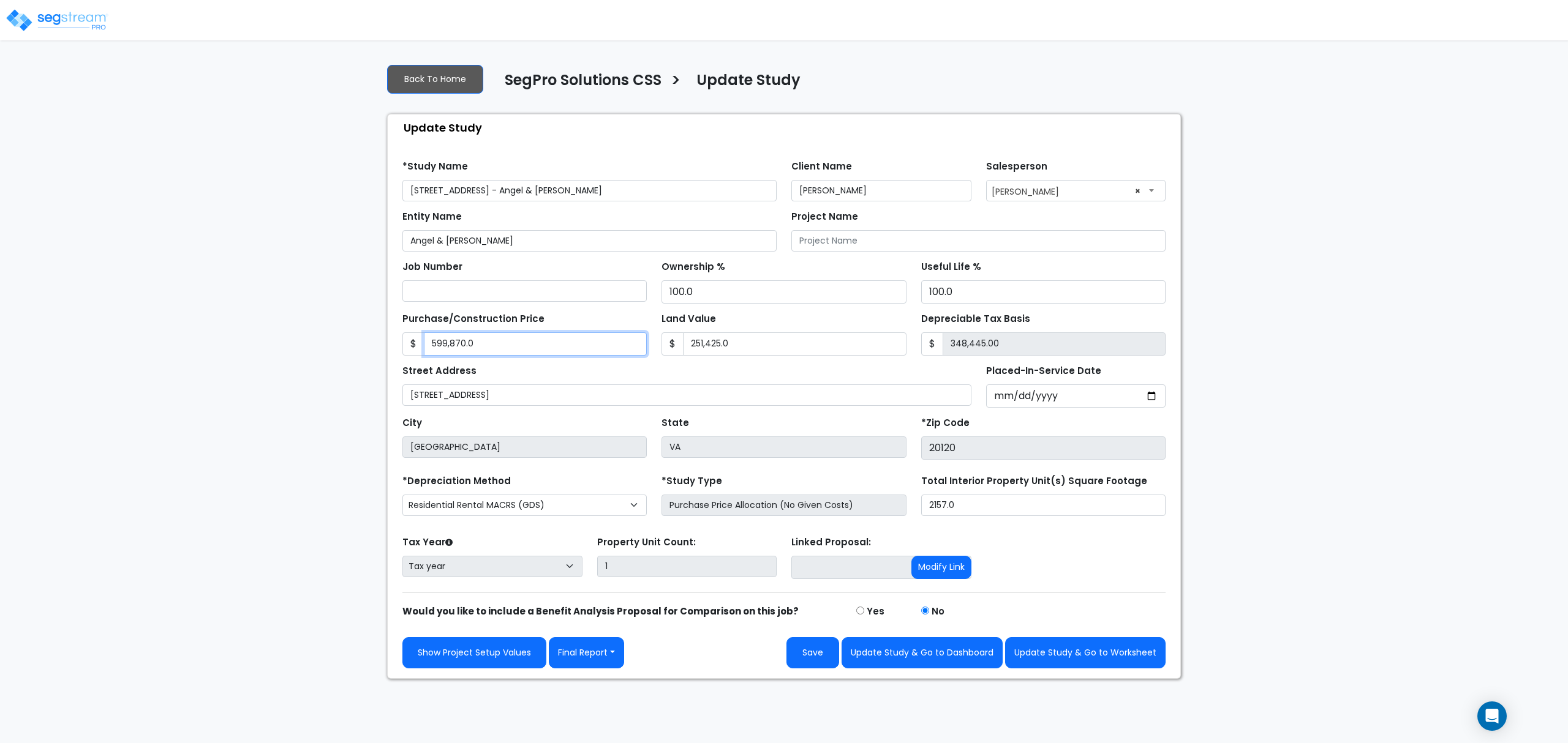
click at [493, 348] on input "599,870.0" at bounding box center [535, 344] width 223 height 23
click at [469, 346] on input "599,870.0" at bounding box center [535, 344] width 223 height 23
type input "5"
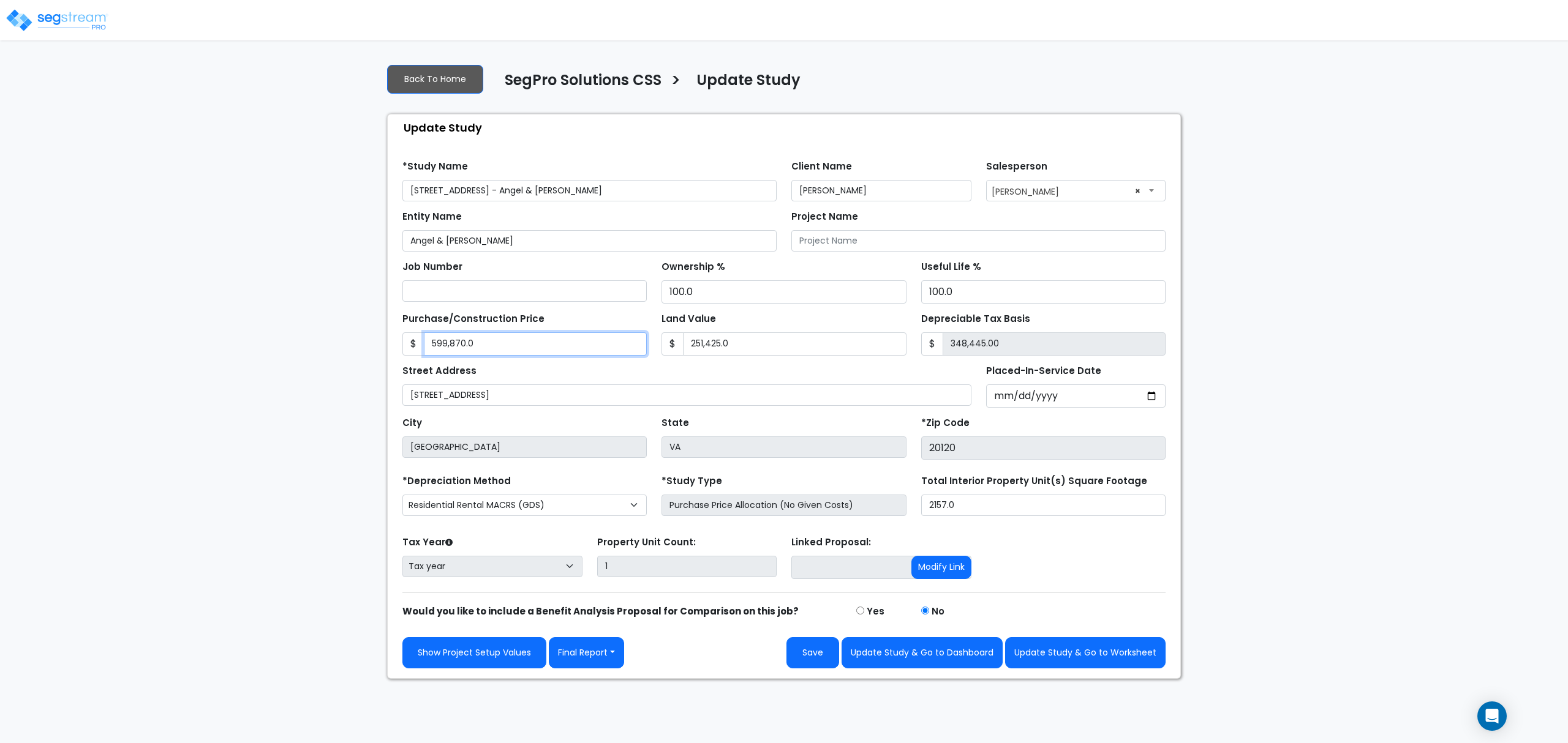
type input "-251,420.00"
type input "56"
type input "-251,369.00"
type input "565"
type input "-250,860.00"
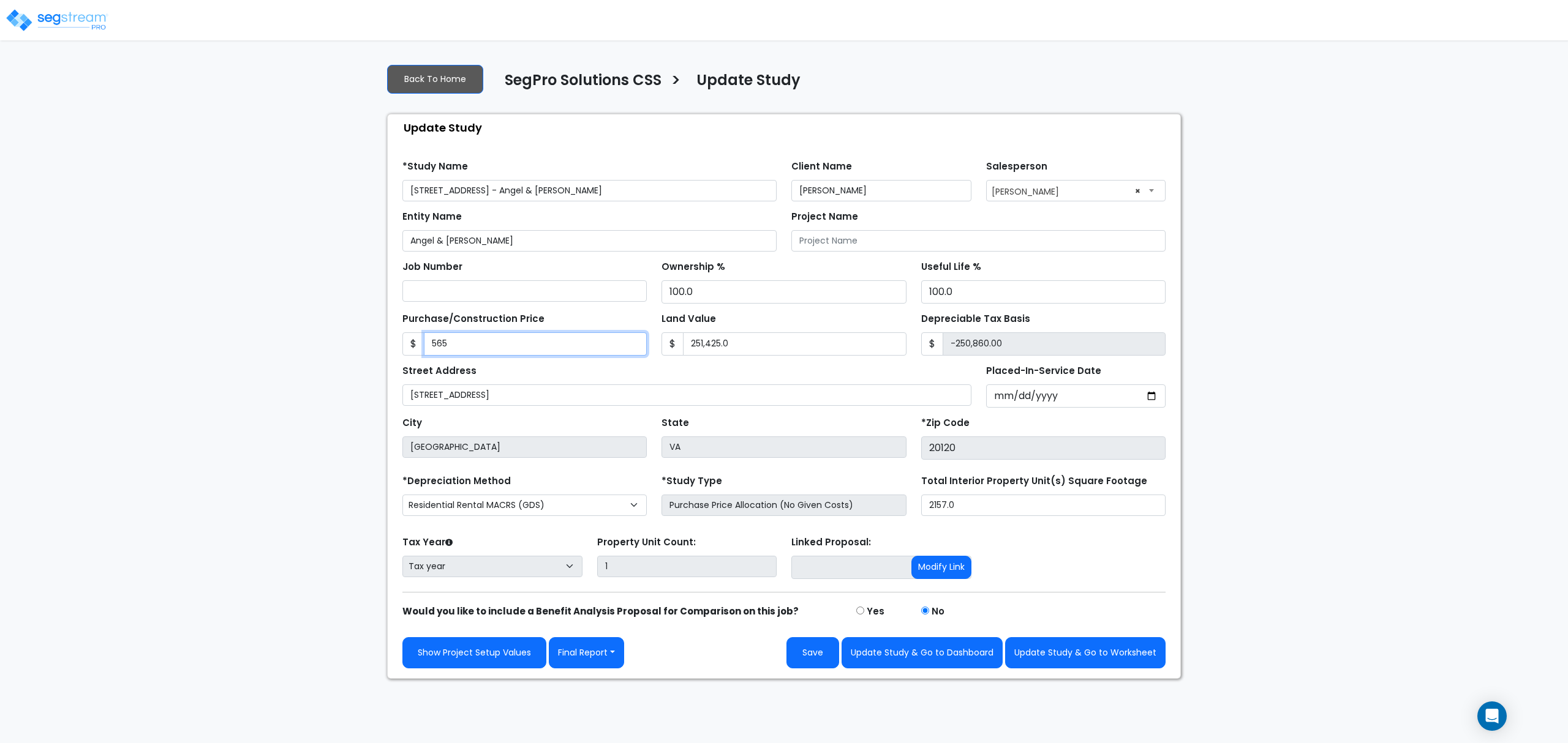
type input "5650"
type input "-245,775.00"
type input "5,6500"
type input "-194,925.00"
type input "56,5000"
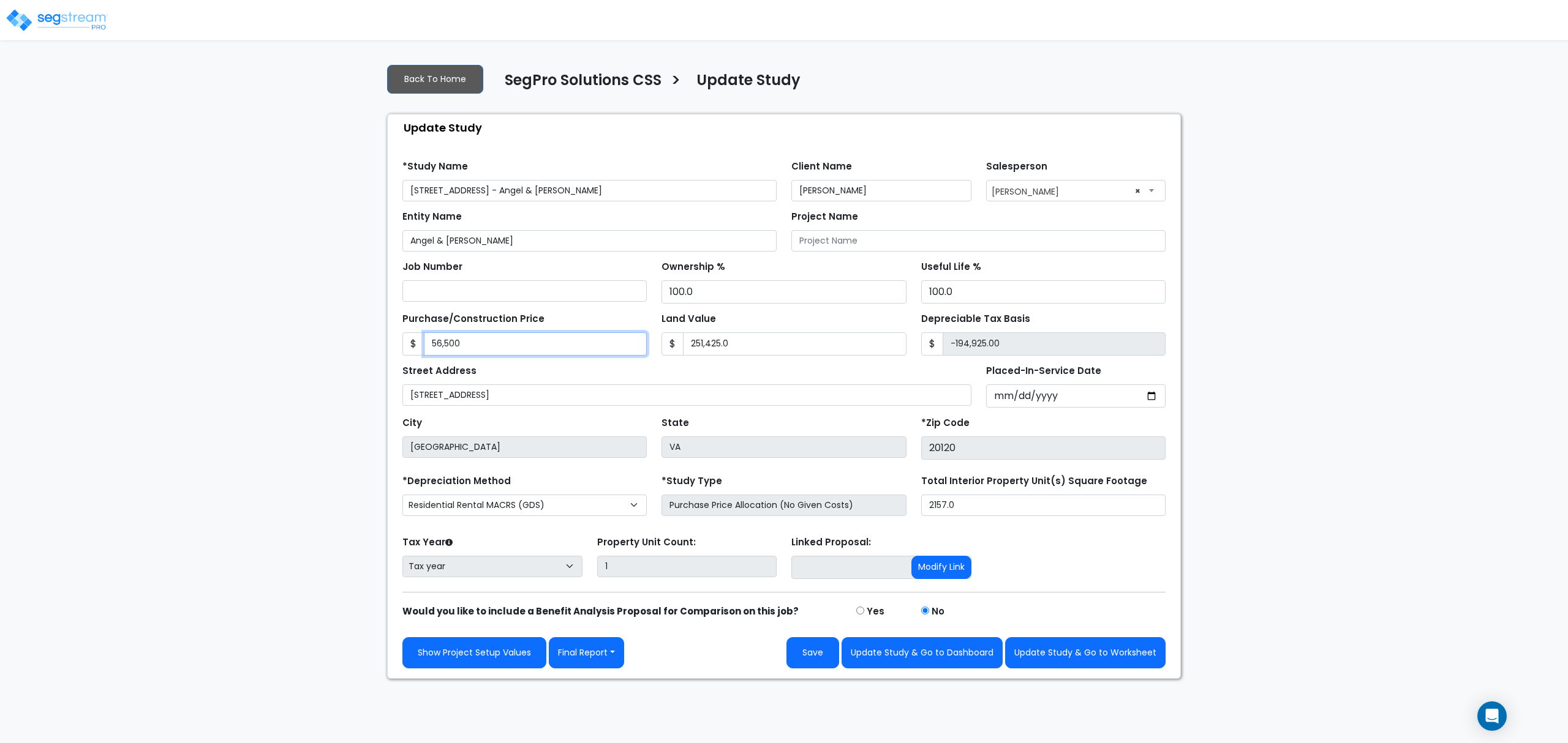
type input "313,575.00"
type input "565,000"
click at [1198, 318] on div "We are Building your Study. So please grab a coffee and let us do the heavy lif…" at bounding box center [784, 367] width 1568 height 625
click at [1003, 395] on input "Placed-In-Service Date" at bounding box center [1076, 396] width 180 height 23
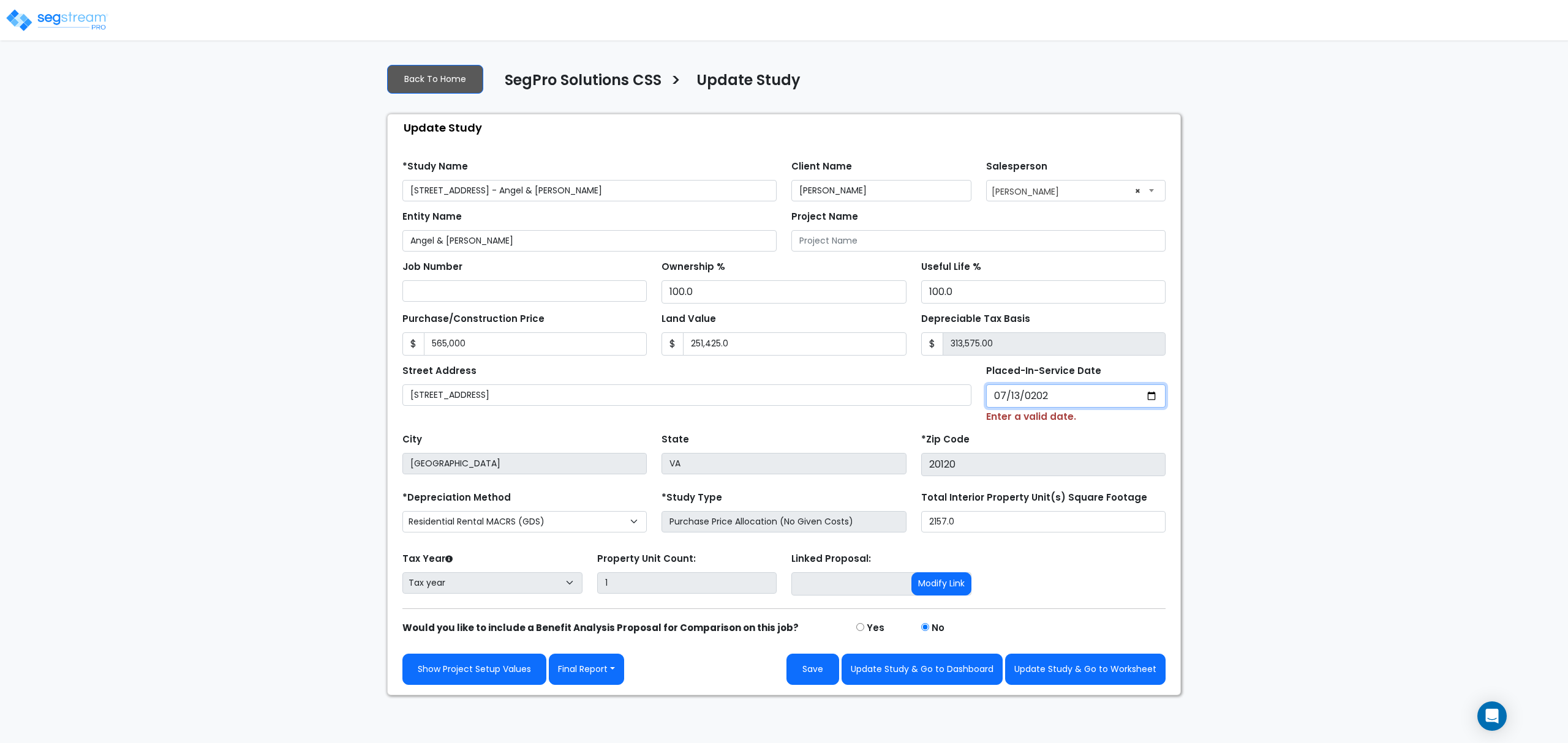
type input "[DATE]"
select select "2021"
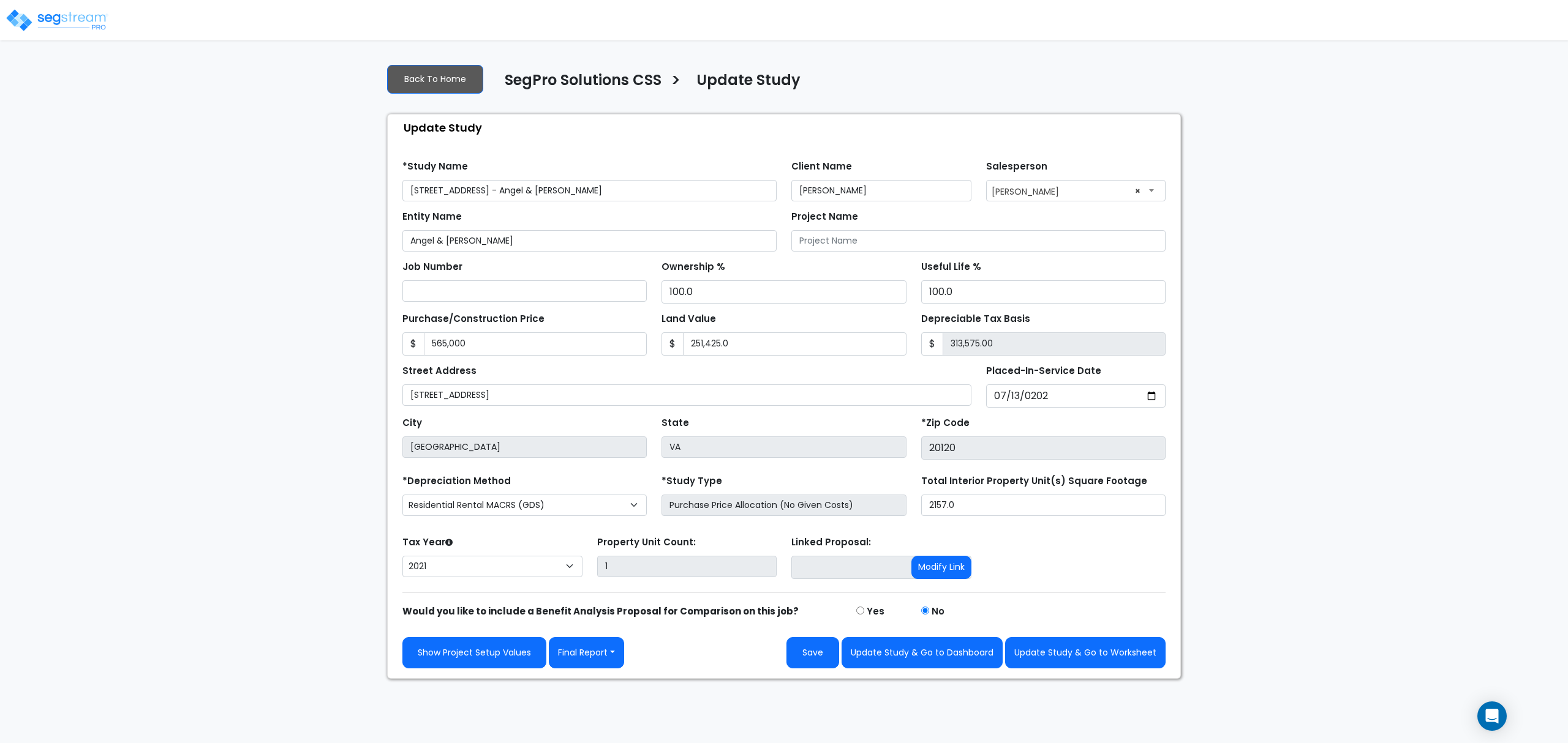
click at [623, 223] on div "Entity Name Angel & [PERSON_NAME]" at bounding box center [590, 230] width 374 height 44
click at [1092, 582] on div "Tax Year Please Enter The Placed In Service Date First. 2026 2025 2024 2023 202…" at bounding box center [784, 557] width 777 height 49
click at [1104, 662] on button "Update Study & Go to Worksheet" at bounding box center [1085, 653] width 160 height 32
type input "565000"
type input "251425"
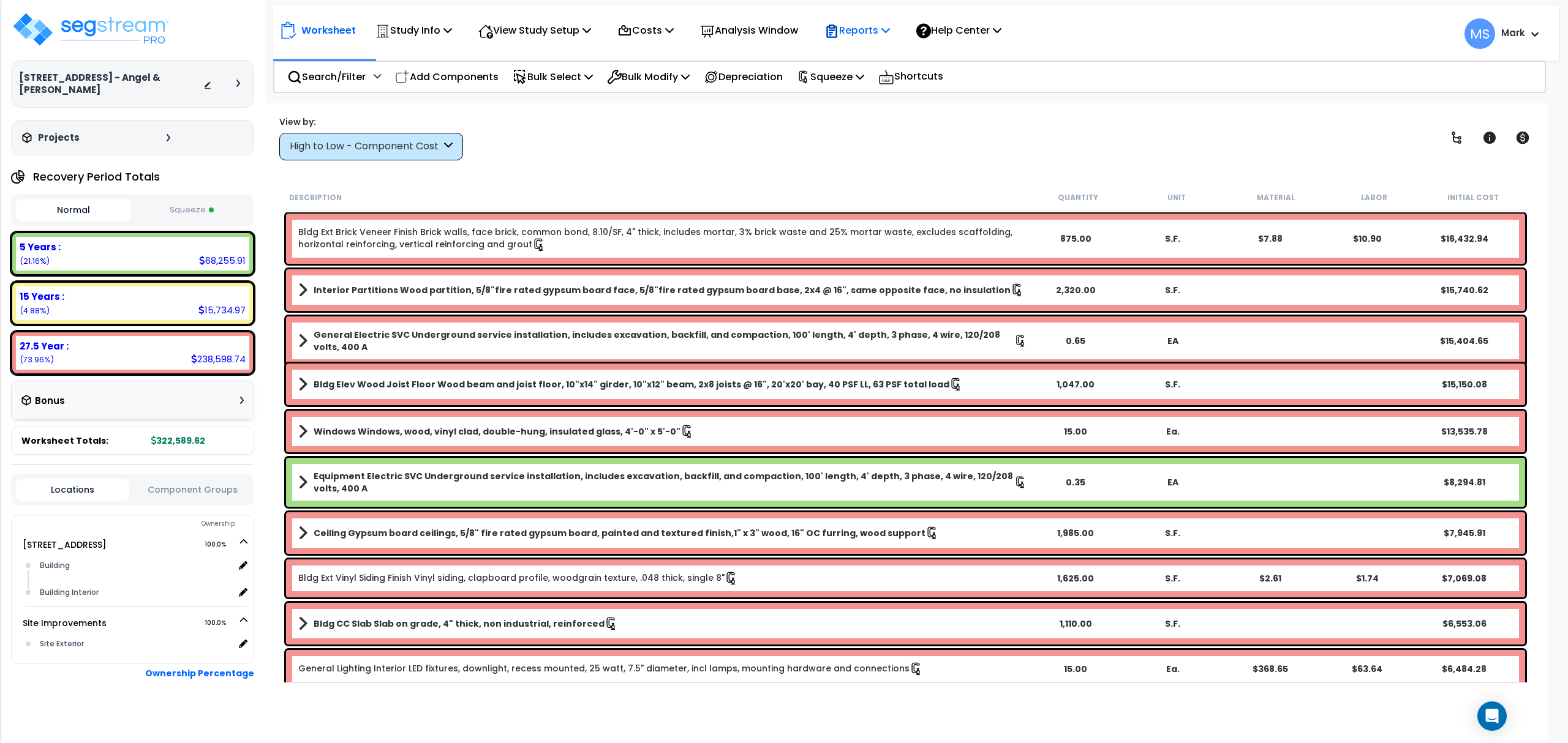
click at [890, 23] on p "Reports" at bounding box center [857, 30] width 66 height 16
click at [1187, 111] on div "Worksheet Study Info Study Setup Add Property Unit Template study Clone study MS" at bounding box center [905, 474] width 1286 height 743
click at [230, 488] on button "Component Groups" at bounding box center [191, 490] width 113 height 14
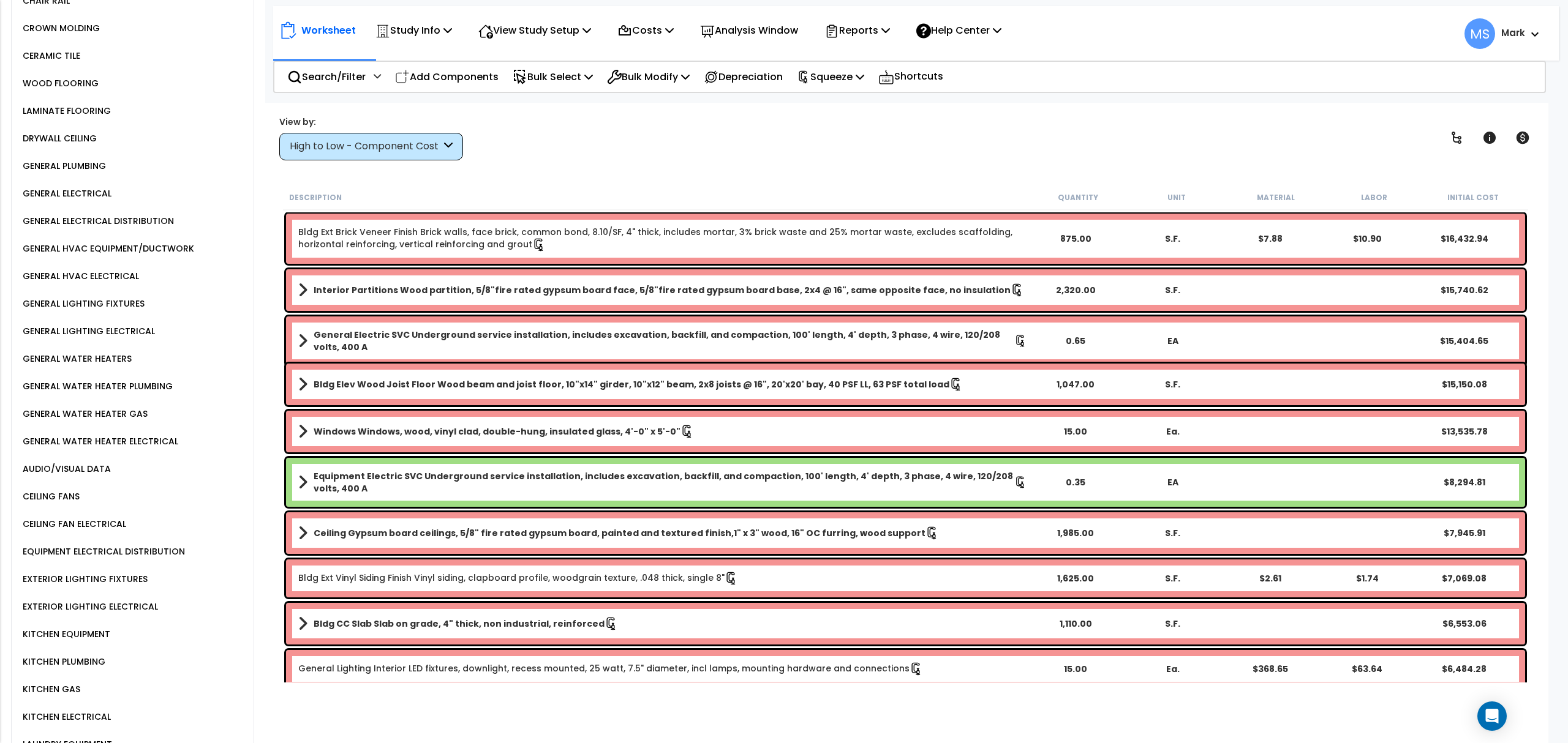
scroll to position [1224, 0]
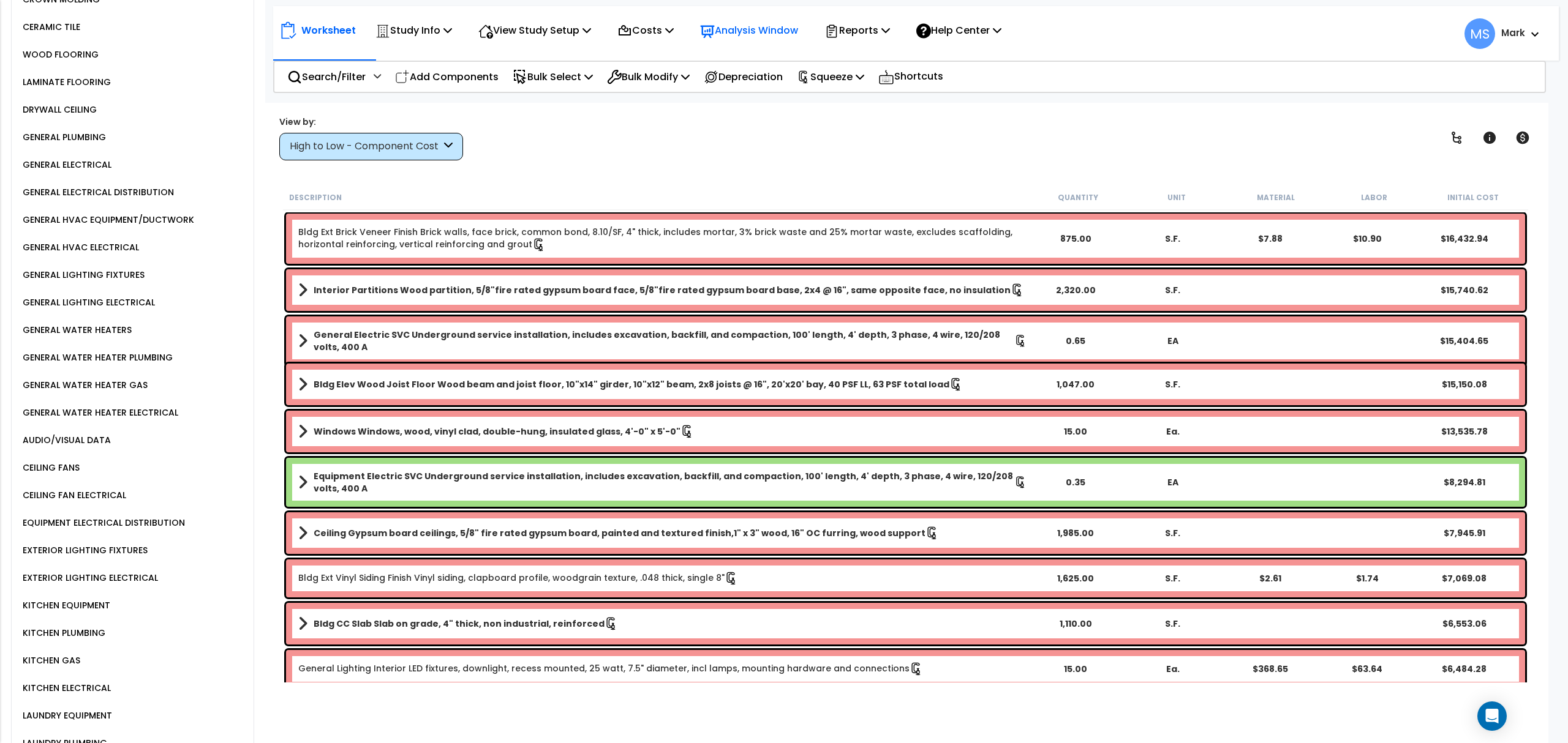
click at [738, 25] on p "Analysis Window" at bounding box center [749, 30] width 98 height 16
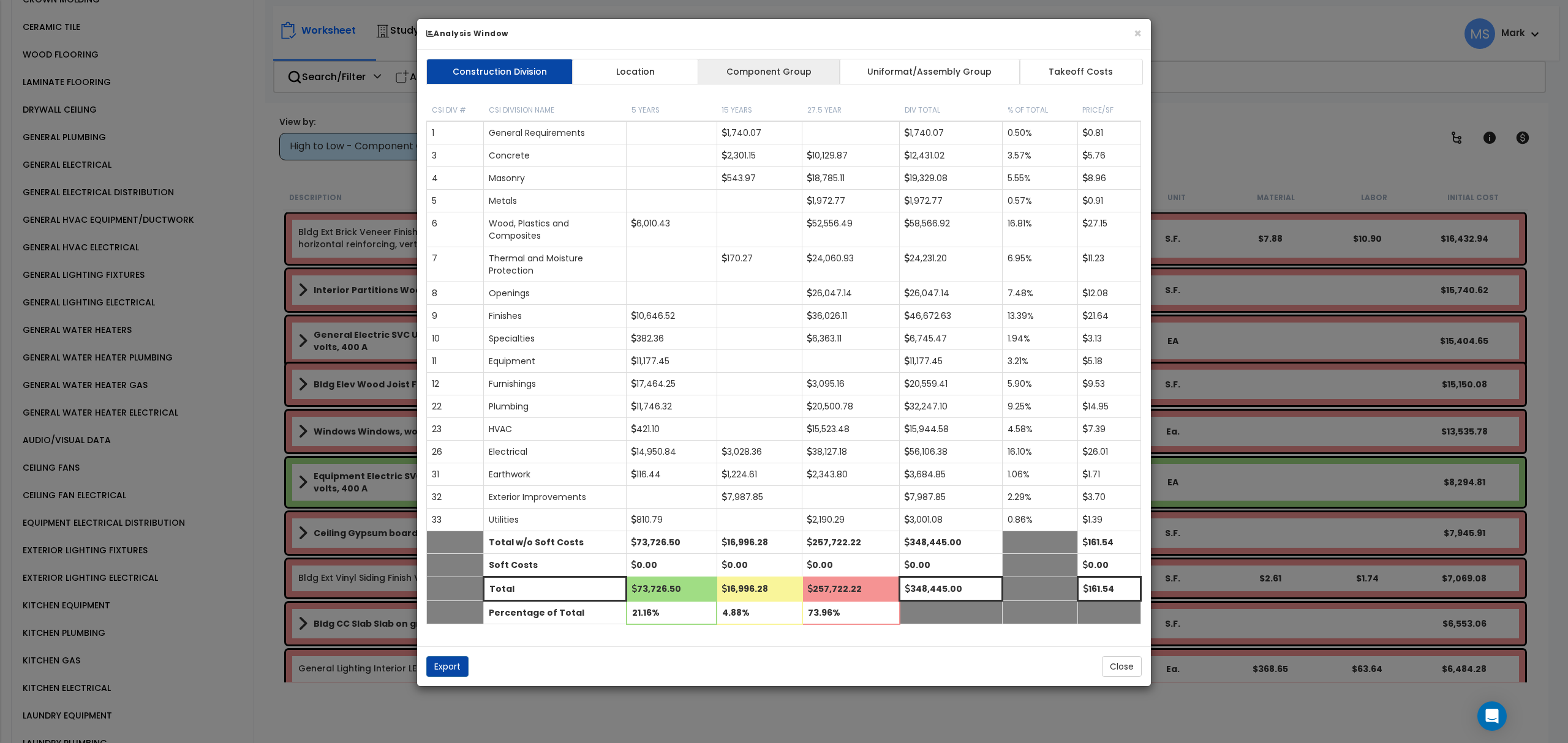
click at [801, 72] on link "Component Group" at bounding box center [768, 72] width 142 height 26
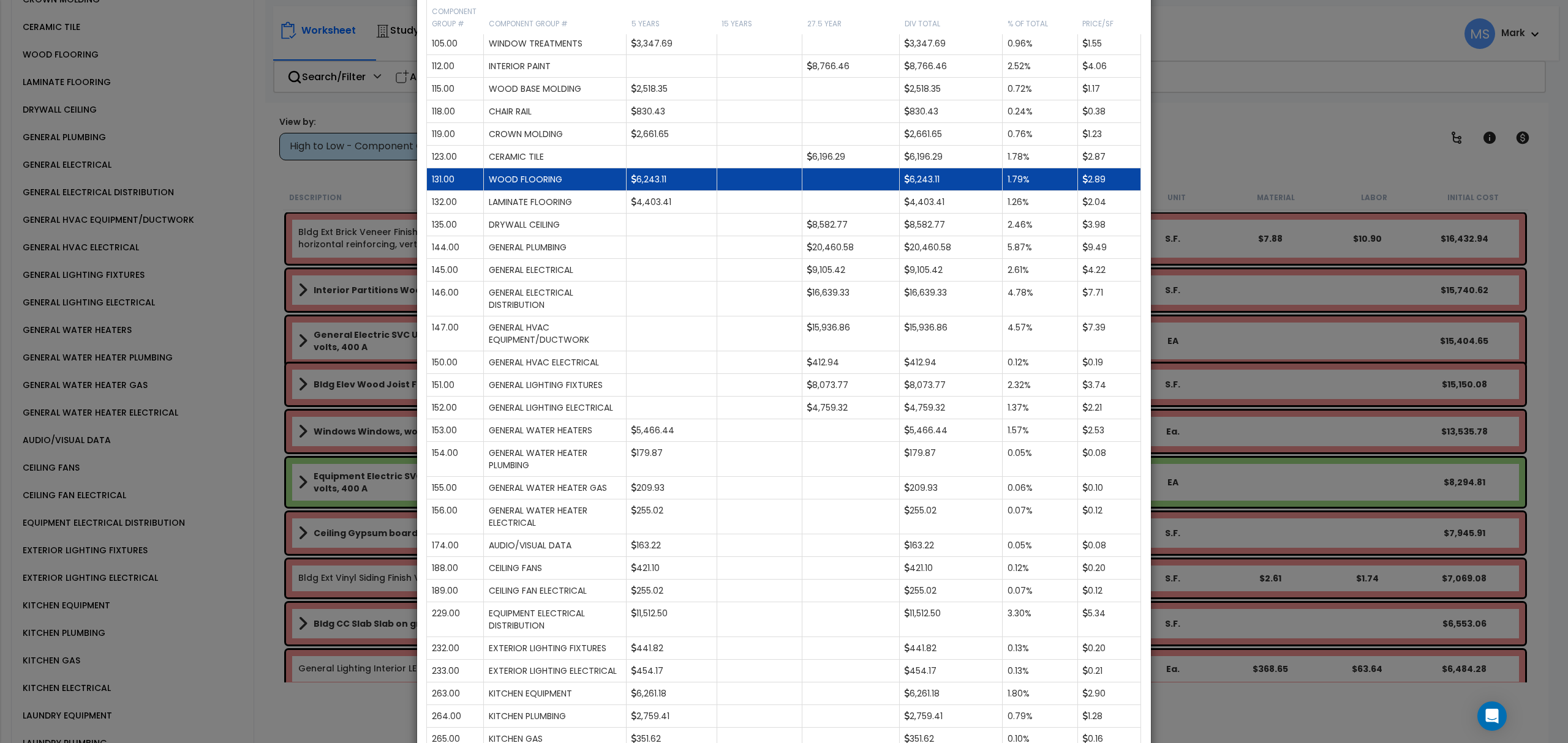
scroll to position [408, 0]
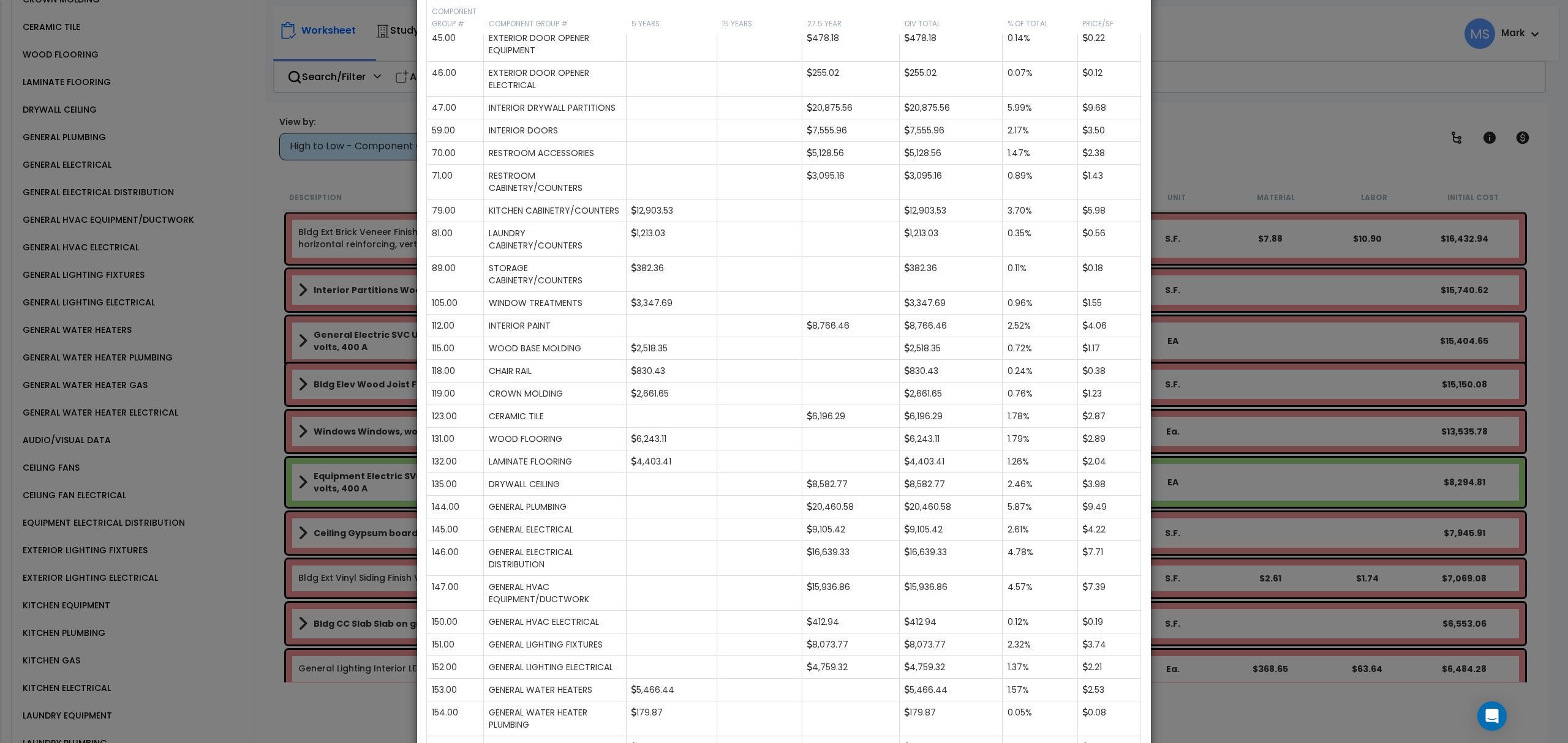
click at [1371, 164] on div "× Analysis Window Construction Division Location Component Group Uniformat/Asse…" at bounding box center [784, 372] width 1568 height 743
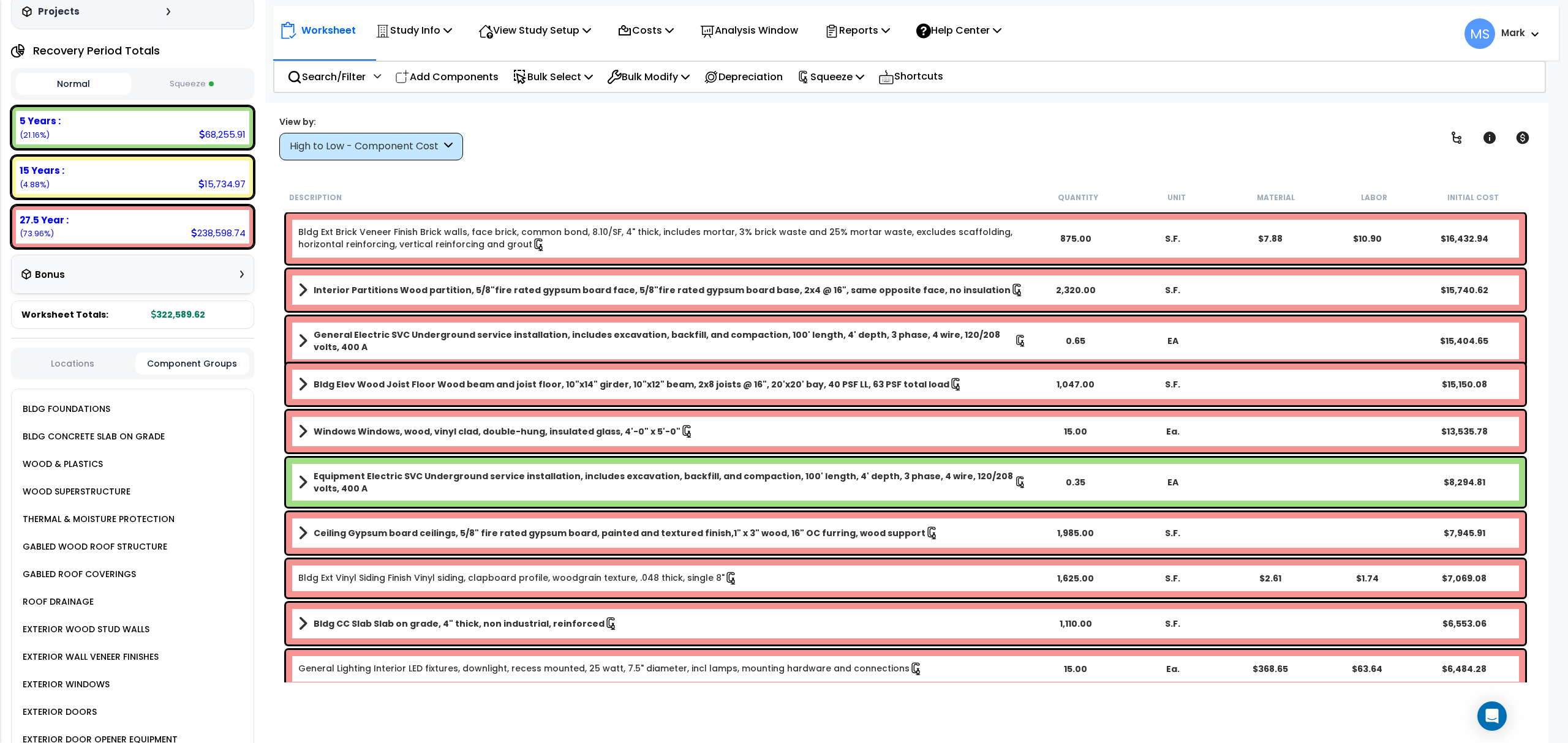
scroll to position [0, 0]
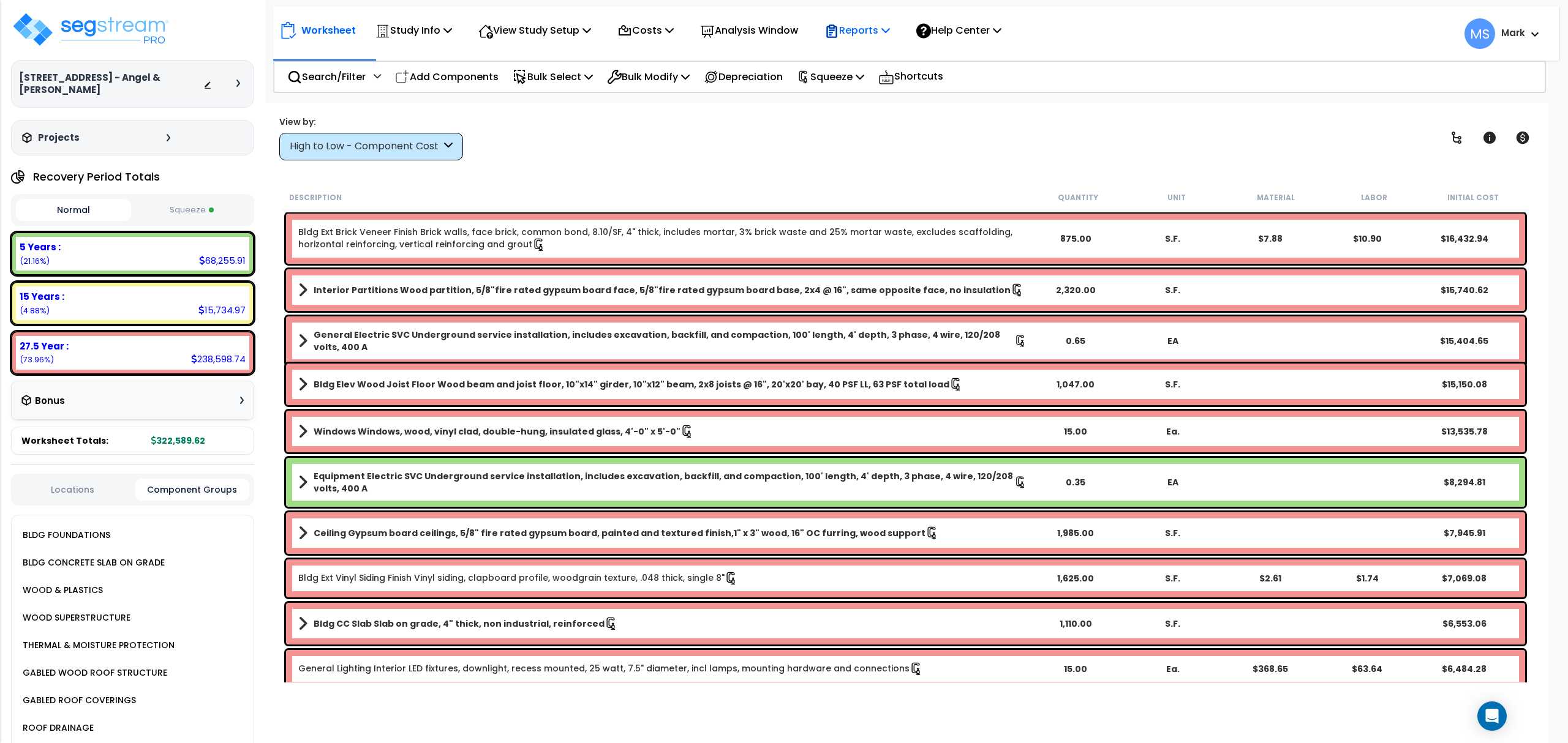
click at [880, 25] on p "Reports" at bounding box center [857, 30] width 66 height 16
click at [878, 83] on link "Manage Report Images" at bounding box center [878, 84] width 121 height 25
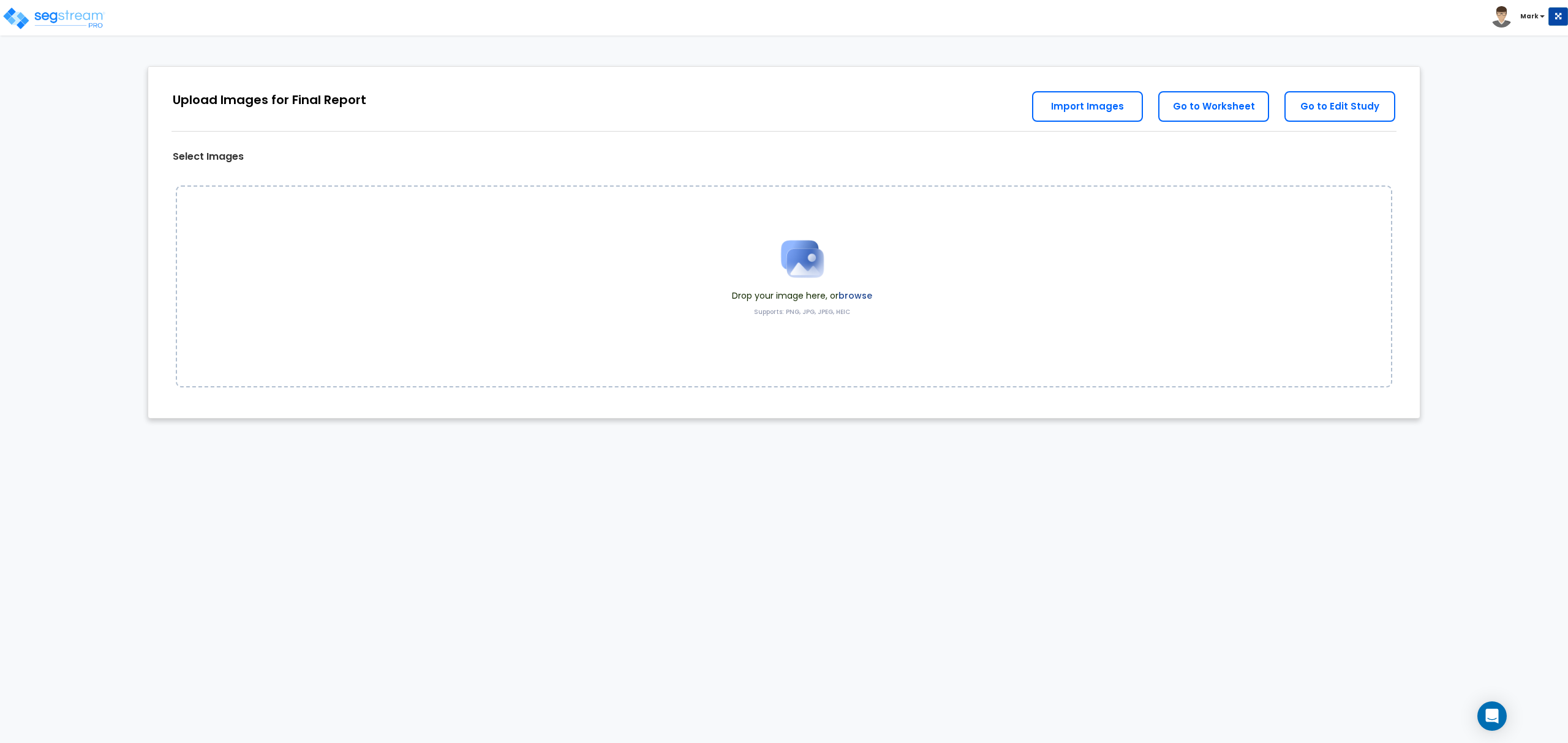
click at [860, 295] on label "browse" at bounding box center [855, 295] width 34 height 12
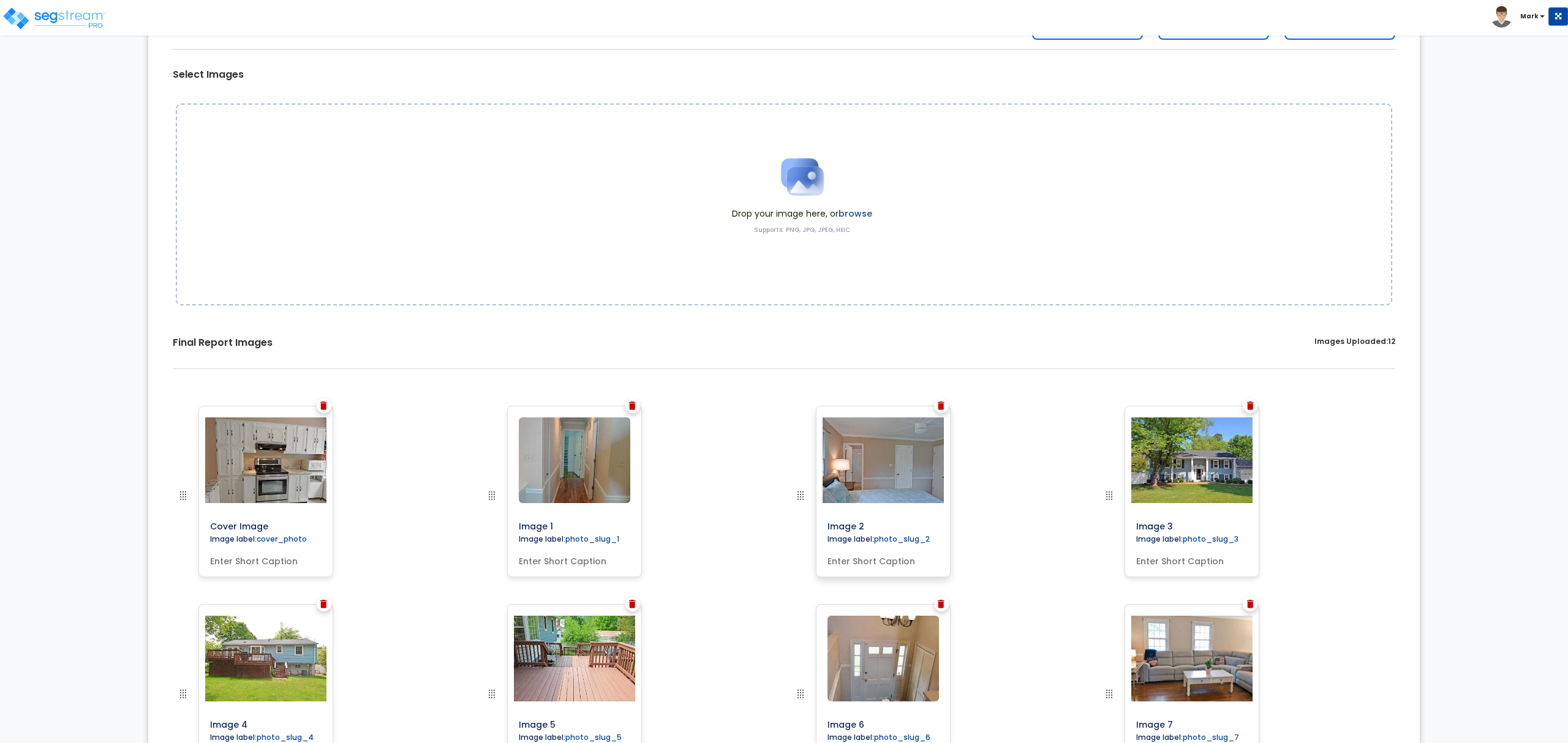
scroll to position [434, 0]
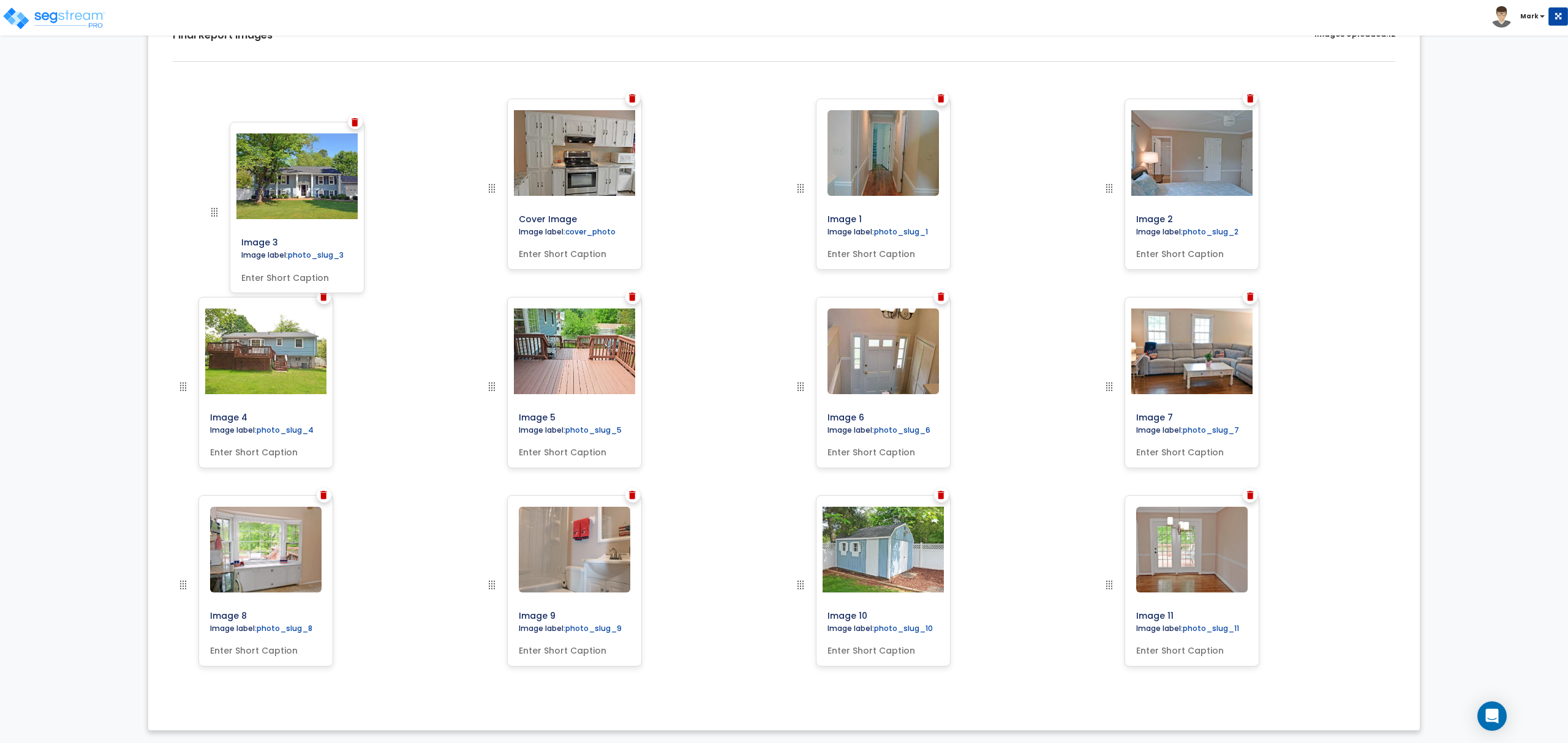
drag, startPoint x: 1105, startPoint y: 189, endPoint x: 209, endPoint y: 207, distance: 896.2
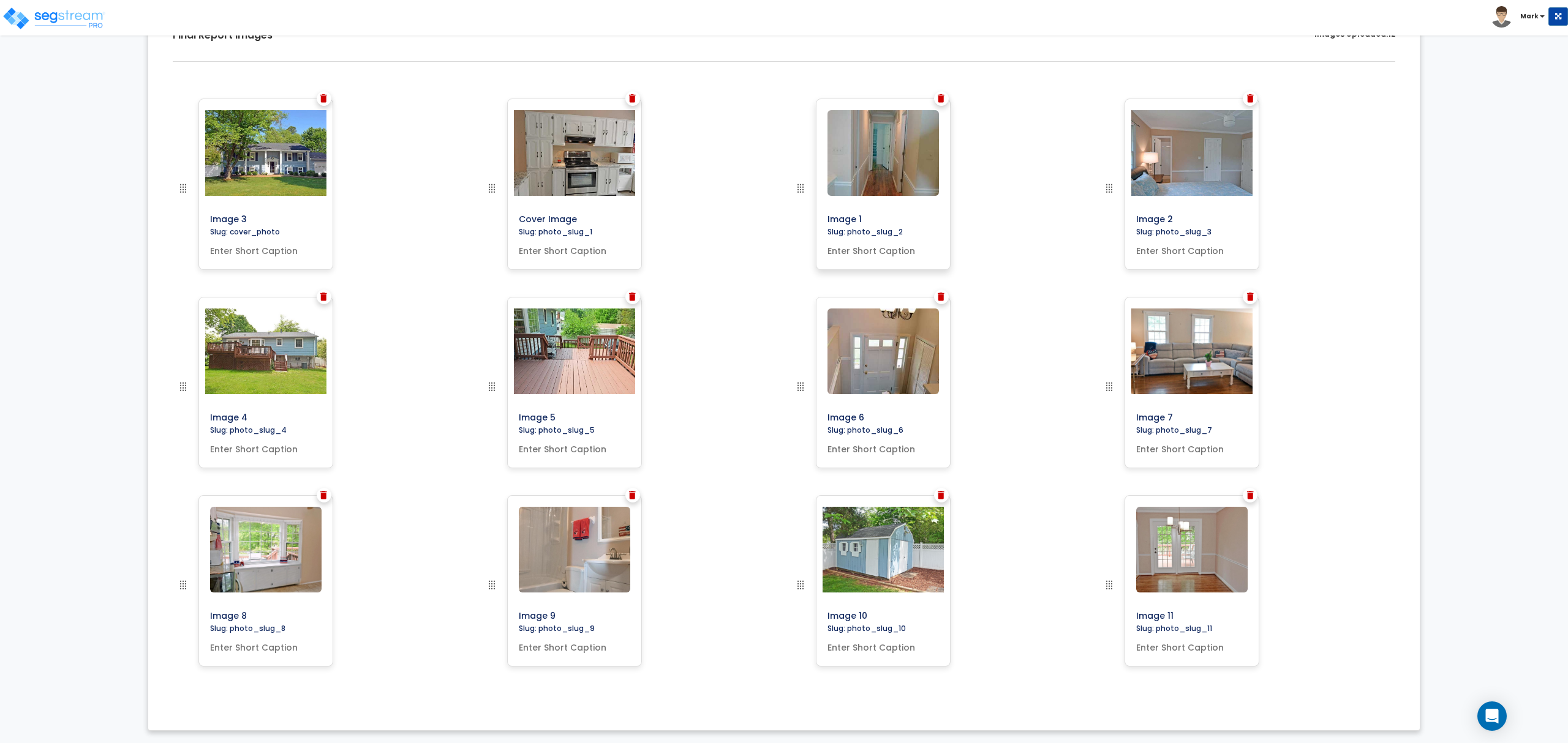
scroll to position [389, 0]
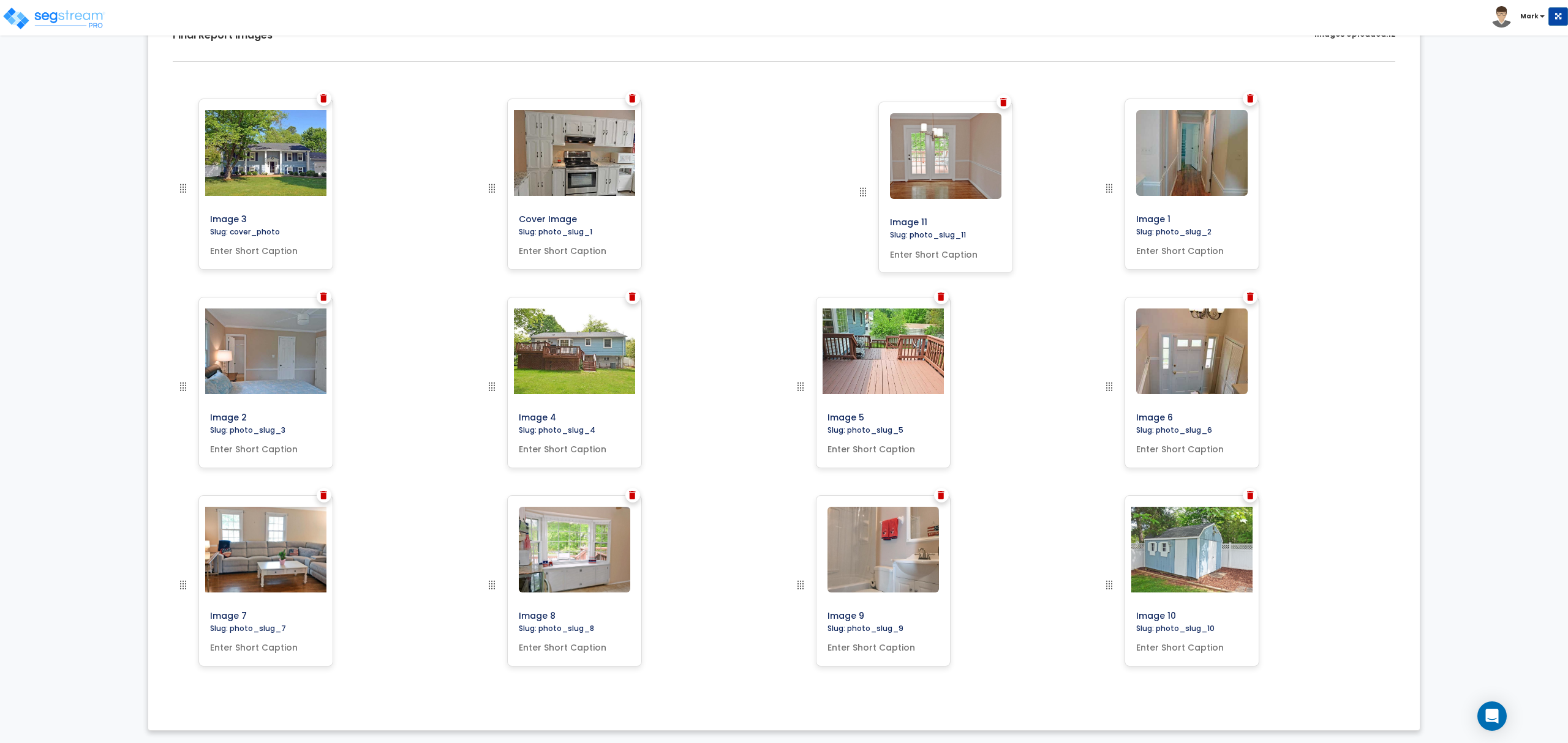
drag, startPoint x: 1105, startPoint y: 587, endPoint x: 858, endPoint y: 195, distance: 463.3
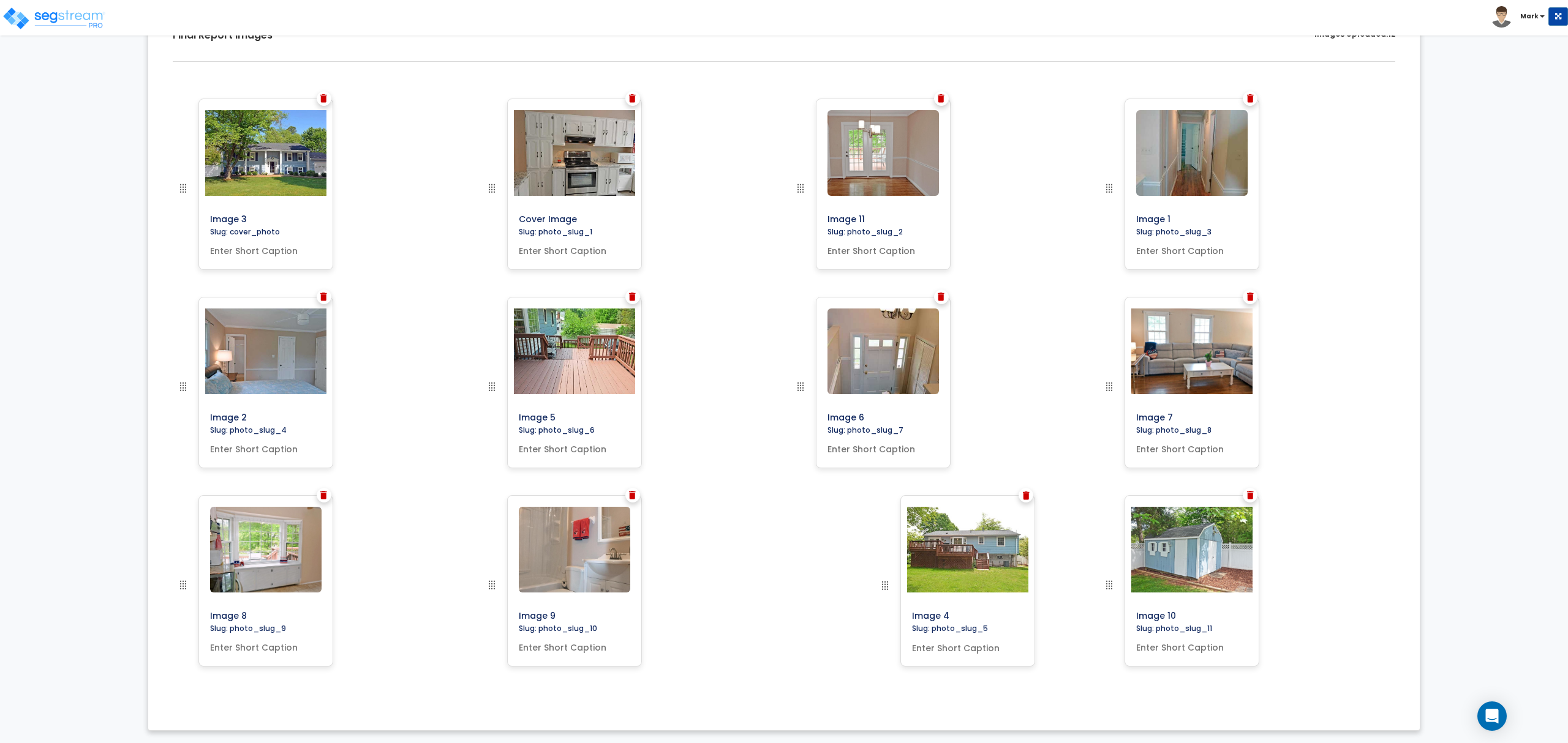
drag, startPoint x: 492, startPoint y: 387, endPoint x: 886, endPoint y: 598, distance: 446.9
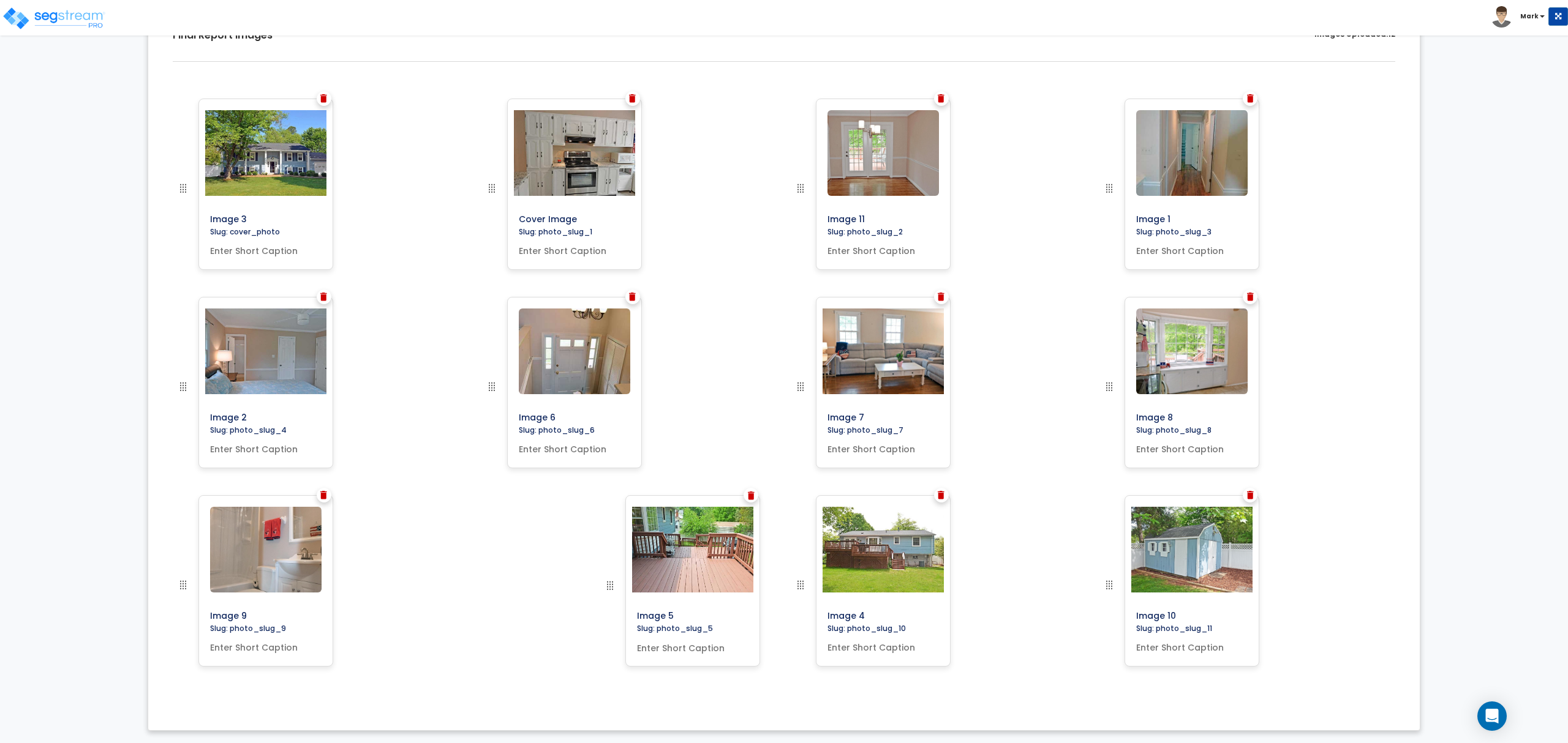
drag, startPoint x: 490, startPoint y: 391, endPoint x: 614, endPoint y: 594, distance: 237.9
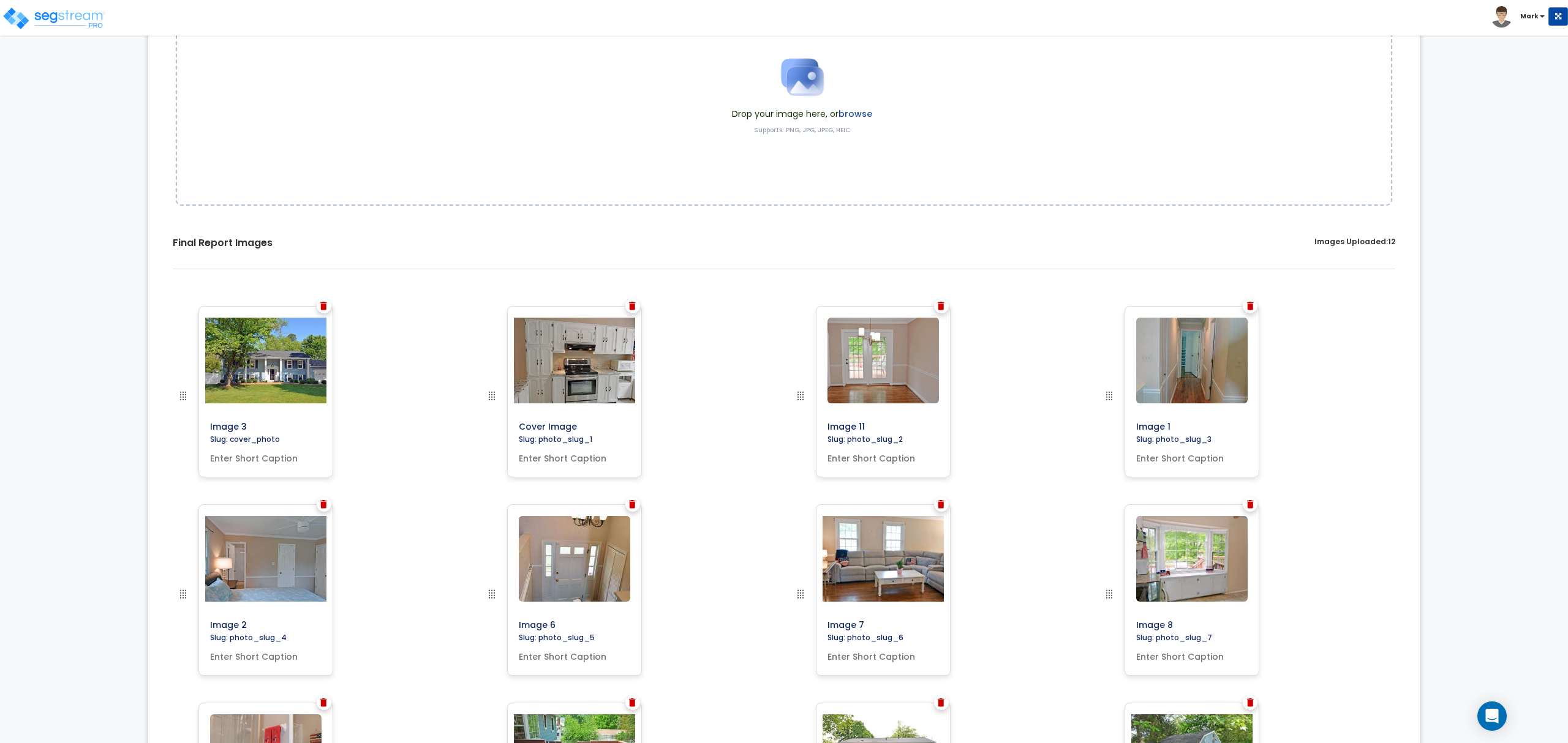
scroll to position [62, 0]
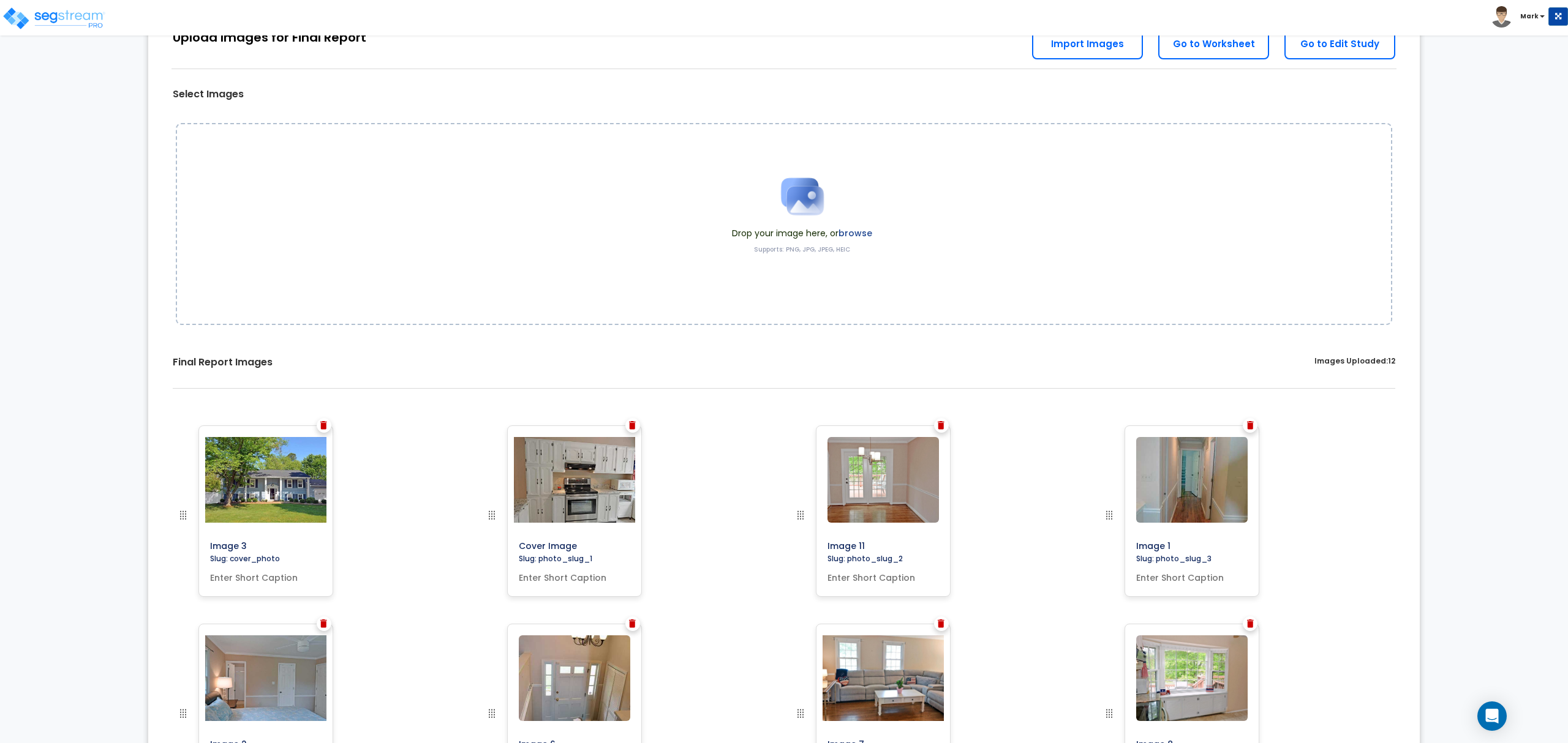
click at [857, 232] on label "browse" at bounding box center [855, 233] width 34 height 12
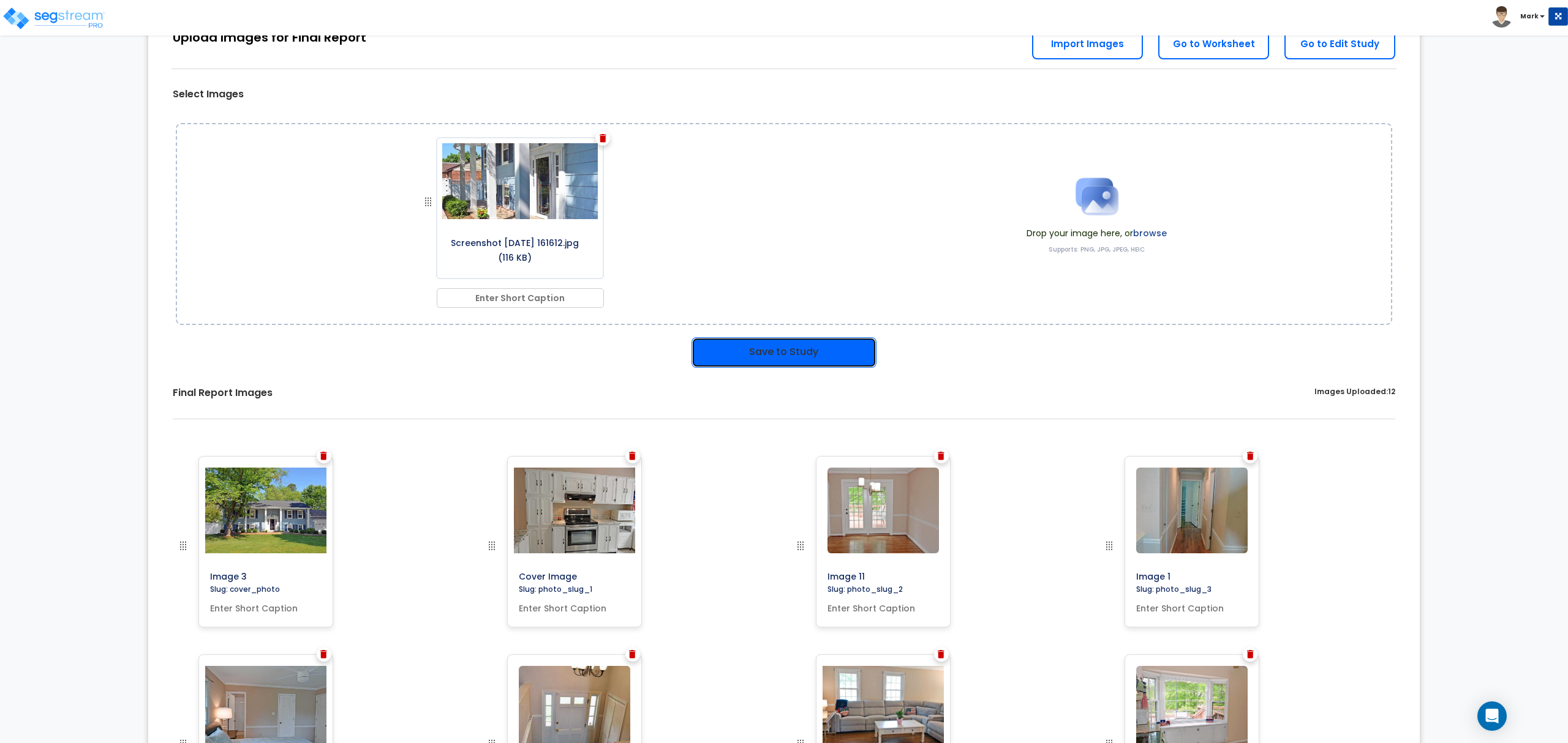
click at [800, 352] on button "Save to Study" at bounding box center [784, 352] width 185 height 31
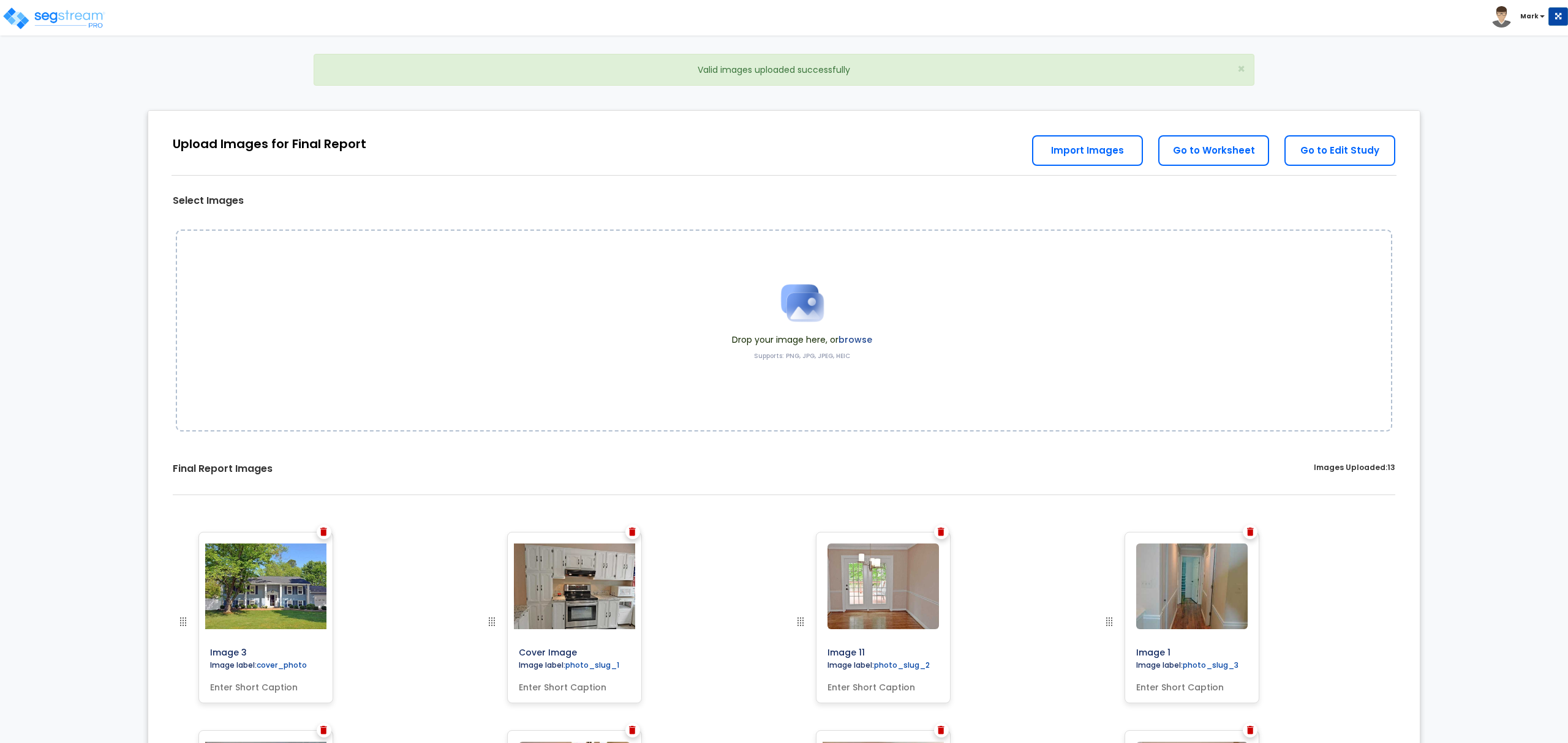
scroll to position [598, 0]
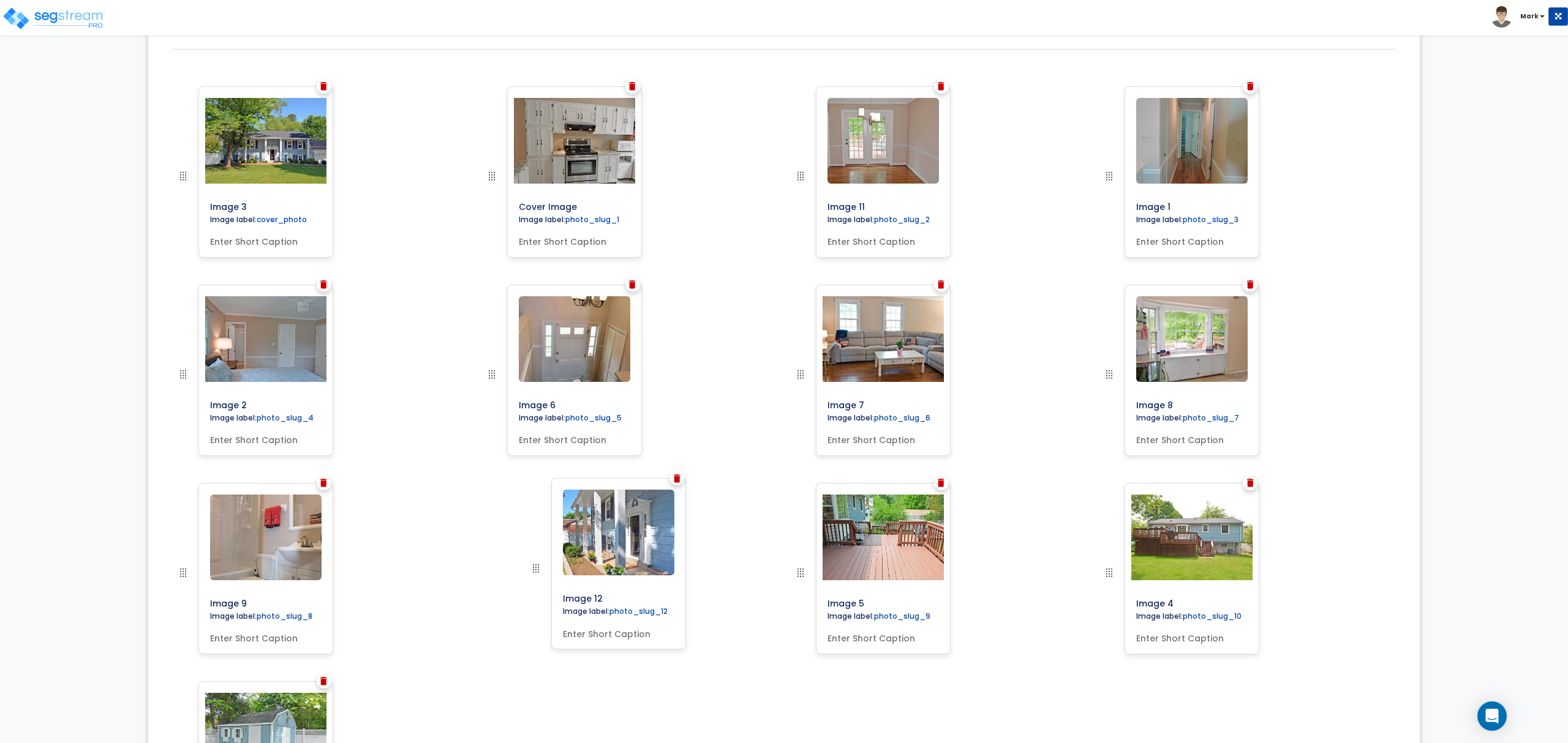
drag, startPoint x: 186, startPoint y: 623, endPoint x: 540, endPoint y: 571, distance: 357.8
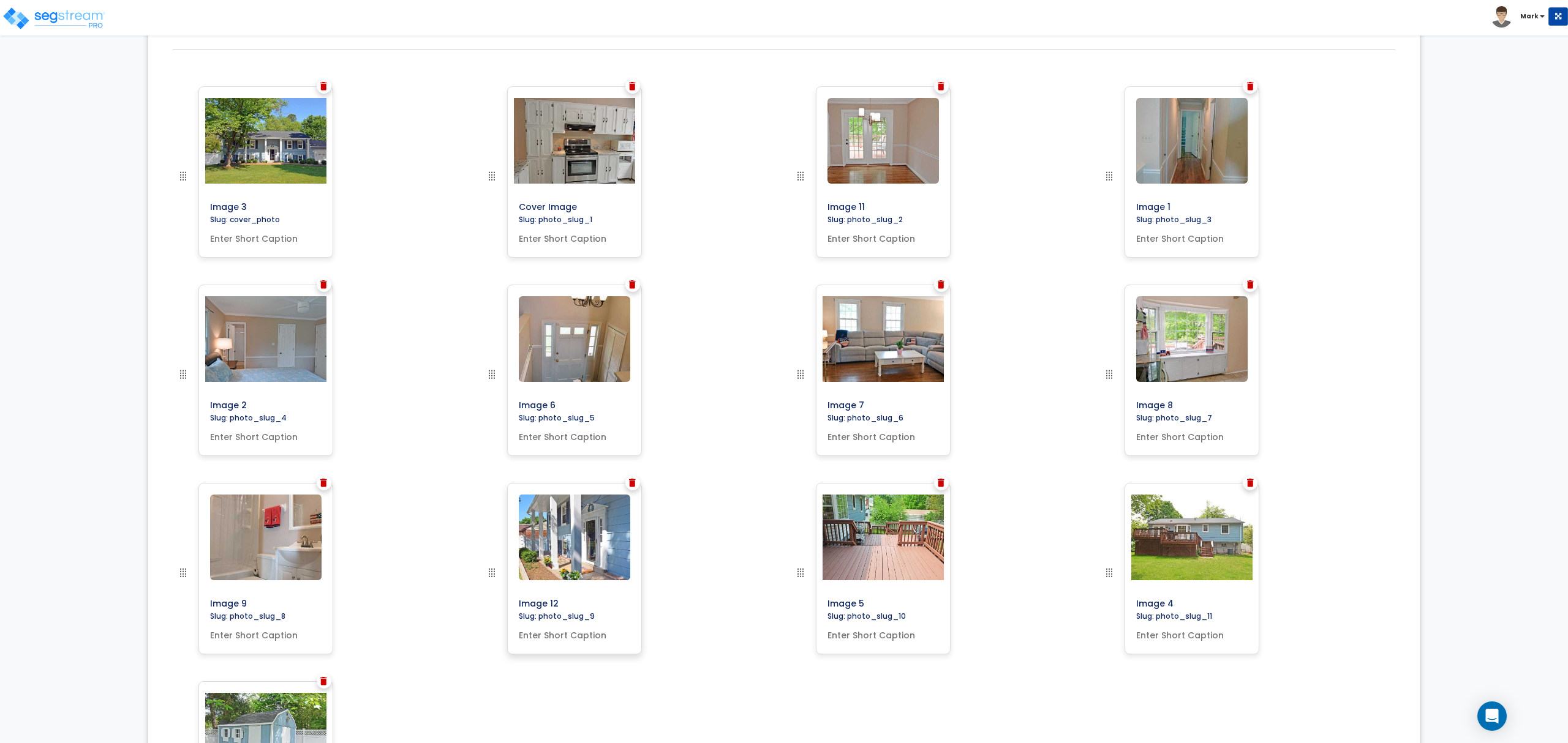
scroll to position [319, 0]
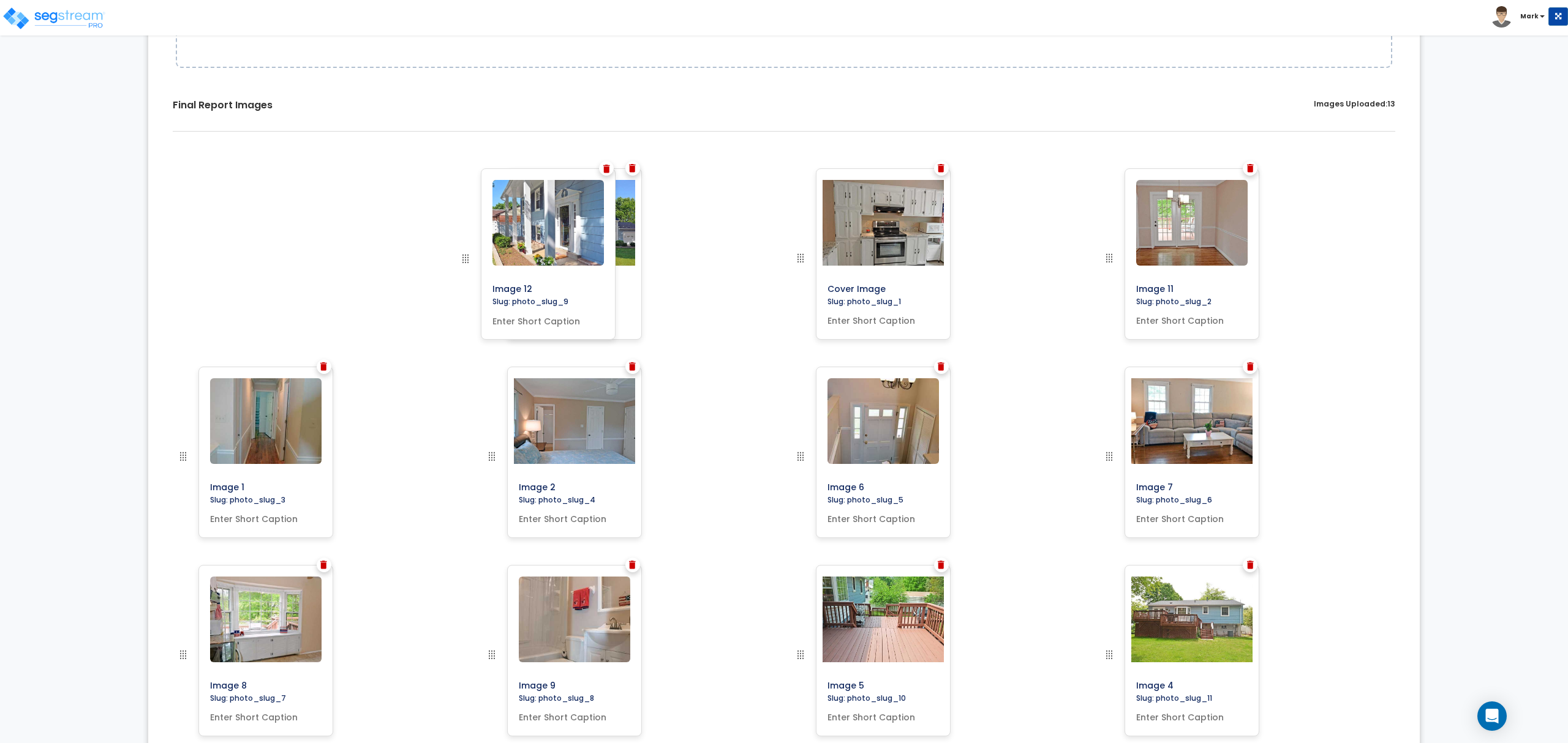
drag, startPoint x: 487, startPoint y: 653, endPoint x: 461, endPoint y: 221, distance: 432.8
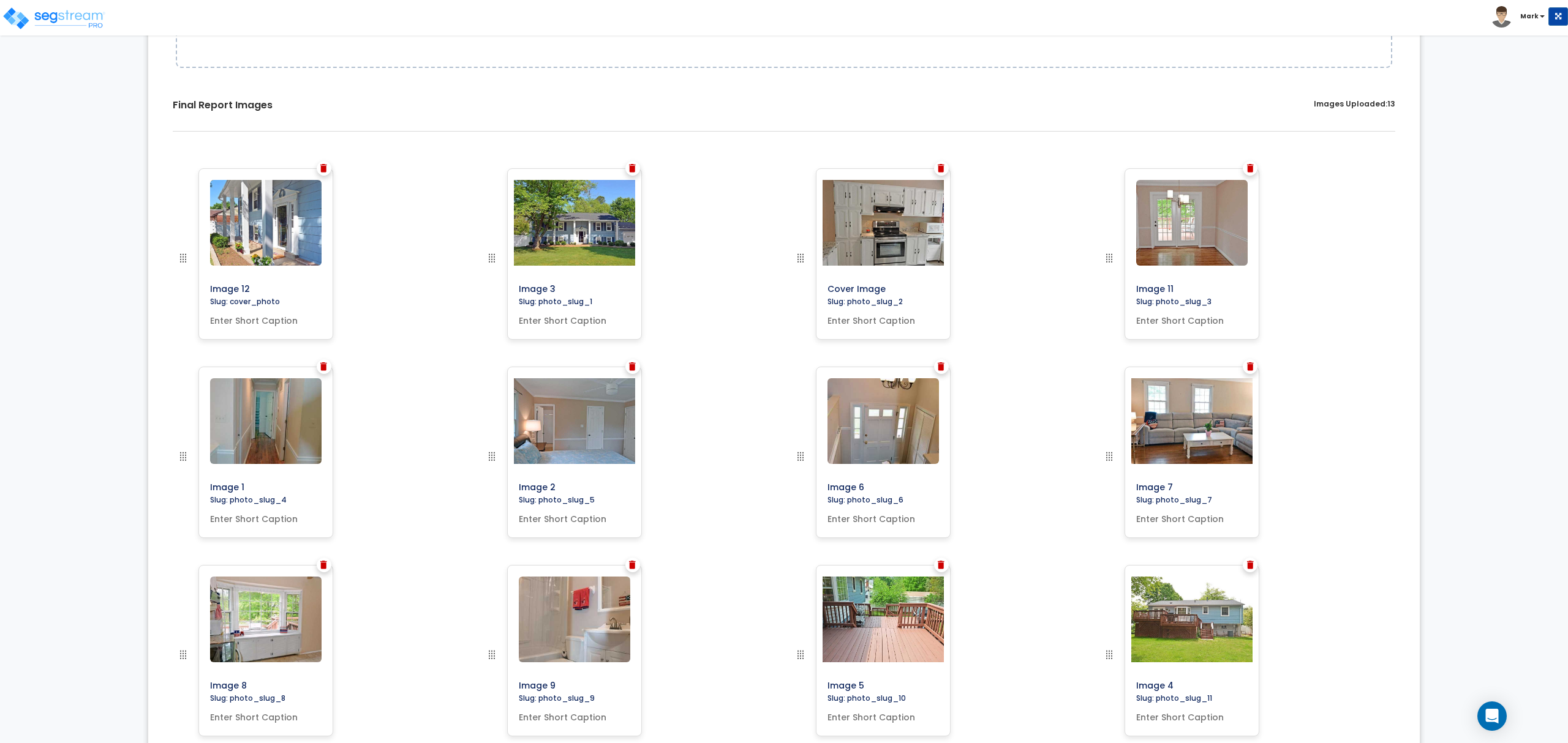
click at [494, 262] on div at bounding box center [521, 267] width 73 height 198
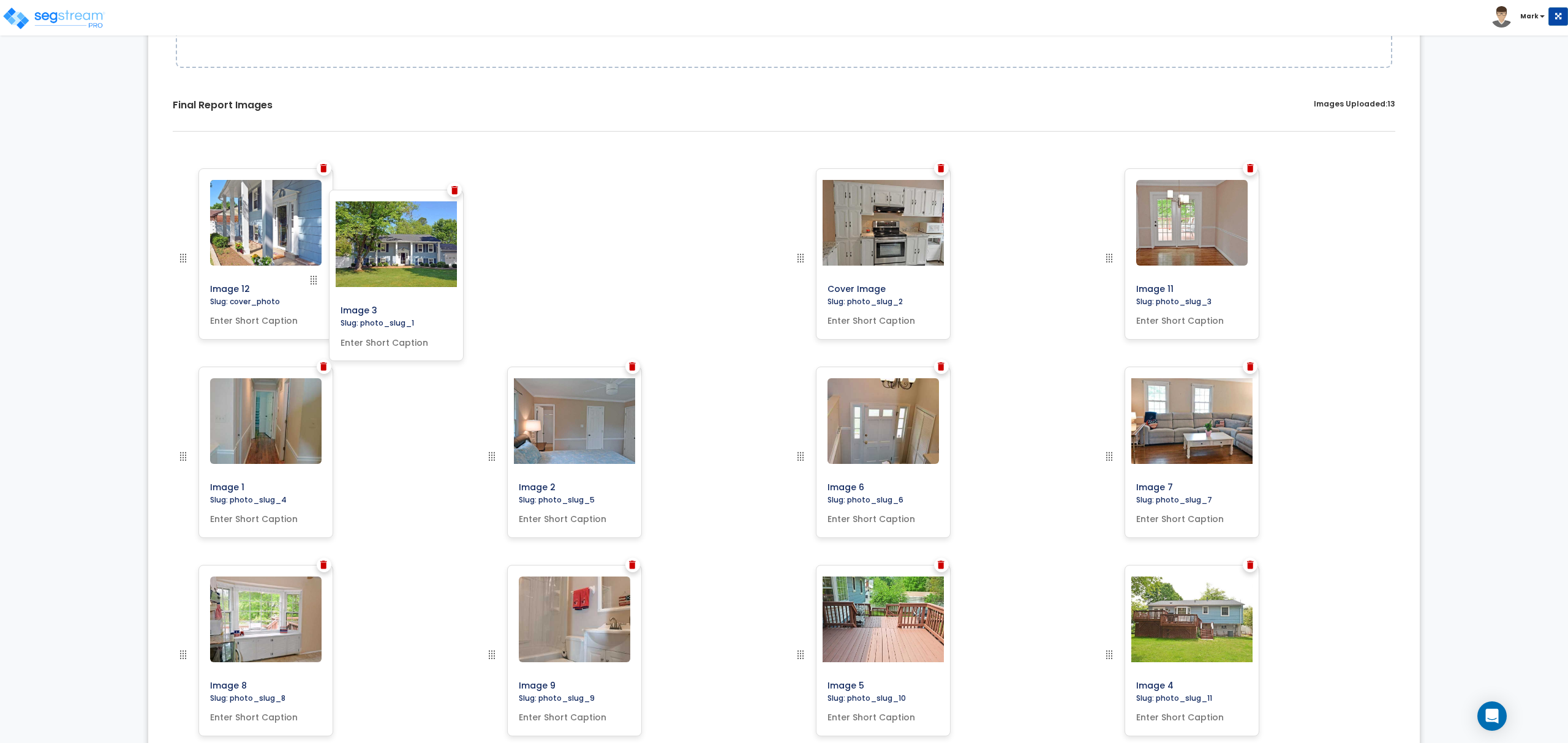
drag, startPoint x: 495, startPoint y: 258, endPoint x: 272, endPoint y: 279, distance: 224.0
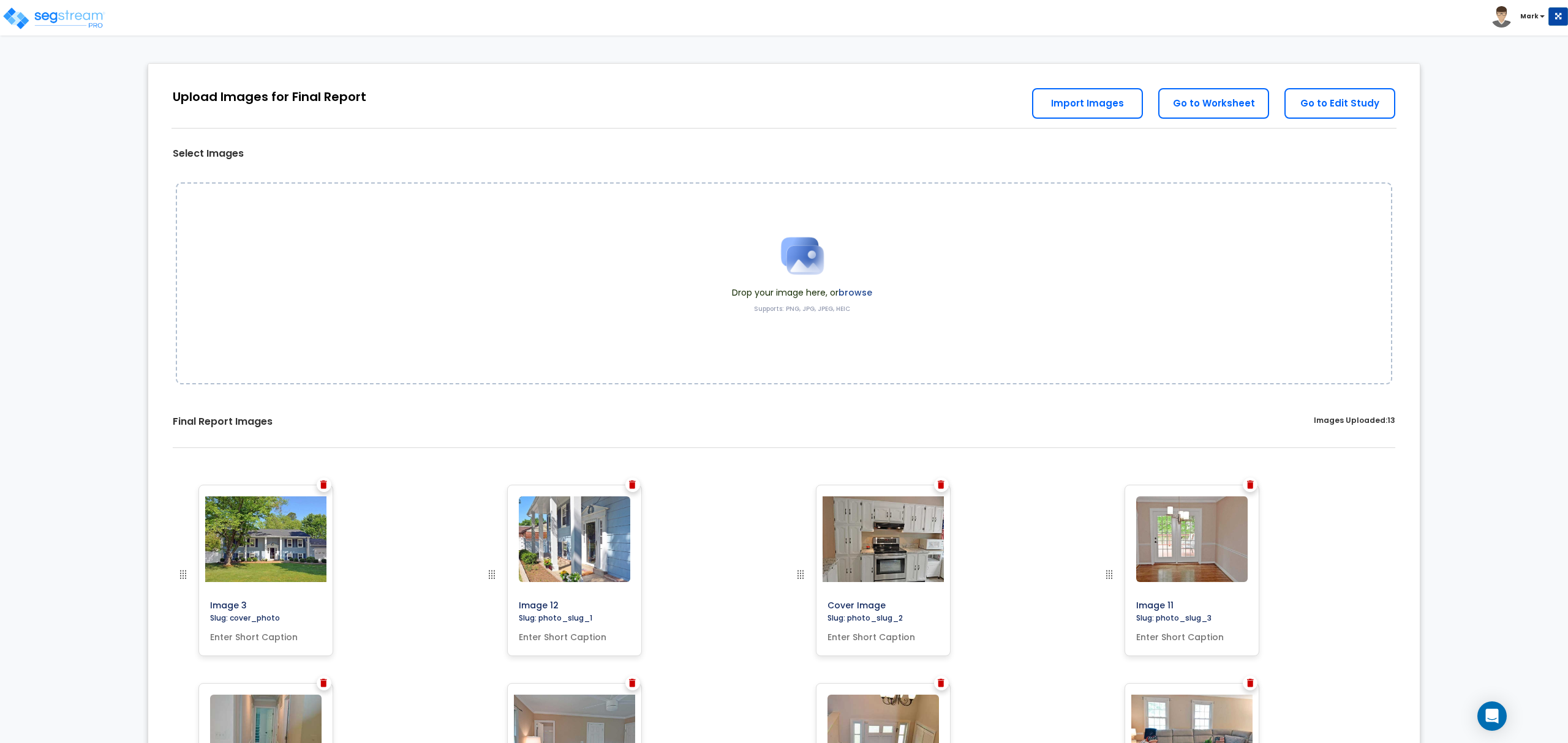
scroll to position [0, 0]
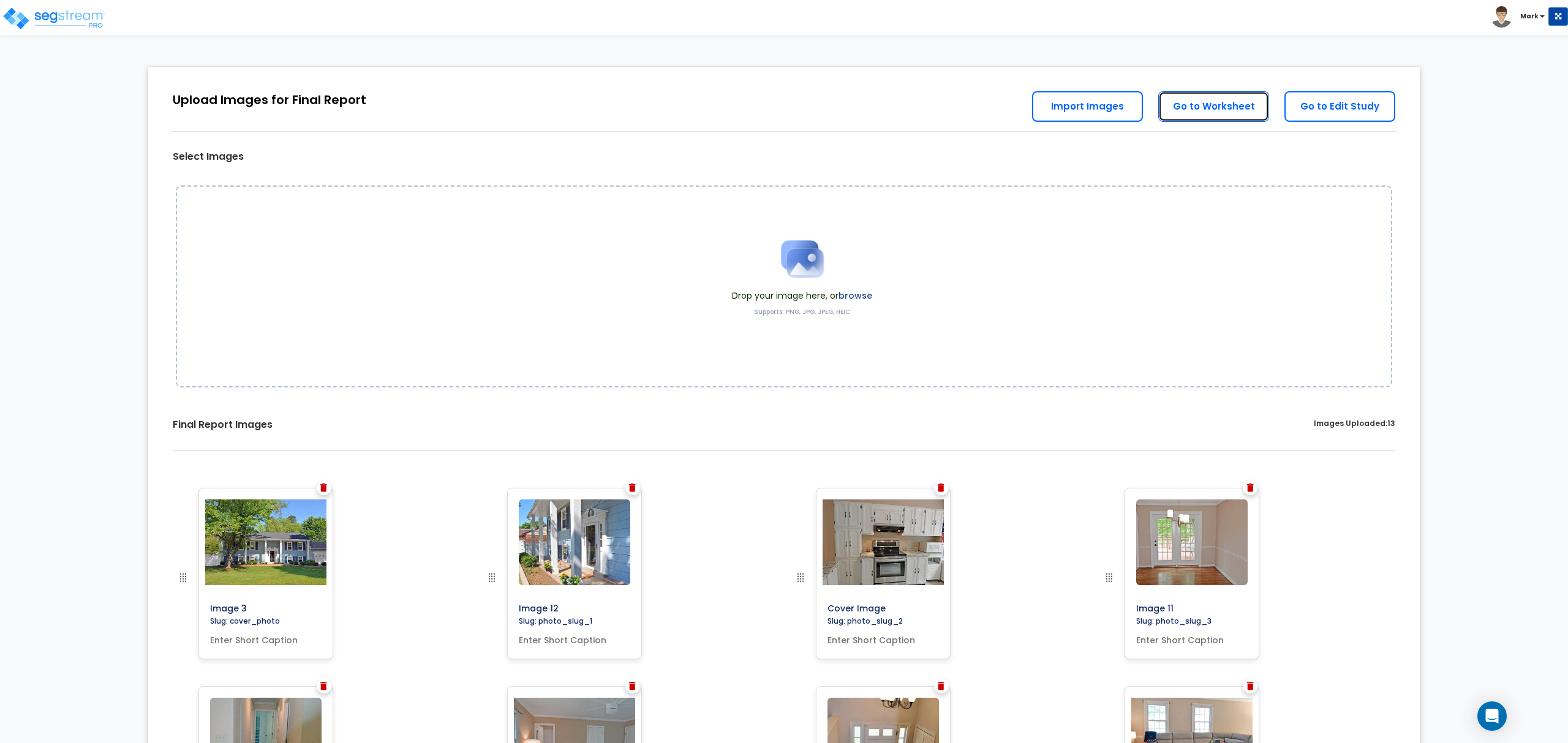
click at [1224, 115] on link "Go to Worksheet" at bounding box center [1214, 106] width 111 height 31
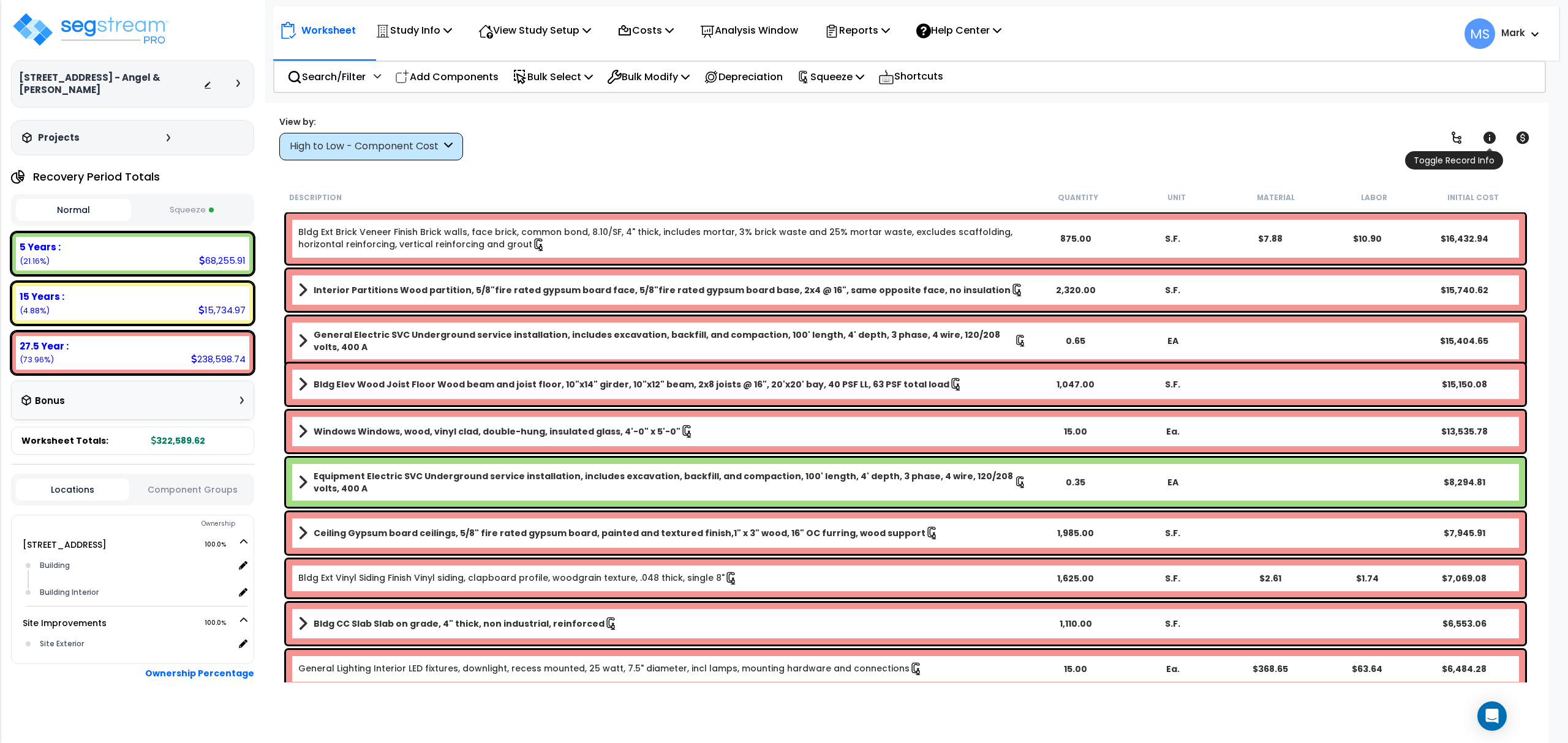
click at [1480, 152] on span "Toggle Record Info" at bounding box center [1454, 160] width 98 height 19
click at [1489, 143] on icon at bounding box center [1489, 138] width 12 height 12
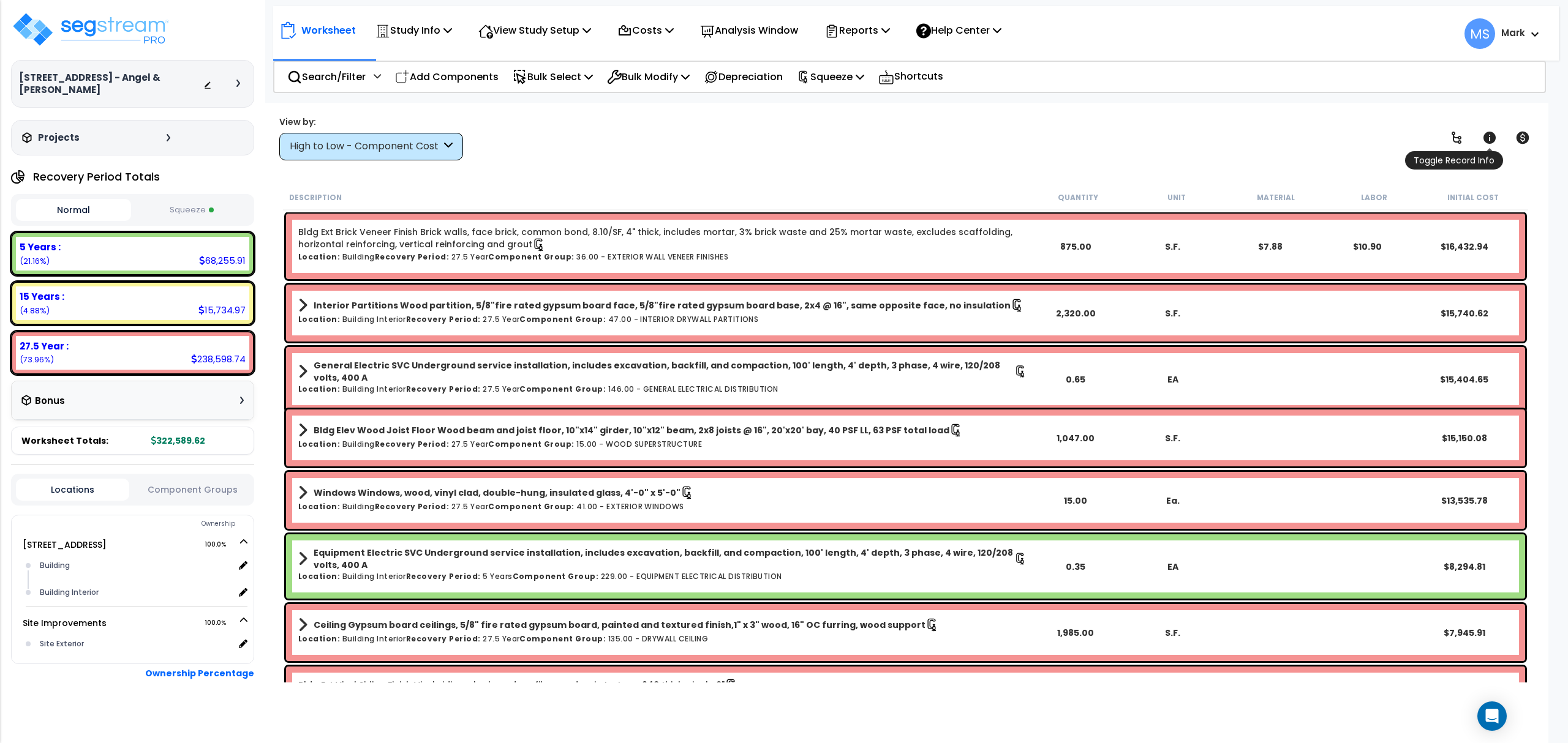
click at [1489, 138] on icon at bounding box center [1489, 137] width 14 height 14
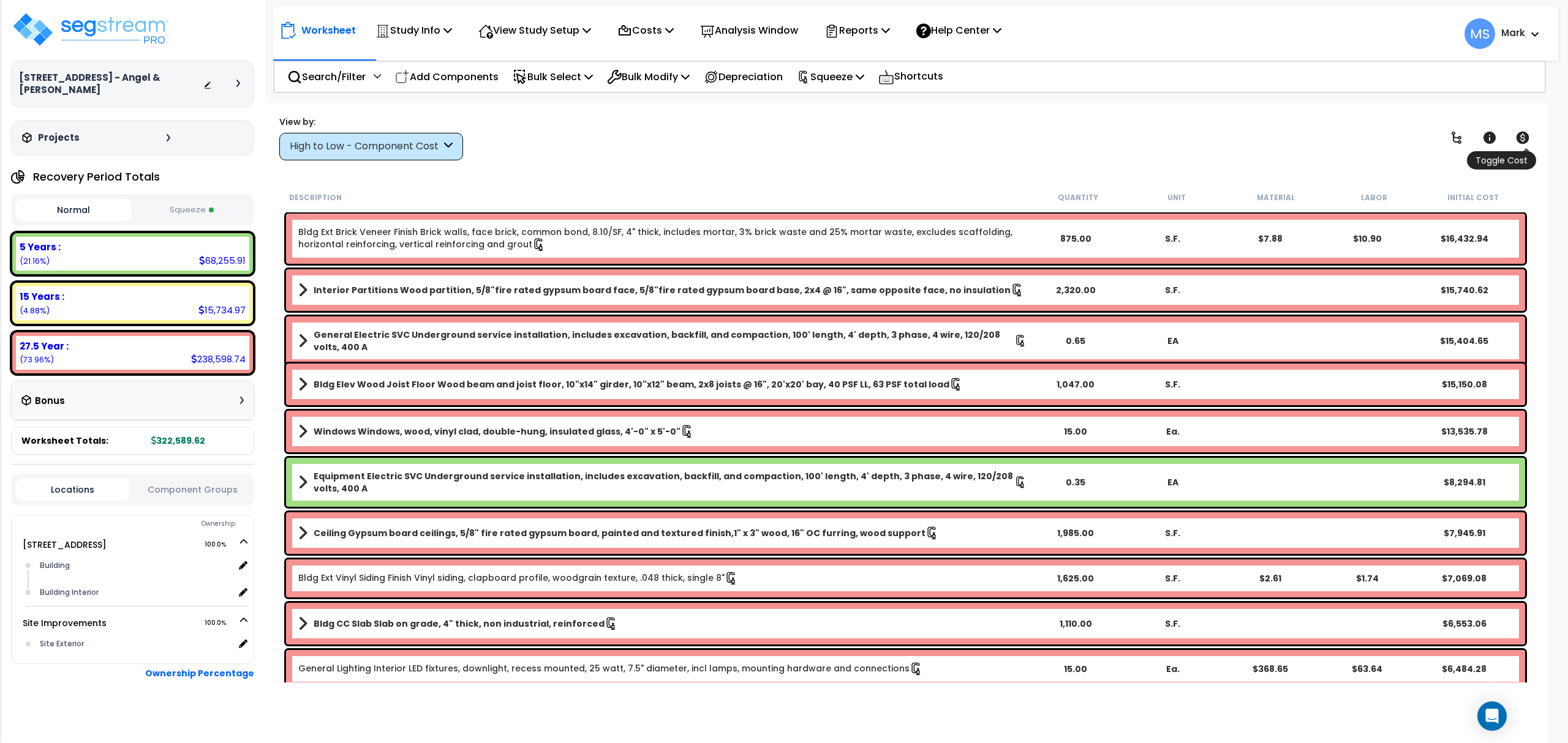
click at [1527, 135] on icon at bounding box center [1523, 138] width 13 height 12
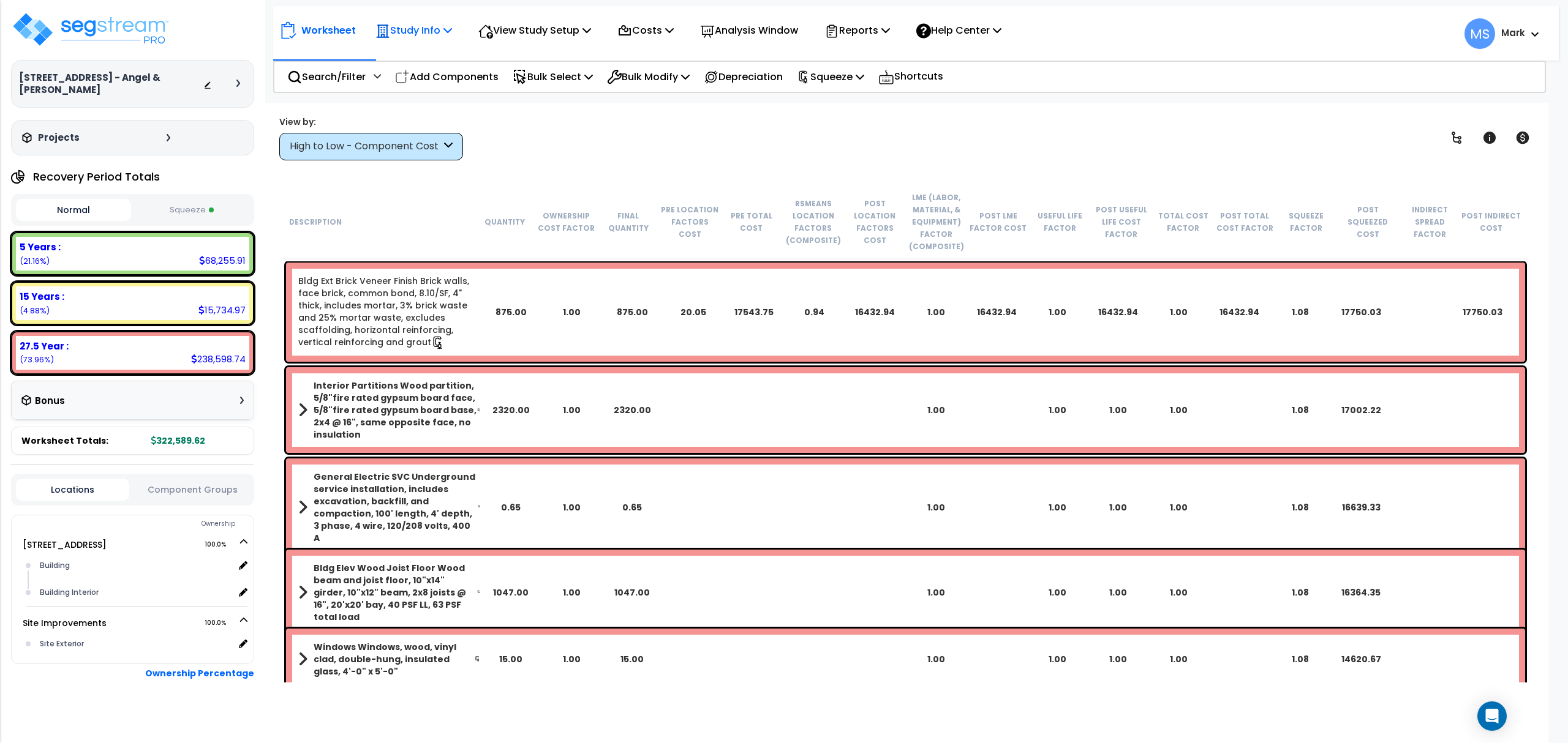
click at [398, 27] on p "Study Info" at bounding box center [414, 30] width 77 height 16
click at [415, 53] on link "Study Setup" at bounding box center [430, 58] width 121 height 25
click at [413, 25] on p "Study Info" at bounding box center [414, 30] width 77 height 16
drag, startPoint x: 596, startPoint y: 18, endPoint x: 594, endPoint y: 25, distance: 7.3
click at [591, 20] on div "View Study Setup" at bounding box center [535, 30] width 112 height 29
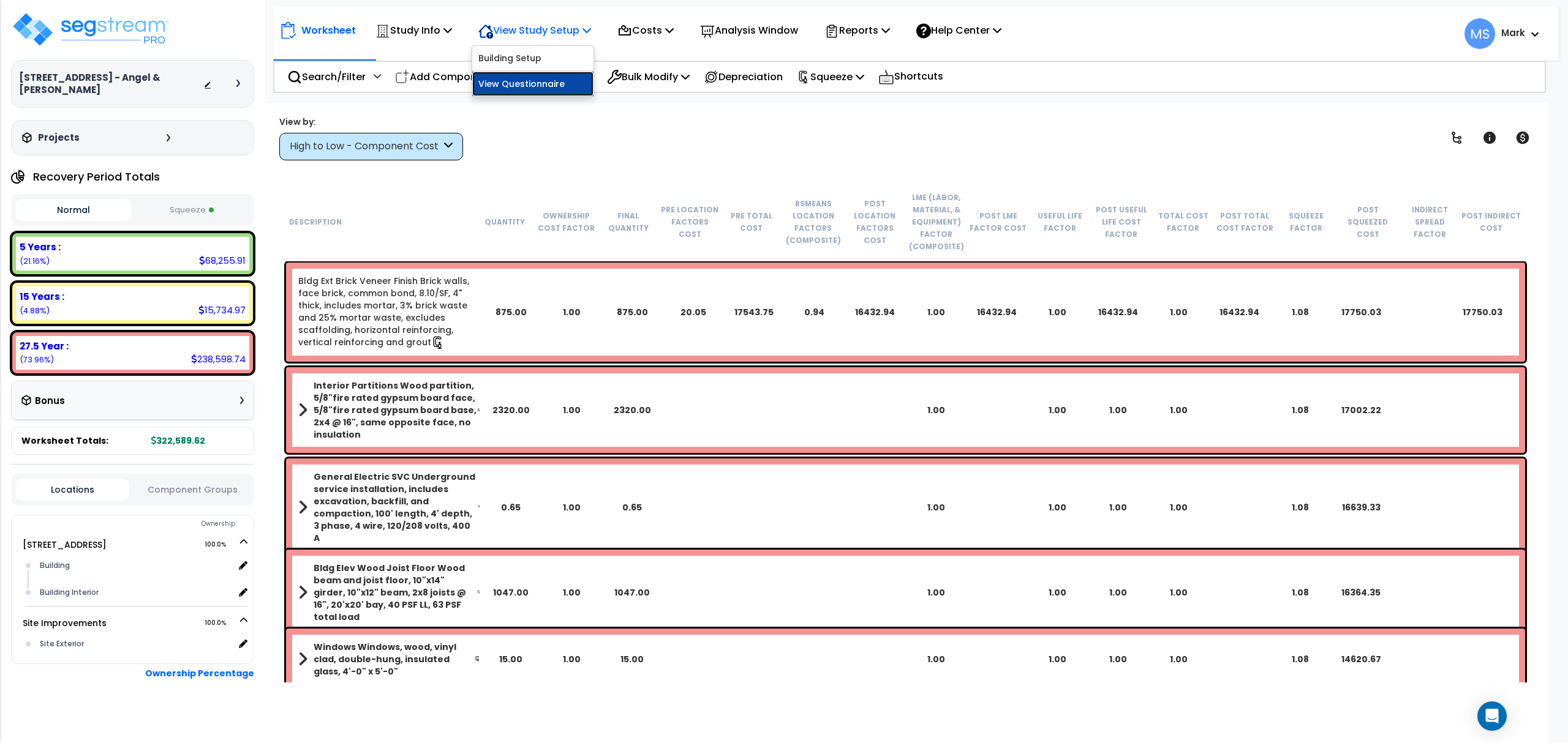
click at [551, 82] on link "View Questionnaire" at bounding box center [533, 84] width 121 height 25
click at [880, 31] on p "Reports" at bounding box center [857, 30] width 66 height 16
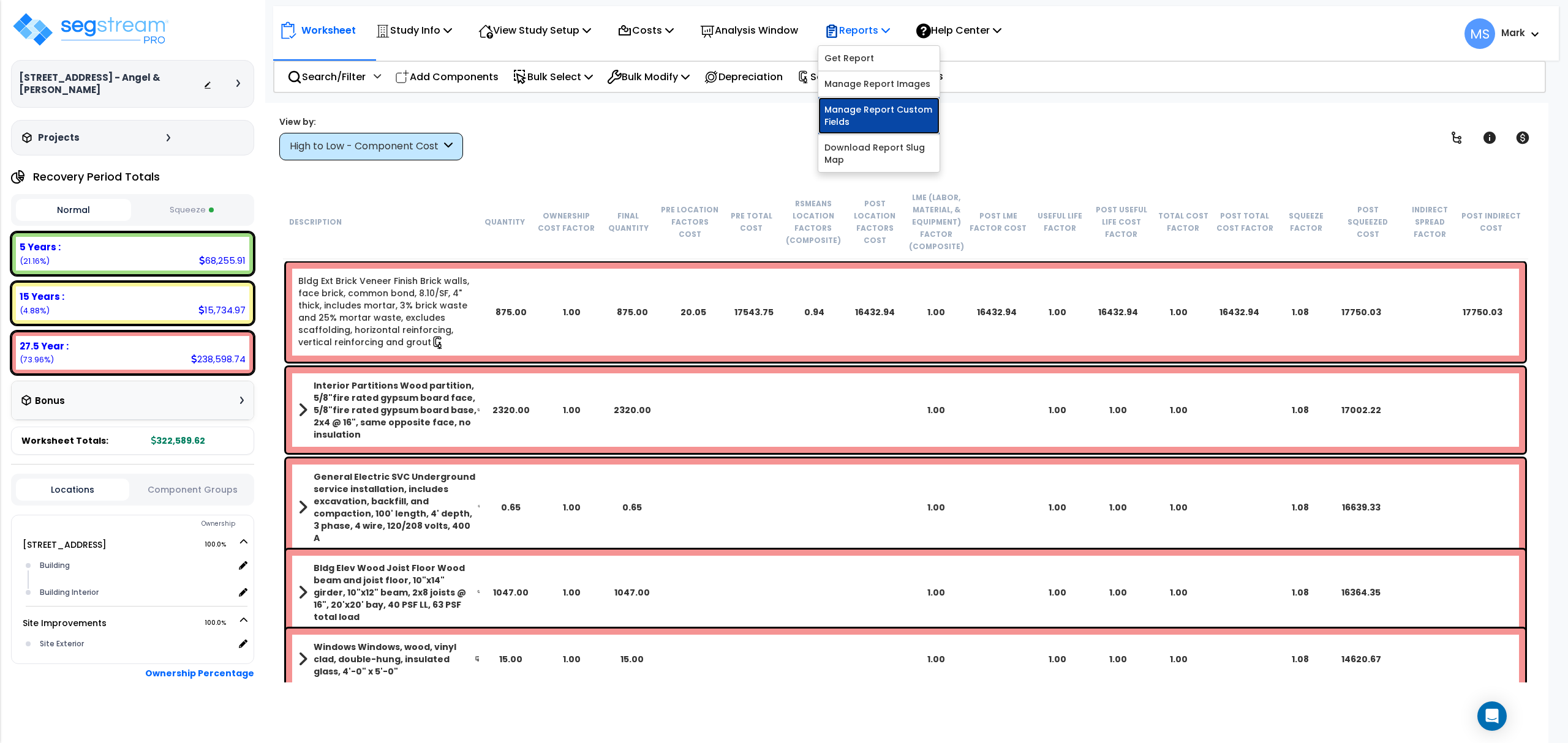
click at [907, 123] on link "Manage Report Custom Fields" at bounding box center [878, 116] width 121 height 37
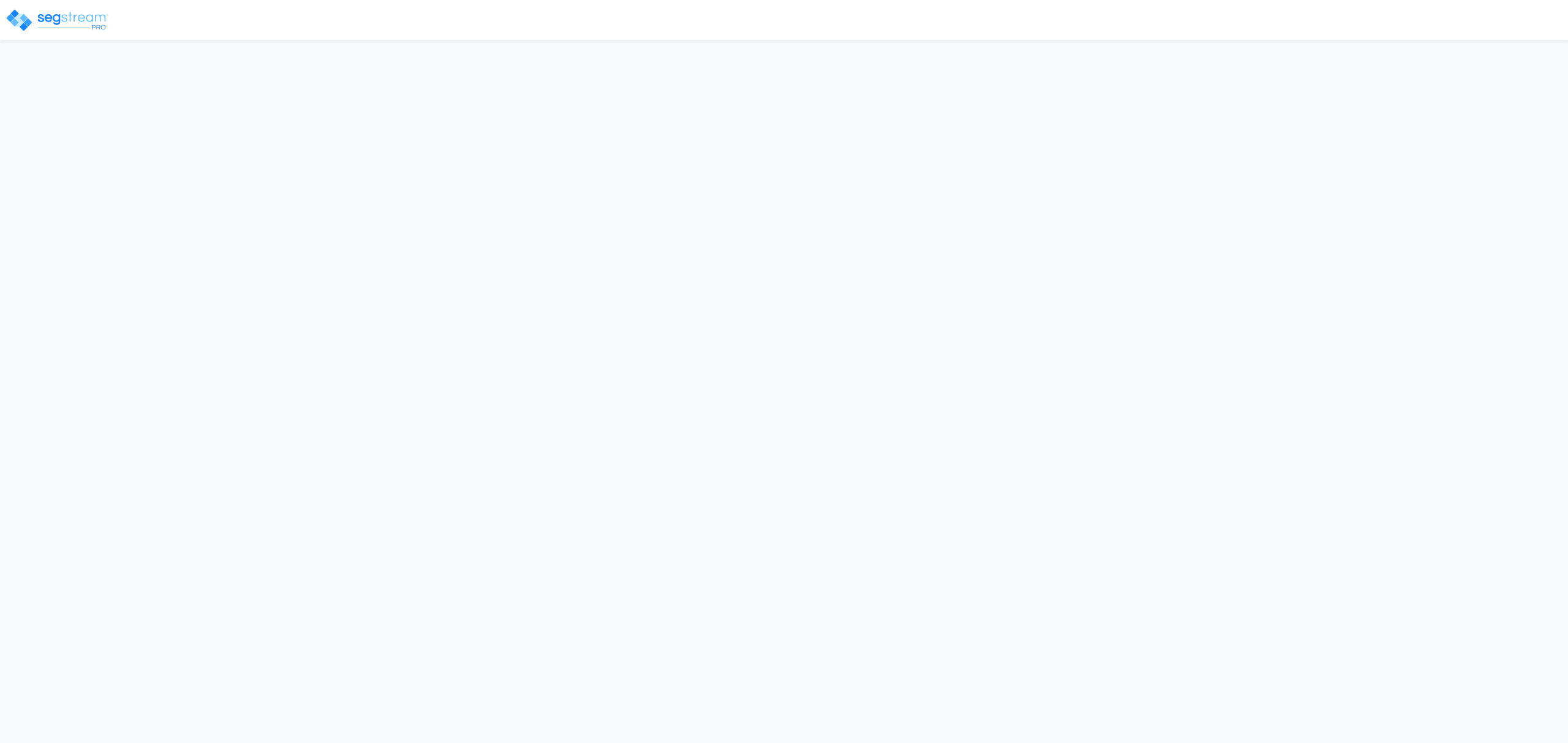
select select "2021"
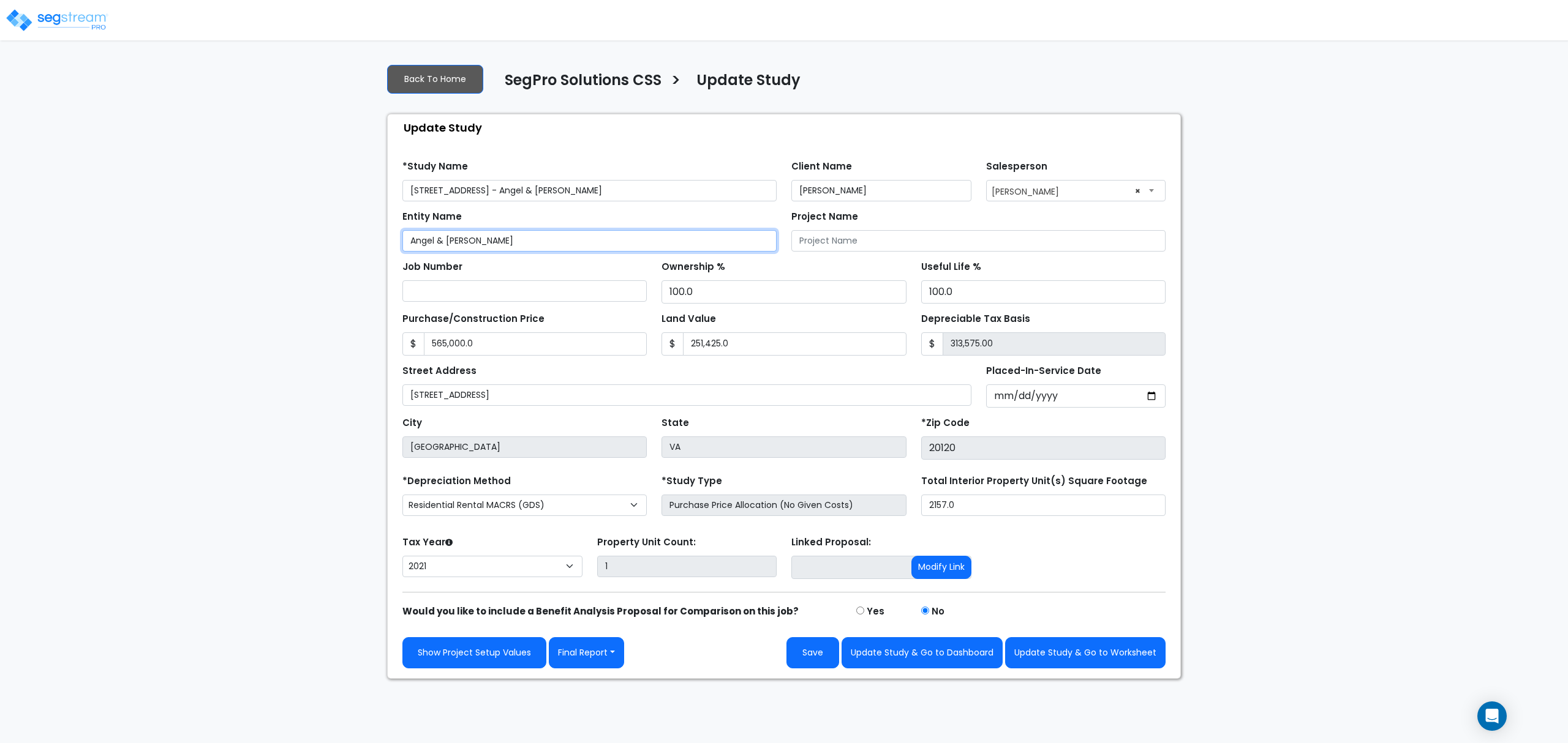
click at [603, 241] on input "Angel & [PERSON_NAME]" at bounding box center [590, 241] width 374 height 21
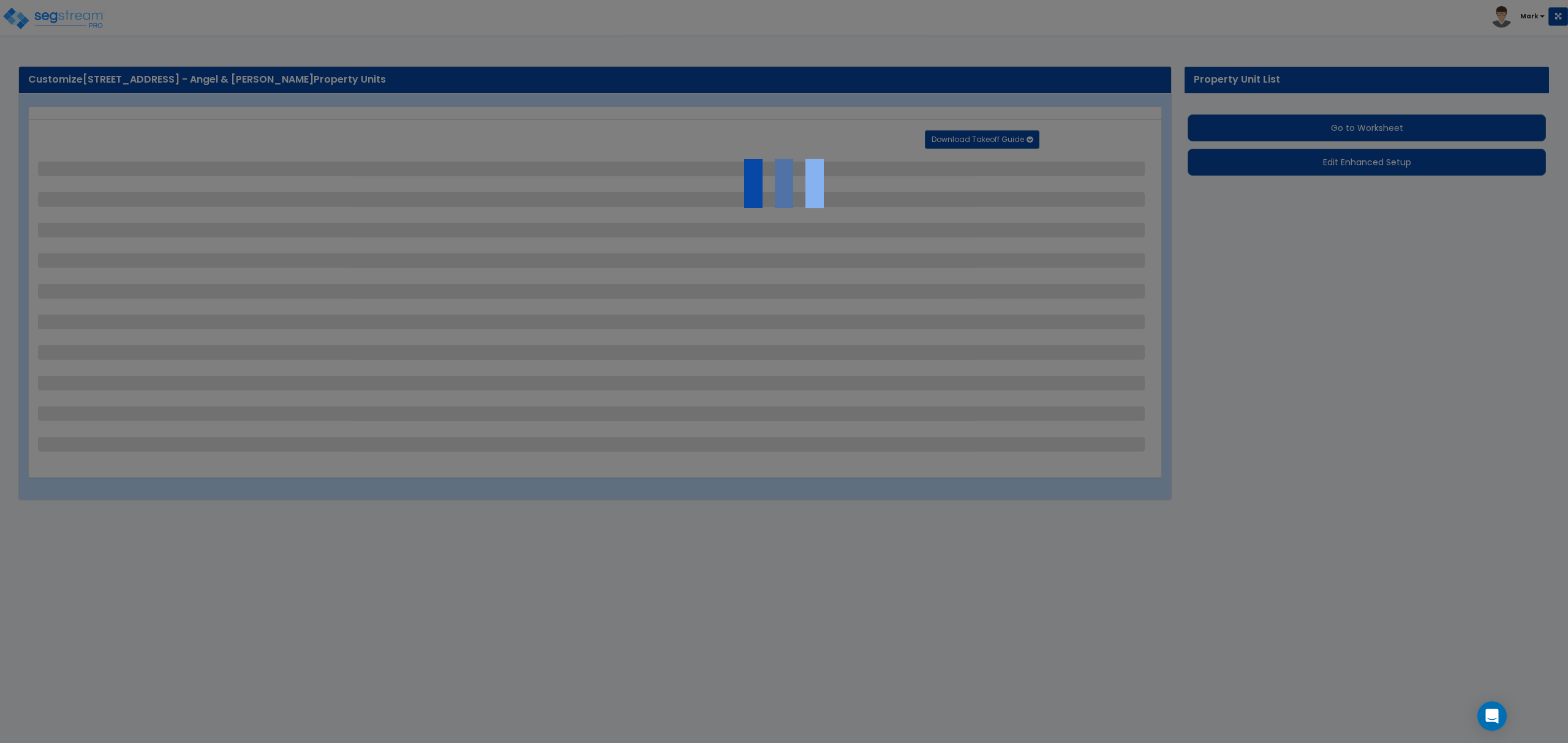
select select "2"
select select "1"
select select "3"
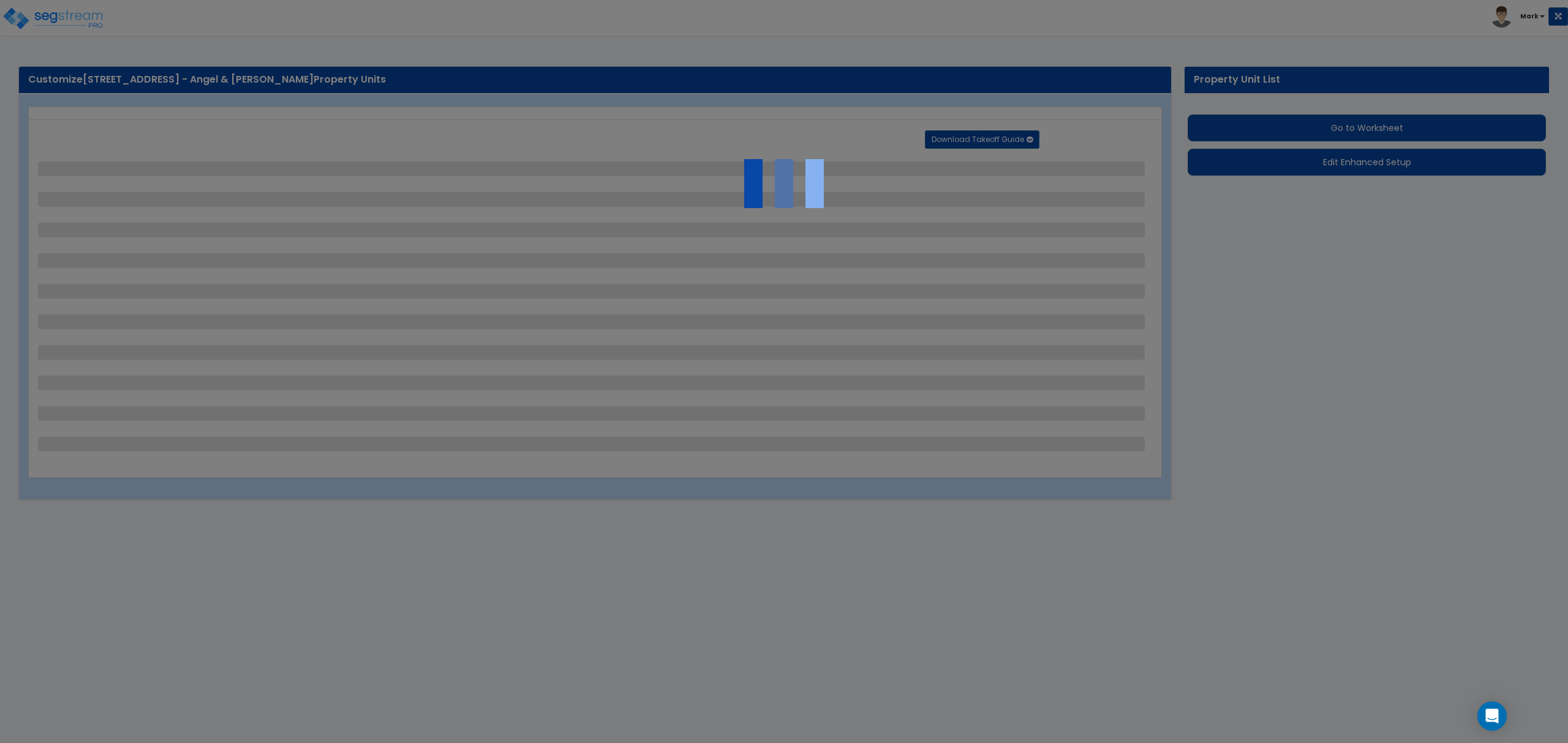
select select "1"
select select "4"
select select "1"
select select "11"
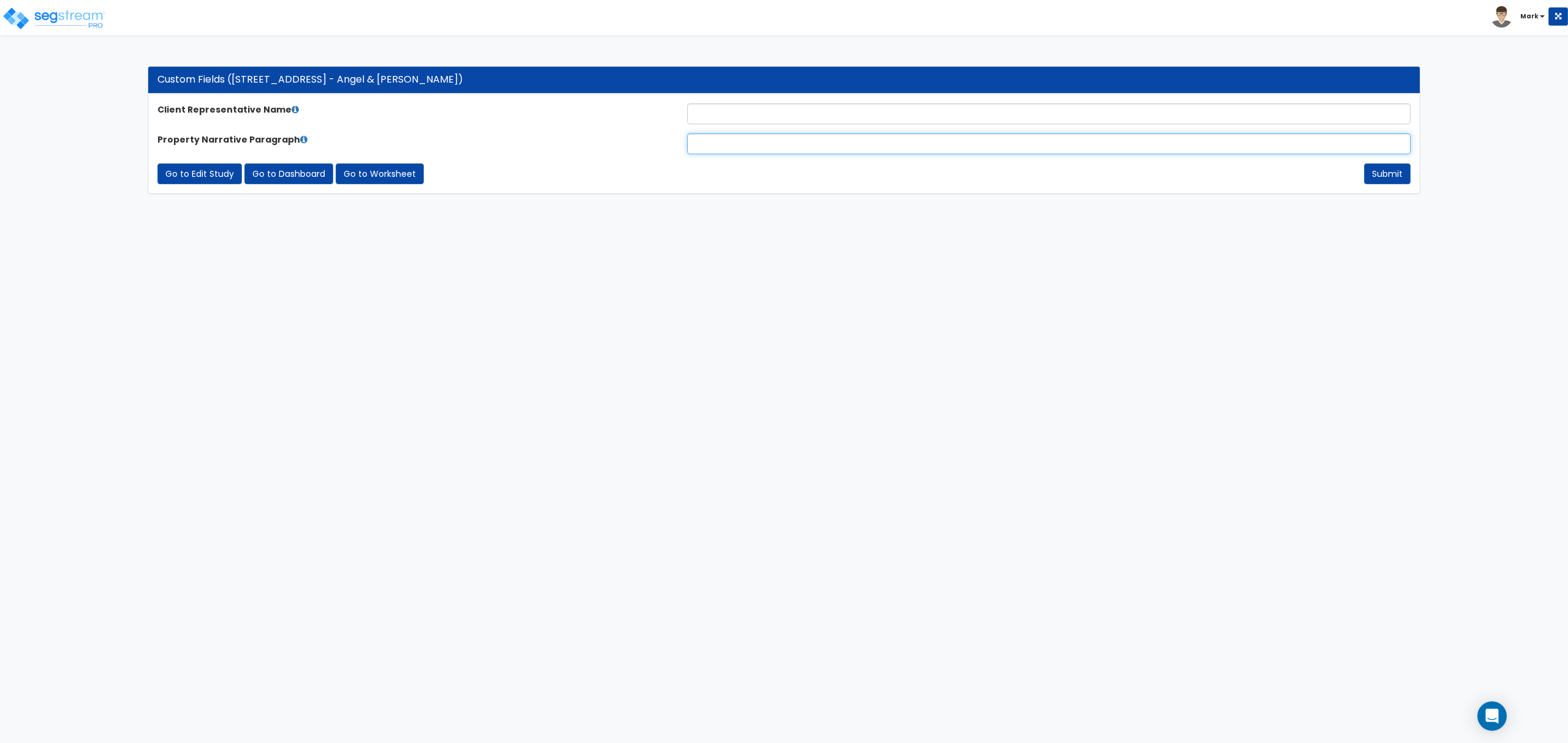
drag, startPoint x: 784, startPoint y: 156, endPoint x: 763, endPoint y: 148, distance: 22.5
click at [763, 148] on input "text" at bounding box center [1048, 144] width 723 height 21
paste input "The subject property is a 2,157-square-foot residence situated on a 0.23-acre l…"
type input "The subject property is a 2,157-square-foot residence situated on a 0.23-acre l…"
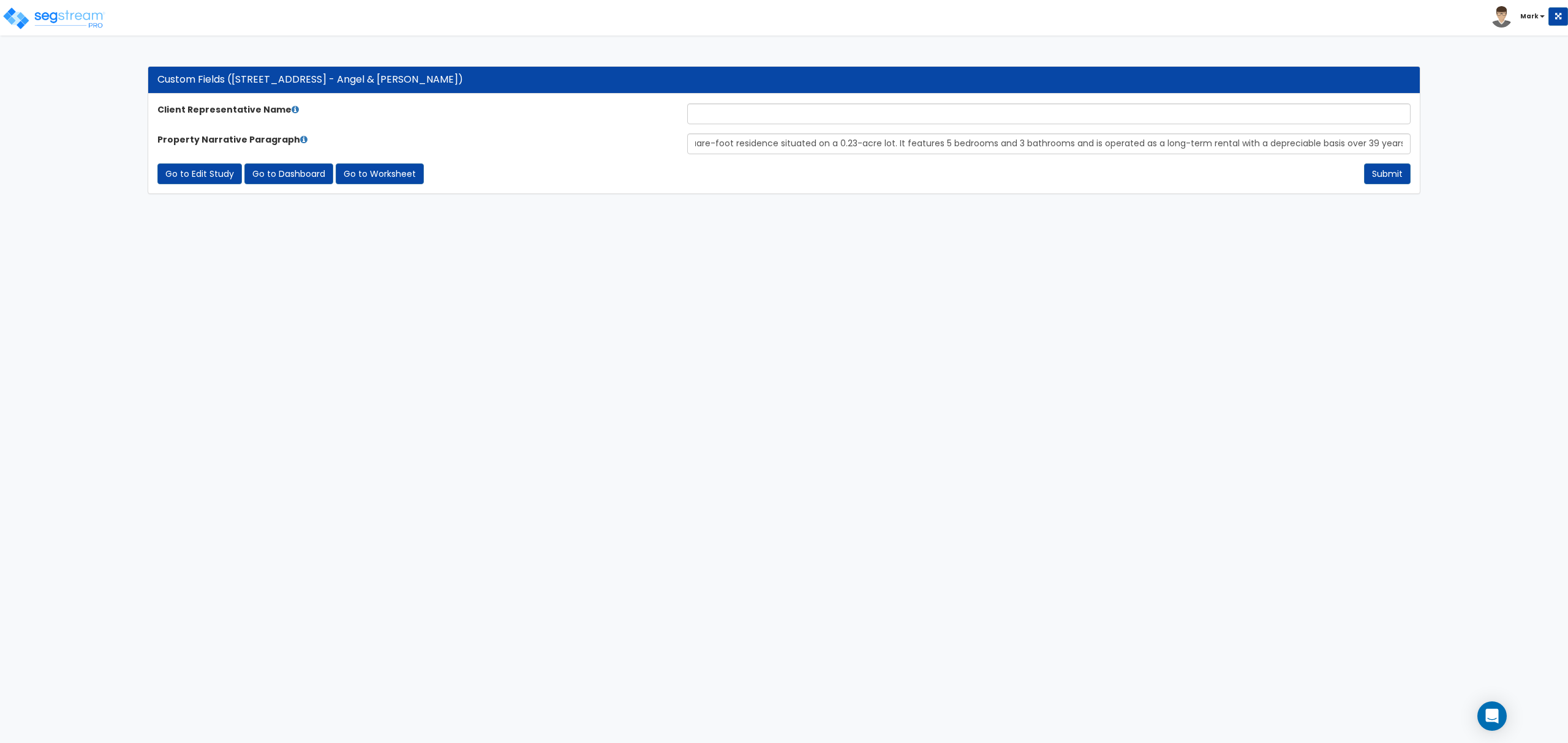
scroll to position [0, 0]
click at [804, 109] on input "text" at bounding box center [1048, 114] width 723 height 21
type input "[PERSON_NAME]"
click at [1394, 169] on button "Submit" at bounding box center [1387, 173] width 47 height 21
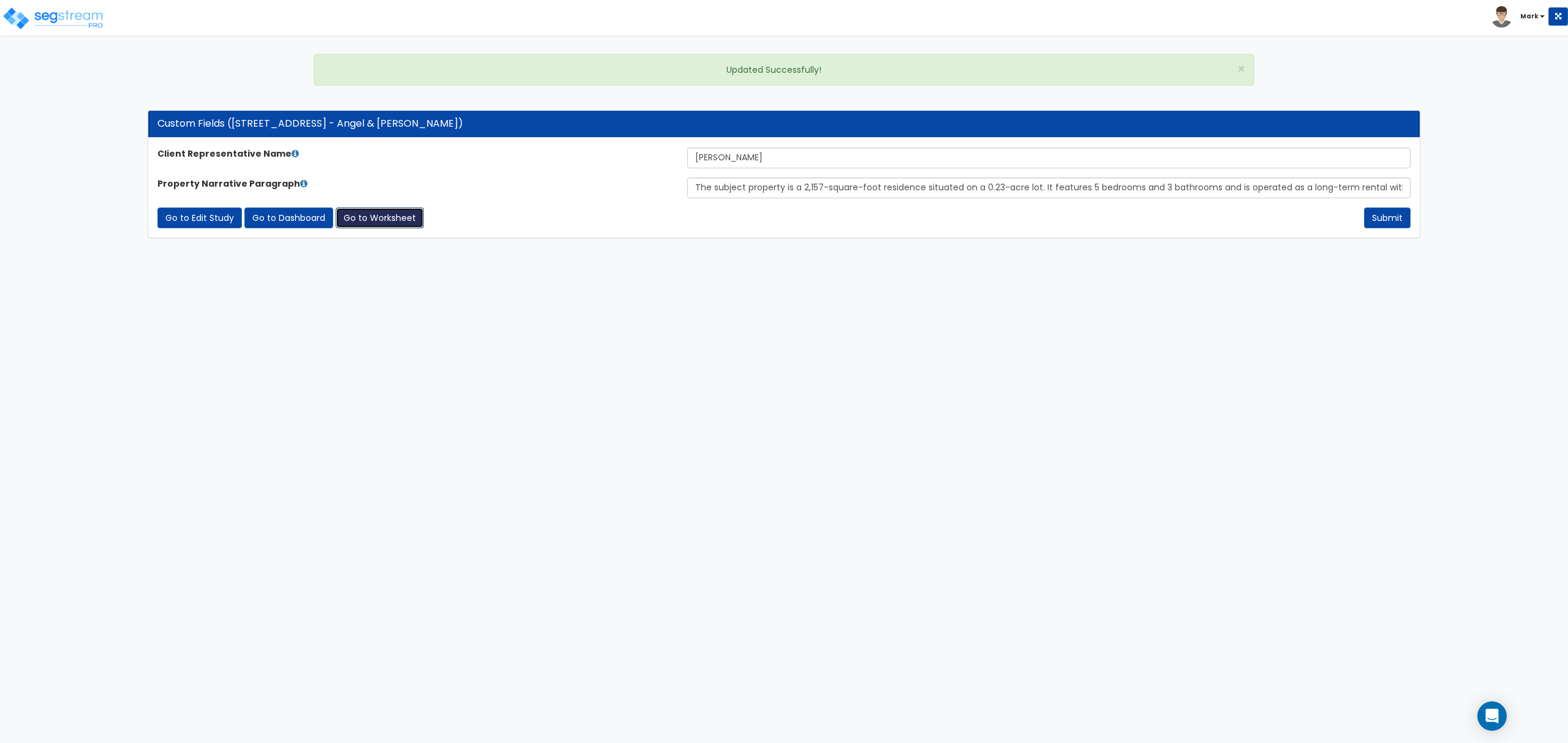
click at [382, 214] on link "Go to Worksheet" at bounding box center [379, 218] width 88 height 21
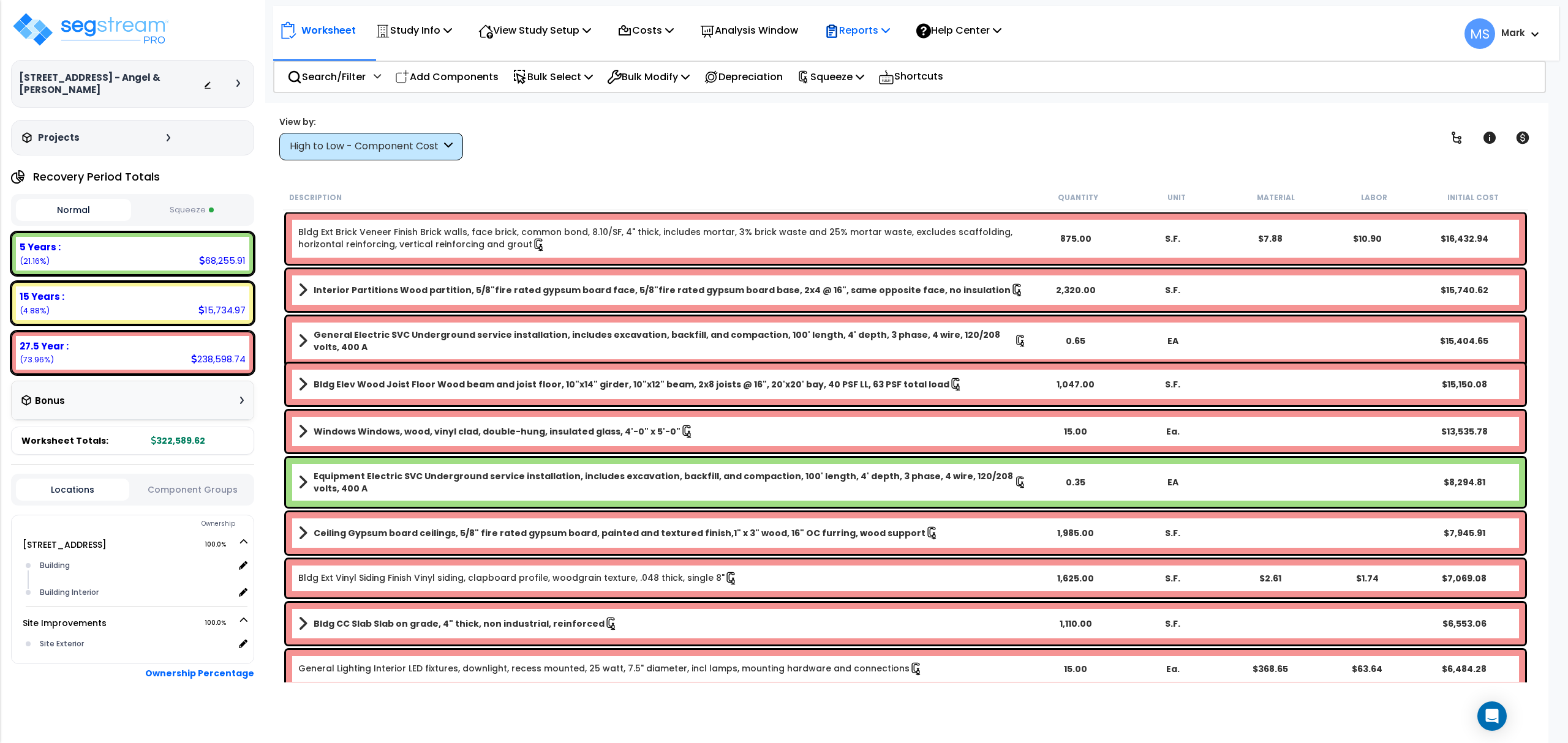
click at [890, 36] on p "Reports" at bounding box center [857, 30] width 66 height 16
click at [897, 86] on link "Manage Report Images" at bounding box center [878, 84] width 121 height 25
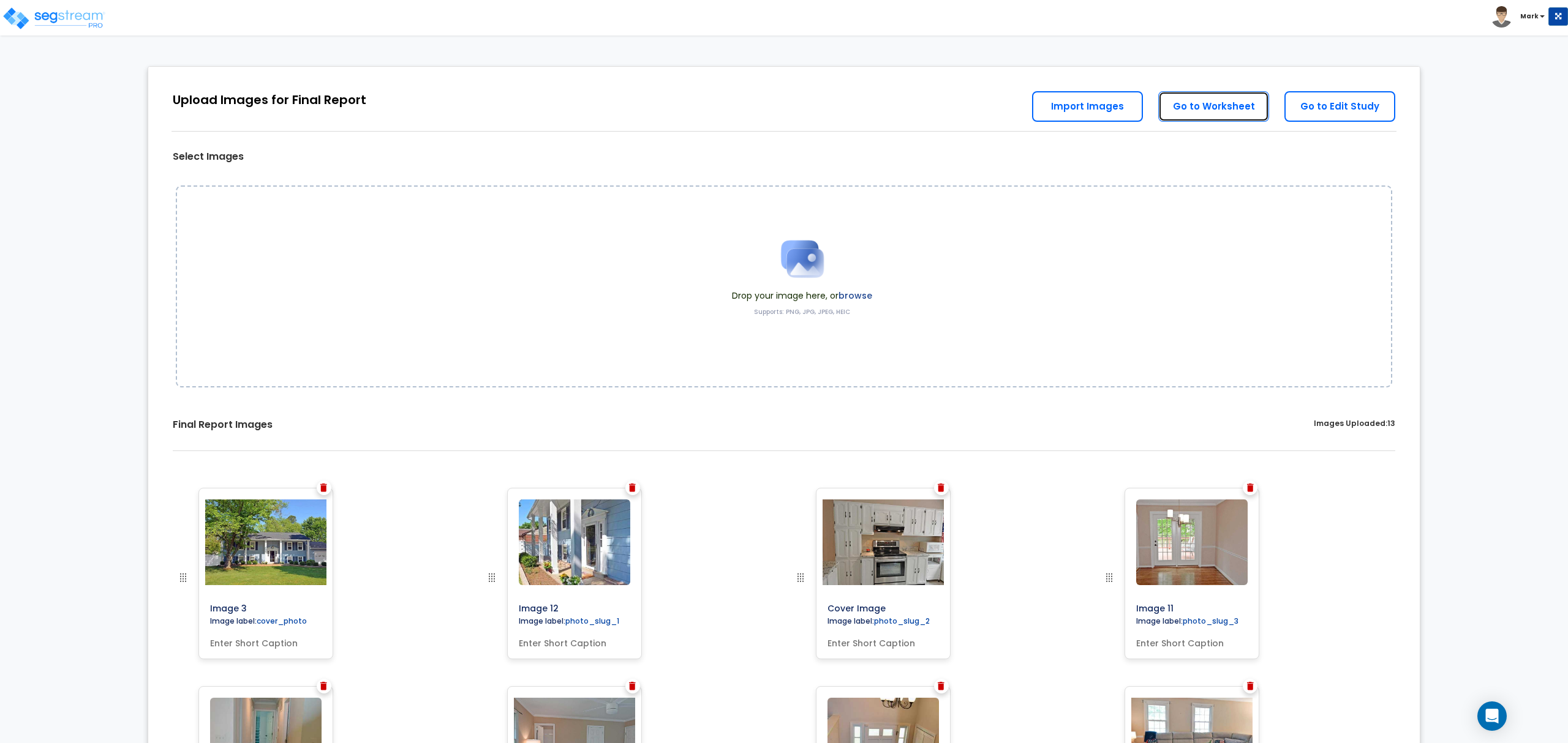
click at [1229, 106] on link "Go to Worksheet" at bounding box center [1214, 106] width 111 height 31
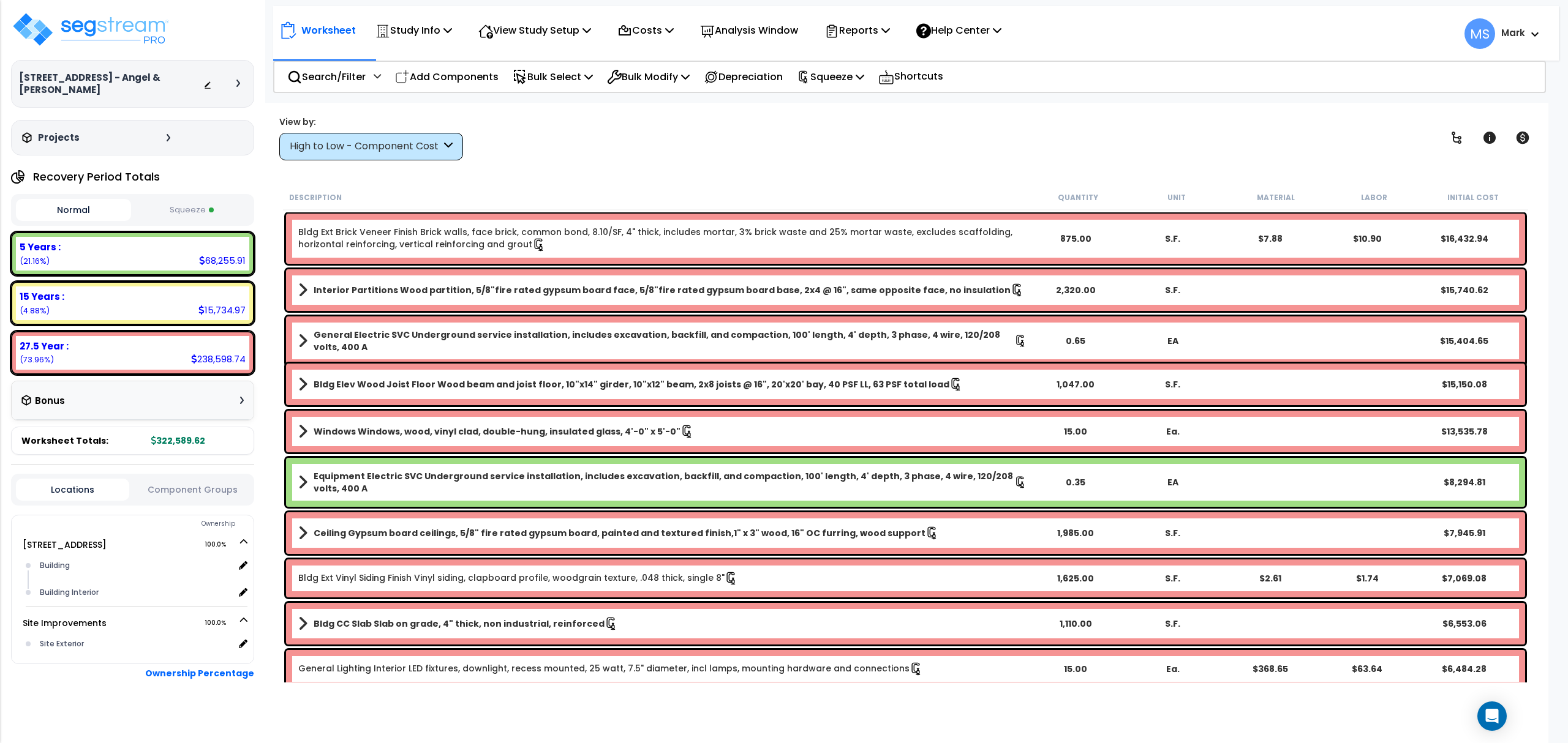
click at [185, 212] on button "Squeeze" at bounding box center [192, 210] width 115 height 21
click at [67, 216] on button "Normal" at bounding box center [73, 210] width 115 height 21
click at [1488, 134] on icon at bounding box center [1489, 138] width 12 height 12
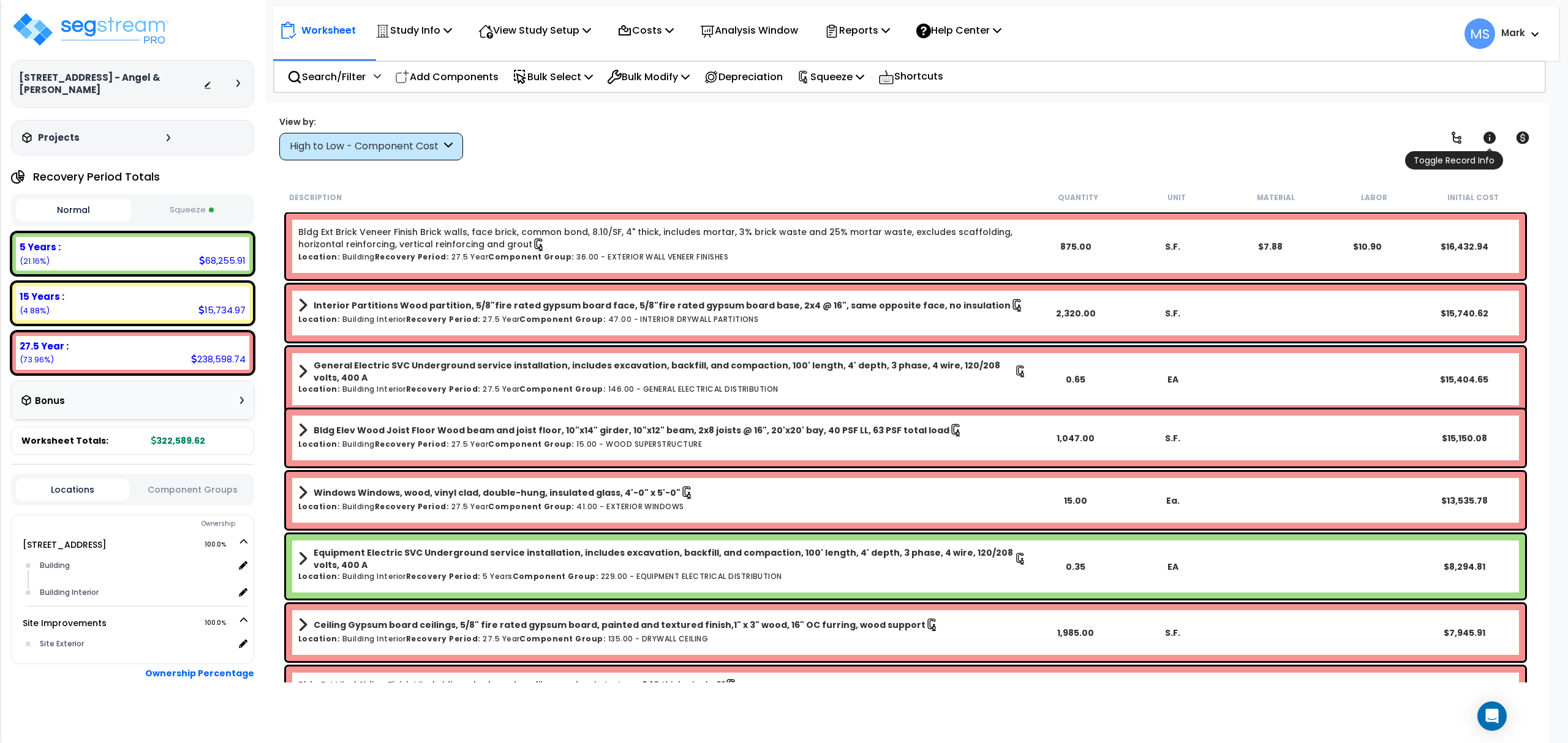
click at [1488, 134] on icon at bounding box center [1489, 138] width 12 height 12
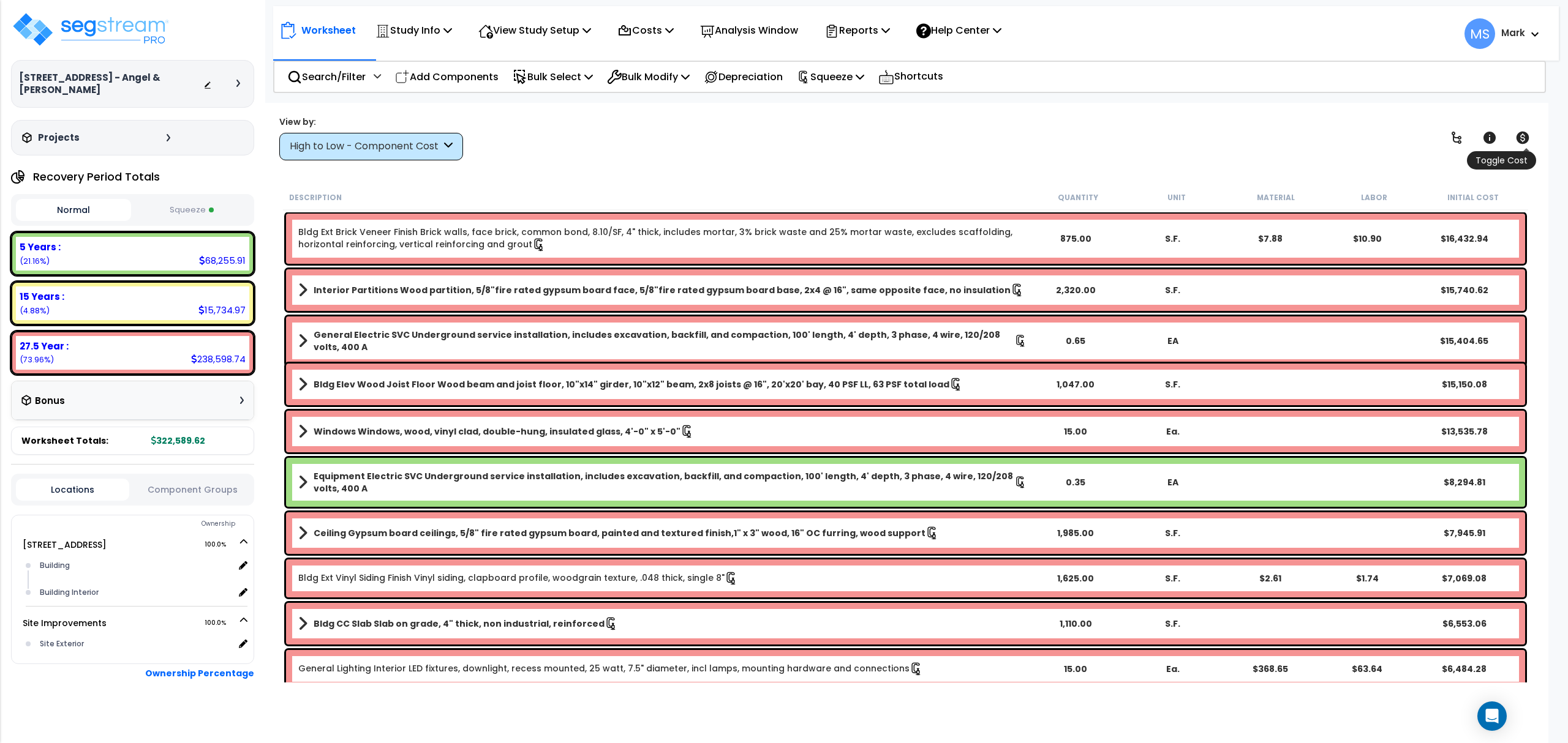
click at [1525, 134] on icon at bounding box center [1523, 138] width 13 height 12
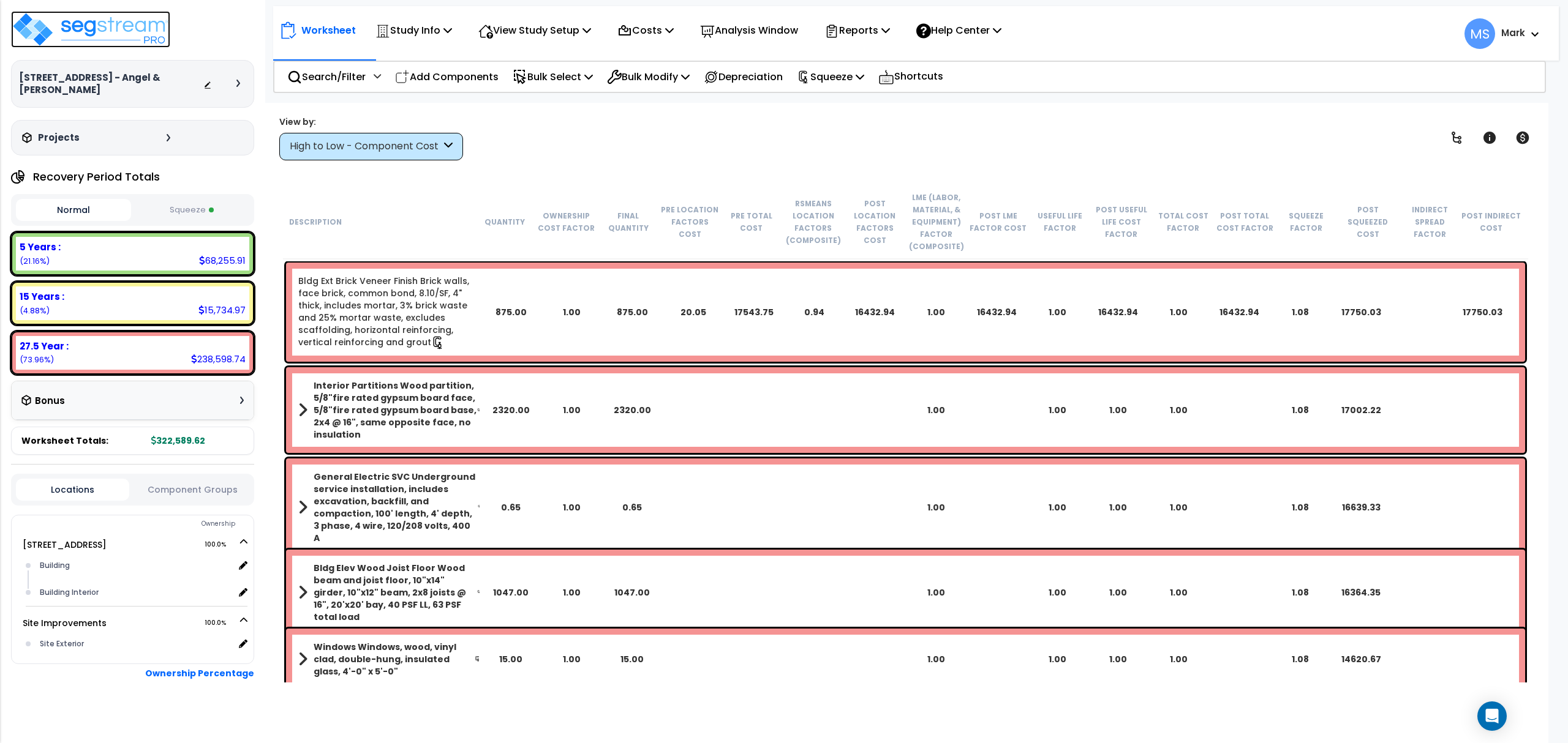
click at [86, 21] on img at bounding box center [91, 29] width 159 height 37
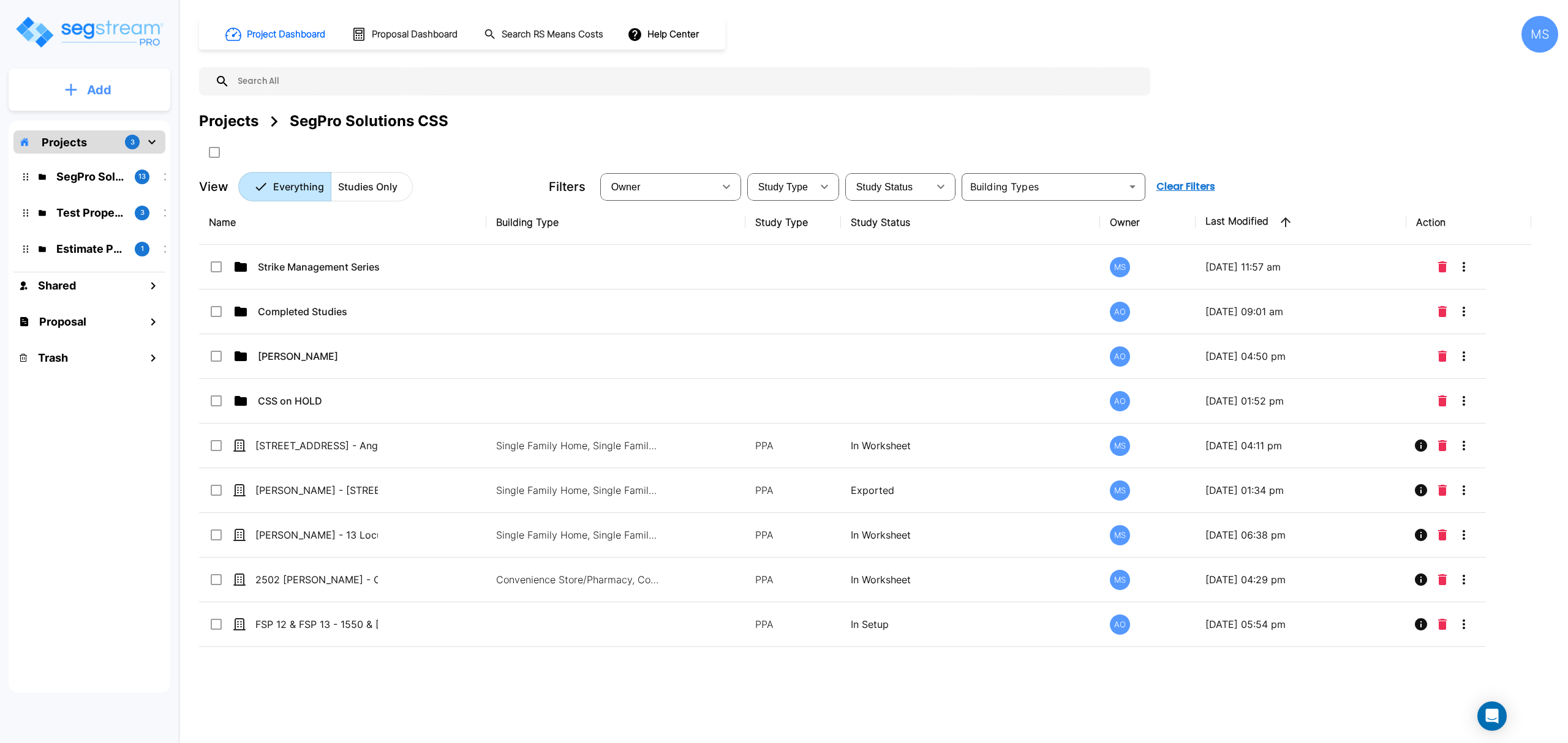
click at [120, 95] on button "Add" at bounding box center [90, 90] width 162 height 36
click at [123, 125] on button "Add Folder" at bounding box center [89, 124] width 78 height 25
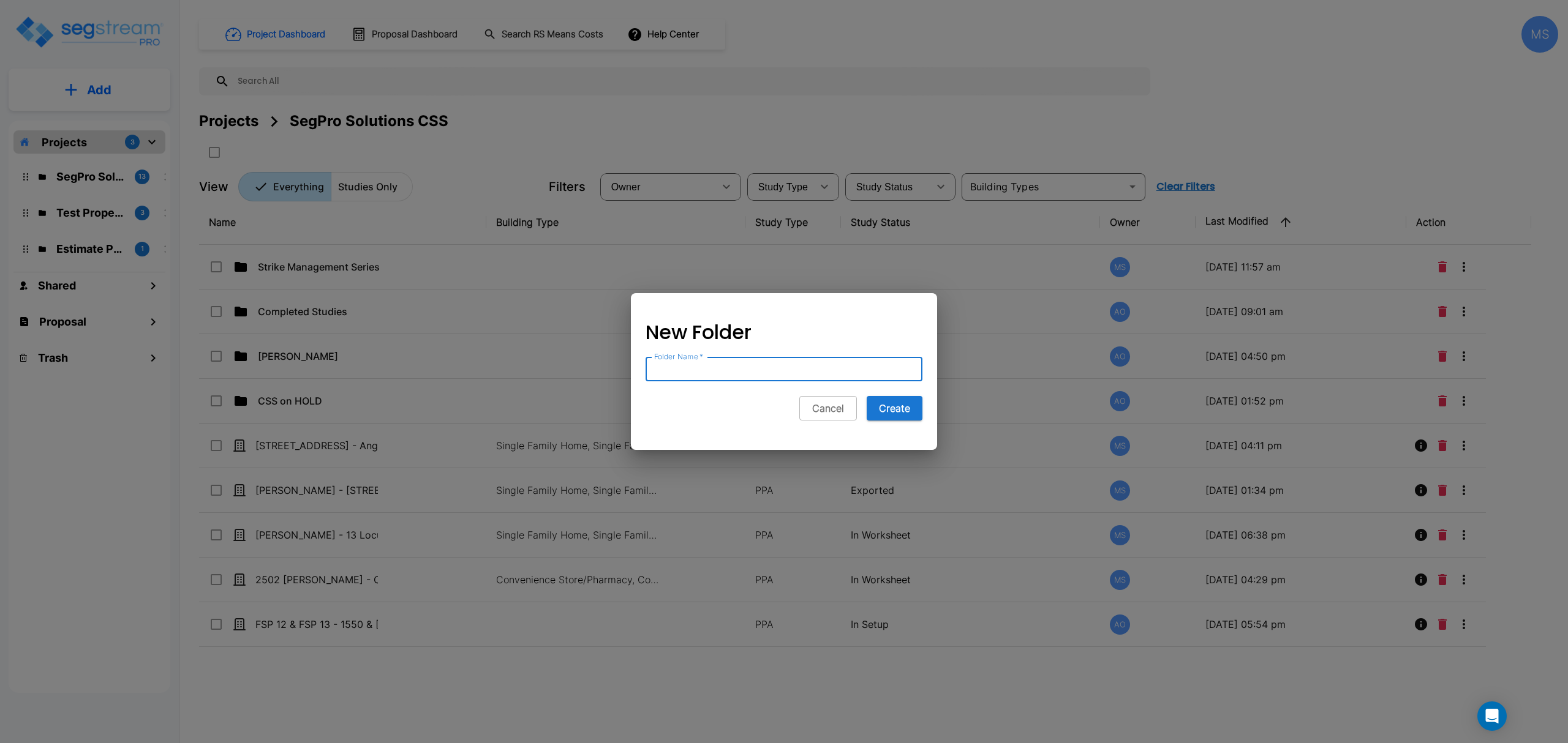
click at [731, 366] on input "Folder Name   *" at bounding box center [784, 369] width 277 height 25
type input "[PERSON_NAME]"
click at [905, 410] on button "Create" at bounding box center [894, 409] width 56 height 25
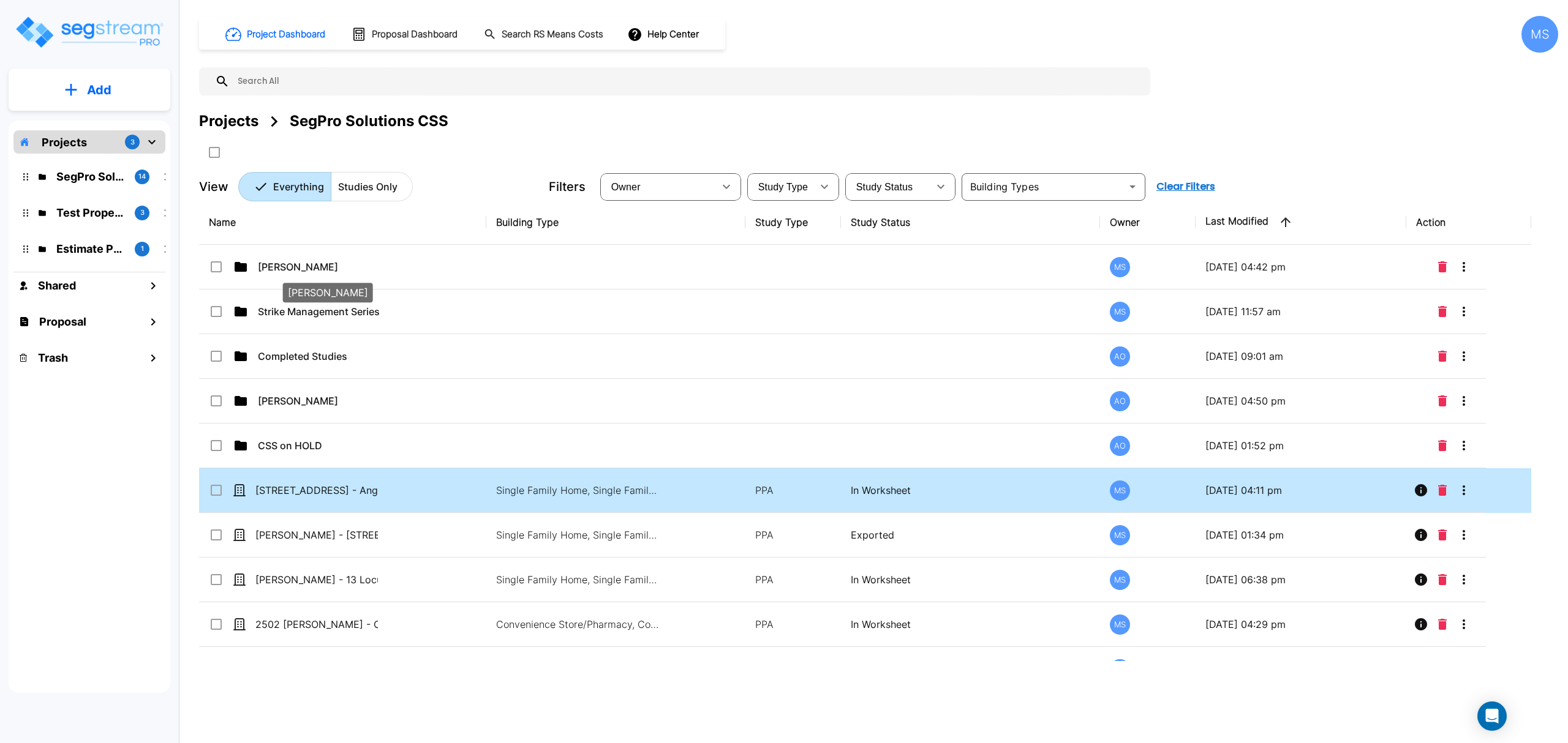
drag, startPoint x: 290, startPoint y: 500, endPoint x: 258, endPoint y: 471, distance: 43.2
click at [258, 471] on td "[STREET_ADDRESS] - Angel & [PERSON_NAME]" at bounding box center [342, 490] width 287 height 45
click at [1467, 496] on icon "More-Options" at bounding box center [1463, 490] width 14 height 14
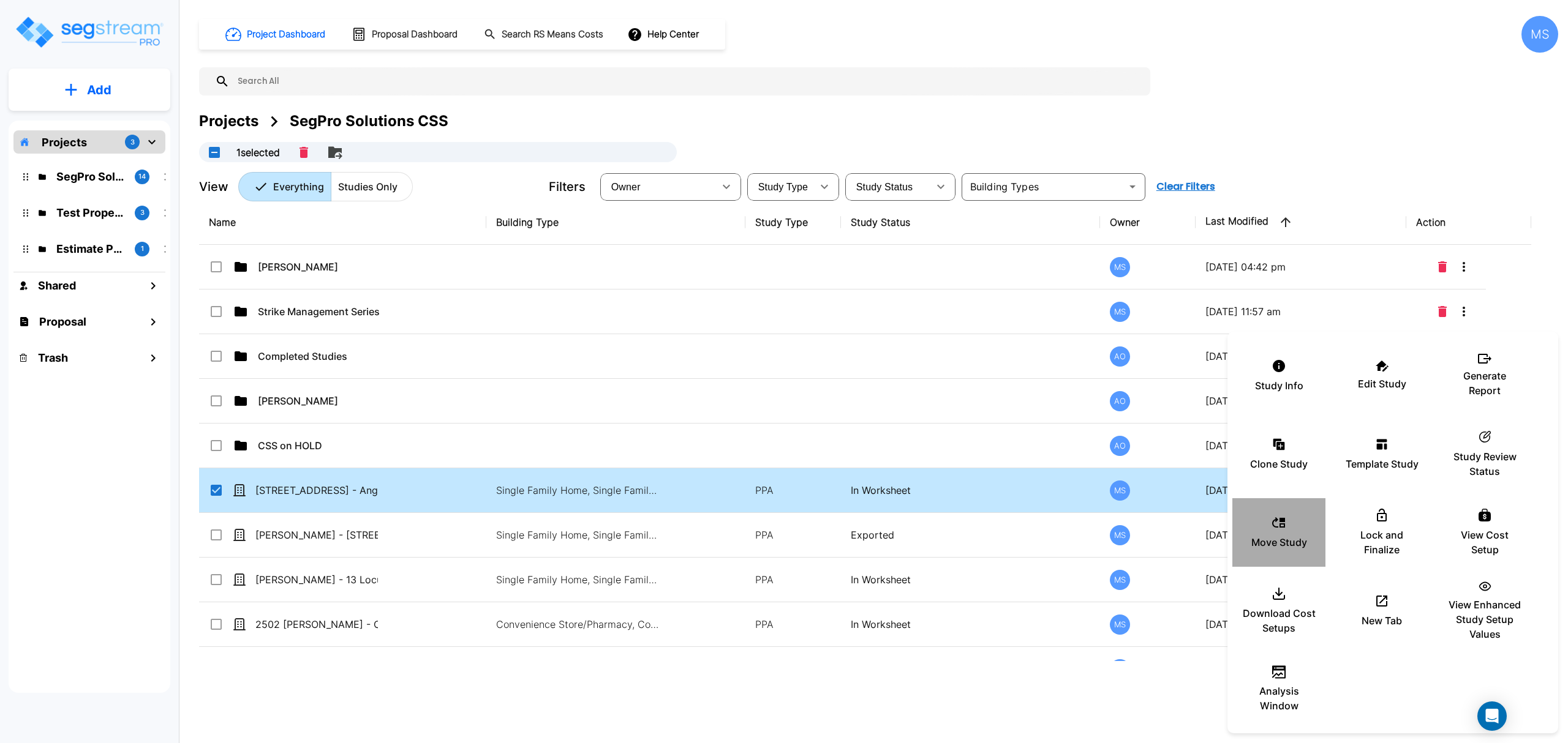
click at [1288, 541] on p "Move Study" at bounding box center [1279, 542] width 56 height 14
checkbox input "false"
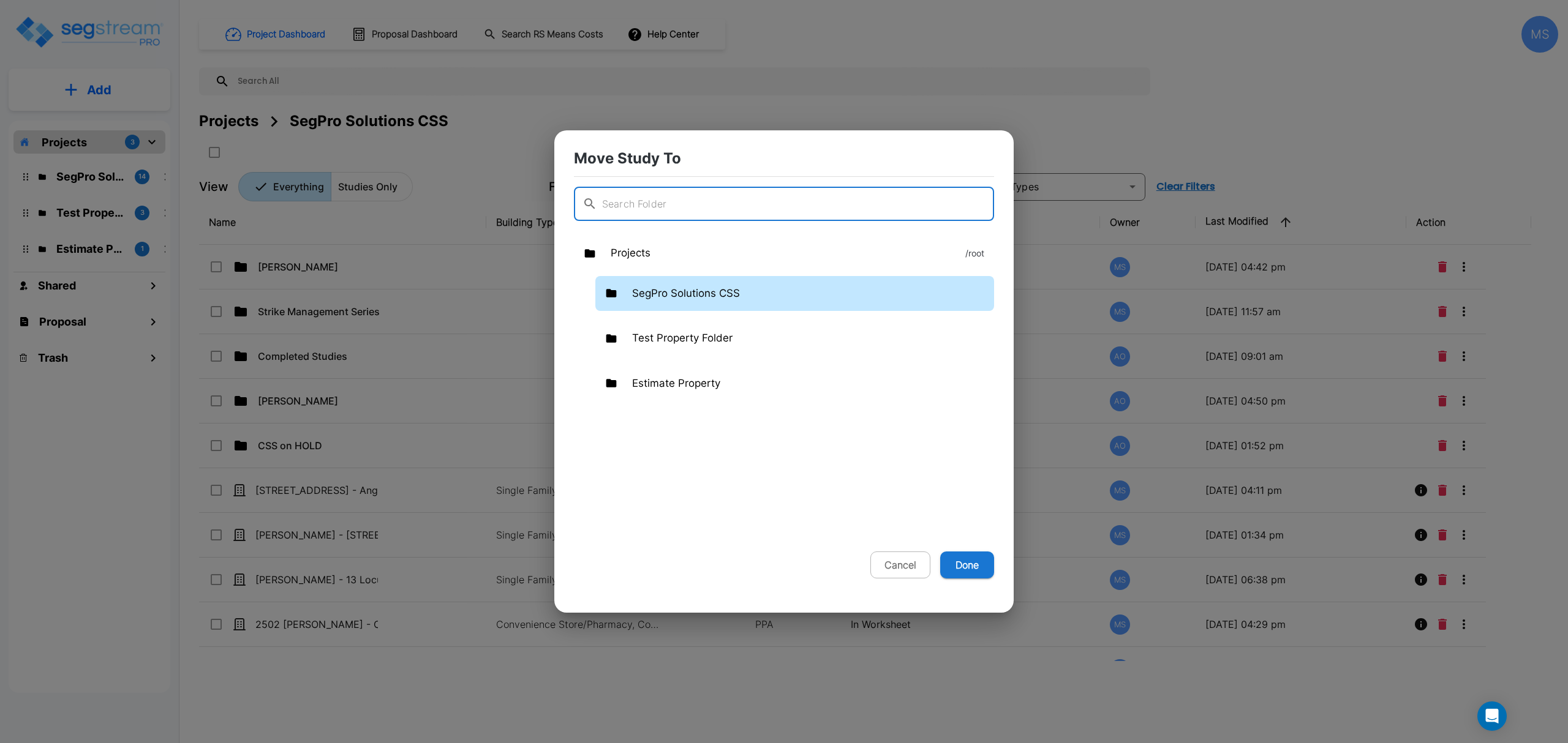
click at [694, 304] on div "SegPro Solutions CSS" at bounding box center [794, 294] width 398 height 36
click at [695, 297] on p "SegPro Solutions CSS" at bounding box center [686, 293] width 108 height 16
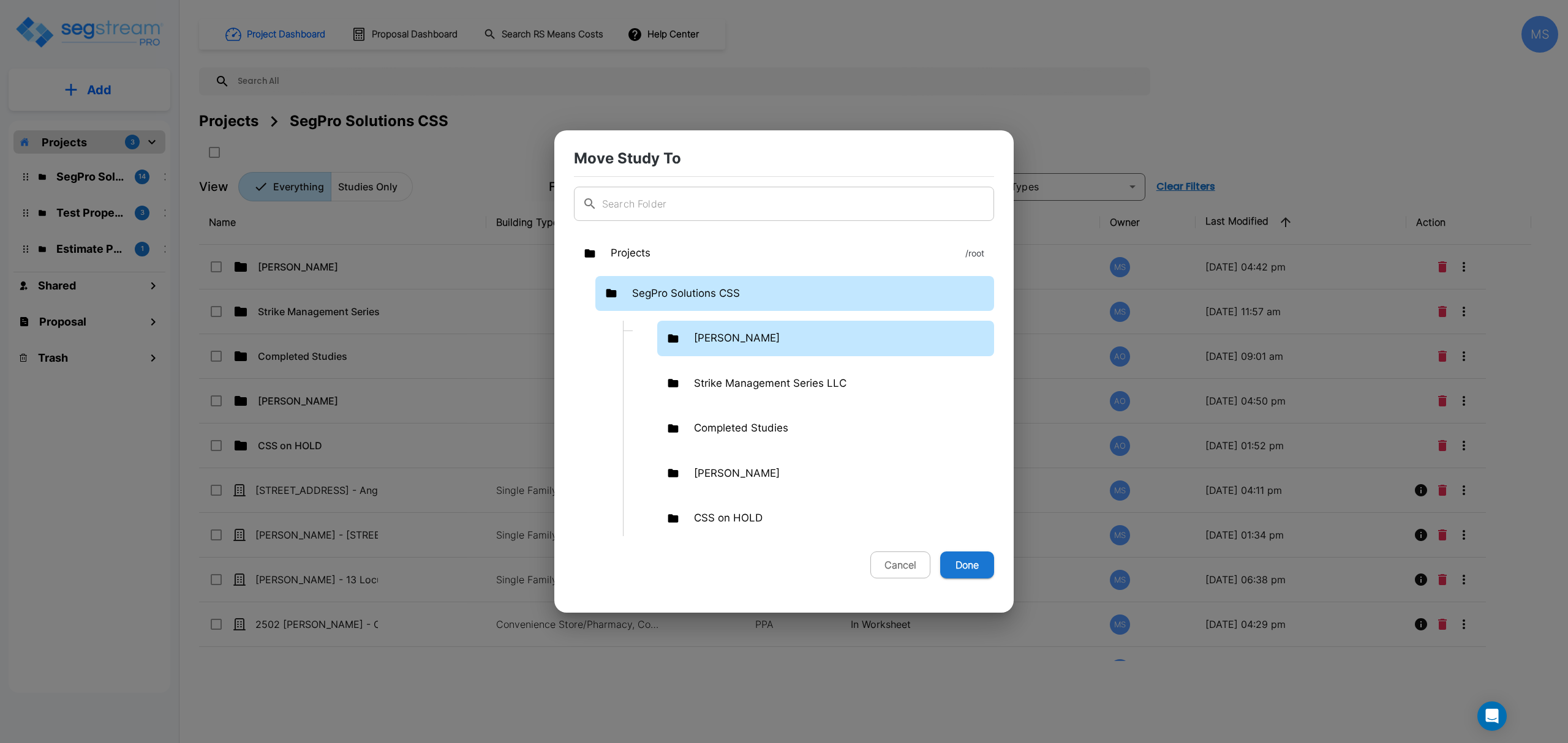
click at [725, 341] on p "[PERSON_NAME]" at bounding box center [736, 338] width 86 height 16
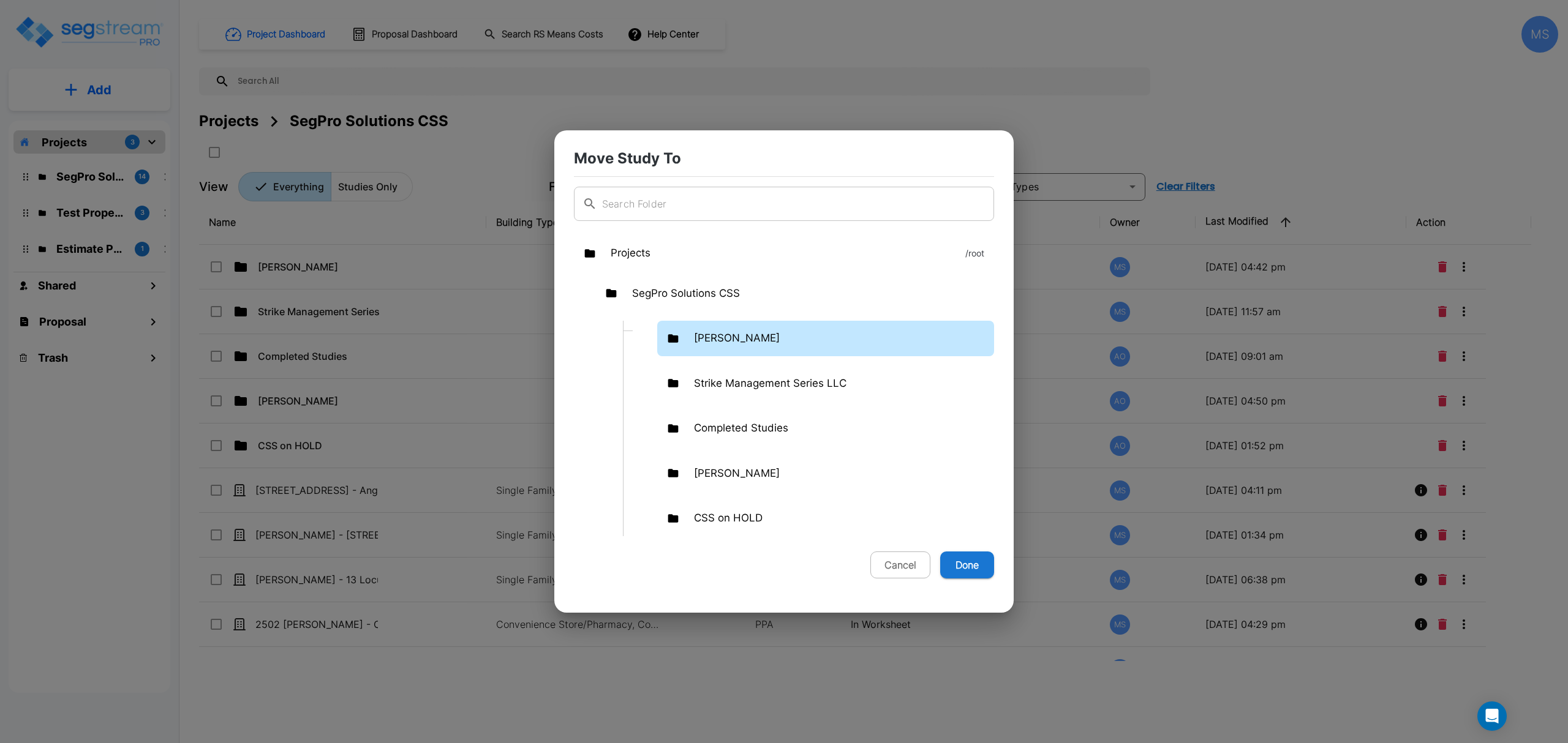
click at [725, 341] on p "[PERSON_NAME]" at bounding box center [736, 338] width 86 height 16
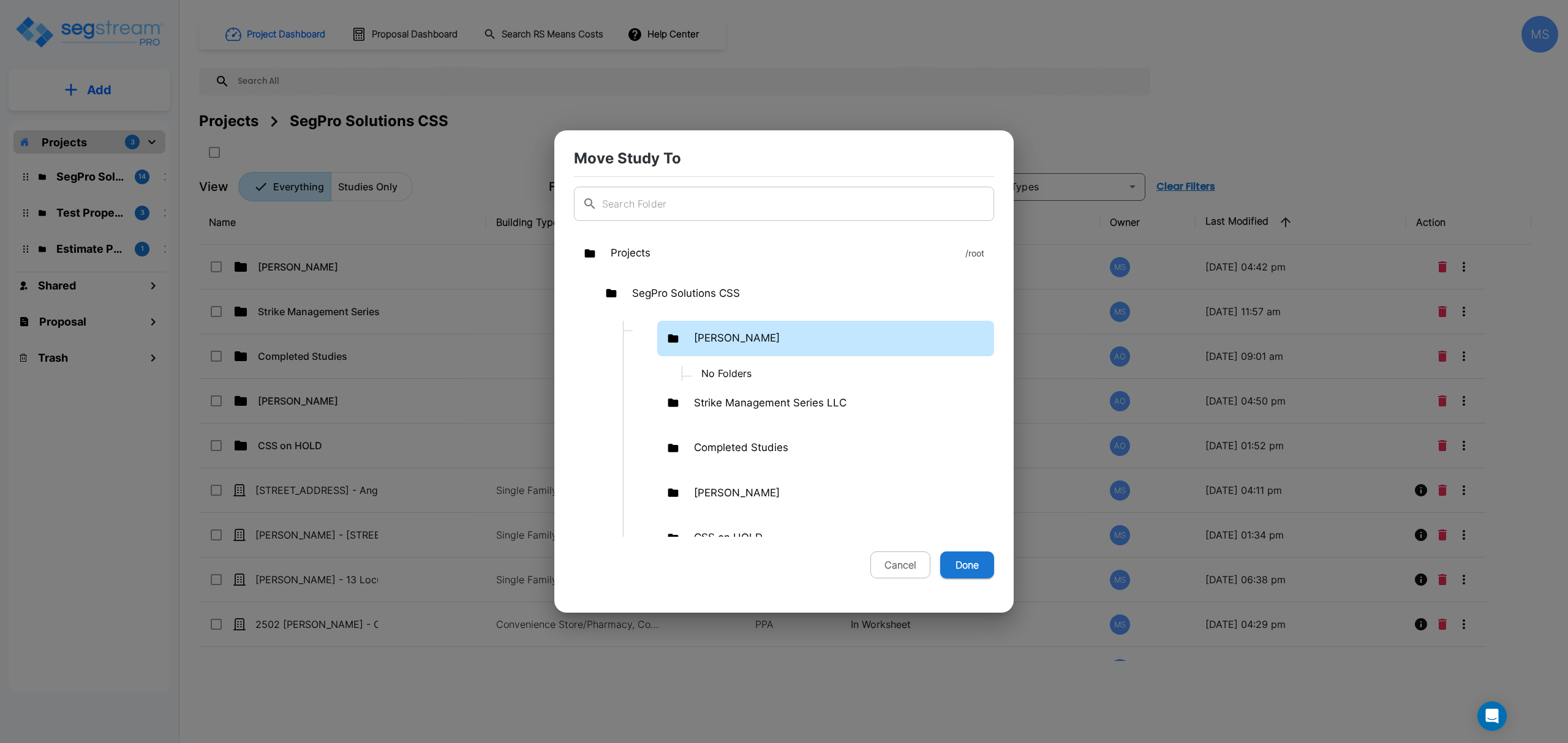
click at [728, 339] on p "[PERSON_NAME]" at bounding box center [736, 338] width 86 height 16
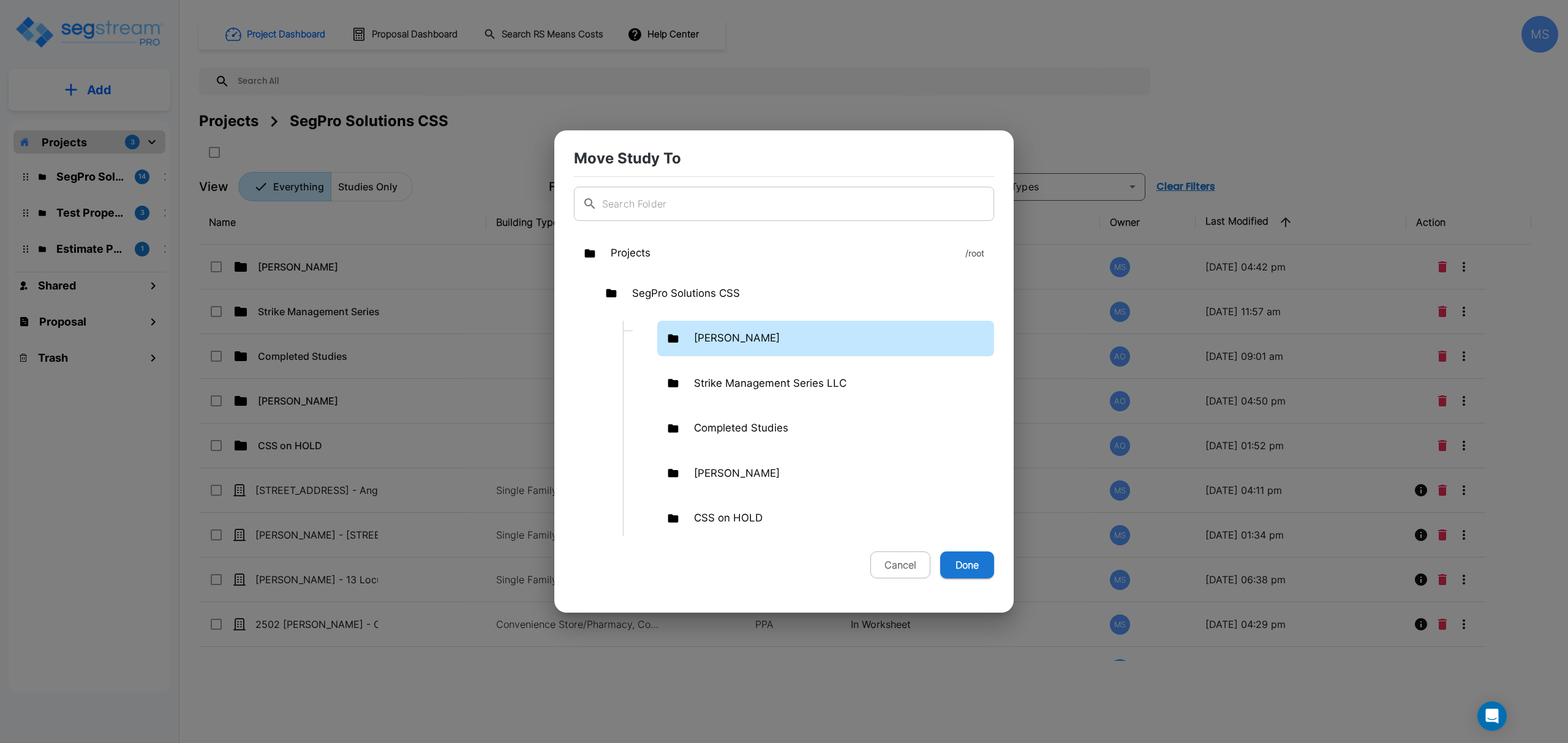
click at [728, 339] on p "[PERSON_NAME]" at bounding box center [736, 338] width 86 height 16
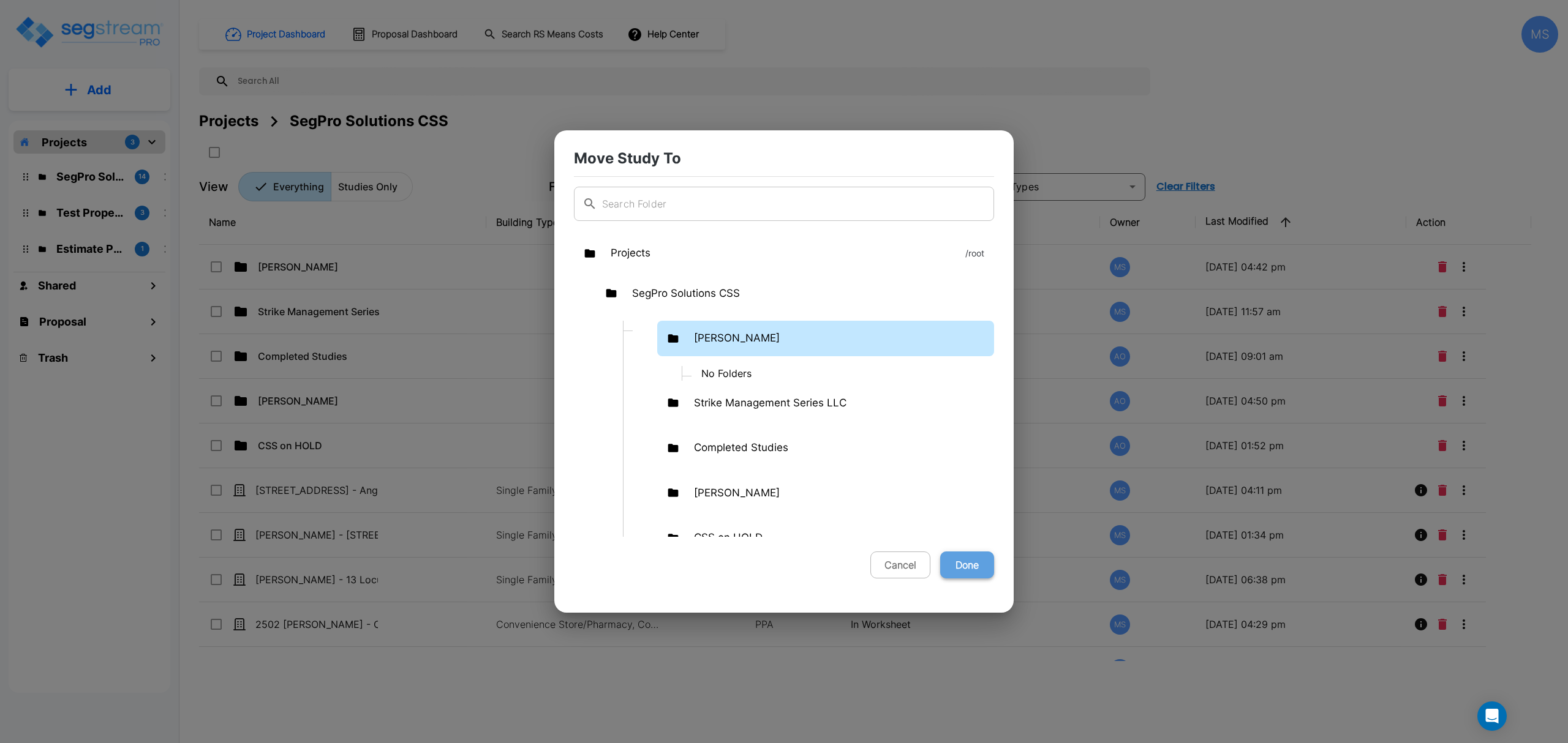
click at [973, 561] on button "Done" at bounding box center [967, 565] width 54 height 27
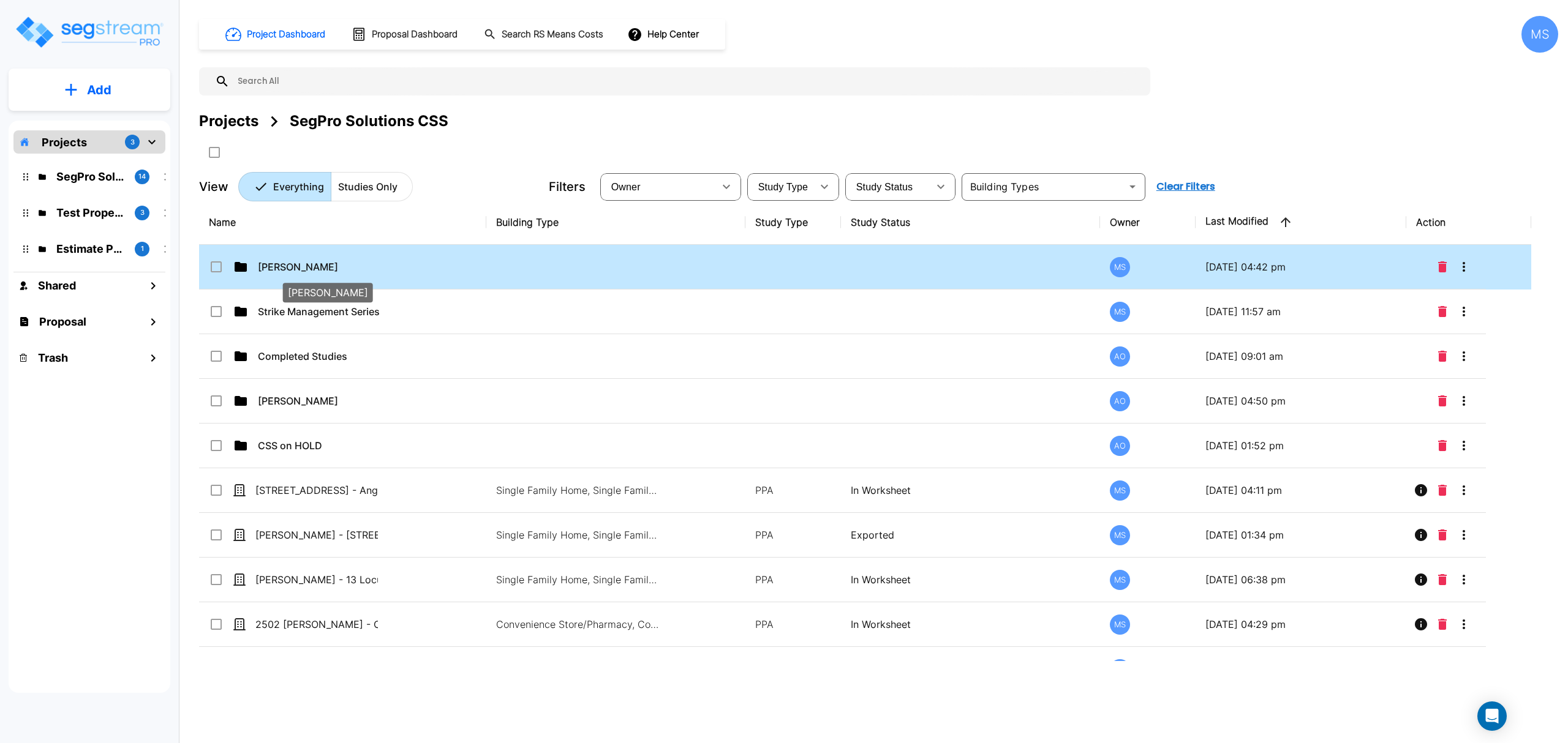
click at [356, 262] on p "[PERSON_NAME]" at bounding box center [319, 267] width 123 height 14
checkbox input "true"
click at [356, 262] on p "[PERSON_NAME]" at bounding box center [319, 267] width 123 height 14
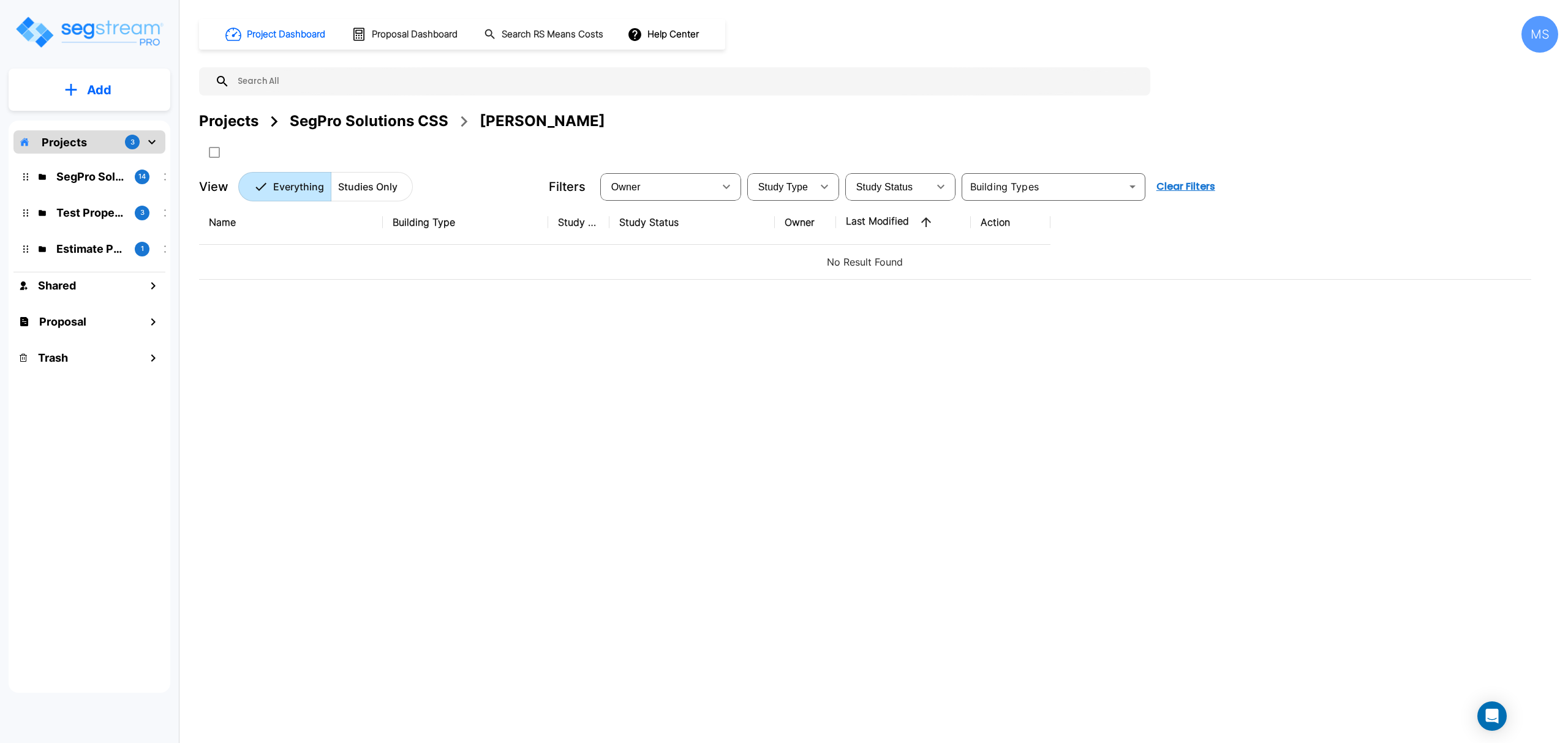
click at [364, 118] on div "SegPro Solutions CSS" at bounding box center [368, 121] width 158 height 22
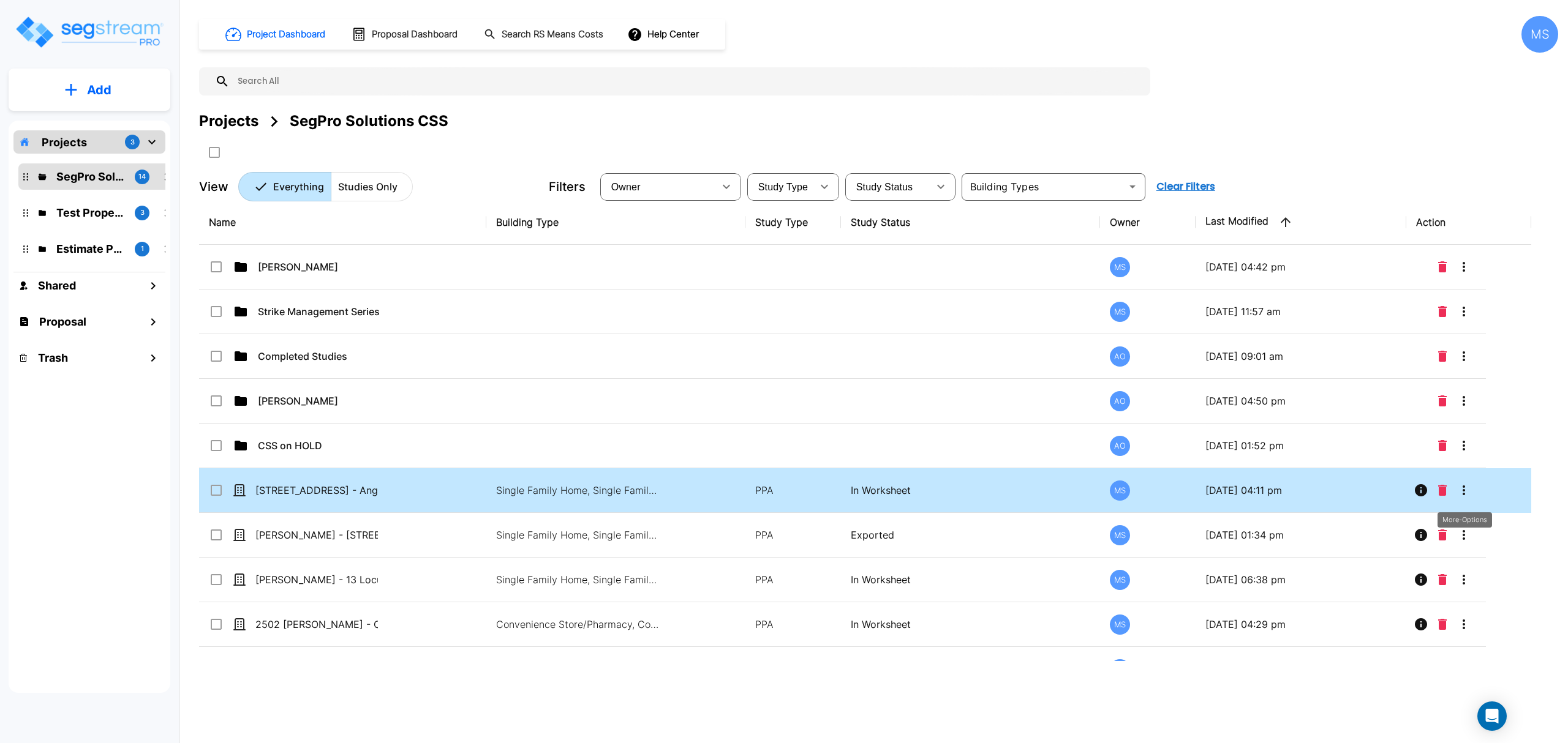
click at [1460, 497] on icon "More-Options" at bounding box center [1463, 490] width 14 height 14
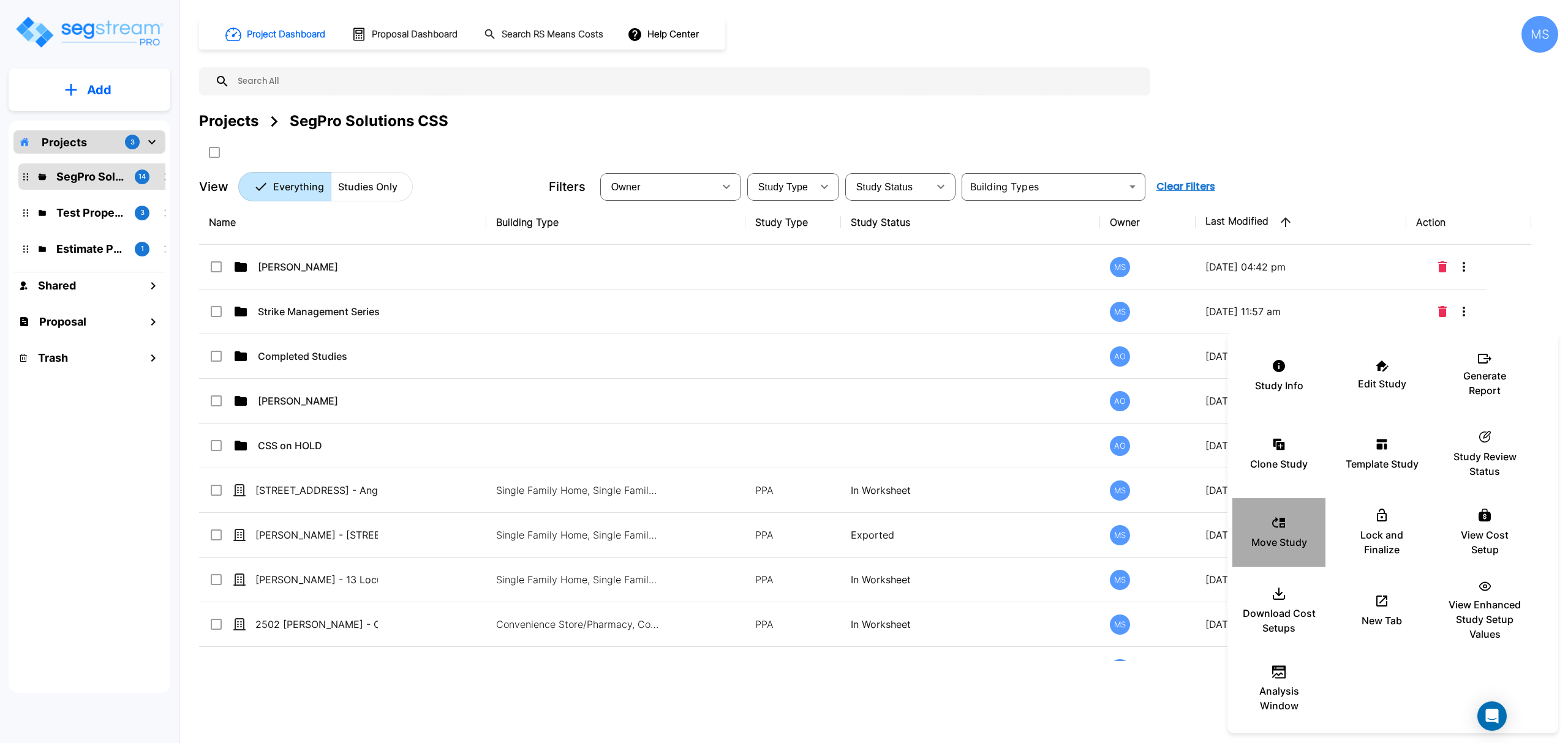
click at [1259, 529] on div "Move Study" at bounding box center [1278, 532] width 73 height 61
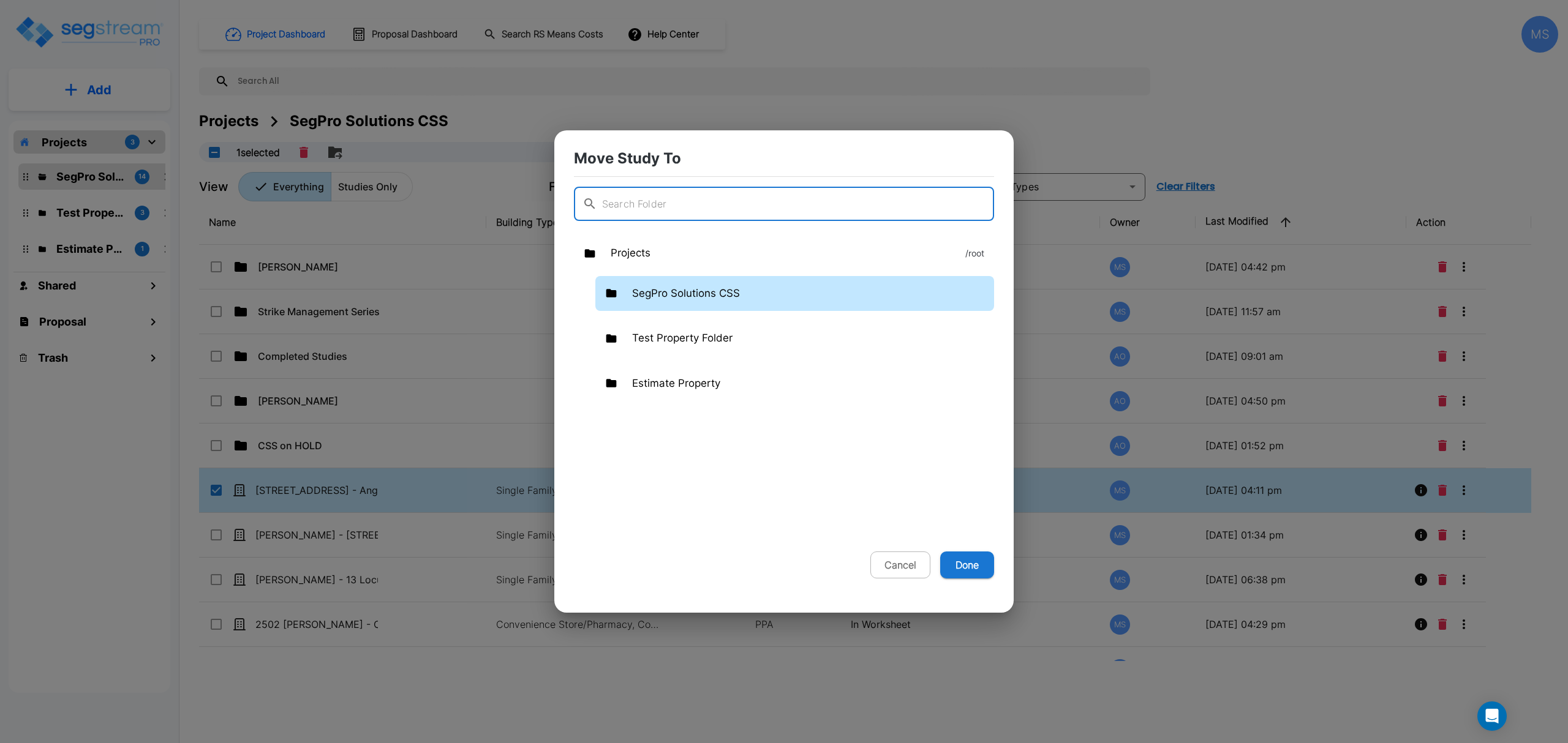
click at [777, 300] on div "SegPro Solutions CSS" at bounding box center [794, 294] width 398 height 36
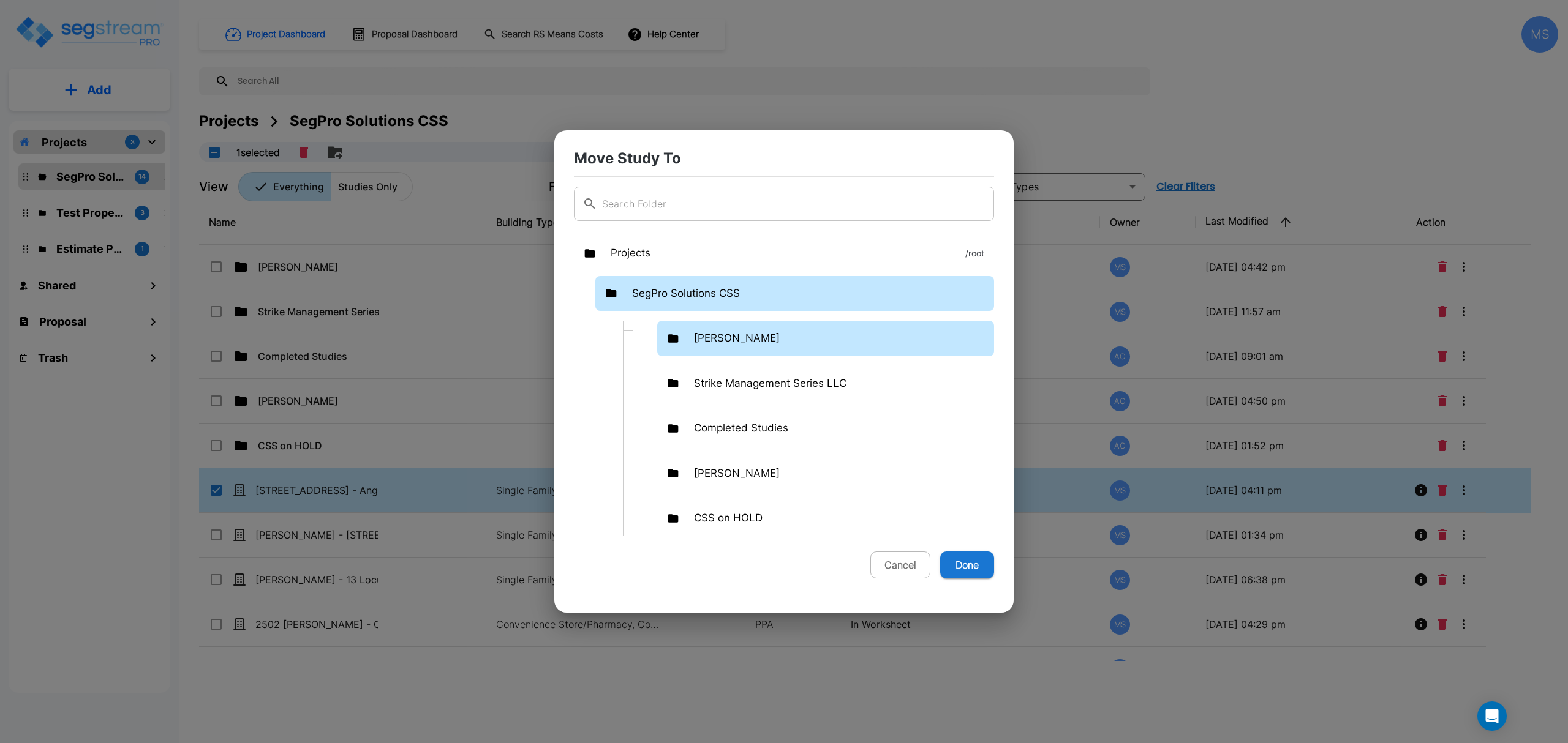
click at [758, 347] on div "[PERSON_NAME]" at bounding box center [825, 339] width 337 height 36
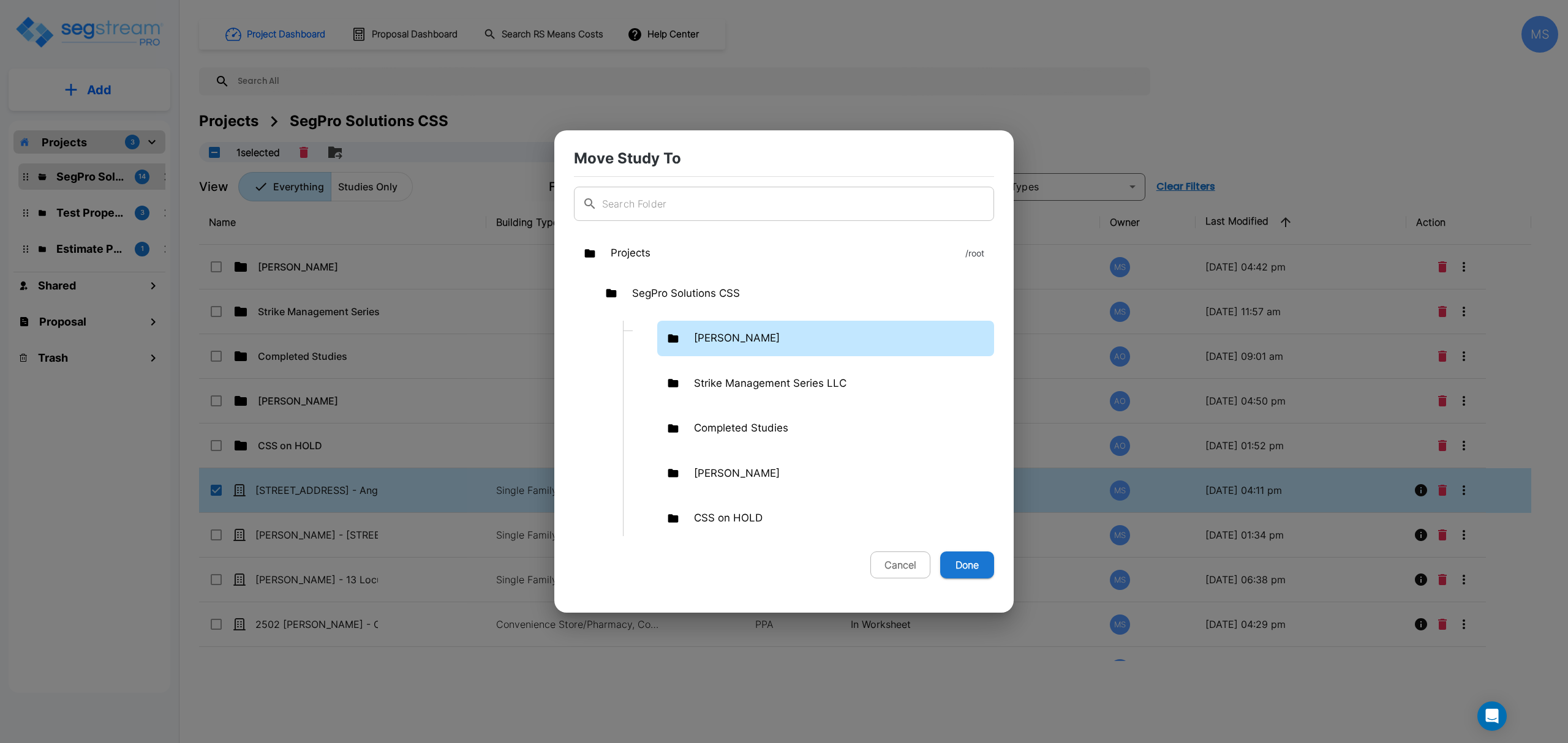
click at [758, 347] on div "[PERSON_NAME]" at bounding box center [825, 339] width 337 height 36
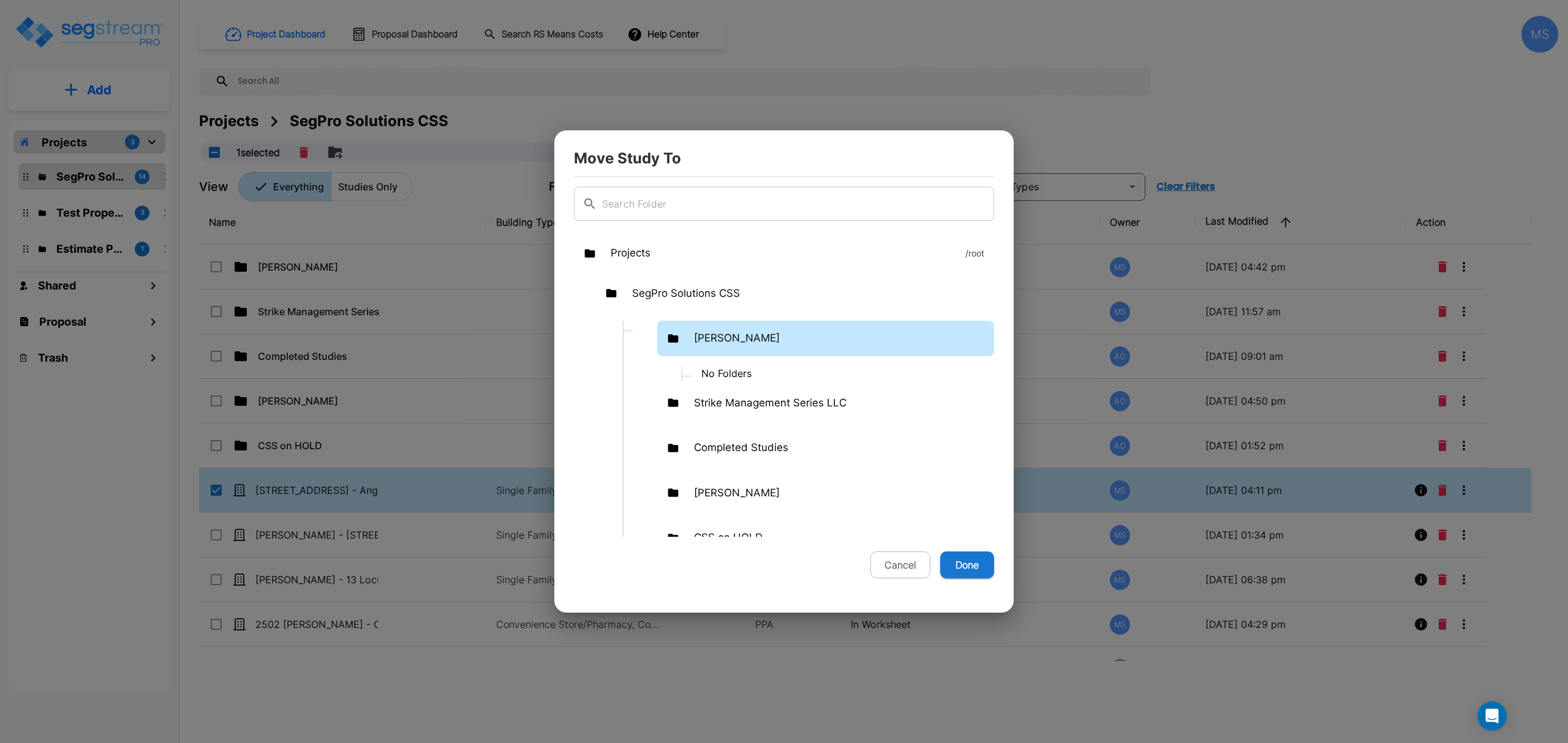
click at [740, 369] on p "No Folders" at bounding box center [842, 373] width 302 height 14
click at [966, 571] on button "Done" at bounding box center [967, 565] width 54 height 27
checkbox input "false"
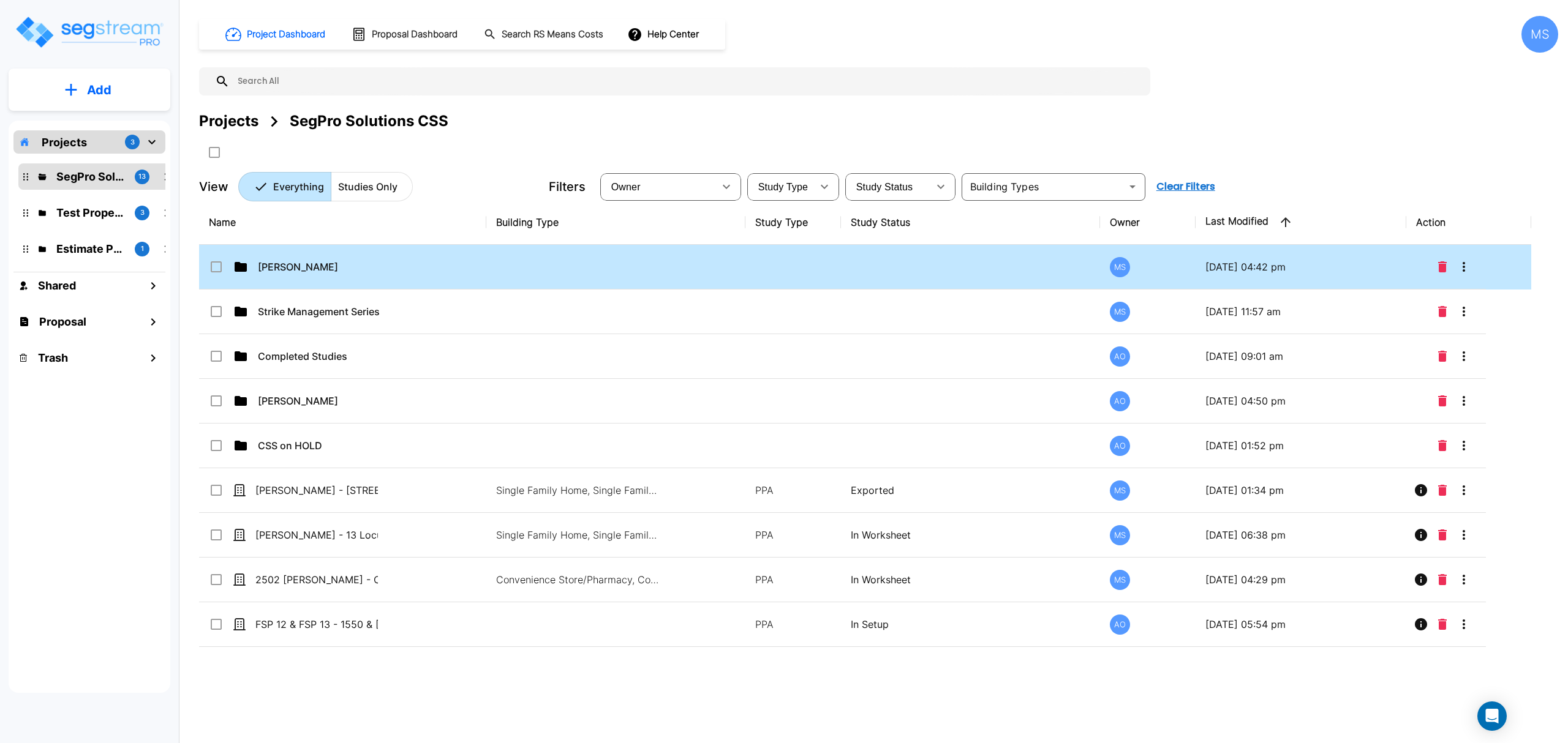
click at [278, 255] on td "[PERSON_NAME]" at bounding box center [342, 267] width 287 height 45
checkbox input "true"
click at [278, 255] on td "[PERSON_NAME]" at bounding box center [342, 267] width 287 height 45
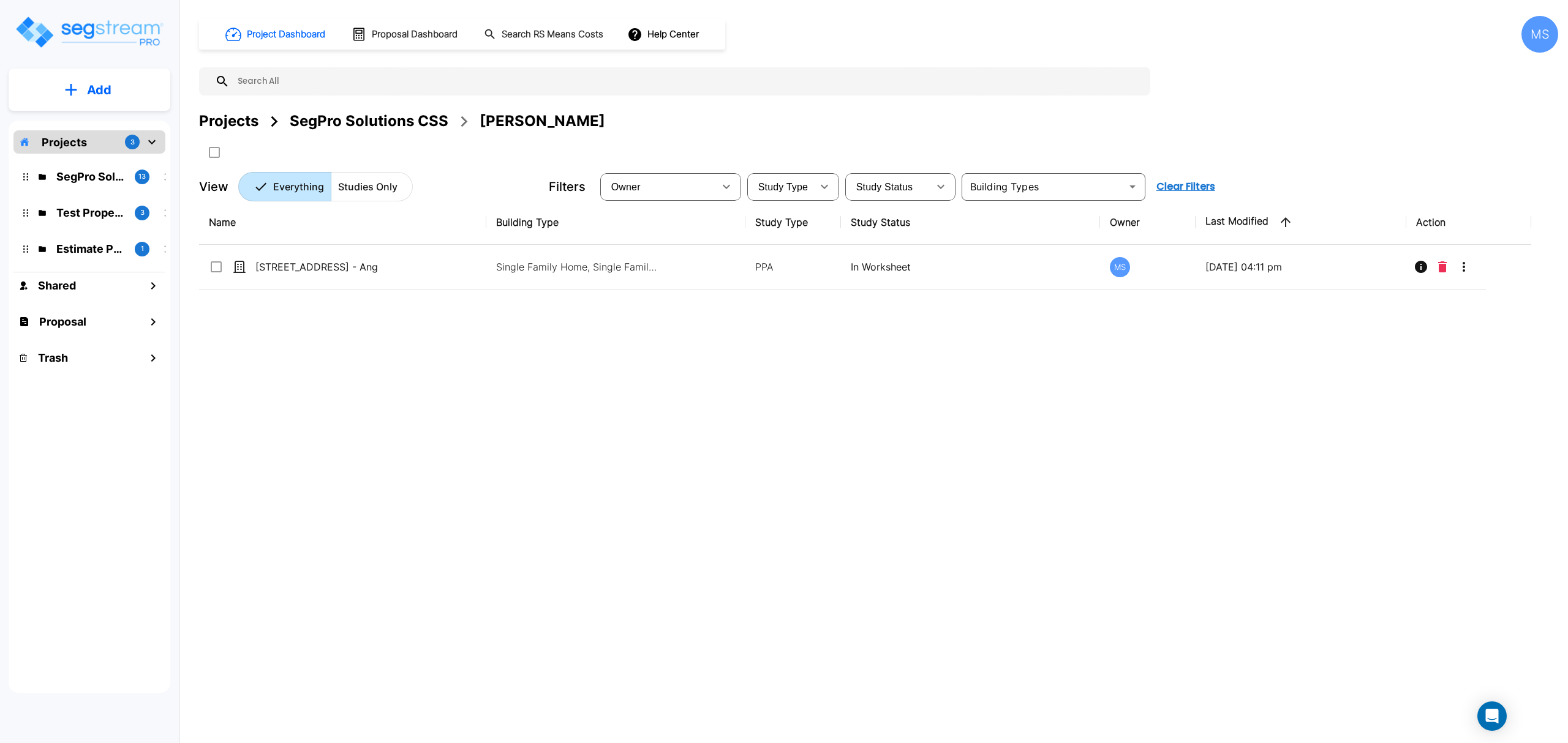
click at [920, 386] on div "Name Building Type Study Type Study Status Owner Last Modified Action [STREET_A…" at bounding box center [865, 430] width 1332 height 461
click at [125, 95] on button "Add" at bounding box center [90, 90] width 162 height 36
click at [109, 158] on p "Add Study" at bounding box center [96, 158] width 49 height 14
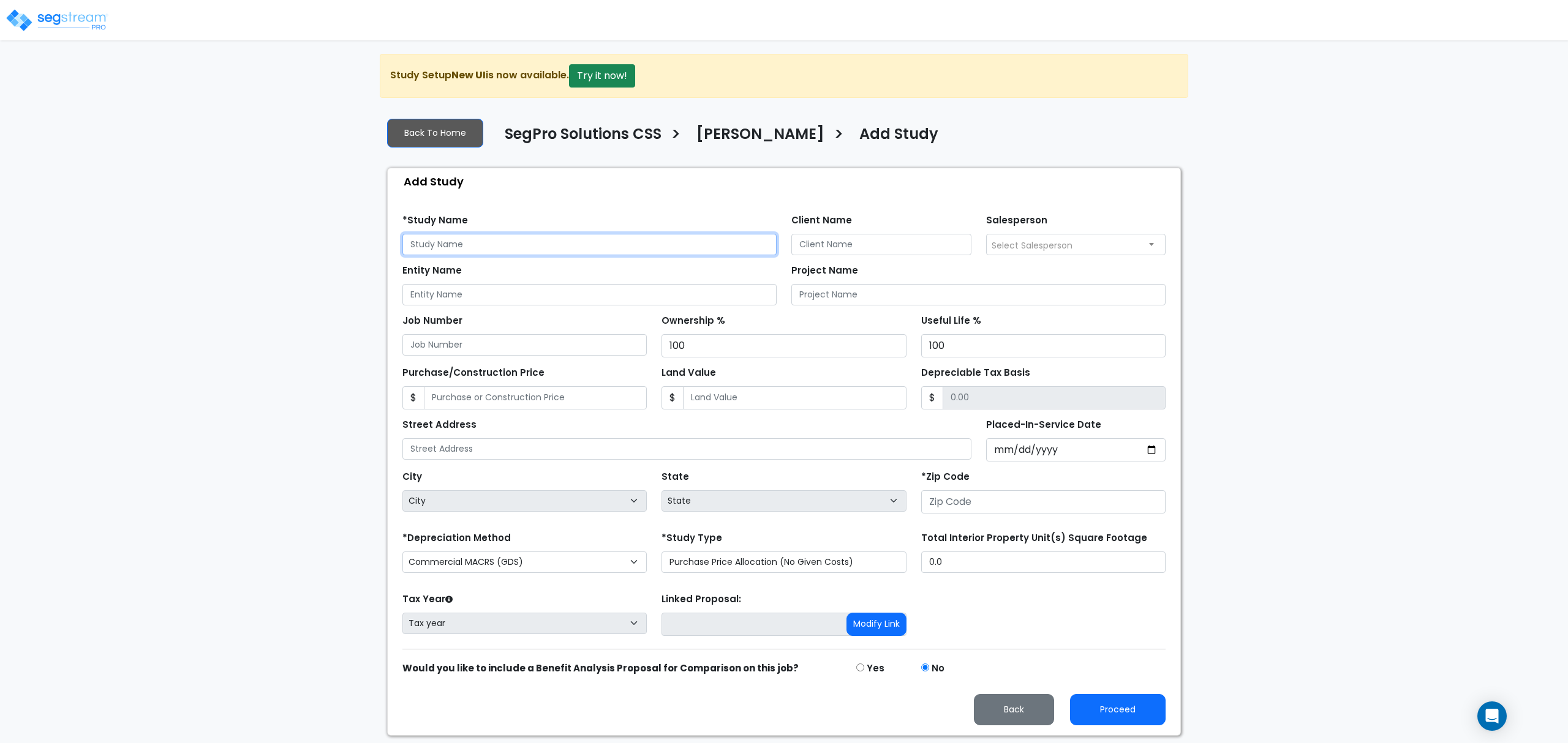
click at [514, 250] on input "text" at bounding box center [590, 244] width 374 height 21
click at [530, 306] on input "Entity Name" at bounding box center [590, 294] width 374 height 21
paste input "Angel & [PERSON_NAME]"
type input "Angel & [PERSON_NAME]"
click at [517, 251] on input "text" at bounding box center [590, 244] width 374 height 21
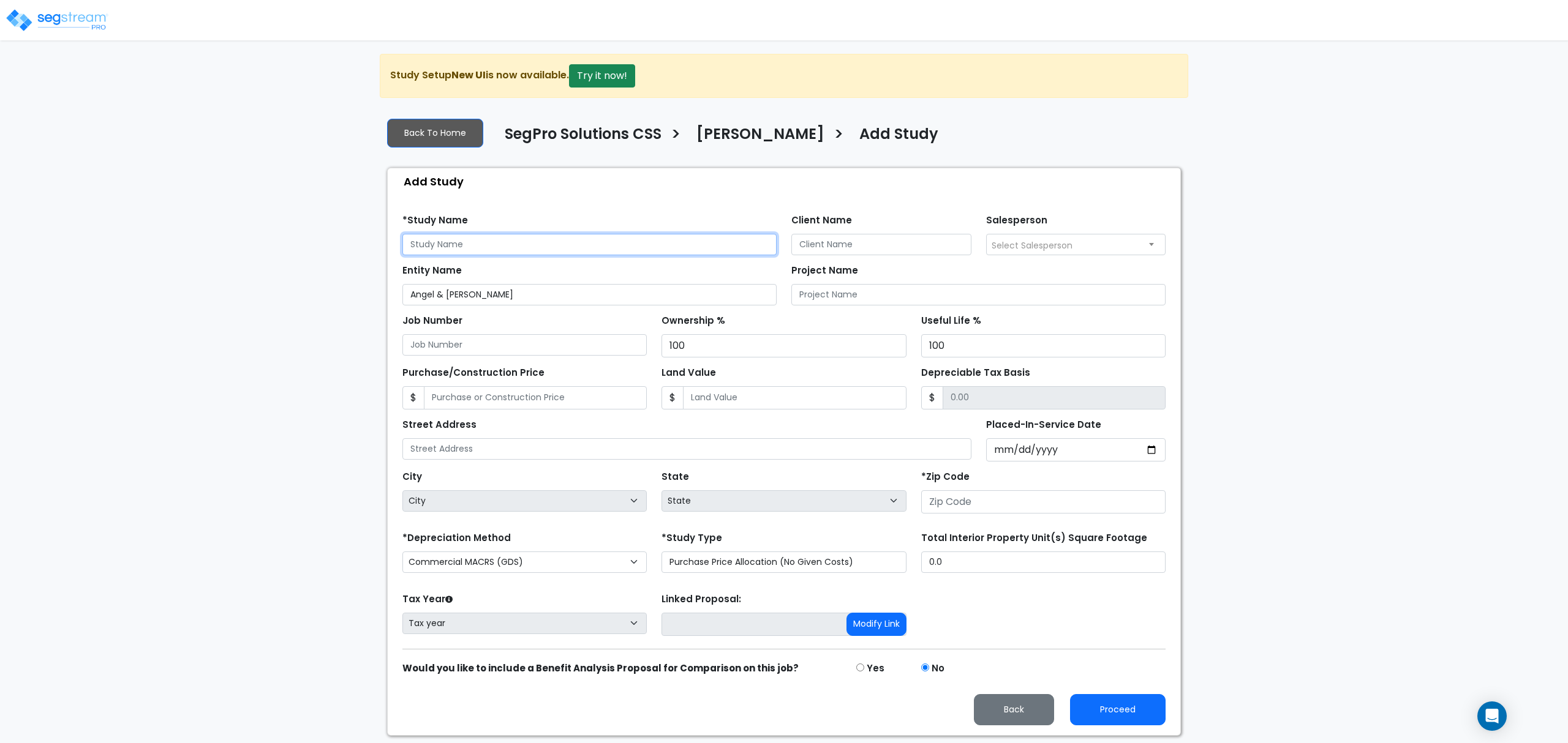
paste input "Angel & [PERSON_NAME]"
click at [405, 258] on div "Entity Name Angel & [PERSON_NAME] Project Name" at bounding box center [784, 280] width 777 height 50
click at [408, 251] on input "Angel & [PERSON_NAME]" at bounding box center [590, 244] width 374 height 21
paste input "[STREET_ADDRESS]"
type input "[STREET_ADDRESS] - [GEOGRAPHIC_DATA][PERSON_NAME]"
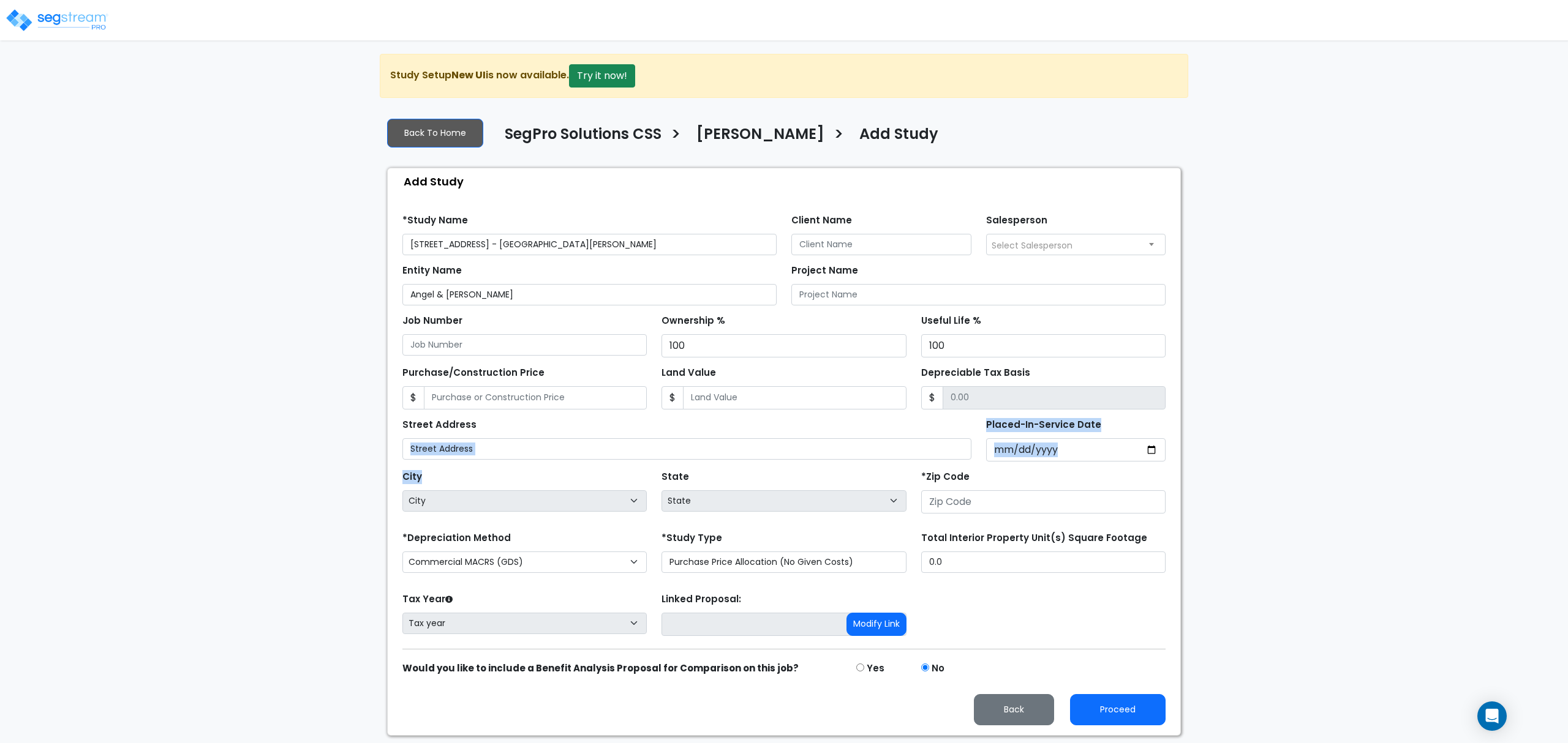
click at [494, 467] on form "*Study Name [STREET_ADDRESS] - [GEOGRAPHIC_DATA][PERSON_NAME] Client Name Sales…" at bounding box center [784, 465] width 763 height 520
click at [493, 452] on input "text" at bounding box center [687, 449] width 569 height 21
paste input "[STREET_ADDRESS]"
type input "[STREET_ADDRESS]"
click at [961, 511] on input "number" at bounding box center [1043, 502] width 244 height 23
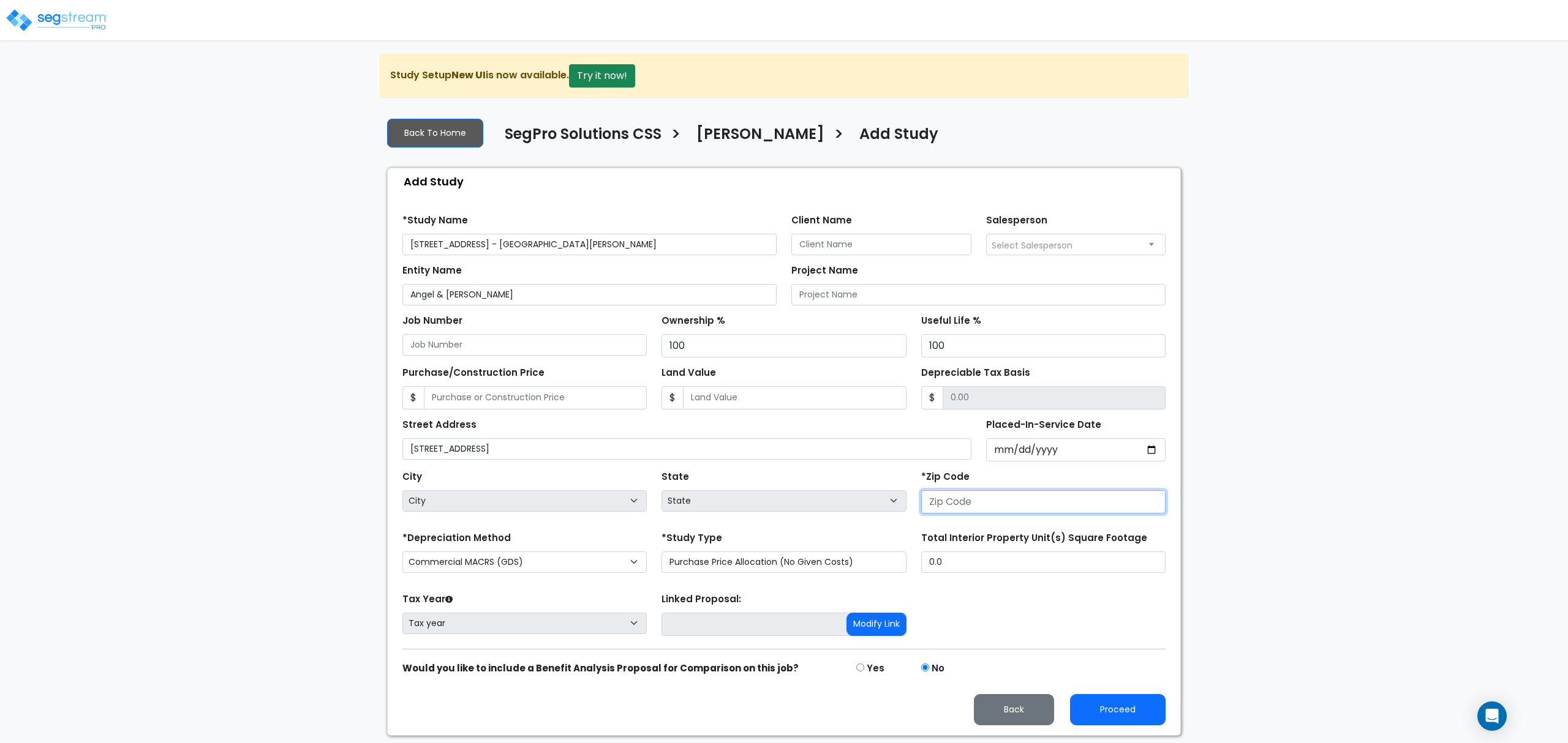
type input "2"
select select "DC"
type input "20009"
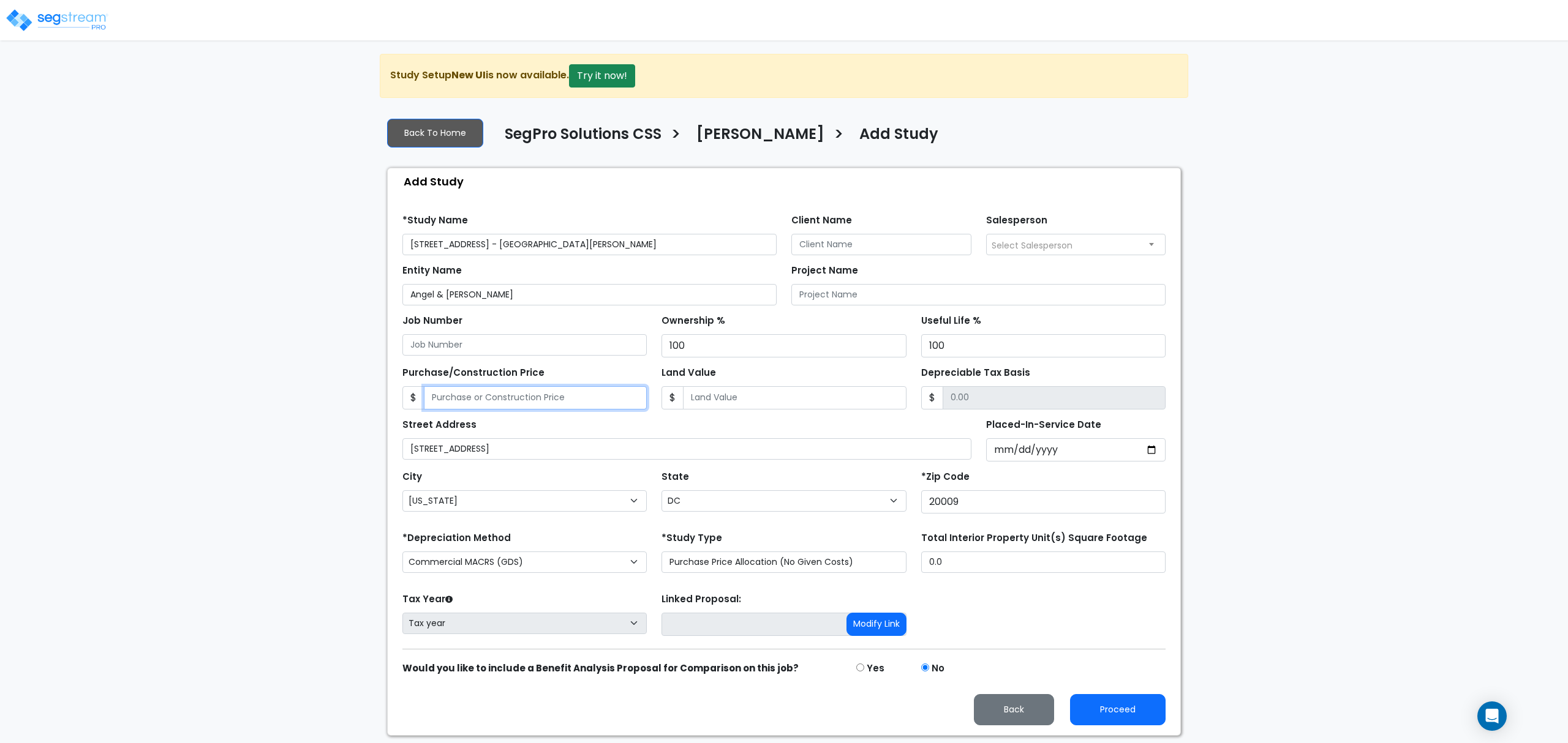
click at [500, 402] on input "Purchase/Construction Price" at bounding box center [535, 398] width 223 height 23
click at [915, 246] on input "Client Name" at bounding box center [881, 244] width 180 height 21
click at [551, 285] on input "Angel & [PERSON_NAME]" at bounding box center [590, 294] width 374 height 21
click at [481, 304] on input "Angel & [PERSON_NAME]" at bounding box center [590, 294] width 374 height 21
click at [425, 302] on input "Angel & [PERSON_NAME]" at bounding box center [590, 294] width 374 height 21
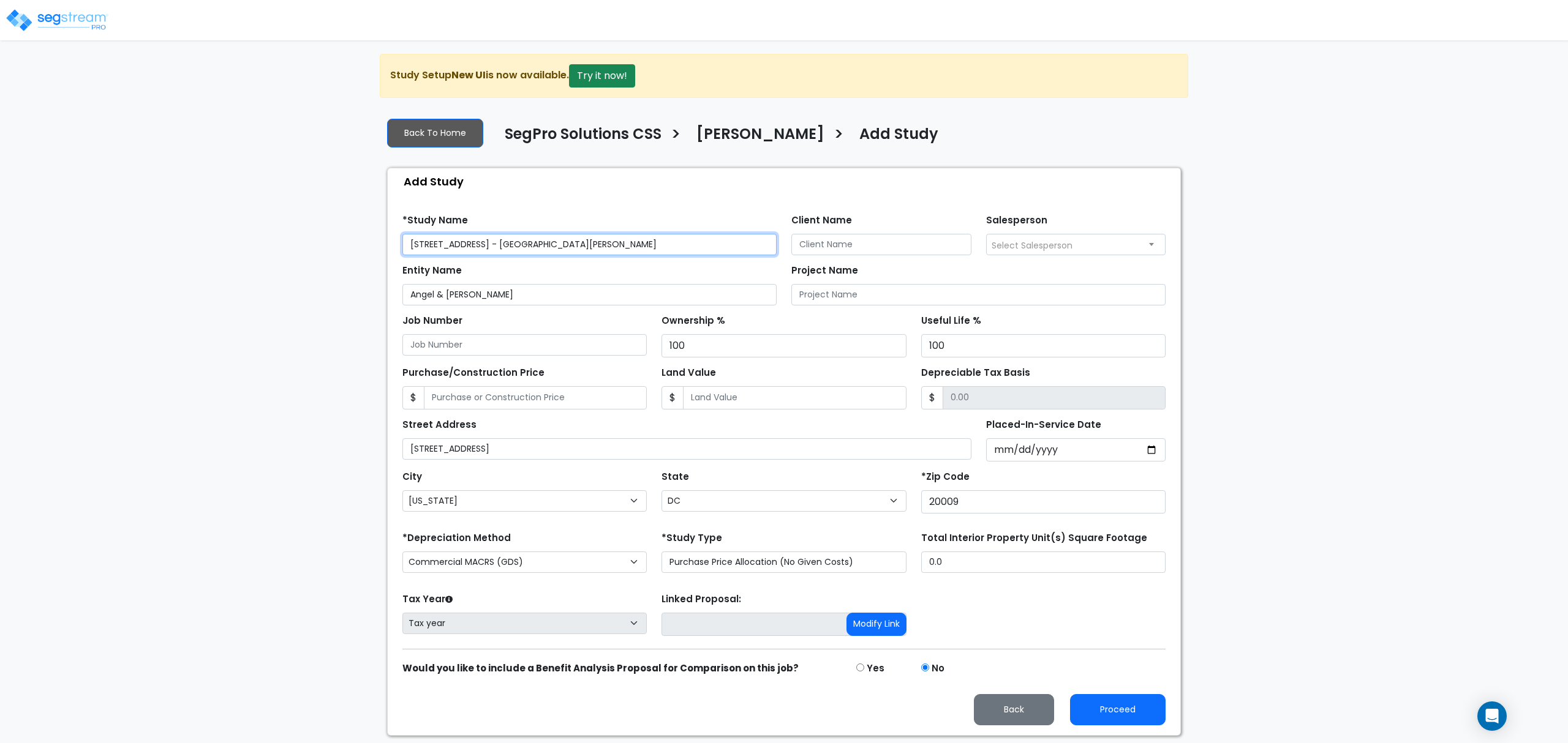
drag, startPoint x: 570, startPoint y: 247, endPoint x: 525, endPoint y: 249, distance: 45.0
click at [525, 249] on input "[STREET_ADDRESS] - [GEOGRAPHIC_DATA][PERSON_NAME]" at bounding box center [590, 244] width 374 height 21
type input "[STREET_ADDRESS] Collaku"
drag, startPoint x: 472, startPoint y: 290, endPoint x: 480, endPoint y: 294, distance: 8.9
click at [473, 290] on input "Angel & [PERSON_NAME]" at bounding box center [590, 294] width 374 height 21
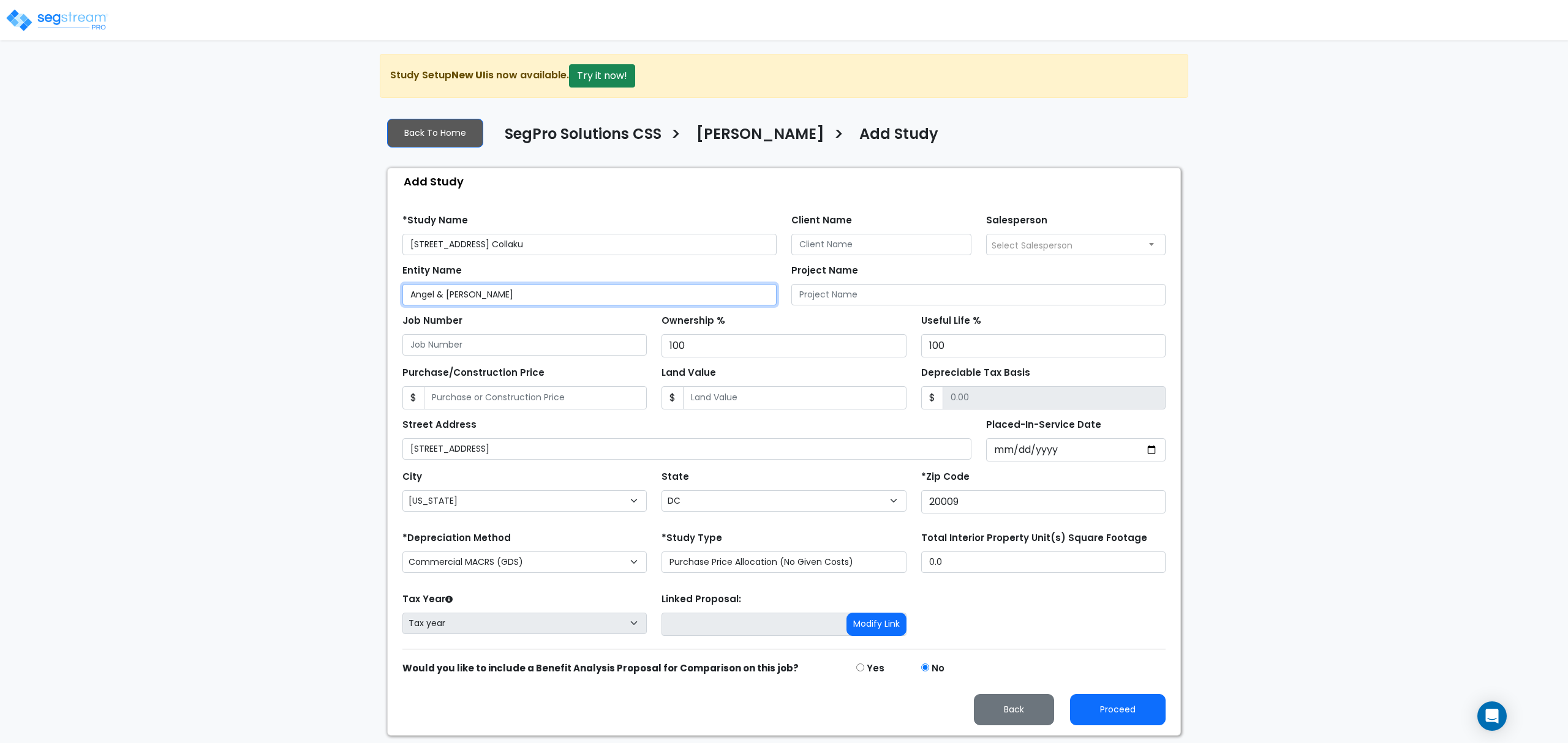
drag, startPoint x: 481, startPoint y: 295, endPoint x: 452, endPoint y: 297, distance: 29.1
click at [436, 296] on input "Angel & [PERSON_NAME]" at bounding box center [590, 294] width 374 height 21
click at [480, 292] on input "[PERSON_NAME]" at bounding box center [590, 294] width 374 height 21
type input "[PERSON_NAME]"
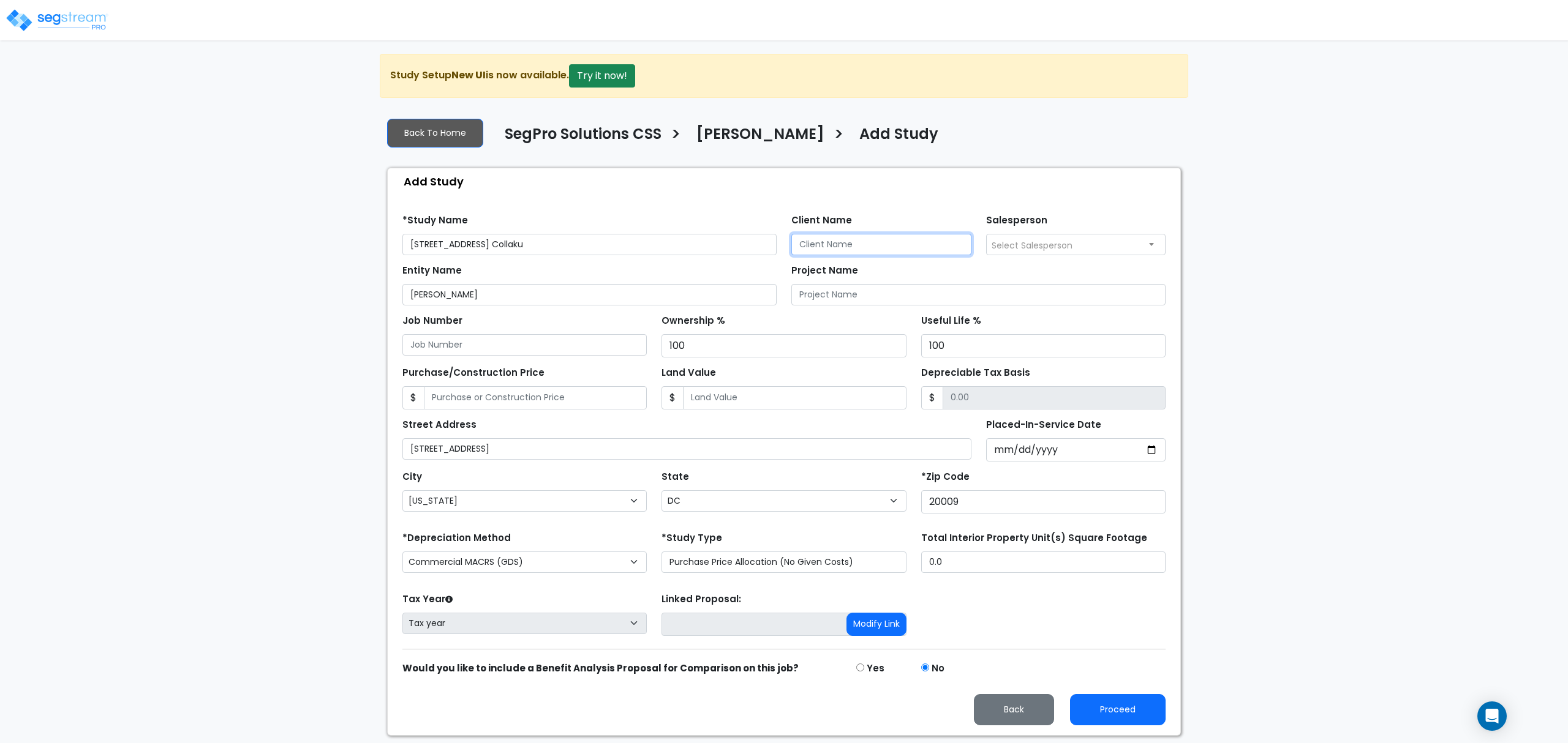
click at [838, 238] on input "Client Name" at bounding box center [881, 244] width 180 height 21
paste input "Collaku"
click at [644, 306] on input "[PERSON_NAME]" at bounding box center [590, 294] width 374 height 21
click at [500, 292] on input "[PERSON_NAME]" at bounding box center [590, 294] width 374 height 21
click at [501, 292] on input "[PERSON_NAME]" at bounding box center [590, 294] width 374 height 21
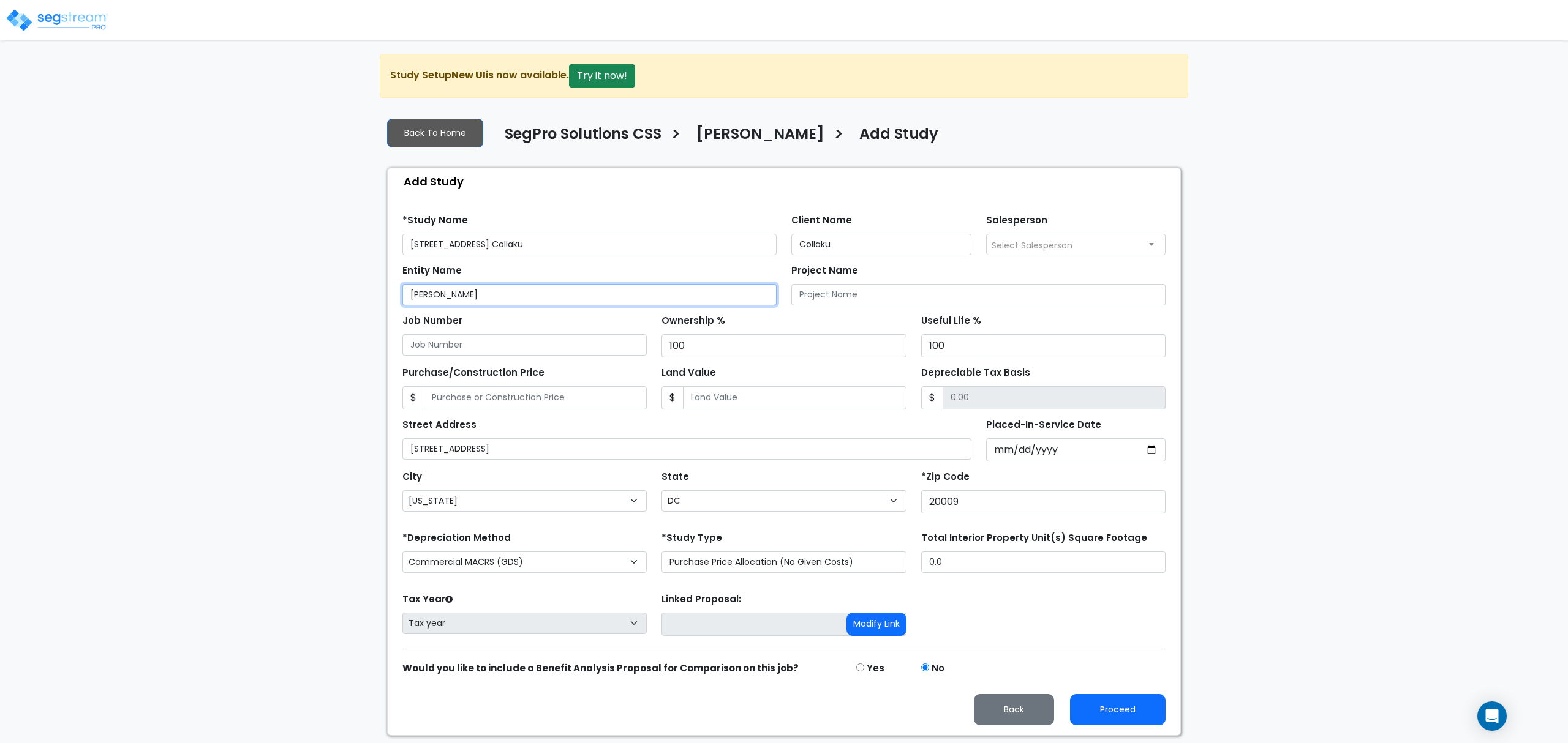
click at [501, 292] on input "[PERSON_NAME]" at bounding box center [590, 294] width 374 height 21
click at [804, 251] on input "Collaku" at bounding box center [881, 244] width 180 height 21
paste input "Angel"
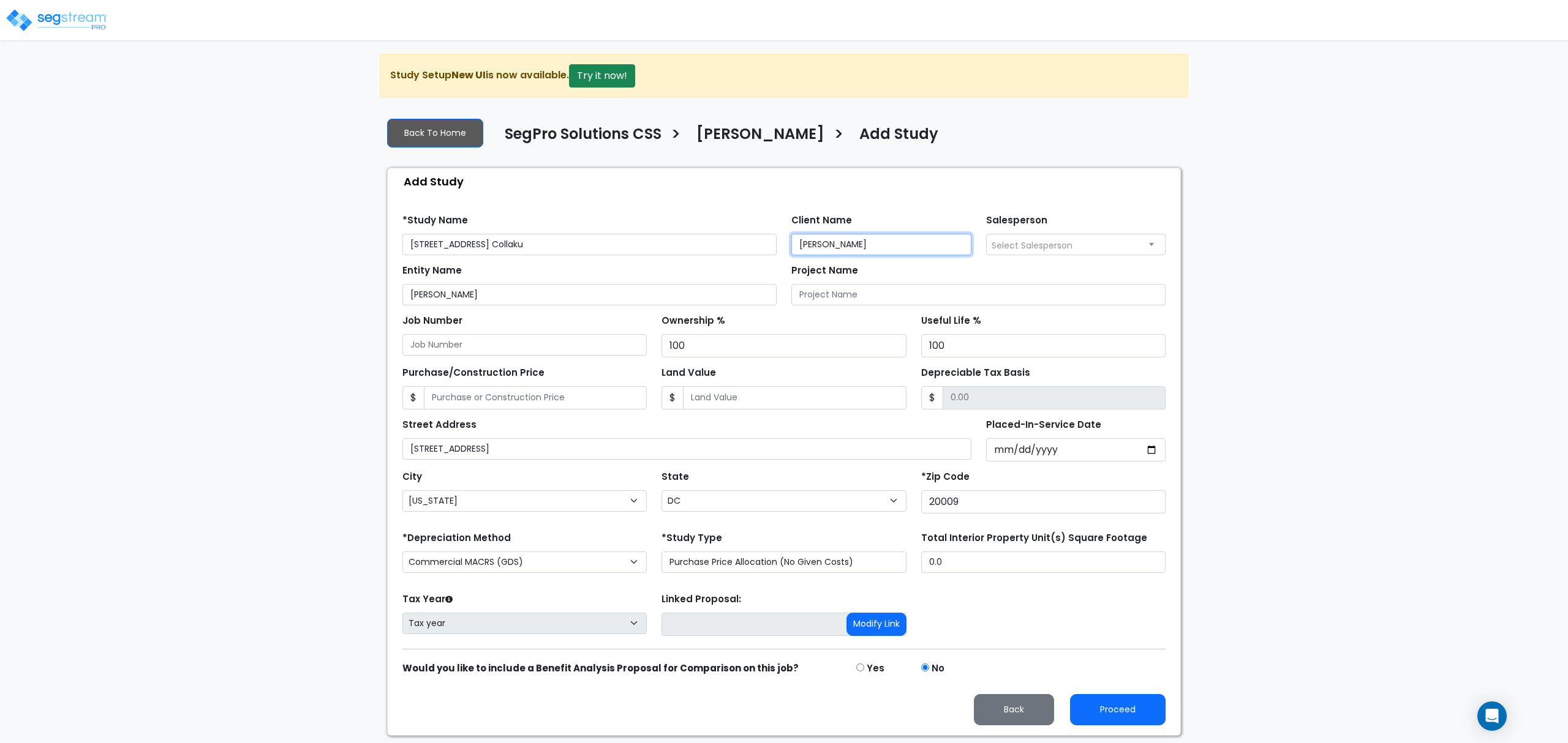
type input "[PERSON_NAME]"
drag, startPoint x: 638, startPoint y: 284, endPoint x: 620, endPoint y: 296, distance: 21.6
click at [638, 285] on input "[PERSON_NAME]" at bounding box center [590, 294] width 374 height 21
drag, startPoint x: 488, startPoint y: 248, endPoint x: 378, endPoint y: 243, distance: 110.1
click at [378, 243] on div "We are Building your Study. So please grab a coffee and let us do the heavy lif…" at bounding box center [784, 395] width 1568 height 682
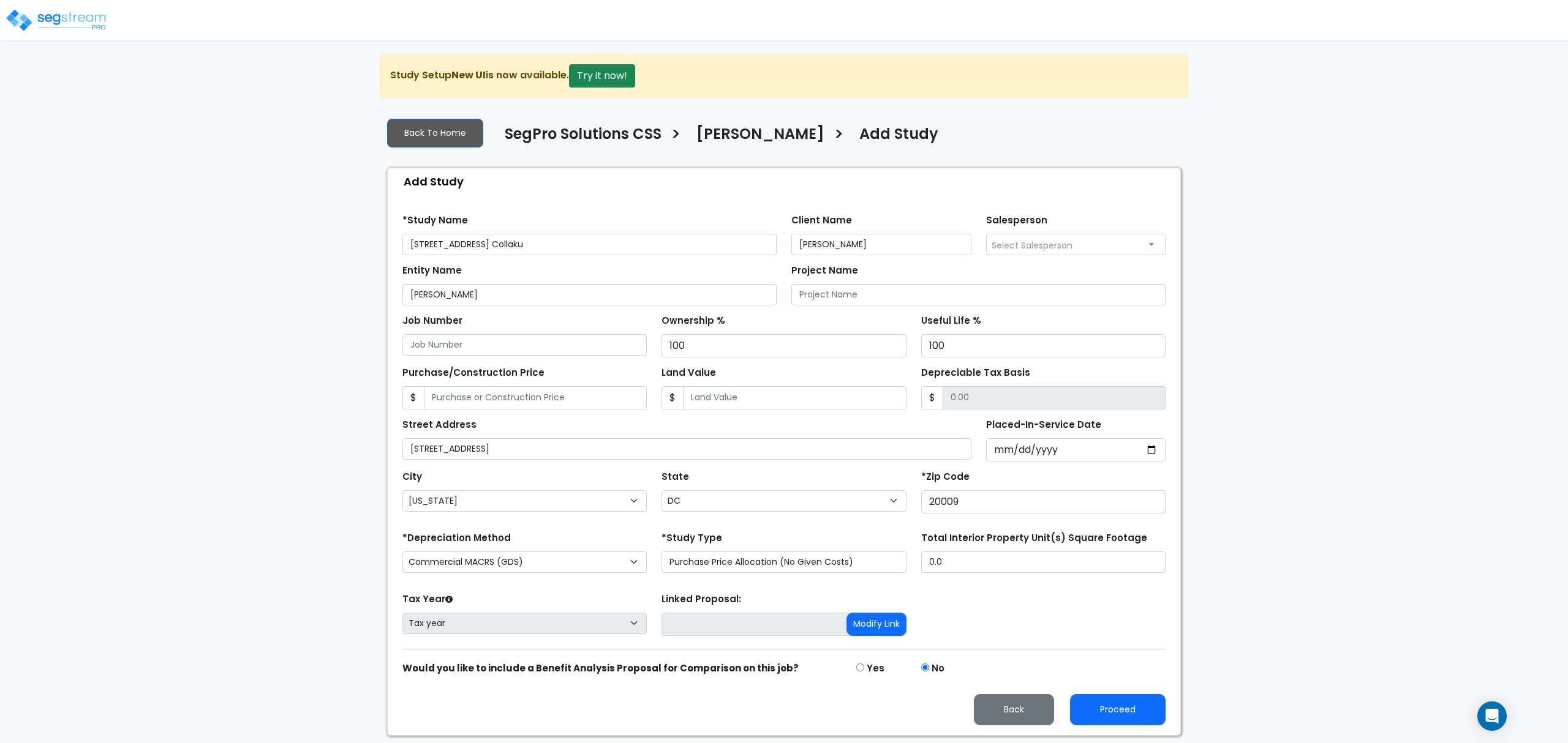
click at [981, 449] on div "Placed-In-Service Date" at bounding box center [1076, 438] width 195 height 46
click at [990, 448] on input "Placed-In-Service Date" at bounding box center [1076, 450] width 180 height 23
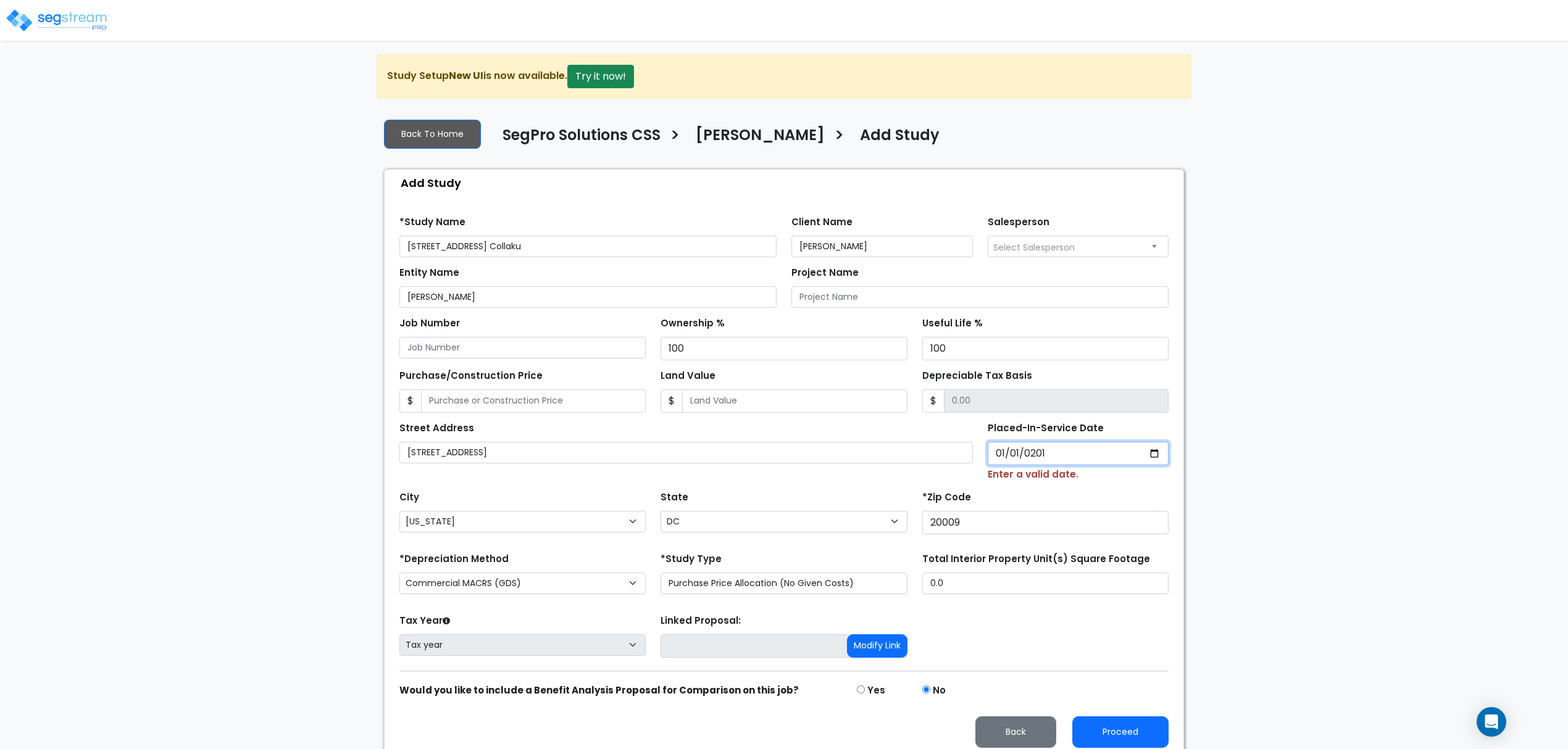
type input "[DATE]"
select select "2016"
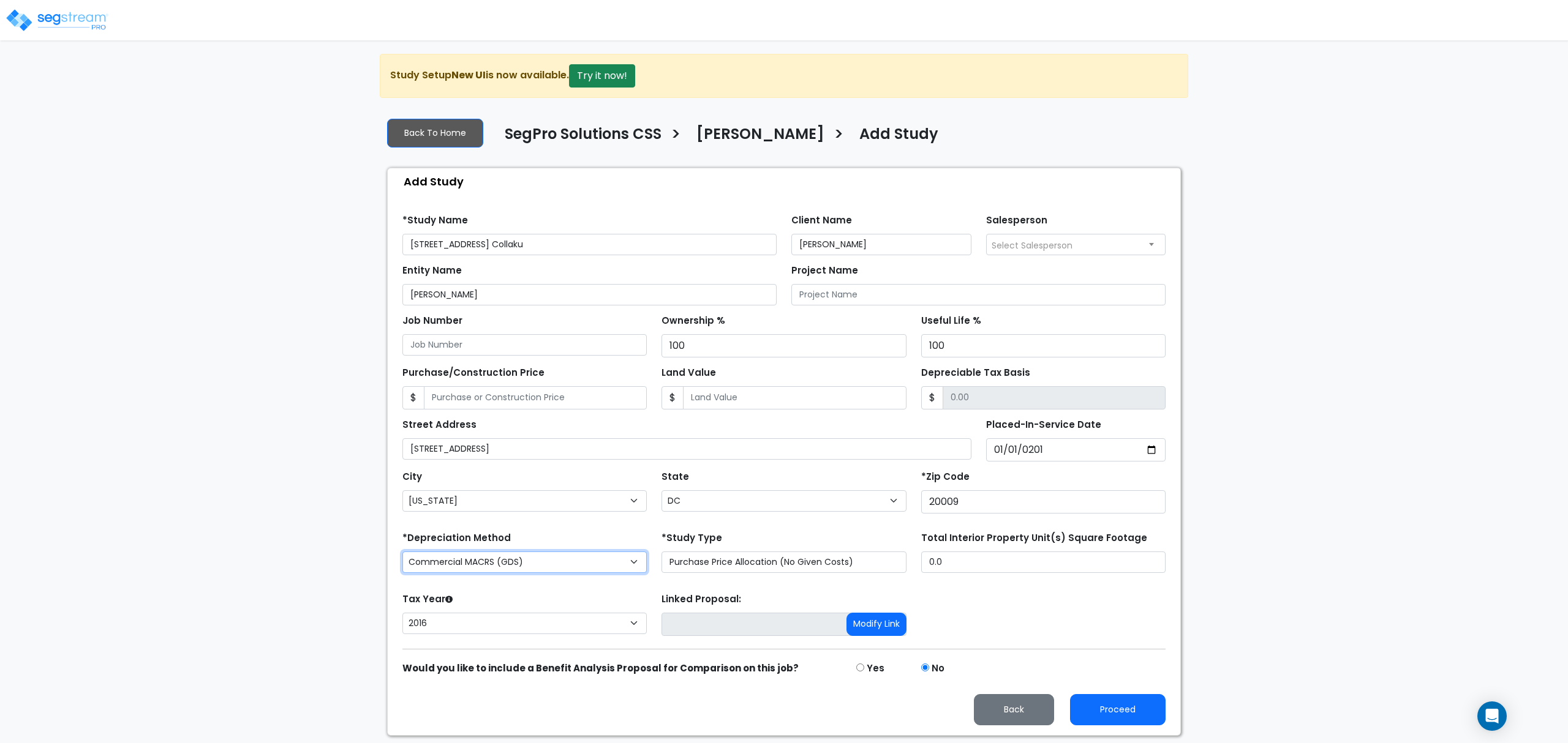
click at [507, 573] on select "Commercial MACRS (GDS) Residential Rental MACRS (GDS) Commercial MACRS (GDS) QIP" at bounding box center [524, 562] width 244 height 21
select select "RRM(_30"
click at [951, 568] on input "0.0" at bounding box center [1043, 562] width 244 height 21
click at [951, 617] on div "Tax Year Please Enter The Placed In Service Date First. 2026 2025 2024 2023 202…" at bounding box center [784, 614] width 777 height 49
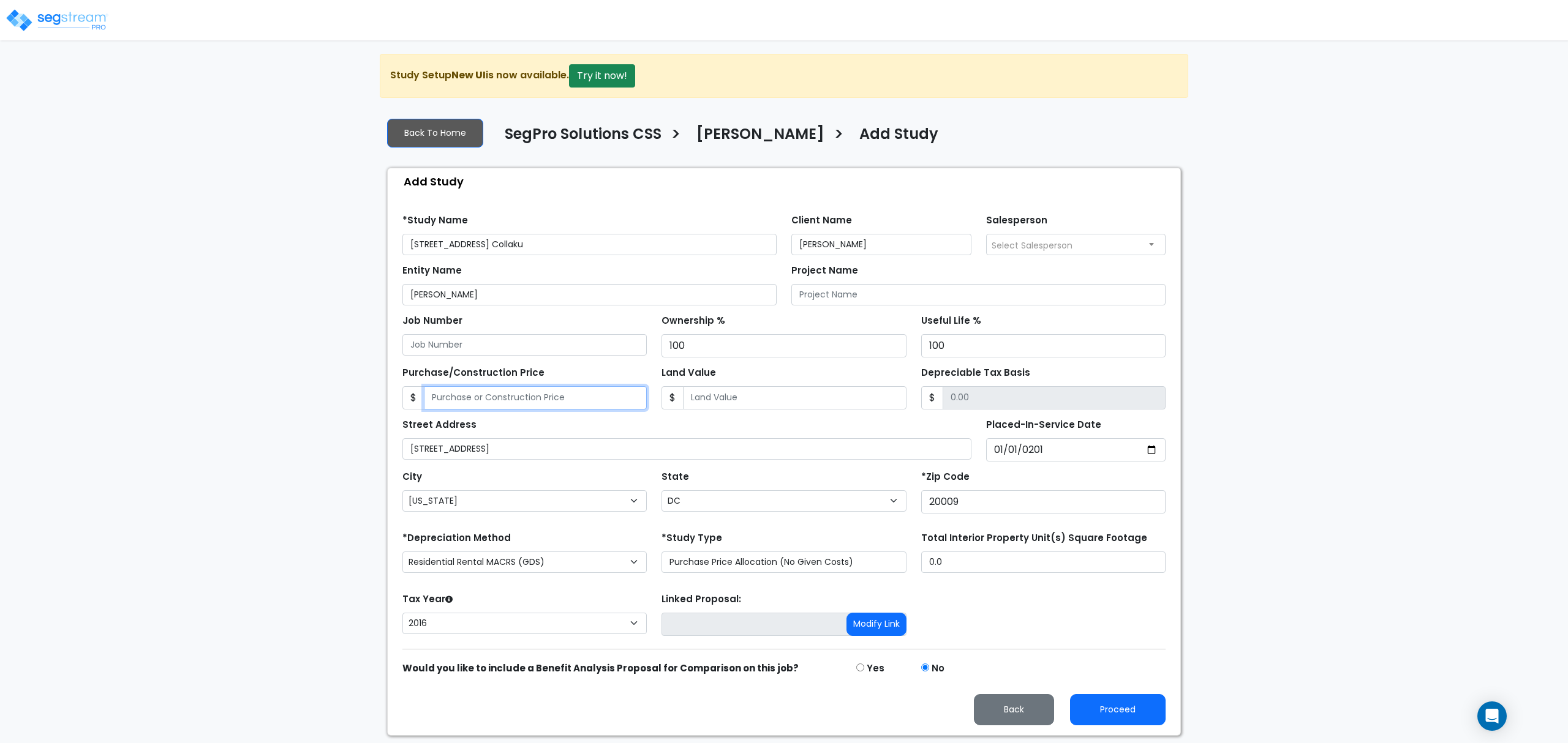
click at [542, 400] on input "Purchase/Construction Price" at bounding box center [535, 398] width 223 height 23
click at [996, 559] on input "0.0" at bounding box center [1043, 562] width 244 height 21
click at [997, 572] on input "0.0" at bounding box center [1043, 562] width 244 height 21
type input "1,119,404"
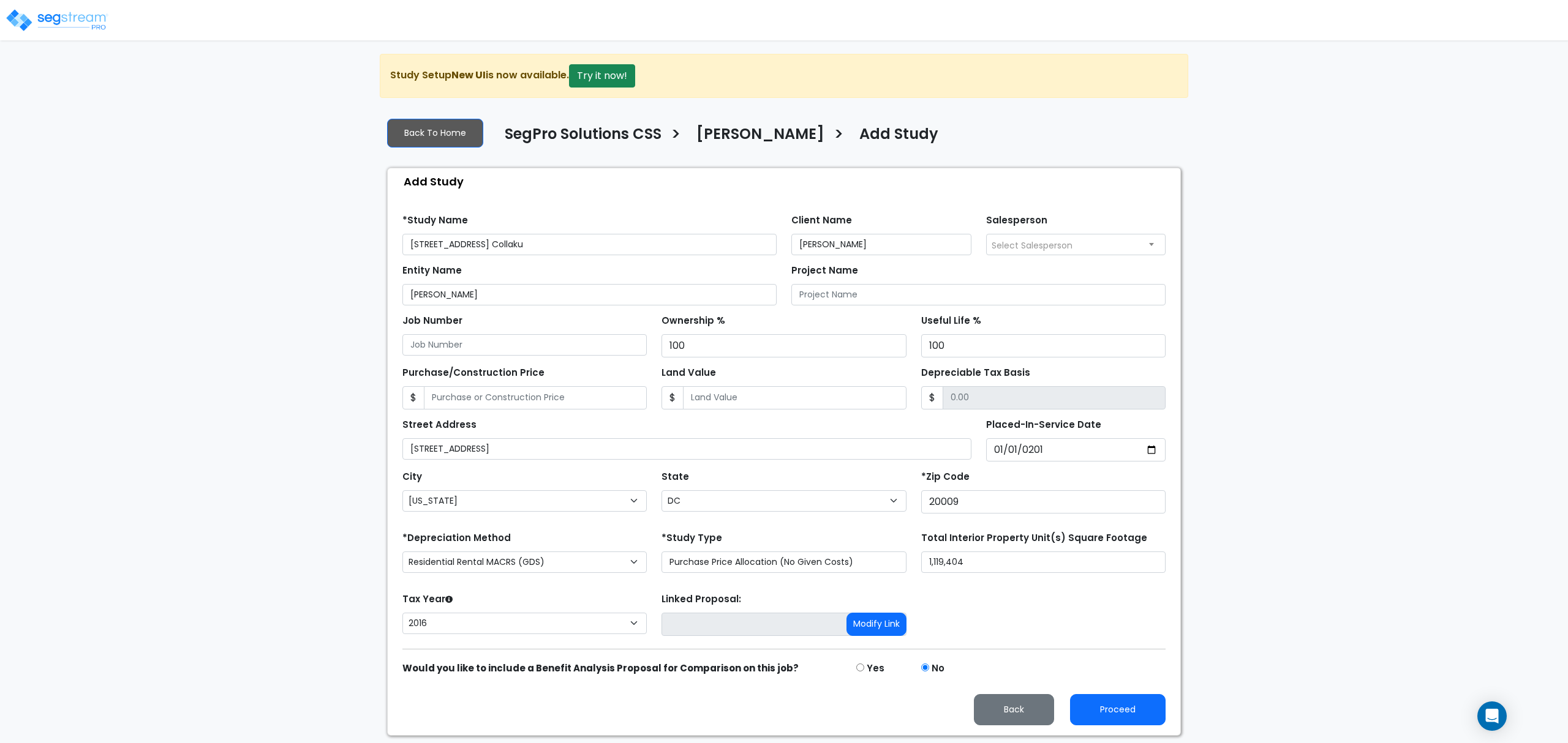
click at [1100, 626] on div "Tax Year Please Enter The Placed In Service Date First. 2026 2025 2024 2023 202…" at bounding box center [784, 614] width 777 height 49
click at [490, 403] on input "Purchase/Construction Price" at bounding box center [535, 398] width 223 height 23
type input "1"
type input "1.00"
type input "11"
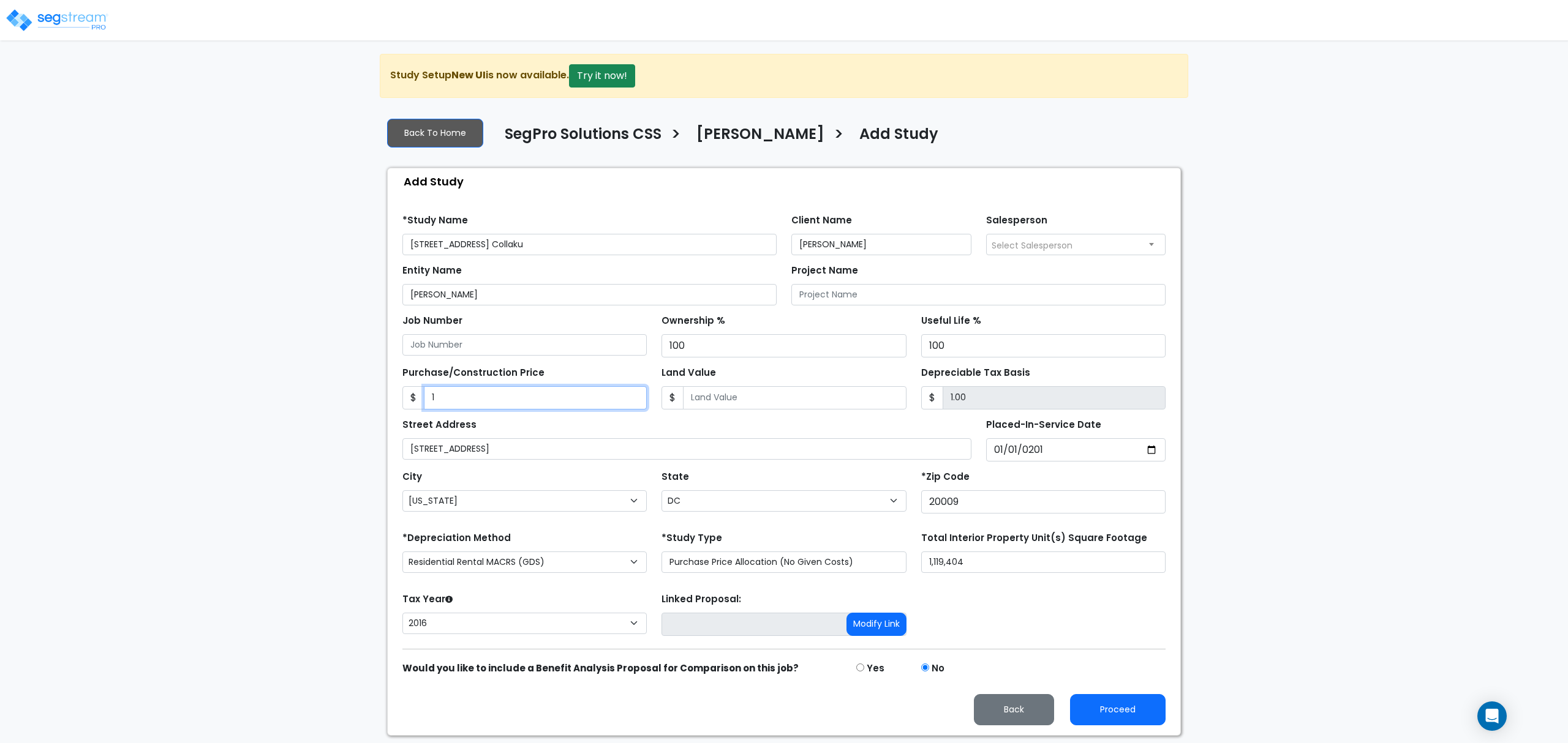
type input "11.00"
type input "111"
type input "111.00"
type input "1119"
type input "1,119.00"
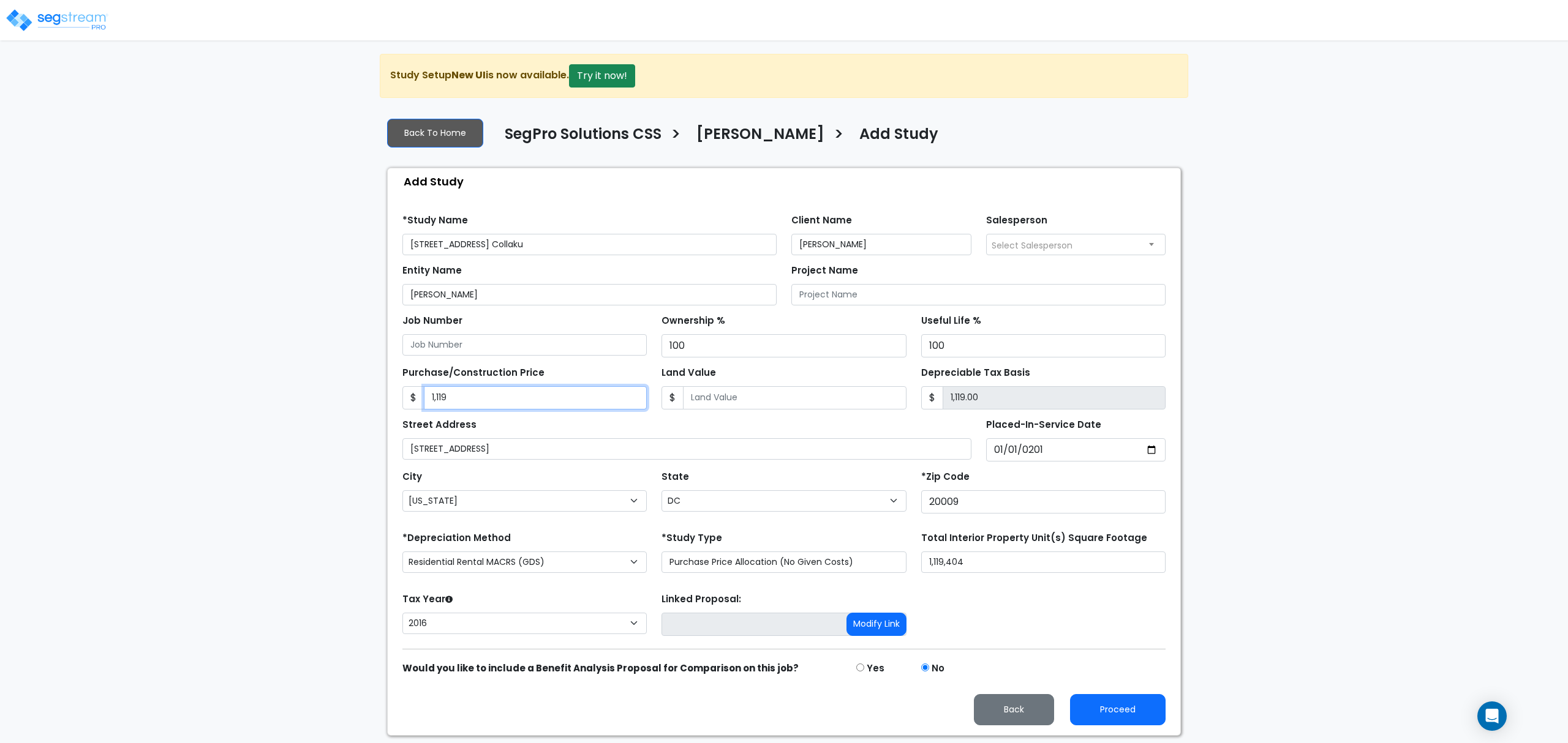
type input "1,1194"
type input "11,194.00"
type input "1,11940"
type input "111,940.00"
type input "111,9404"
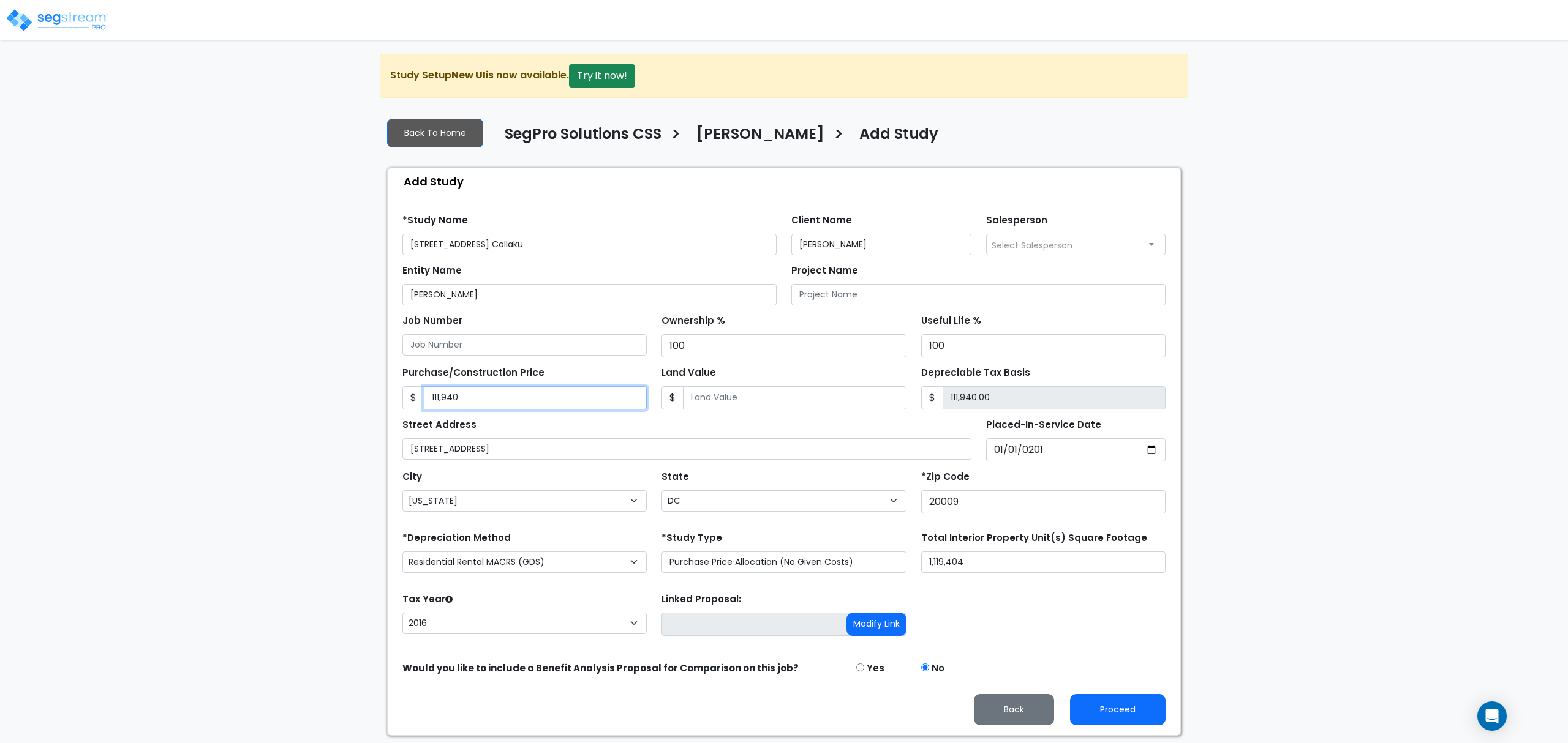
type input "1,119,404.00"
type input "1,119,404"
click at [1017, 568] on input "1,119,404" at bounding box center [1043, 562] width 244 height 21
click at [533, 399] on input "1,119,404" at bounding box center [535, 398] width 223 height 23
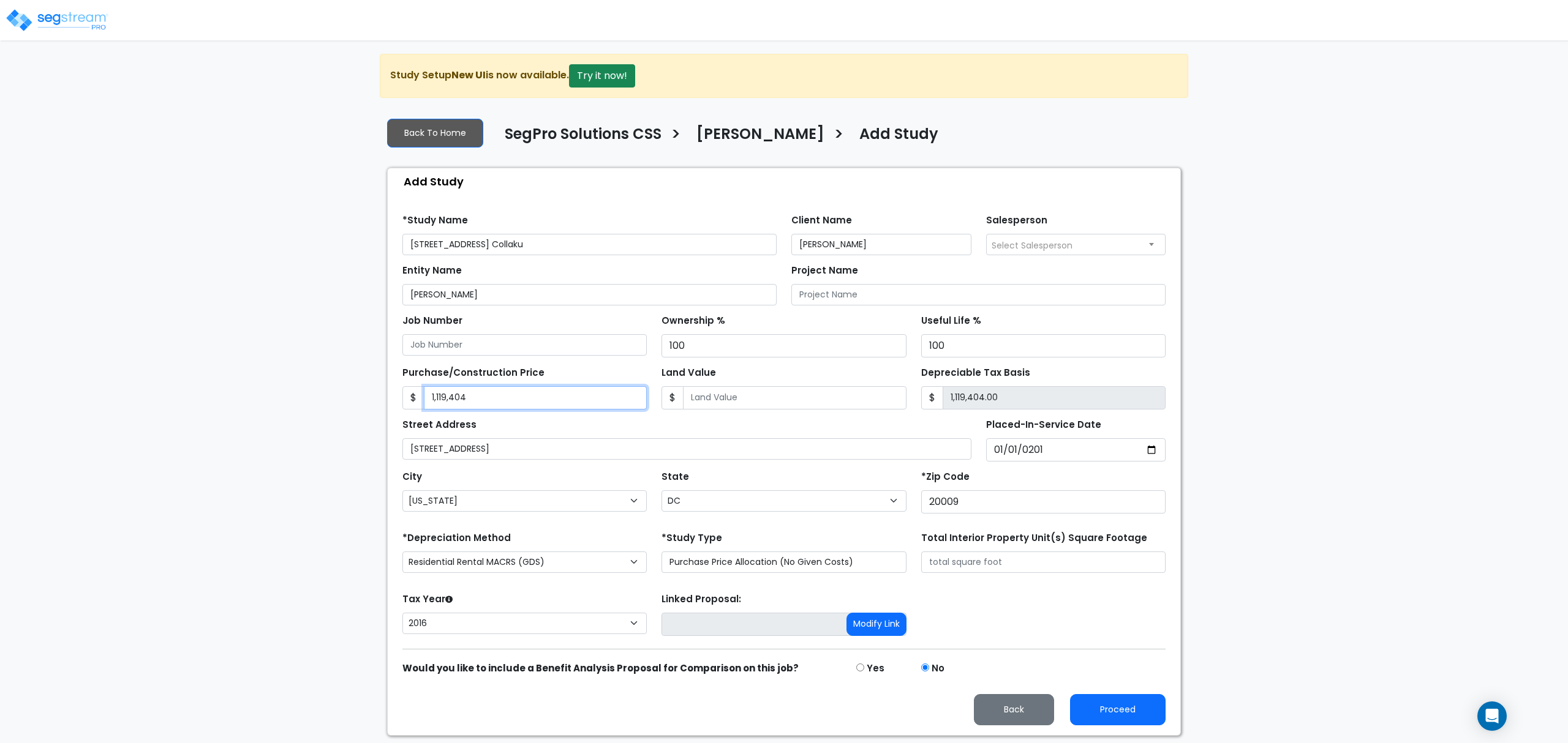
click at [533, 399] on input "1,119,404" at bounding box center [535, 398] width 223 height 23
click at [530, 404] on input "1,119,404" at bounding box center [535, 398] width 223 height 23
click at [530, 403] on input "1,119,404" at bounding box center [535, 398] width 223 height 23
type input "1"
type input "1.00"
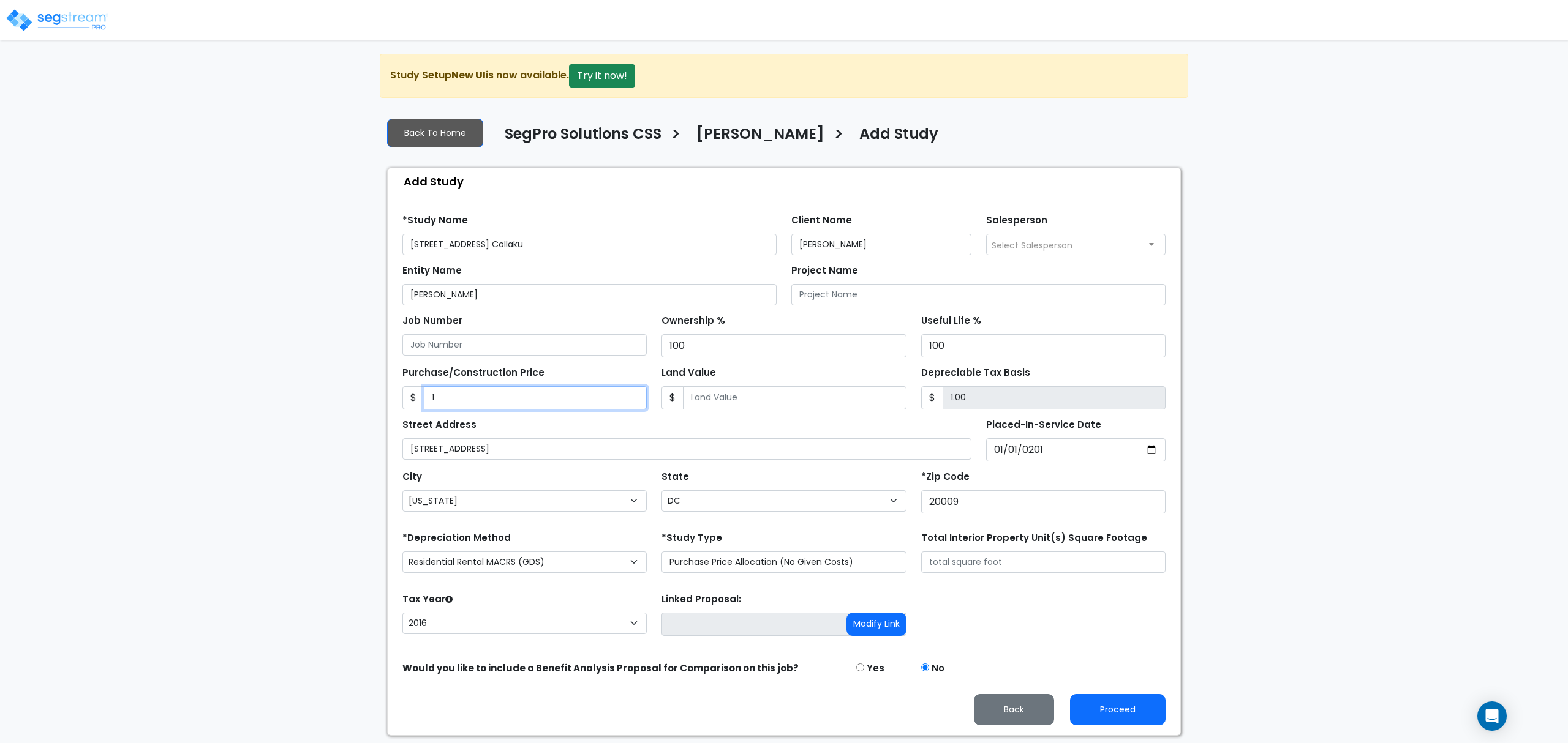
type input "14"
type input "14.00"
type input "149"
type input "149.00"
type input "1492"
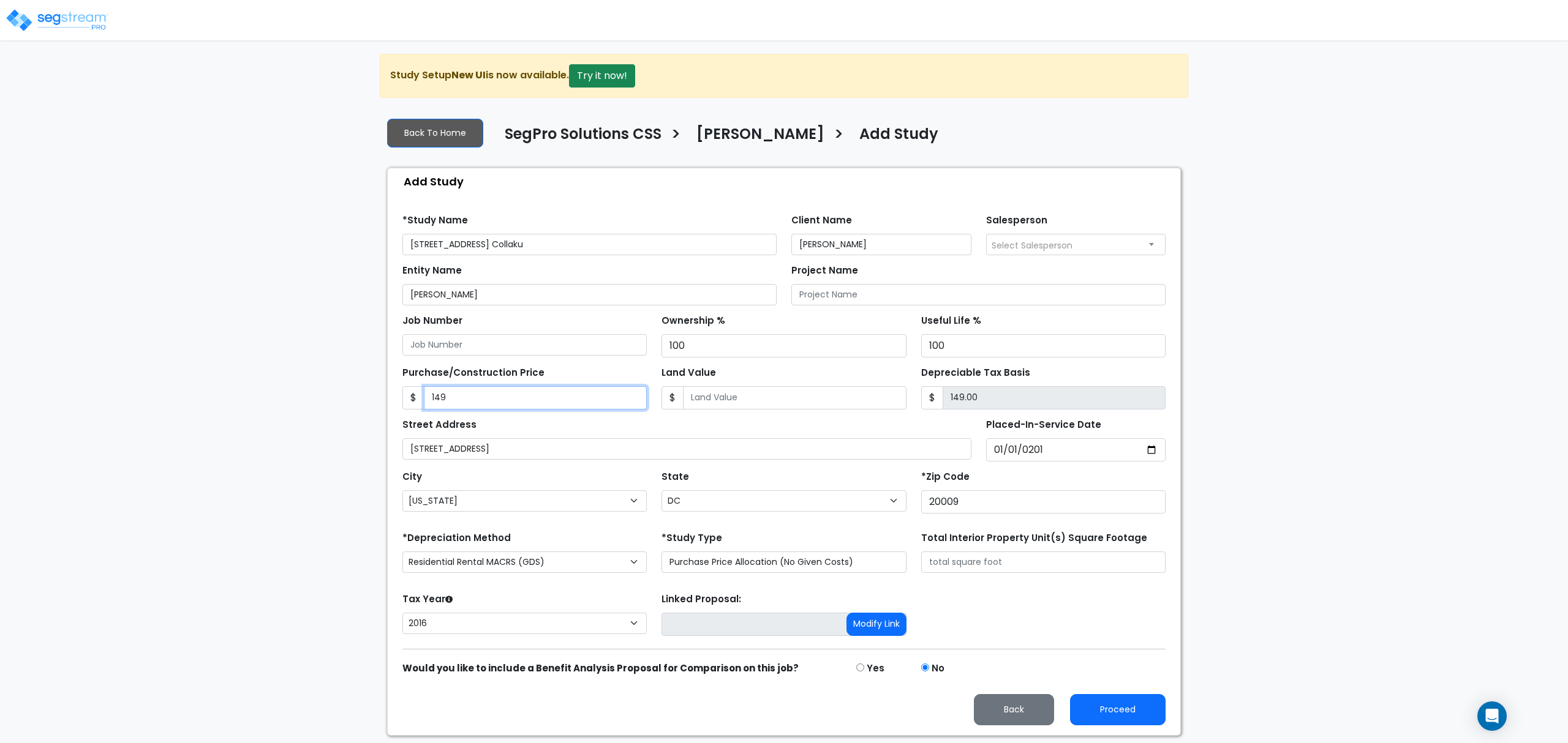
type input "1,492.00"
type input "1,4925"
type input "14,925.00"
type input "14,9253"
type input "149,253.00"
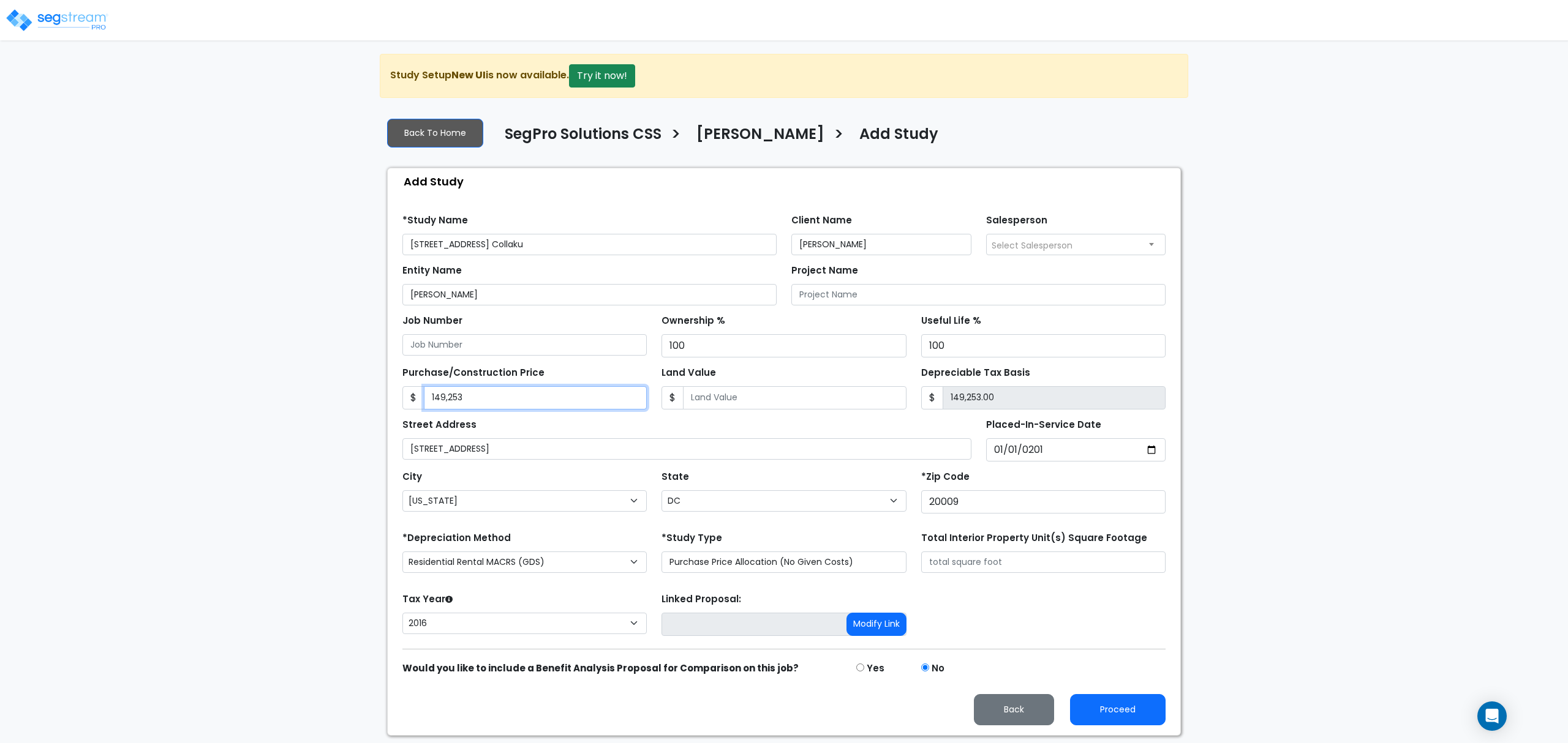
type input "149,2539"
type input "1,492,539.00"
type input "1,492,539"
click at [702, 383] on div "Land Value $" at bounding box center [784, 387] width 244 height 46
click at [715, 398] on input "Land Value" at bounding box center [794, 398] width 223 height 23
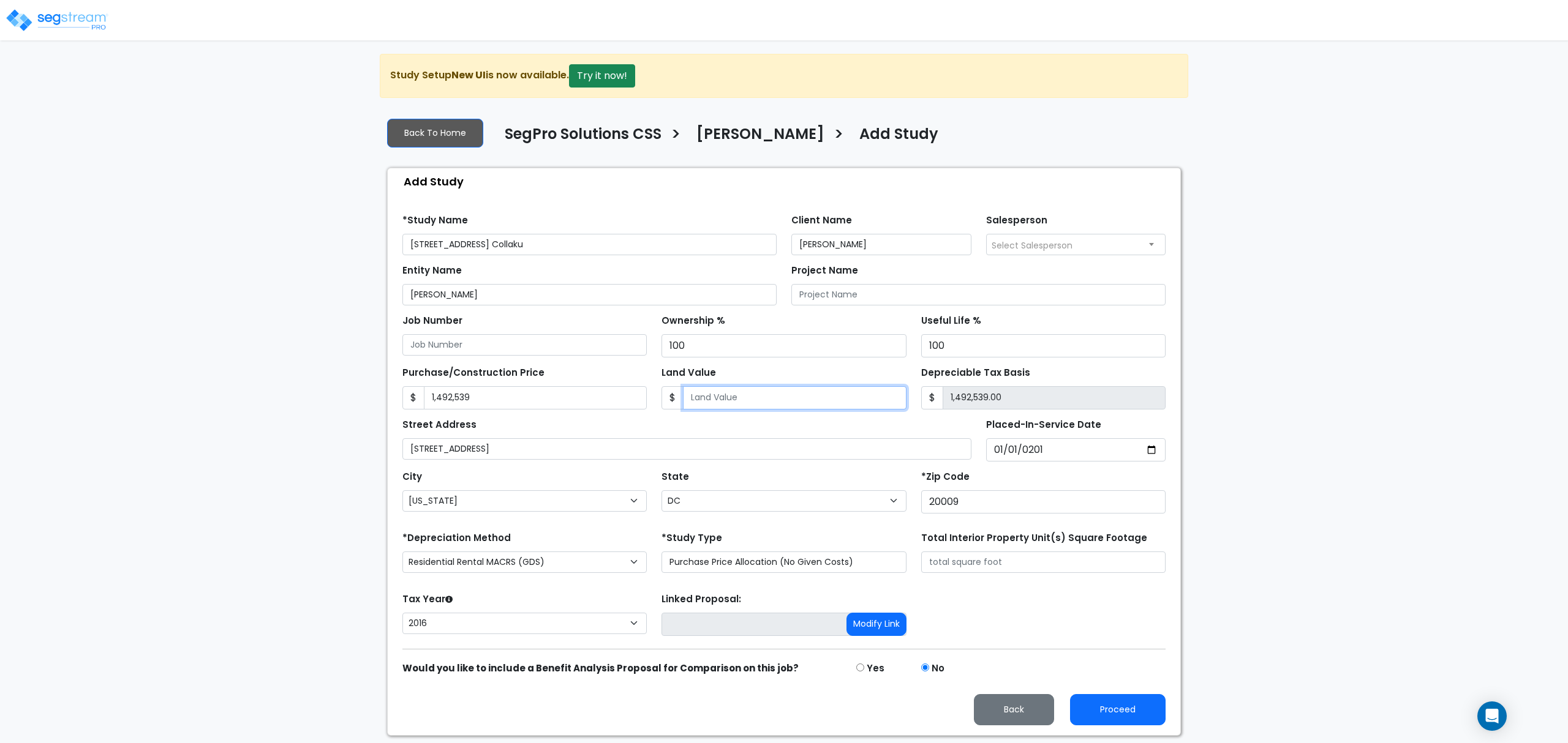
type input "3"
type input "1,492,536.00"
type input "37"
type input "1,492,502.00"
type input "373"
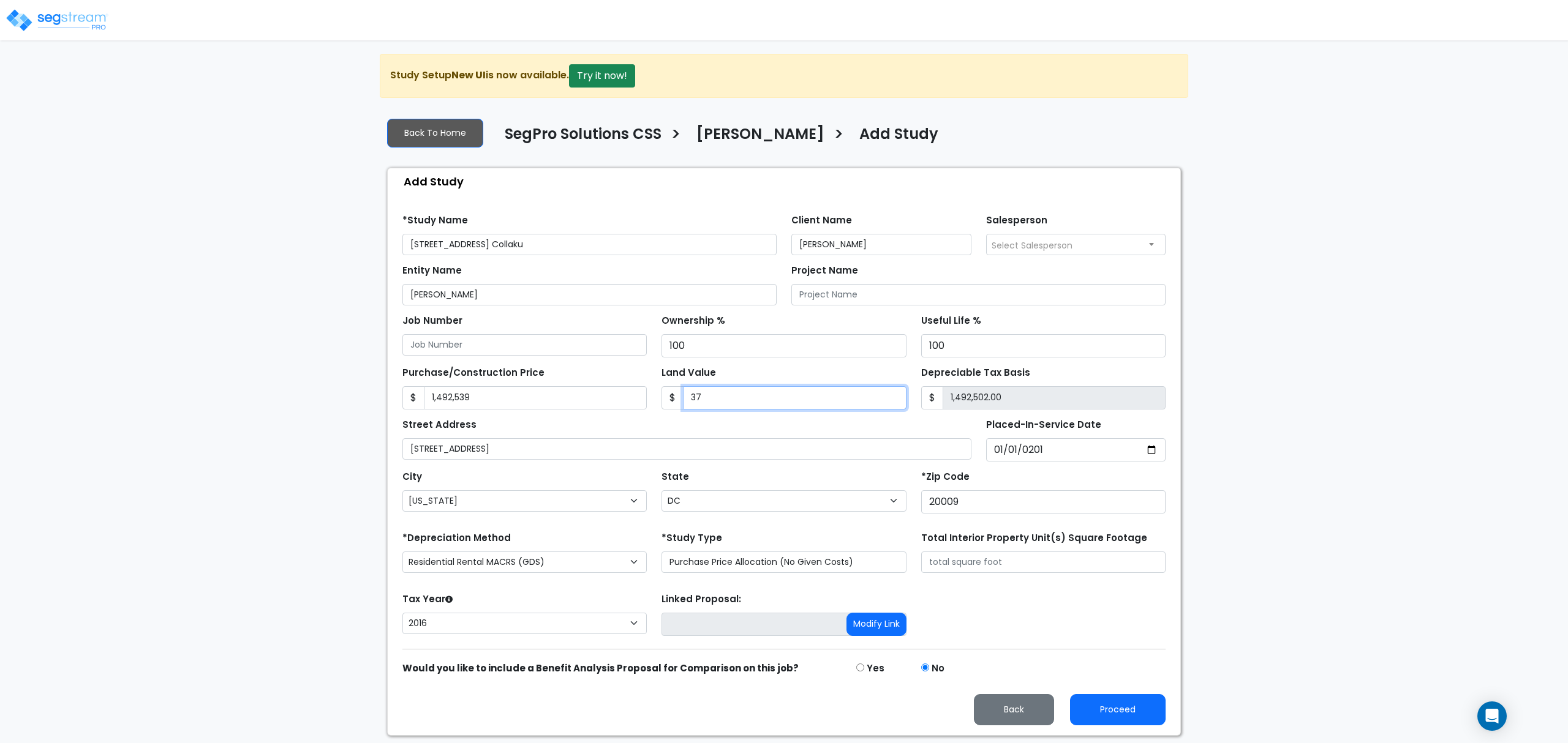
type input "1,492,166.00"
type input "3731"
type input "1,488,808.00"
type input "3,7313"
type input "1,455,226.00"
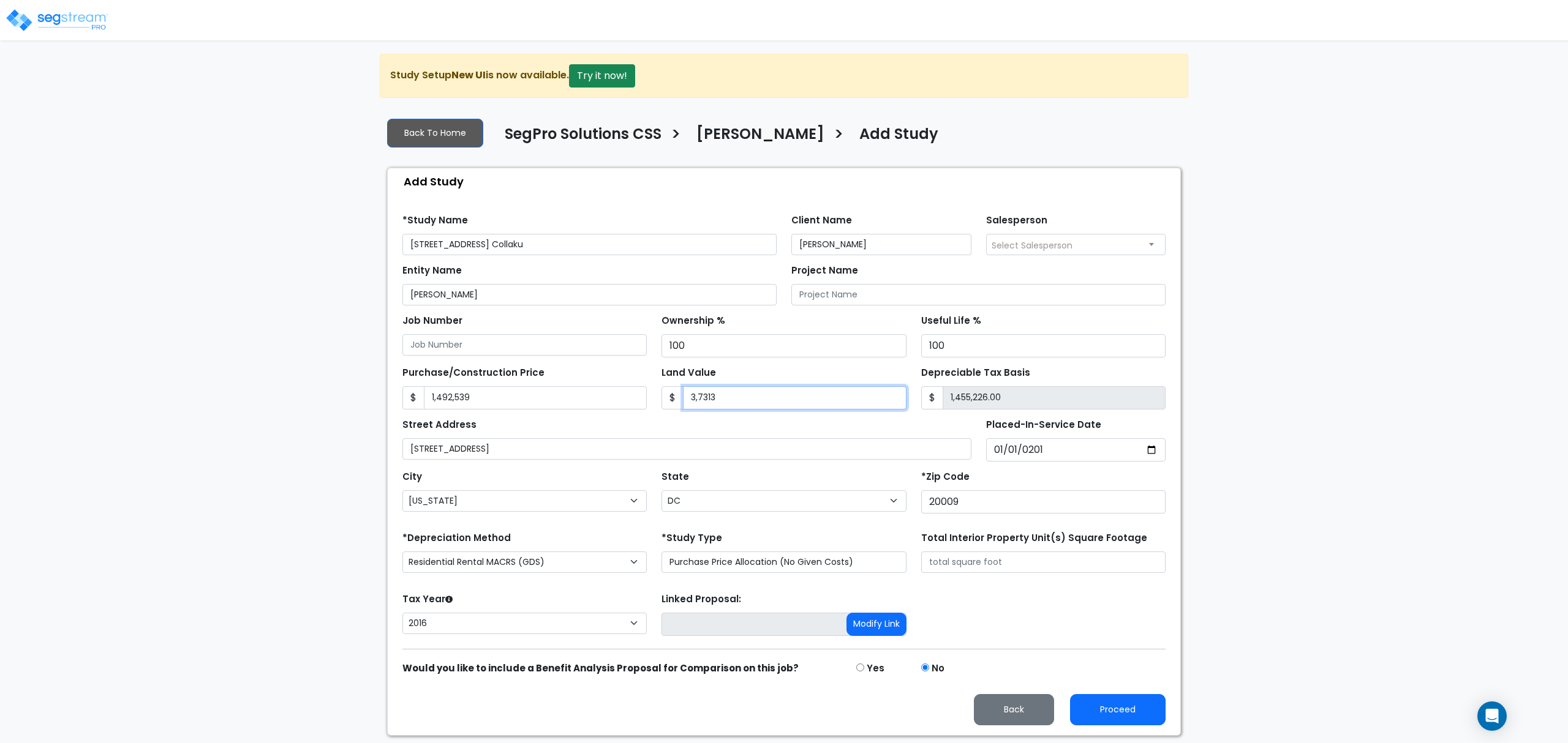
type input "3,73135"
type input "1,119,404.00"
type input "373,135"
click at [1054, 381] on div "Depreciable Tax Basis $ 1,119,404.00" at bounding box center [1043, 387] width 244 height 46
click at [513, 618] on select "2026 2025 2024 2023 2022 2021 2020 2019 2018 2017 2016" at bounding box center [524, 623] width 244 height 21
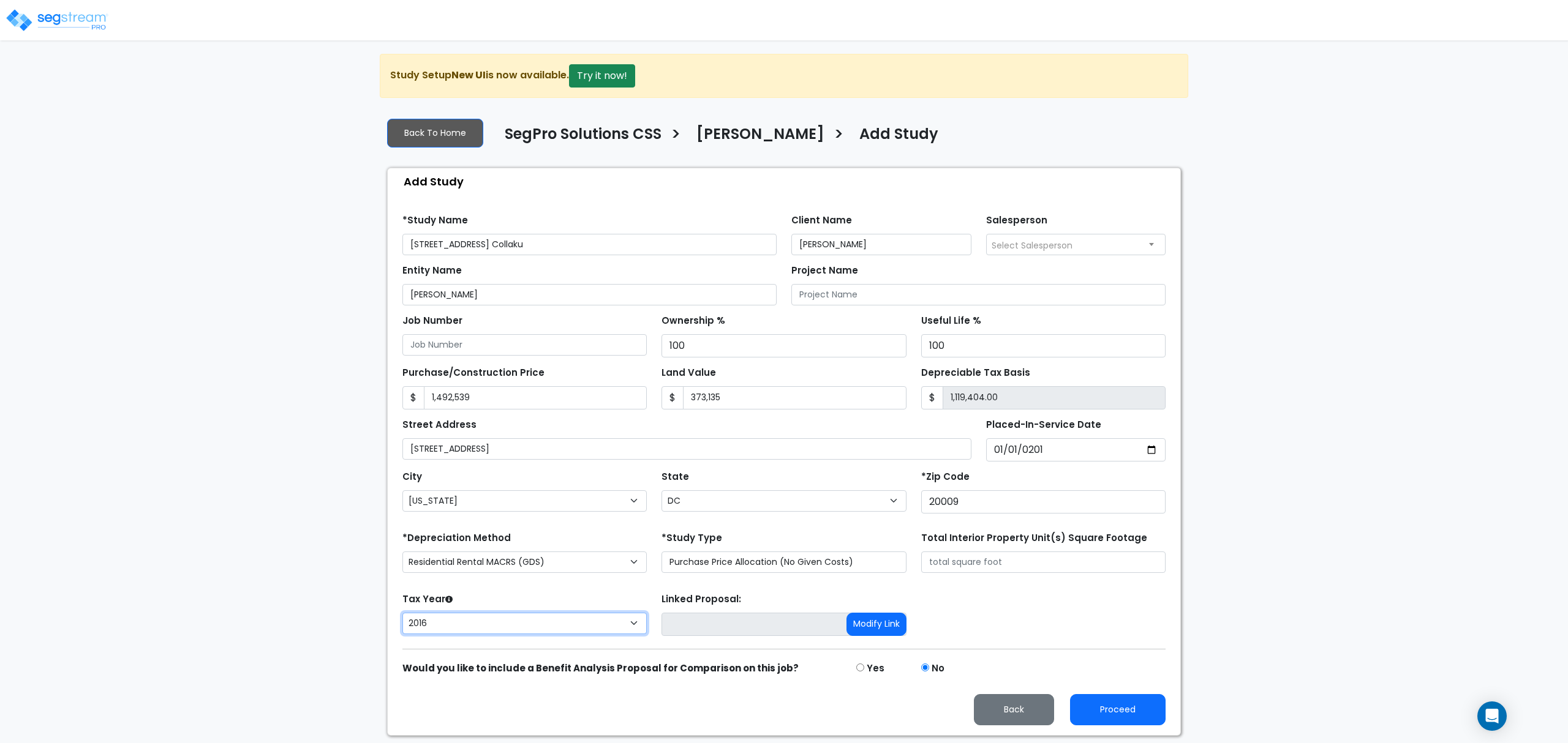
select select "2025"
click at [402, 616] on select "2026 2025 2024 2023 2022 2021 2020 2019 2018 2017 2016" at bounding box center [524, 623] width 244 height 21
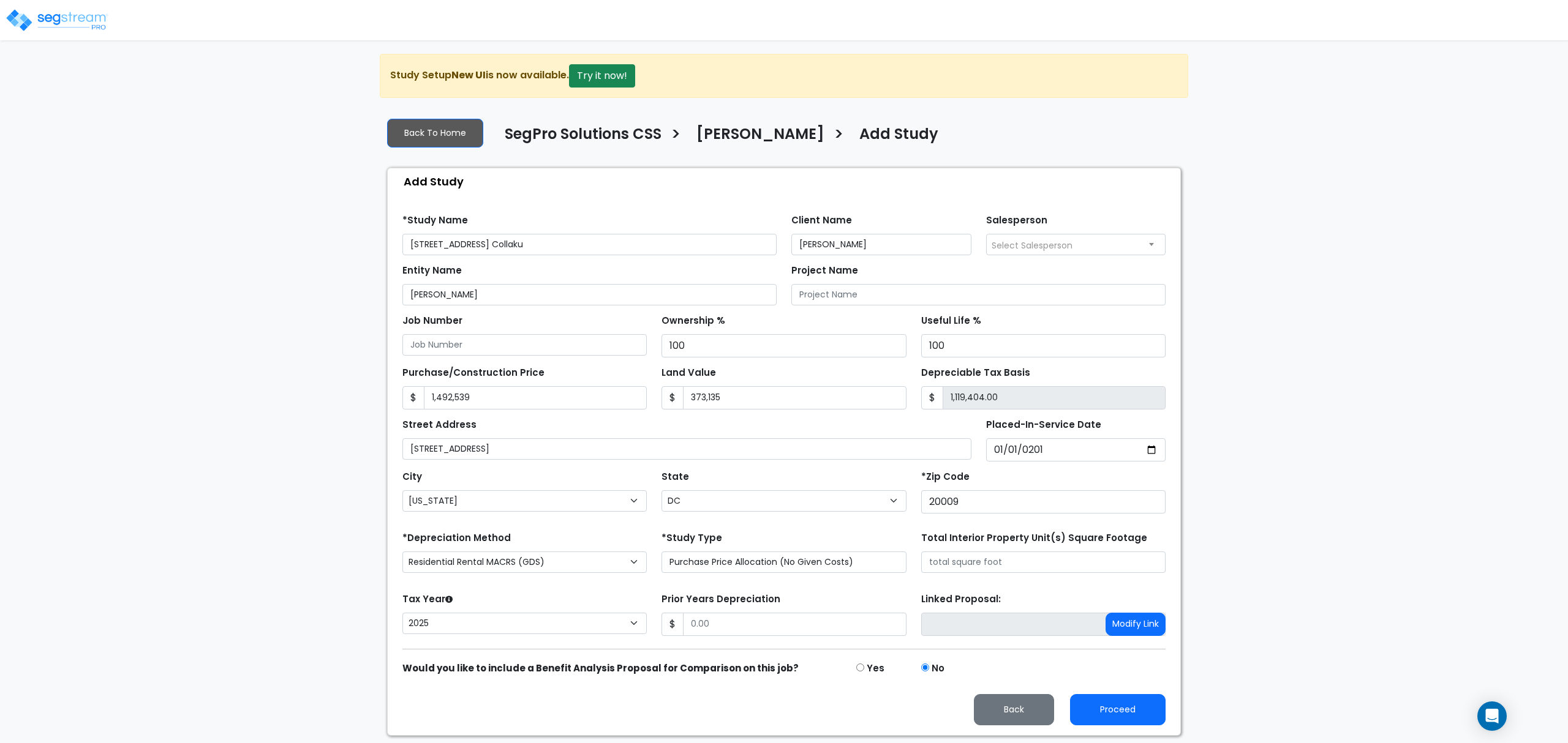
click at [743, 613] on div "Prior Years Depreciation $" at bounding box center [784, 613] width 244 height 46
click at [748, 622] on input "Prior Years Depreciation" at bounding box center [794, 624] width 223 height 23
type input "371,435"
click at [767, 666] on strong "Would you like to include a Benefit Analysis Proposal for Comparison on this jo…" at bounding box center [601, 668] width 396 height 13
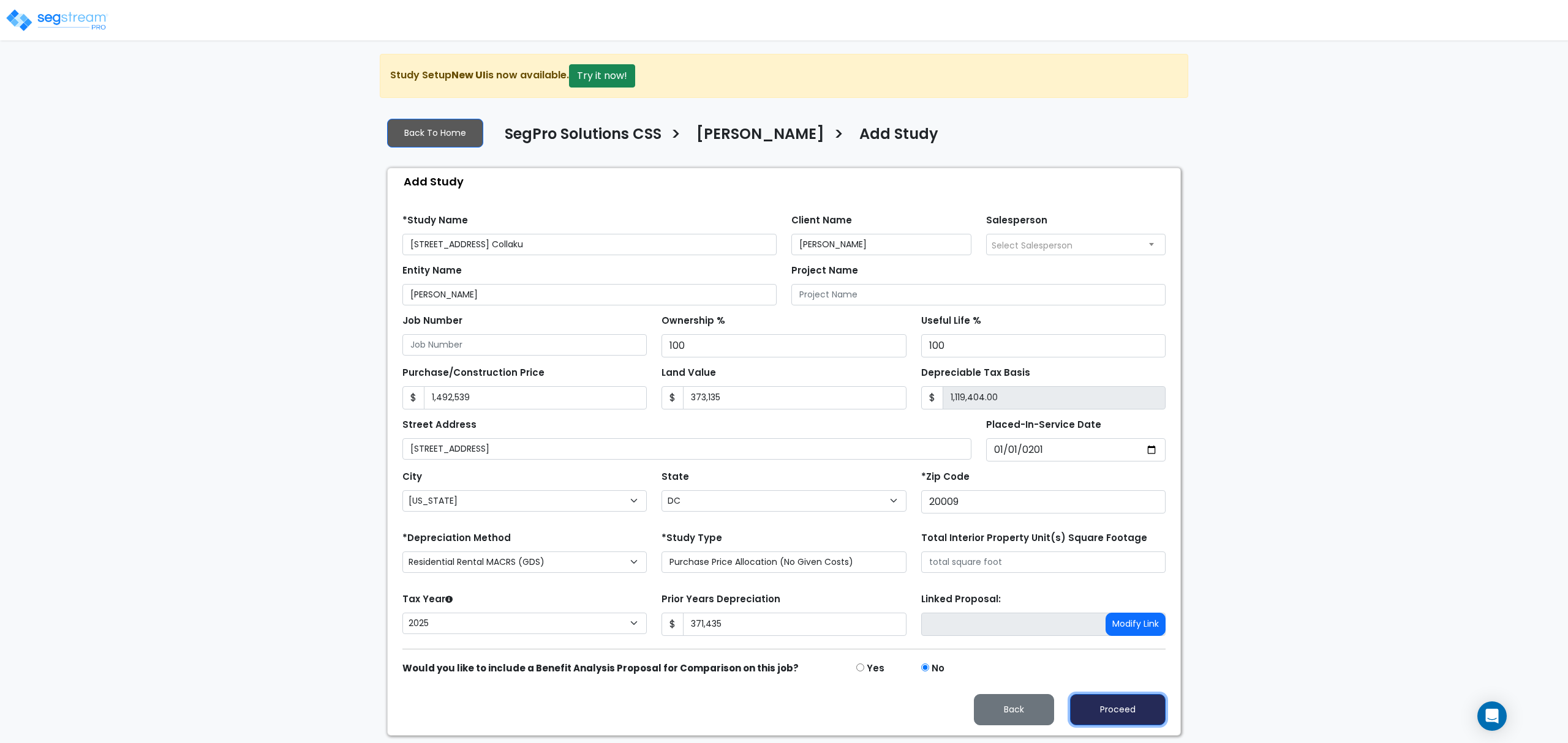
click at [1118, 706] on button "Proceed" at bounding box center [1117, 710] width 95 height 32
type input "1492539"
type input "373135"
type input "371435"
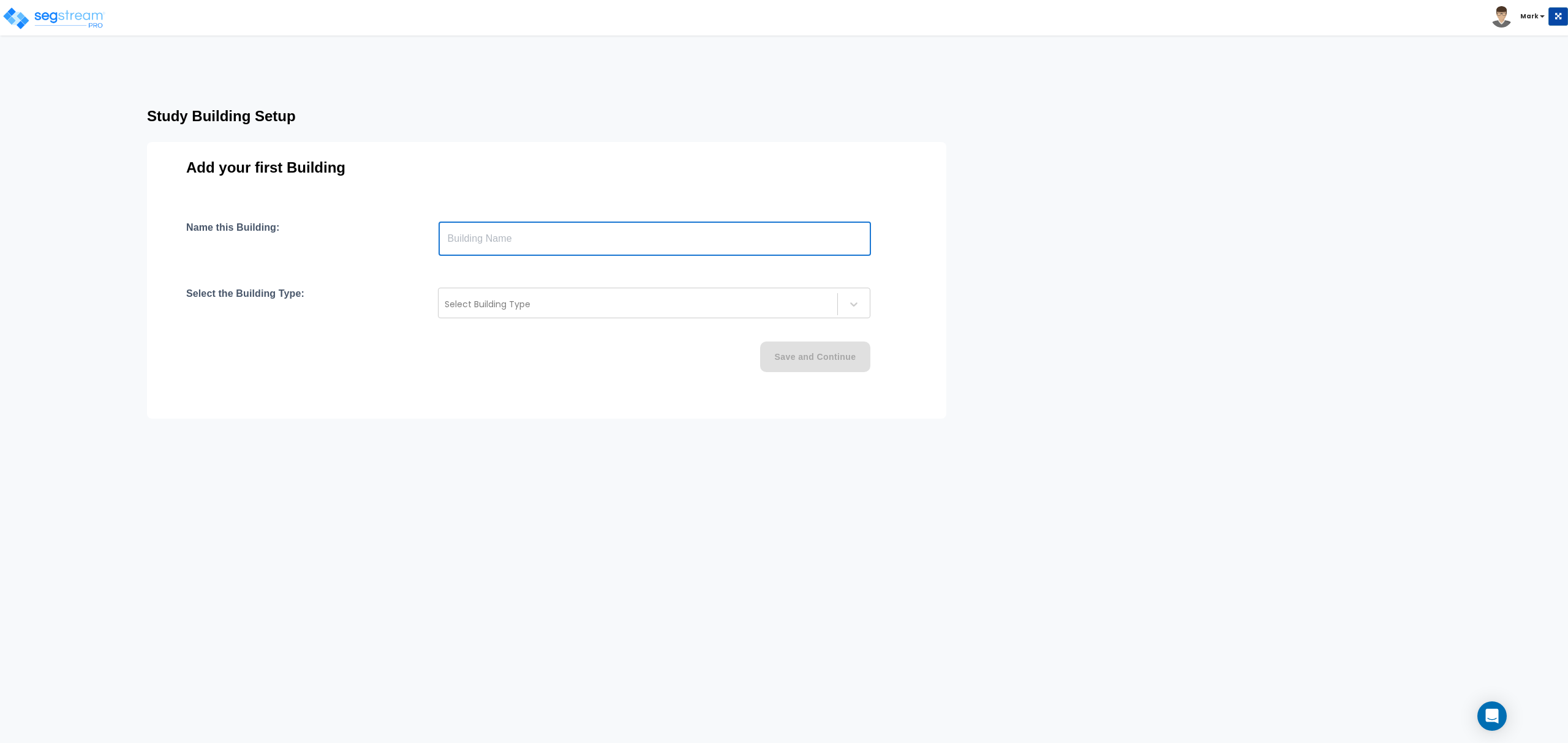
paste input "text"
type input "[STREET_ADDRESS]"
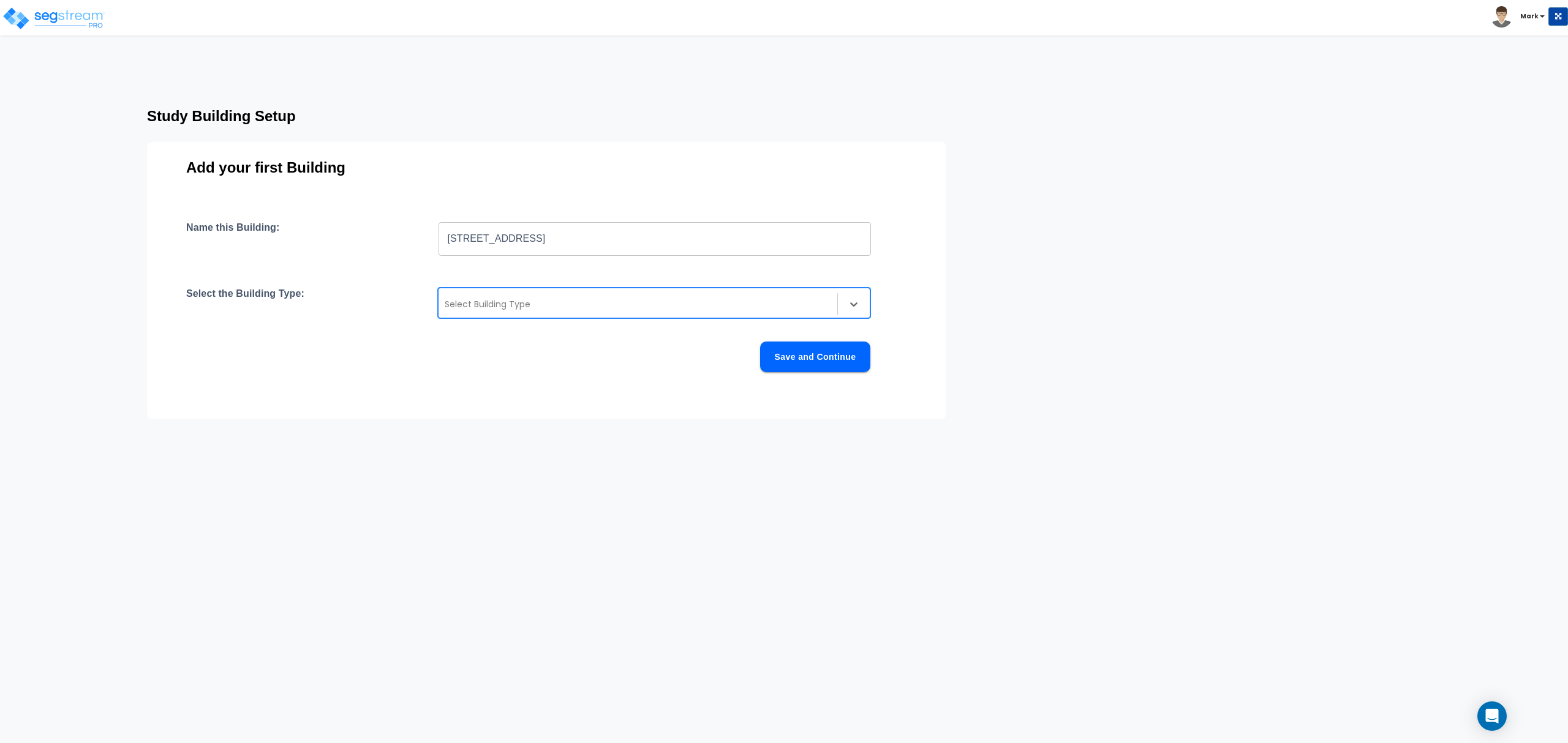
click at [520, 304] on div at bounding box center [638, 304] width 387 height 14
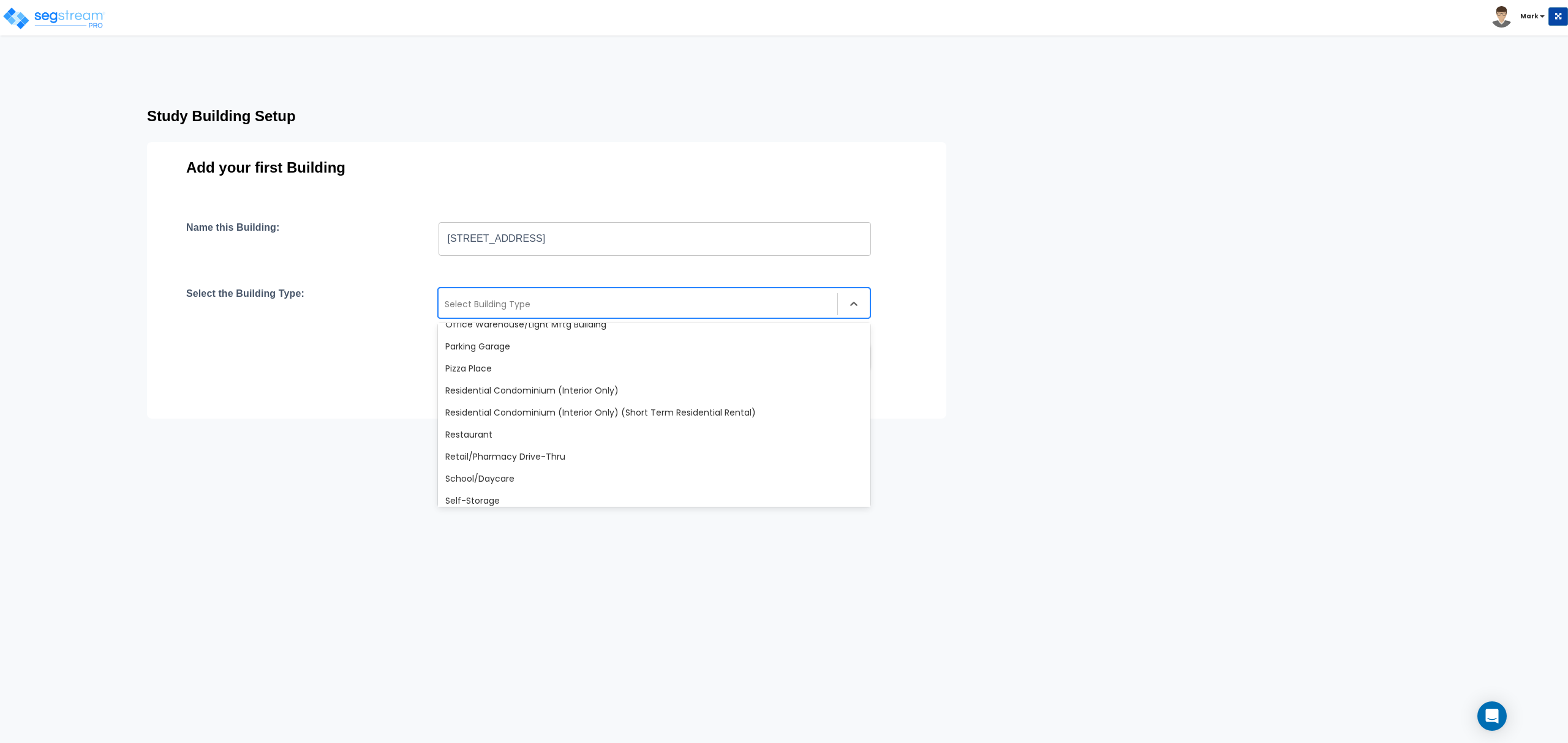
scroll to position [1056, 0]
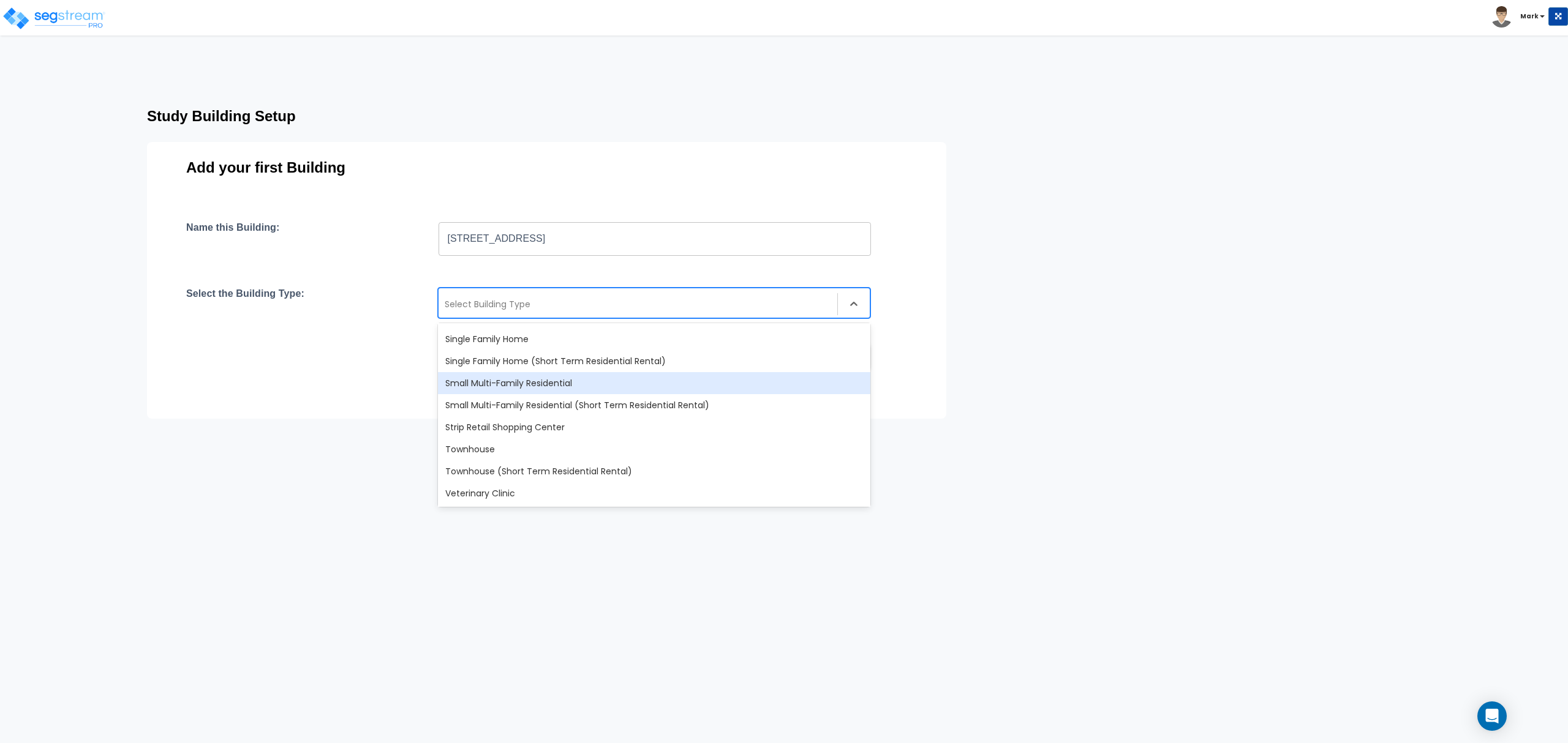
click at [518, 387] on div "Small Multi-Family Residential" at bounding box center [654, 383] width 433 height 22
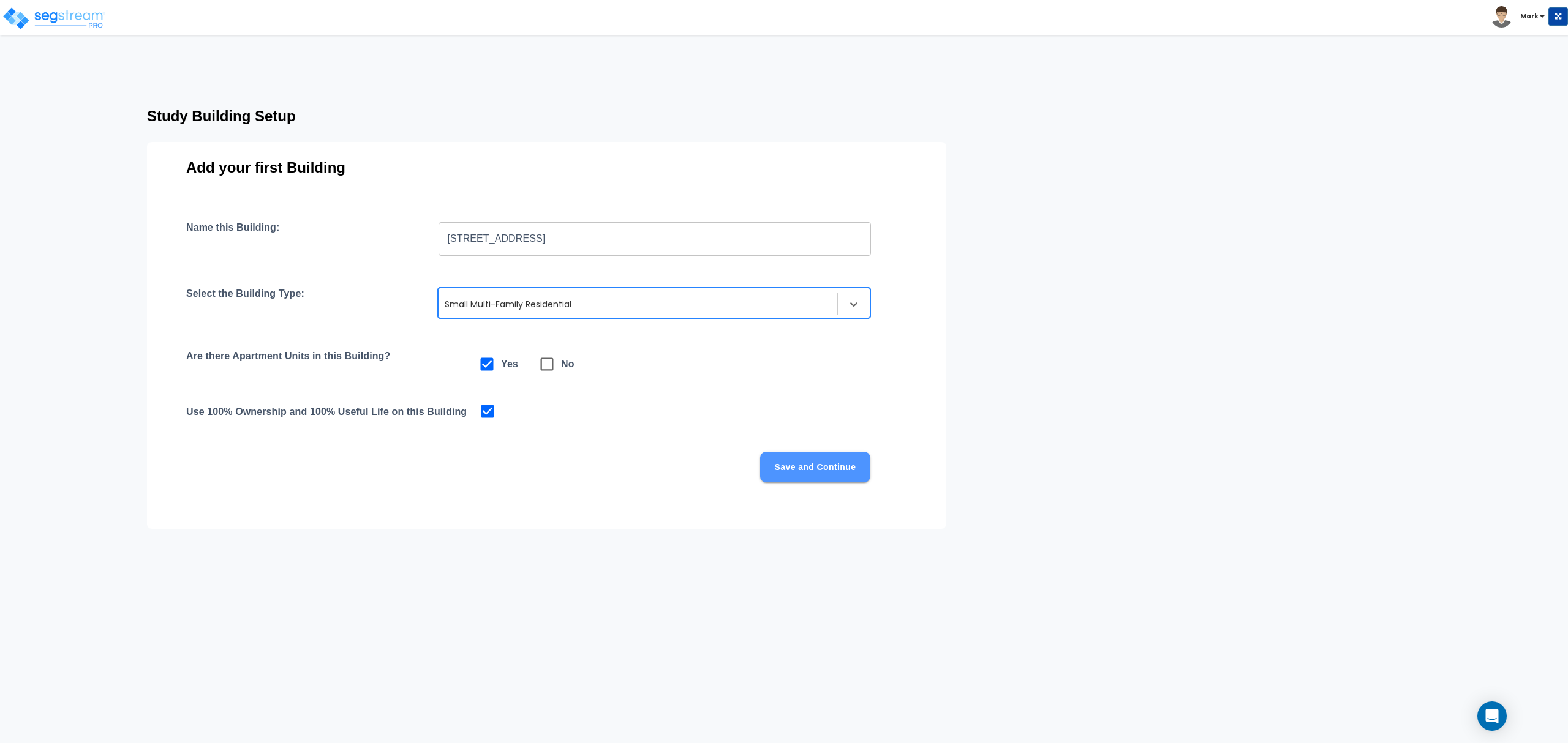
click at [821, 472] on button "Save and Continue" at bounding box center [815, 467] width 110 height 31
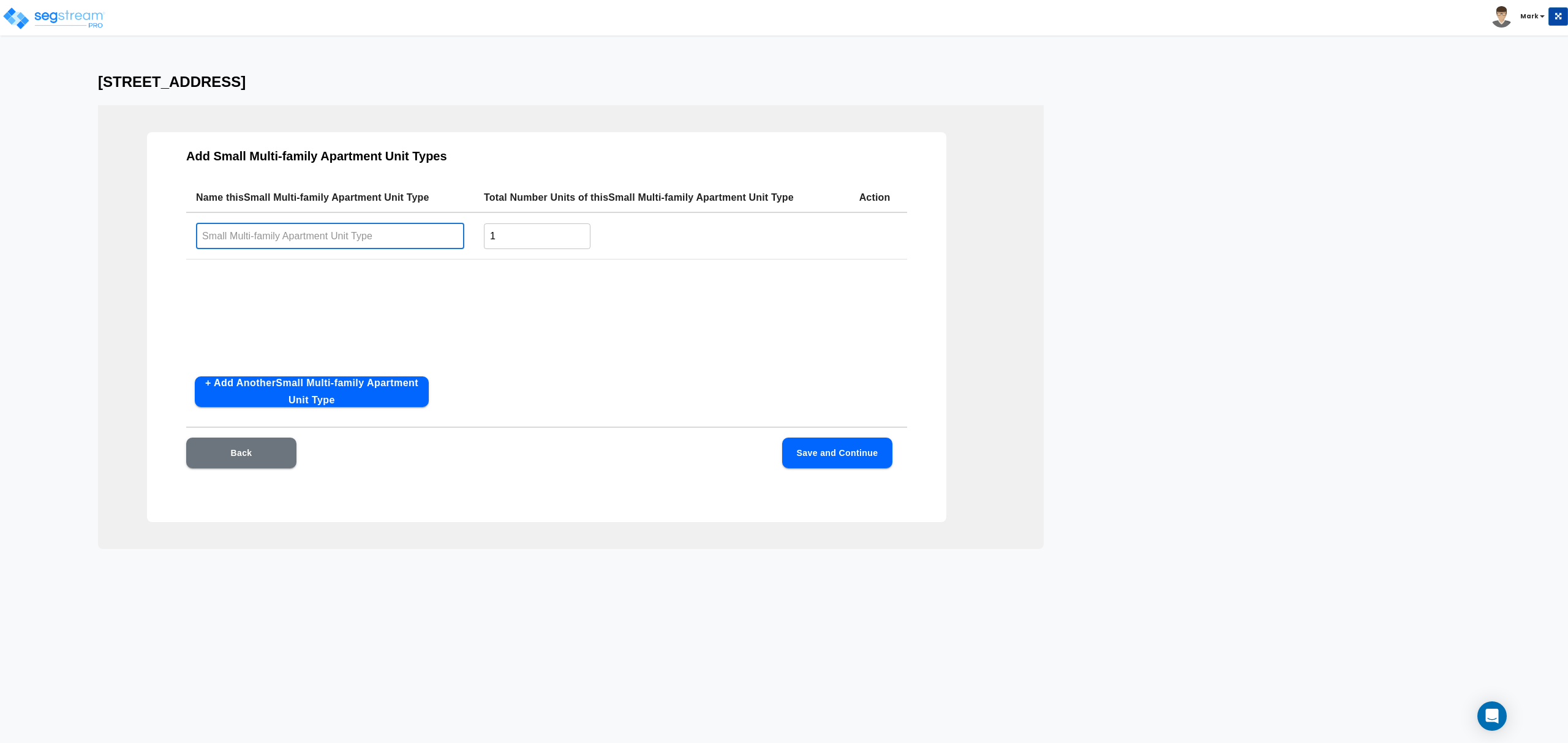
click at [295, 245] on input "text" at bounding box center [330, 236] width 268 height 26
click at [557, 228] on input "1" at bounding box center [537, 236] width 106 height 26
type input "3"
click at [452, 331] on div "Name this Small Multi-family Apartment Unit Type Total Number Units of this Sma…" at bounding box center [546, 275] width 721 height 184
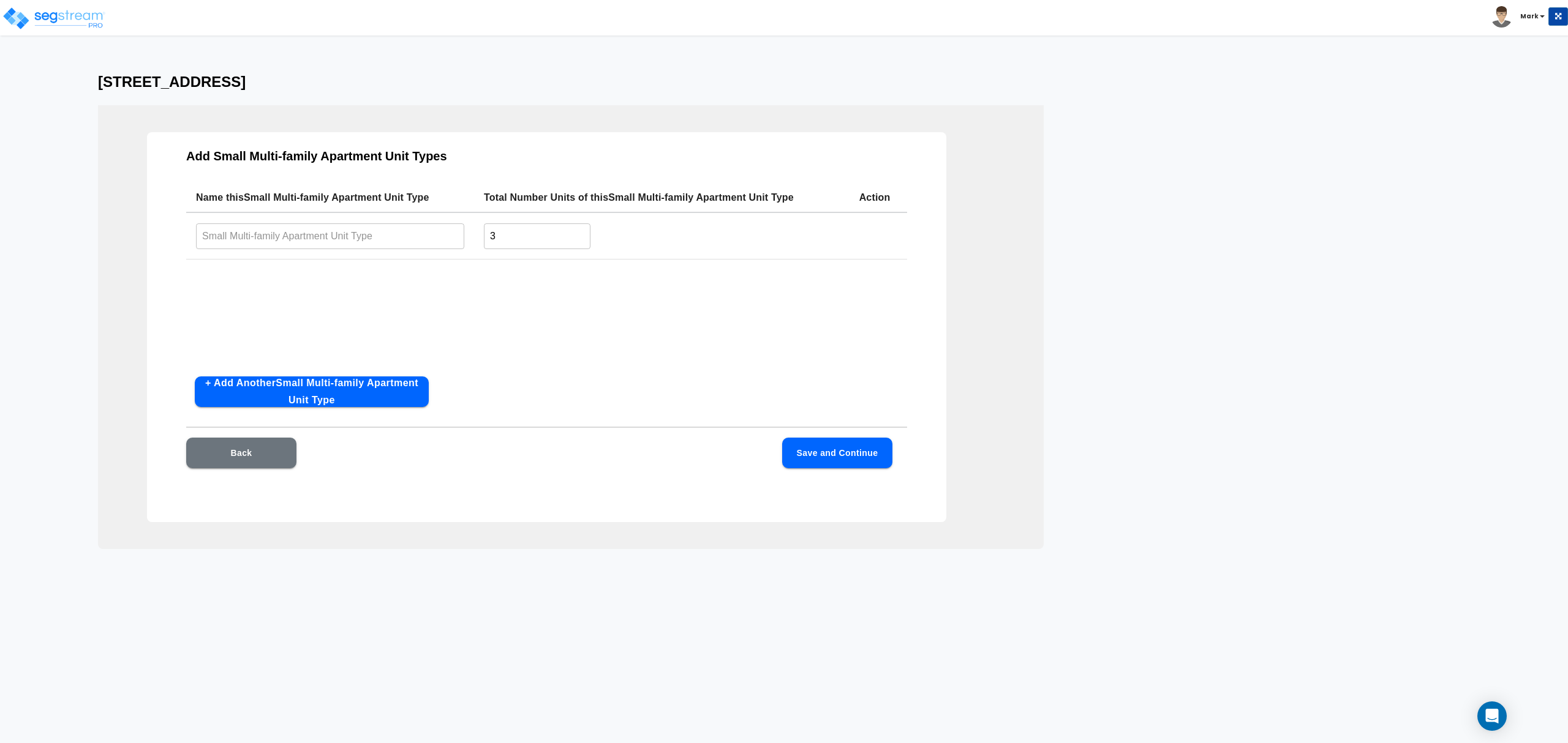
click at [395, 369] on div "Add Small Multi-family Apartment Unit Types Name this Small Multi-family Apartm…" at bounding box center [546, 327] width 799 height 390
click at [396, 392] on button "+ Add Another Small Multi-family Apartment Unit Type" at bounding box center [311, 391] width 234 height 31
click at [363, 240] on input "text" at bounding box center [330, 236] width 268 height 26
type input "1 Bed 1 Bath"
click at [408, 289] on input "text" at bounding box center [330, 285] width 268 height 26
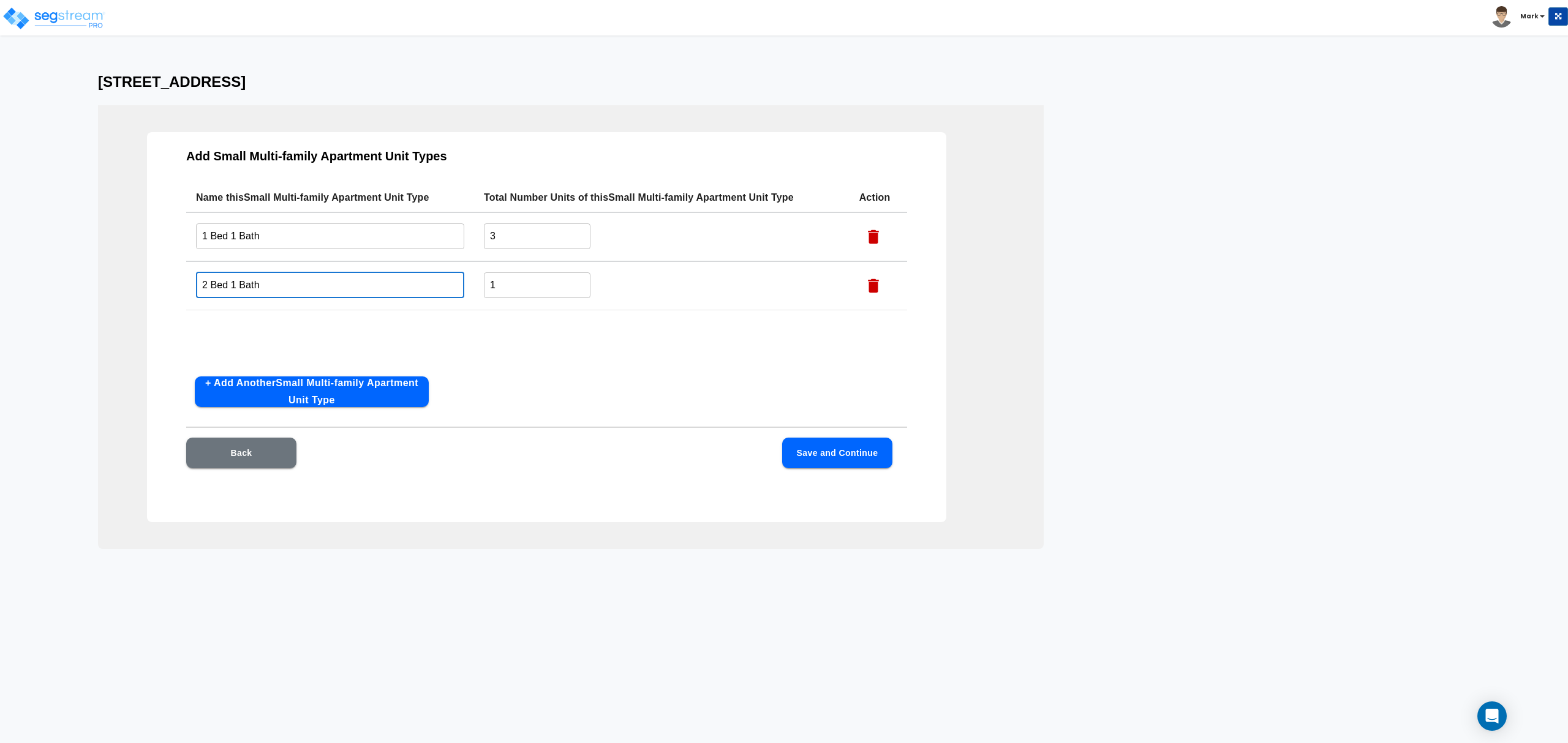
type input "2 Bed 1 Bath"
click at [801, 456] on button "Save and Continue" at bounding box center [837, 453] width 110 height 31
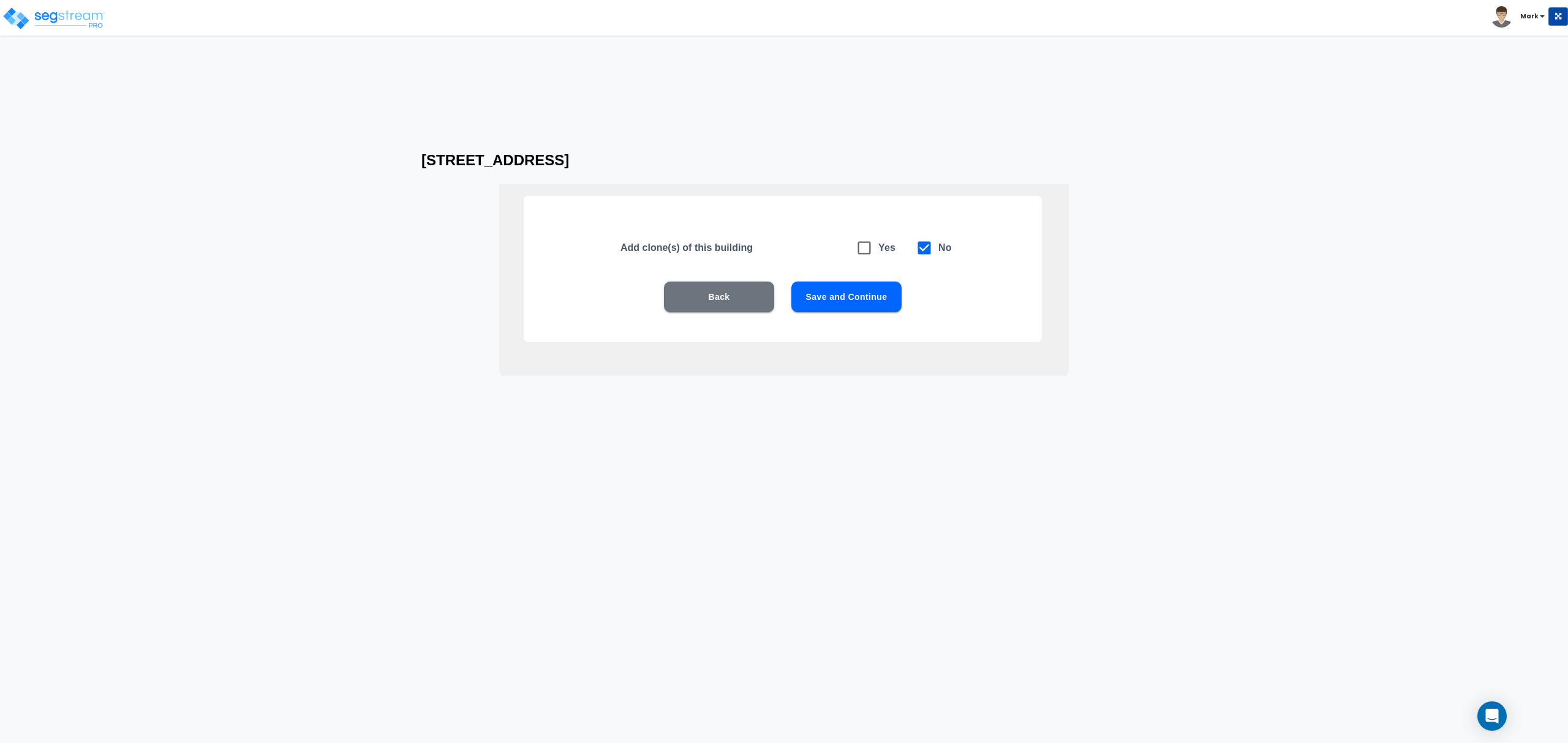
click at [852, 307] on button "Save and Continue" at bounding box center [846, 297] width 110 height 31
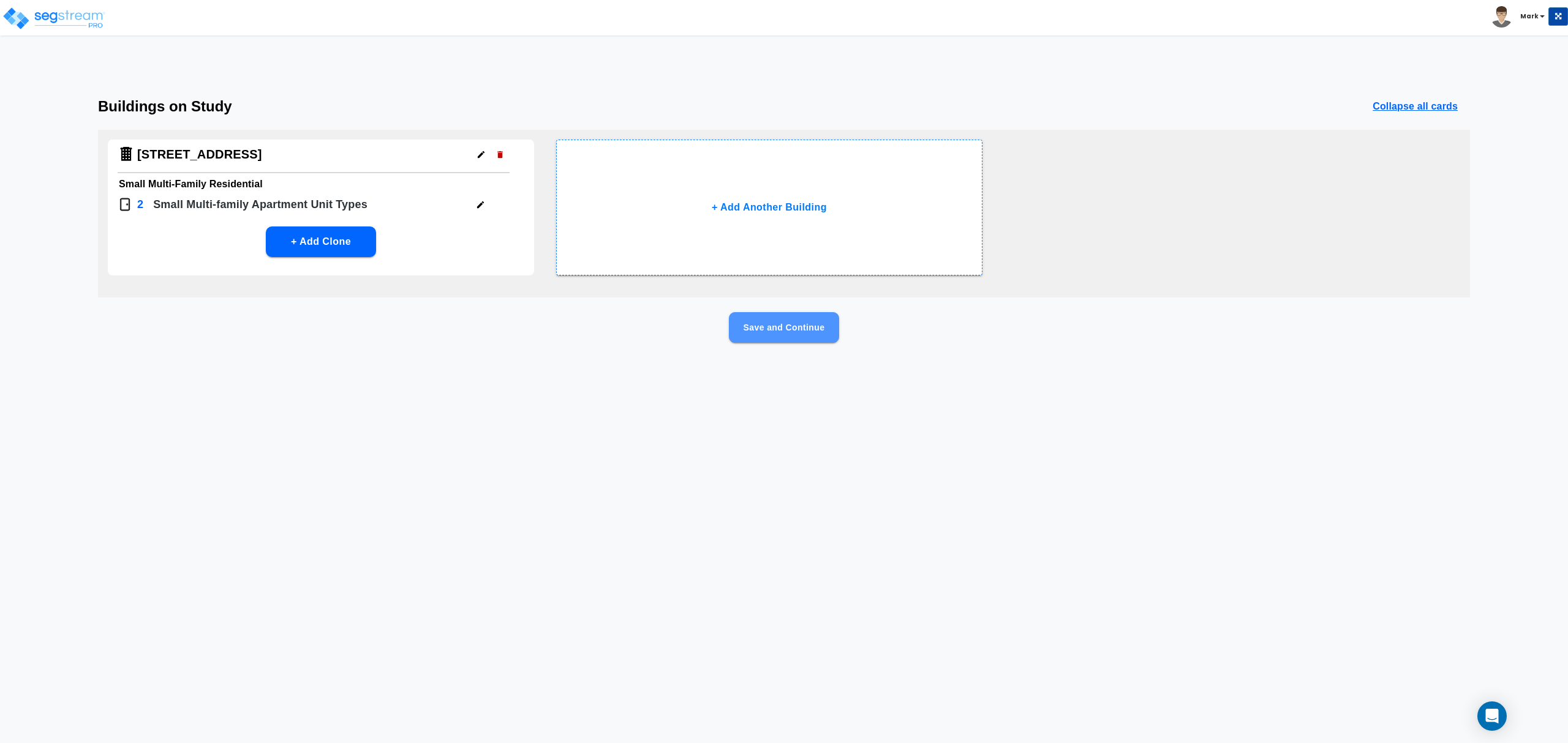
click at [797, 339] on button "Save and Continue" at bounding box center [784, 328] width 110 height 31
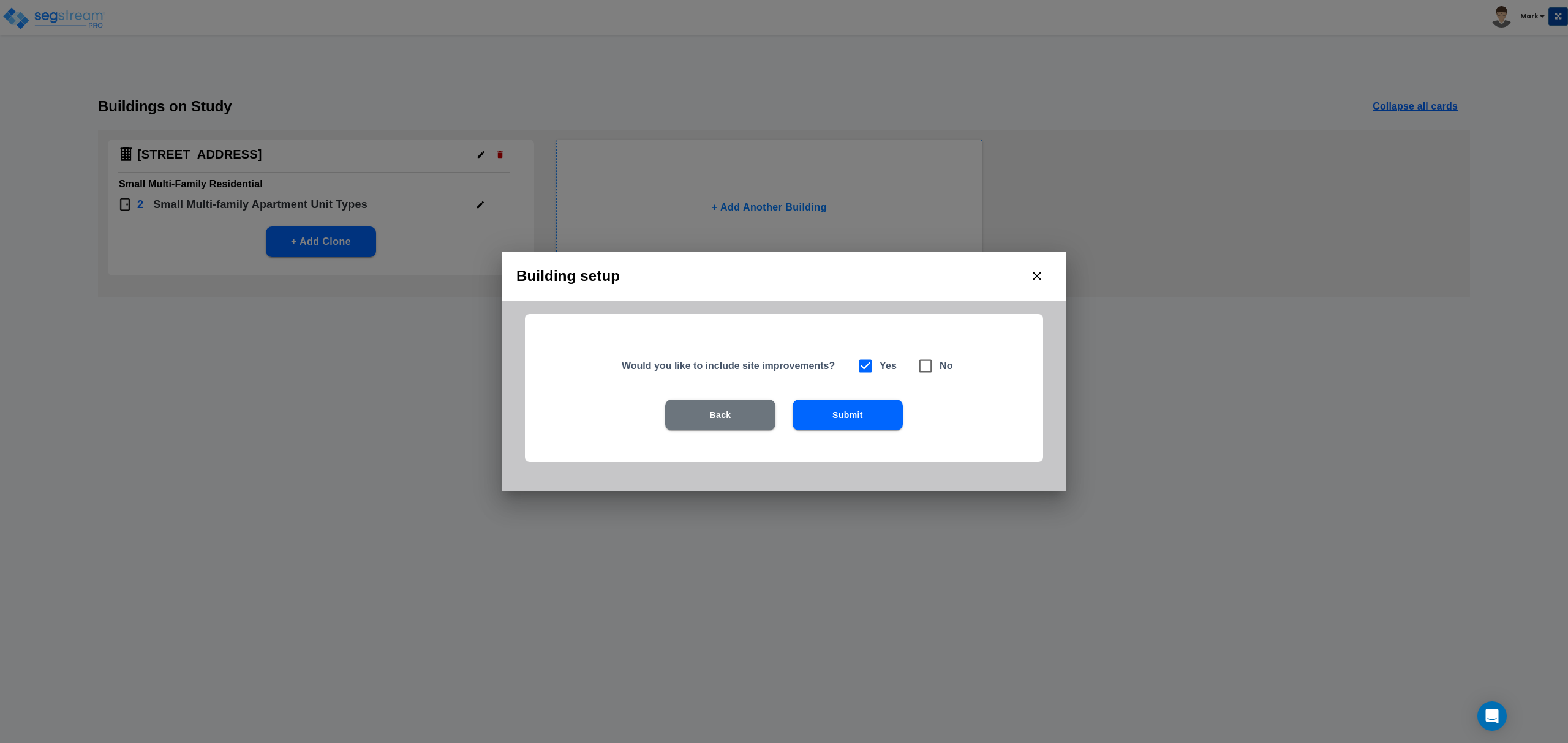
click at [839, 435] on div "Back Submit" at bounding box center [784, 433] width 439 height 67
click at [836, 419] on button "Submit" at bounding box center [847, 415] width 110 height 31
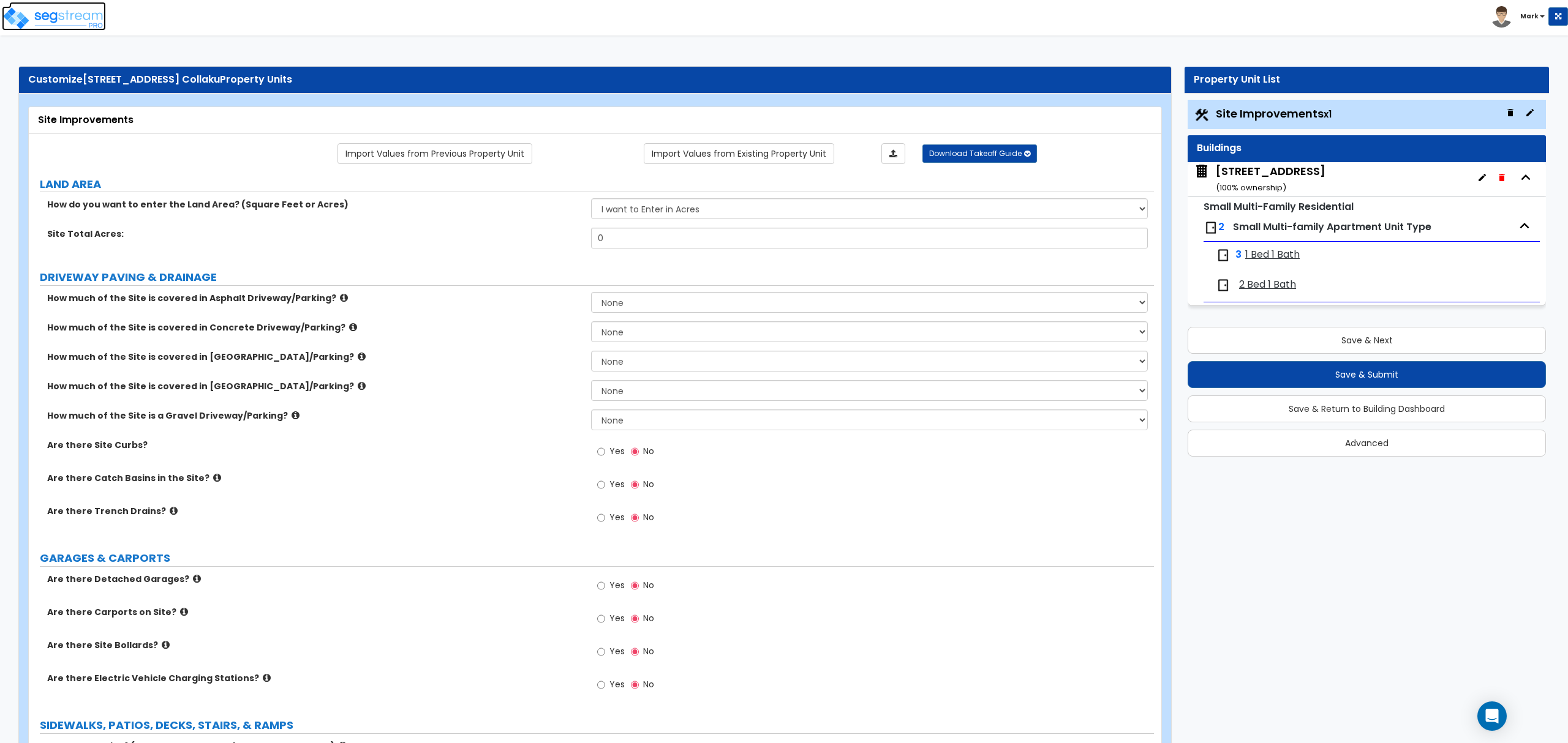
click at [73, 16] on img at bounding box center [54, 19] width 104 height 25
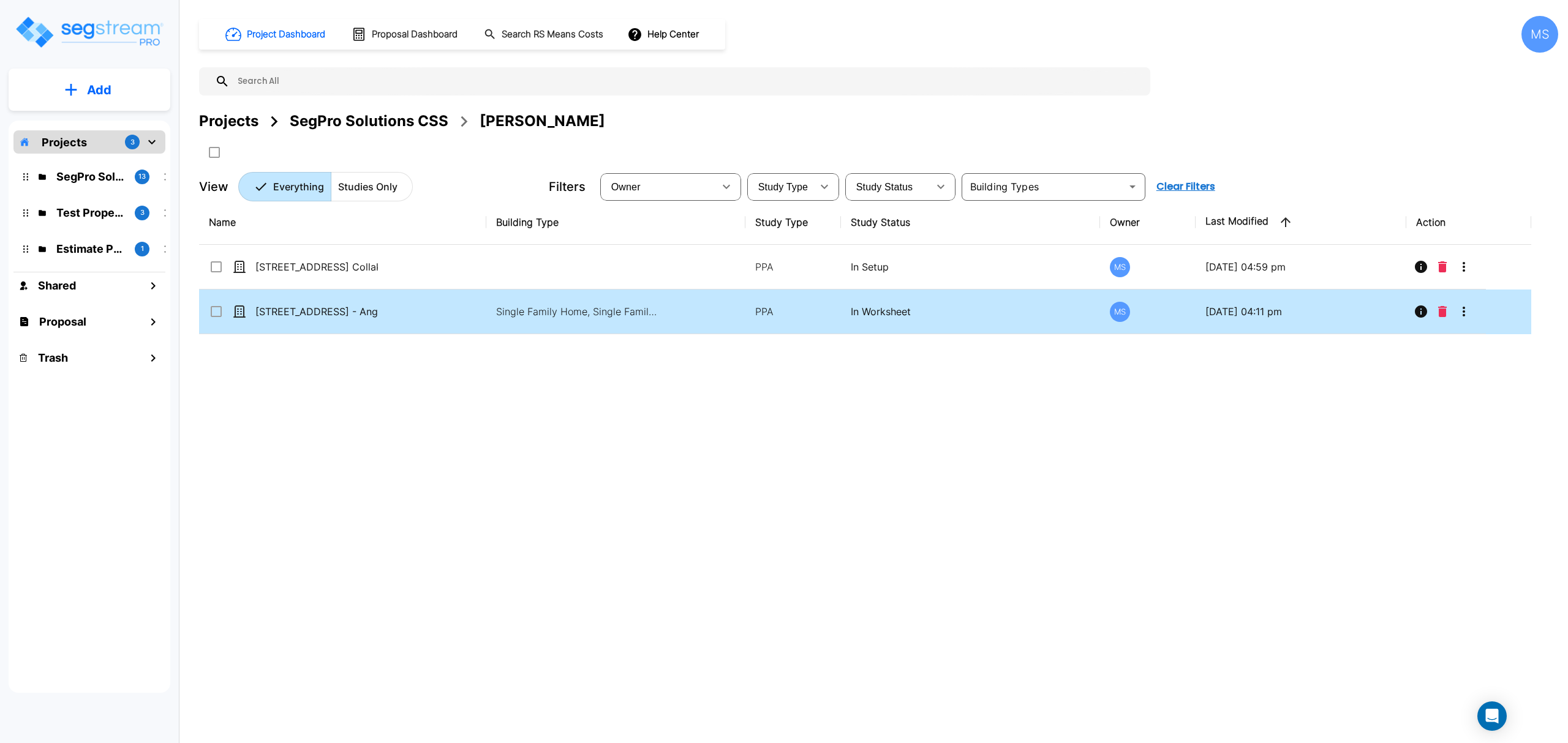
click at [337, 317] on p "[STREET_ADDRESS] - Angel & [PERSON_NAME]" at bounding box center [316, 311] width 123 height 14
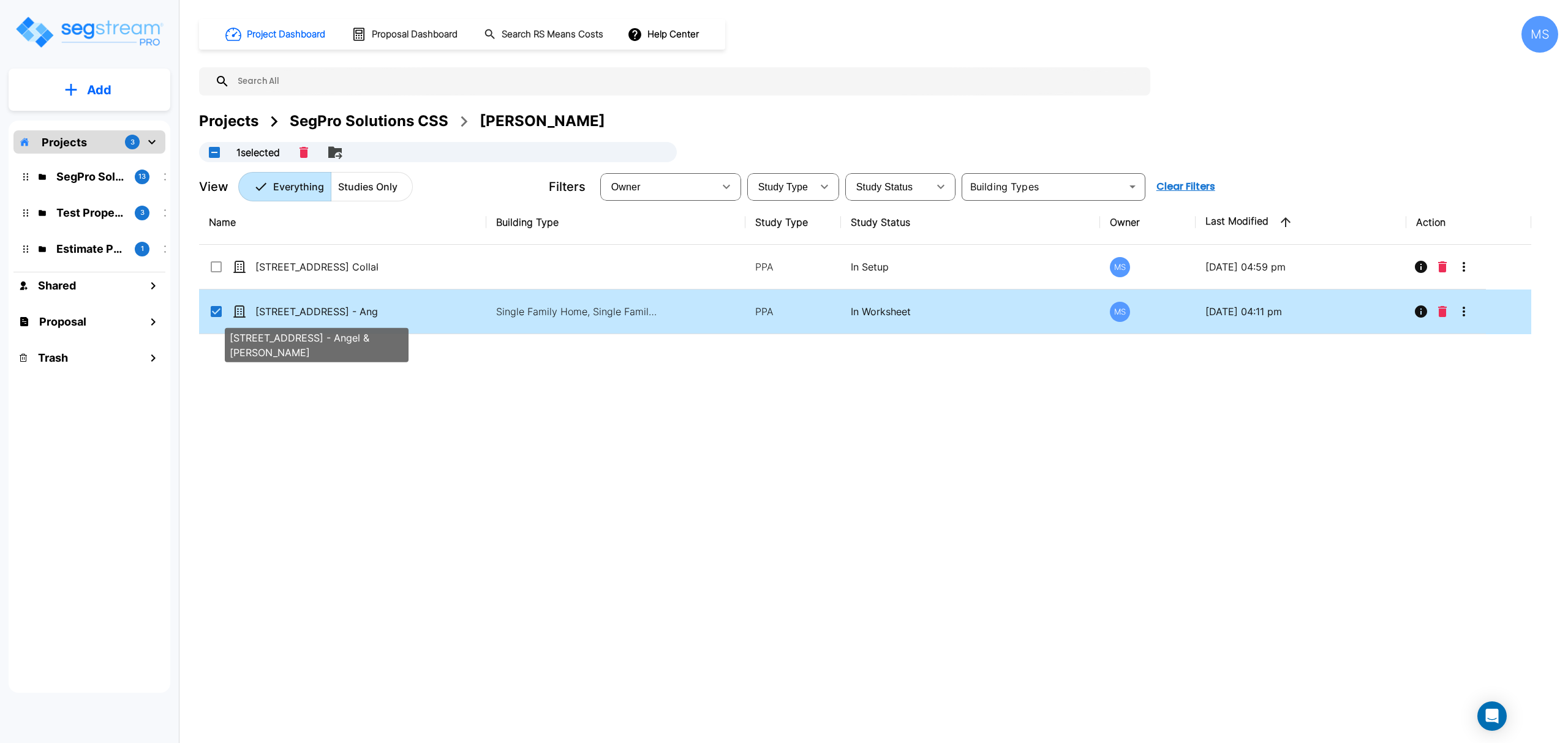
click at [336, 316] on p "[STREET_ADDRESS] - Angel & [PERSON_NAME]" at bounding box center [316, 311] width 123 height 14
checkbox input "false"
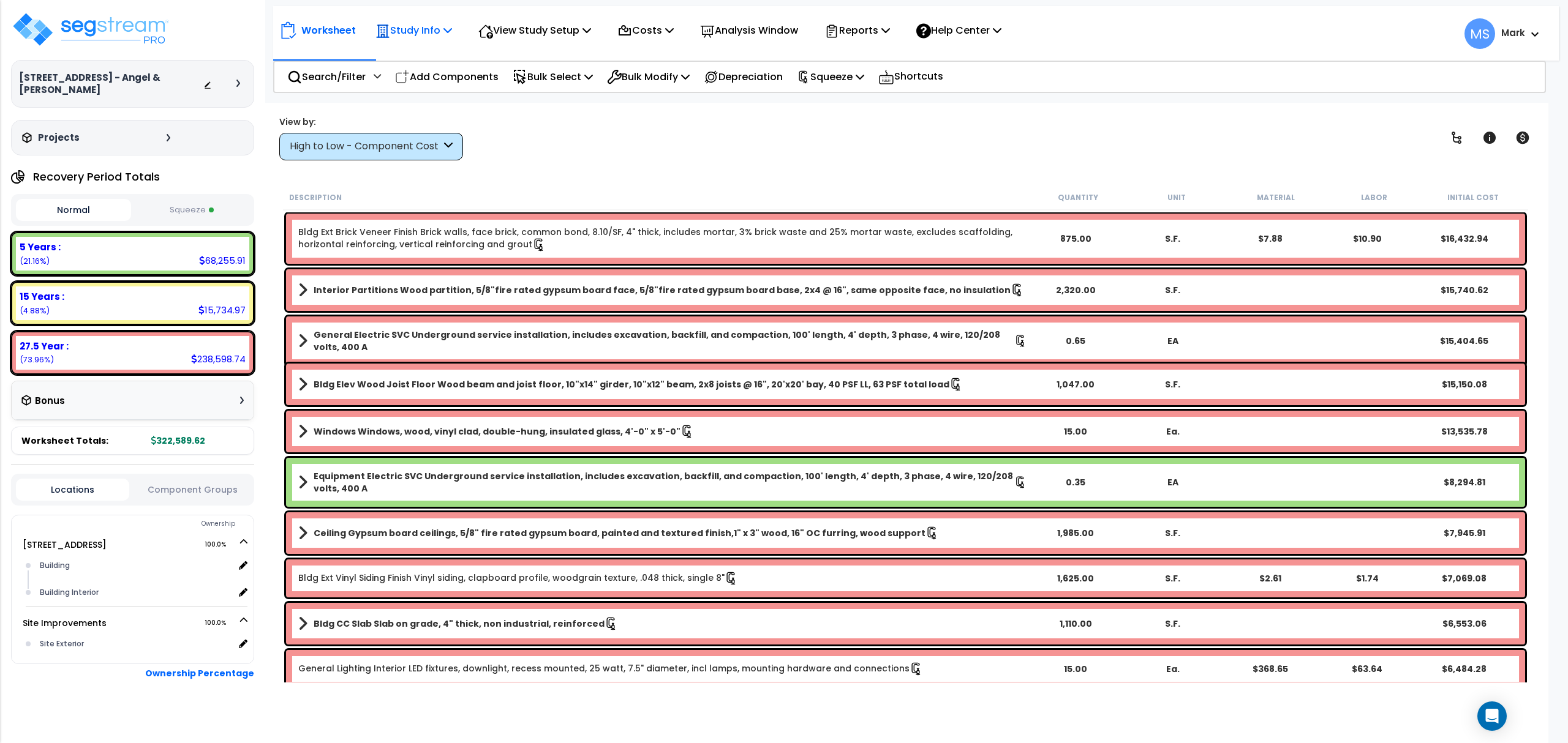
click at [425, 35] on p "Study Info" at bounding box center [414, 30] width 77 height 16
click at [422, 62] on link "Study Setup" at bounding box center [430, 58] width 121 height 25
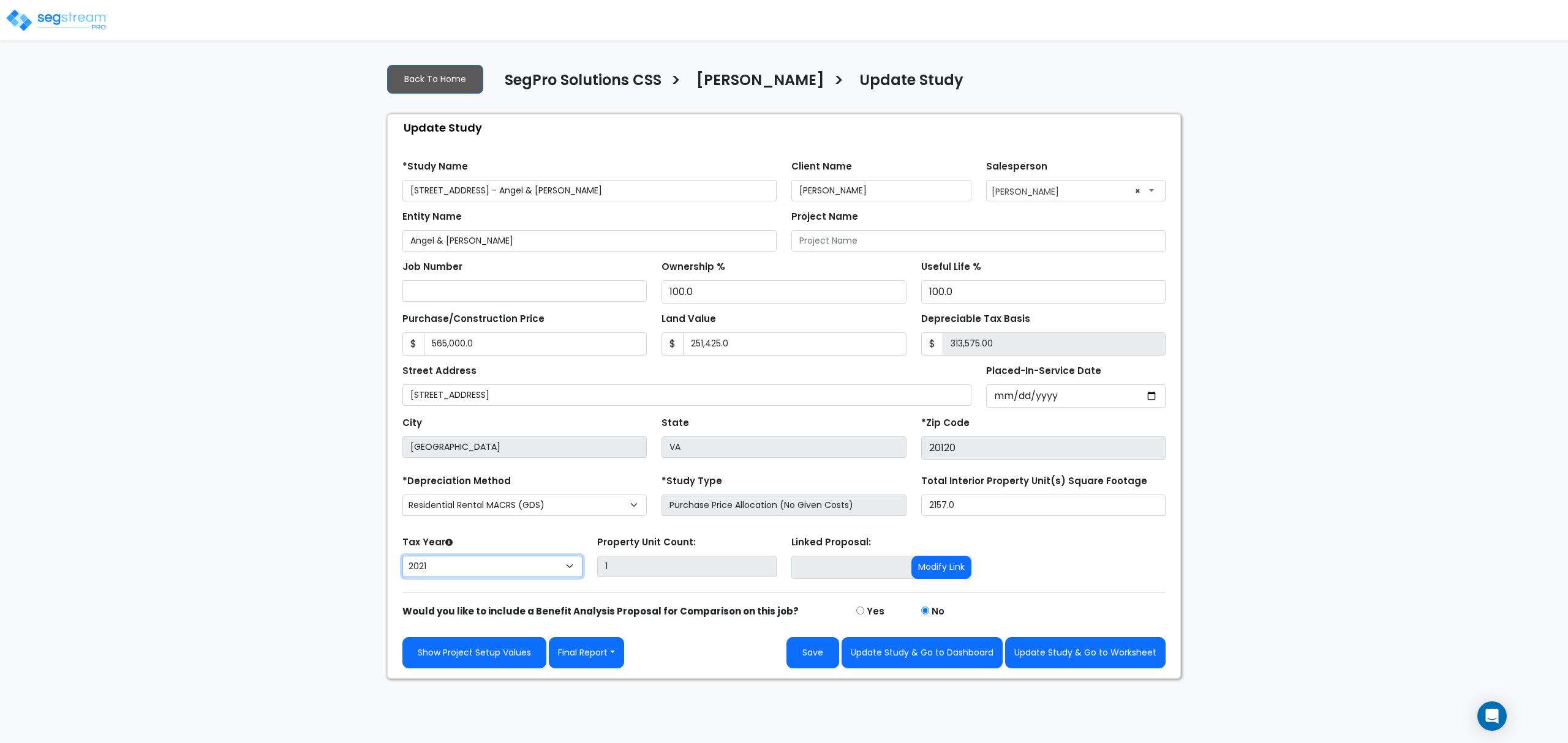
click at [517, 577] on select "2026 2025 2024 2023 2022 2021" at bounding box center [492, 566] width 180 height 21
select select "2025"
click at [402, 559] on select "2026 2025 2024 2023 2022 2021" at bounding box center [492, 566] width 180 height 21
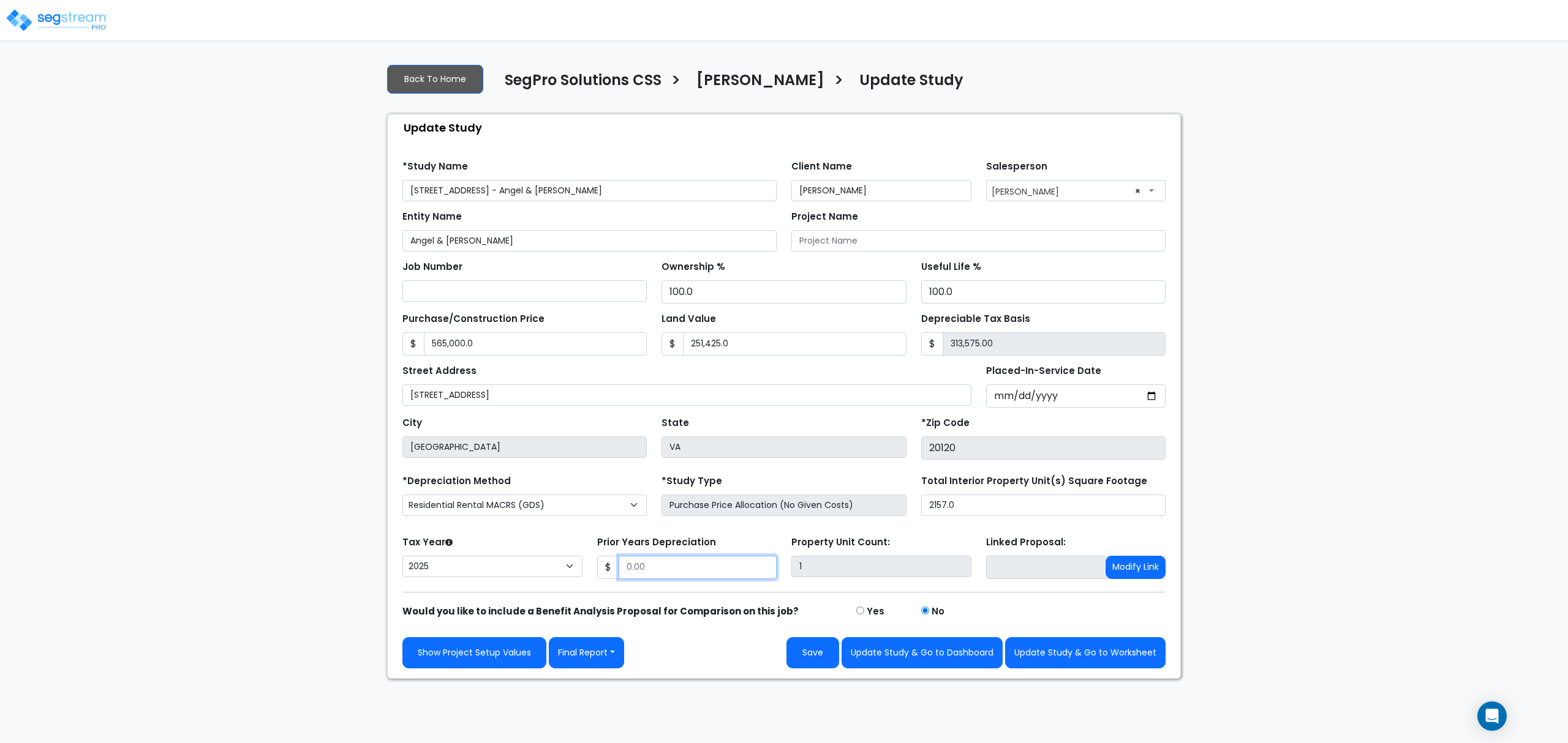
click at [643, 572] on input "Prior Years Depreciation" at bounding box center [697, 568] width 158 height 23
type input "42,821"
drag, startPoint x: 577, startPoint y: 192, endPoint x: 540, endPoint y: 197, distance: 37.3
click at [540, 197] on input "[STREET_ADDRESS] - Angel & [PERSON_NAME]" at bounding box center [590, 191] width 374 height 21
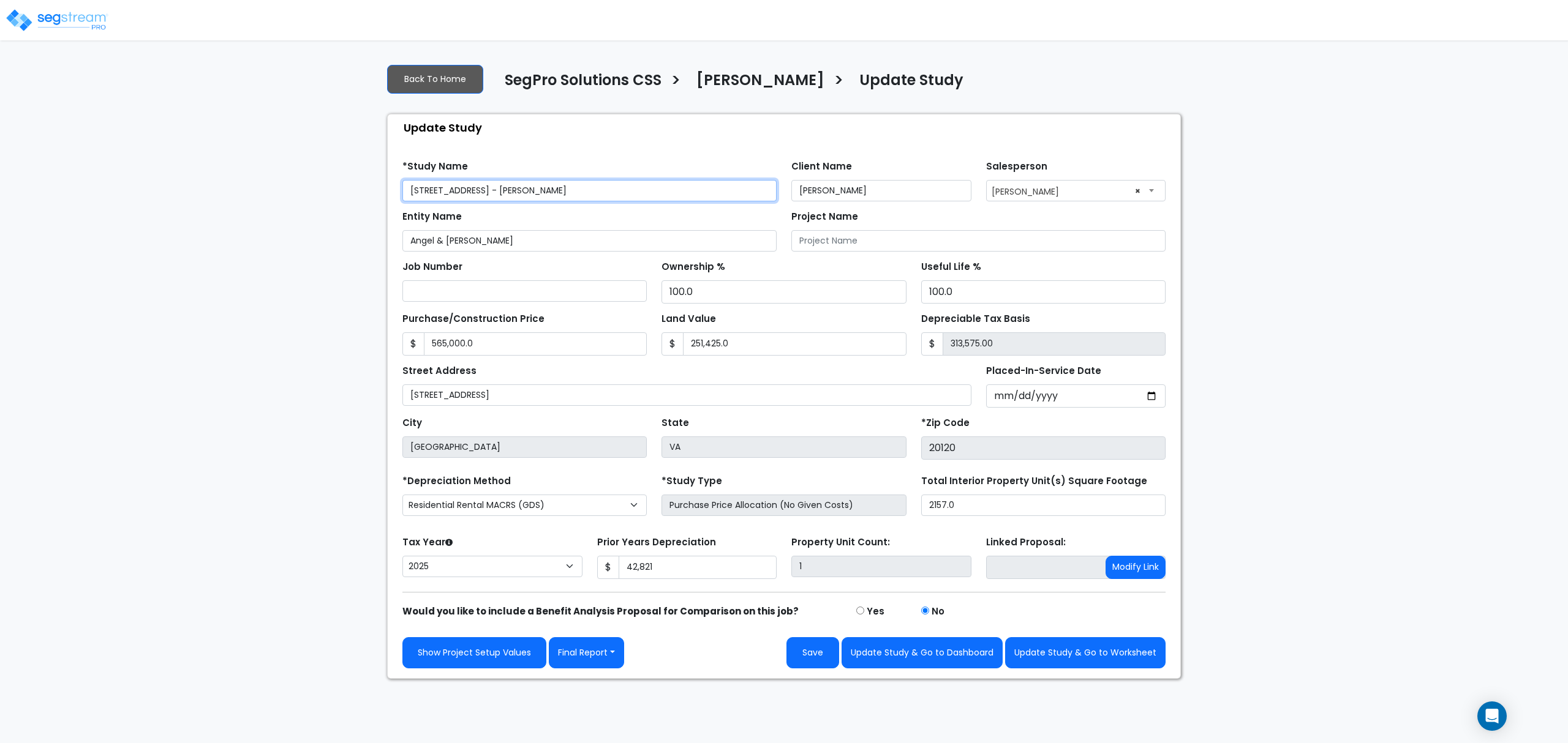
click at [576, 186] on input "[STREET_ADDRESS] - [PERSON_NAME]" at bounding box center [590, 191] width 374 height 21
type input "[STREET_ADDRESS] - [PERSON_NAME]"
drag, startPoint x: 522, startPoint y: 245, endPoint x: 456, endPoint y: 263, distance: 68.4
click at [456, 263] on form "*Study Name [STREET_ADDRESS][PERSON_NAME] Client Name [PERSON_NAME] Salesperson…" at bounding box center [784, 410] width 763 height 517
click at [463, 250] on input "Angel & [PERSON_NAME]" at bounding box center [590, 241] width 374 height 21
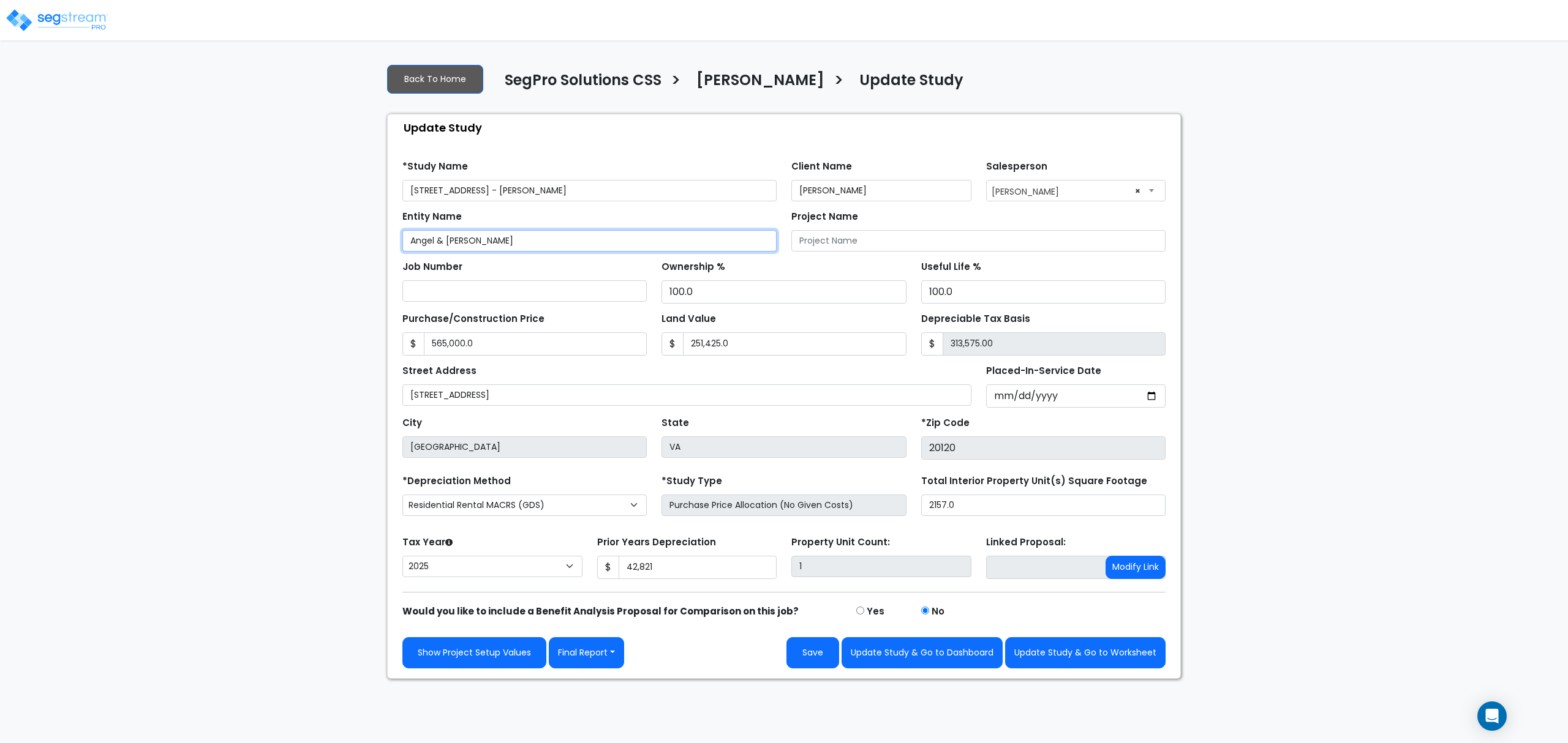
drag, startPoint x: 480, startPoint y: 241, endPoint x: 436, endPoint y: 246, distance: 44.3
click at [436, 246] on input "Angel & [PERSON_NAME]" at bounding box center [590, 241] width 374 height 21
click at [484, 239] on input "[PERSON_NAME]" at bounding box center [590, 241] width 374 height 21
click at [534, 191] on input "[STREET_ADDRESS] - [PERSON_NAME]" at bounding box center [590, 191] width 374 height 21
click at [532, 236] on input "[PERSON_NAME]" at bounding box center [590, 241] width 374 height 21
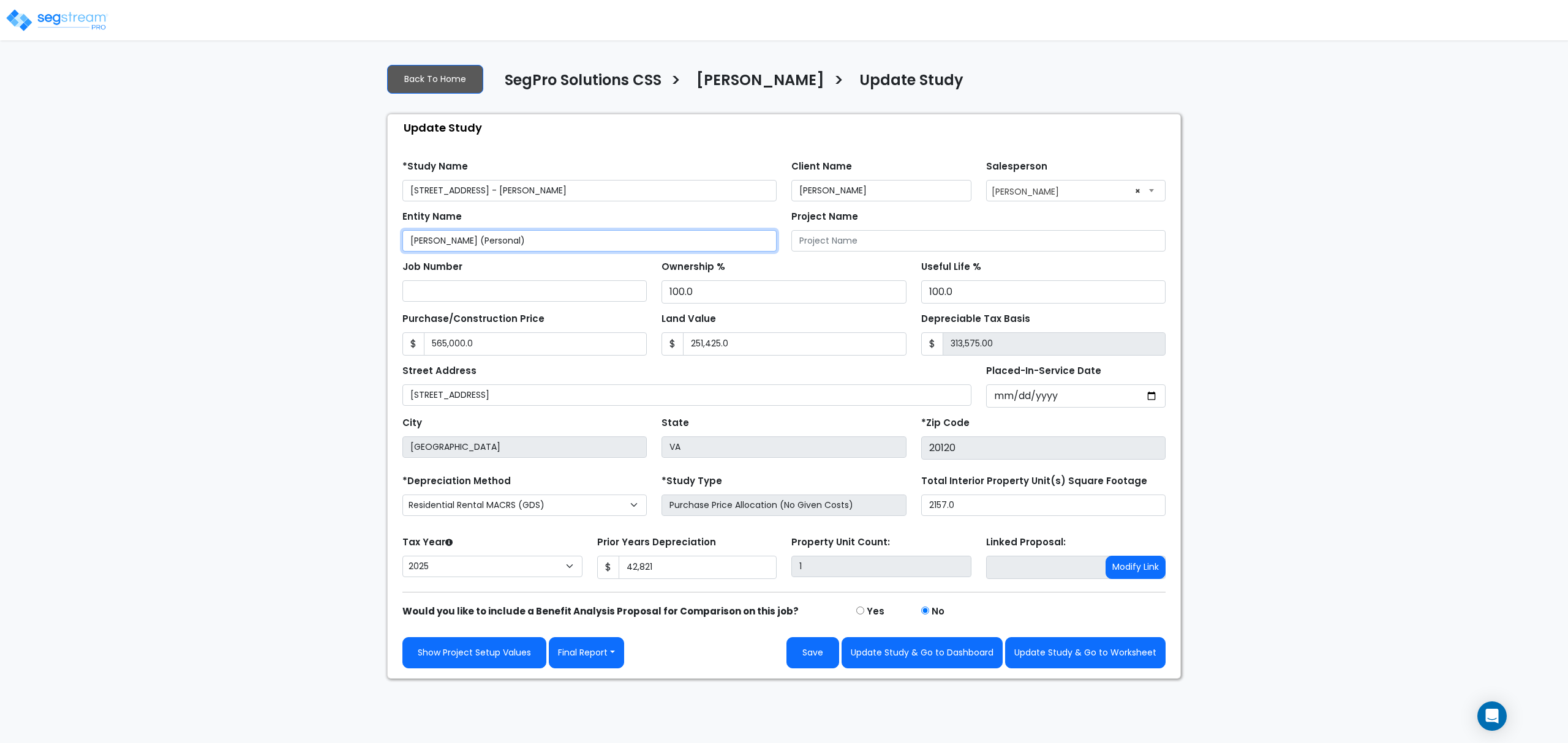
type input "[PERSON_NAME] (Personal)"
click at [1063, 657] on button "Update Study & Go to Worksheet" at bounding box center [1085, 653] width 160 height 32
type input "565000"
type input "251425"
type input "42821"
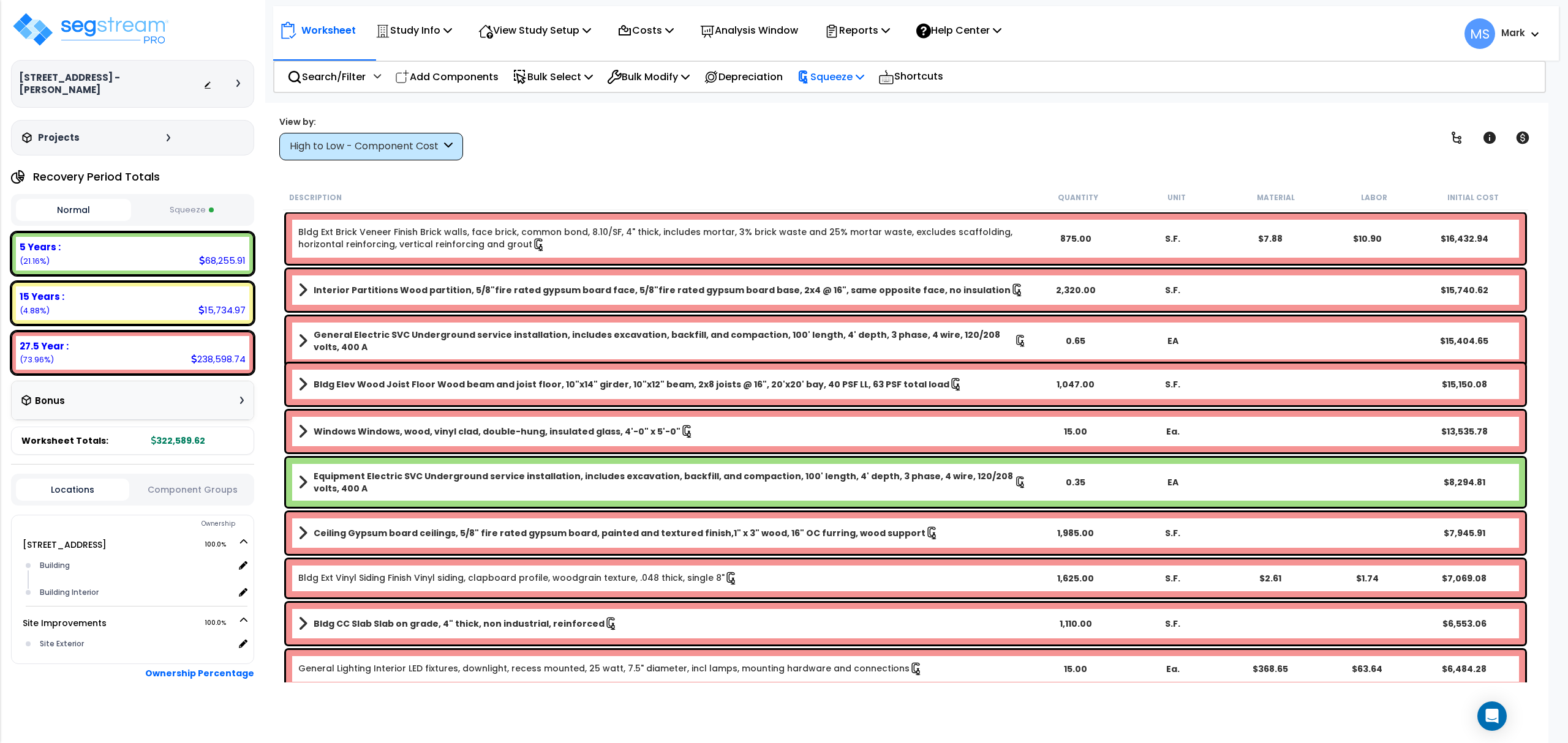
click at [836, 84] on div "Squeeze" at bounding box center [830, 77] width 67 height 29
click at [839, 104] on link "Re-squeeze" at bounding box center [851, 104] width 121 height 25
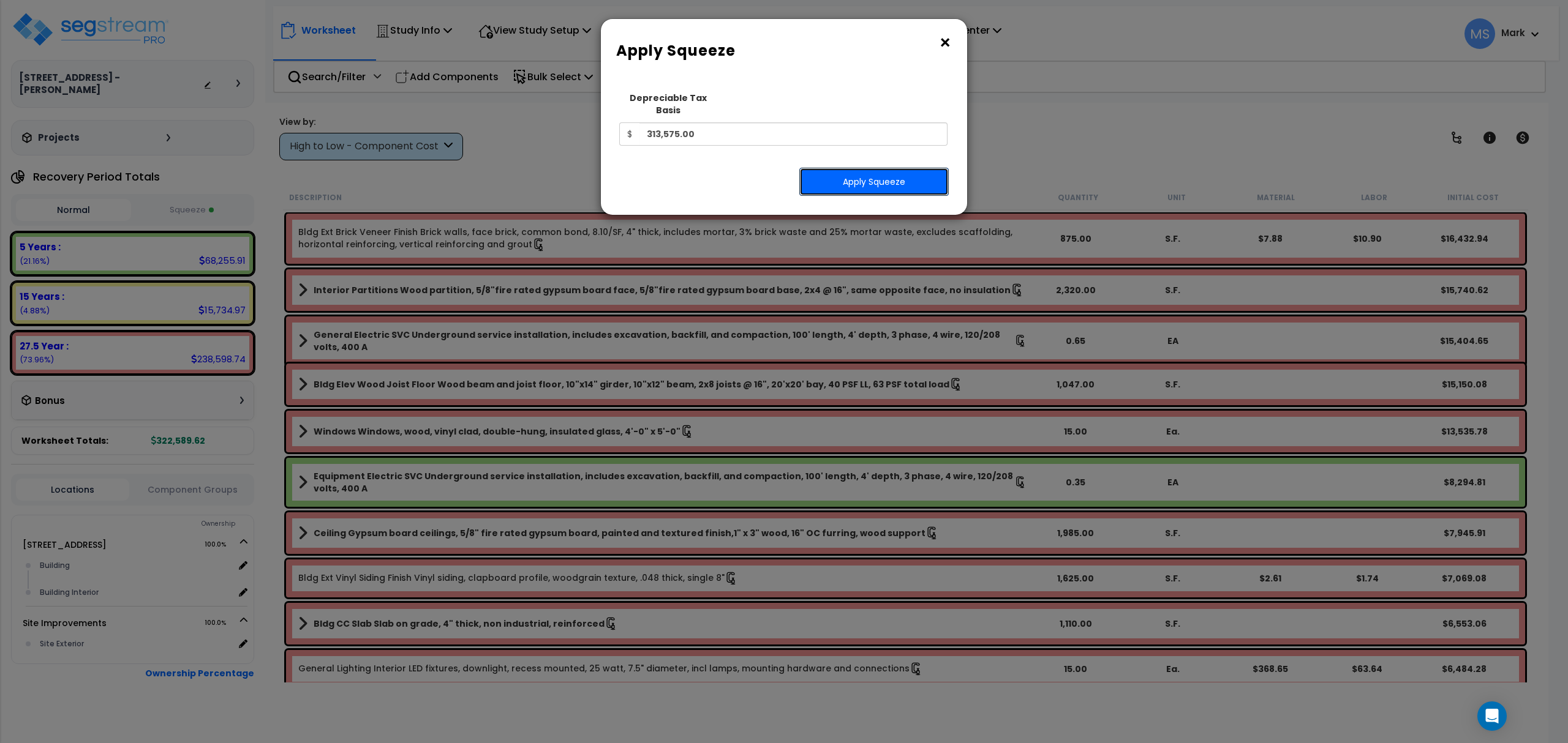
drag, startPoint x: 836, startPoint y: 167, endPoint x: 855, endPoint y: 179, distance: 22.5
click at [838, 168] on button "Apply Squeeze" at bounding box center [874, 182] width 149 height 28
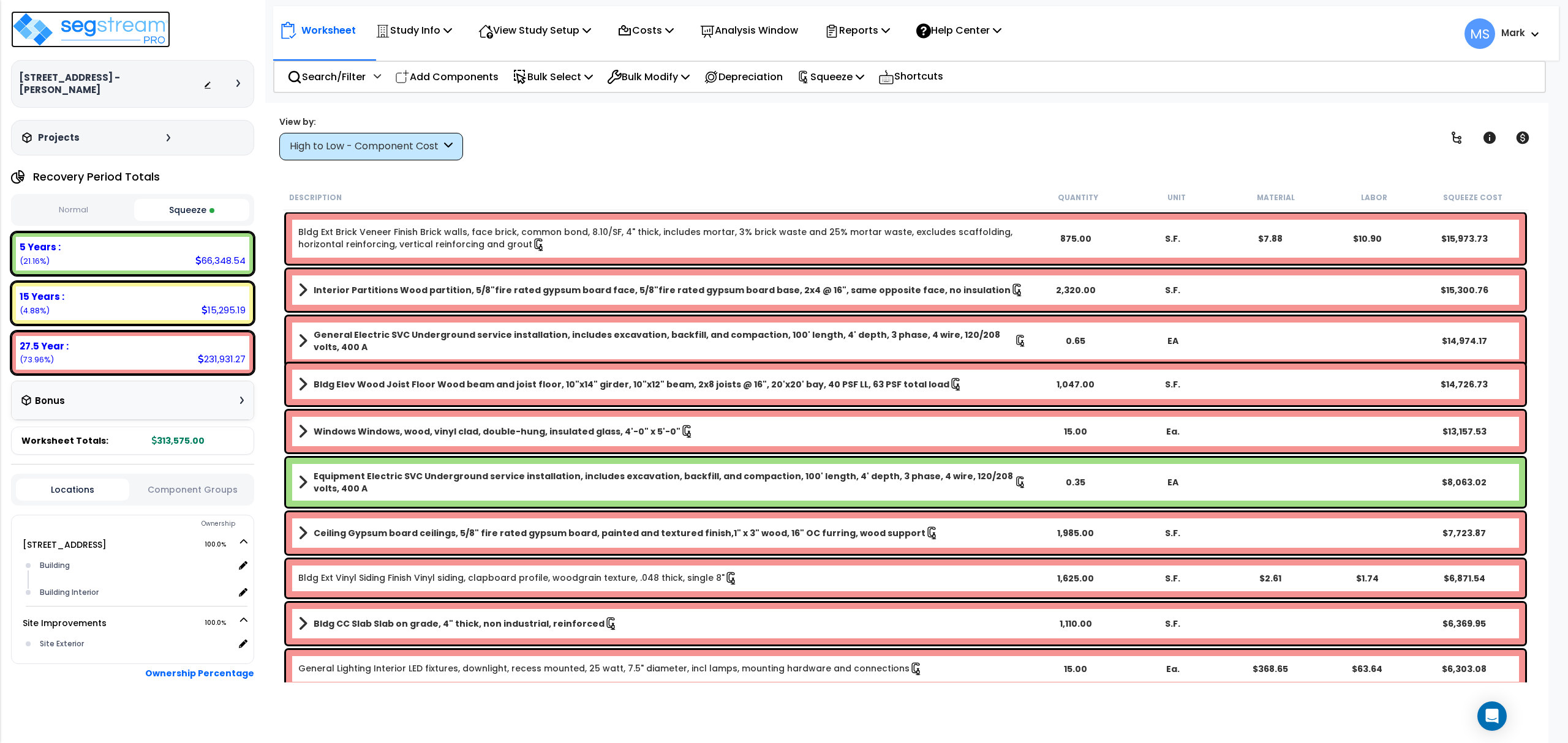
click at [141, 29] on img at bounding box center [91, 29] width 159 height 37
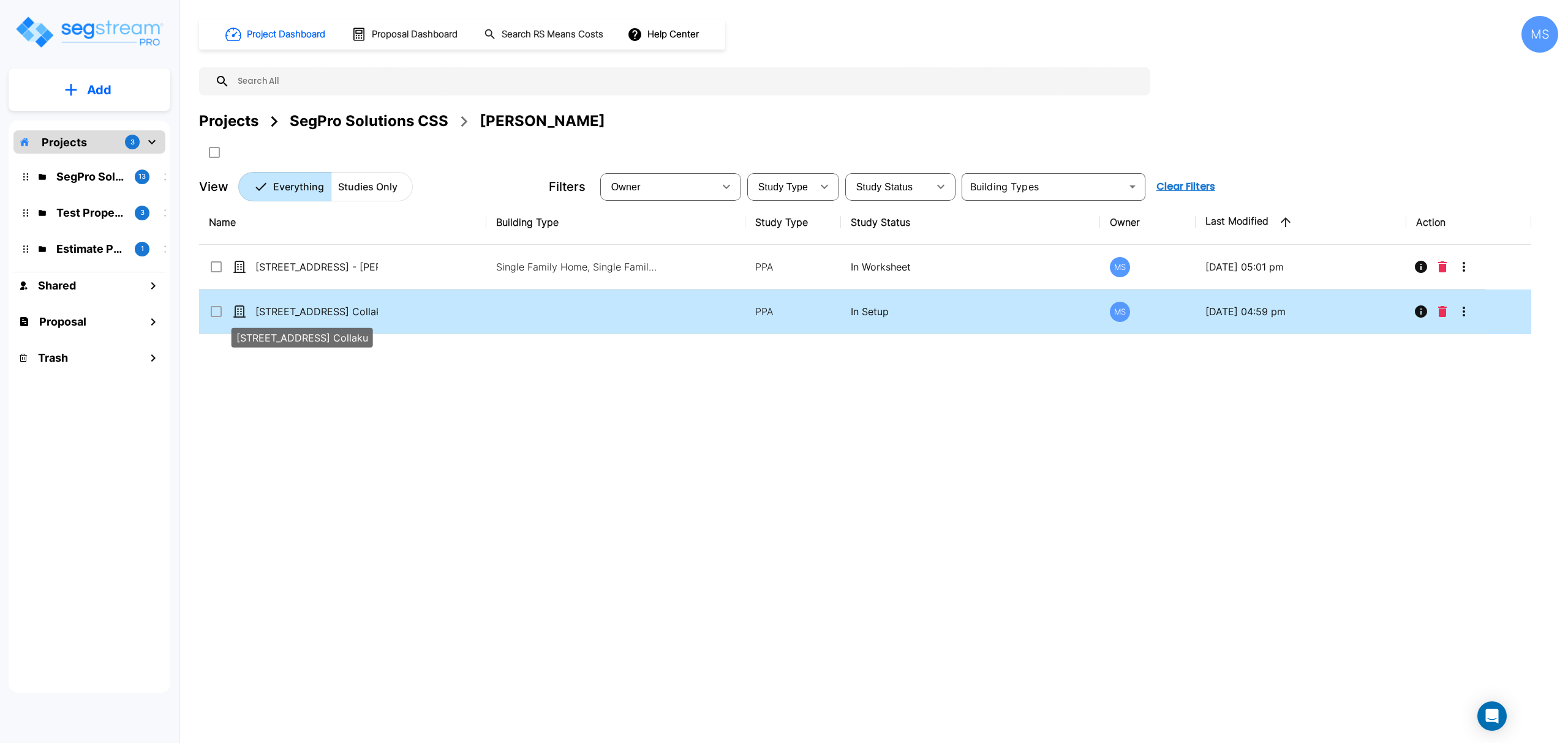
click at [313, 315] on p "[STREET_ADDRESS] Collaku" at bounding box center [316, 311] width 123 height 14
checkbox input "true"
click at [313, 315] on p "[STREET_ADDRESS] Collaku" at bounding box center [316, 311] width 123 height 14
